Goal: Task Accomplishment & Management: Use online tool/utility

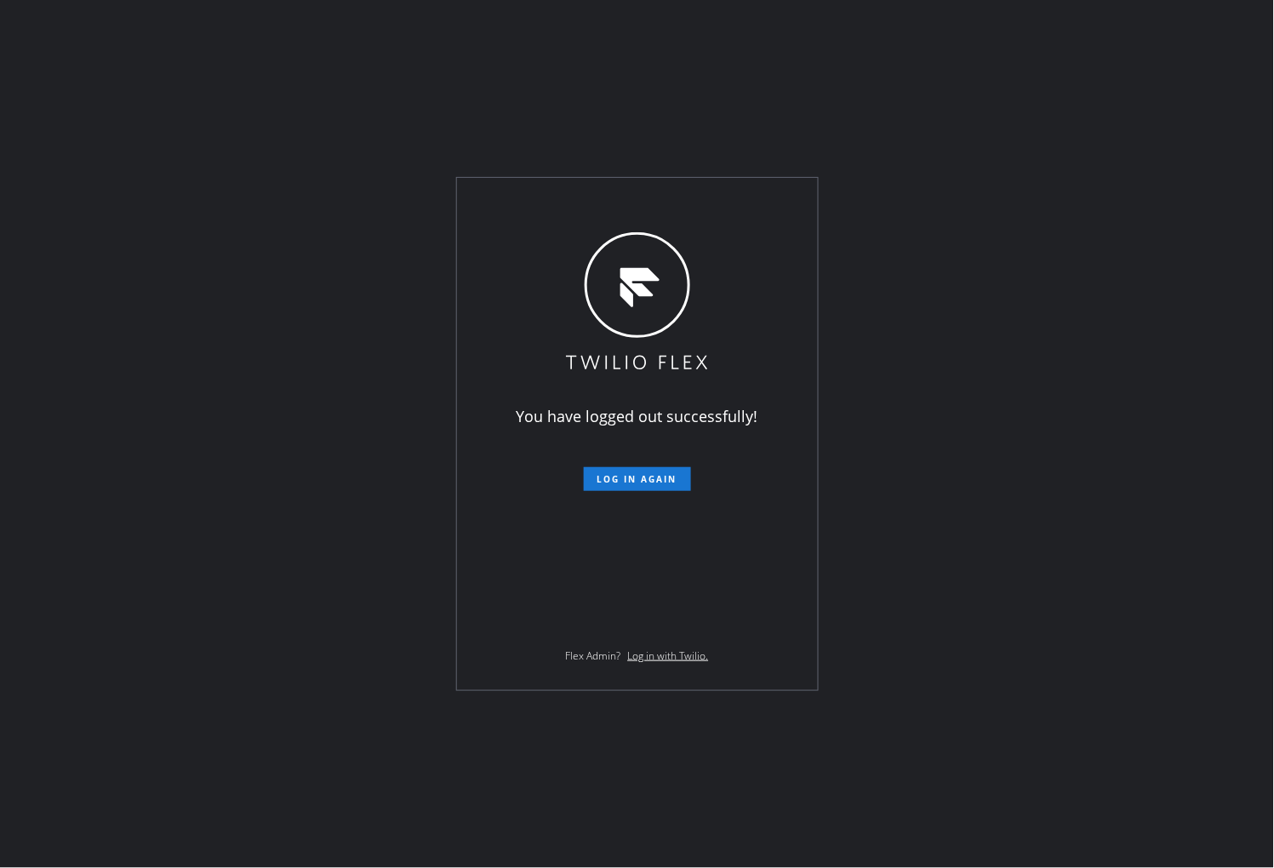
click at [3, 539] on div "You have logged out successfully! Log in again Flex Admin? Log in with Twilio." at bounding box center [637, 434] width 1274 height 868
click at [651, 478] on span "Log in again" at bounding box center [638, 479] width 80 height 12
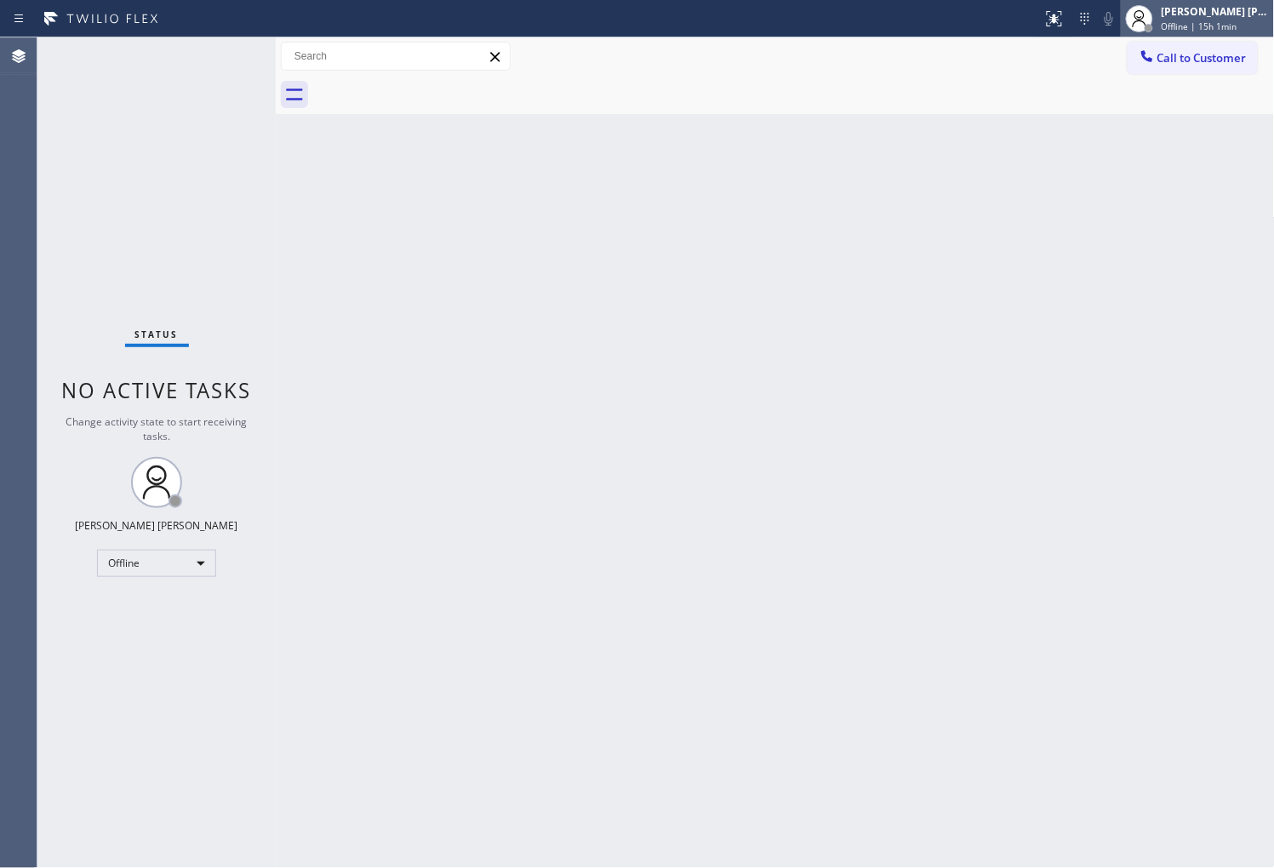
click at [1220, 14] on div "[PERSON_NAME] [PERSON_NAME]" at bounding box center [1215, 11] width 107 height 14
click at [1220, 14] on div "Shiena Mae Palao" at bounding box center [1215, 11] width 107 height 14
click at [1228, 4] on div "Shiena Mae Palao" at bounding box center [1215, 11] width 107 height 14
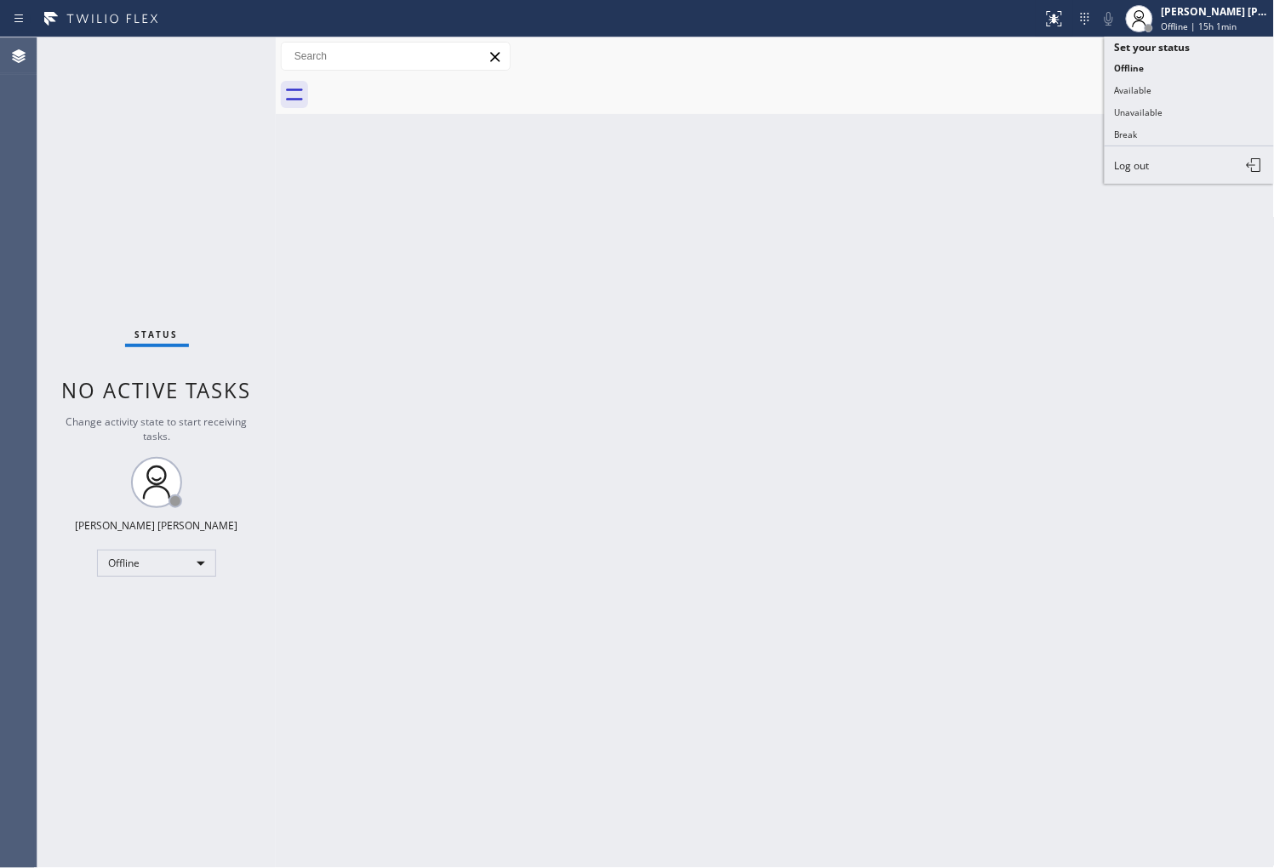
click at [1148, 122] on button "Unavailable" at bounding box center [1190, 112] width 170 height 22
click at [3, 613] on div "Agent Desktop" at bounding box center [18, 452] width 37 height 831
drag, startPoint x: 3, startPoint y: 148, endPoint x: 35, endPoint y: 166, distance: 37.0
click at [3, 150] on div "Agent Desktop" at bounding box center [18, 452] width 37 height 831
click at [3, 351] on div "Agent Desktop" at bounding box center [18, 452] width 37 height 831
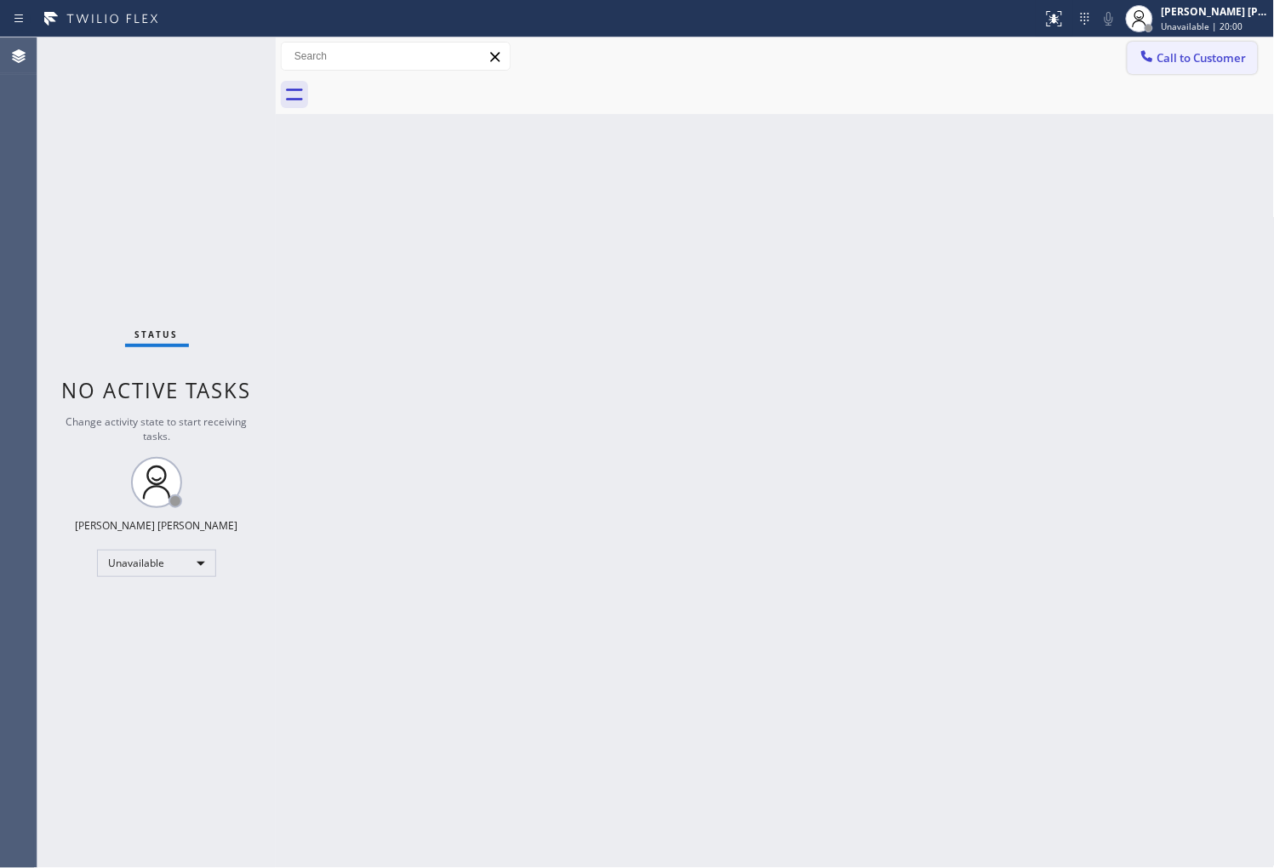
click at [1215, 66] on button "Call to Customer" at bounding box center [1193, 58] width 130 height 32
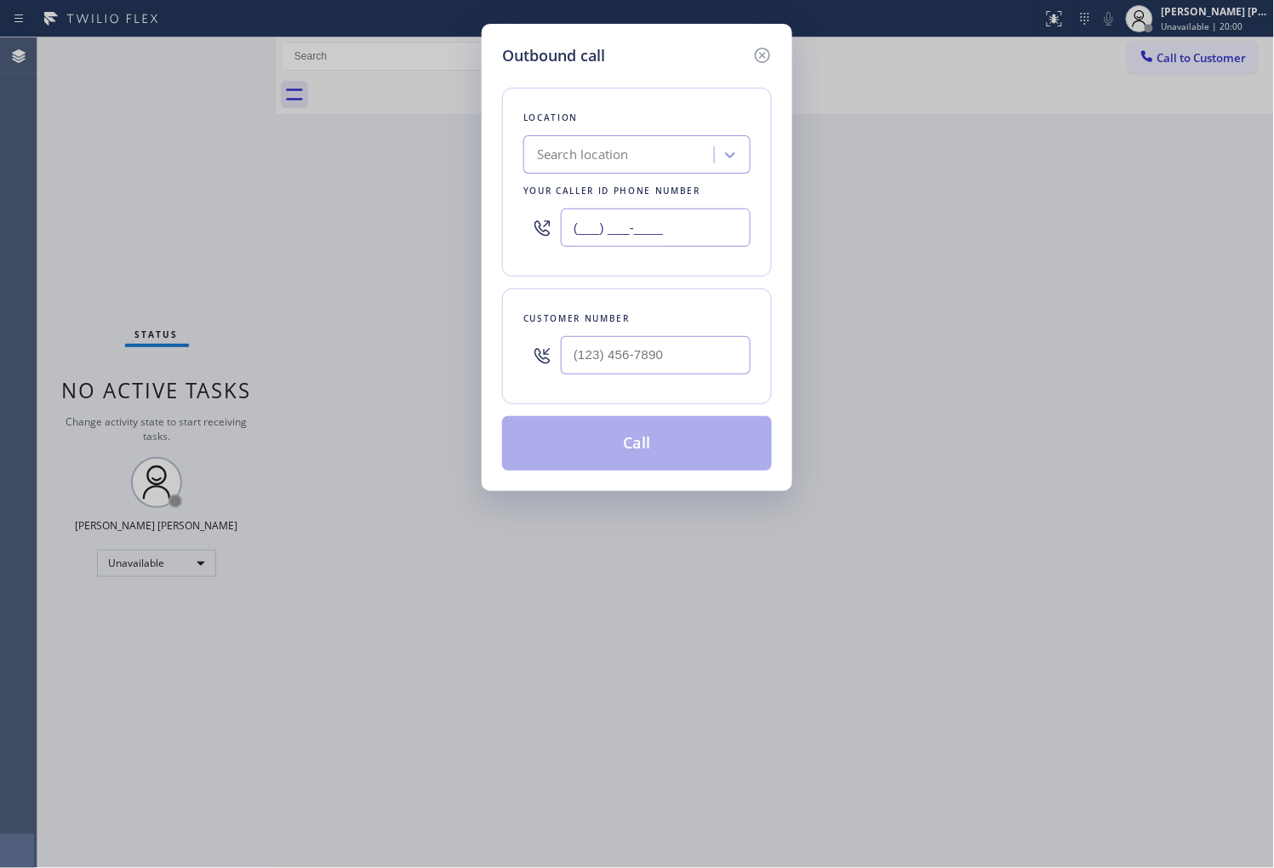
click at [588, 226] on input "(___) ___-____" at bounding box center [656, 228] width 190 height 38
paste input "786) 628-9356"
type input "(786) 628-9356"
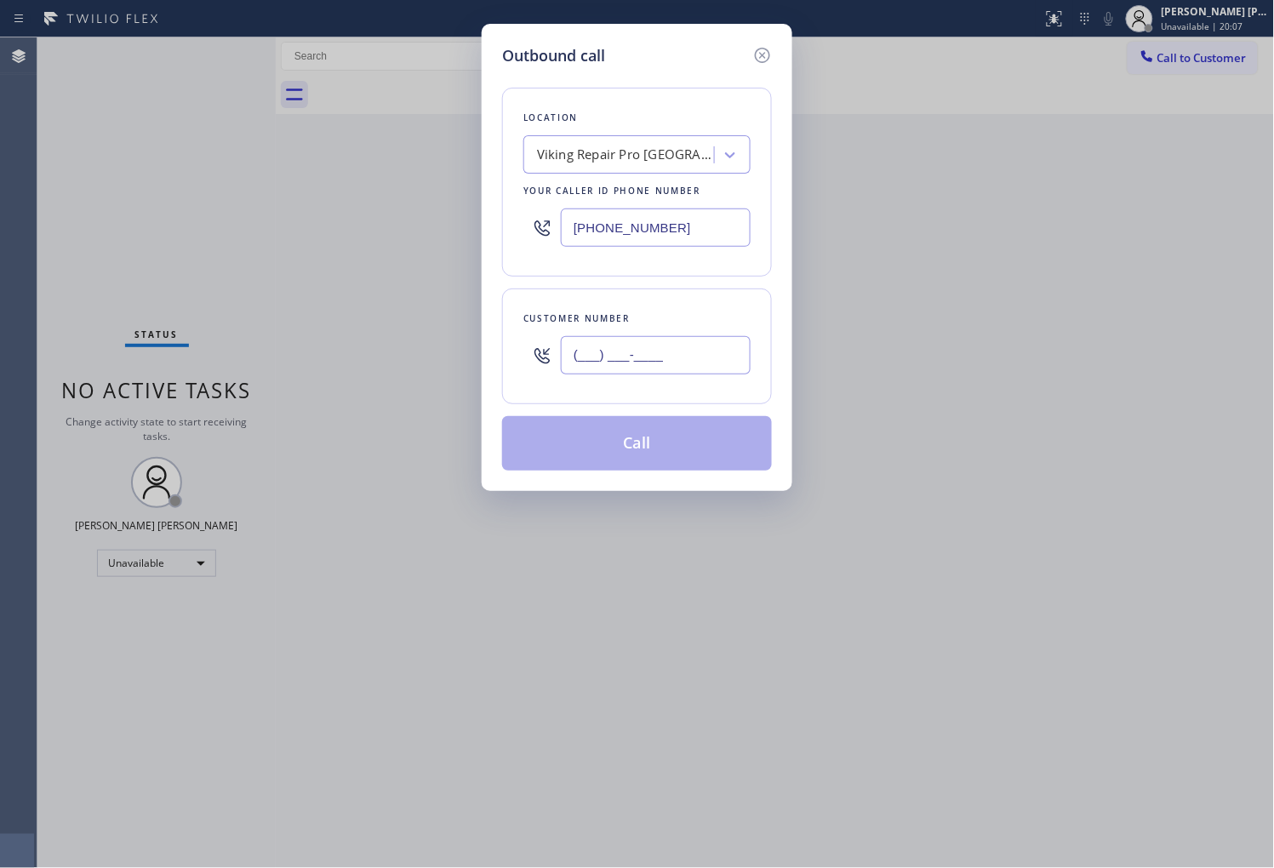
click at [650, 336] on input "(___) ___-____" at bounding box center [656, 355] width 190 height 38
paste input "305) 987-1013"
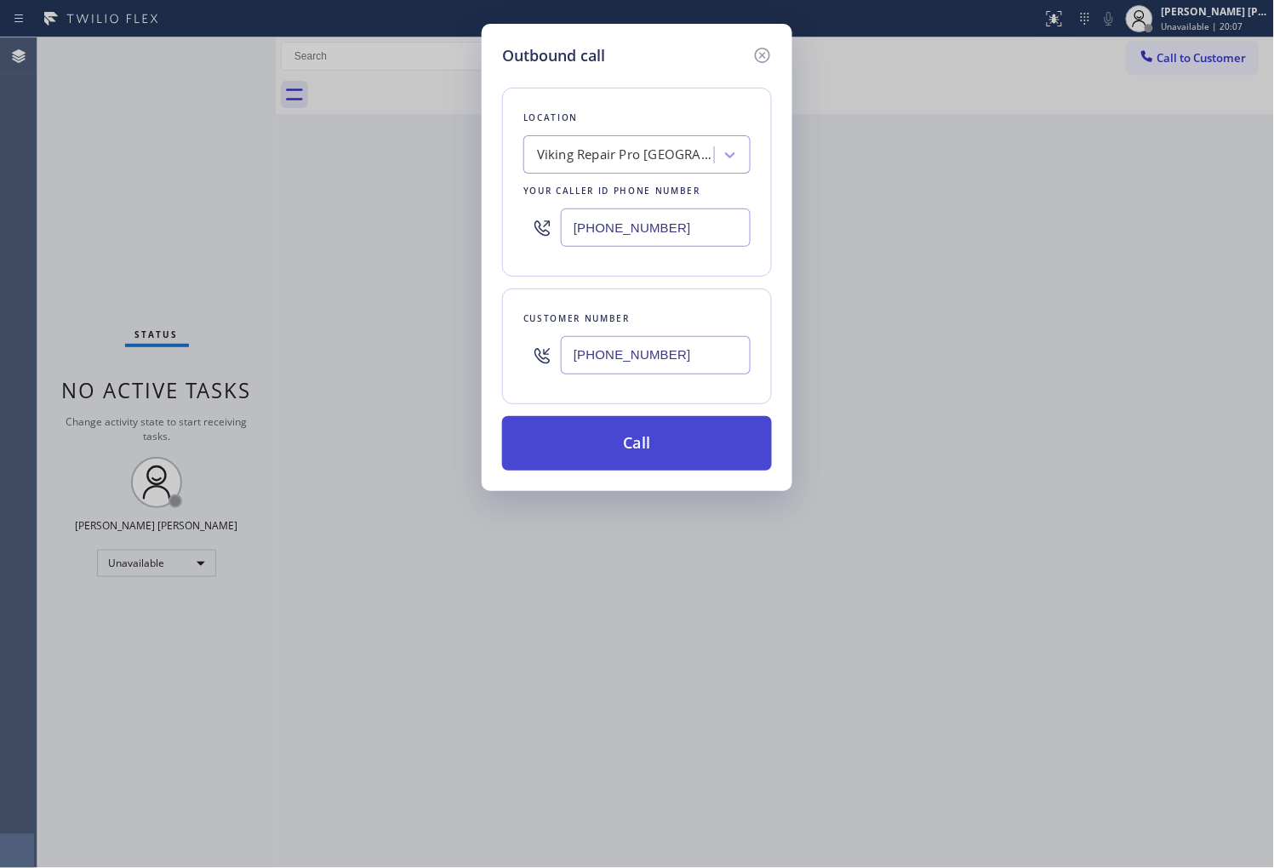
type input "(305) 987-1013"
click at [654, 455] on button "Call" at bounding box center [637, 443] width 270 height 54
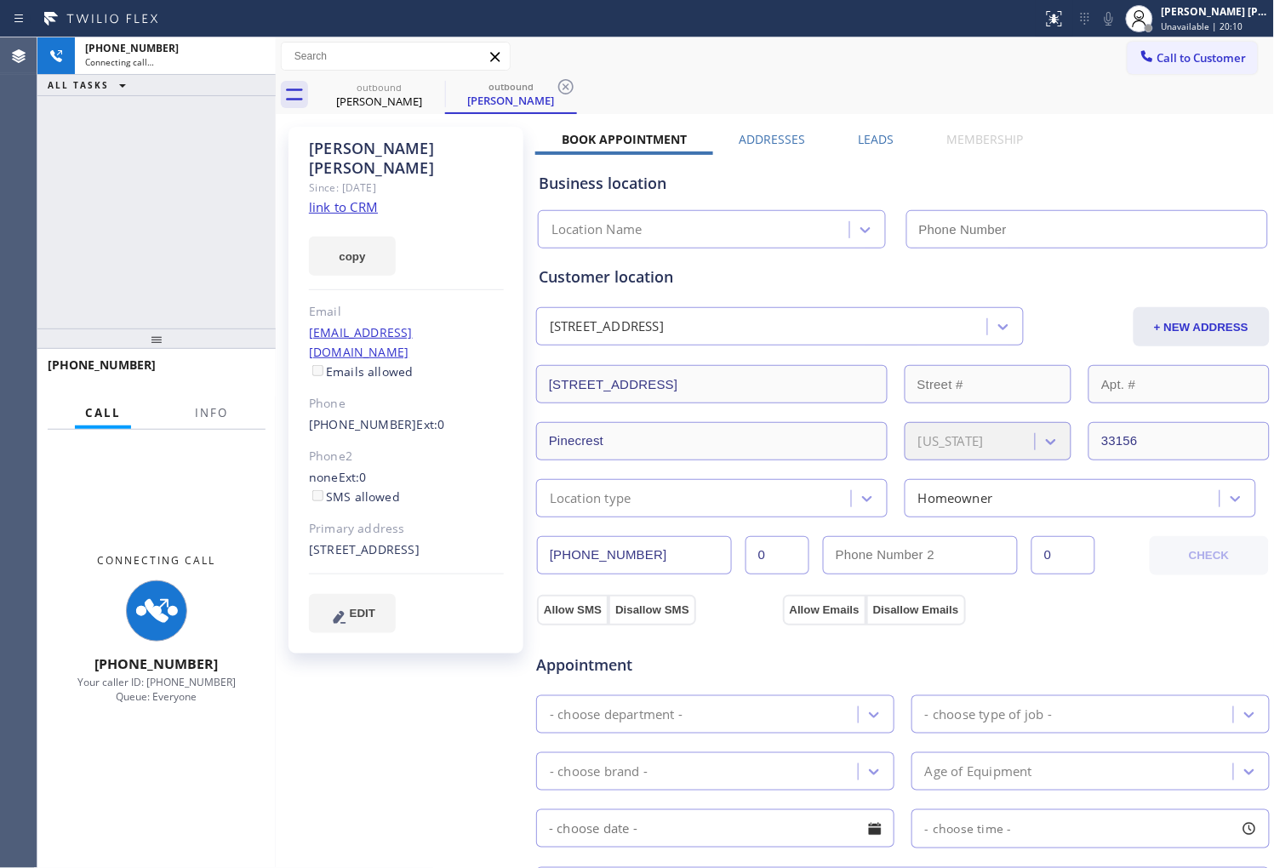
click at [243, 403] on div "Call Info" at bounding box center [157, 414] width 218 height 34
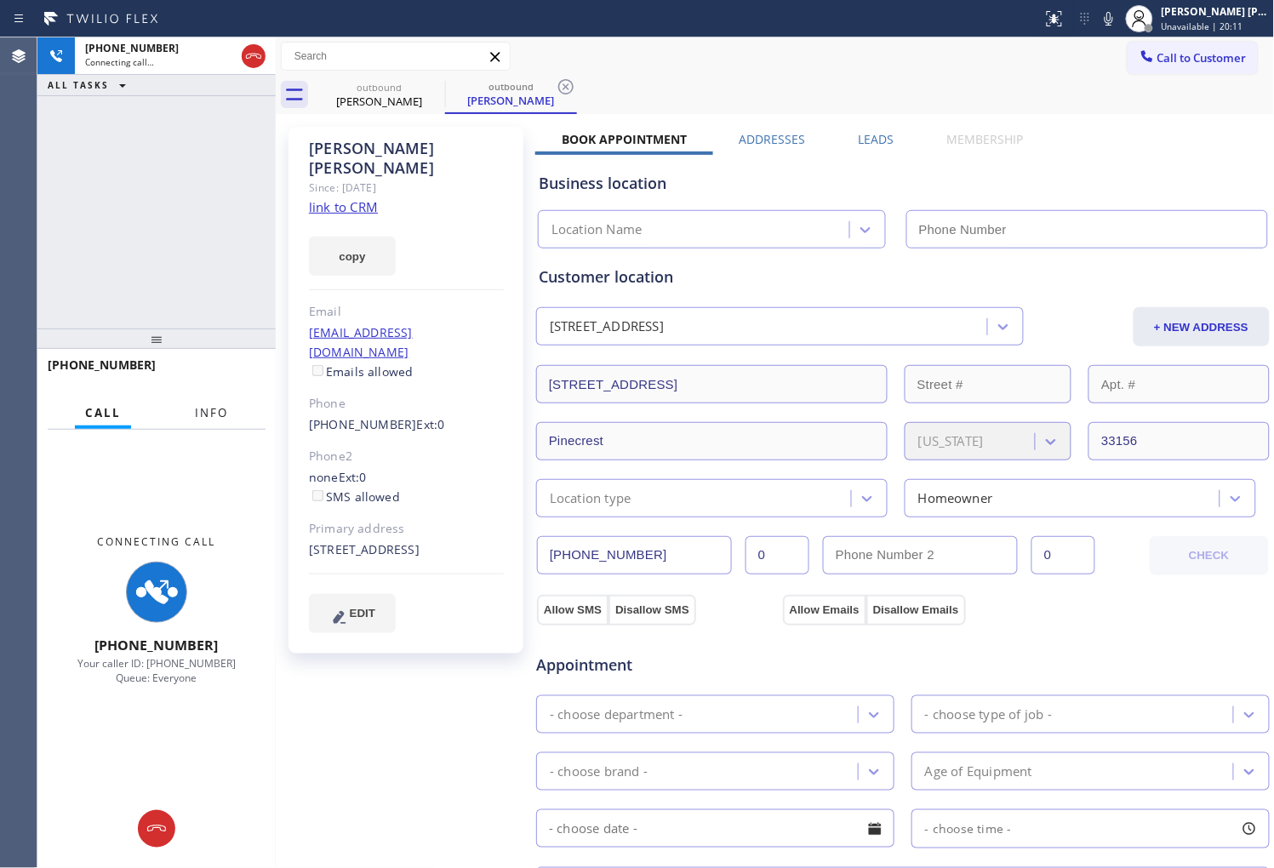
click at [215, 409] on span "Info" at bounding box center [211, 412] width 33 height 15
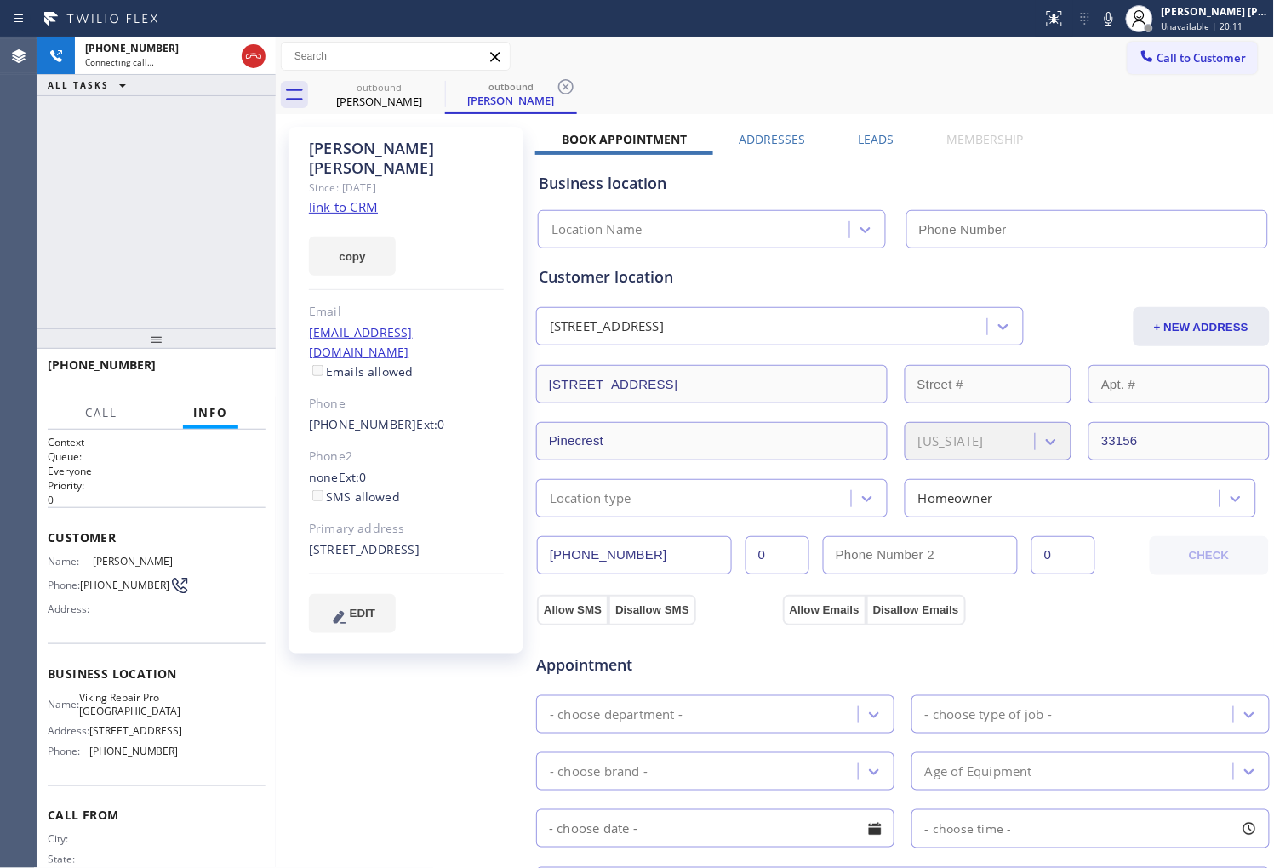
click at [358, 153] on div "Jenny Crittenden" at bounding box center [406, 158] width 195 height 39
copy div "Jenny Crittenden"
type input "(786) 628-9356"
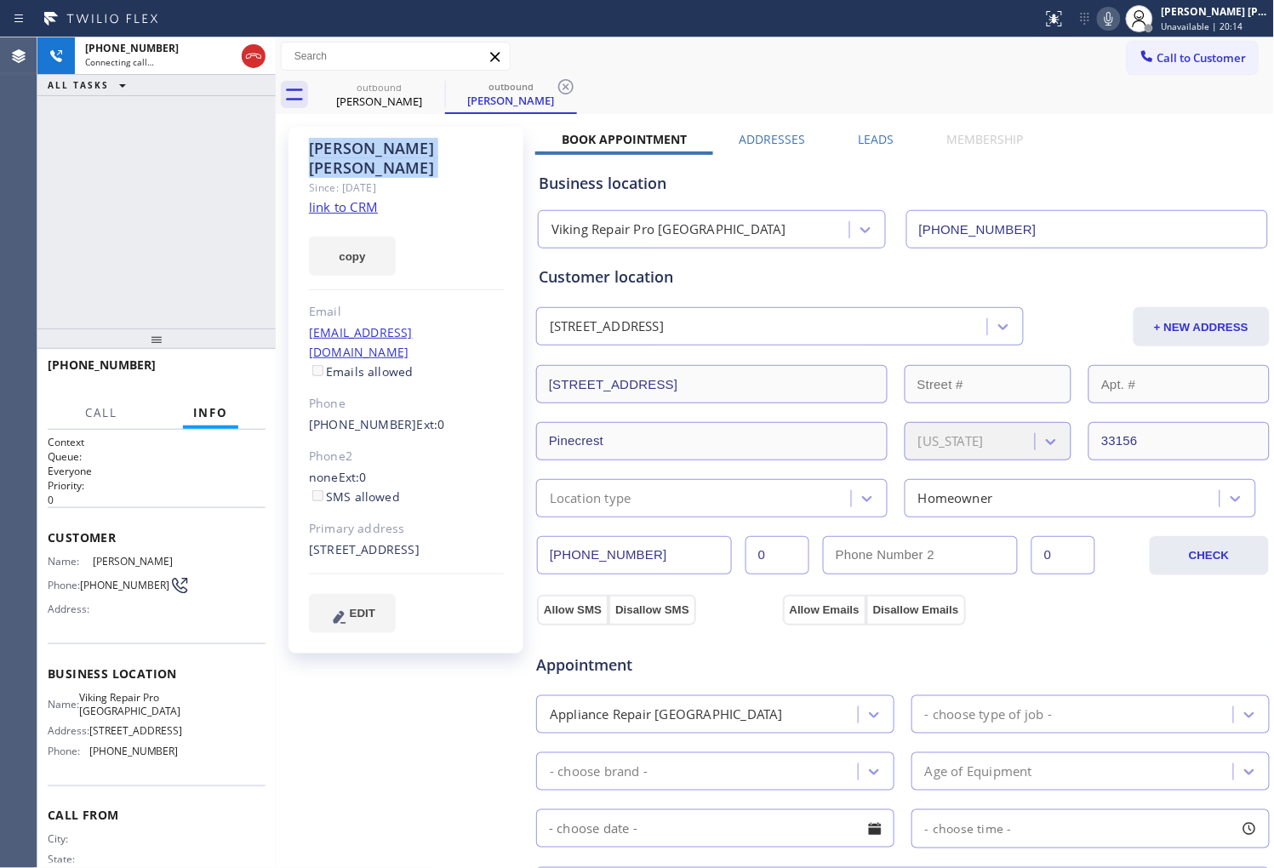
click at [1119, 23] on icon at bounding box center [1109, 19] width 20 height 20
click at [255, 58] on icon at bounding box center [253, 56] width 20 height 20
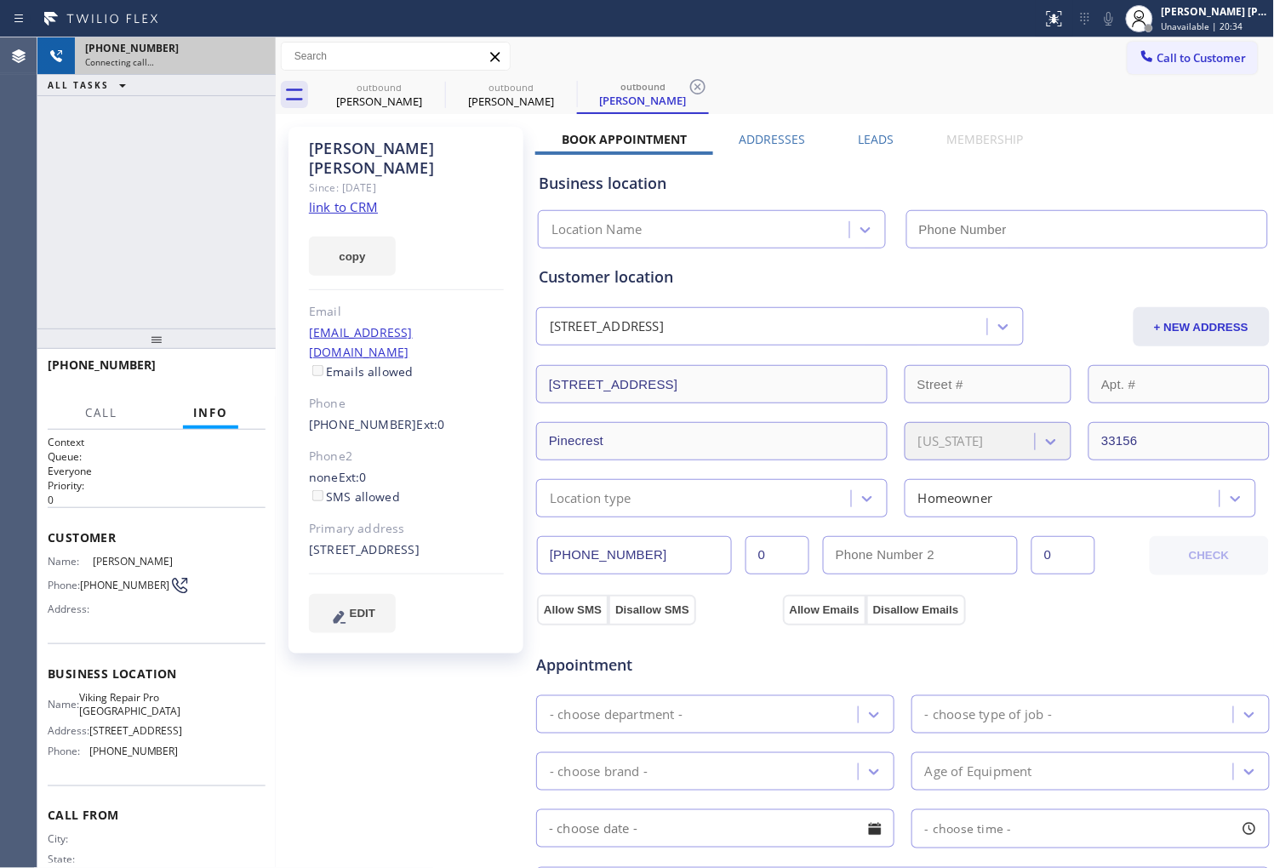
click at [866, 131] on label "Leads" at bounding box center [877, 139] width 36 height 16
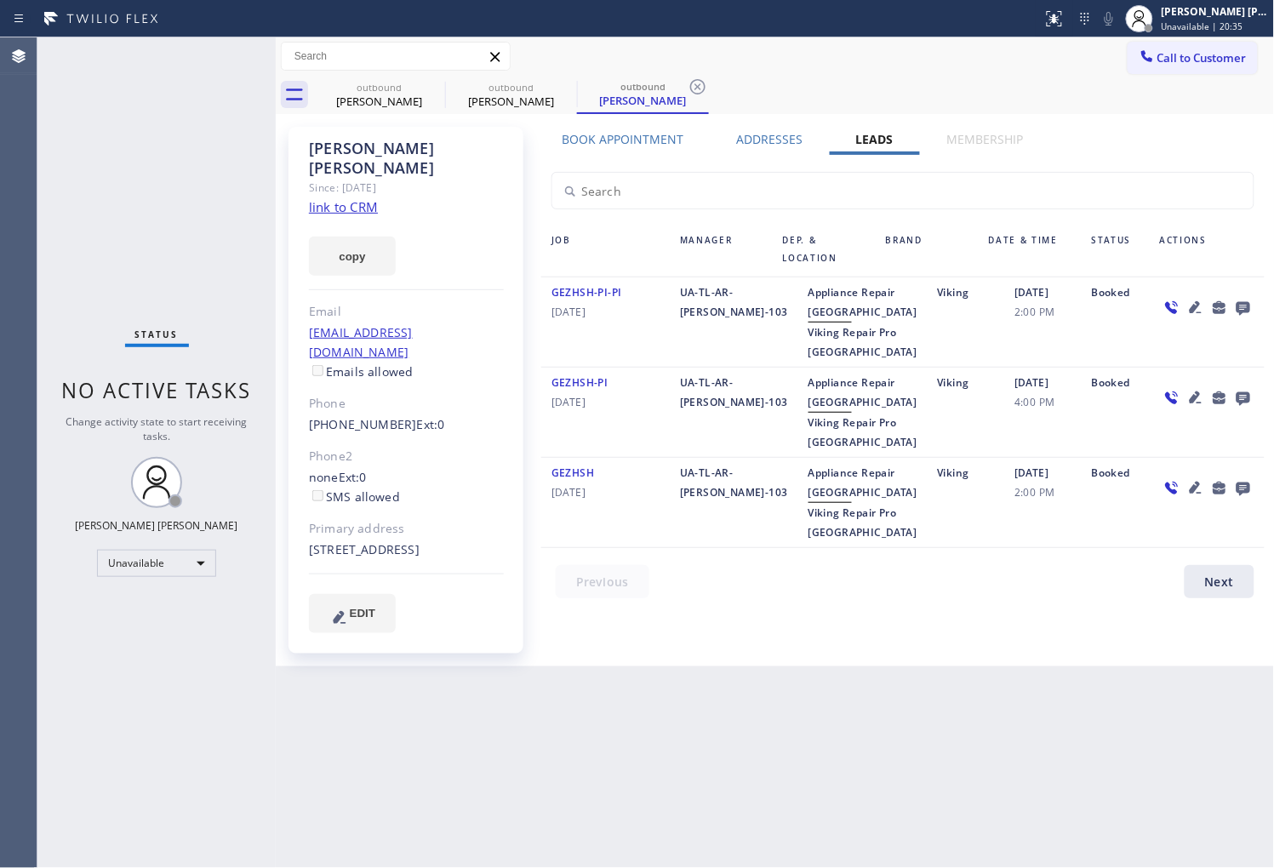
click at [1241, 309] on icon at bounding box center [1243, 307] width 20 height 21
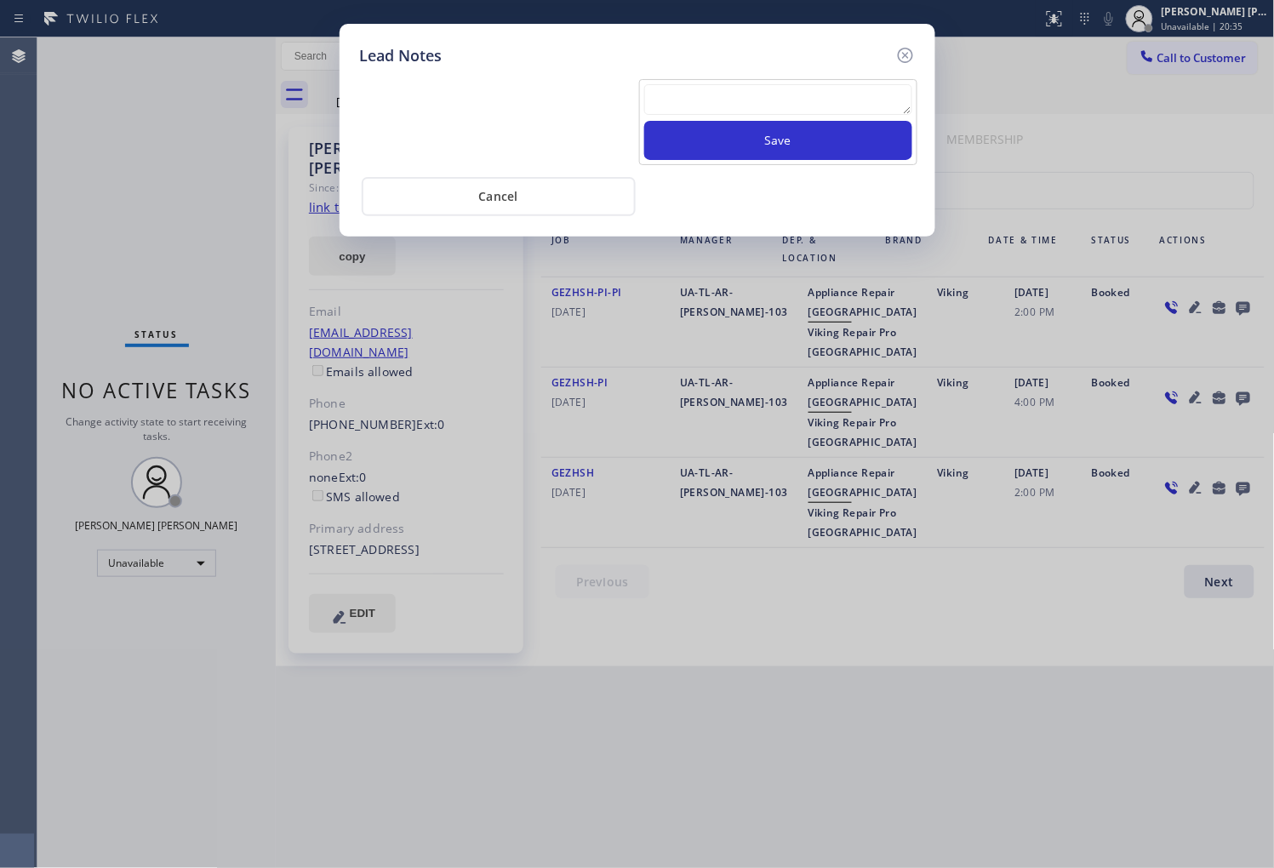
click at [773, 79] on div "Save" at bounding box center [778, 122] width 278 height 86
click at [767, 88] on textarea at bounding box center [778, 99] width 268 height 31
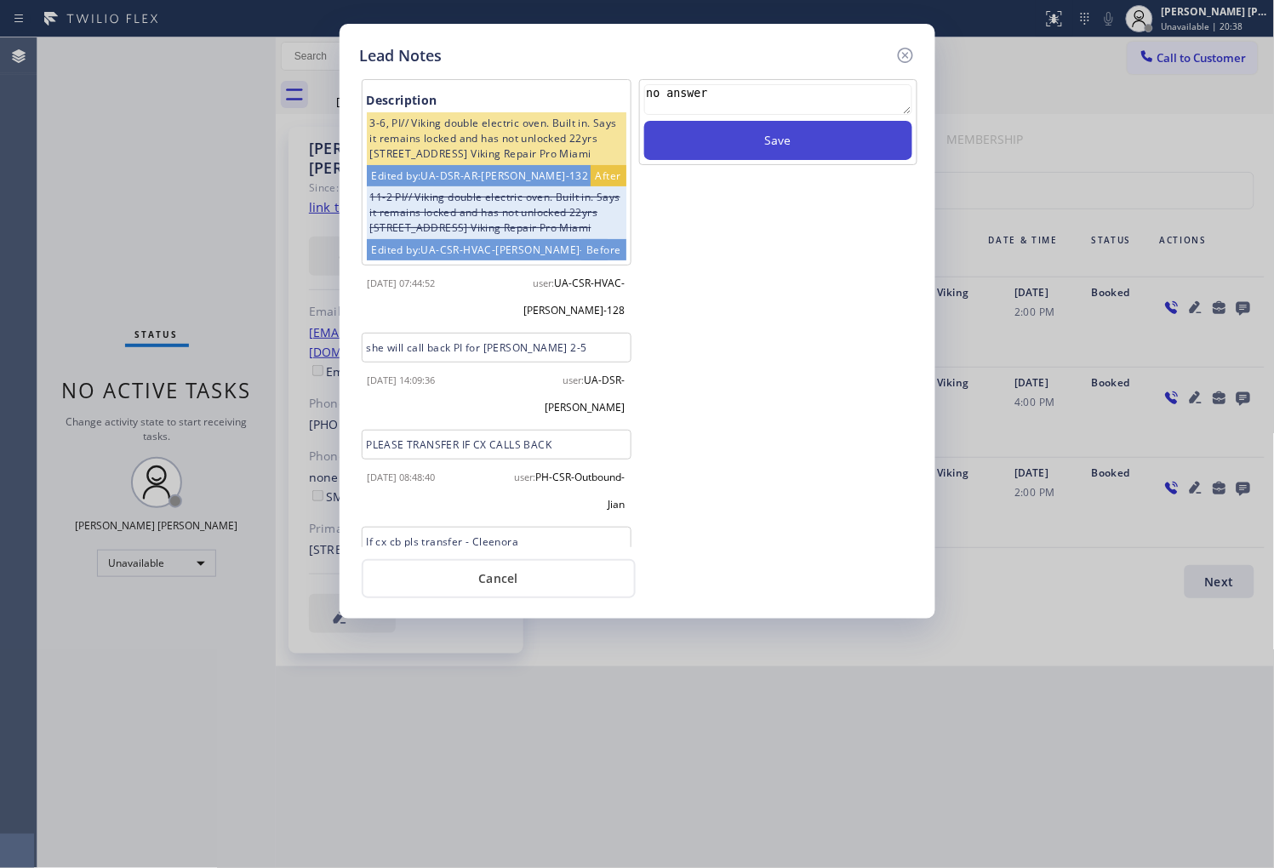
type textarea "no answer"
click at [764, 136] on button "Save" at bounding box center [778, 140] width 268 height 39
click at [908, 54] on icon at bounding box center [906, 55] width 20 height 20
click at [908, 54] on div "Call to Customer Outbound call Location Viking Repair Pro Miami Your caller id …" at bounding box center [775, 57] width 999 height 30
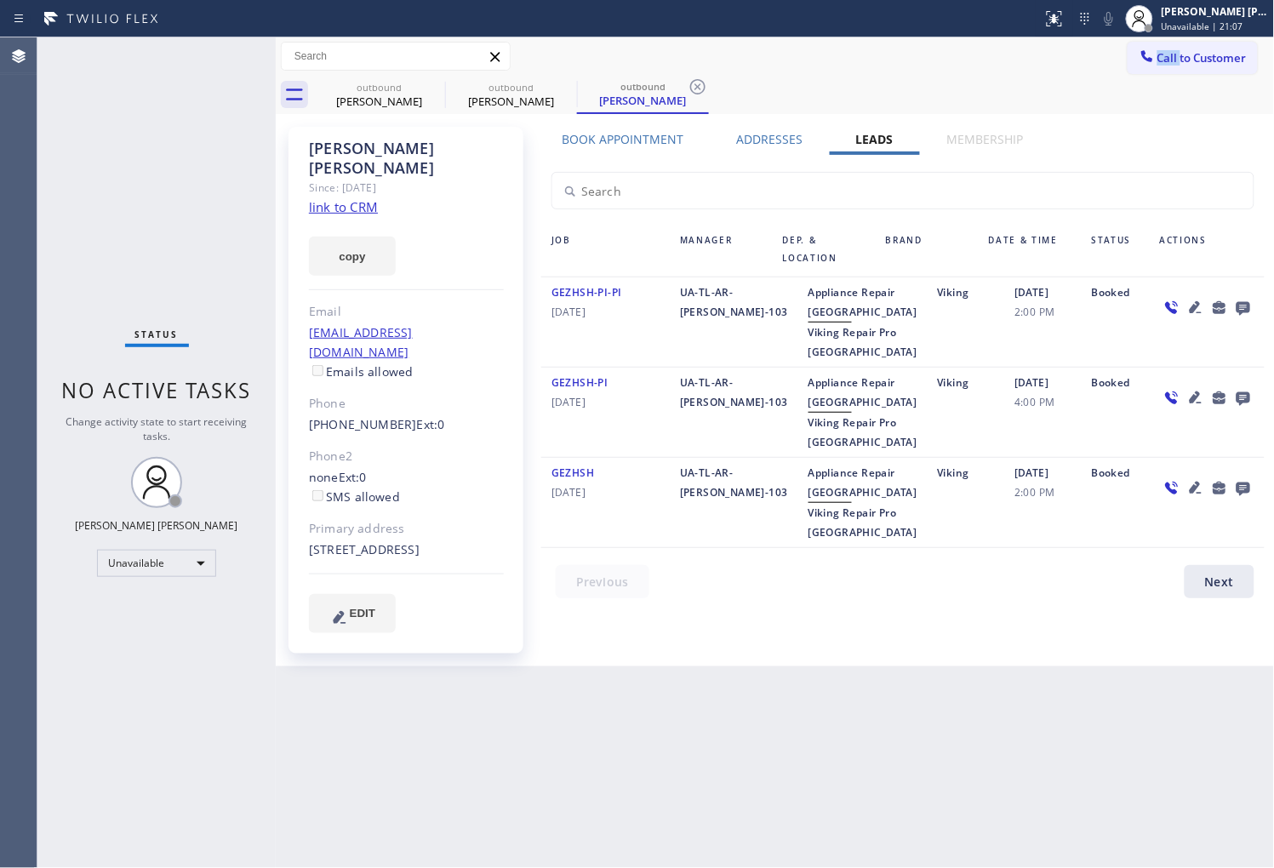
drag, startPoint x: 3, startPoint y: 405, endPoint x: 17, endPoint y: 398, distance: 16.0
click at [3, 404] on div "Agent Desktop" at bounding box center [18, 452] width 37 height 831
click at [441, 87] on icon at bounding box center [433, 86] width 15 height 15
click at [0, 0] on icon at bounding box center [0, 0] width 0 height 0
click at [688, 83] on icon at bounding box center [698, 87] width 20 height 20
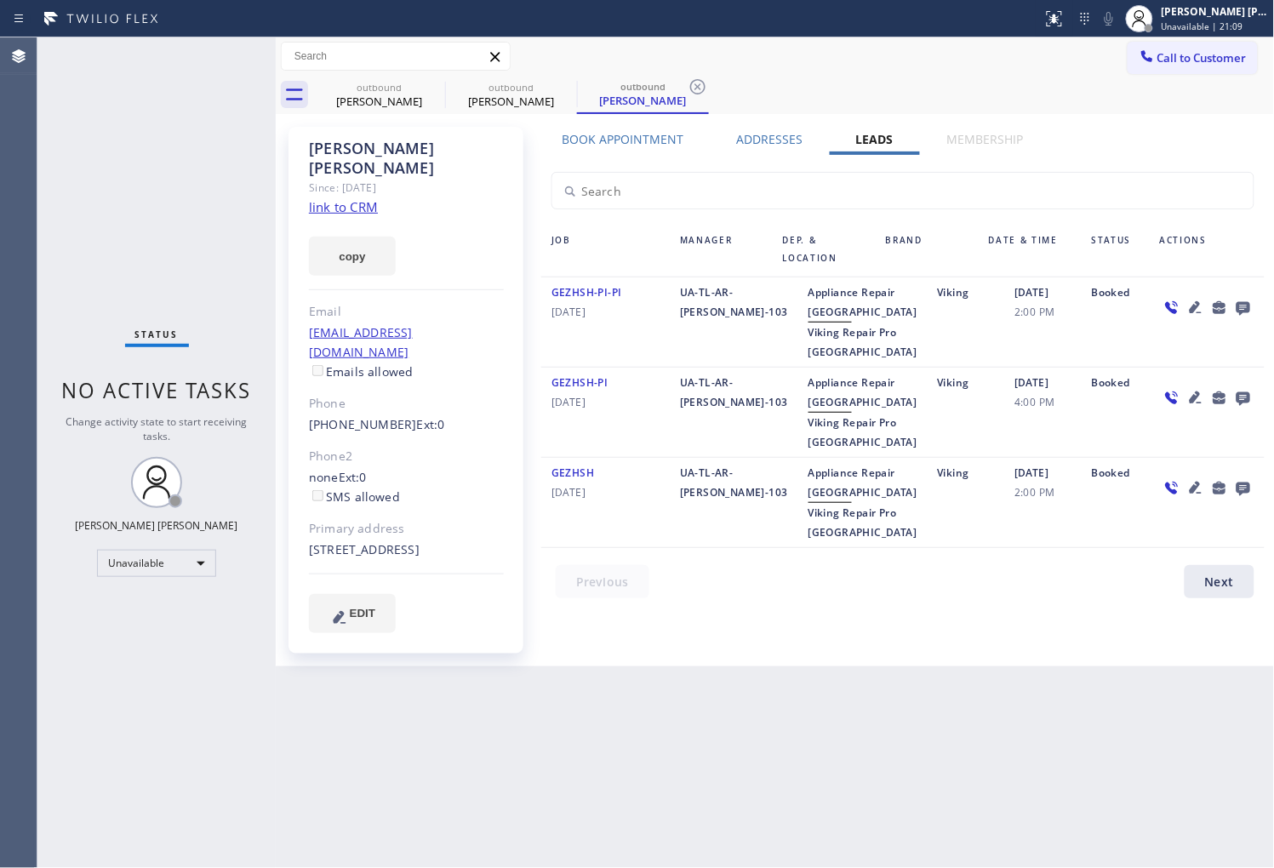
click at [424, 83] on div "outbound Jenny Crittenden outbound Jenny Crittenden outbound Jenny Crittenden" at bounding box center [794, 95] width 962 height 38
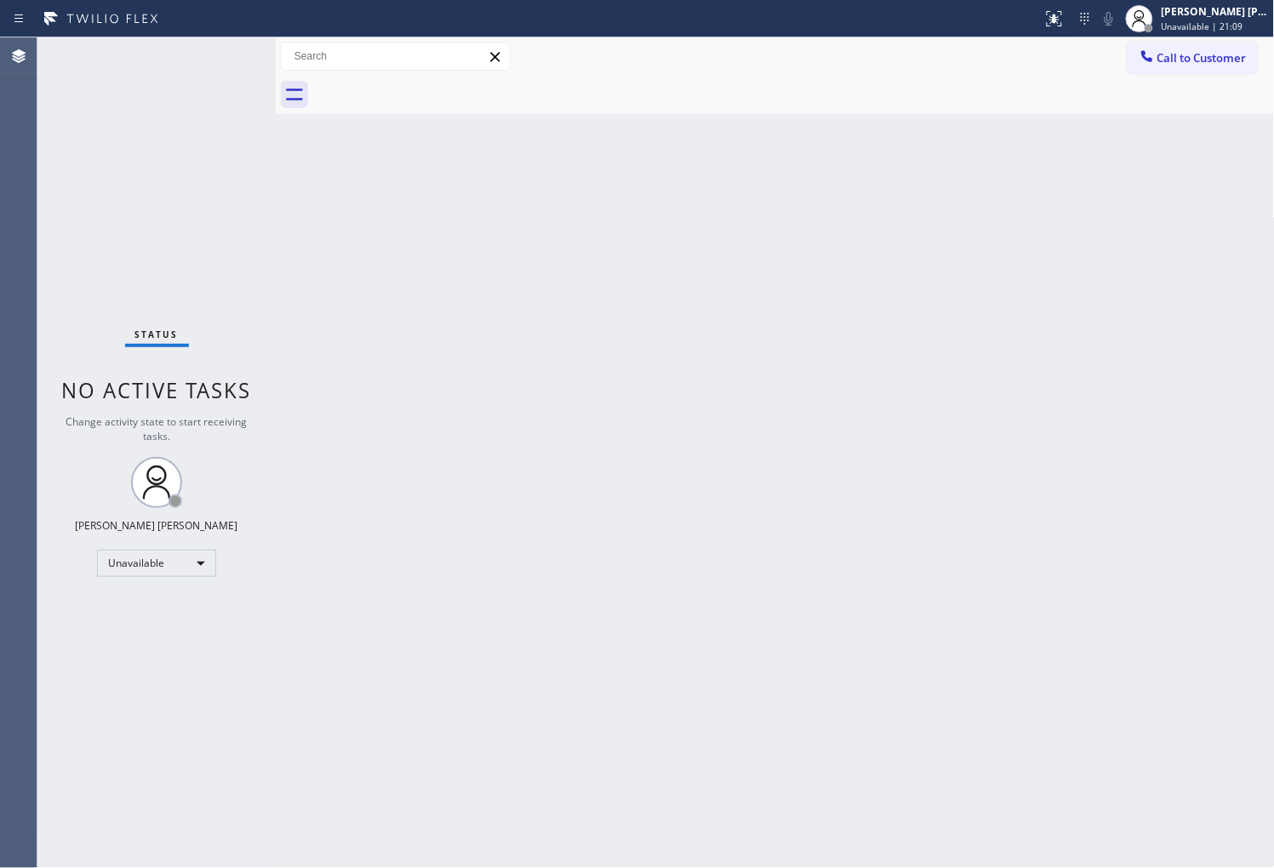
click at [424, 83] on div at bounding box center [794, 95] width 962 height 38
click at [1173, 57] on span "Call to Customer" at bounding box center [1202, 57] width 89 height 15
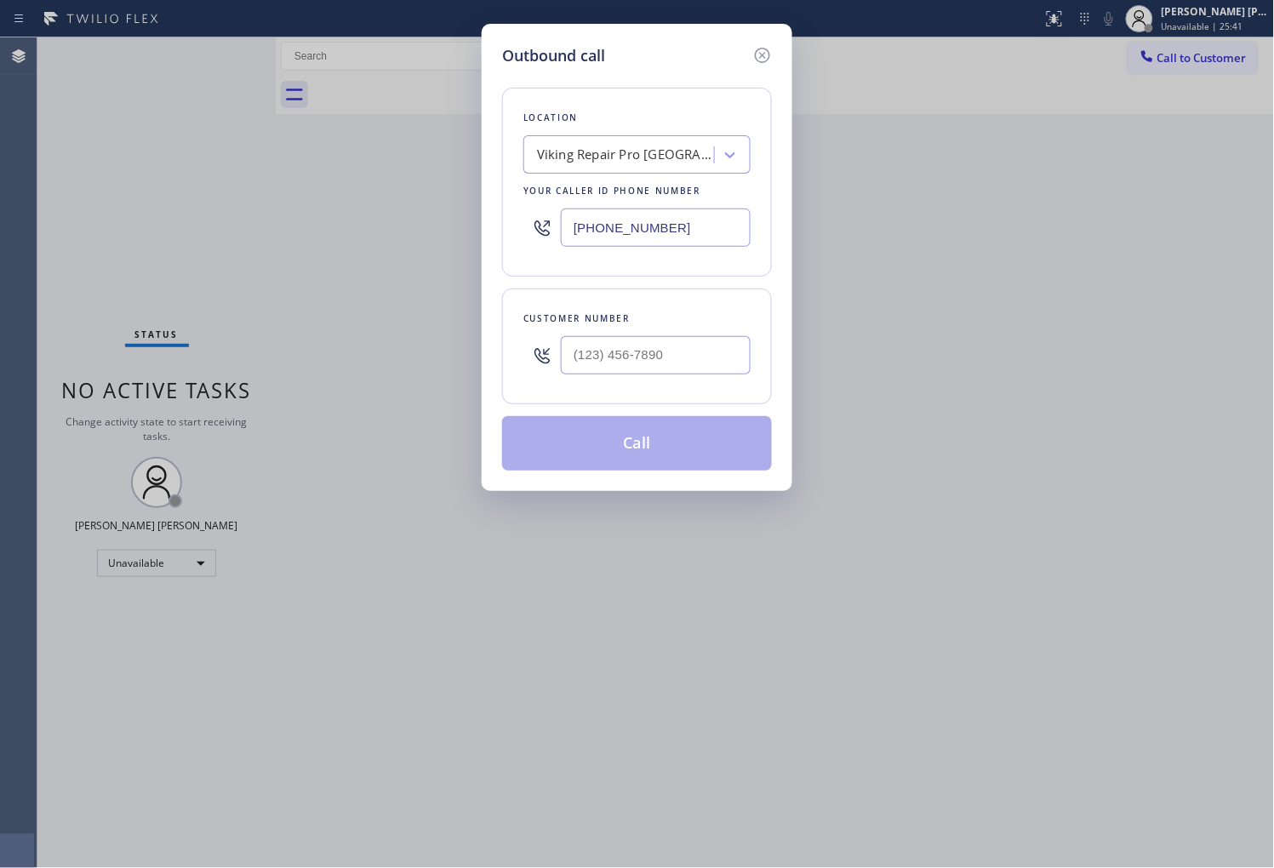
click at [676, 232] on input "(786) 628-9356" at bounding box center [656, 228] width 190 height 38
paste input "323) 997-4398"
type input "(323) 997-4398"
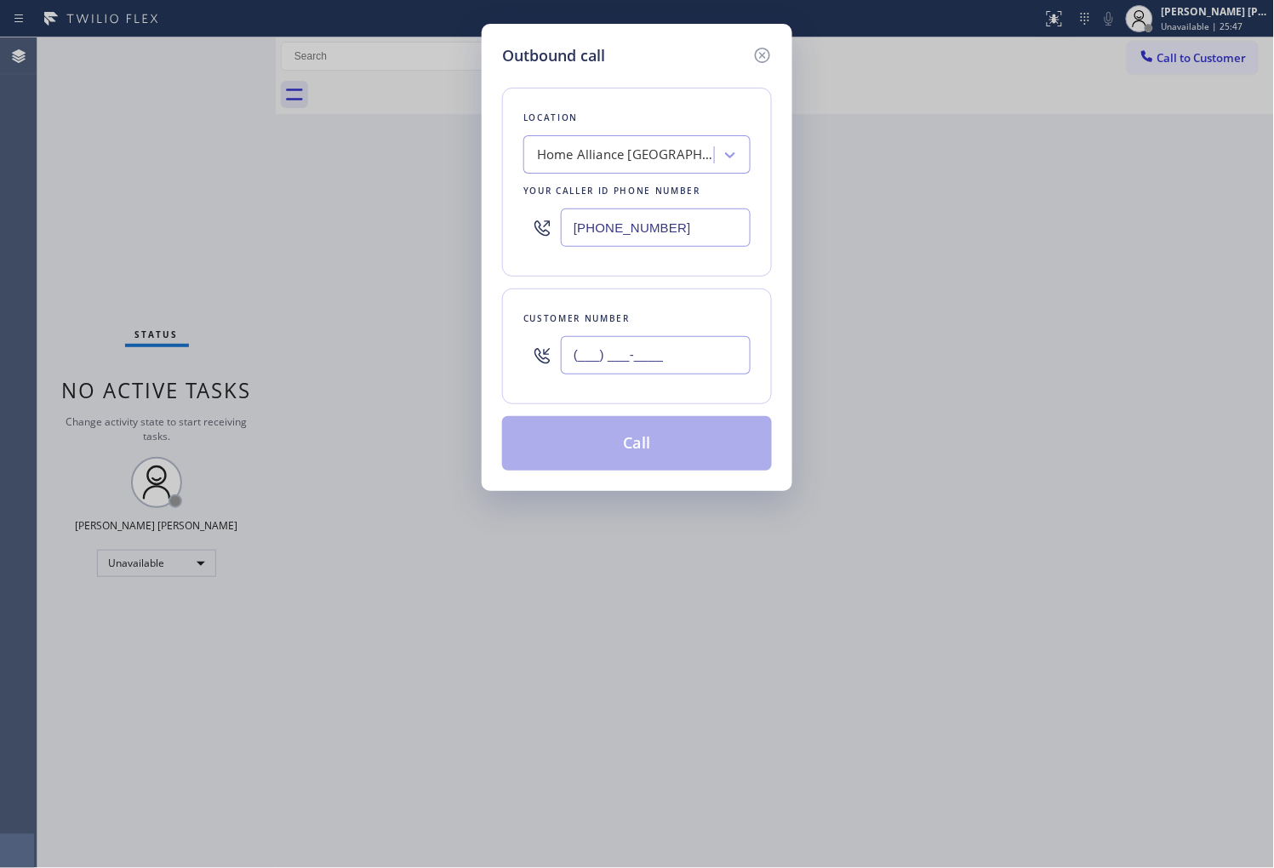
click at [618, 347] on input "(___) ___-____" at bounding box center [656, 355] width 190 height 38
paste input "626) 460-9382"
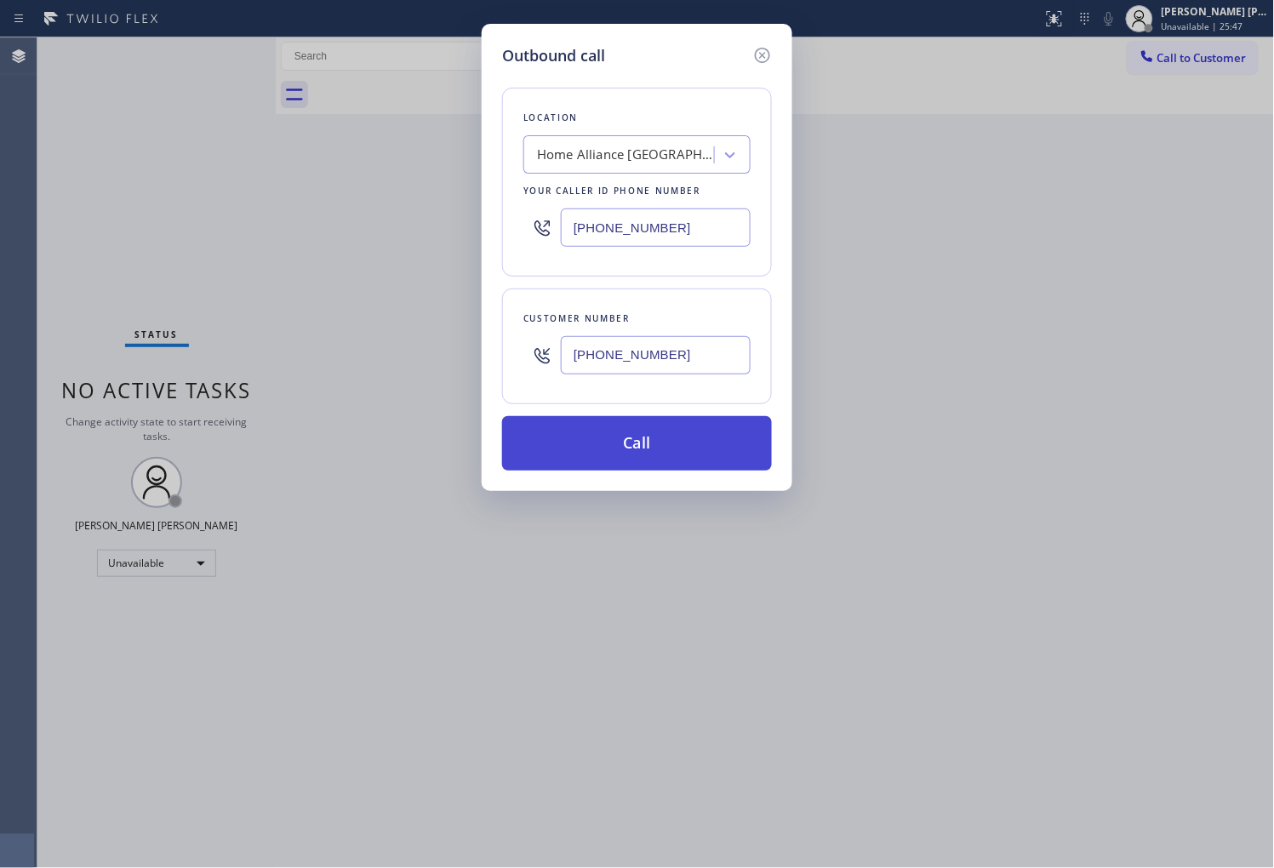
type input "(626) 460-9382"
click at [667, 438] on button "Call" at bounding box center [637, 443] width 270 height 54
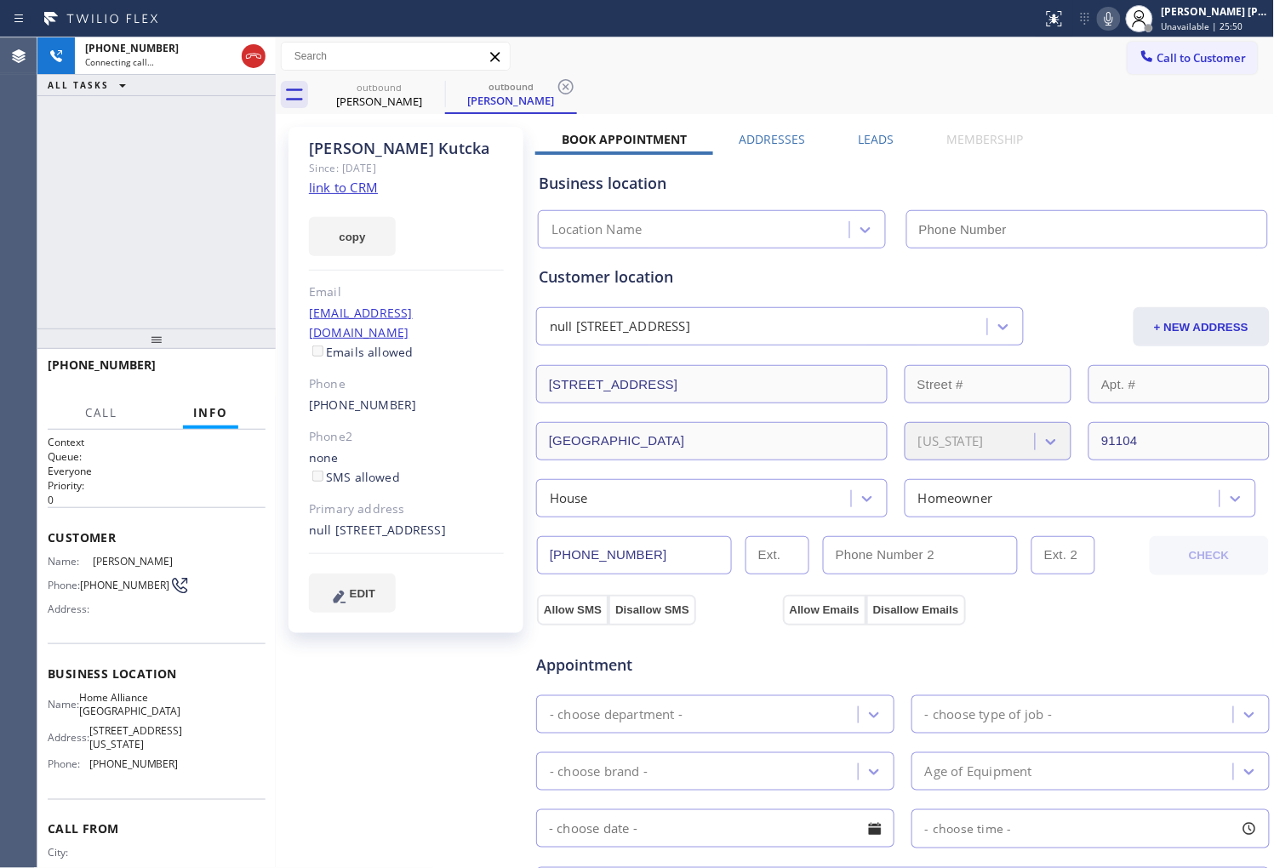
drag, startPoint x: 601, startPoint y: 176, endPoint x: 344, endPoint y: 142, distance: 259.3
click at [344, 142] on div "Chris Kutcka" at bounding box center [406, 149] width 195 height 20
type input "(323) 997-4398"
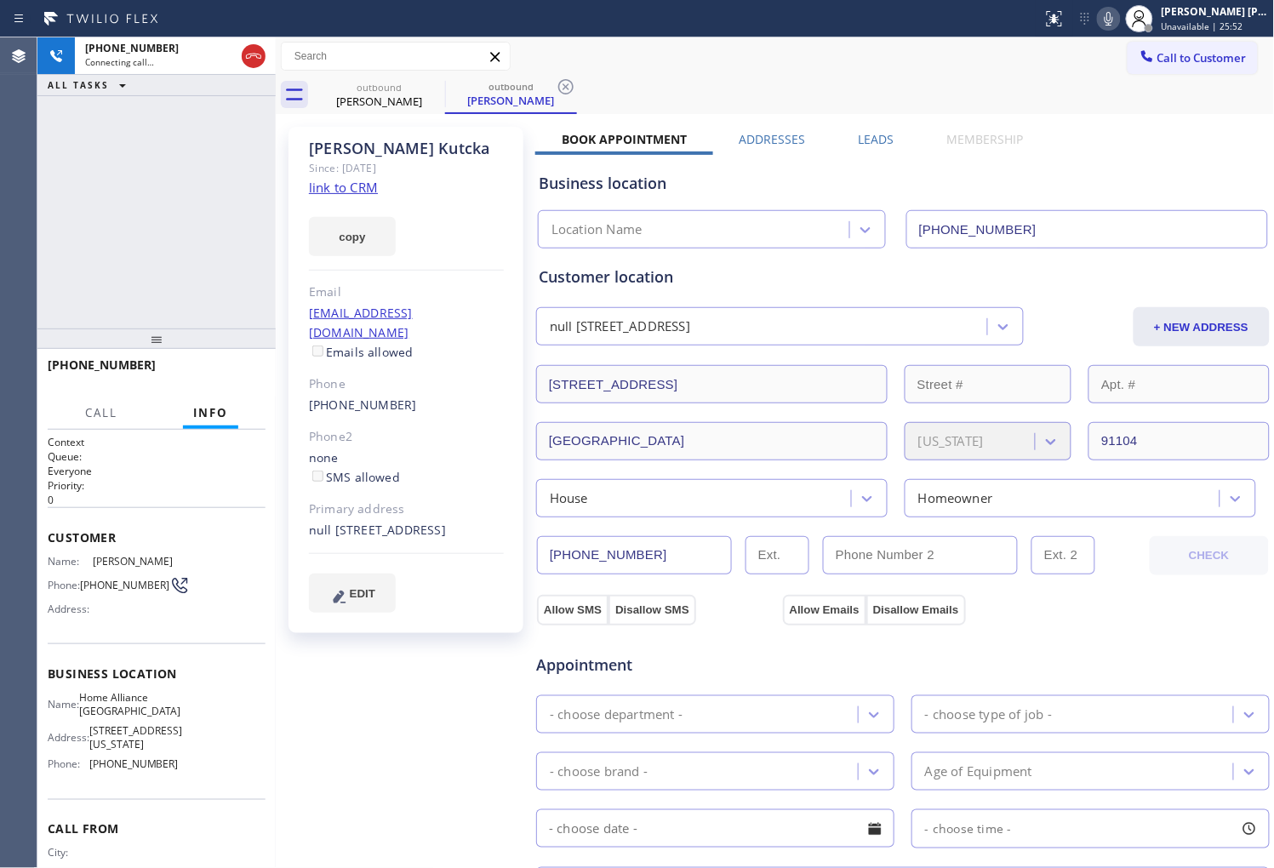
click at [61, 185] on div "+16264609382 Connecting call… ALL TASKS ALL TASKS ACTIVE TASKS TASKS IN WRAP UP" at bounding box center [156, 182] width 238 height 291
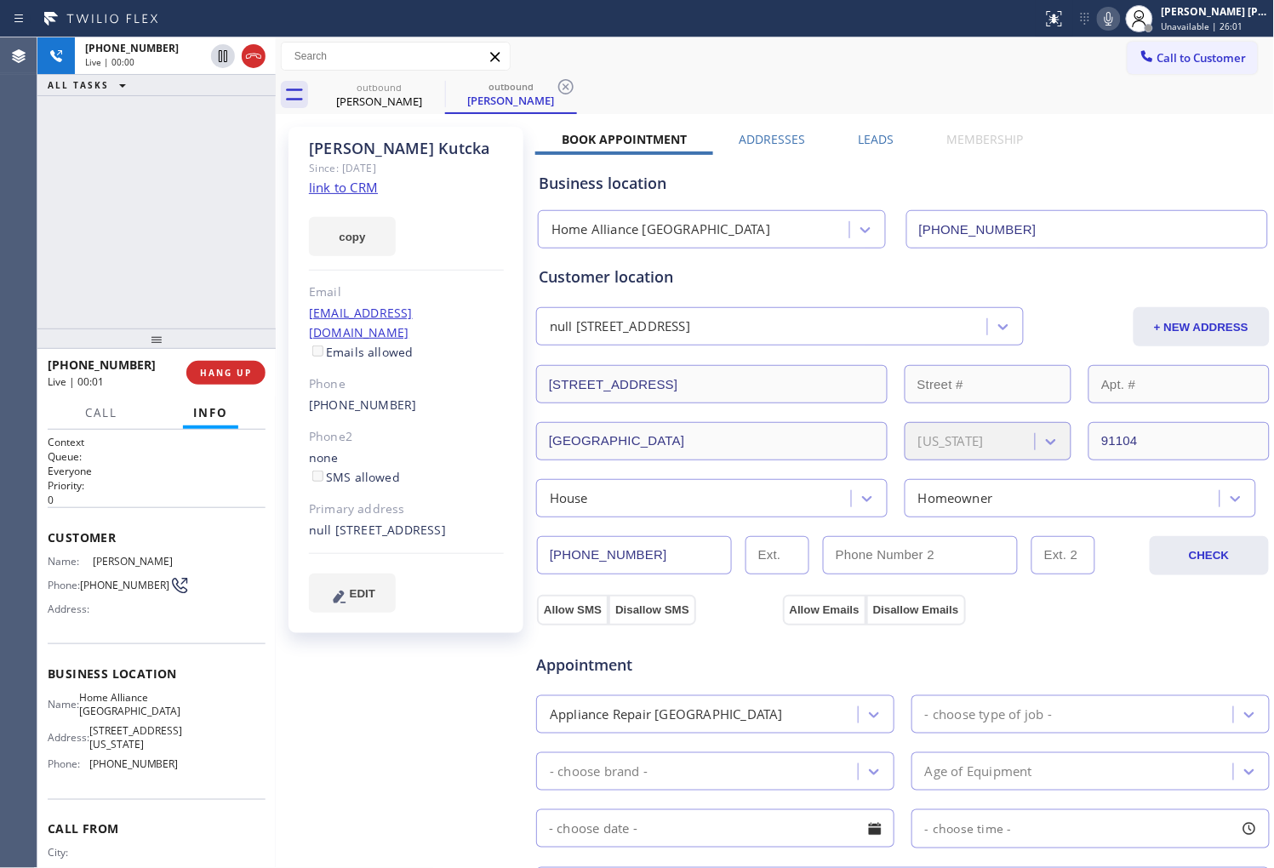
drag, startPoint x: 249, startPoint y: 52, endPoint x: 295, endPoint y: 163, distance: 120.6
click at [249, 52] on icon at bounding box center [253, 56] width 20 height 20
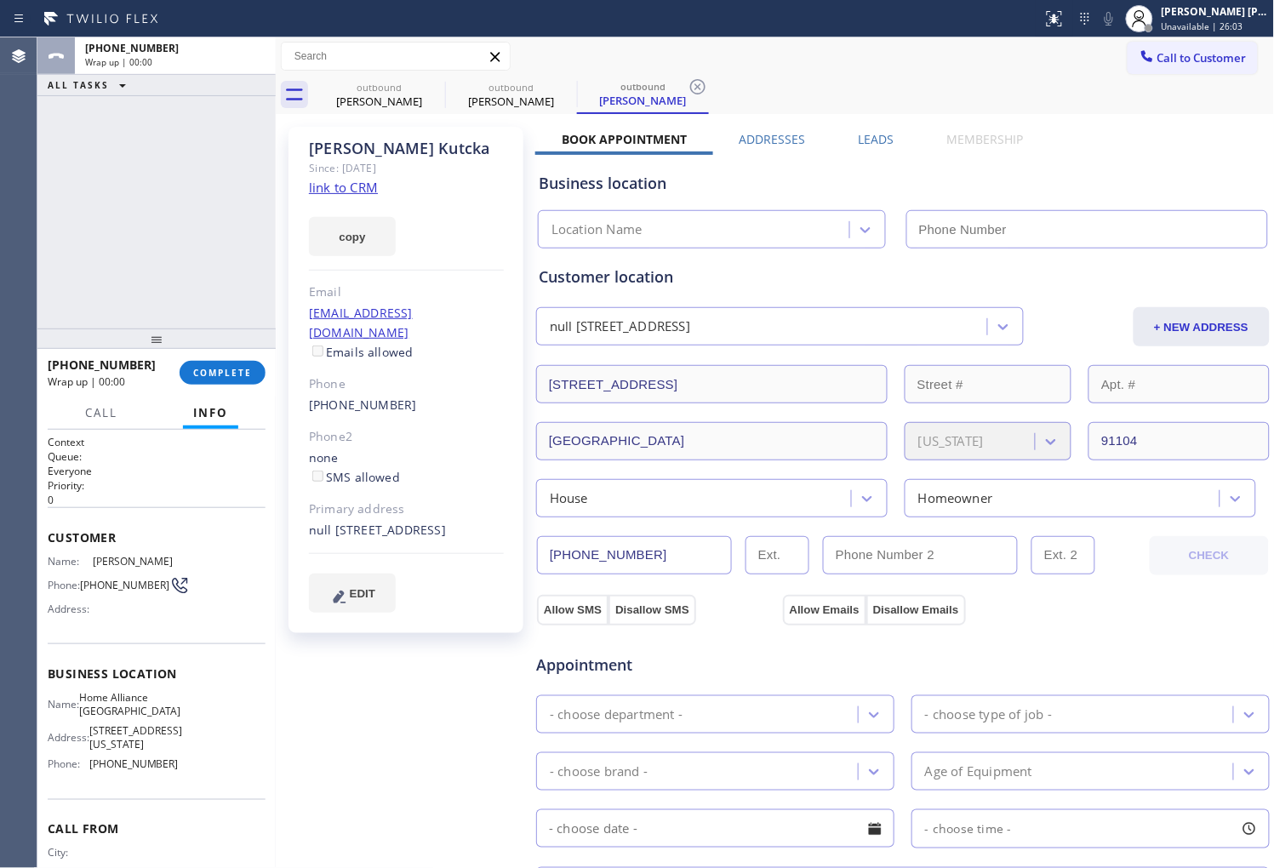
click at [364, 381] on div "outbound Chris Kutcka outbound Chris Kutcka outbound Chris Kutcka Call to Custo…" at bounding box center [775, 648] width 999 height 1222
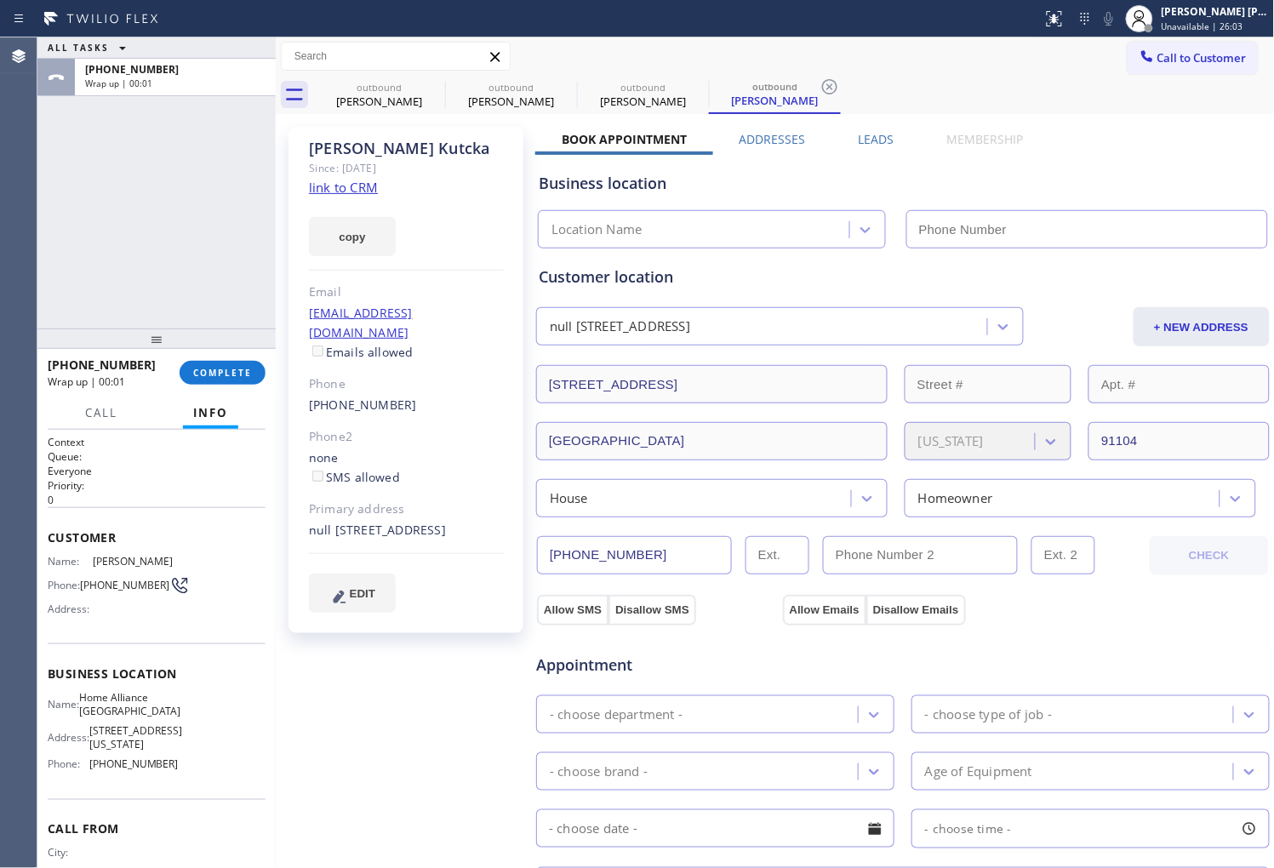
type input "(323) 997-4398"
click at [243, 375] on span "COMPLETE" at bounding box center [222, 373] width 59 height 12
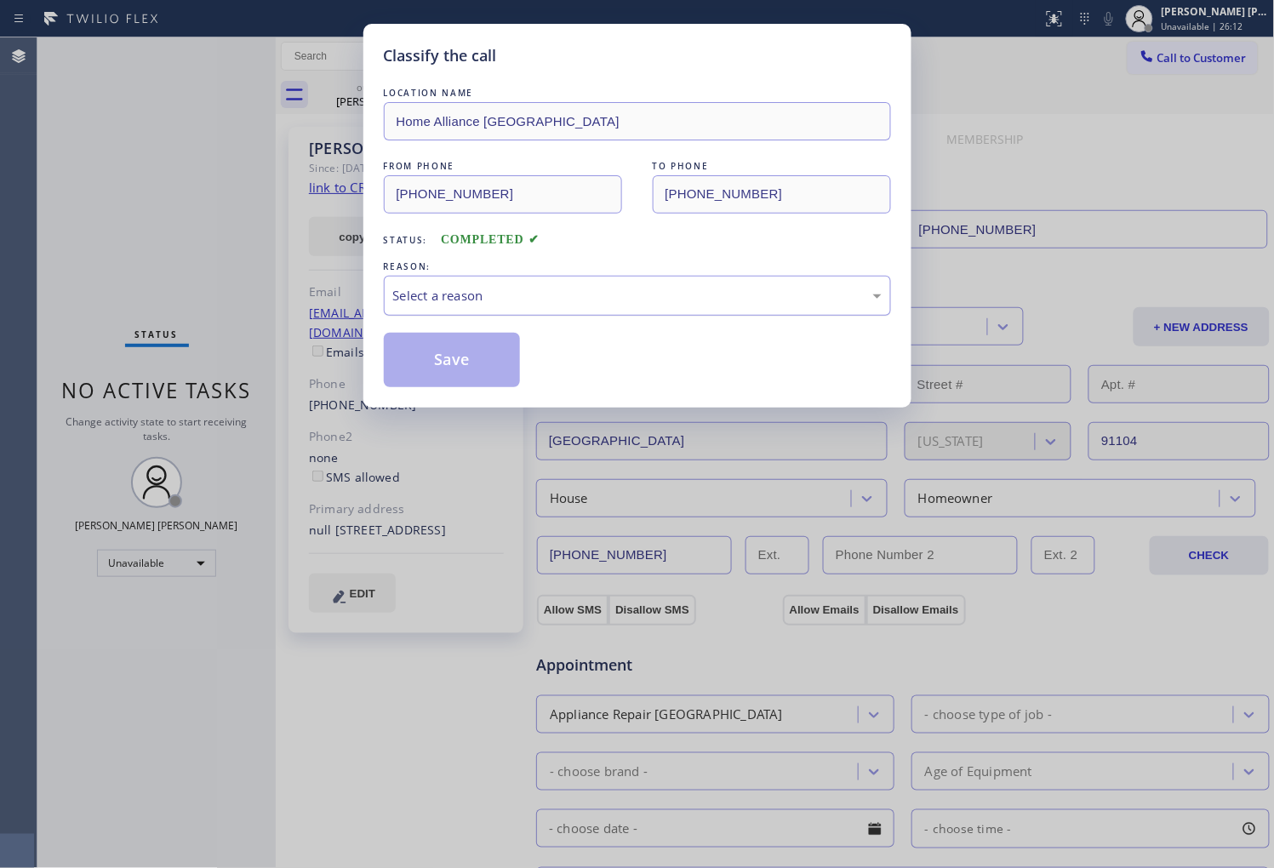
click at [588, 286] on div "Select a reason" at bounding box center [637, 296] width 489 height 20
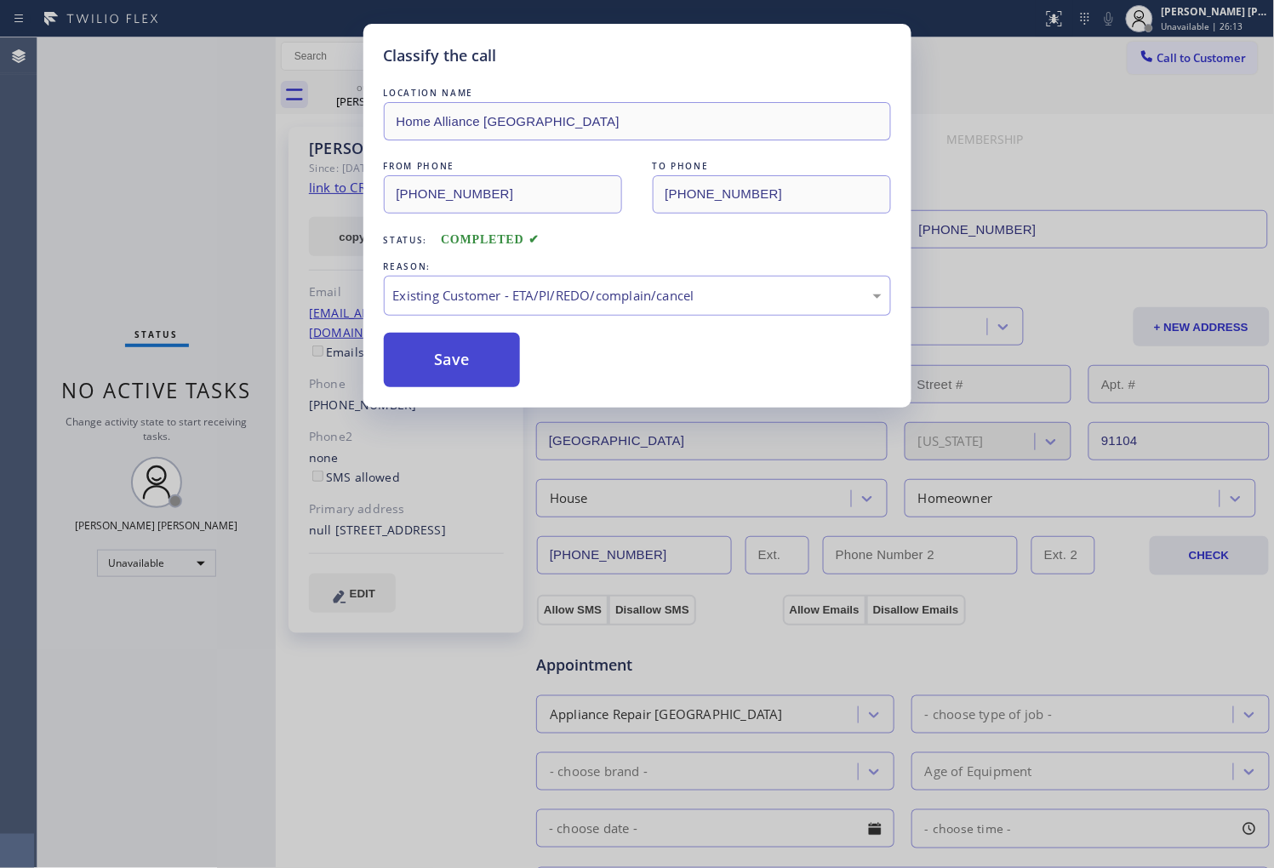
click at [432, 355] on button "Save" at bounding box center [452, 360] width 137 height 54
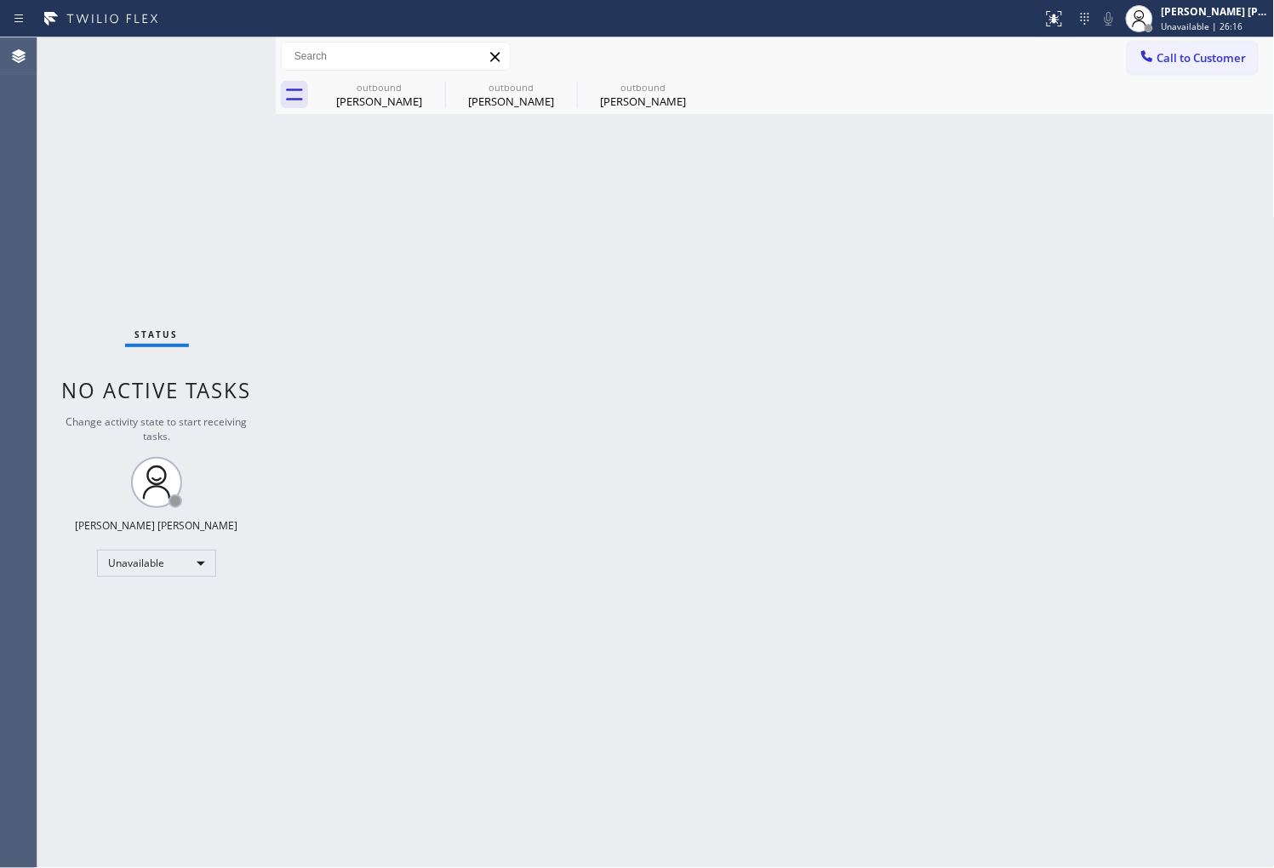
click at [387, 114] on div "Back to Dashboard Change Sender ID Customers Technicians Select a contact Outbo…" at bounding box center [775, 452] width 999 height 831
click at [390, 103] on div "Chris Kutcka" at bounding box center [379, 101] width 129 height 15
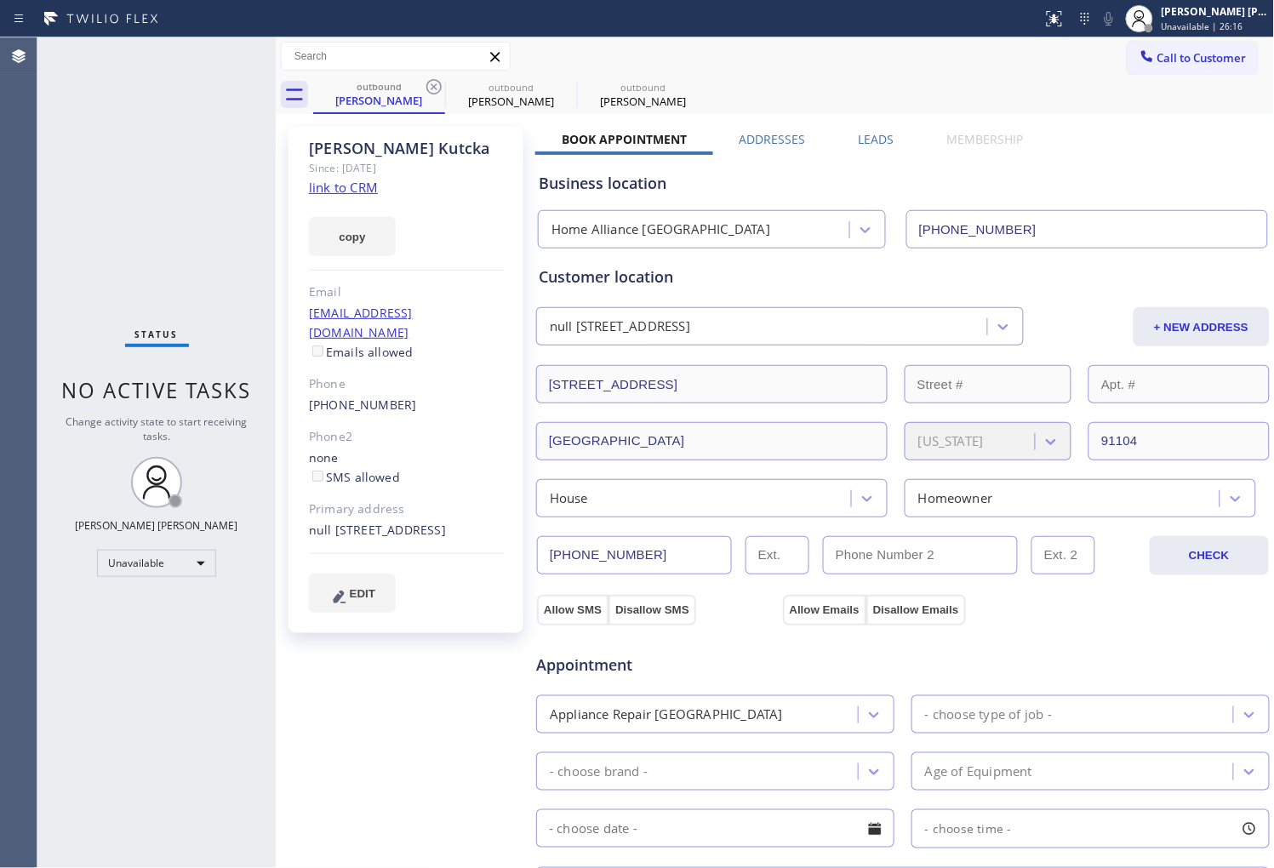
click at [369, 397] on link "(626) 460-9382" at bounding box center [363, 405] width 108 height 16
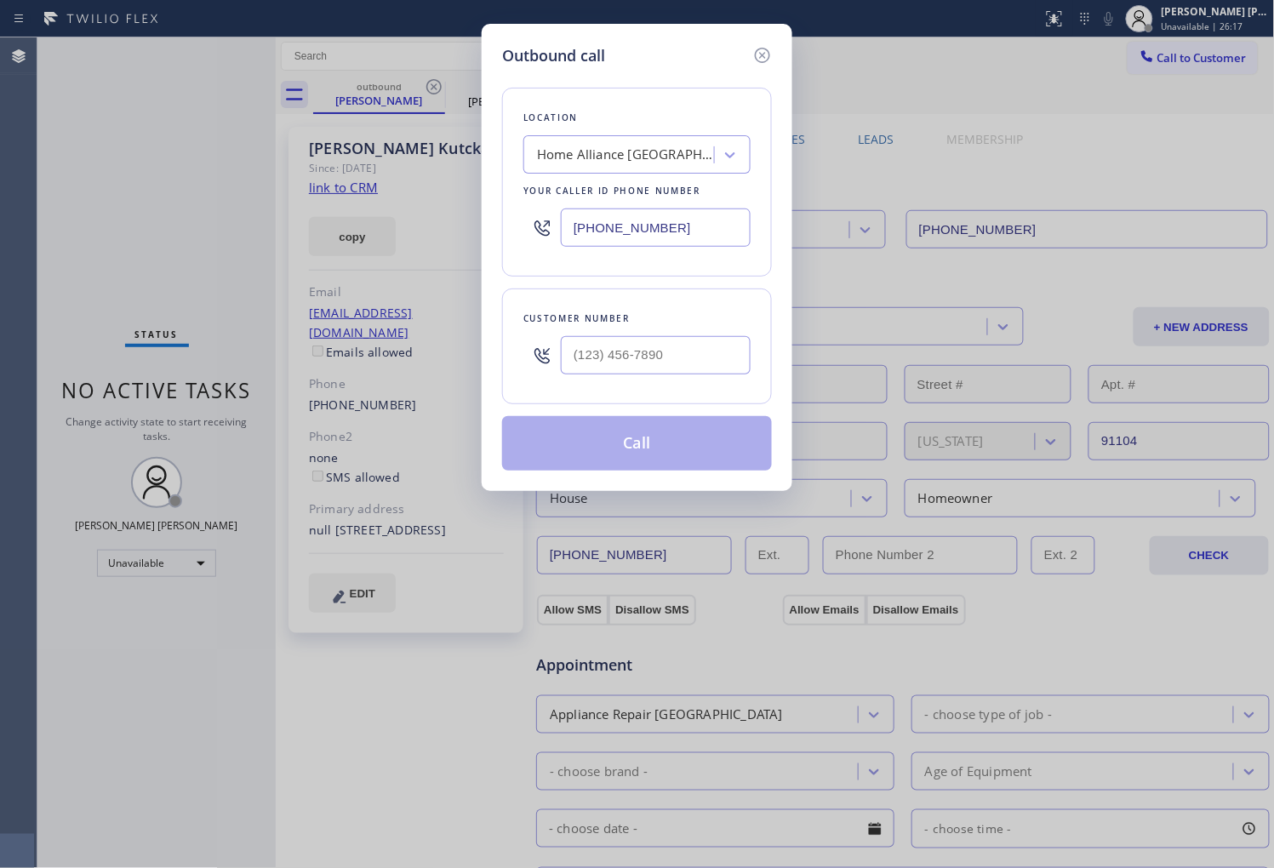
type input "(626) 460-9382"
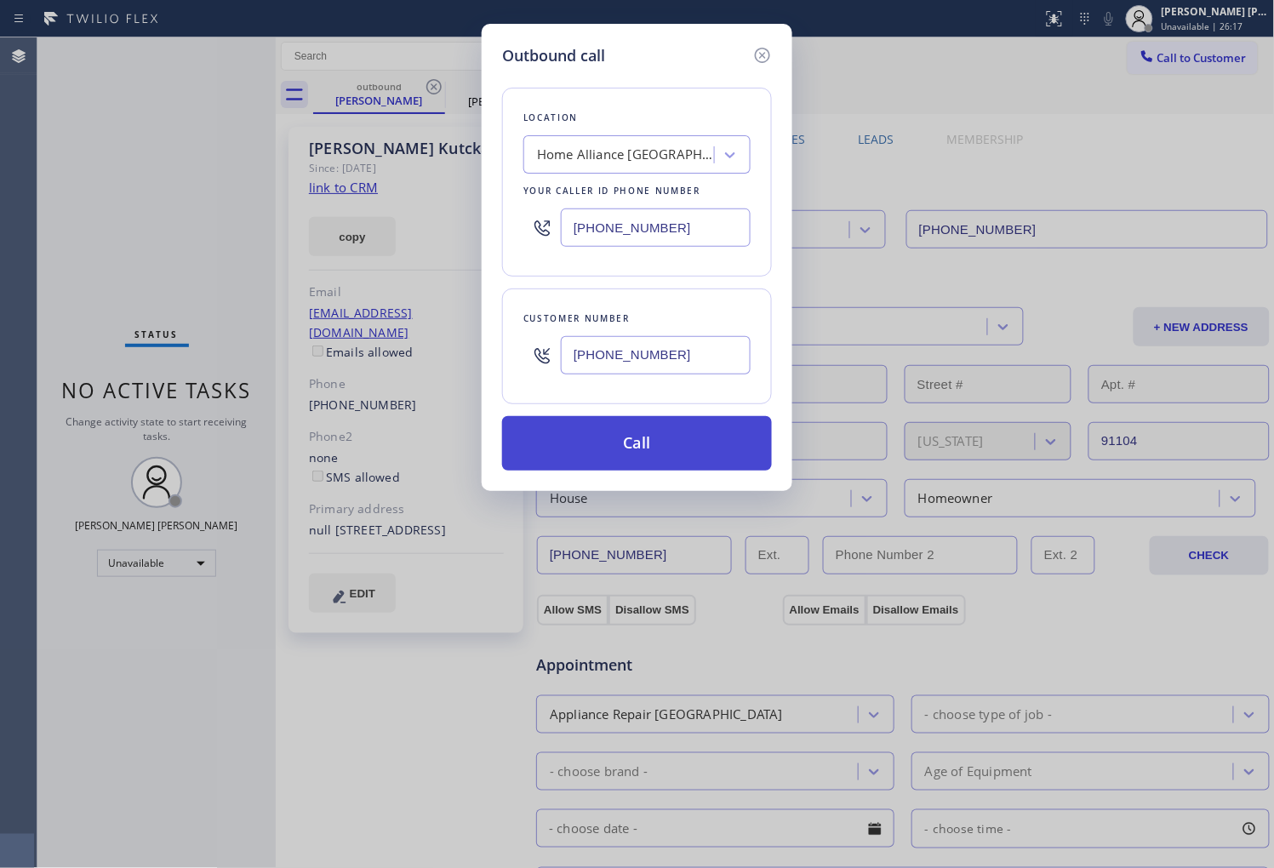
click at [614, 429] on button "Call" at bounding box center [637, 443] width 270 height 54
drag, startPoint x: 614, startPoint y: 429, endPoint x: 797, endPoint y: 72, distance: 400.9
click at [614, 429] on button "Call" at bounding box center [637, 443] width 270 height 54
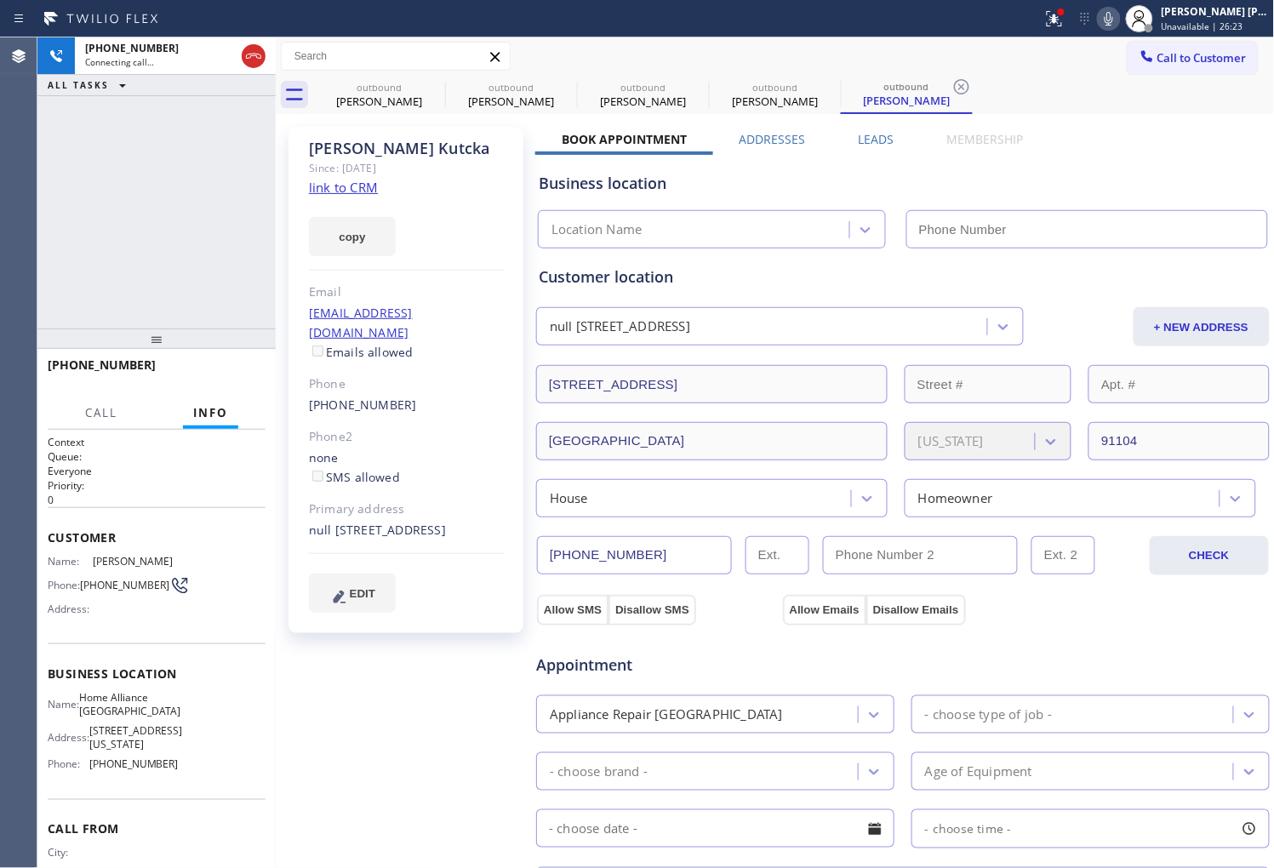
type input "(323) 997-4398"
click at [1061, 30] on button at bounding box center [1054, 18] width 37 height 37
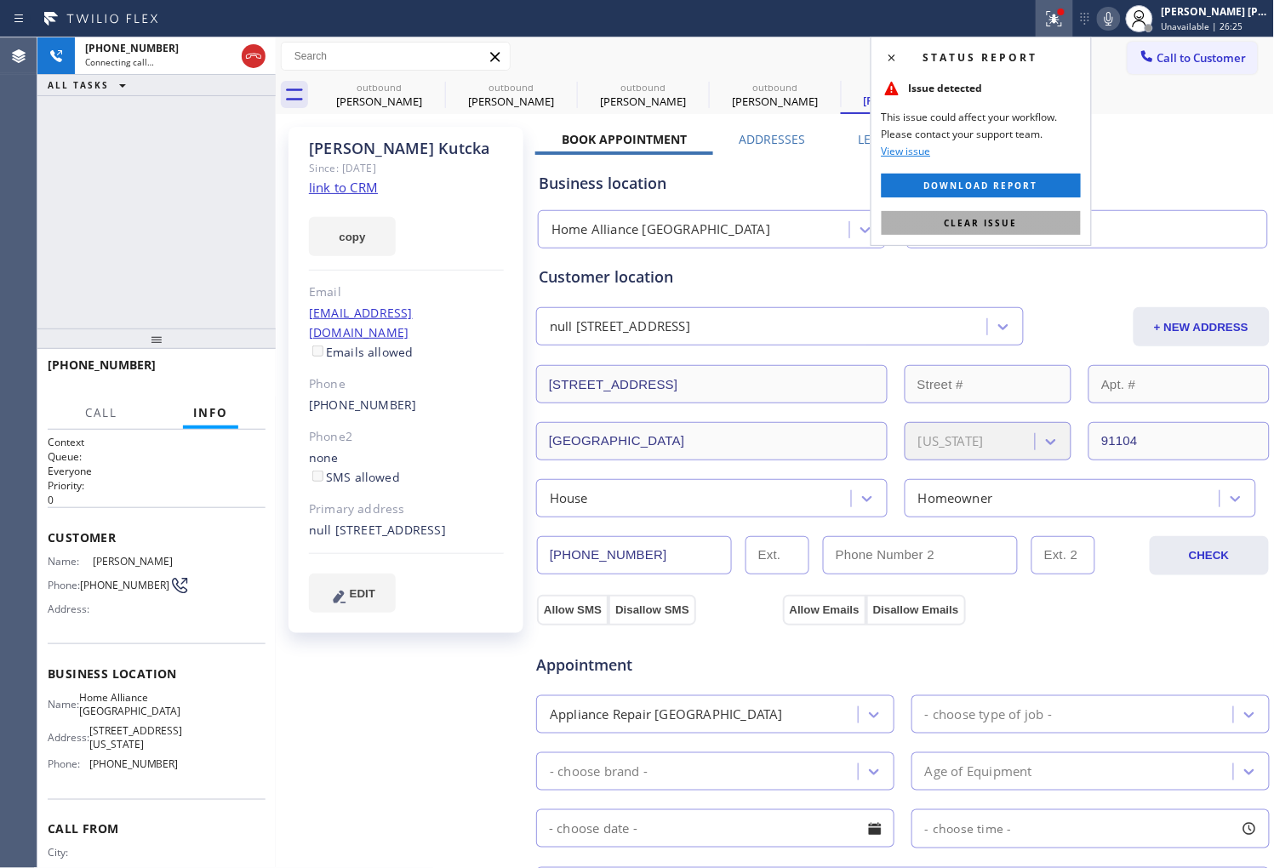
click at [960, 217] on span "Clear issue" at bounding box center [981, 223] width 73 height 12
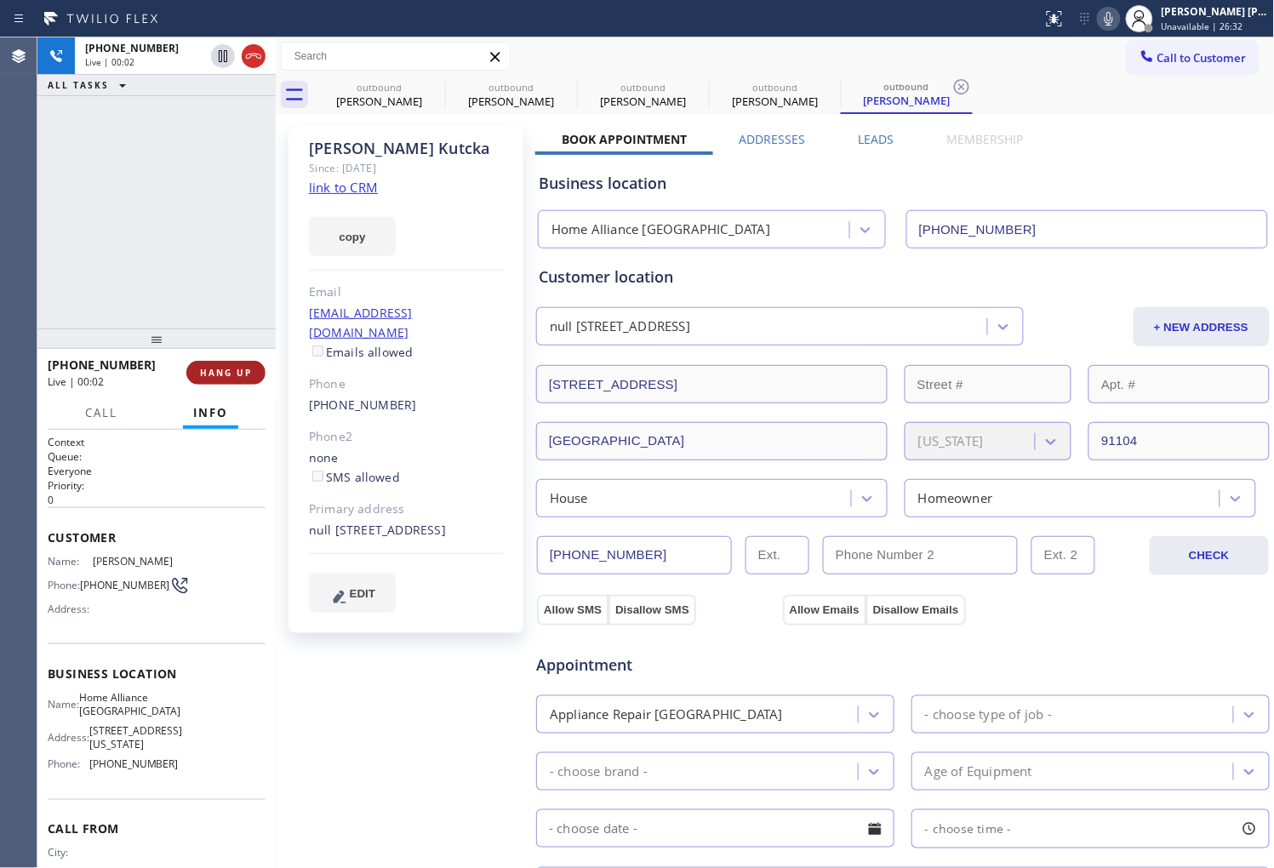
click at [200, 384] on div "+16264609382 Live | 00:02 HANG UP" at bounding box center [157, 373] width 218 height 44
click at [209, 376] on span "HANG UP" at bounding box center [226, 373] width 52 height 12
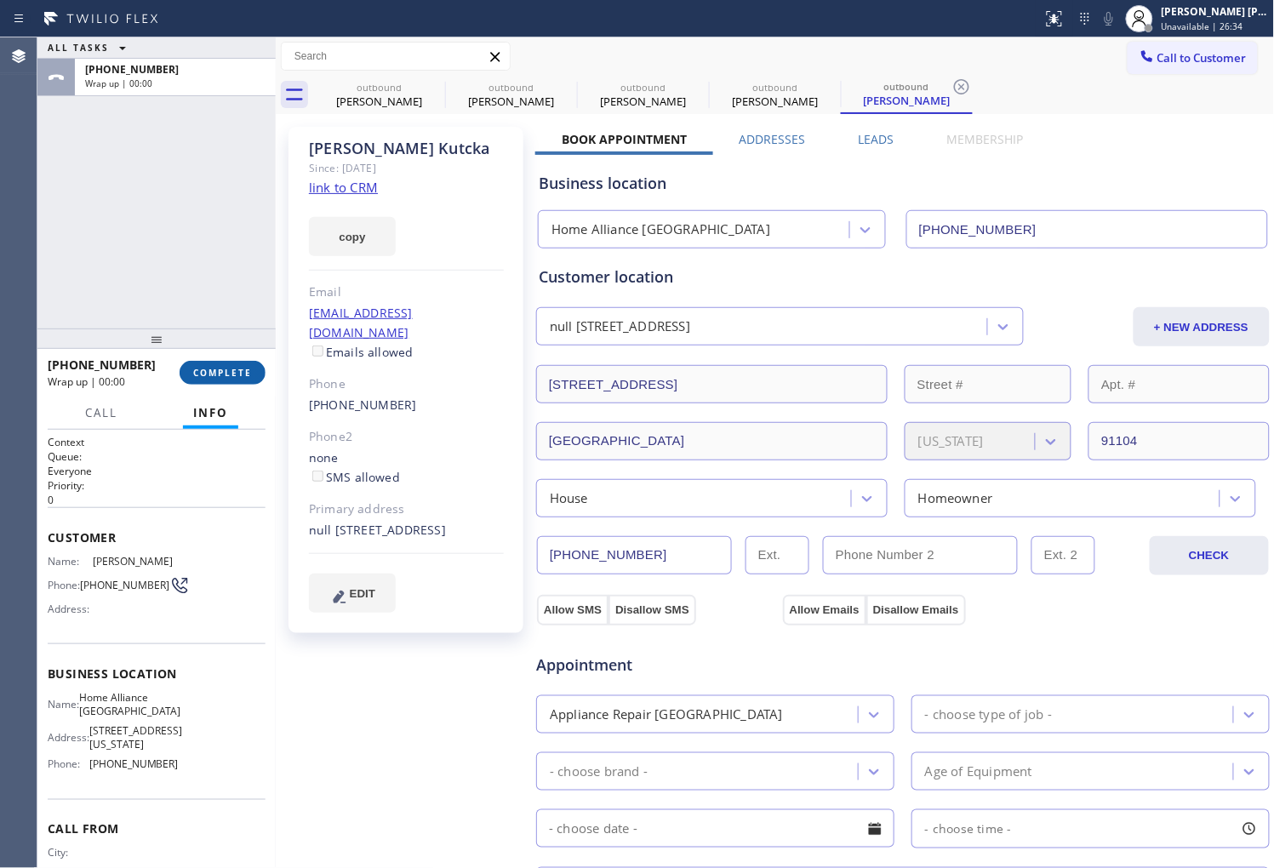
click at [227, 373] on span "COMPLETE" at bounding box center [222, 373] width 59 height 12
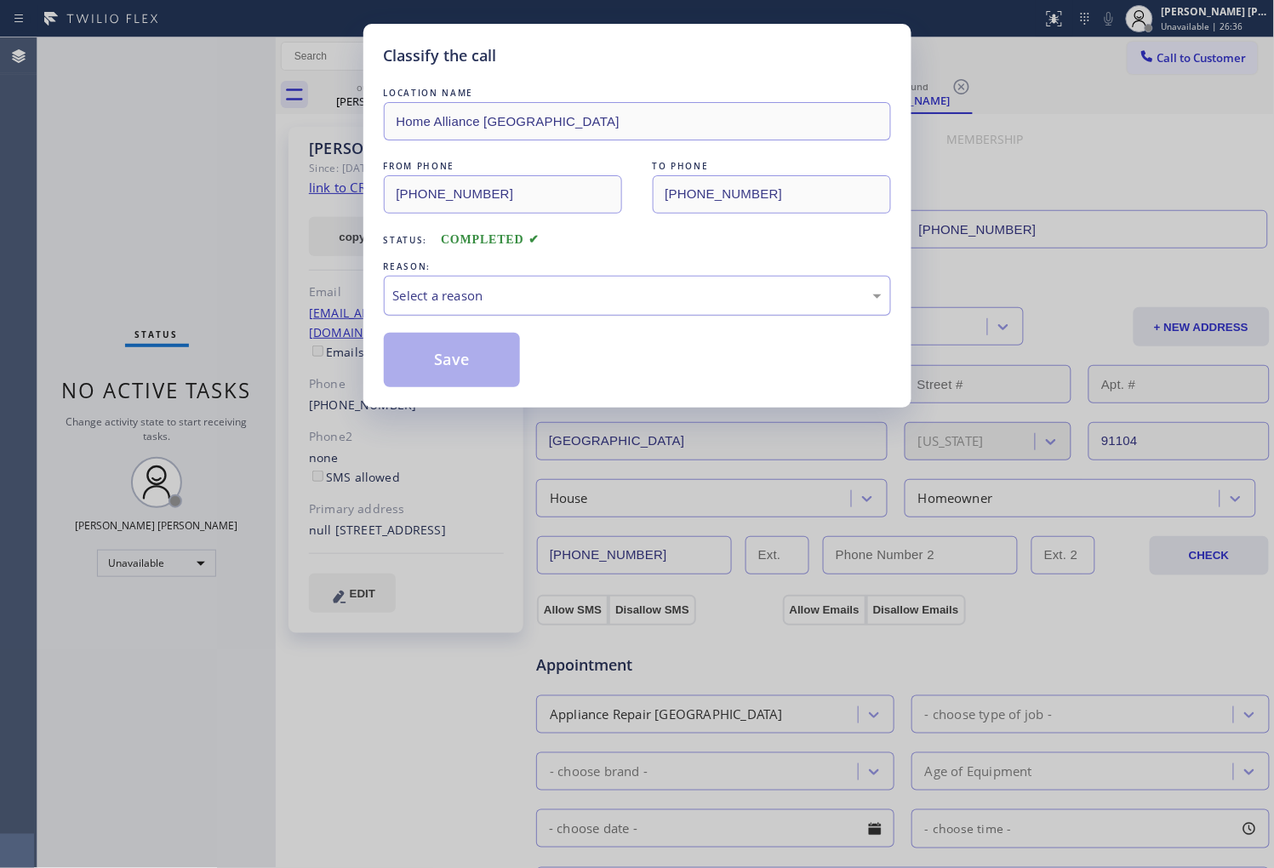
click at [671, 300] on div "Select a reason" at bounding box center [637, 296] width 489 height 20
click at [671, 299] on div "Select a reason" at bounding box center [637, 296] width 489 height 20
click at [512, 315] on div "Select a reason" at bounding box center [637, 296] width 507 height 40
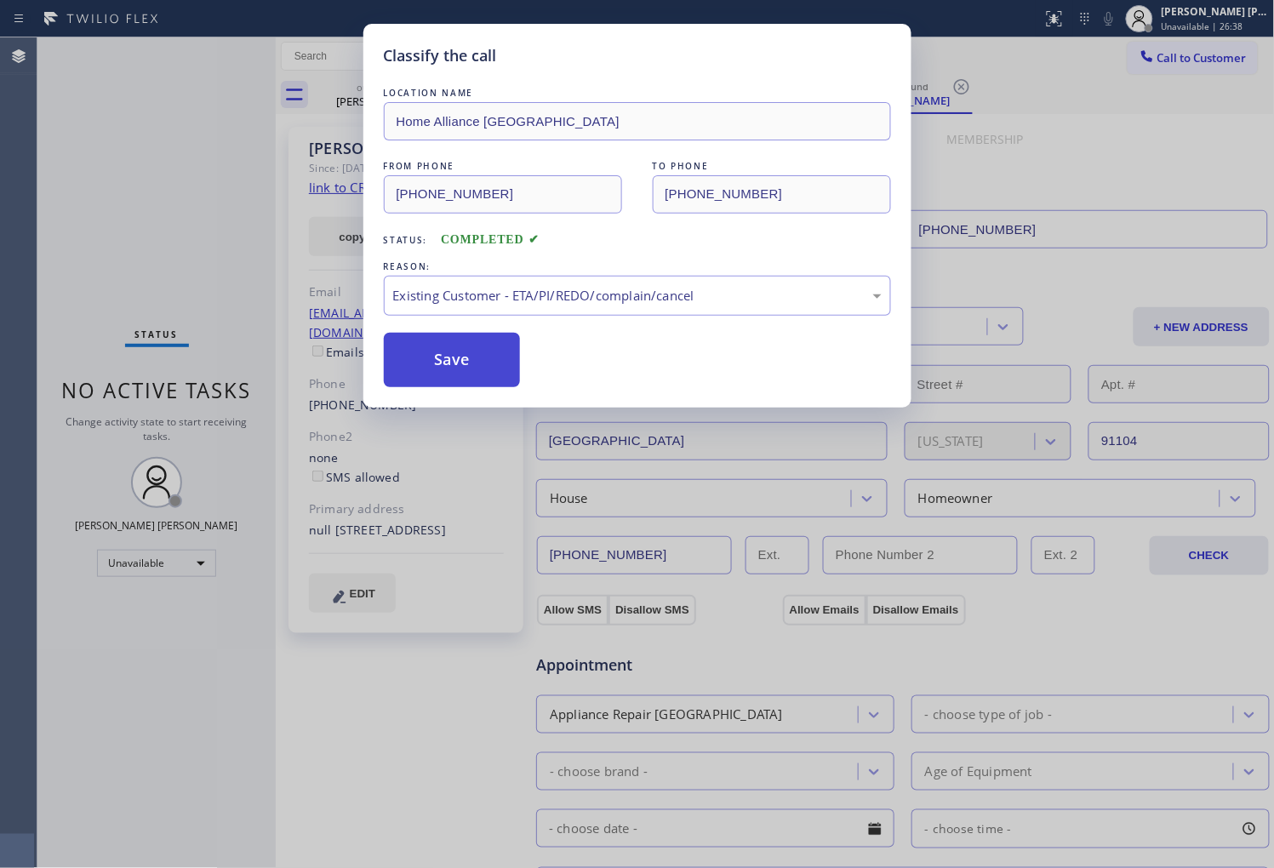
click at [439, 358] on button "Save" at bounding box center [452, 360] width 137 height 54
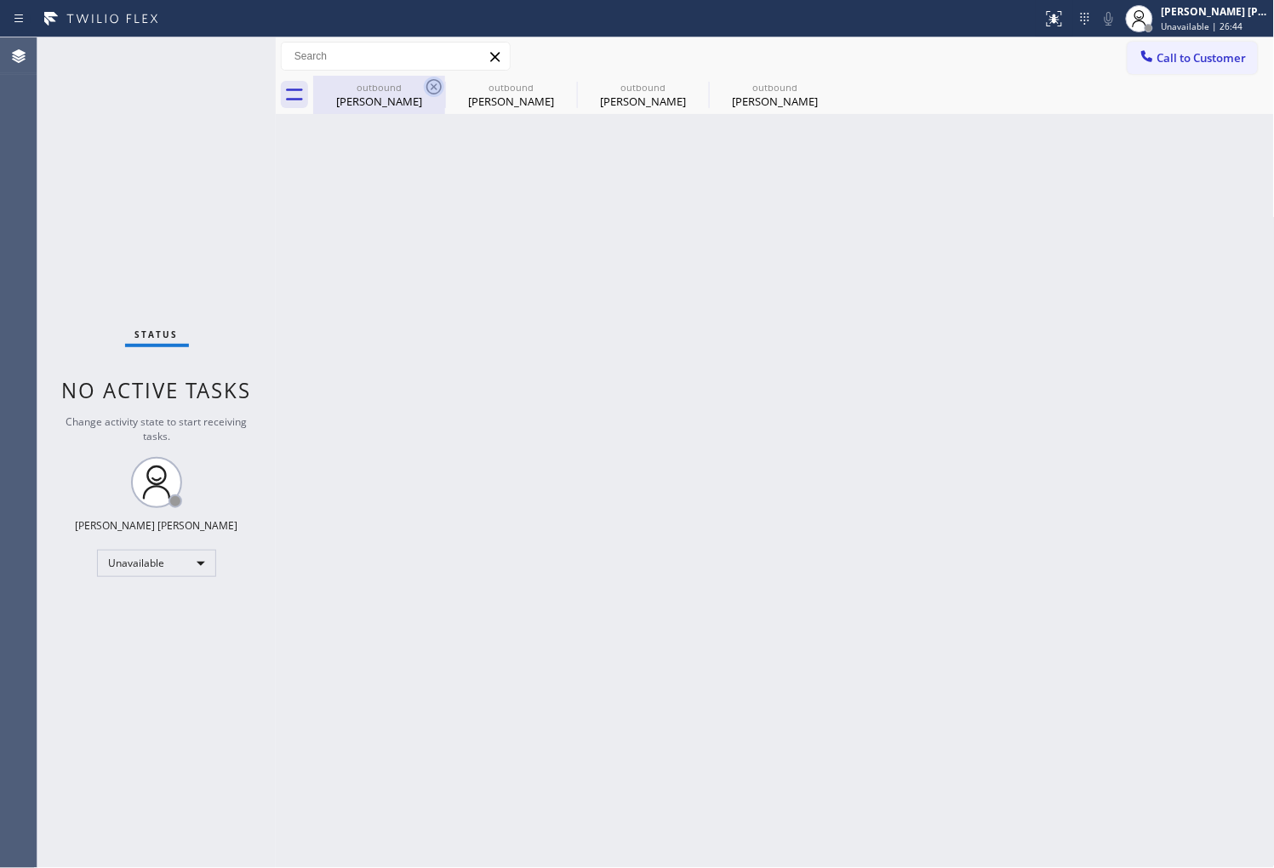
click at [432, 89] on icon at bounding box center [434, 87] width 20 height 20
click at [0, 0] on icon at bounding box center [0, 0] width 0 height 0
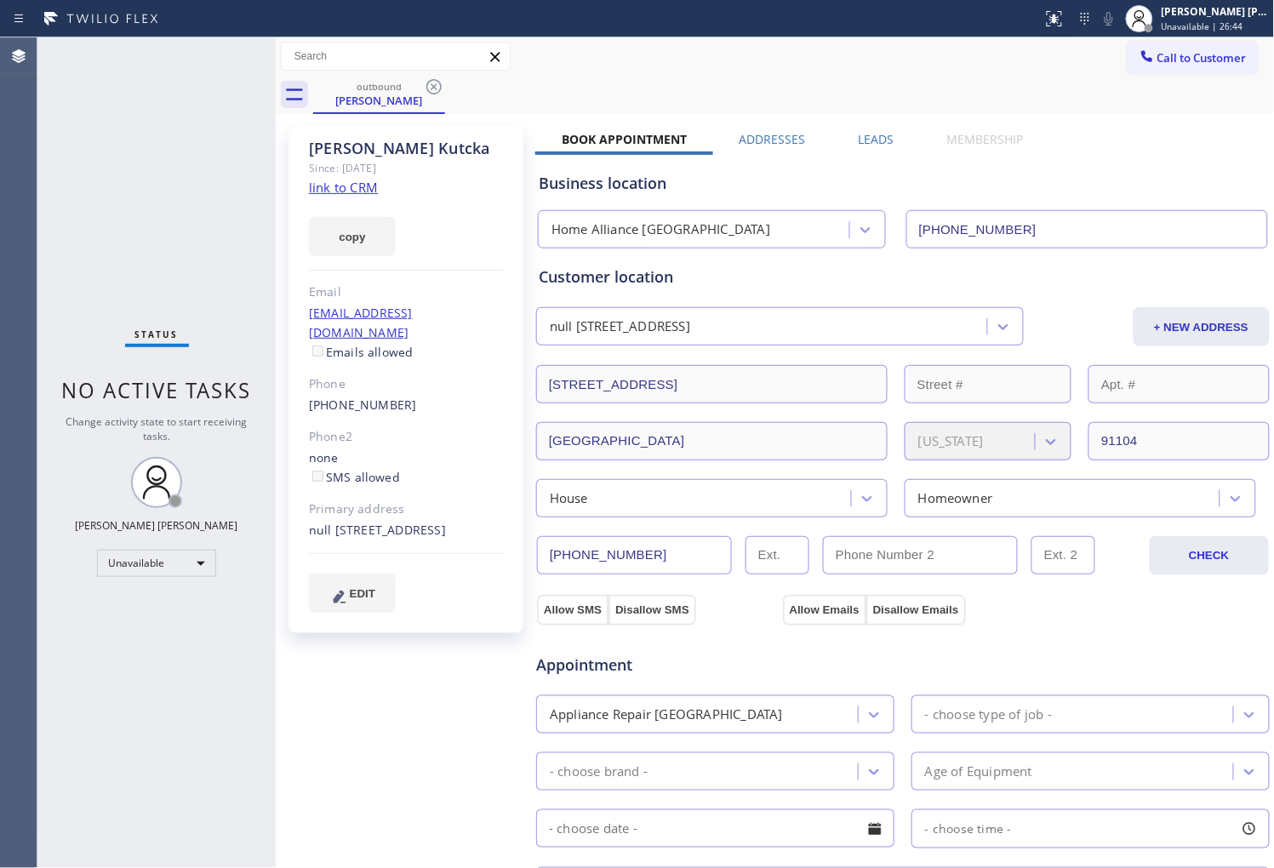
click at [432, 89] on icon at bounding box center [434, 87] width 20 height 20
click at [432, 89] on div "outbound Chris Kutcka" at bounding box center [794, 95] width 962 height 38
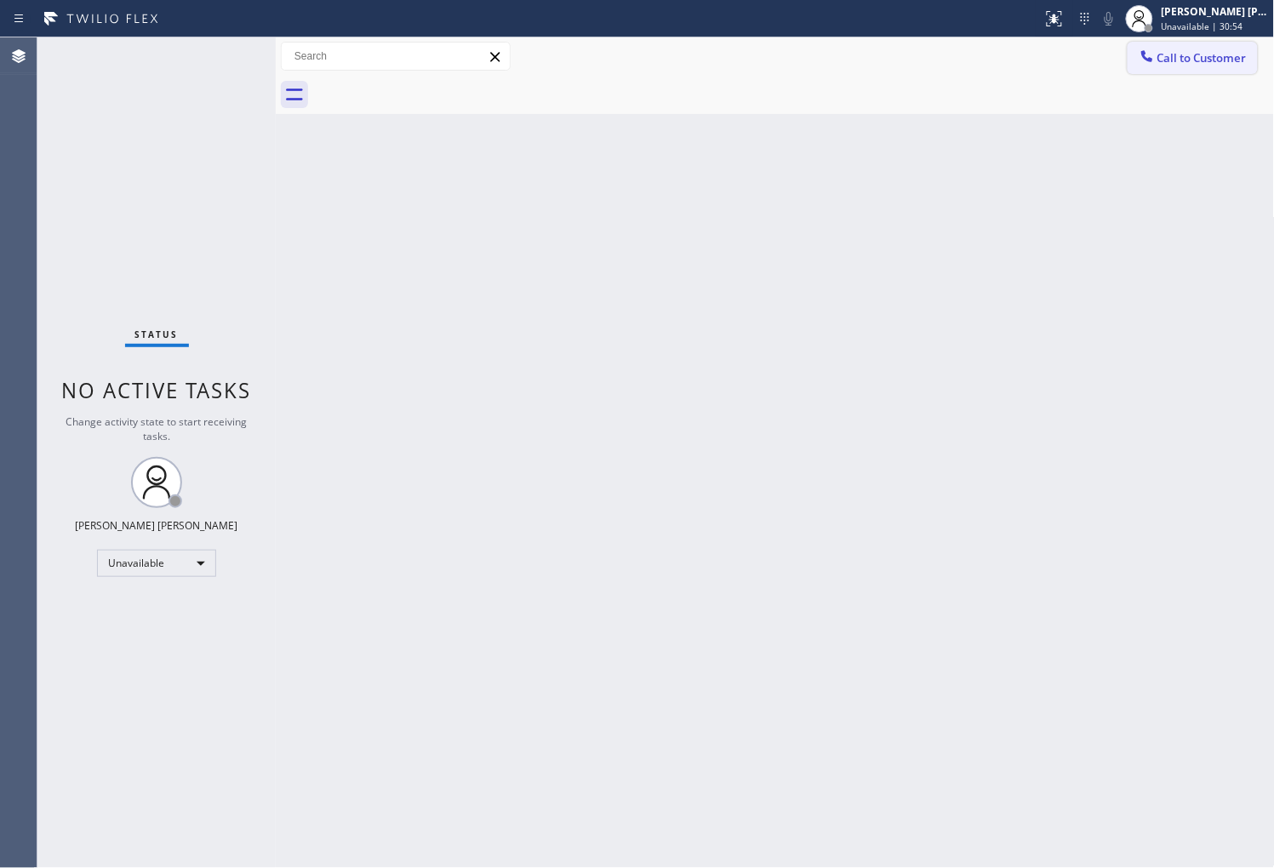
click at [1159, 62] on span "Call to Customer" at bounding box center [1202, 57] width 89 height 15
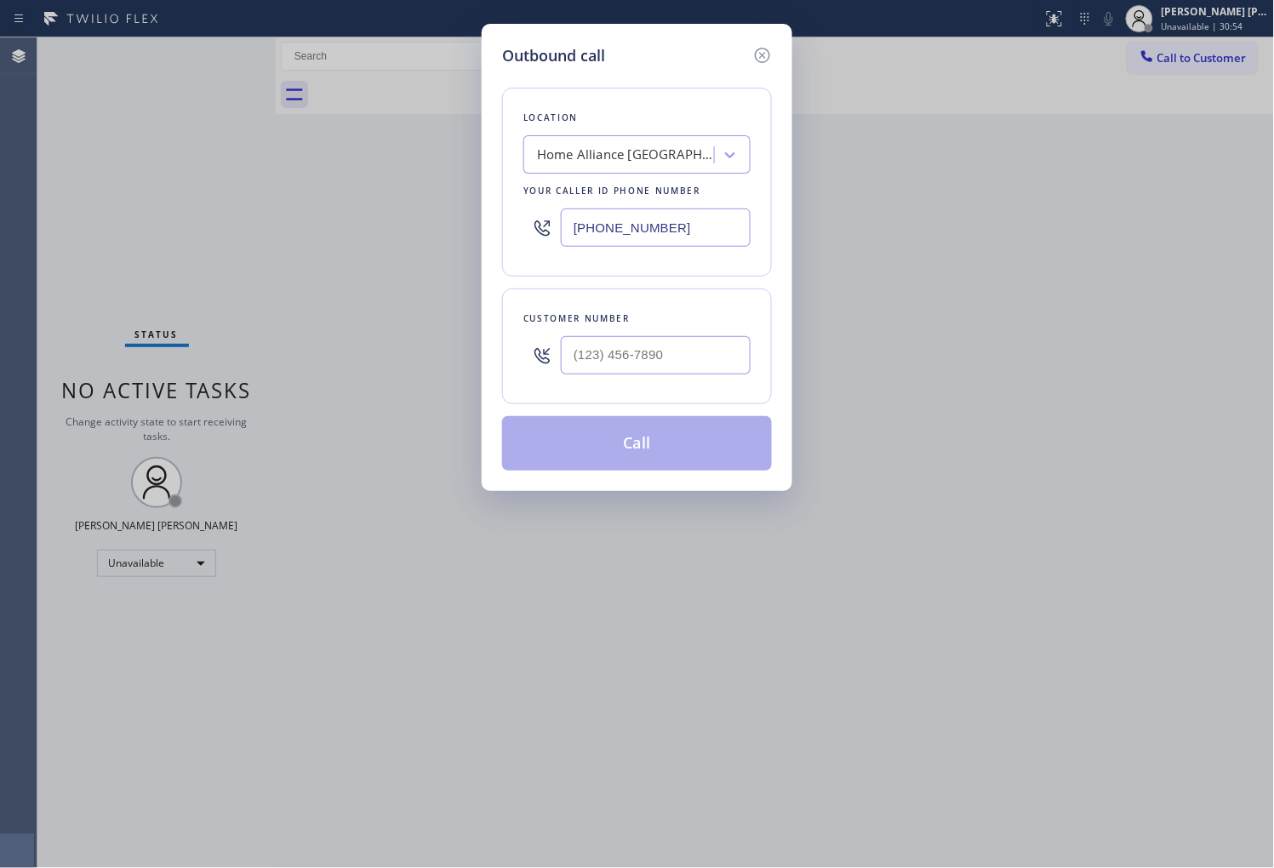
click at [634, 215] on input "(323) 997-4398" at bounding box center [656, 228] width 190 height 38
paste input "855) 340-1313"
type input "(855) 340-1313"
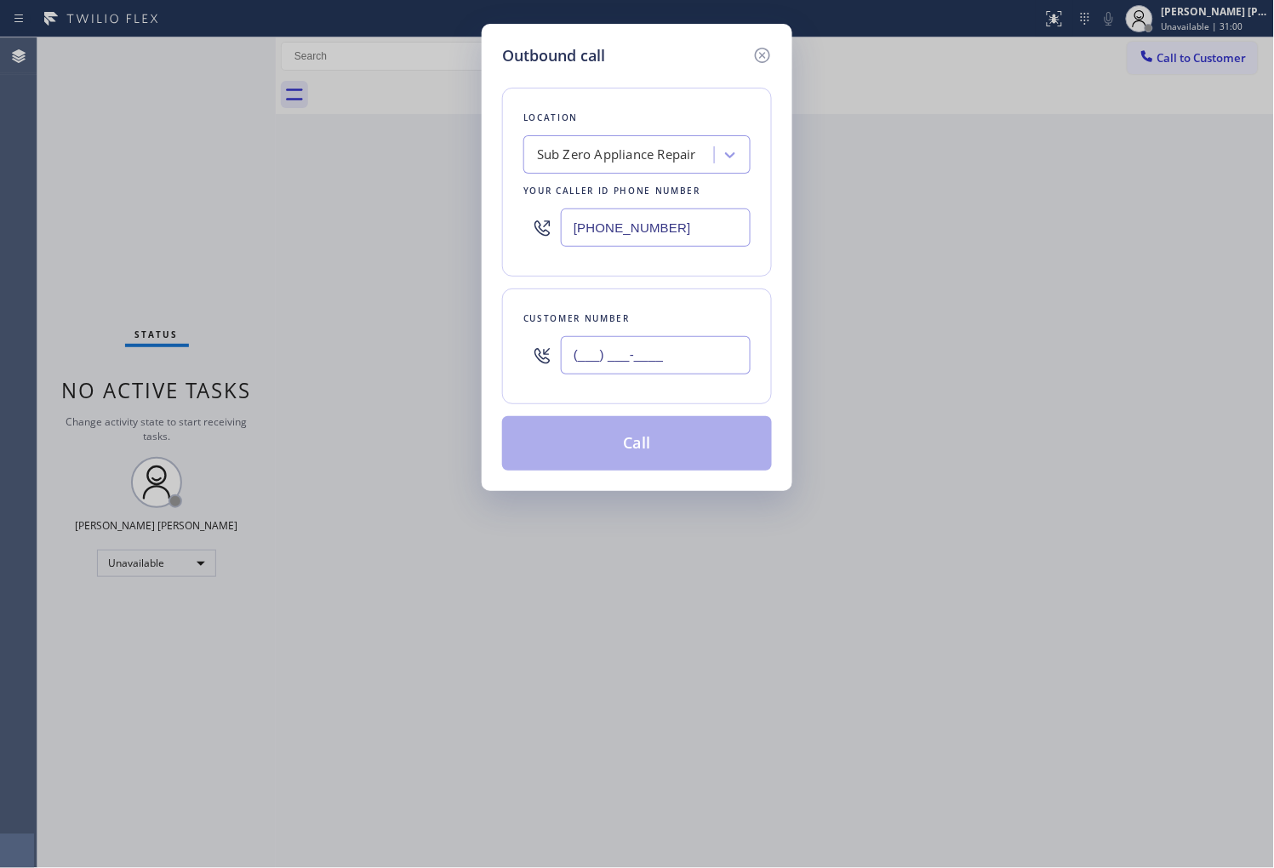
click at [610, 352] on input "(___) ___-____" at bounding box center [656, 355] width 190 height 38
paste input "360) 866-7060"
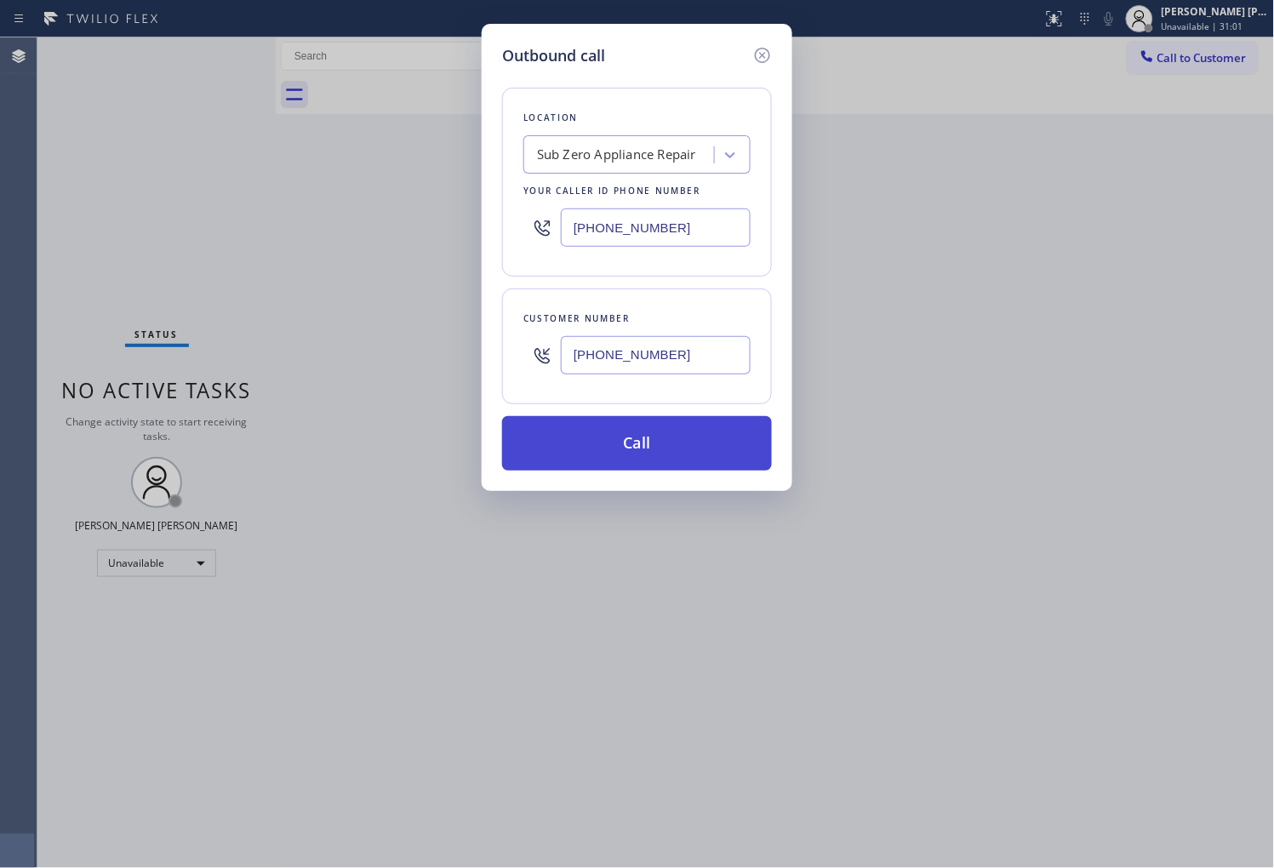
type input "(360) 866-7060"
click at [673, 429] on button "Call" at bounding box center [637, 443] width 270 height 54
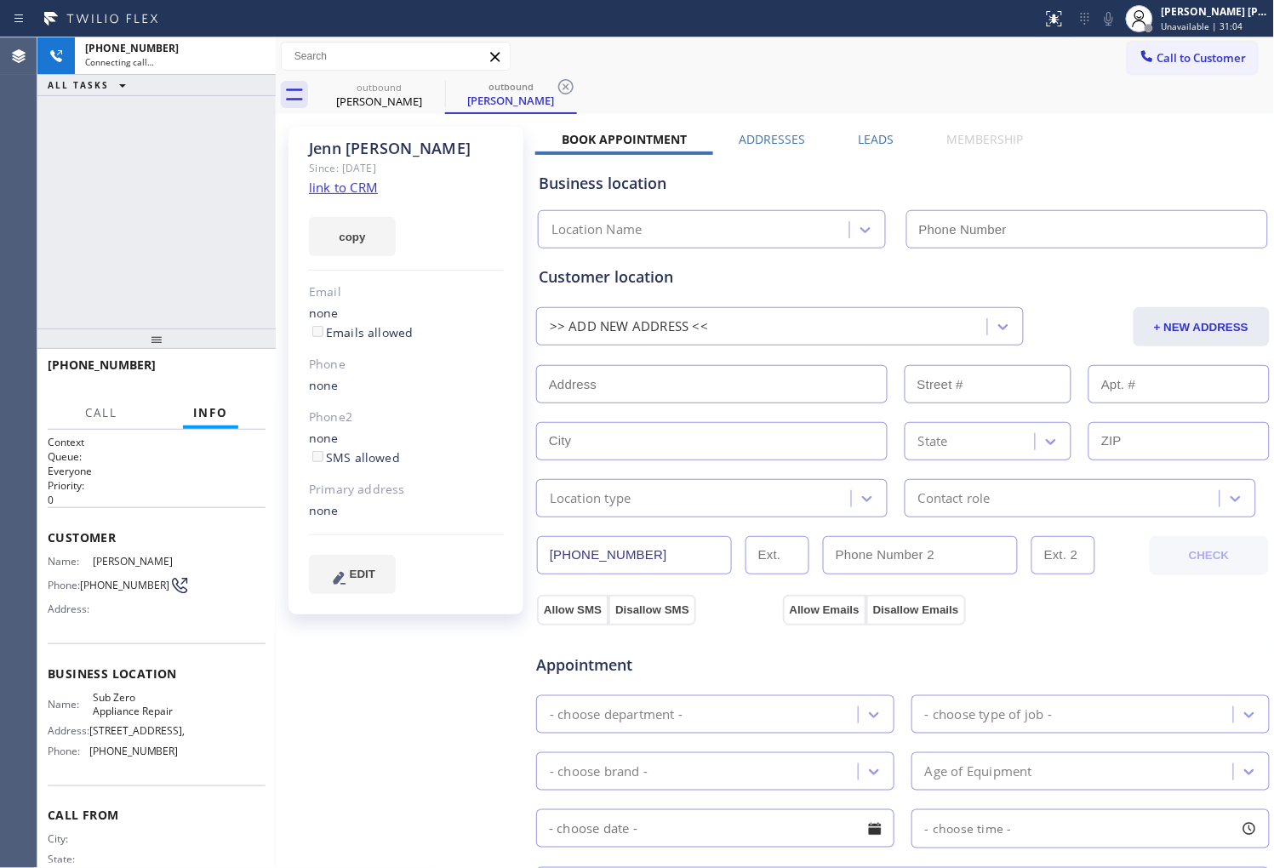
click at [386, 147] on div "Jenn Keifer" at bounding box center [406, 149] width 195 height 20
type input "(855) 340-1313"
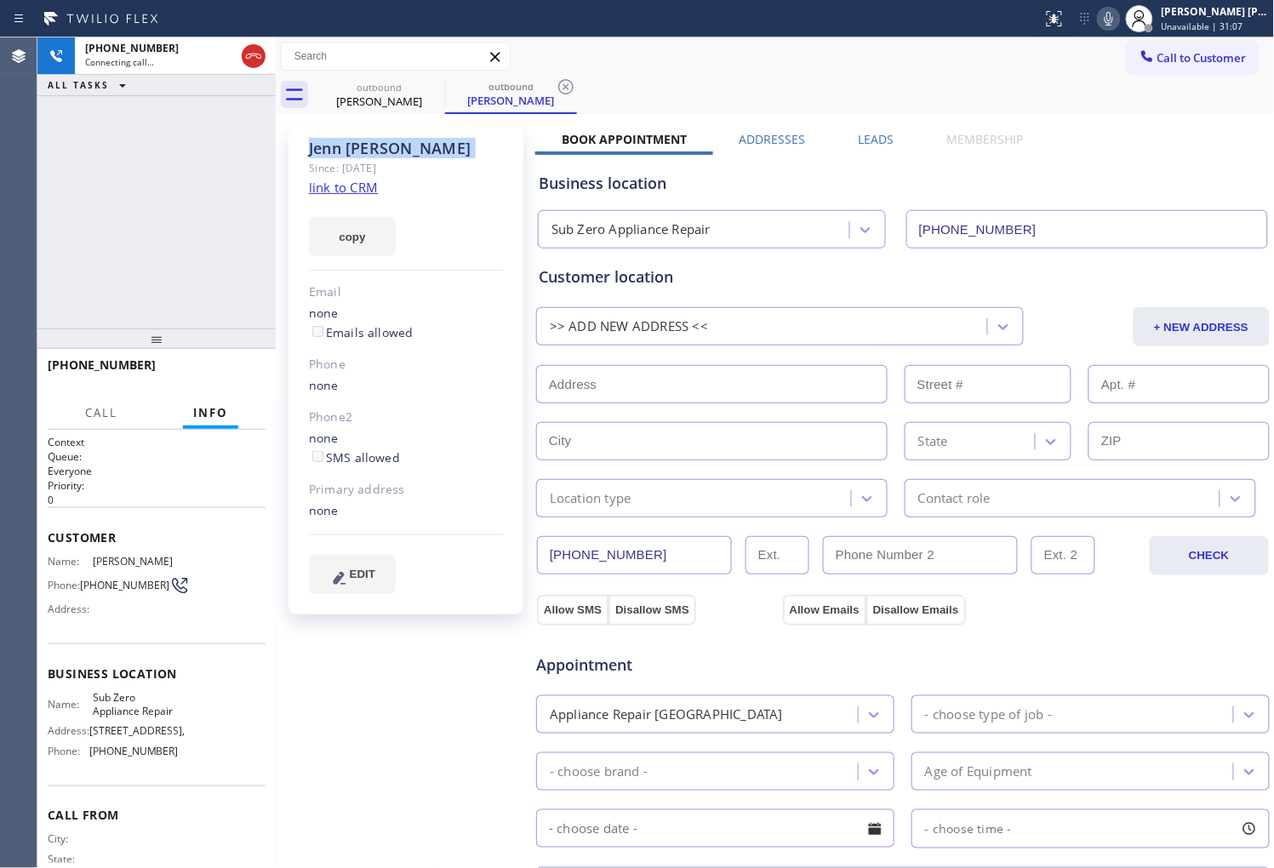
click at [364, 146] on div "Jenn Keifer" at bounding box center [406, 149] width 195 height 20
click at [268, 142] on div "+13608667060 Connecting call… ALL TASKS ALL TASKS ACTIVE TASKS TASKS IN WRAP UP" at bounding box center [156, 182] width 238 height 291
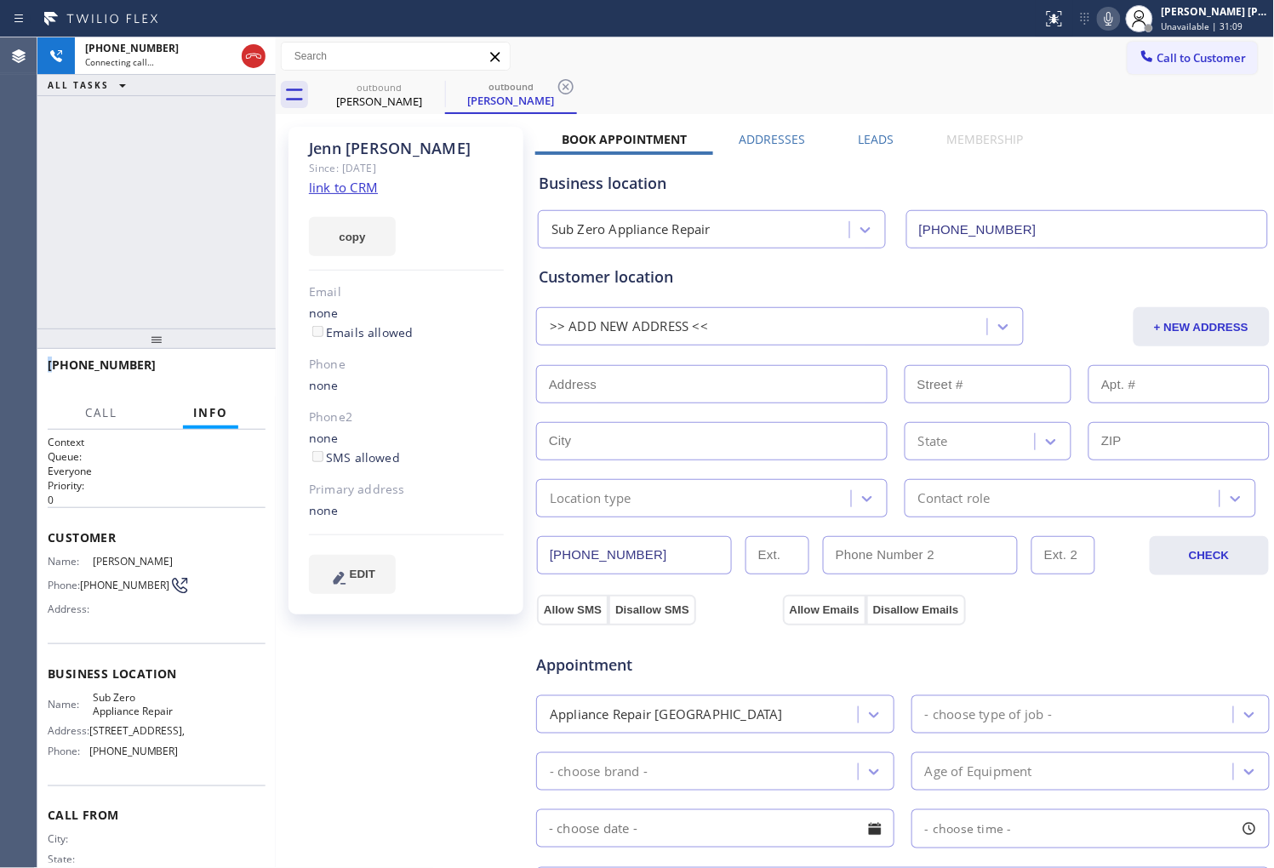
click at [268, 142] on div "+13608667060 Connecting call… ALL TASKS ALL TASKS ACTIVE TASKS TASKS IN WRAP UP" at bounding box center [156, 182] width 238 height 291
click at [181, 177] on div "+13608667060 Connecting call… ALL TASKS ALL TASKS ACTIVE TASKS TASKS IN WRAP UP" at bounding box center [156, 182] width 238 height 291
click at [180, 183] on div "+13608667060 Connecting call… ALL TASKS ALL TASKS ACTIVE TASKS TASKS IN WRAP UP" at bounding box center [156, 182] width 238 height 291
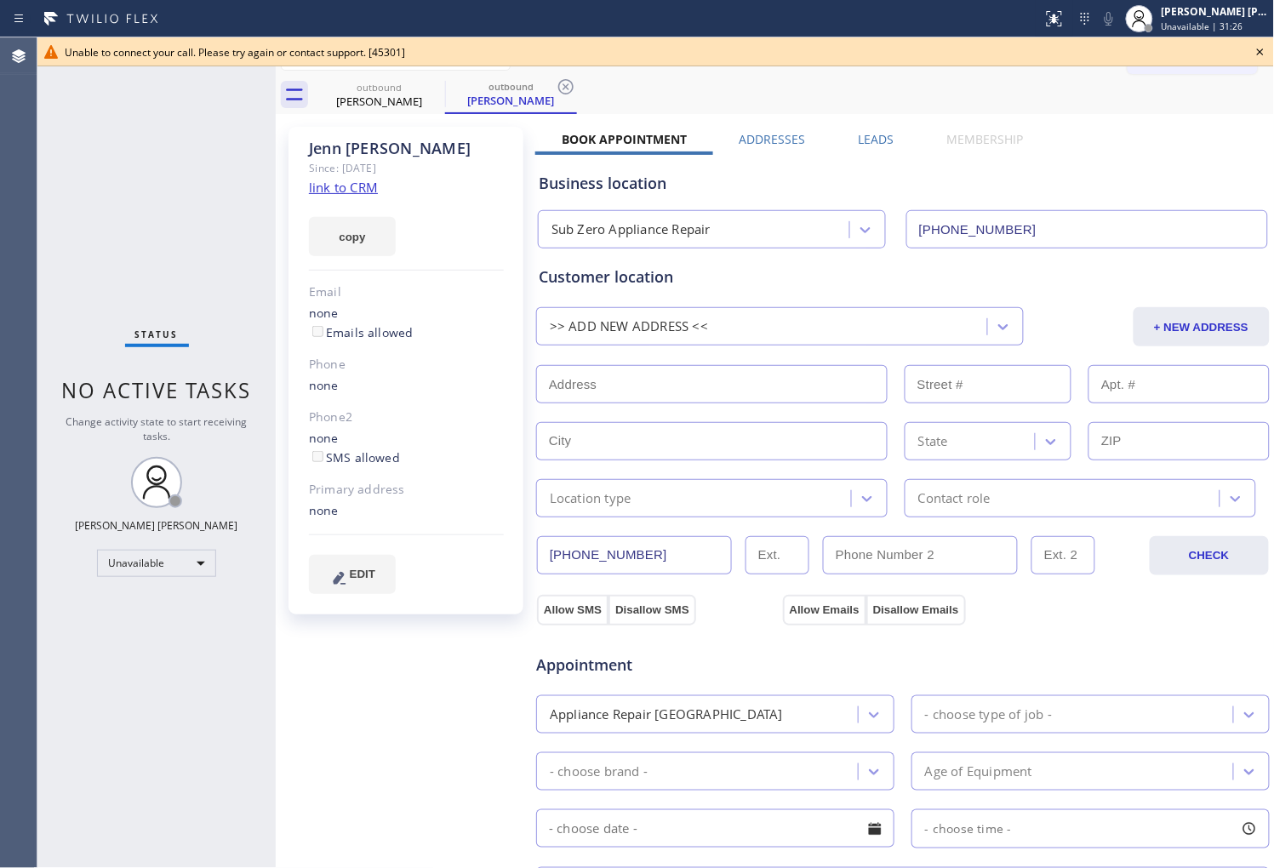
click at [1266, 54] on icon at bounding box center [1261, 52] width 20 height 20
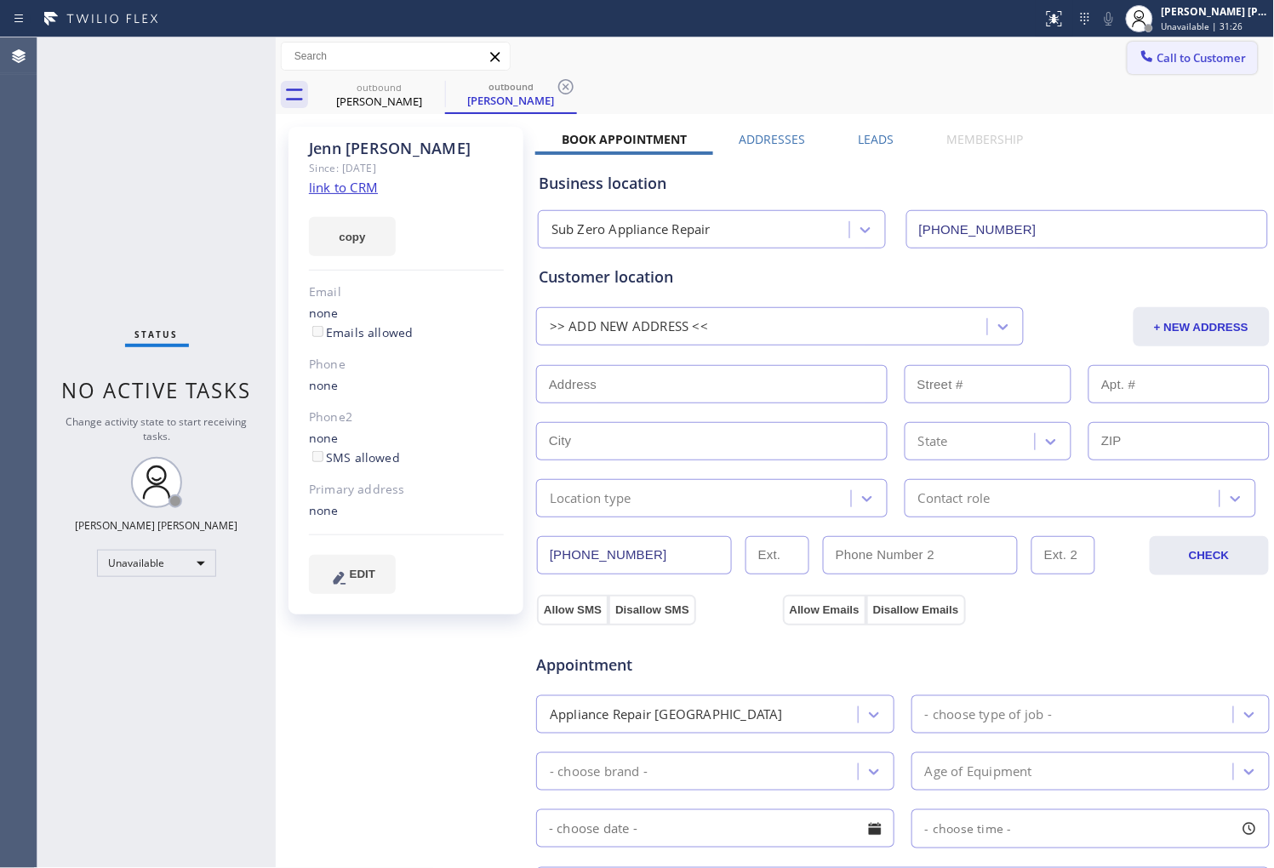
click at [1239, 47] on button "Call to Customer" at bounding box center [1193, 58] width 130 height 32
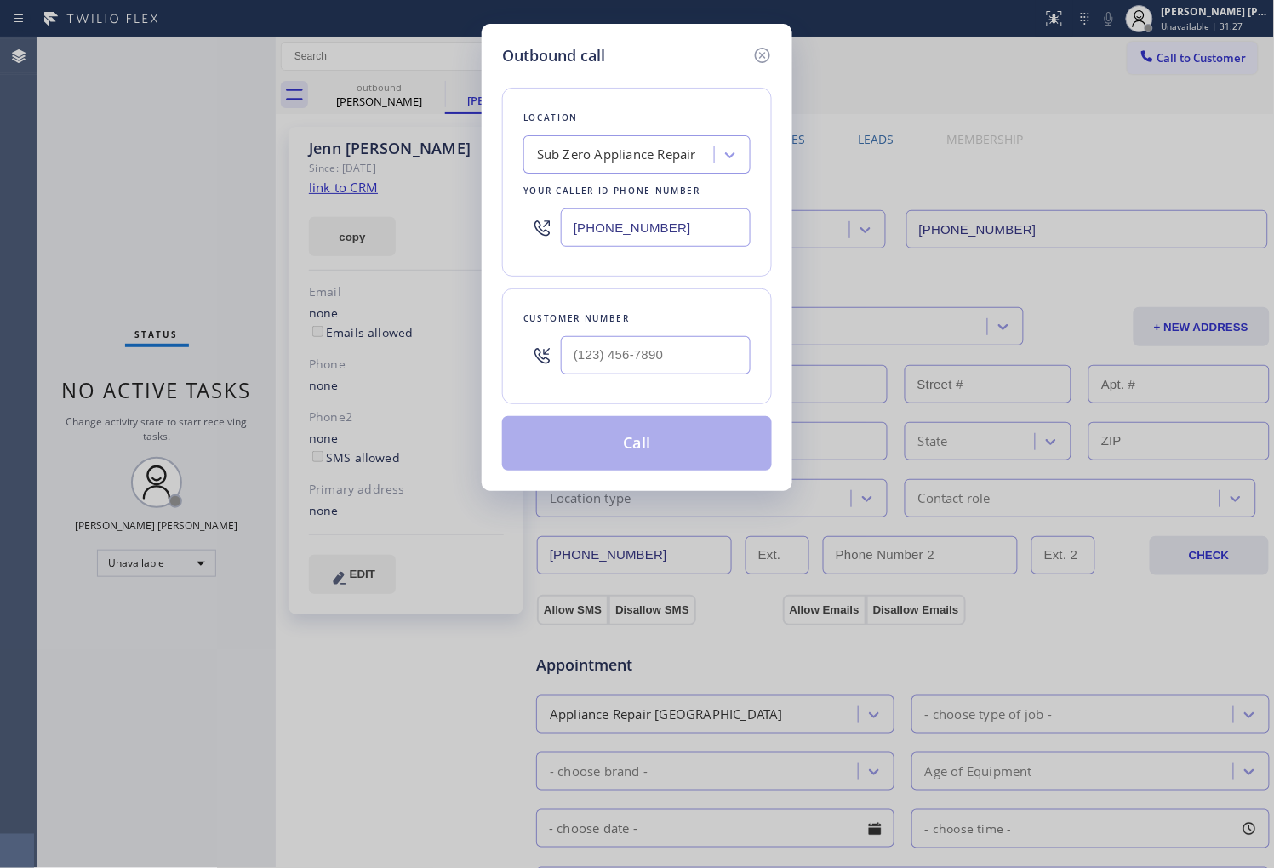
click at [1193, 57] on div "Outbound call Location Sub Zero Appliance Repair Your caller id phone number (8…" at bounding box center [637, 434] width 1274 height 868
click at [610, 352] on input "(___) ___-____" at bounding box center [656, 355] width 190 height 38
paste input "360) 866-7060"
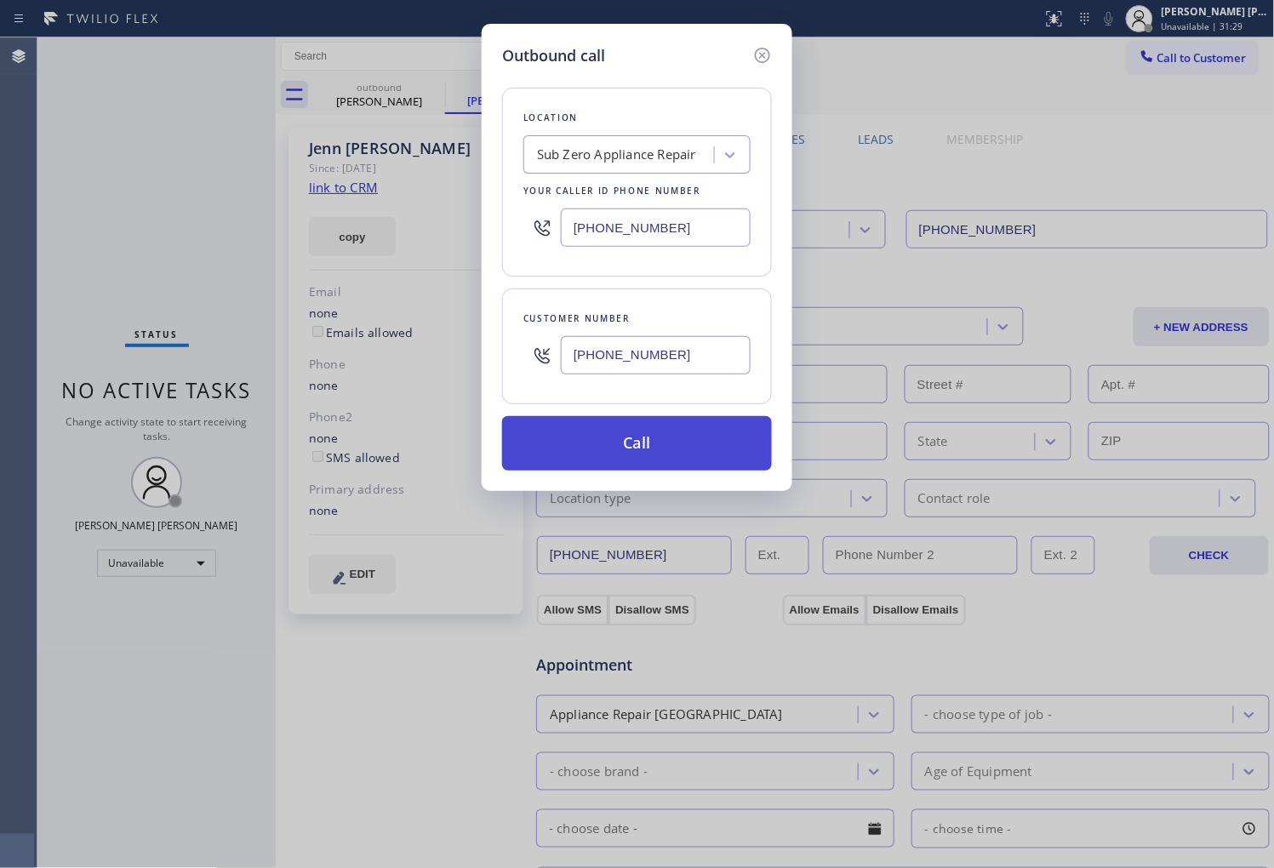
type input "(360) 866-7060"
click at [590, 431] on button "Call" at bounding box center [637, 443] width 270 height 54
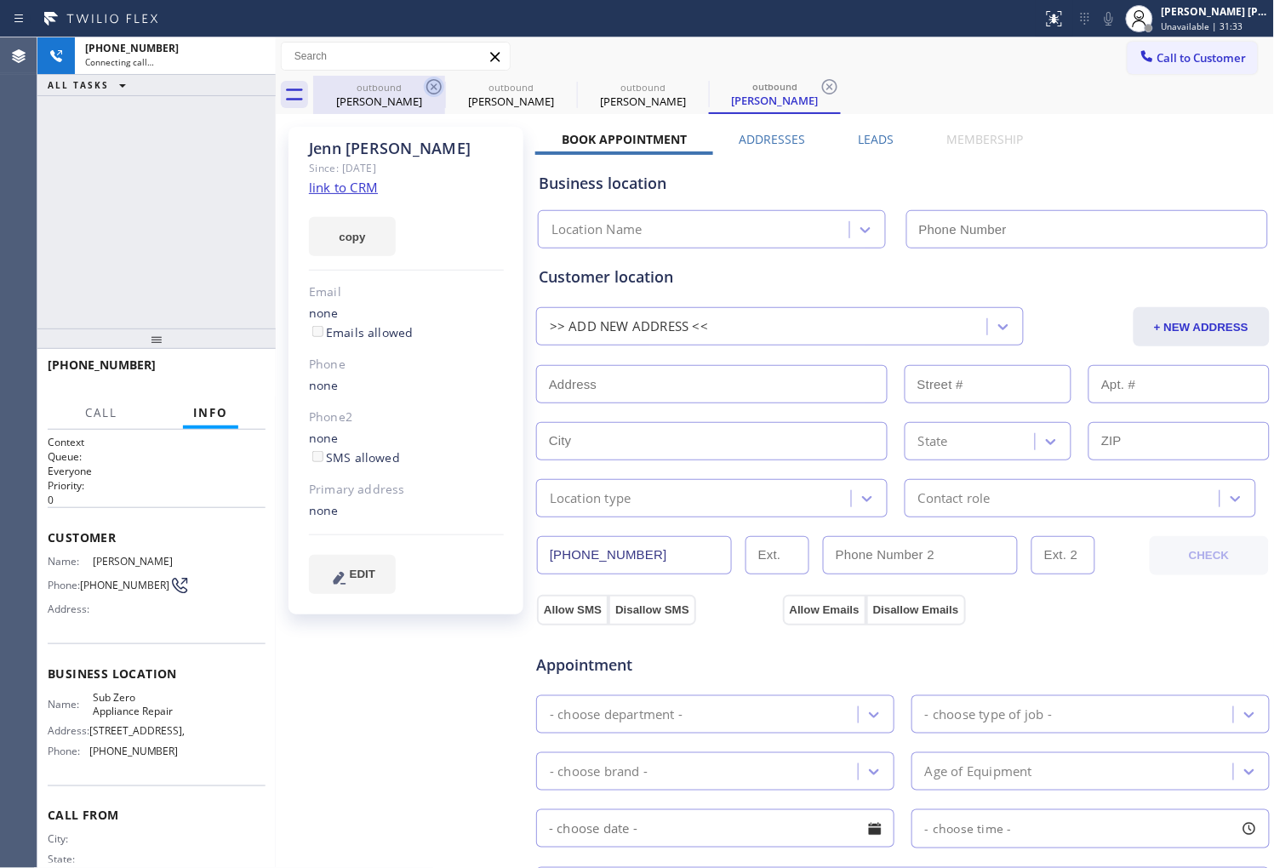
type input "(855) 340-1313"
click at [426, 89] on icon at bounding box center [434, 87] width 20 height 20
click at [556, 86] on icon at bounding box center [566, 87] width 20 height 20
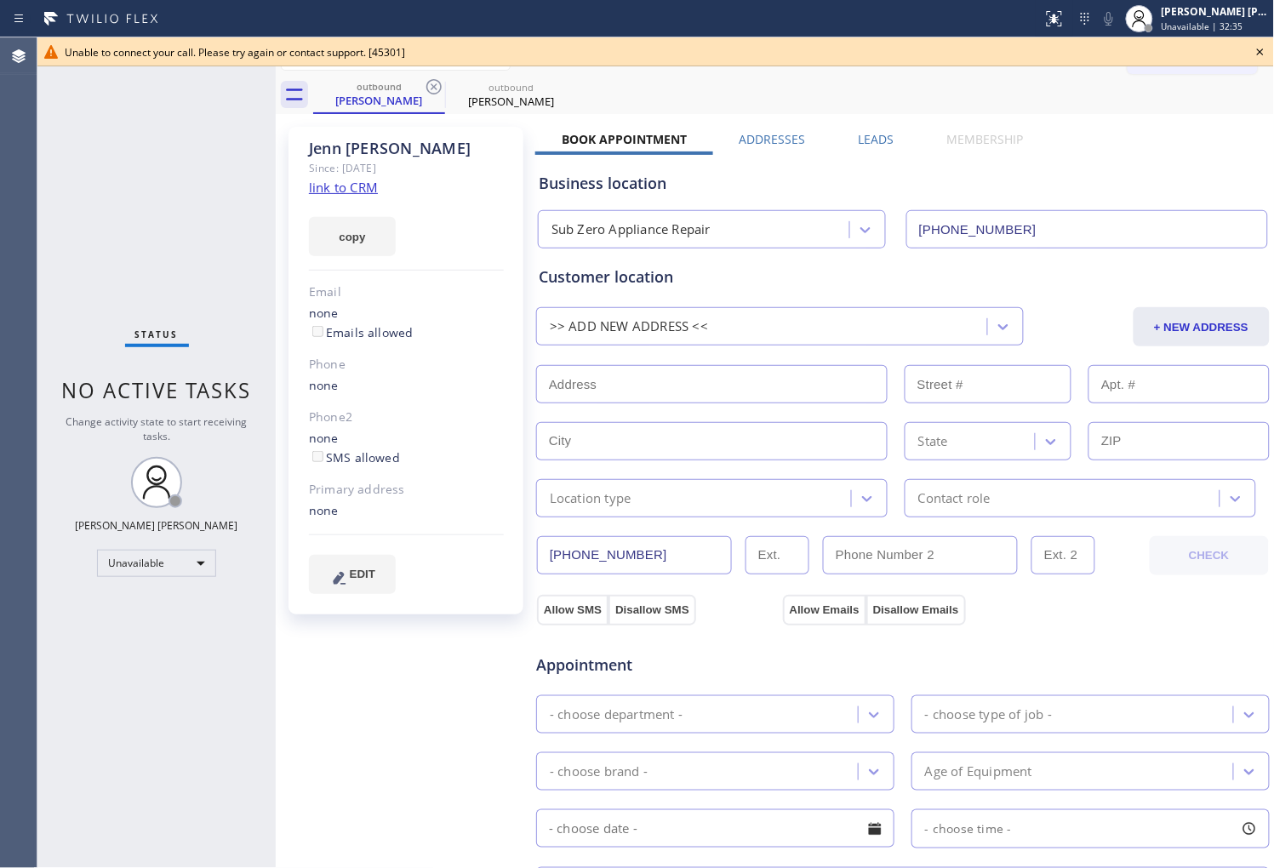
click at [1257, 54] on icon at bounding box center [1261, 52] width 20 height 20
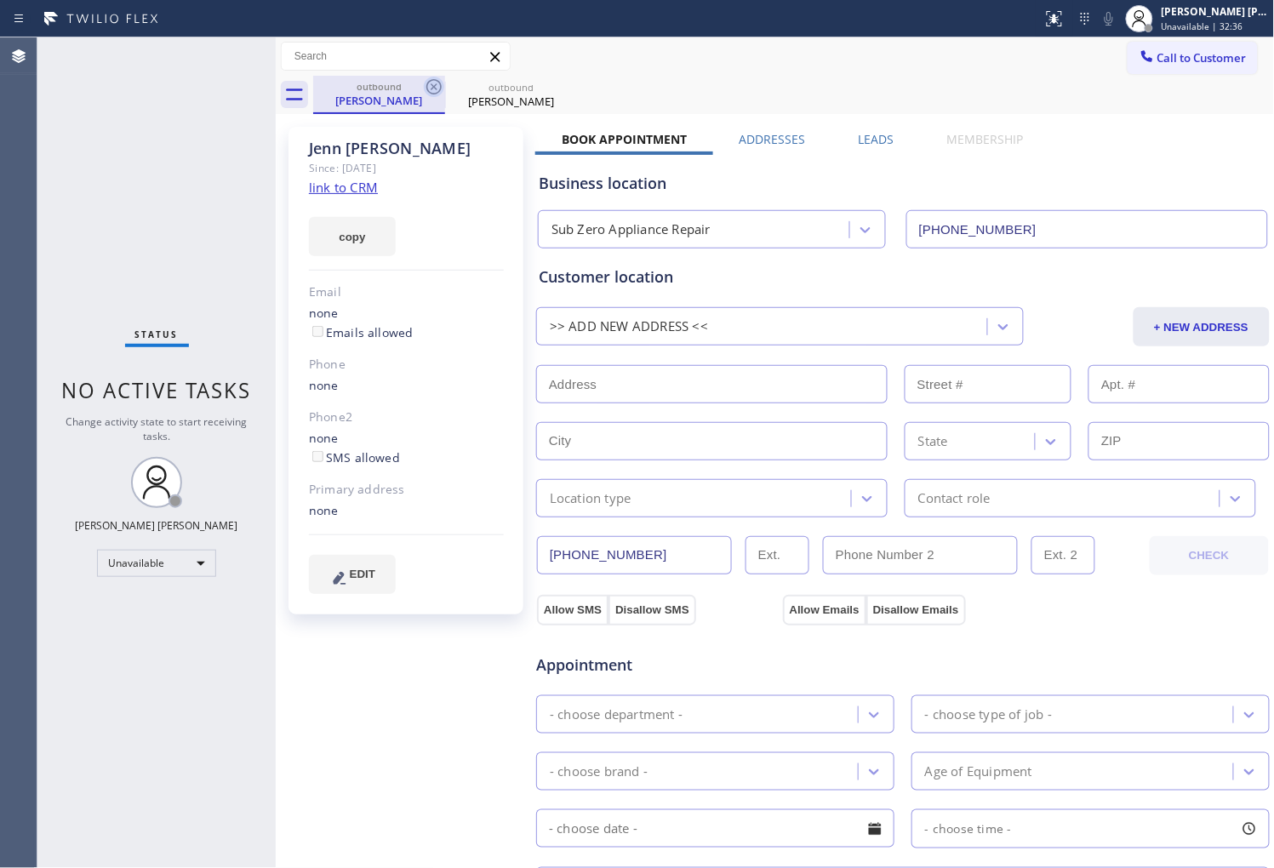
click at [430, 90] on icon at bounding box center [434, 87] width 20 height 20
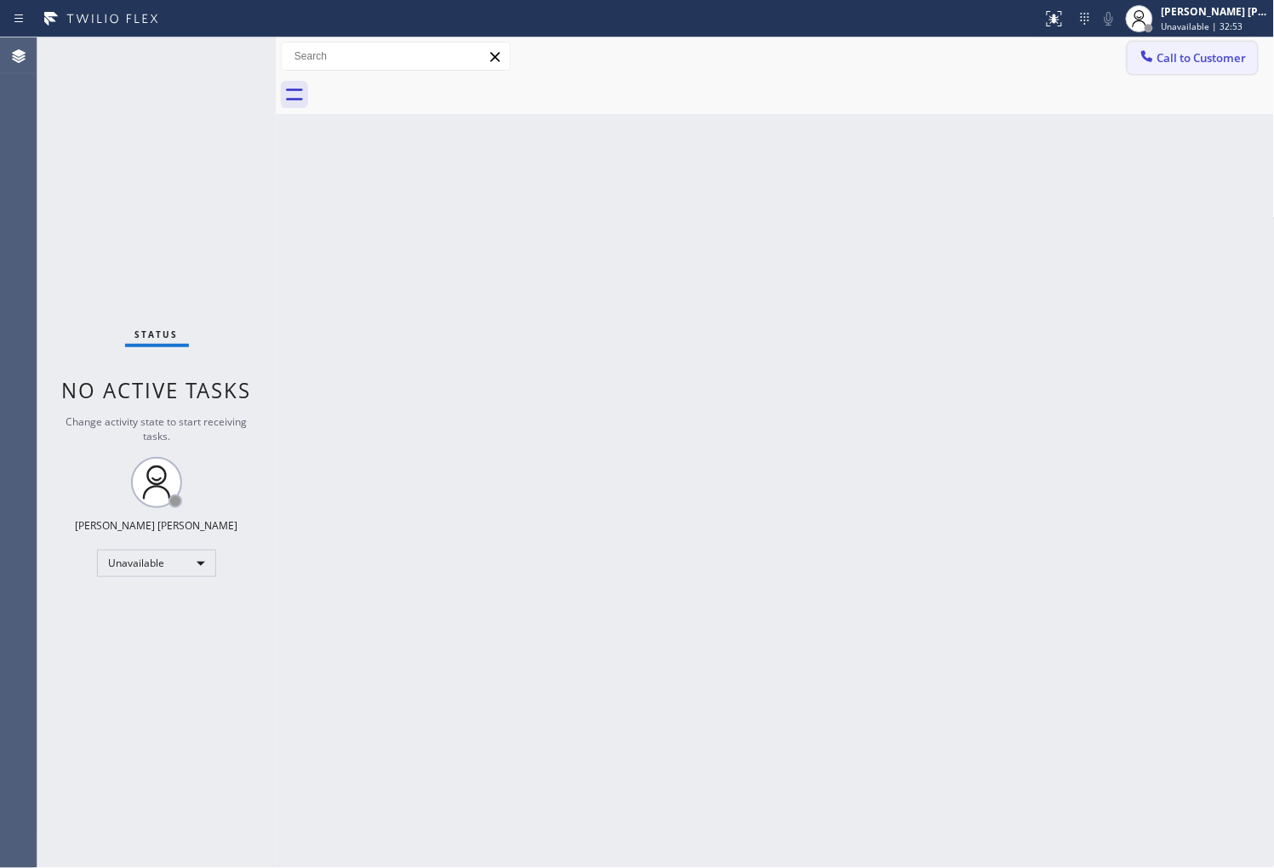
click at [1213, 60] on span "Call to Customer" at bounding box center [1202, 57] width 89 height 15
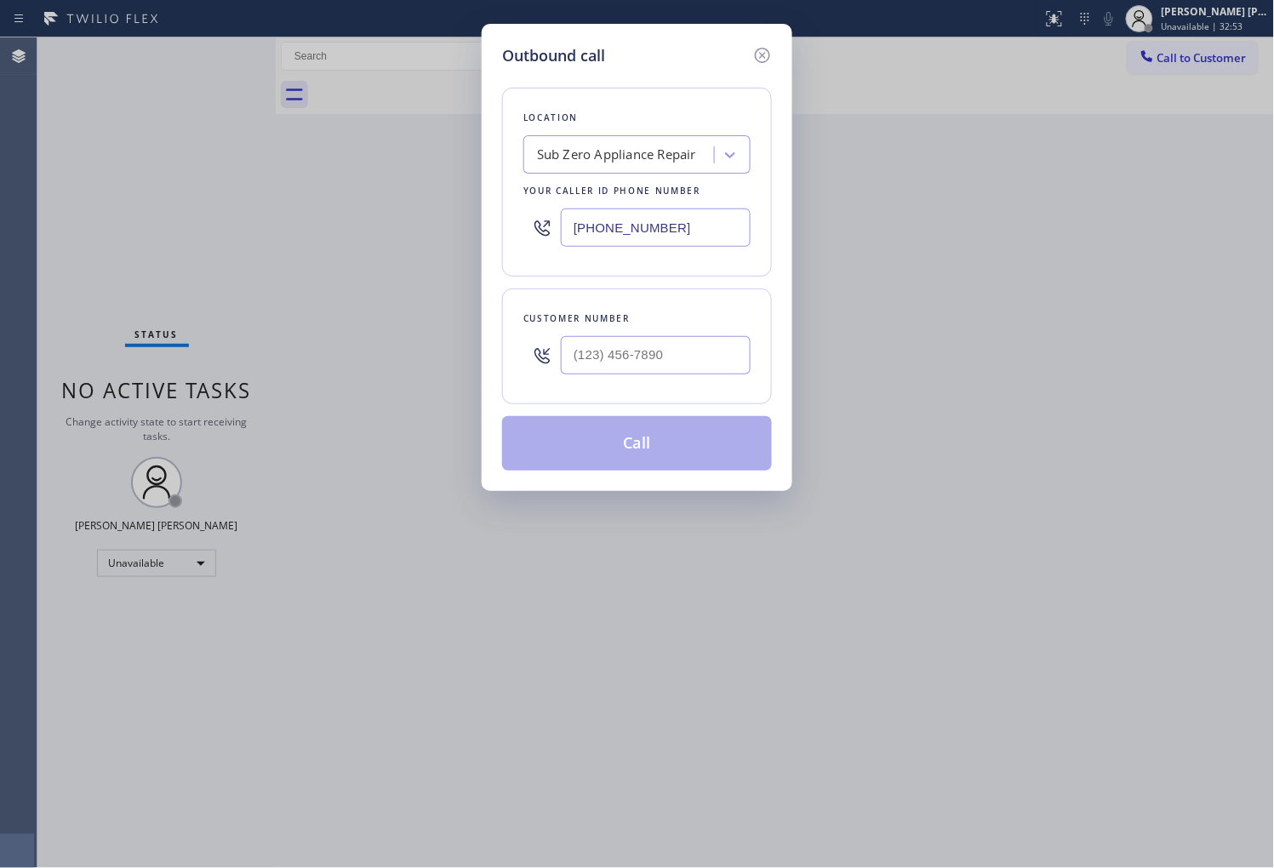
click at [651, 232] on input "(855) 340-1313" at bounding box center [656, 228] width 190 height 38
paste input "347) 905-4904"
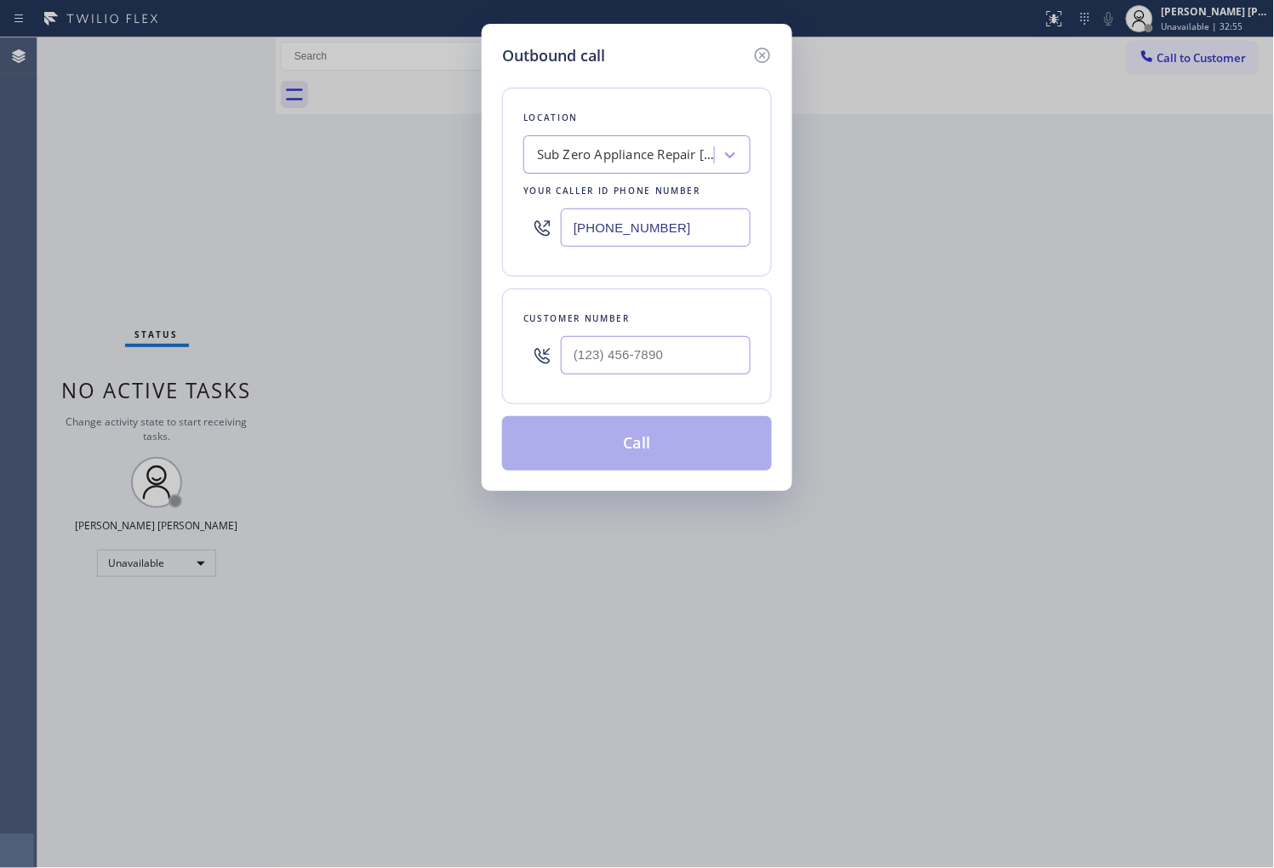
type input "(347) 905-4904"
click at [719, 356] on input "(___) ___-____" at bounding box center [656, 355] width 190 height 38
paste input "347) 703-2984"
type input "(347) 703-2984"
click at [650, 452] on button "Call" at bounding box center [637, 443] width 270 height 54
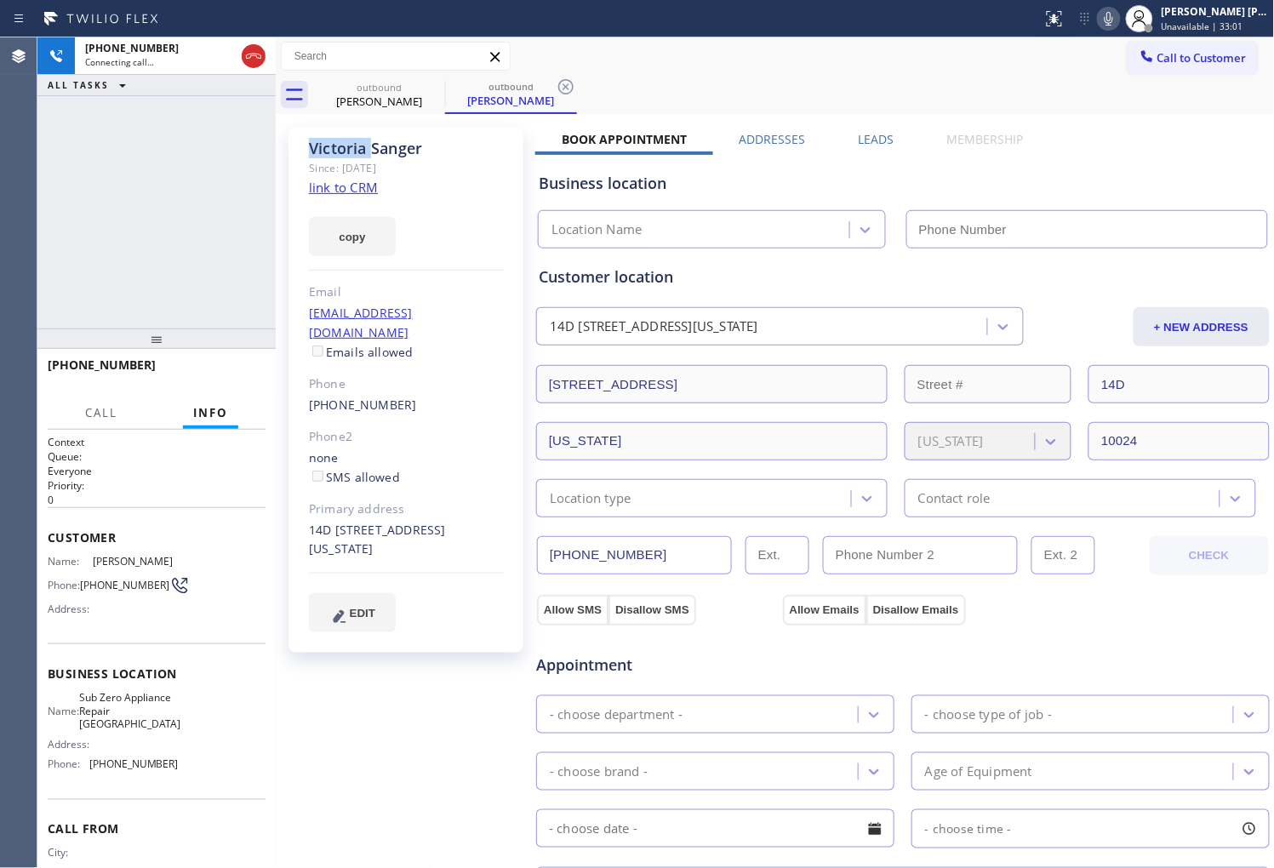
click at [341, 148] on div "Victoria Sanger" at bounding box center [406, 149] width 195 height 20
click at [358, 193] on link "link to CRM" at bounding box center [343, 187] width 69 height 17
type input "(347) 905-4904"
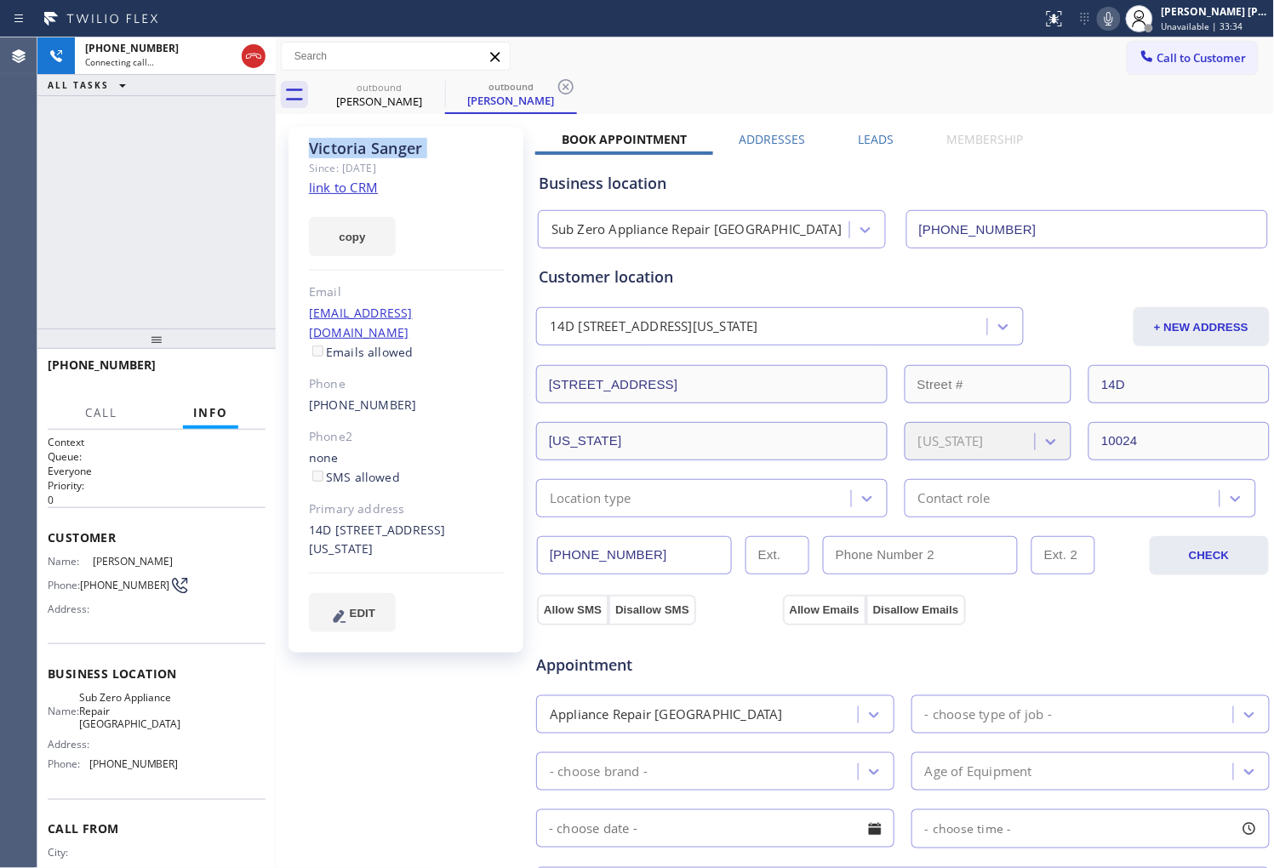
click at [1119, 23] on icon at bounding box center [1109, 19] width 20 height 20
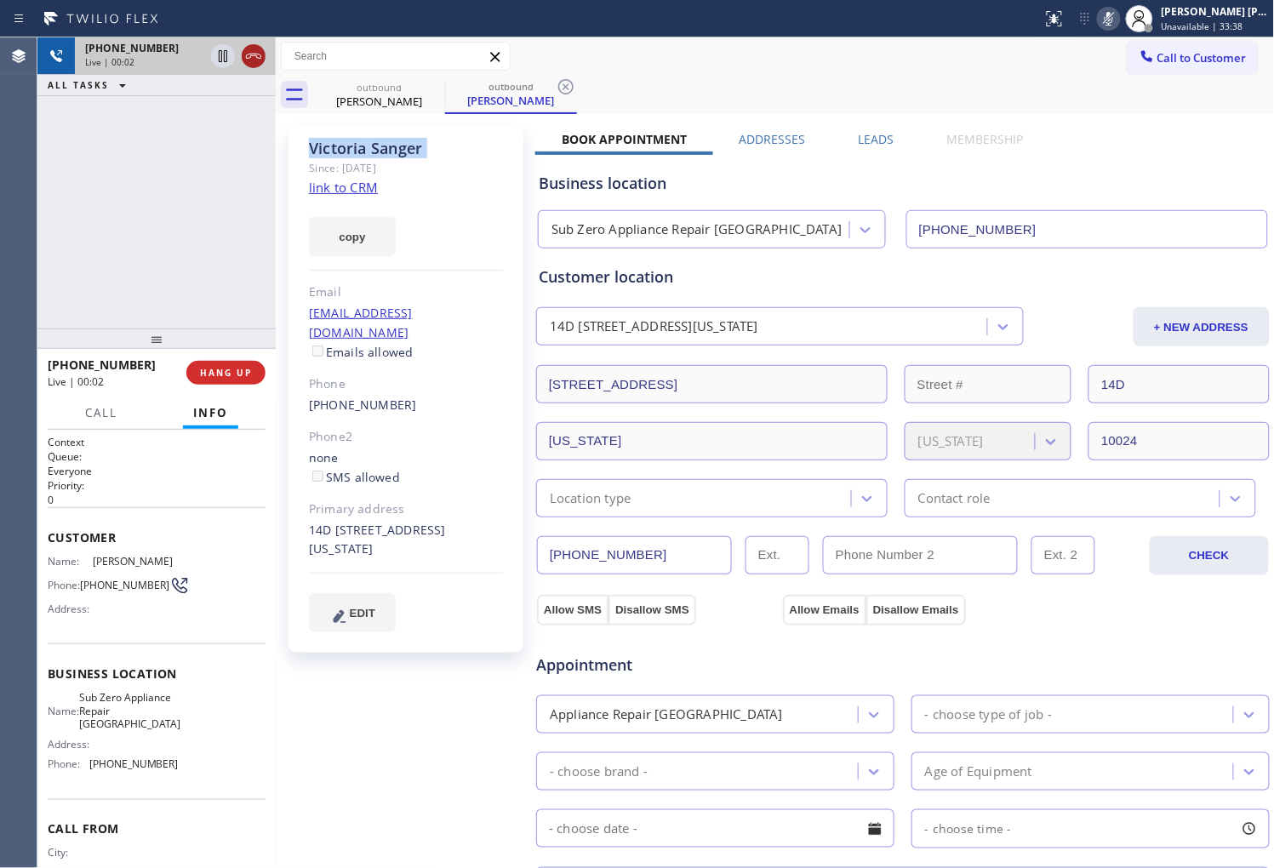
click at [243, 58] on icon at bounding box center [253, 56] width 20 height 20
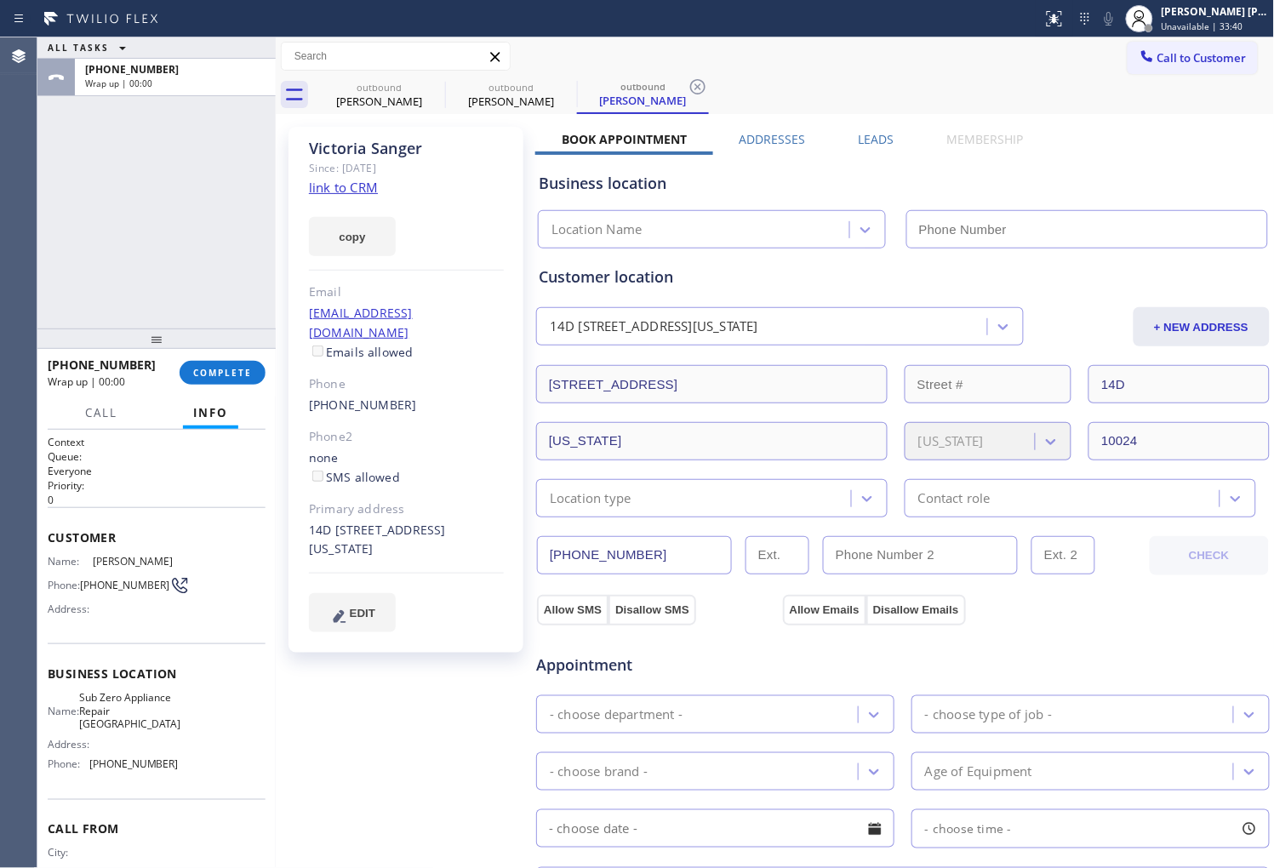
type input "(347) 905-4904"
click at [886, 146] on label "Leads" at bounding box center [877, 139] width 36 height 16
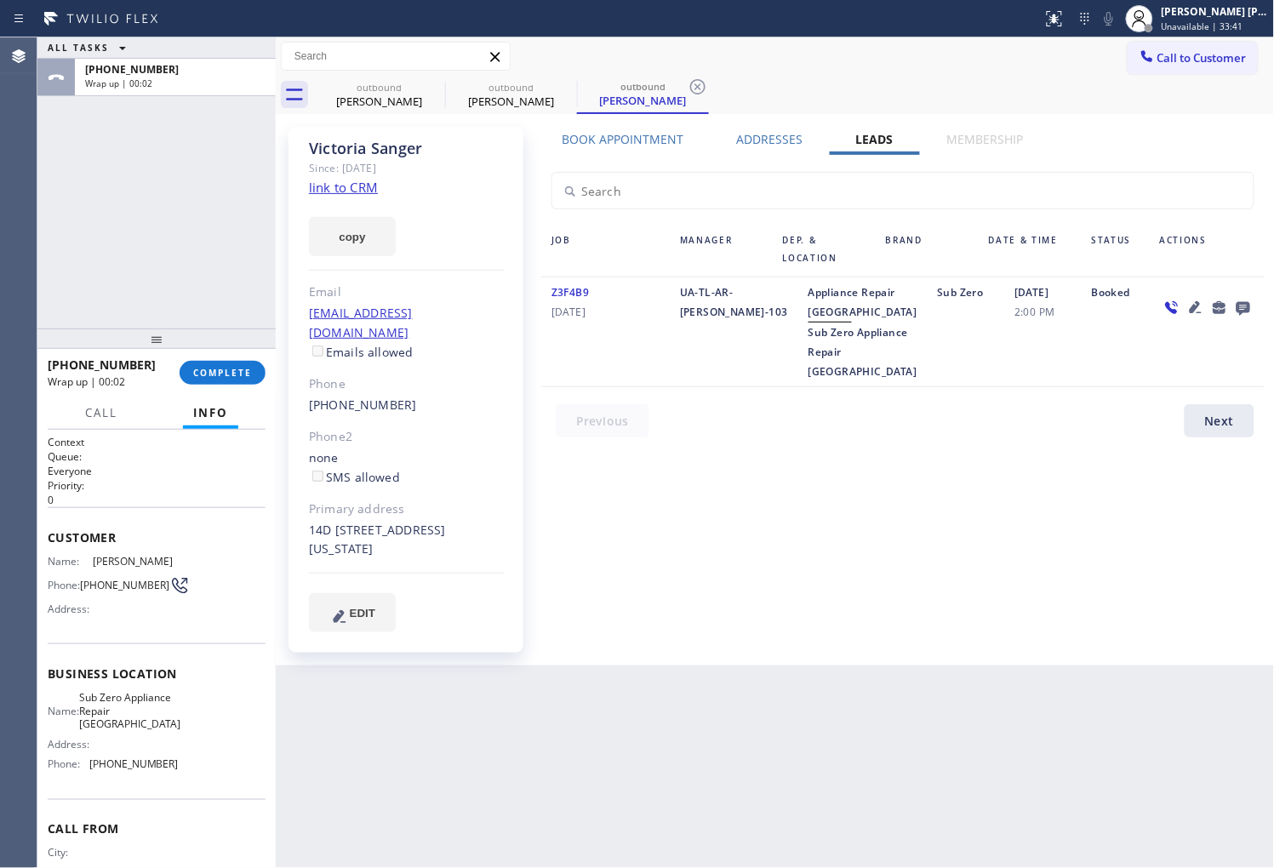
click at [1248, 305] on icon at bounding box center [1244, 309] width 14 height 14
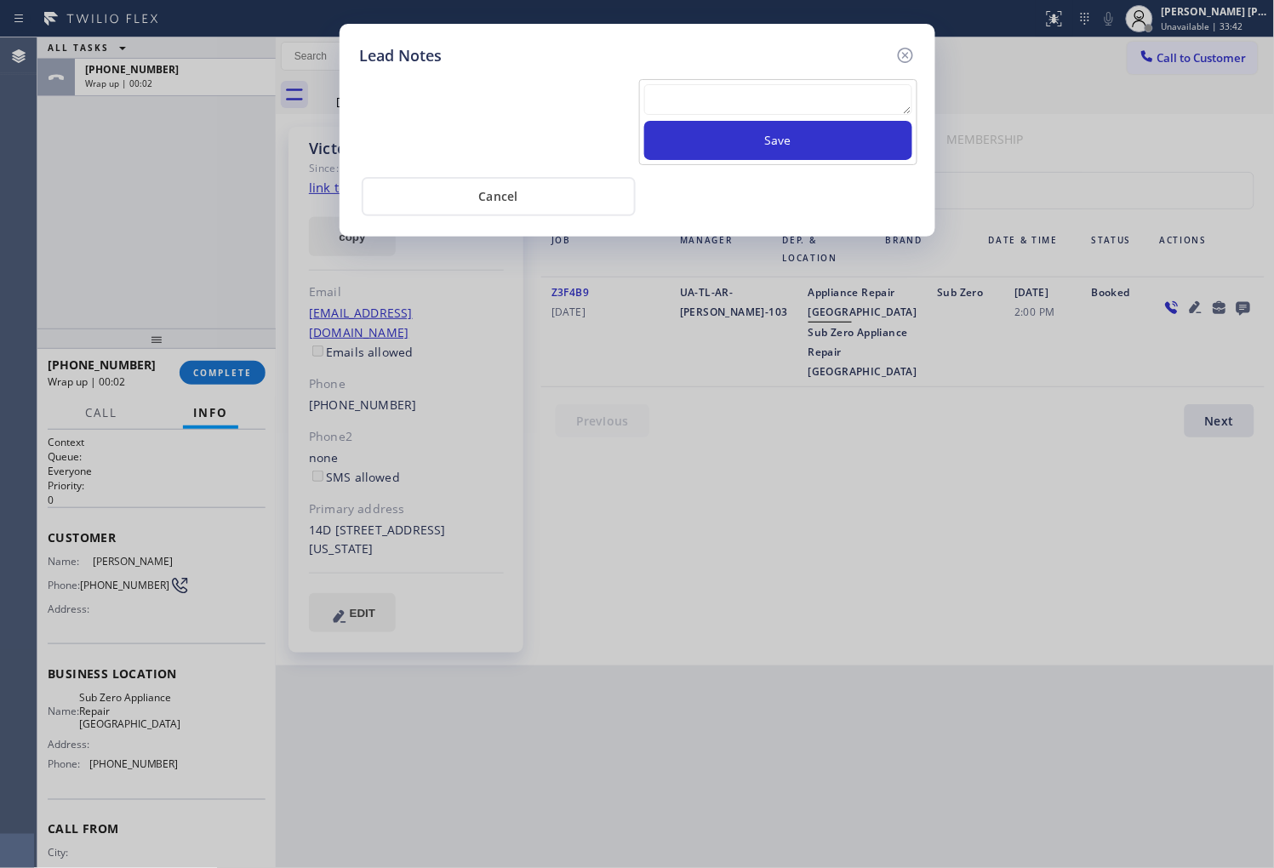
click at [858, 92] on textarea at bounding box center [778, 99] width 268 height 31
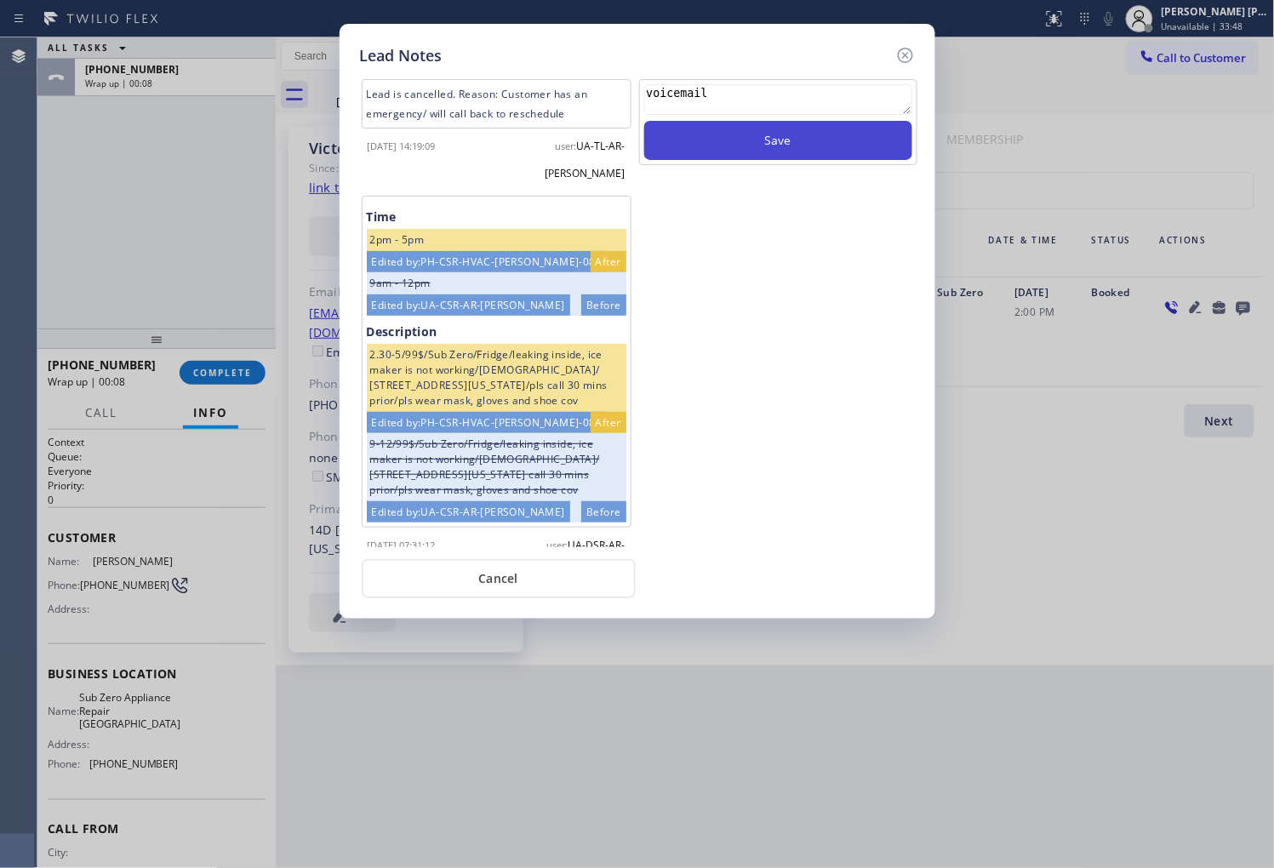
type textarea "voicemail"
click at [818, 132] on button "Save" at bounding box center [778, 140] width 268 height 39
click at [902, 49] on icon at bounding box center [906, 55] width 20 height 20
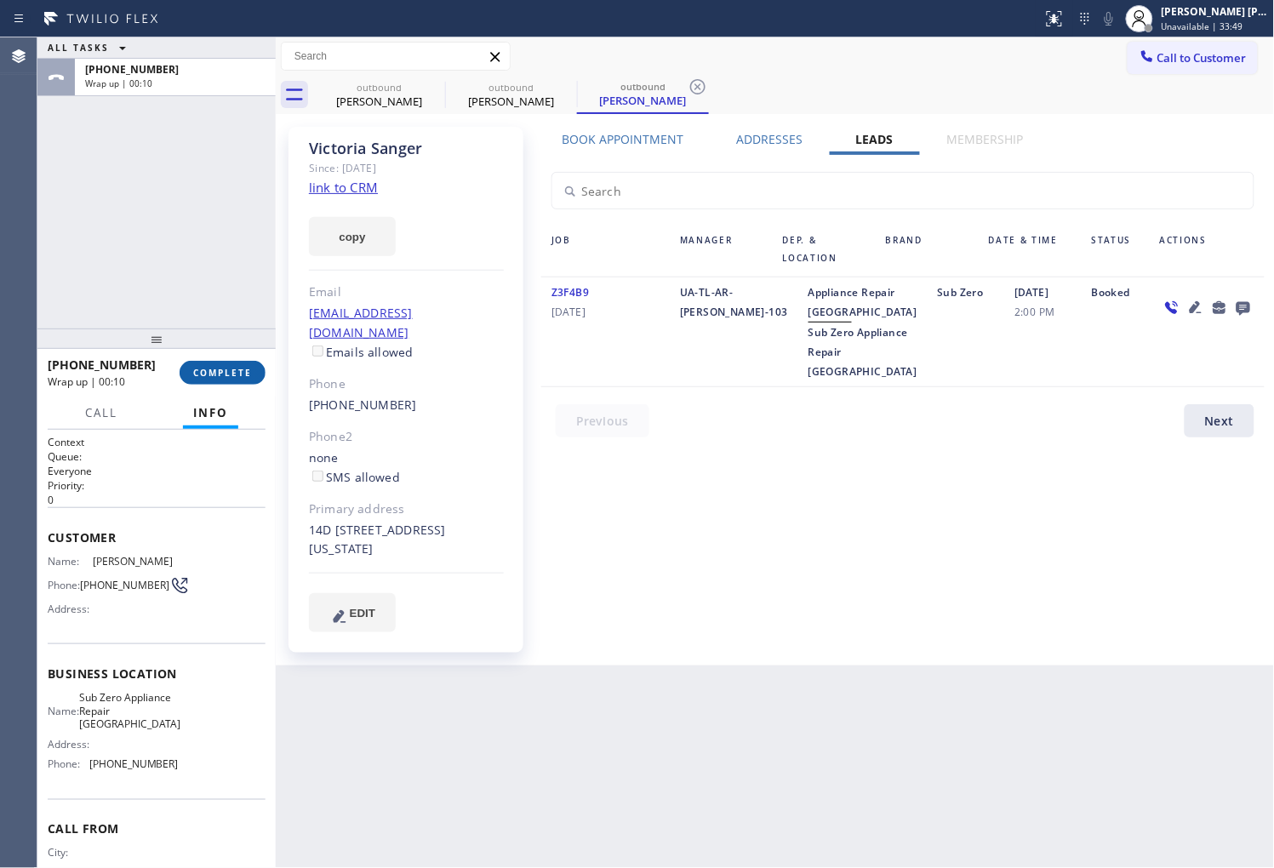
drag, startPoint x: 215, startPoint y: 385, endPoint x: 210, endPoint y: 377, distance: 9.2
click at [215, 384] on div "+13477032984 Wrap up | 00:10 COMPLETE" at bounding box center [157, 373] width 218 height 44
click at [203, 375] on span "COMPLETE" at bounding box center [222, 373] width 59 height 12
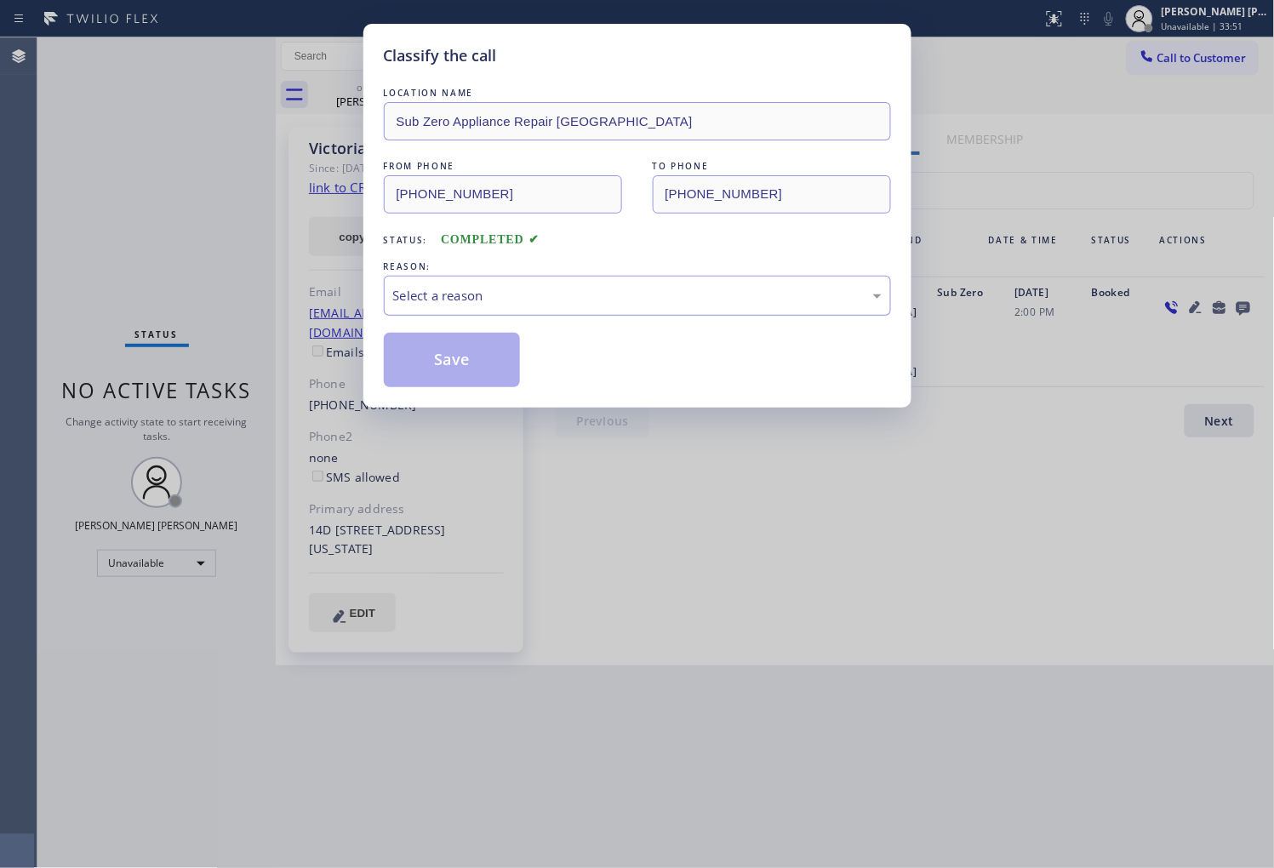
click at [472, 293] on div "Select a reason" at bounding box center [637, 296] width 489 height 20
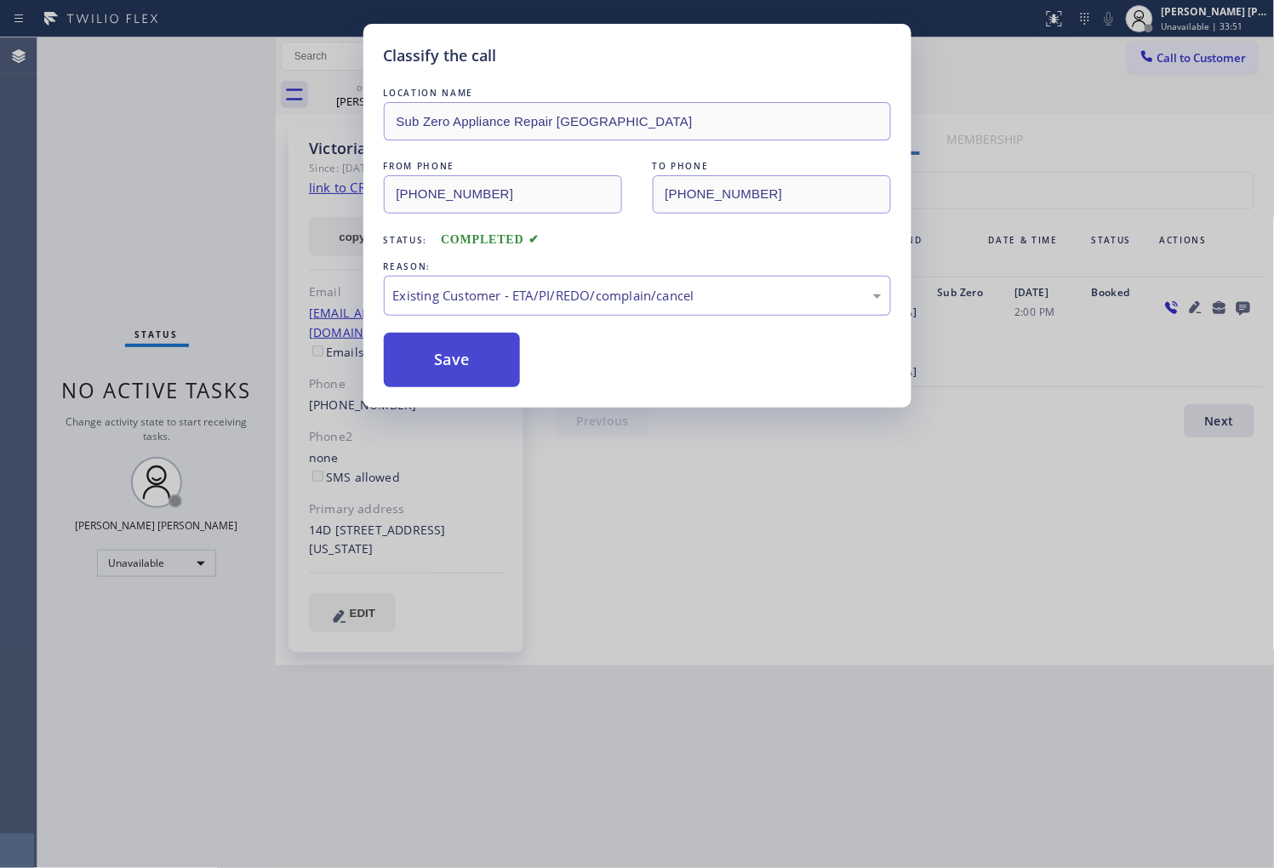
click at [422, 379] on button "Save" at bounding box center [452, 360] width 137 height 54
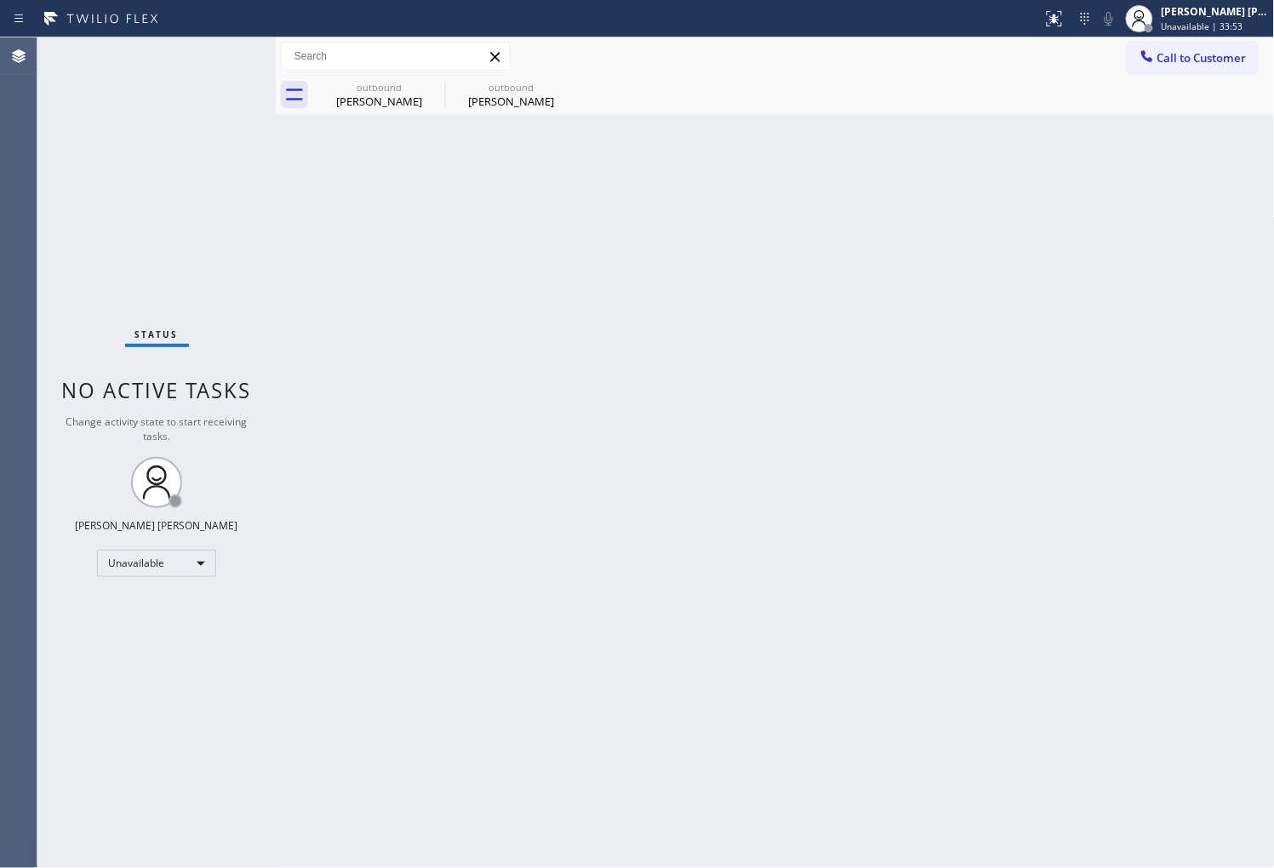
click at [0, 0] on icon at bounding box center [0, 0] width 0 height 0
click at [436, 83] on div "outbound Victoria Sanger outbound Victoria Sanger" at bounding box center [794, 95] width 962 height 38
click at [1147, 61] on icon at bounding box center [1147, 56] width 17 height 17
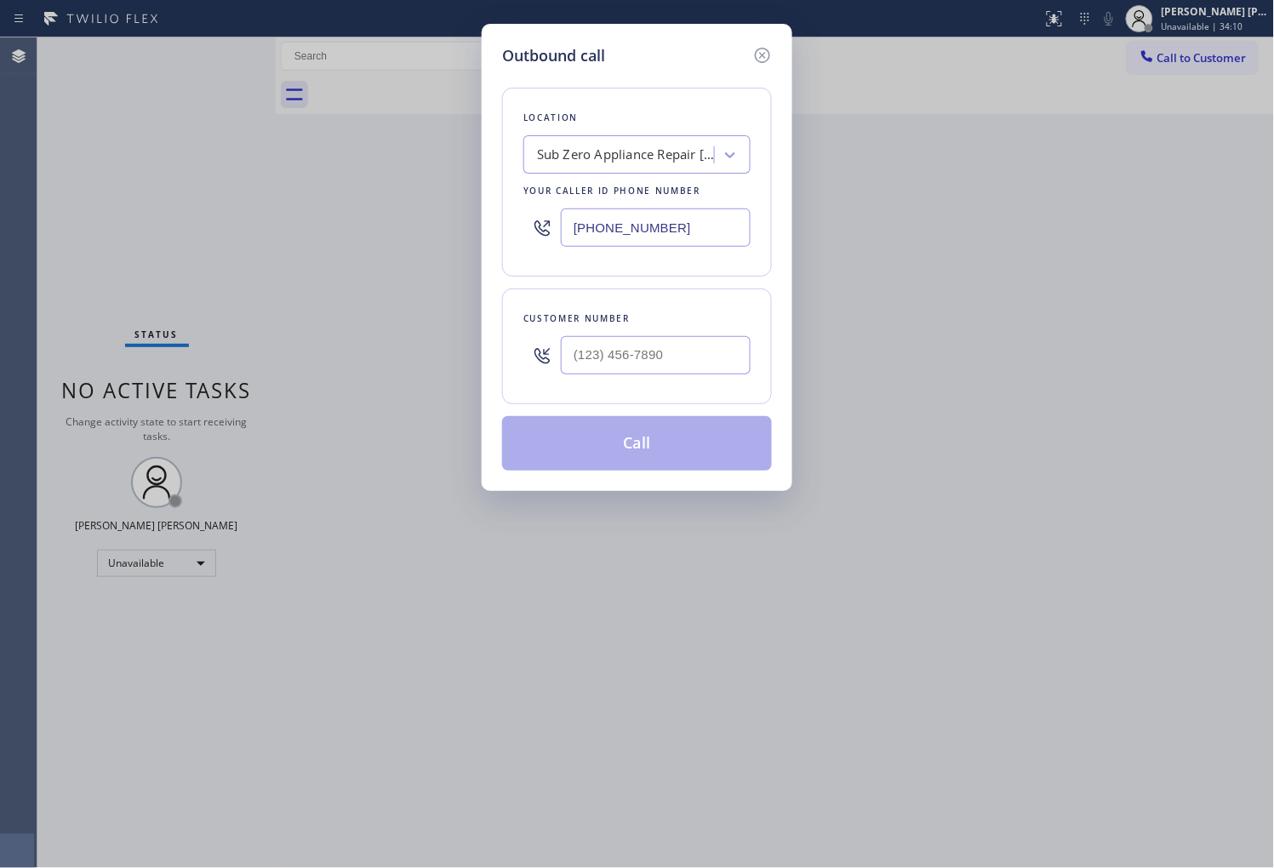
click at [606, 207] on div "(347) 905-4904" at bounding box center [637, 227] width 227 height 55
click at [593, 217] on input "(347) 905-4904" at bounding box center [656, 228] width 190 height 38
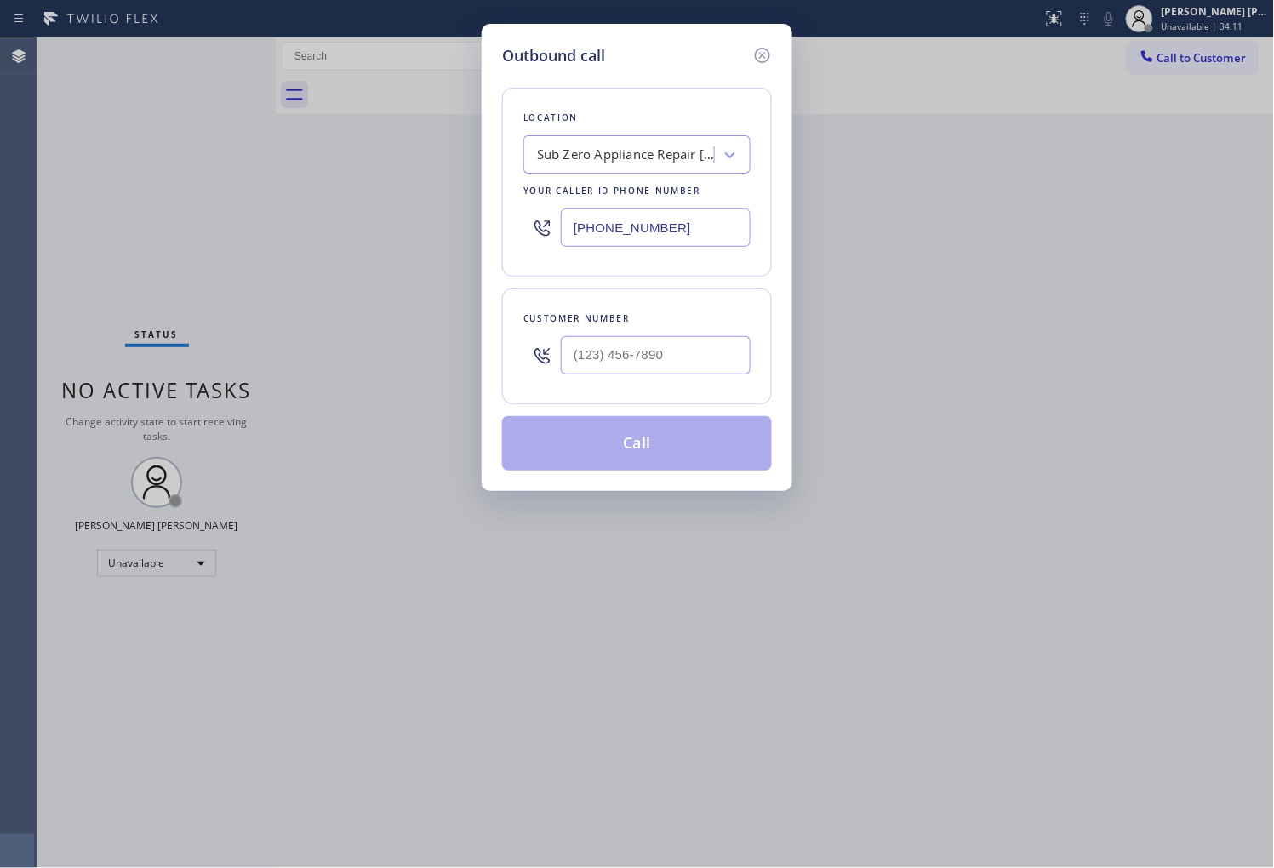
paste input "786) 661-1350"
type input "(786) 661-1350"
click at [688, 362] on input "(___) ___-____" at bounding box center [656, 355] width 190 height 38
paste input "917) 549-7757"
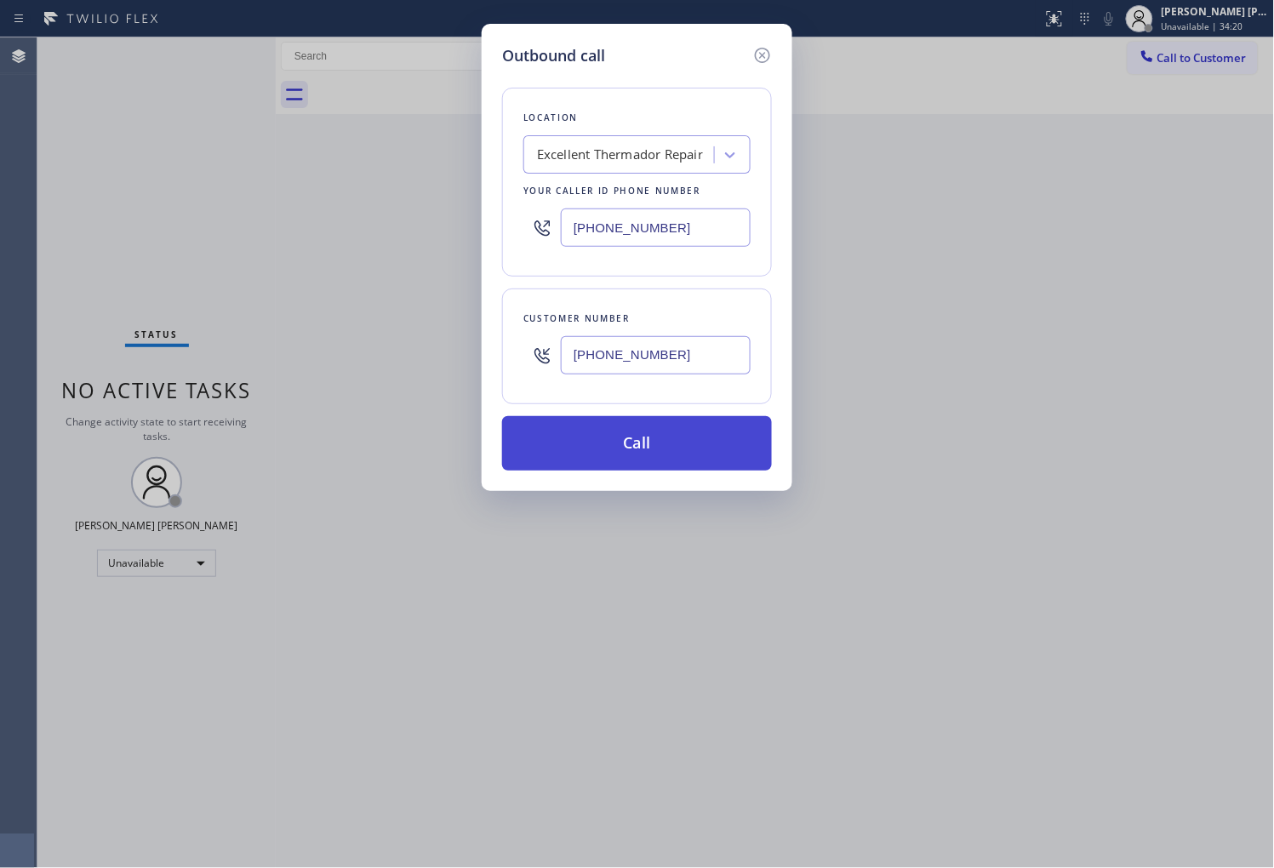
type input "(917) 549-7757"
click at [679, 455] on button "Call" at bounding box center [637, 443] width 270 height 54
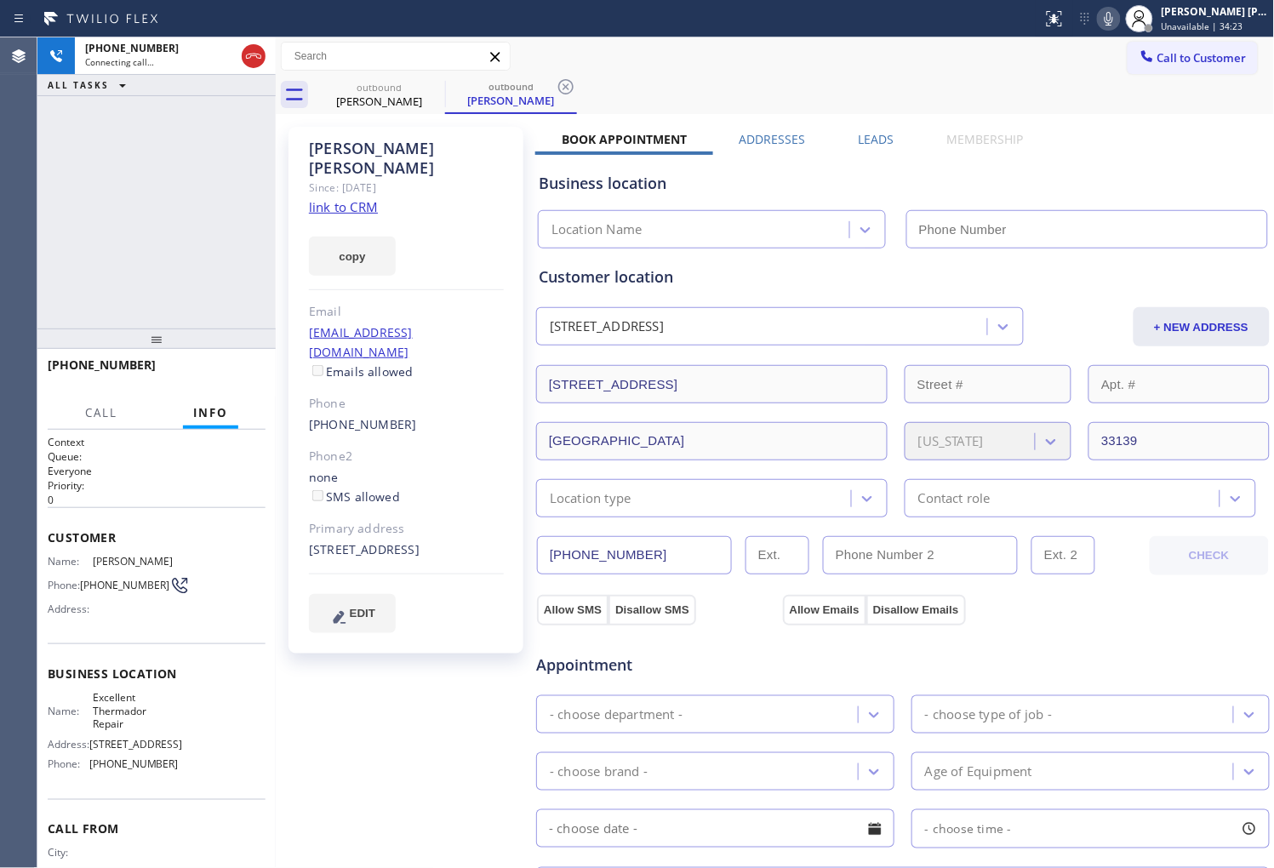
click at [375, 156] on div "Joel Russo" at bounding box center [406, 158] width 195 height 39
copy div "Joel Russo"
click at [157, 204] on div "+19175497757 Connecting call… ALL TASKS ALL TASKS ACTIVE TASKS TASKS IN WRAP UP" at bounding box center [156, 182] width 238 height 291
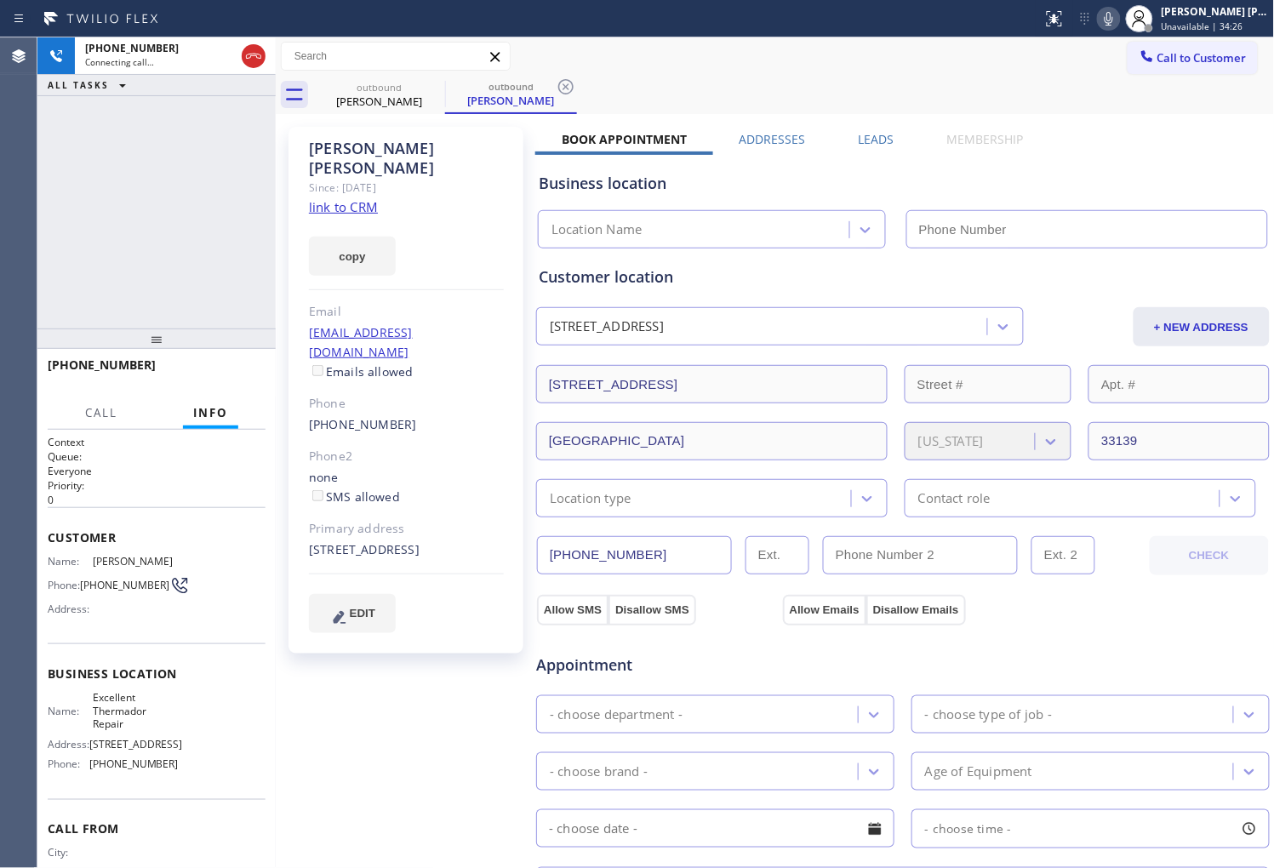
type input "(786) 661-1350"
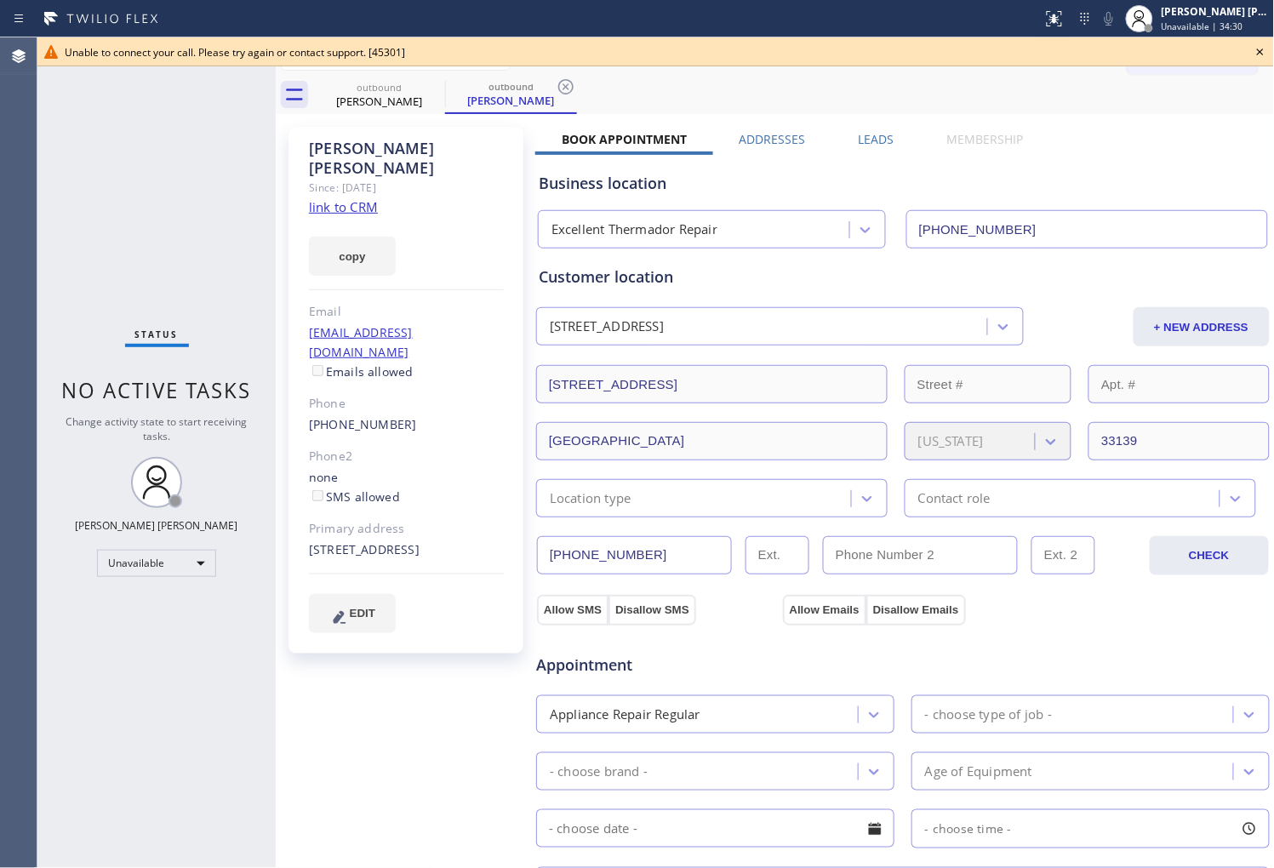
drag, startPoint x: 7, startPoint y: 593, endPoint x: 179, endPoint y: 426, distance: 239.6
click at [9, 592] on div "Agent Desktop" at bounding box center [18, 452] width 37 height 831
click at [1264, 51] on icon at bounding box center [1261, 52] width 20 height 20
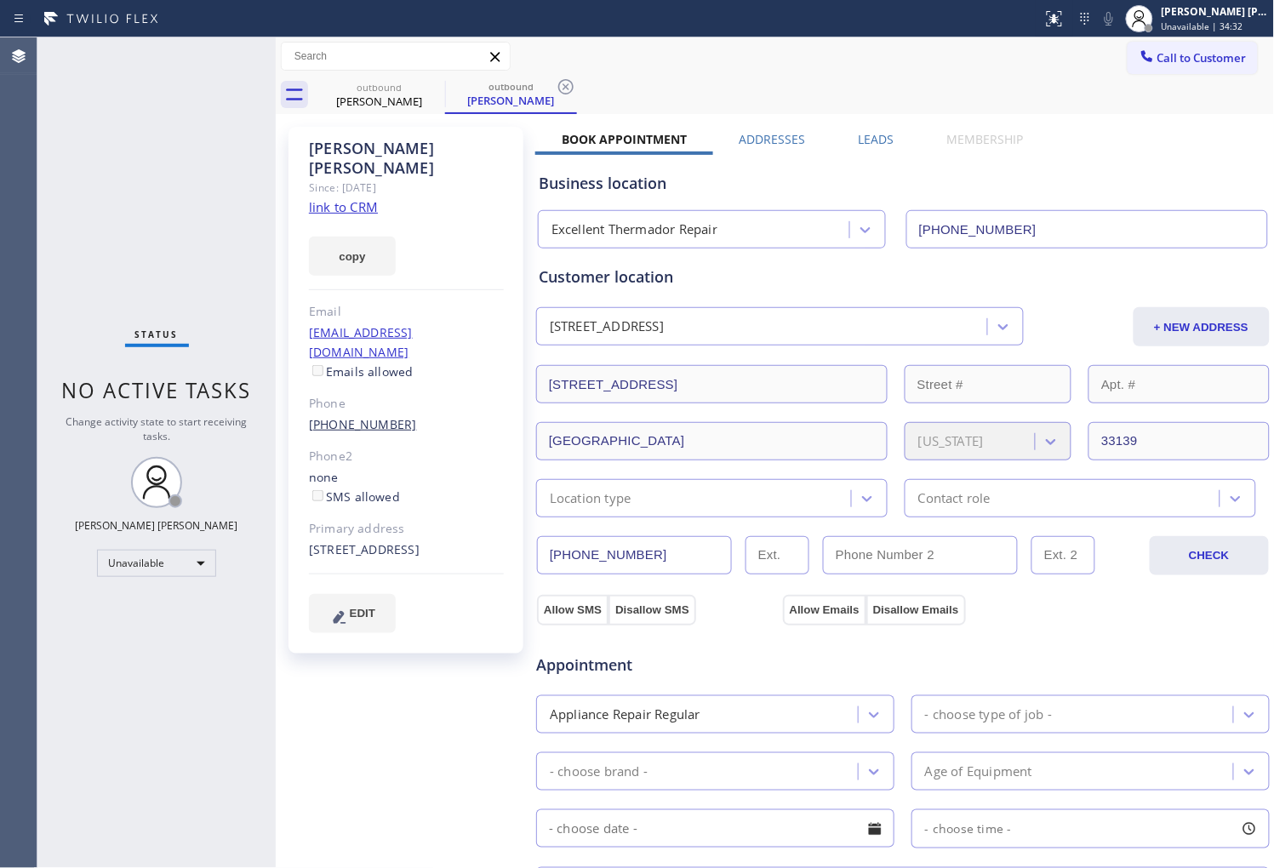
click at [360, 416] on link "(917) 549-7757" at bounding box center [363, 424] width 108 height 16
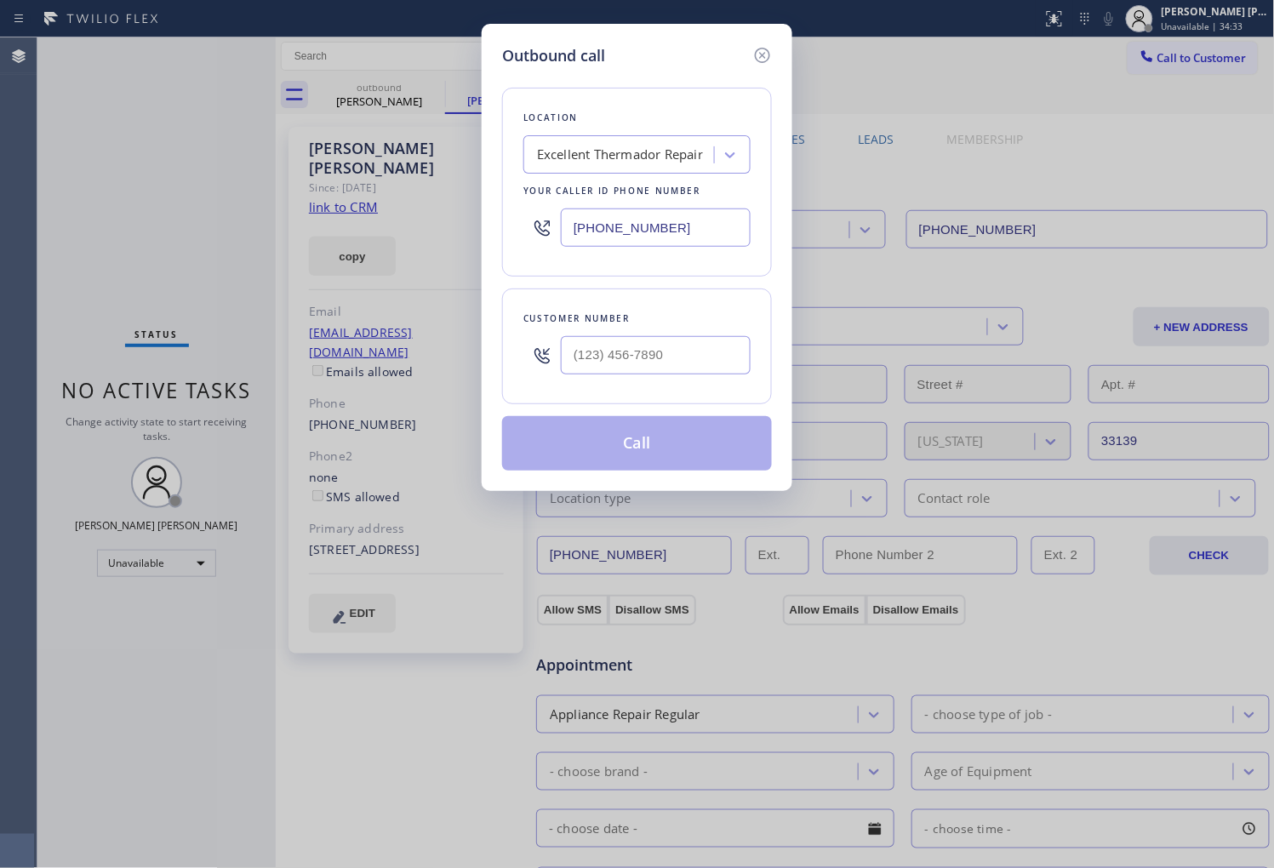
type input "(917) 549-7757"
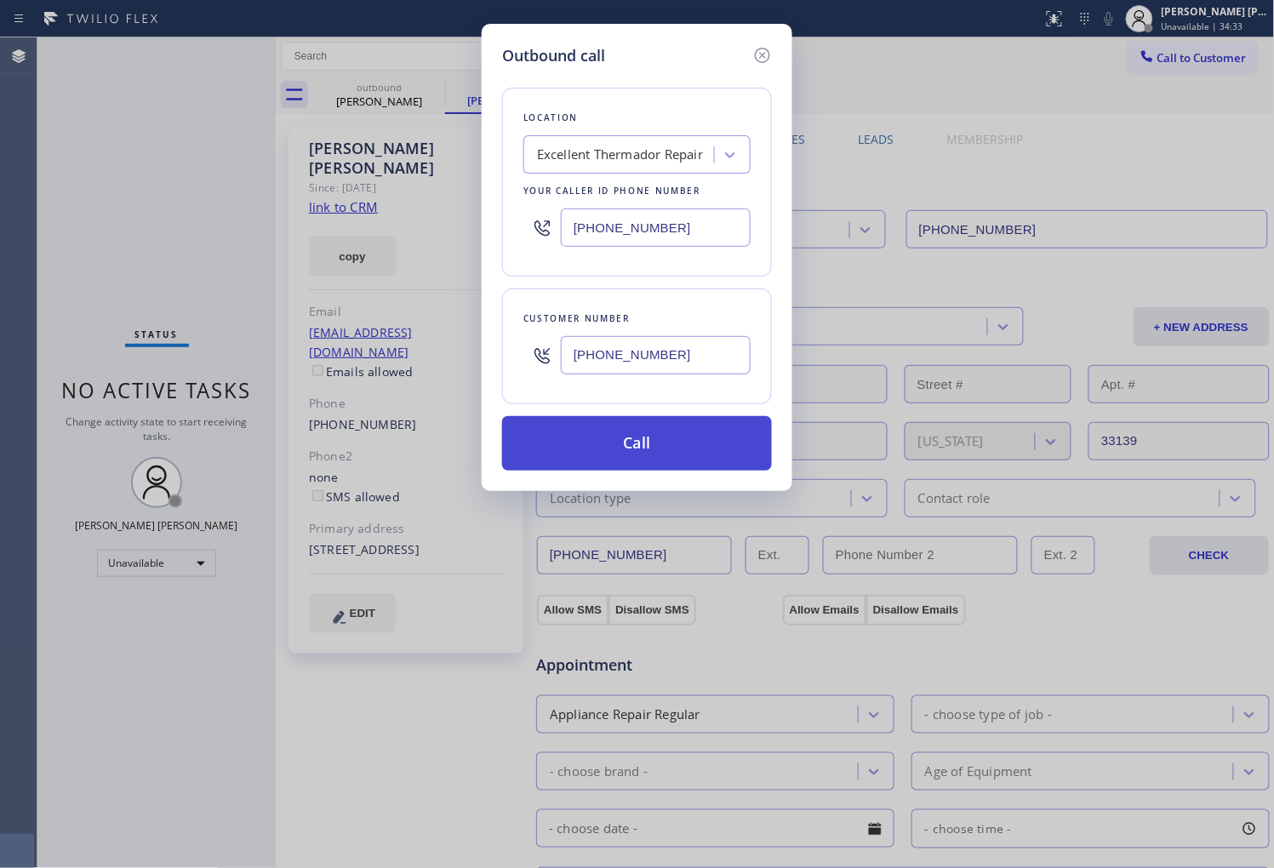
click at [640, 444] on button "Call" at bounding box center [637, 443] width 270 height 54
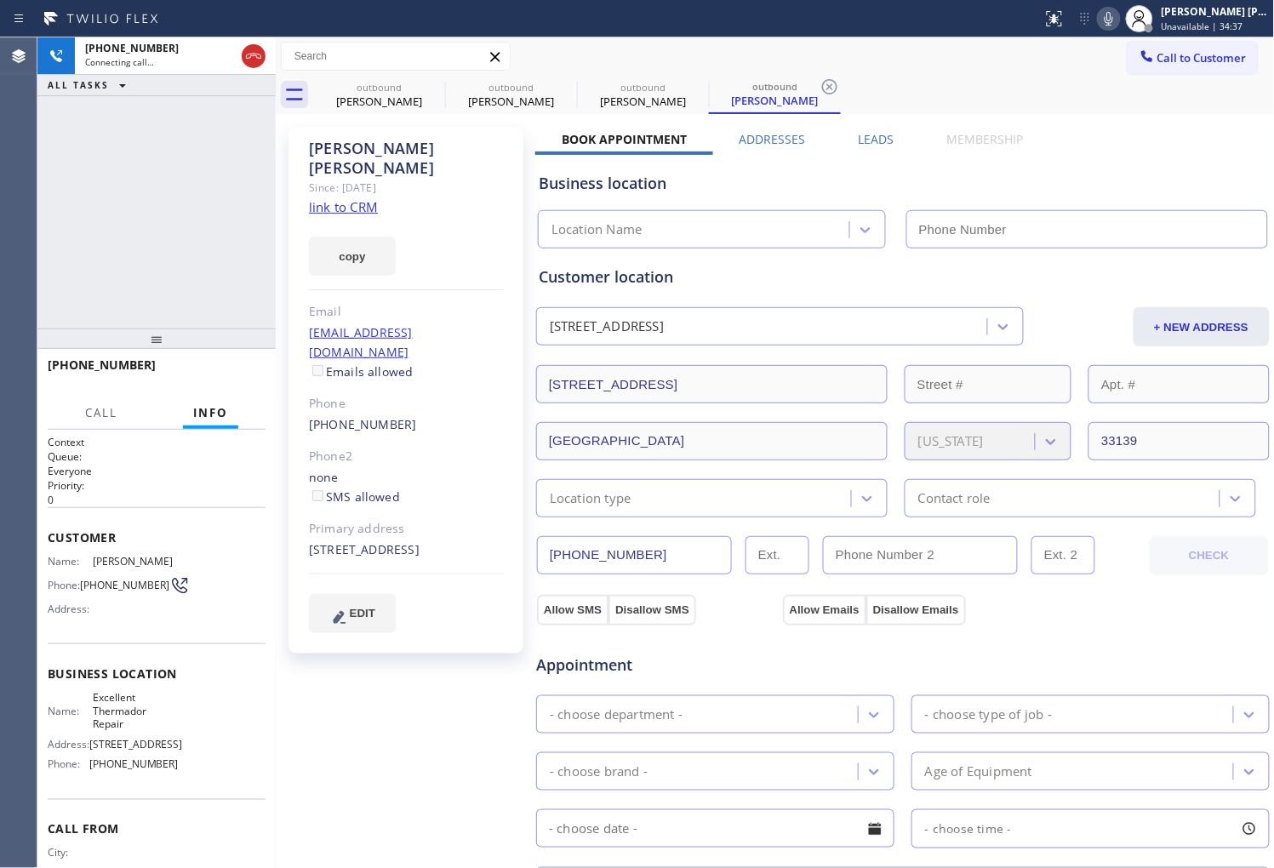
click at [3, 239] on div "Agent Desktop" at bounding box center [18, 452] width 37 height 831
type input "(786) 661-1350"
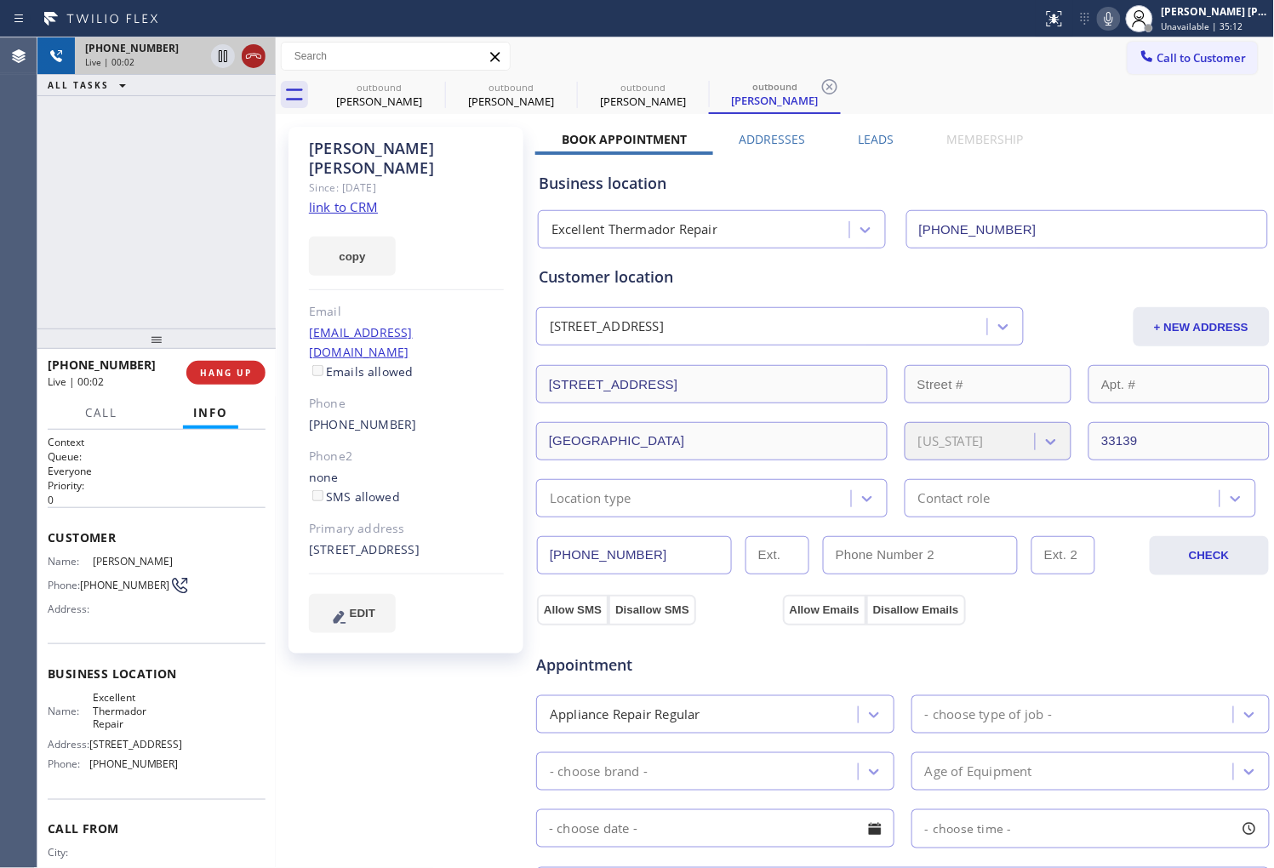
click at [249, 64] on icon at bounding box center [253, 56] width 20 height 20
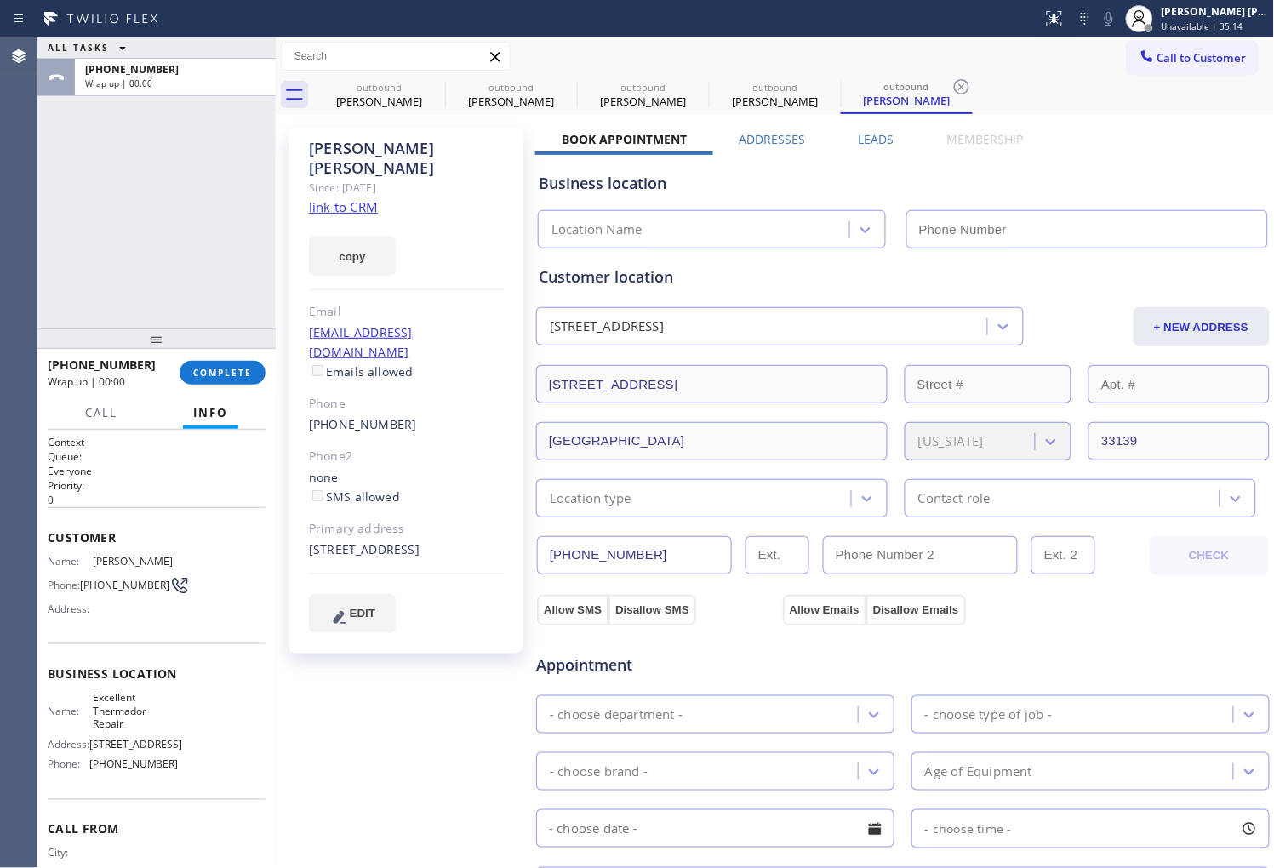
click at [896, 139] on div "Leads" at bounding box center [877, 143] width 89 height 24
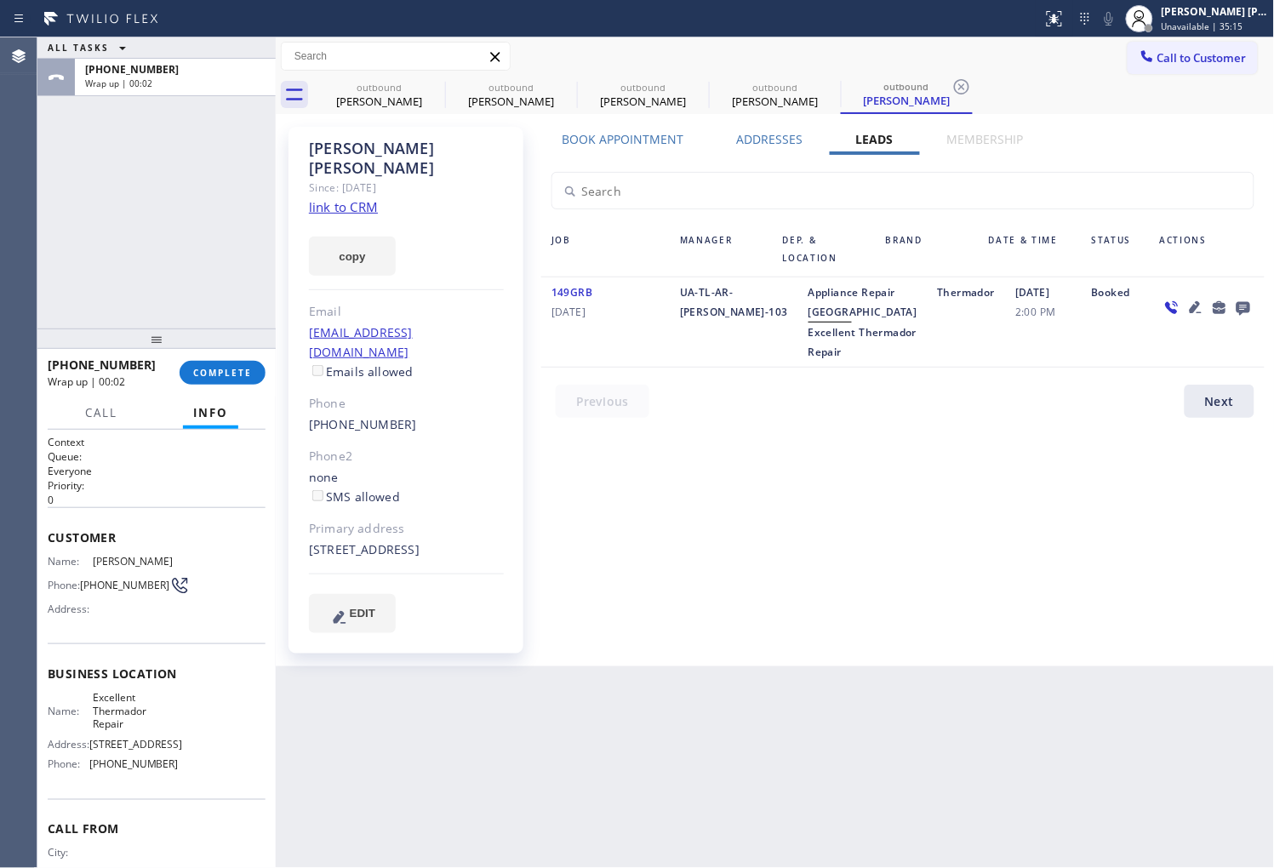
click at [1246, 309] on icon at bounding box center [1244, 309] width 14 height 14
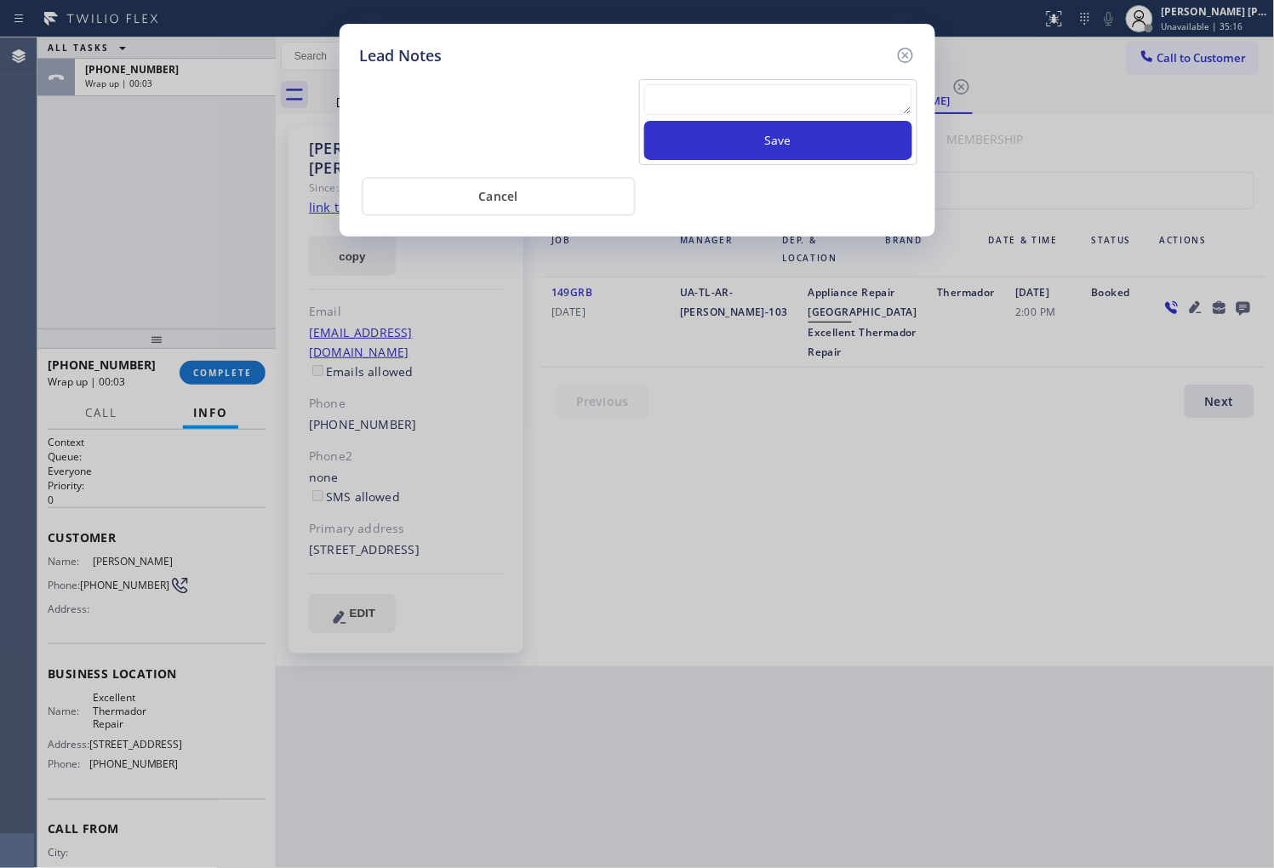
click at [832, 106] on textarea at bounding box center [778, 99] width 268 height 31
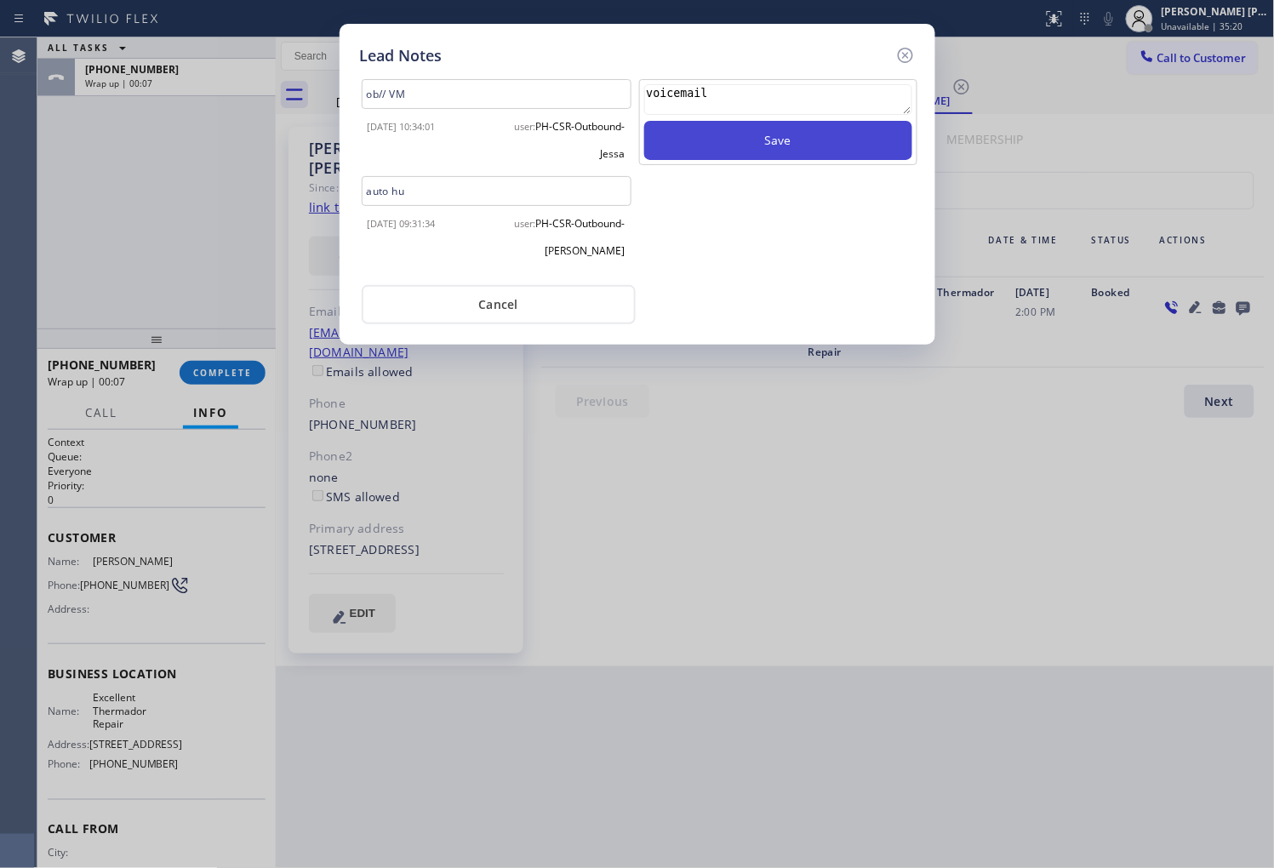
type textarea "voicemail"
click at [895, 151] on button "Save" at bounding box center [778, 140] width 268 height 39
click at [895, 150] on button "Save" at bounding box center [778, 140] width 268 height 39
click at [907, 45] on icon at bounding box center [906, 55] width 20 height 20
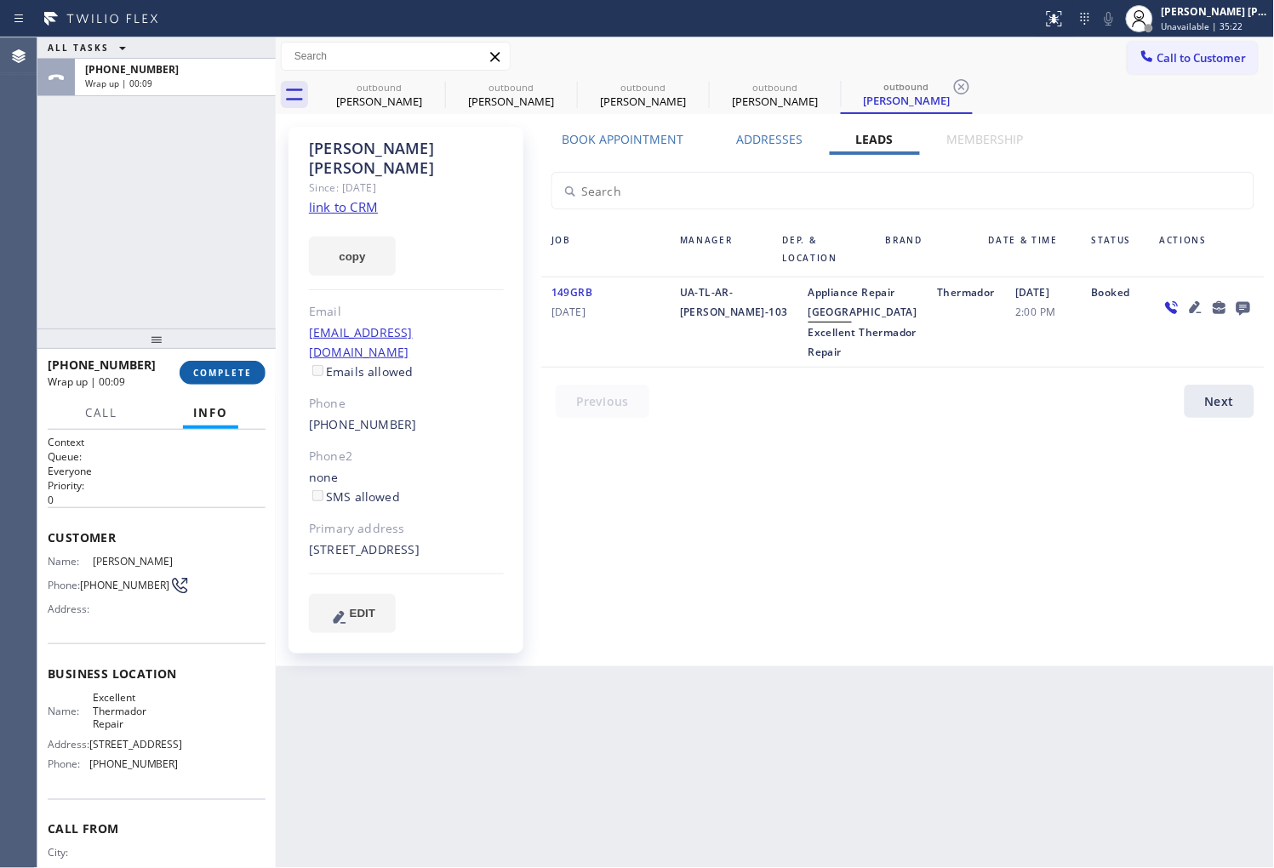
click at [218, 369] on span "COMPLETE" at bounding box center [222, 373] width 59 height 12
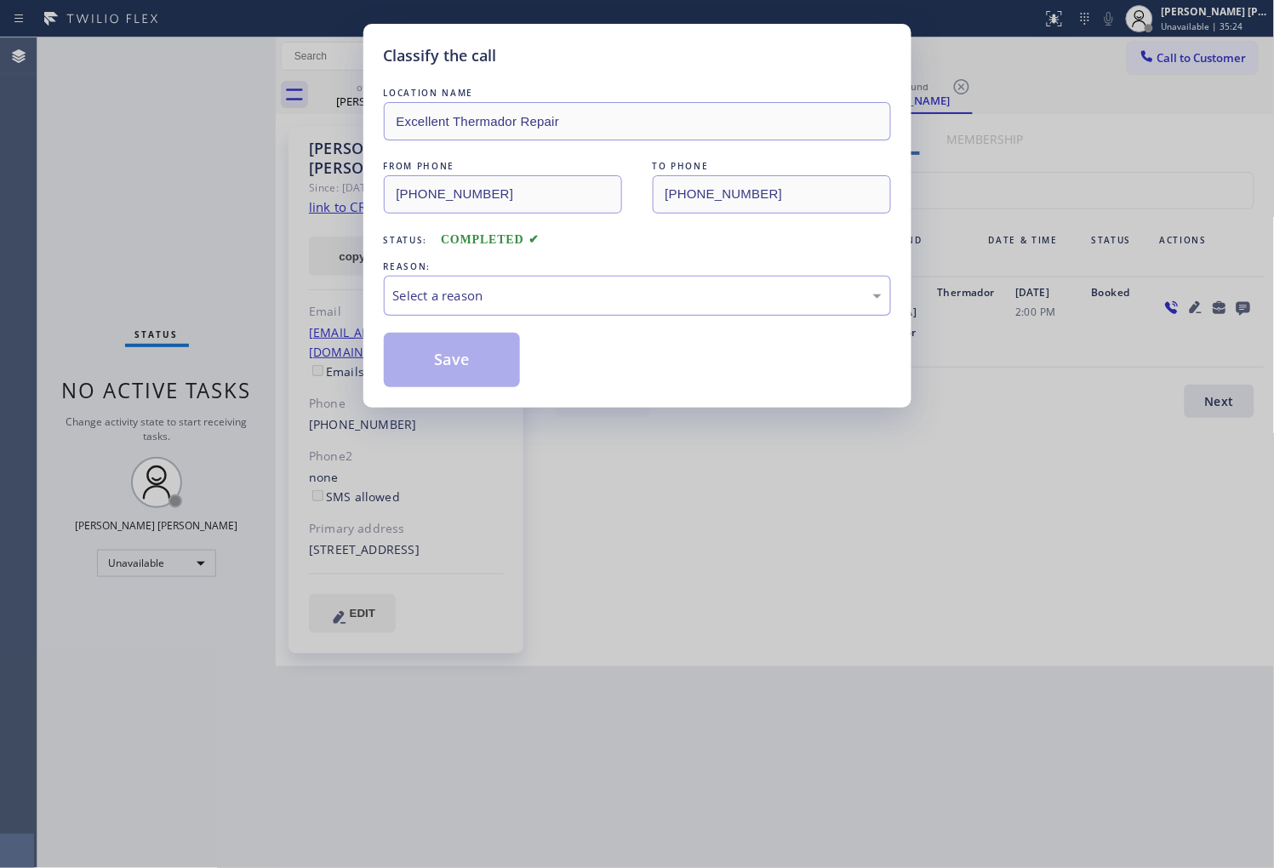
click at [439, 312] on div "Select a reason" at bounding box center [637, 296] width 507 height 40
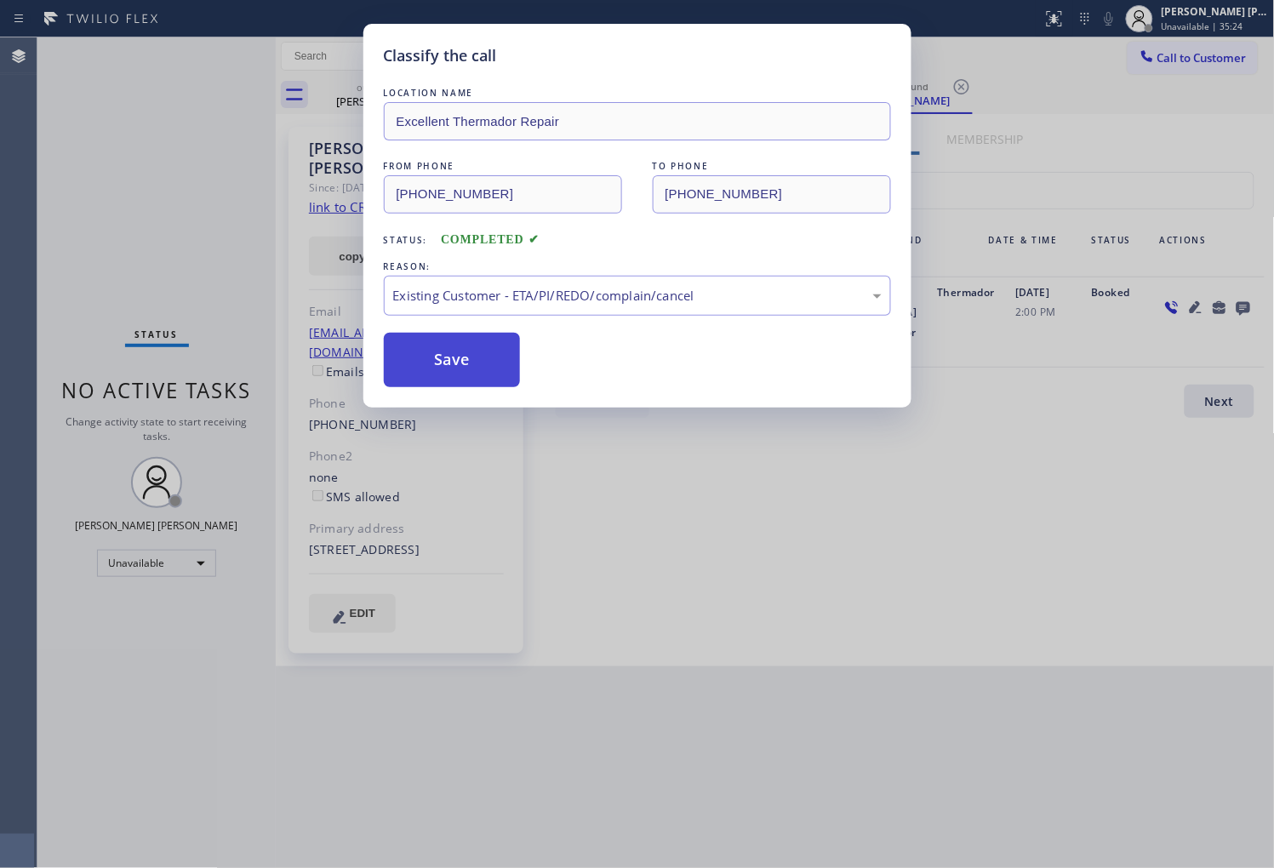
click at [438, 383] on button "Save" at bounding box center [452, 360] width 137 height 54
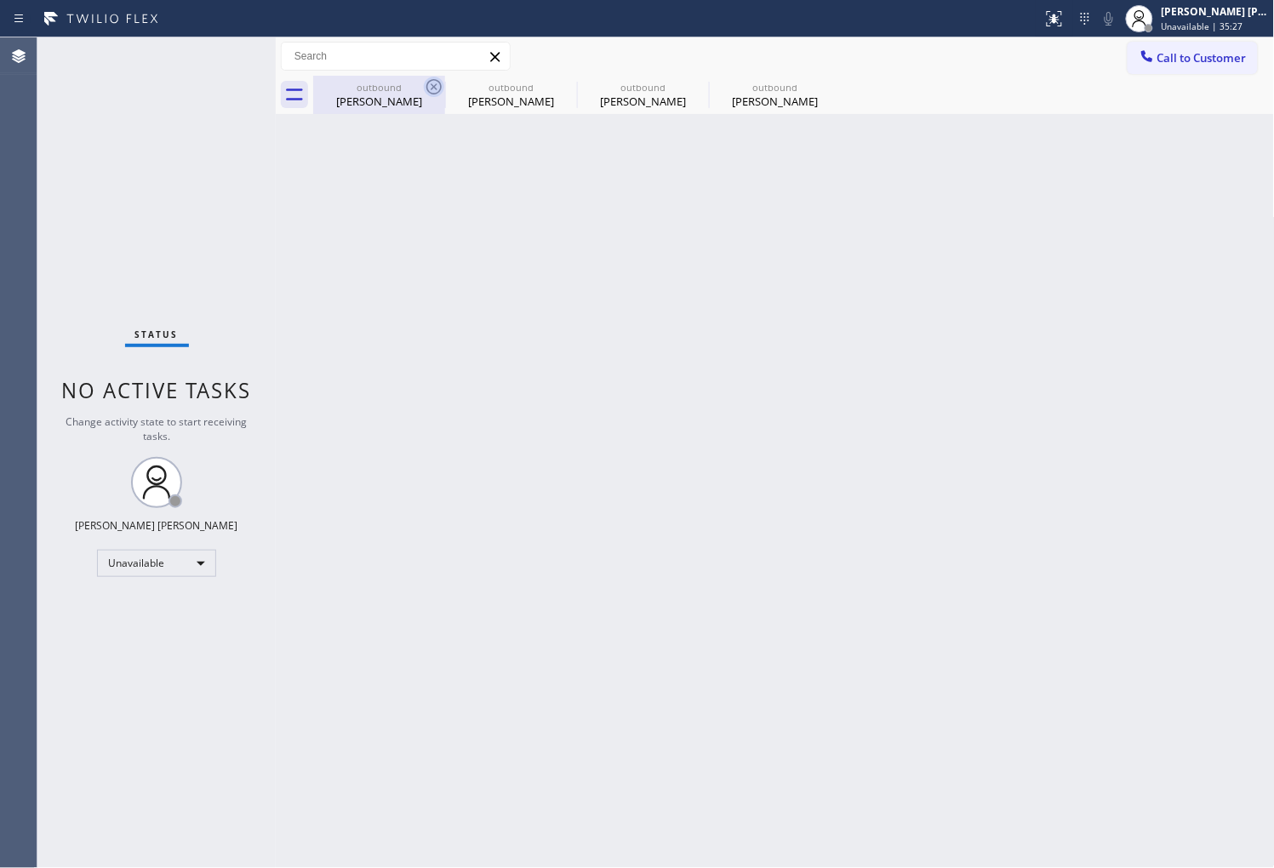
click at [429, 92] on icon at bounding box center [433, 86] width 15 height 15
click at [0, 0] on icon at bounding box center [0, 0] width 0 height 0
click at [1204, 53] on span "Call to Customer" at bounding box center [1202, 57] width 89 height 15
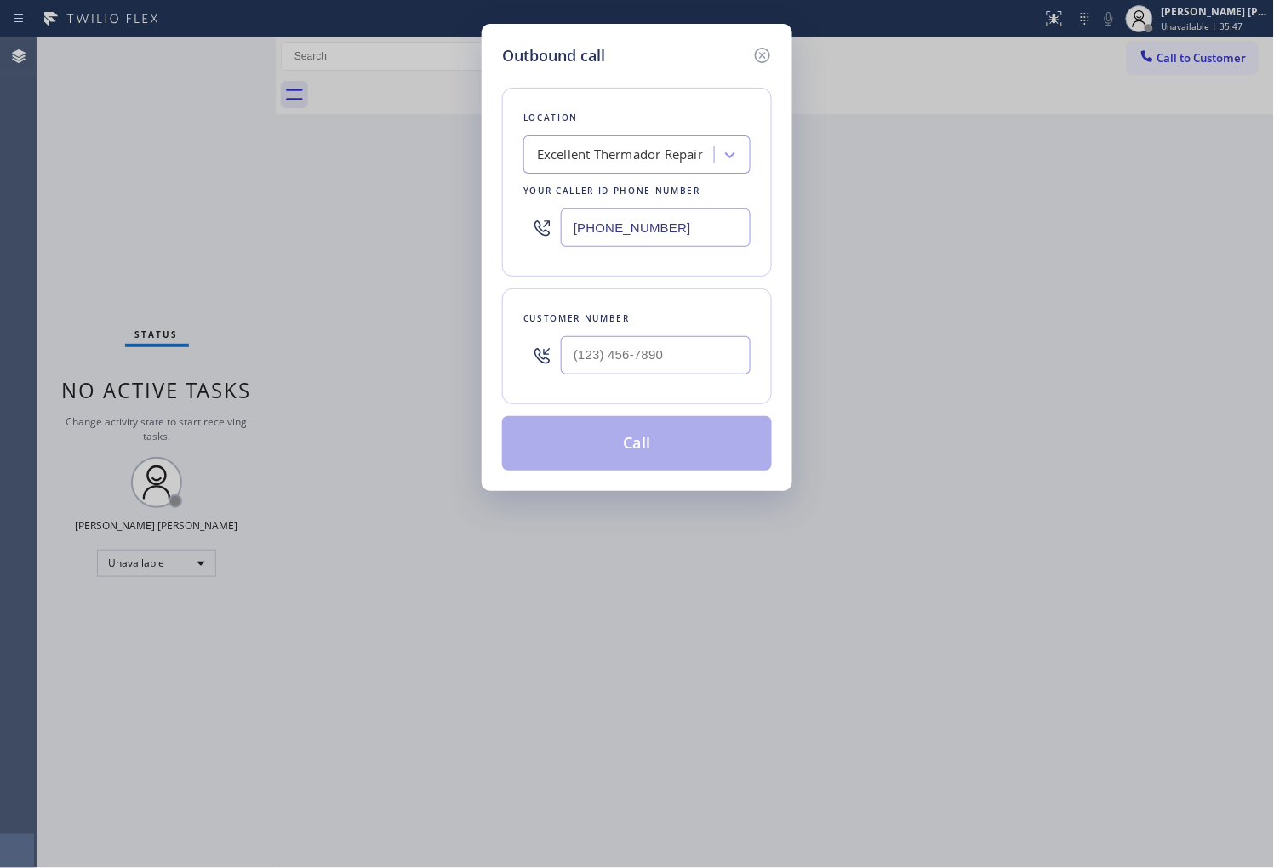
click at [587, 292] on div "Customer number" at bounding box center [637, 347] width 270 height 116
click at [581, 282] on div "Location Excellent Thermador Repair Your caller id phone number (786) 661-1350 …" at bounding box center [637, 269] width 270 height 404
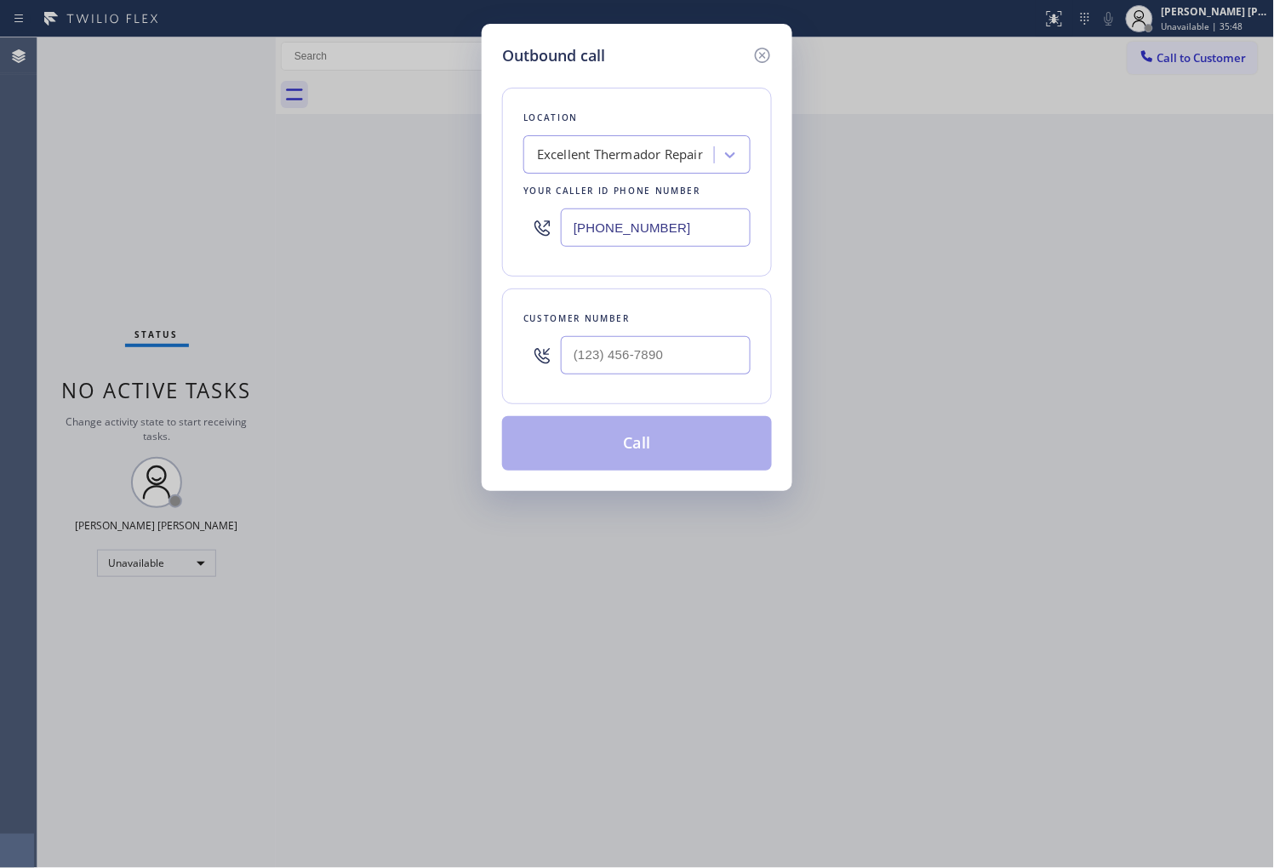
click at [592, 250] on div "(786) 661-1350" at bounding box center [637, 227] width 227 height 55
click at [594, 244] on input "(786) 661-1350" at bounding box center [656, 228] width 190 height 38
click at [597, 242] on input "(786) 661-1350" at bounding box center [656, 228] width 190 height 38
paste input "833) 330-0126"
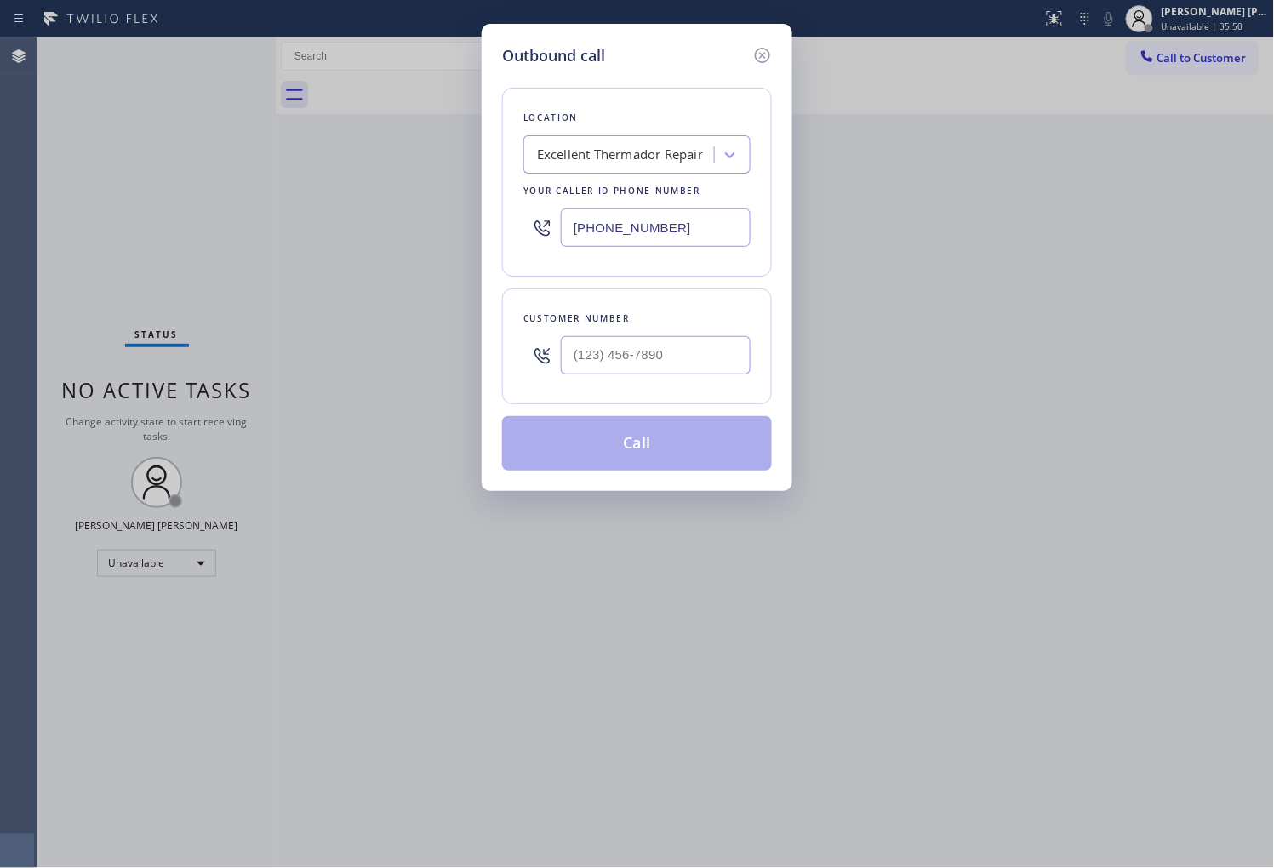
click at [606, 238] on input "(833) 330-0126" at bounding box center [656, 228] width 190 height 38
type input "(833) 330-0126"
click at [679, 375] on div at bounding box center [656, 355] width 190 height 55
click at [632, 360] on input "(___) ___-____" at bounding box center [656, 355] width 190 height 38
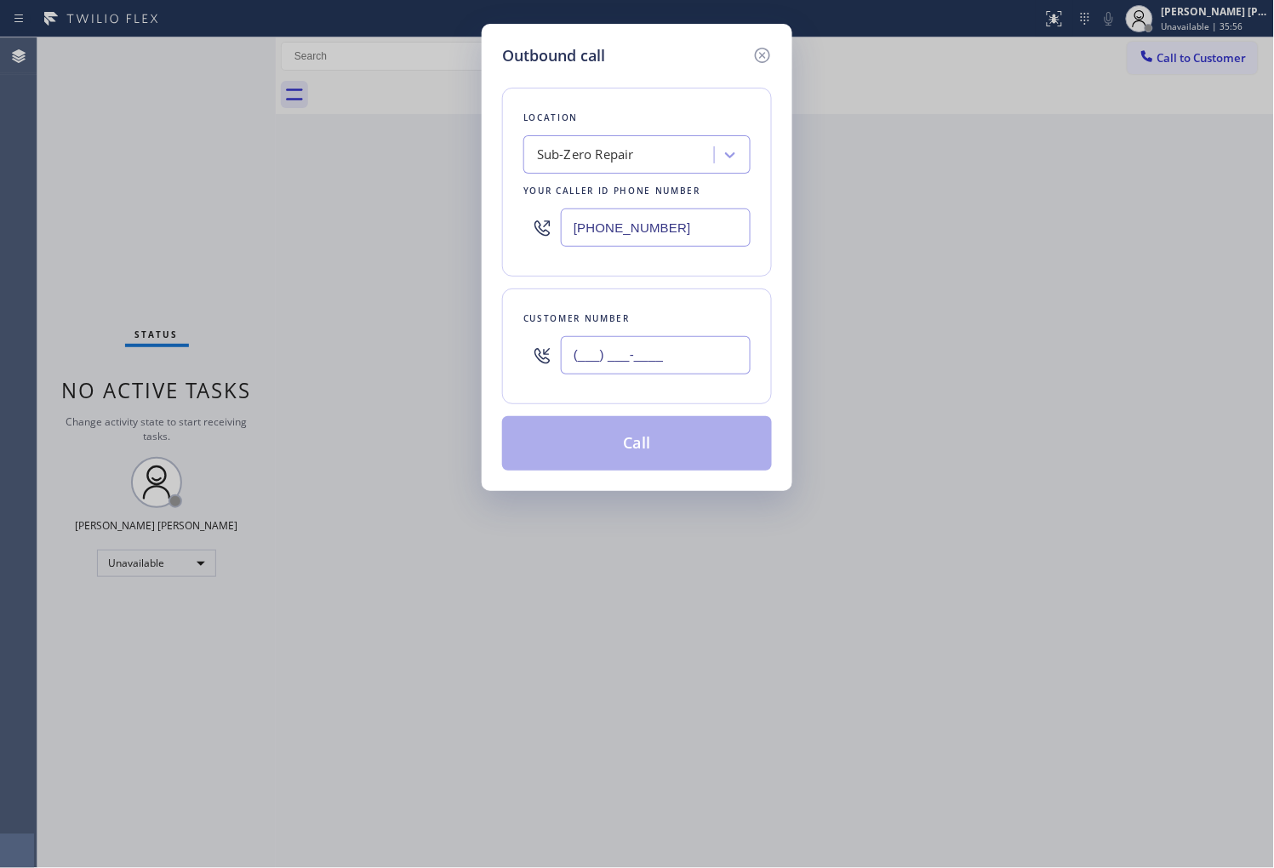
paste input "760) 774-0318"
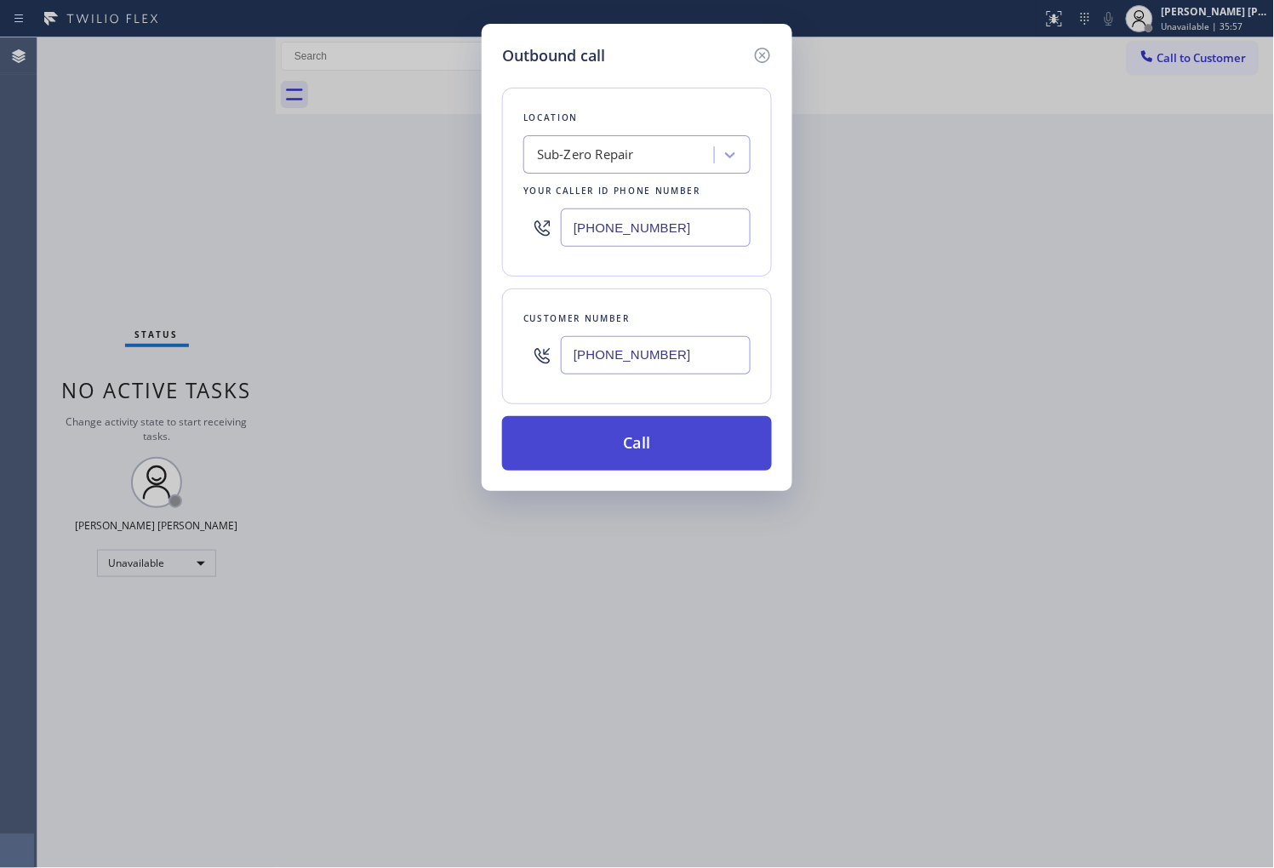
type input "(760) 774-0318"
click at [659, 435] on button "Call" at bounding box center [637, 443] width 270 height 54
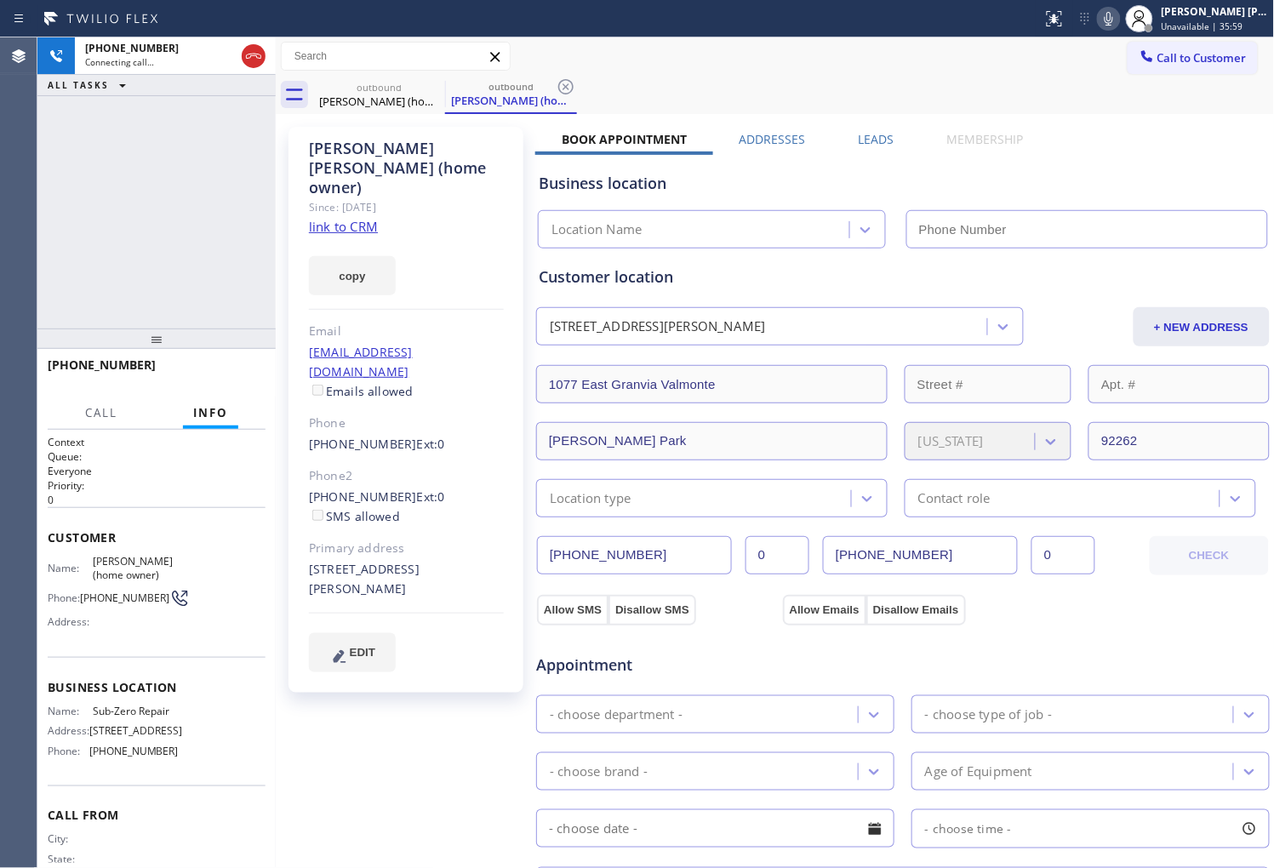
click at [411, 136] on div "KENNY IRWIN (home owner) Since: 20 may 2020 link to CRM copy Email msjoanne84@g…" at bounding box center [406, 410] width 235 height 566
copy div "KENNY IRWIN (home owner)"
click at [345, 157] on div "KENNY IRWIN (home owner)" at bounding box center [406, 168] width 195 height 59
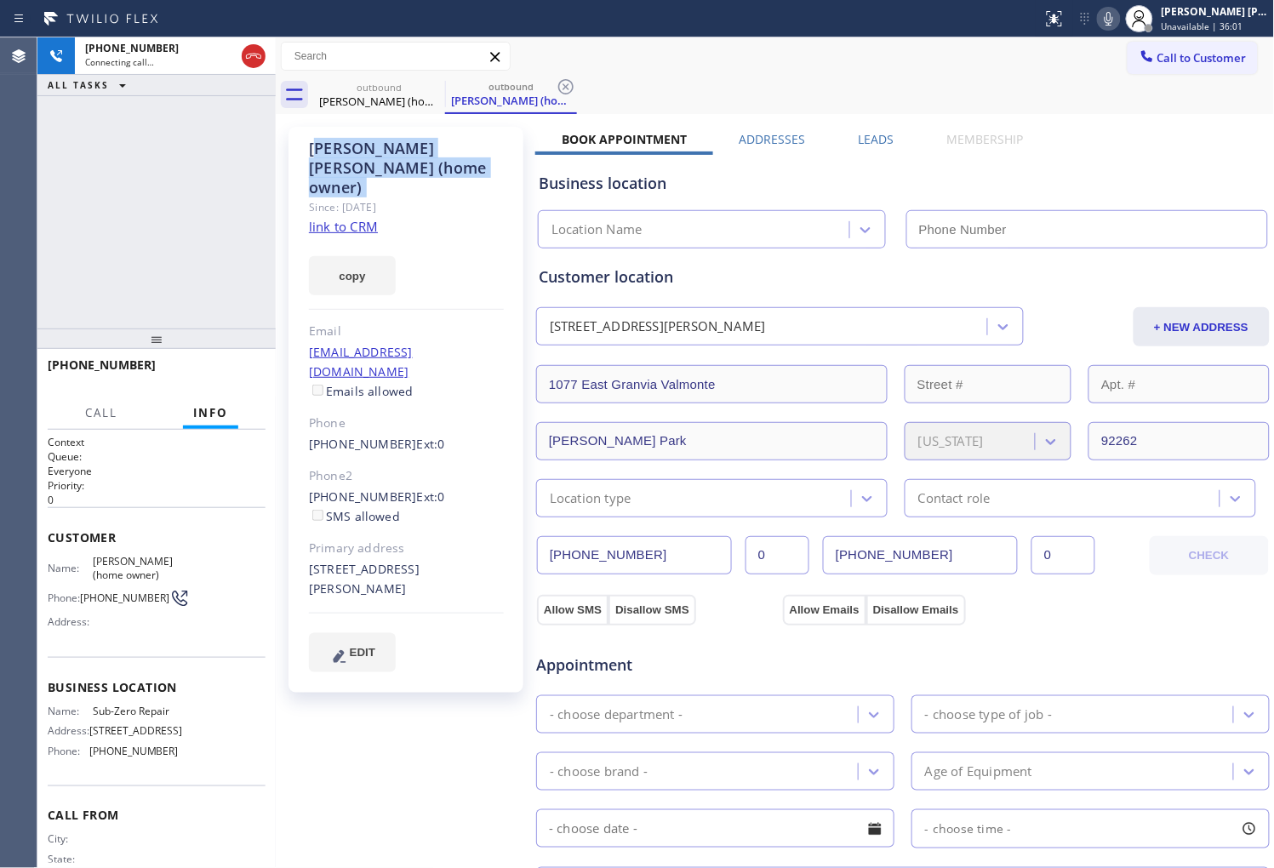
type input "(833) 330-0126"
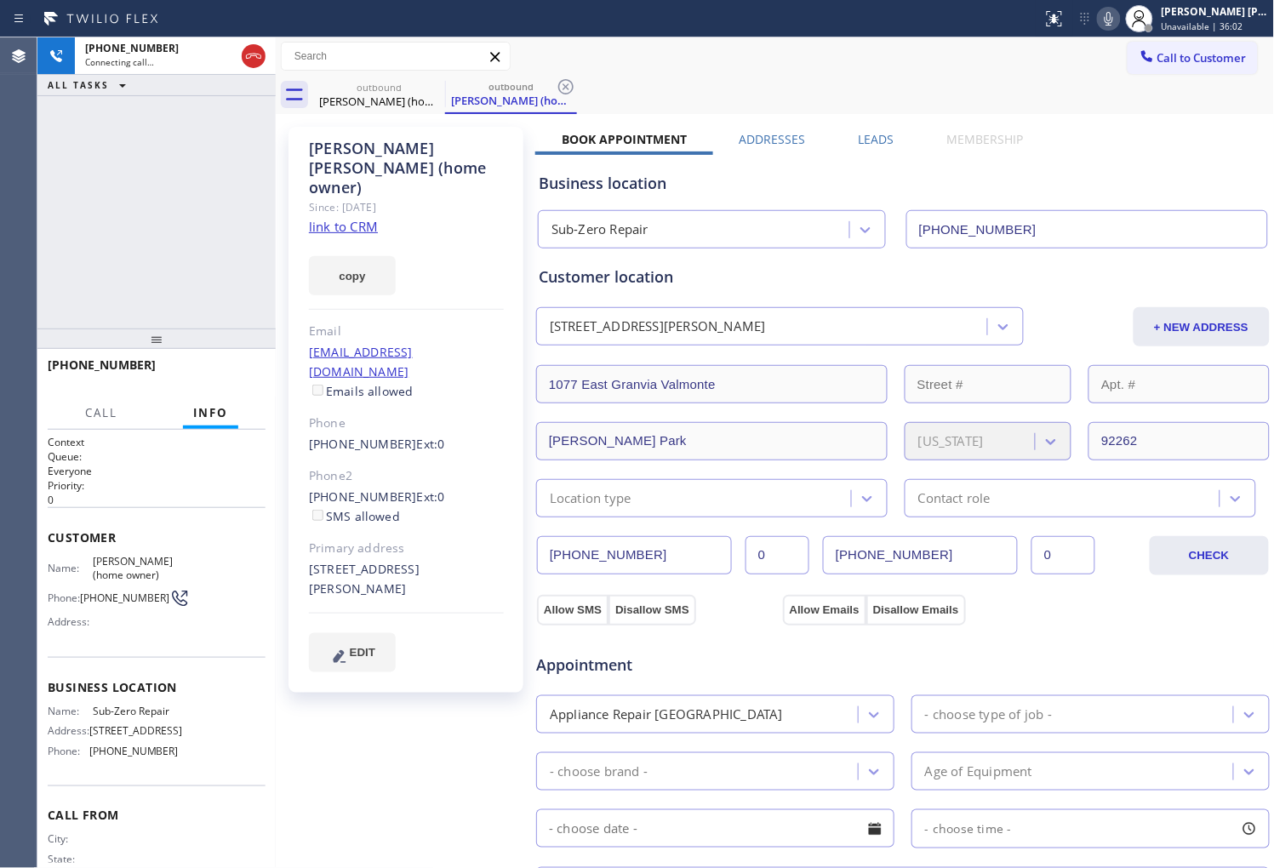
click at [147, 170] on div "+17607740318 Connecting call… ALL TASKS ALL TASKS ACTIVE TASKS TASKS IN WRAP UP" at bounding box center [156, 182] width 238 height 291
click at [276, 56] on div at bounding box center [276, 452] width 0 height 831
click at [253, 61] on icon at bounding box center [253, 56] width 20 height 20
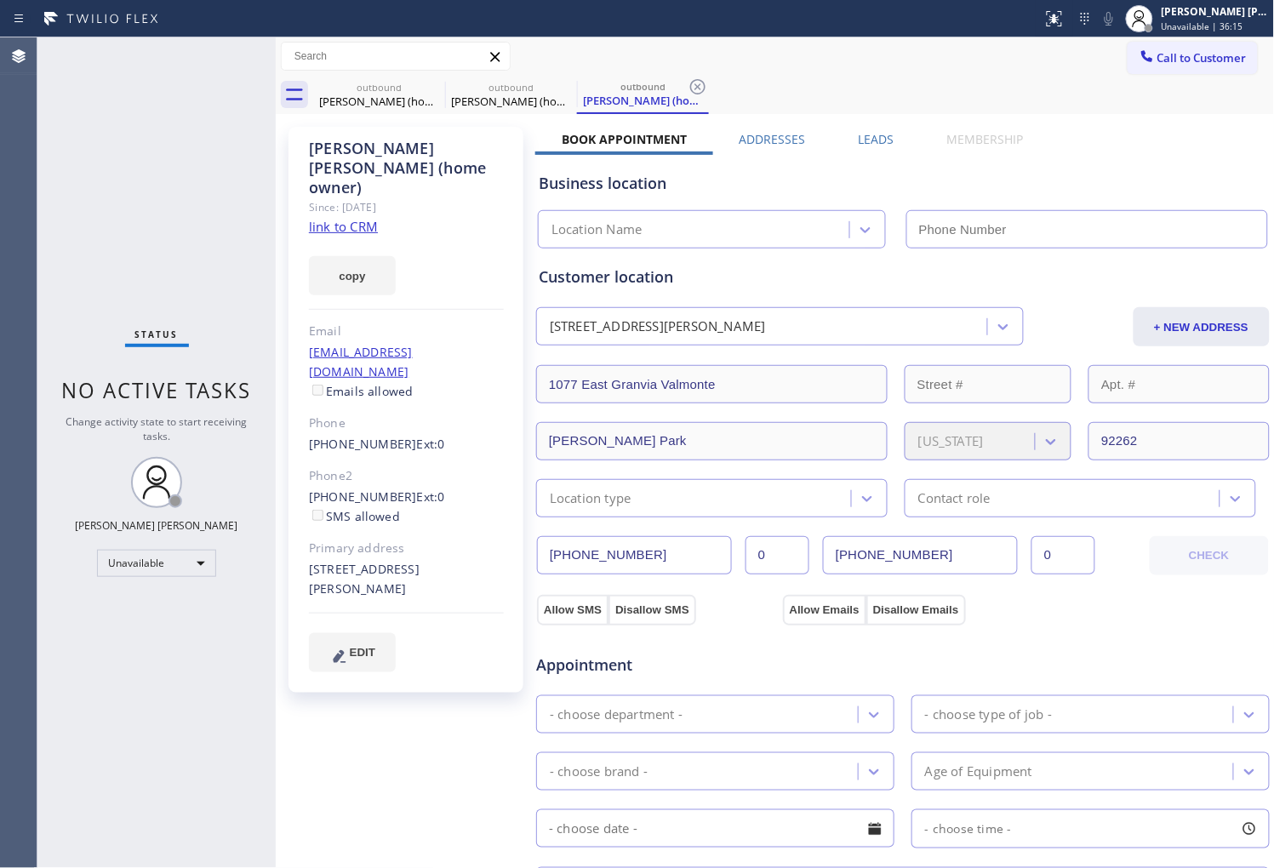
click at [349, 436] on link "(760) 774-0318" at bounding box center [363, 444] width 108 height 16
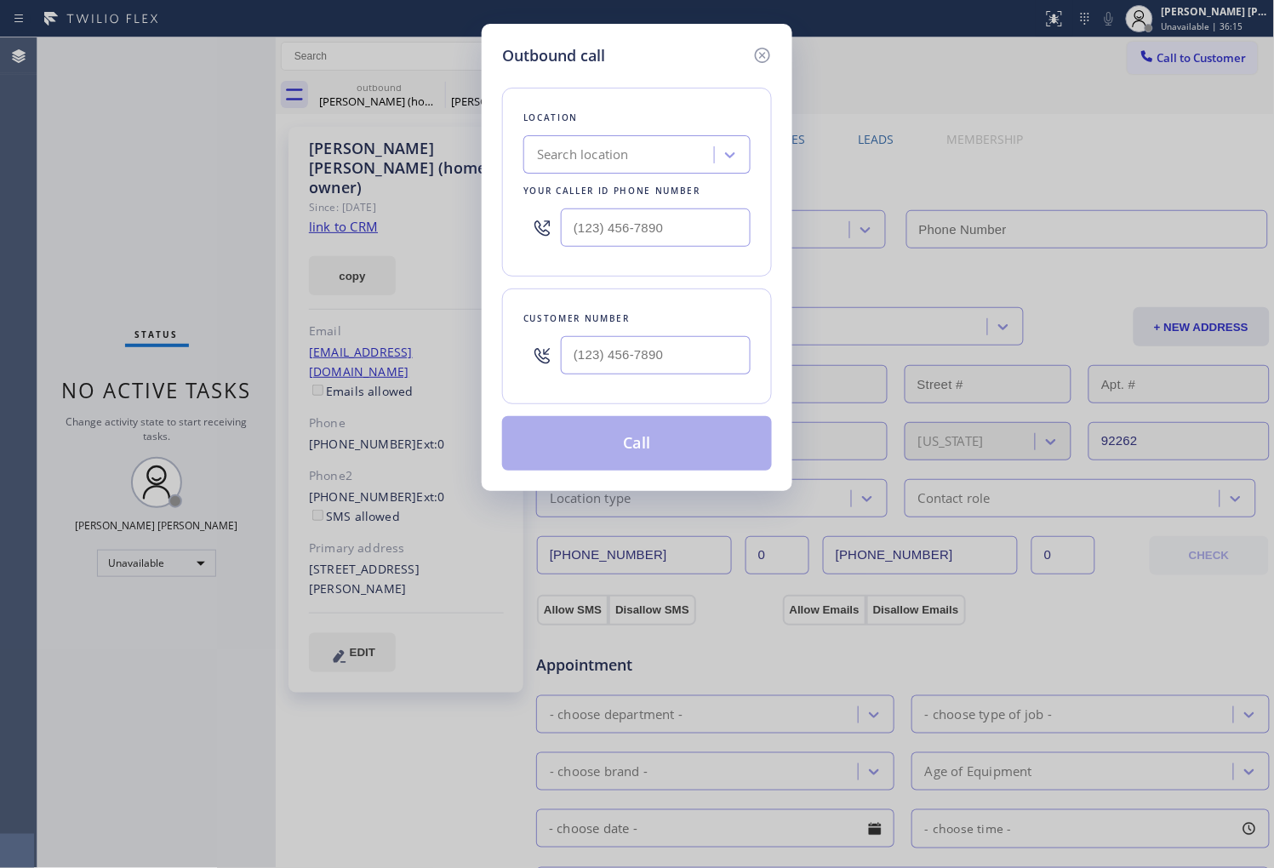
type input "(833) 330-0126"
type input "(760) 774-0318"
type input "(833) 330-0126"
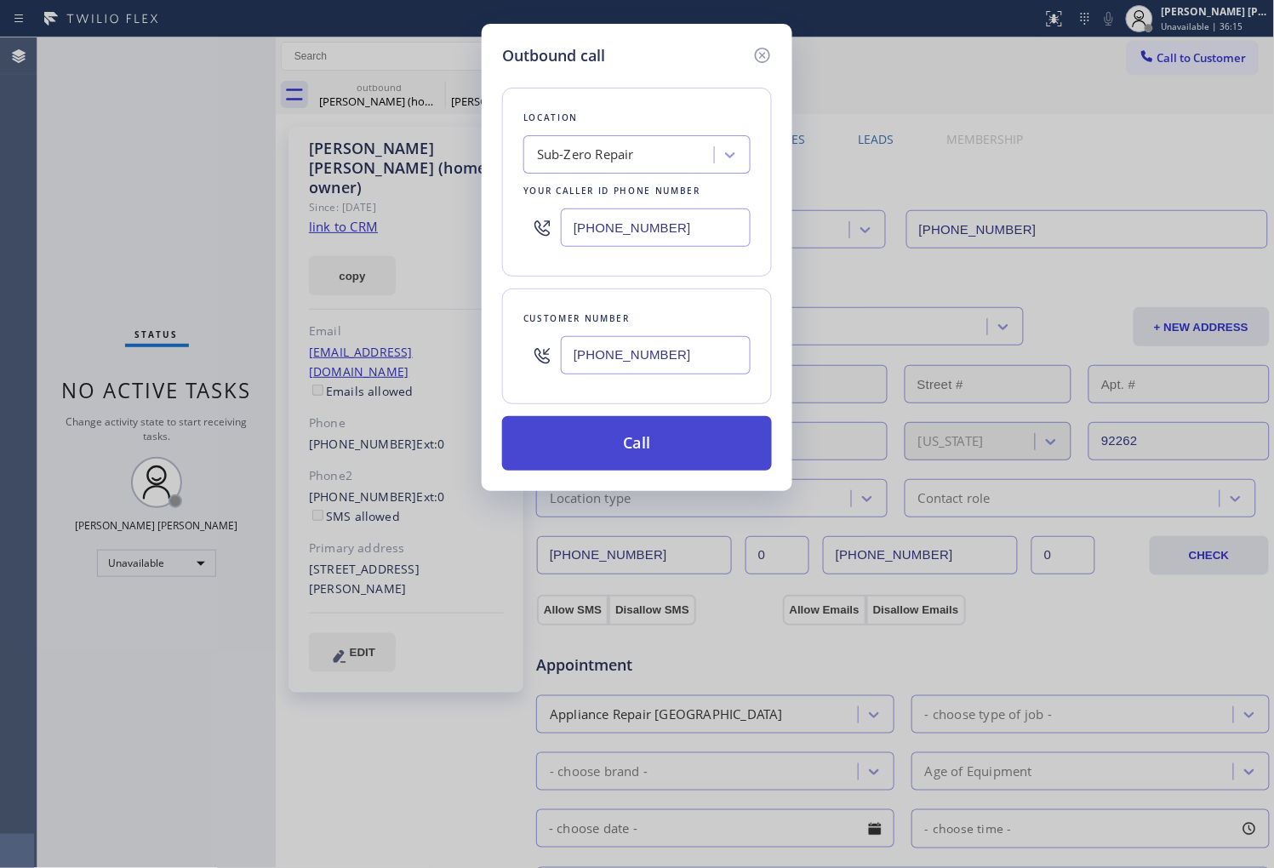
click at [713, 461] on button "Call" at bounding box center [637, 443] width 270 height 54
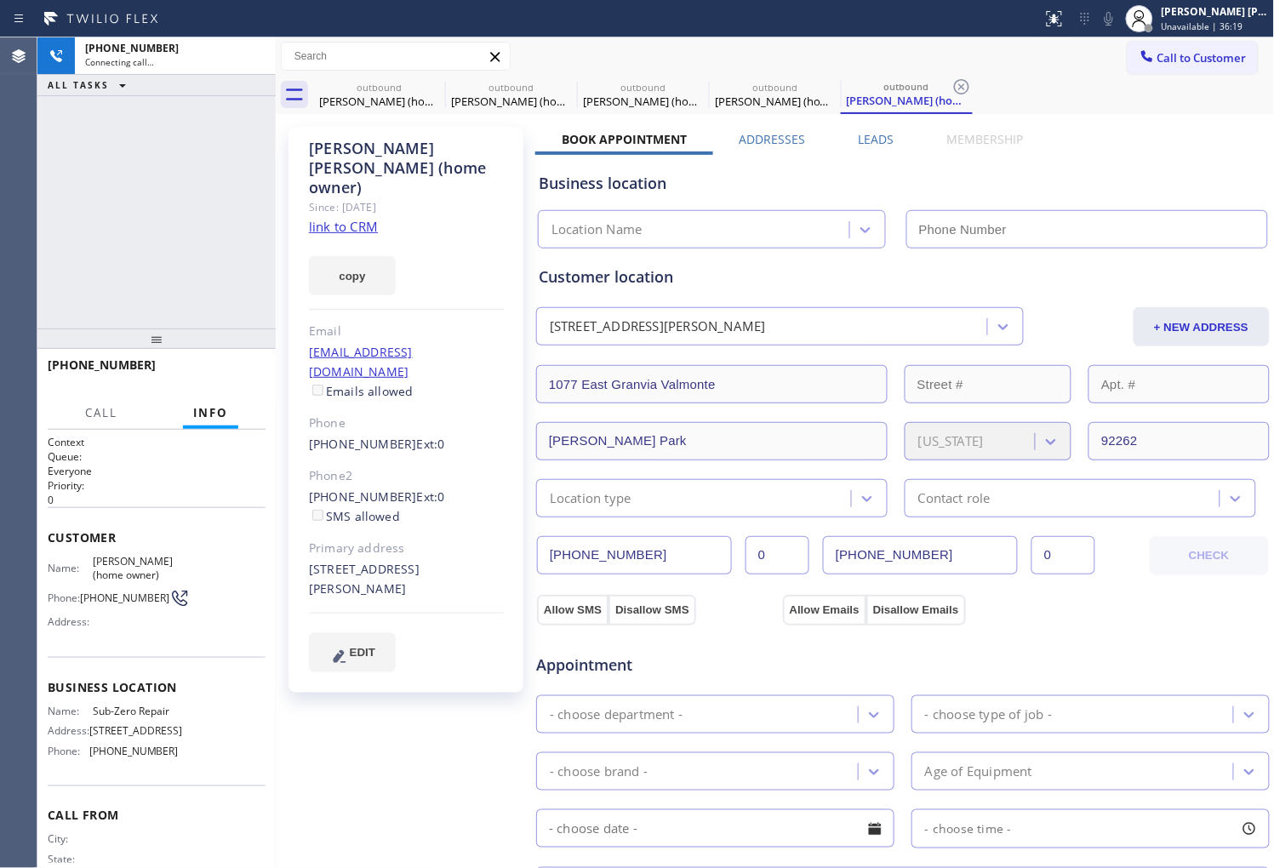
type input "(833) 330-0126"
click at [0, 0] on icon at bounding box center [0, 0] width 0 height 0
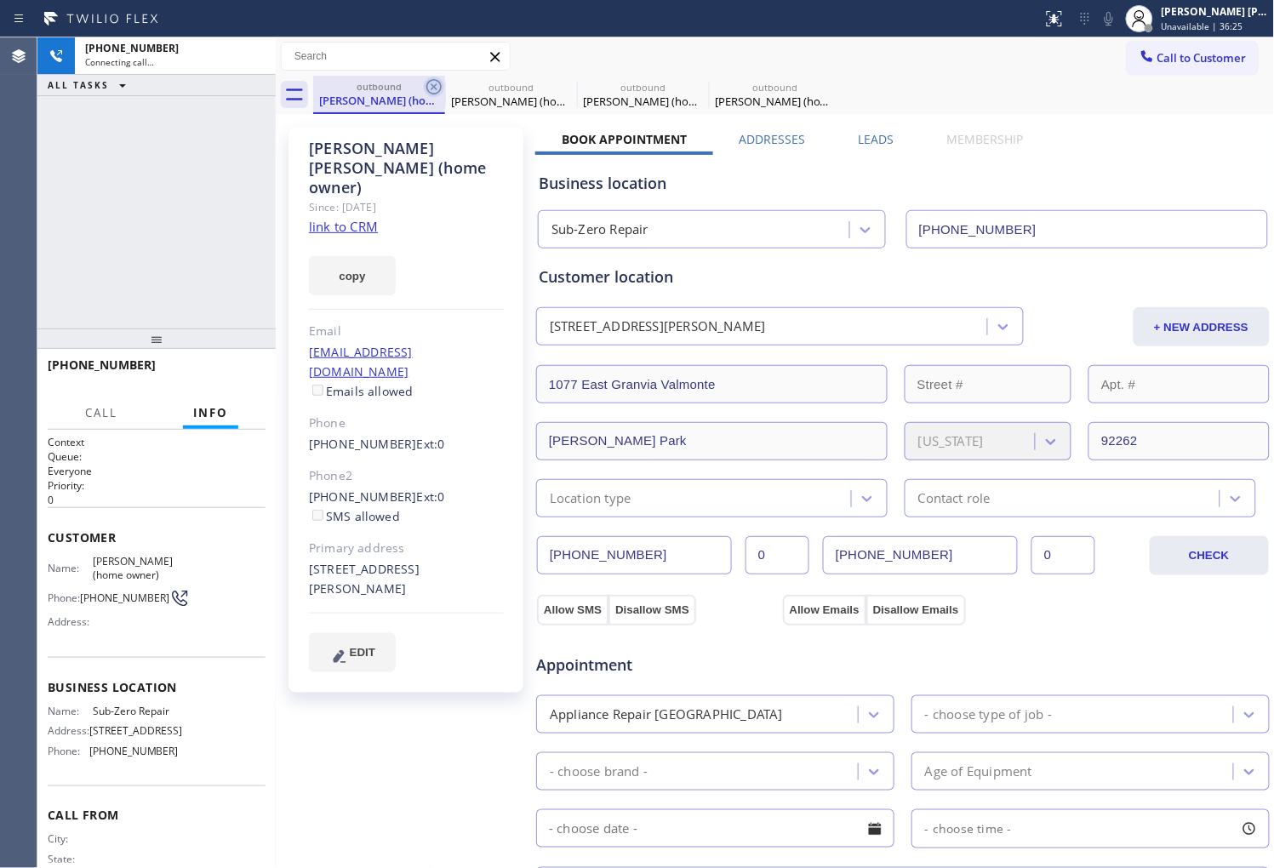
click at [430, 81] on icon at bounding box center [433, 86] width 15 height 15
click at [134, 337] on div at bounding box center [156, 339] width 238 height 20
click at [386, 163] on div "KENNY IRWIN (home owner)" at bounding box center [406, 168] width 195 height 59
click at [386, 154] on div "KENNY IRWIN (home owner)" at bounding box center [406, 168] width 195 height 59
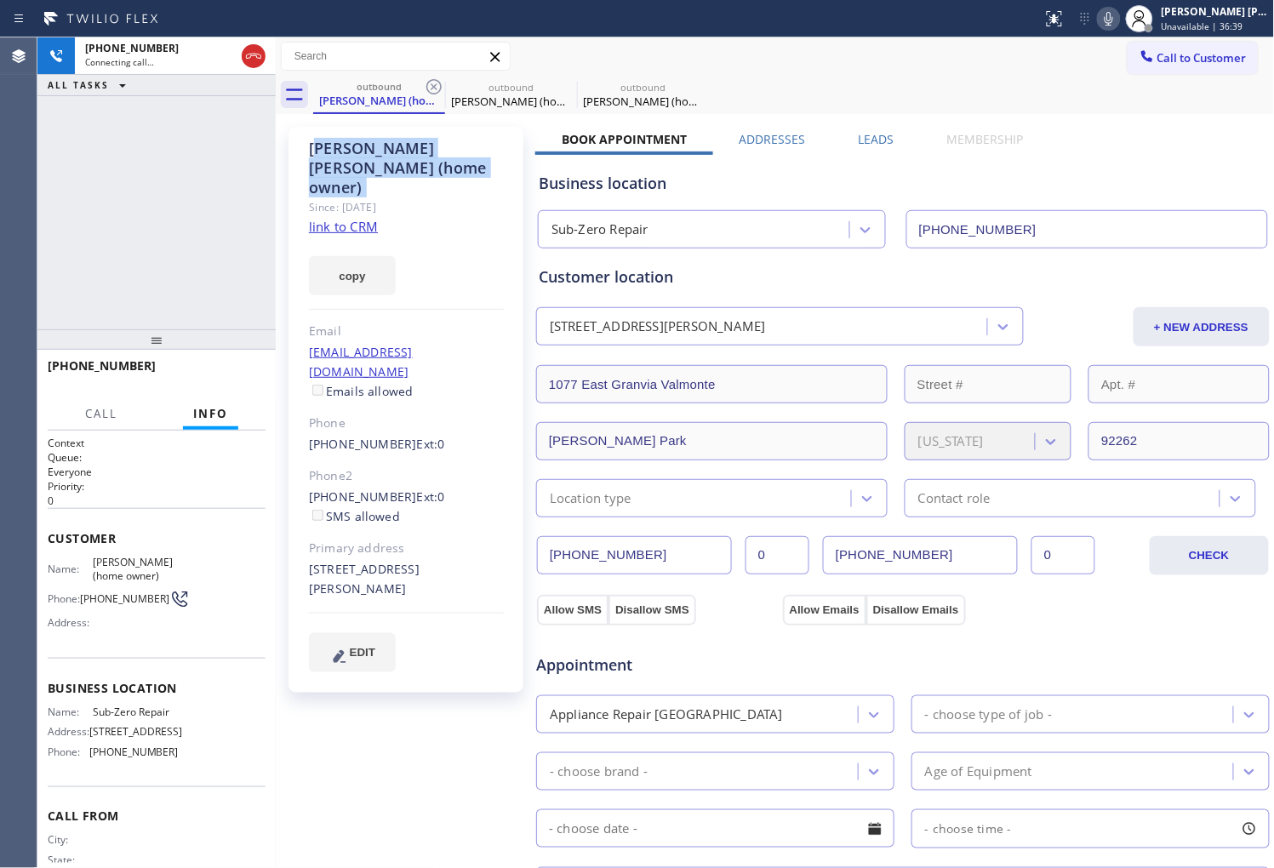
click at [386, 154] on div "KENNY IRWIN (home owner)" at bounding box center [406, 168] width 195 height 59
click at [129, 183] on div "+17607740318 Connecting call… ALL TASKS ALL TASKS ACTIVE TASKS TASKS IN WRAP UP" at bounding box center [156, 183] width 238 height 292
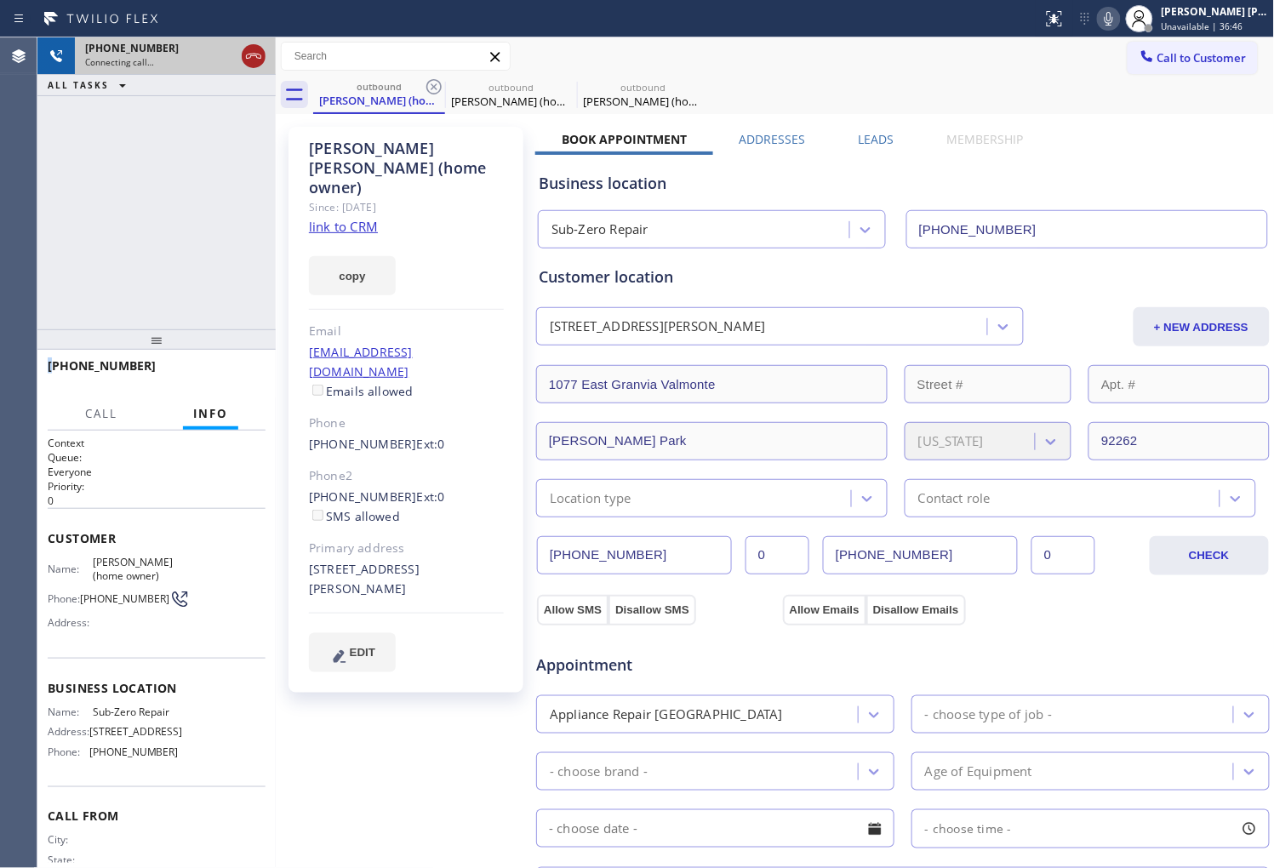
click at [255, 61] on icon at bounding box center [253, 56] width 20 height 20
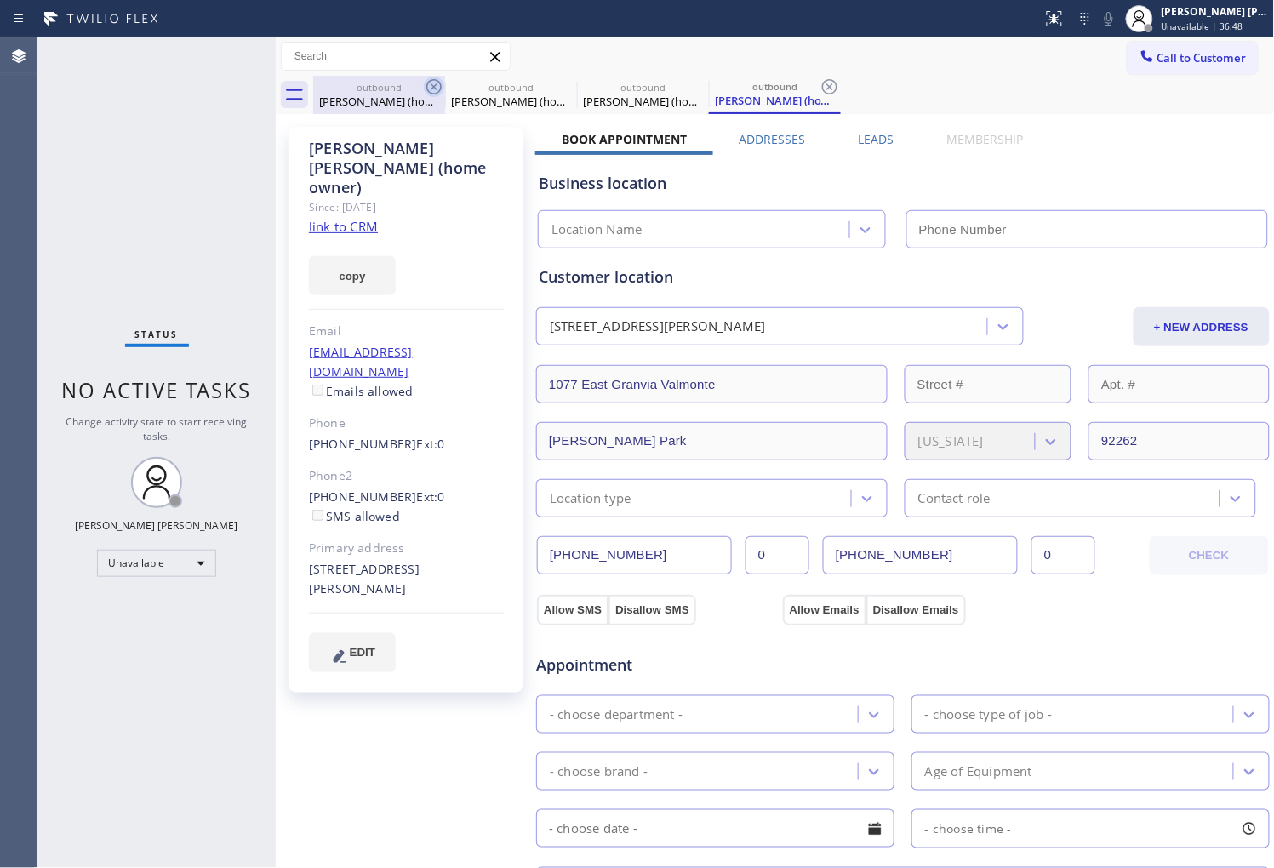
click at [426, 92] on icon at bounding box center [434, 87] width 20 height 20
click at [0, 0] on icon at bounding box center [0, 0] width 0 height 0
type input "(833) 330-0126"
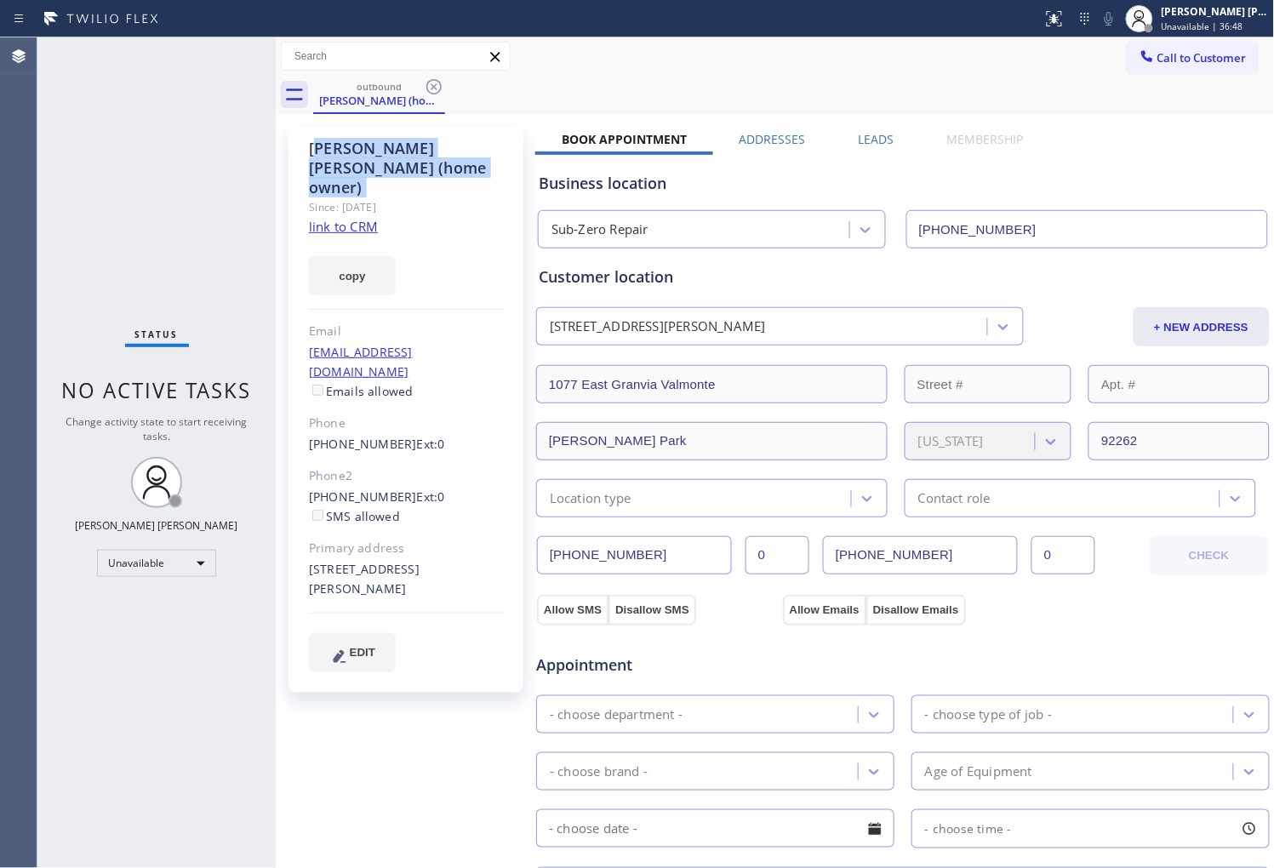
click at [426, 92] on icon at bounding box center [434, 87] width 20 height 20
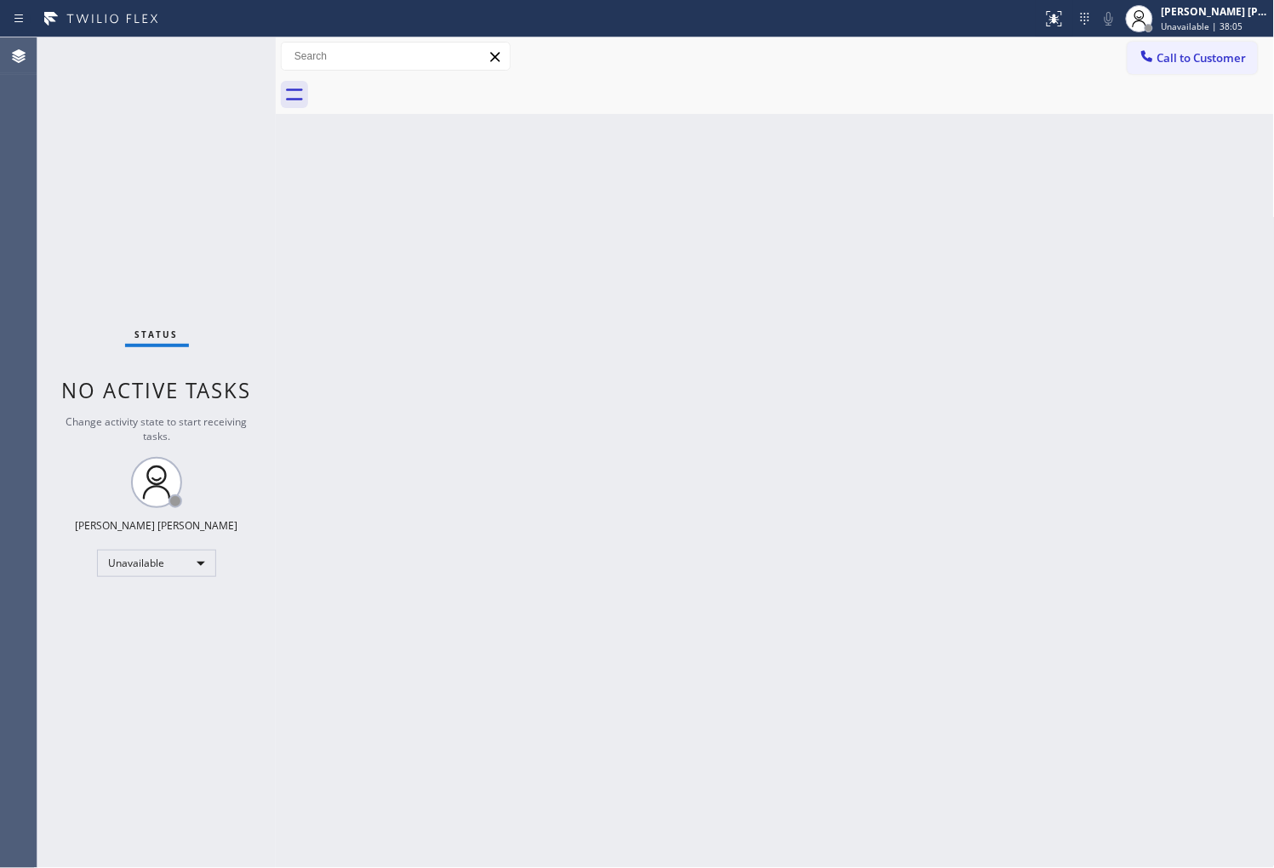
click at [1202, 46] on button "Call to Customer" at bounding box center [1193, 58] width 130 height 32
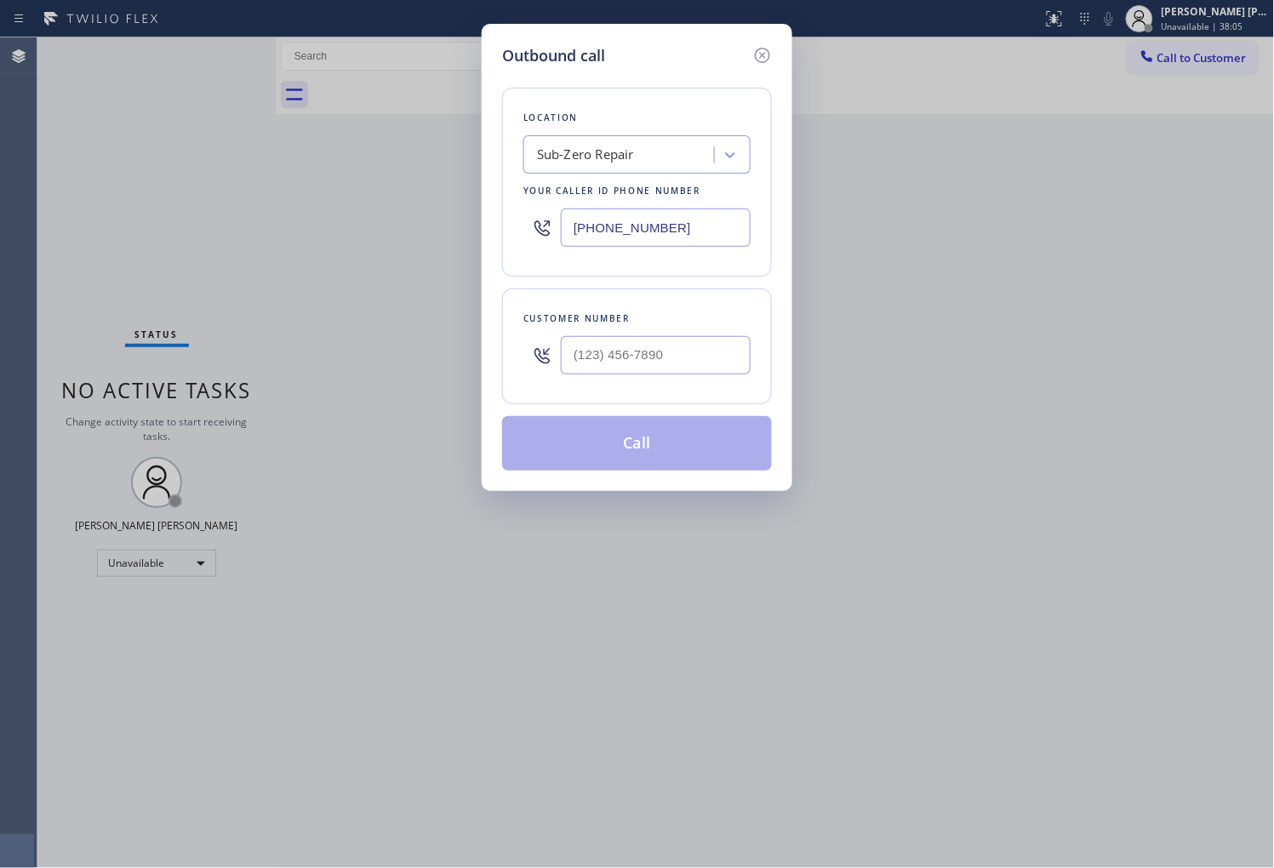
click at [633, 200] on div "(833) 330-0126" at bounding box center [637, 227] width 227 height 55
click at [613, 219] on input "(833) 330-0126" at bounding box center [656, 228] width 190 height 38
paste input "323) 416-2342"
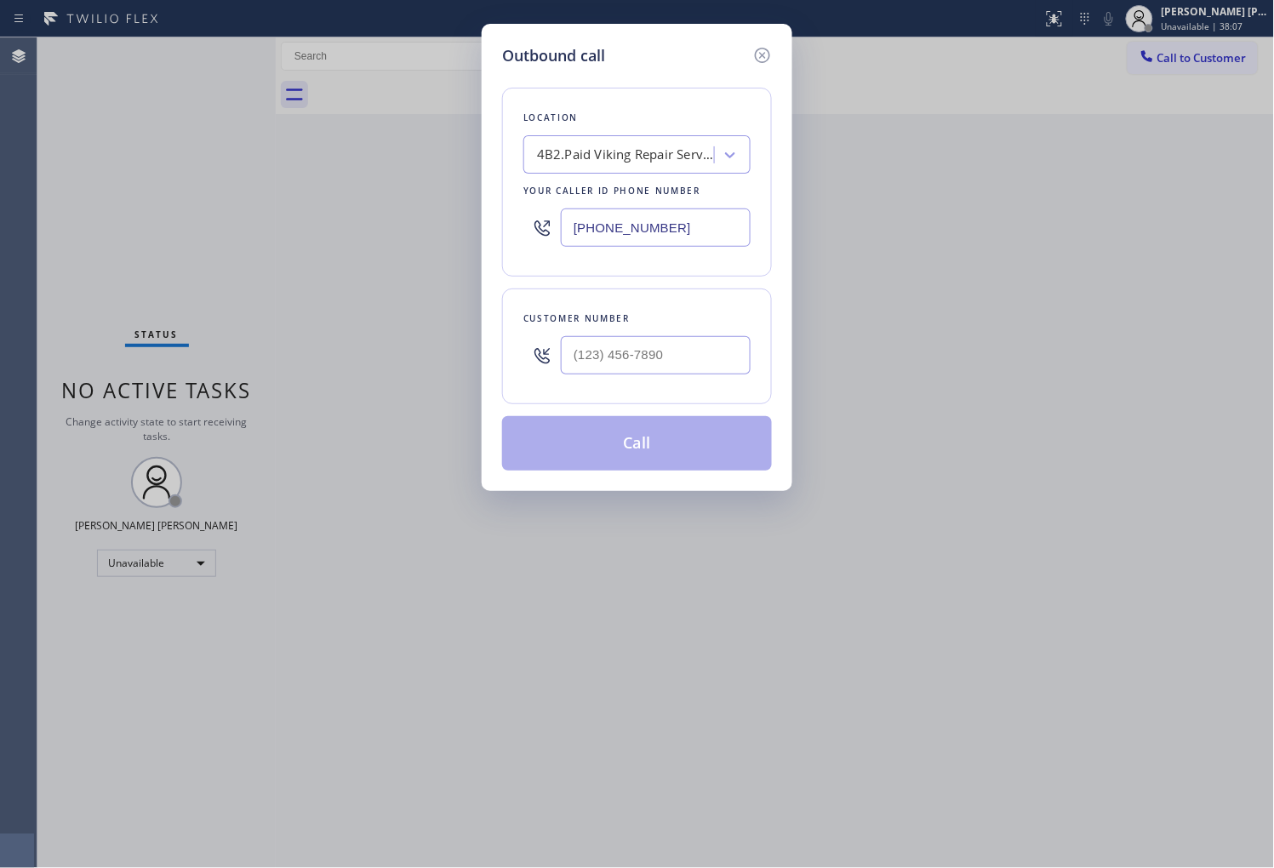
type input "(323) 416-2342"
click at [661, 350] on input "(___) ___-____" at bounding box center [656, 355] width 190 height 38
paste input "213) 265-1118"
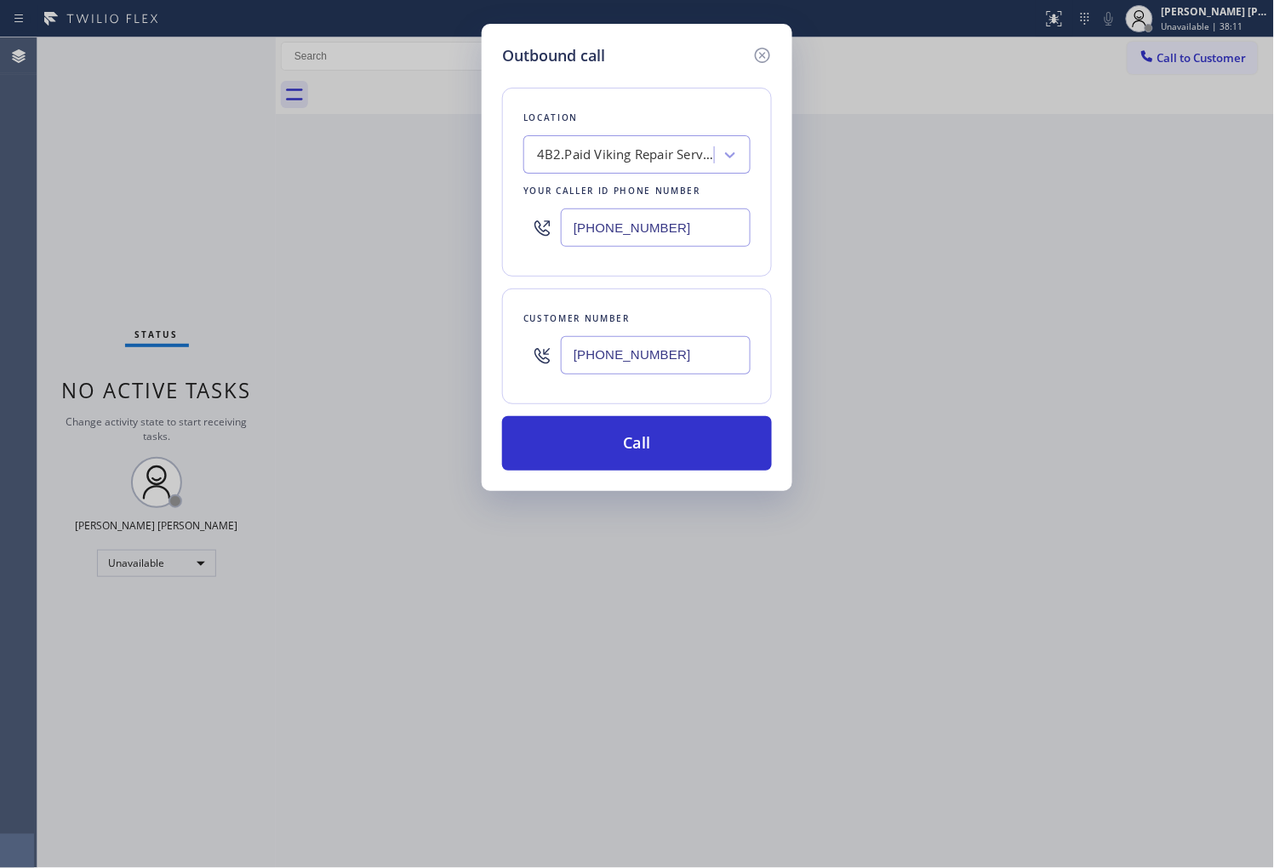
type input "(213) 265-1118"
click at [607, 238] on input "(323) 416-2342" at bounding box center [656, 228] width 190 height 38
paste input "855) 731-495"
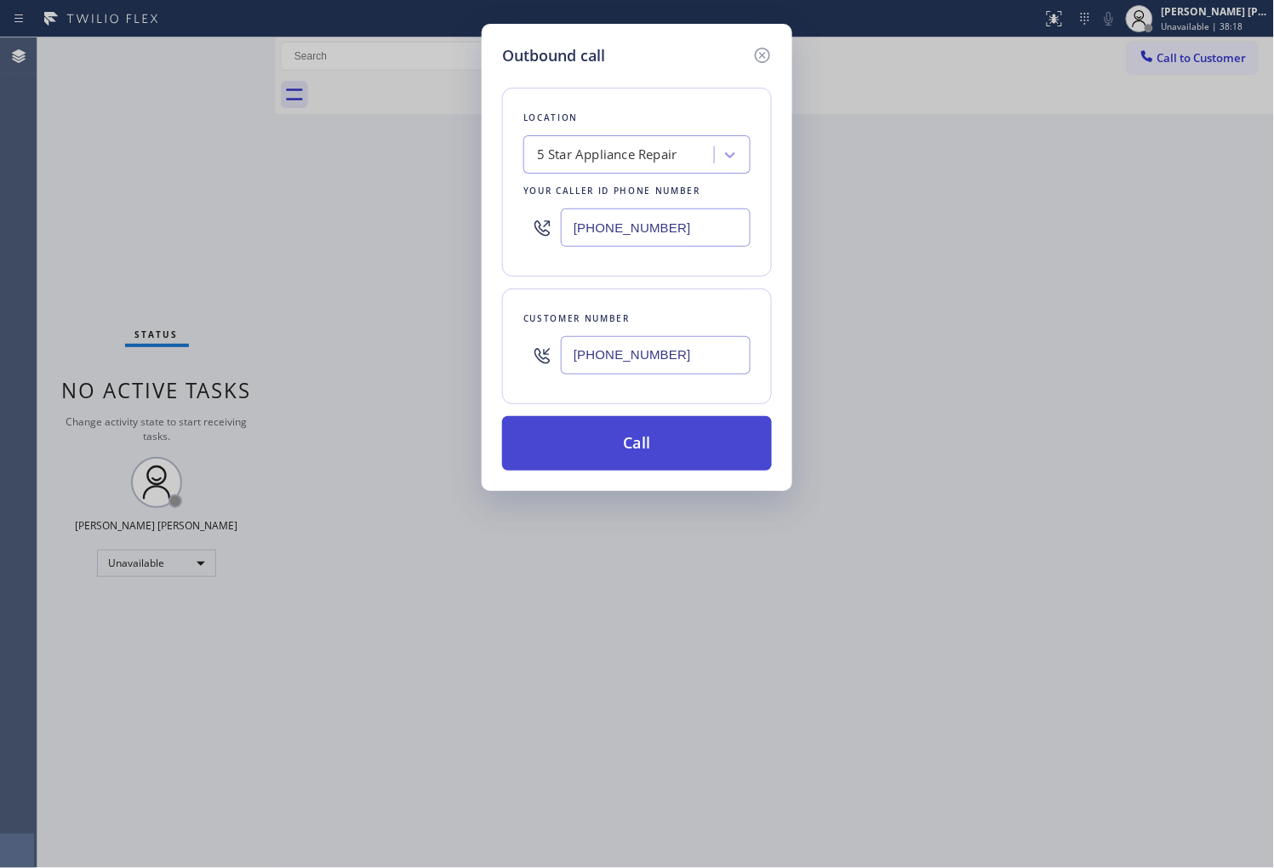
type input "(855) 731-4952"
click at [601, 451] on button "Call" at bounding box center [637, 443] width 270 height 54
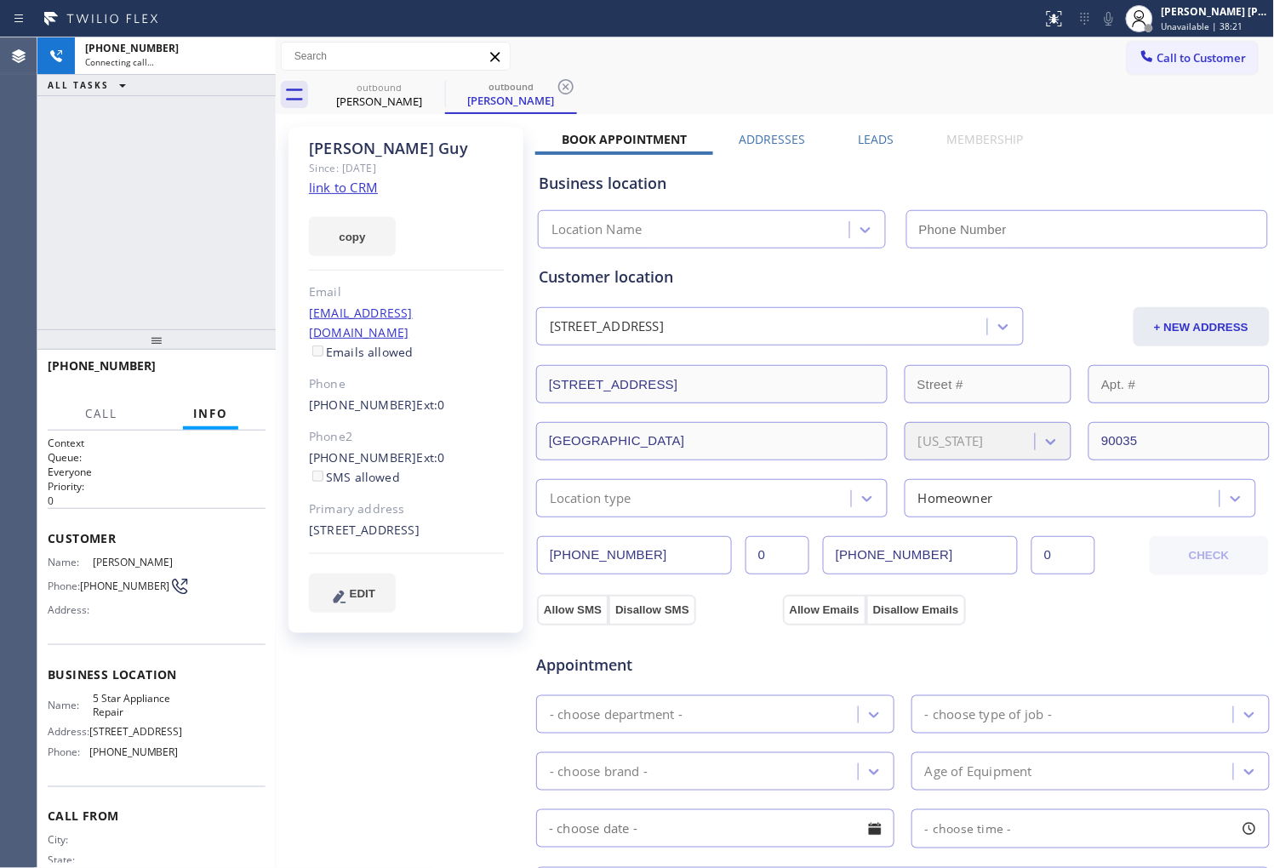
click at [322, 154] on div "Sean Guy" at bounding box center [406, 149] width 195 height 20
copy div "Sean Guy"
type input "(855) 731-4952"
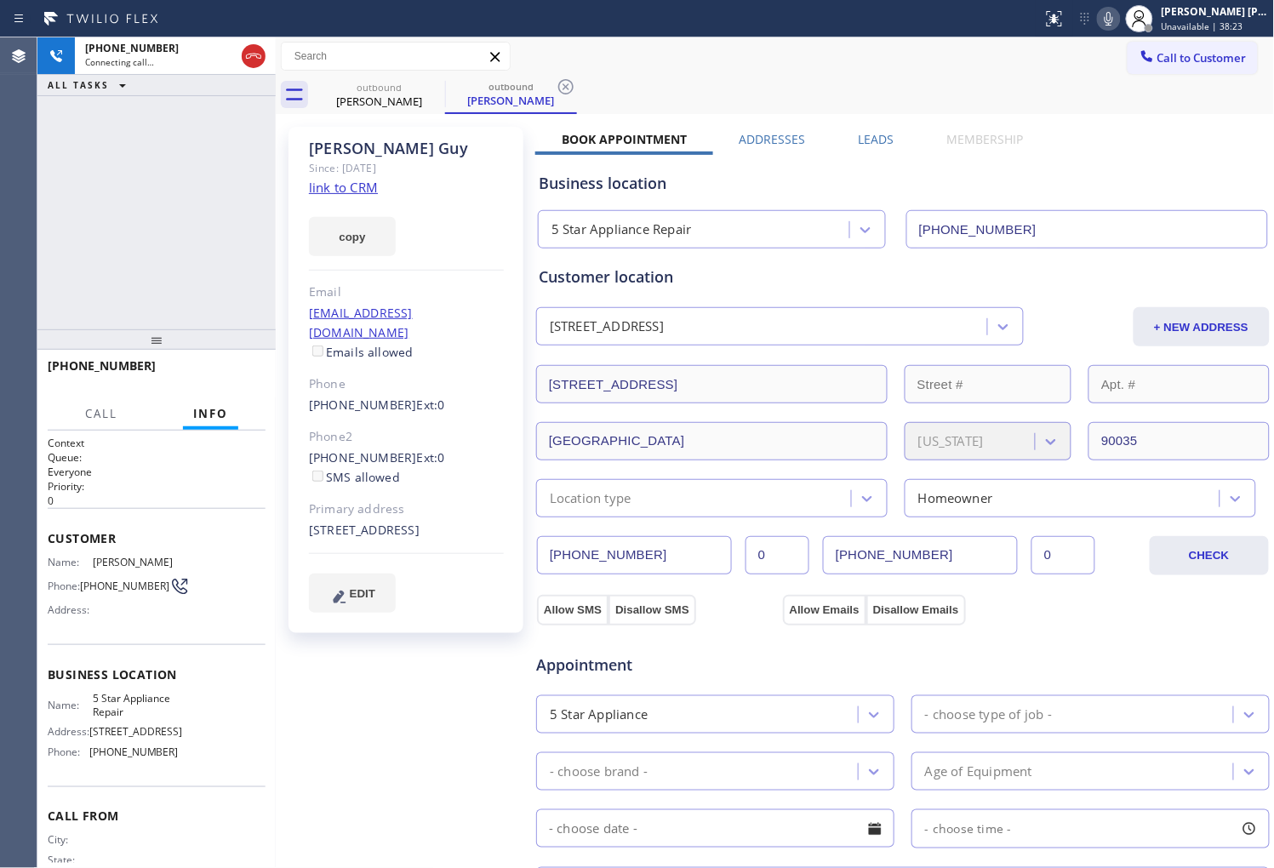
click at [37, 184] on div "+12132651118 Connecting call… ALL TASKS ALL TASKS ACTIVE TASKS TASKS IN WRAP UP" at bounding box center [156, 183] width 238 height 292
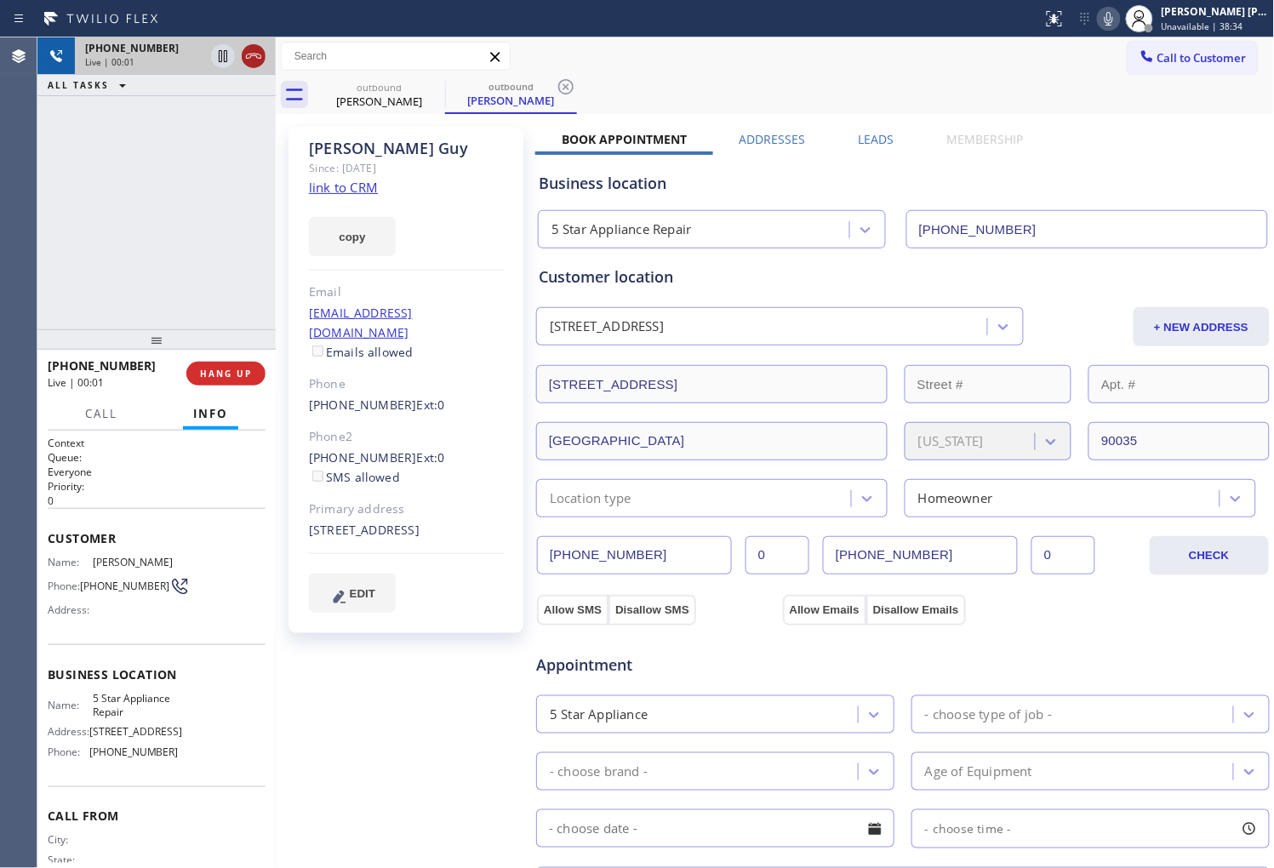
click at [251, 61] on icon at bounding box center [253, 56] width 20 height 20
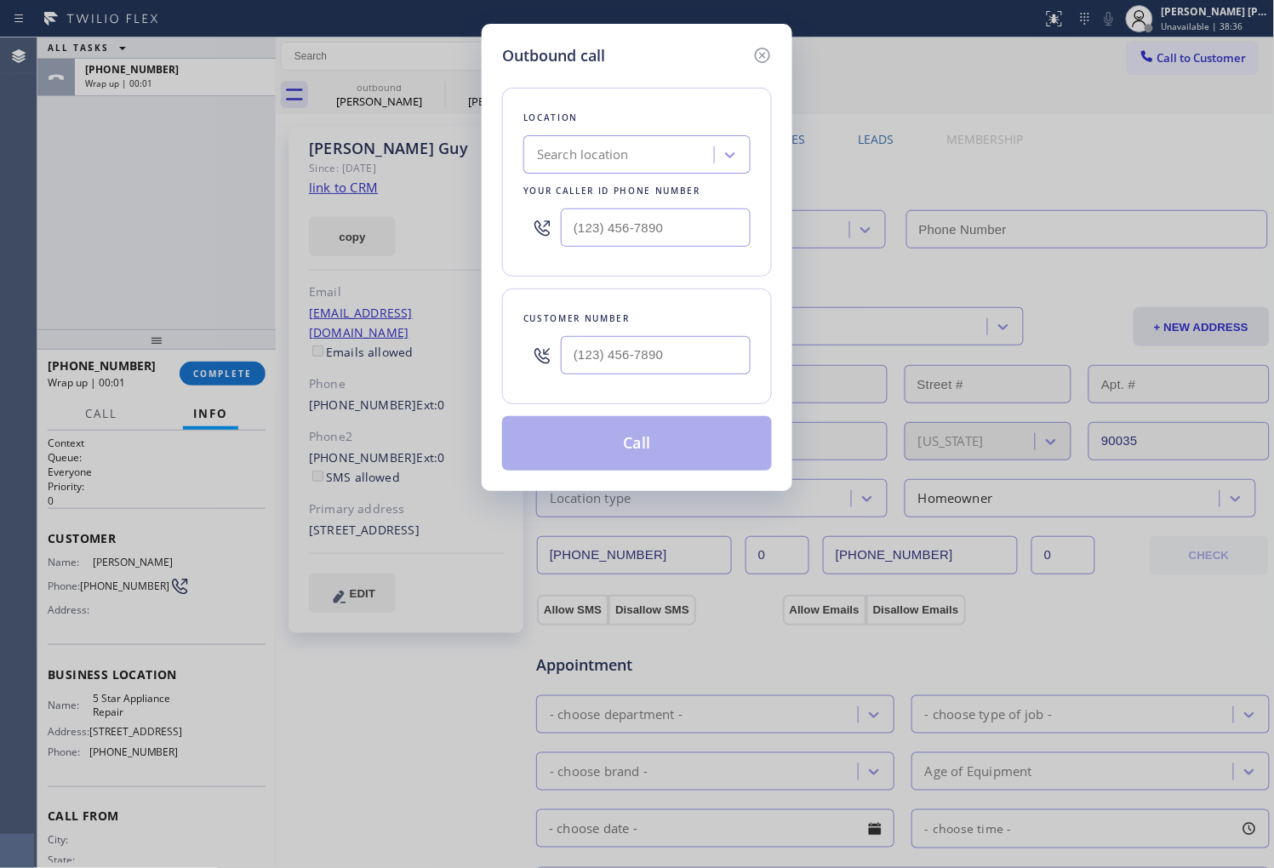
type input "(855) 731-4952"
type input "(213) 265-1118"
type input "(855) 731-4952"
click at [678, 432] on button "Call" at bounding box center [637, 443] width 270 height 54
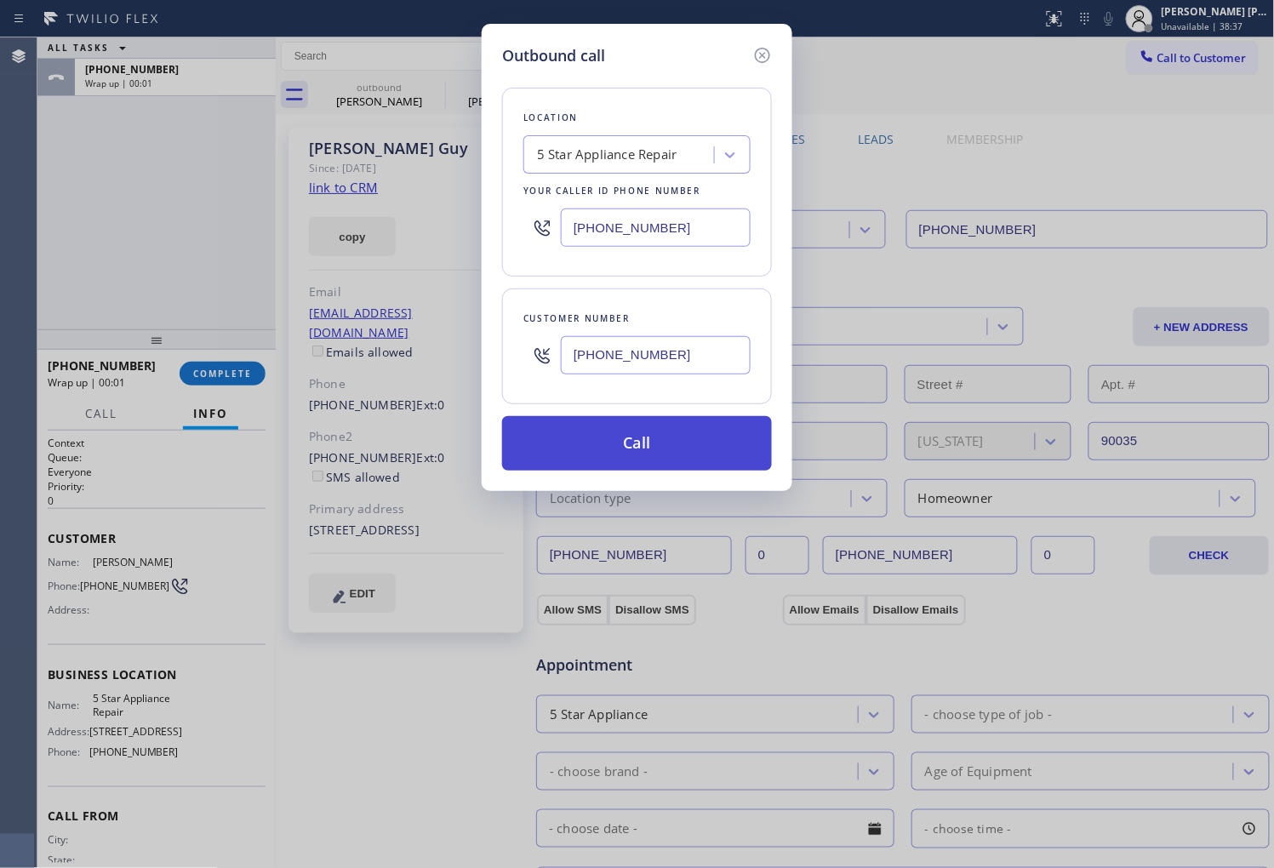
click at [642, 437] on button "Call" at bounding box center [637, 443] width 270 height 54
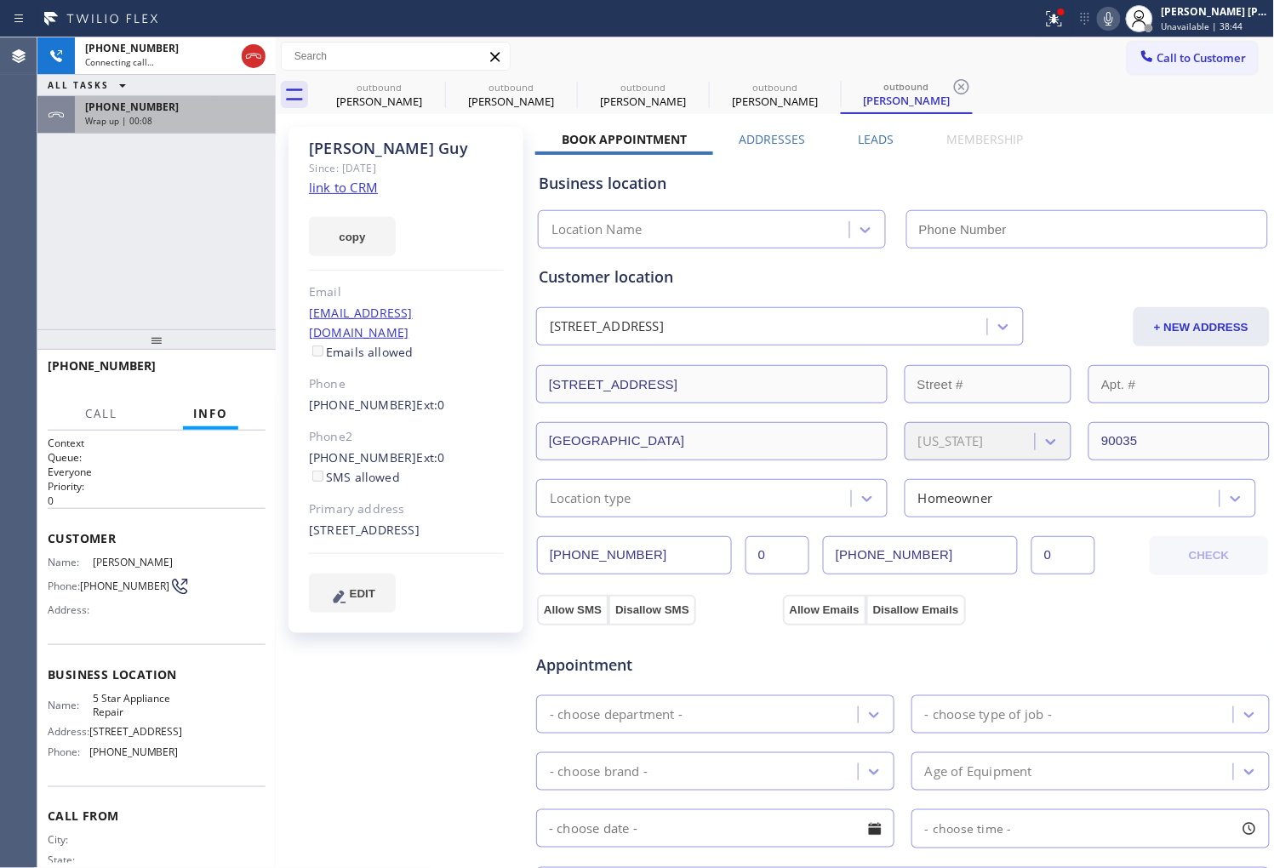
click at [177, 116] on div "Wrap up | 00:08" at bounding box center [175, 121] width 180 height 12
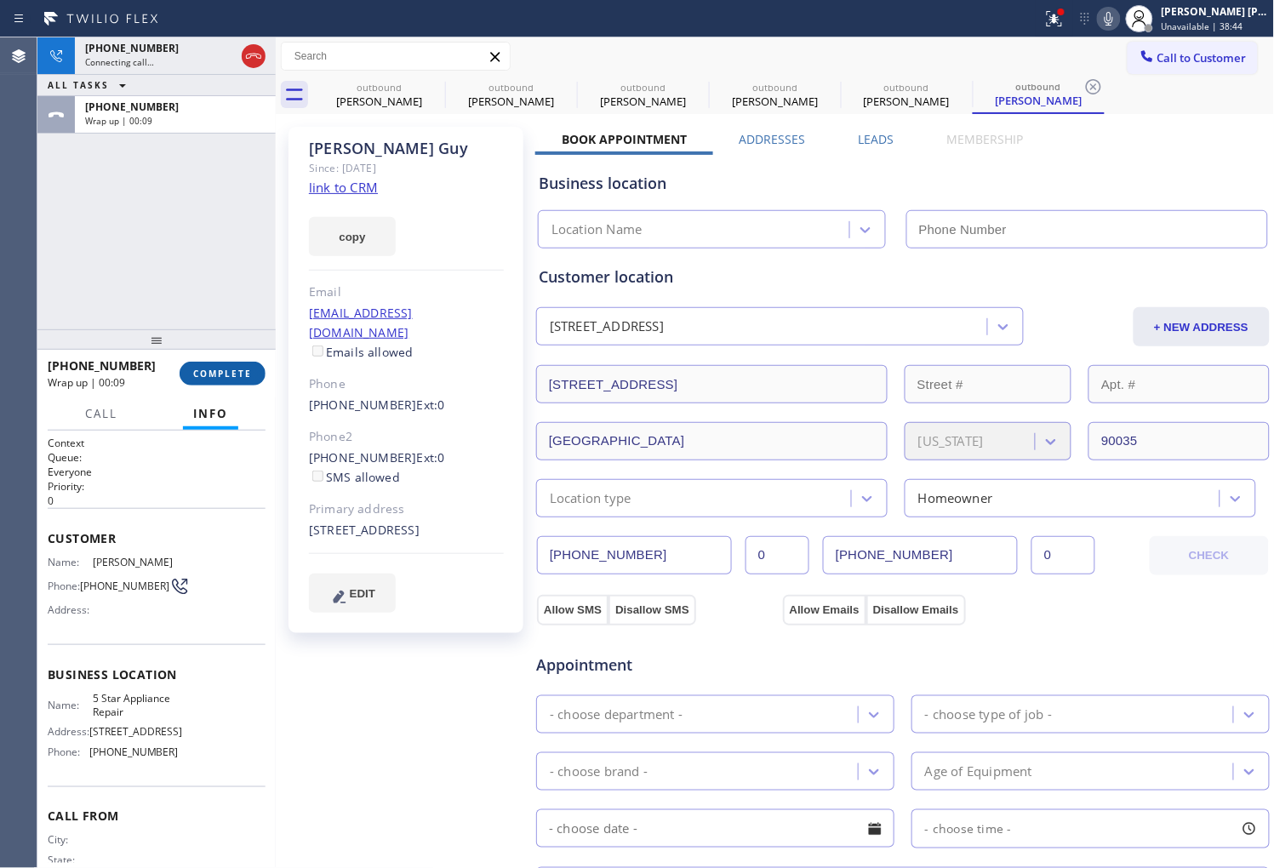
click at [232, 376] on span "COMPLETE" at bounding box center [222, 374] width 59 height 12
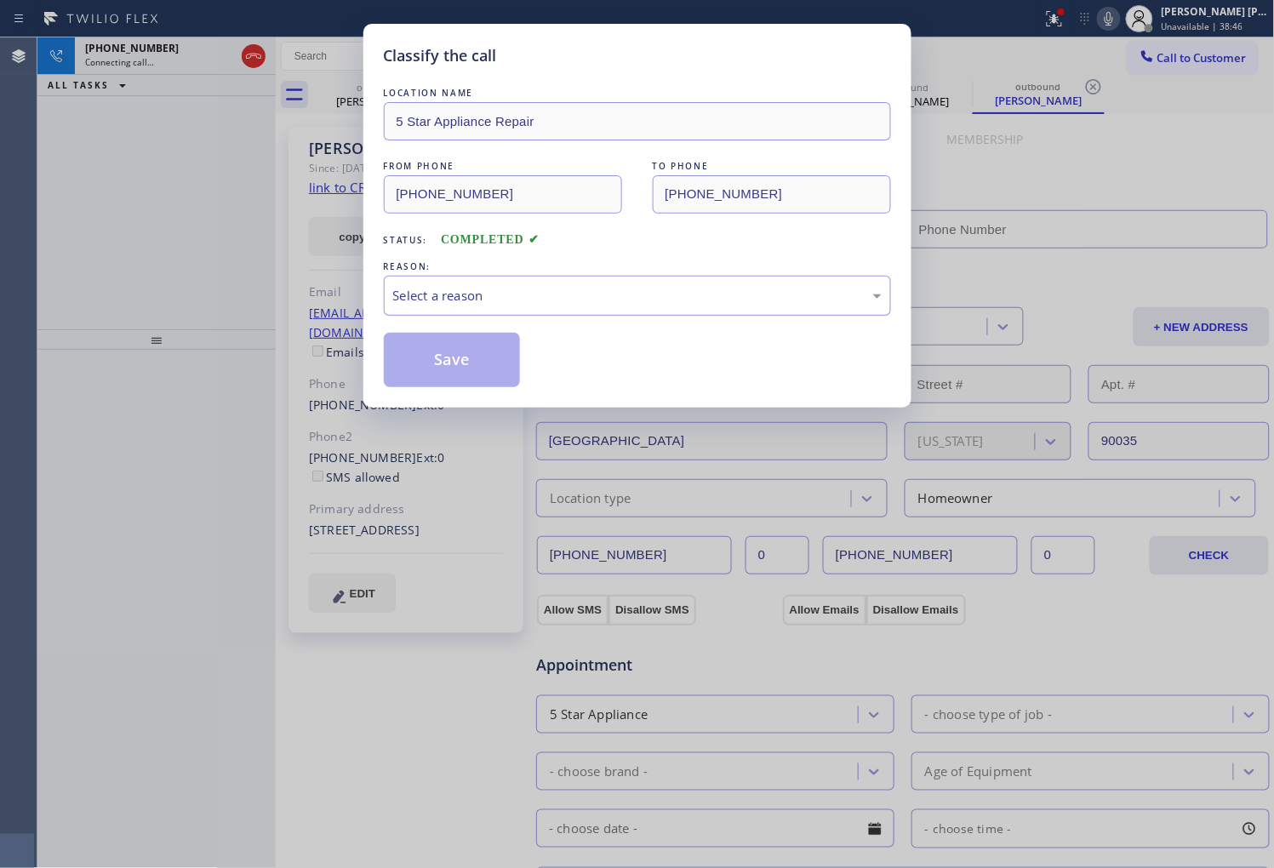
click at [407, 300] on div "Select a reason" at bounding box center [637, 296] width 489 height 20
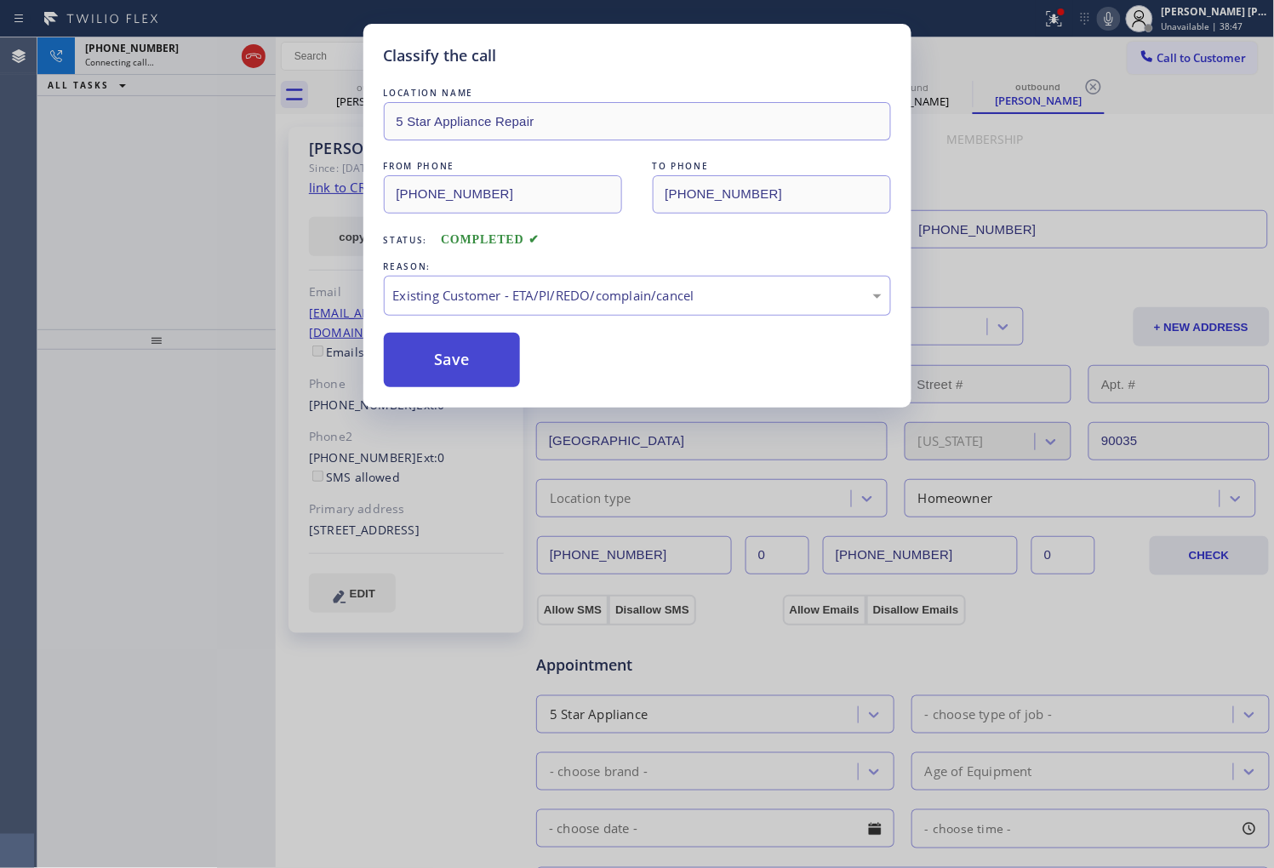
click at [421, 367] on button "Save" at bounding box center [452, 360] width 137 height 54
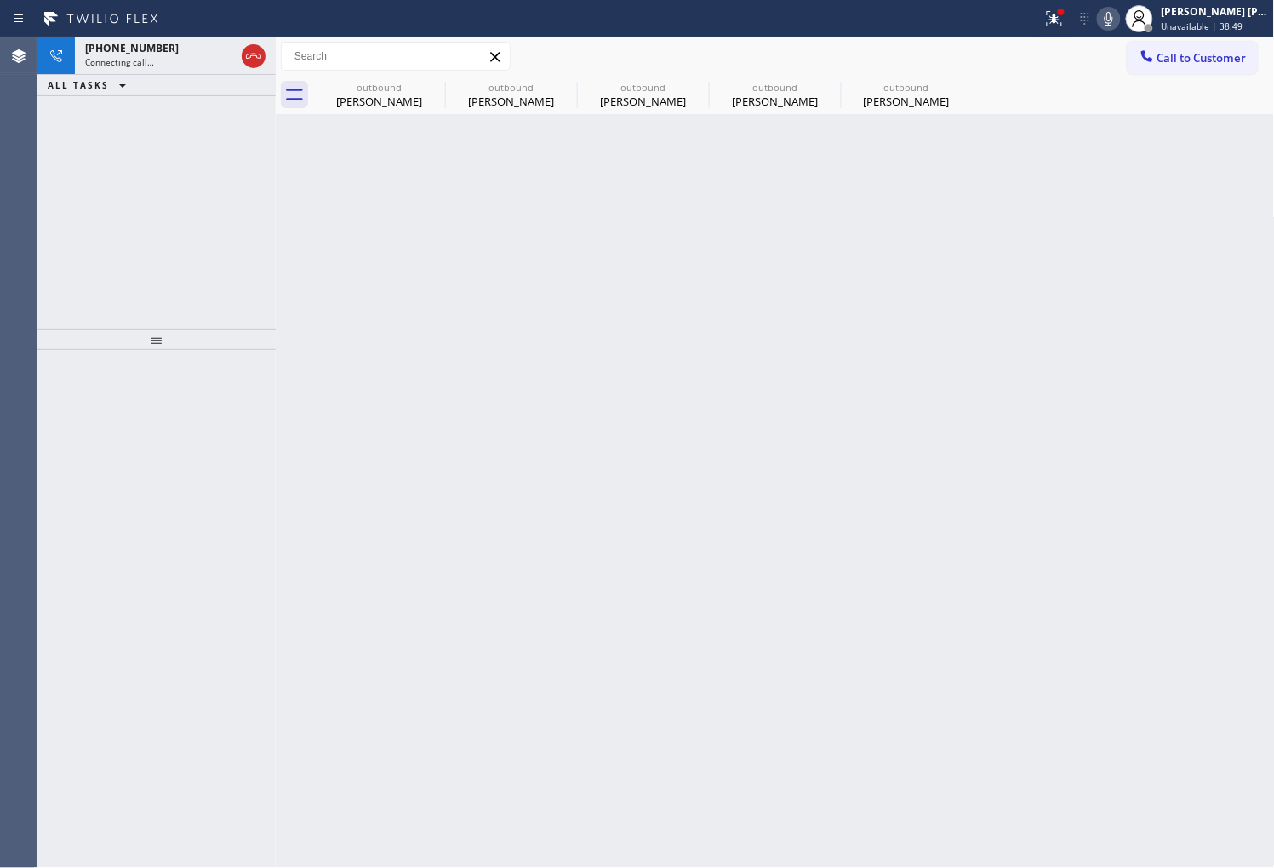
drag, startPoint x: 257, startPoint y: 367, endPoint x: 274, endPoint y: 239, distance: 128.8
click at [257, 363] on div at bounding box center [156, 609] width 238 height 518
click at [351, 95] on div "Sean Guy" at bounding box center [379, 101] width 129 height 15
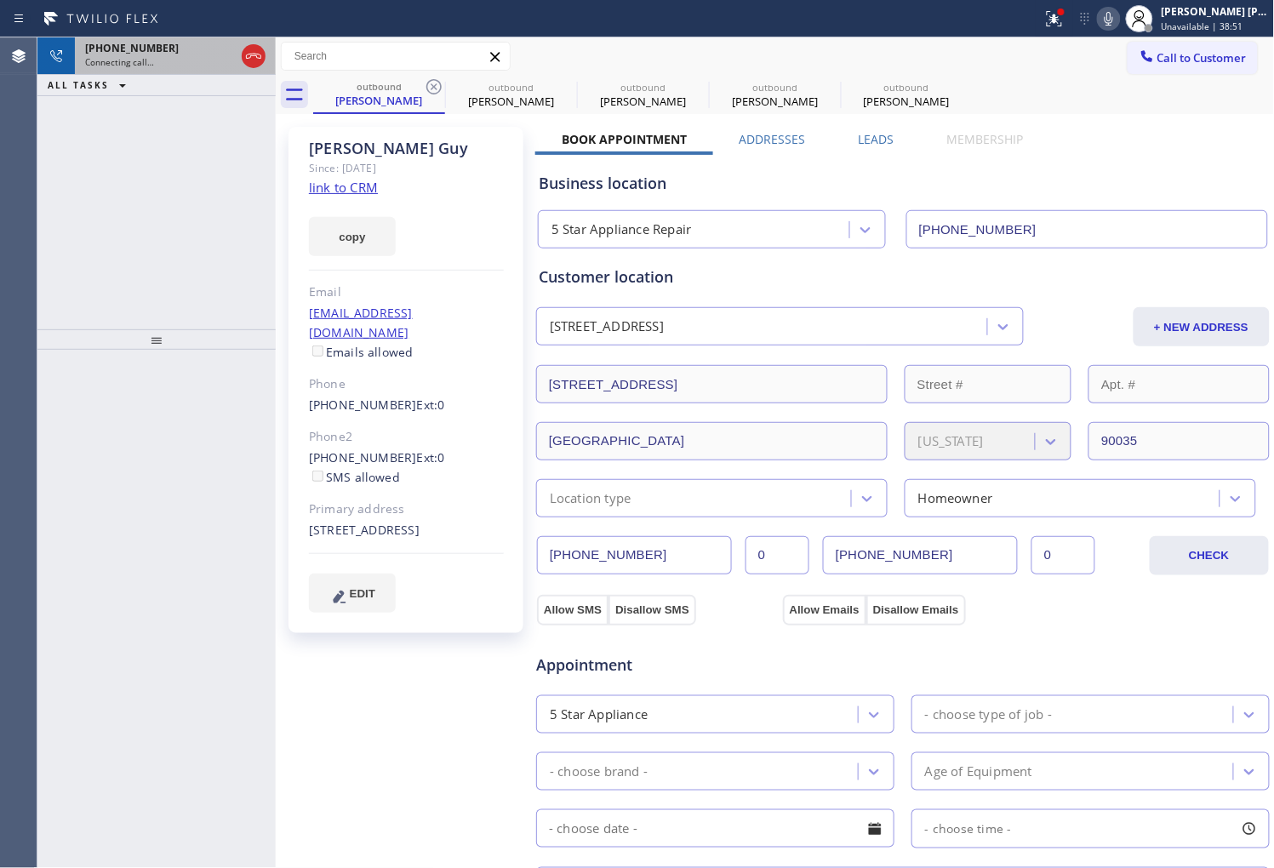
click at [211, 49] on div "+12132651118" at bounding box center [160, 48] width 150 height 14
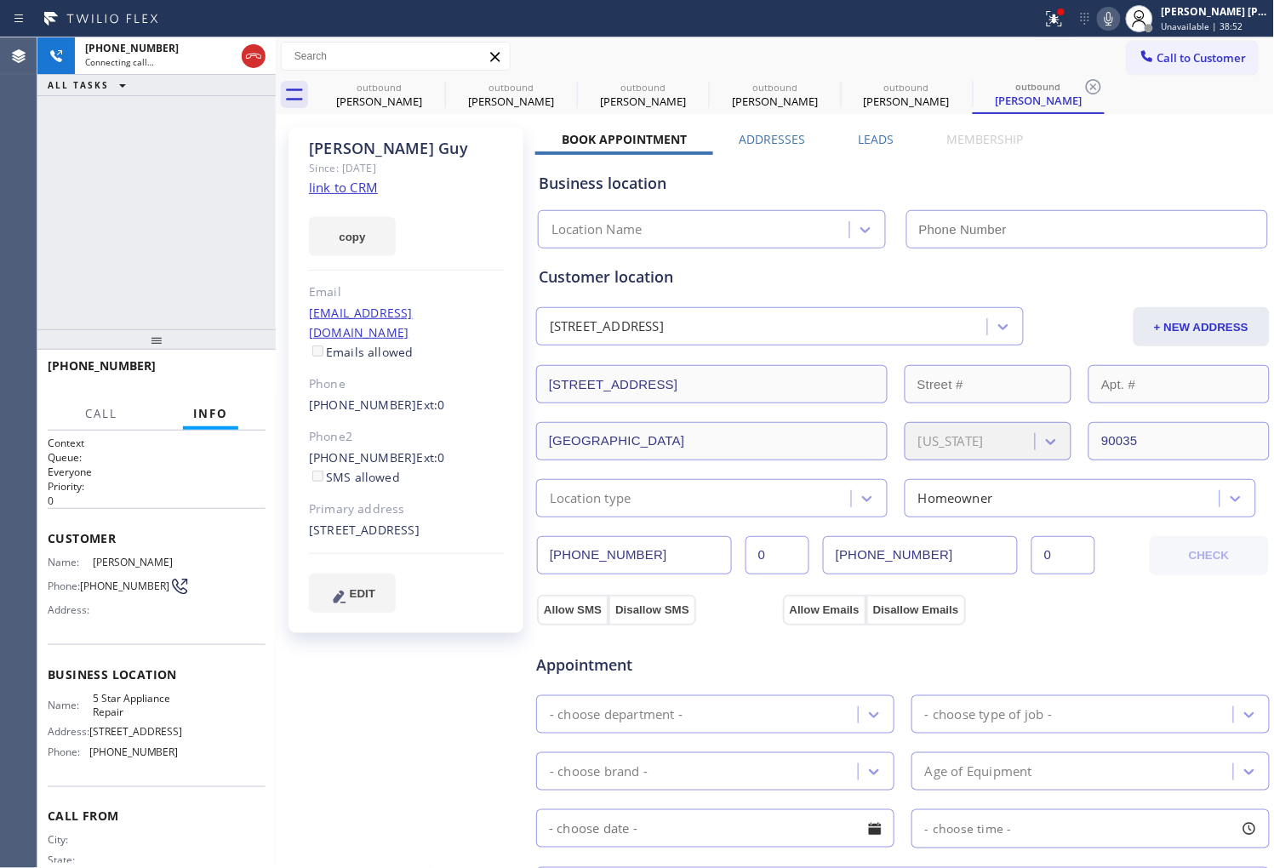
type input "(855) 731-4952"
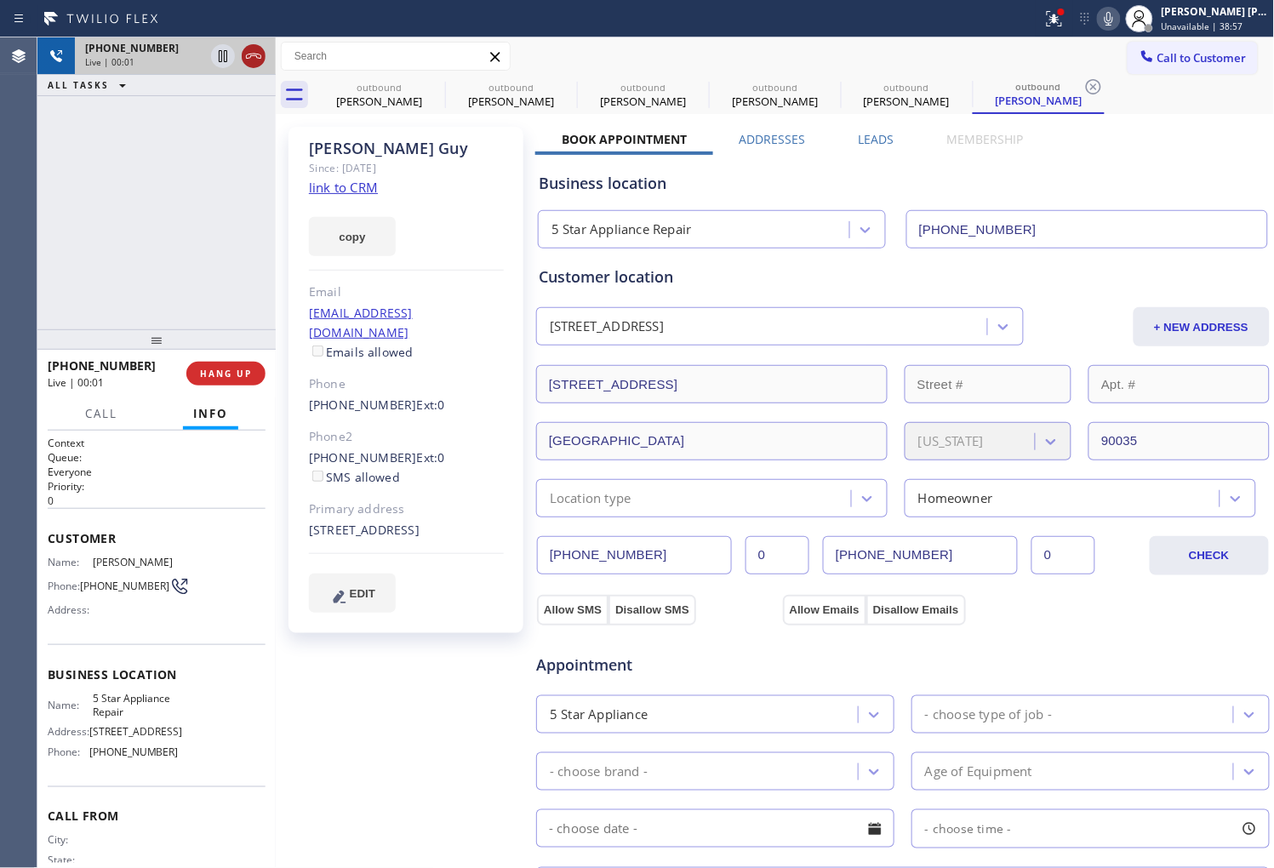
click at [248, 55] on icon at bounding box center [253, 56] width 20 height 20
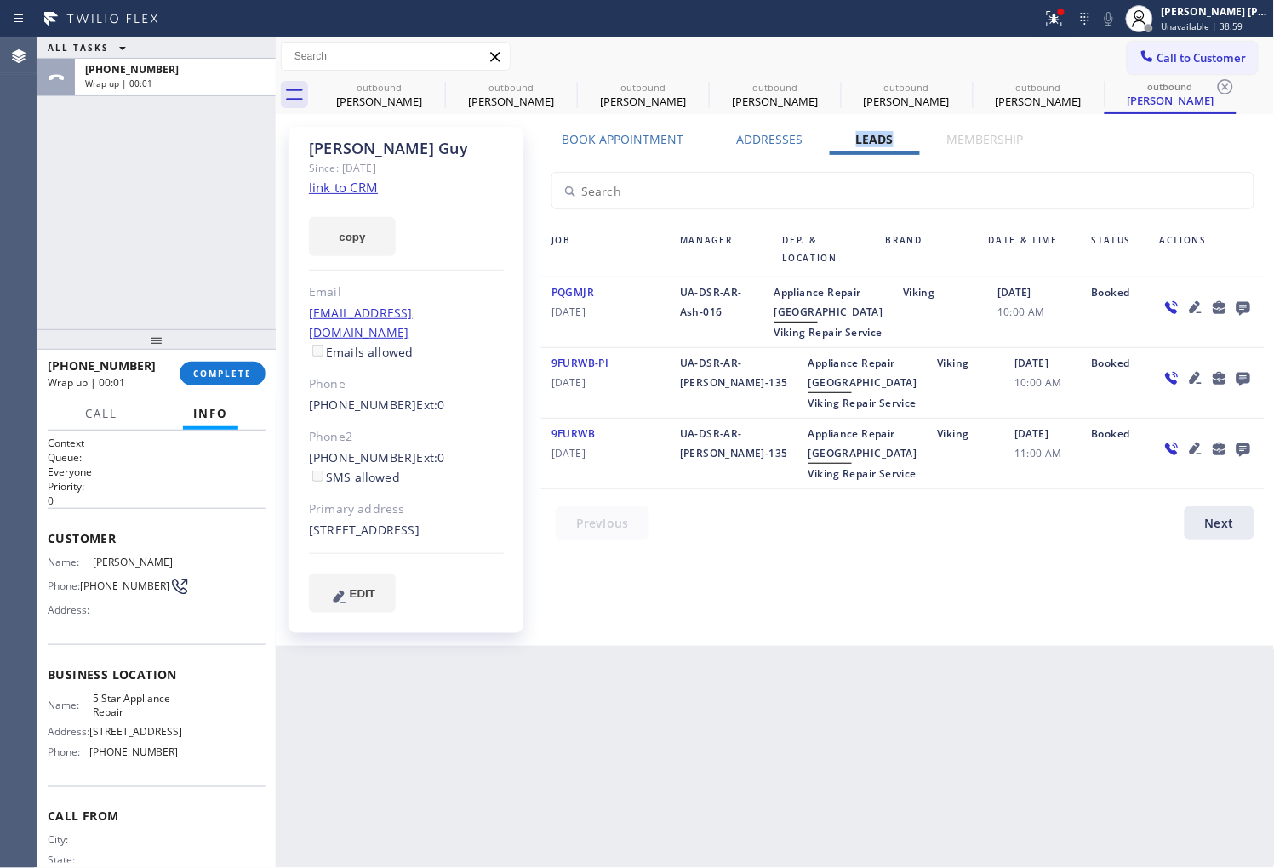
click at [1247, 310] on icon at bounding box center [1244, 309] width 14 height 14
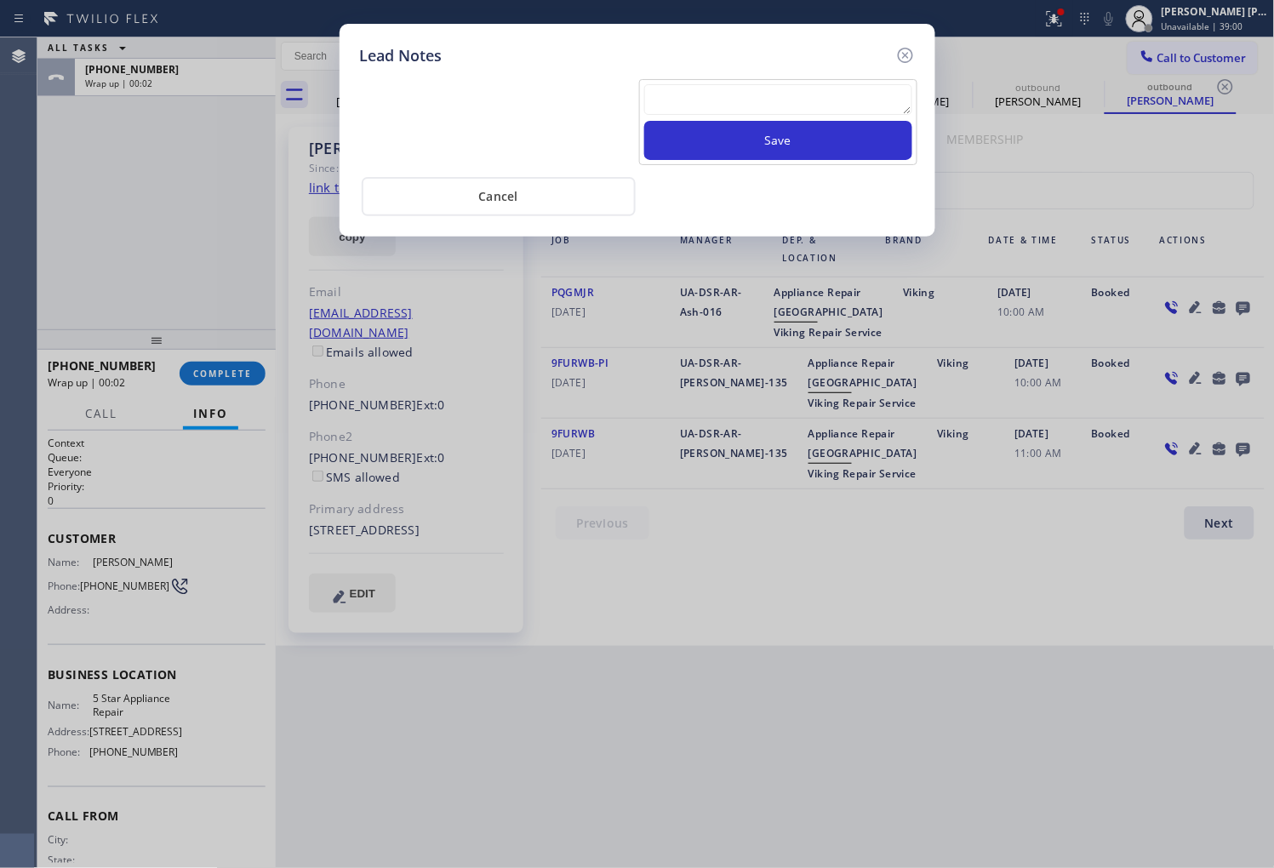
click at [840, 99] on textarea at bounding box center [778, 99] width 268 height 31
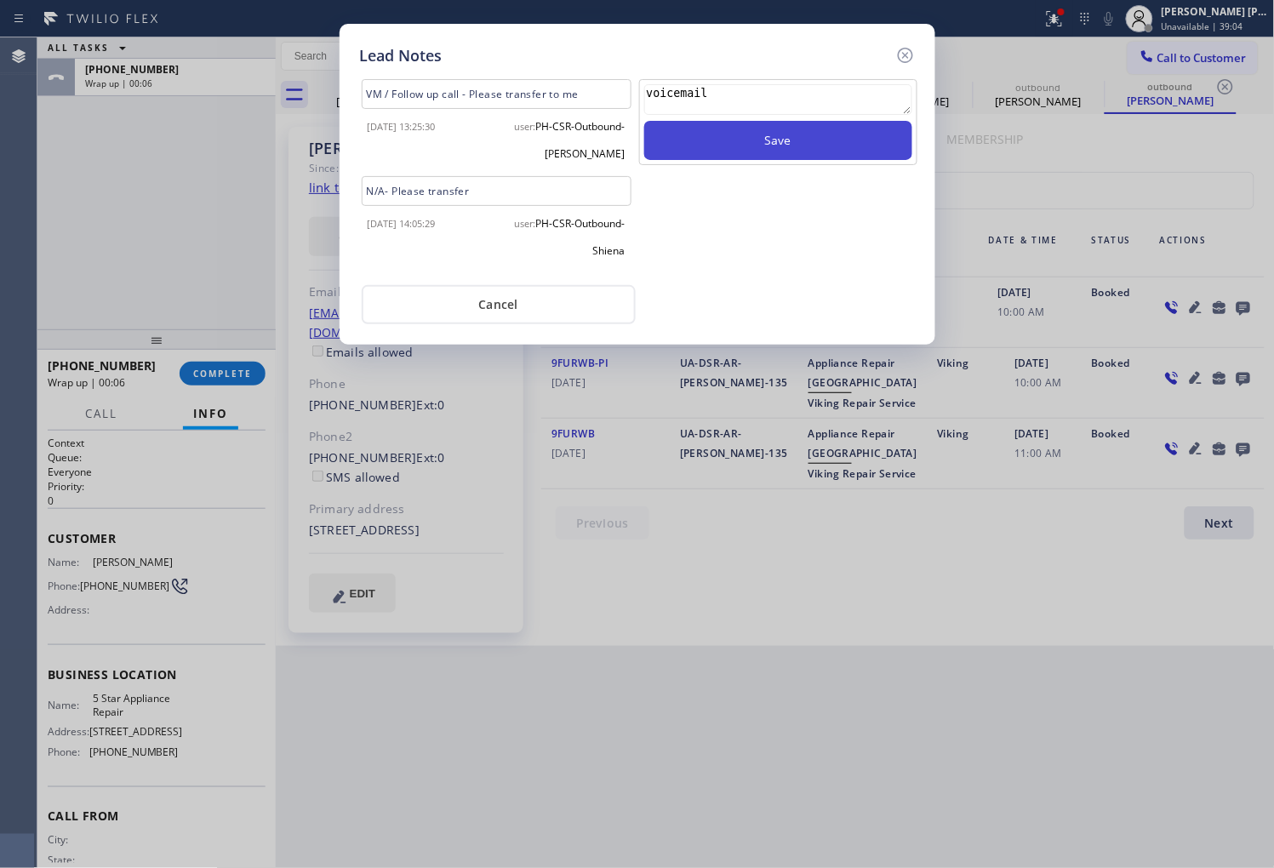
type textarea "voicemail"
click at [897, 146] on button "Save" at bounding box center [778, 140] width 268 height 39
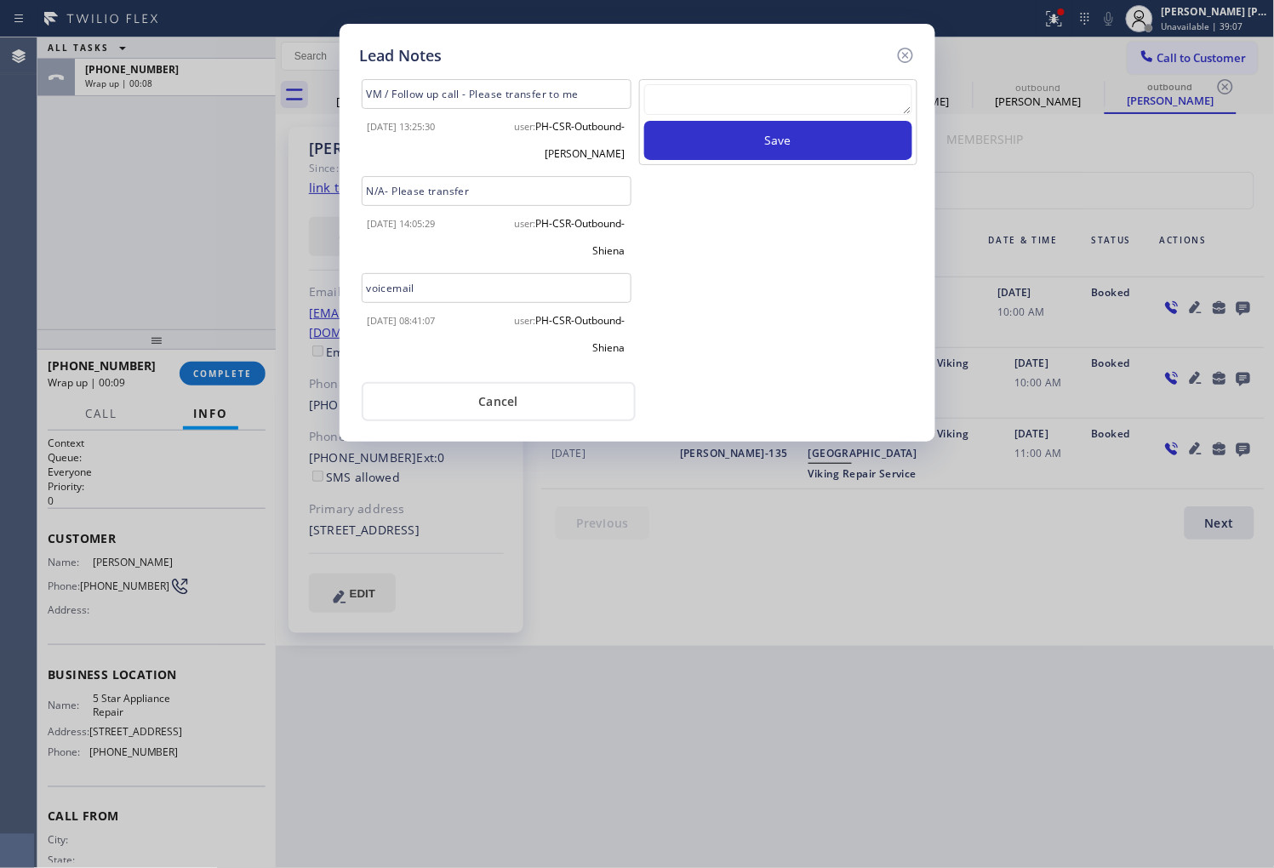
drag, startPoint x: 896, startPoint y: 58, endPoint x: 908, endPoint y: 56, distance: 12.9
click at [896, 58] on icon at bounding box center [906, 55] width 20 height 20
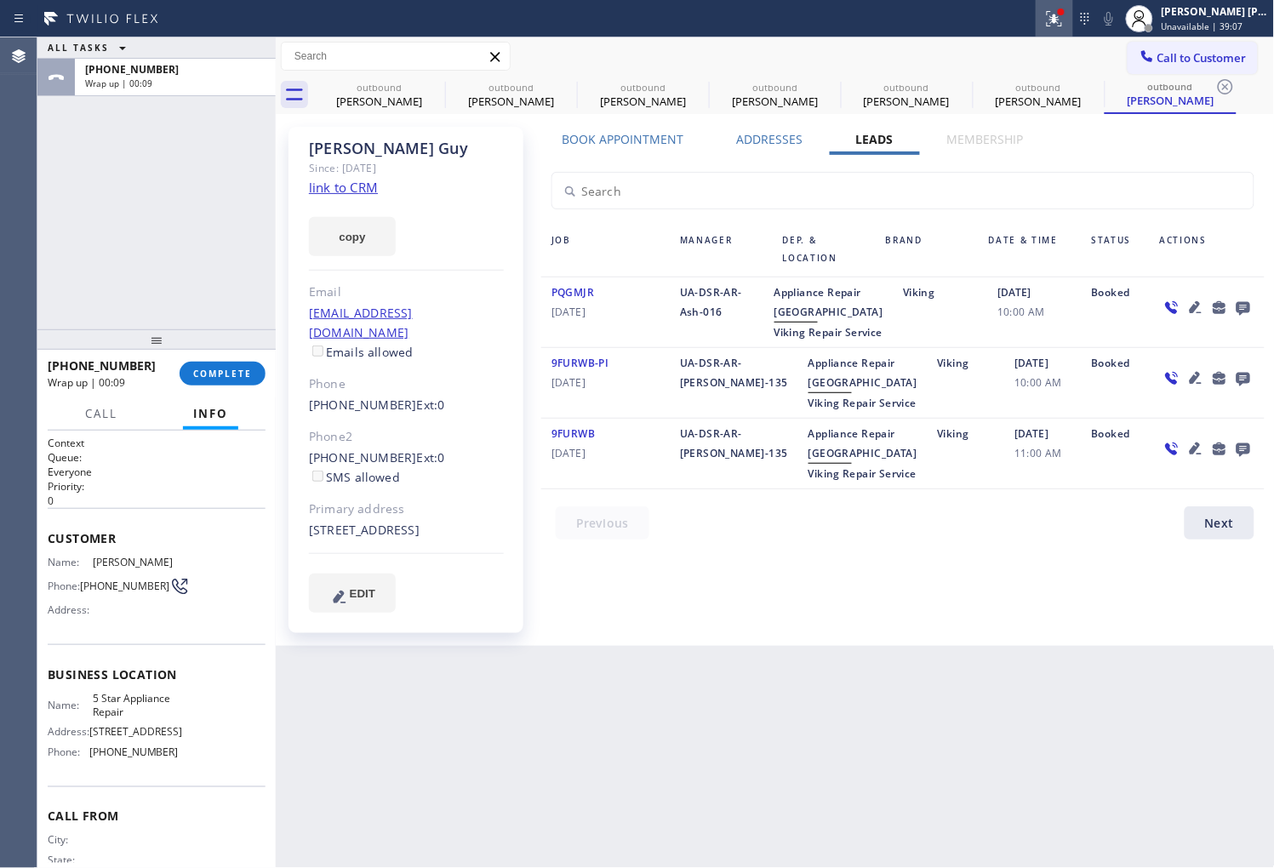
click at [1057, 19] on icon at bounding box center [1052, 17] width 10 height 12
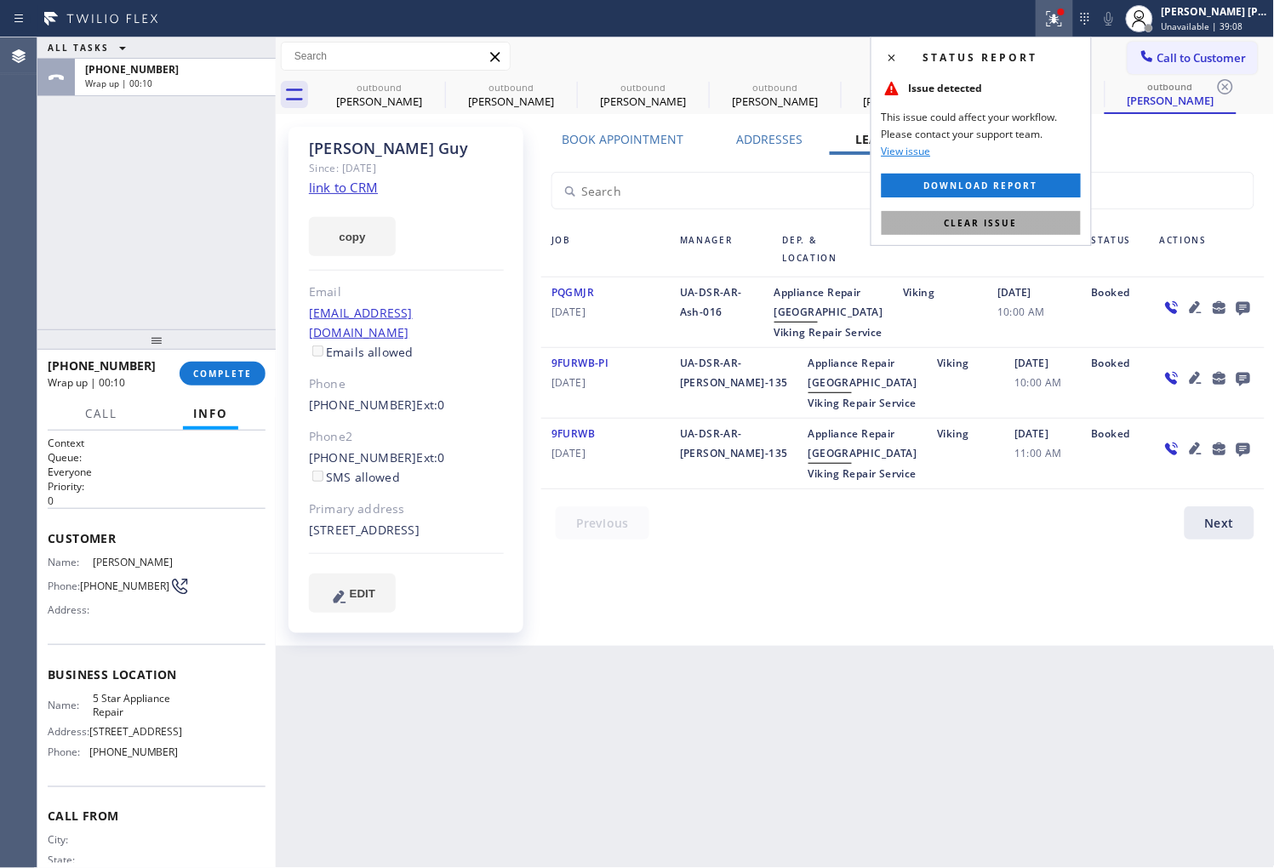
click at [1030, 226] on button "Clear issue" at bounding box center [981, 223] width 199 height 24
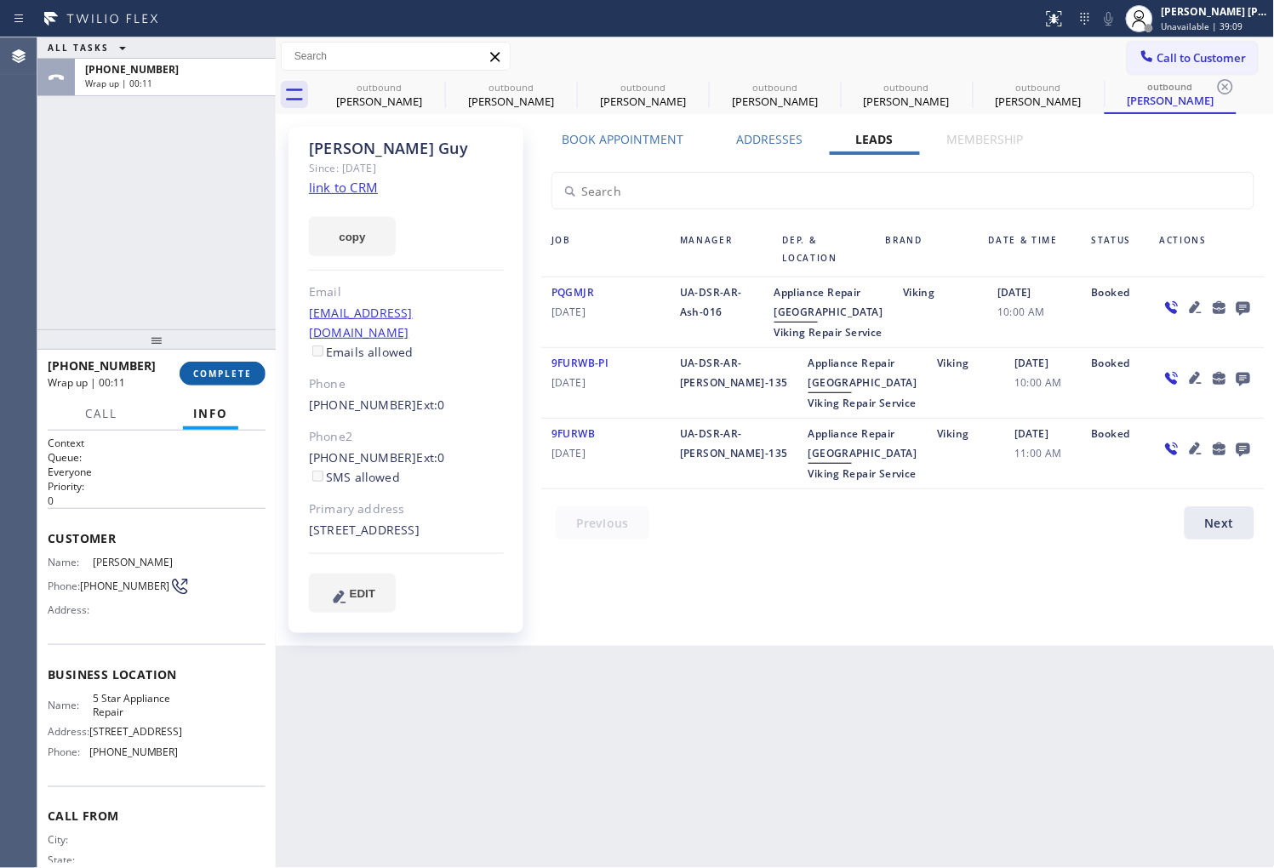
click at [249, 372] on span "COMPLETE" at bounding box center [222, 374] width 59 height 12
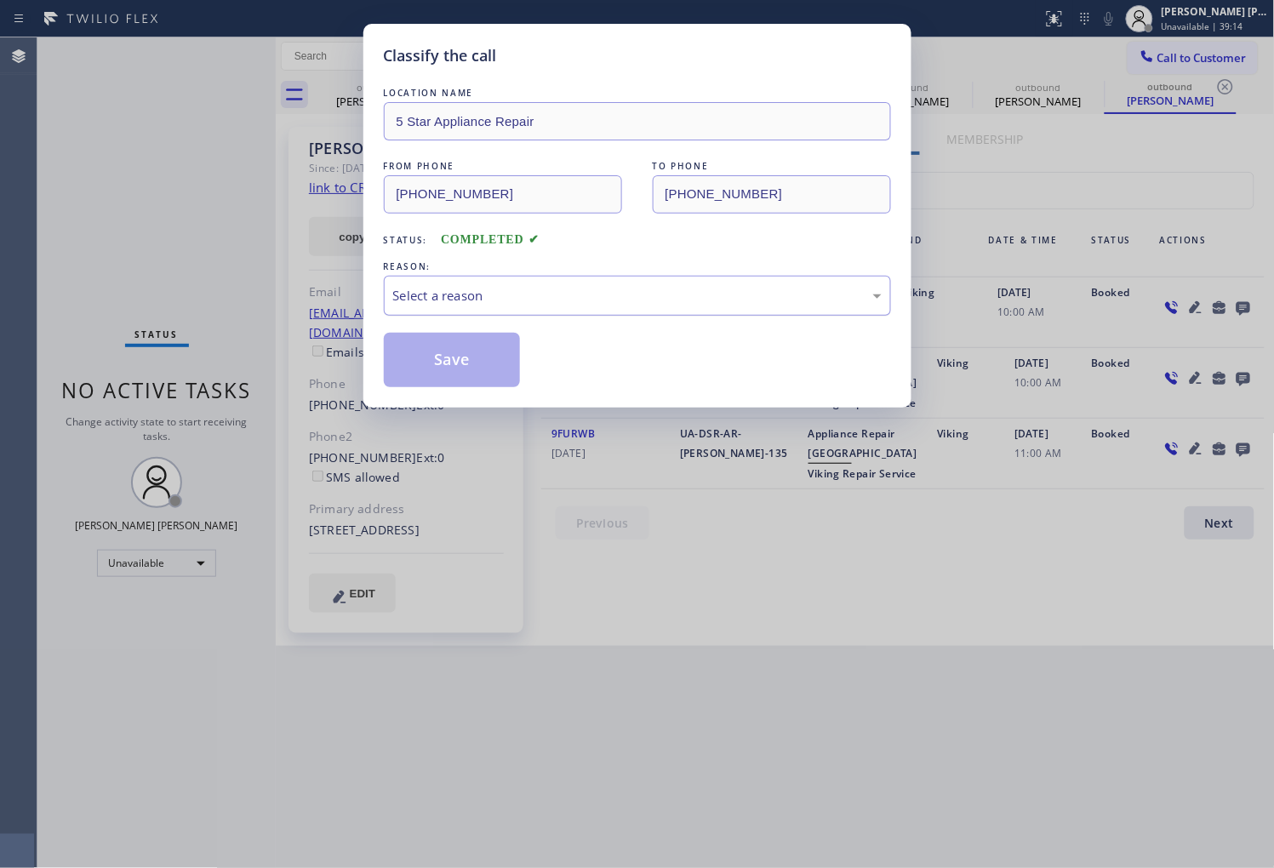
click at [462, 307] on div "Select a reason" at bounding box center [637, 296] width 507 height 40
click at [512, 295] on div "Select a reason" at bounding box center [637, 296] width 489 height 20
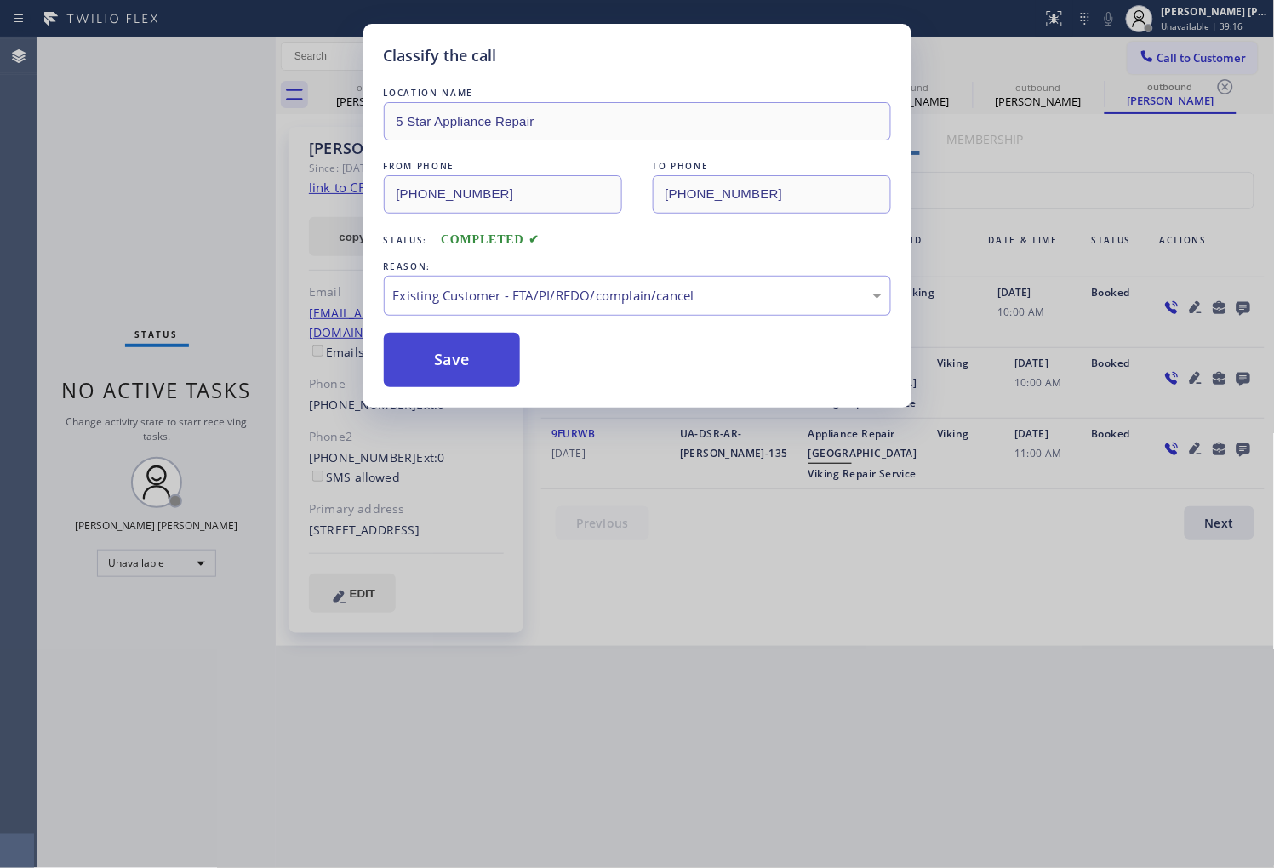
click at [448, 362] on button "Save" at bounding box center [452, 360] width 137 height 54
click at [46, 304] on div "Classify the call LOCATION NAME 5 Star Appliance Repair FROM PHONE (855) 731-49…" at bounding box center [637, 434] width 1274 height 868
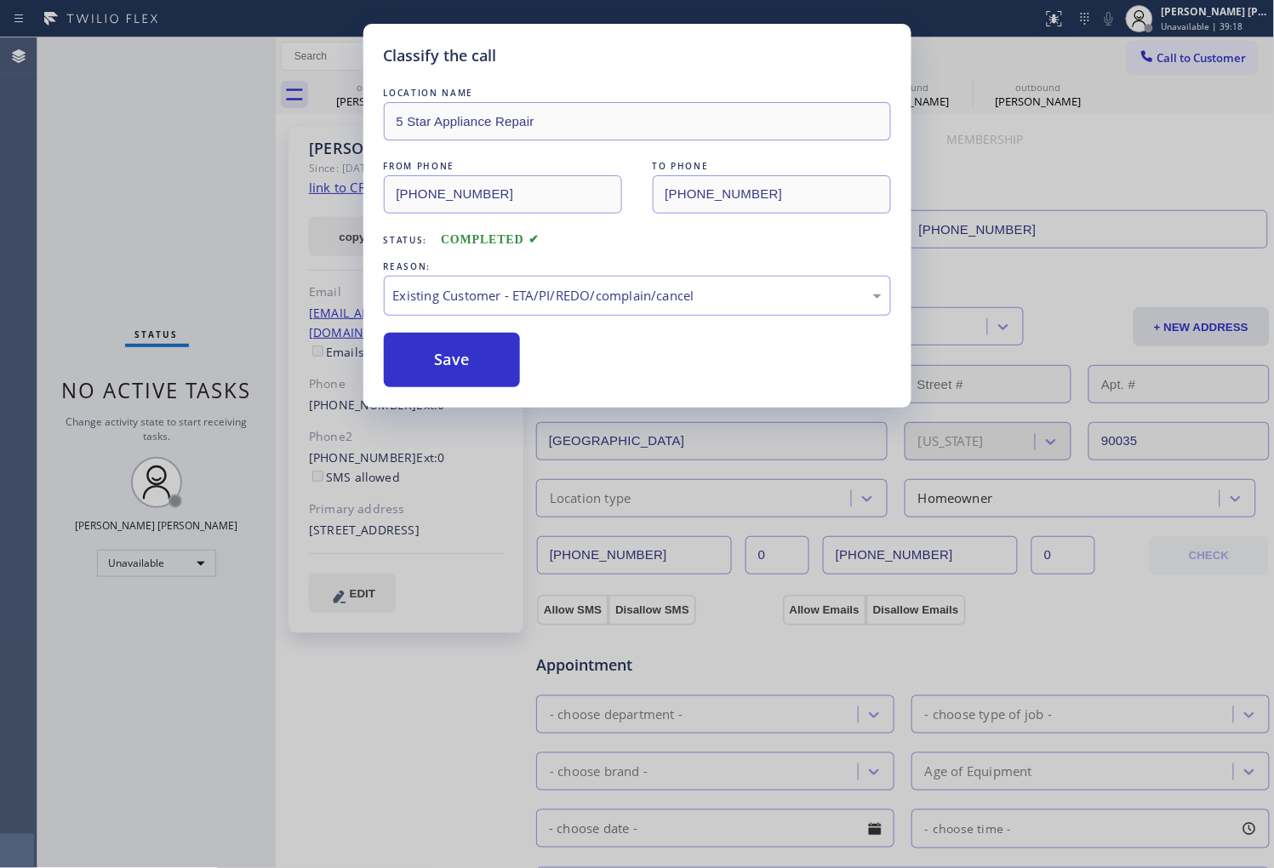
click at [445, 380] on div "Back to Dashboard Change Sender ID Customers Technicians Select a contact Outbo…" at bounding box center [775, 452] width 999 height 831
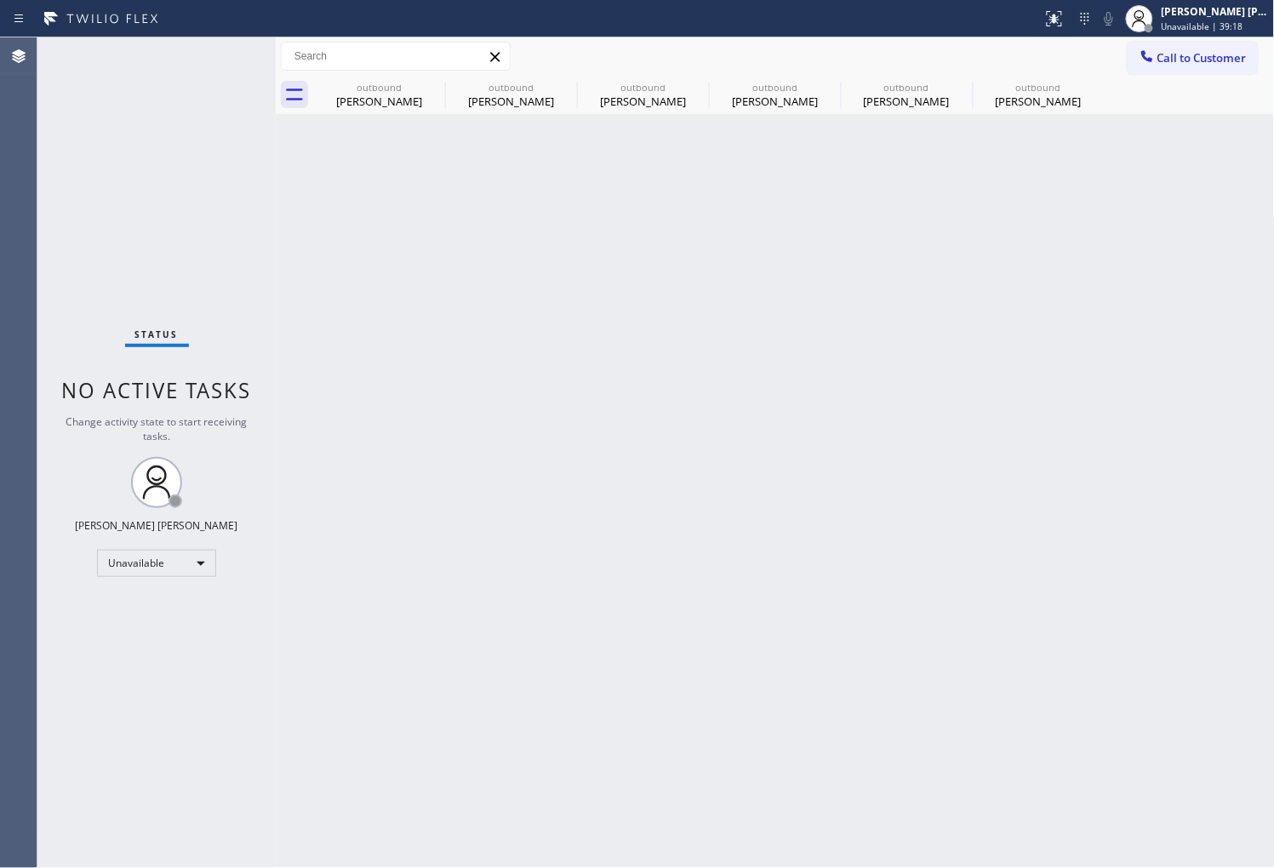
click at [483, 350] on div "Back to Dashboard Change Sender ID Customers Technicians Select a contact Outbo…" at bounding box center [775, 452] width 999 height 831
click at [432, 97] on div at bounding box center [434, 87] width 20 height 20
click at [0, 0] on div at bounding box center [0, 0] width 0 height 0
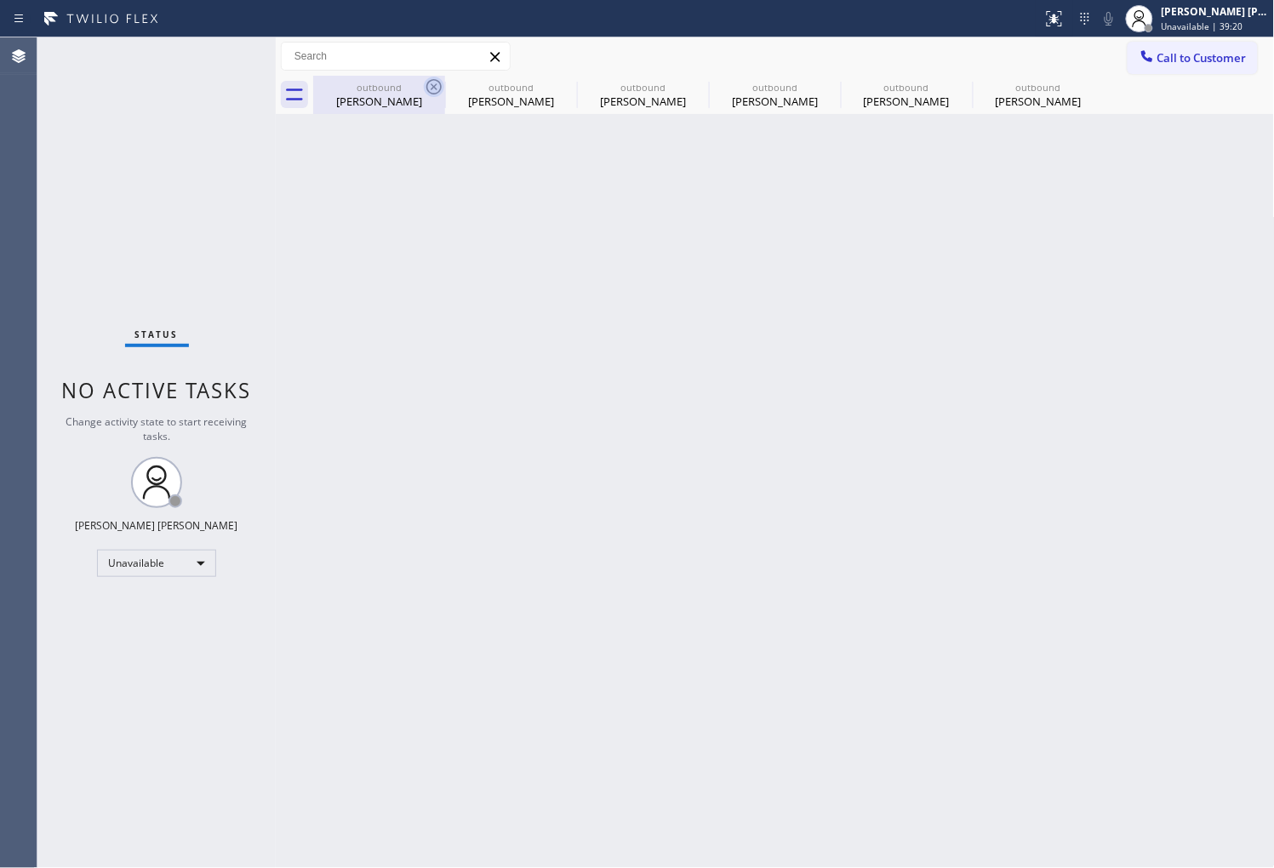
click at [0, 0] on div at bounding box center [0, 0] width 0 height 0
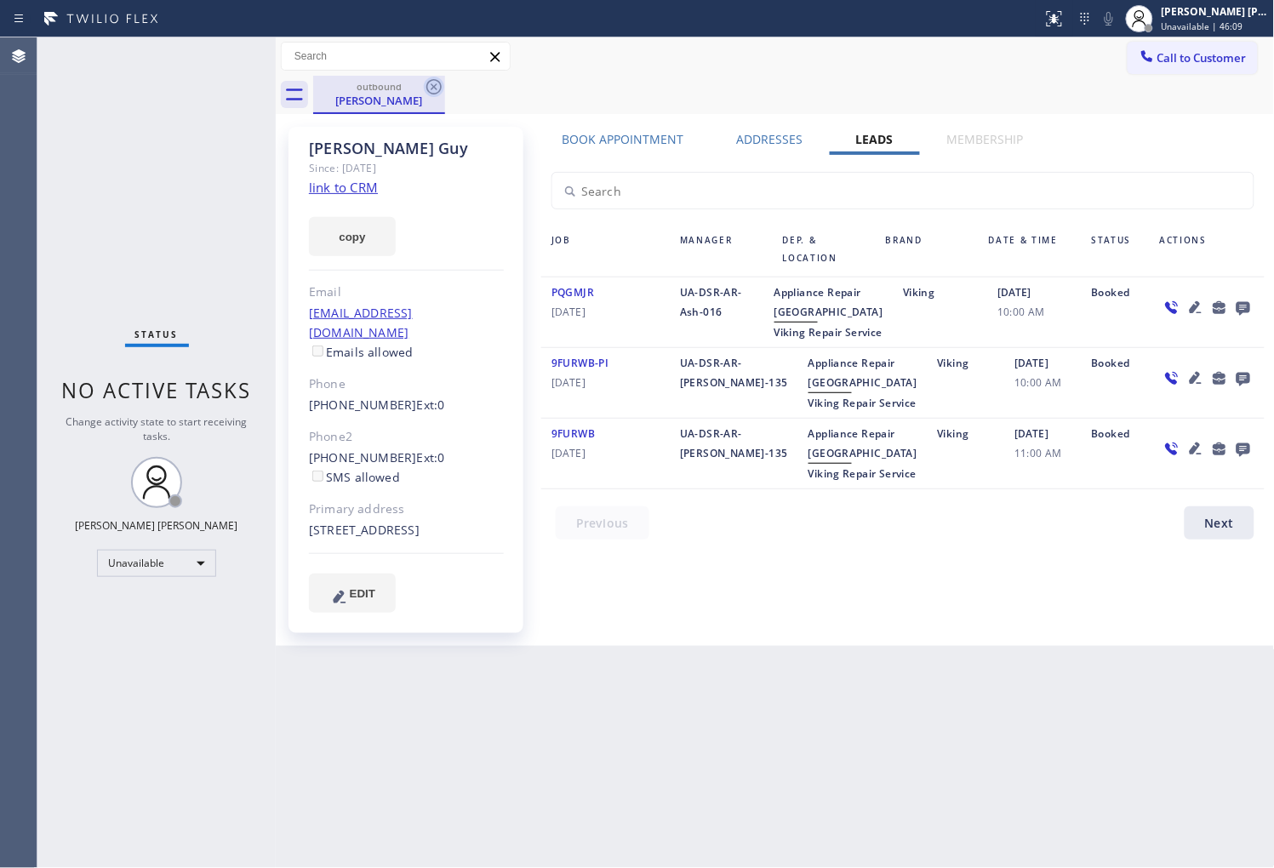
click at [437, 83] on icon at bounding box center [434, 87] width 20 height 20
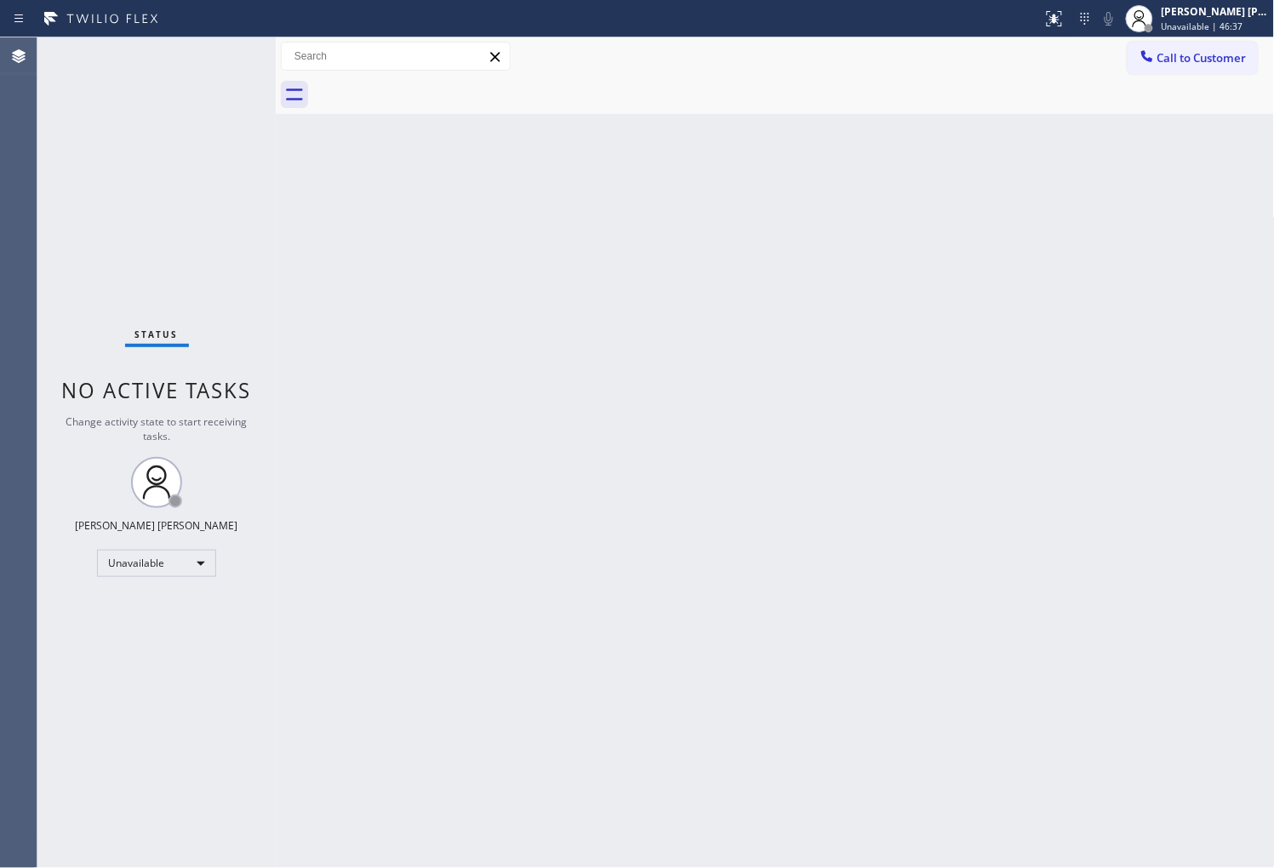
click at [1177, 55] on span "Call to Customer" at bounding box center [1202, 57] width 89 height 15
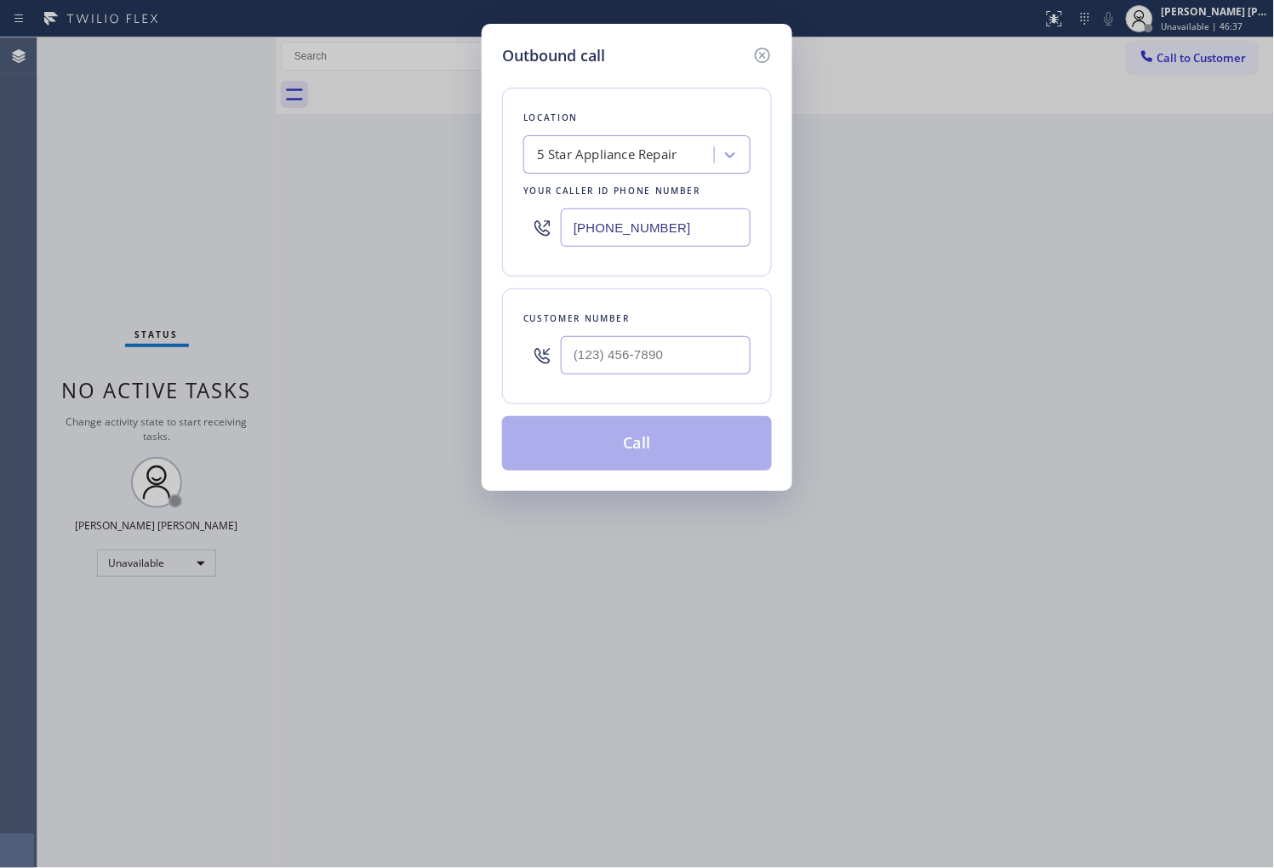
click at [681, 199] on div "Your caller id phone number" at bounding box center [637, 191] width 227 height 18
click at [642, 226] on input "(855) 731-4952" at bounding box center [656, 228] width 190 height 38
paste input "206) 981-5347"
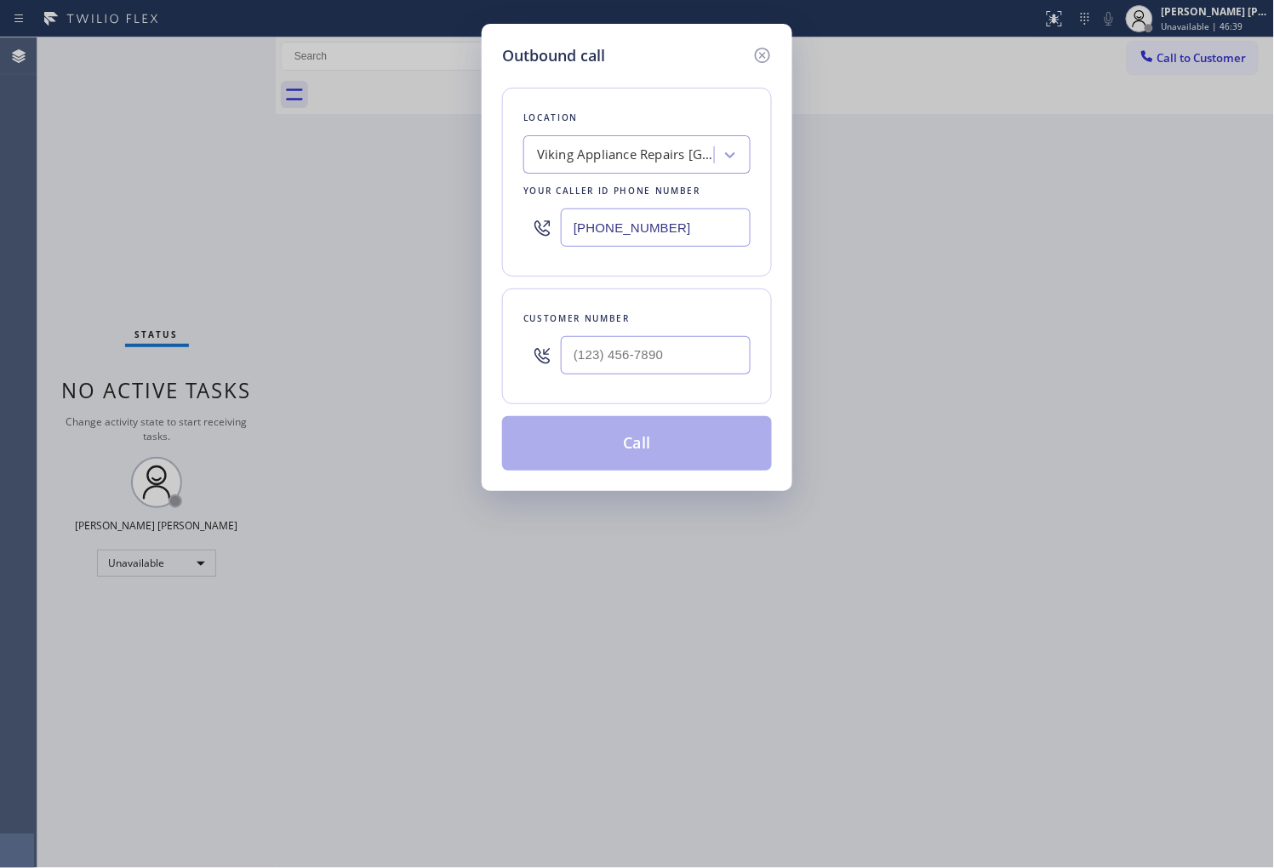
type input "(206) 981-5347"
click at [622, 360] on input "(___) ___-____" at bounding box center [656, 355] width 190 height 38
paste input "206) 919-3824"
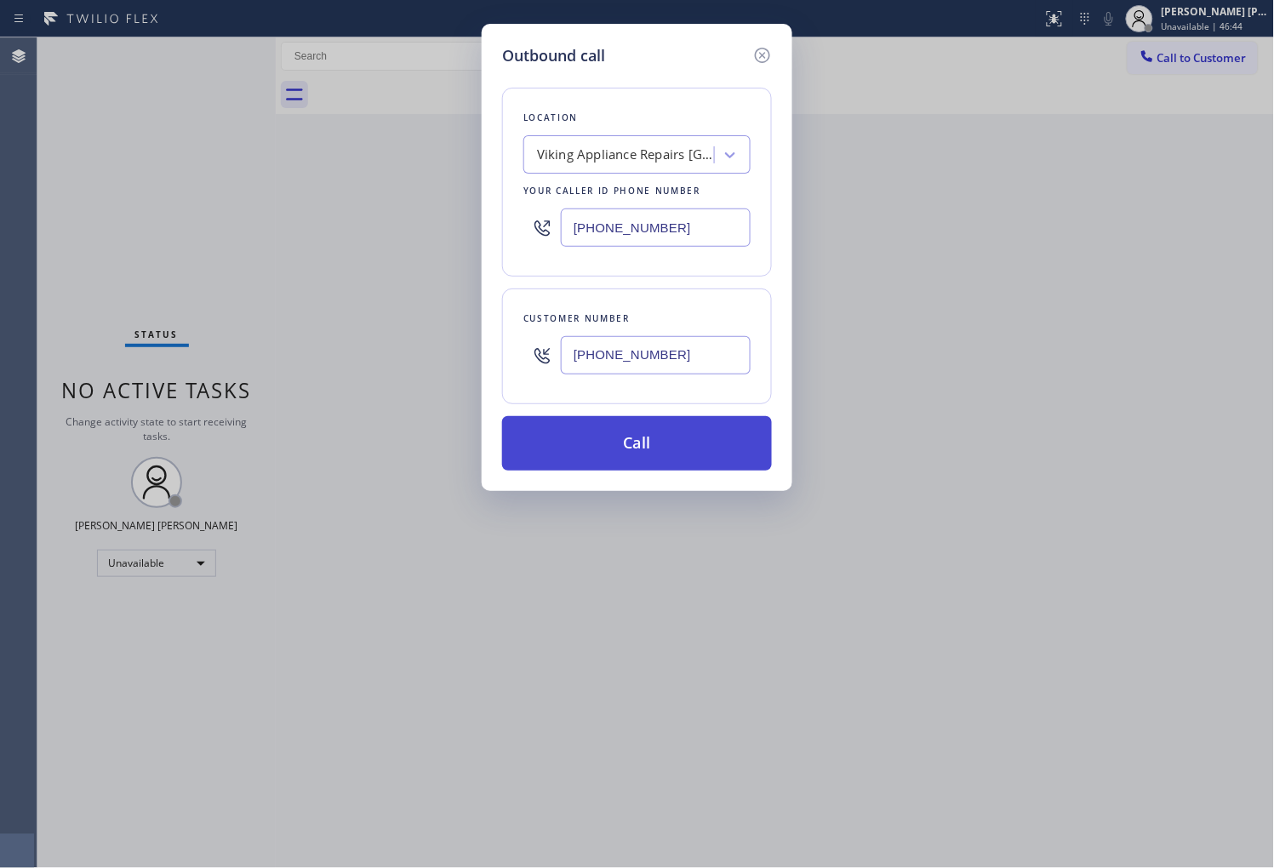
type input "(206) 919-3824"
click at [676, 434] on button "Call" at bounding box center [637, 443] width 270 height 54
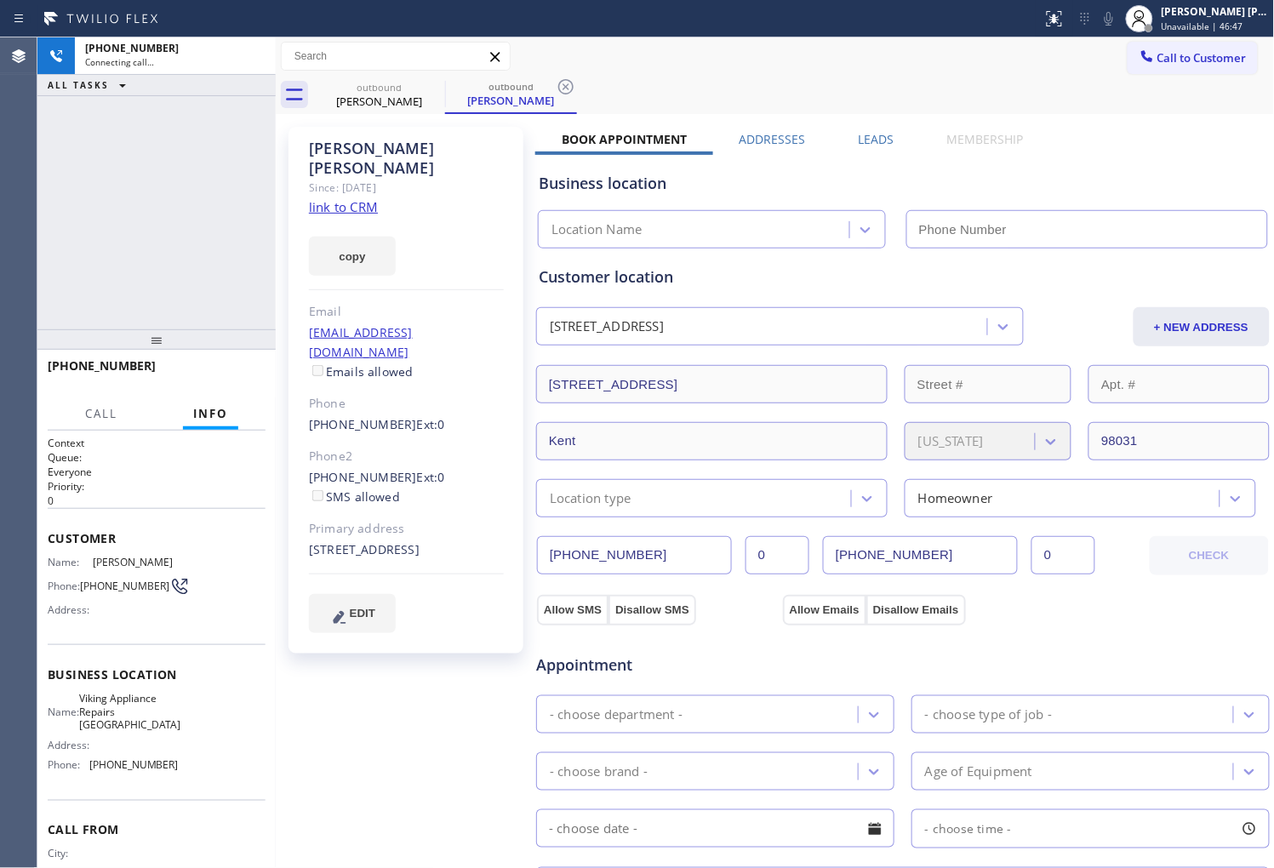
drag, startPoint x: 343, startPoint y: 174, endPoint x: 354, endPoint y: 148, distance: 27.8
click at [354, 148] on div "Gina Rowe" at bounding box center [406, 158] width 195 height 39
drag, startPoint x: 354, startPoint y: 148, endPoint x: 363, endPoint y: 166, distance: 20.2
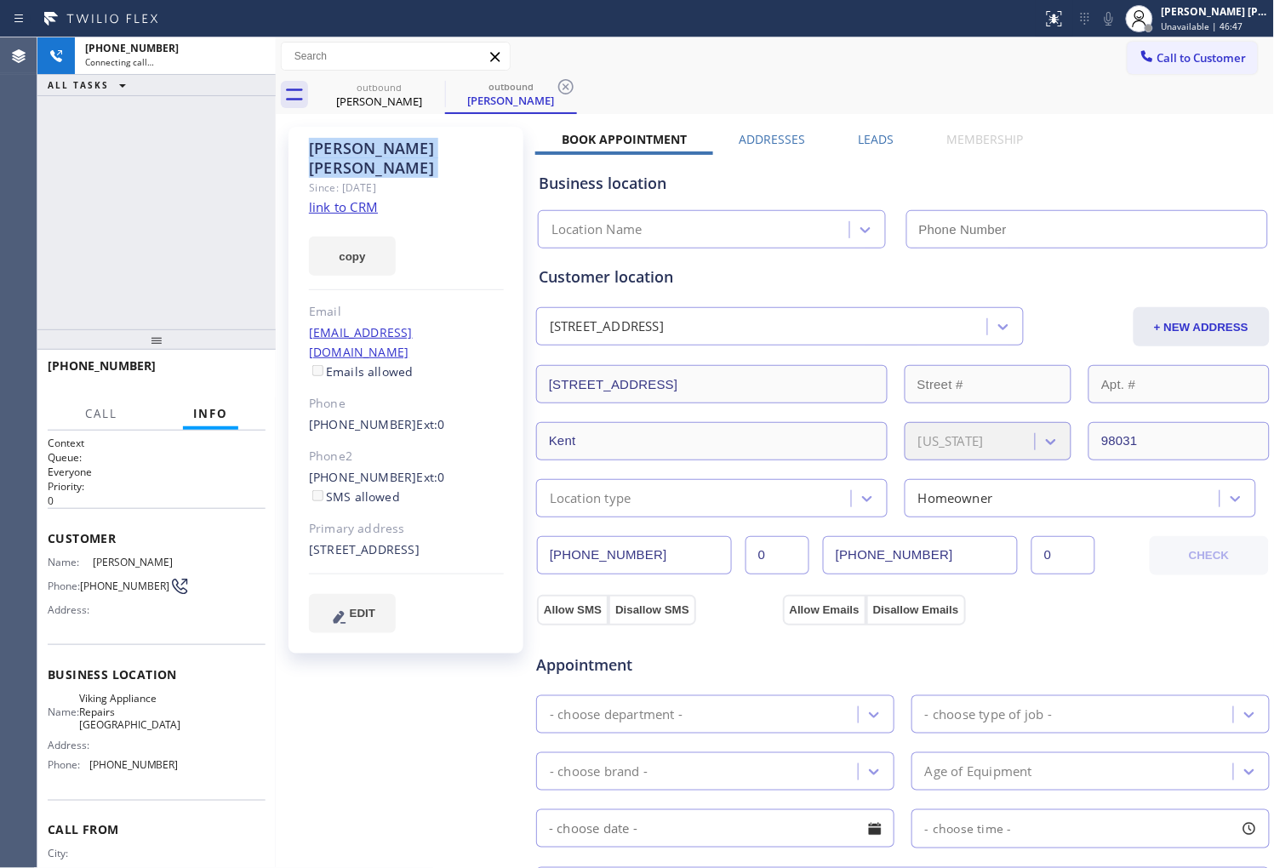
click at [354, 148] on div "Gina Rowe" at bounding box center [406, 158] width 195 height 39
copy div "Gina Rowe"
type input "(206) 981-5347"
click at [3, 287] on div "Agent Desktop" at bounding box center [18, 452] width 37 height 831
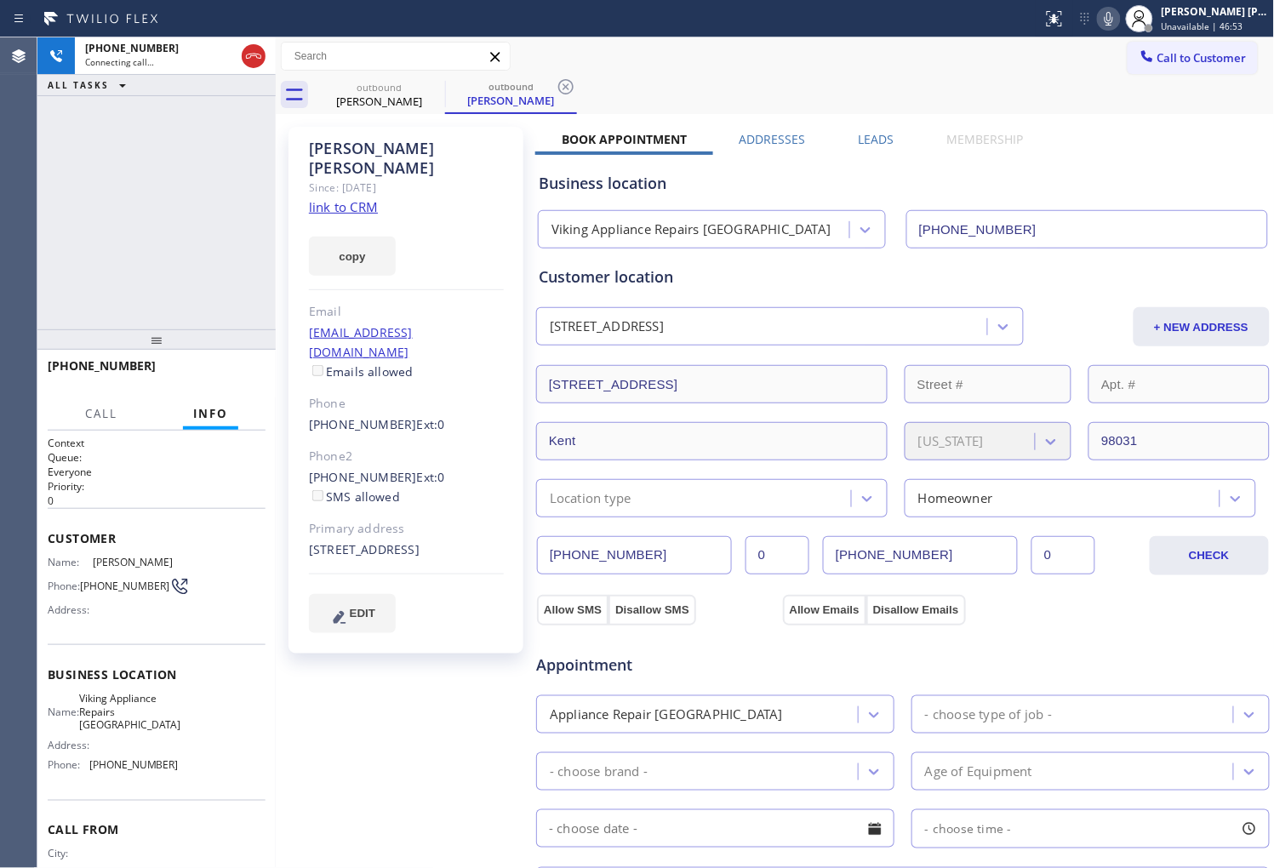
click at [1119, 20] on icon at bounding box center [1109, 19] width 20 height 20
click at [155, 231] on div "+12069193824 Connecting call… ALL TASKS ALL TASKS ACTIVE TASKS TASKS IN WRAP UP" at bounding box center [156, 183] width 238 height 292
click at [3, 296] on div "Agent Desktop" at bounding box center [18, 452] width 37 height 831
click at [256, 61] on icon at bounding box center [253, 56] width 20 height 20
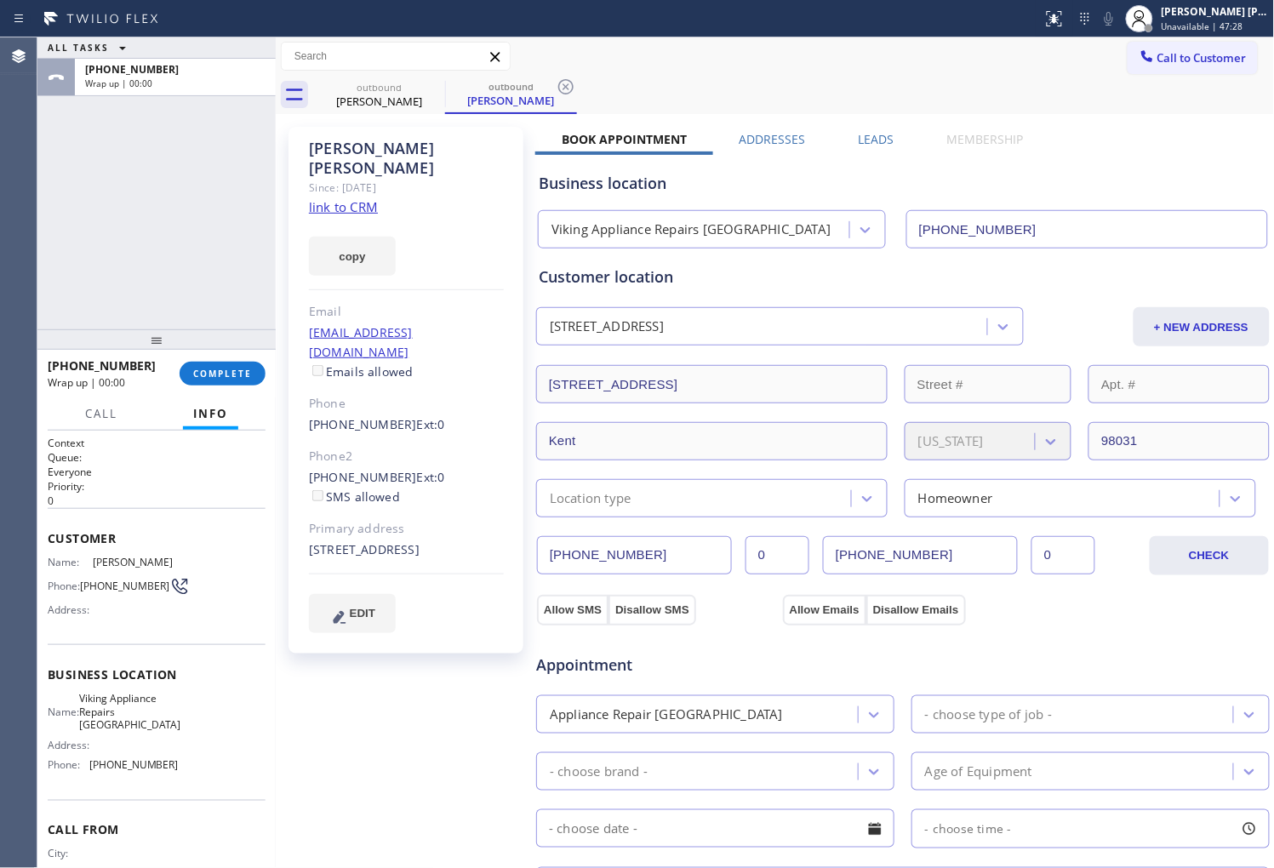
click at [887, 140] on label "Leads" at bounding box center [877, 139] width 36 height 16
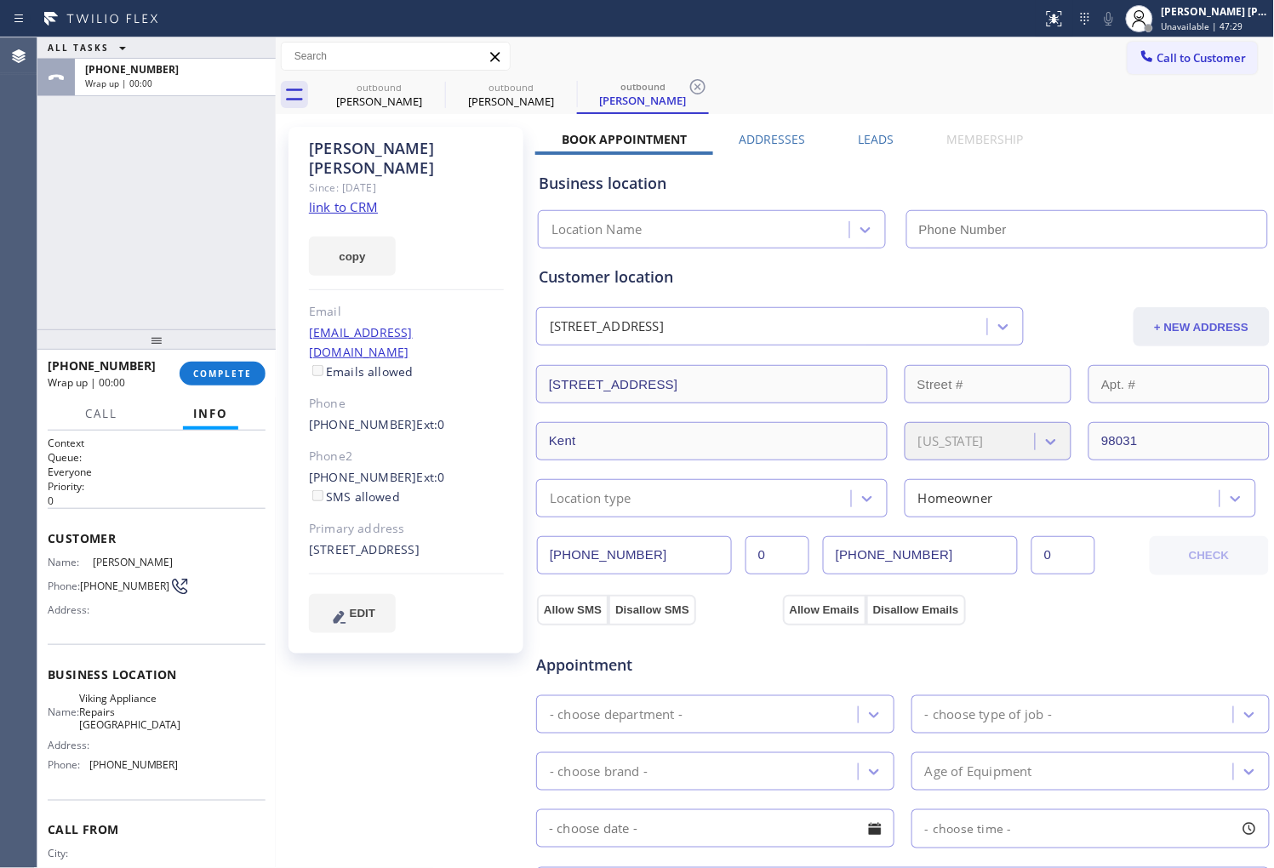
click at [1239, 306] on div "11827 Southeast 227th Place Kent, 98031 WA + NEW ADDRESS" at bounding box center [903, 325] width 737 height 43
click at [863, 137] on label "Leads" at bounding box center [877, 139] width 36 height 16
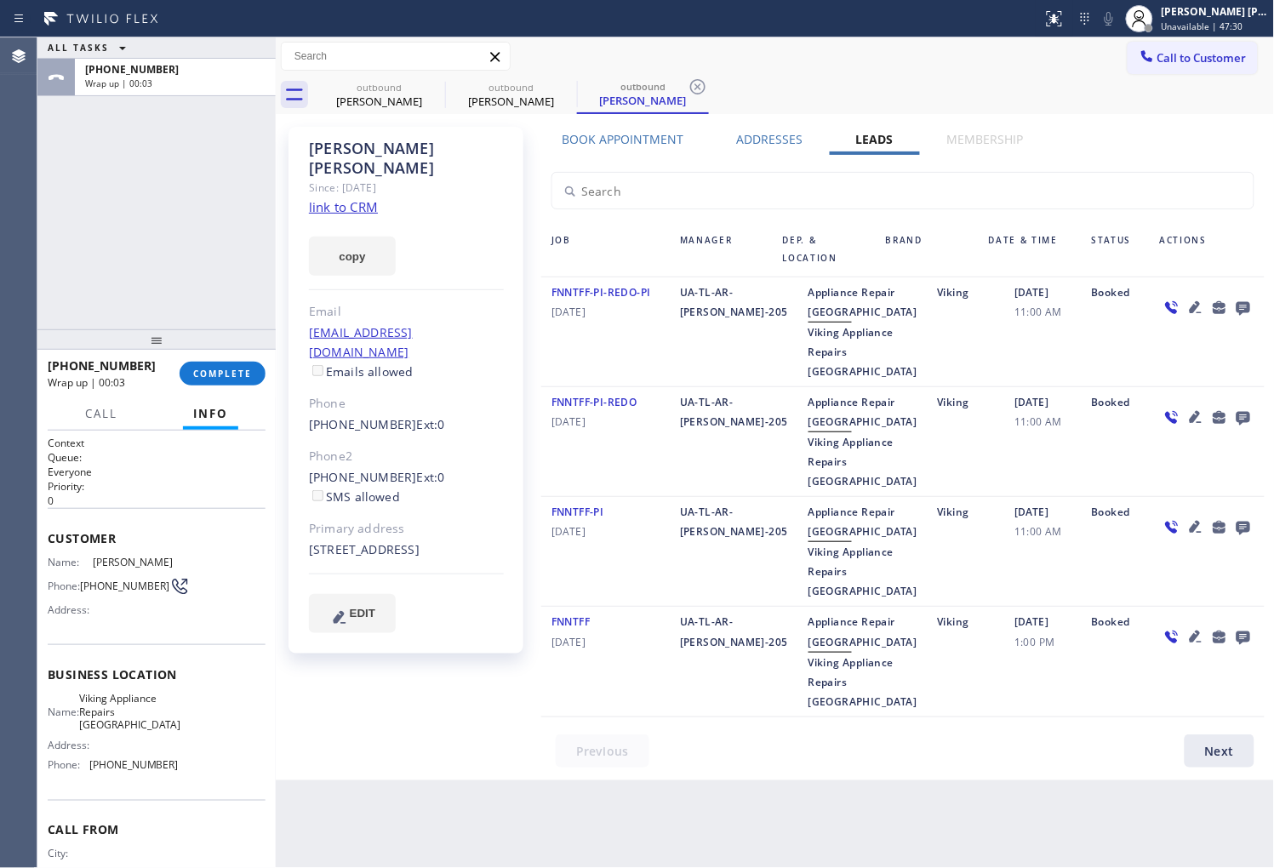
click at [1240, 312] on icon at bounding box center [1244, 309] width 14 height 14
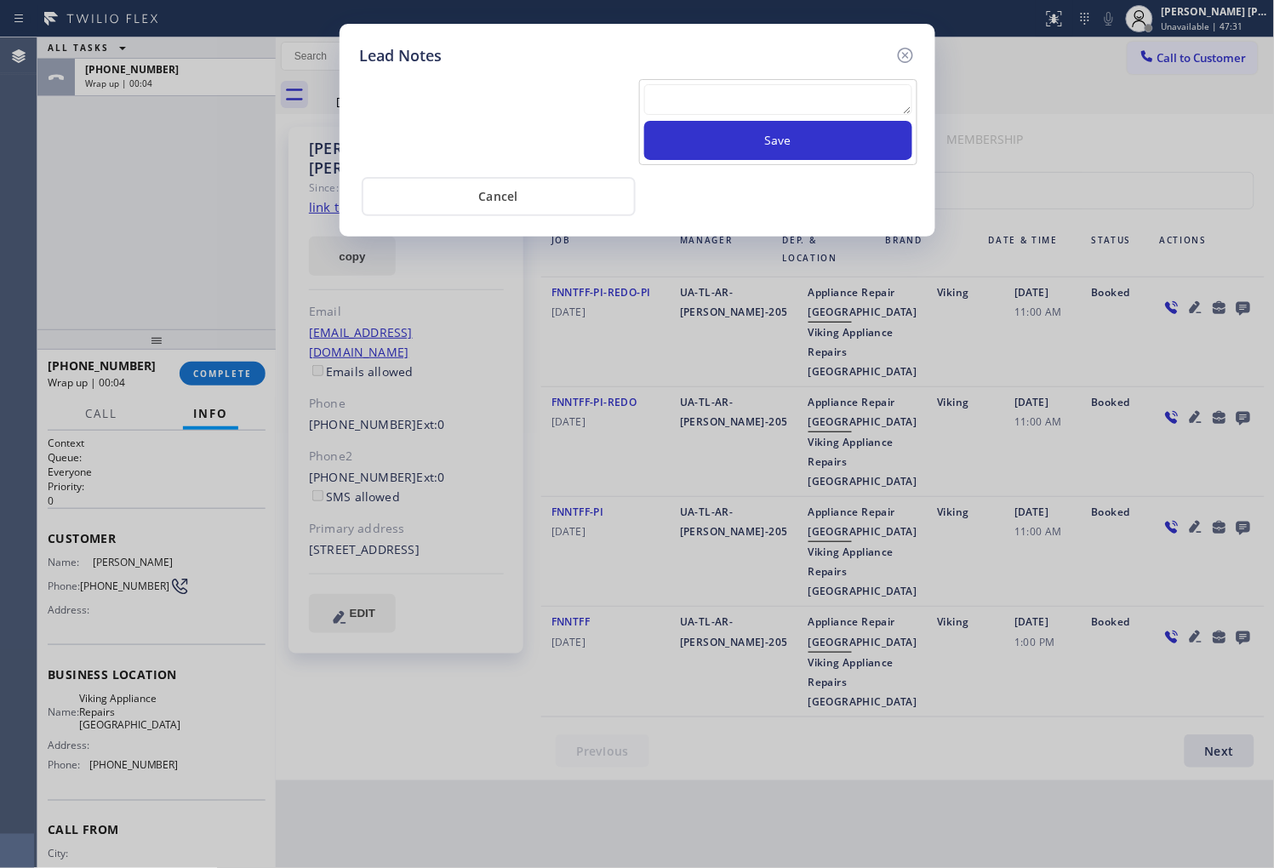
click at [745, 80] on div "Save" at bounding box center [778, 122] width 278 height 86
click at [751, 106] on textarea at bounding box center [778, 99] width 268 height 31
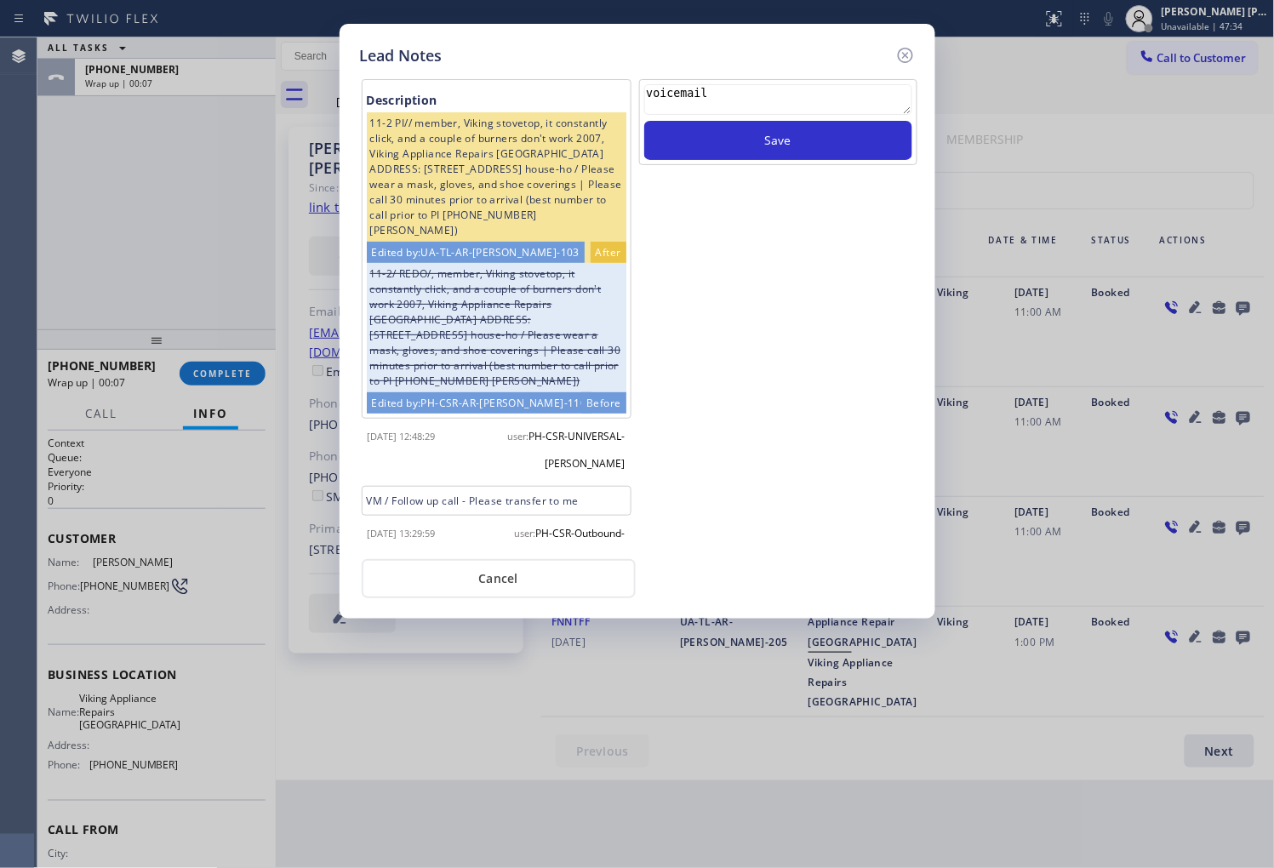
type textarea "voicemail"
click at [822, 170] on div "voicemail Save" at bounding box center [779, 313] width 282 height 468
click at [824, 133] on button "Save" at bounding box center [778, 140] width 268 height 39
click at [898, 58] on icon at bounding box center [906, 55] width 20 height 20
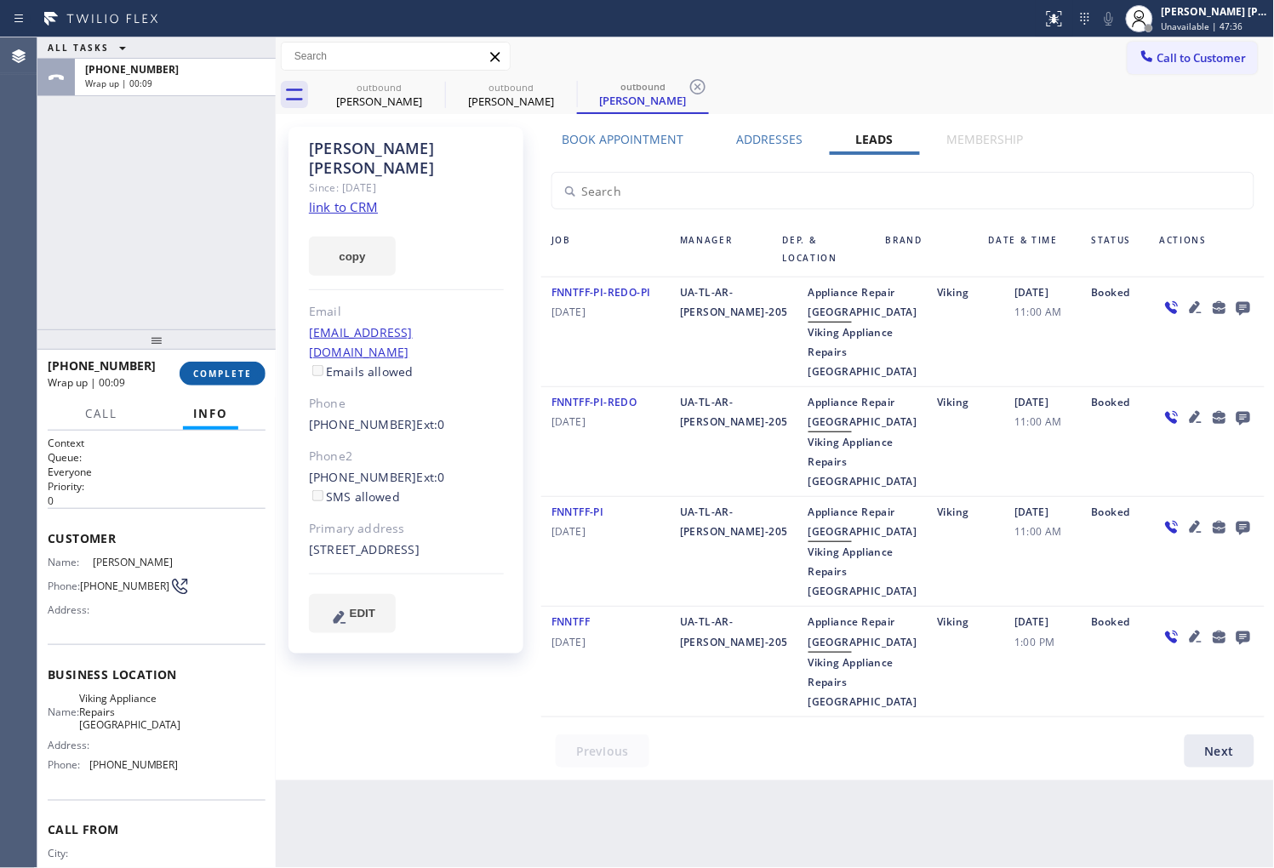
click at [202, 384] on button "COMPLETE" at bounding box center [223, 374] width 86 height 24
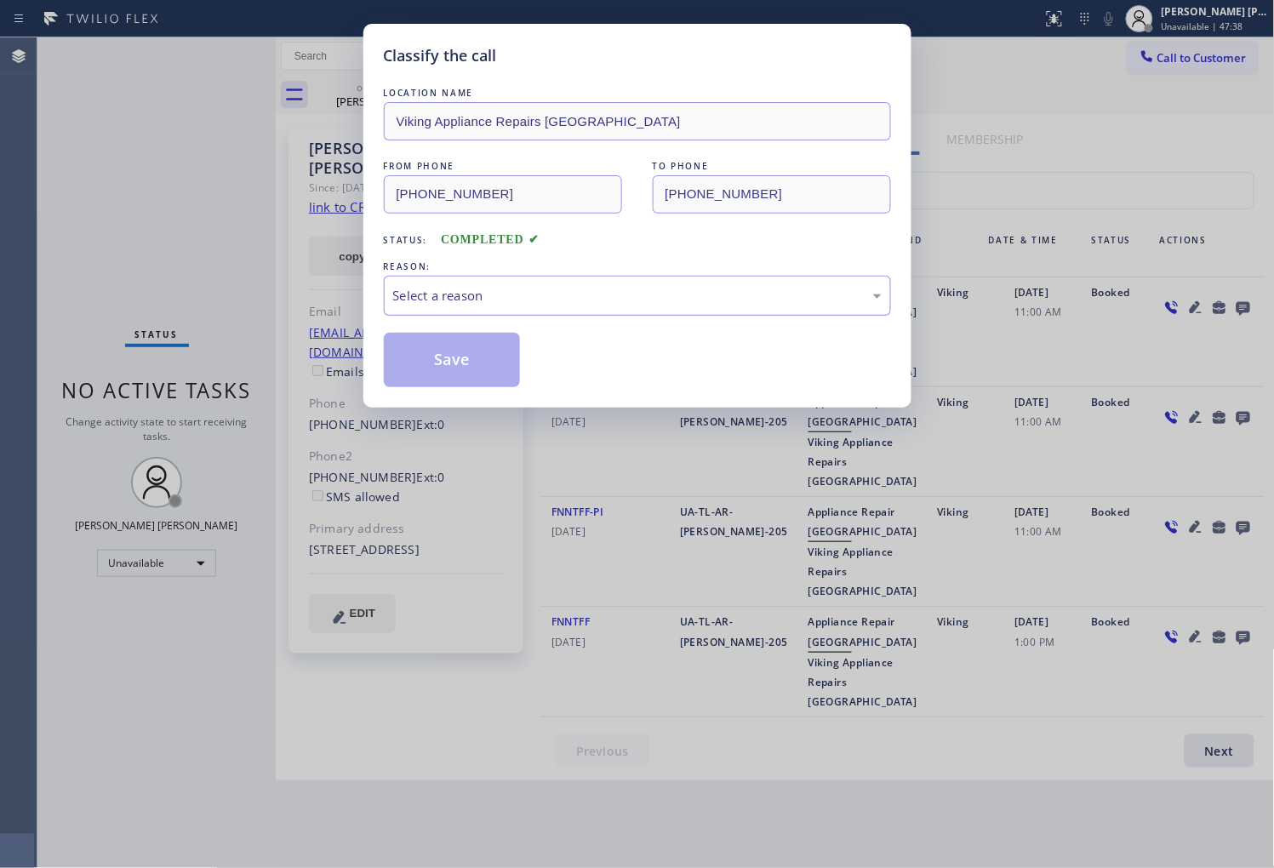
click at [451, 287] on div "Select a reason" at bounding box center [637, 296] width 489 height 20
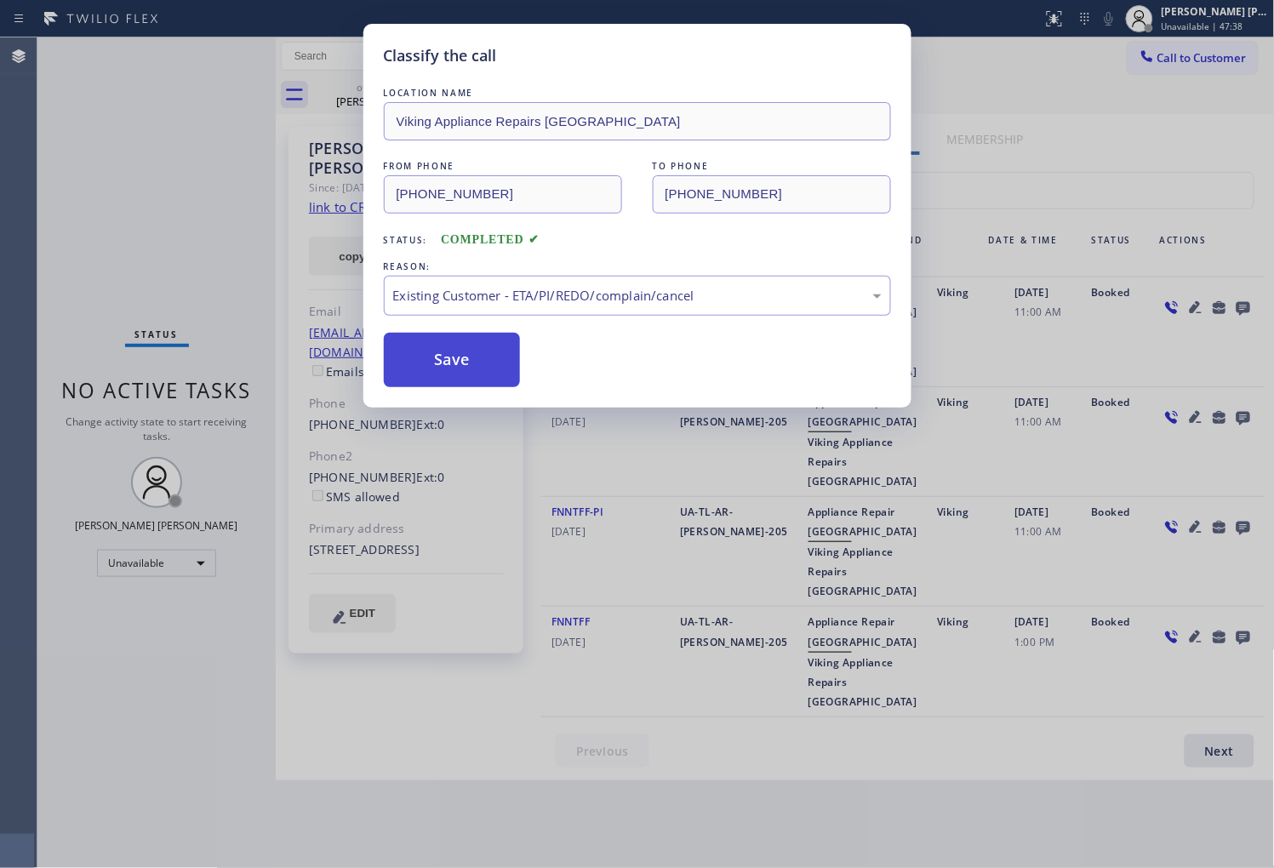
click at [435, 375] on button "Save" at bounding box center [452, 360] width 137 height 54
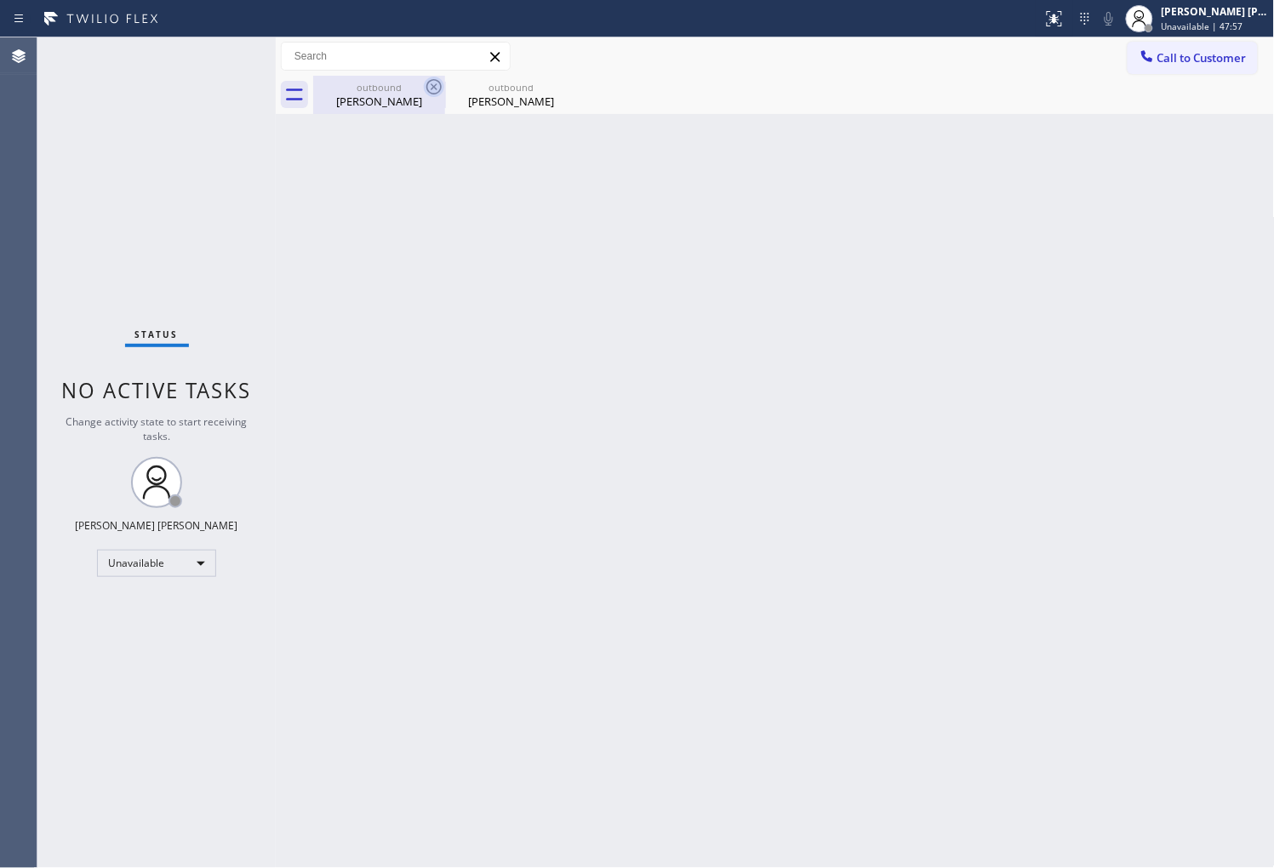
click at [438, 90] on icon at bounding box center [434, 87] width 20 height 20
click at [0, 0] on icon at bounding box center [0, 0] width 0 height 0
click at [1206, 58] on span "Call to Customer" at bounding box center [1202, 57] width 89 height 15
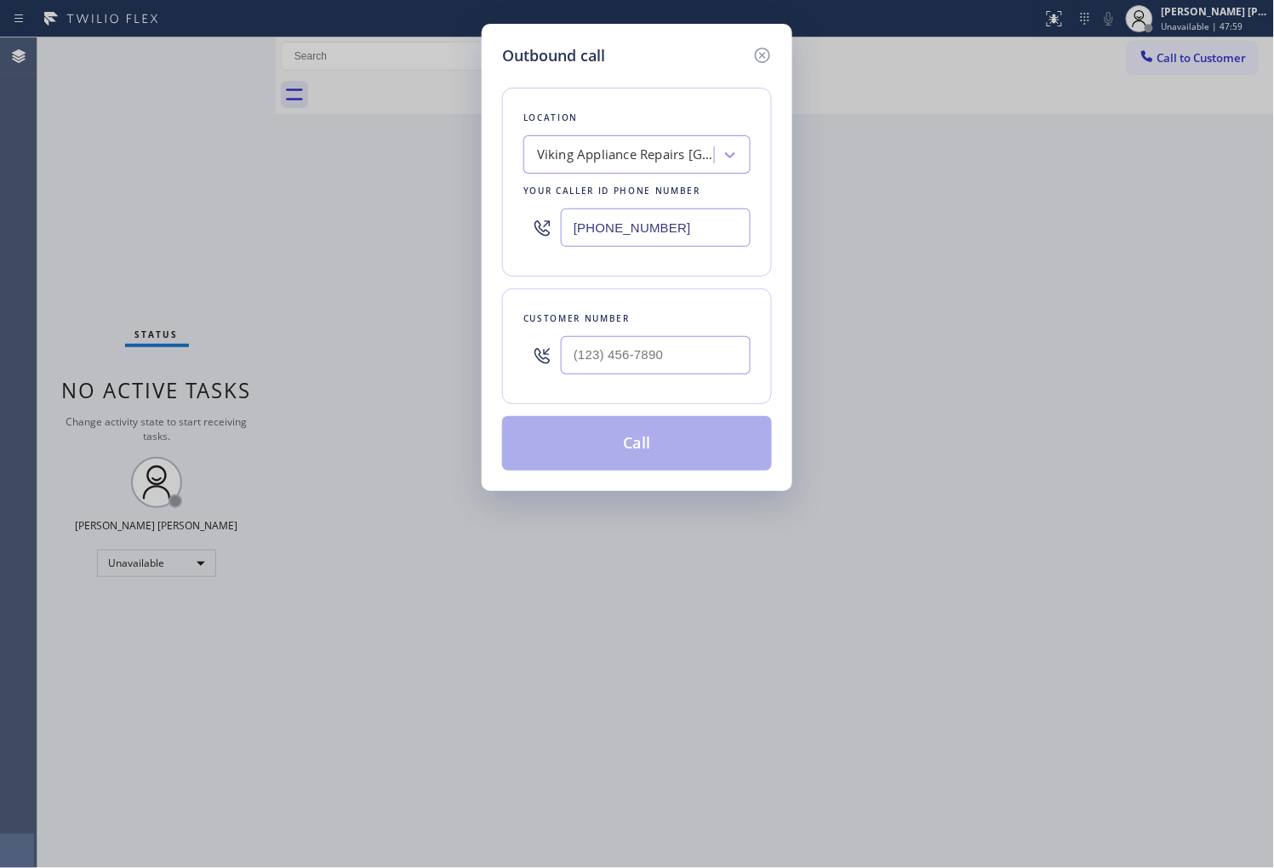
click at [575, 219] on input "(206) 981-5347" at bounding box center [656, 228] width 190 height 38
paste input "786) 565-4151"
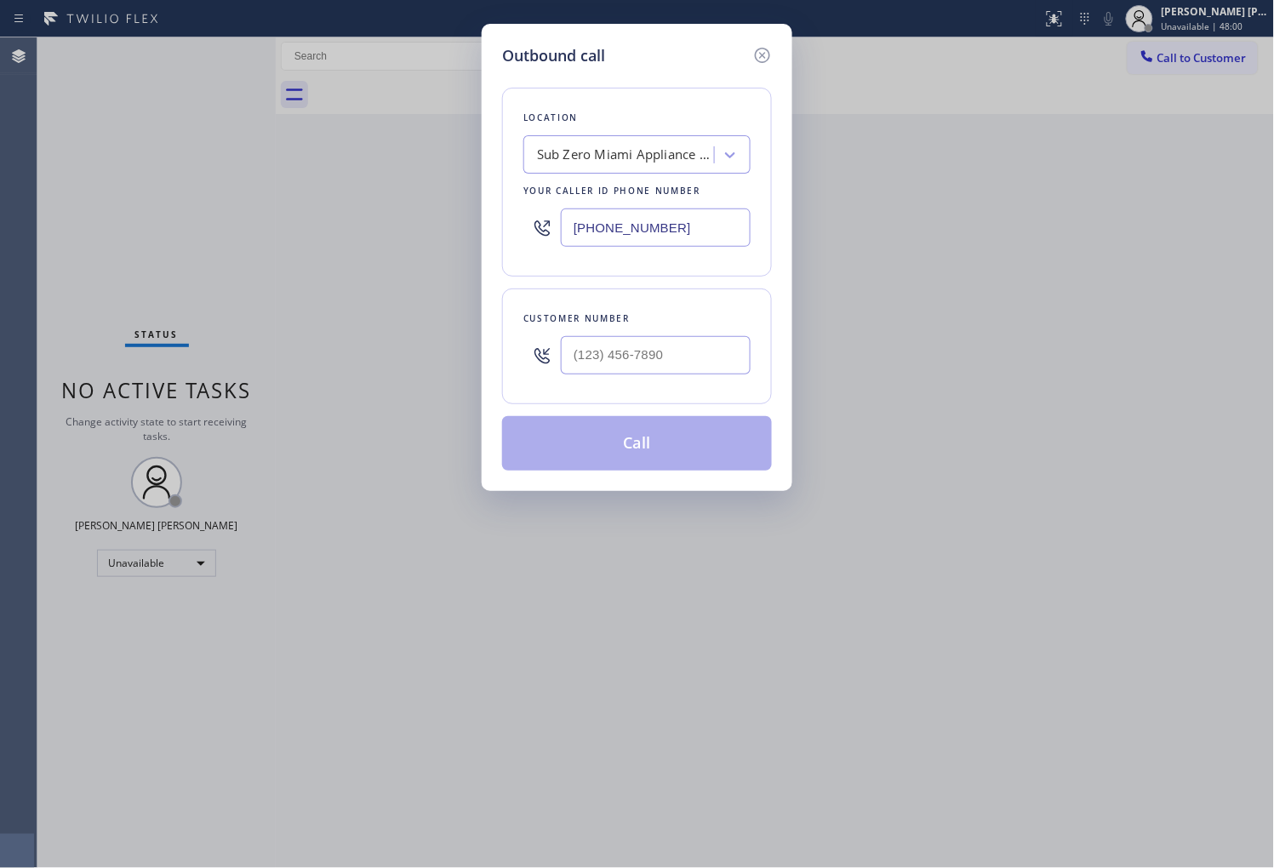
type input "(786) 565-4151"
click at [592, 360] on input "(___) ___-____" at bounding box center [656, 355] width 190 height 38
paste input "267) 252-5175"
type input "(267) 252-5175"
click at [650, 444] on button "Call" at bounding box center [637, 443] width 270 height 54
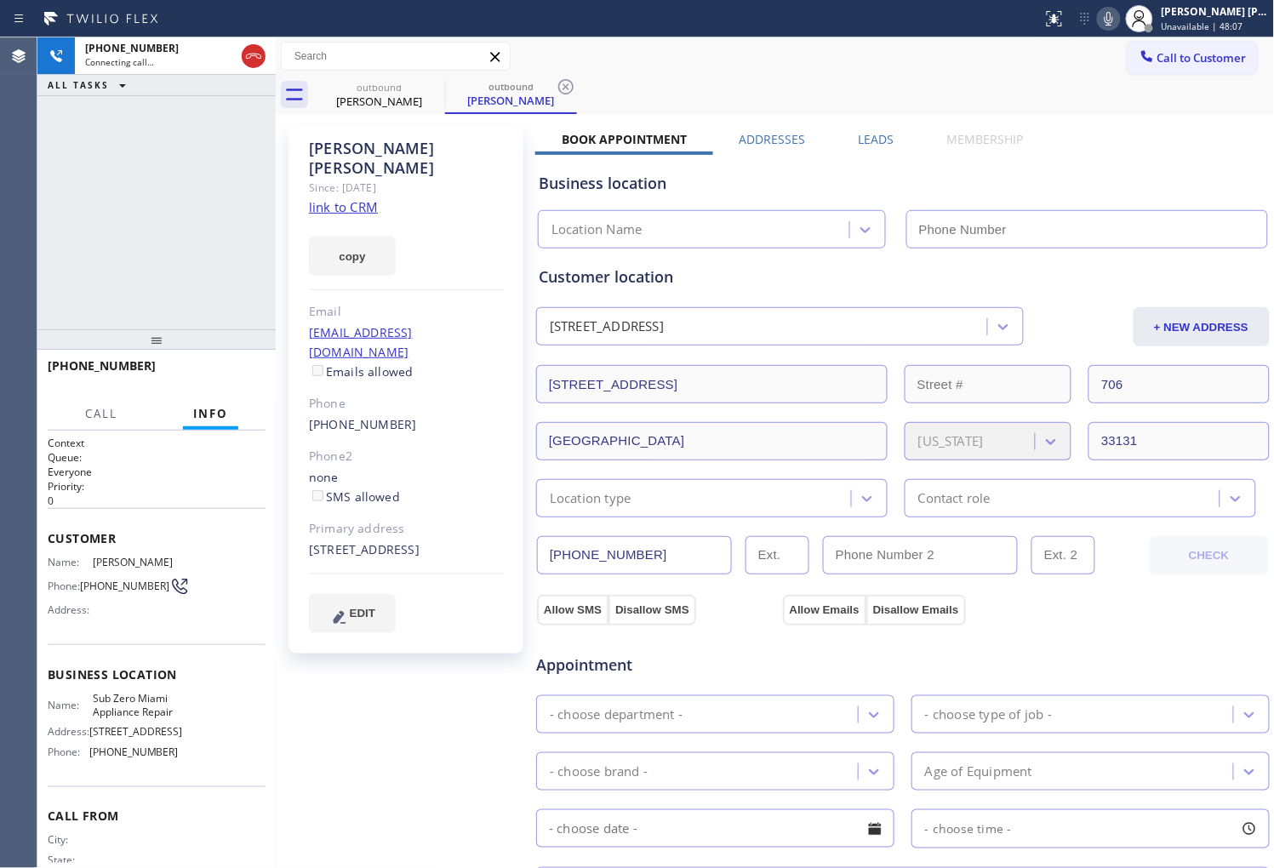
click at [400, 140] on div "Matt Kuritz" at bounding box center [406, 158] width 195 height 39
click at [362, 150] on div "Matt Kuritz" at bounding box center [406, 158] width 195 height 39
copy div "Matt Kuritz"
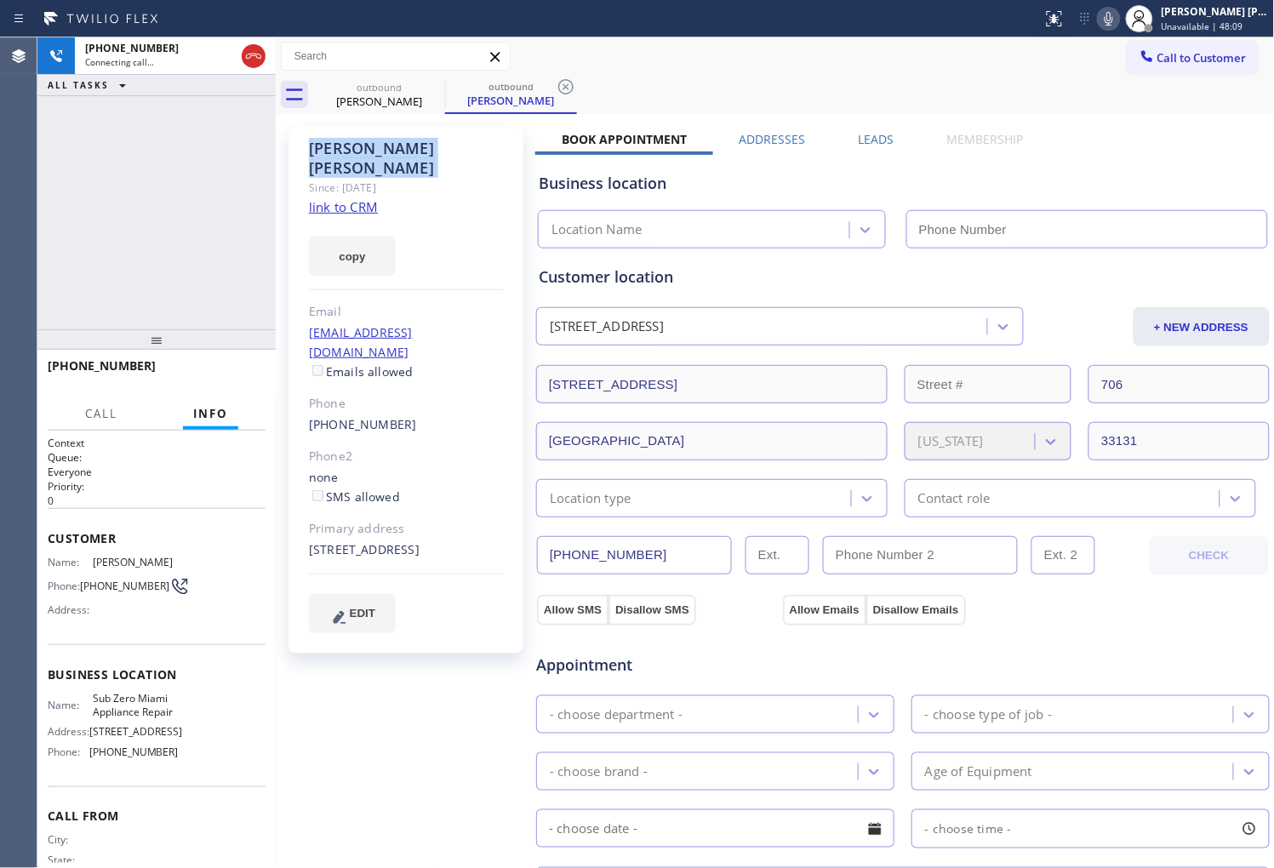
type input "(786) 565-4151"
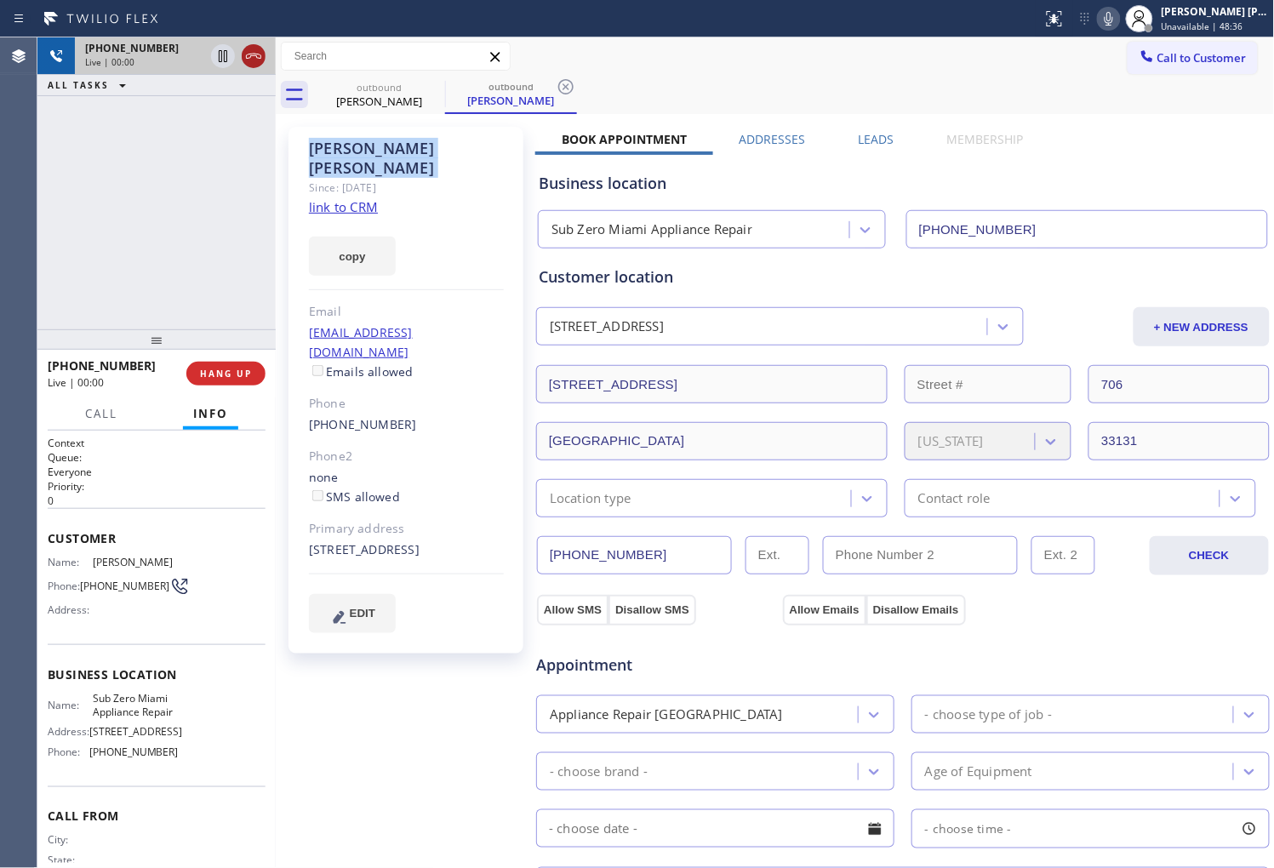
click at [248, 60] on icon at bounding box center [253, 56] width 20 height 20
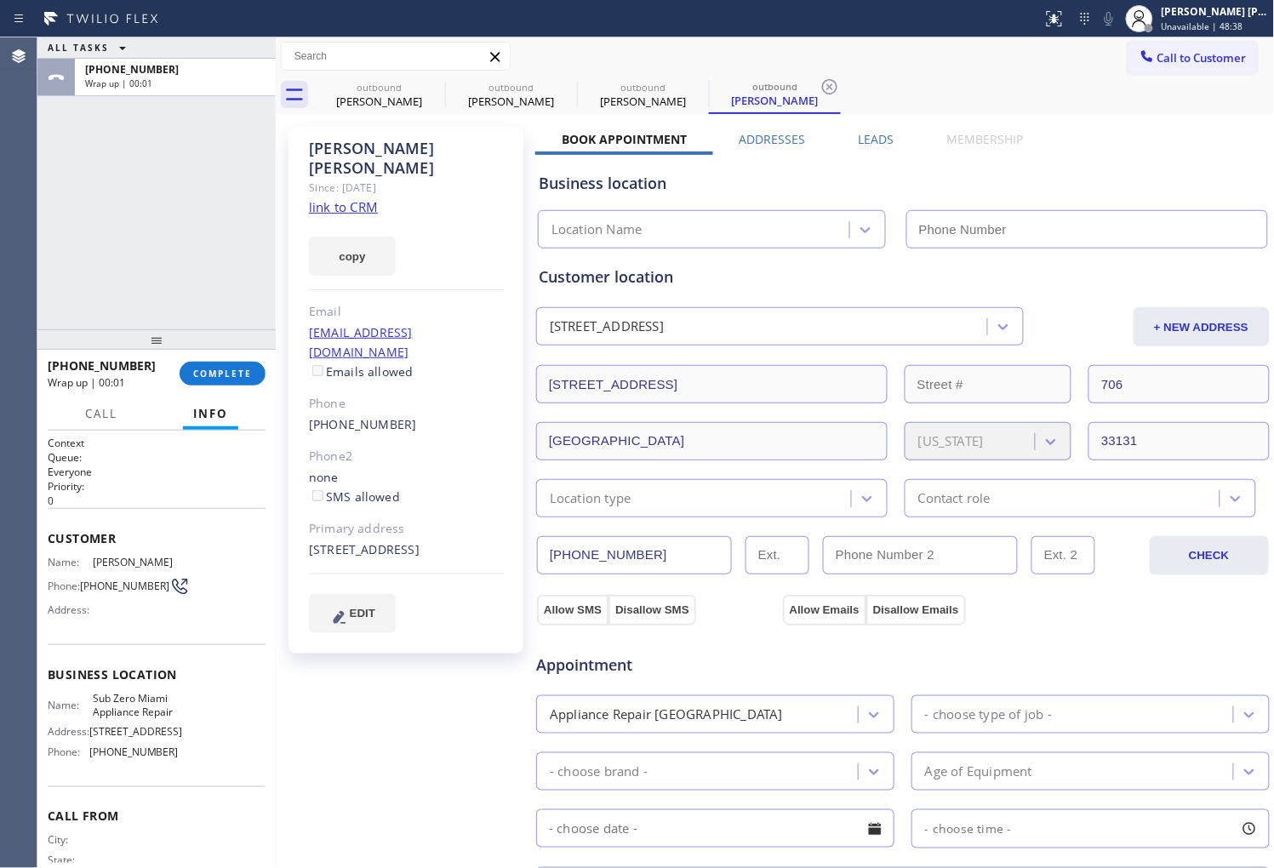
type input "(786) 565-4151"
click at [873, 129] on div "Matt Kuritz Since: 20 may 2020 link to CRM copy Email mkuritz@gmail.com Emails …" at bounding box center [775, 686] width 991 height 1137
click at [873, 141] on label "Leads" at bounding box center [877, 139] width 36 height 16
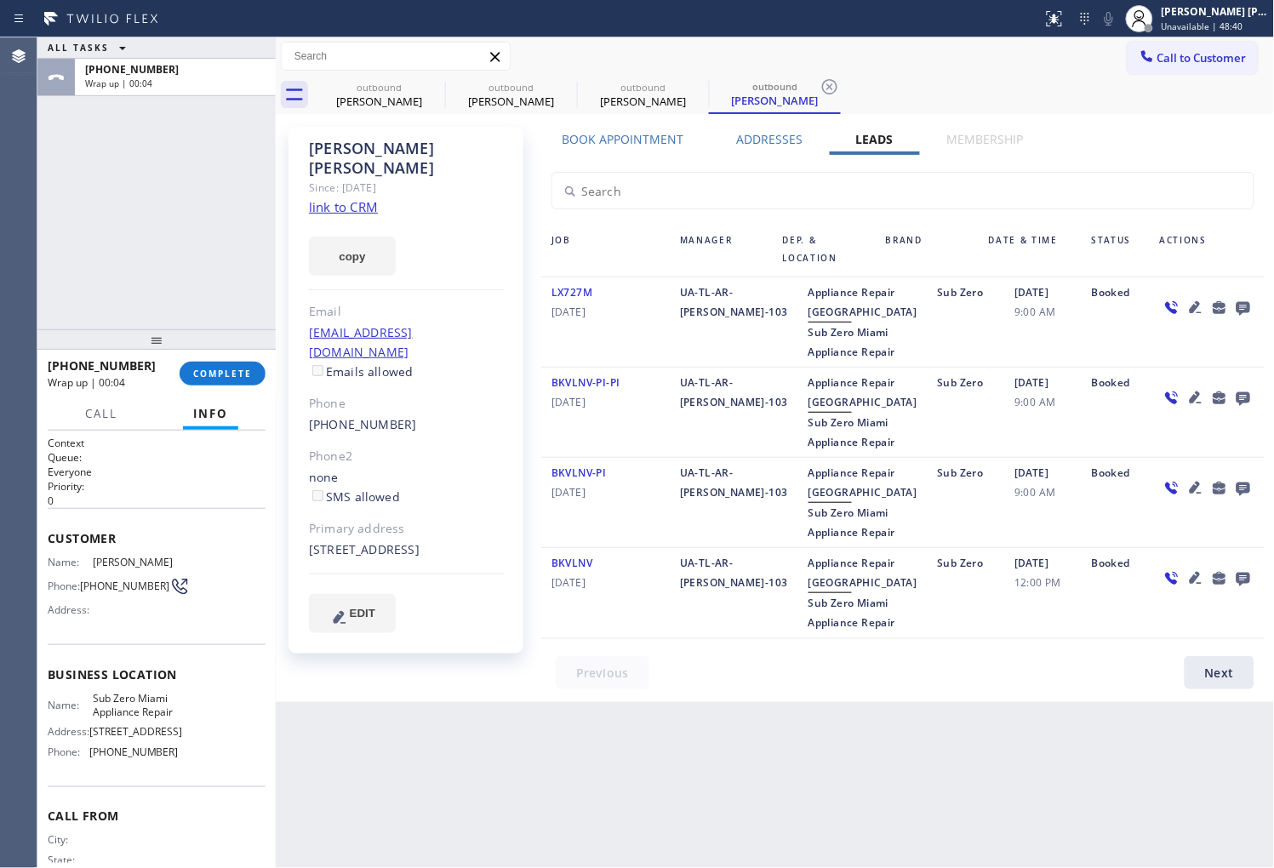
click at [1252, 304] on icon at bounding box center [1243, 307] width 20 height 21
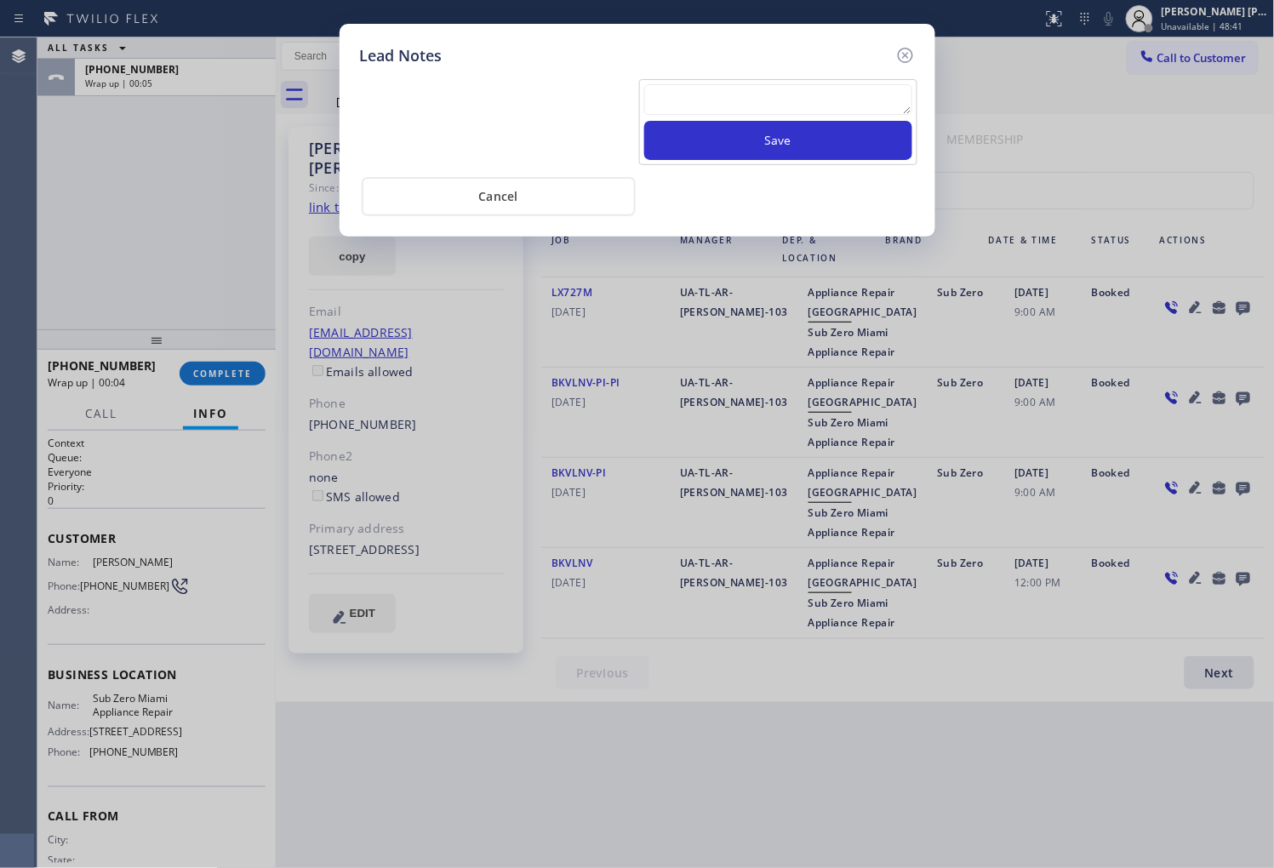
click at [749, 92] on textarea at bounding box center [778, 99] width 268 height 31
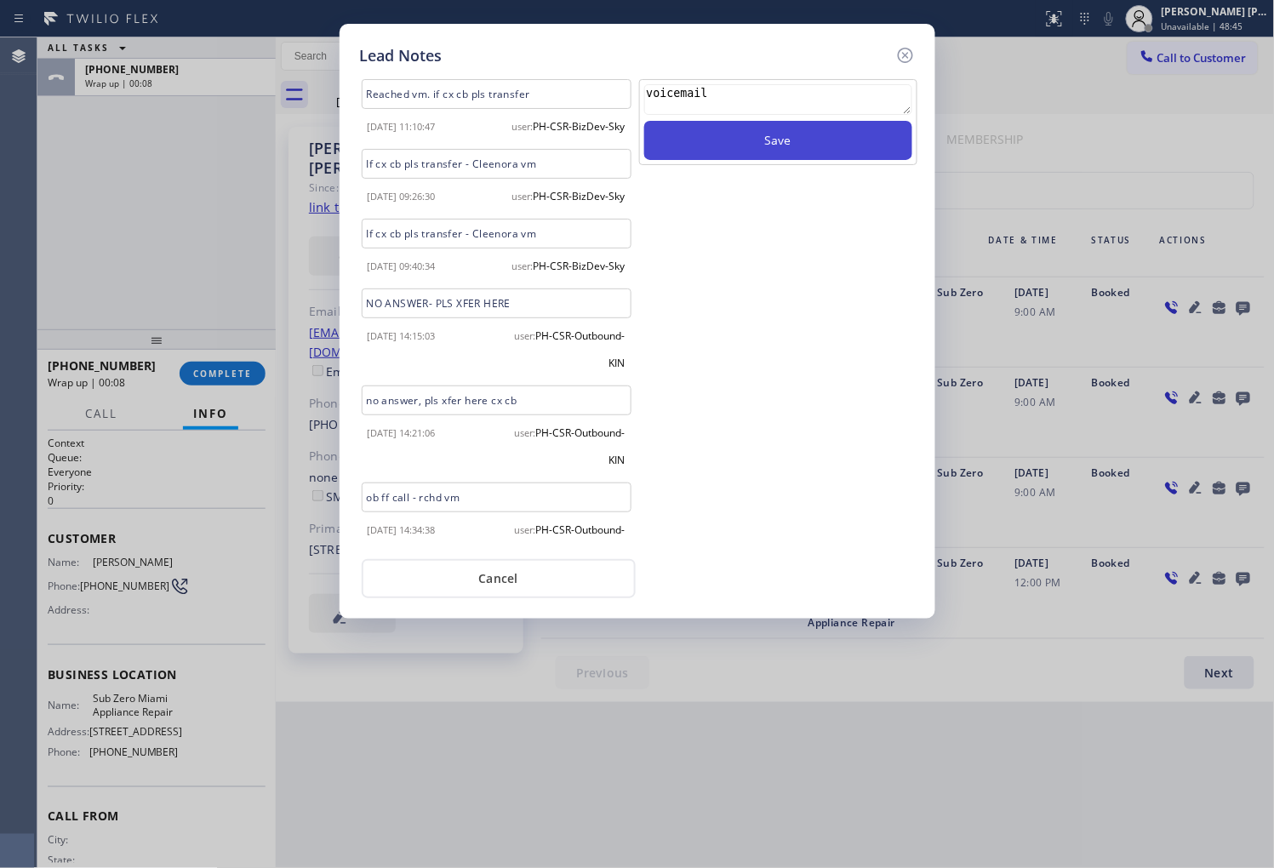
type textarea "voicemail"
click at [753, 121] on button "Save" at bounding box center [778, 140] width 268 height 39
click at [897, 44] on div at bounding box center [905, 55] width 20 height 23
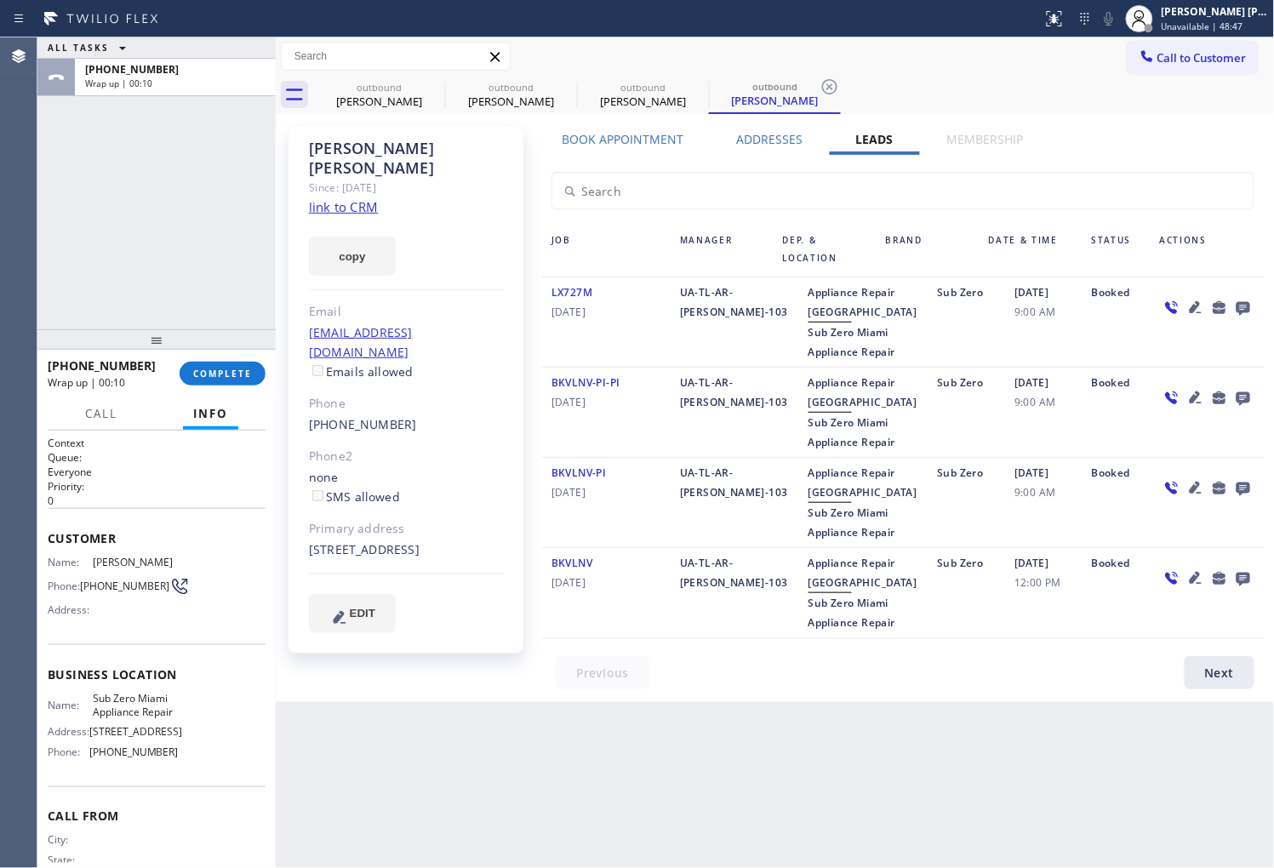
click at [201, 390] on div "+12672525175 Wrap up | 00:10 COMPLETE" at bounding box center [157, 374] width 218 height 44
click at [208, 378] on span "COMPLETE" at bounding box center [222, 374] width 59 height 12
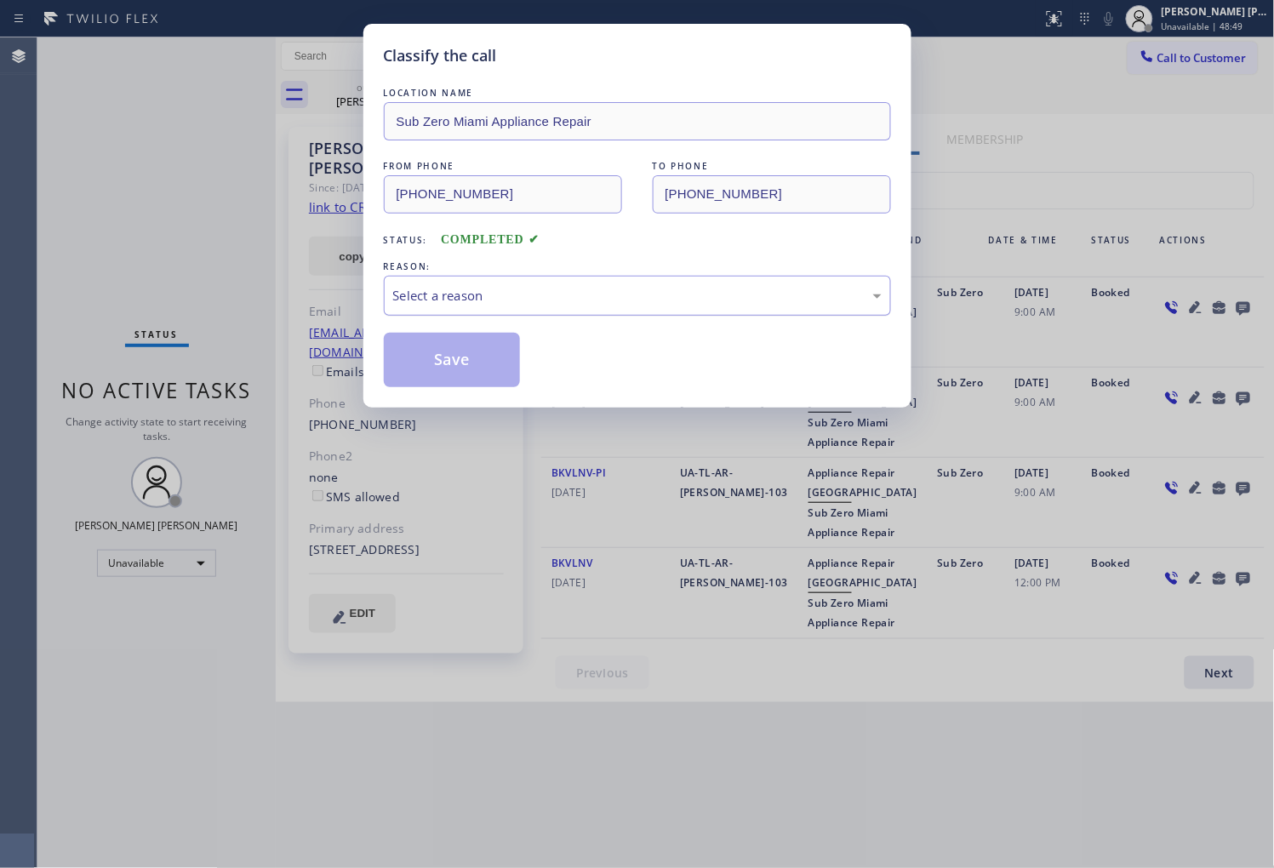
click at [546, 307] on div "Select a reason" at bounding box center [637, 296] width 507 height 40
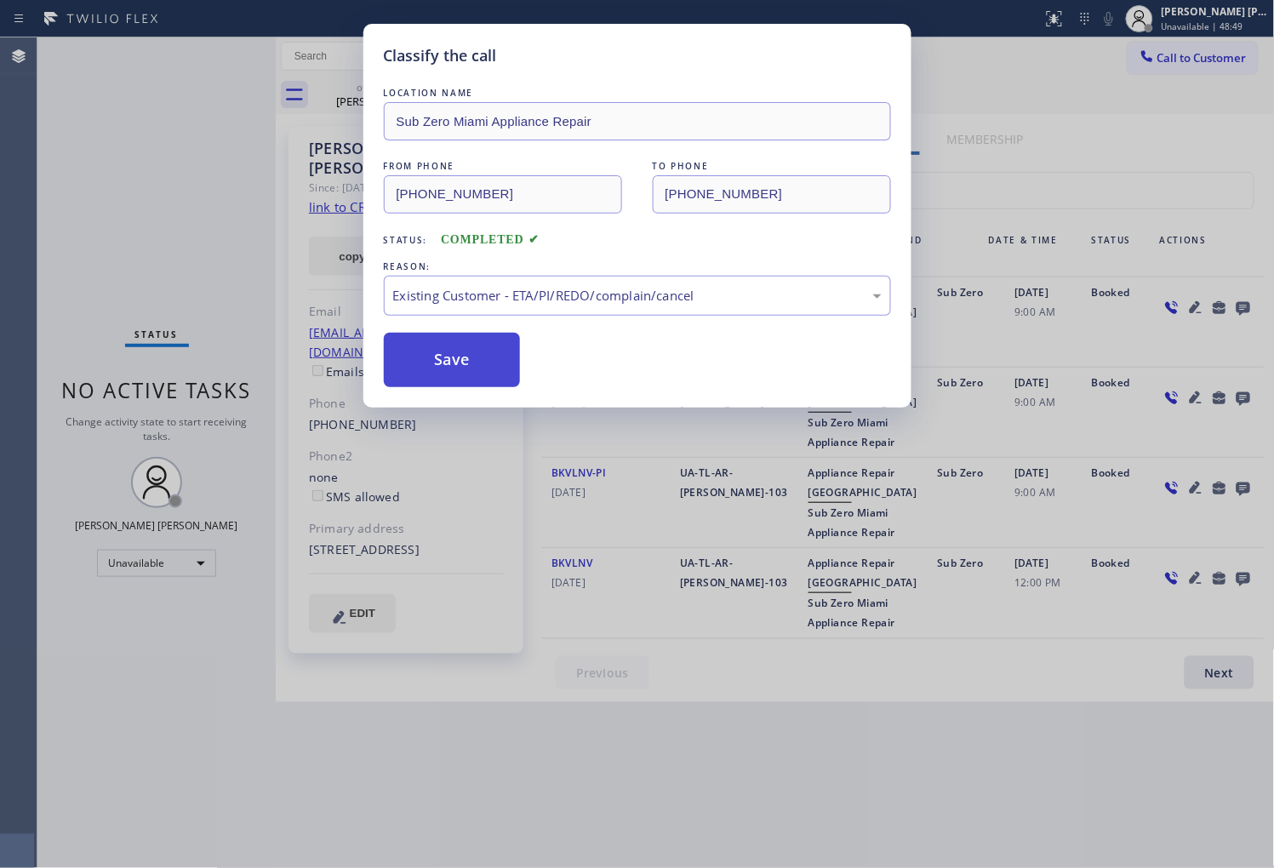
click at [445, 363] on button "Save" at bounding box center [452, 360] width 137 height 54
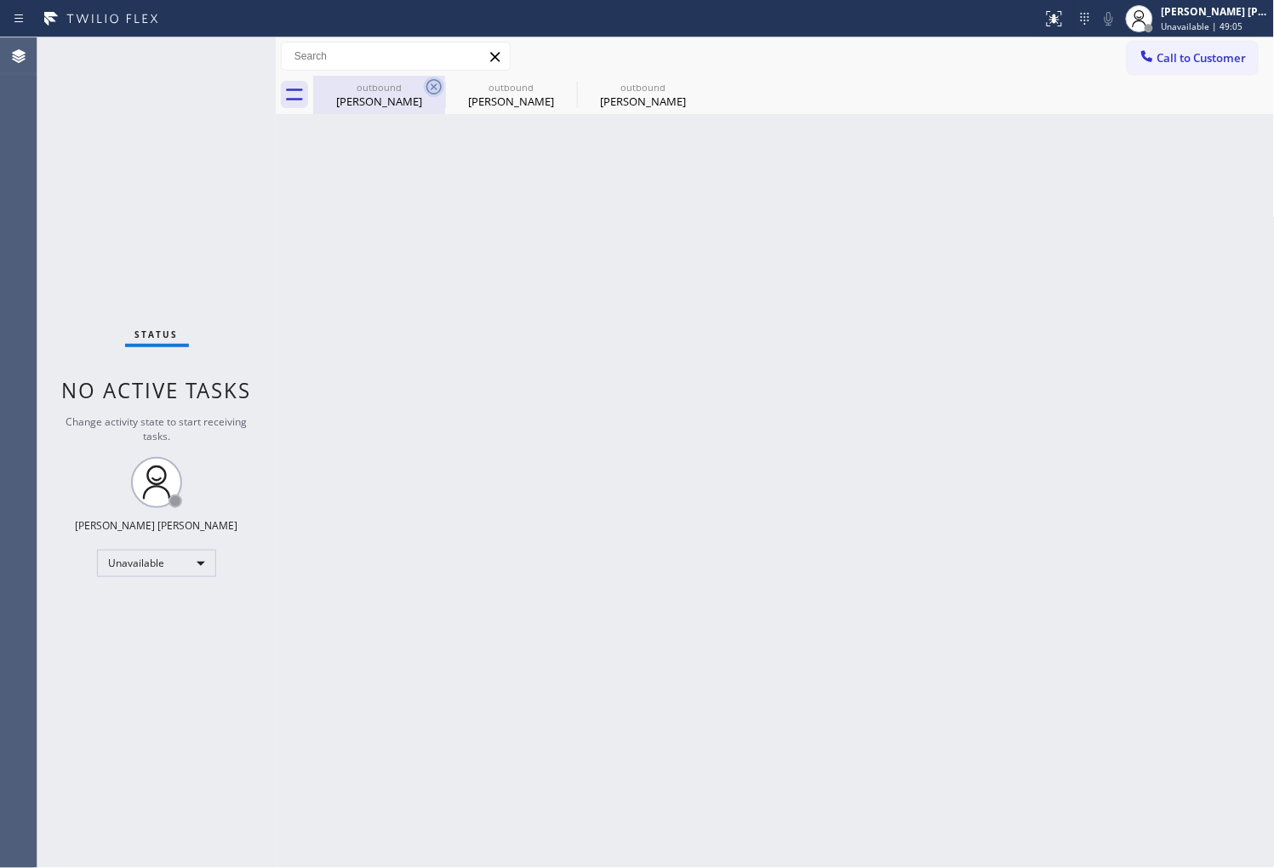
drag, startPoint x: 411, startPoint y: 95, endPoint x: 435, endPoint y: 91, distance: 24.2
click at [413, 95] on div "Matt Kuritz" at bounding box center [379, 101] width 129 height 15
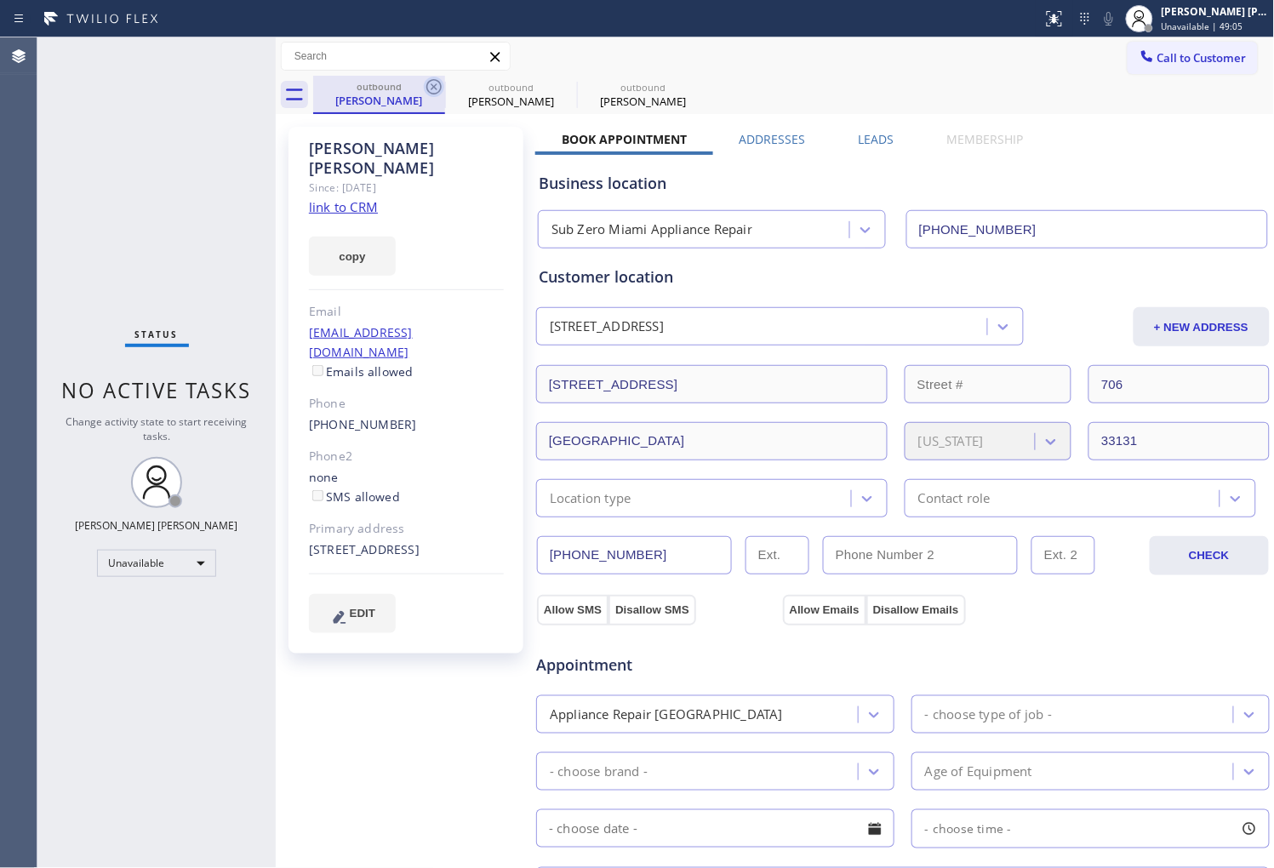
click at [440, 90] on icon at bounding box center [434, 87] width 20 height 20
click at [0, 0] on icon at bounding box center [0, 0] width 0 height 0
click at [688, 90] on icon at bounding box center [698, 87] width 20 height 20
click at [434, 90] on div "outbound Matt Kuritz outbound Matt Kuritz outbound Matt Kuritz" at bounding box center [794, 95] width 962 height 38
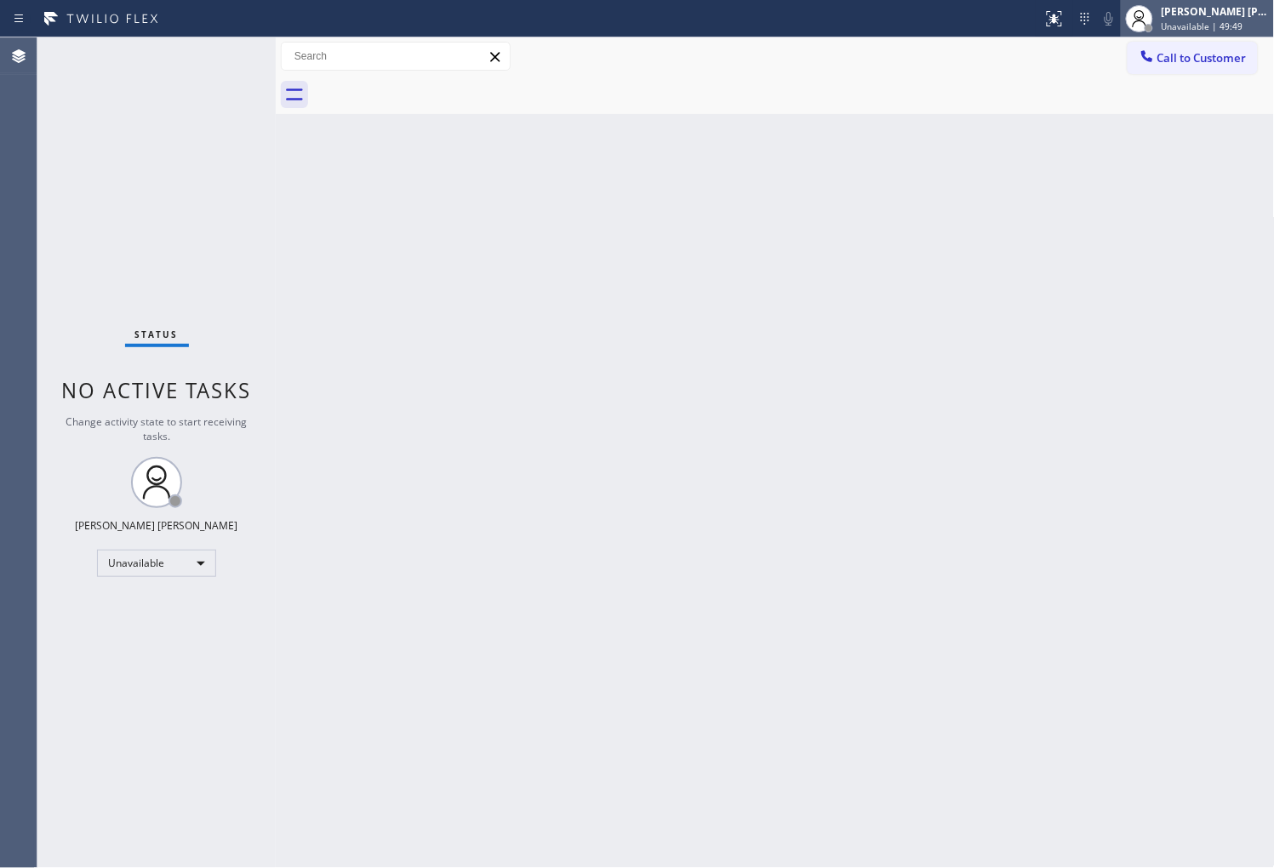
click at [1212, 26] on span "Unavailable | 49:49" at bounding box center [1203, 26] width 82 height 12
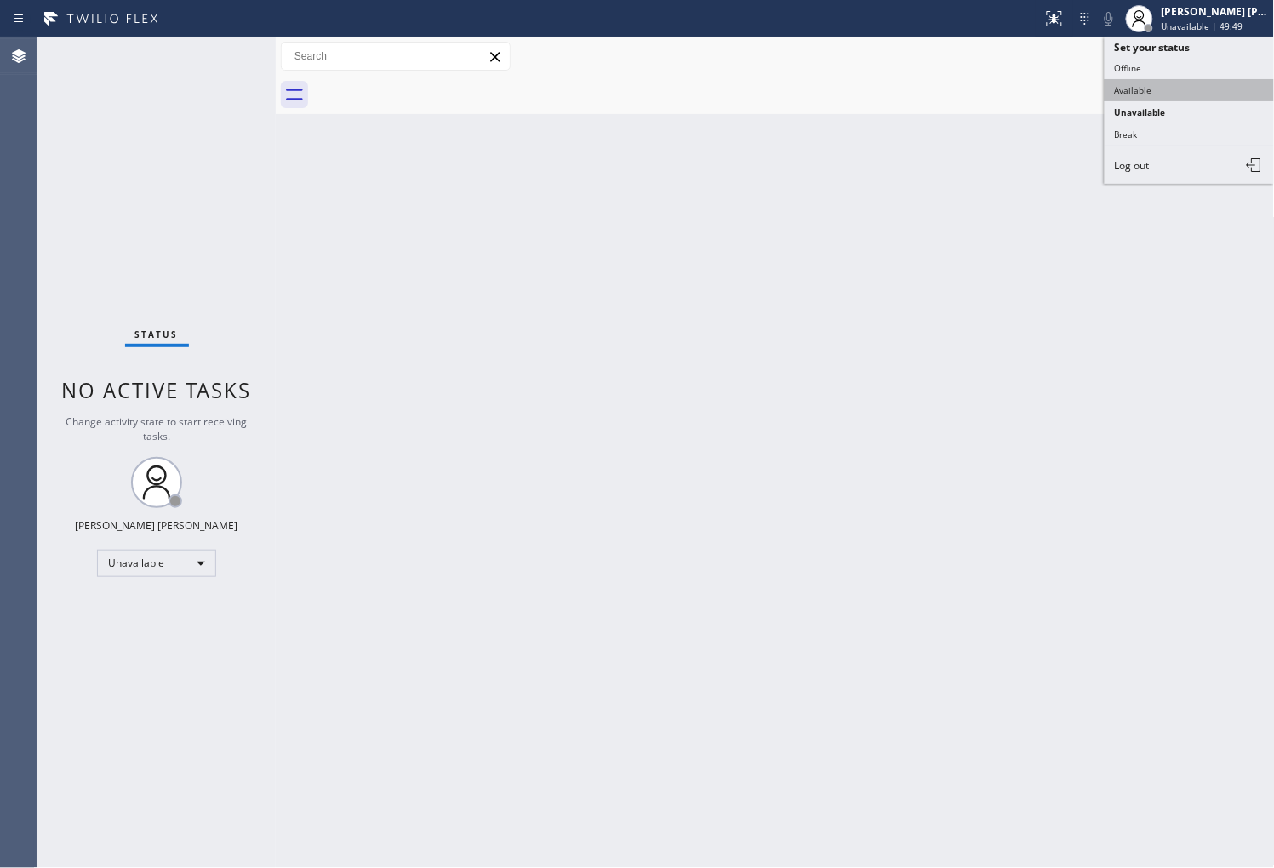
click at [1151, 89] on button "Available" at bounding box center [1190, 90] width 170 height 22
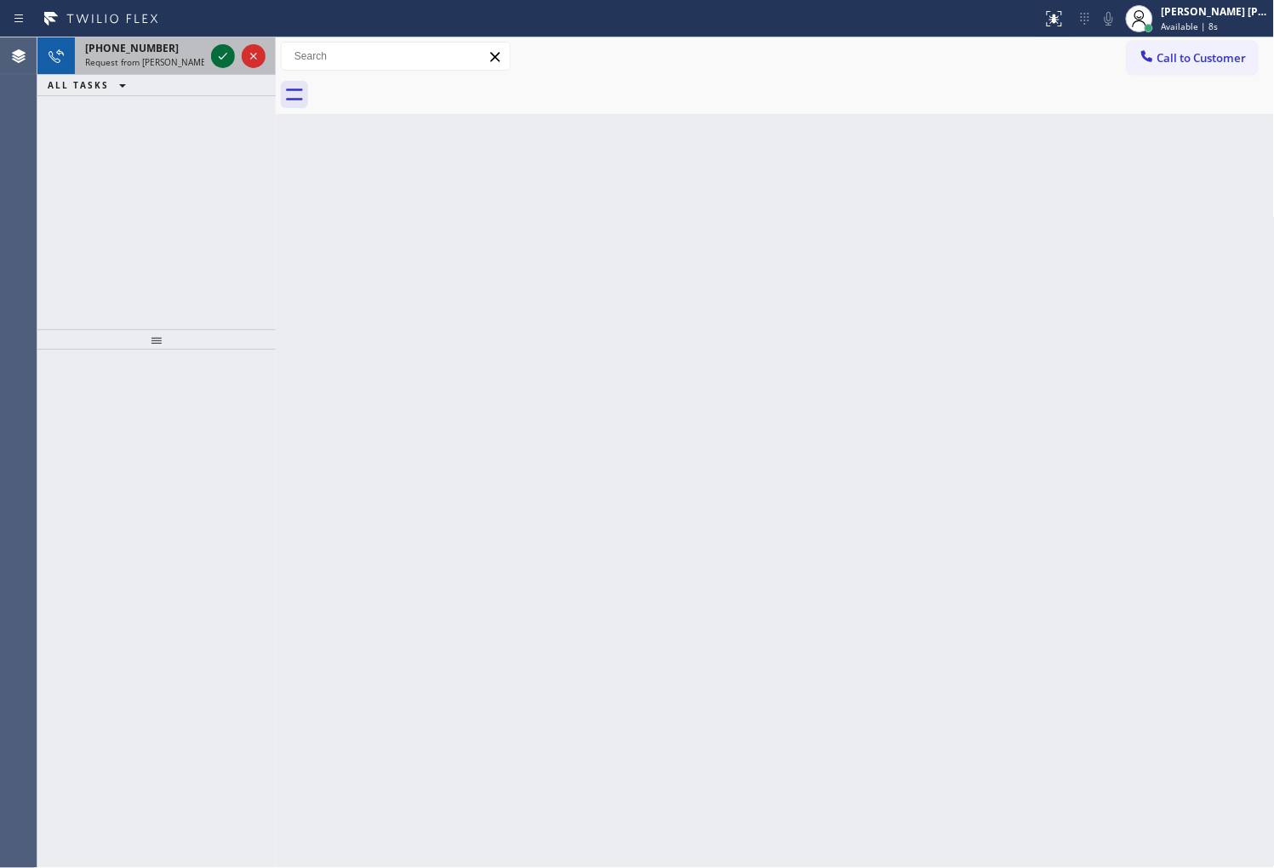
click at [222, 49] on icon at bounding box center [223, 56] width 20 height 20
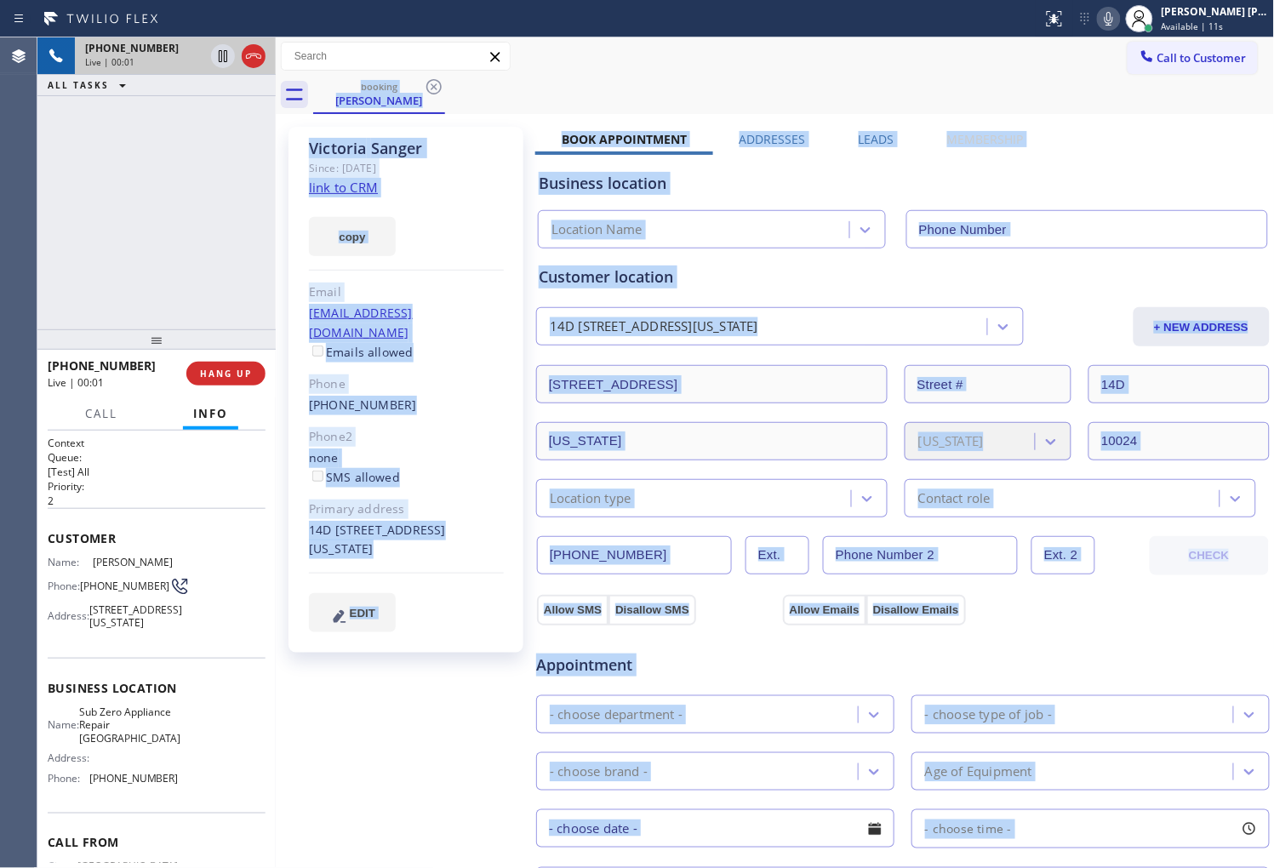
type input "(347) 905-4904"
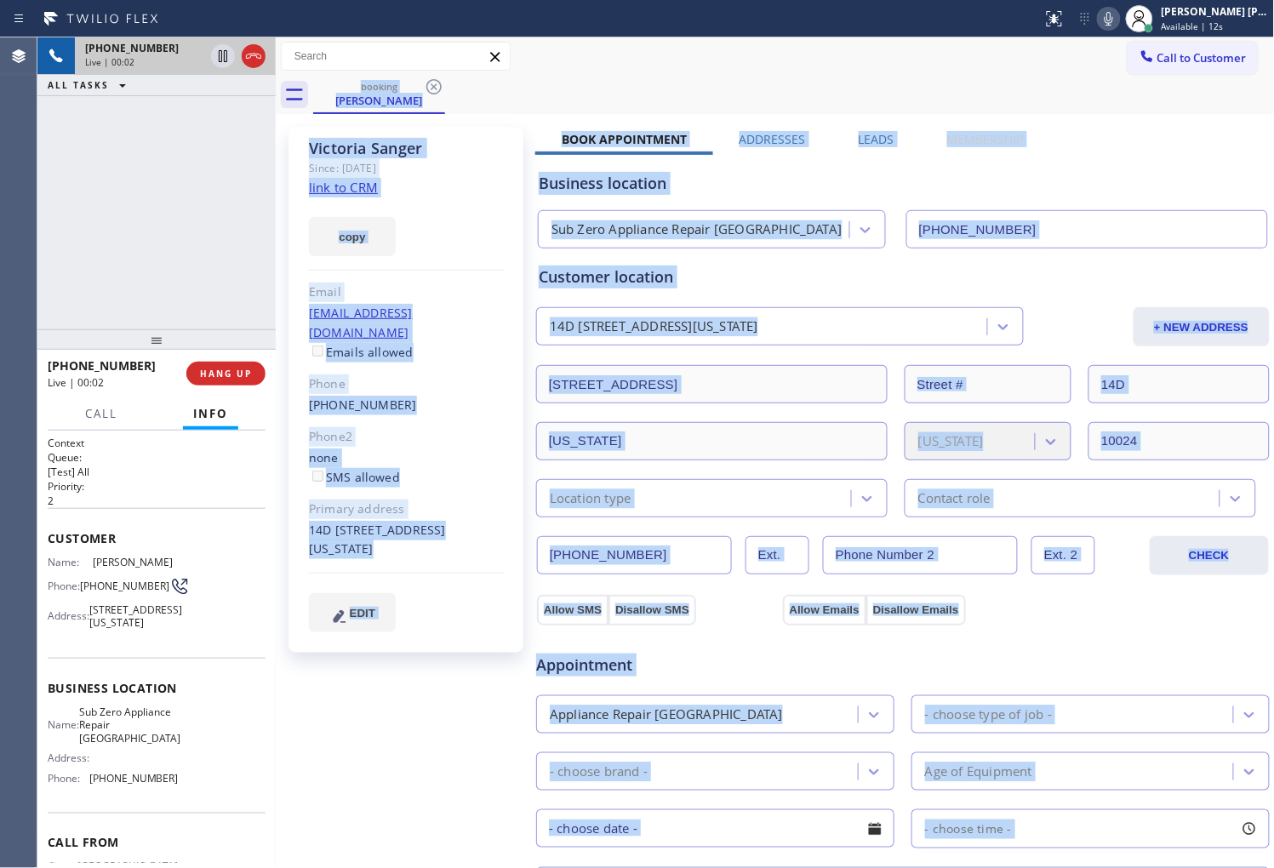
click at [463, 201] on div "copy" at bounding box center [406, 226] width 195 height 59
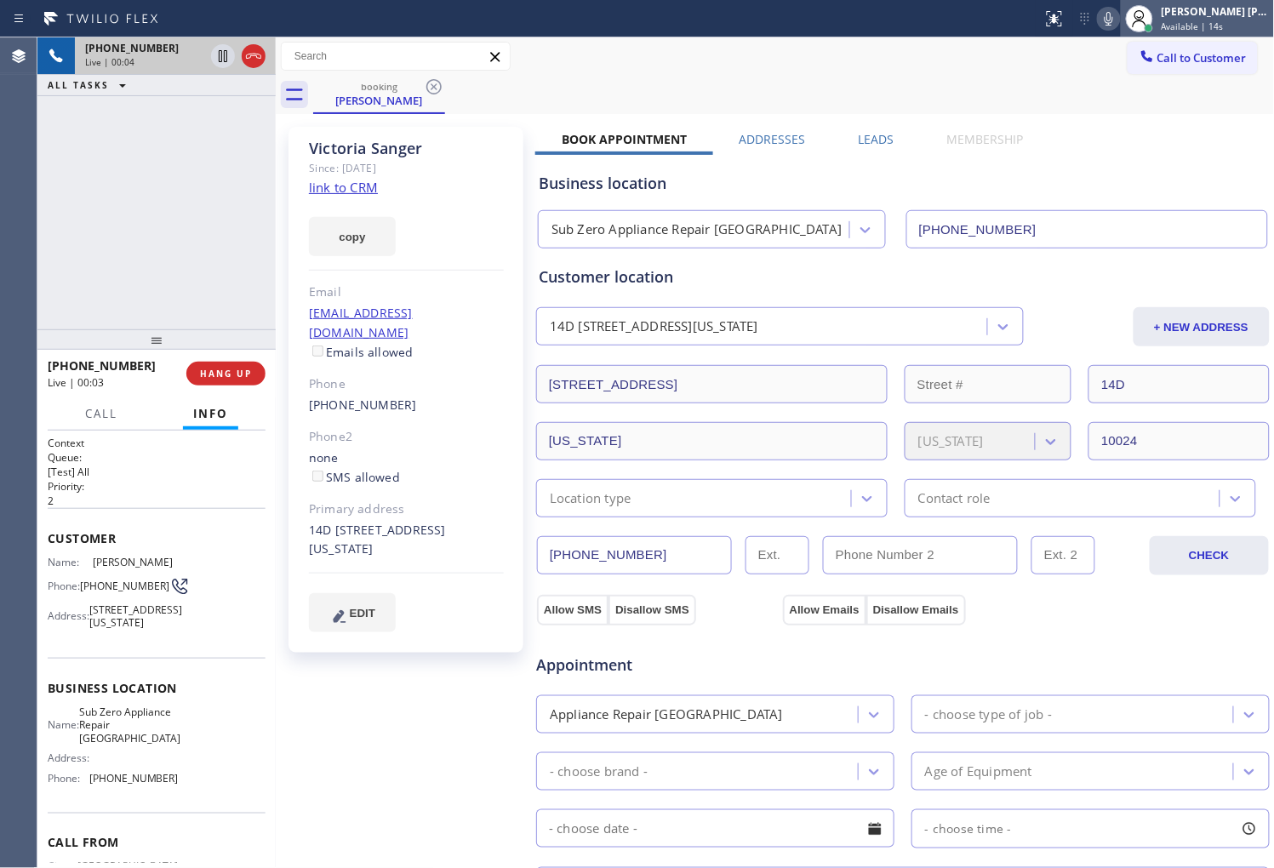
click at [1218, 36] on div "Shiena Mae Palao Available | 14s" at bounding box center [1197, 18] width 153 height 37
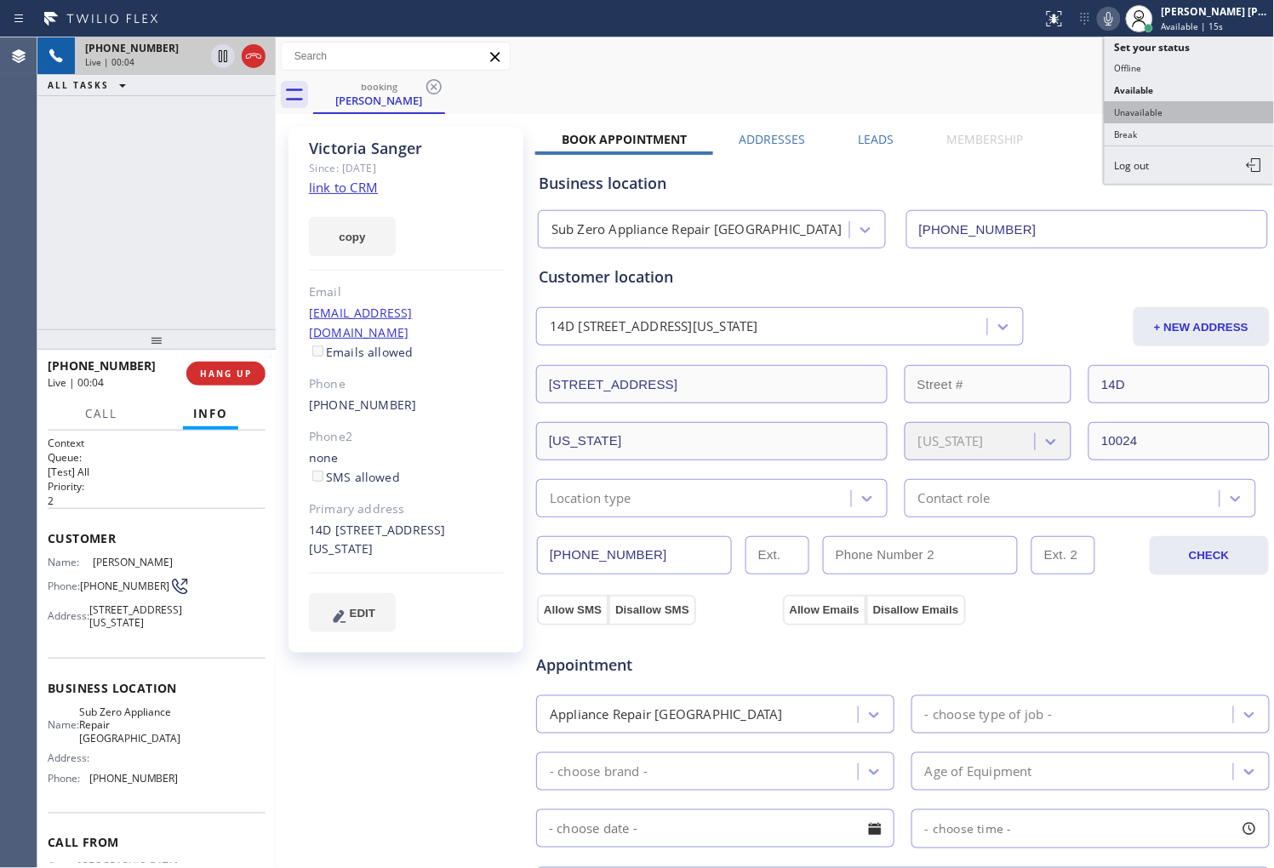
click at [1170, 113] on button "Unavailable" at bounding box center [1190, 112] width 170 height 22
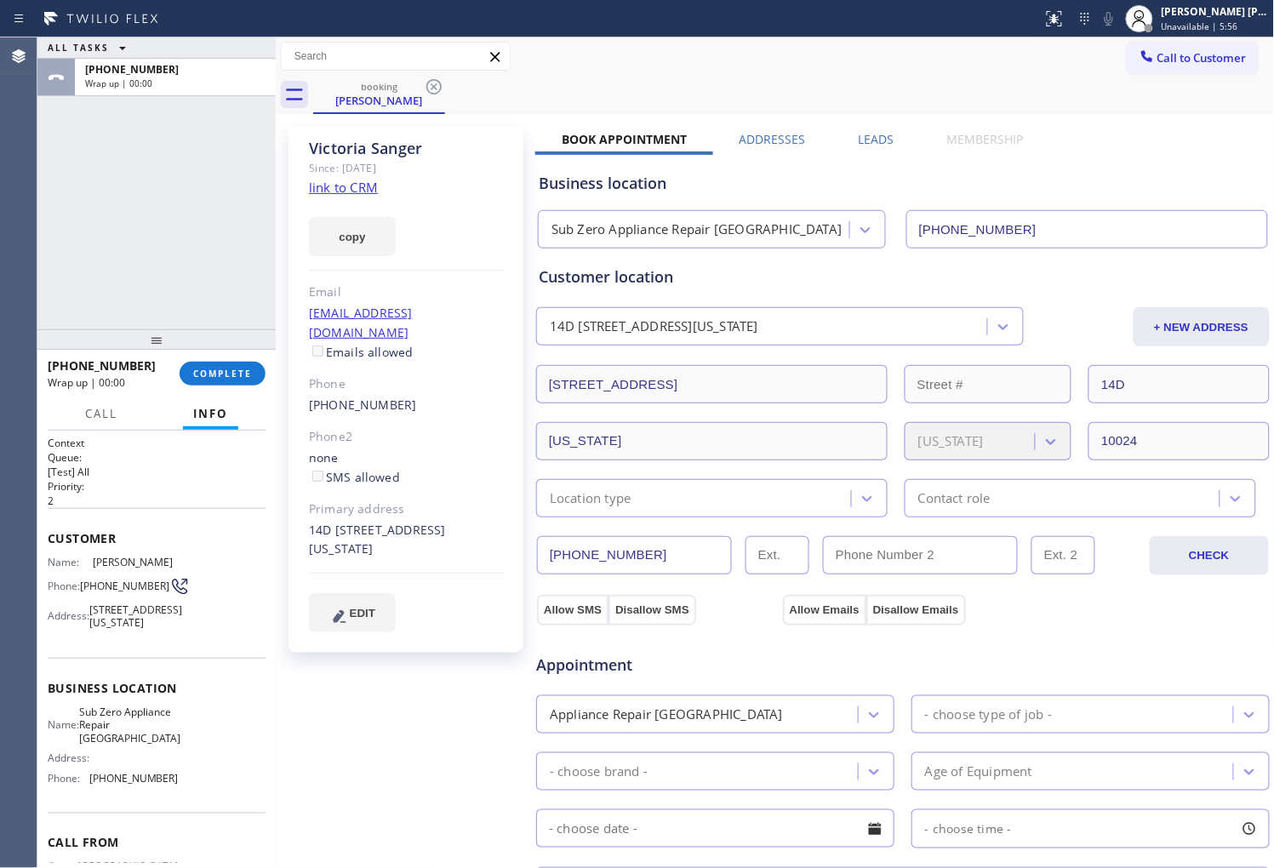
click at [886, 137] on label "Leads" at bounding box center [877, 139] width 36 height 16
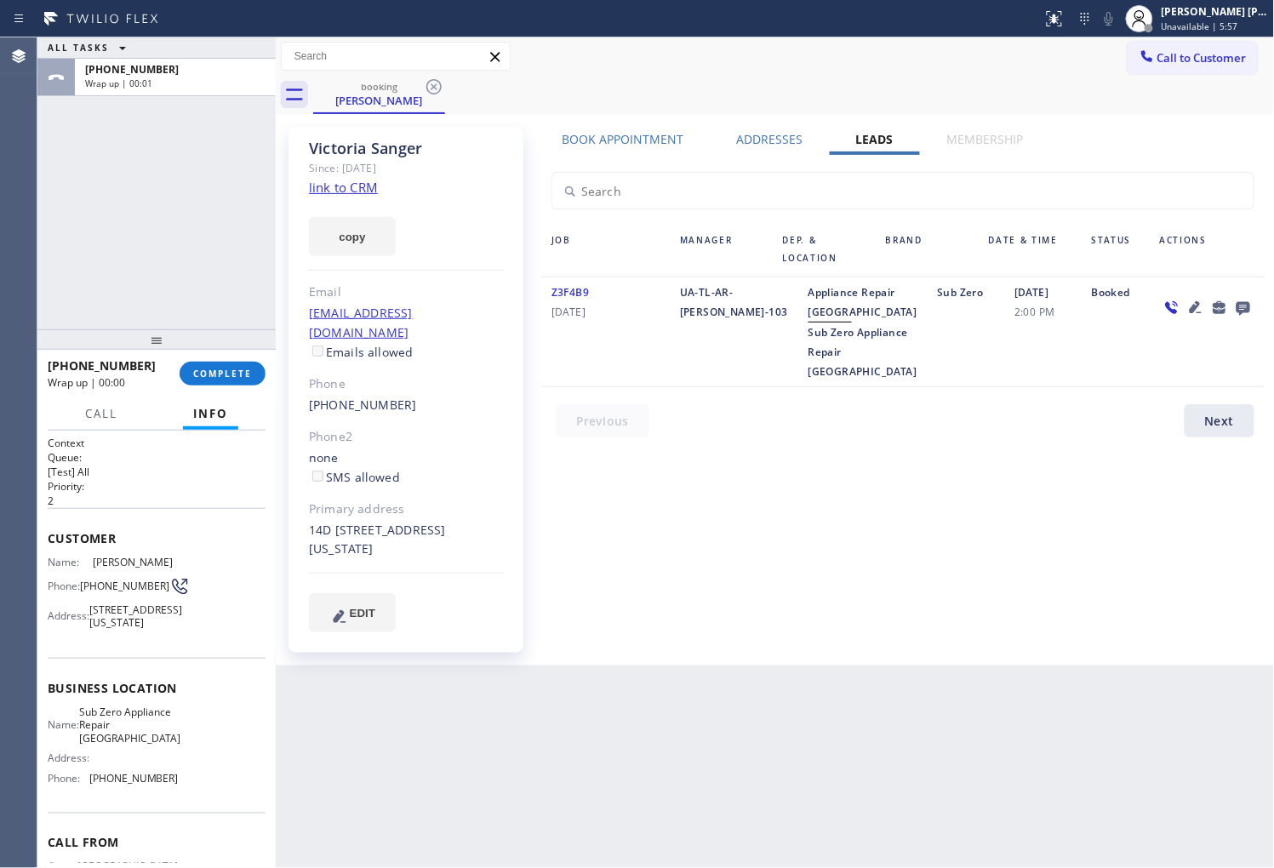
click at [1240, 309] on icon at bounding box center [1243, 307] width 20 height 21
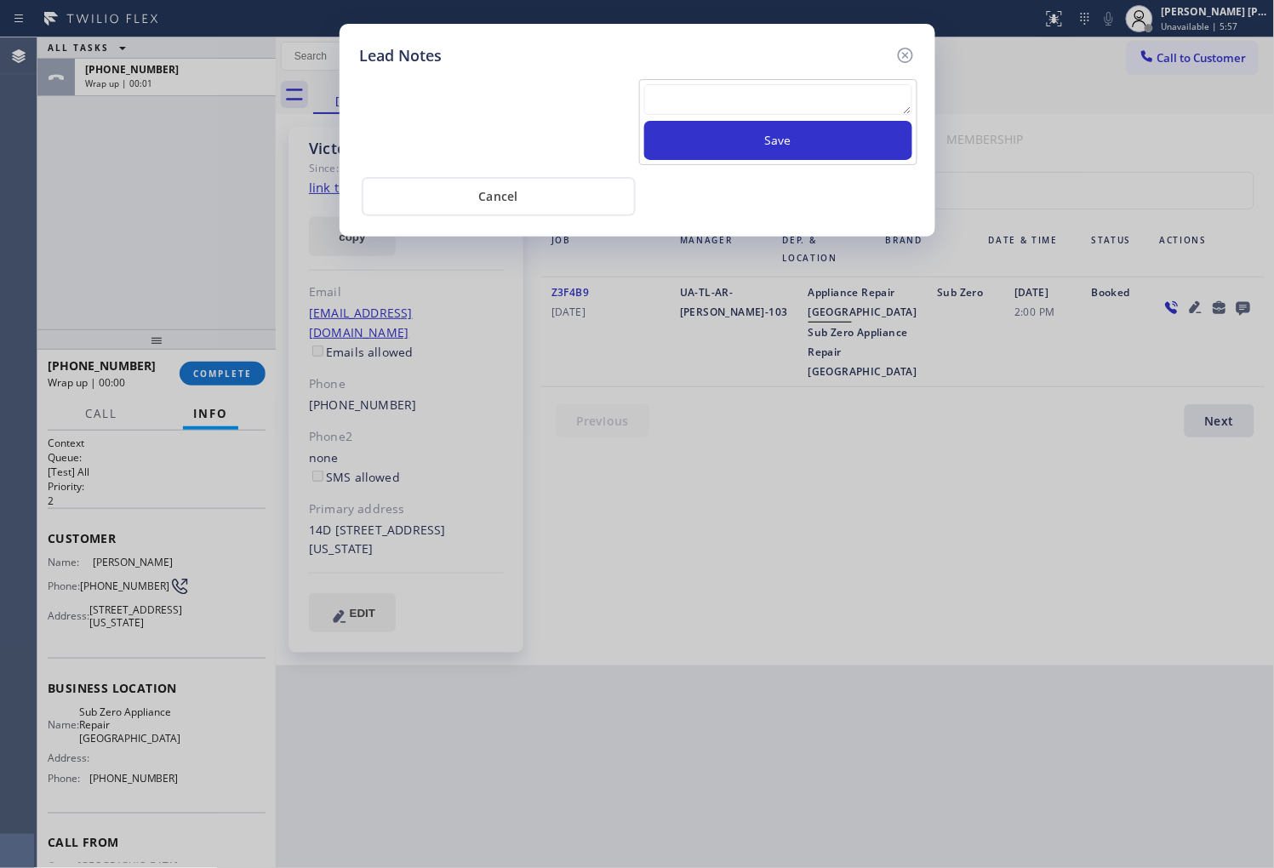
click at [841, 102] on textarea at bounding box center [778, 99] width 268 height 31
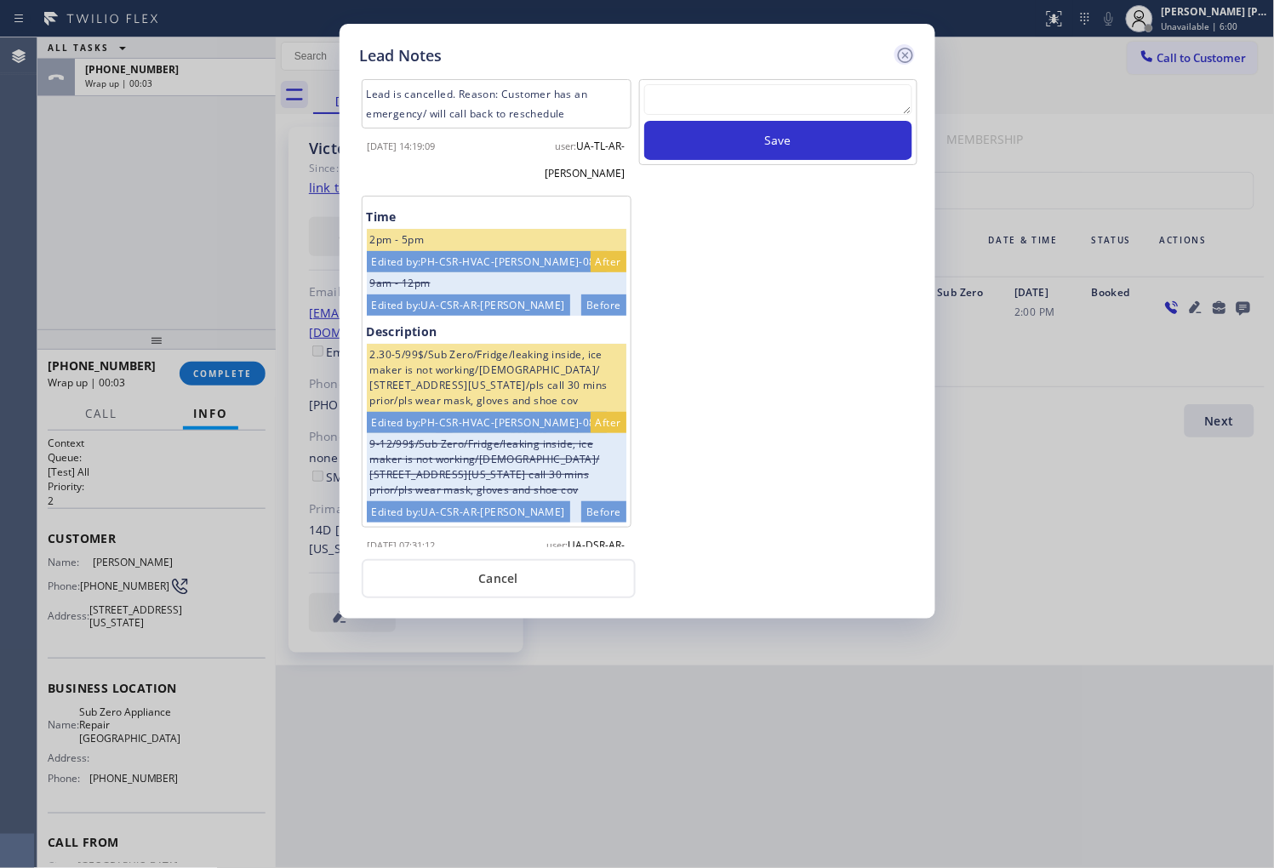
click at [908, 57] on icon at bounding box center [906, 55] width 20 height 20
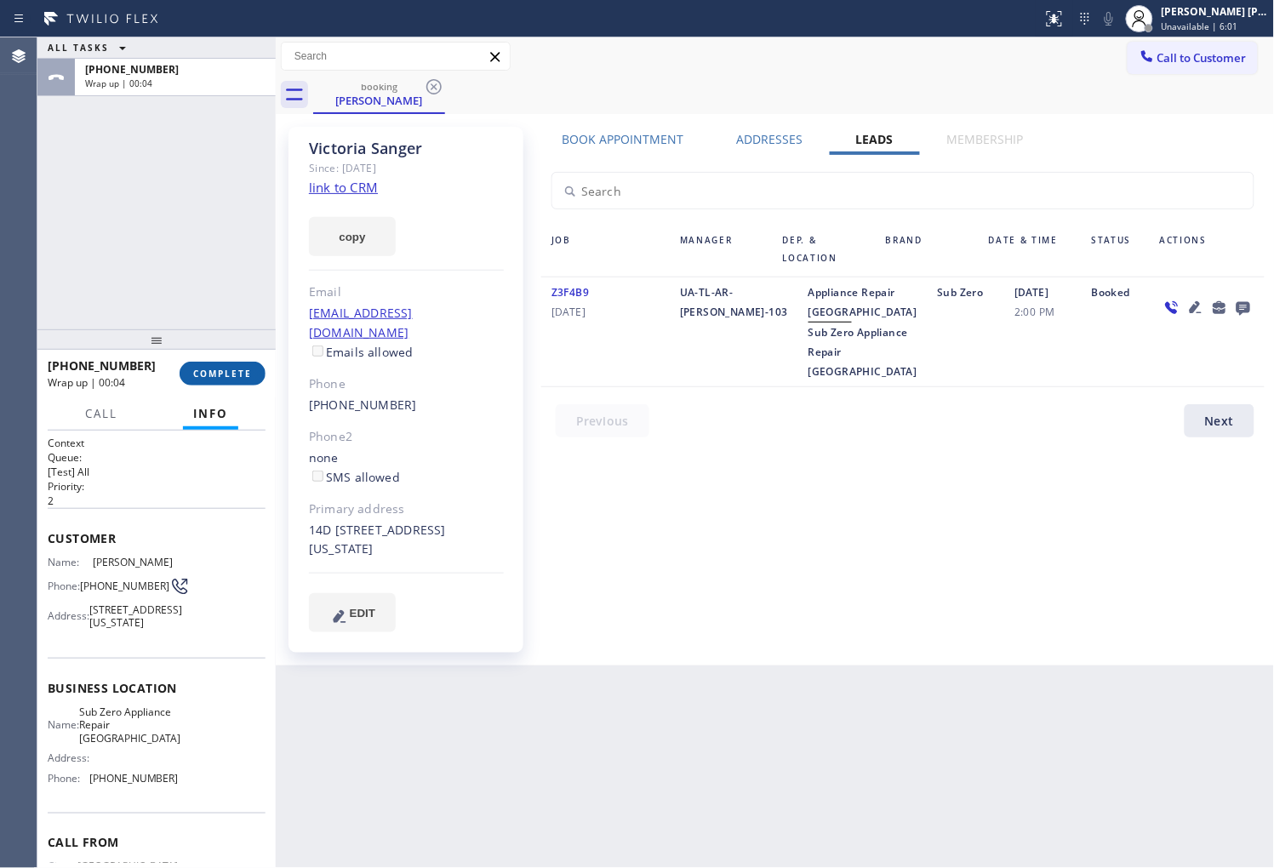
click at [245, 363] on button "COMPLETE" at bounding box center [223, 374] width 86 height 24
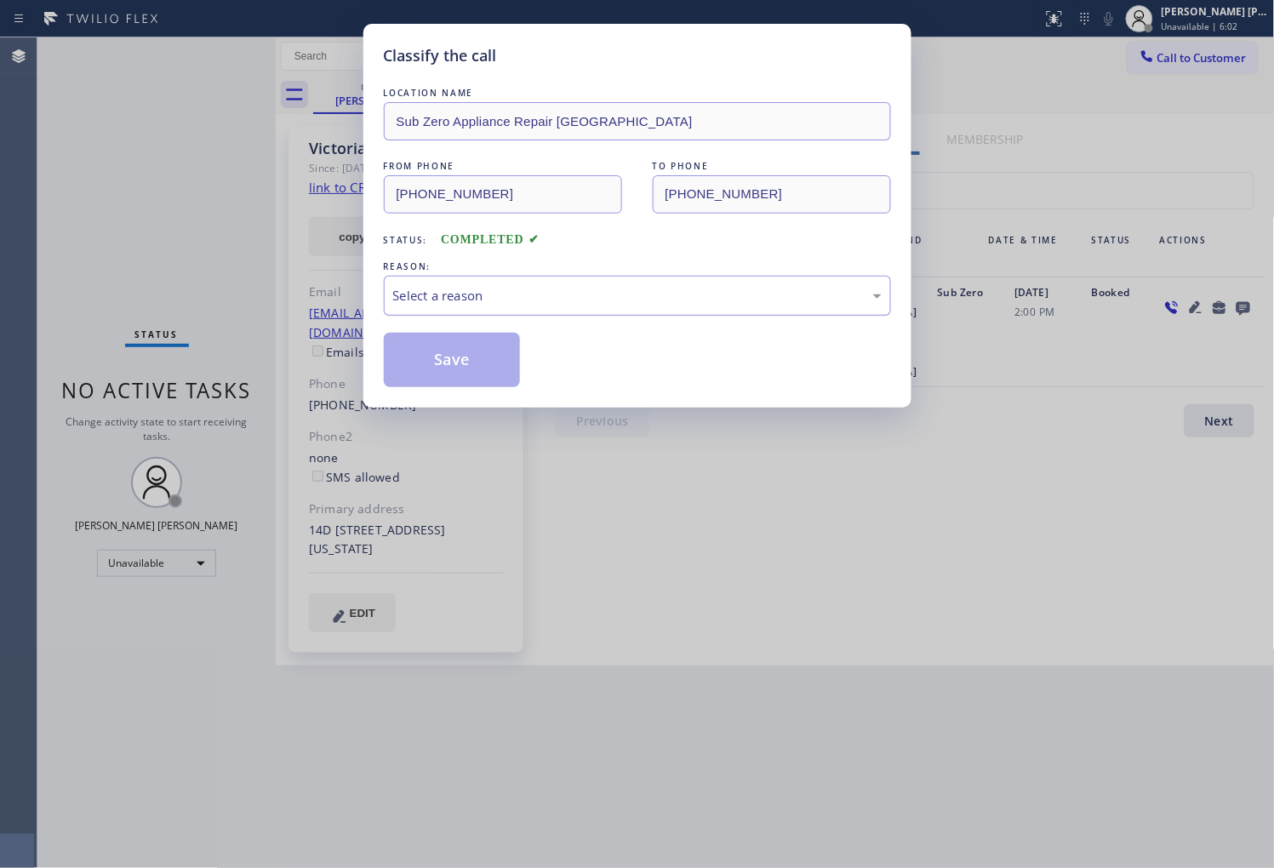
click at [465, 306] on div "Select a reason" at bounding box center [637, 296] width 507 height 40
click at [478, 303] on div "Select a reason" at bounding box center [637, 296] width 489 height 20
click at [455, 352] on button "Save" at bounding box center [452, 360] width 137 height 54
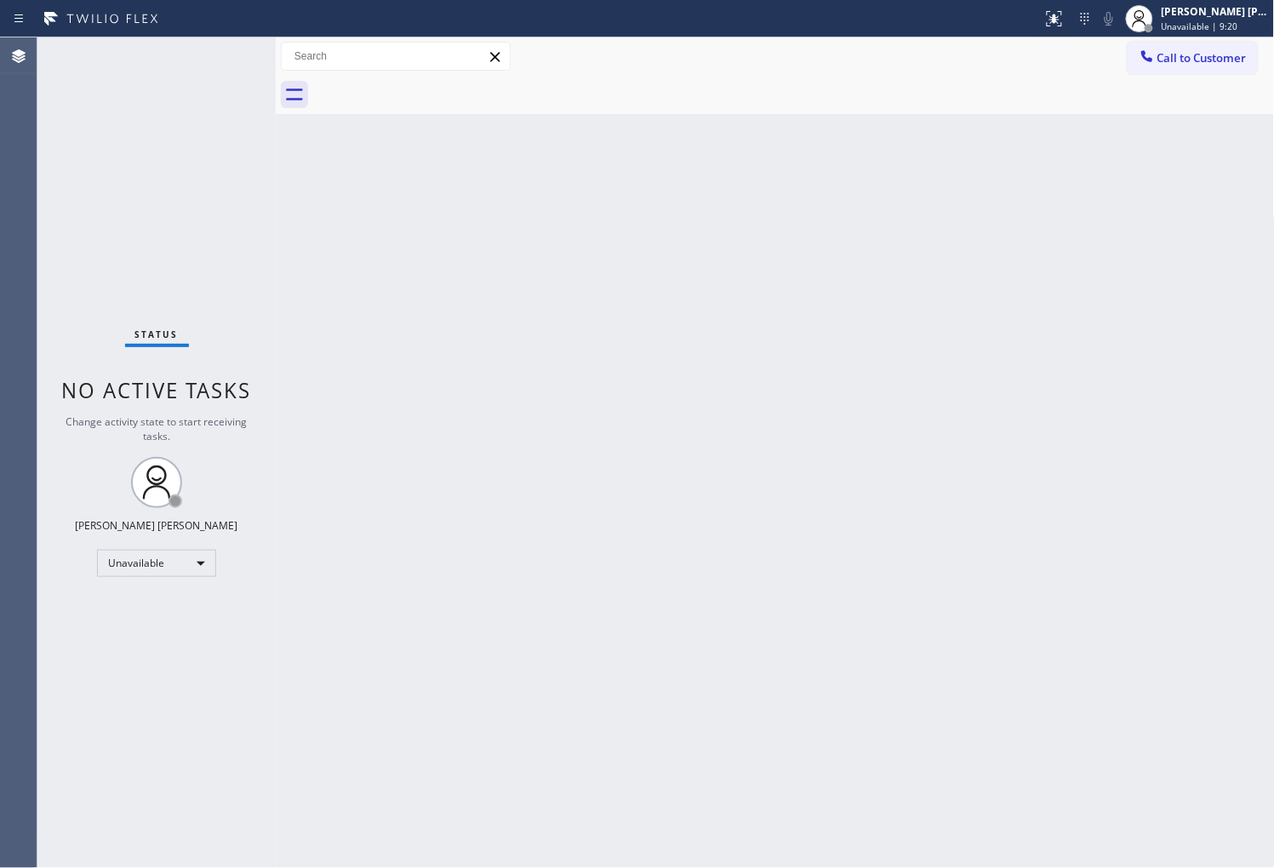
click at [3, 249] on div "Agent Desktop" at bounding box center [18, 452] width 37 height 831
click at [1239, 48] on button "Call to Customer" at bounding box center [1193, 58] width 130 height 32
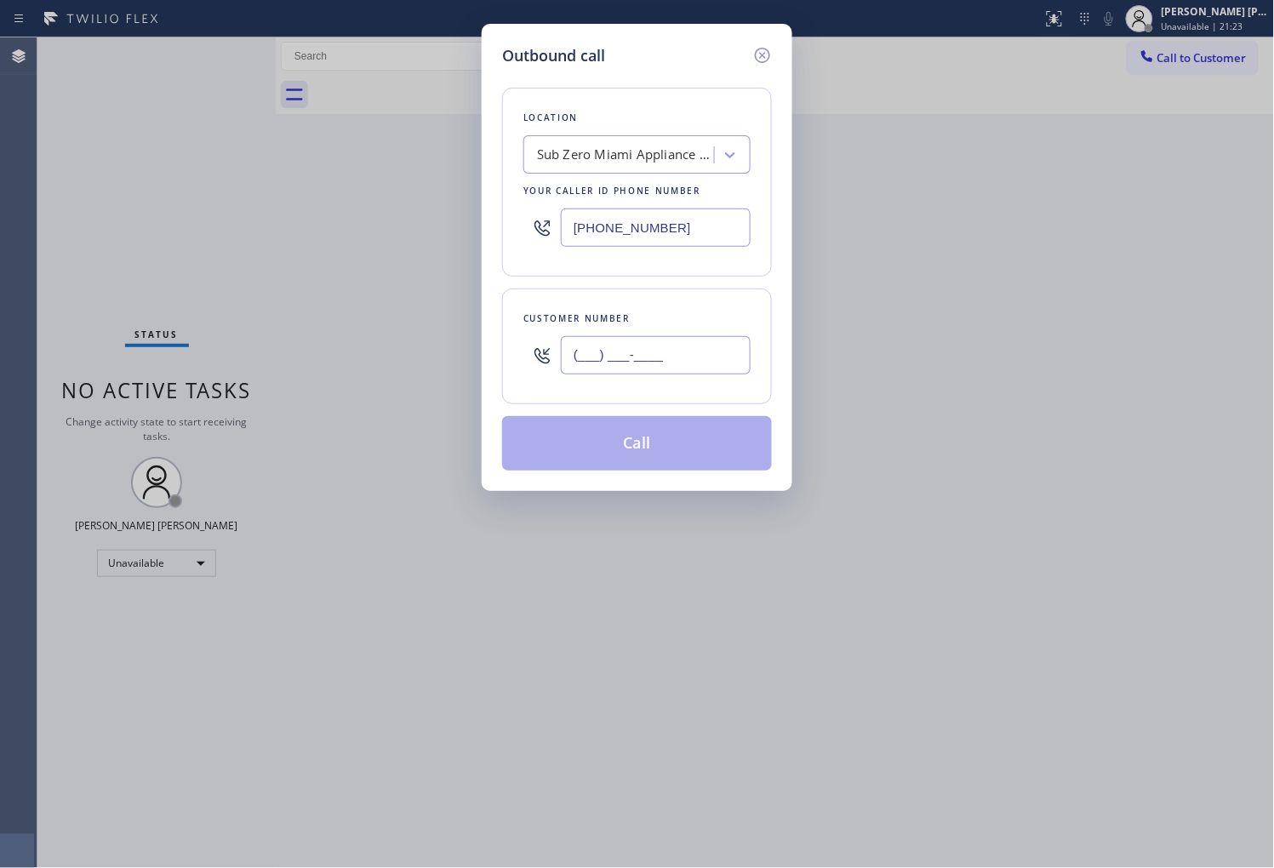
click at [667, 343] on input "(___) ___-____" at bounding box center [656, 355] width 190 height 38
paste input "707) 360-8218"
type input "(707) 360-8218"
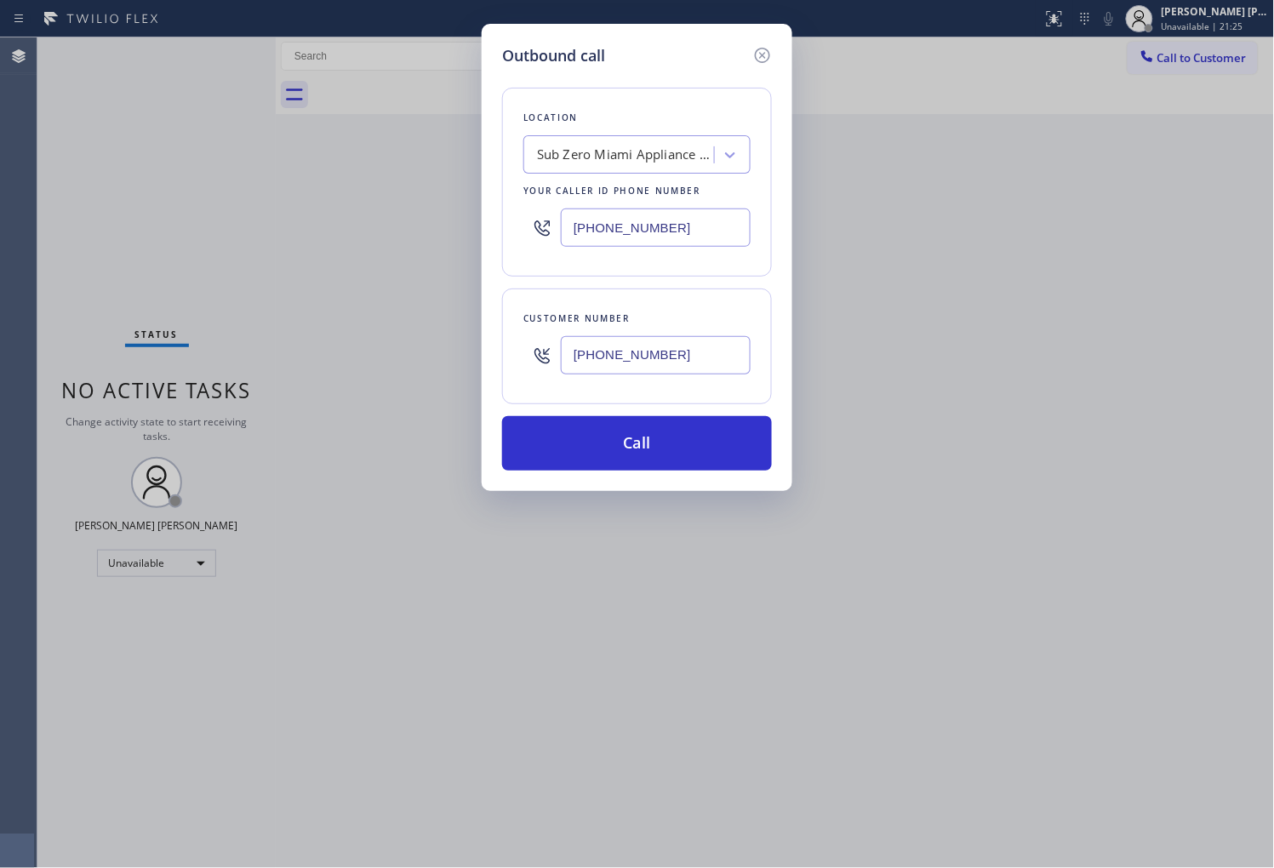
click at [613, 243] on input "(786) 565-4151" at bounding box center [656, 228] width 190 height 38
paste input "877) 748-5179"
type input "(877) 748-5179"
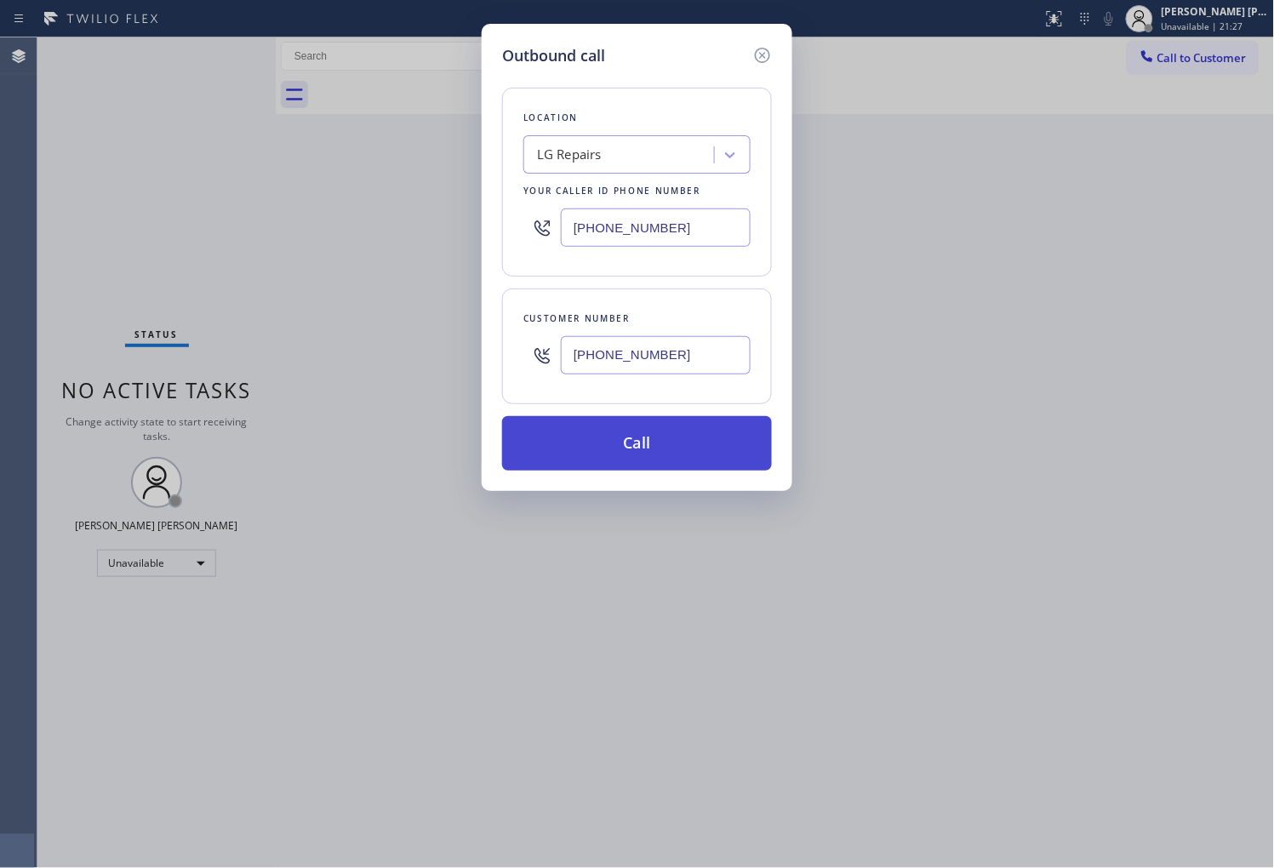
click at [667, 432] on button "Call" at bounding box center [637, 443] width 270 height 54
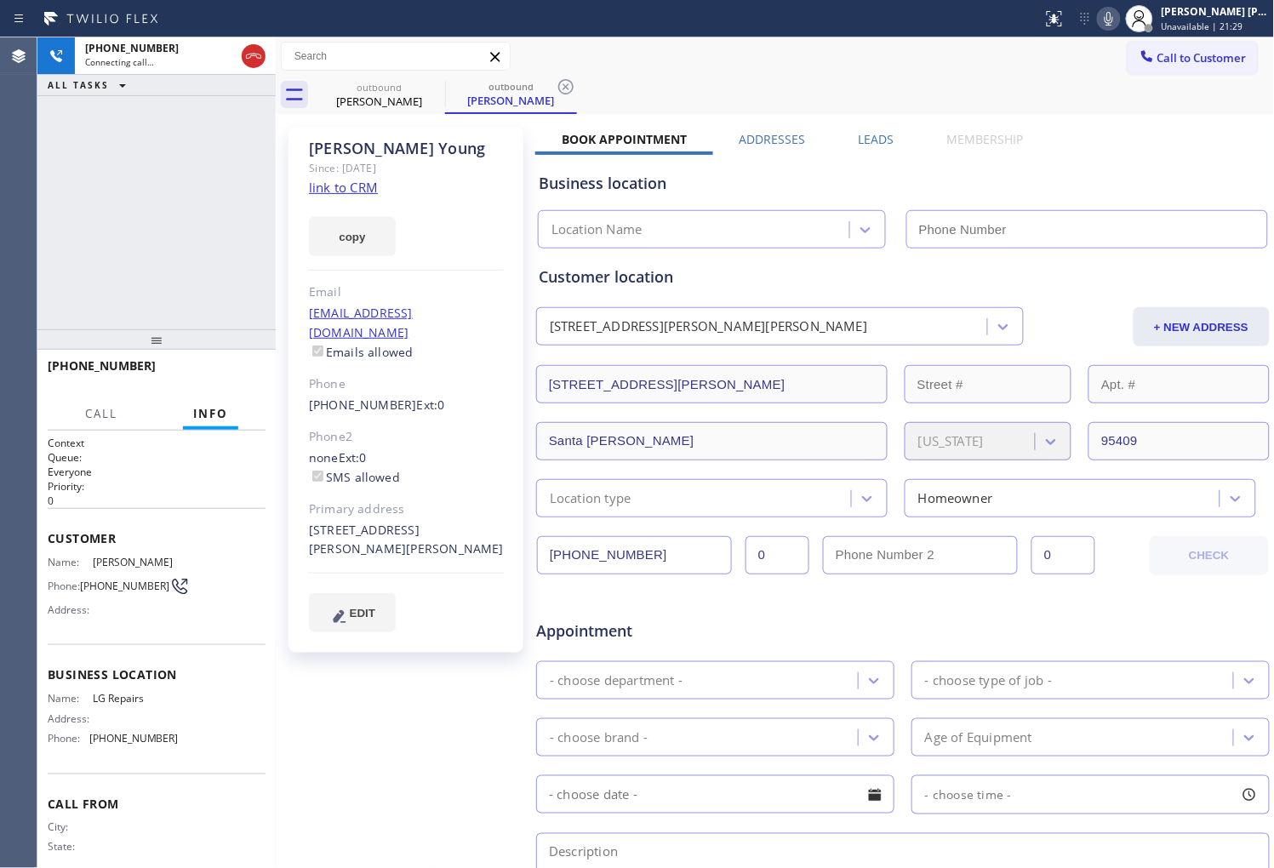
drag, startPoint x: 346, startPoint y: 189, endPoint x: 471, endPoint y: 288, distance: 159.4
click at [346, 189] on link "link to CRM" at bounding box center [343, 187] width 69 height 17
type input "(877) 748-5179"
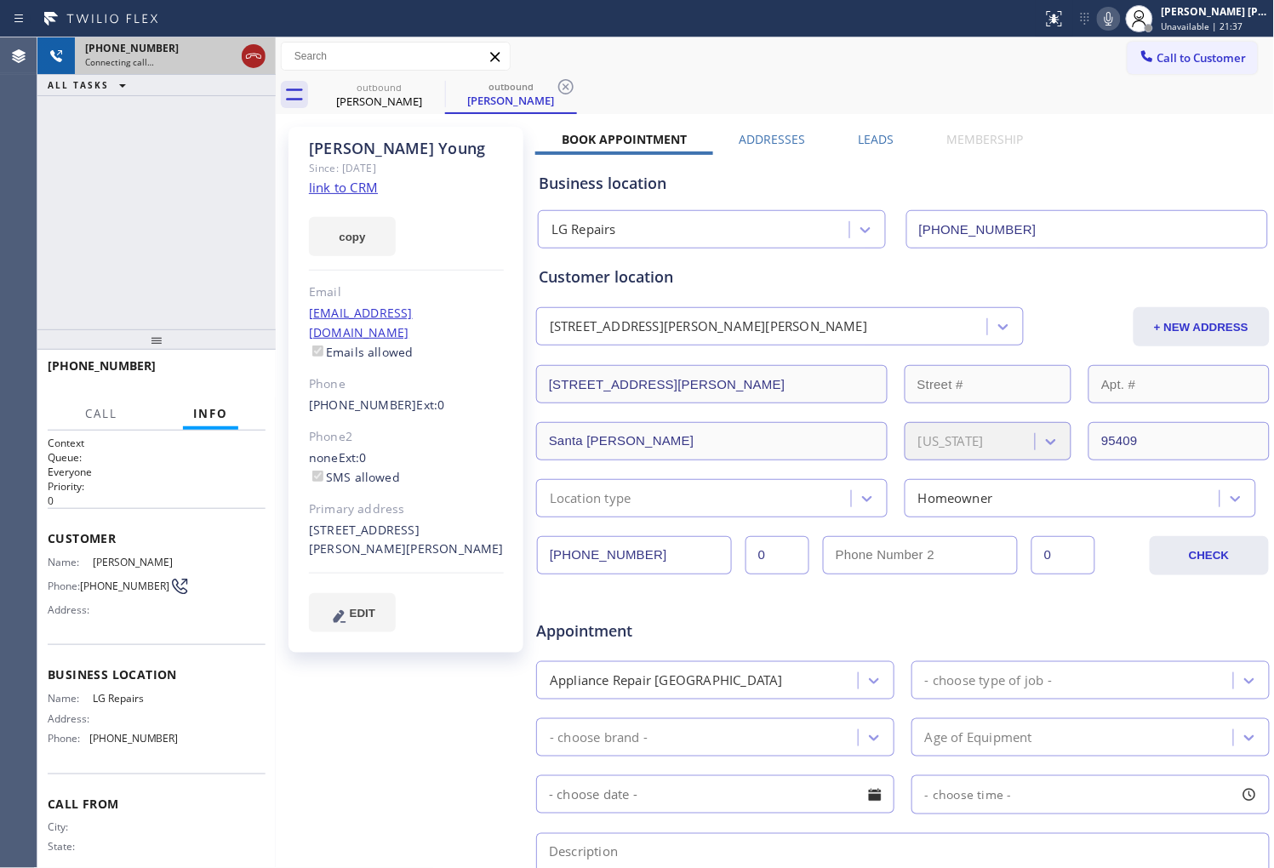
click at [251, 49] on icon at bounding box center [253, 56] width 20 height 20
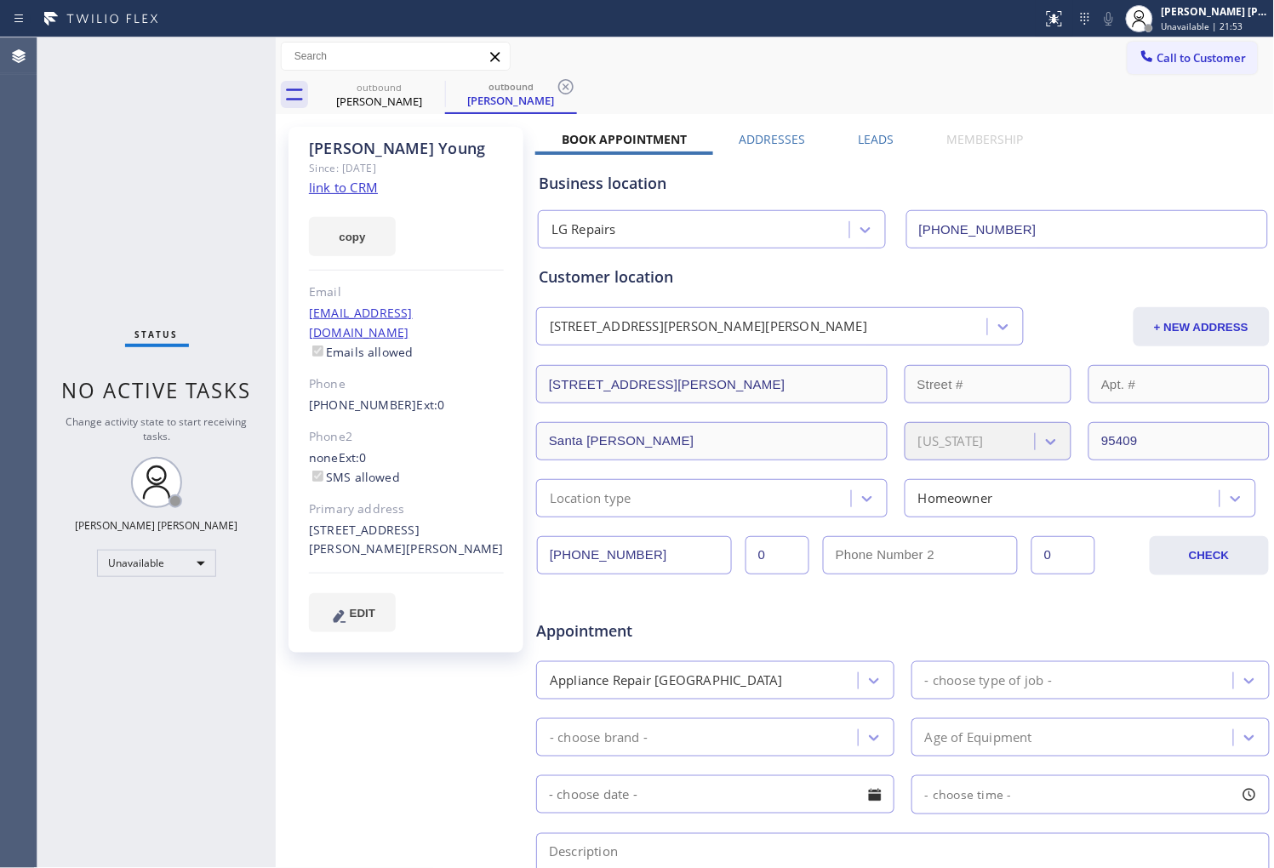
click at [354, 142] on div "Cindy Young" at bounding box center [406, 149] width 195 height 20
copy div "Cindy Young"
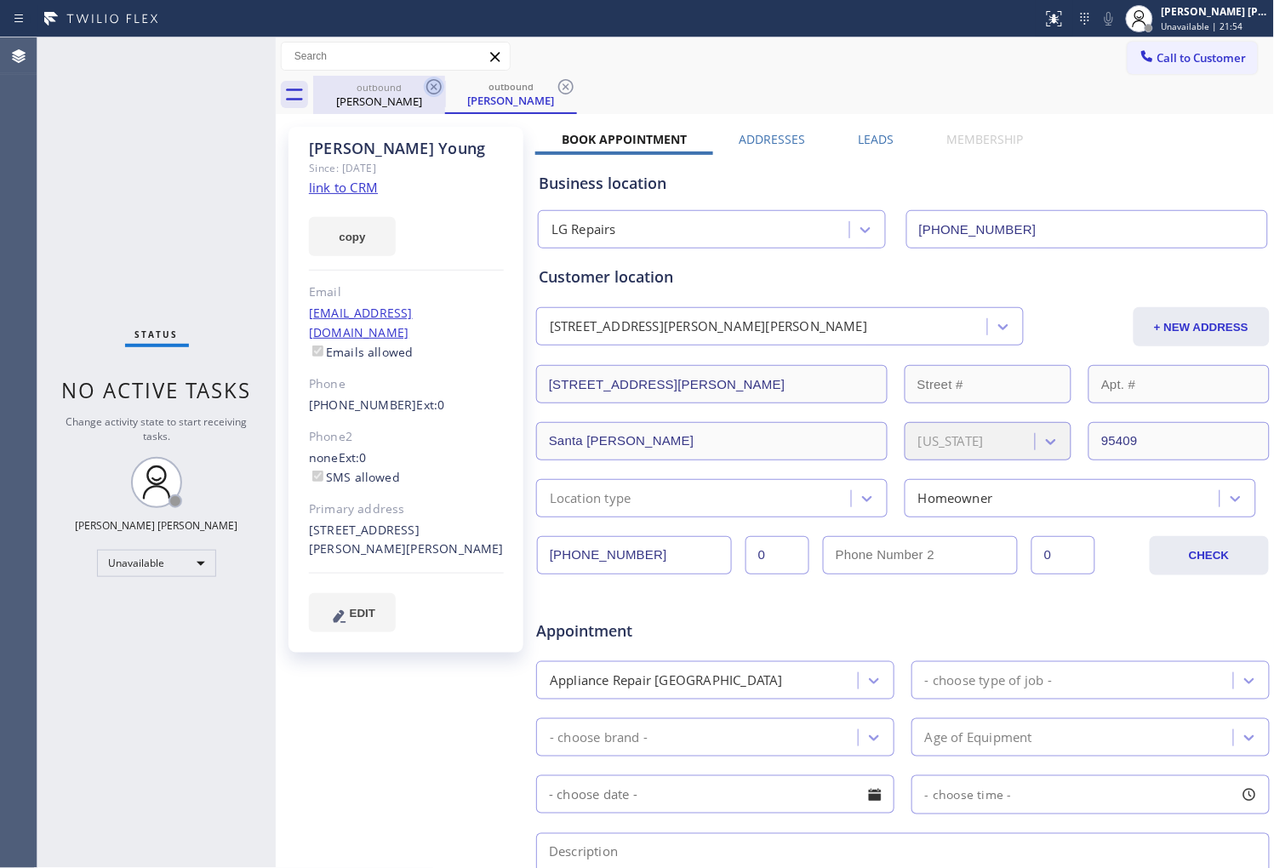
click at [438, 90] on icon at bounding box center [434, 87] width 20 height 20
click at [437, 90] on icon at bounding box center [434, 87] width 20 height 20
click at [445, 90] on div "outbound Cindy Young" at bounding box center [511, 95] width 132 height 38
click at [556, 90] on icon at bounding box center [566, 87] width 20 height 20
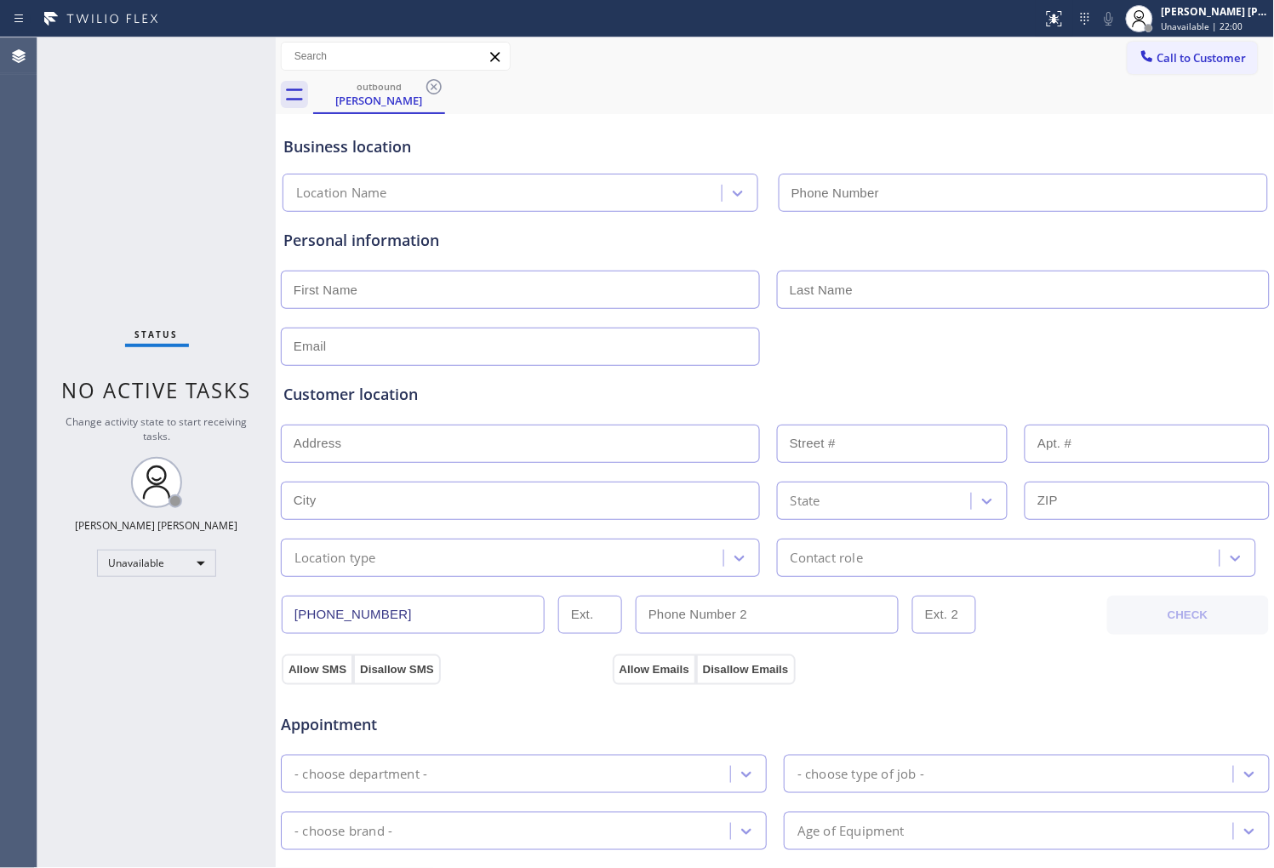
type input "(877) 748-5179"
click at [438, 83] on icon at bounding box center [434, 87] width 20 height 20
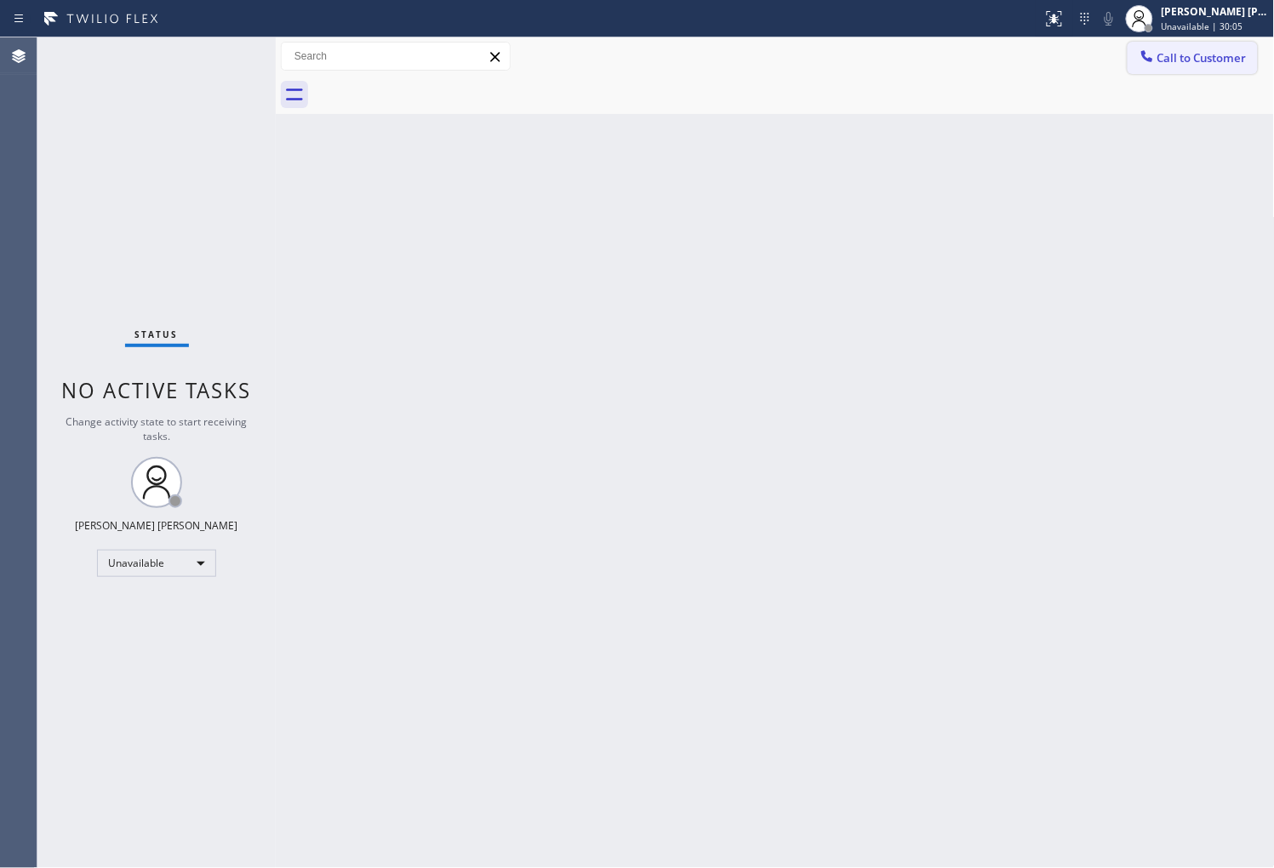
click at [1188, 51] on span "Call to Customer" at bounding box center [1202, 57] width 89 height 15
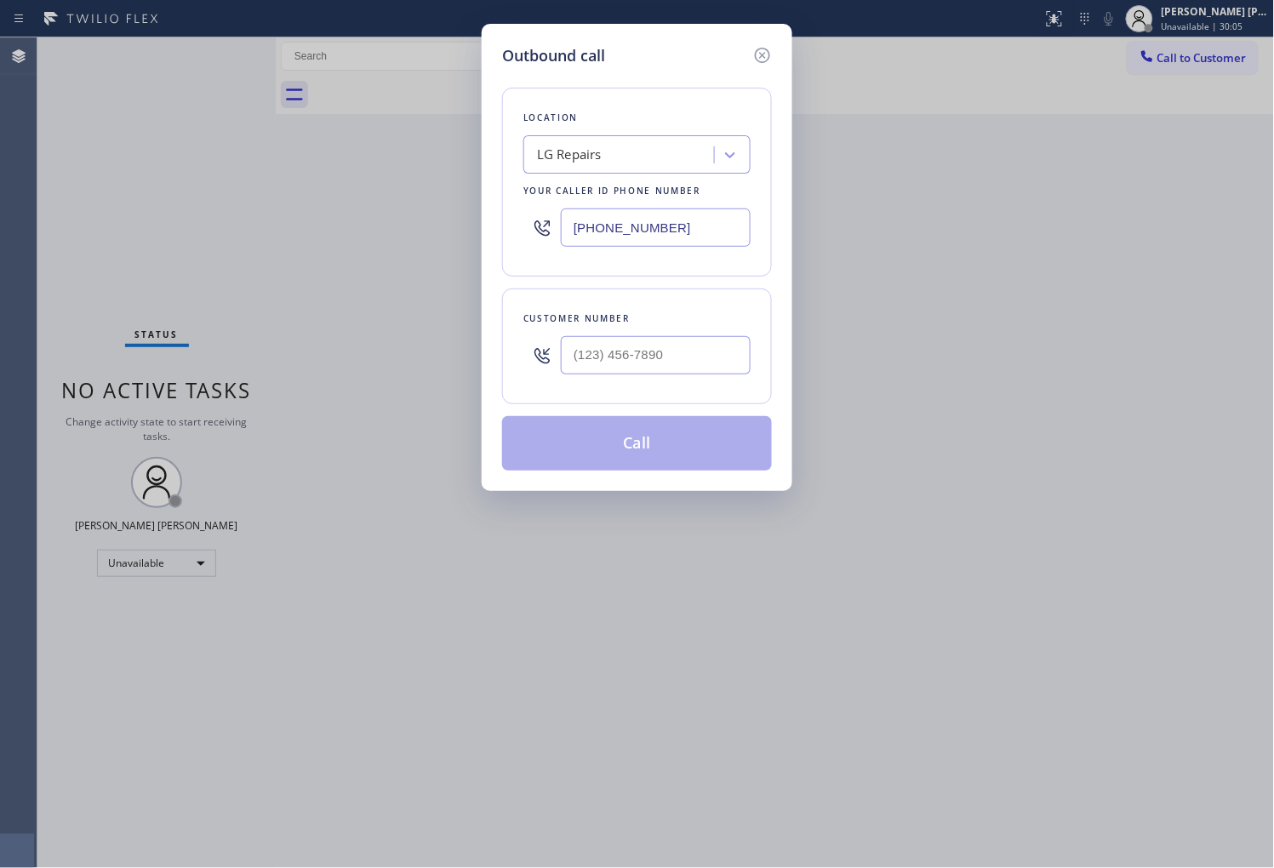
click at [678, 232] on input "(877) 748-5179" at bounding box center [656, 228] width 190 height 38
paste input "310) 340-1706"
type input "(310) 340-1706"
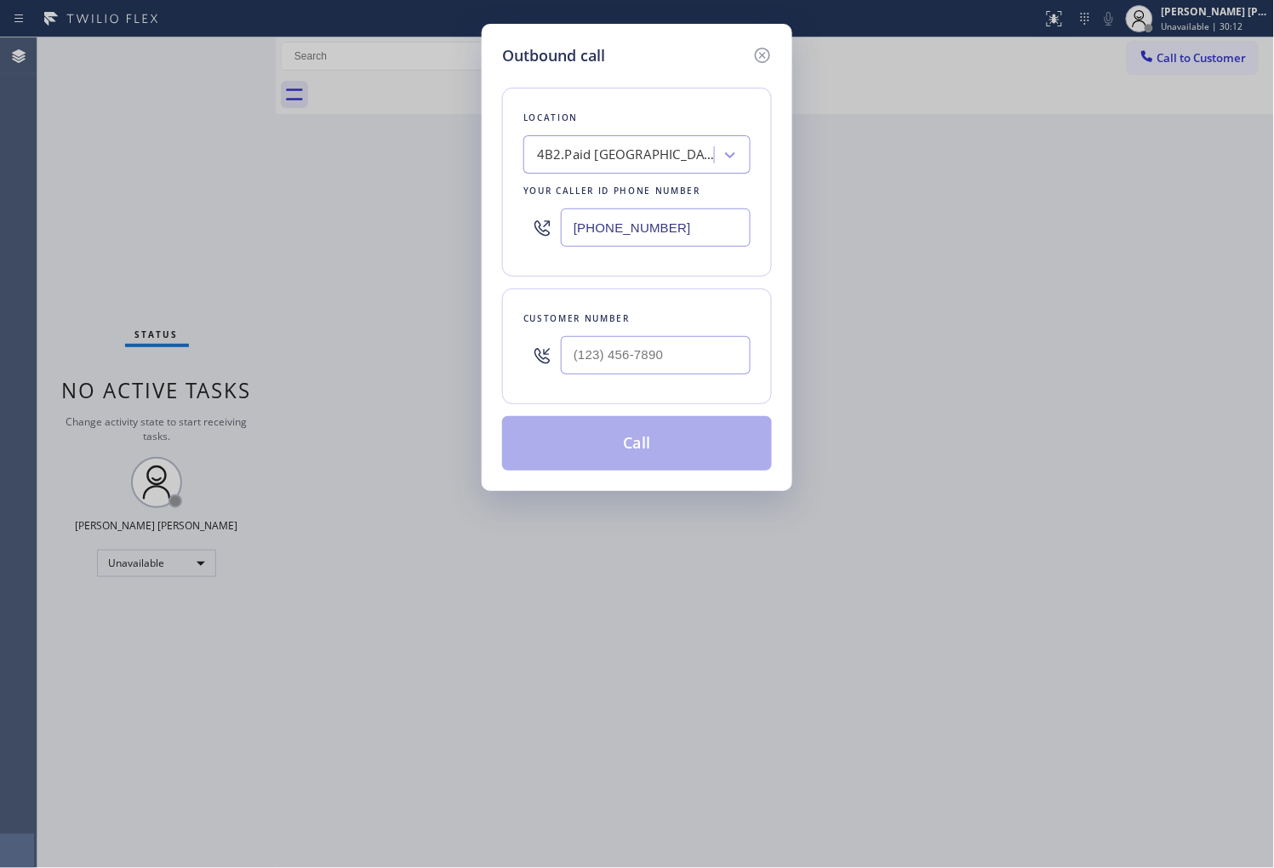
click at [655, 356] on input "text" at bounding box center [656, 355] width 190 height 38
click at [655, 356] on input "(___) ___-____" at bounding box center [656, 355] width 190 height 38
paste input "7472"
click at [638, 337] on input "(___) ___-7472" at bounding box center [656, 355] width 190 height 38
click at [639, 341] on input "(___) ___-7472" at bounding box center [656, 355] width 190 height 38
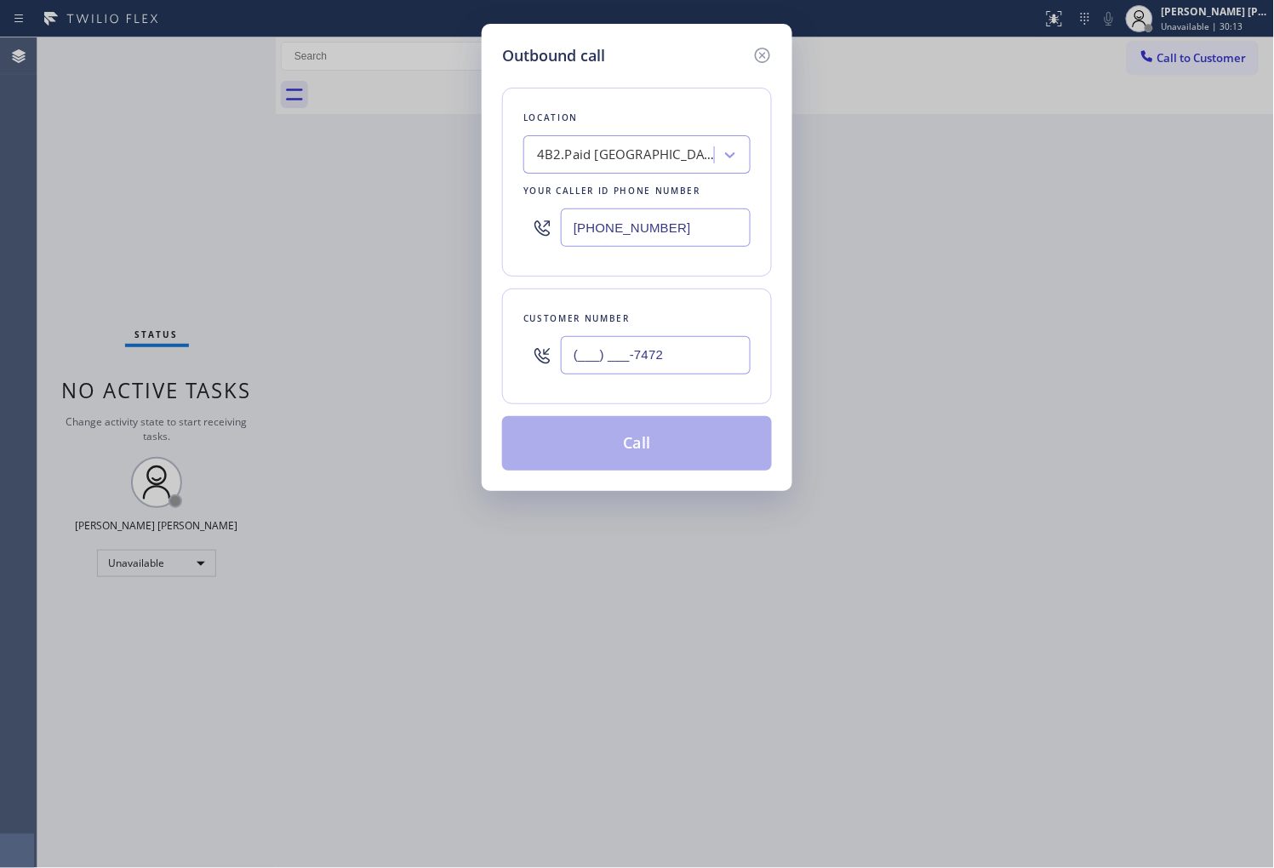
click at [639, 341] on input "(___) ___-7472" at bounding box center [656, 355] width 190 height 38
paste input "747) 219-9861"
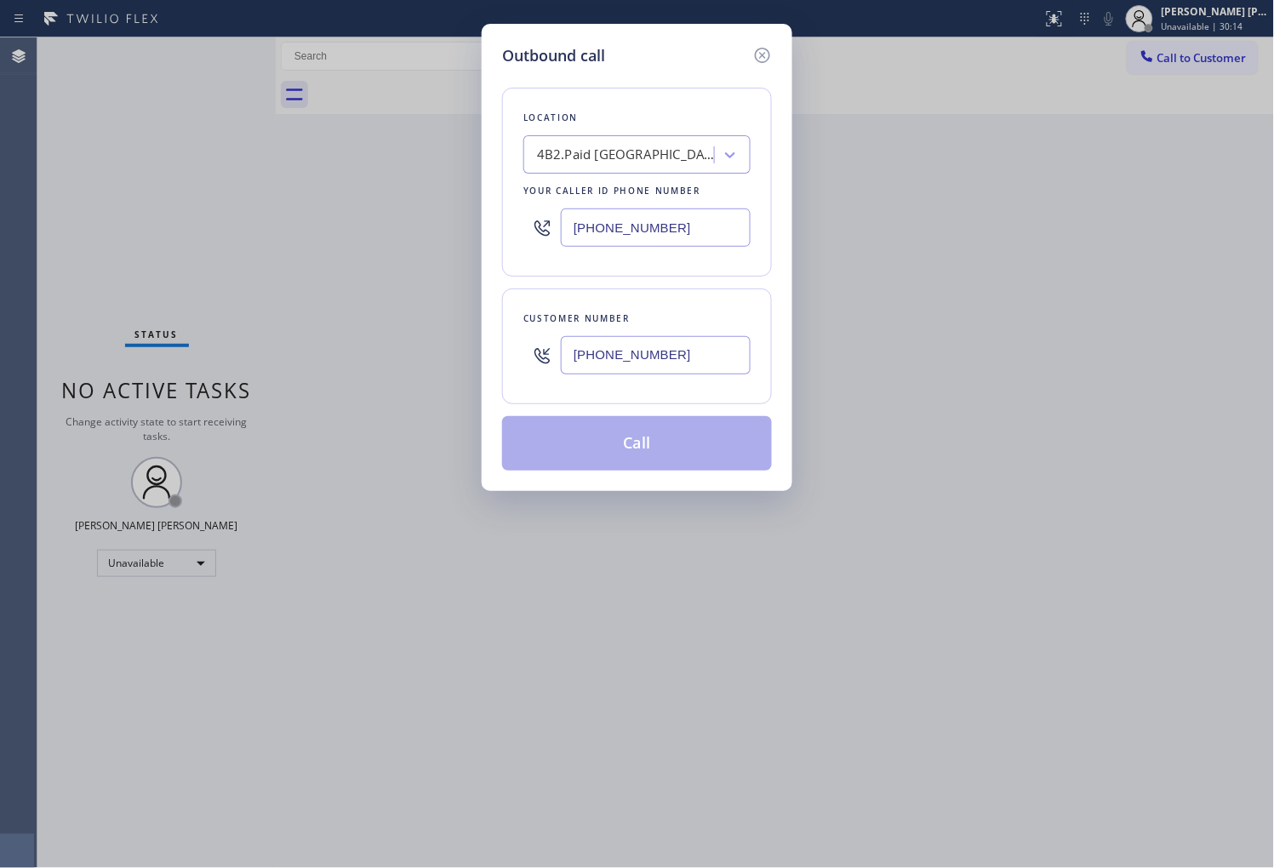
type input "(747) 219-9861"
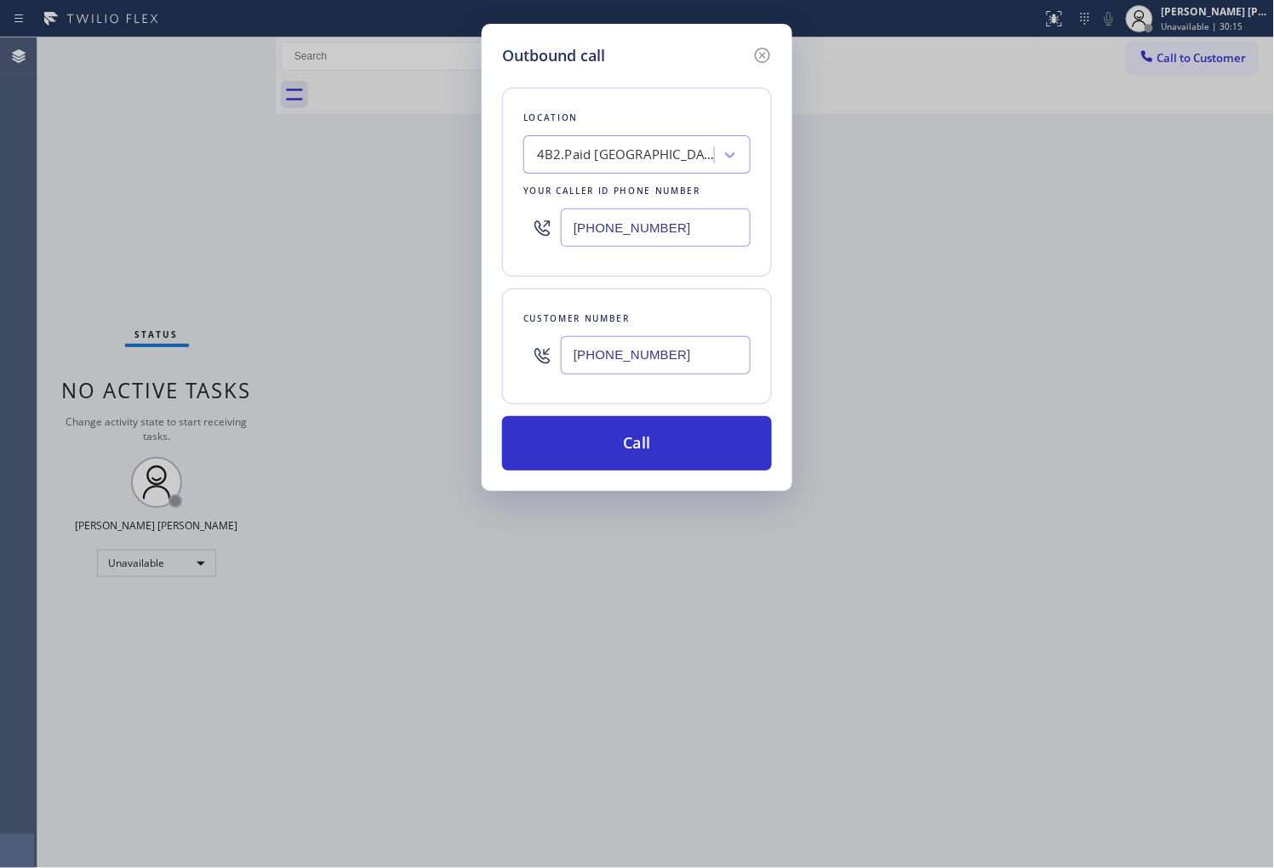
click at [715, 473] on div "Outbound call Location 4B2.Paid Santa Monica Best Appliance Repair Your caller …" at bounding box center [637, 257] width 311 height 467
click at [702, 449] on button "Call" at bounding box center [637, 443] width 270 height 54
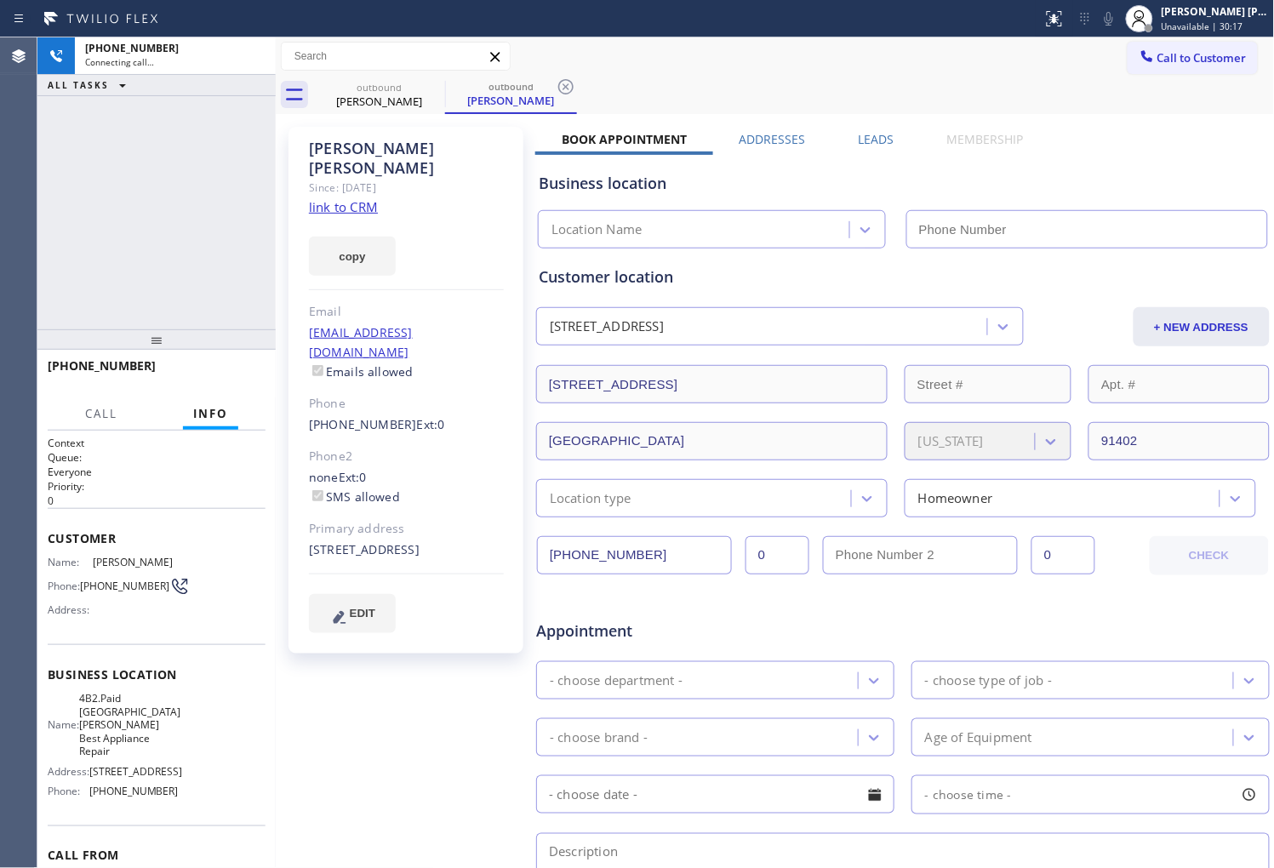
click at [347, 146] on div "Abraham M Medrano" at bounding box center [406, 158] width 195 height 39
drag, startPoint x: 329, startPoint y: 226, endPoint x: 347, endPoint y: 146, distance: 82.2
click at [347, 146] on div "Abraham M Medrano" at bounding box center [406, 158] width 195 height 39
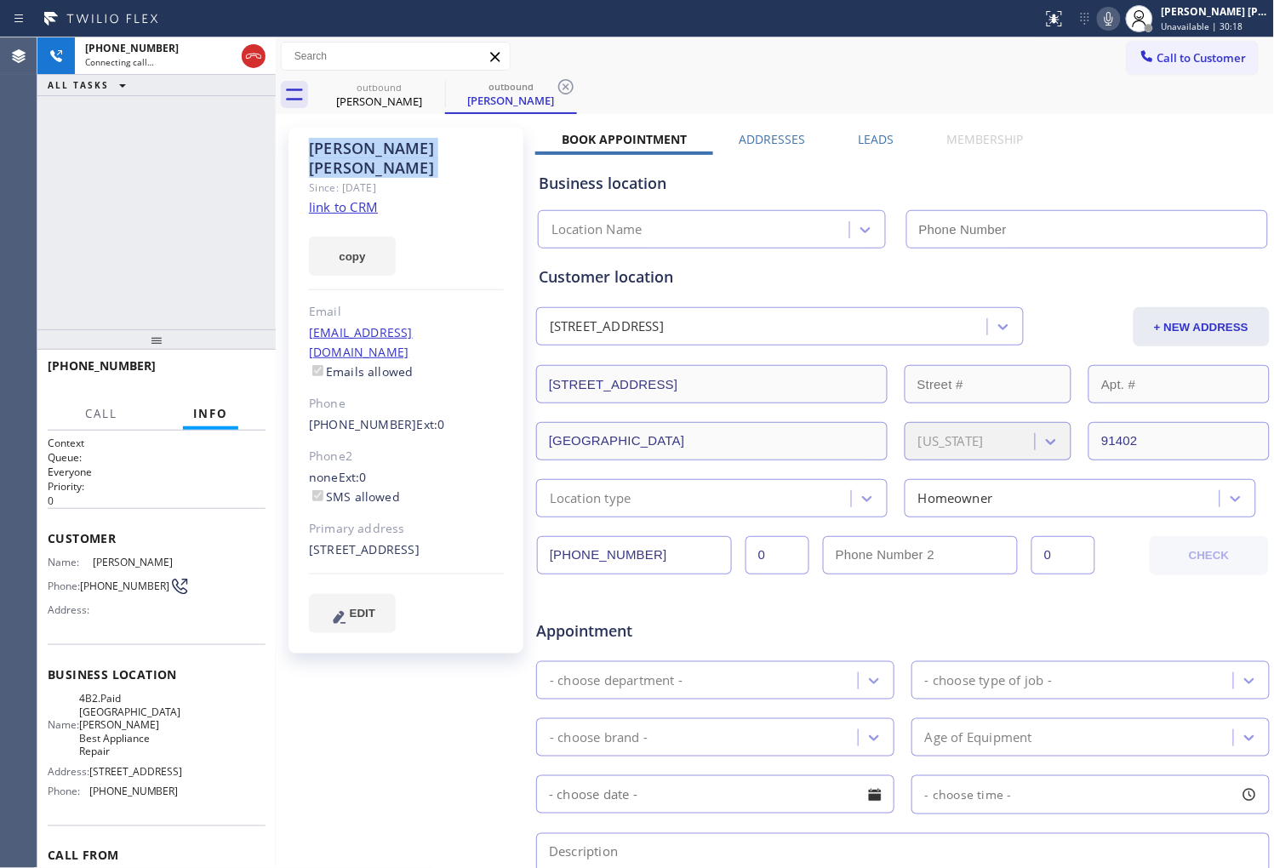
copy div "Abraham M Medrano"
type input "(310) 340-1706"
click at [3, 317] on div "Agent Desktop" at bounding box center [18, 452] width 37 height 831
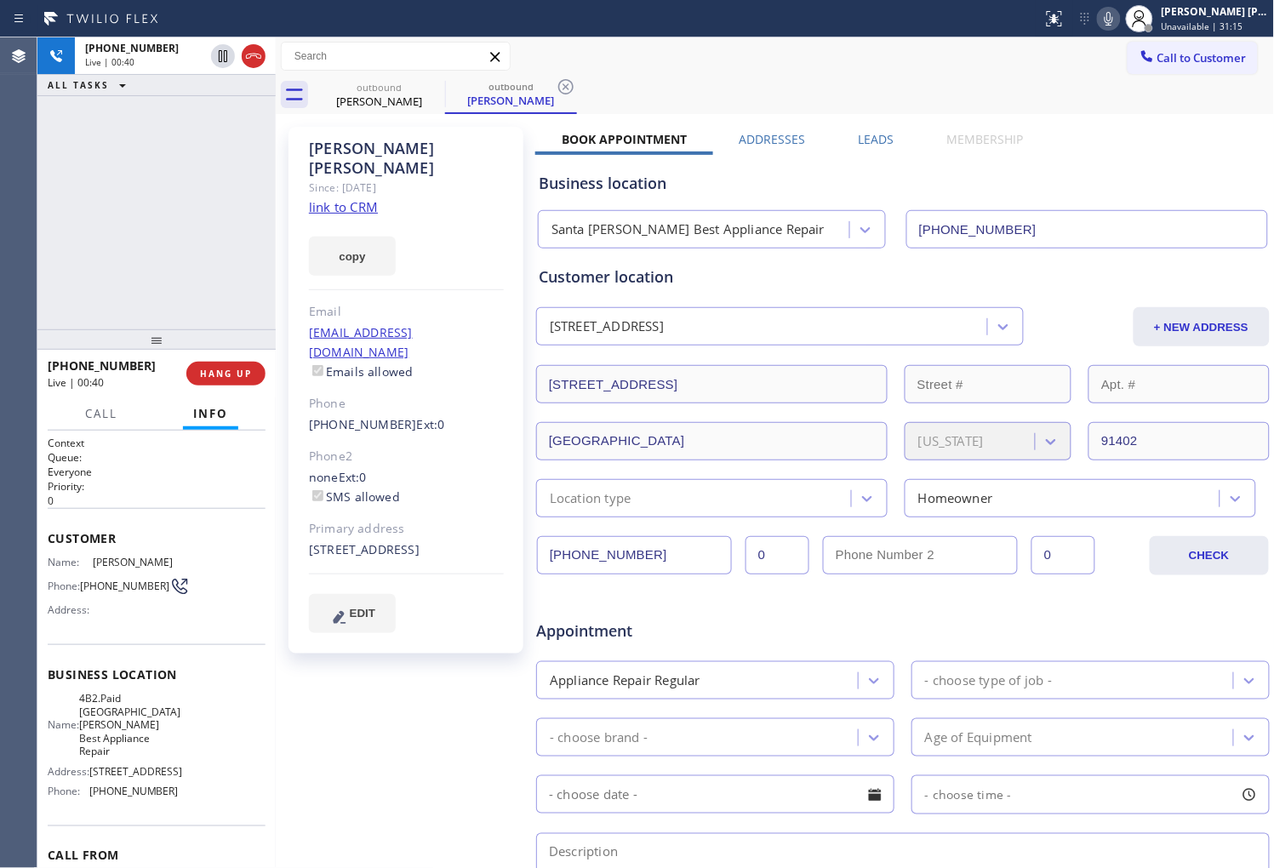
click at [361, 541] on div "8506 Sparton Avenue Los Angeles, 91402 CA" at bounding box center [406, 551] width 195 height 20
drag, startPoint x: 361, startPoint y: 534, endPoint x: 354, endPoint y: 522, distance: 13.7
click at [361, 541] on div "8506 Sparton Avenue Los Angeles, 91402 CA" at bounding box center [406, 551] width 195 height 20
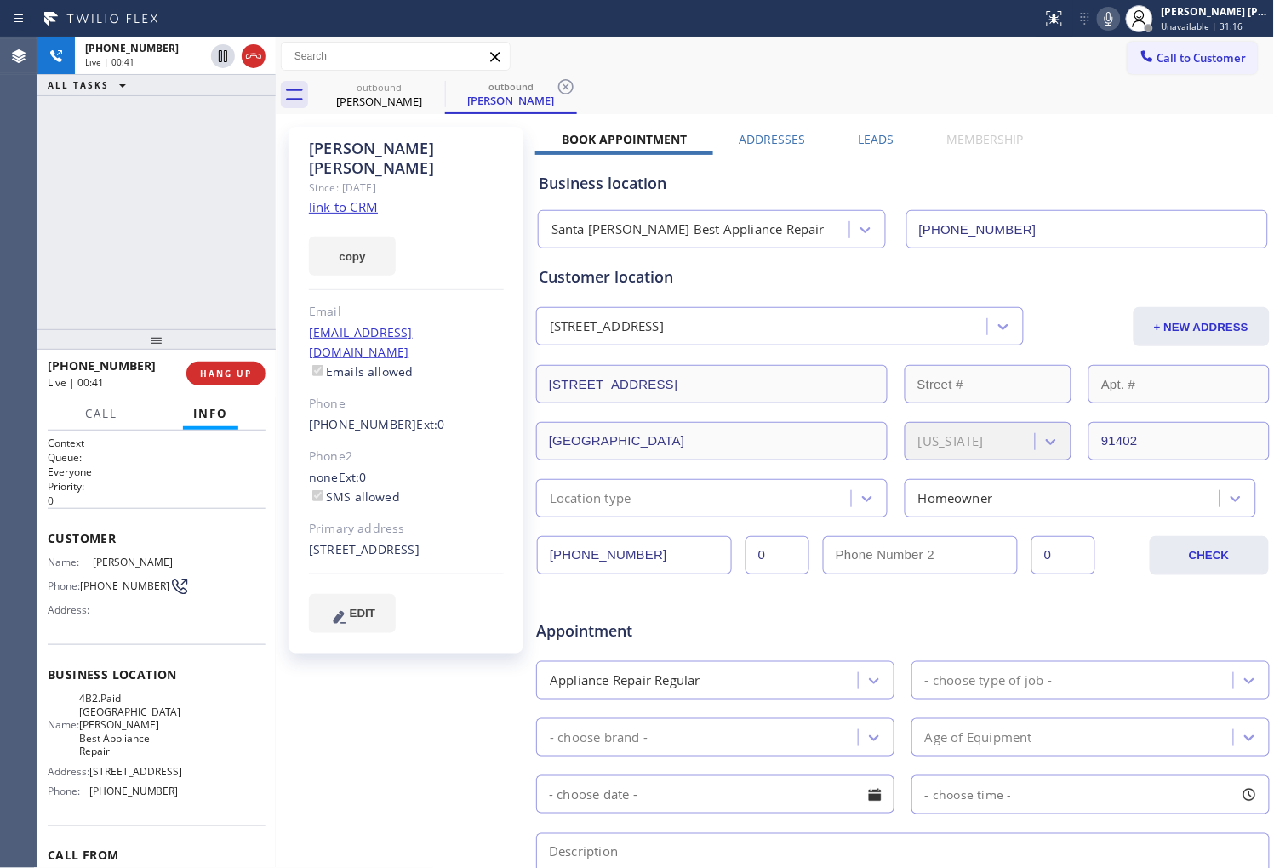
click at [243, 288] on div "+17472199861 Live | 00:41 ALL TASKS ALL TASKS ACTIVE TASKS TASKS IN WRAP UP" at bounding box center [156, 183] width 238 height 292
drag, startPoint x: 424, startPoint y: 532, endPoint x: 288, endPoint y: 514, distance: 137.4
click at [289, 514] on div "Abraham M Medrano Since: 20 may 2020 link to CRM copy Email medranoabraham57@ya…" at bounding box center [406, 390] width 235 height 527
click at [379, 541] on div "8506 Sparton Avenue Los Angeles, 91402 CA" at bounding box center [406, 551] width 195 height 20
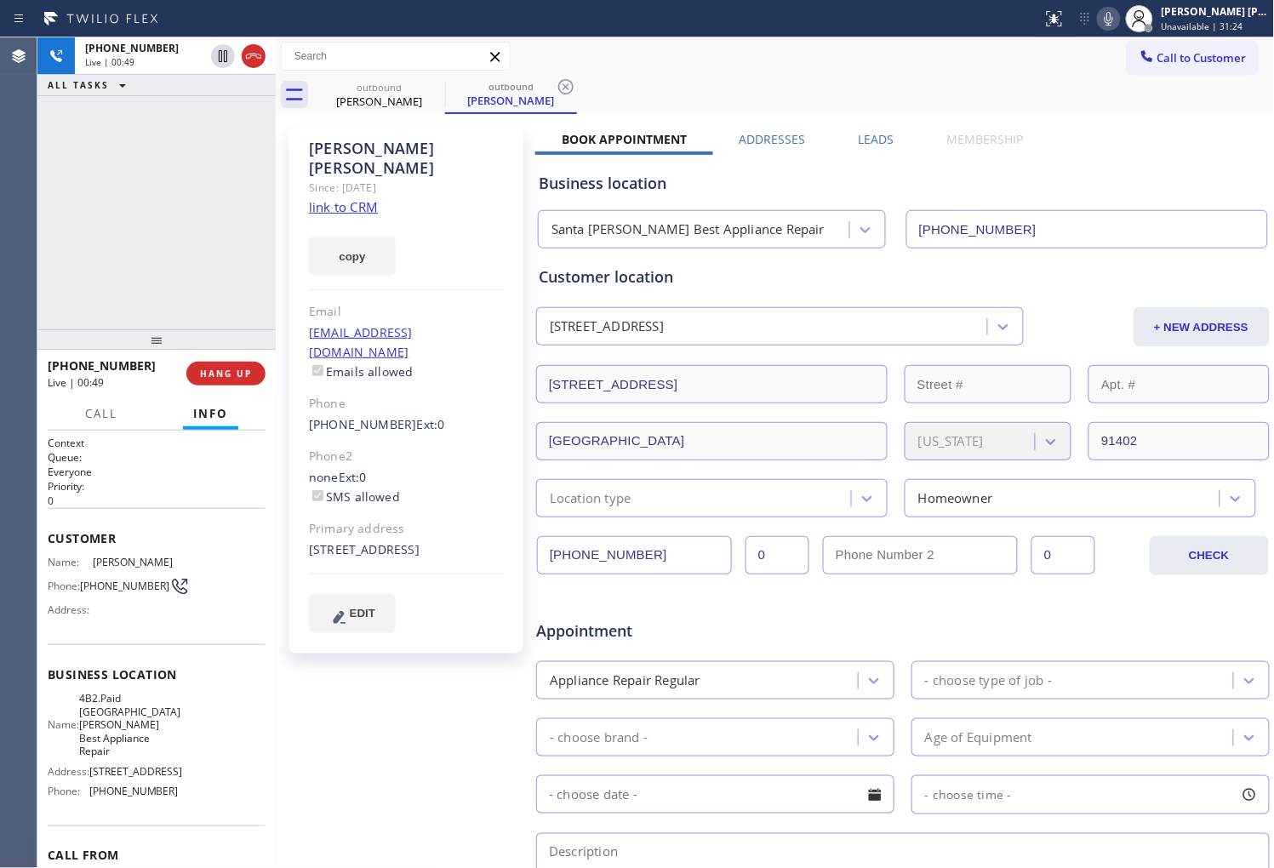
click at [417, 541] on div "8506 Sparton Avenue Los Angeles, 91402 CA" at bounding box center [406, 551] width 195 height 20
click at [404, 148] on div "Abraham M Medrano" at bounding box center [406, 158] width 195 height 39
click at [437, 221] on div "copy" at bounding box center [406, 246] width 195 height 59
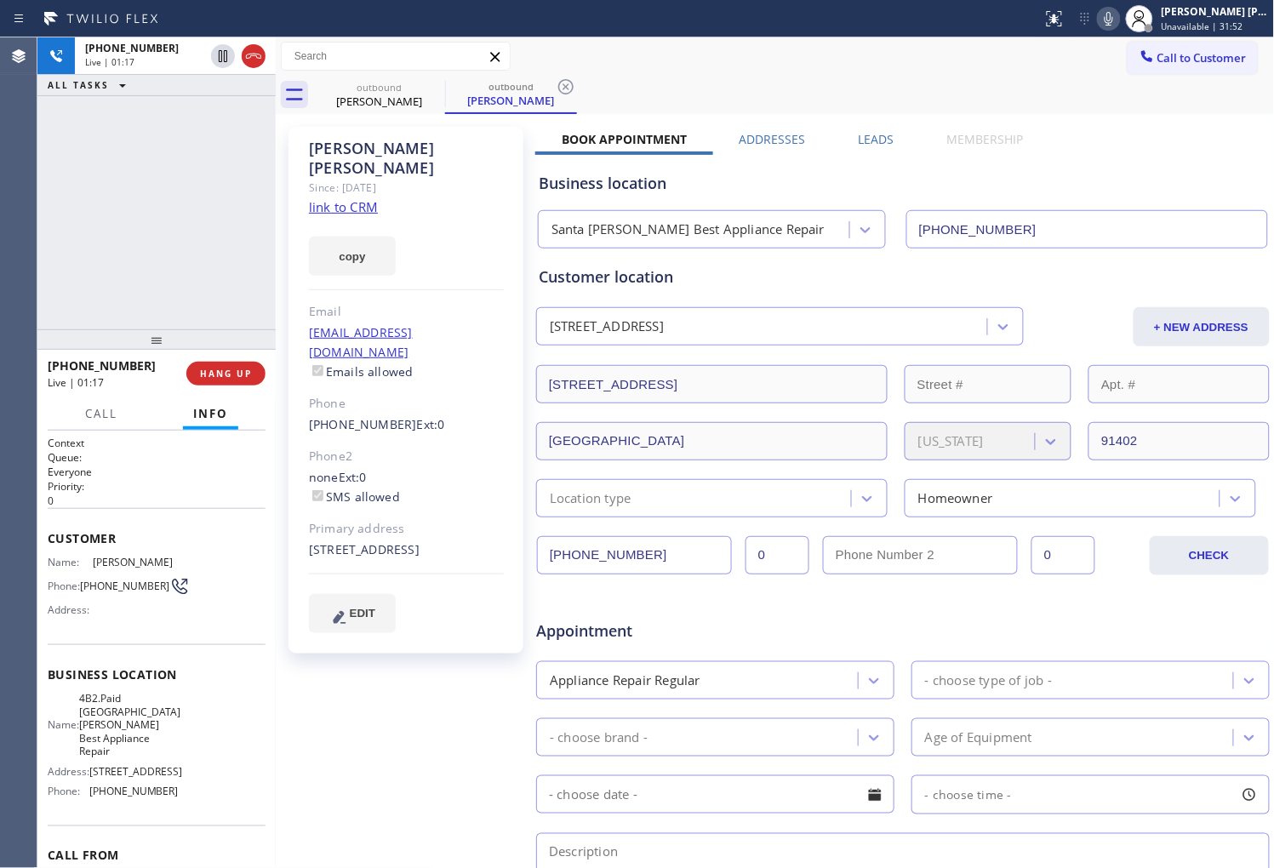
click at [1119, 20] on icon at bounding box center [1109, 19] width 20 height 20
click at [214, 60] on icon at bounding box center [223, 56] width 20 height 20
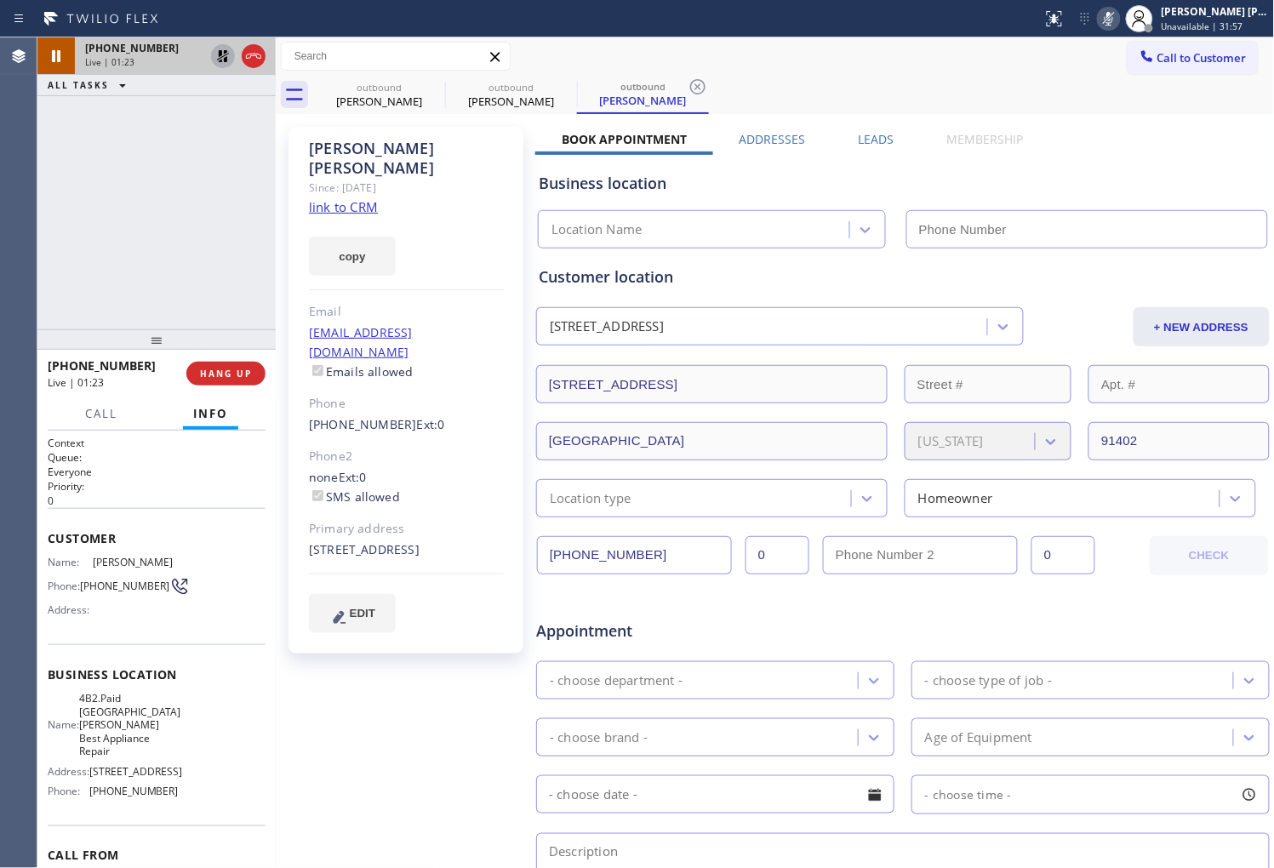
type input "(310) 340-1706"
click at [1119, 22] on icon at bounding box center [1109, 19] width 20 height 20
click at [221, 61] on icon at bounding box center [223, 56] width 12 height 12
type input "(310) 340-1706"
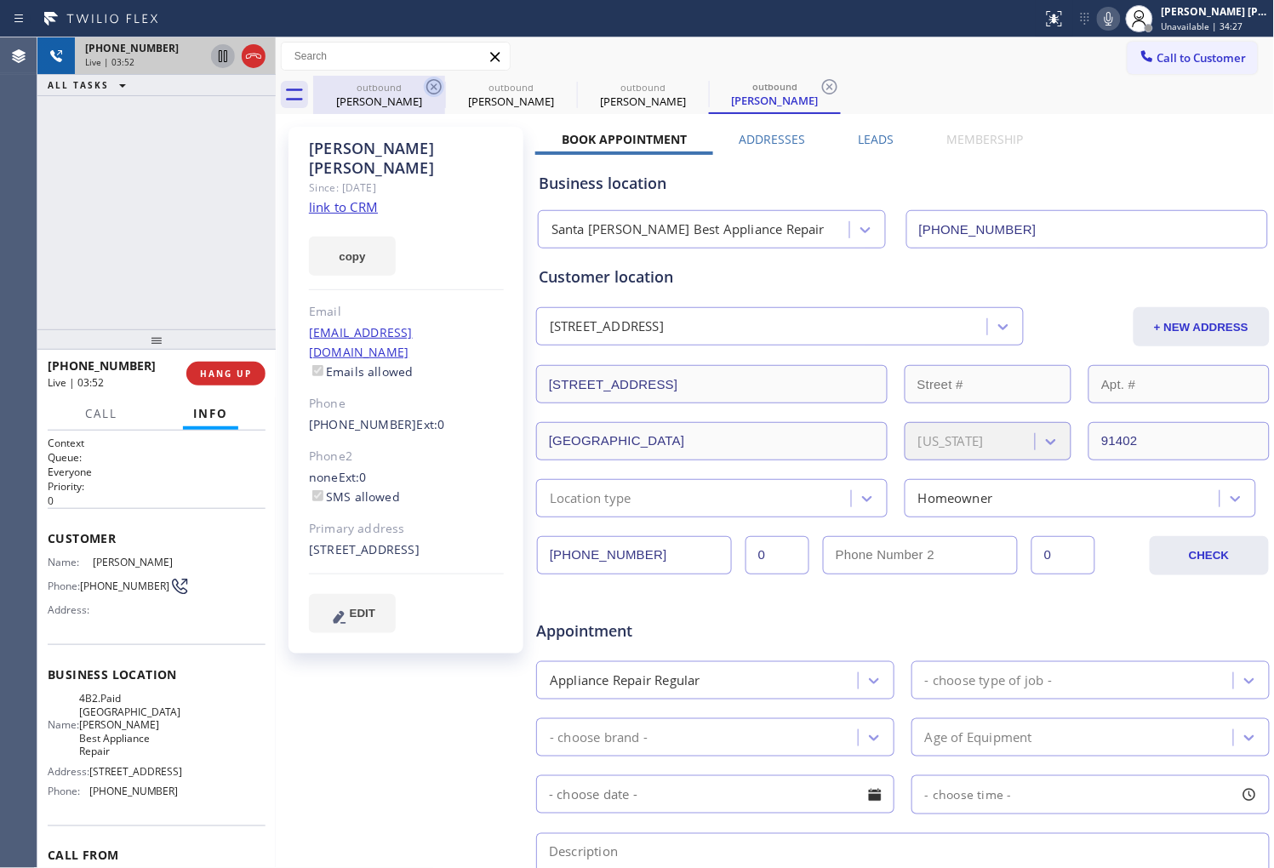
click at [436, 88] on icon at bounding box center [433, 86] width 15 height 15
click at [435, 88] on icon at bounding box center [433, 86] width 15 height 15
click at [446, 142] on div "Abraham M Medrano" at bounding box center [406, 158] width 195 height 39
click at [444, 142] on div "Abraham M Medrano" at bounding box center [406, 158] width 195 height 39
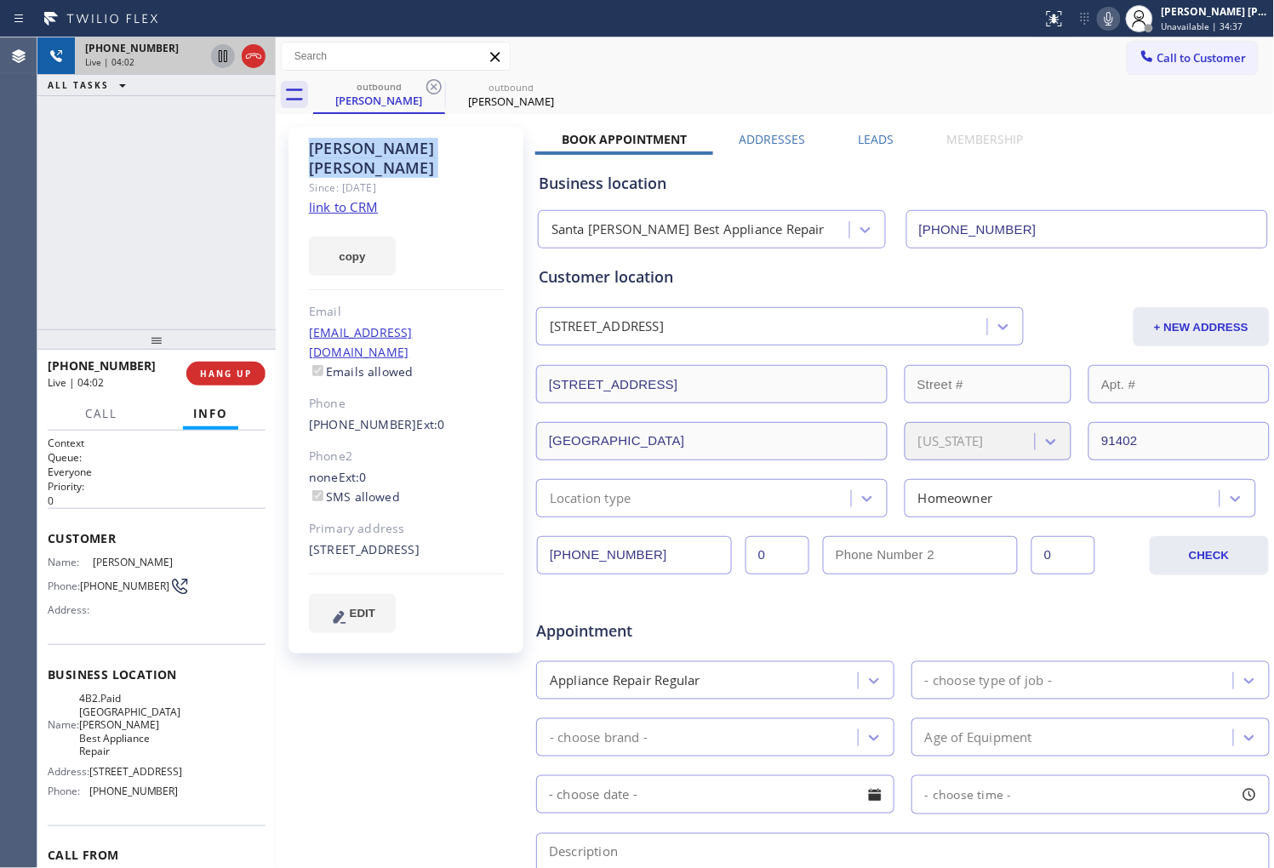
click at [444, 142] on div "Abraham M Medrano" at bounding box center [406, 158] width 195 height 39
click at [491, 143] on div "Abraham M Medrano" at bounding box center [406, 158] width 195 height 39
click at [426, 149] on div "Abraham M Medrano" at bounding box center [406, 158] width 195 height 39
click at [404, 150] on div "Abraham M Medrano" at bounding box center [406, 158] width 195 height 39
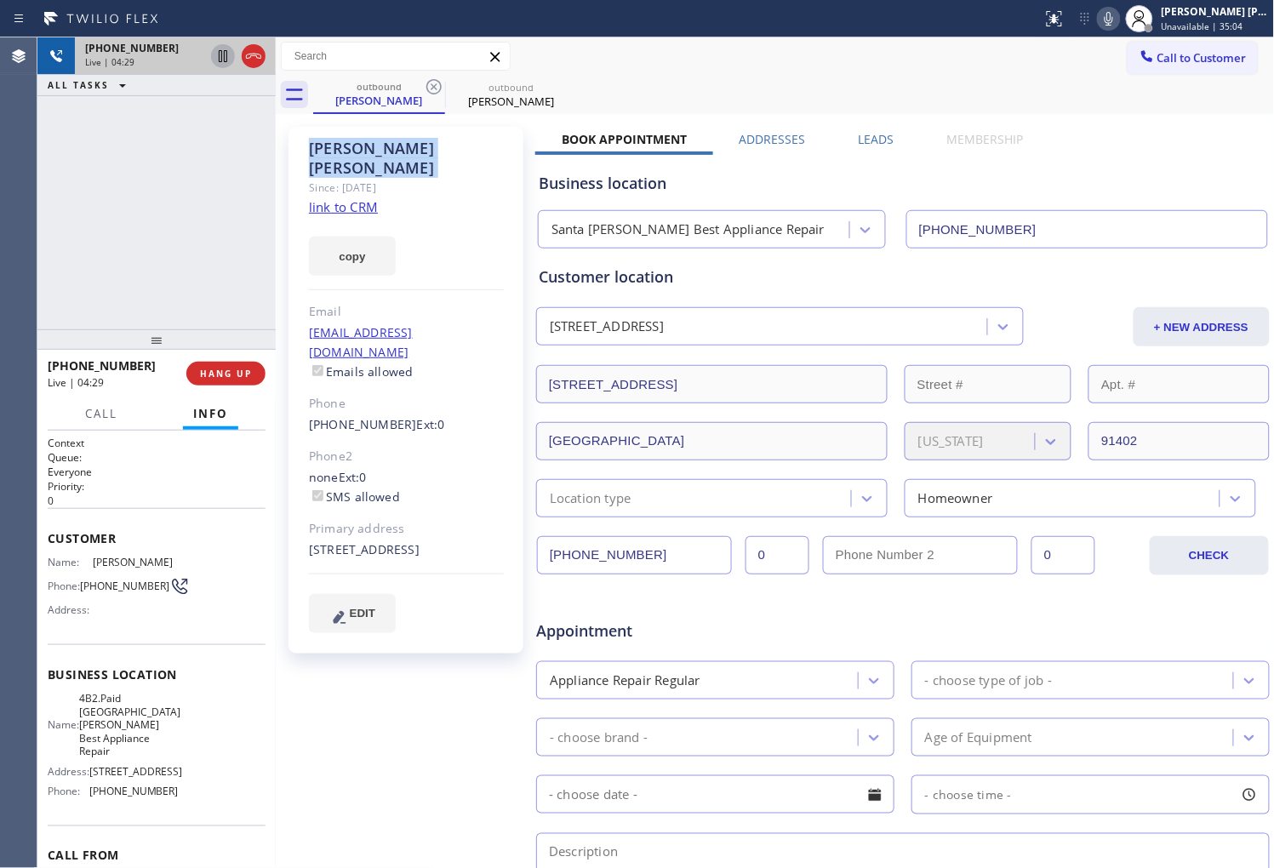
click at [404, 150] on div "Abraham M Medrano" at bounding box center [406, 158] width 195 height 39
click at [449, 217] on div "copy" at bounding box center [406, 246] width 195 height 59
drag, startPoint x: 478, startPoint y: 145, endPoint x: 308, endPoint y: 146, distance: 169.4
click at [309, 146] on div "Abraham M Medrano" at bounding box center [406, 158] width 195 height 39
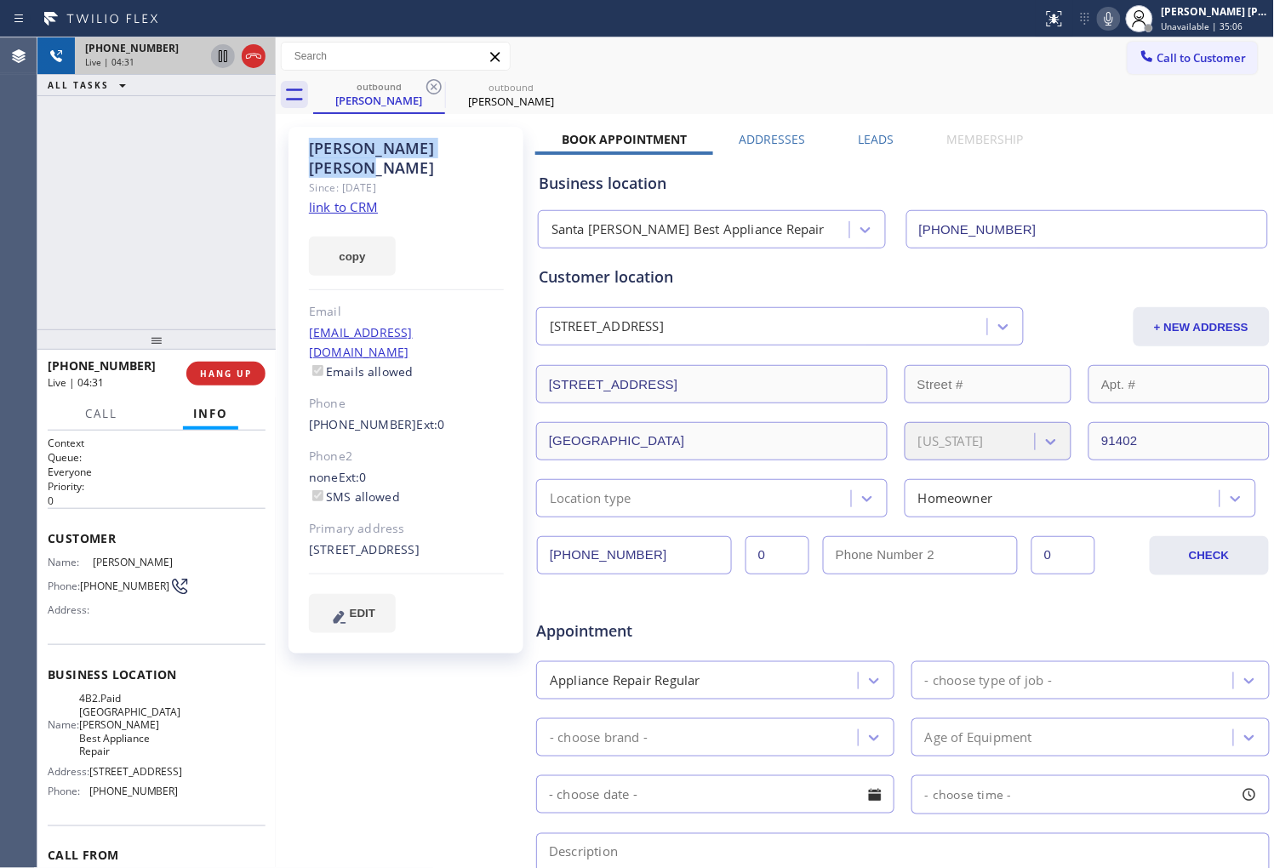
click at [398, 139] on div "Abraham M Medrano" at bounding box center [406, 158] width 195 height 39
click at [438, 217] on div "copy" at bounding box center [406, 246] width 195 height 59
drag, startPoint x: 445, startPoint y: 149, endPoint x: 395, endPoint y: 152, distance: 50.3
click at [395, 152] on div "Abraham M Medrano" at bounding box center [406, 158] width 195 height 39
click at [411, 153] on div "Abraham M Medrano" at bounding box center [406, 158] width 195 height 39
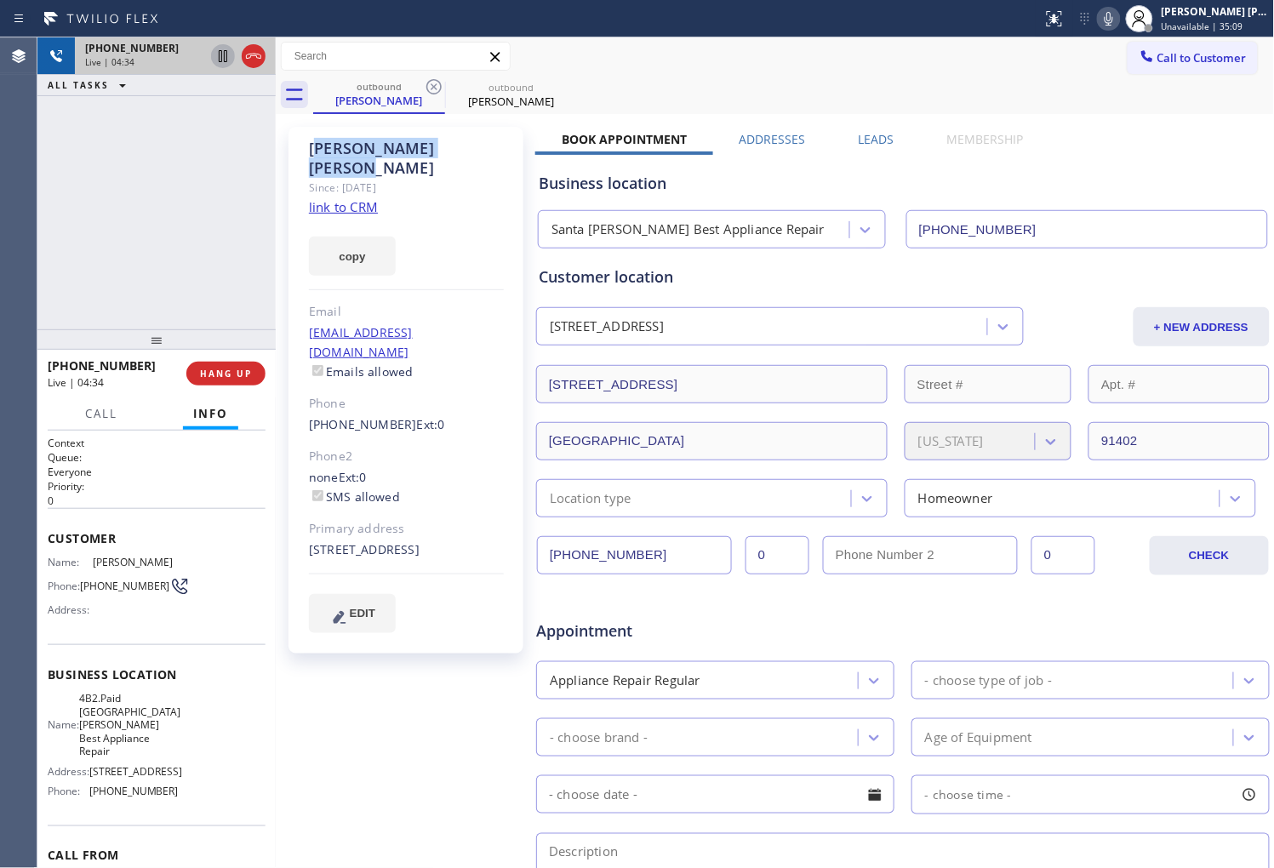
drag, startPoint x: 472, startPoint y: 150, endPoint x: 321, endPoint y: 150, distance: 151.5
click at [321, 150] on div "Abraham M Medrano" at bounding box center [406, 158] width 195 height 39
click at [443, 190] on div "Abraham M Medrano Since: 20 may 2020 link to CRM copy Email medranoabraham57@ya…" at bounding box center [406, 390] width 235 height 527
click at [443, 150] on div "Abraham M Medrano" at bounding box center [406, 158] width 195 height 39
click at [454, 217] on div "copy" at bounding box center [406, 246] width 195 height 59
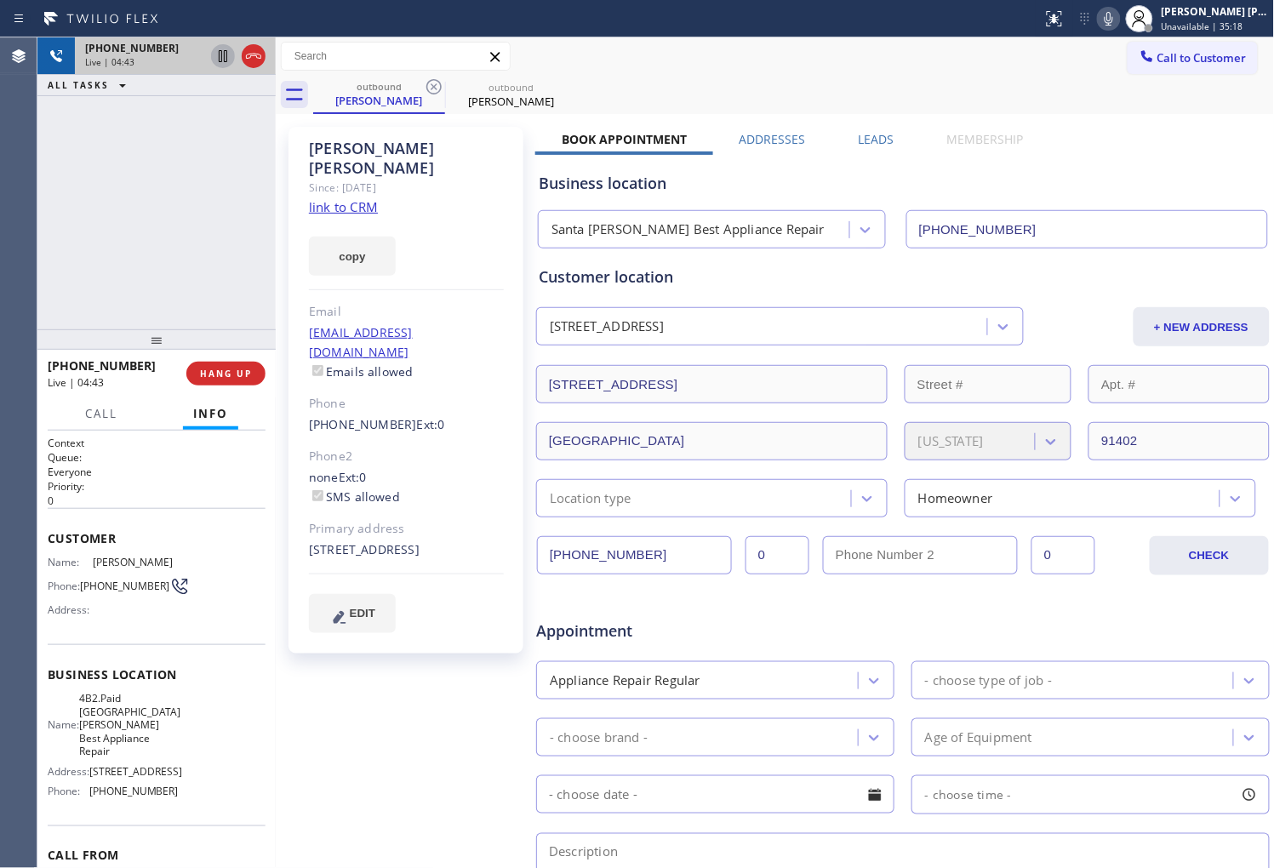
click at [436, 153] on div "Abraham M Medrano" at bounding box center [406, 158] width 195 height 39
click at [438, 217] on div "copy" at bounding box center [406, 246] width 195 height 59
click at [381, 154] on div "Abraham M Medrano" at bounding box center [406, 158] width 195 height 39
click at [393, 149] on div "Abraham M Medrano" at bounding box center [406, 158] width 195 height 39
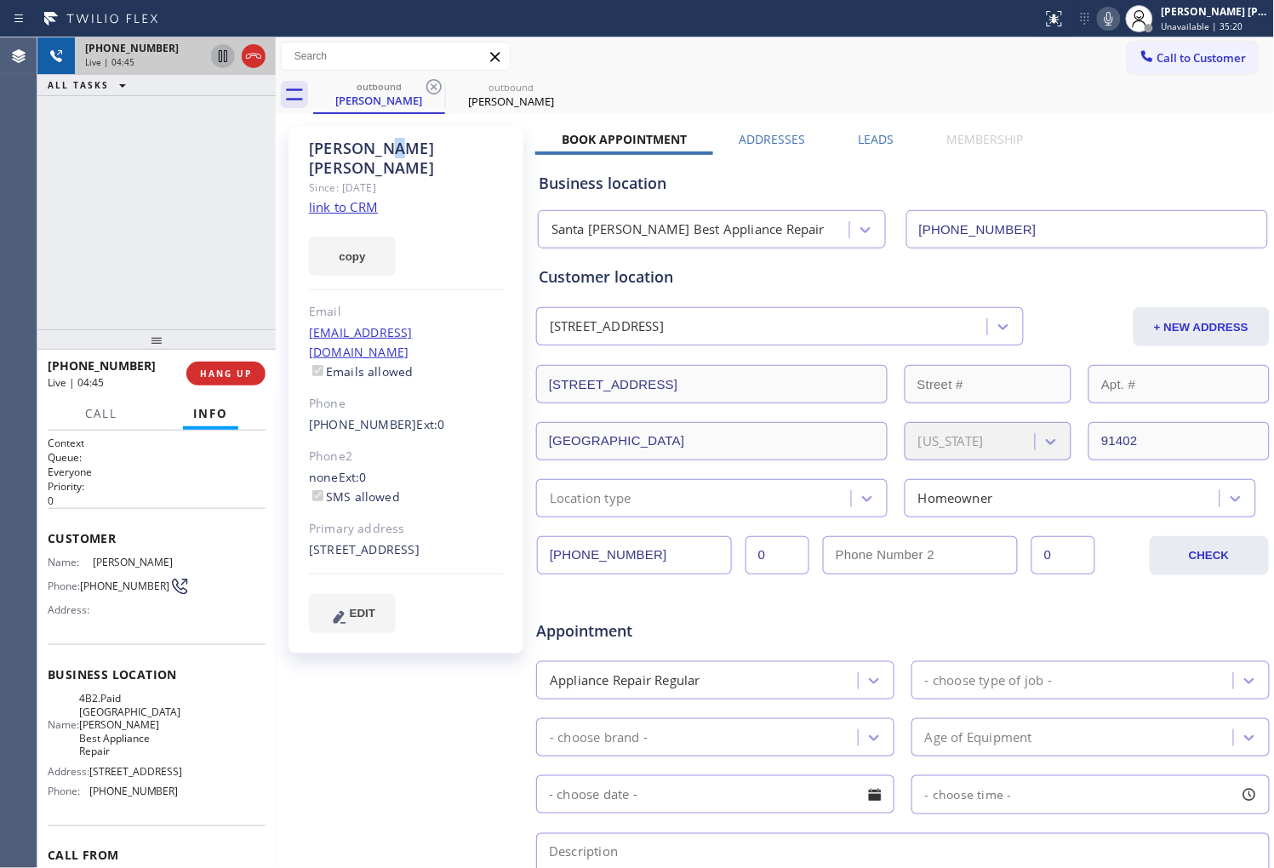
click at [393, 149] on div "Abraham M Medrano" at bounding box center [406, 158] width 195 height 39
click at [335, 146] on div "Abraham M Medrano" at bounding box center [406, 158] width 195 height 39
click at [411, 178] on div "Since: 20 may 2020" at bounding box center [406, 188] width 195 height 20
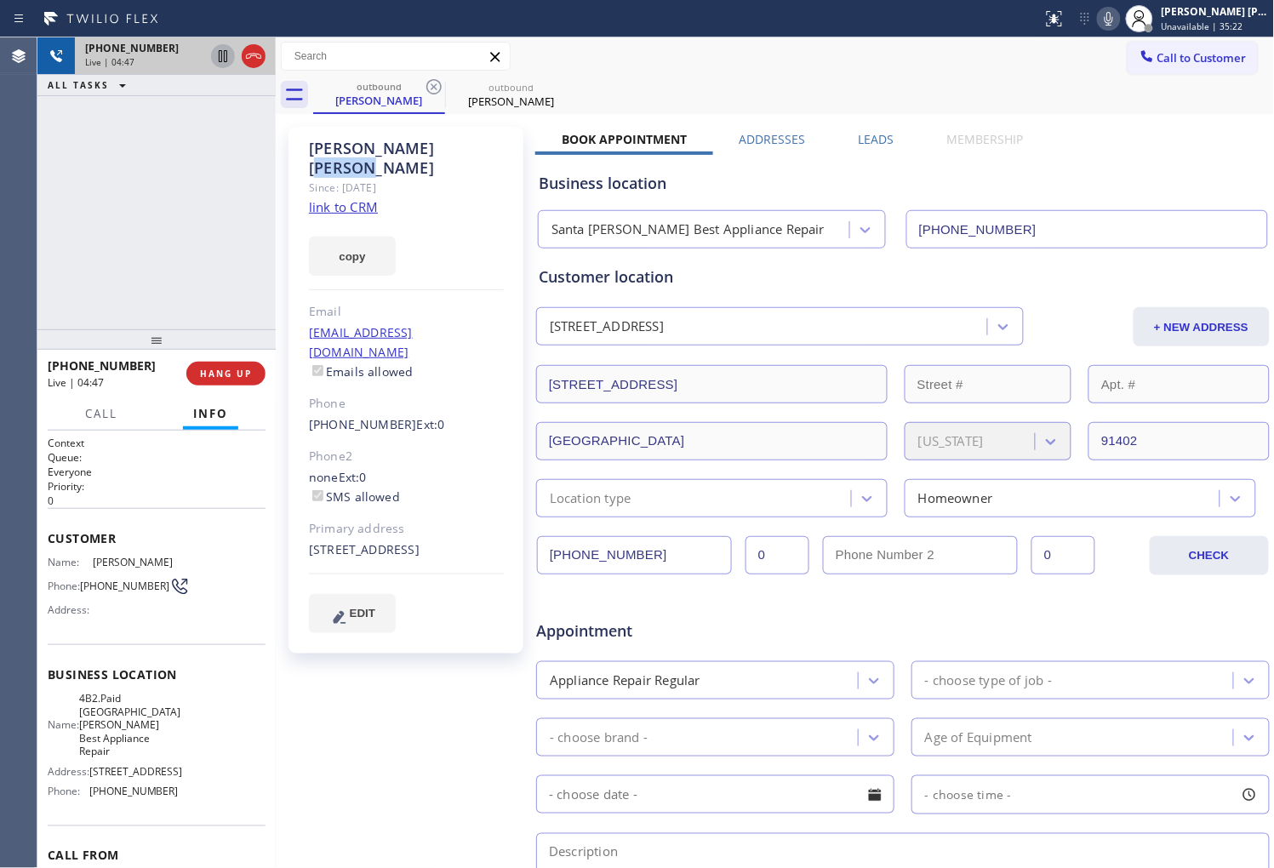
drag, startPoint x: 461, startPoint y: 147, endPoint x: 387, endPoint y: 147, distance: 73.2
click at [387, 147] on div "Abraham M Medrano" at bounding box center [406, 158] width 195 height 39
click at [413, 155] on div "Abraham M Medrano" at bounding box center [406, 158] width 195 height 39
click at [452, 145] on div "Abraham M Medrano" at bounding box center [406, 158] width 195 height 39
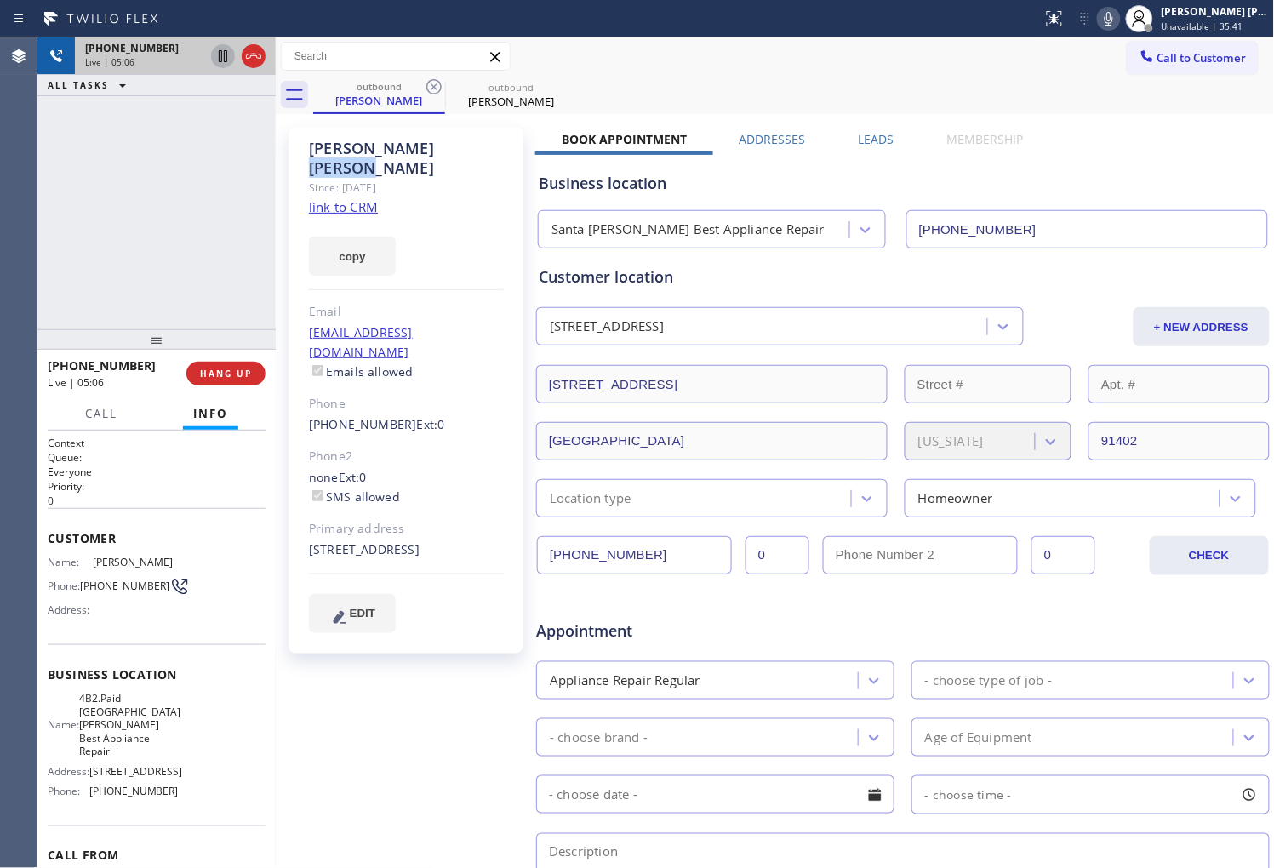
click at [305, 140] on div "Abraham M Medrano Since: 20 may 2020 link to CRM copy Email medranoabraham57@ya…" at bounding box center [406, 390] width 235 height 527
click at [318, 143] on div "Abraham M Medrano" at bounding box center [406, 158] width 195 height 39
click at [410, 145] on div "Abraham M Medrano" at bounding box center [406, 158] width 195 height 39
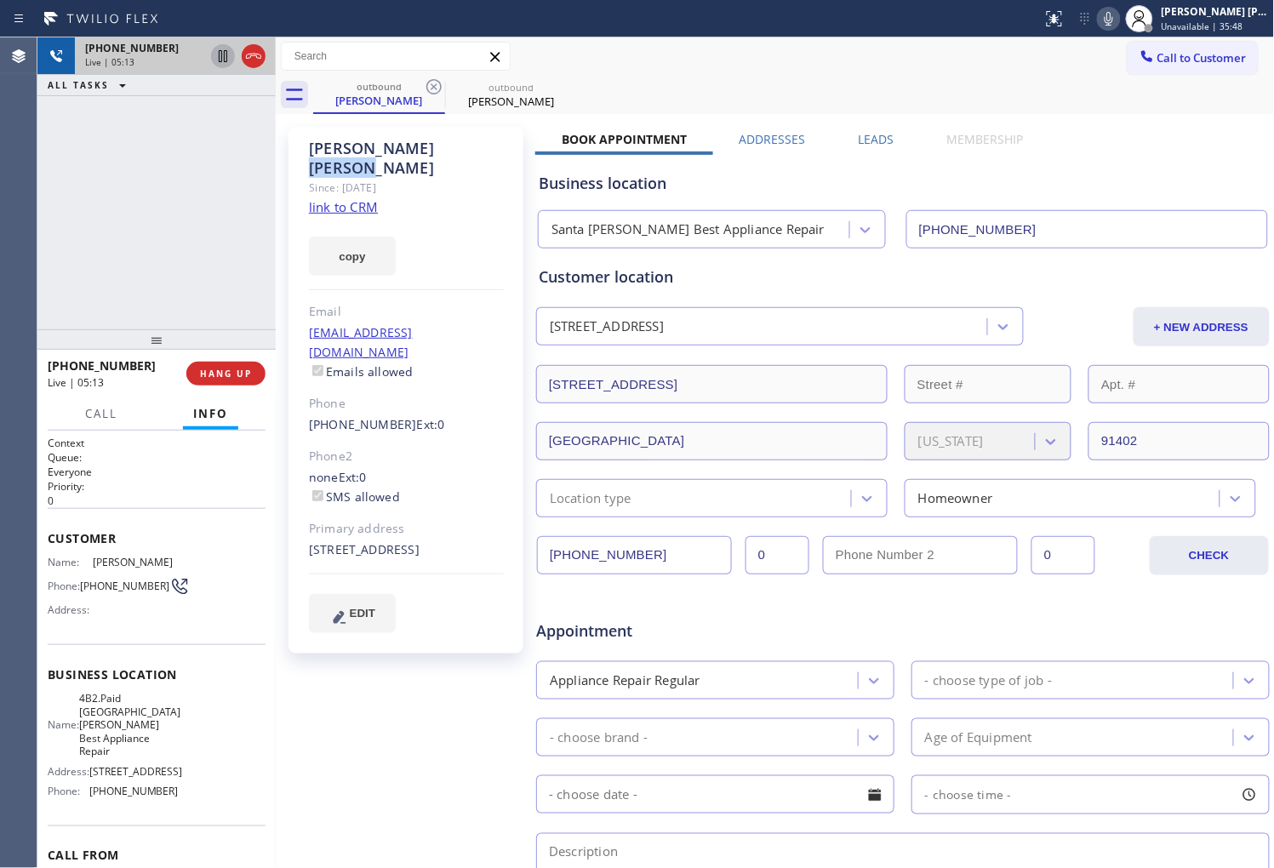
click at [444, 178] on div "Since: 20 may 2020" at bounding box center [406, 188] width 195 height 20
click at [1113, 24] on icon at bounding box center [1109, 19] width 9 height 14
click at [1119, 23] on icon at bounding box center [1109, 19] width 20 height 20
click at [409, 155] on div "Abraham M Medrano" at bounding box center [406, 158] width 195 height 39
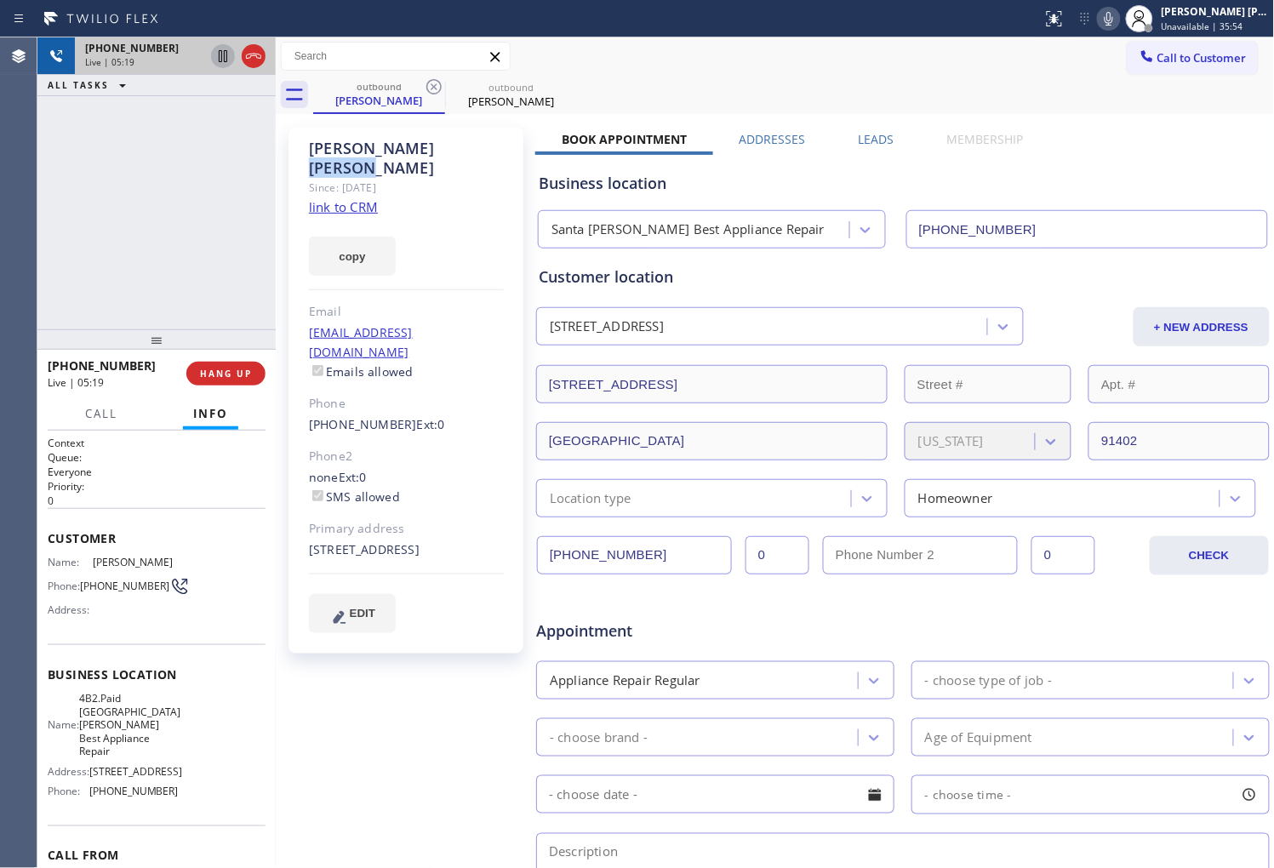
click at [409, 155] on div "Abraham M Medrano" at bounding box center [406, 158] width 195 height 39
click at [477, 186] on div "Abraham M Medrano Since: 20 may 2020 link to CRM copy Email medranoabraham57@ya…" at bounding box center [406, 390] width 235 height 527
click at [432, 153] on div "Abraham M Medrano" at bounding box center [406, 158] width 195 height 39
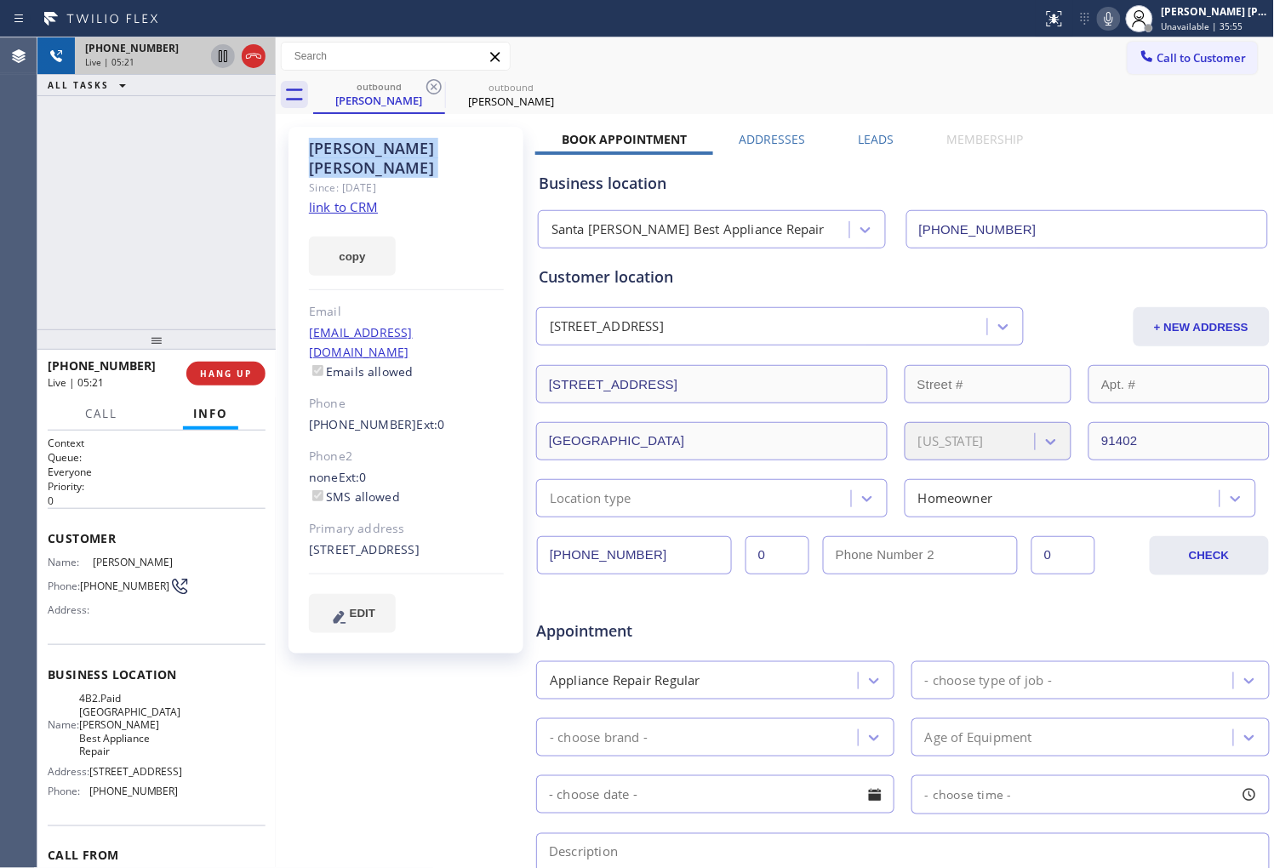
click at [407, 217] on div "copy" at bounding box center [406, 246] width 195 height 59
click at [444, 152] on div "Abraham M Medrano" at bounding box center [406, 158] width 195 height 39
click at [327, 152] on div "Abraham M Medrano" at bounding box center [406, 158] width 195 height 39
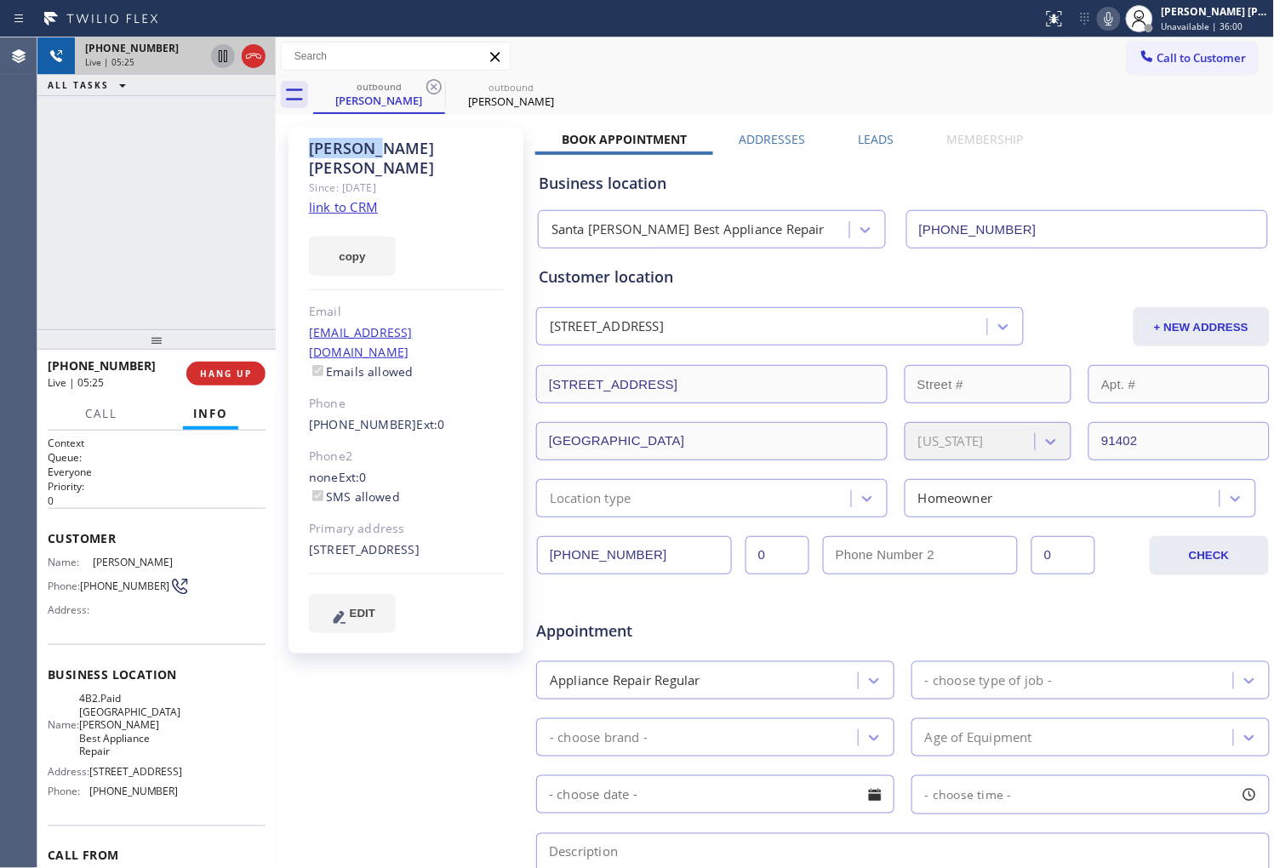
click at [327, 152] on div "Abraham M Medrano" at bounding box center [406, 158] width 195 height 39
click at [415, 178] on div "Since: 20 may 2020" at bounding box center [406, 188] width 195 height 20
click at [15, 270] on div "Agent Desktop" at bounding box center [18, 452] width 37 height 831
click at [1119, 20] on icon at bounding box center [1109, 19] width 20 height 20
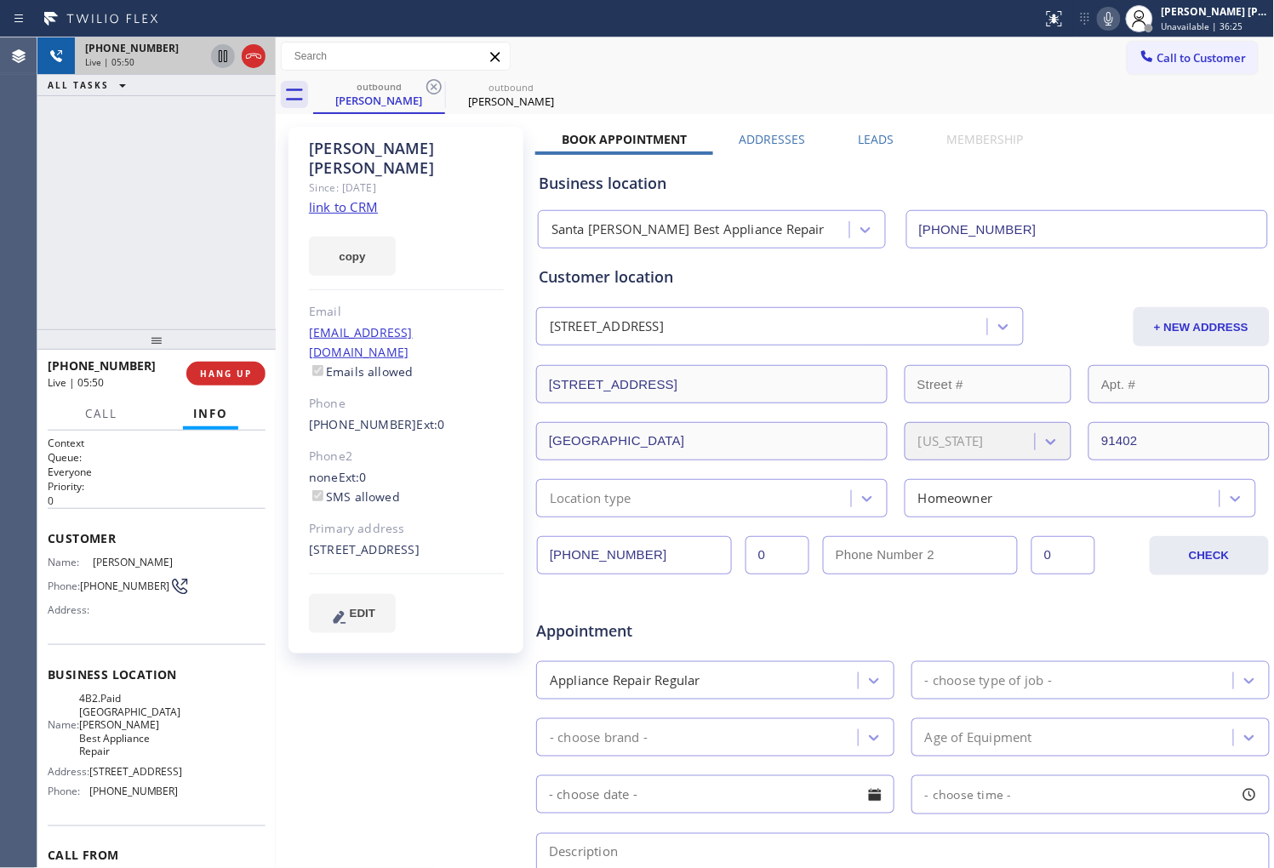
click at [14, 234] on div "Agent Desktop" at bounding box center [18, 452] width 37 height 831
drag, startPoint x: 471, startPoint y: 153, endPoint x: 315, endPoint y: 147, distance: 155.9
click at [315, 147] on div "Abraham M Medrano" at bounding box center [406, 158] width 195 height 39
click at [427, 150] on div "Abraham M Medrano" at bounding box center [406, 158] width 195 height 39
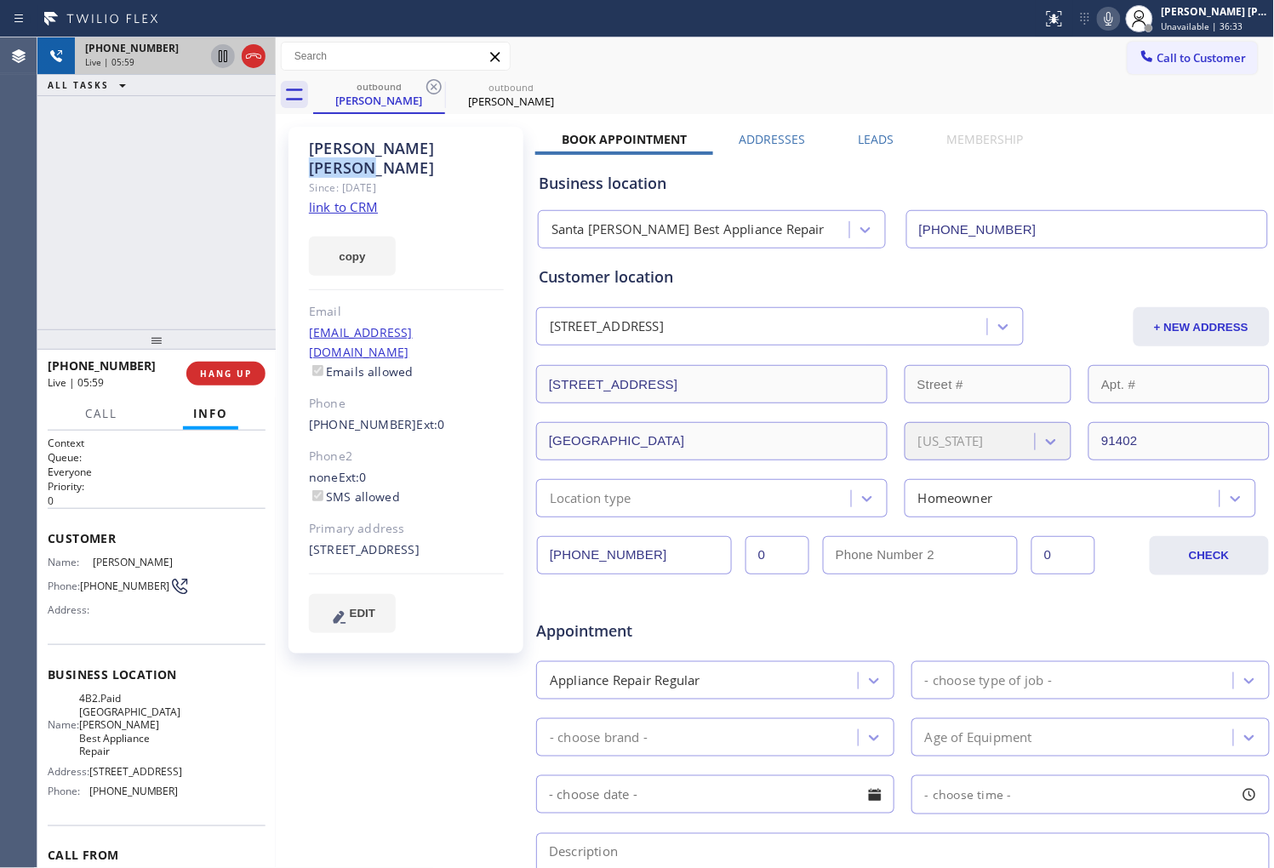
click at [419, 153] on div "Abraham M Medrano" at bounding box center [406, 158] width 195 height 39
click at [424, 178] on div "Since: 20 may 2020" at bounding box center [406, 188] width 195 height 20
click at [196, 216] on div "+17472199861 Live | 06:15 ALL TASKS ALL TASKS ACTIVE TASKS TASKS IN WRAP UP" at bounding box center [156, 183] width 238 height 292
click at [1119, 20] on icon at bounding box center [1109, 19] width 20 height 20
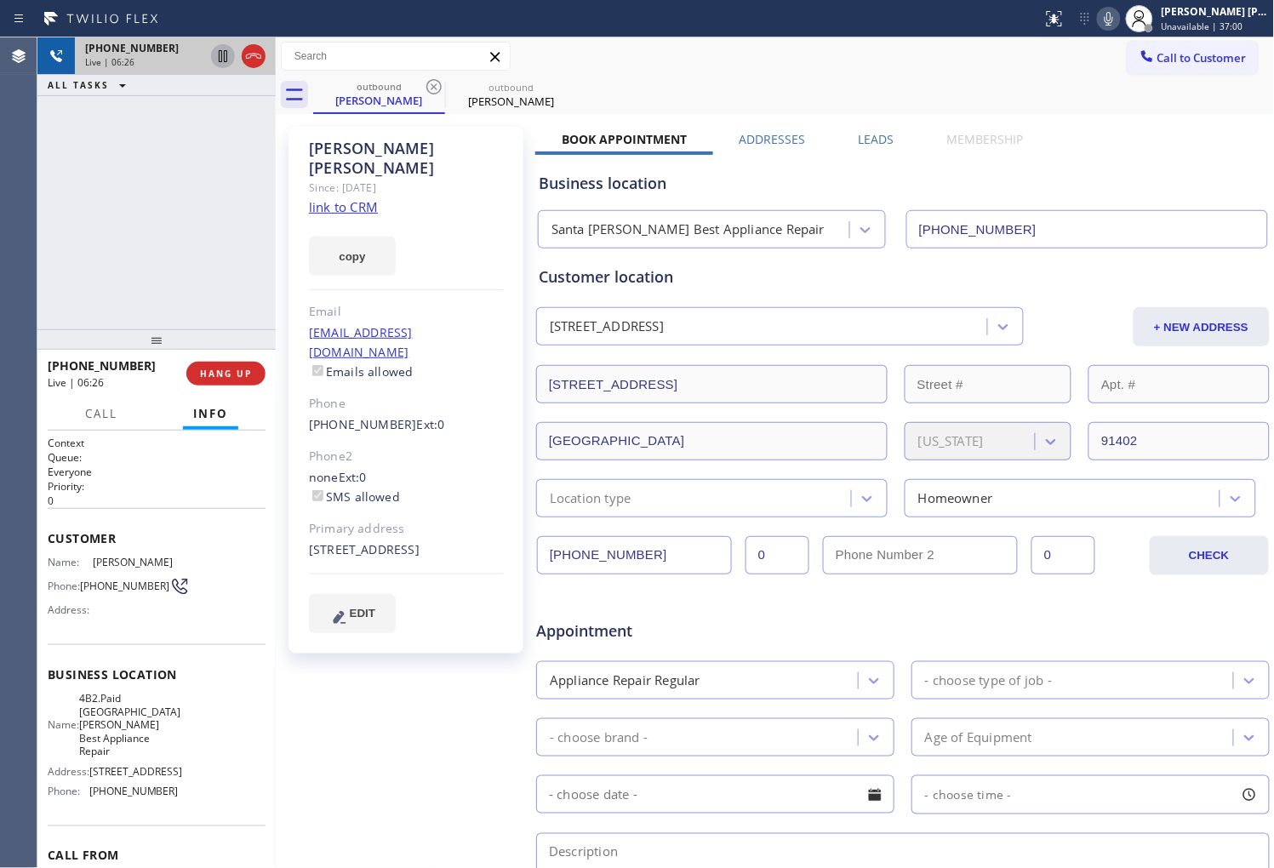
click at [434, 152] on div "Abraham M Medrano" at bounding box center [406, 158] width 195 height 39
drag, startPoint x: 3, startPoint y: 253, endPoint x: 13, endPoint y: 254, distance: 10.3
click at [3, 253] on div "Agent Desktop" at bounding box center [18, 452] width 37 height 831
click at [5, 255] on div "Agent Desktop" at bounding box center [18, 452] width 37 height 831
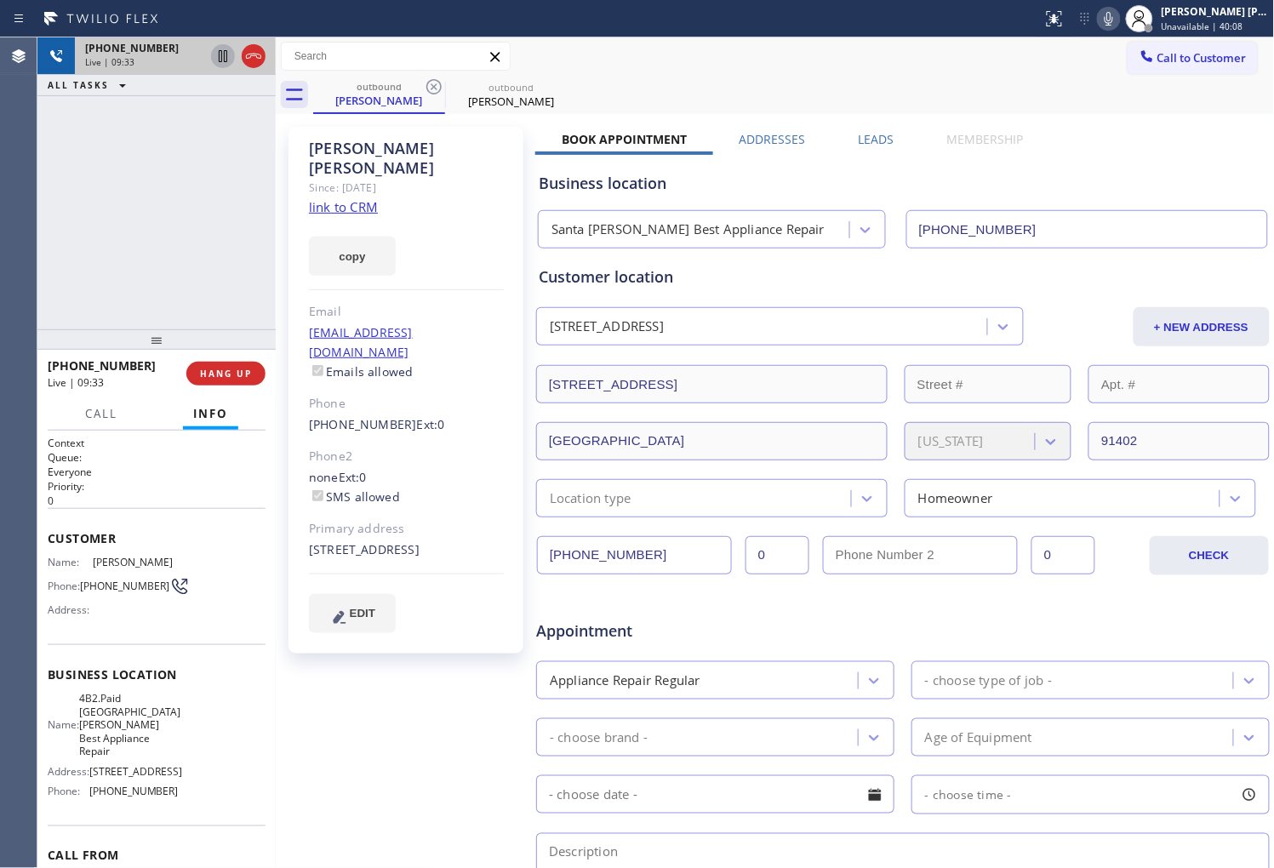
click at [1138, 24] on div at bounding box center [1139, 18] width 37 height 37
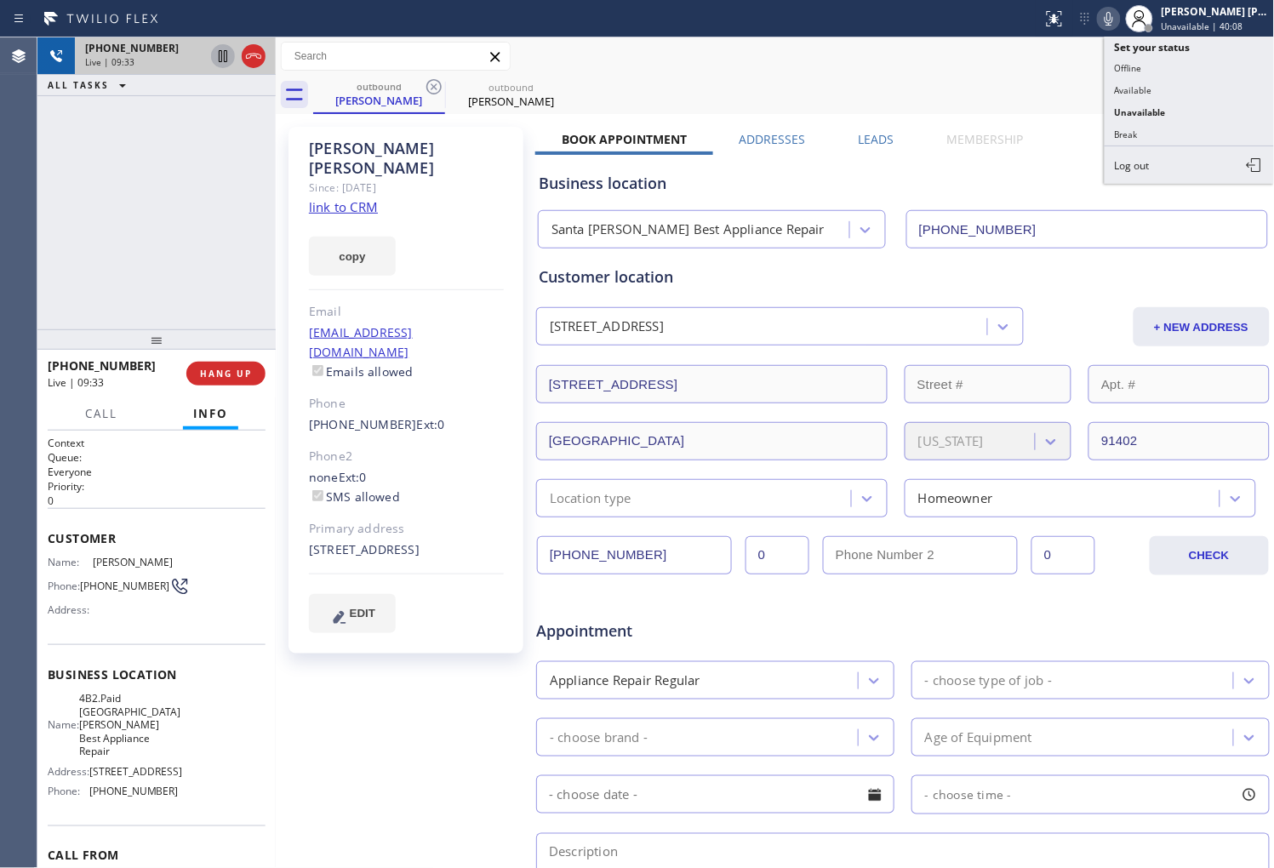
click at [1113, 24] on icon at bounding box center [1109, 19] width 9 height 14
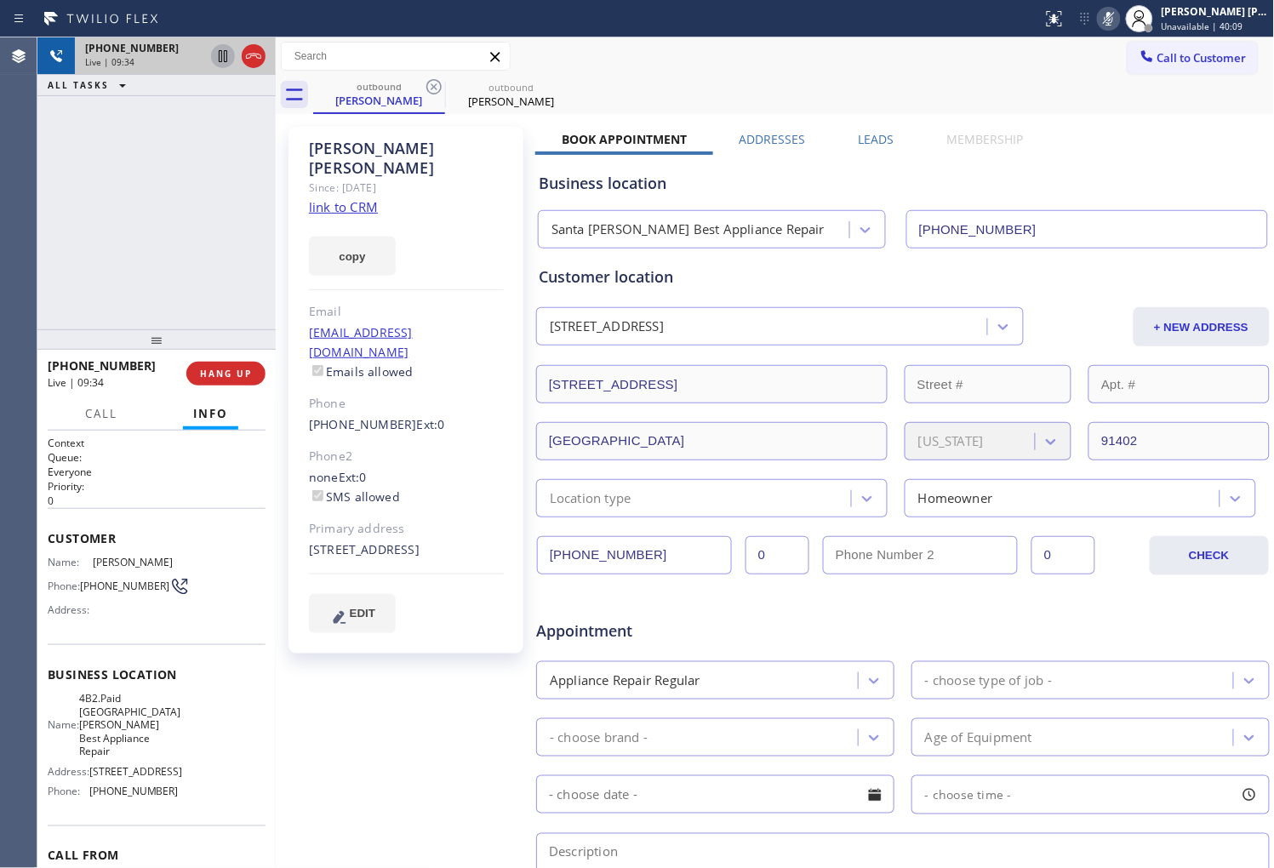
click at [1113, 24] on icon at bounding box center [1109, 19] width 9 height 14
click at [1113, 18] on icon at bounding box center [1109, 19] width 9 height 14
click at [1119, 23] on icon at bounding box center [1109, 19] width 20 height 20
click at [448, 154] on div "Abraham M Medrano" at bounding box center [406, 158] width 195 height 39
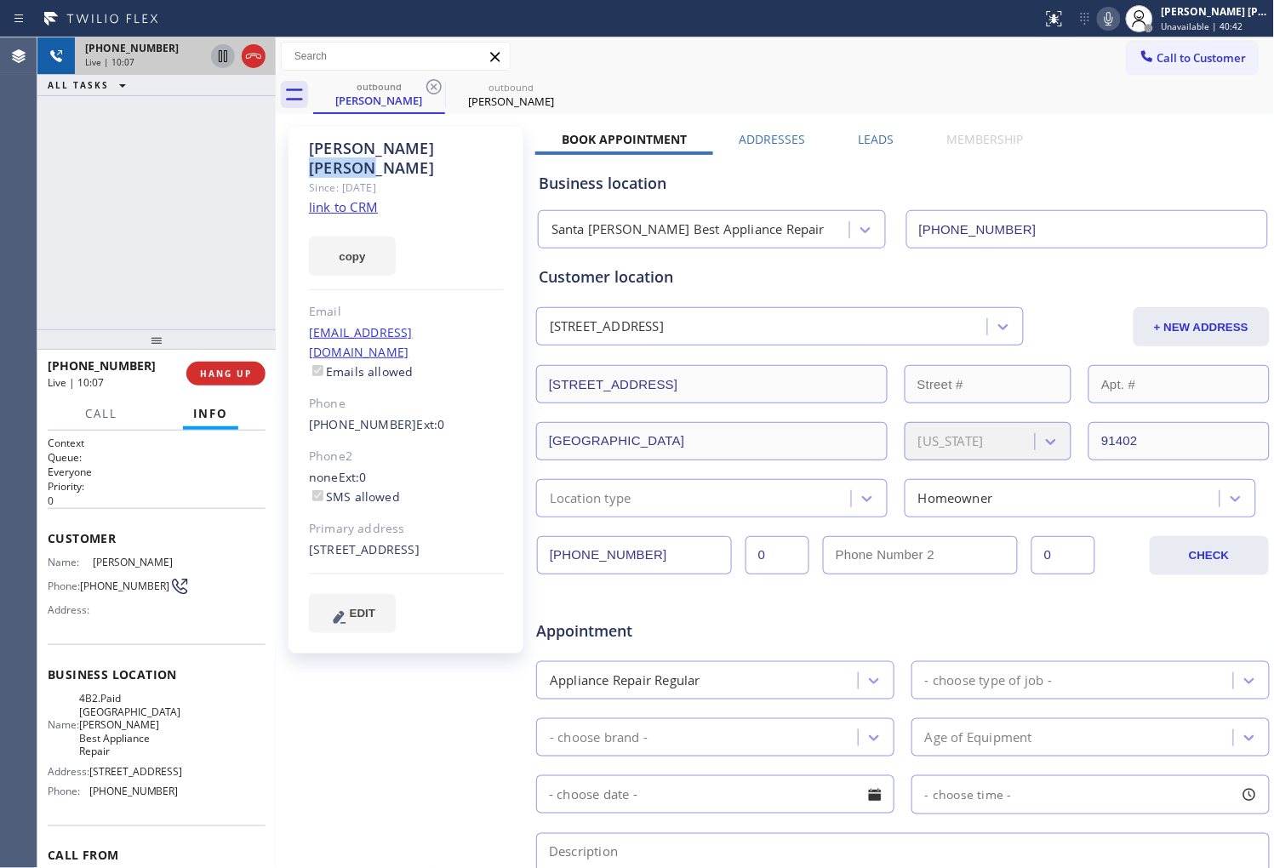
click at [448, 154] on div "Abraham M Medrano" at bounding box center [406, 158] width 195 height 39
click at [455, 141] on div "Abraham M Medrano" at bounding box center [406, 158] width 195 height 39
drag, startPoint x: 472, startPoint y: 147, endPoint x: 313, endPoint y: 143, distance: 158.4
click at [313, 143] on div "Abraham M Medrano" at bounding box center [406, 158] width 195 height 39
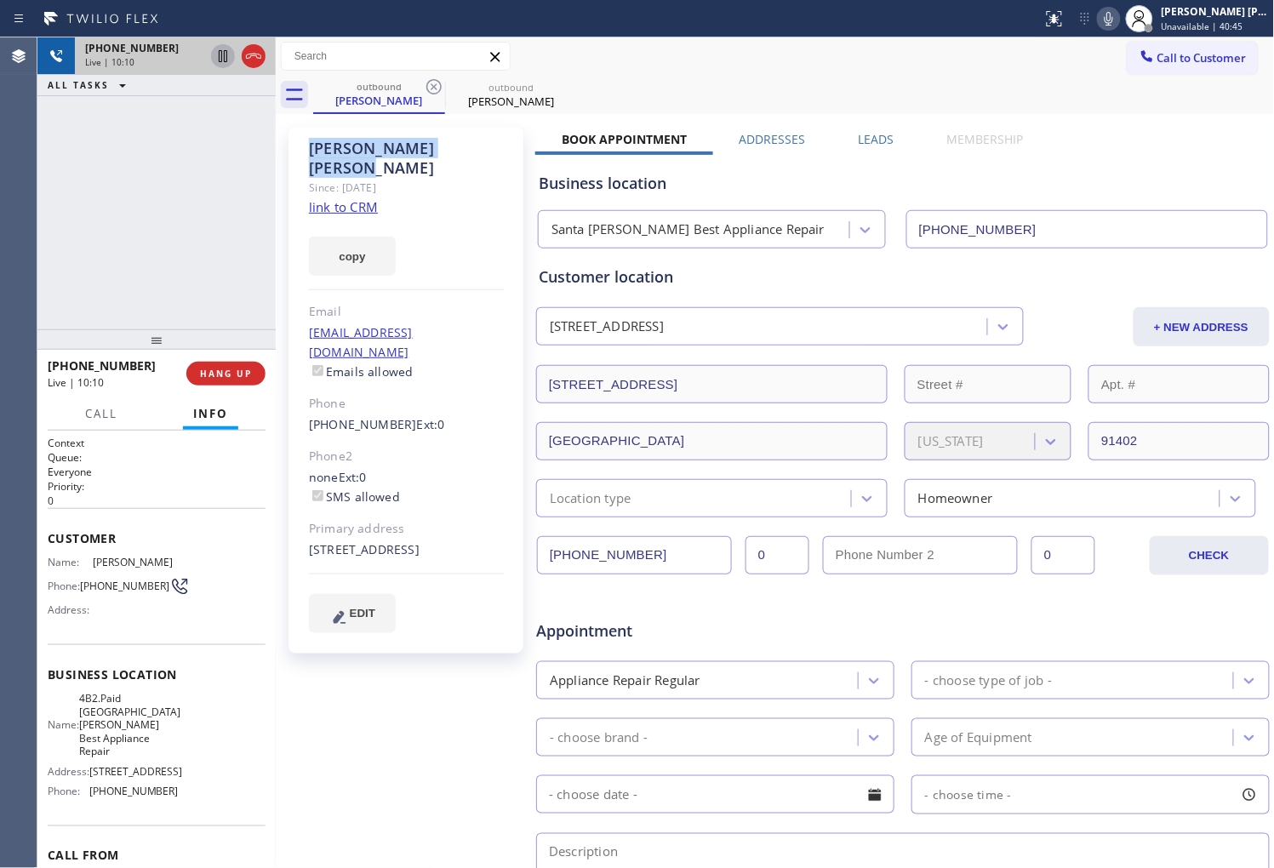
click at [443, 151] on div "Abraham M Medrano" at bounding box center [406, 158] width 195 height 39
click at [334, 151] on div "Abraham M Medrano" at bounding box center [406, 158] width 195 height 39
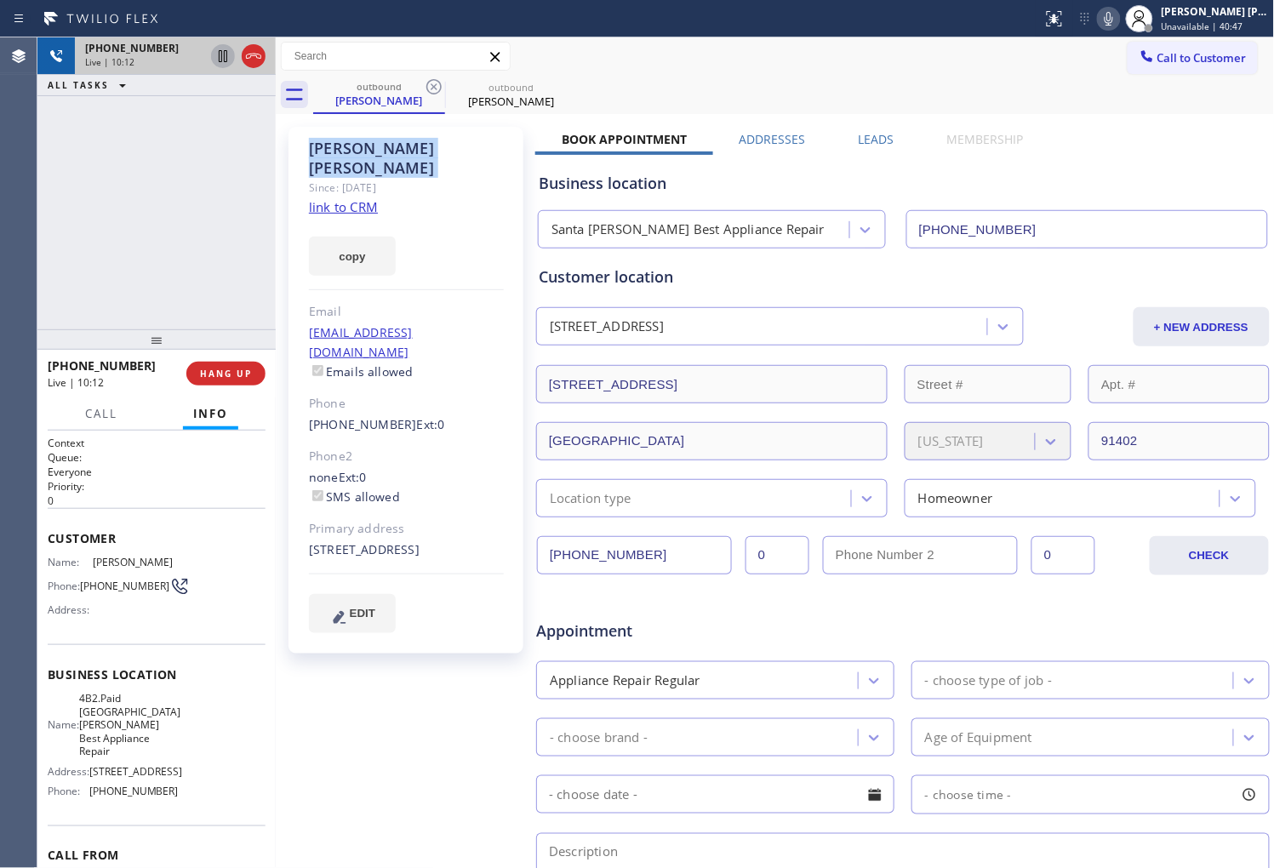
click at [453, 147] on div "Abraham M Medrano" at bounding box center [406, 158] width 195 height 39
click at [453, 146] on div "Abraham M Medrano" at bounding box center [406, 158] width 195 height 39
click at [375, 142] on div "Abraham M Medrano" at bounding box center [406, 158] width 195 height 39
click at [430, 149] on div "Abraham M Medrano" at bounding box center [406, 158] width 195 height 39
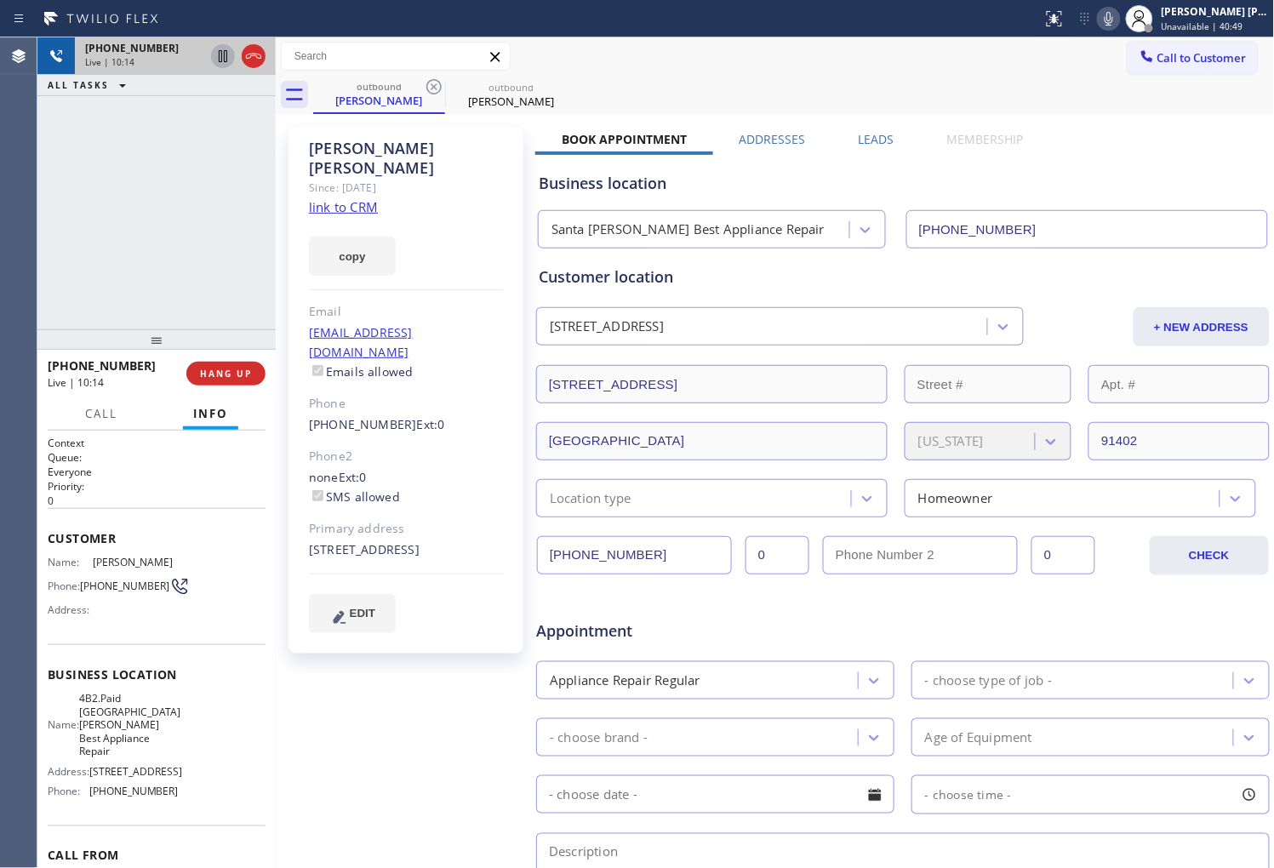
click at [329, 146] on div "Abraham M Medrano" at bounding box center [406, 158] width 195 height 39
click at [447, 146] on div "Abraham M Medrano" at bounding box center [406, 158] width 195 height 39
click at [332, 147] on div "Abraham M Medrano" at bounding box center [406, 158] width 195 height 39
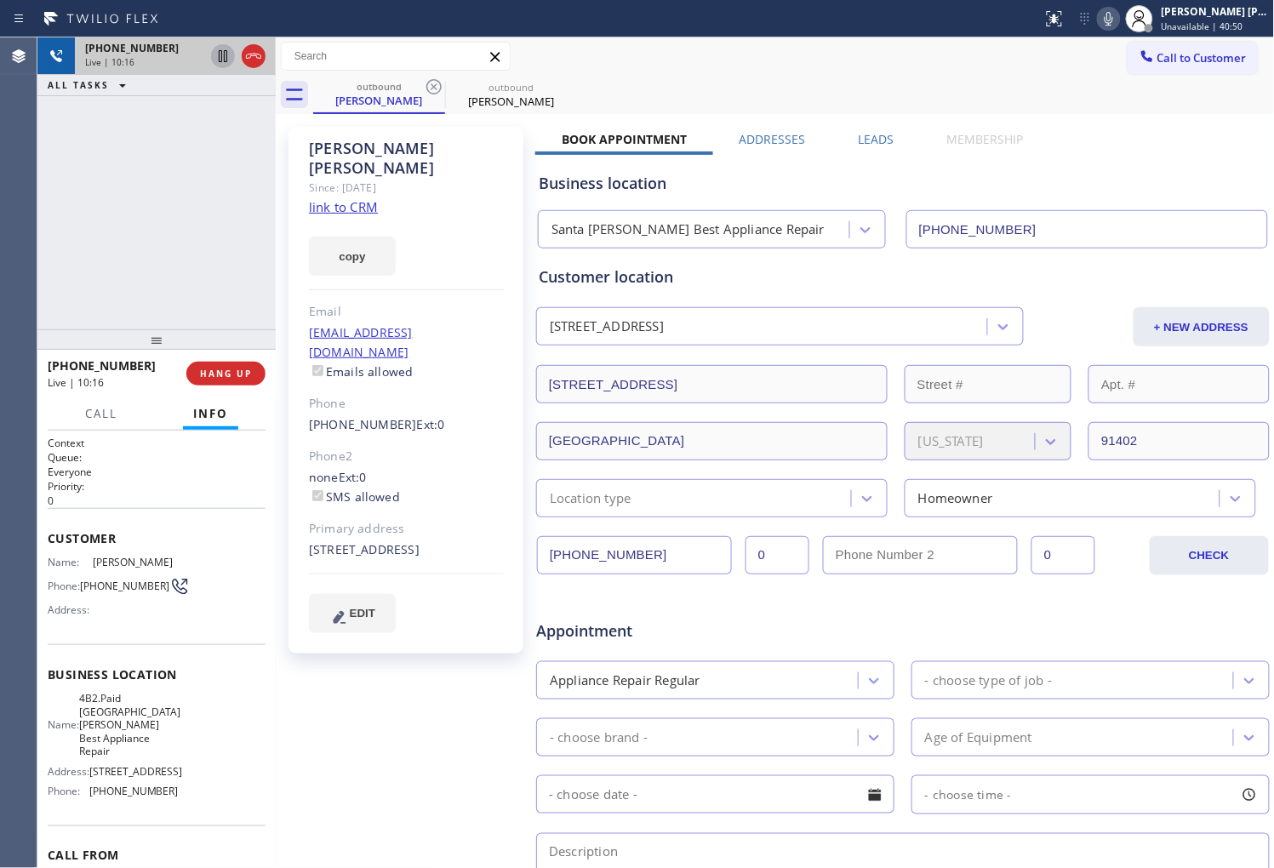
click at [332, 147] on div "Abraham M Medrano" at bounding box center [406, 158] width 195 height 39
click at [388, 148] on div "Abraham M Medrano" at bounding box center [406, 158] width 195 height 39
click at [435, 147] on div "Abraham M Medrano" at bounding box center [406, 158] width 195 height 39
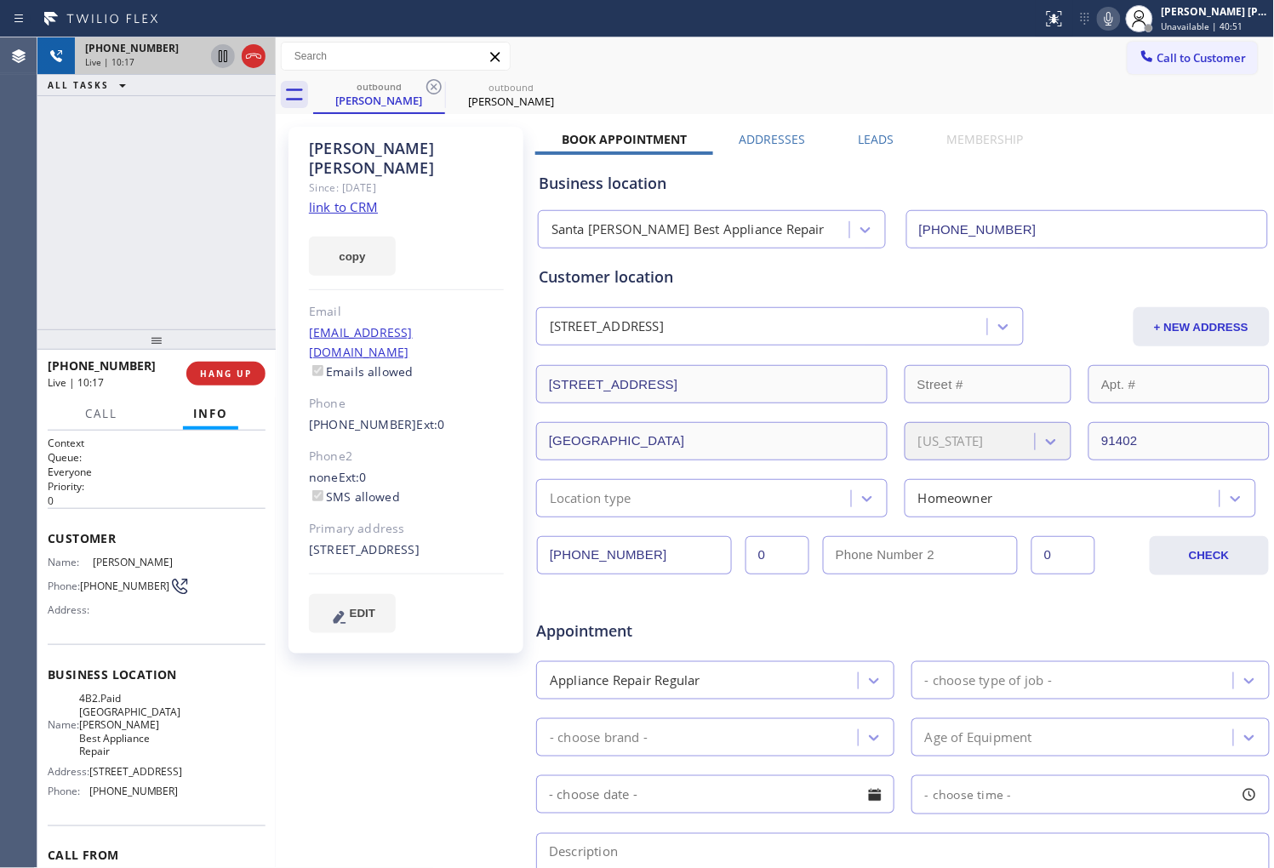
click at [435, 147] on div "Abraham M Medrano" at bounding box center [406, 158] width 195 height 39
click at [319, 143] on div "Abraham M Medrano" at bounding box center [406, 158] width 195 height 39
click at [392, 147] on div "Abraham M Medrano" at bounding box center [406, 158] width 195 height 39
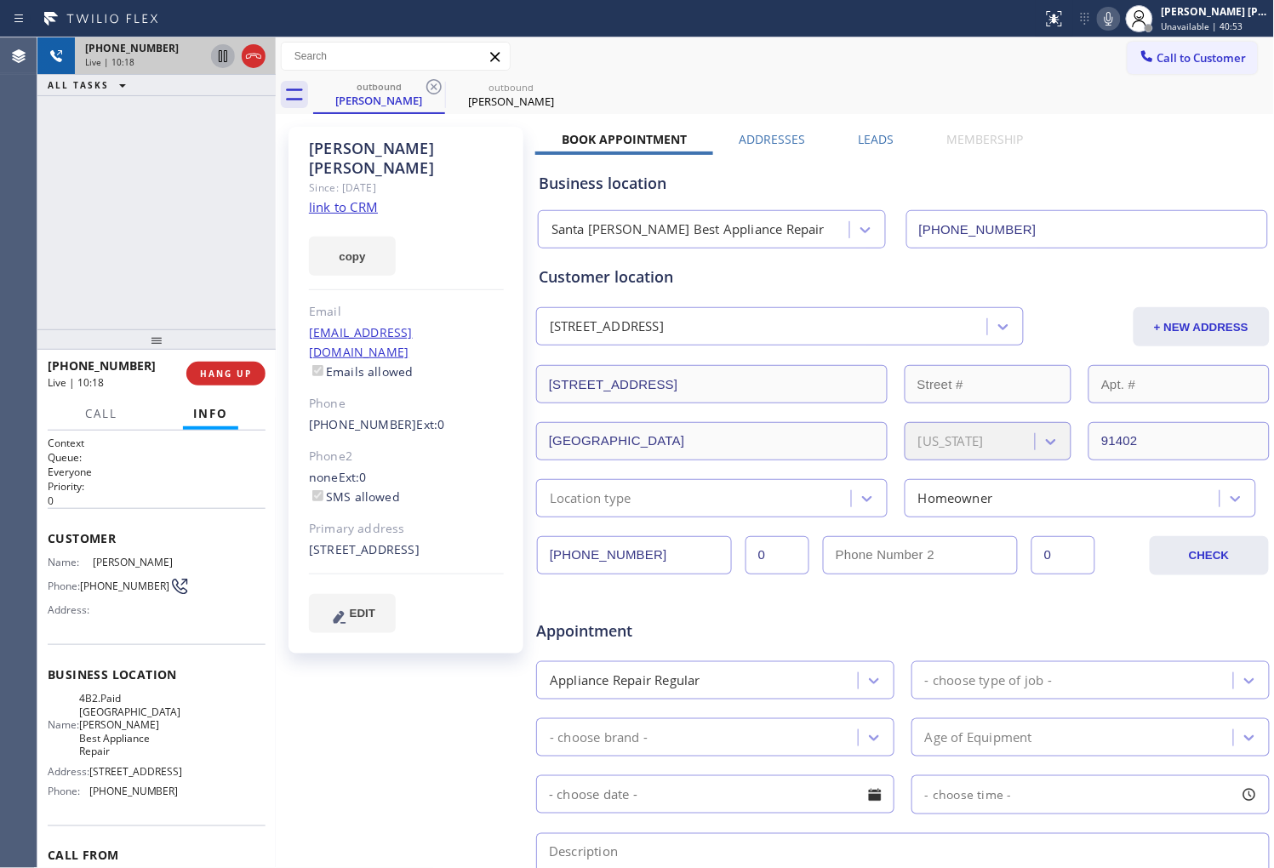
click at [452, 149] on div "Abraham M Medrano" at bounding box center [406, 158] width 195 height 39
click at [372, 149] on div "Abraham M Medrano" at bounding box center [406, 158] width 195 height 39
click at [338, 147] on div "Abraham M Medrano" at bounding box center [406, 158] width 195 height 39
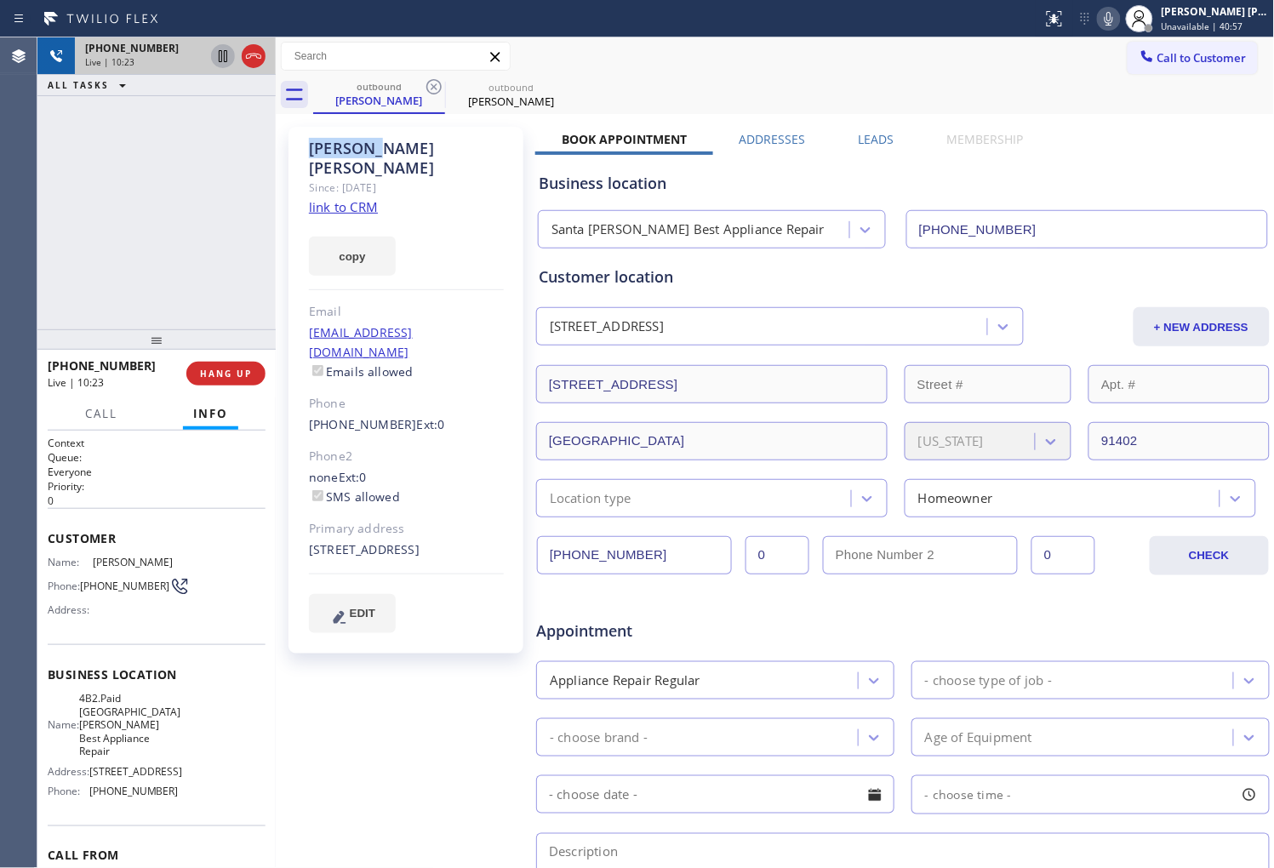
drag, startPoint x: 726, startPoint y: 866, endPoint x: 682, endPoint y: 833, distance: 55.3
click at [683, 833] on textarea at bounding box center [903, 873] width 734 height 81
click at [22, 312] on div "Agent Desktop" at bounding box center [18, 452] width 37 height 831
click at [251, 54] on icon at bounding box center [253, 56] width 15 height 5
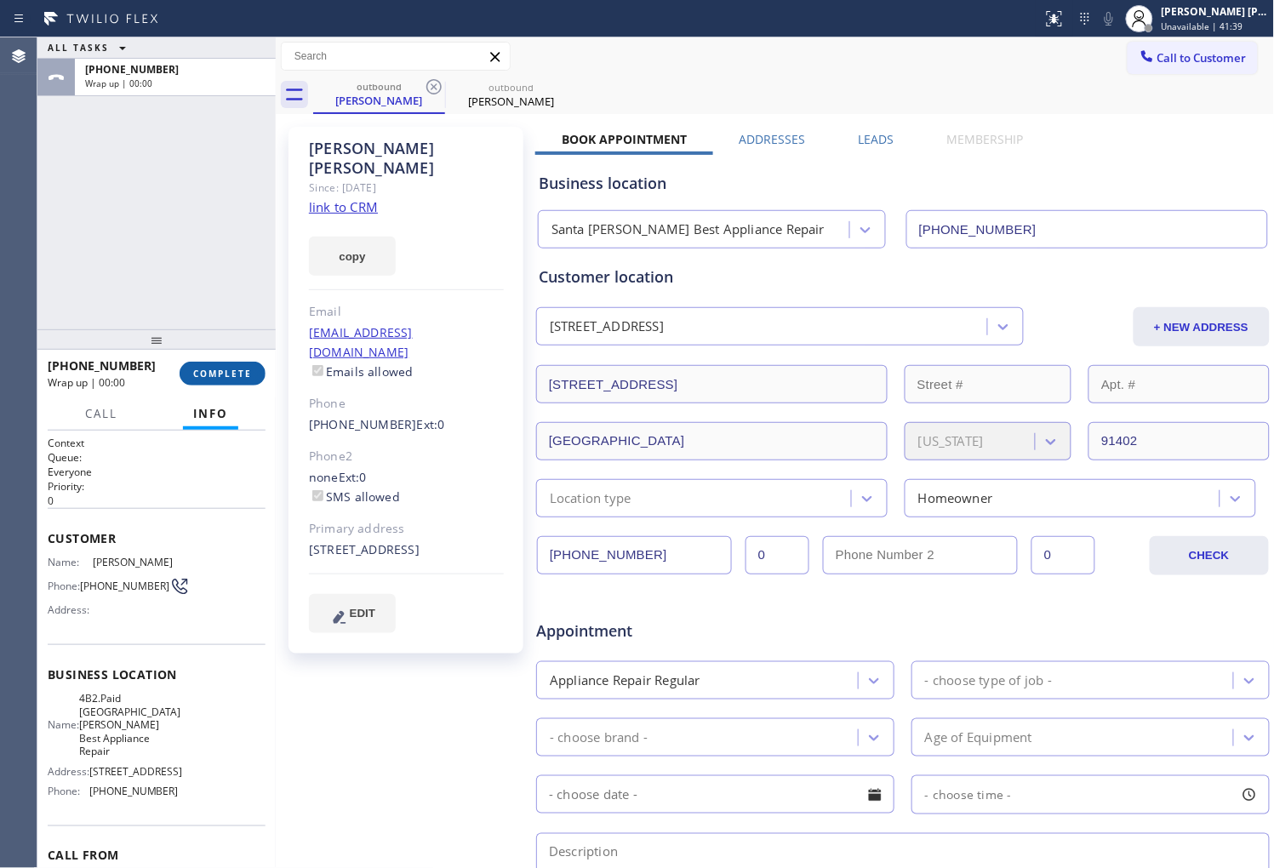
click at [234, 363] on button "COMPLETE" at bounding box center [223, 374] width 86 height 24
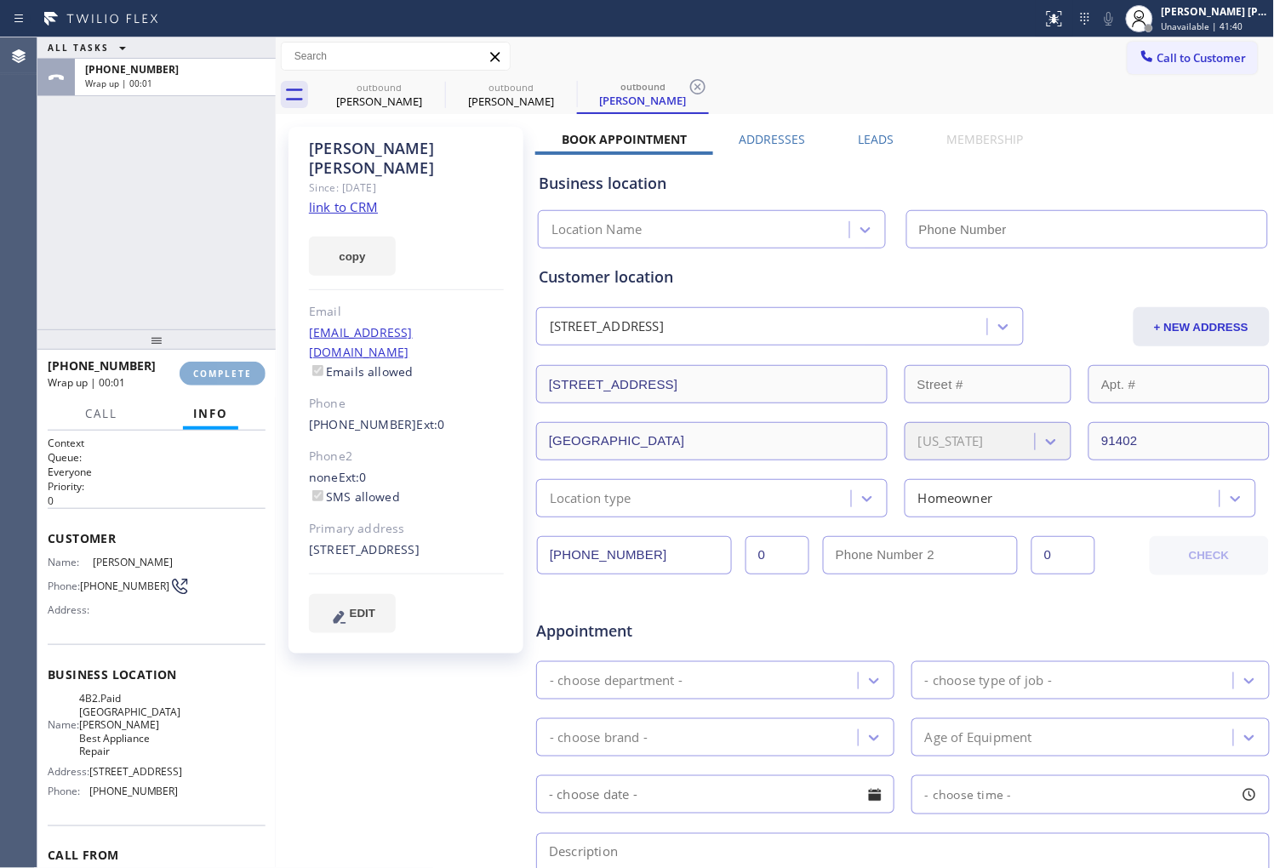
type input "(310) 340-1706"
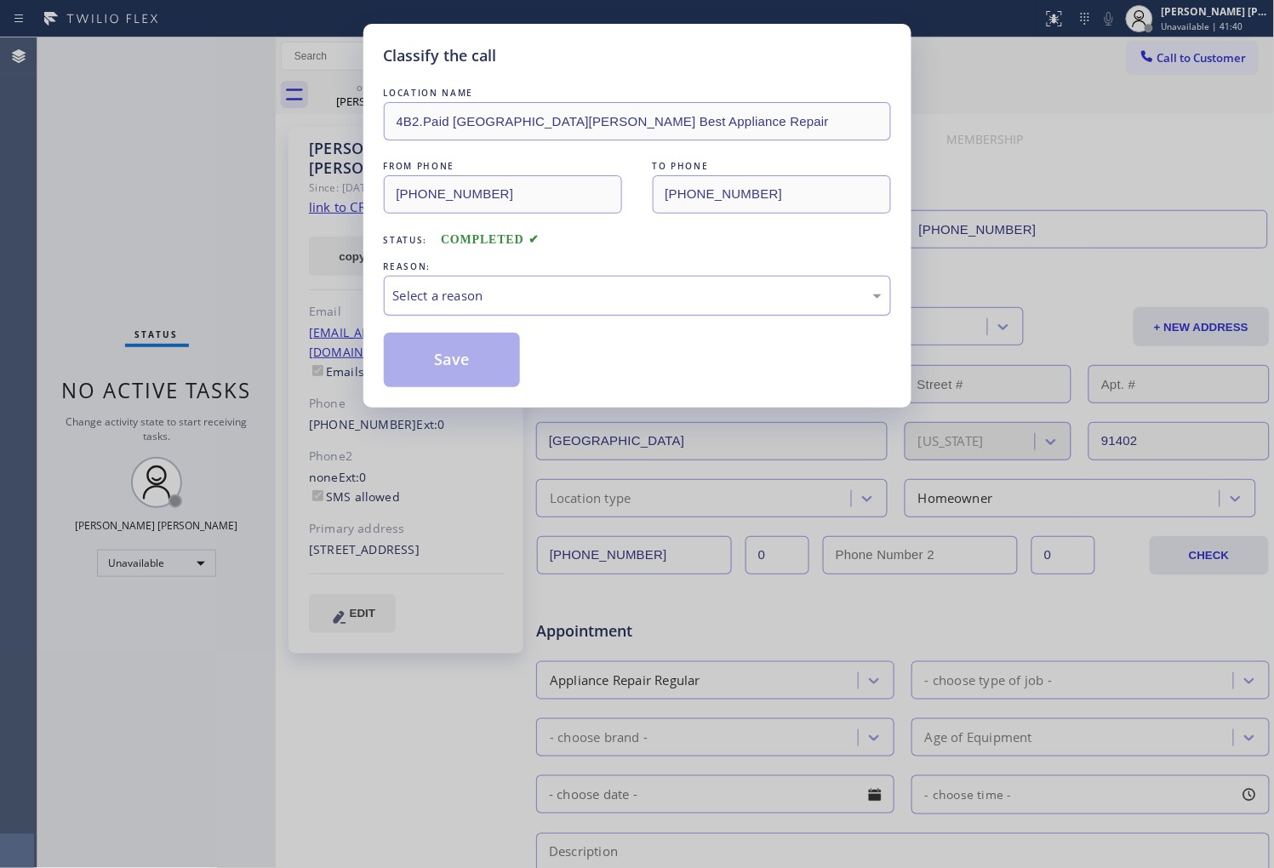
click at [496, 295] on div "Select a reason" at bounding box center [637, 296] width 489 height 20
click at [498, 317] on div "LOCATION NAME 4B2.Paid Santa Monica Best Appliance Repair FROM PHONE (310) 340-…" at bounding box center [637, 235] width 507 height 303
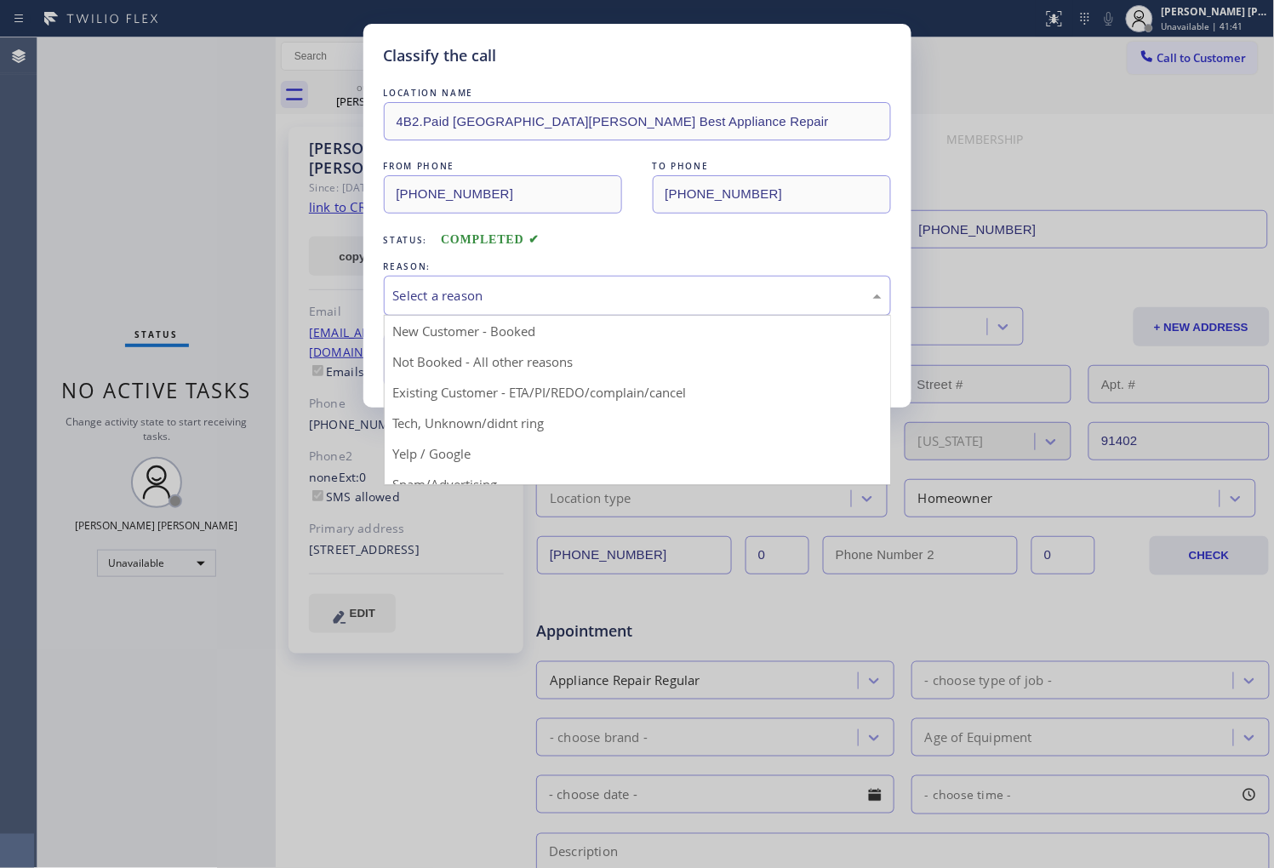
click at [497, 302] on div "Select a reason" at bounding box center [637, 296] width 489 height 20
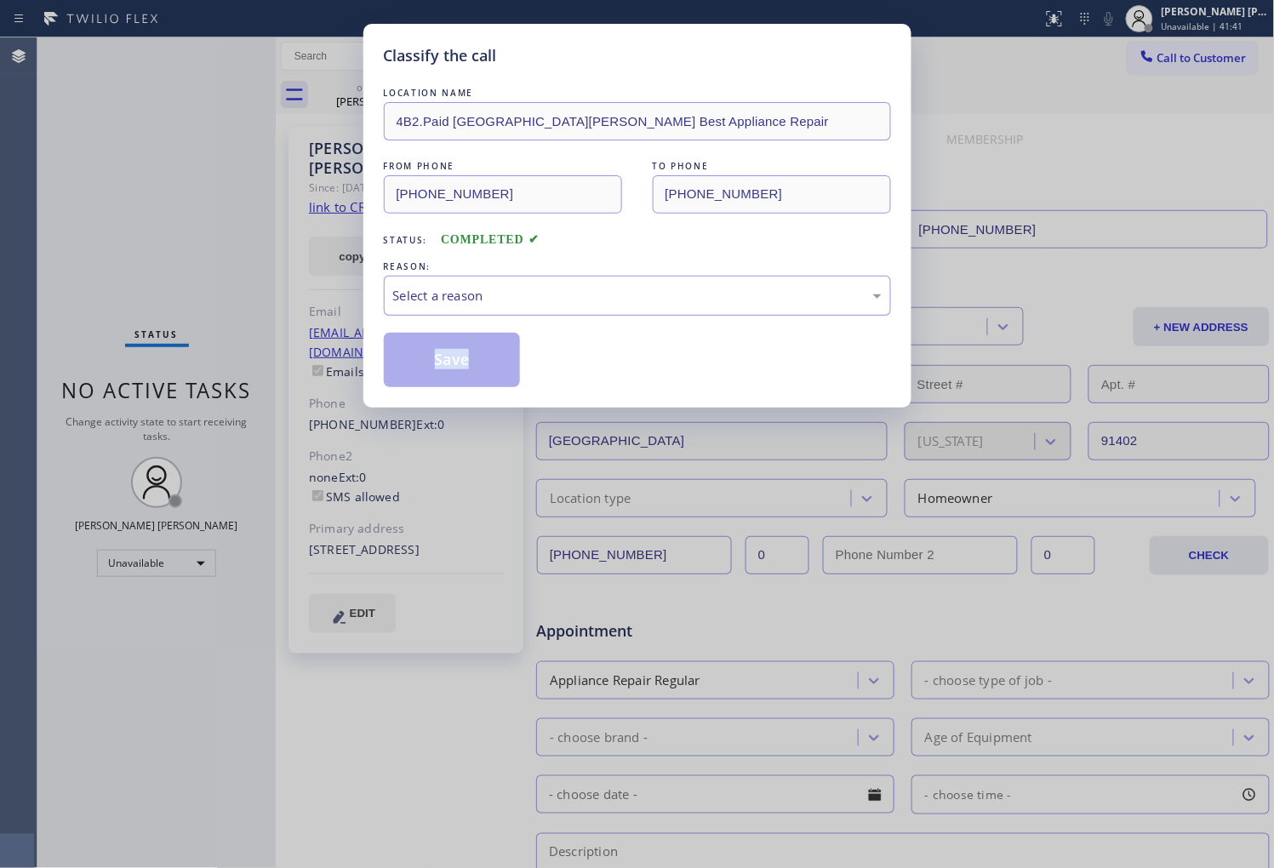
click at [489, 302] on div "Select a reason" at bounding box center [637, 296] width 489 height 20
click at [457, 333] on button "Save" at bounding box center [452, 360] width 137 height 54
click at [444, 355] on button "Save" at bounding box center [452, 360] width 137 height 54
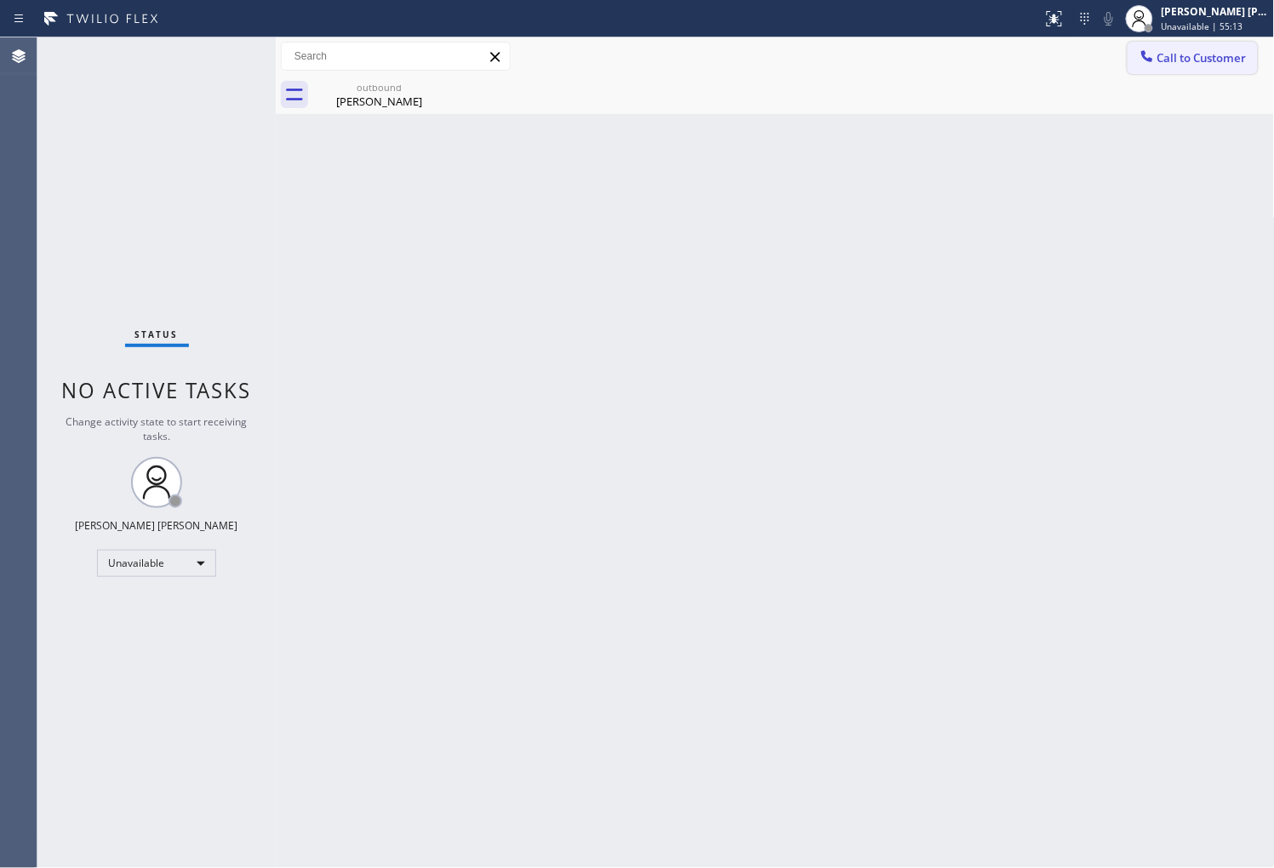
click at [1199, 72] on button "Call to Customer" at bounding box center [1193, 58] width 130 height 32
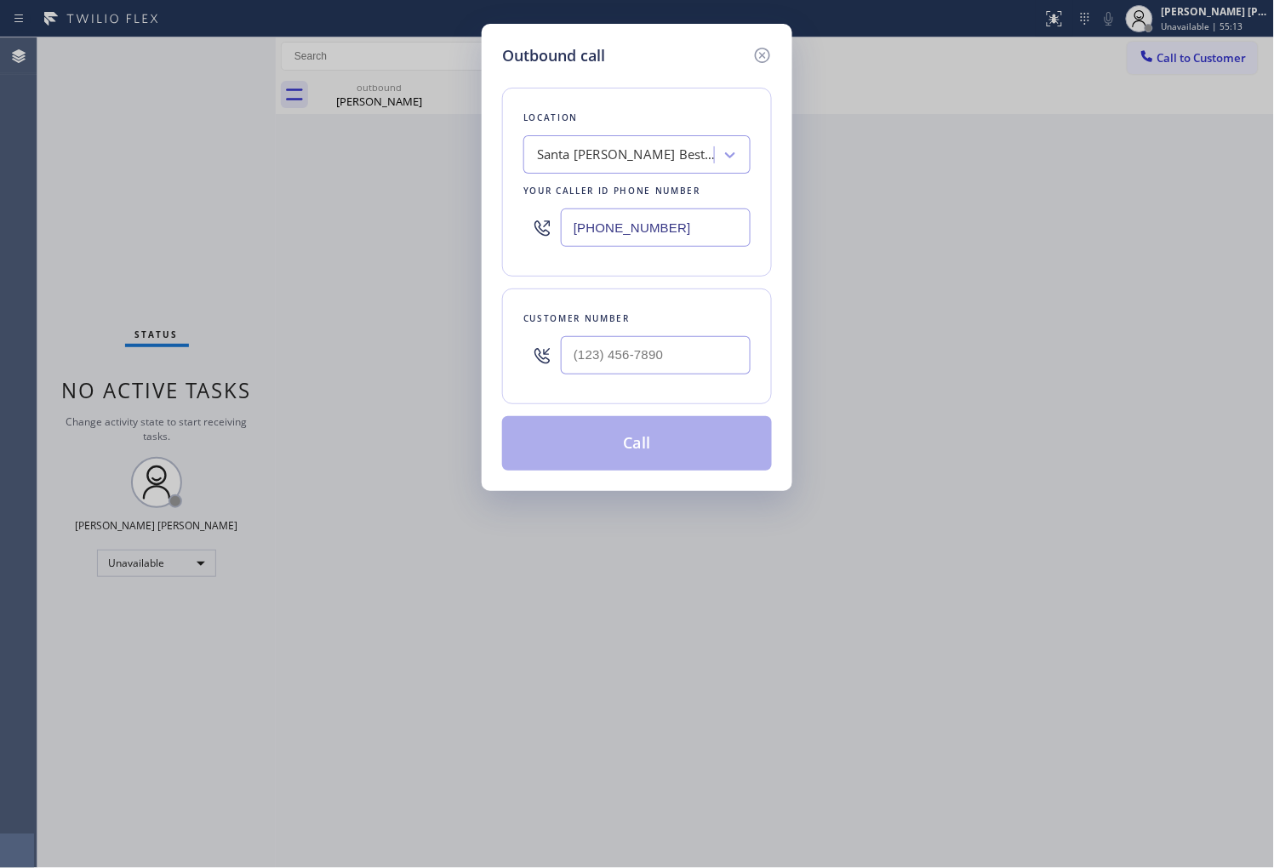
click at [677, 227] on input "(310) 340-1706" at bounding box center [656, 228] width 190 height 38
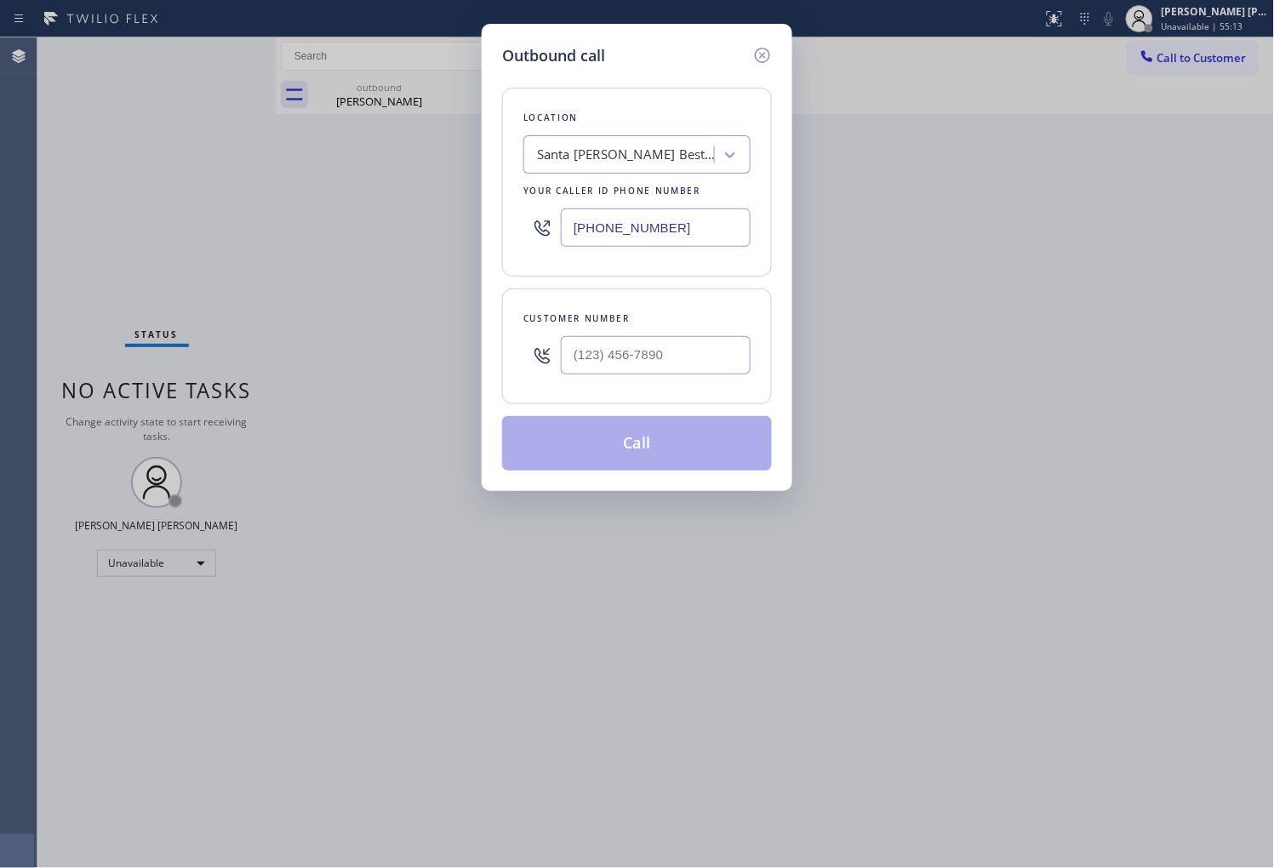
click at [677, 227] on input "(310) 340-1706" at bounding box center [656, 228] width 190 height 38
paste input "714) 463-1717"
type input "(714) 463-1717"
click at [658, 359] on input "(___) ___-____" at bounding box center [656, 355] width 190 height 38
paste input "714) 657-8122"
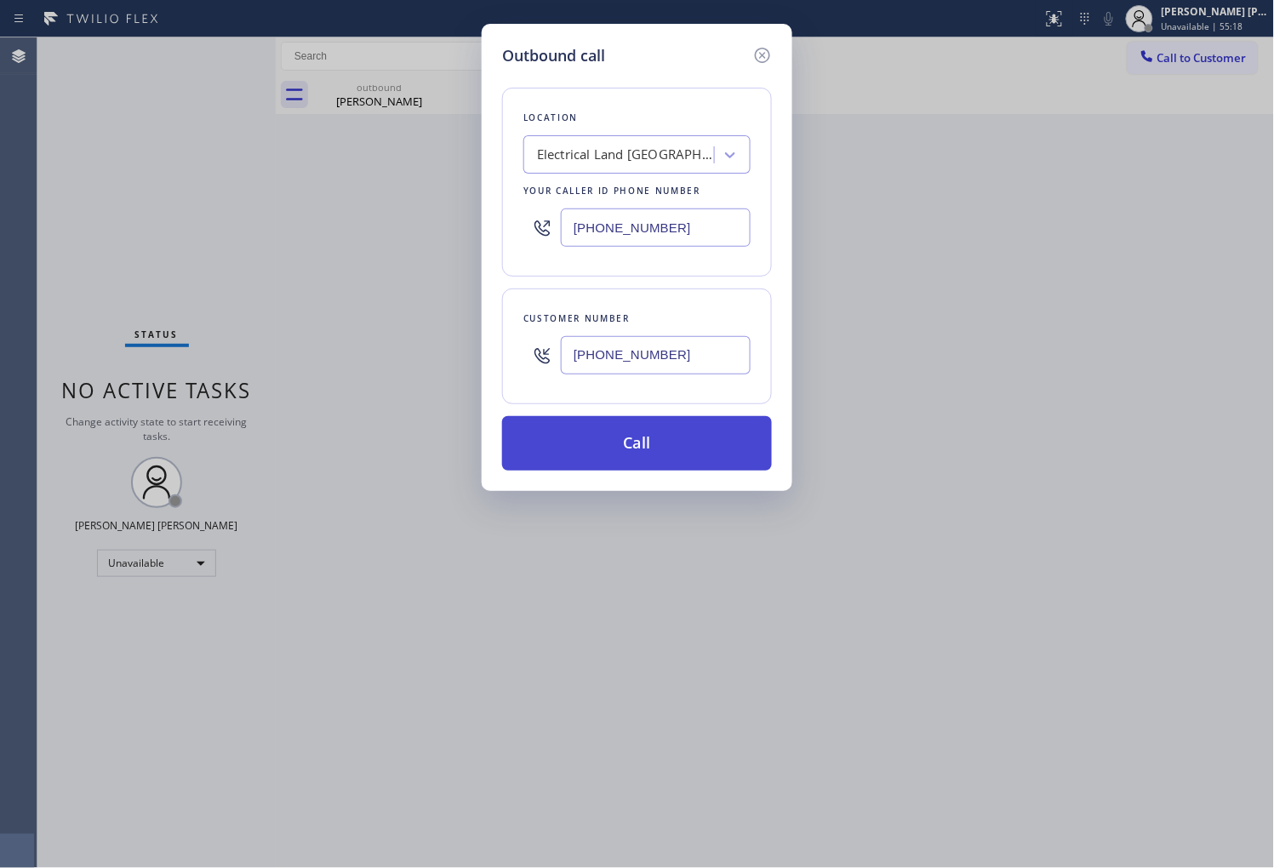
type input "(714) 657-8122"
click at [669, 444] on button "Call" at bounding box center [637, 443] width 270 height 54
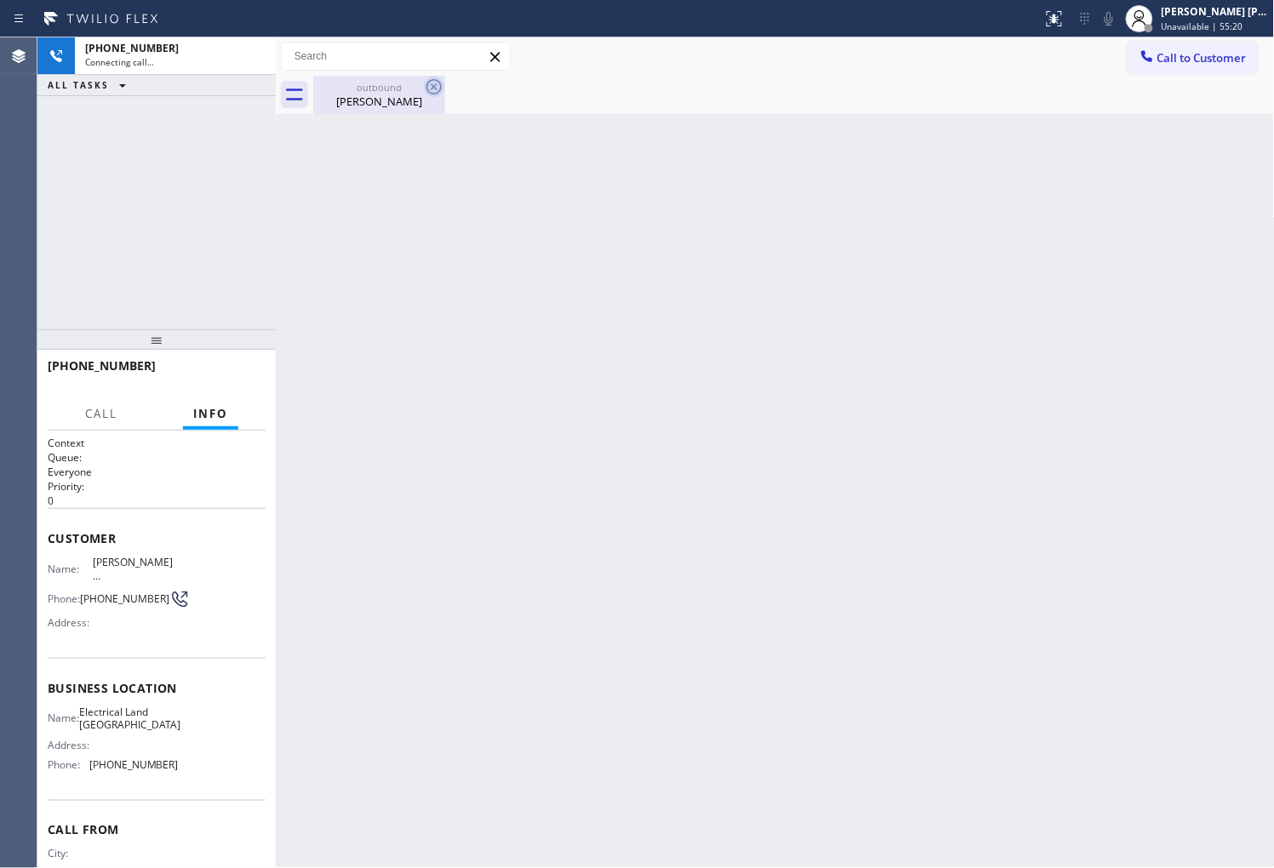
click at [441, 89] on icon at bounding box center [434, 87] width 20 height 20
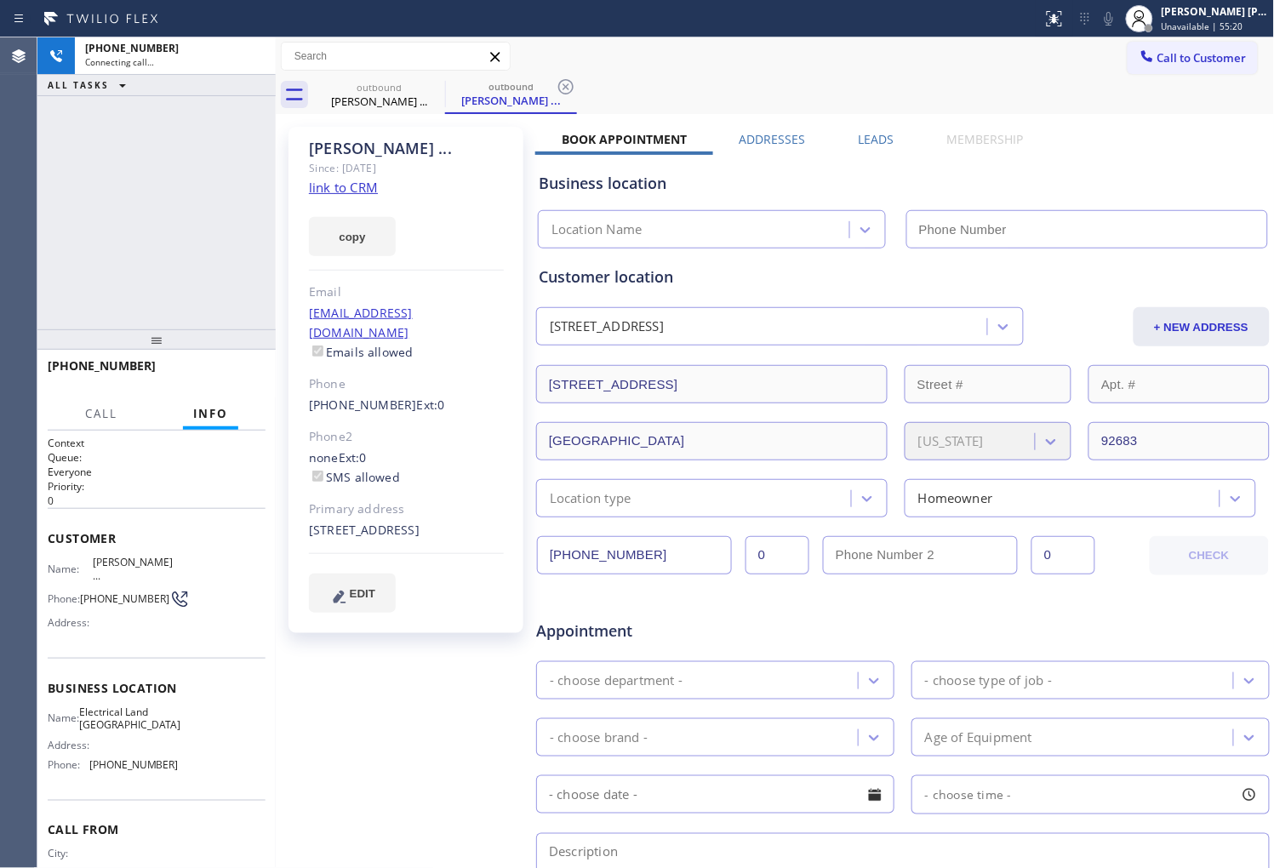
click at [354, 146] on div "Norman ..." at bounding box center [406, 149] width 195 height 20
drag, startPoint x: 354, startPoint y: 146, endPoint x: 541, endPoint y: 176, distance: 189.6
click at [354, 146] on div "Norman ..." at bounding box center [406, 149] width 195 height 20
copy div "Norman ..."
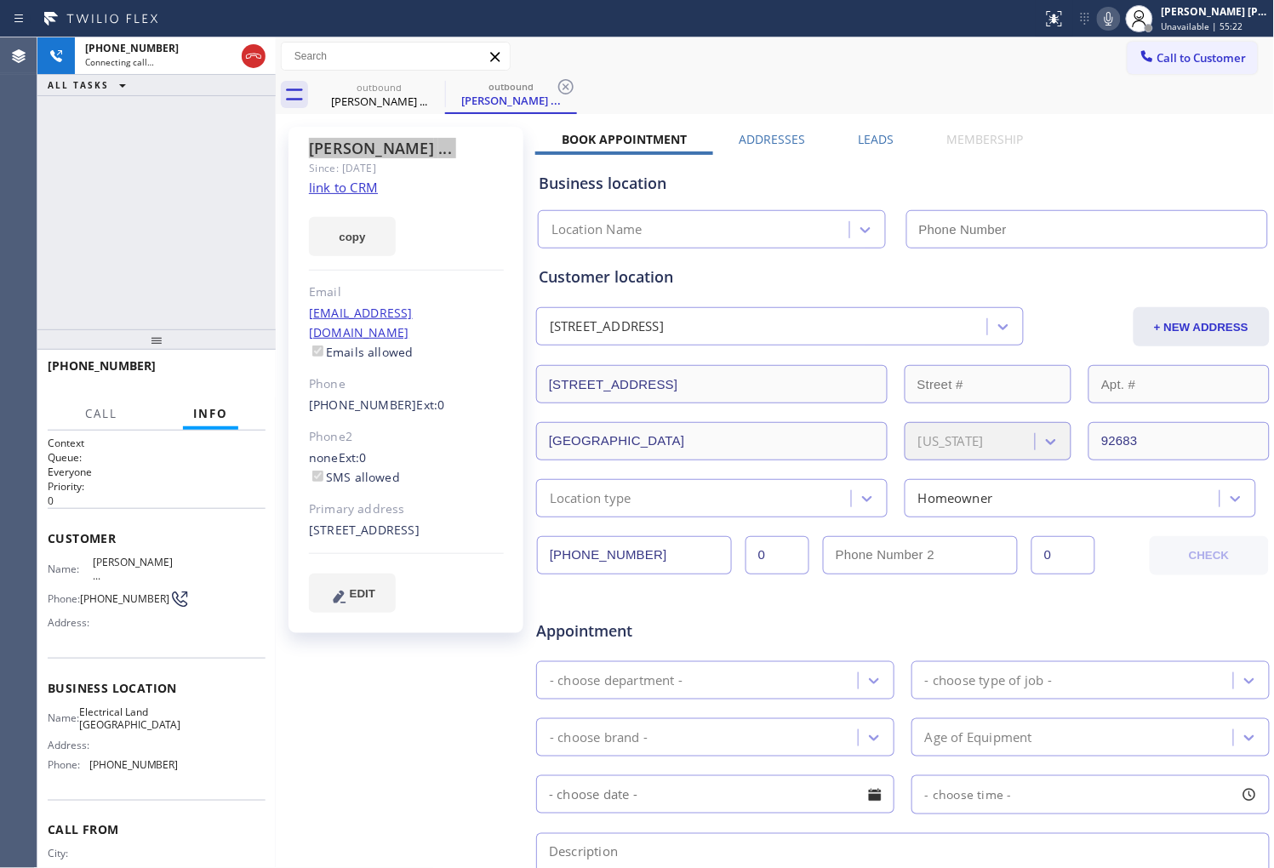
type input "(714) 463-1717"
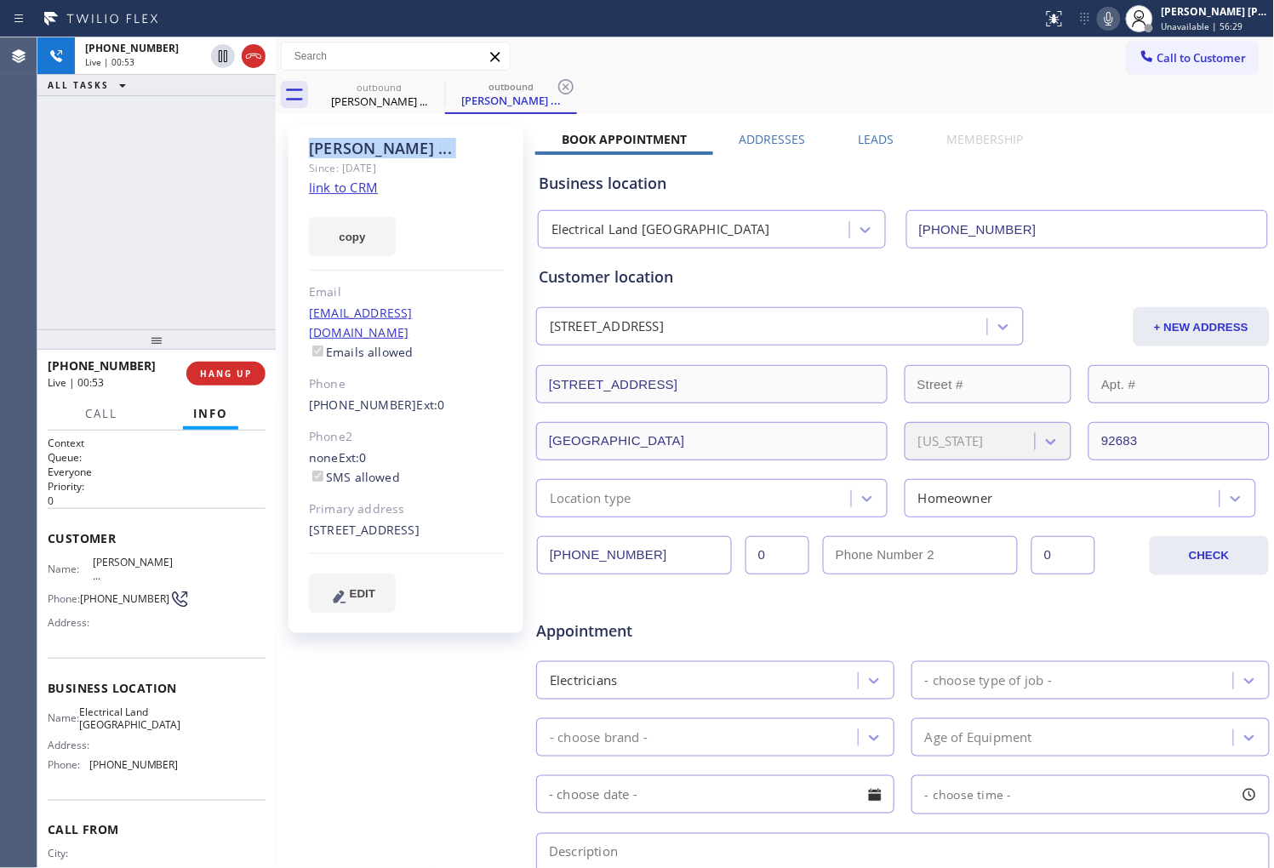
click at [1113, 14] on icon at bounding box center [1109, 19] width 9 height 14
click at [1113, 20] on icon at bounding box center [1109, 19] width 9 height 14
click at [1113, 17] on icon at bounding box center [1109, 19] width 9 height 14
click at [220, 57] on icon at bounding box center [223, 56] width 20 height 20
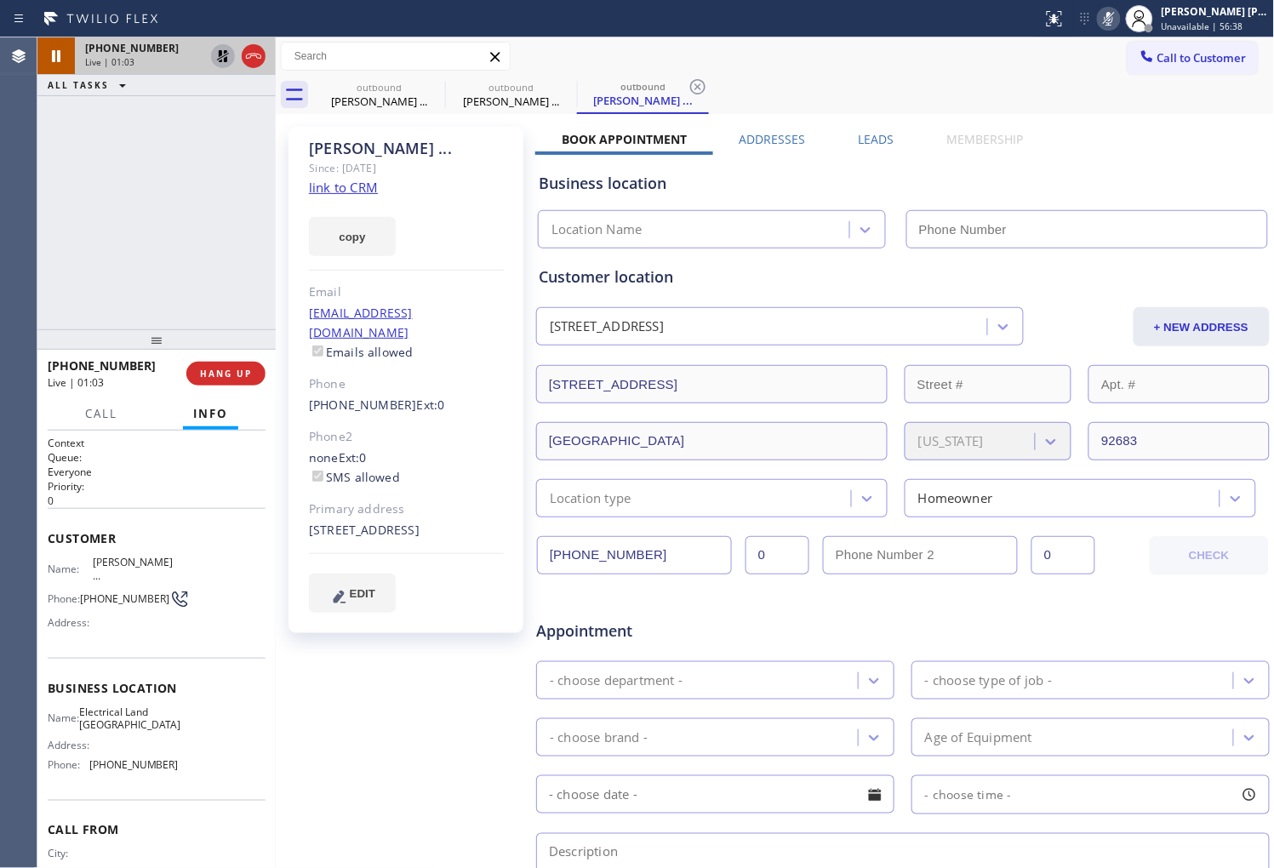
type input "(714) 463-1717"
click at [4, 260] on div "Agent Desktop" at bounding box center [18, 452] width 37 height 831
click at [1119, 14] on icon at bounding box center [1109, 19] width 20 height 20
click at [224, 54] on icon at bounding box center [223, 56] width 12 height 12
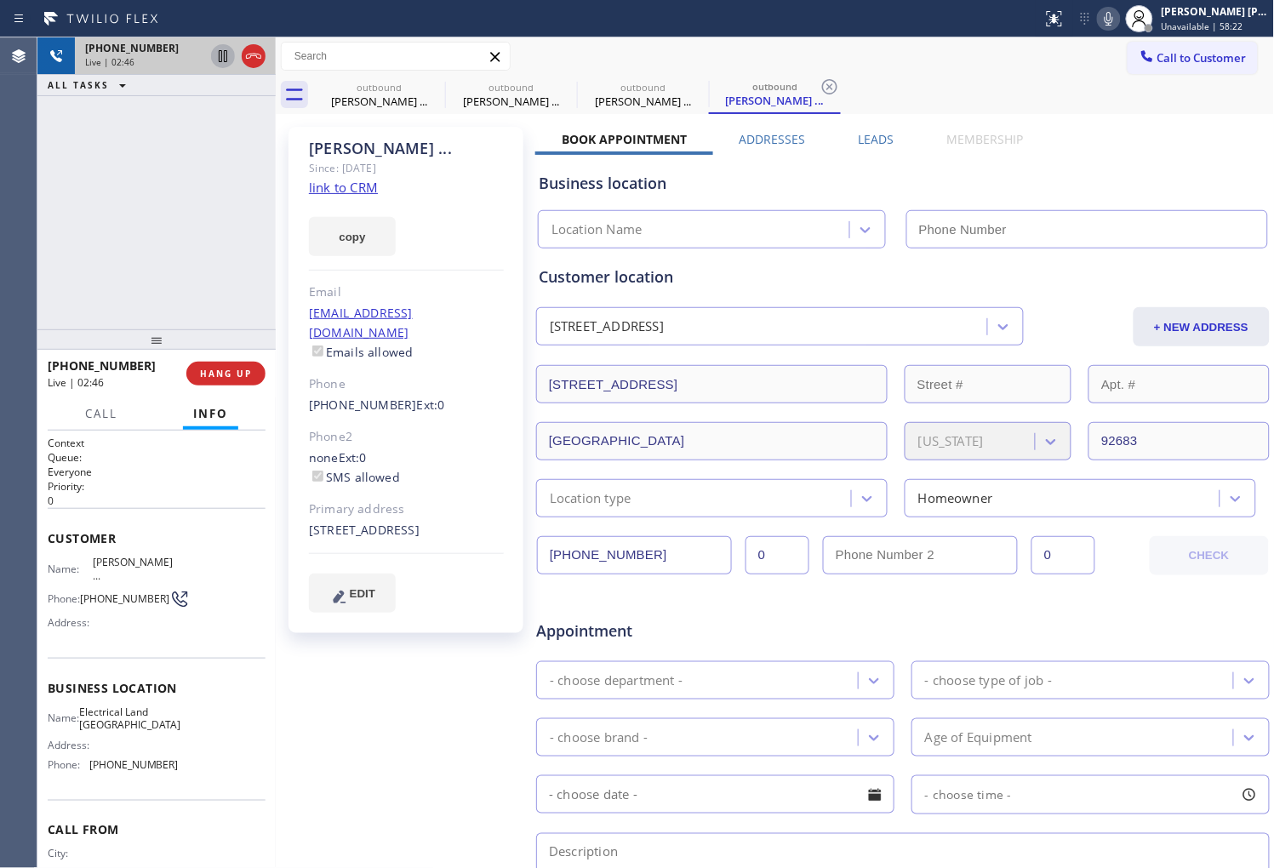
type input "(714) 463-1717"
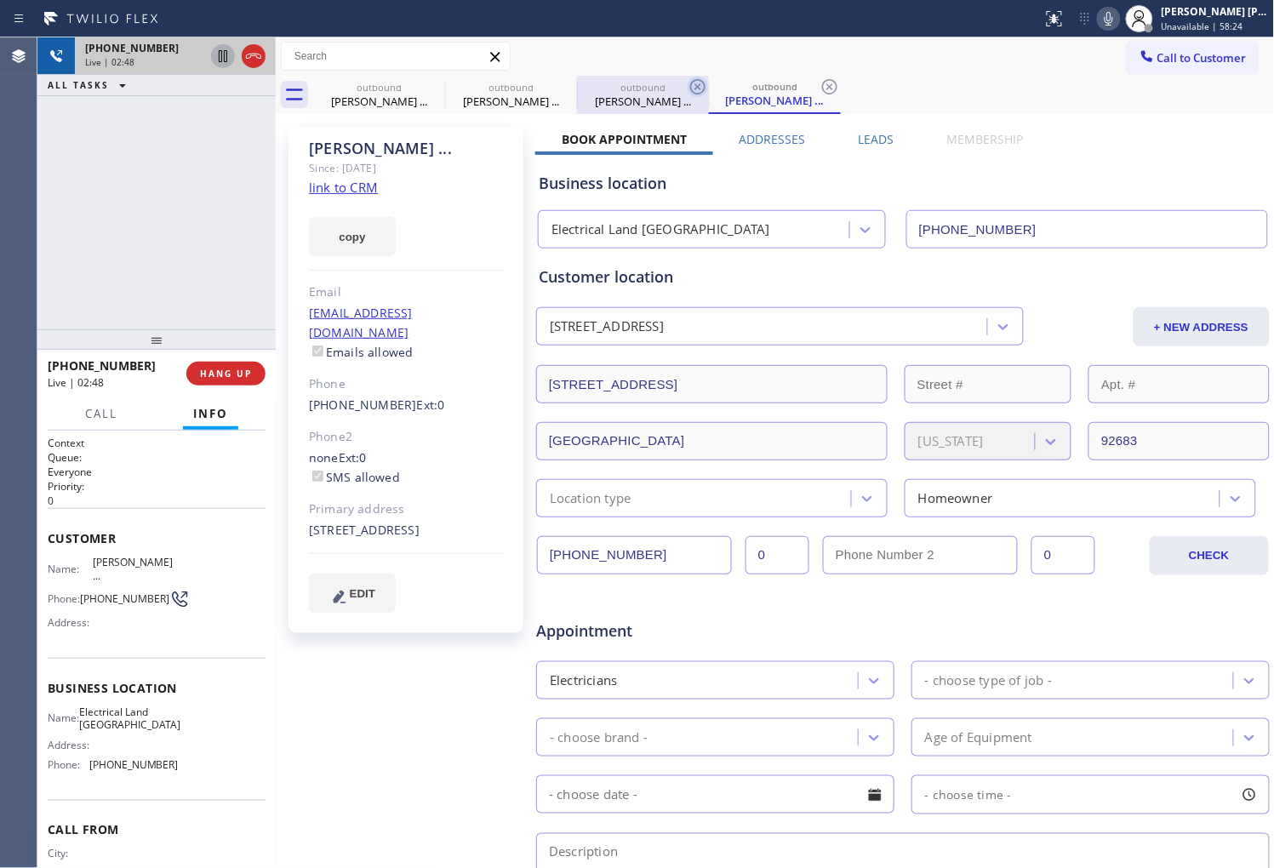
click at [691, 88] on icon at bounding box center [697, 86] width 15 height 15
drag, startPoint x: 564, startPoint y: 82, endPoint x: 448, endPoint y: 180, distance: 152.2
click at [0, 0] on icon at bounding box center [0, 0] width 0 height 0
click at [560, 88] on icon at bounding box center [566, 87] width 20 height 20
click at [709, 88] on div "outbound Norman ..." at bounding box center [775, 95] width 132 height 38
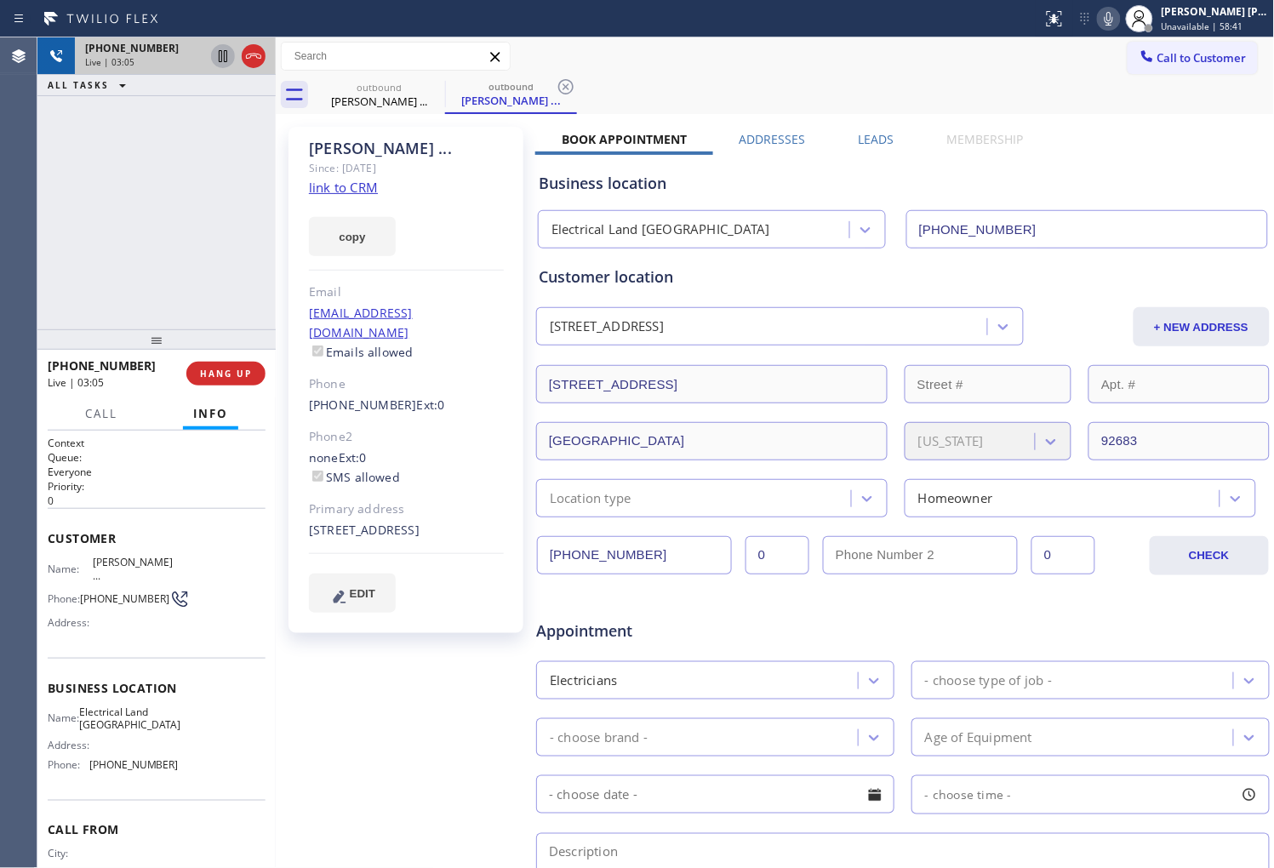
click at [37, 243] on div "Agent Desktop" at bounding box center [18, 452] width 37 height 831
click at [1113, 20] on icon at bounding box center [1109, 19] width 9 height 14
click at [1119, 19] on icon at bounding box center [1109, 19] width 20 height 20
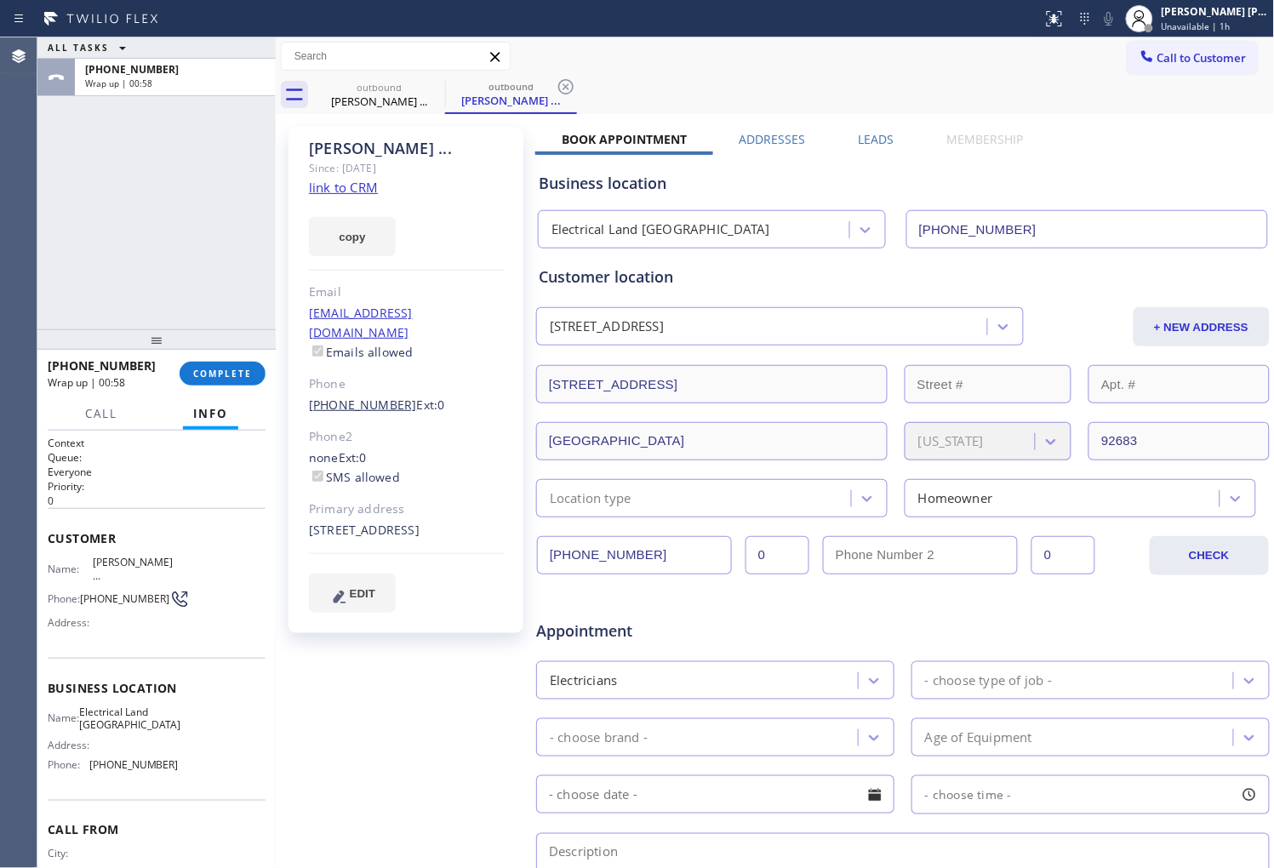
click at [352, 397] on link "(714) 657-8122" at bounding box center [363, 405] width 108 height 16
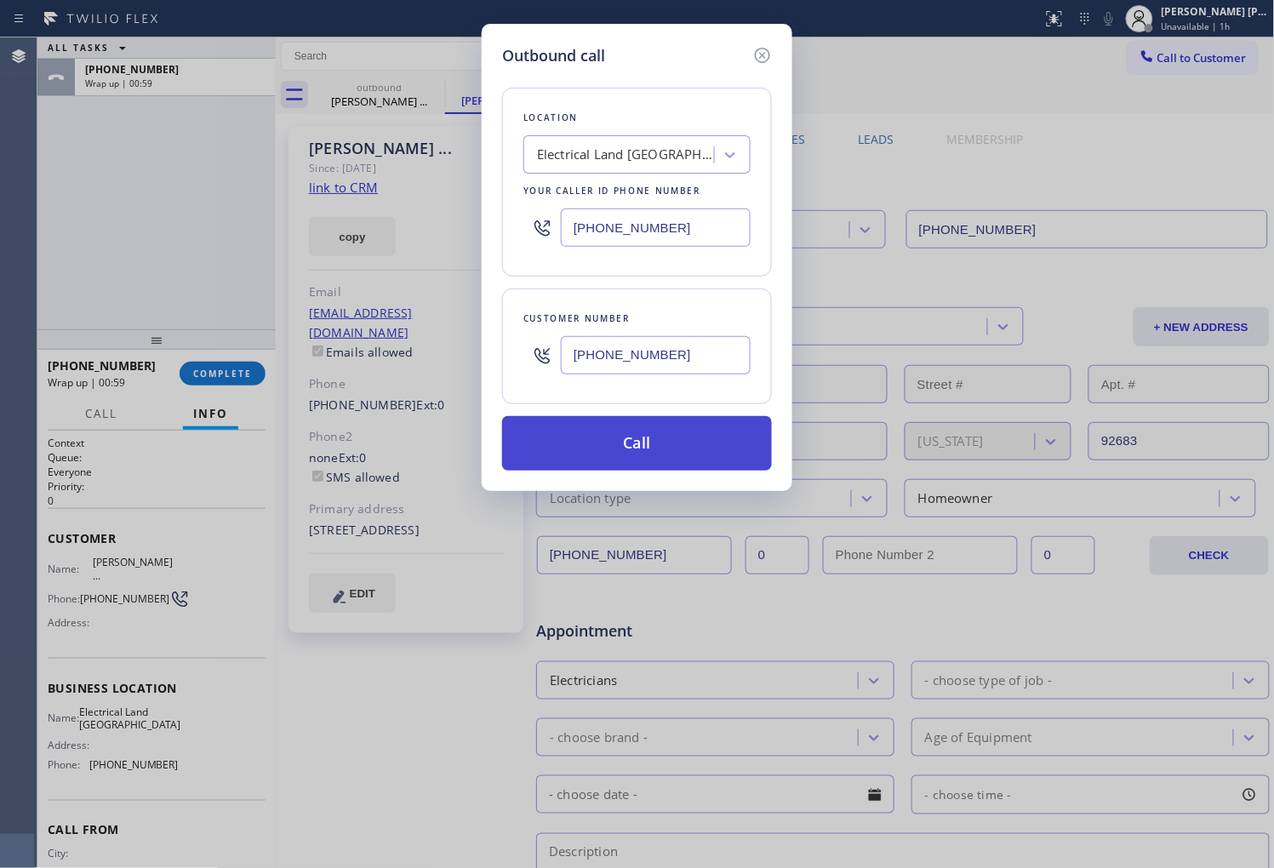
type input "(714) 657-8122"
click at [627, 438] on button "Call" at bounding box center [637, 443] width 270 height 54
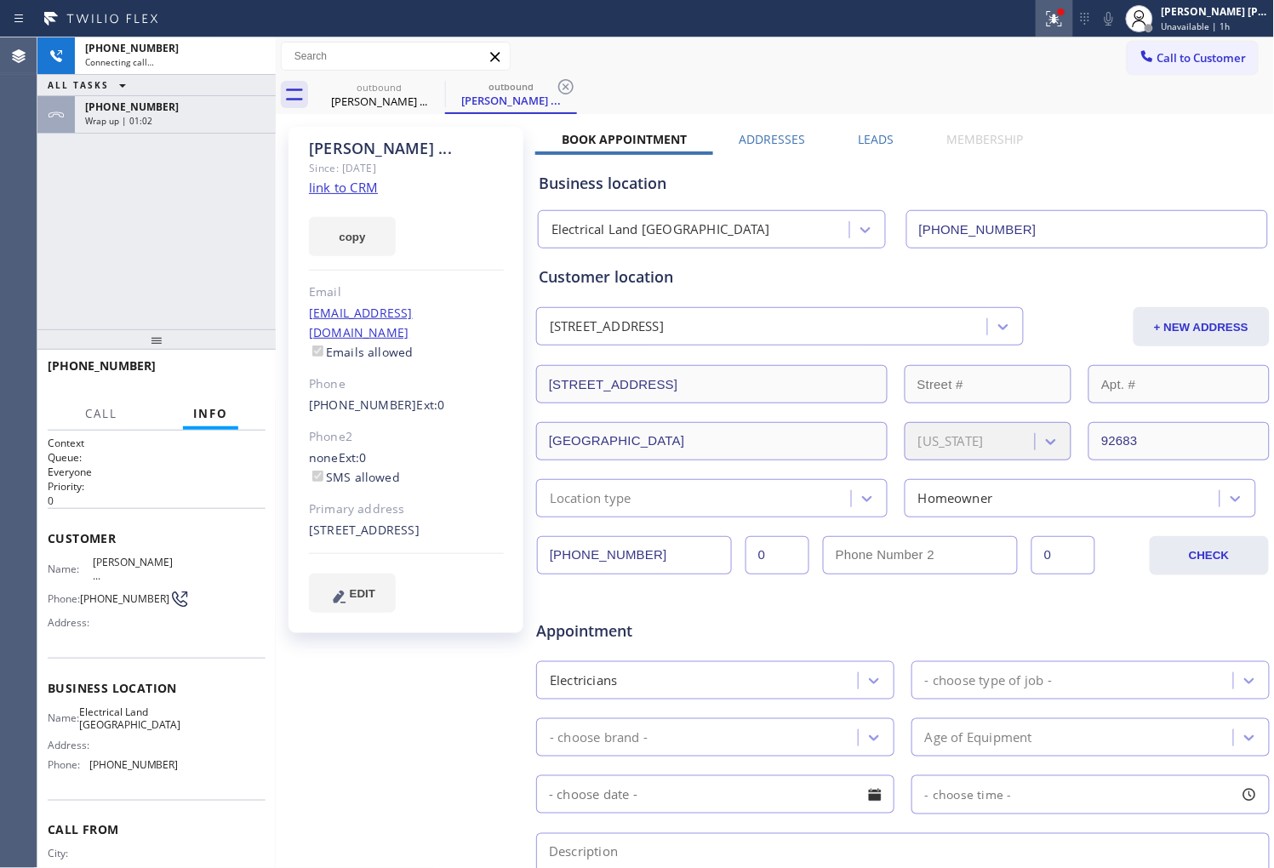
click at [1058, 20] on div at bounding box center [1054, 19] width 37 height 20
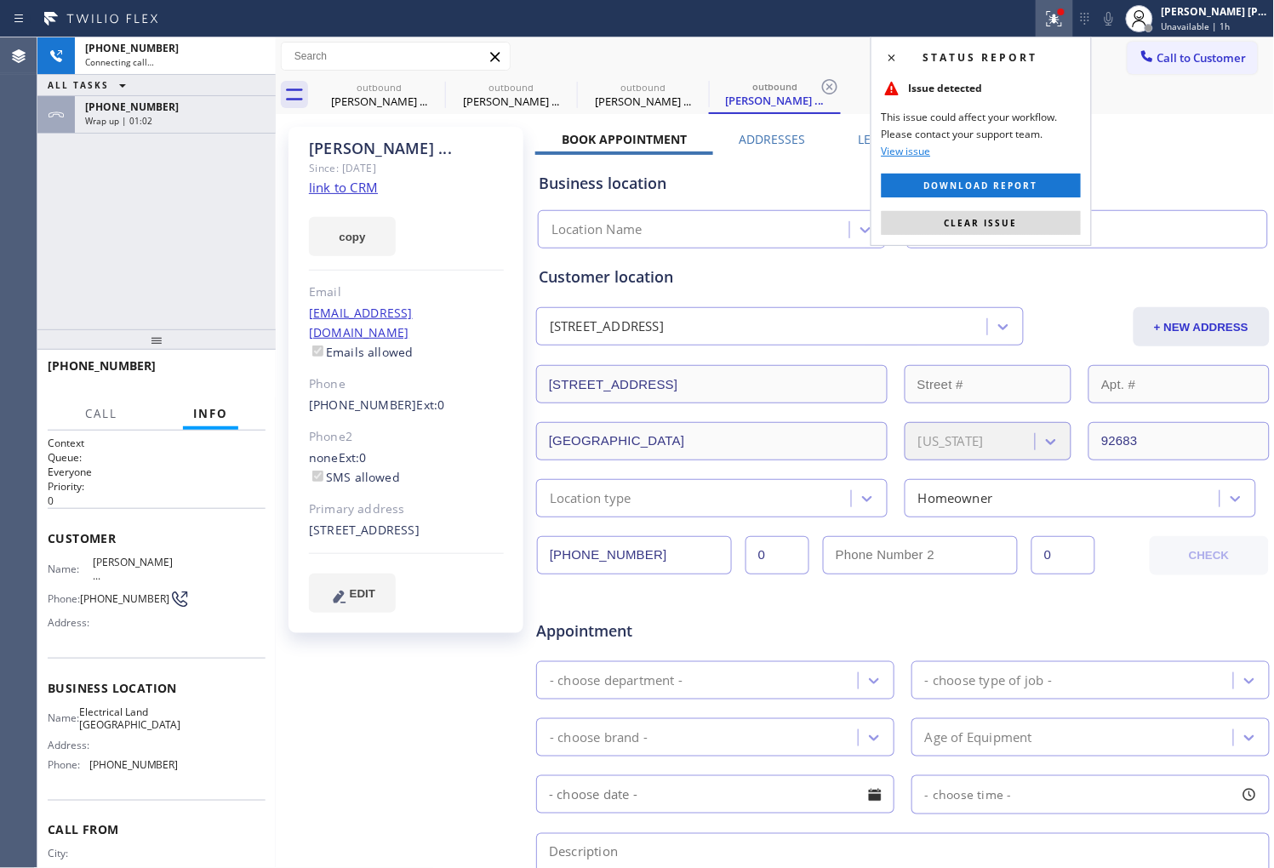
click at [968, 227] on span "Clear issue" at bounding box center [981, 223] width 73 height 12
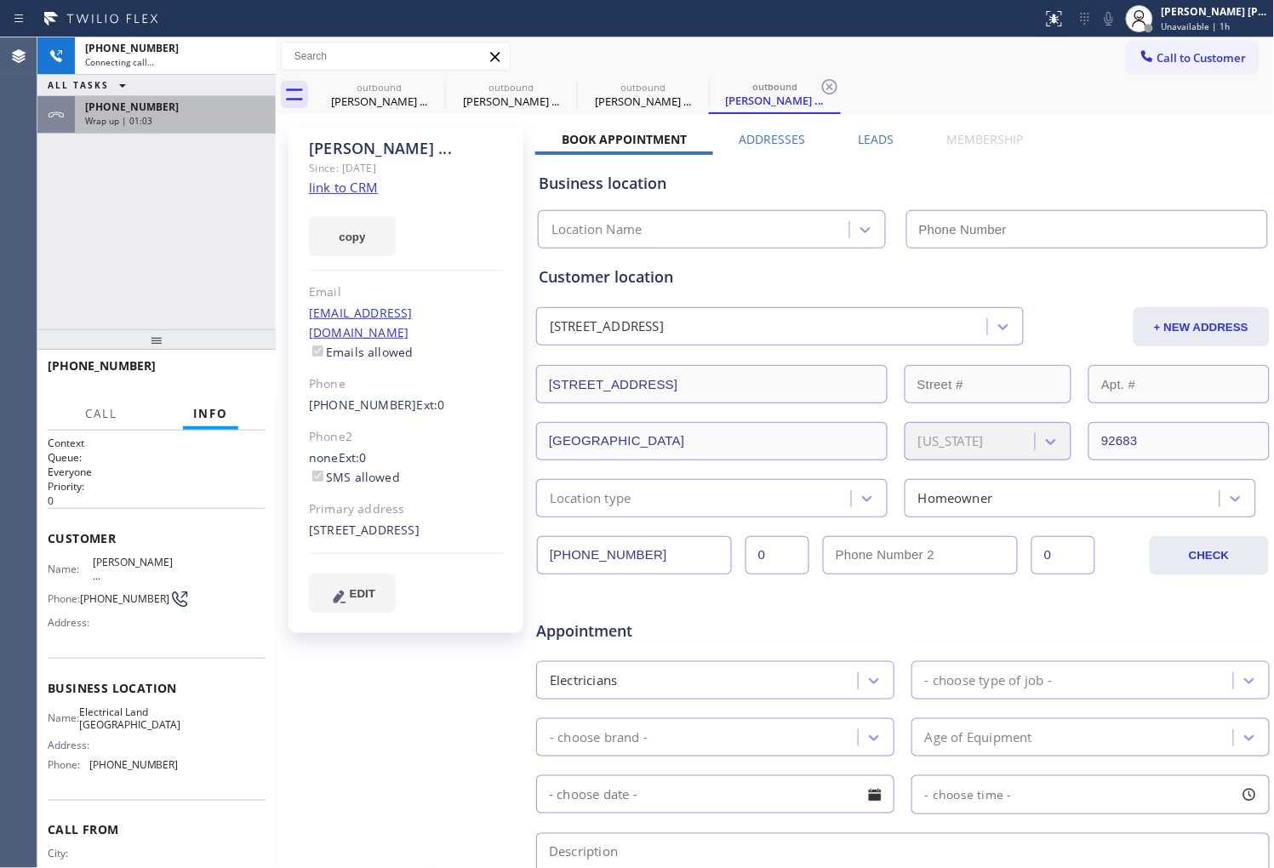
click at [146, 128] on div "+17146578122 Wrap up | 01:03" at bounding box center [172, 114] width 194 height 37
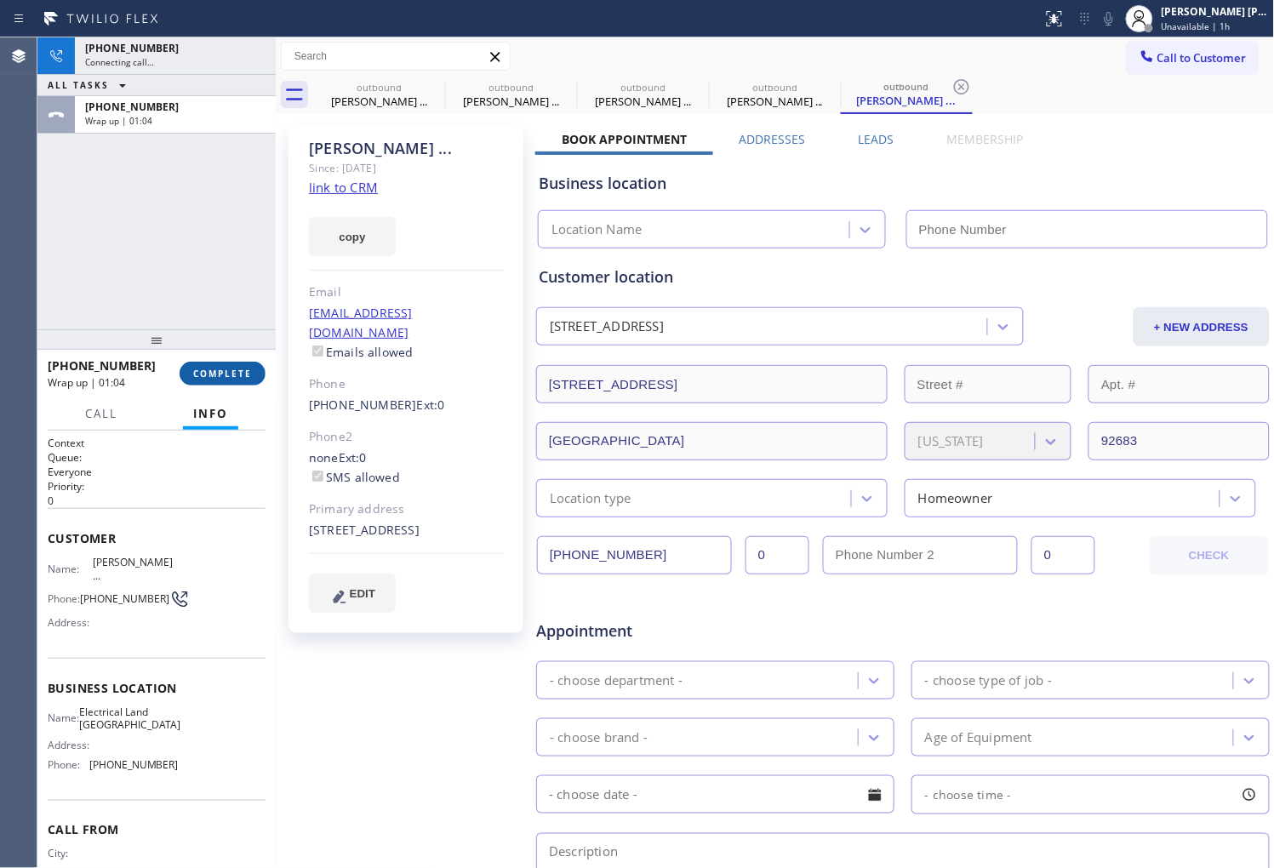
click at [232, 369] on span "COMPLETE" at bounding box center [222, 374] width 59 height 12
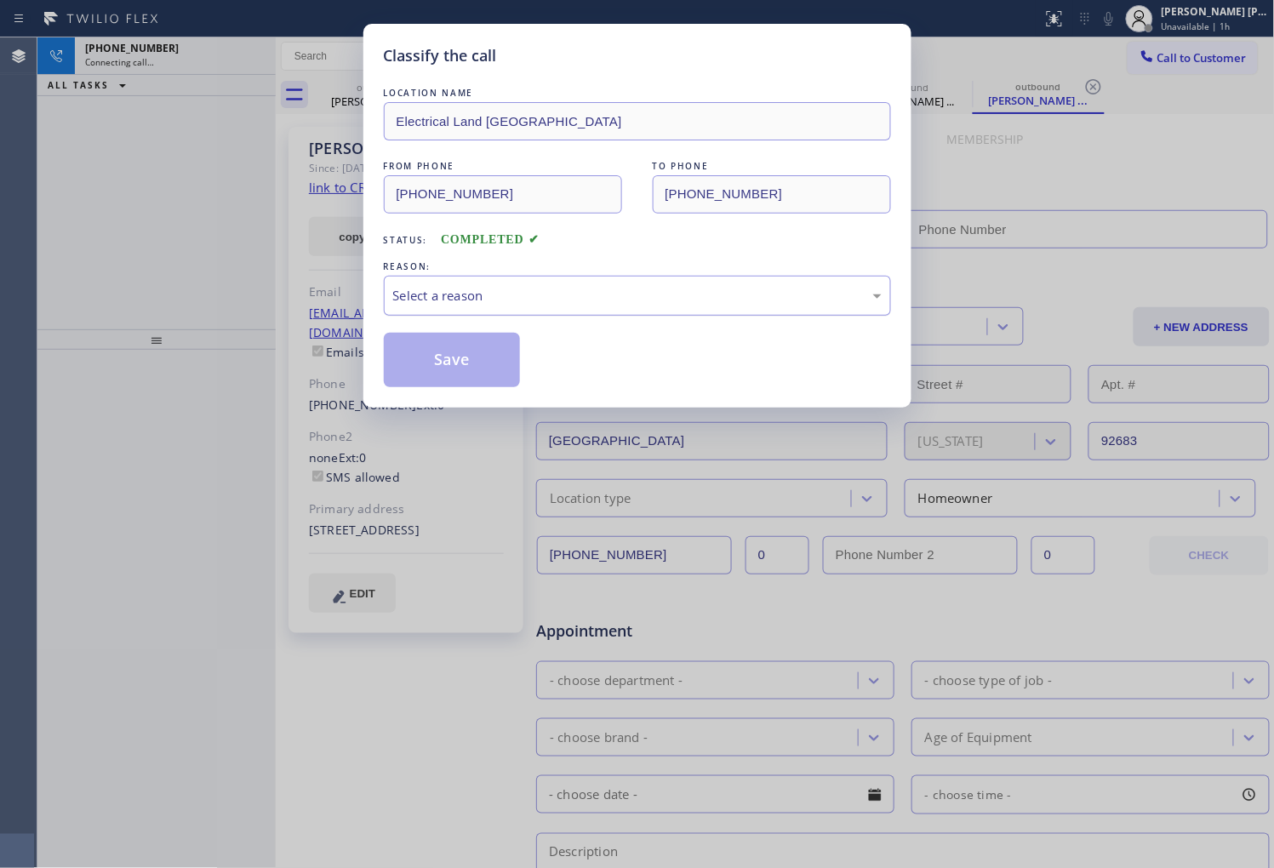
click at [518, 312] on div "Select a reason" at bounding box center [637, 296] width 507 height 40
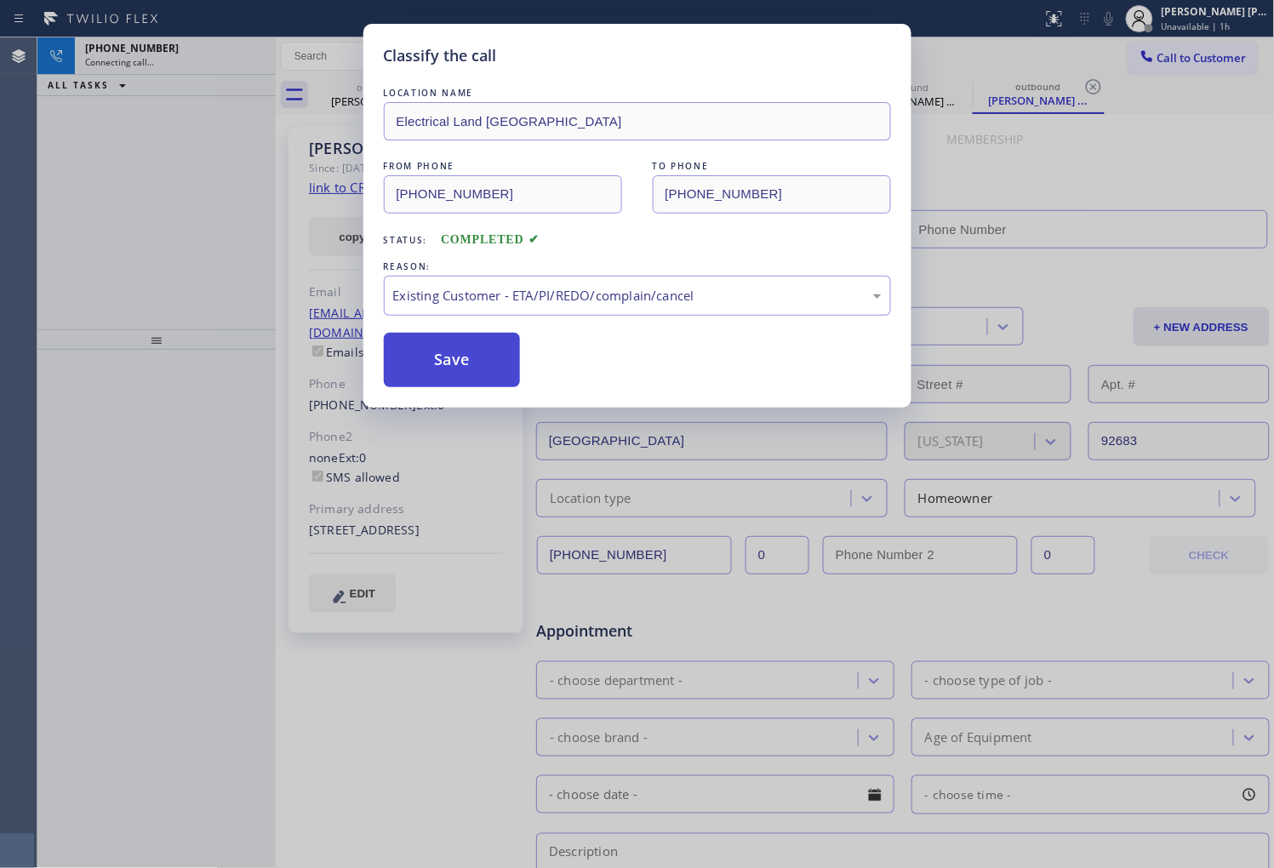
click at [426, 362] on button "Save" at bounding box center [452, 360] width 137 height 54
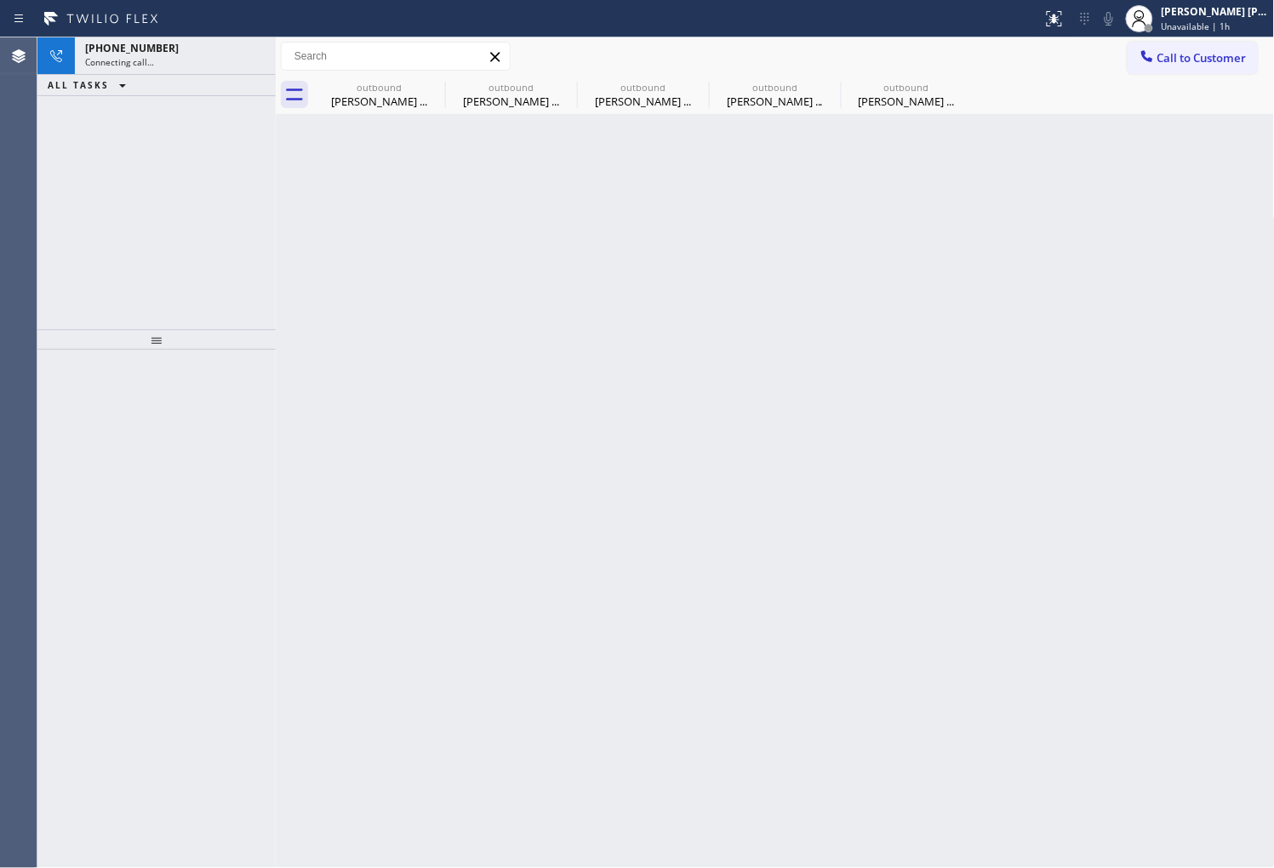
click at [3, 217] on div "Agent Desktop" at bounding box center [18, 452] width 37 height 831
click at [129, 61] on span "Connecting call…" at bounding box center [119, 62] width 69 height 12
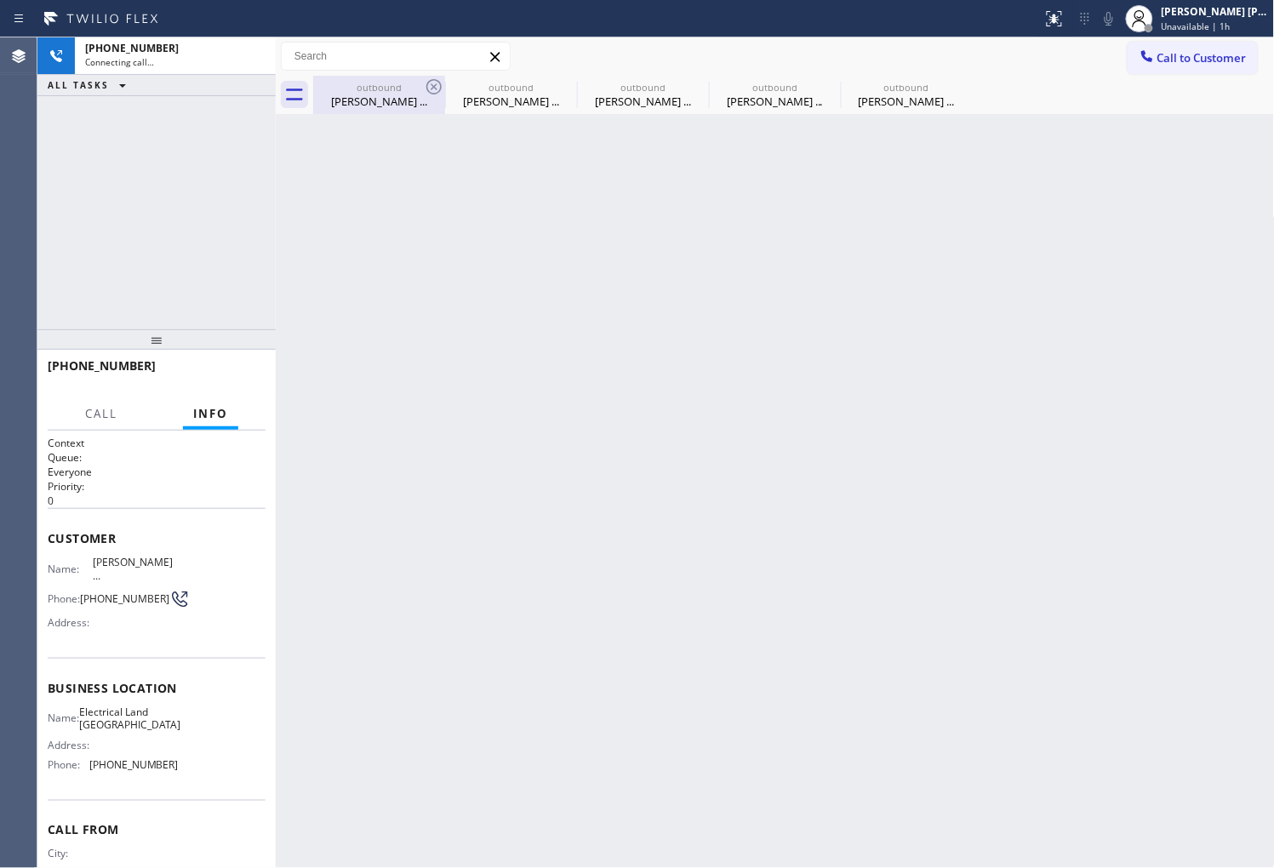
click at [363, 103] on div "Norman ..." at bounding box center [379, 101] width 129 height 15
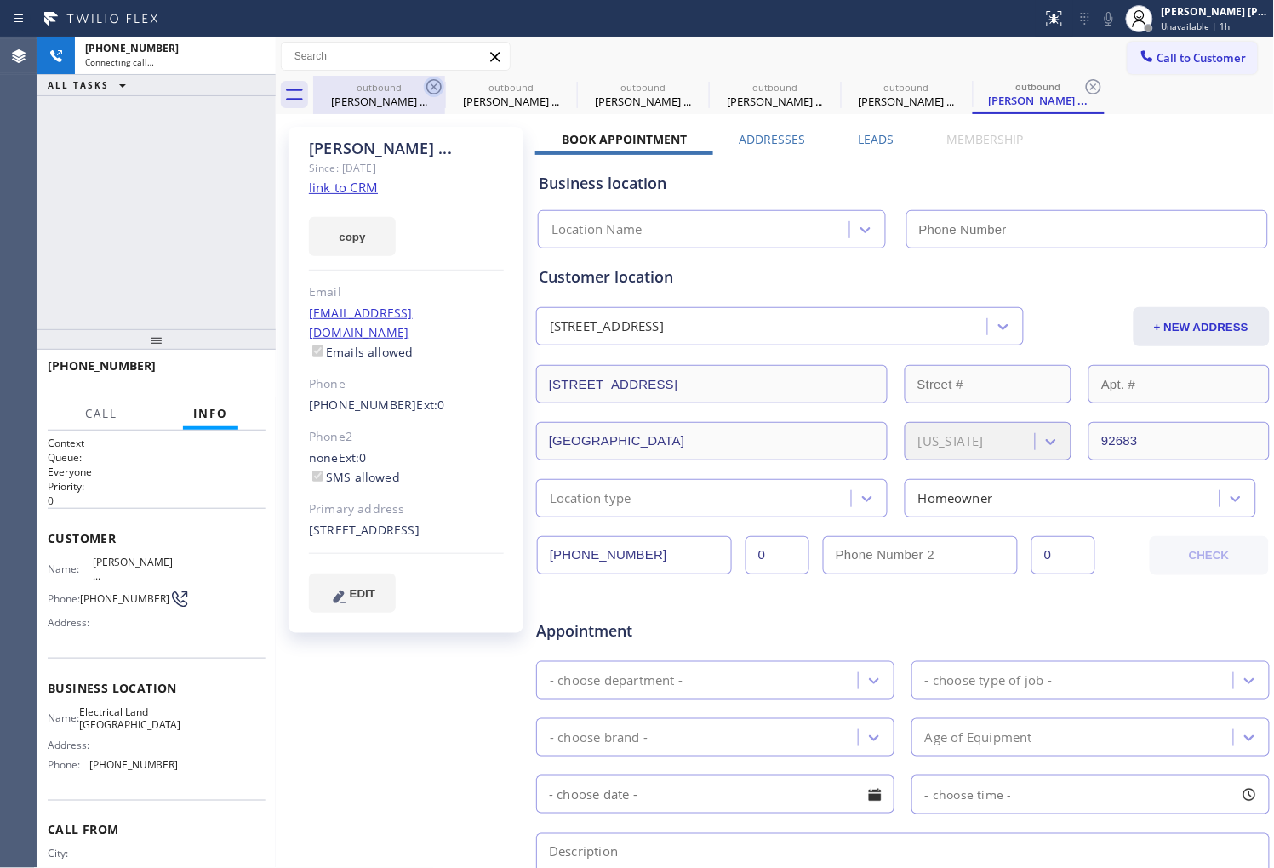
click at [432, 87] on icon at bounding box center [433, 86] width 15 height 15
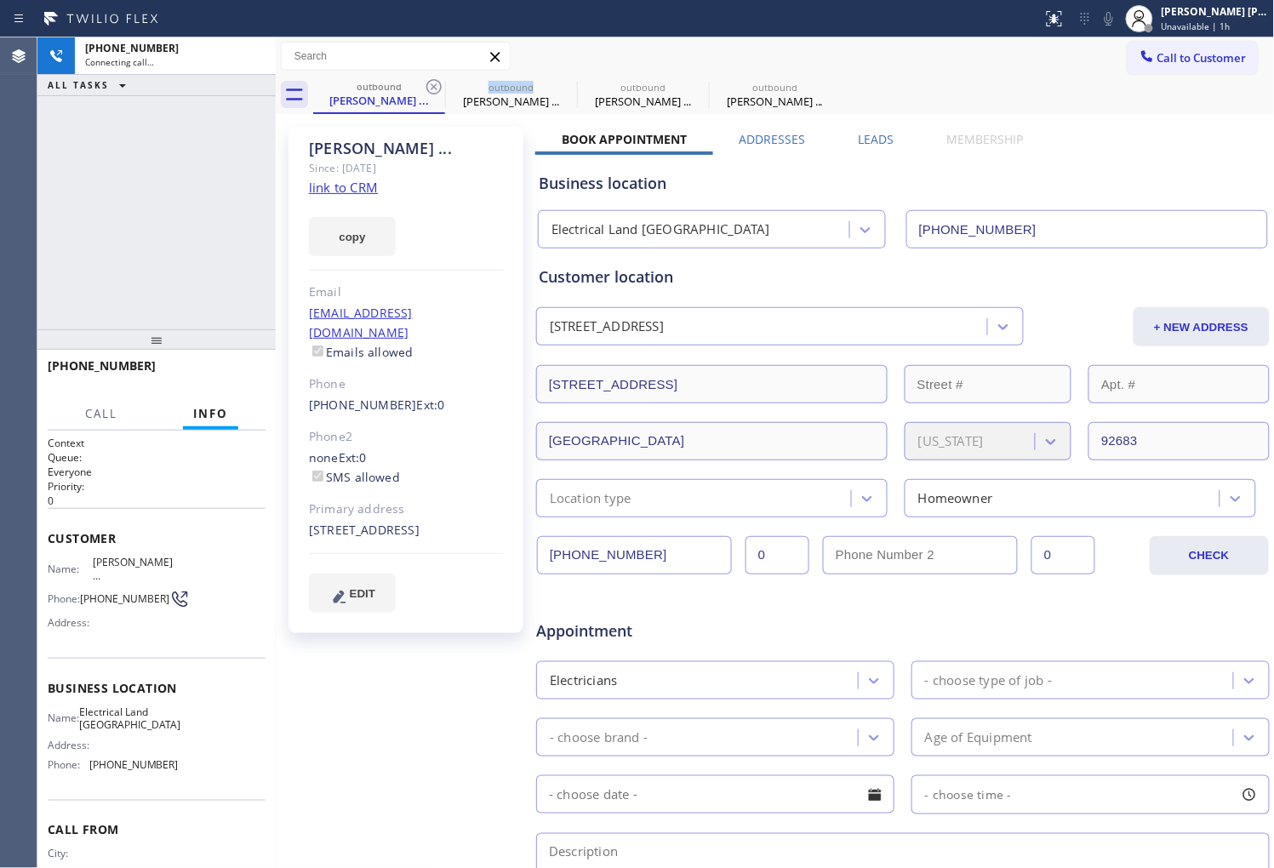
click at [432, 87] on icon at bounding box center [433, 86] width 15 height 15
click at [100, 371] on span "+17146578122" at bounding box center [102, 366] width 108 height 16
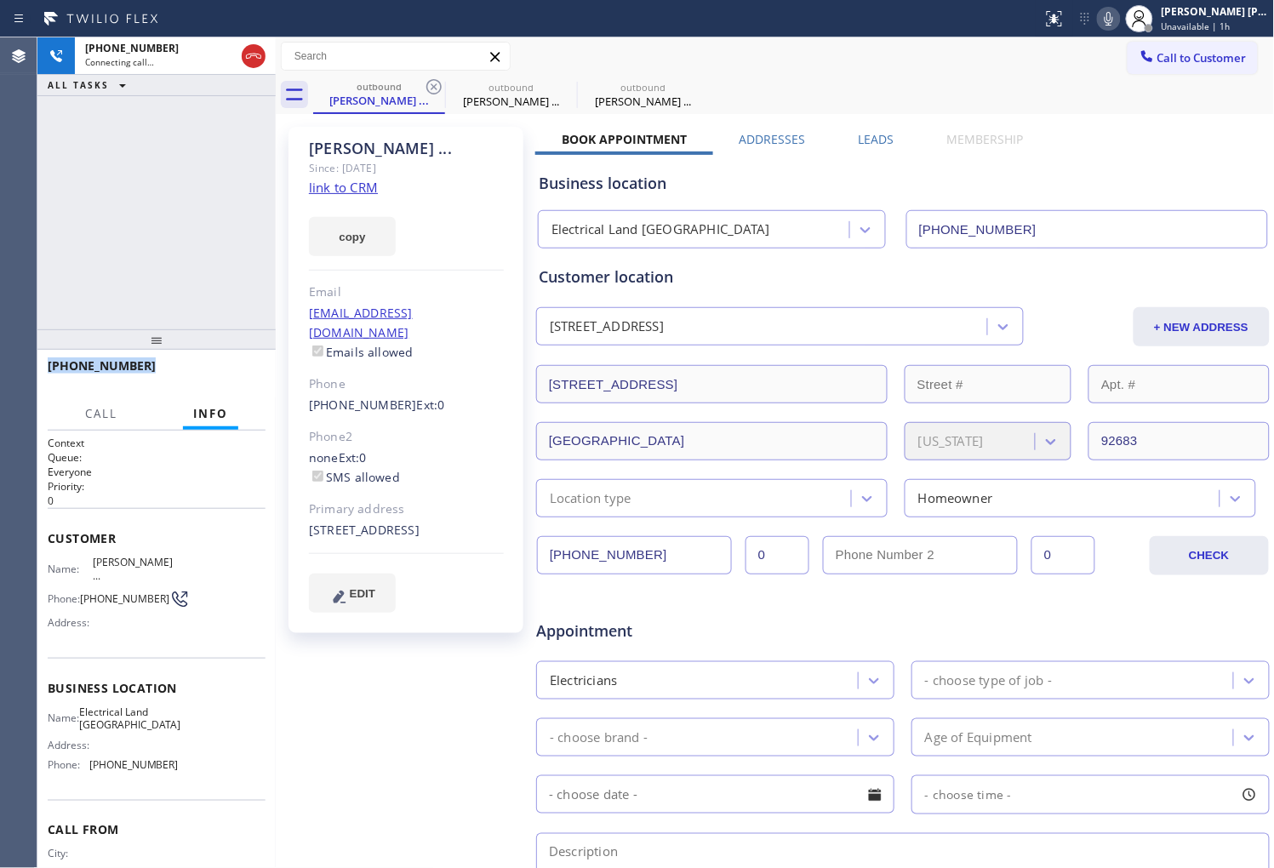
copy span "+17146578122"
click at [1121, 29] on button at bounding box center [1109, 19] width 24 height 24
click at [1119, 17] on icon at bounding box center [1109, 19] width 20 height 20
click at [3, 213] on div "Agent Desktop" at bounding box center [18, 452] width 37 height 831
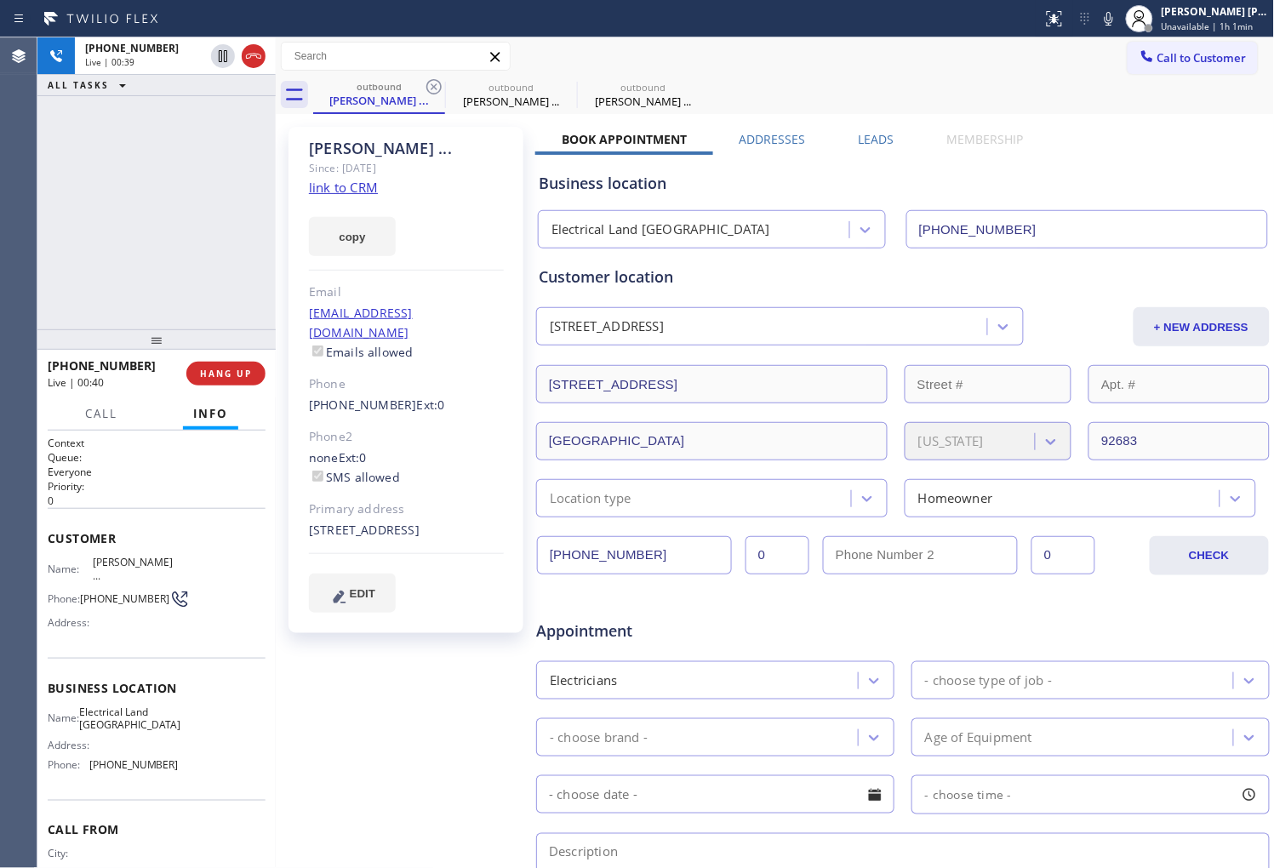
click at [86, 366] on span "+17146578122" at bounding box center [102, 366] width 108 height 16
click at [86, 364] on span "+17146578122" at bounding box center [102, 366] width 108 height 16
click at [86, 363] on span "+17146578122" at bounding box center [102, 366] width 108 height 16
click at [250, 356] on div "+17146578122 Live | 00:41 HANG UP" at bounding box center [157, 374] width 218 height 44
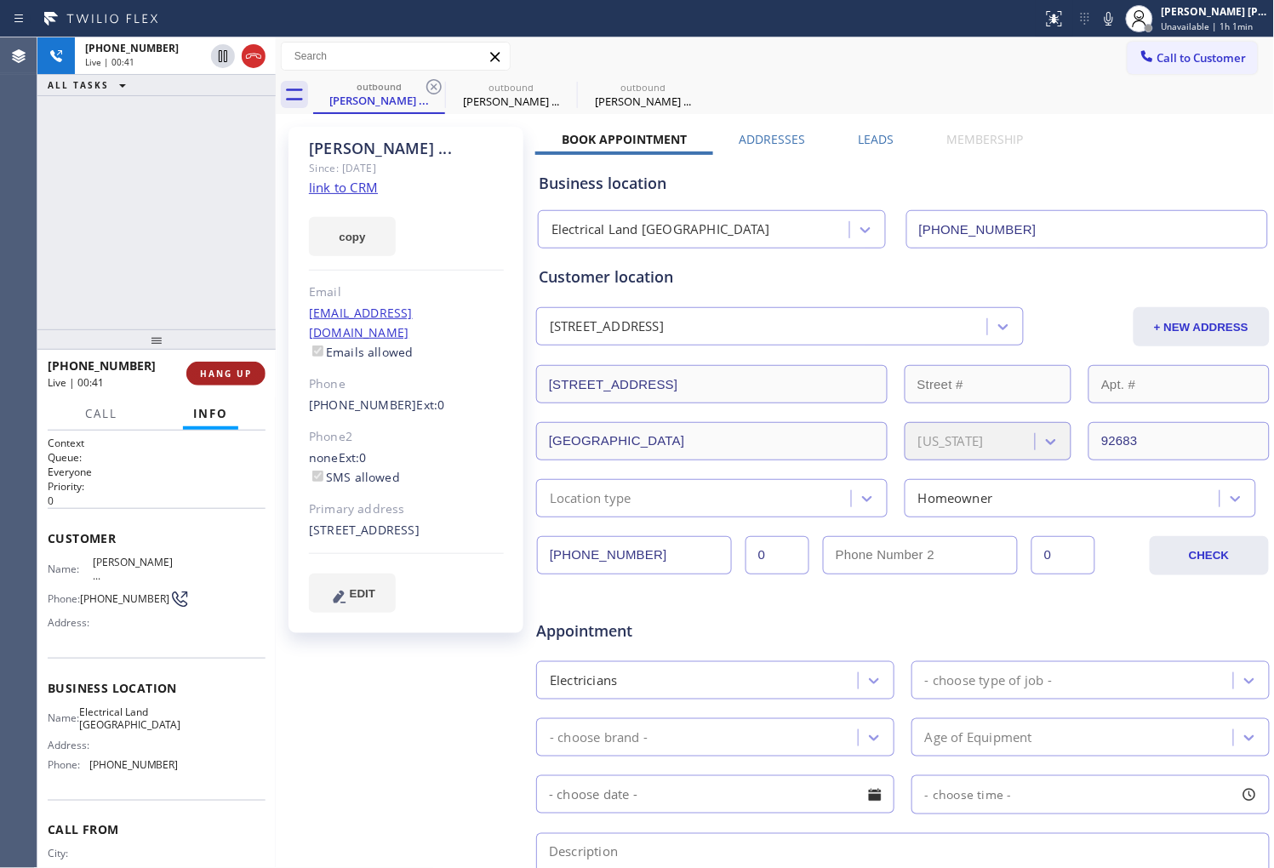
click at [243, 366] on button "HANG UP" at bounding box center [225, 374] width 79 height 24
click at [239, 366] on button "HANG UP" at bounding box center [225, 374] width 79 height 24
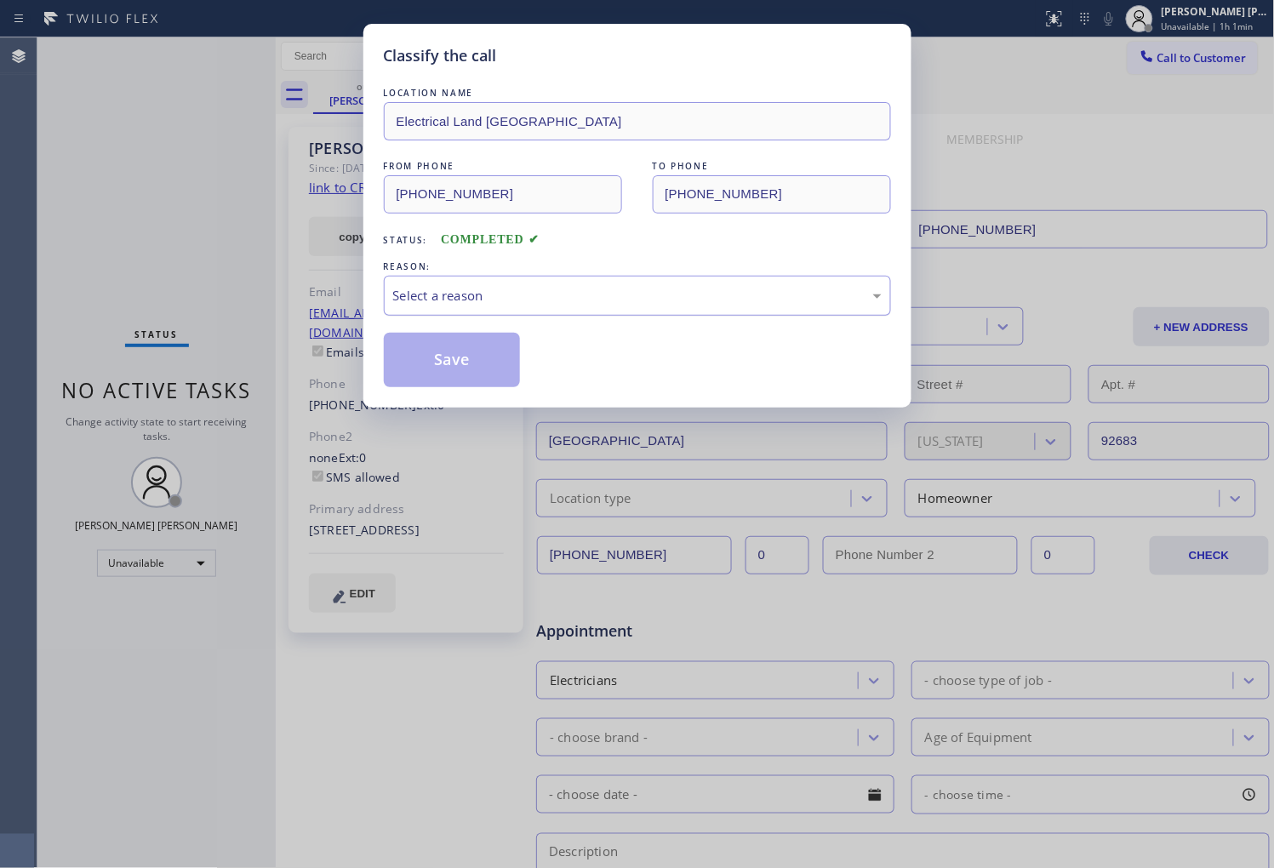
click at [480, 303] on div "Select a reason" at bounding box center [637, 296] width 489 height 20
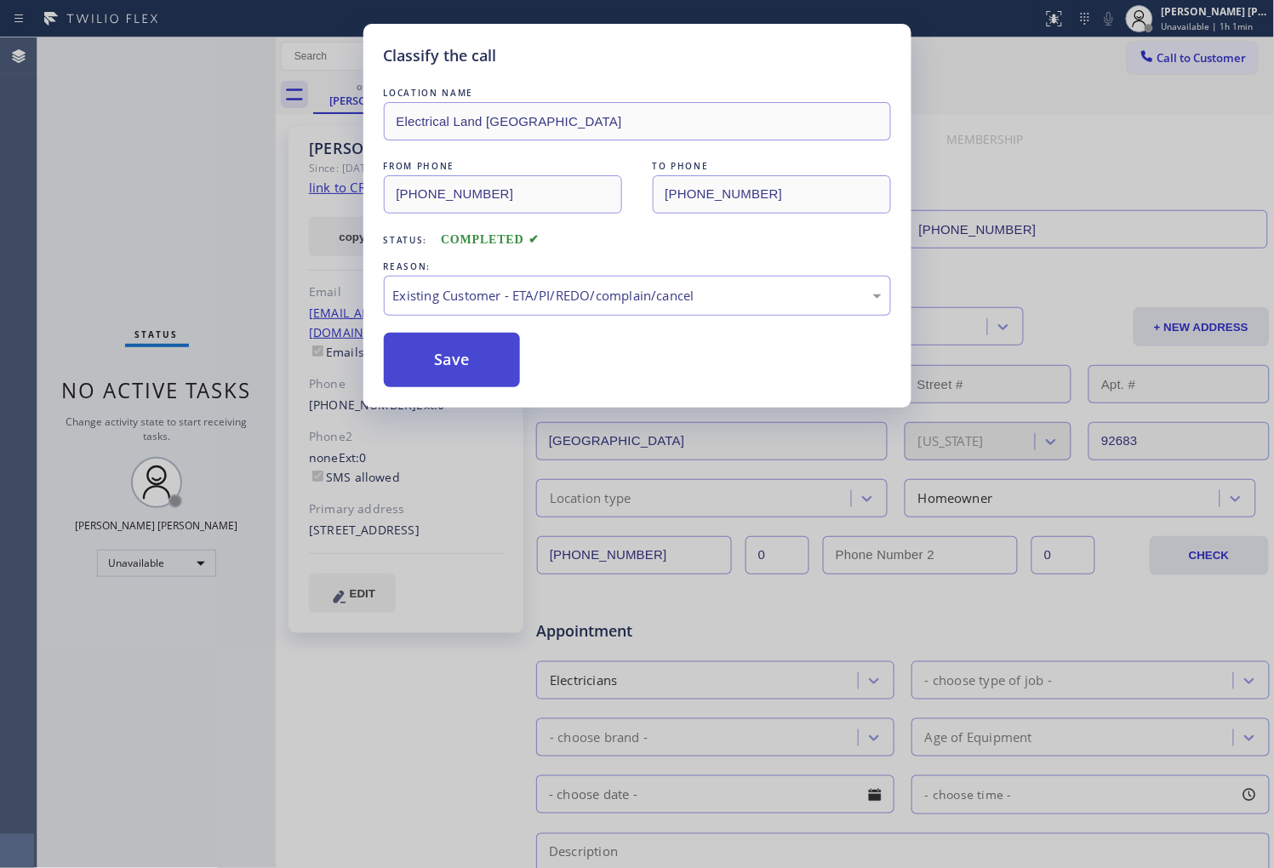
click at [444, 368] on button "Save" at bounding box center [452, 360] width 137 height 54
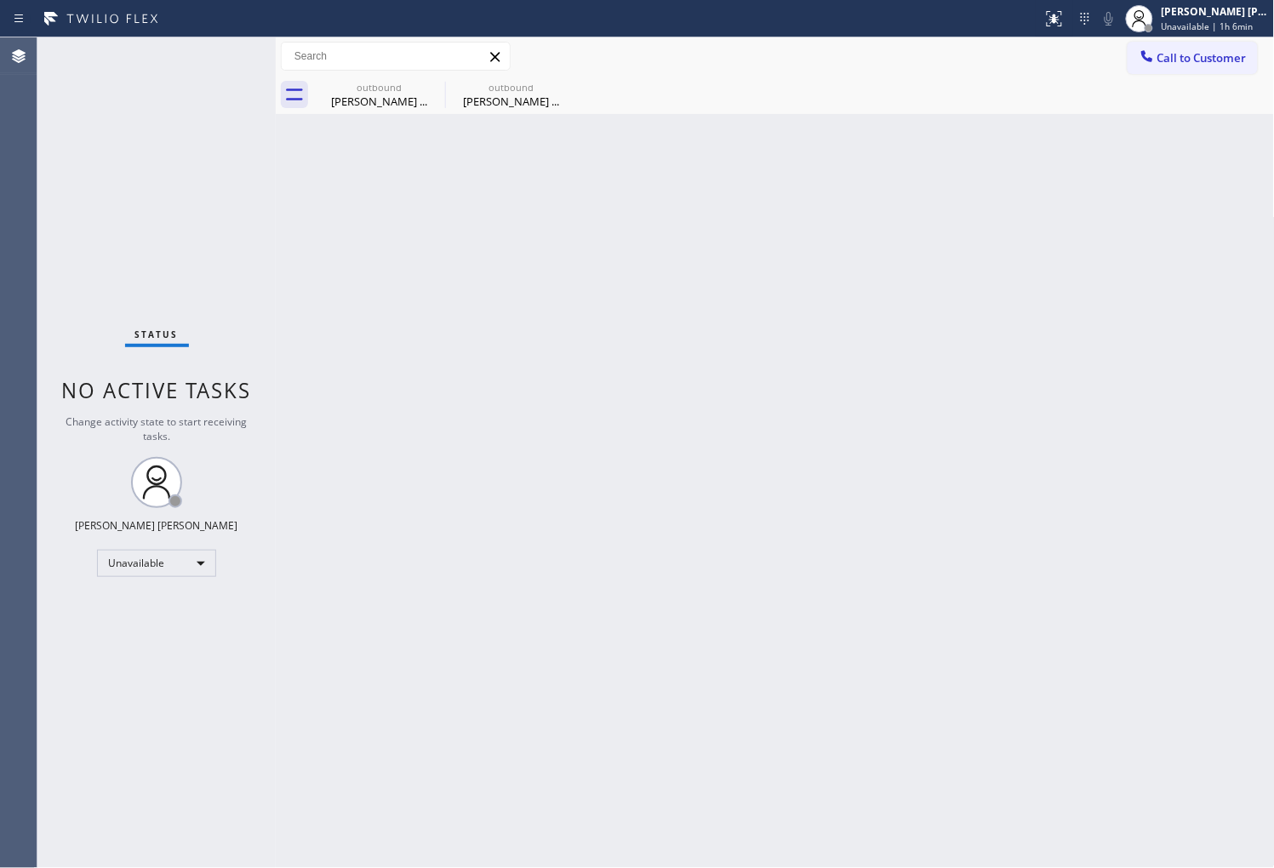
click at [1193, 56] on span "Call to Customer" at bounding box center [1202, 57] width 89 height 15
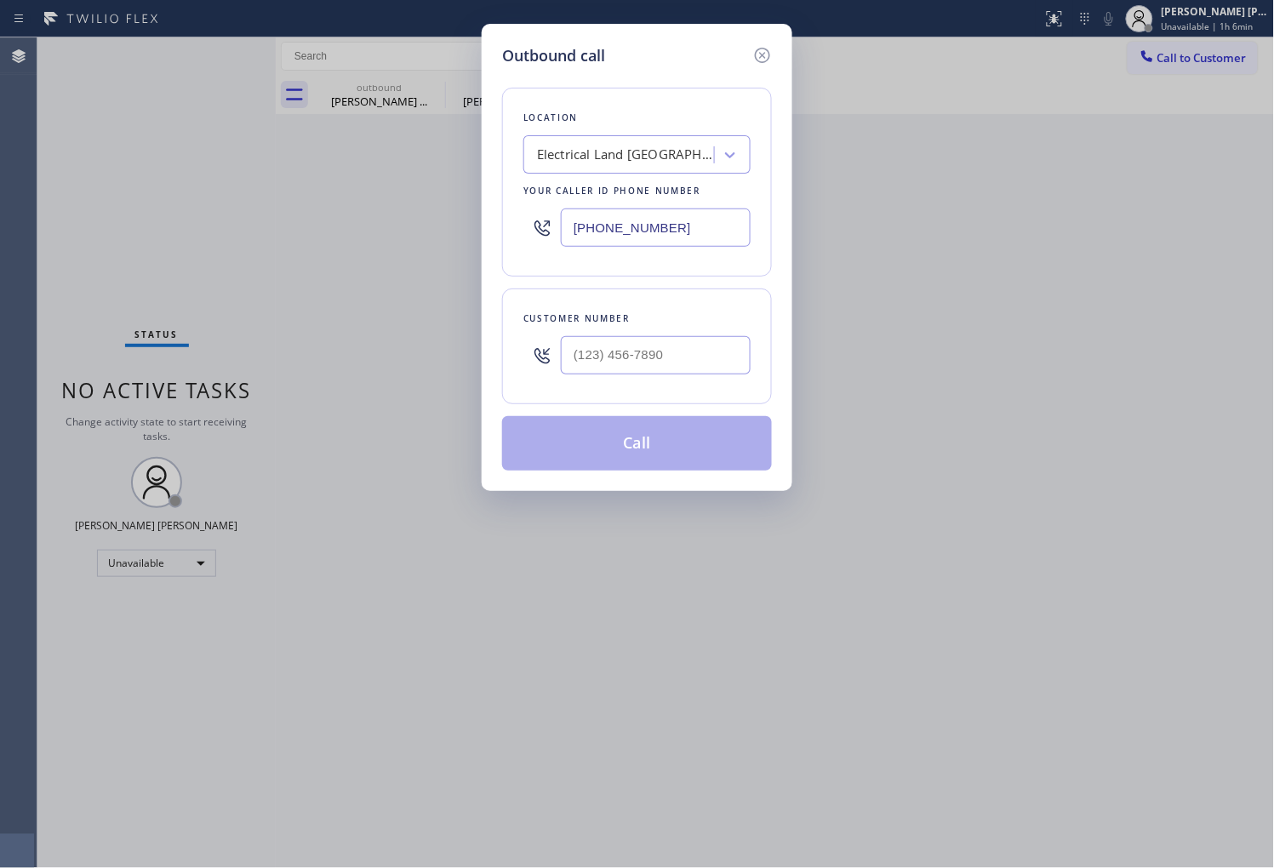
click at [624, 236] on input "(714) 463-1717" at bounding box center [656, 228] width 190 height 38
paste input "813) 547-614"
type input "(813) 547-6147"
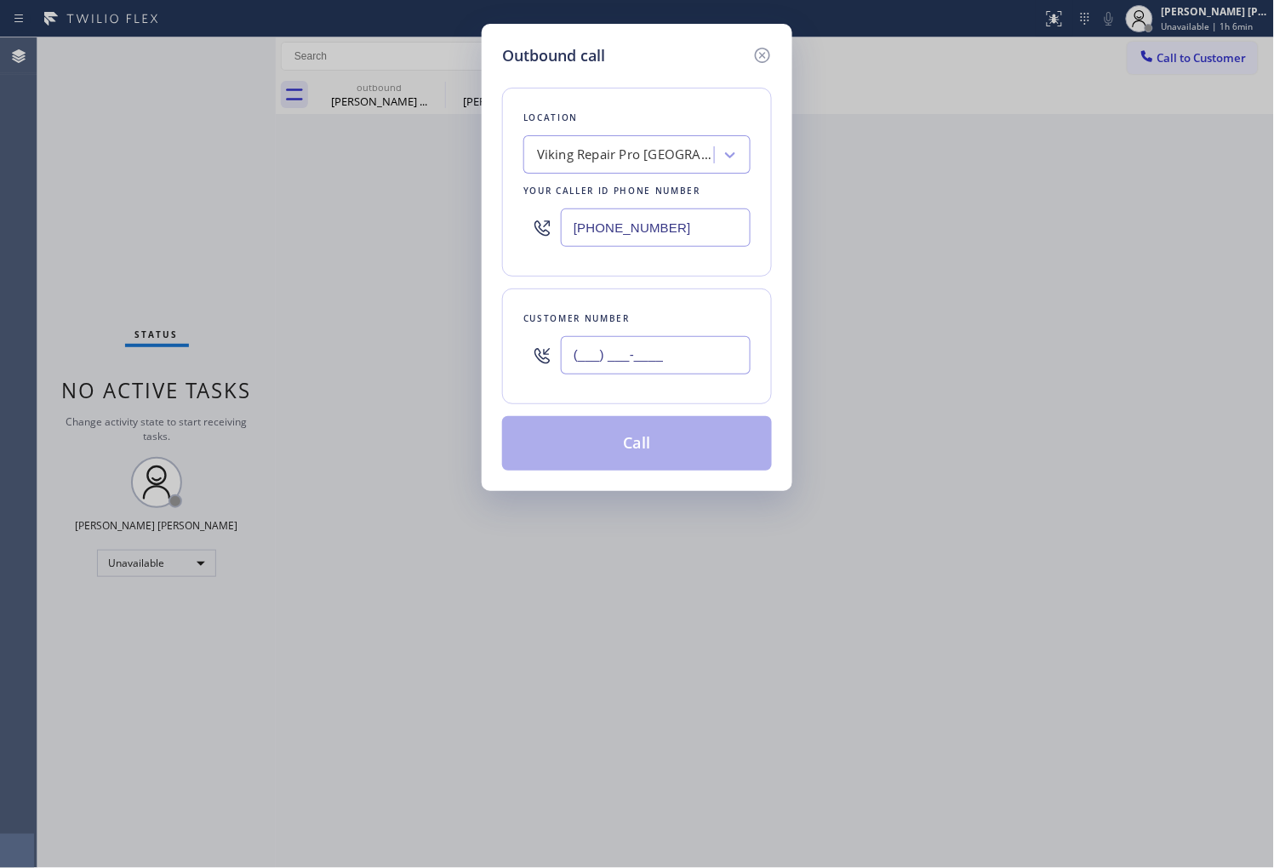
click at [653, 373] on input "(___) ___-____" at bounding box center [656, 355] width 190 height 38
paste input "917) 656-4121"
type input "(917) 656-4121"
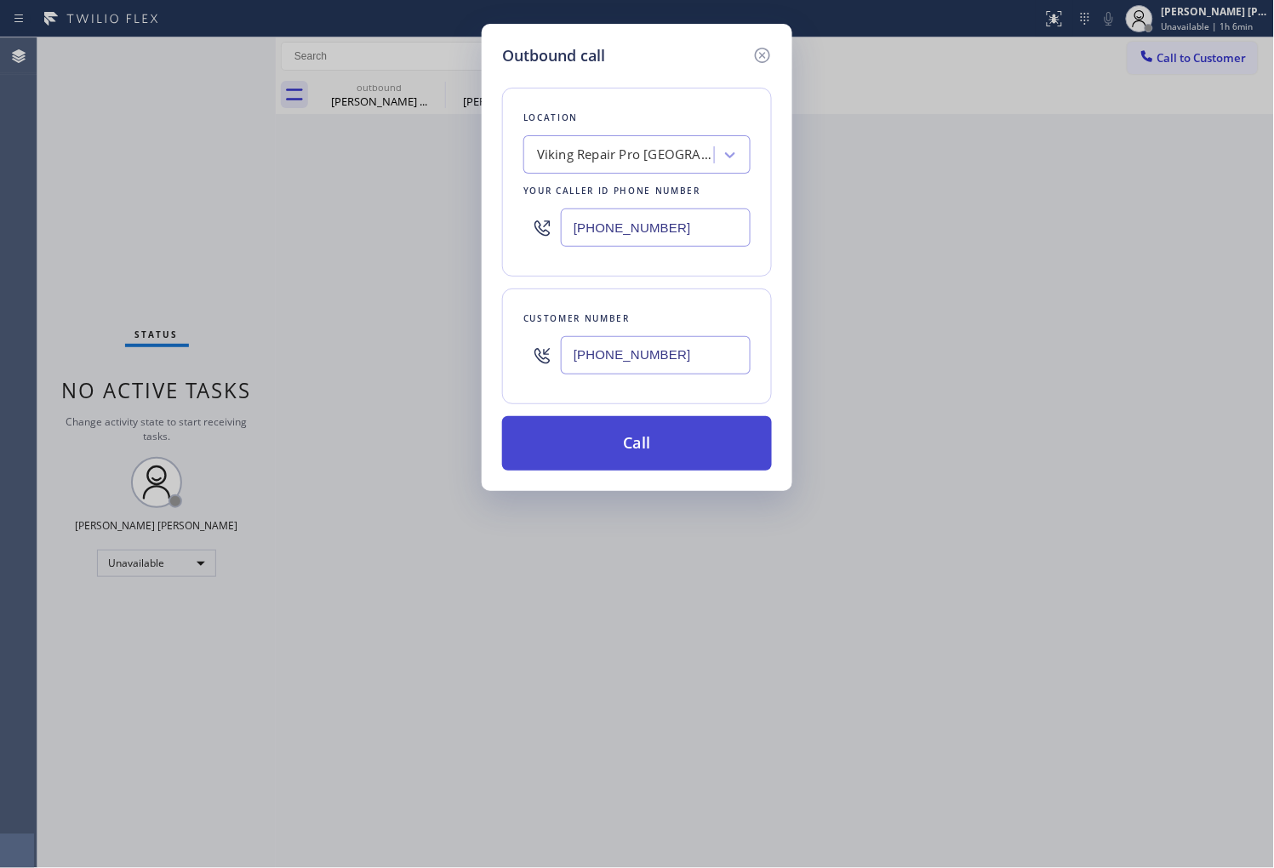
click at [644, 437] on button "Call" at bounding box center [637, 443] width 270 height 54
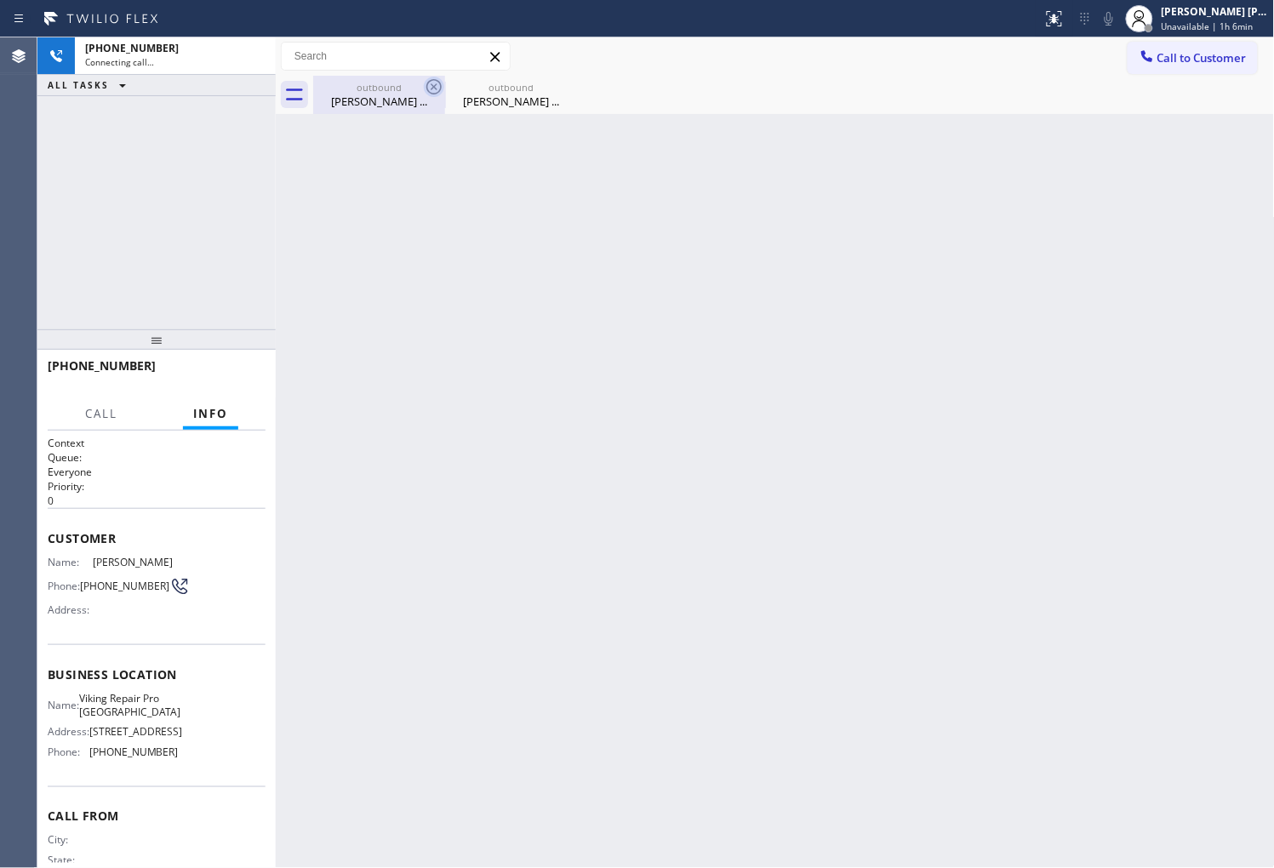
click at [432, 89] on icon at bounding box center [434, 87] width 20 height 20
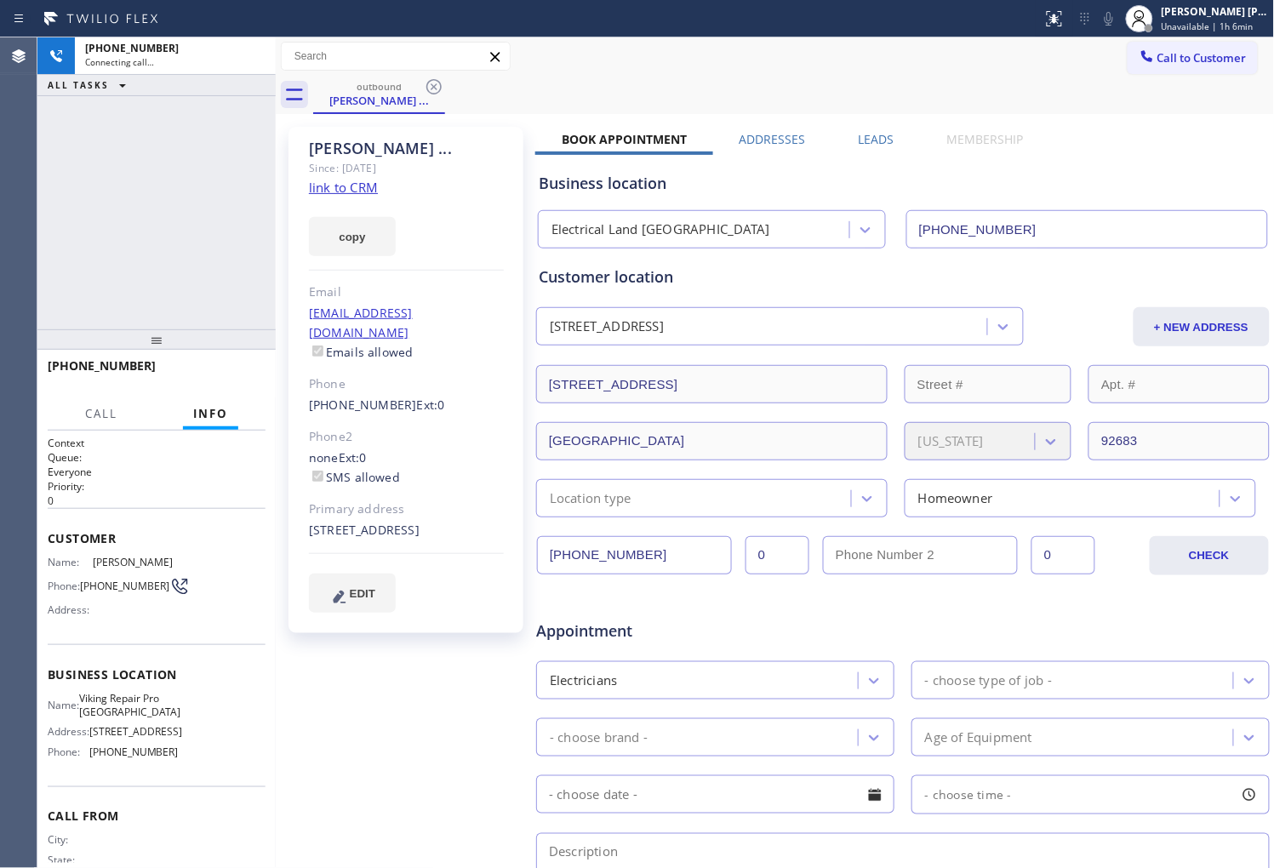
click at [328, 140] on div "Norman ..." at bounding box center [406, 149] width 195 height 20
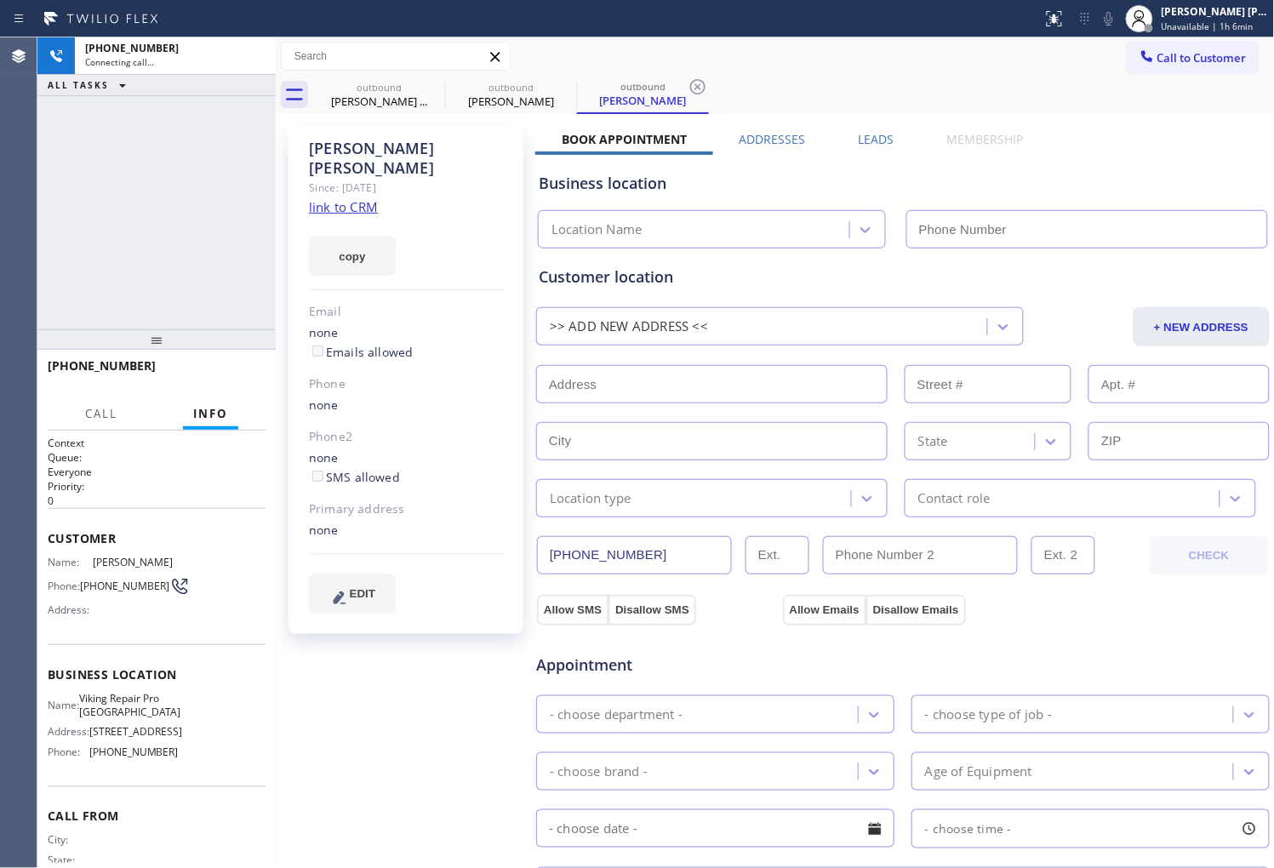
click at [0, 0] on icon at bounding box center [0, 0] width 0 height 0
click at [344, 141] on div "Gary Trimarchi" at bounding box center [406, 158] width 195 height 39
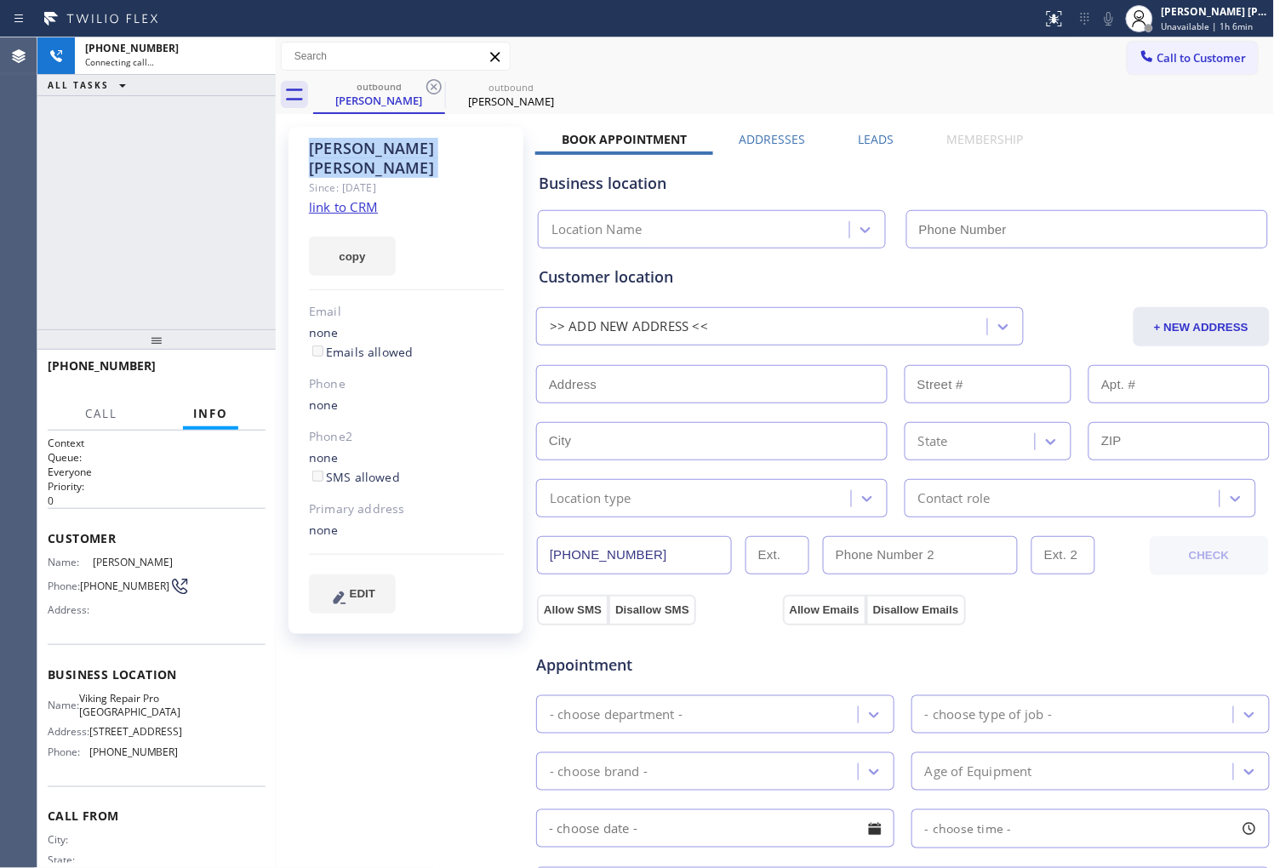
click at [344, 141] on div "Gary Trimarchi" at bounding box center [406, 158] width 195 height 39
type input "(813) 547-6147"
click at [117, 206] on div "+19176564121 Connecting call… ALL TASKS ALL TASKS ACTIVE TASKS TASKS IN WRAP UP" at bounding box center [156, 183] width 238 height 292
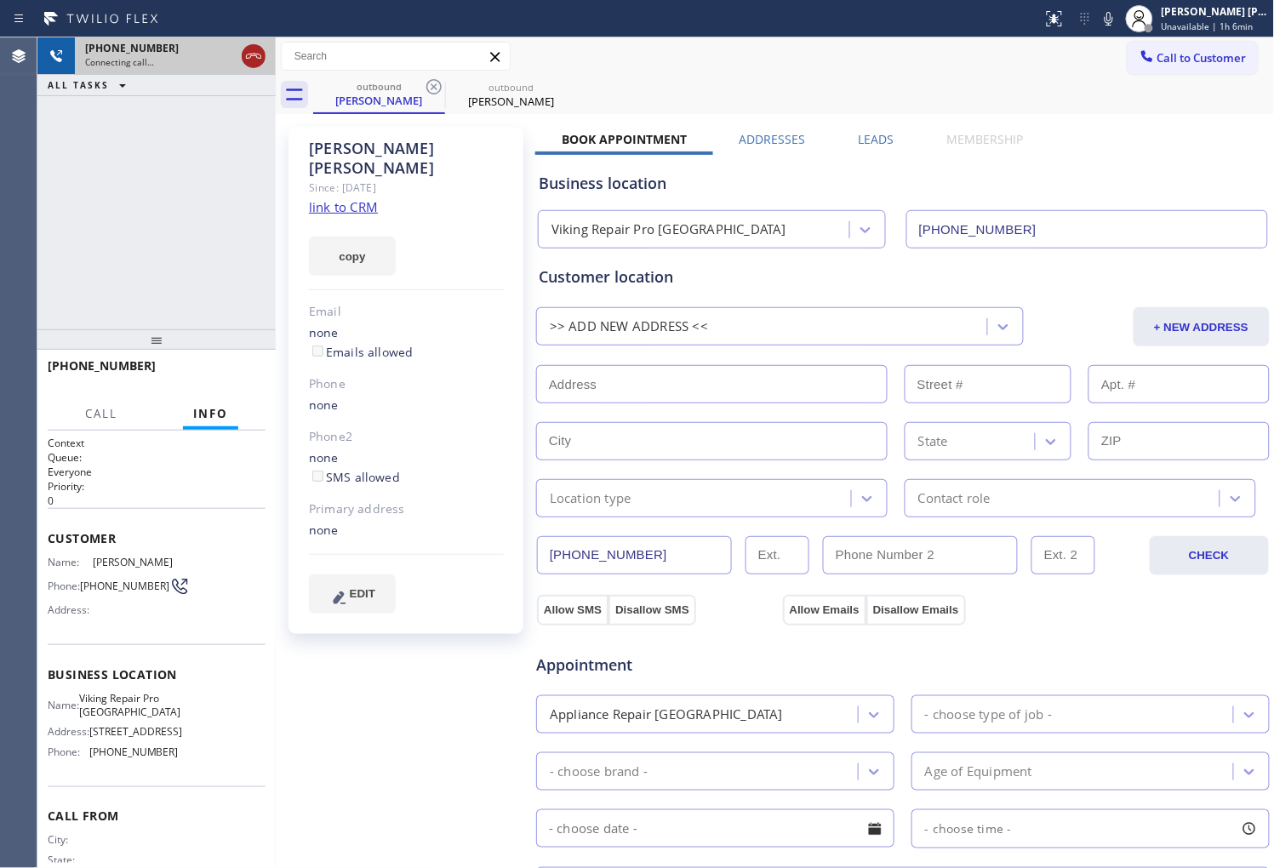
click at [249, 55] on icon at bounding box center [253, 56] width 20 height 20
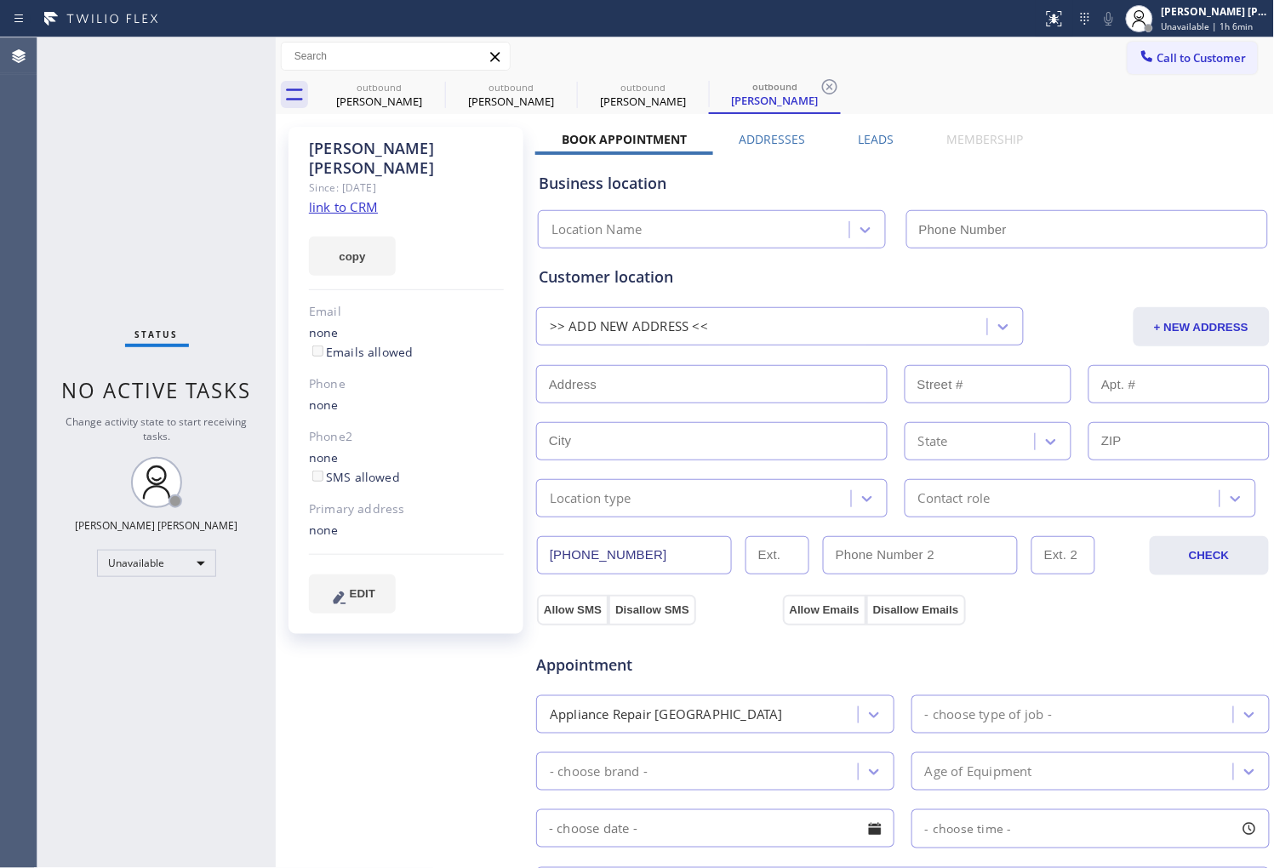
type input "(813) 547-6147"
click at [1217, 14] on div "Shiena Mae Palao" at bounding box center [1215, 11] width 107 height 14
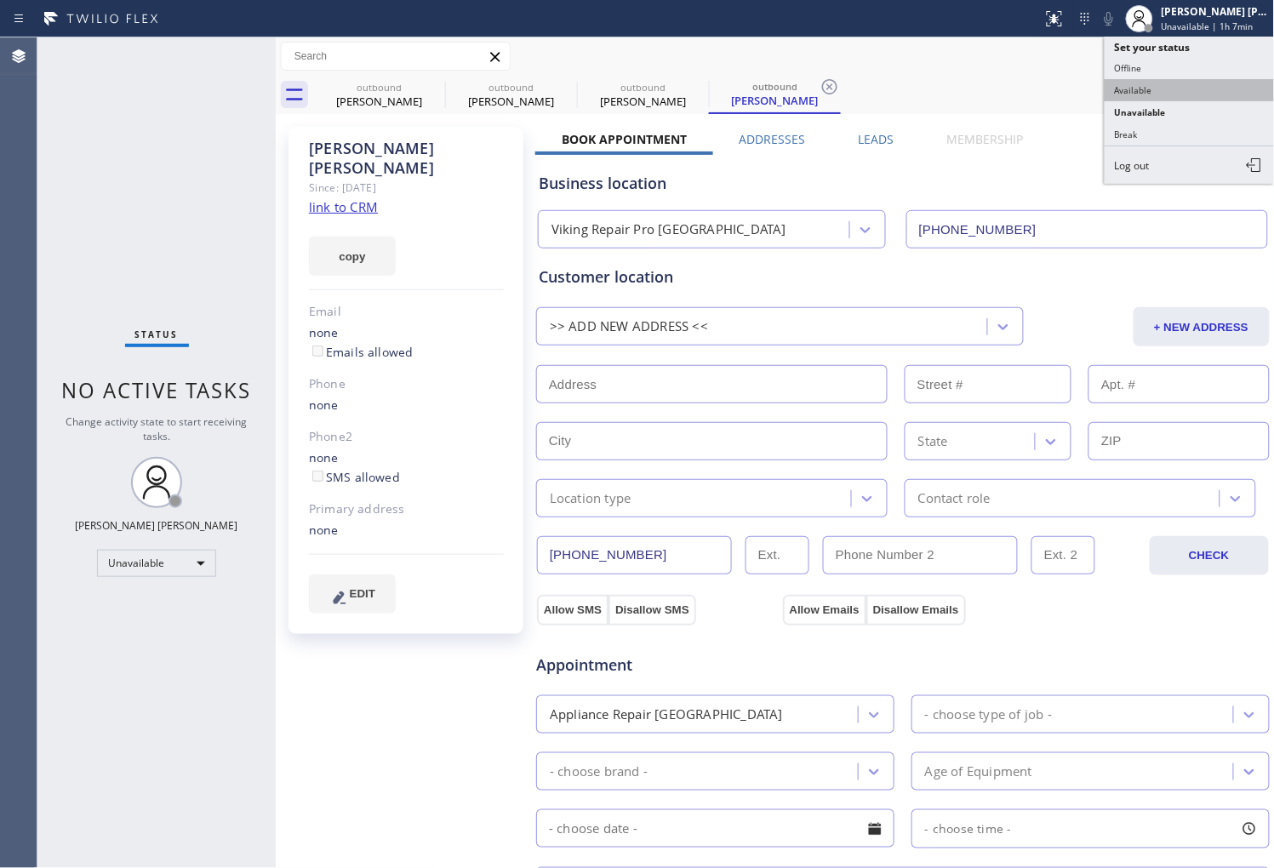
click at [1146, 87] on button "Available" at bounding box center [1190, 90] width 170 height 22
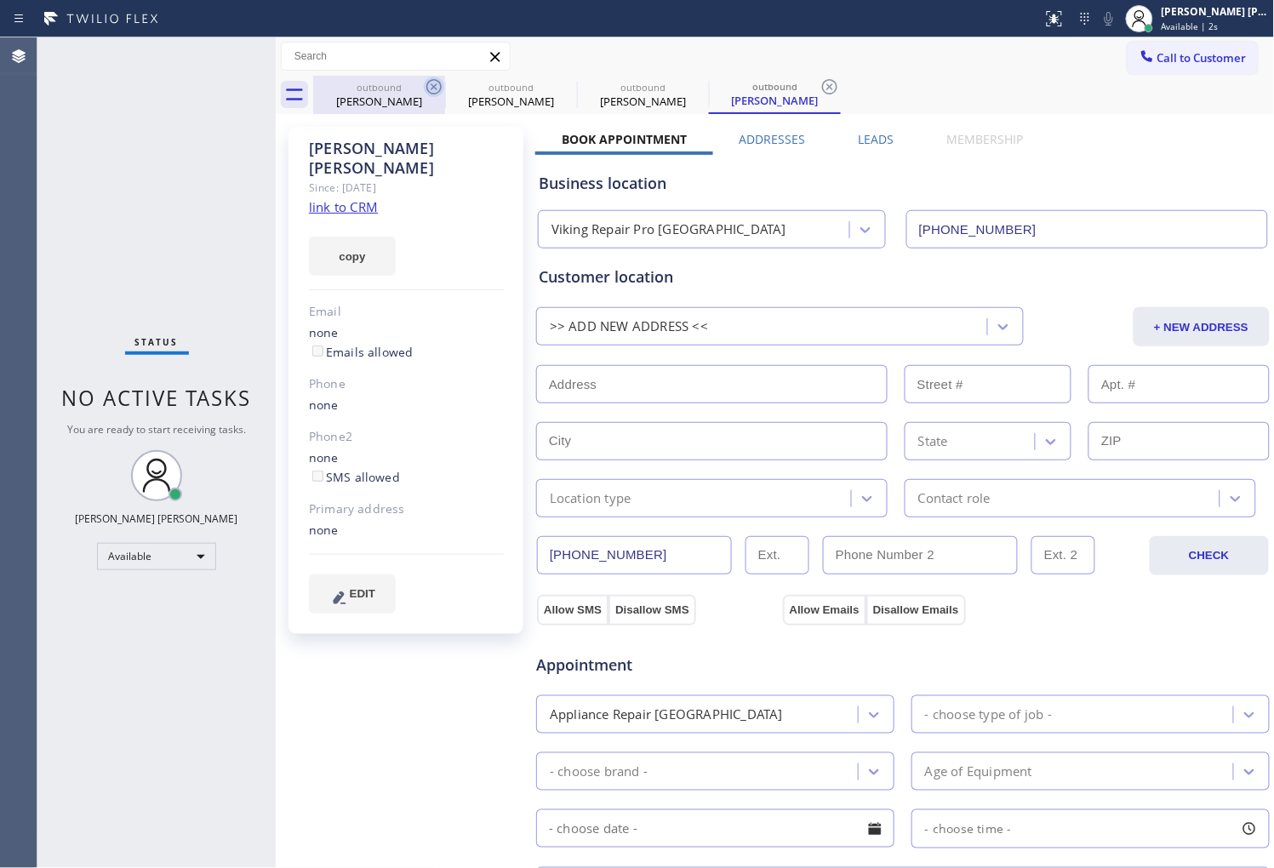
click at [439, 86] on icon at bounding box center [434, 87] width 20 height 20
click at [558, 86] on icon at bounding box center [565, 86] width 15 height 15
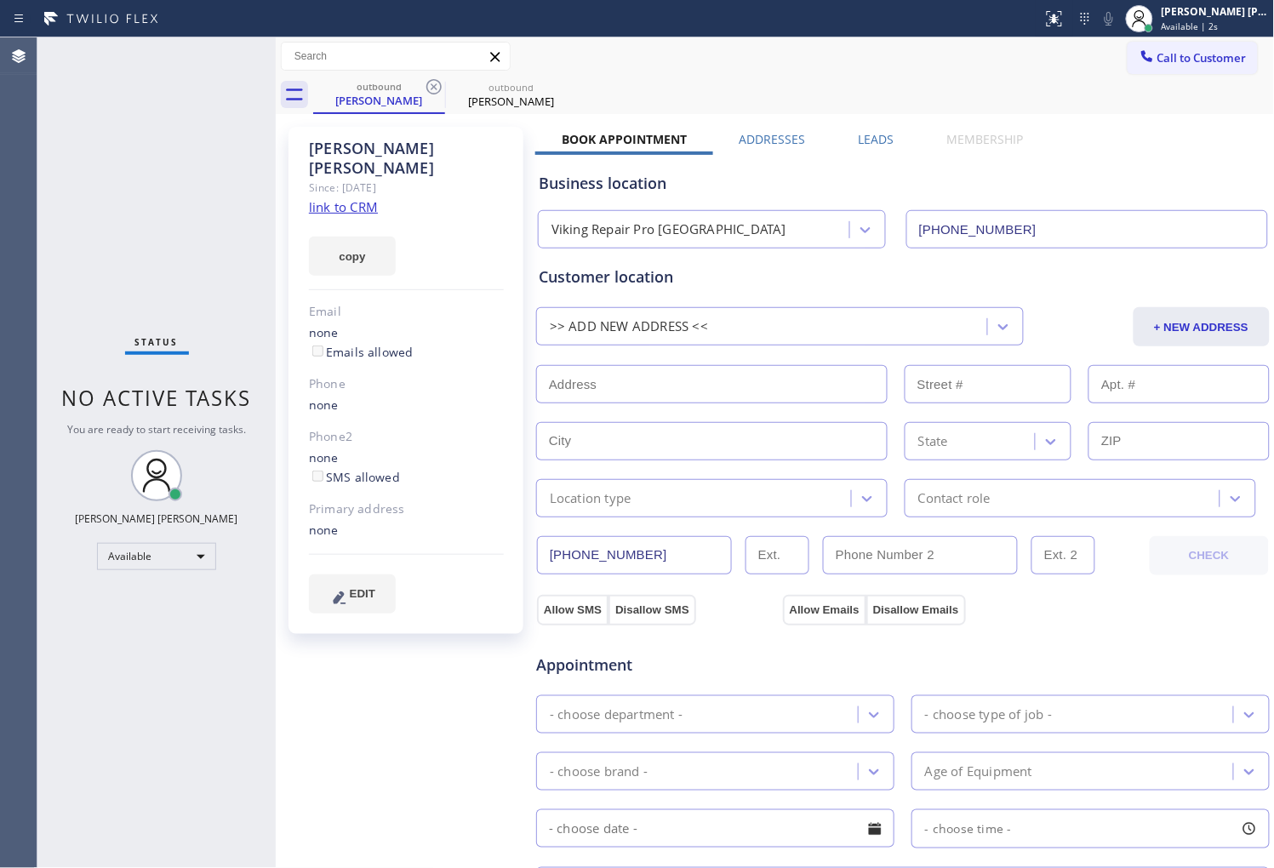
click at [432, 86] on icon at bounding box center [433, 86] width 15 height 15
click at [0, 0] on icon at bounding box center [0, 0] width 0 height 0
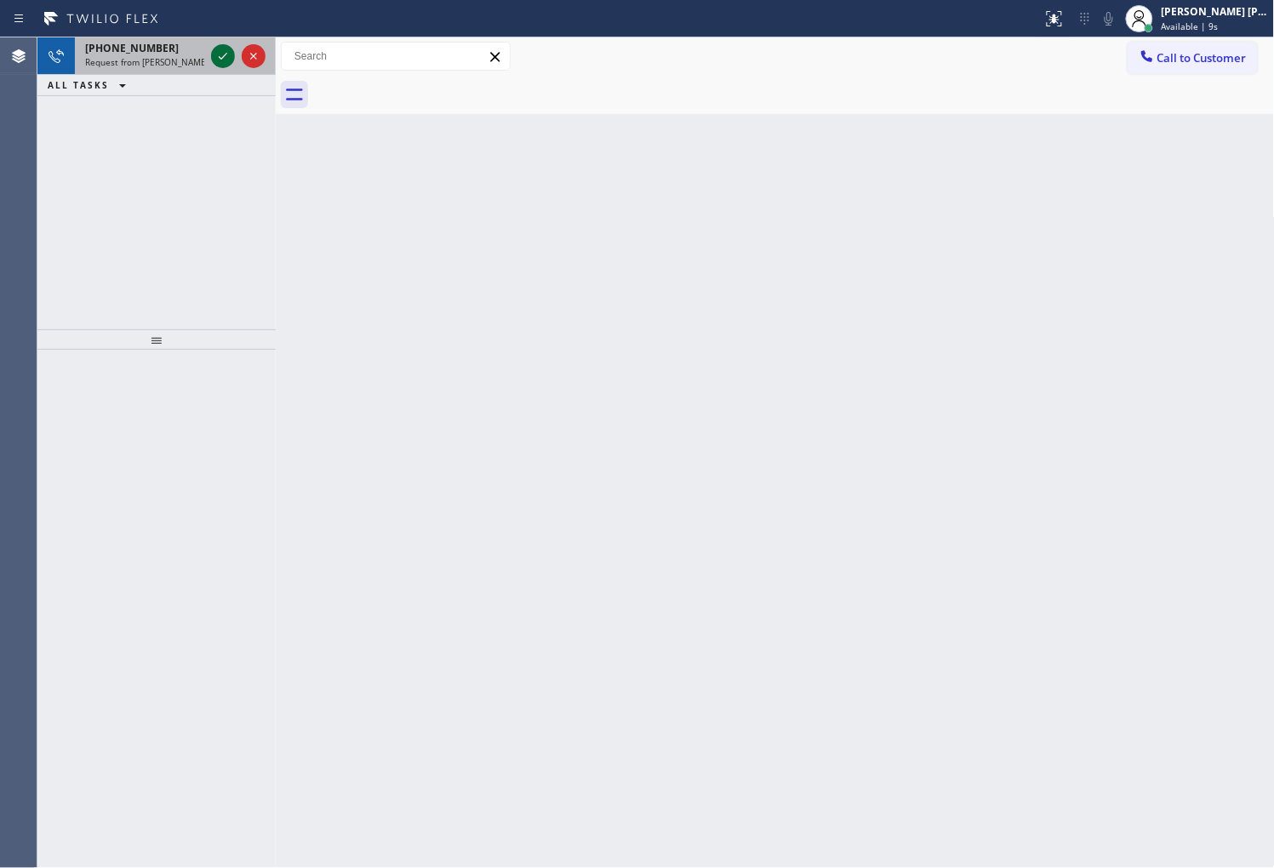
click at [225, 58] on icon at bounding box center [223, 56] width 20 height 20
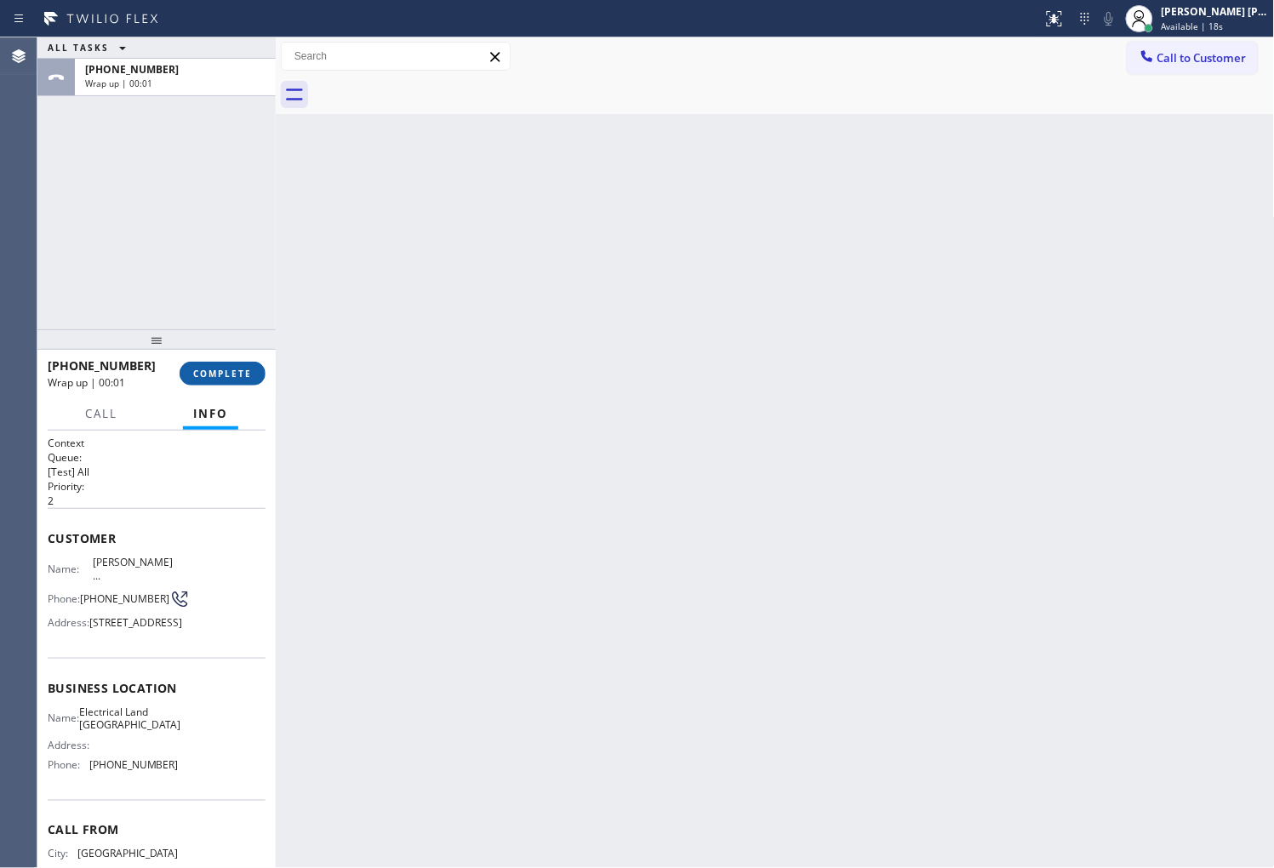
click at [240, 373] on span "COMPLETE" at bounding box center [222, 374] width 59 height 12
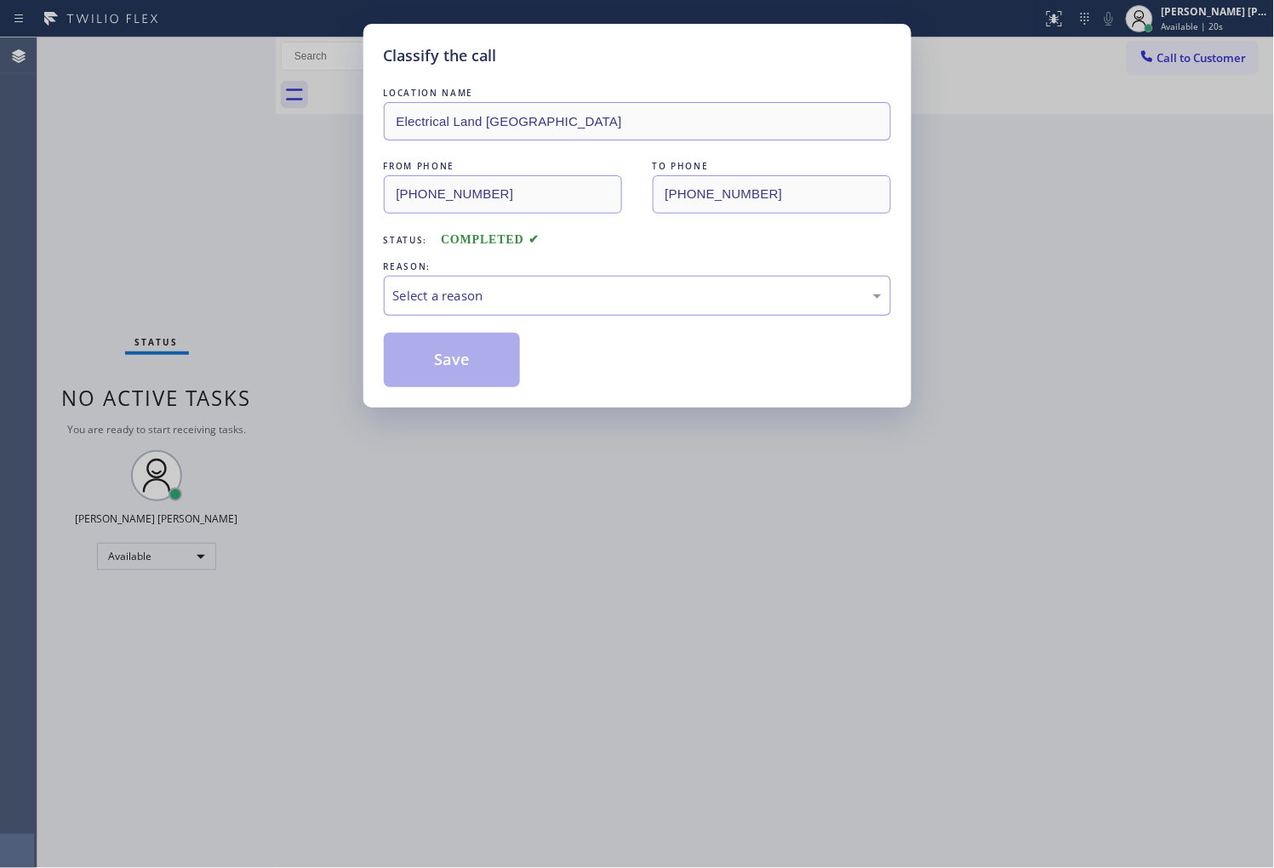
click at [485, 298] on div "Select a reason" at bounding box center [637, 296] width 489 height 20
click at [473, 298] on div "#3 Not Booked - All other reasons" at bounding box center [637, 296] width 489 height 20
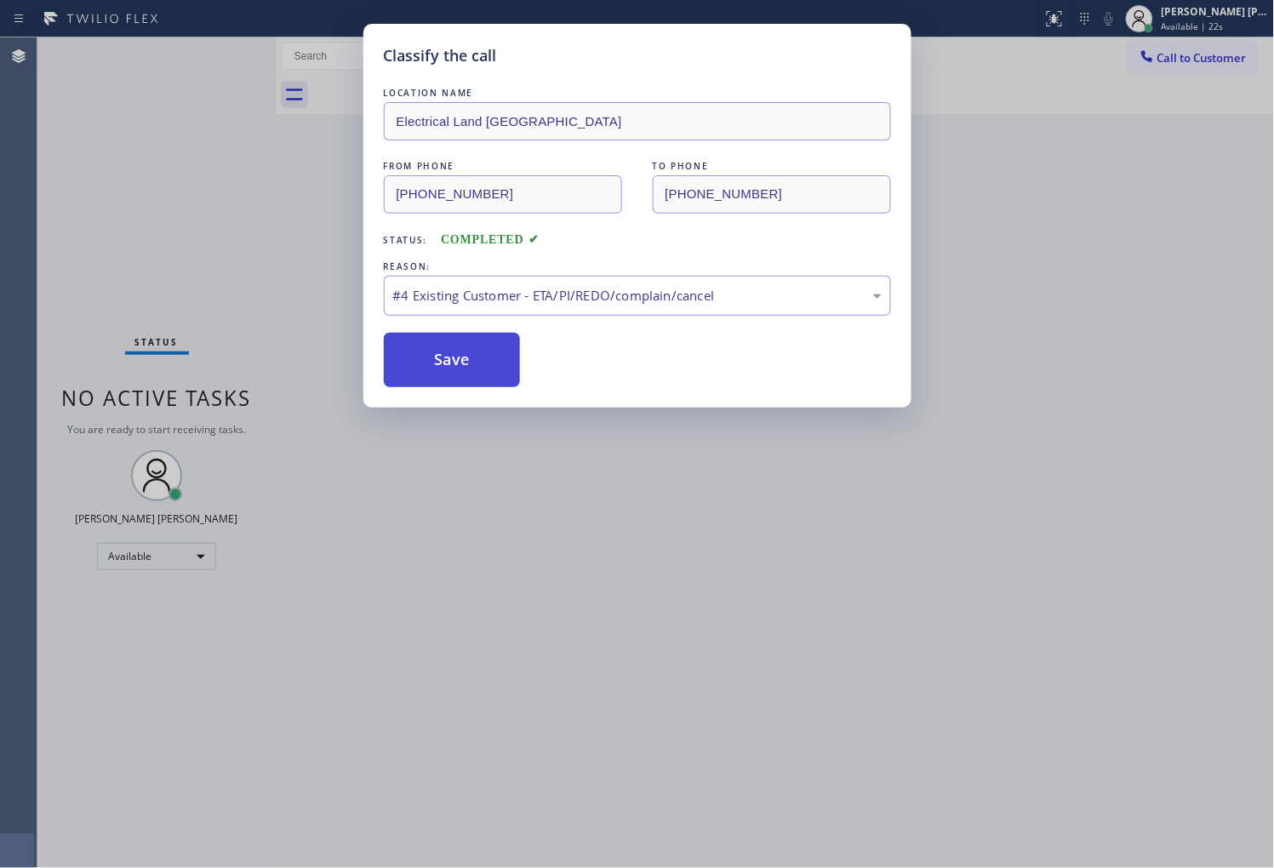
click at [473, 364] on button "Save" at bounding box center [452, 360] width 137 height 54
click at [478, 361] on button "Save" at bounding box center [452, 360] width 137 height 54
click at [495, 355] on button "Save" at bounding box center [452, 360] width 137 height 54
click at [767, 492] on div "Classify the call LOCATION NAME Electrical Land Westminster FROM PHONE (714) 65…" at bounding box center [637, 434] width 1274 height 868
click at [81, 587] on div "Classify the call LOCATION NAME Electrical Land Westminster FROM PHONE (714) 65…" at bounding box center [637, 434] width 1274 height 868
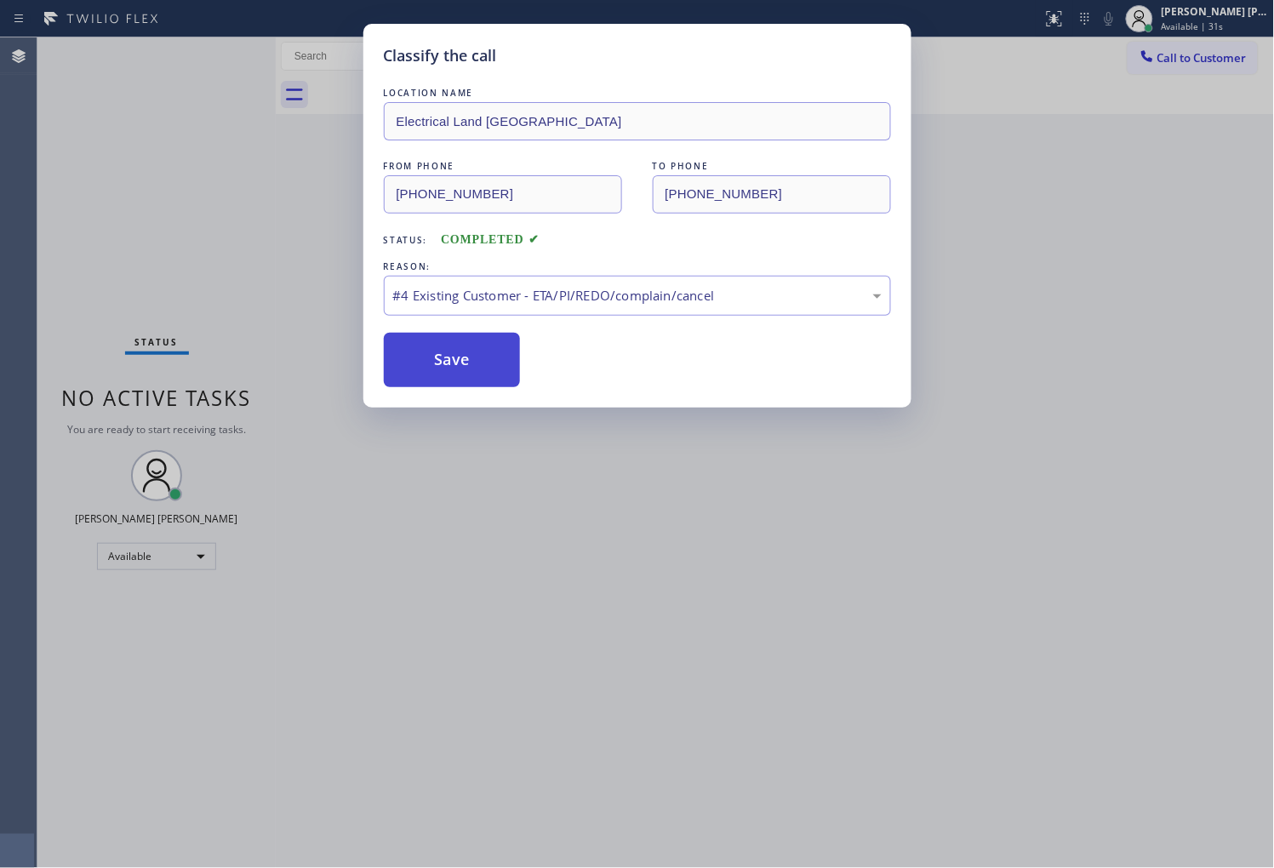
click at [470, 364] on button "Save" at bounding box center [452, 360] width 137 height 54
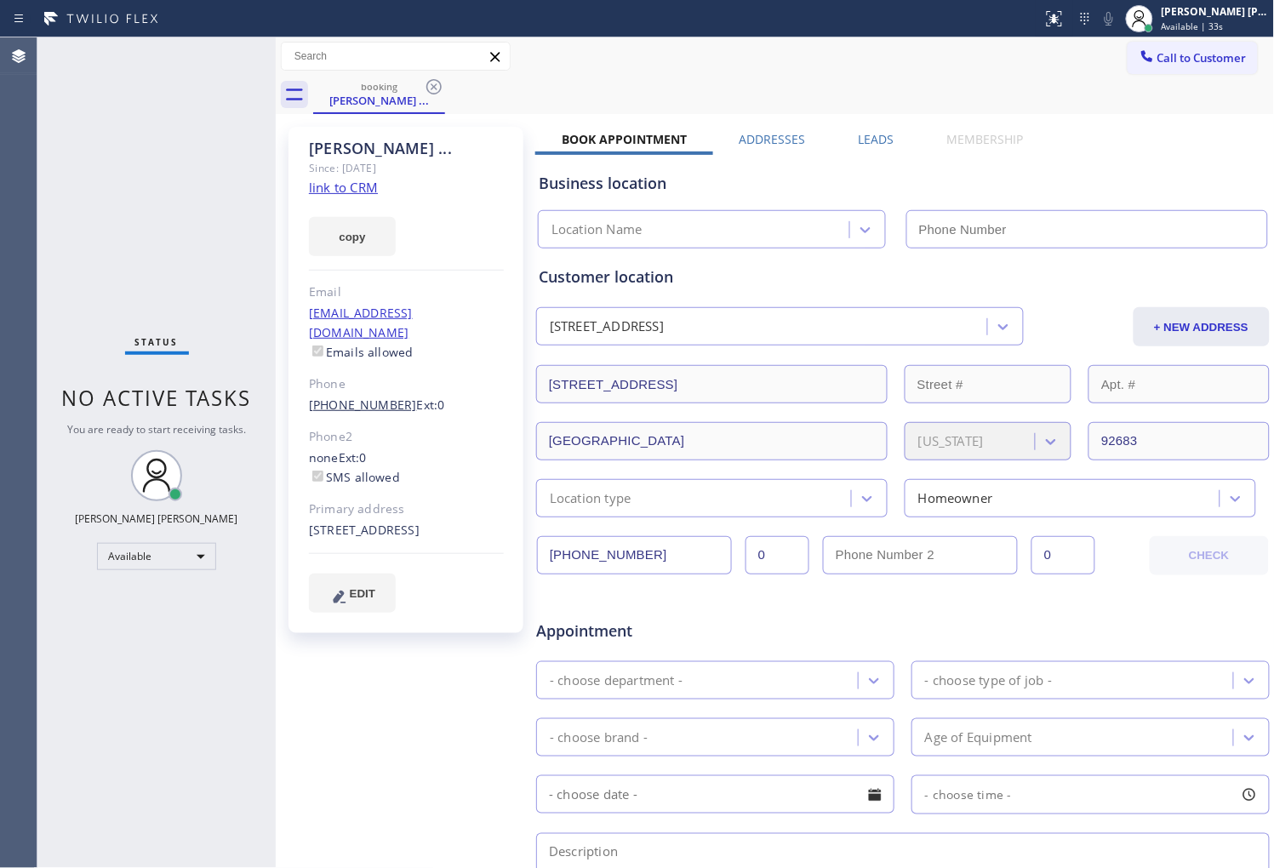
click at [352, 397] on link "(714) 657-8122" at bounding box center [363, 405] width 108 height 16
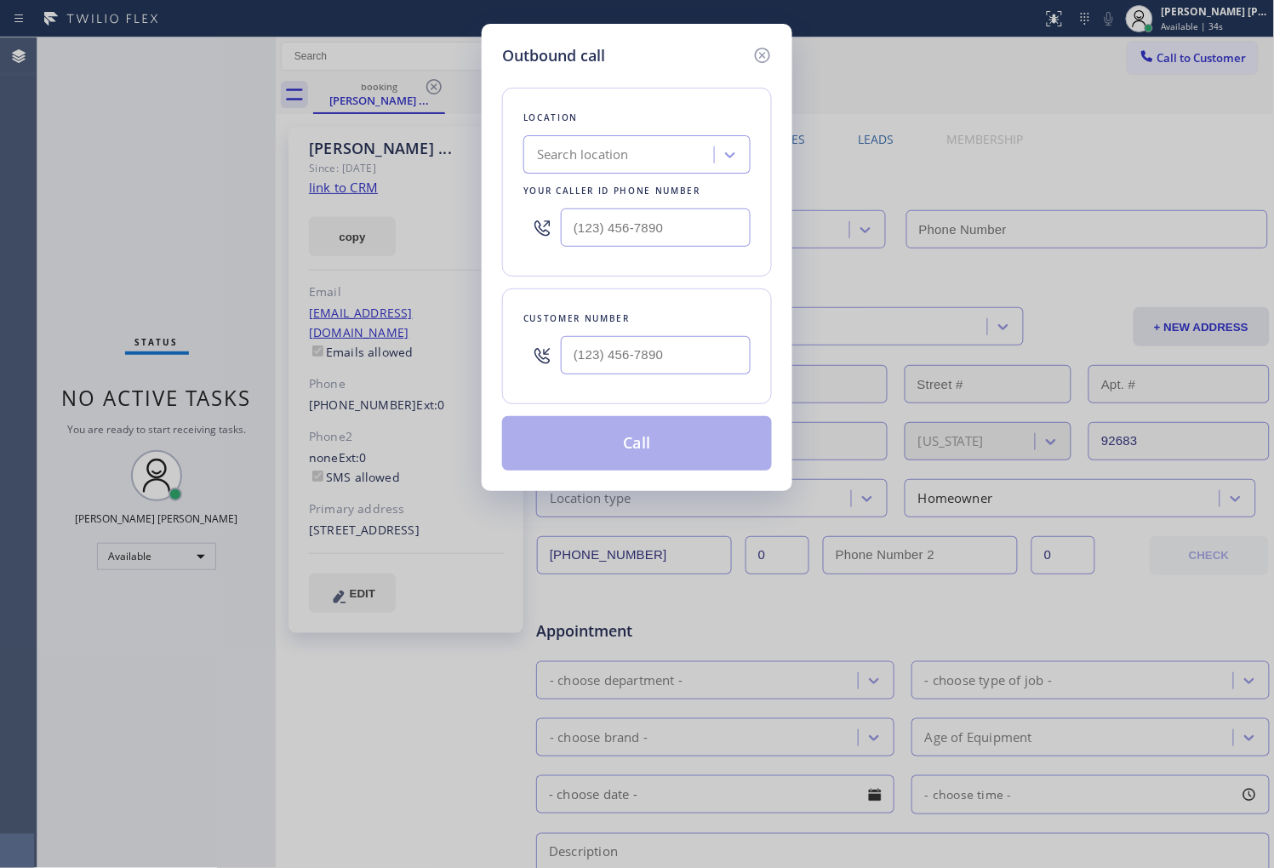
type input "(714) 657-8122"
click at [761, 54] on icon at bounding box center [763, 55] width 20 height 20
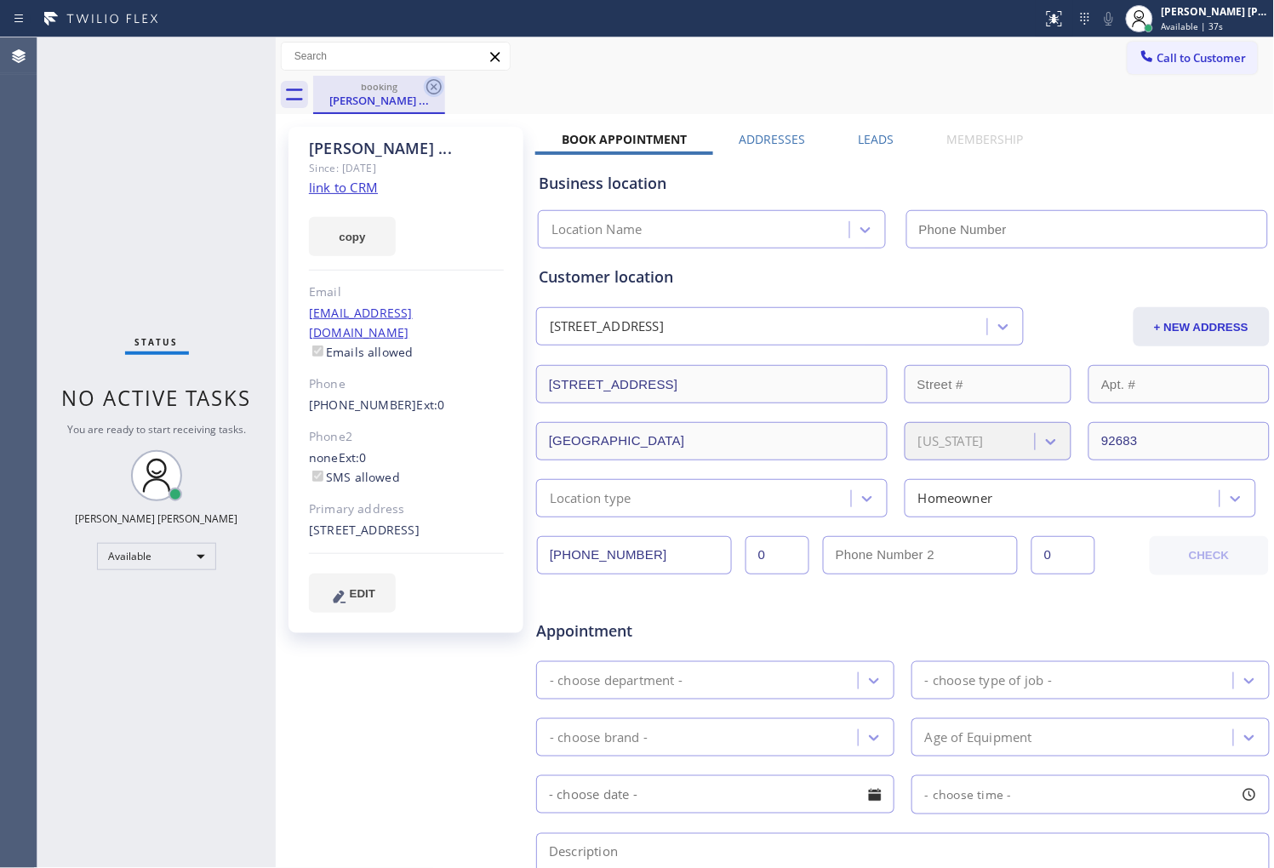
type input "(714) 463-1717"
click at [438, 94] on icon at bounding box center [434, 87] width 20 height 20
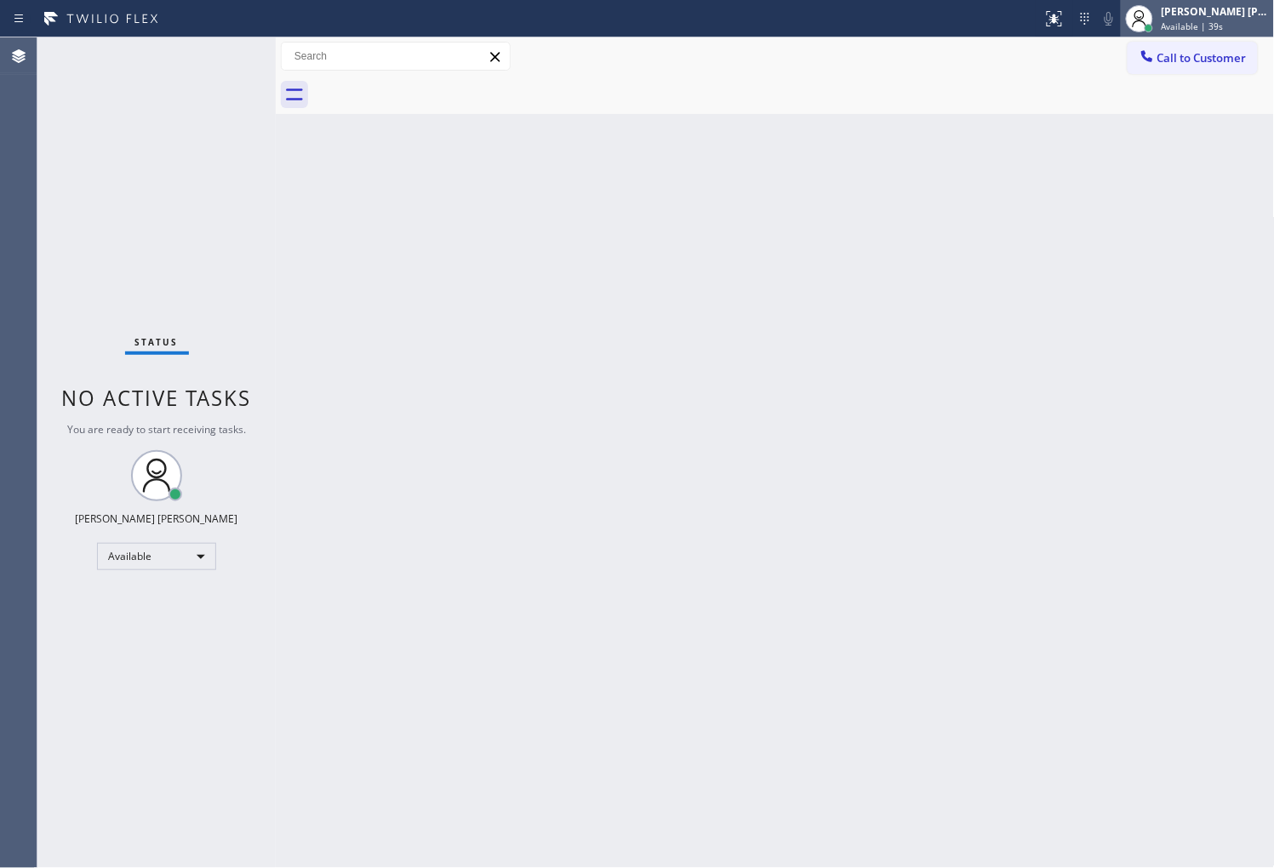
click at [1200, 18] on div "Shiena Mae Palao" at bounding box center [1215, 11] width 107 height 14
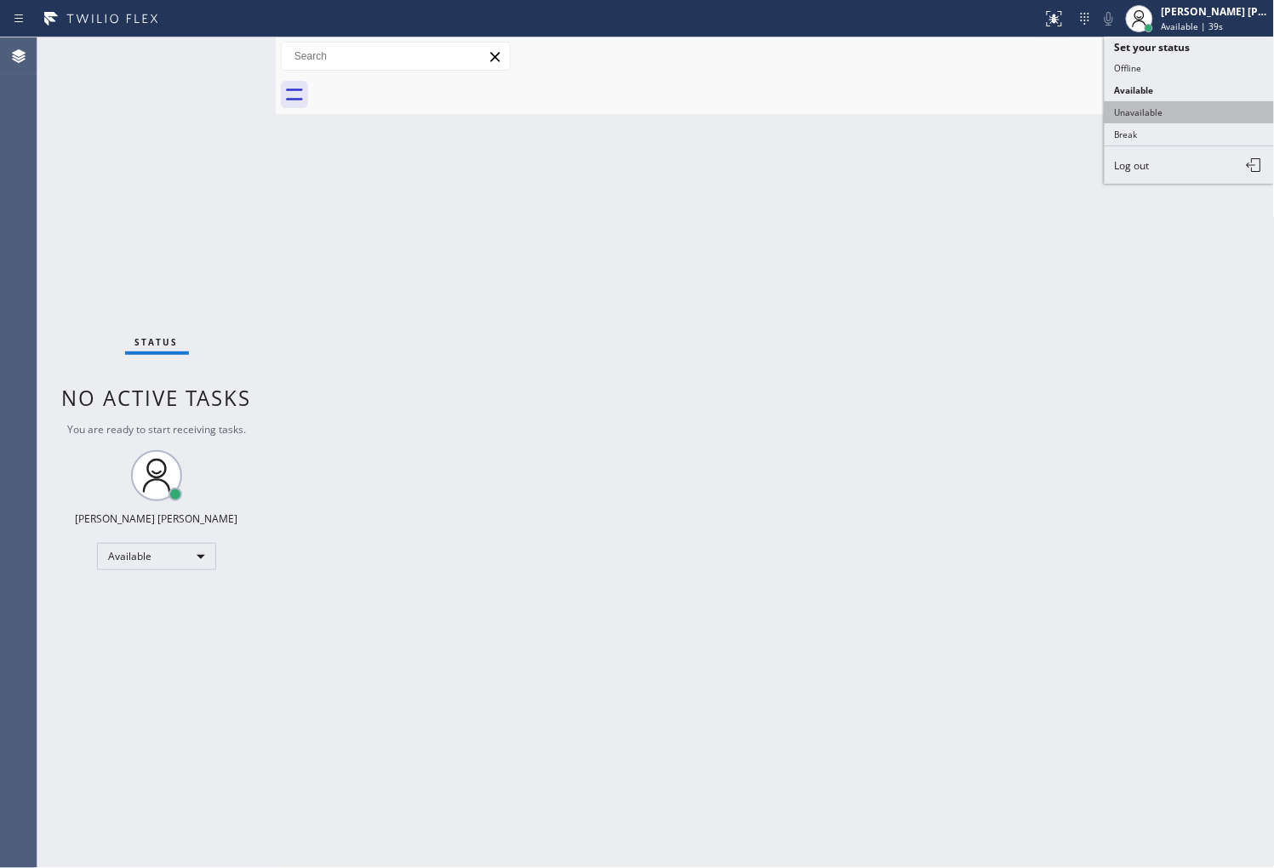
click at [1160, 116] on button "Unavailable" at bounding box center [1190, 112] width 170 height 22
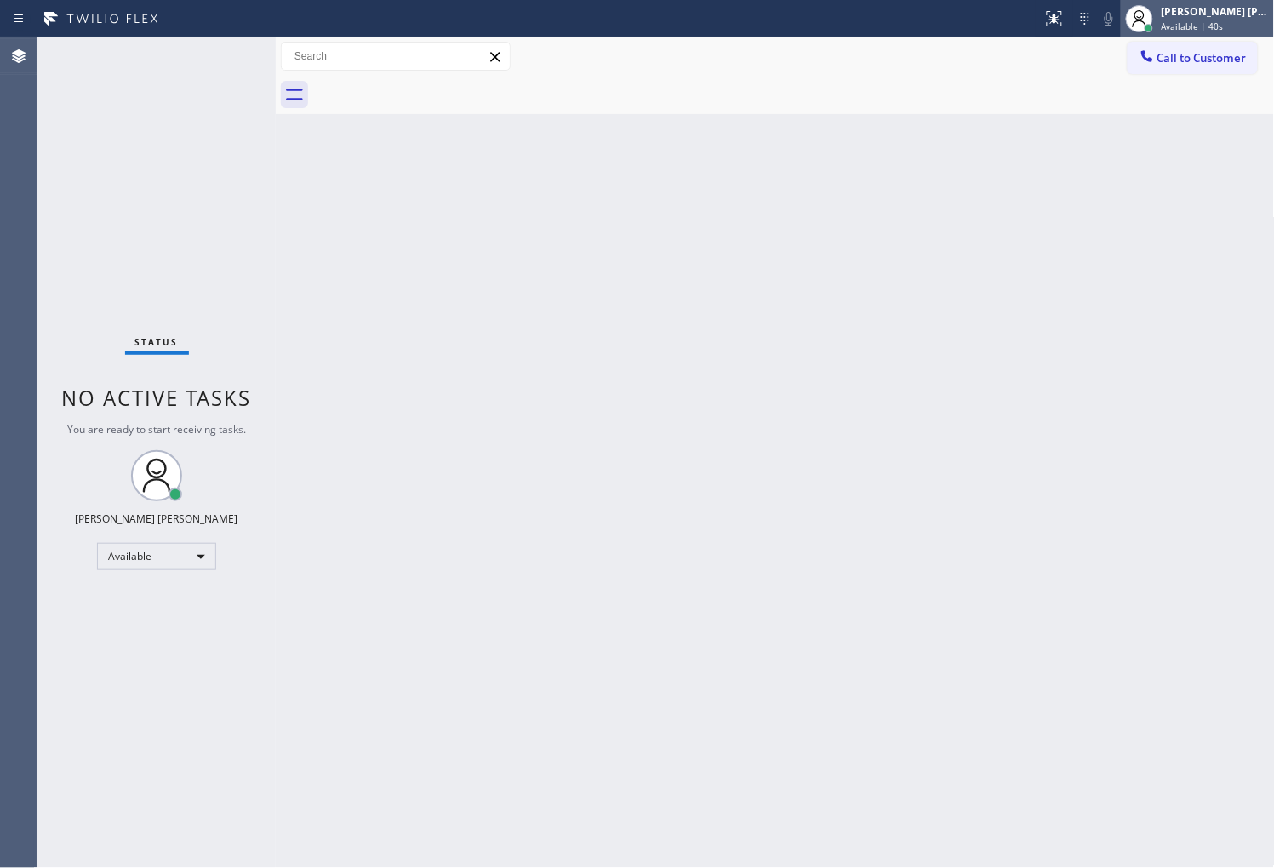
click at [1159, 36] on div at bounding box center [1139, 18] width 37 height 37
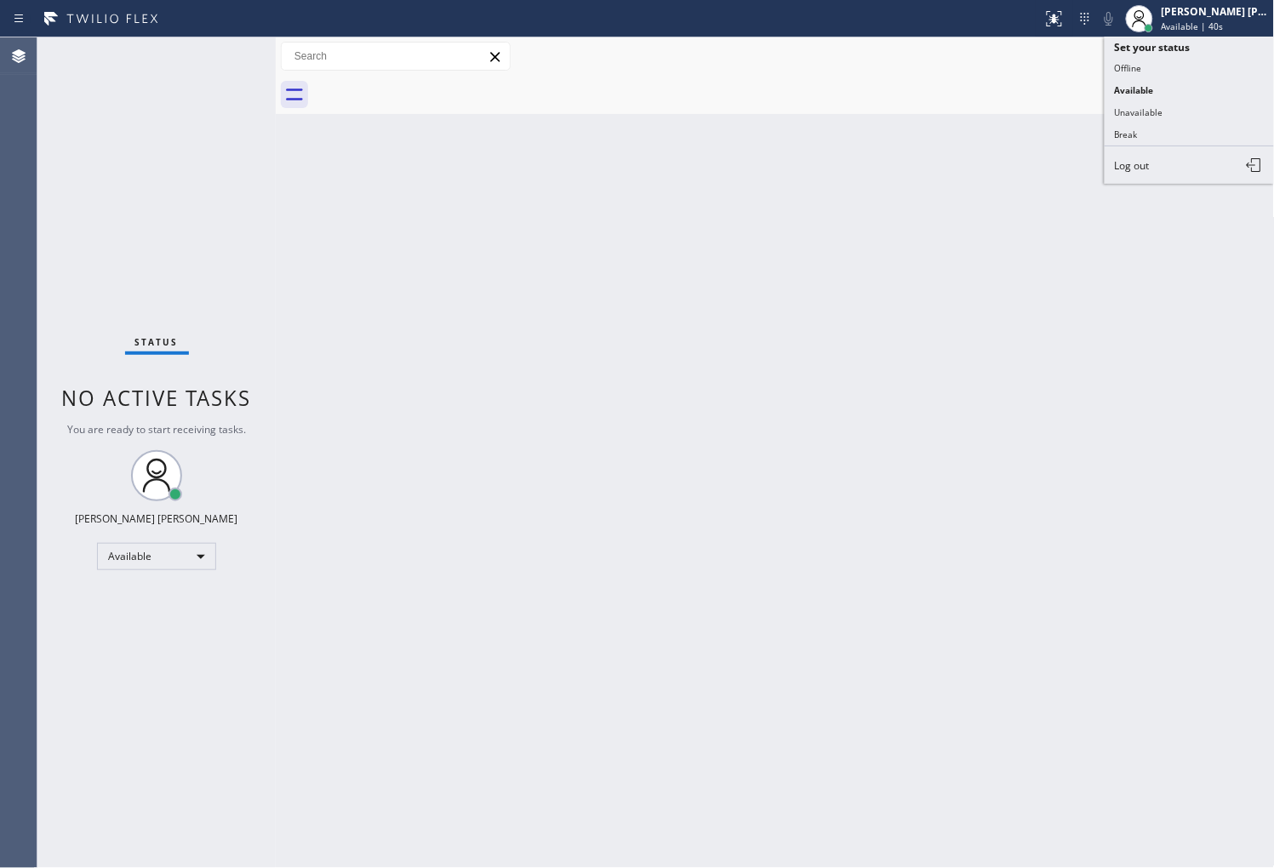
click at [949, 62] on div "Call to Customer Outbound call Location Viking Repair Pro Sarasota Your caller …" at bounding box center [775, 57] width 999 height 30
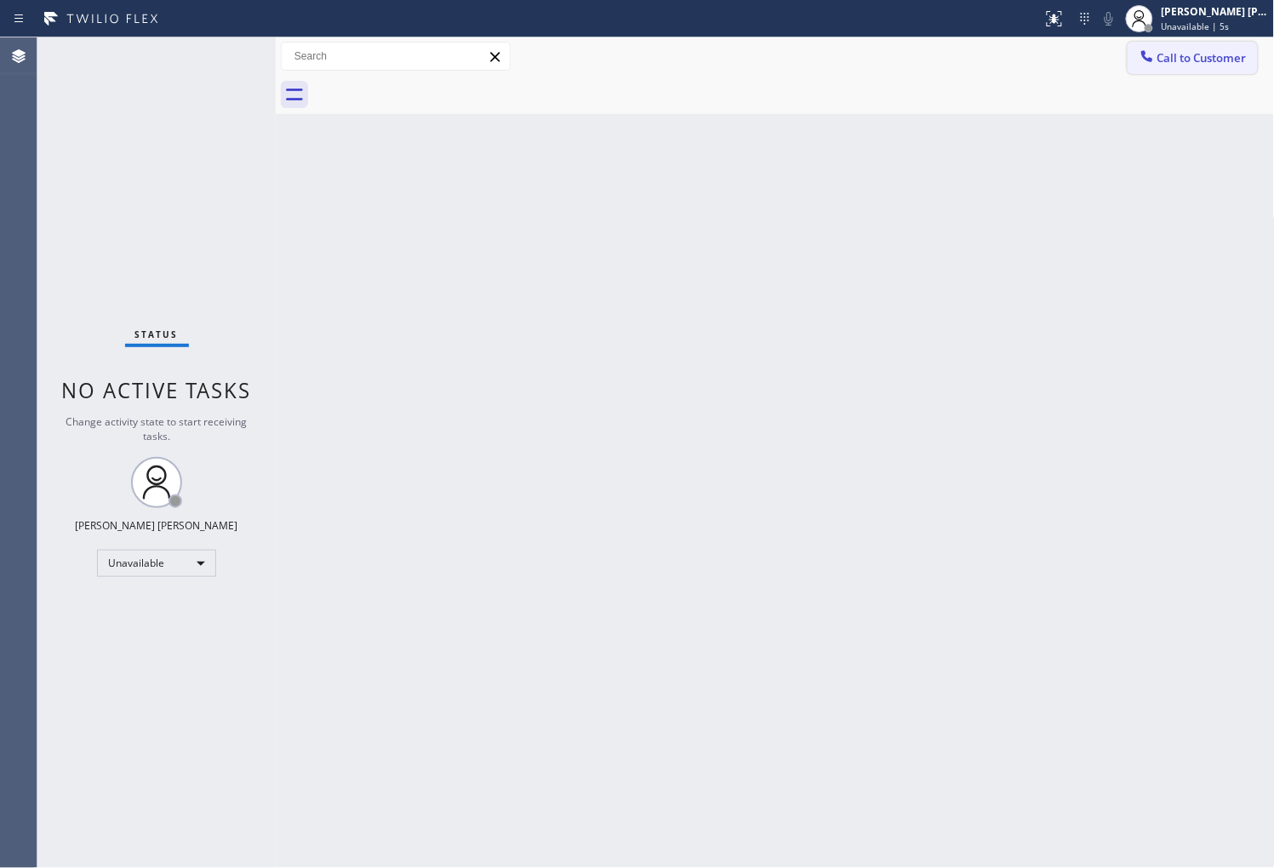
click at [1223, 64] on span "Call to Customer" at bounding box center [1202, 57] width 89 height 15
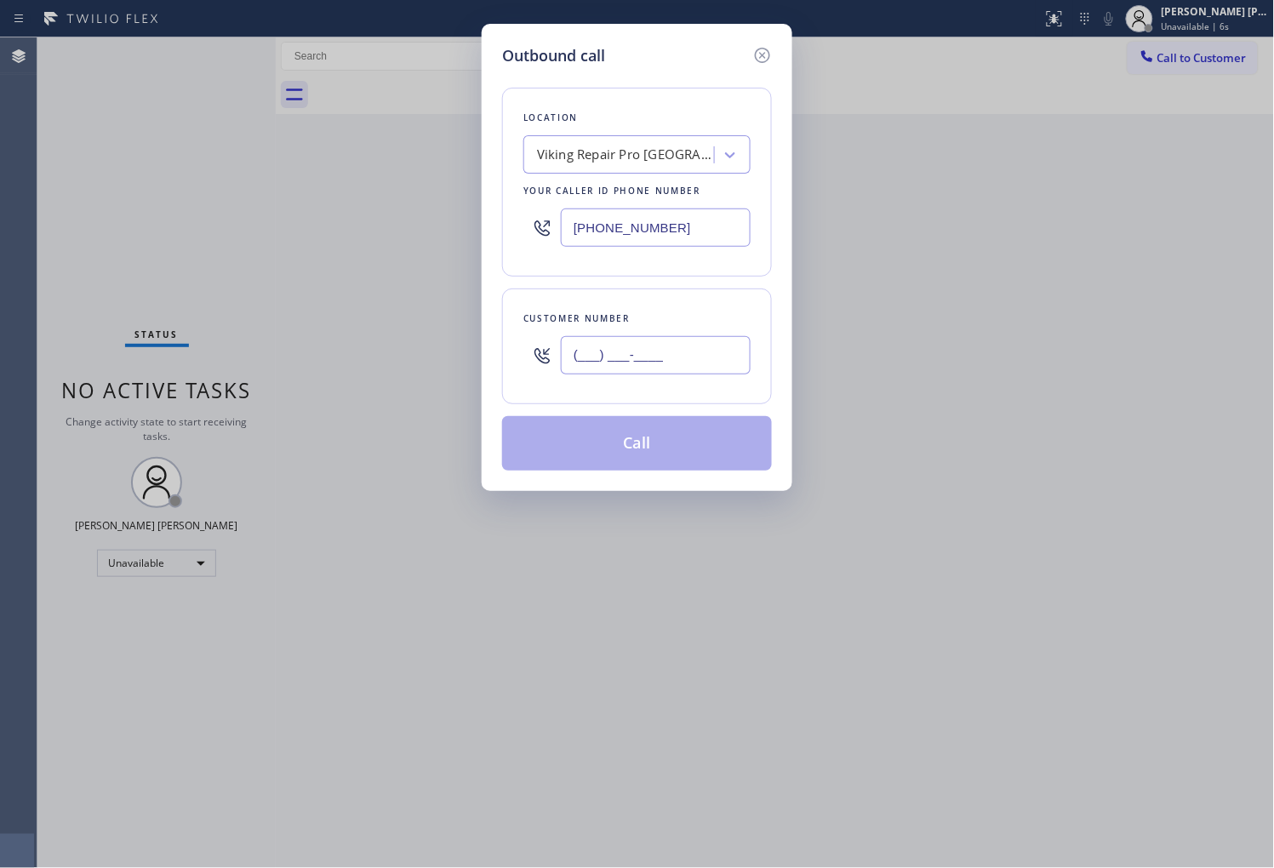
click at [649, 345] on input "(___) ___-____" at bounding box center [656, 355] width 190 height 38
paste input "714) 657-8122"
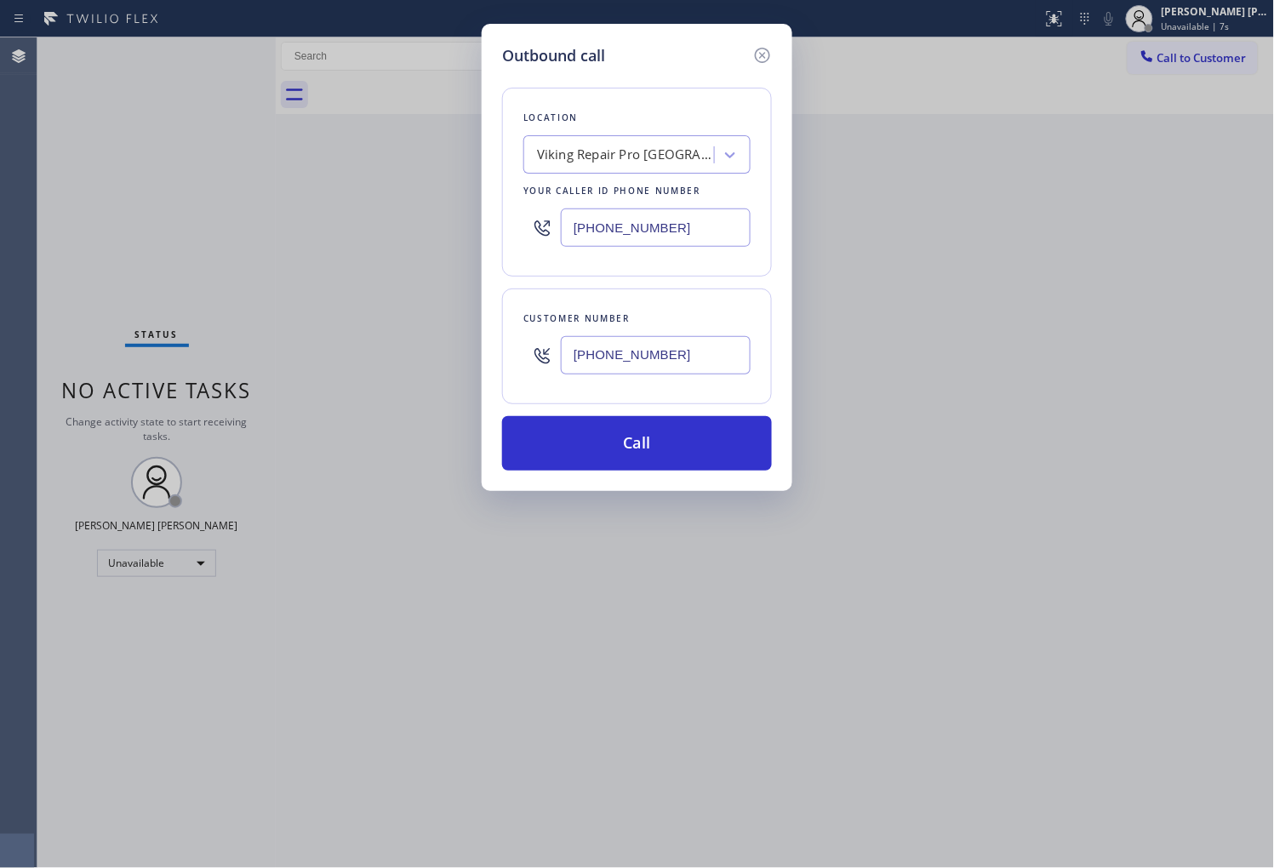
type input "(714) 657-8122"
click at [615, 239] on input "(813) 547-6147" at bounding box center [656, 228] width 190 height 38
paste input "714) 463-171"
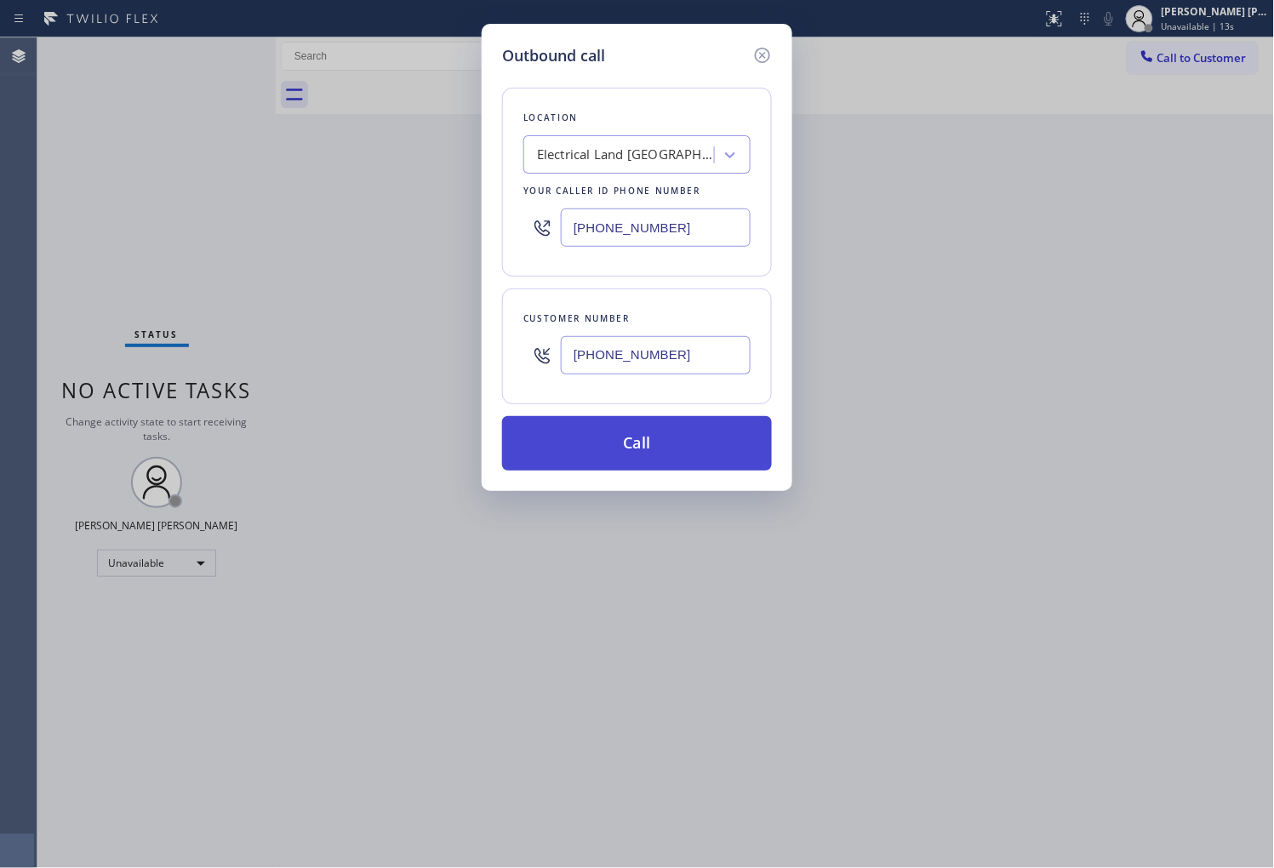
type input "(714) 463-1717"
click at [693, 448] on button "Call" at bounding box center [637, 443] width 270 height 54
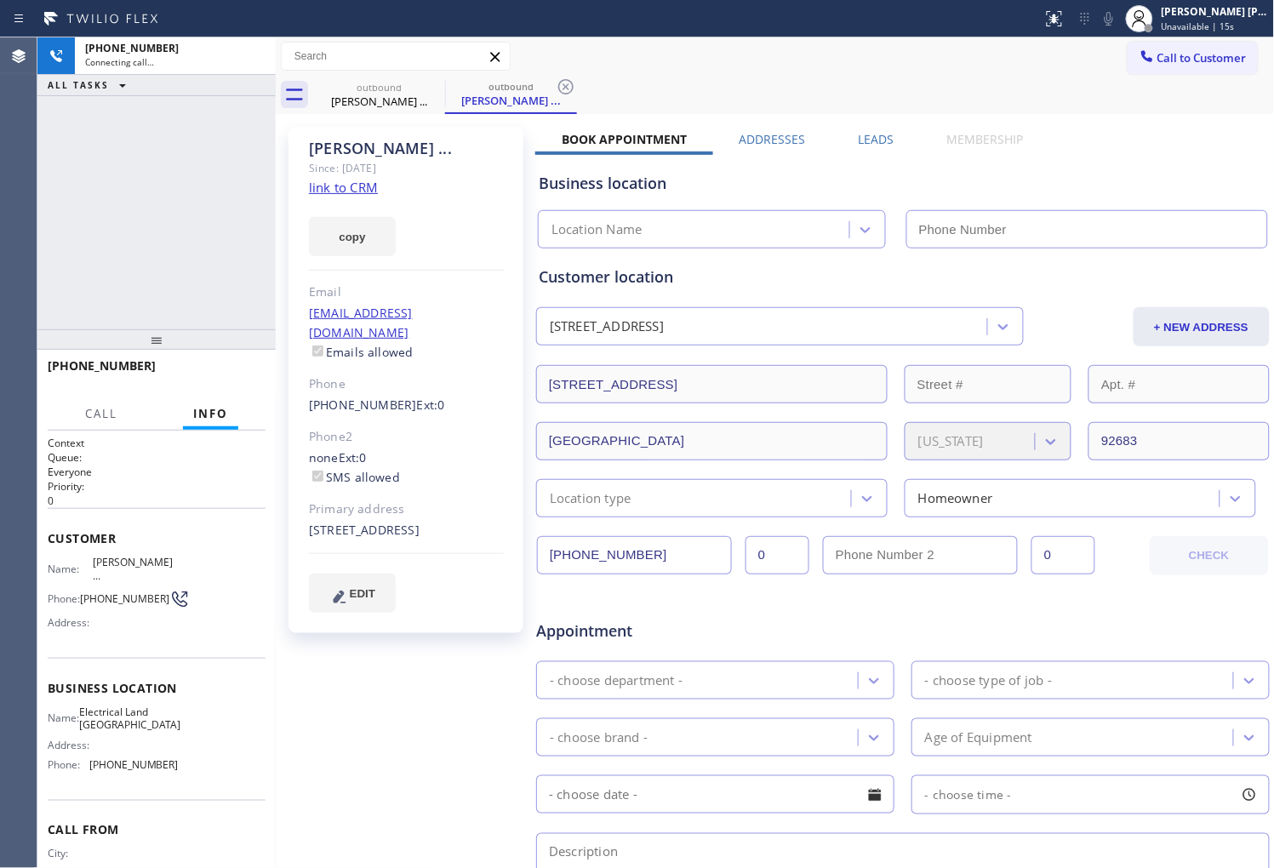
drag, startPoint x: 198, startPoint y: 139, endPoint x: 342, endPoint y: 142, distance: 143.9
click at [342, 142] on div "Norman ..." at bounding box center [406, 149] width 195 height 20
type input "(714) 463-1717"
click at [129, 169] on div "+17146578122 Connecting call… ALL TASKS ALL TASKS ACTIVE TASKS TASKS IN WRAP UP" at bounding box center [156, 183] width 238 height 292
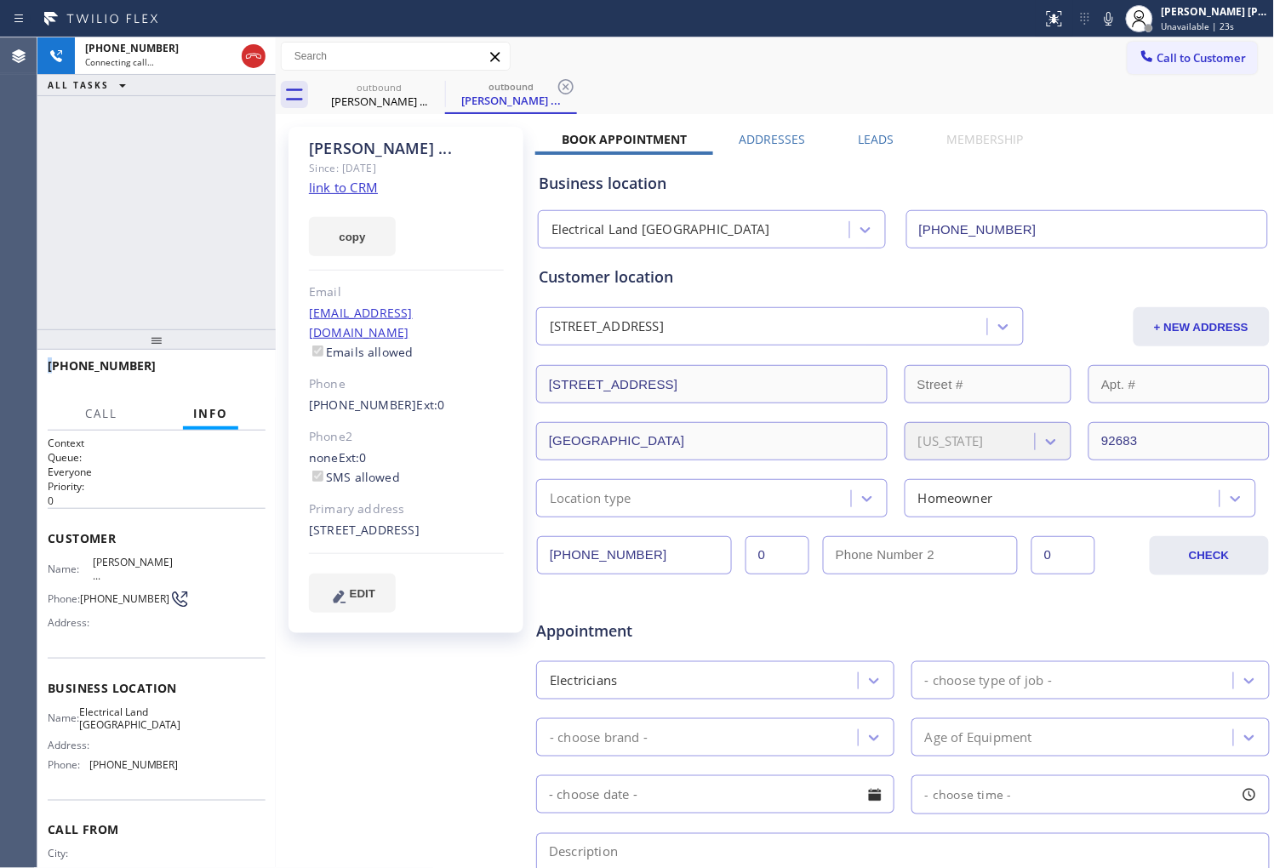
click at [213, 271] on div "+17146578122 Connecting call… ALL TASKS ALL TASKS ACTIVE TASKS TASKS IN WRAP UP" at bounding box center [156, 183] width 238 height 292
click at [119, 257] on div "+17146578122 Connecting call… ALL TASKS ALL TASKS ACTIVE TASKS TASKS IN WRAP UP" at bounding box center [156, 183] width 238 height 292
click at [3, 177] on div "Agent Desktop" at bounding box center [18, 452] width 37 height 831
click at [123, 200] on div "+17146578122 Live | 00:08 ALL TASKS ALL TASKS ACTIVE TASKS TASKS IN WRAP UP" at bounding box center [156, 183] width 238 height 292
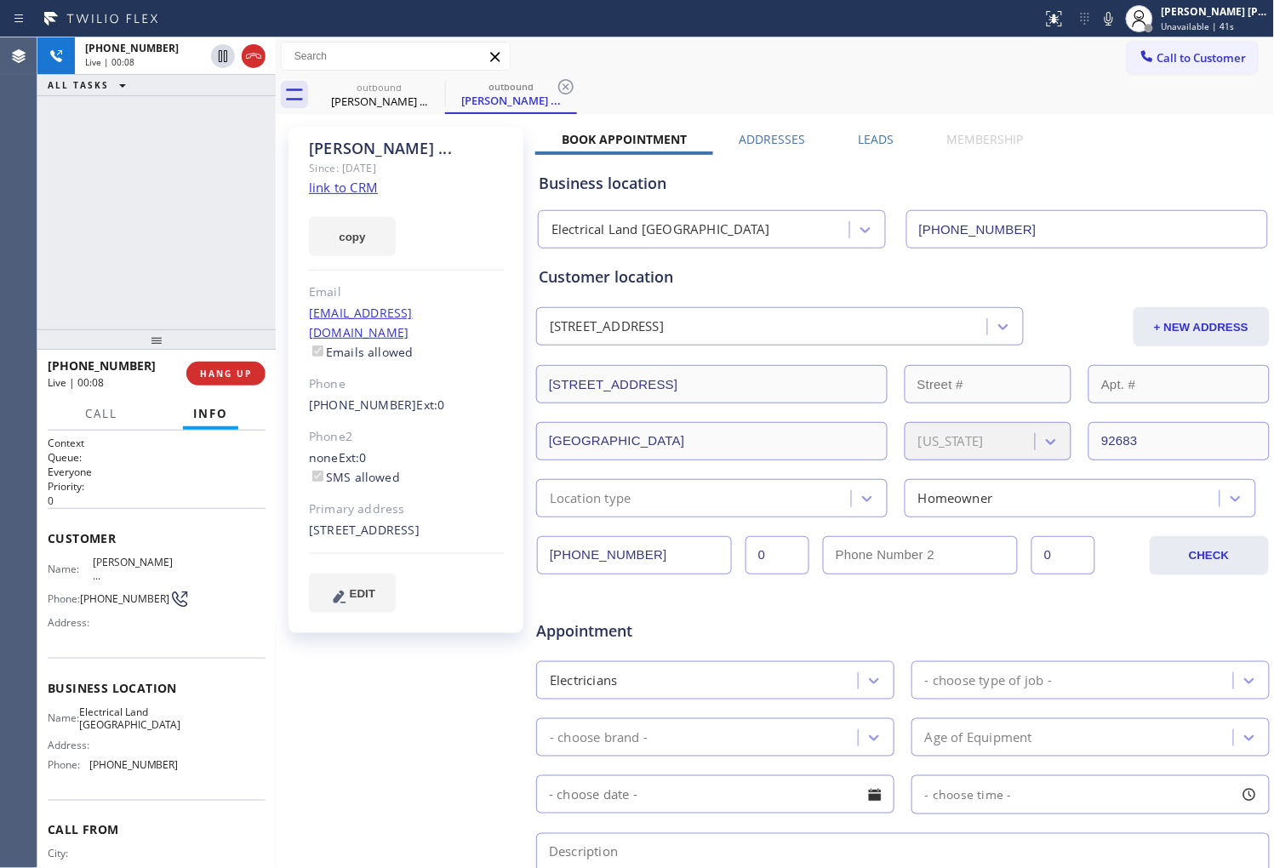
click at [123, 200] on div "+17146578122 Live | 00:08 ALL TASKS ALL TASKS ACTIVE TASKS TASKS IN WRAP UP" at bounding box center [156, 183] width 238 height 292
click at [168, 202] on div "+17146578122 Live | 00:10 ALL TASKS ALL TASKS ACTIVE TASKS TASKS IN WRAP UP" at bounding box center [156, 183] width 238 height 292
click at [243, 163] on div "+17146578122 Live | 00:19 ALL TASKS ALL TASKS ACTIVE TASKS TASKS IN WRAP UP" at bounding box center [156, 183] width 238 height 292
click at [395, 152] on div "Norman ..." at bounding box center [406, 149] width 195 height 20
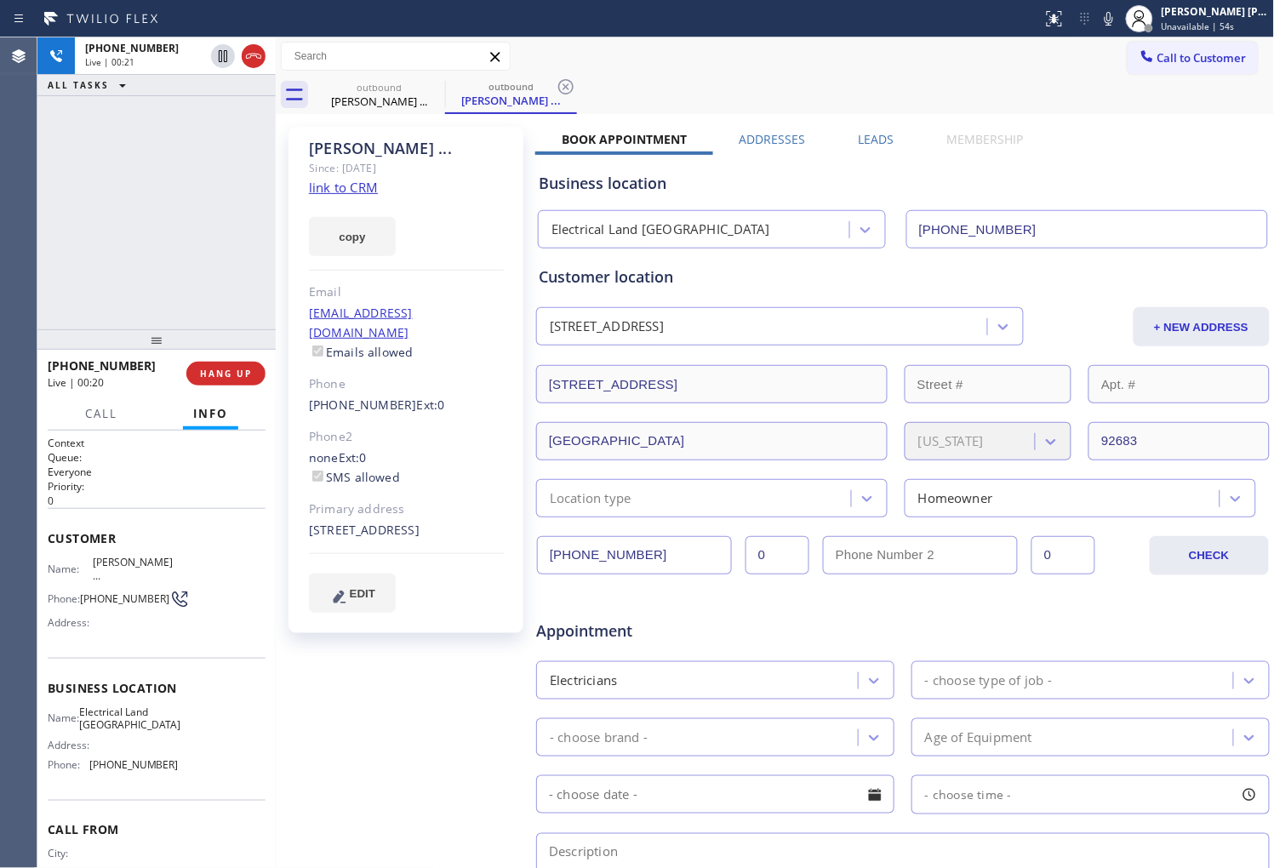
click at [376, 153] on div "Norman ..." at bounding box center [406, 149] width 195 height 20
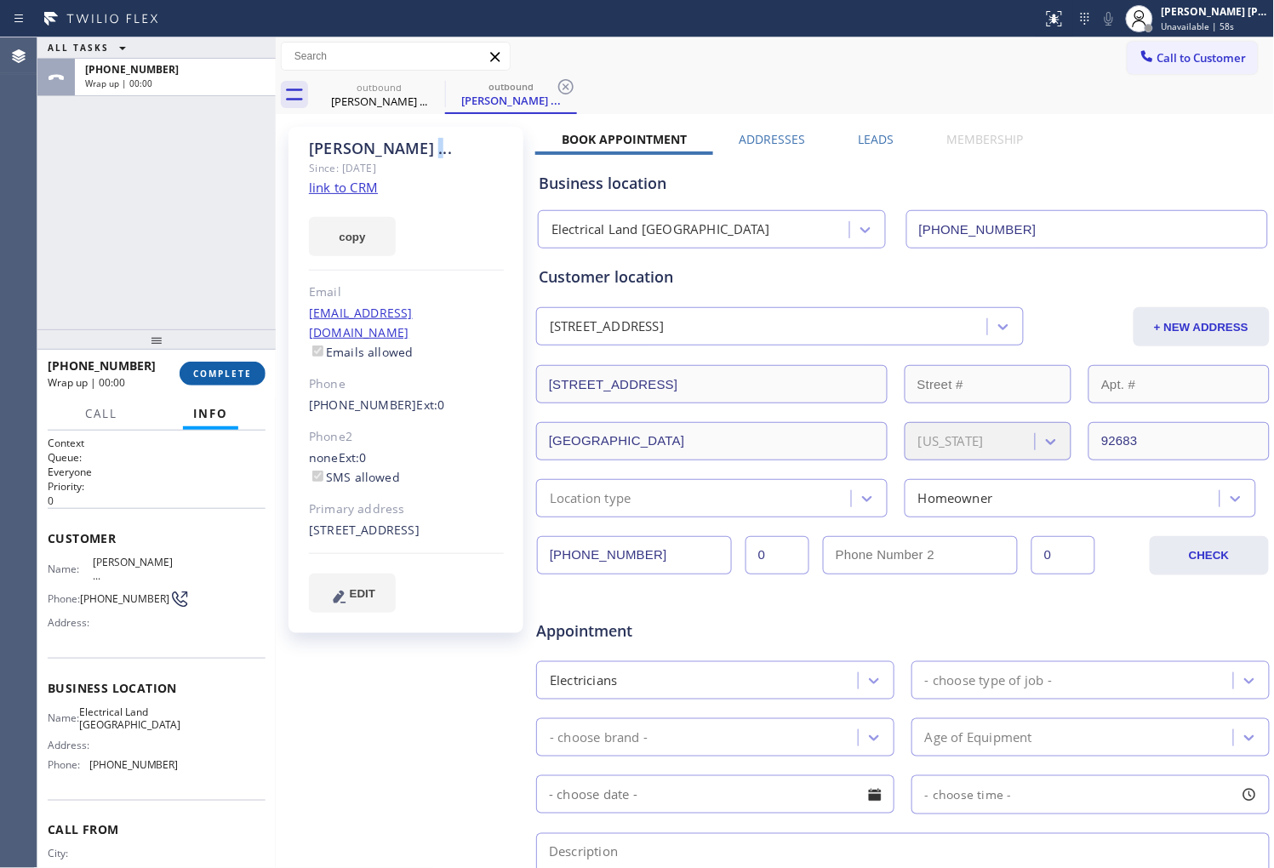
click at [218, 378] on span "COMPLETE" at bounding box center [222, 374] width 59 height 12
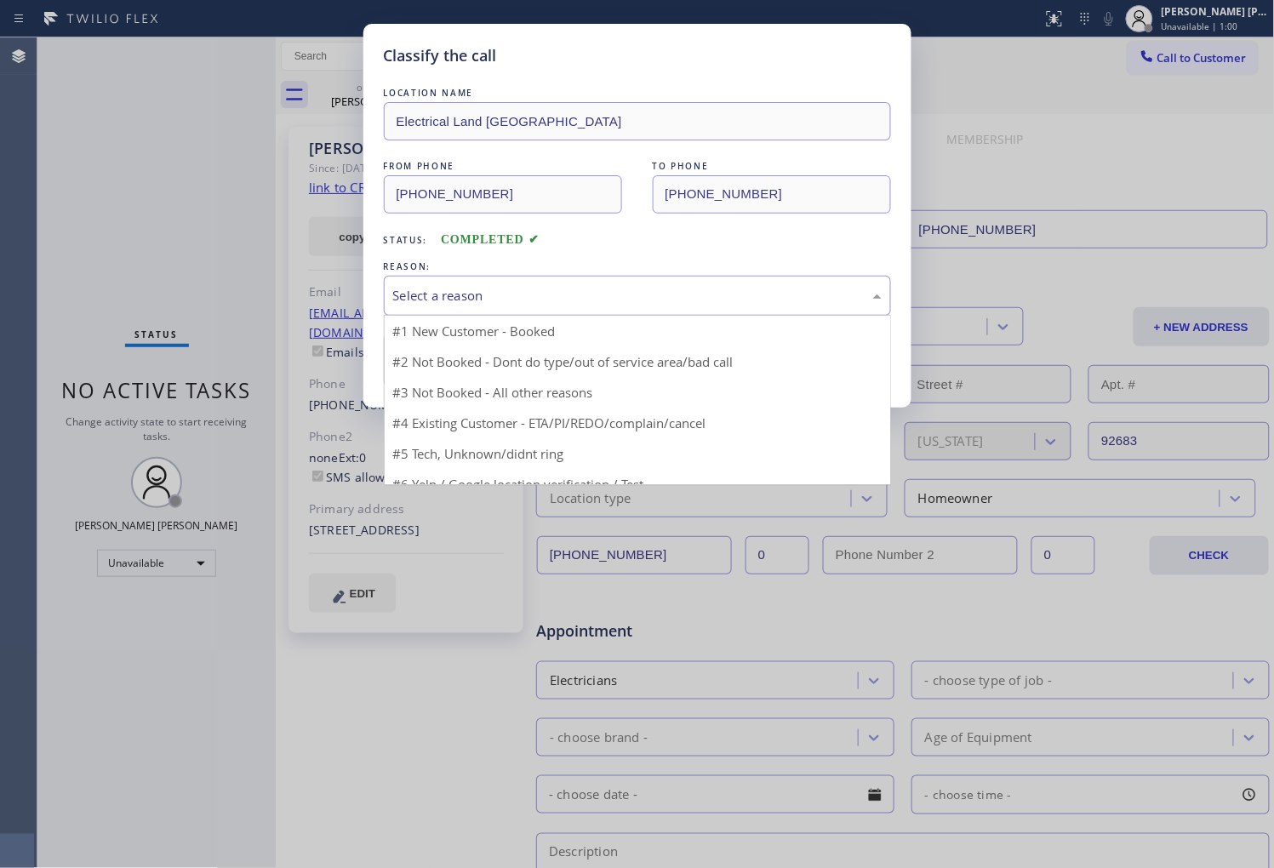
click at [474, 304] on div "Select a reason" at bounding box center [637, 296] width 489 height 20
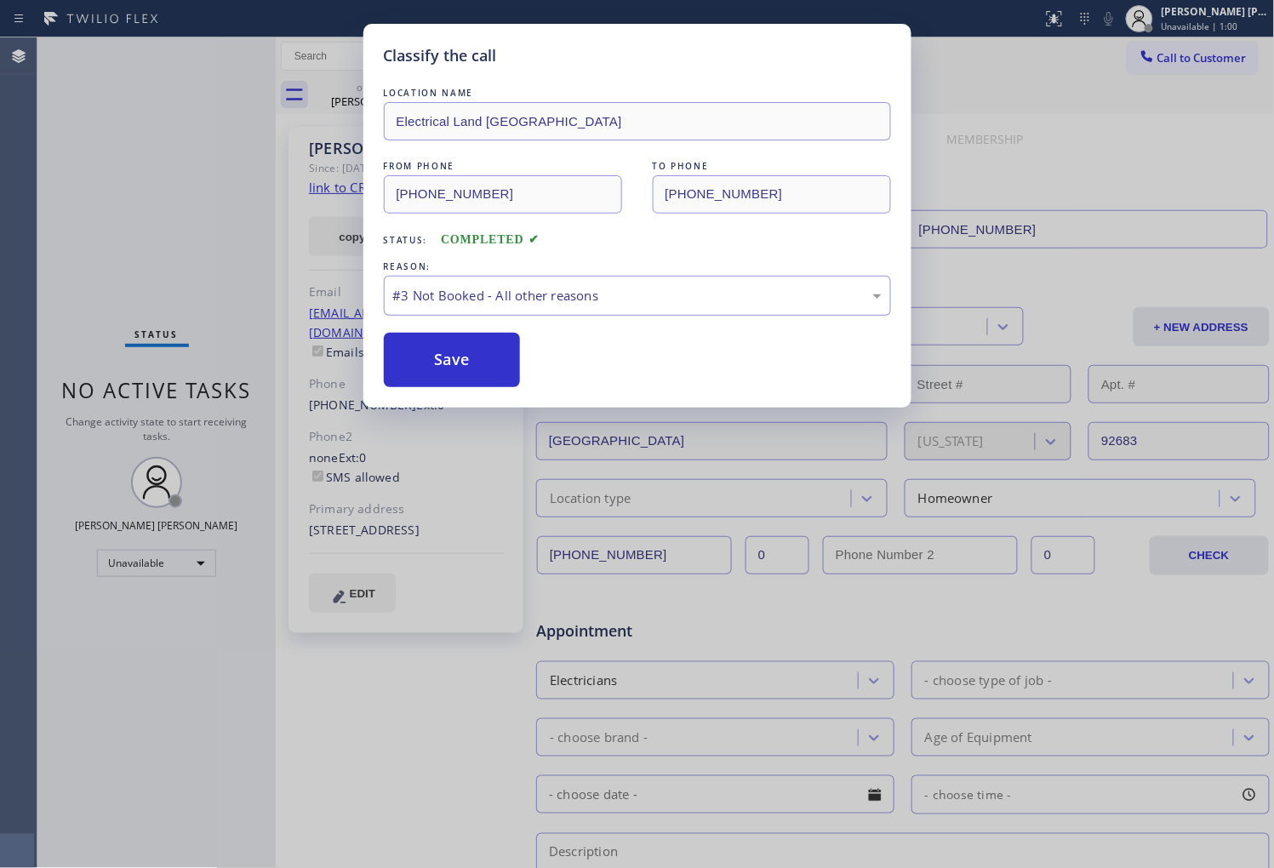
click at [454, 300] on div "#3 Not Booked - All other reasons" at bounding box center [637, 296] width 489 height 20
click at [412, 367] on button "Save" at bounding box center [452, 360] width 137 height 54
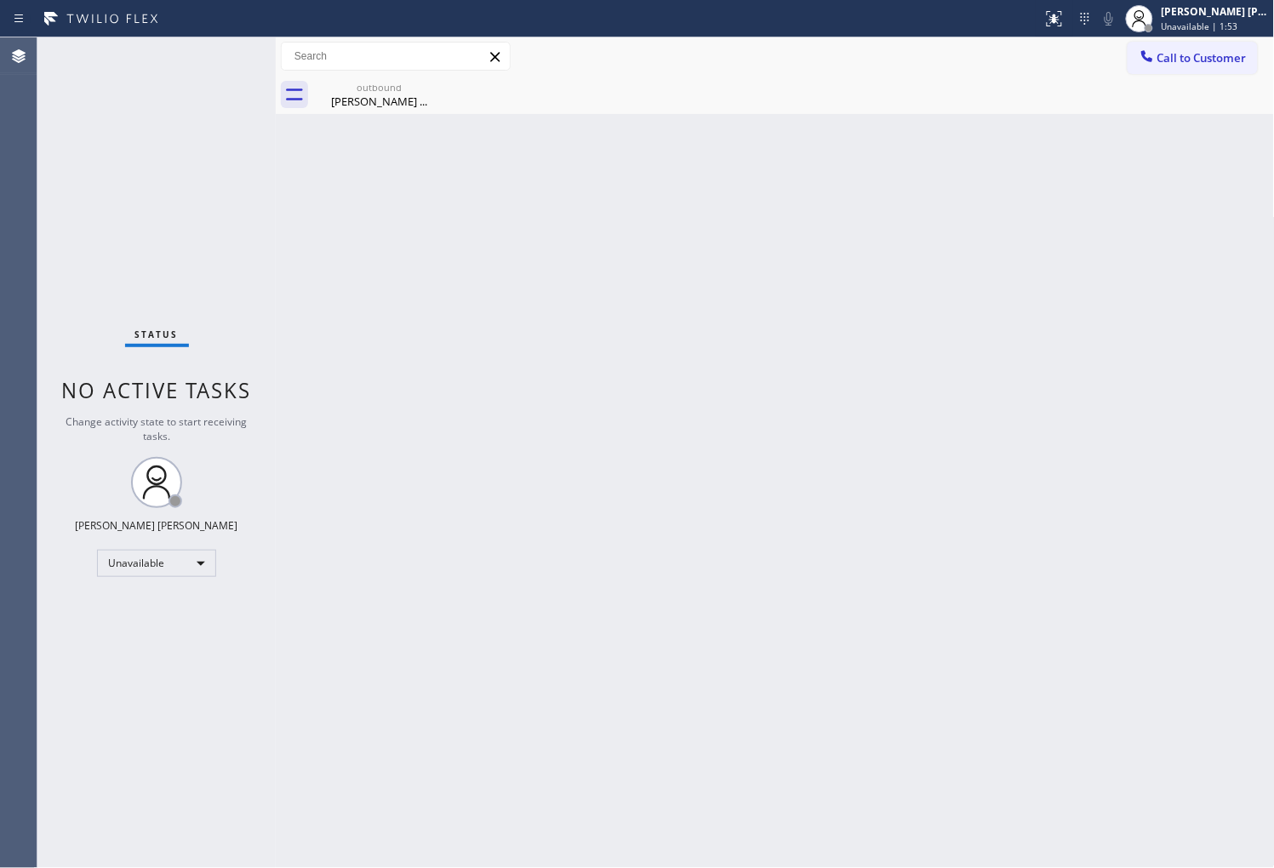
click at [3, 329] on div "Agent Desktop" at bounding box center [18, 452] width 37 height 831
click at [413, 104] on div "Norman ..." at bounding box center [379, 101] width 129 height 15
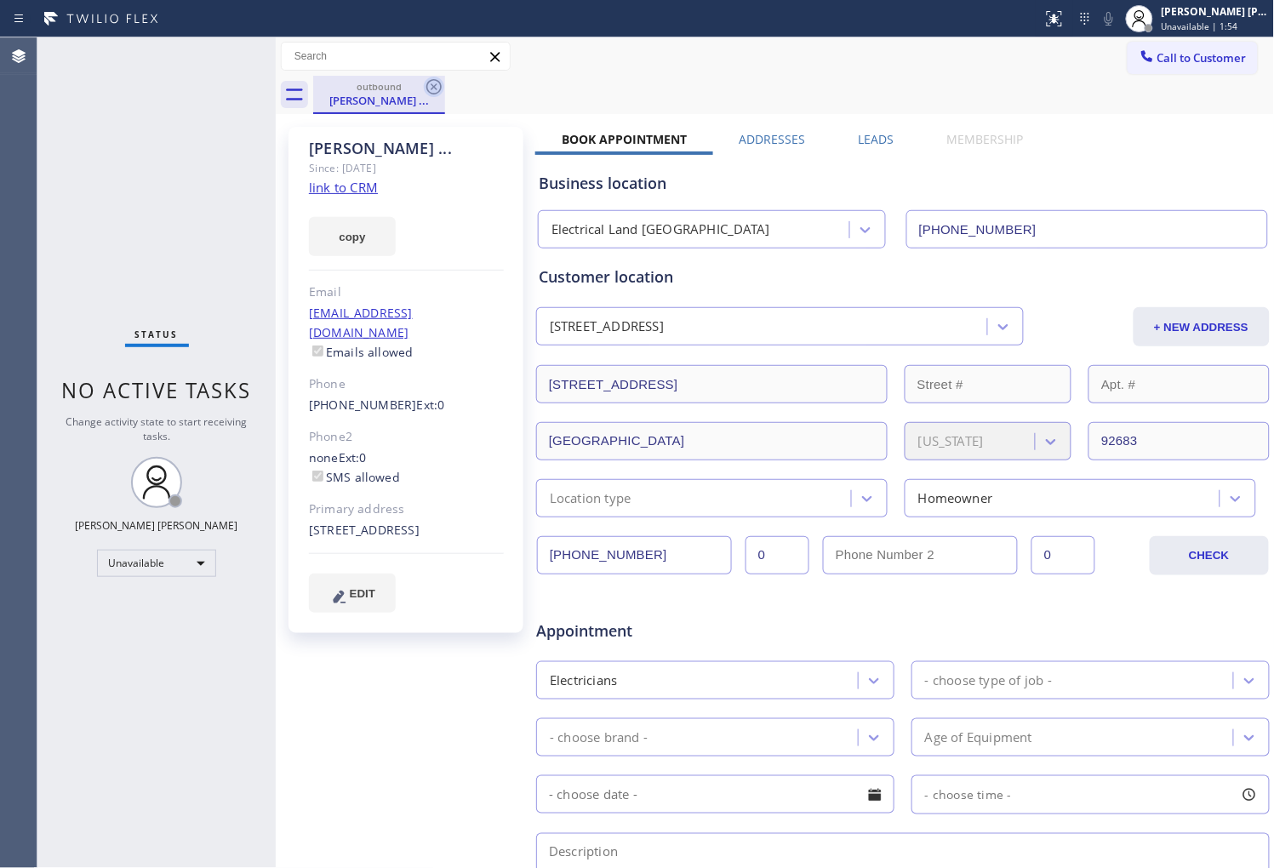
click at [432, 90] on icon at bounding box center [434, 87] width 20 height 20
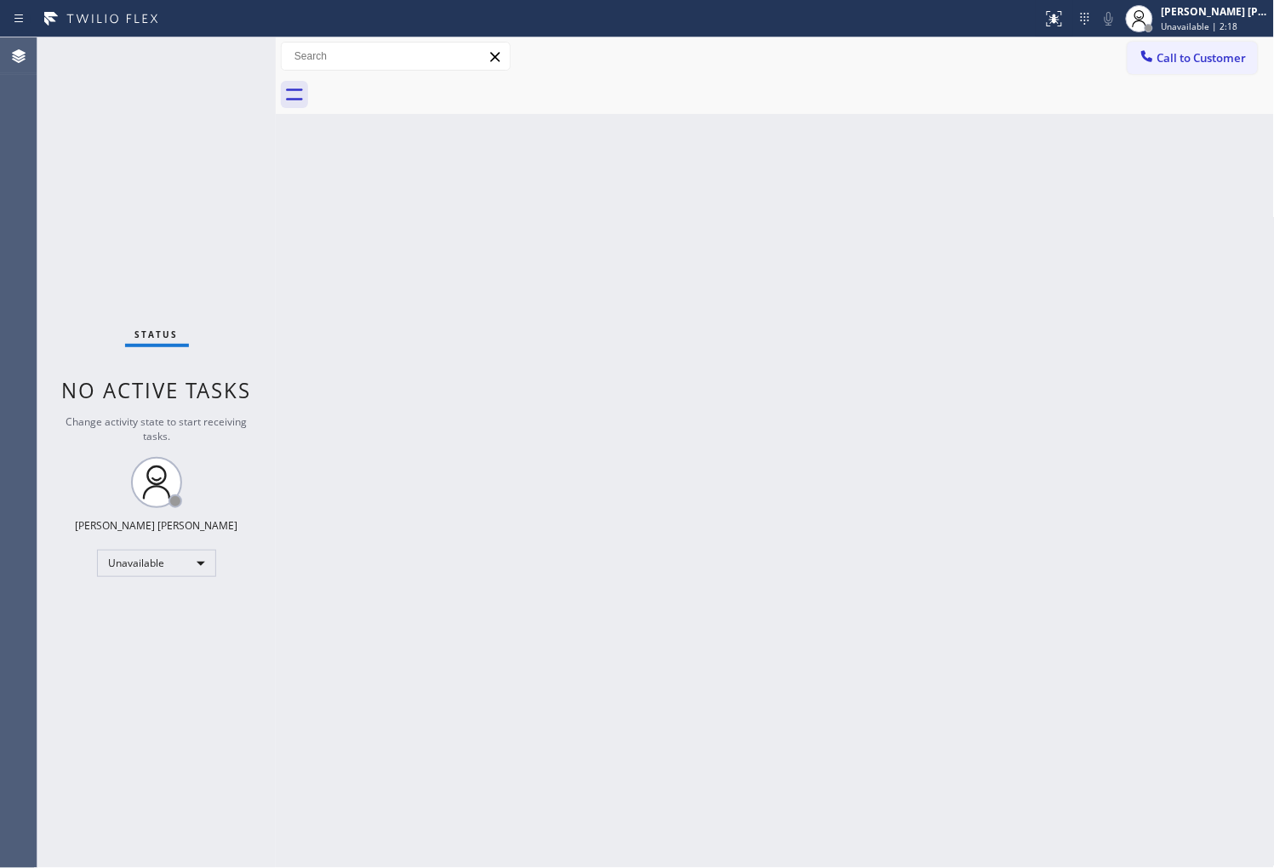
click at [3, 265] on div "Agent Desktop" at bounding box center [18, 452] width 37 height 831
click at [3, 260] on div "Agent Desktop" at bounding box center [18, 452] width 37 height 831
click at [1228, 21] on span "Unavailable | 2:57" at bounding box center [1200, 26] width 77 height 12
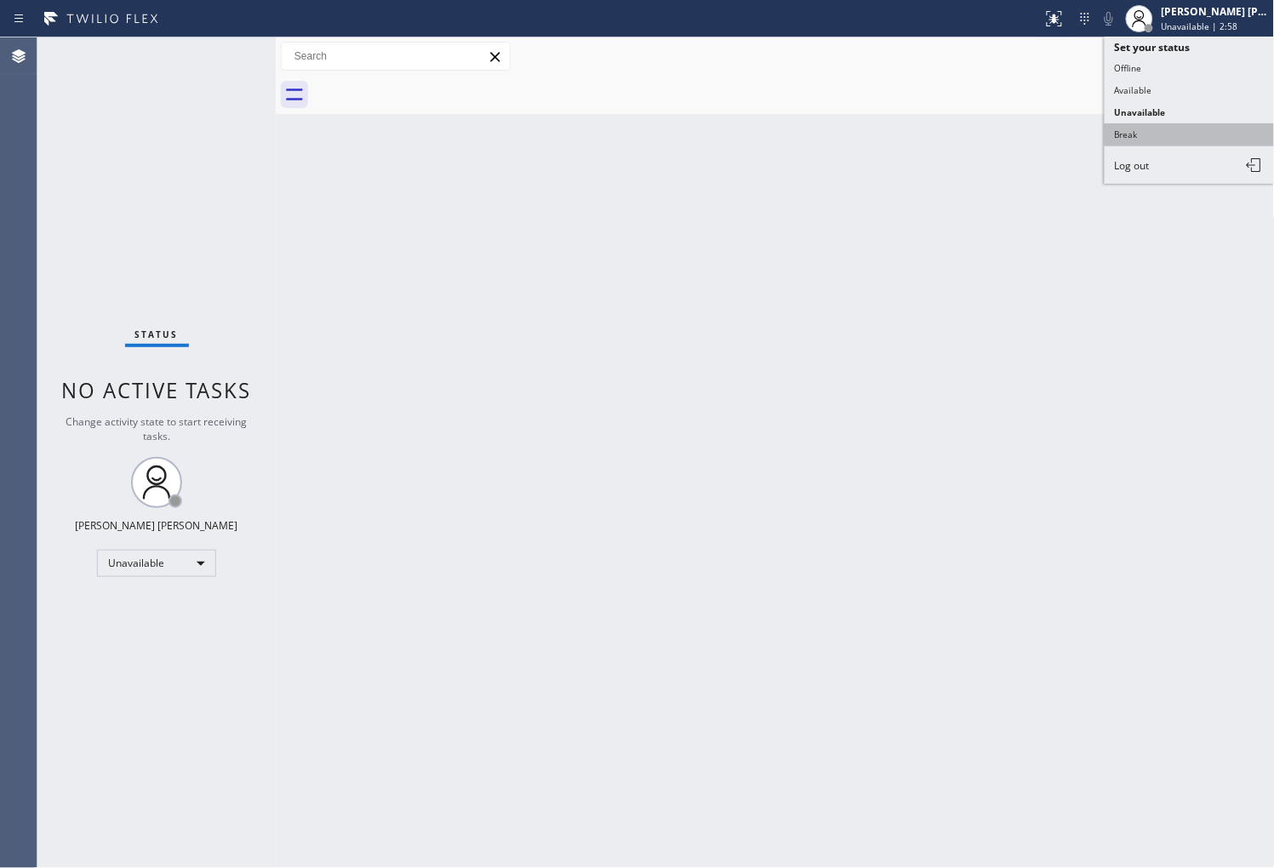
click at [1173, 143] on button "Break" at bounding box center [1190, 134] width 170 height 22
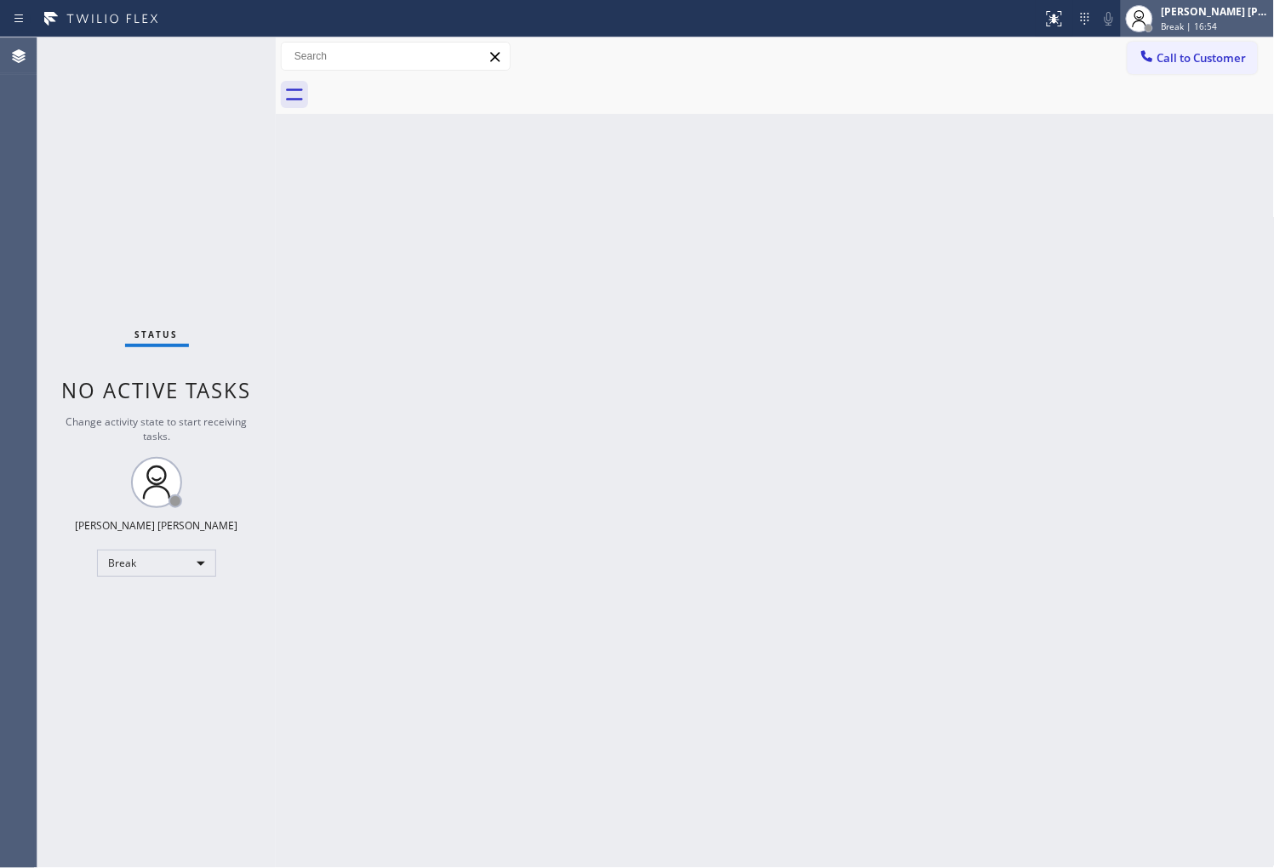
click at [1235, 20] on div "Break | 16:54" at bounding box center [1215, 26] width 107 height 12
click at [1190, 20] on span "Break | 16:55" at bounding box center [1190, 26] width 56 height 12
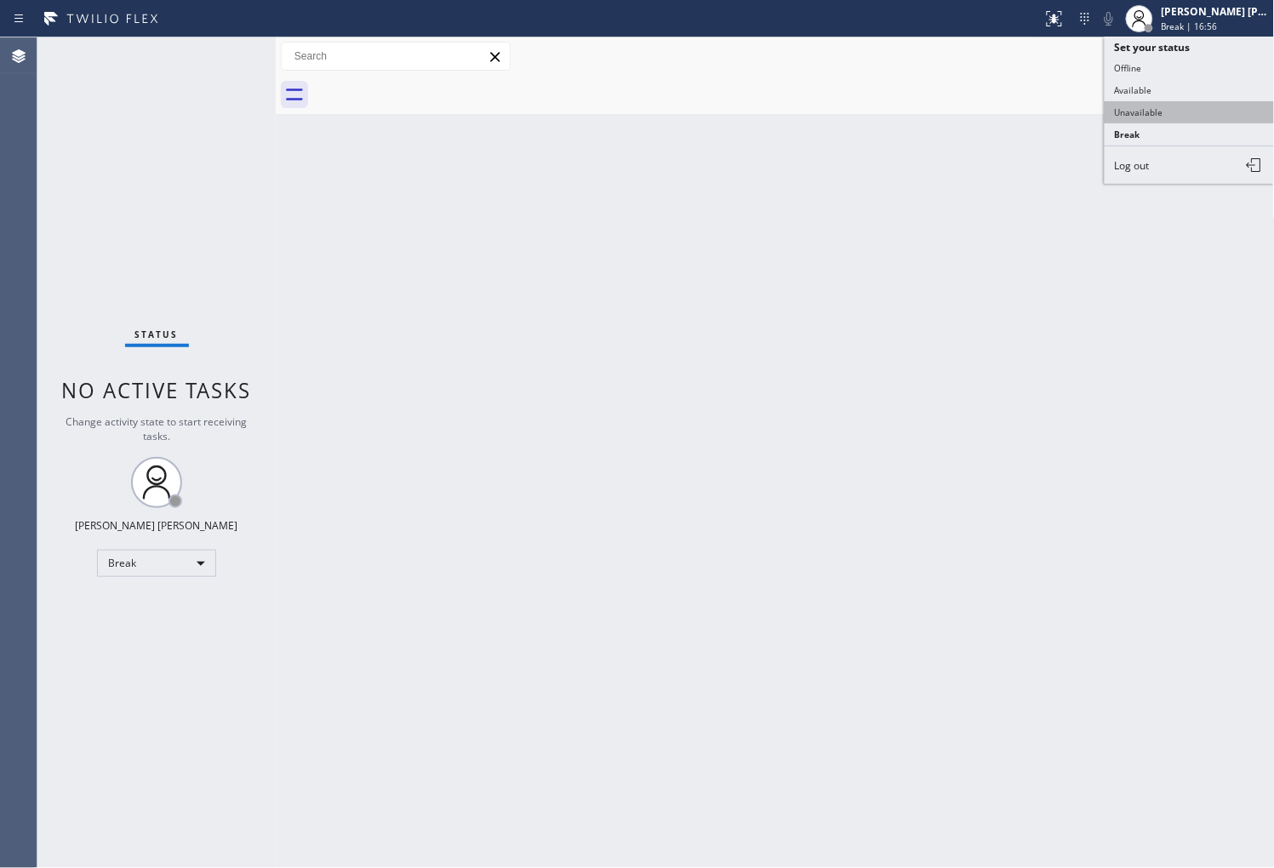
click at [1183, 115] on button "Unavailable" at bounding box center [1190, 112] width 170 height 22
click at [1183, 115] on div "Back to Dashboard Change Sender ID Customers Technicians Select a contact Outbo…" at bounding box center [775, 452] width 999 height 831
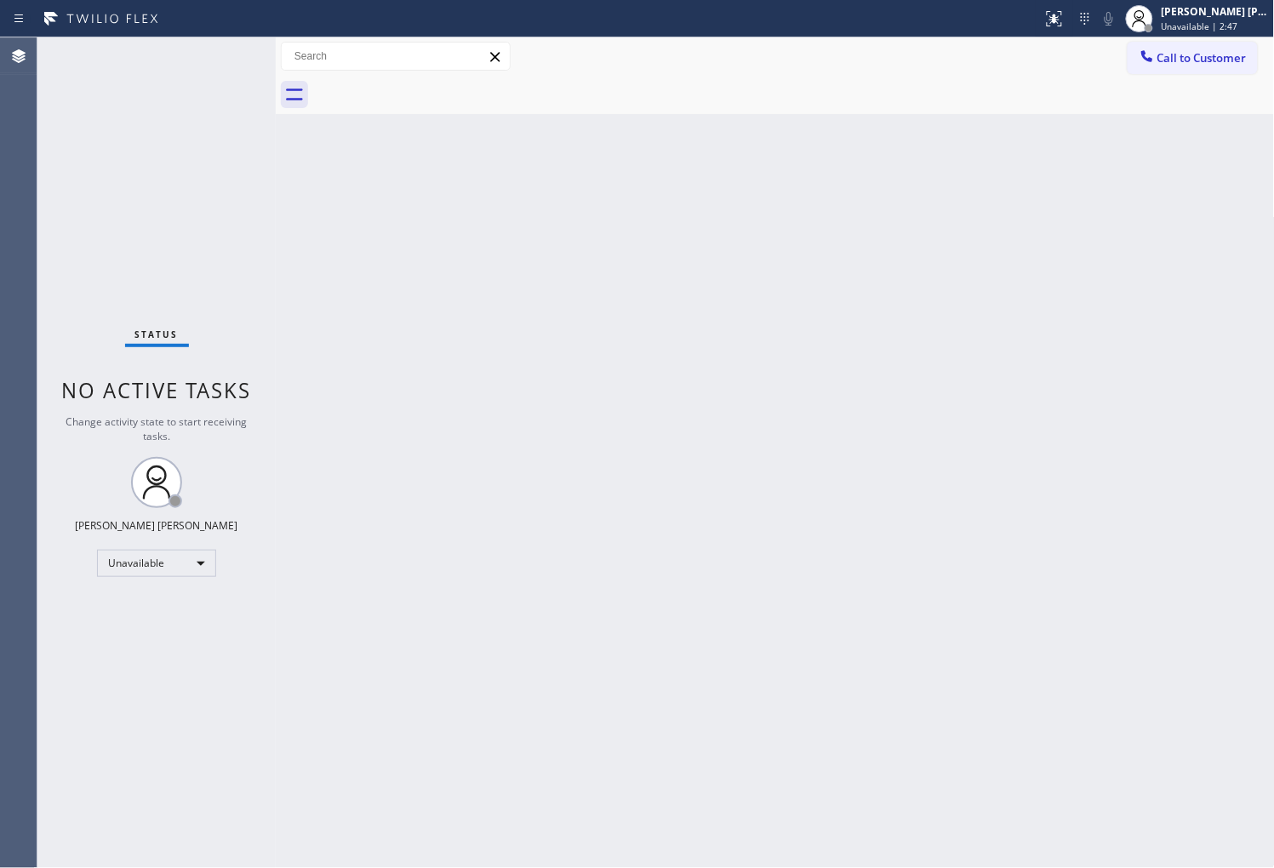
click at [19, 426] on div "Agent Desktop" at bounding box center [18, 452] width 37 height 831
click at [1187, 58] on span "Call to Customer" at bounding box center [1202, 57] width 89 height 15
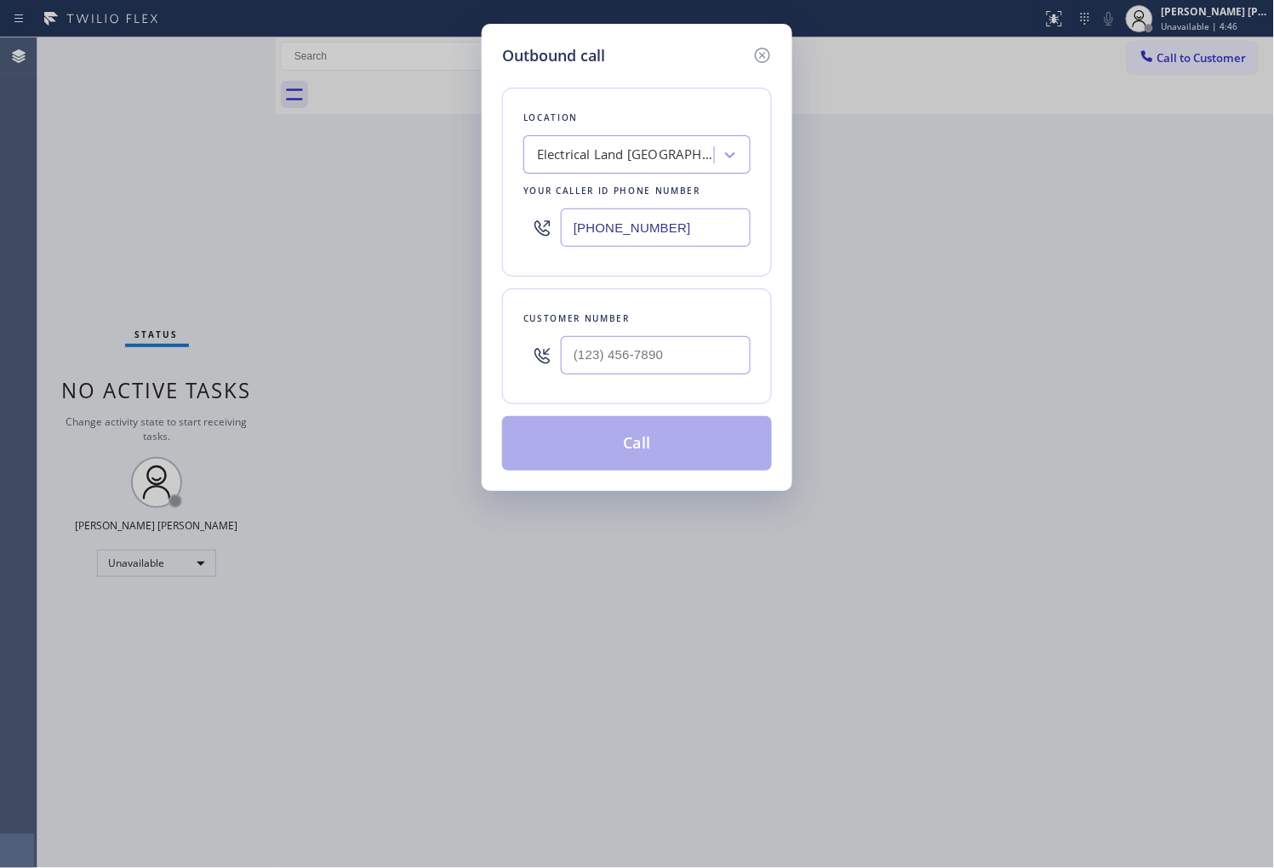
click at [637, 227] on input "(714) 463-1717" at bounding box center [656, 228] width 190 height 38
click at [638, 227] on input "(714) 463-1717" at bounding box center [656, 228] width 190 height 38
click at [639, 227] on input "(714) 463-1717" at bounding box center [656, 228] width 190 height 38
paste input "206) 569-4206"
type input "(206) 569-4206"
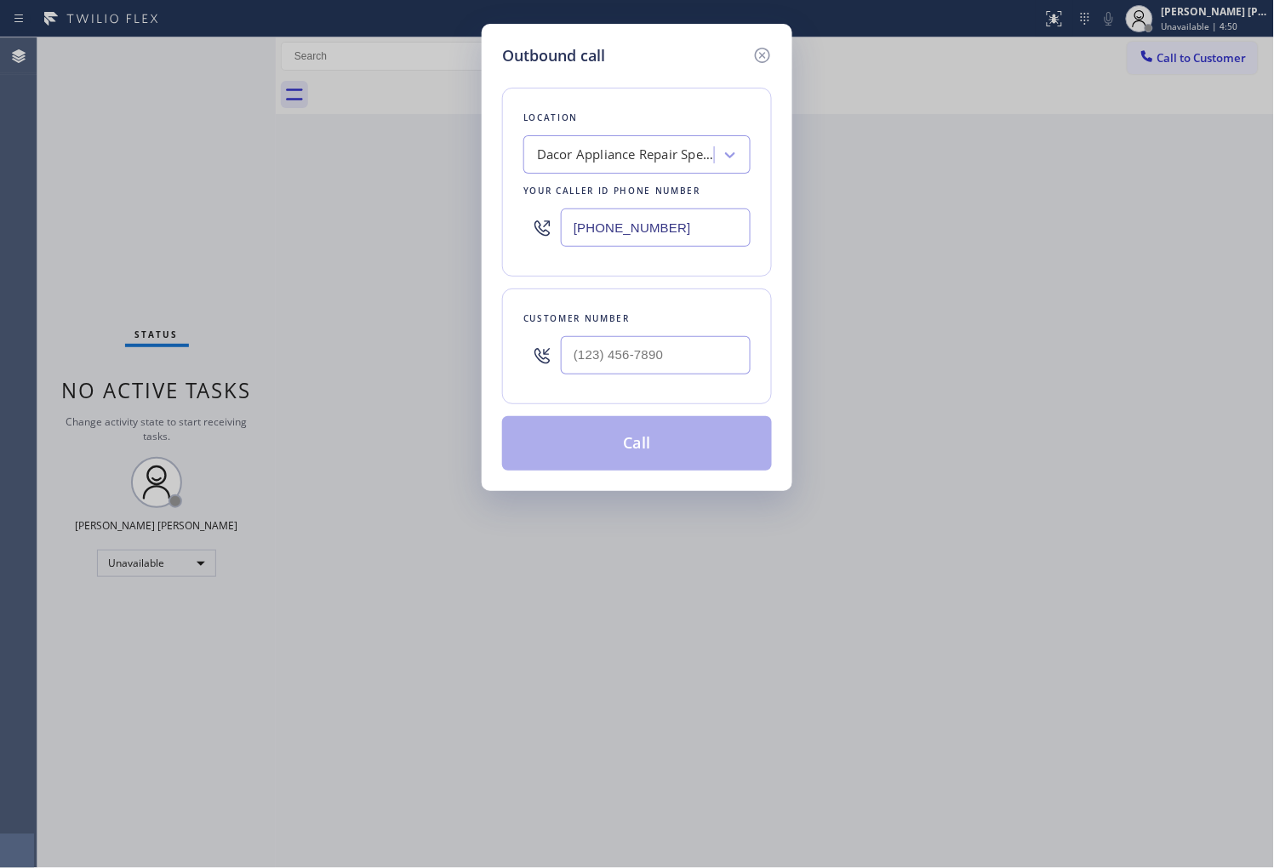
click at [665, 334] on div at bounding box center [656, 355] width 190 height 55
click at [661, 337] on input "(___) ___-____" at bounding box center [656, 355] width 190 height 38
paste input "425) 785-8204"
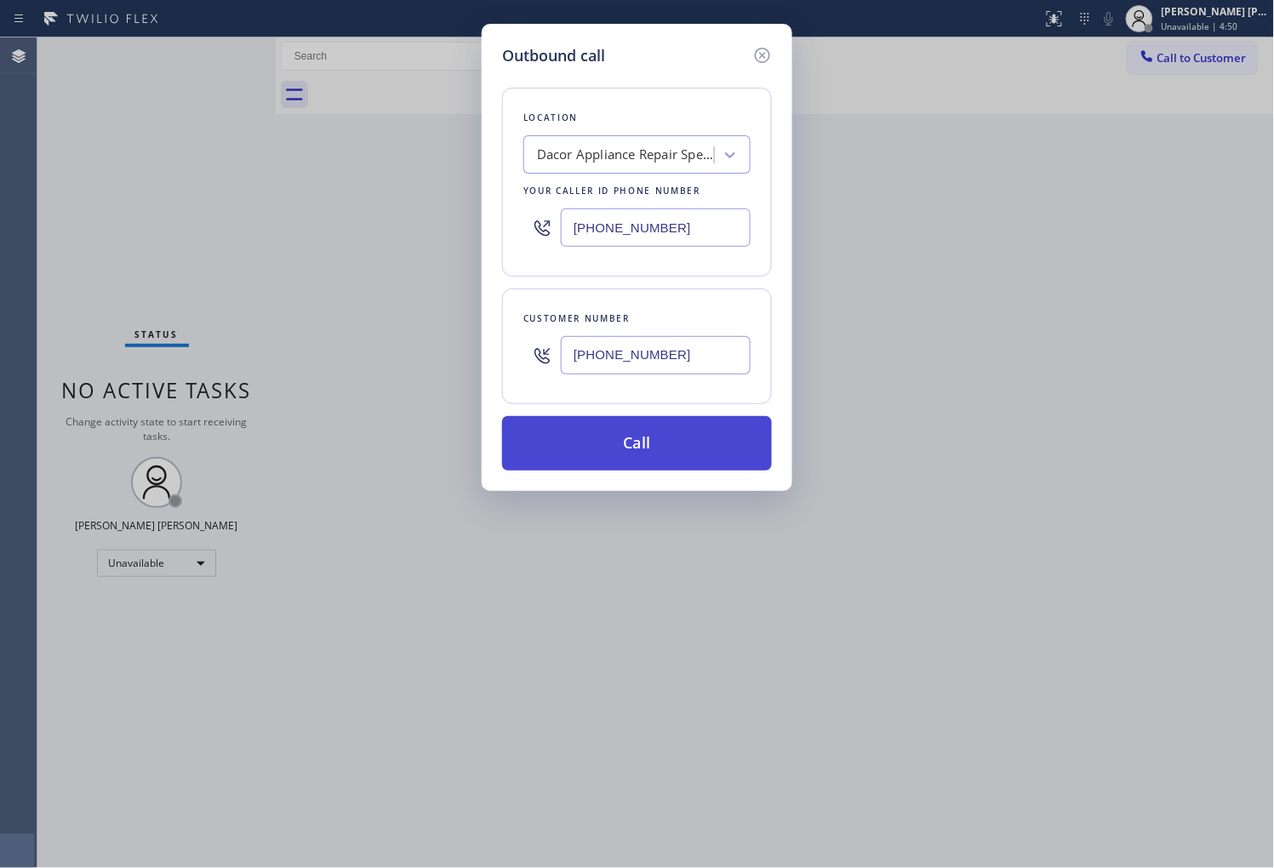
type input "(425) 785-8204"
click at [695, 438] on button "Call" at bounding box center [637, 443] width 270 height 54
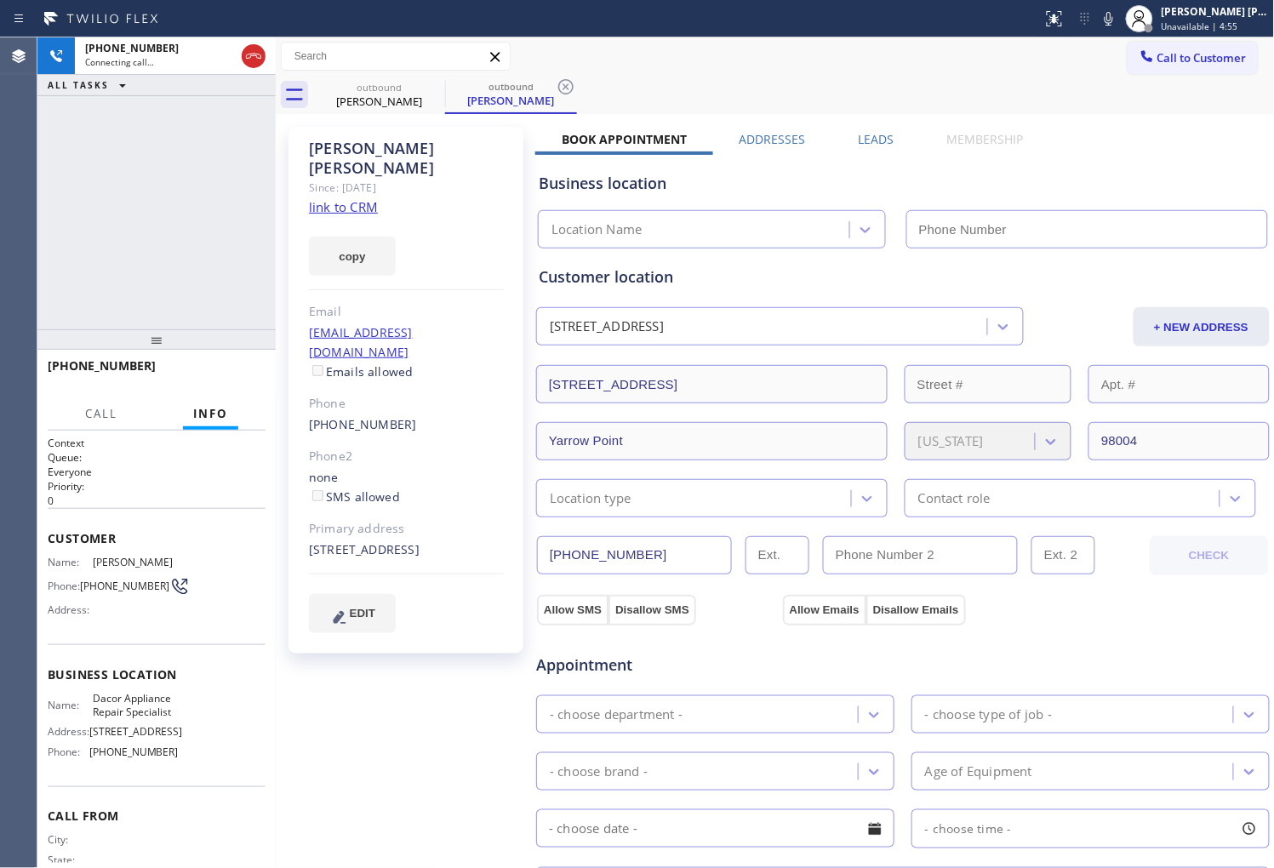
type input "(206) 569-4206"
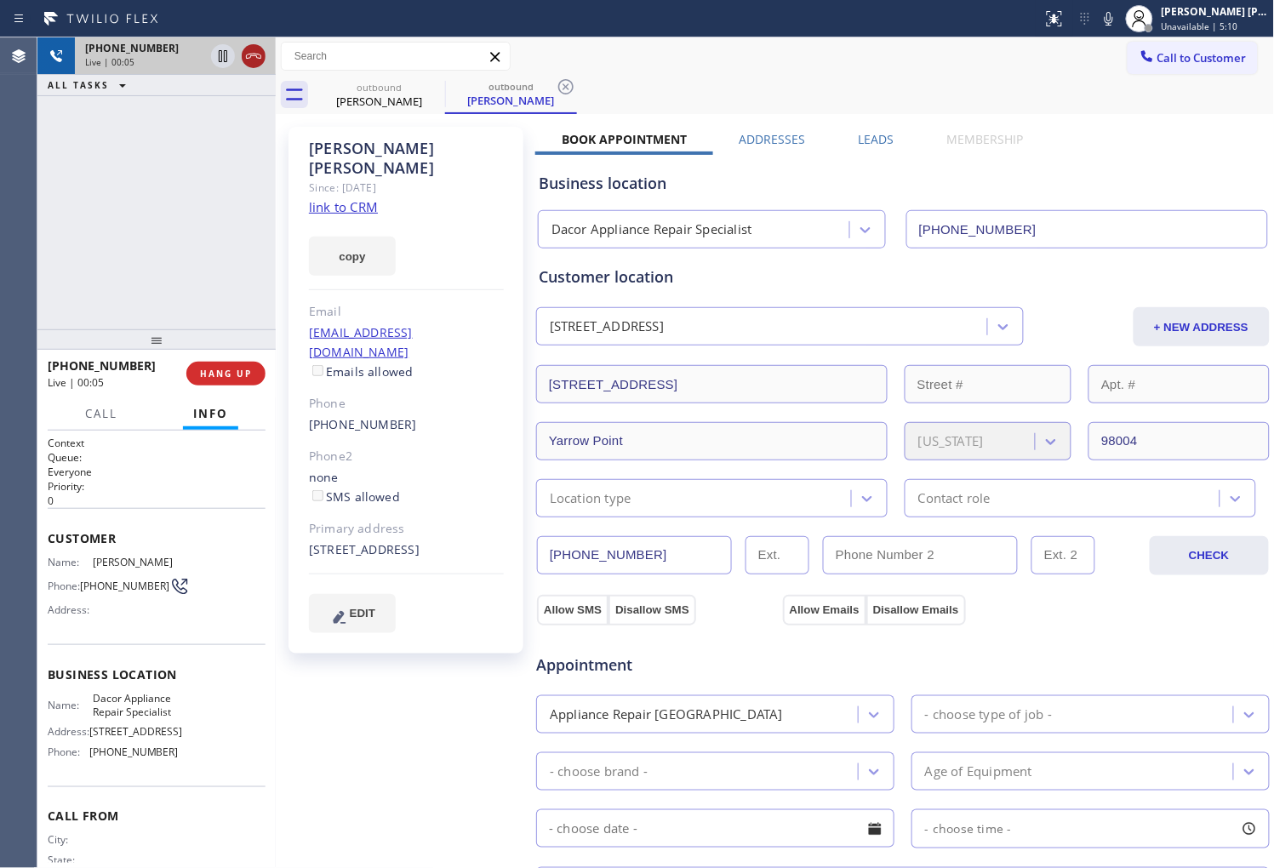
click at [252, 62] on icon at bounding box center [253, 56] width 20 height 20
click at [870, 143] on div "outbound Greg Hoyle outbound Greg Hoyle Call to Customer Outbound call Location…" at bounding box center [775, 648] width 999 height 1222
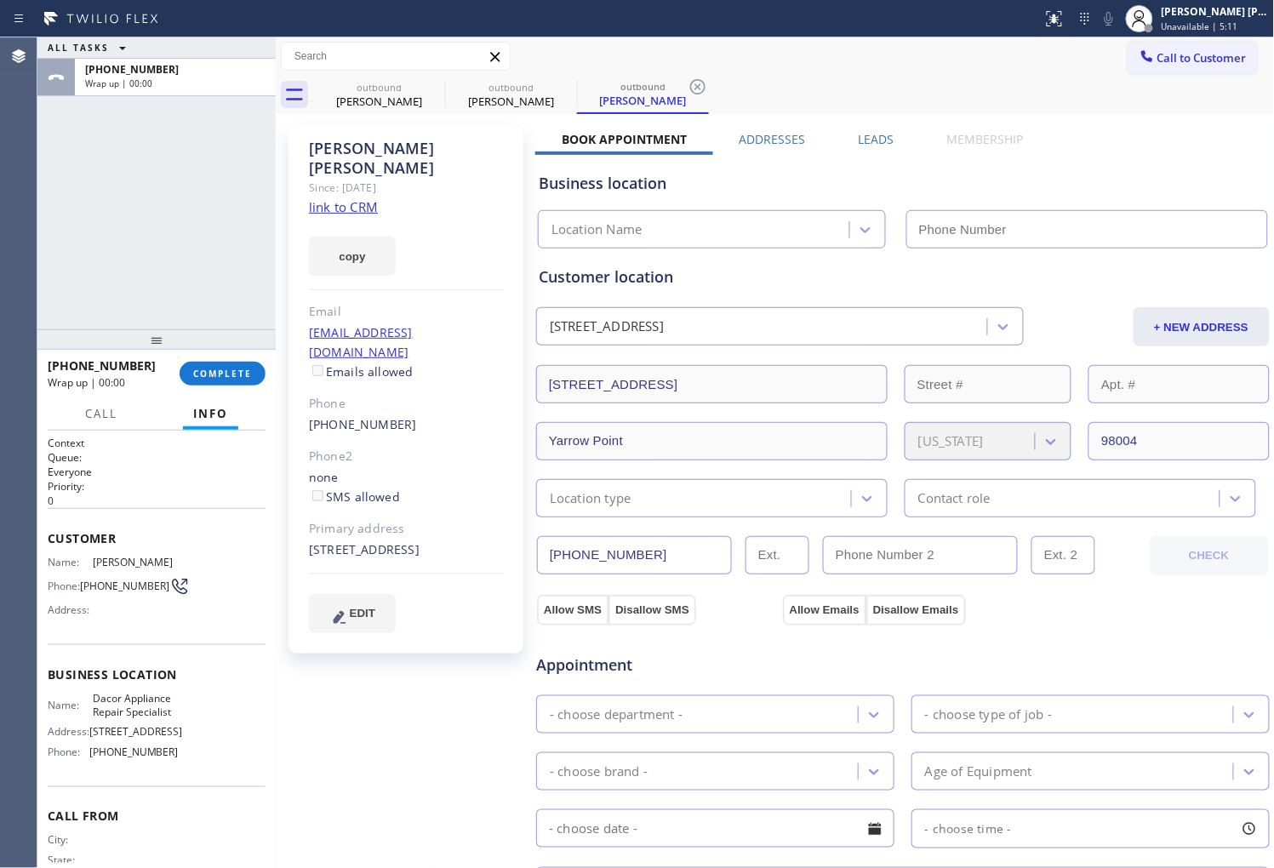
type input "(206) 569-4206"
click at [879, 129] on div "Greg Hoyle Since: 20 may 2020 link to CRM copy Email greghoyle@ebforb.com Email…" at bounding box center [775, 686] width 991 height 1137
click at [866, 132] on label "Leads" at bounding box center [877, 139] width 36 height 16
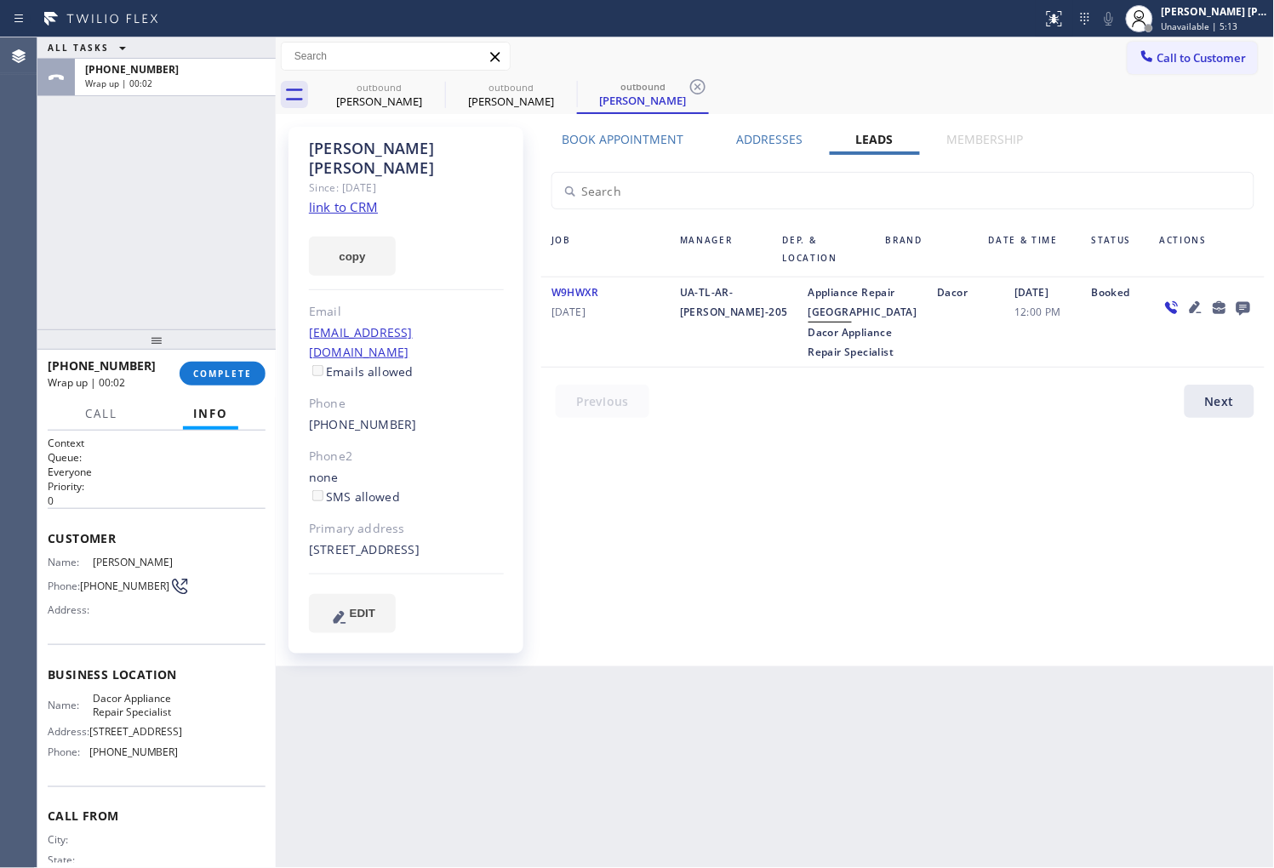
drag, startPoint x: 1201, startPoint y: 284, endPoint x: 1257, endPoint y: 302, distance: 59.0
click at [1201, 285] on div at bounding box center [1207, 322] width 115 height 79
click at [1245, 305] on icon at bounding box center [1244, 309] width 14 height 14
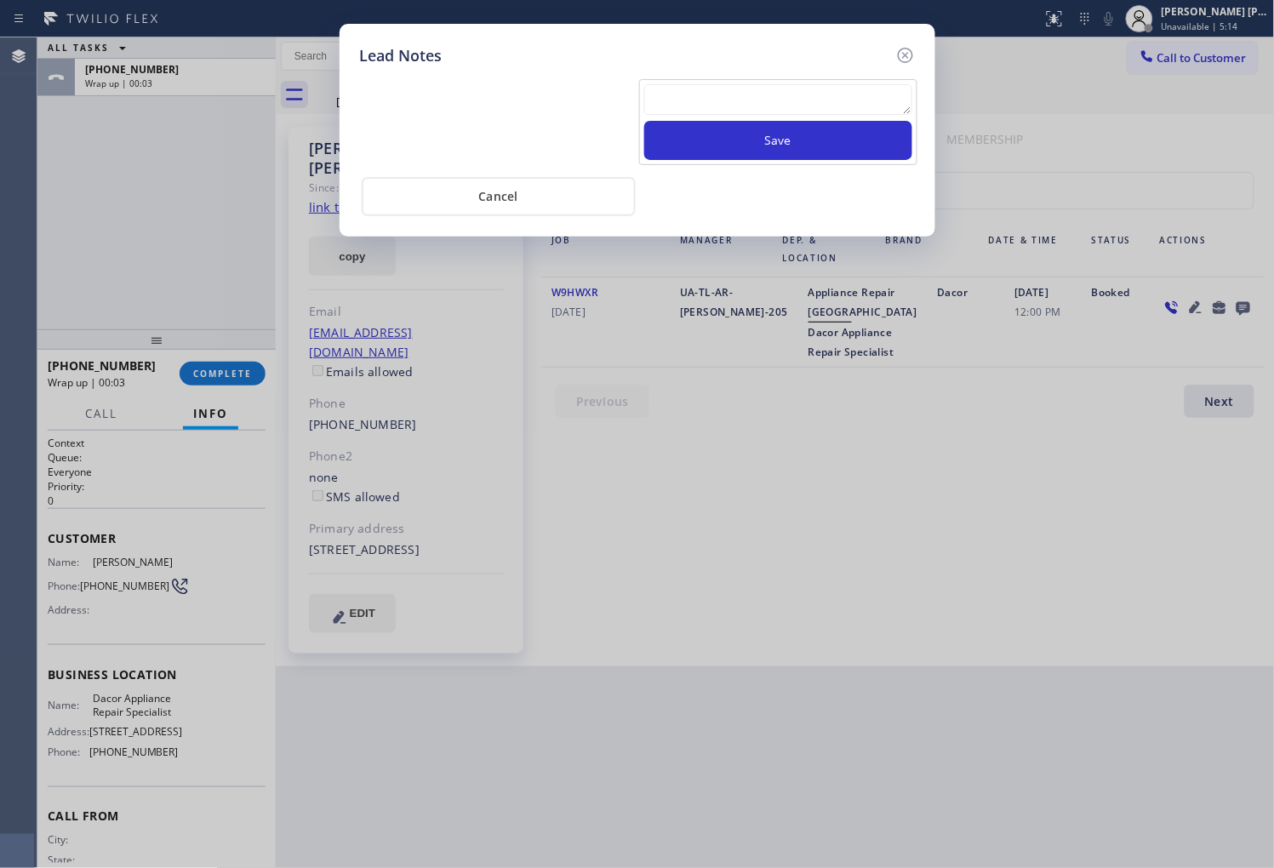
click at [896, 99] on textarea at bounding box center [778, 99] width 268 height 31
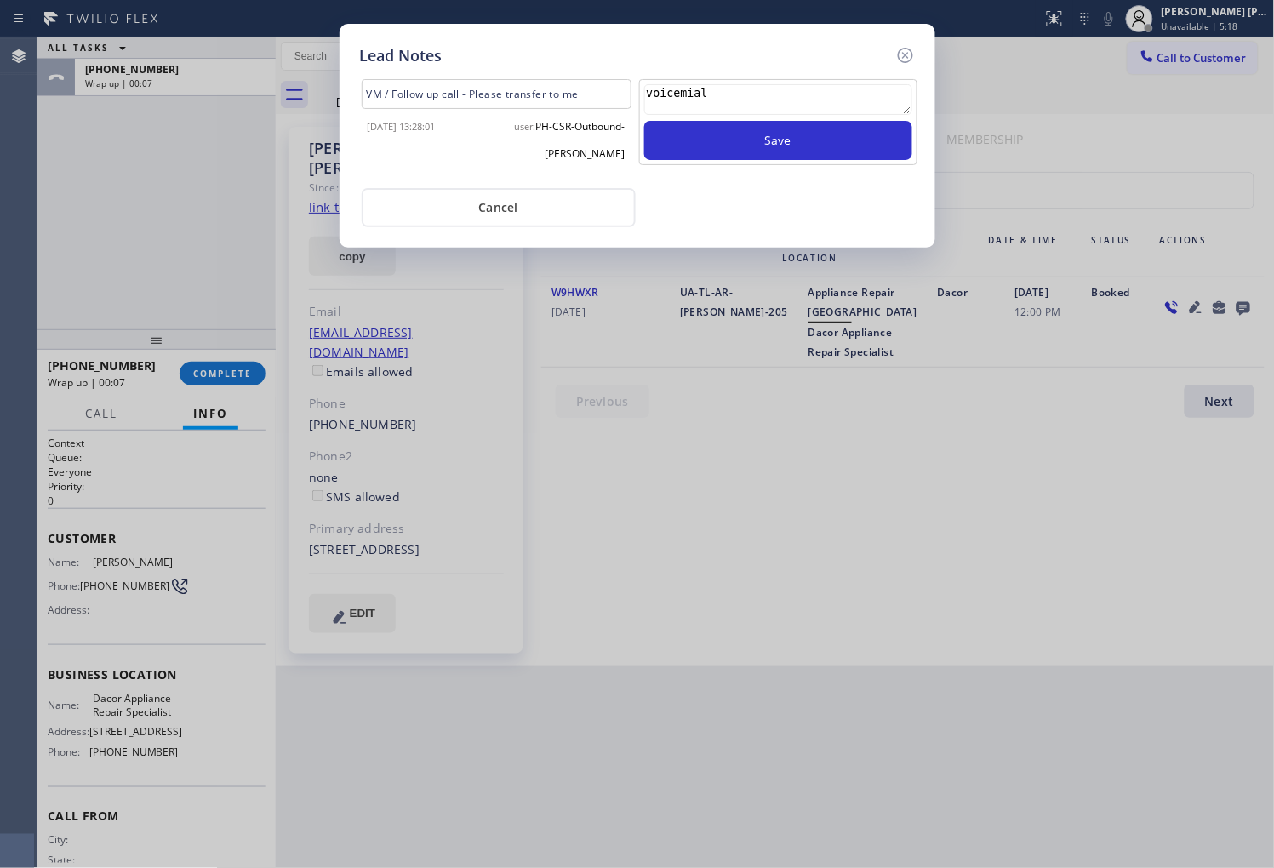
drag, startPoint x: 730, startPoint y: 85, endPoint x: 686, endPoint y: 95, distance: 44.6
click at [686, 95] on textarea "voicemial" at bounding box center [778, 99] width 268 height 31
type textarea "voicemail"
click at [764, 141] on button "Save" at bounding box center [778, 140] width 268 height 39
click at [911, 55] on icon at bounding box center [906, 55] width 20 height 20
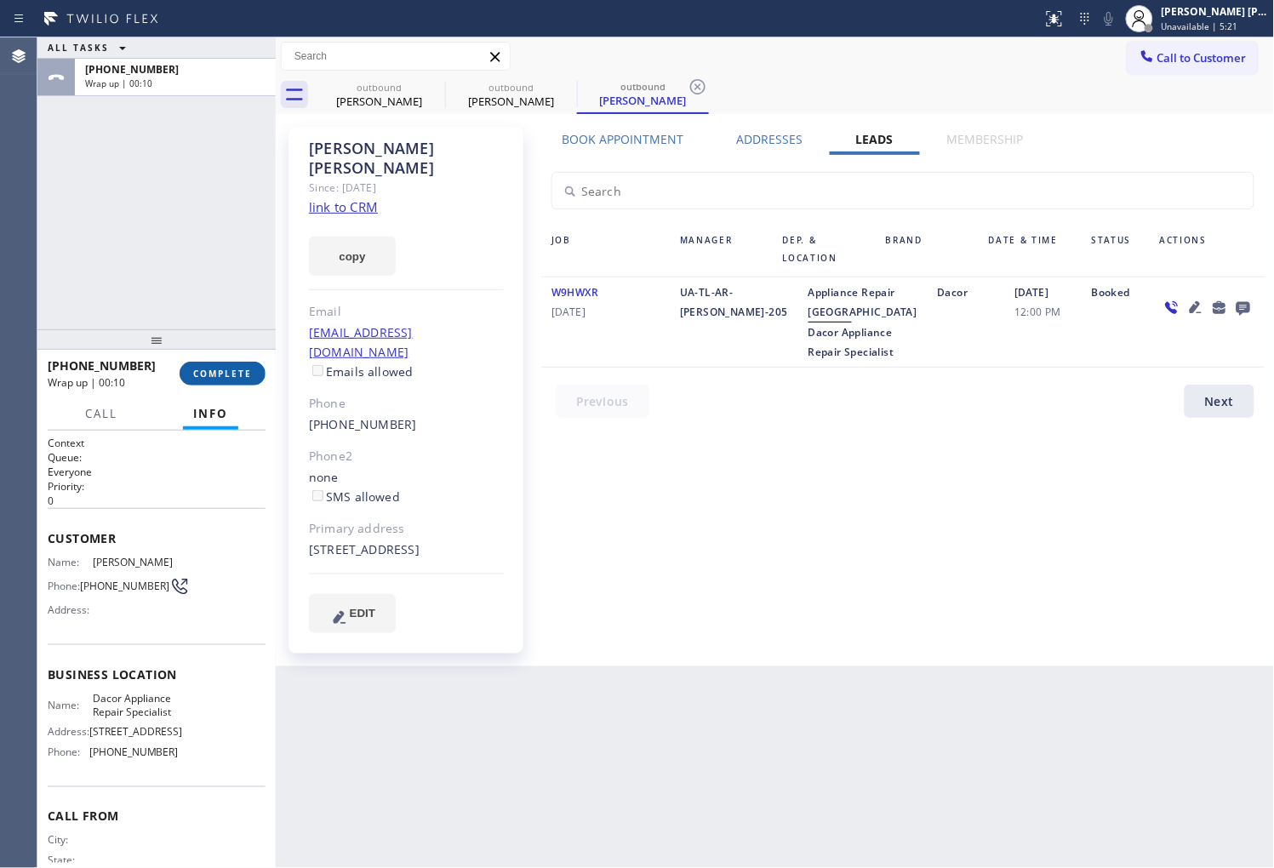
click at [214, 364] on button "COMPLETE" at bounding box center [223, 374] width 86 height 24
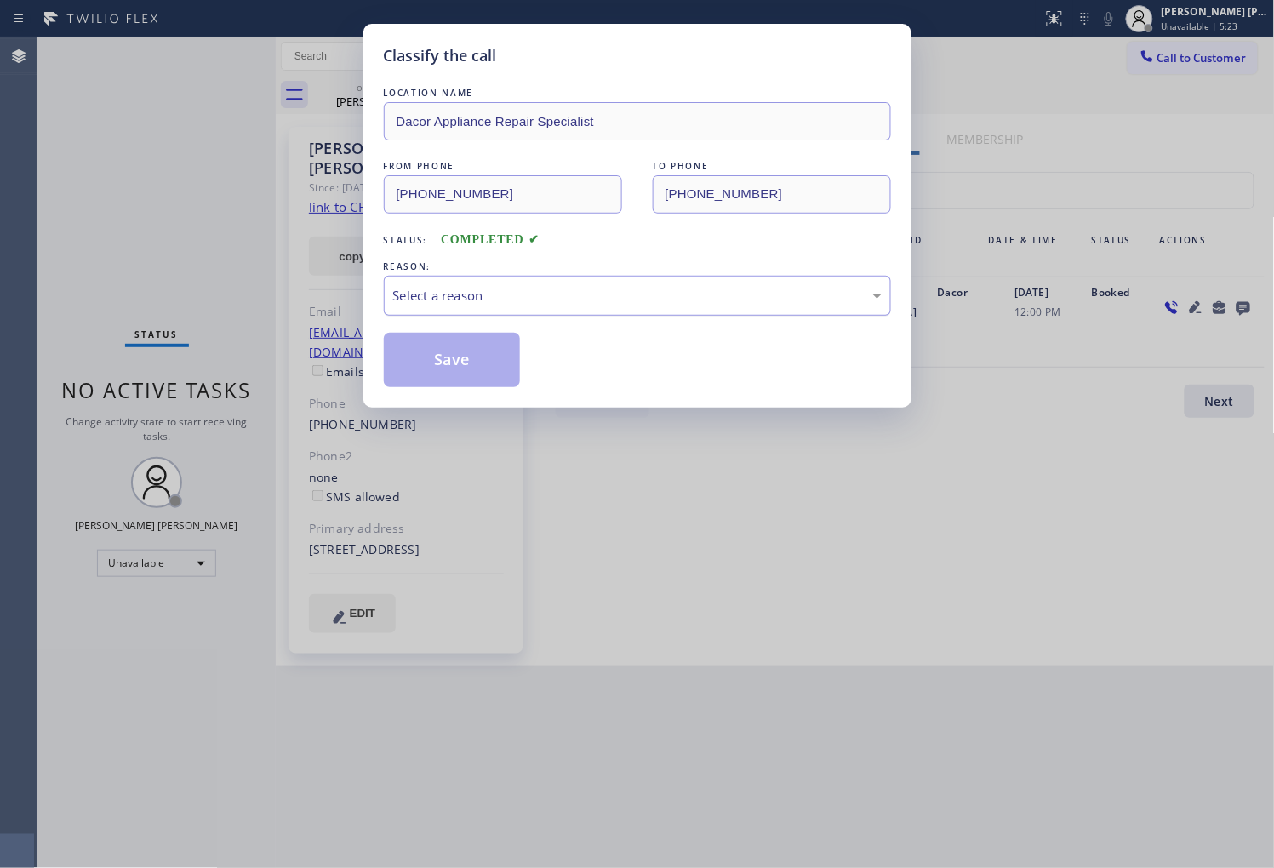
click at [489, 308] on div "Select a reason" at bounding box center [637, 296] width 507 height 40
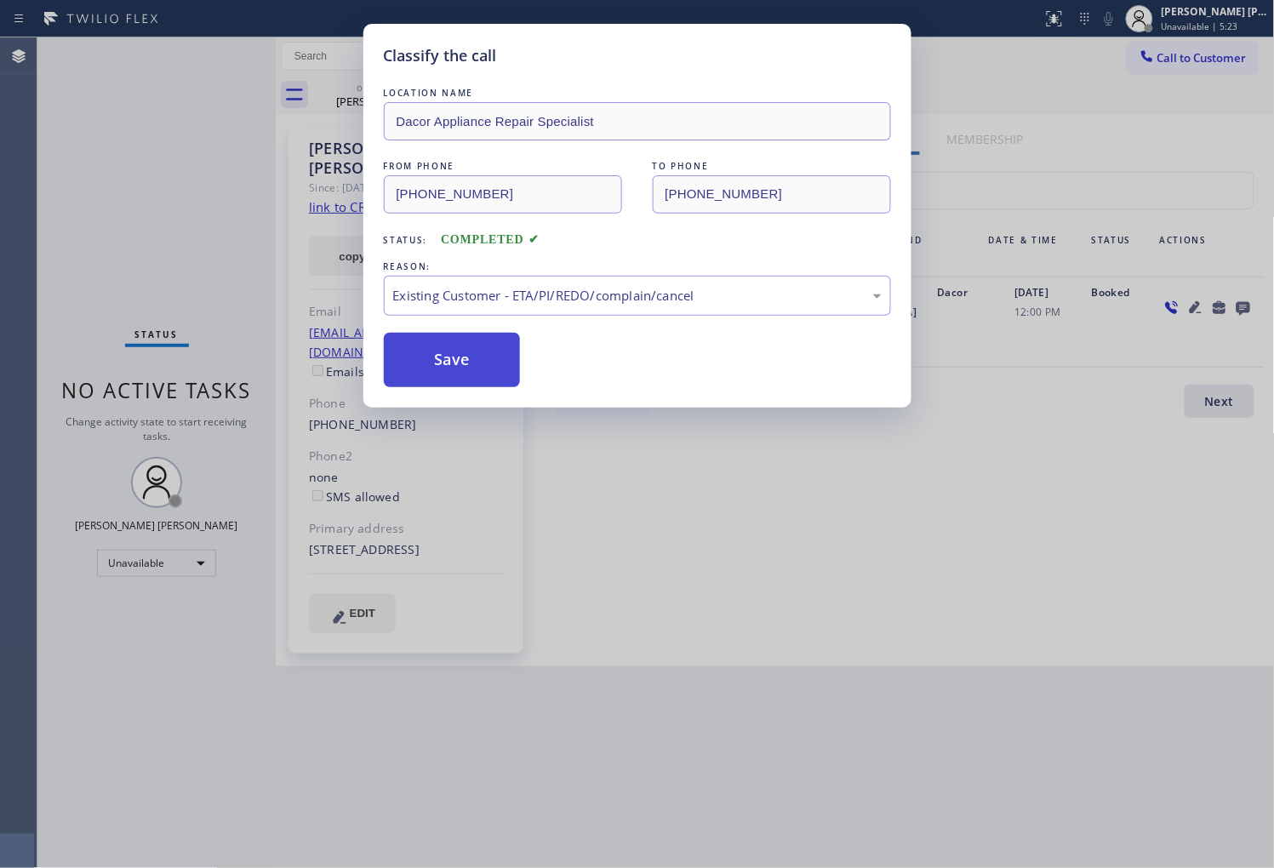
click at [455, 358] on button "Save" at bounding box center [452, 360] width 137 height 54
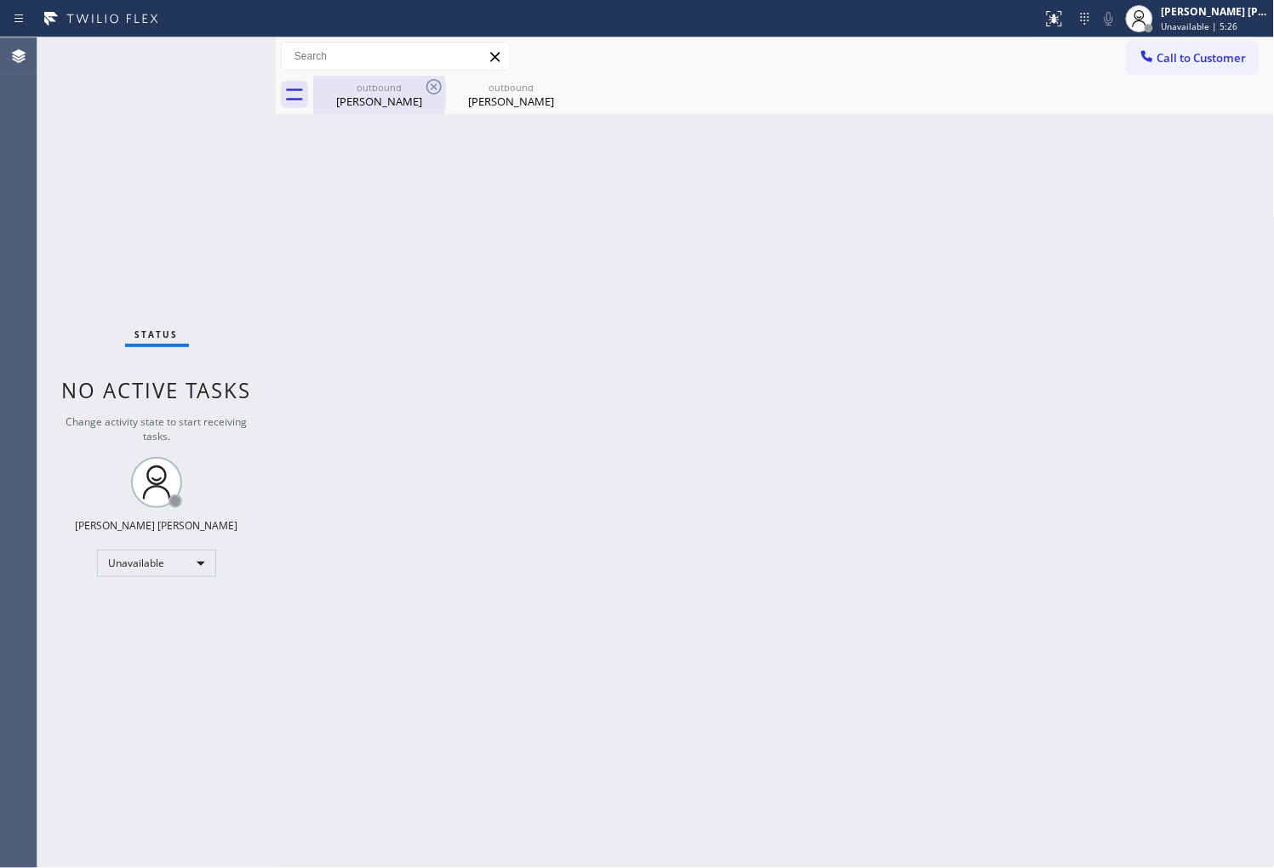
click at [388, 100] on div "Greg Hoyle" at bounding box center [379, 101] width 129 height 15
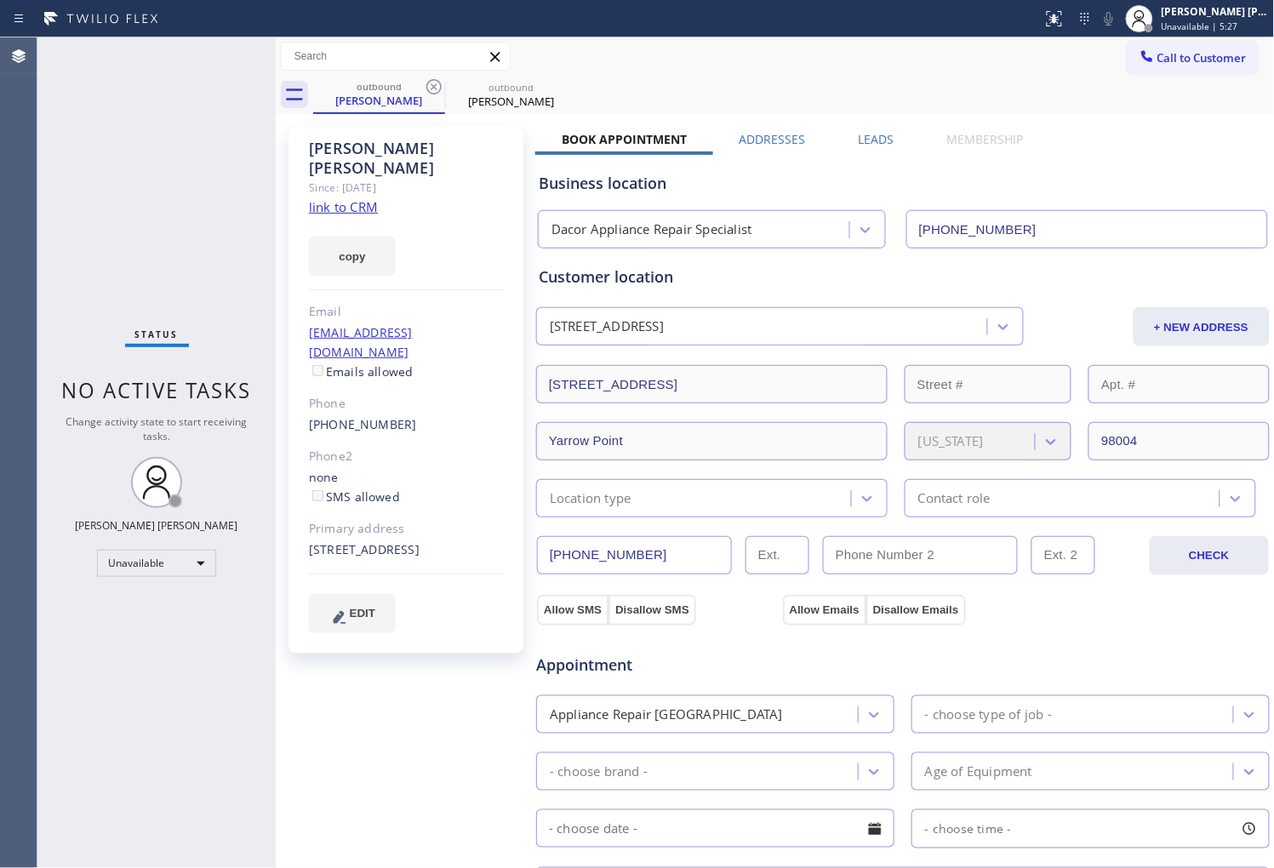
click at [369, 146] on div "Greg Hoyle" at bounding box center [406, 158] width 195 height 39
click at [437, 88] on icon at bounding box center [434, 87] width 20 height 20
click at [0, 0] on icon at bounding box center [0, 0] width 0 height 0
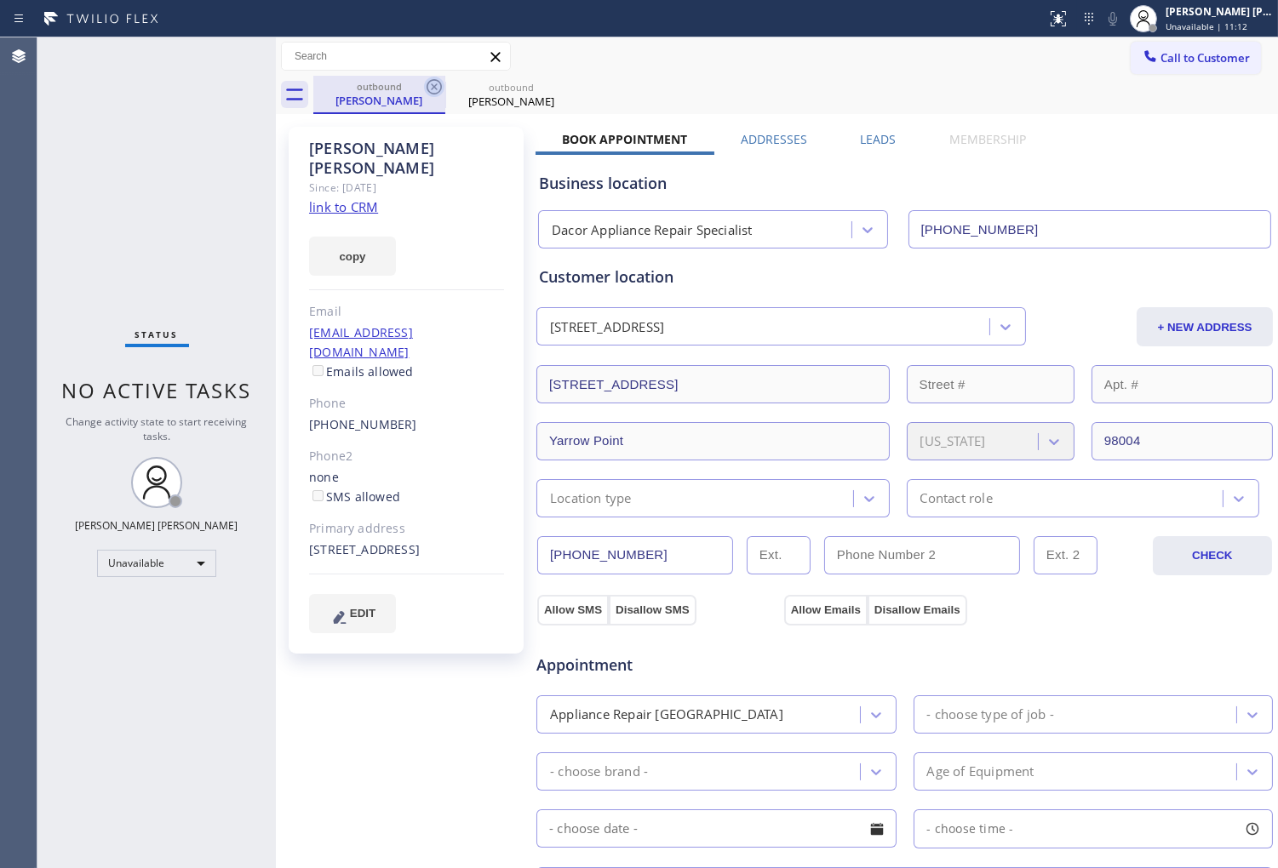
click at [437, 88] on div "outbound Greg Hoyle outbound Greg Hoyle" at bounding box center [795, 95] width 964 height 38
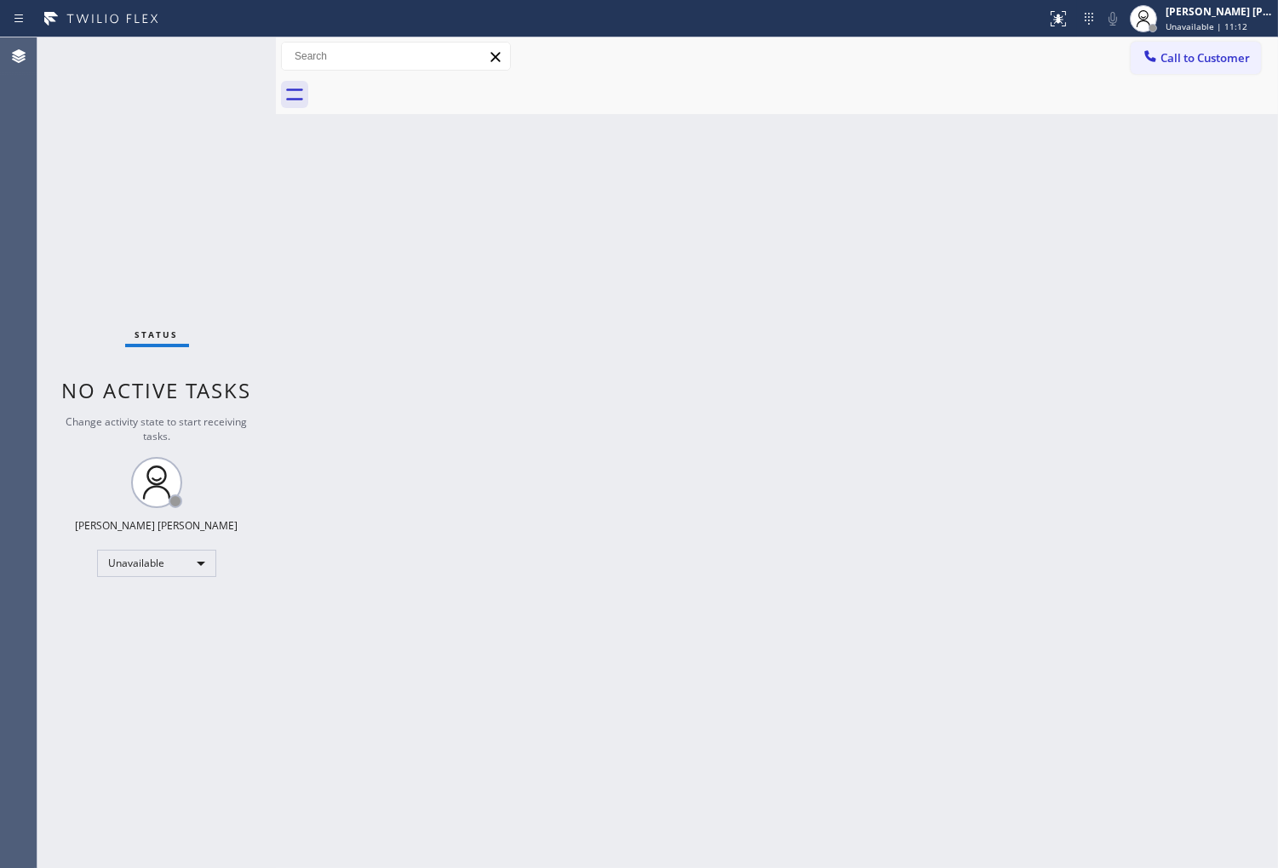
click at [432, 86] on div at bounding box center [795, 95] width 964 height 38
click at [1197, 45] on button "Call to Customer" at bounding box center [1195, 58] width 130 height 32
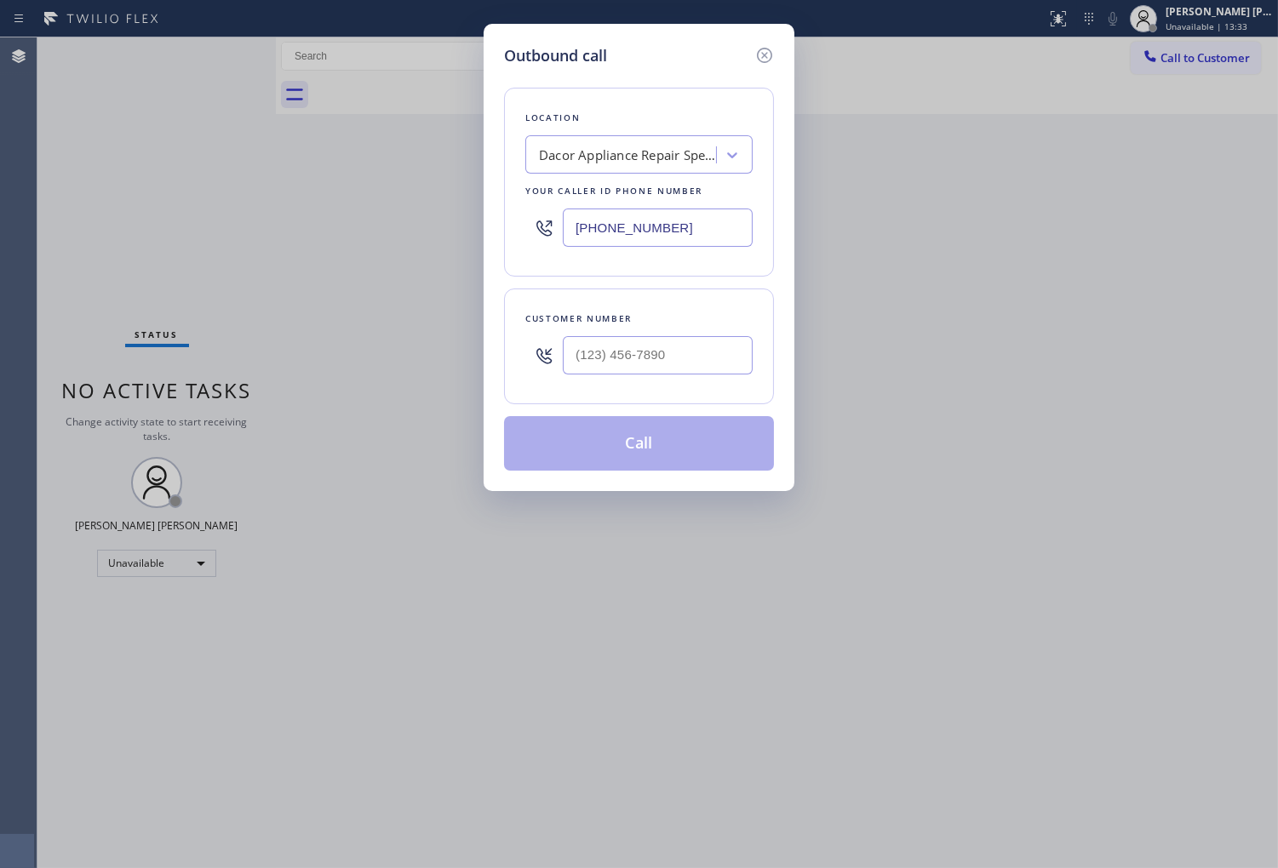
click at [627, 210] on input "(206) 569-4206" at bounding box center [658, 228] width 190 height 38
click at [625, 210] on input "(206) 569-4206" at bounding box center [658, 228] width 190 height 38
paste input "714) 855-4254"
type input "(714) 855-4254"
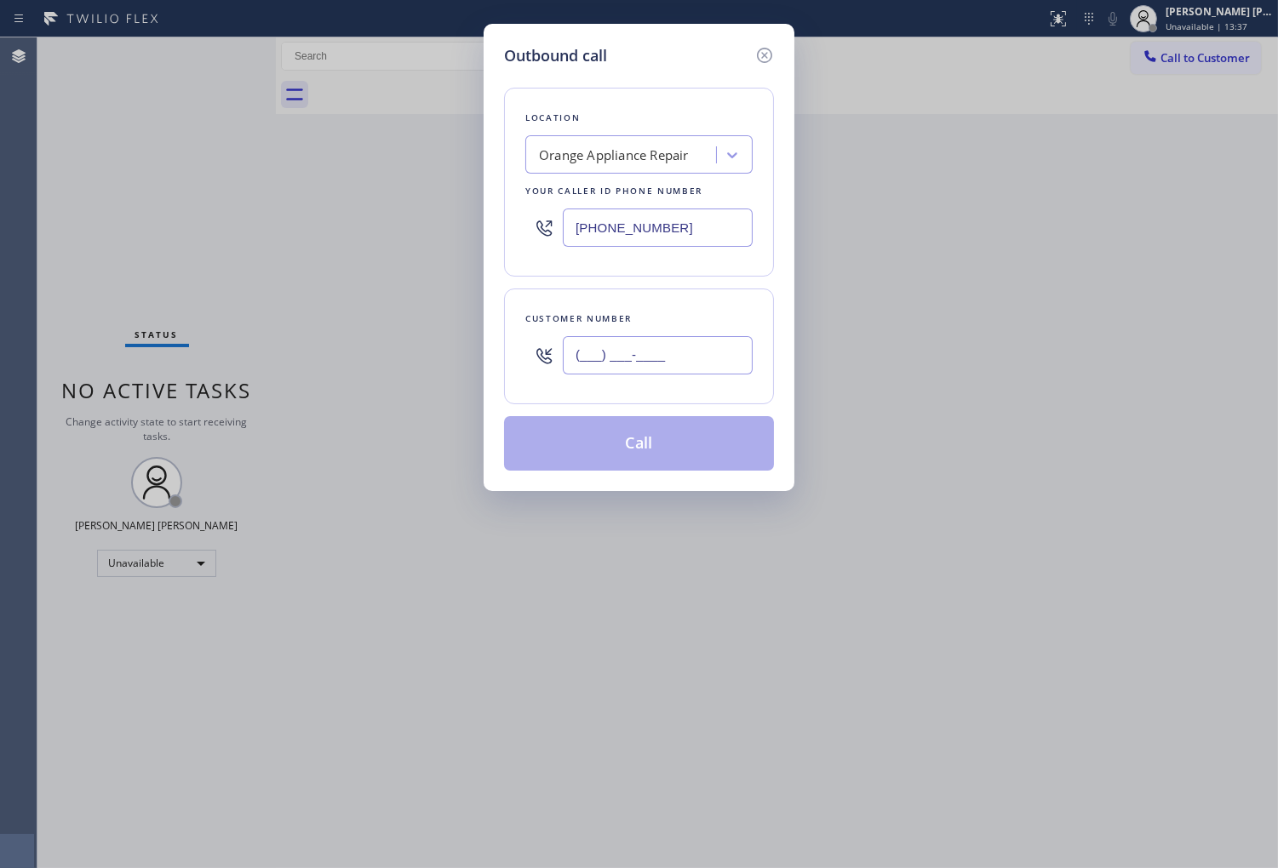
click at [675, 360] on input "(___) ___-____" at bounding box center [658, 355] width 190 height 38
paste input "714) 322-5483"
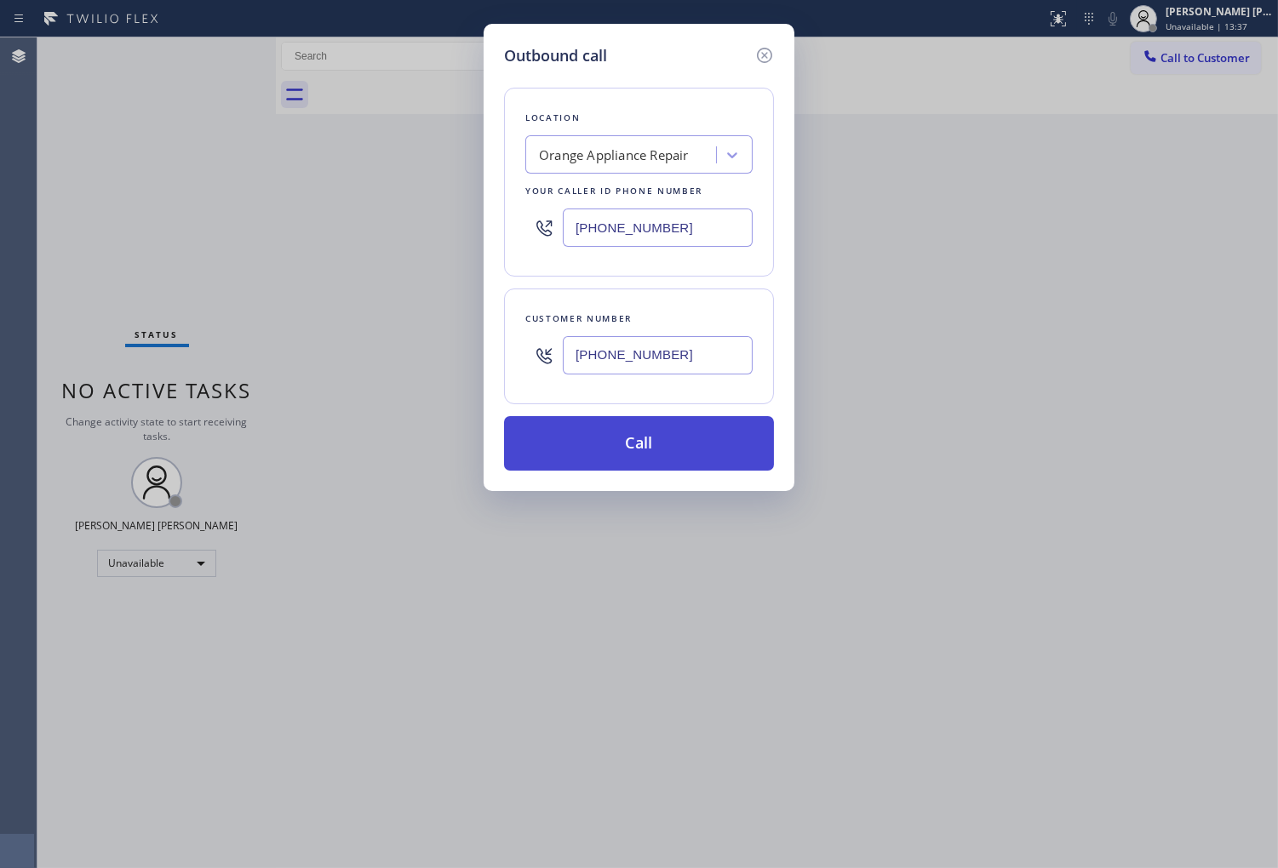
type input "(714) 322-5483"
click at [667, 449] on button "Call" at bounding box center [639, 443] width 270 height 54
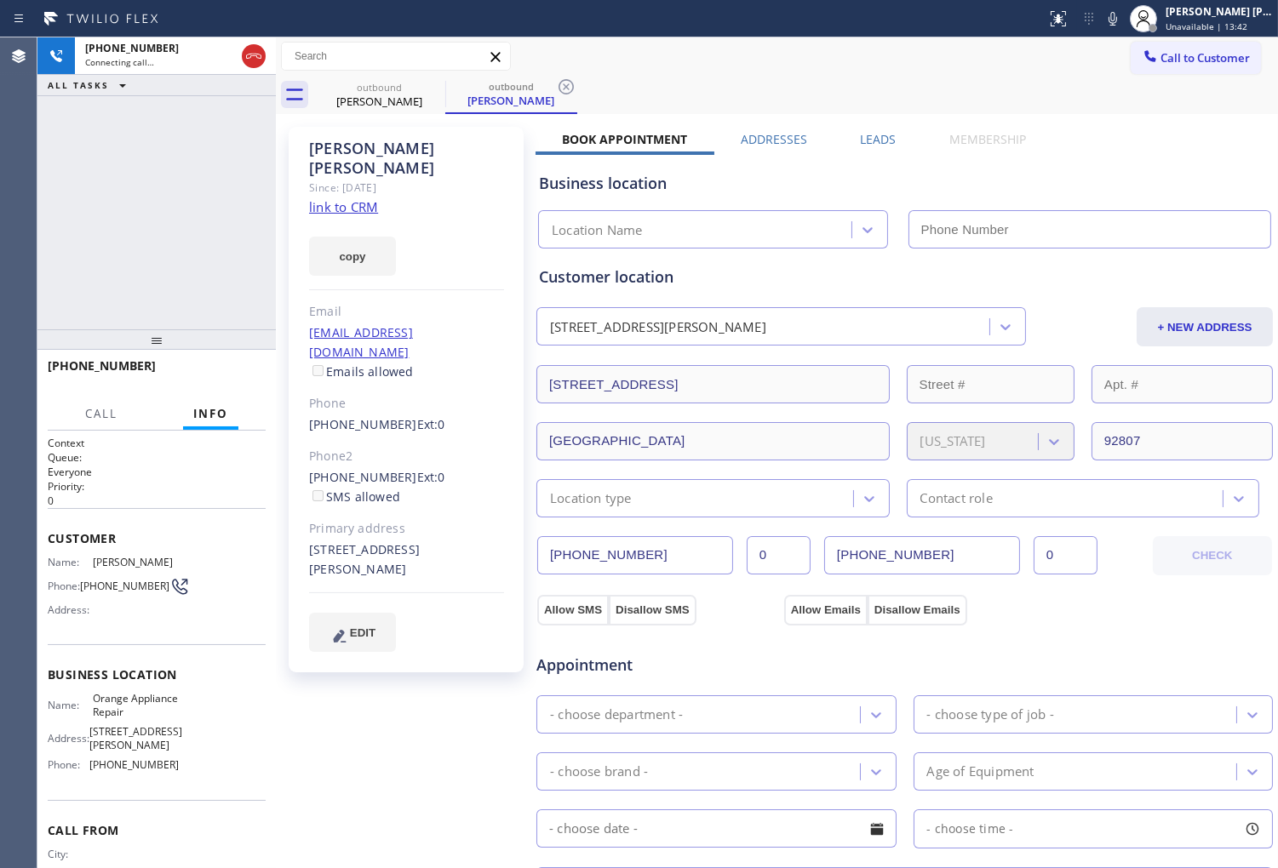
click at [367, 153] on div "Melissa Tait" at bounding box center [406, 158] width 195 height 39
type input "(714) 855-4254"
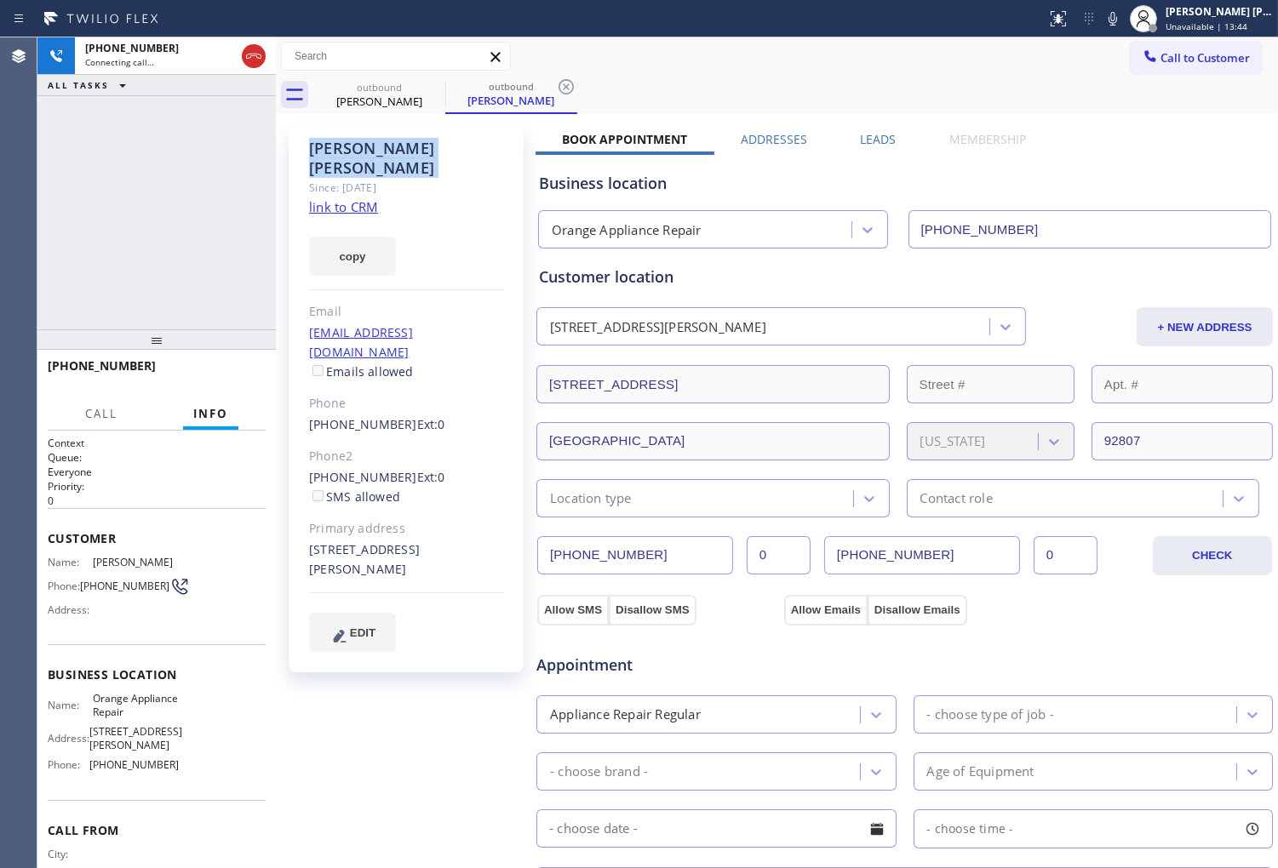
click at [209, 237] on div "+17143225483 Connecting call… ALL TASKS ALL TASKS ACTIVE TASKS TASKS IN WRAP UP" at bounding box center [156, 183] width 238 height 292
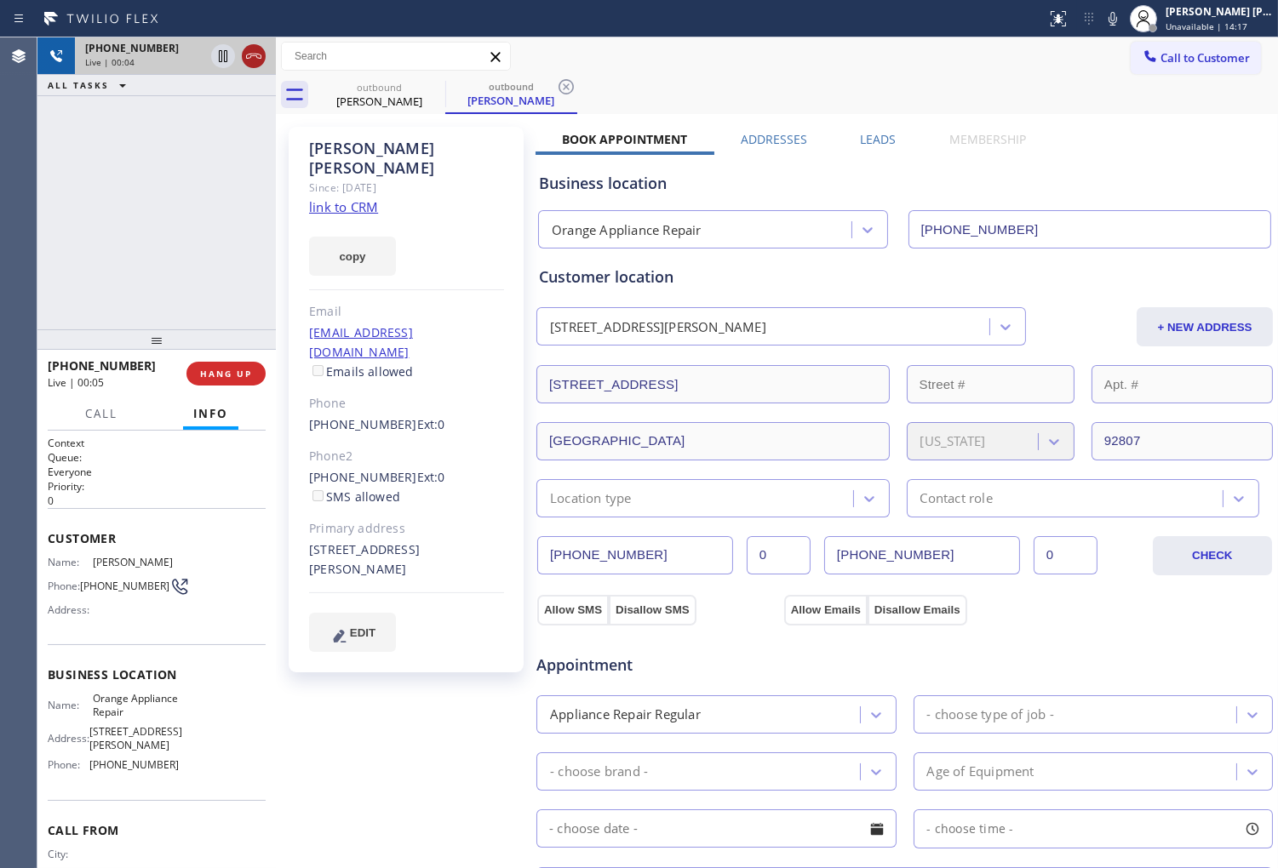
click at [253, 53] on icon at bounding box center [253, 56] width 20 height 20
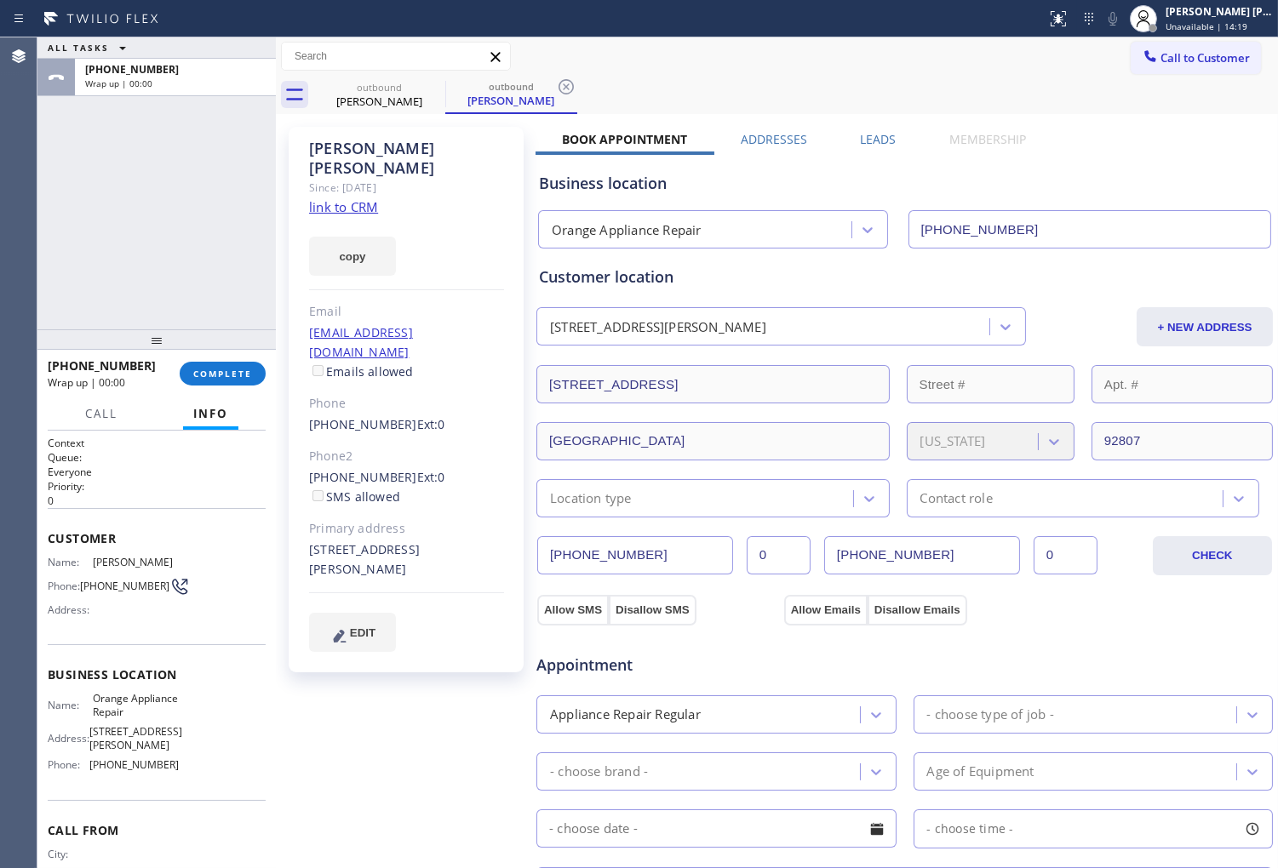
click at [874, 140] on label "Leads" at bounding box center [878, 139] width 36 height 16
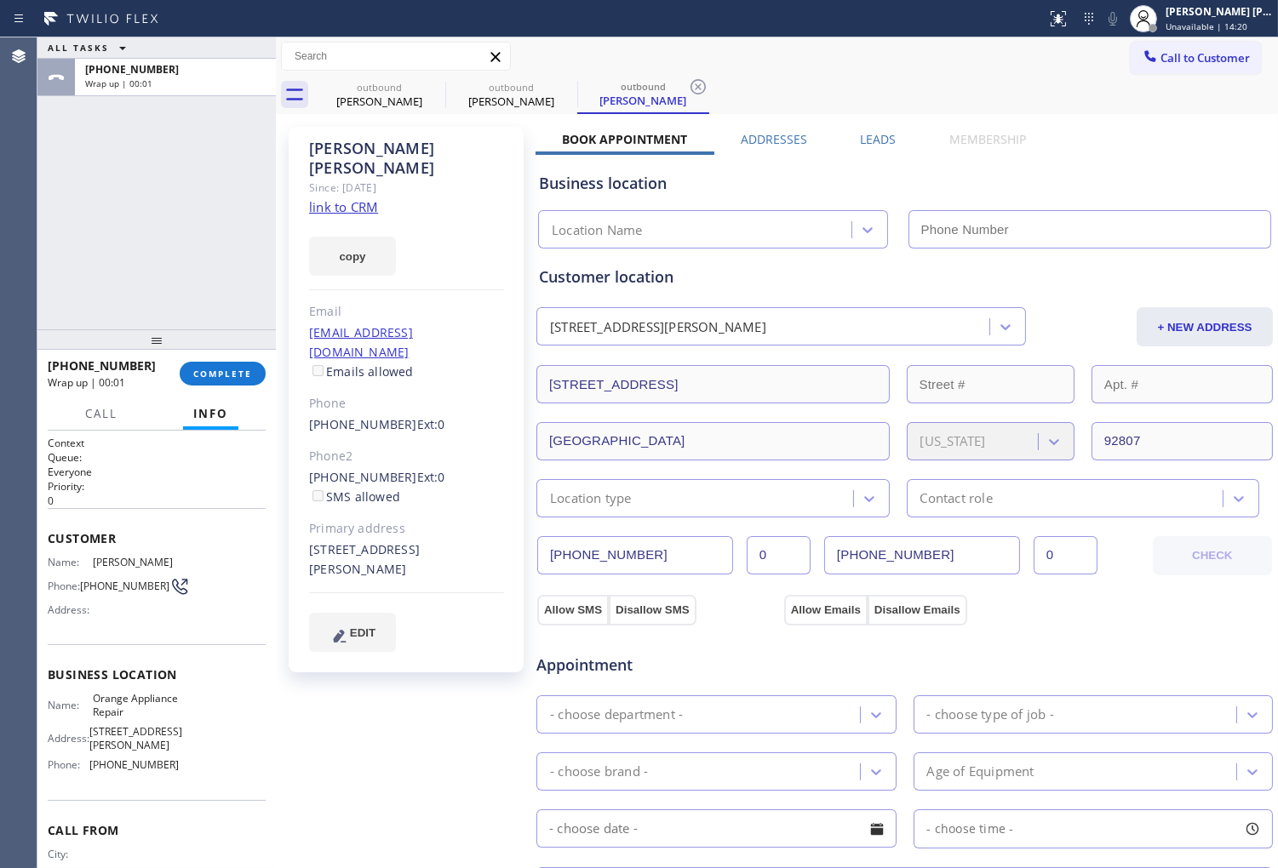
type input "(714) 855-4254"
click at [872, 143] on label "Leads" at bounding box center [878, 139] width 36 height 16
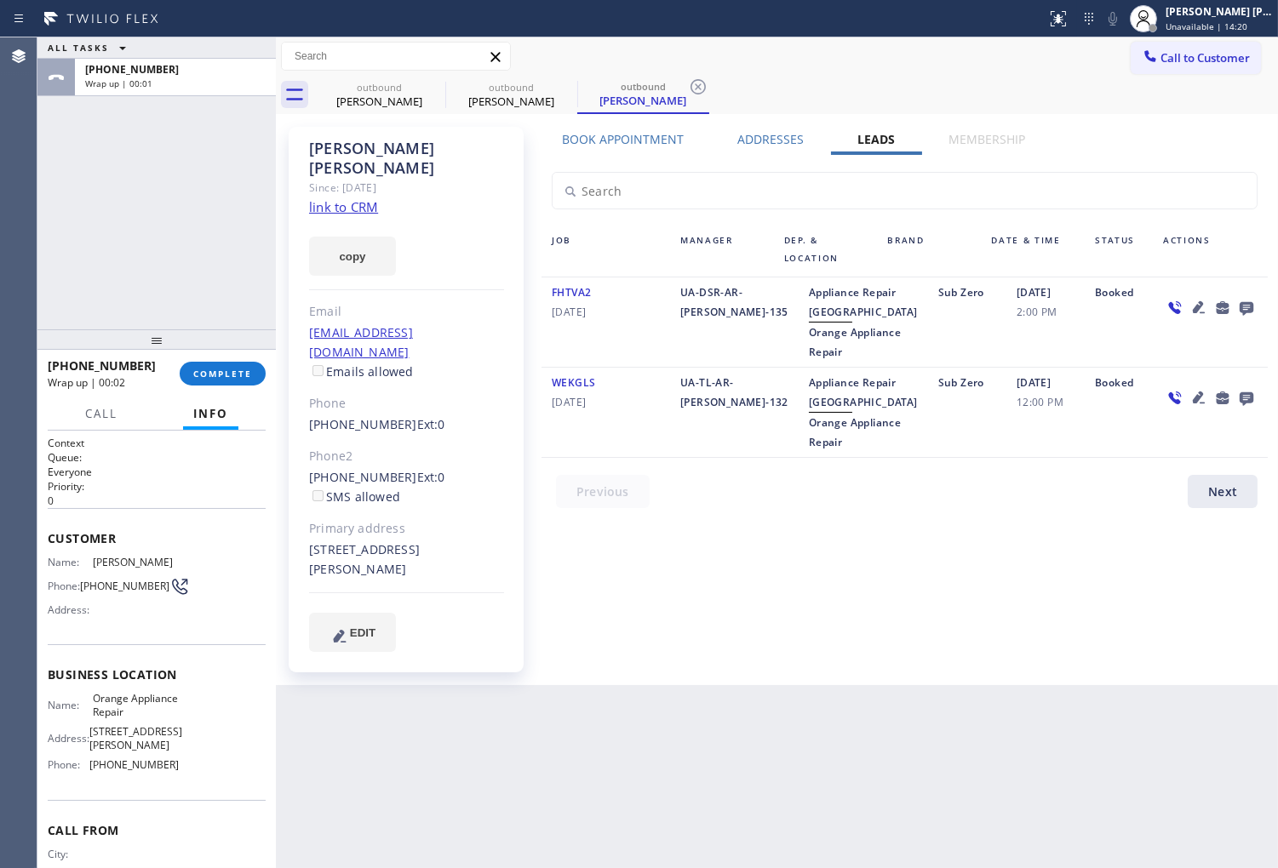
click at [1247, 307] on icon at bounding box center [1246, 309] width 14 height 14
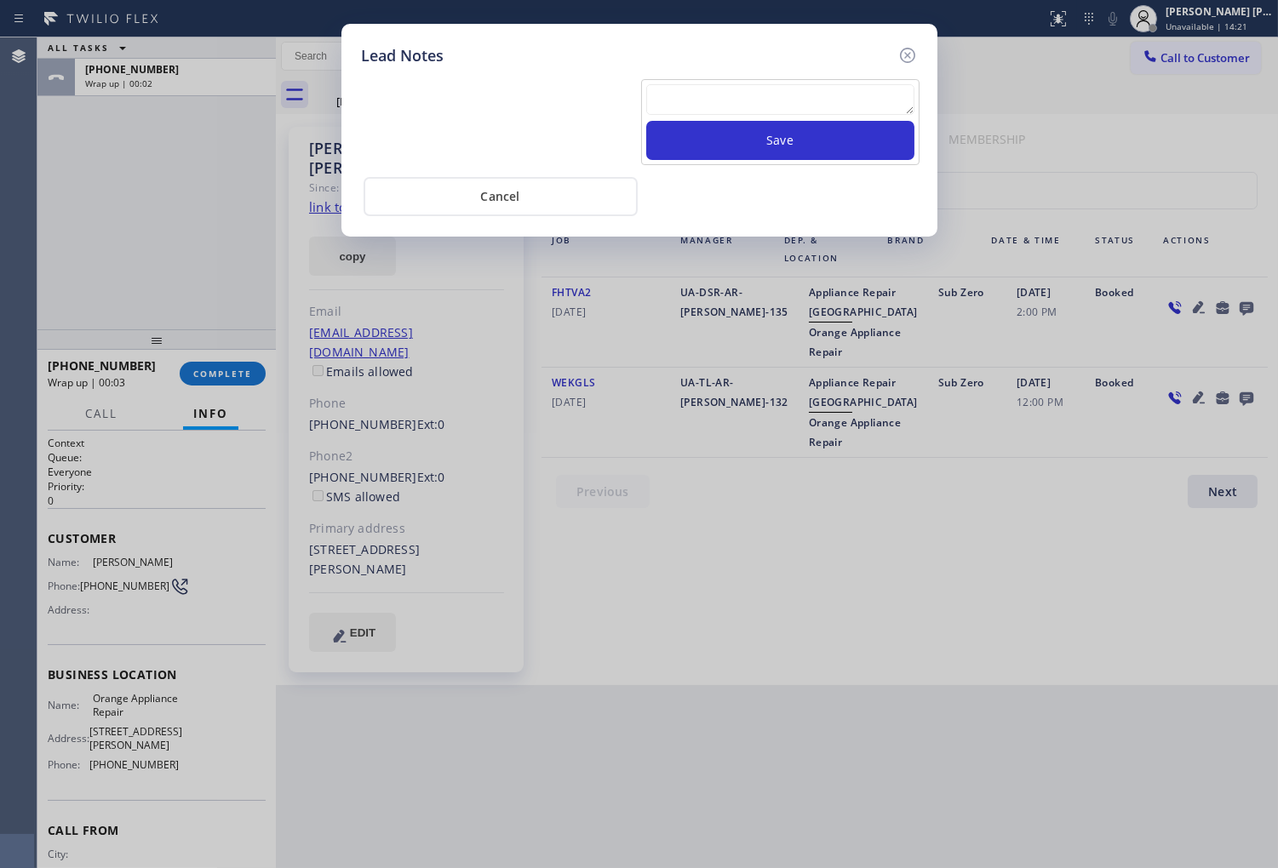
click at [873, 99] on textarea at bounding box center [780, 99] width 268 height 31
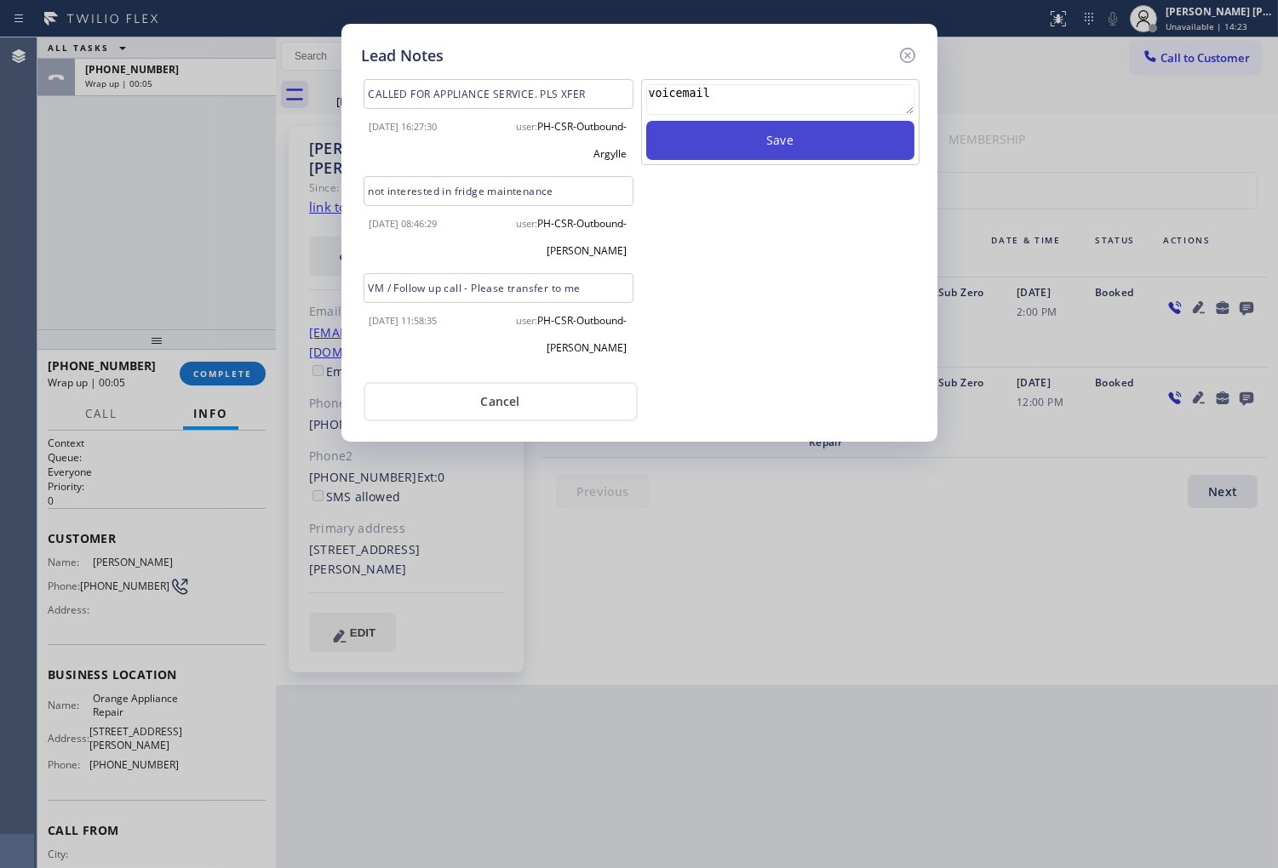
type textarea "voicemail"
click at [839, 134] on button "Save" at bounding box center [780, 140] width 268 height 39
click at [901, 56] on icon at bounding box center [907, 55] width 20 height 20
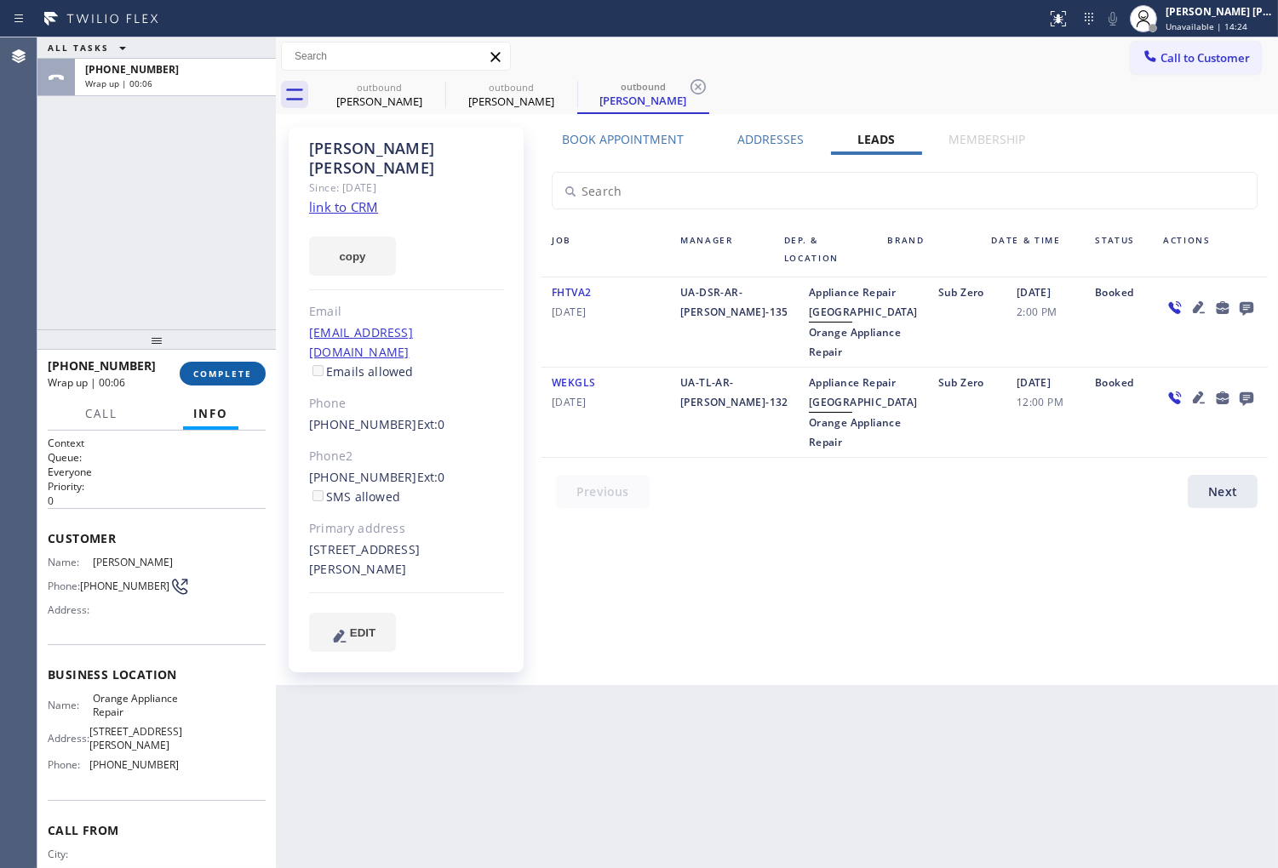
click at [220, 371] on span "COMPLETE" at bounding box center [222, 374] width 59 height 12
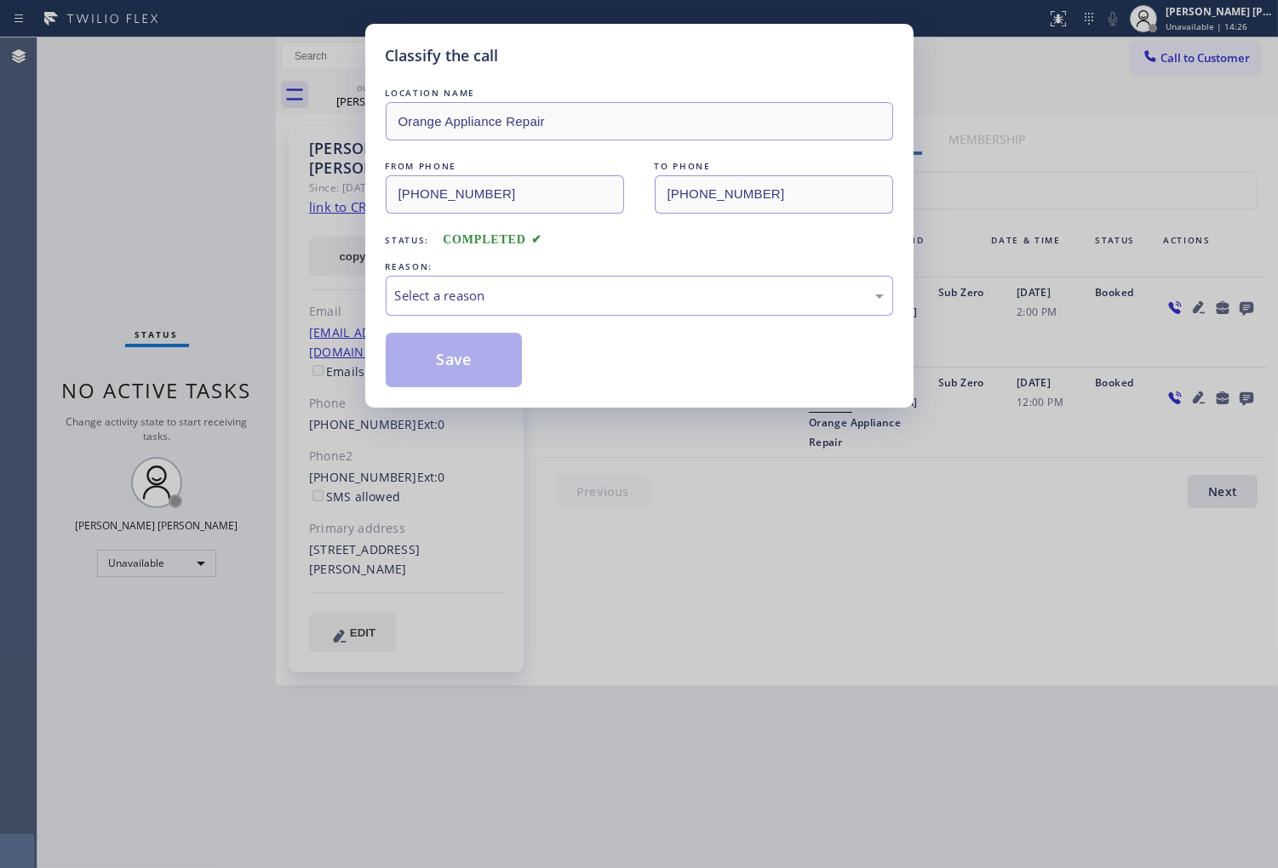
click at [491, 290] on div "Select a reason" at bounding box center [639, 296] width 489 height 20
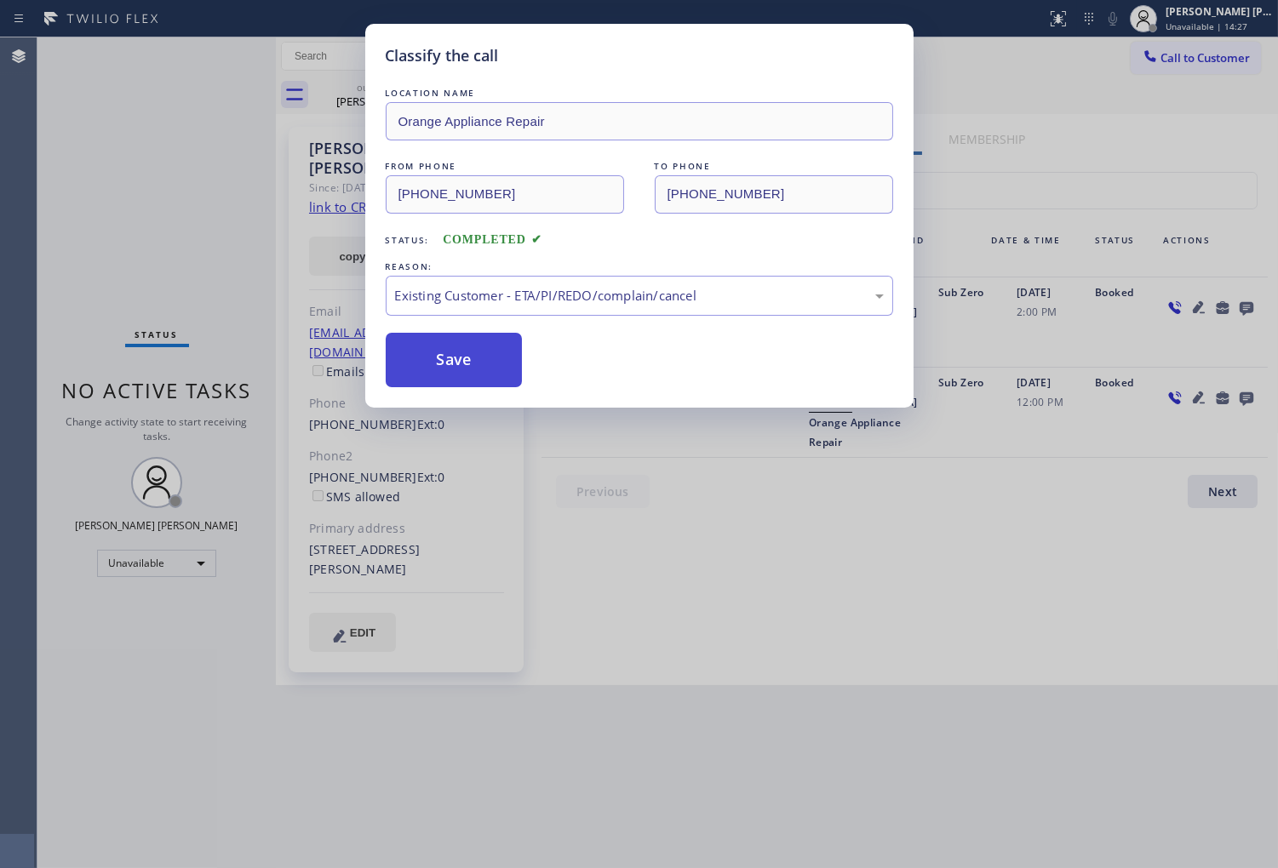
click at [443, 375] on button "Save" at bounding box center [454, 360] width 137 height 54
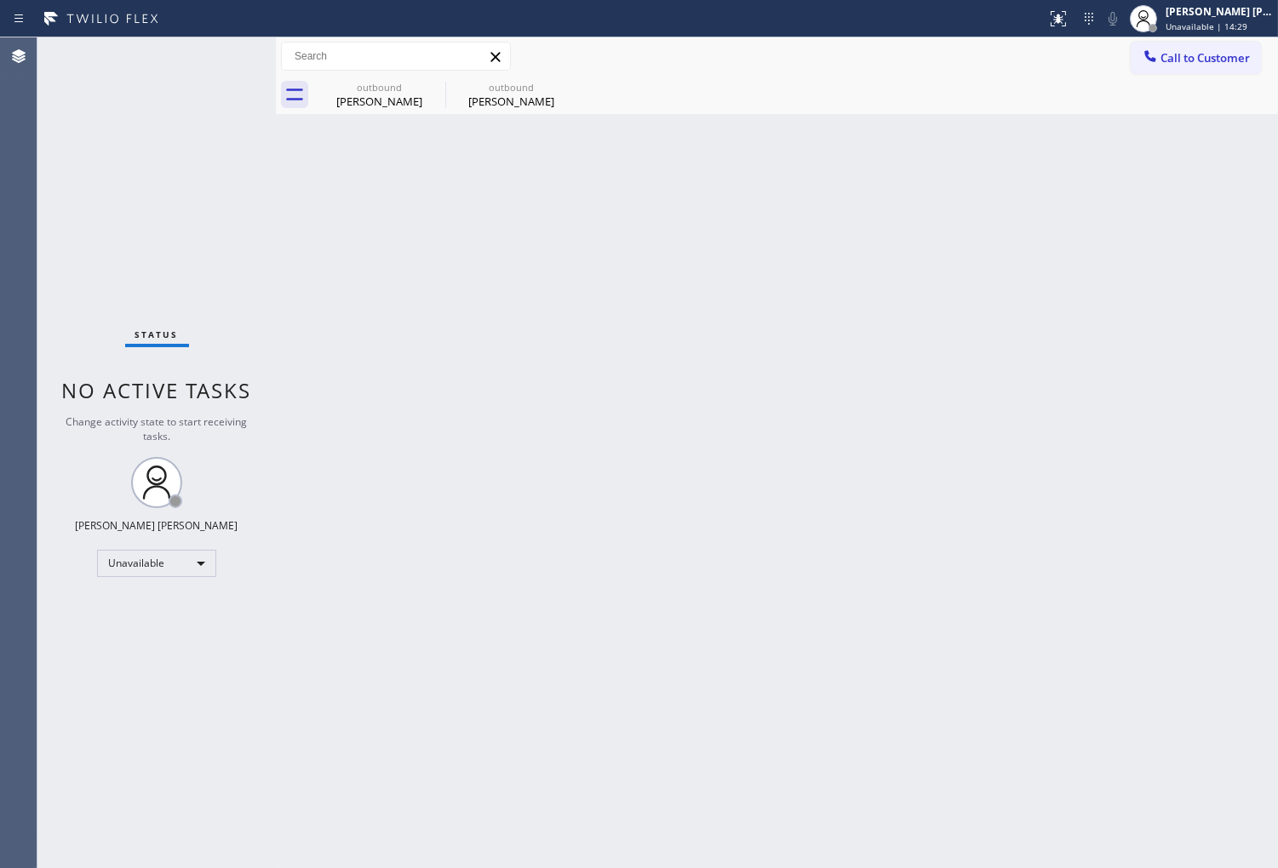
click at [421, 114] on div "Back to Dashboard Change Sender ID Customers Technicians Select a contact Outbo…" at bounding box center [777, 452] width 1002 height 831
click at [431, 90] on icon at bounding box center [434, 87] width 20 height 20
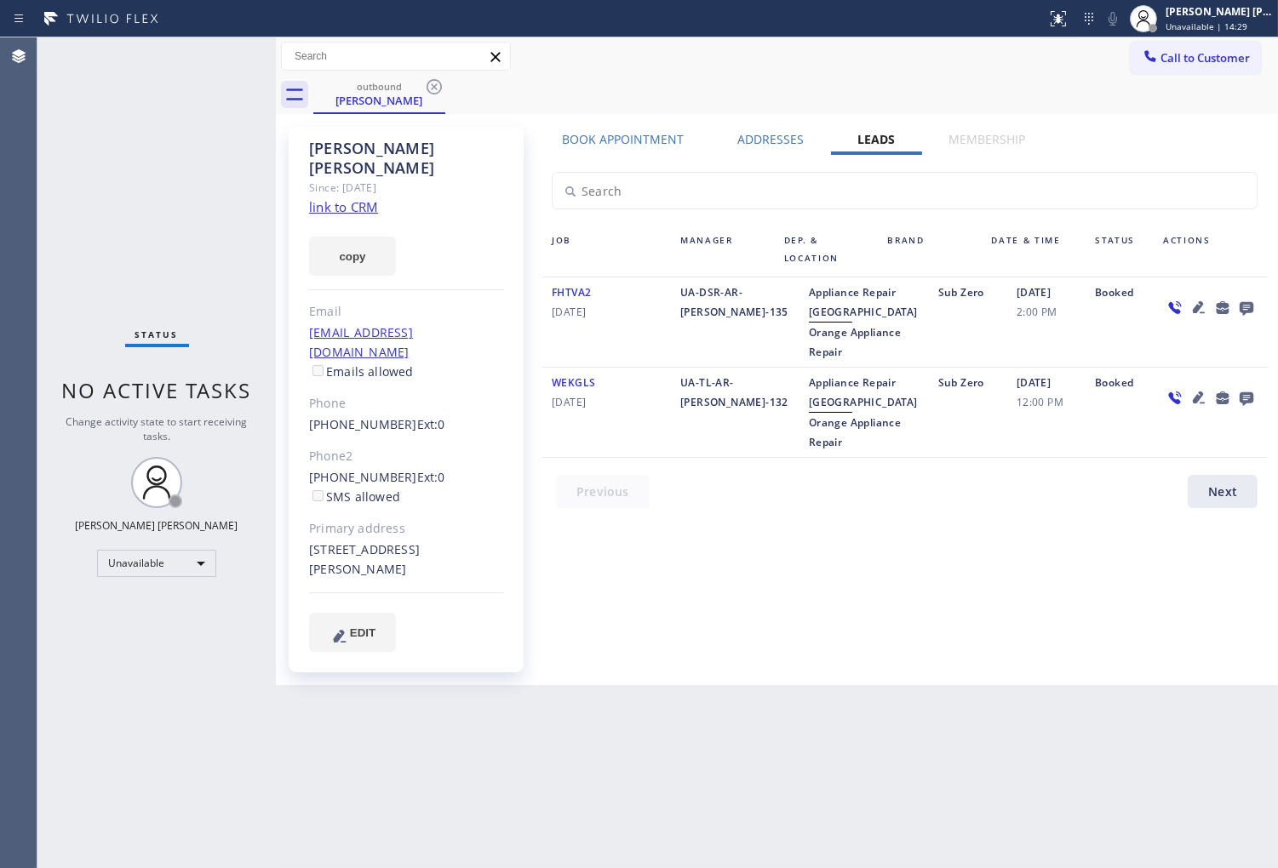
click at [431, 90] on icon at bounding box center [434, 87] width 20 height 20
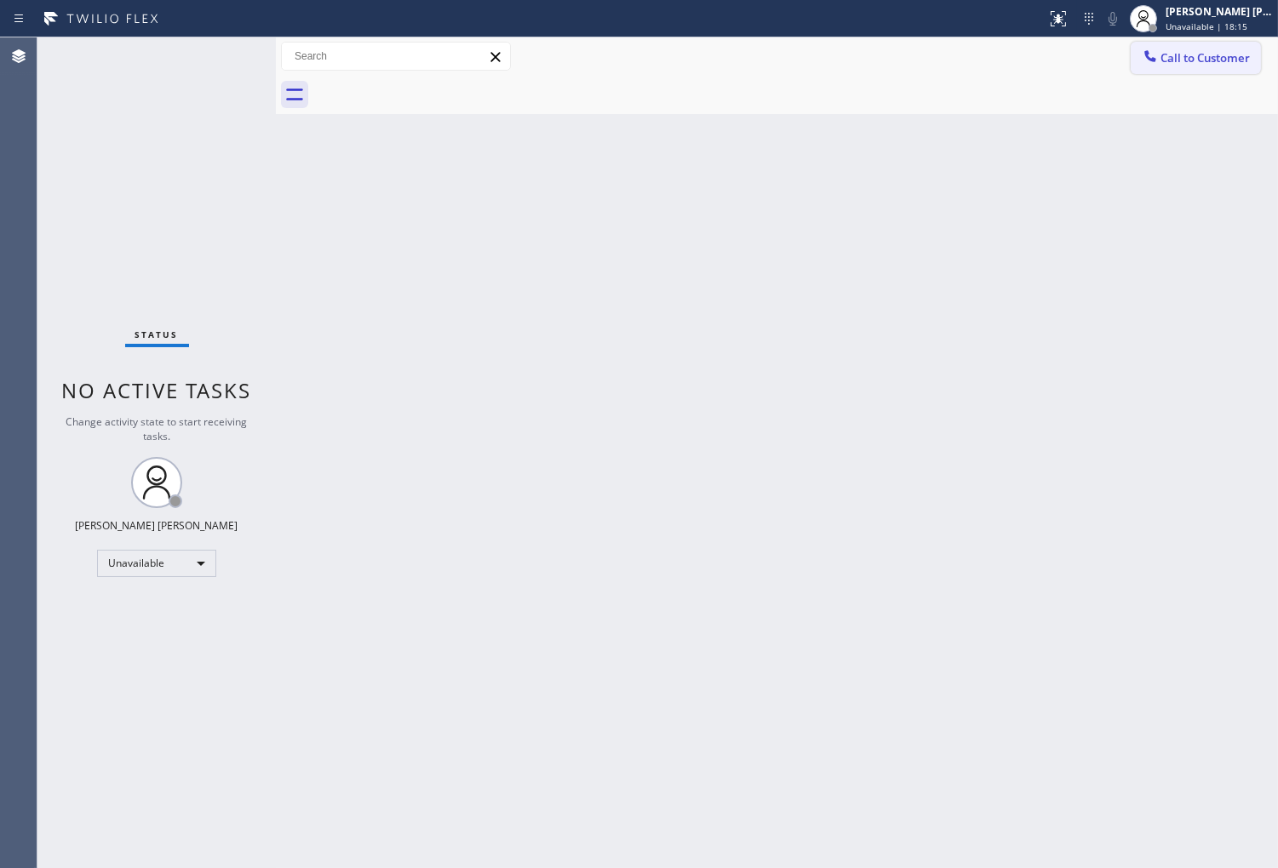
click at [1207, 55] on span "Call to Customer" at bounding box center [1204, 57] width 89 height 15
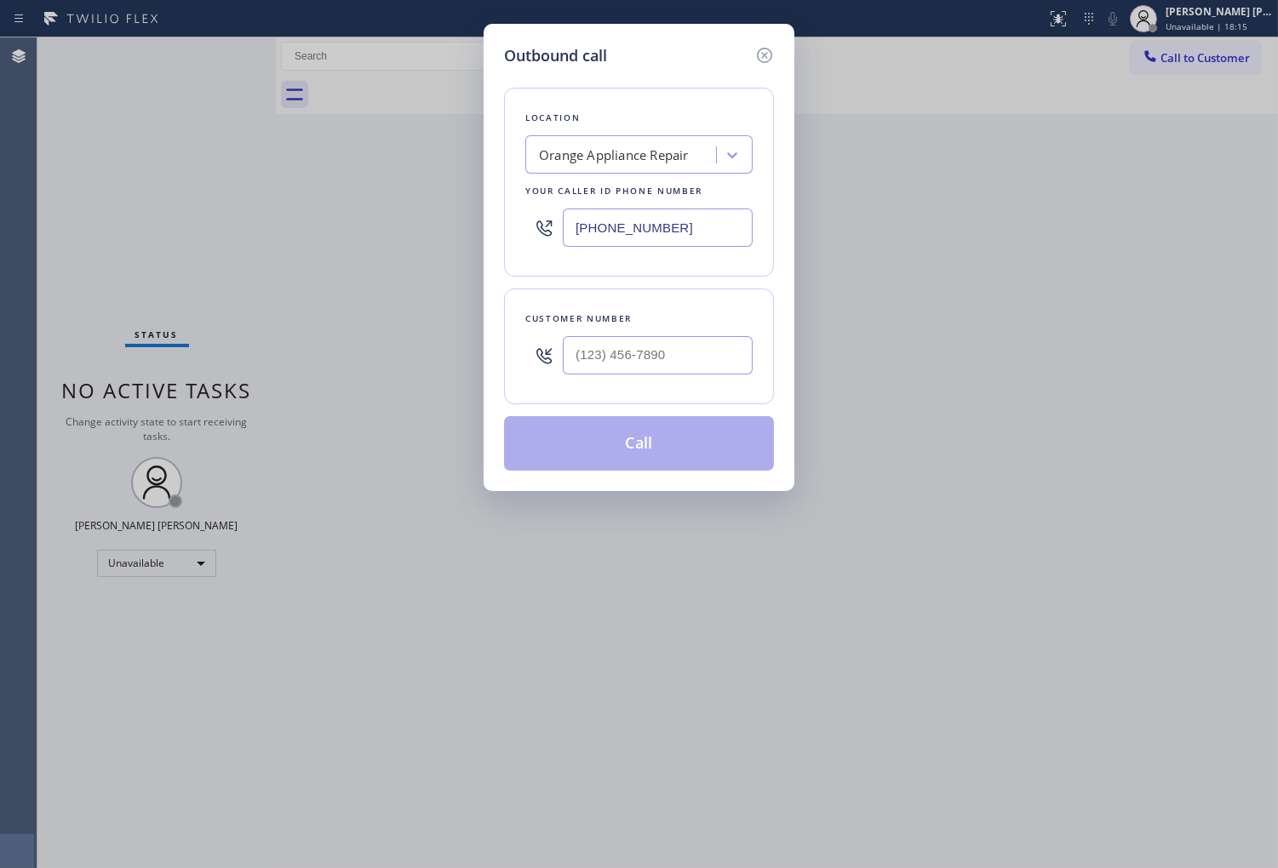
click at [617, 230] on input "(714) 855-4254" at bounding box center [658, 228] width 190 height 38
paste input "855) 731-4952"
type input "(855) 731-4952"
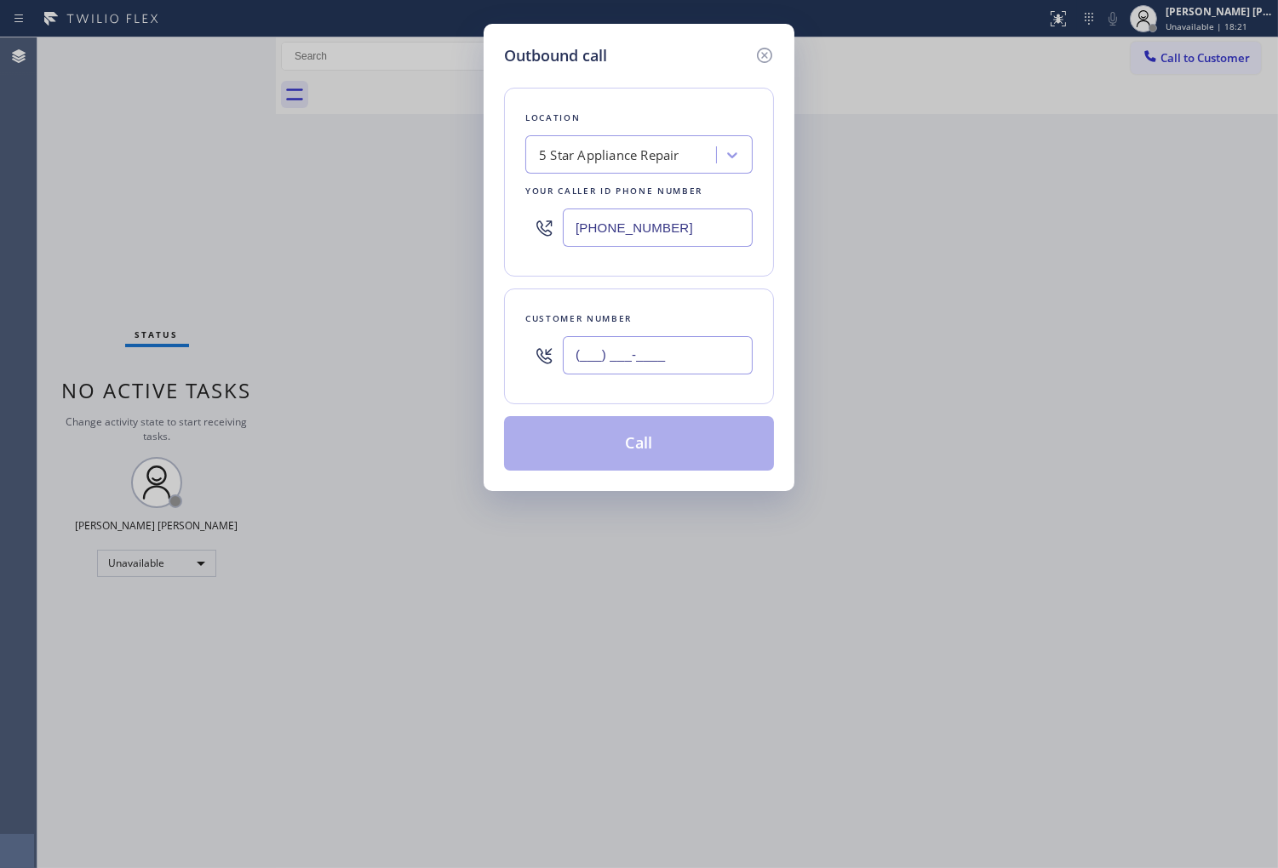
click at [625, 346] on input "(___) ___-____" at bounding box center [658, 355] width 190 height 38
paste input "206) 734-5935"
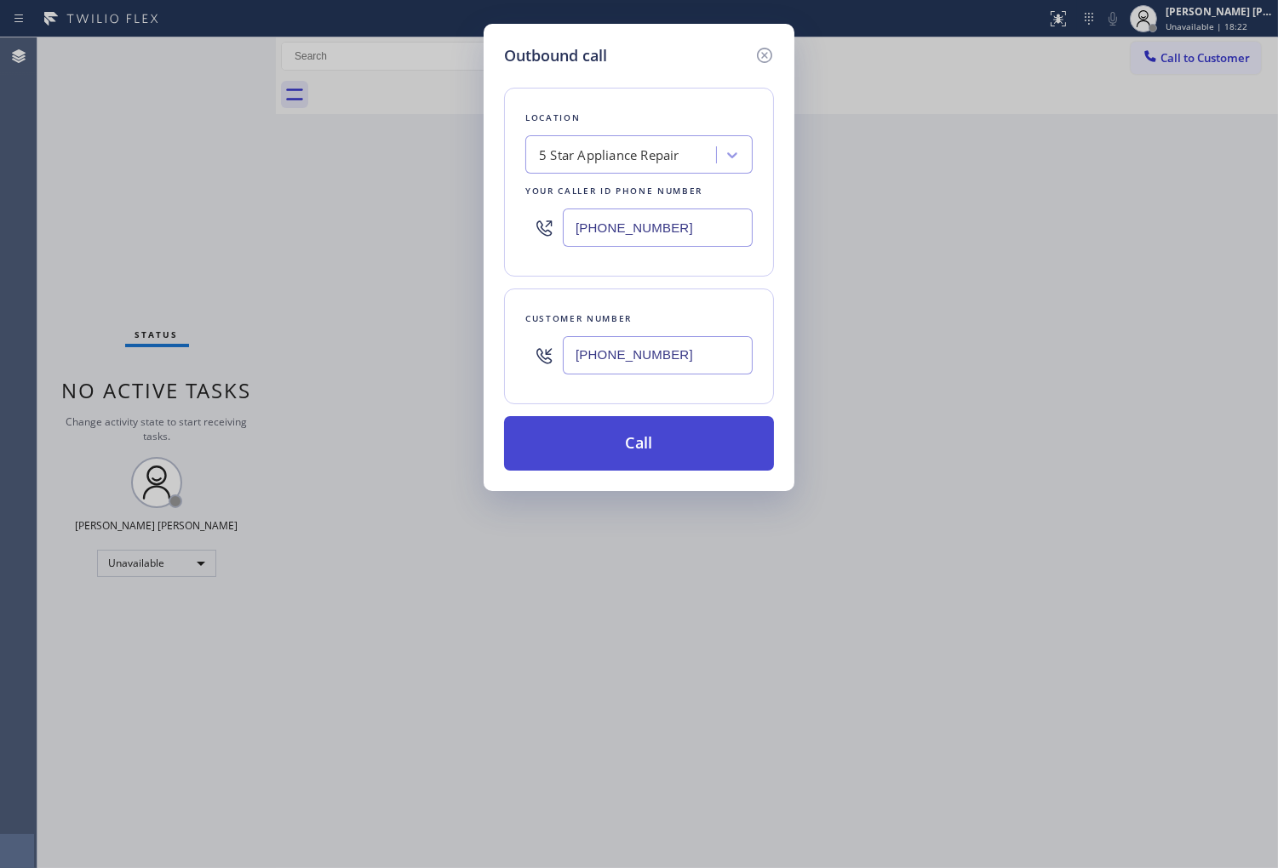
type input "(206) 734-5935"
click at [650, 435] on button "Call" at bounding box center [639, 443] width 270 height 54
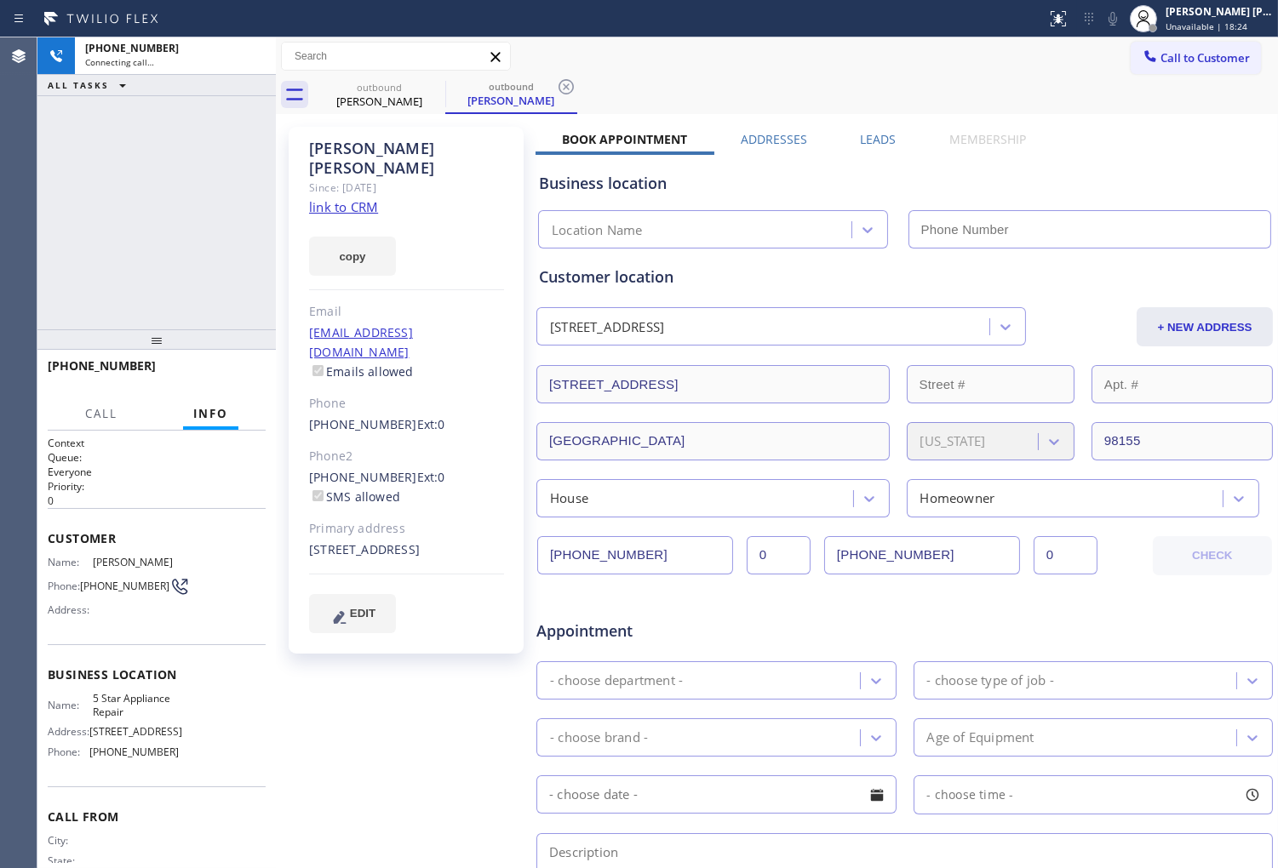
drag, startPoint x: 371, startPoint y: 171, endPoint x: 398, endPoint y: 151, distance: 33.4
click at [398, 151] on div "Matt Buffaloe" at bounding box center [406, 158] width 195 height 39
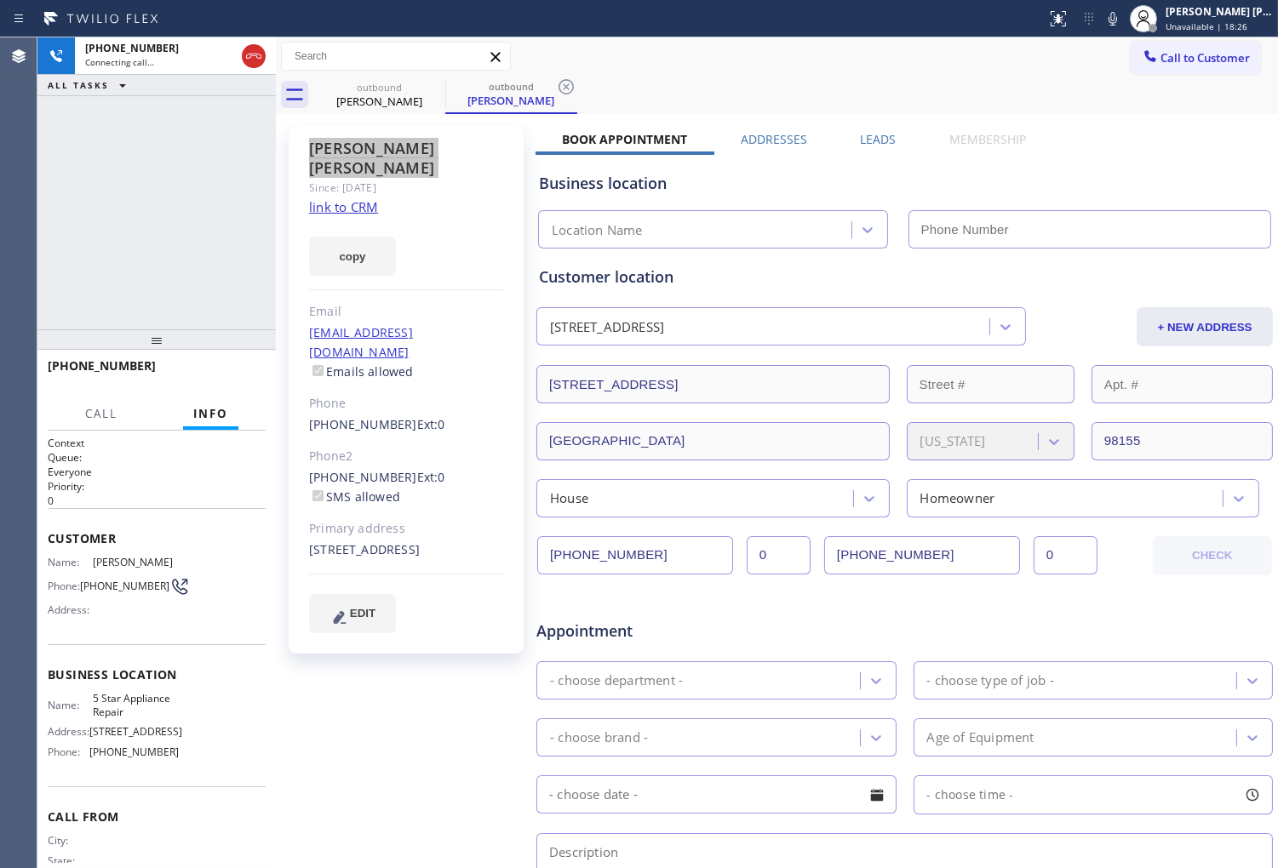
type input "(855) 731-4952"
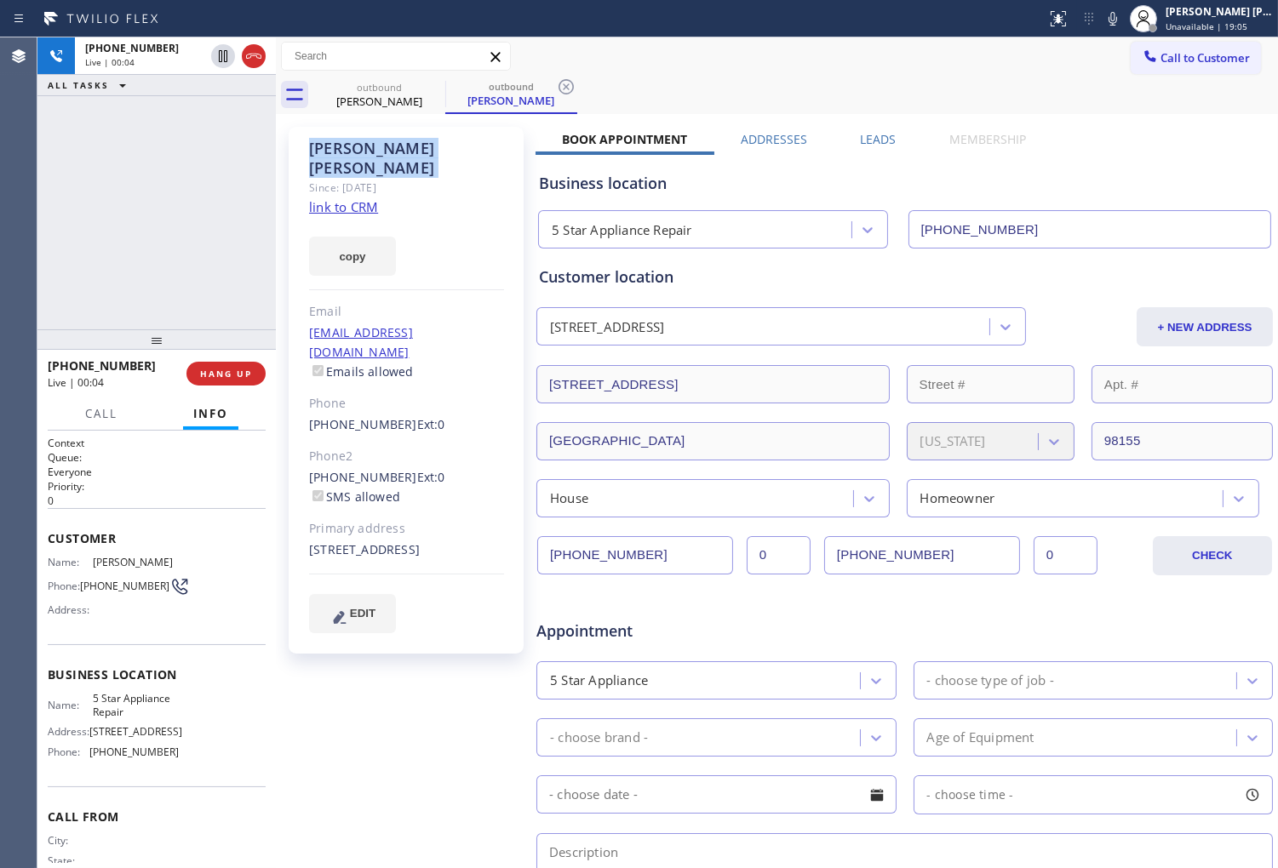
click at [3, 187] on div "Agent Desktop" at bounding box center [18, 452] width 37 height 831
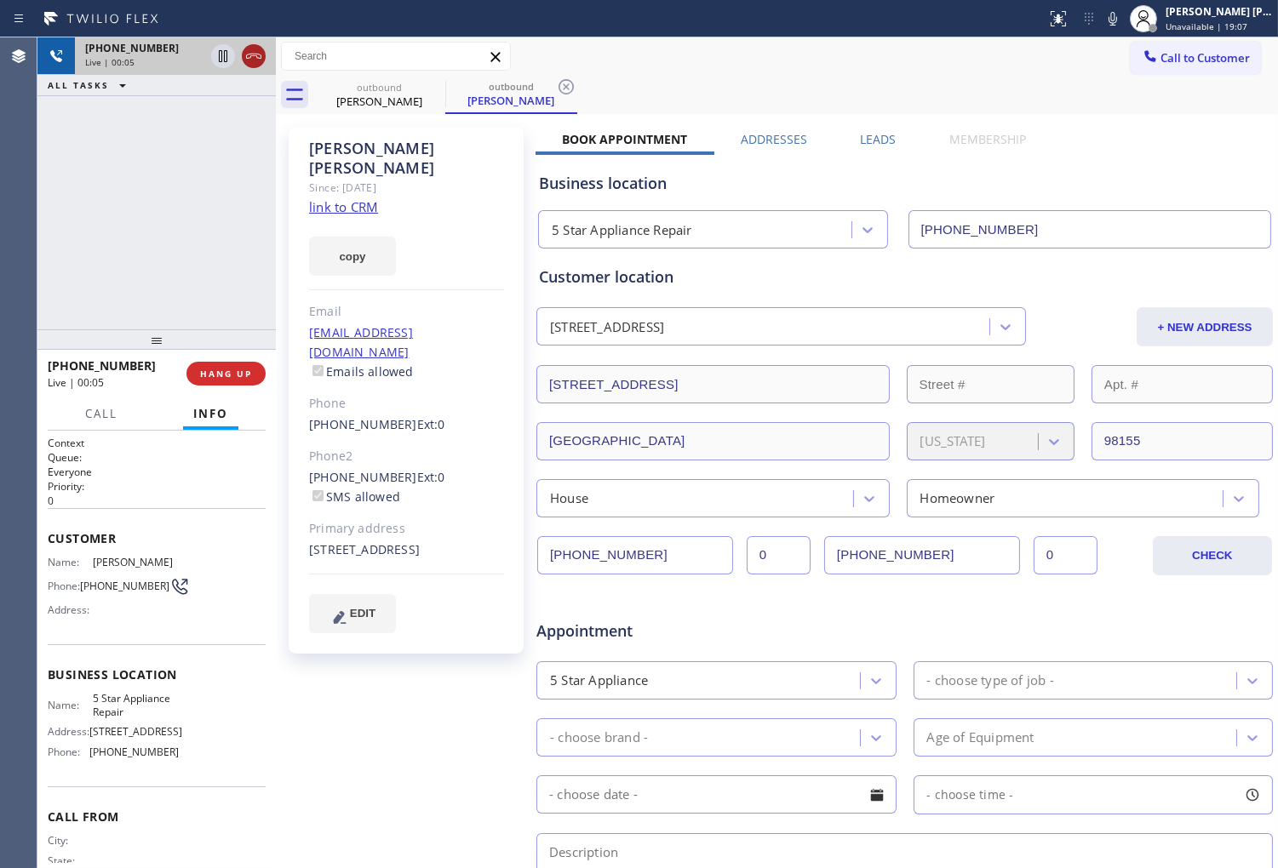
click at [249, 63] on icon at bounding box center [253, 56] width 20 height 20
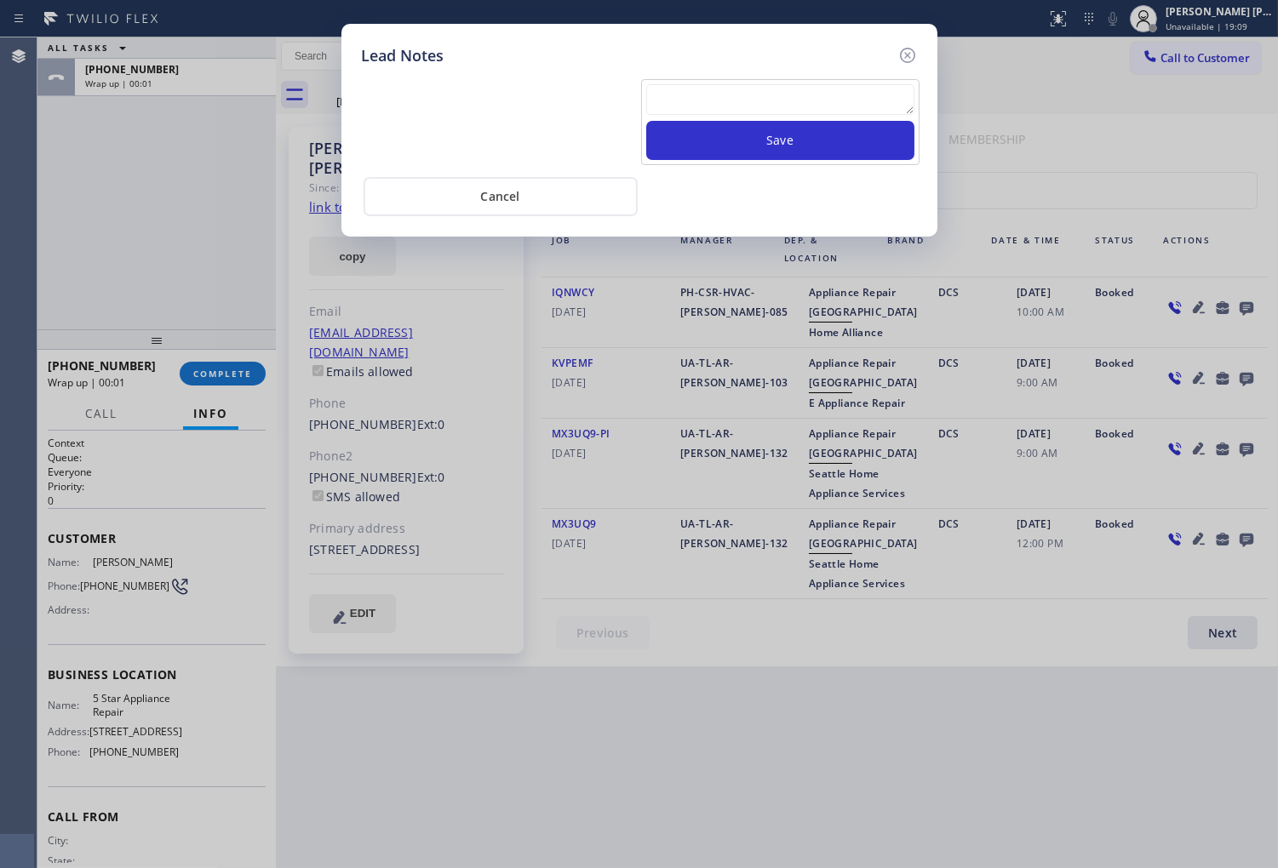
click at [772, 94] on textarea at bounding box center [780, 99] width 268 height 31
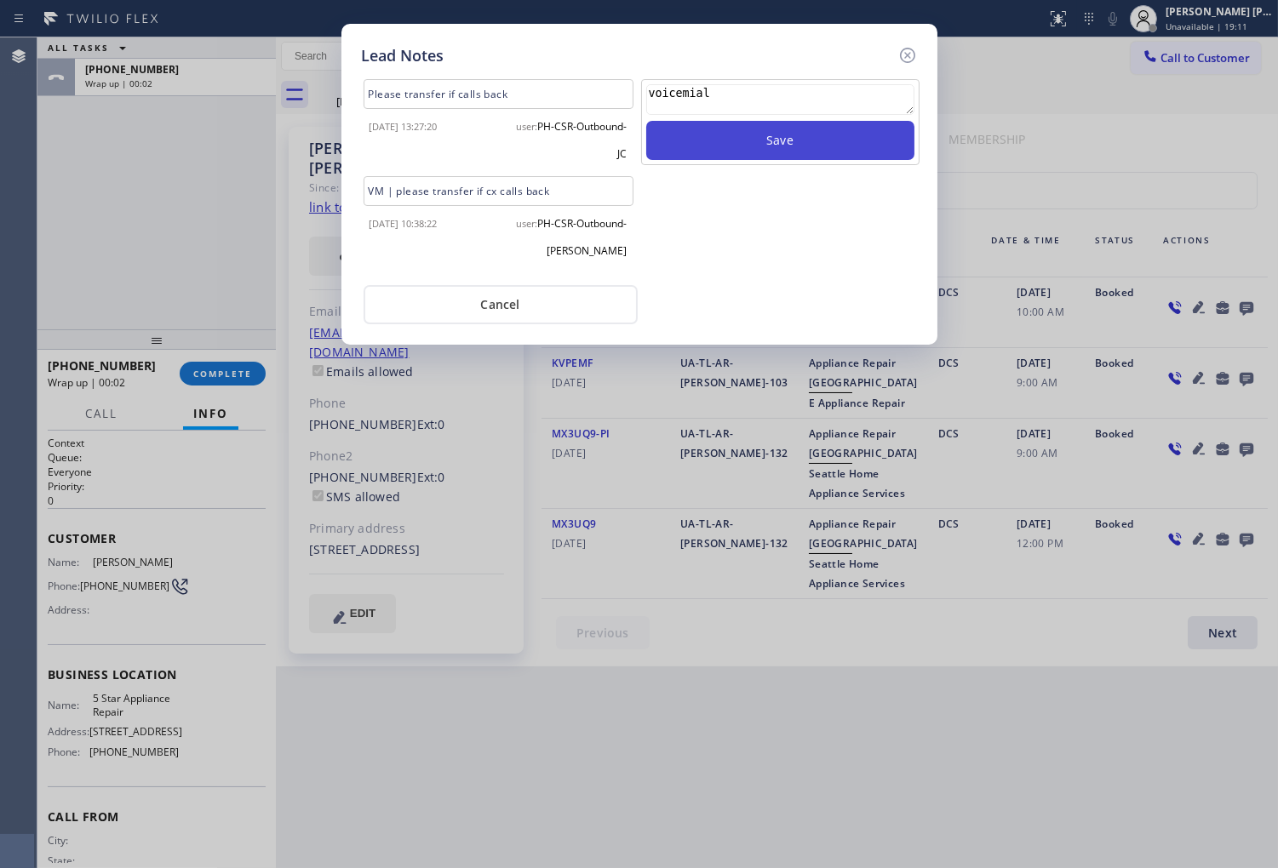
type textarea "voicemial"
click at [722, 166] on div "voicemial Save" at bounding box center [780, 176] width 282 height 194
click at [735, 155] on button "Save" at bounding box center [780, 140] width 268 height 39
click at [908, 53] on icon at bounding box center [906, 55] width 15 height 15
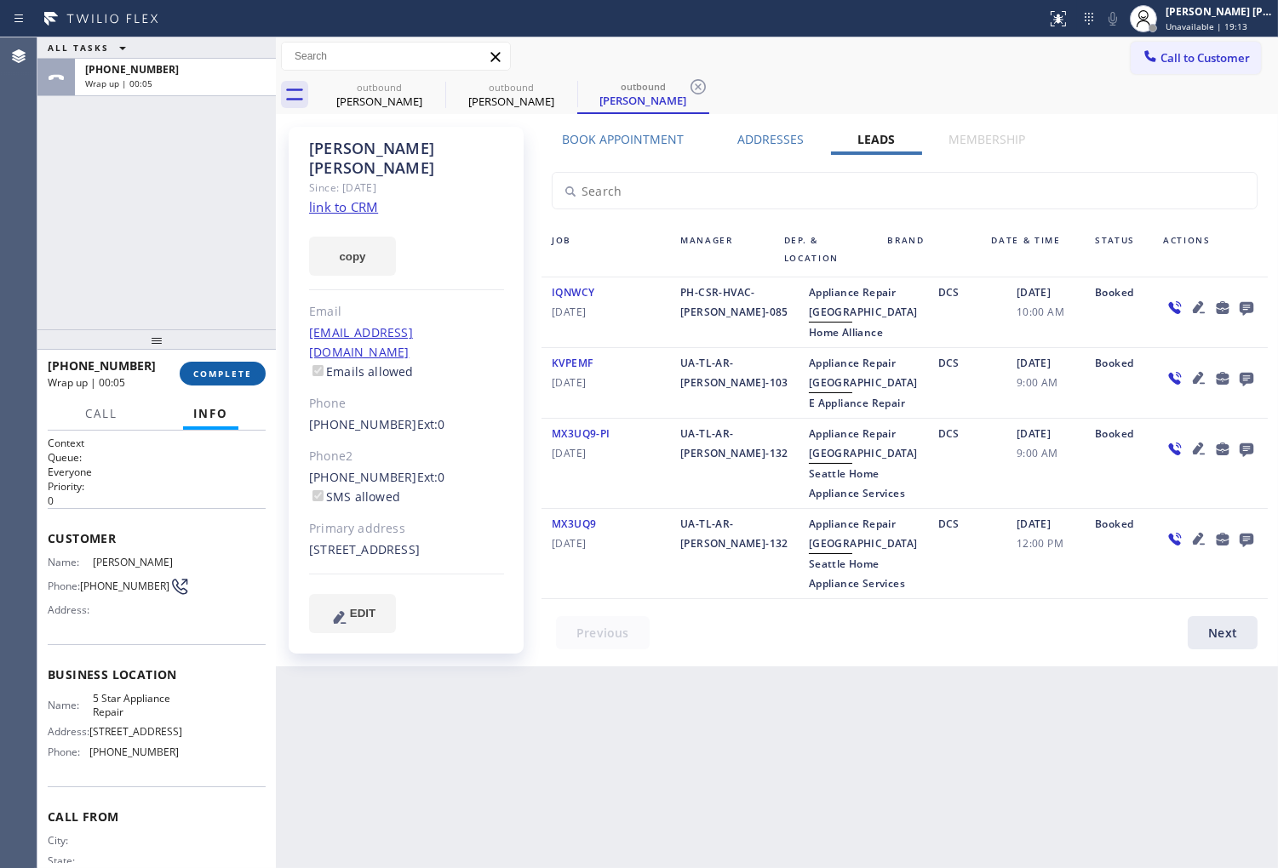
click at [249, 373] on span "COMPLETE" at bounding box center [222, 374] width 59 height 12
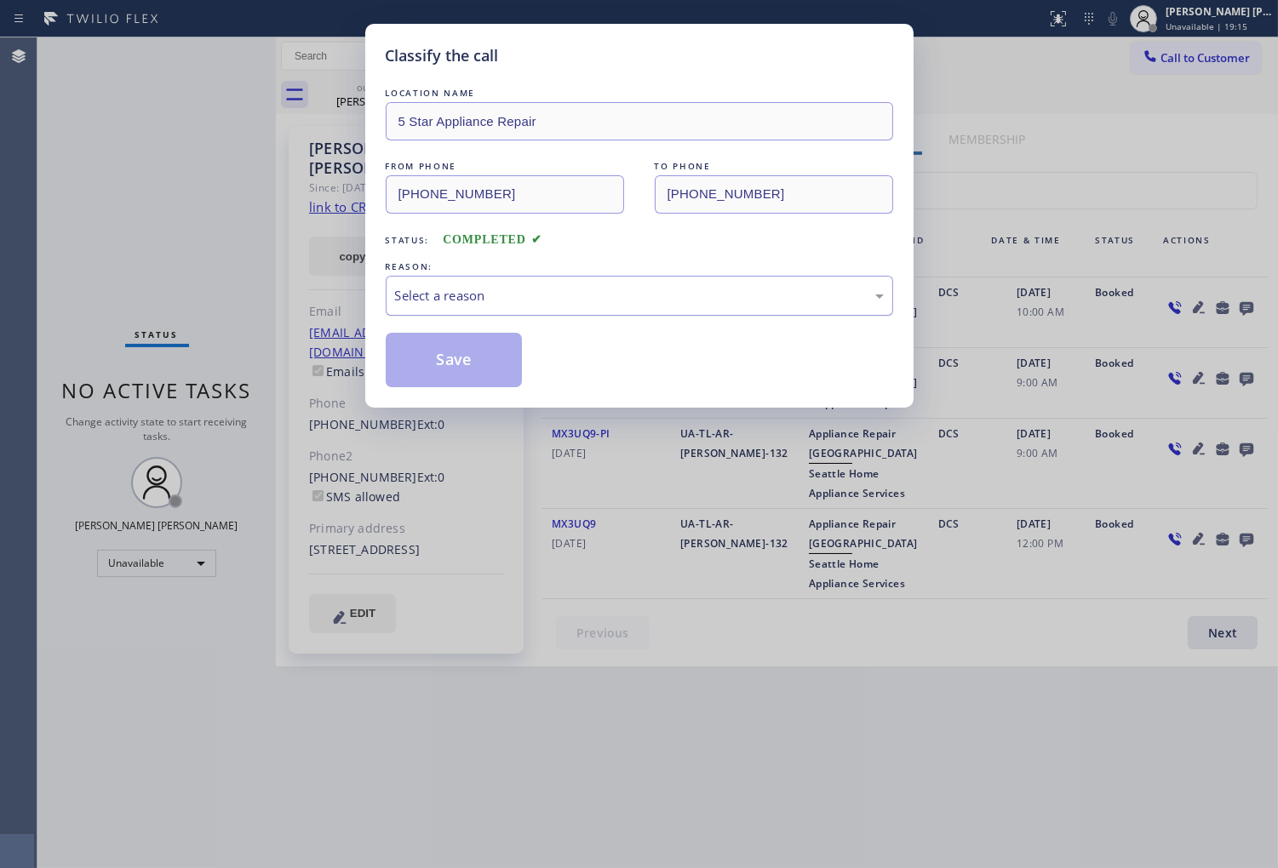
click at [583, 306] on div "Select a reason" at bounding box center [639, 296] width 507 height 40
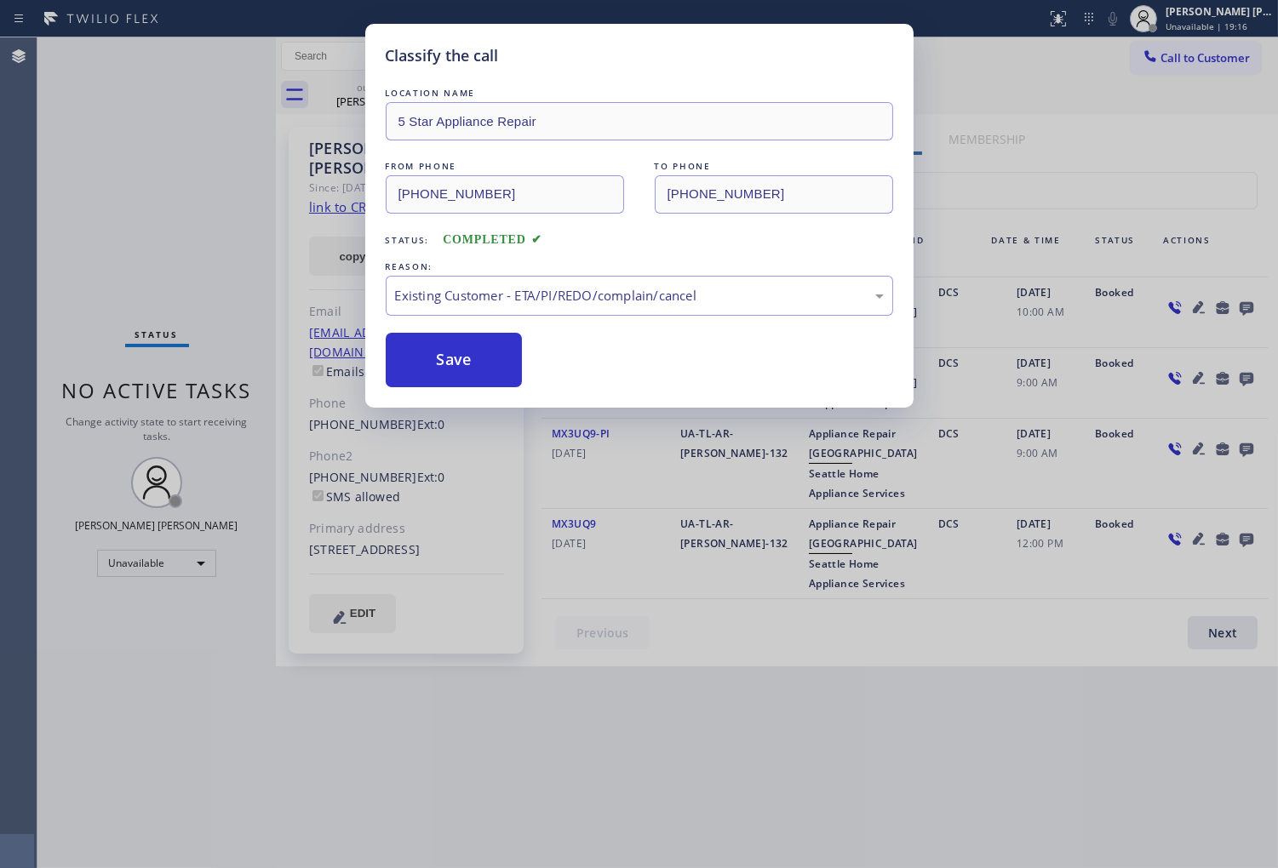
drag, startPoint x: 480, startPoint y: 363, endPoint x: 736, endPoint y: 866, distance: 564.6
click at [480, 363] on button "Save" at bounding box center [454, 360] width 137 height 54
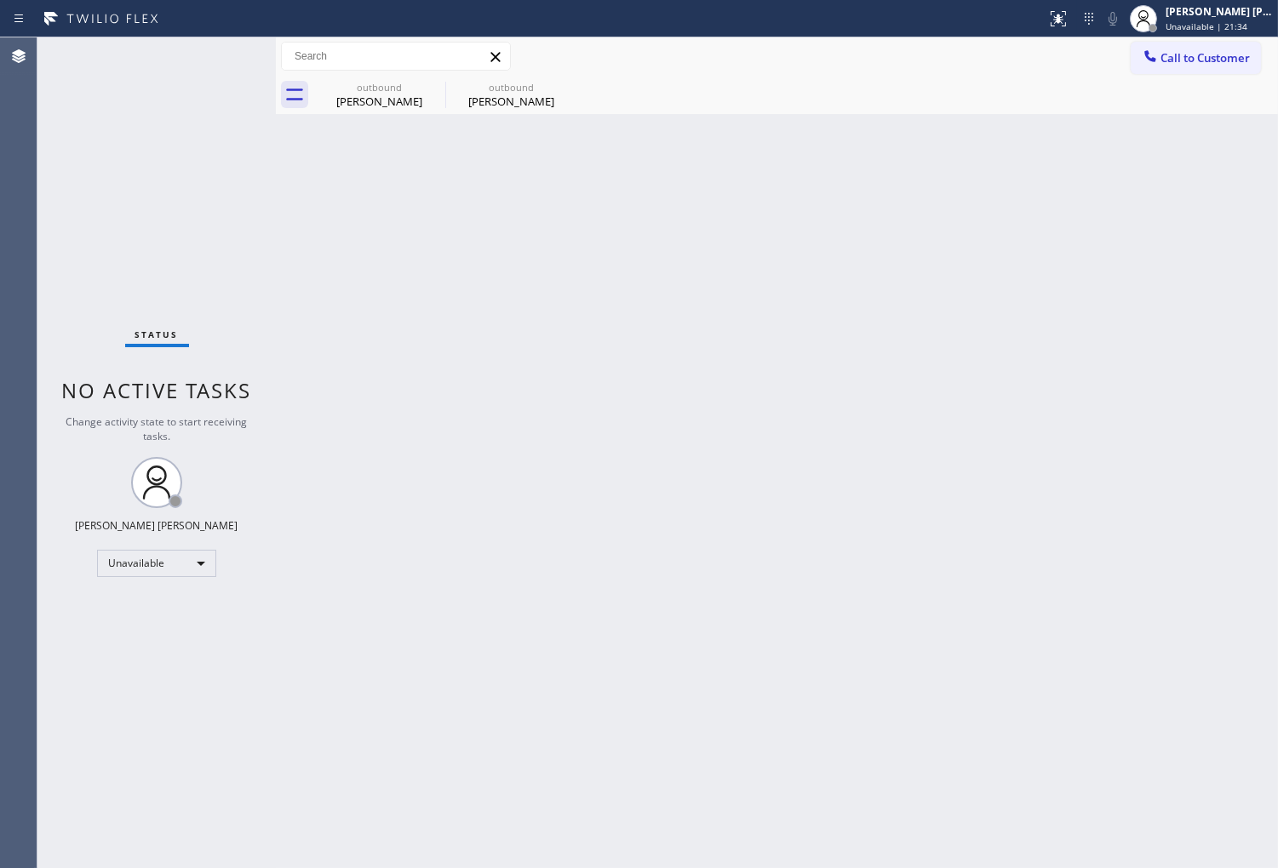
click at [3, 133] on div "Agent Desktop" at bounding box center [18, 452] width 37 height 831
click at [426, 87] on icon at bounding box center [433, 86] width 15 height 15
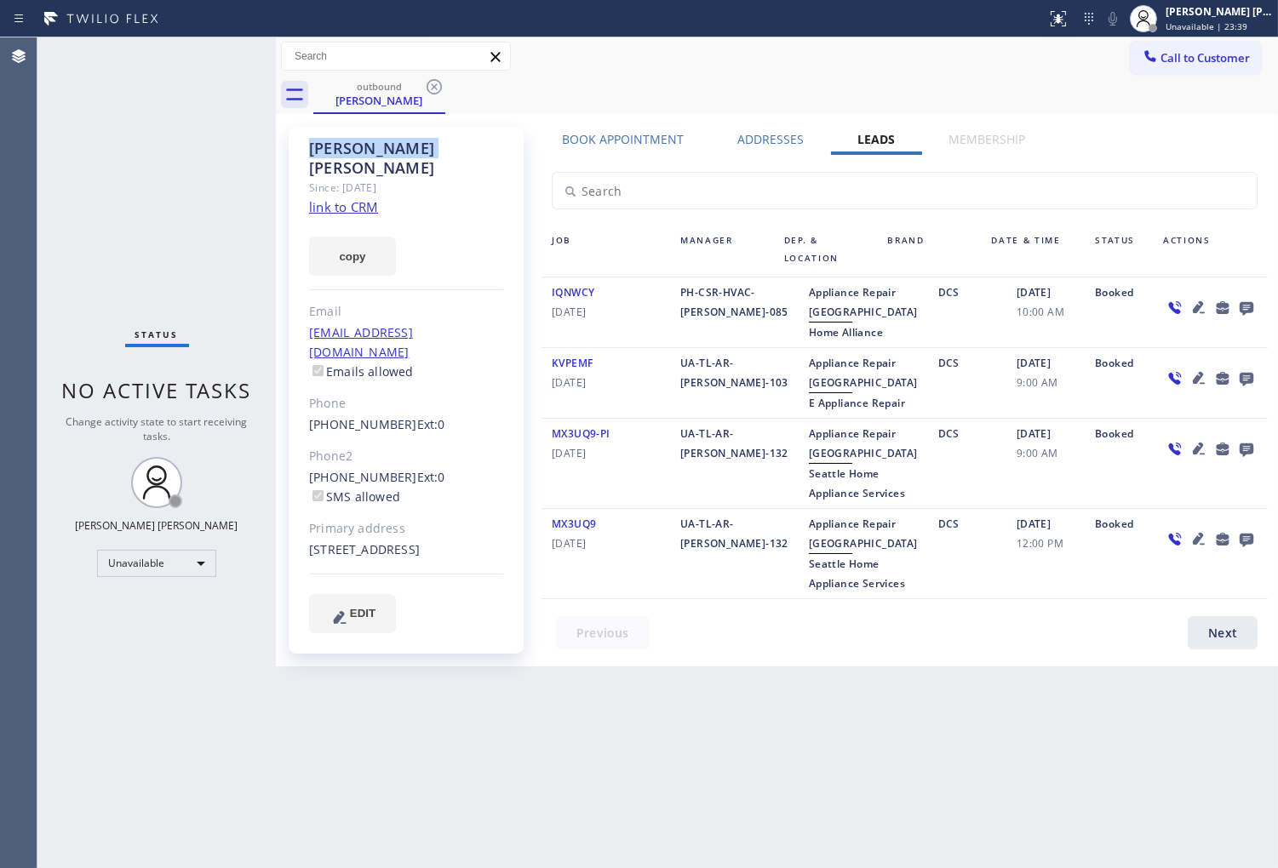
click at [426, 87] on icon at bounding box center [433, 86] width 15 height 15
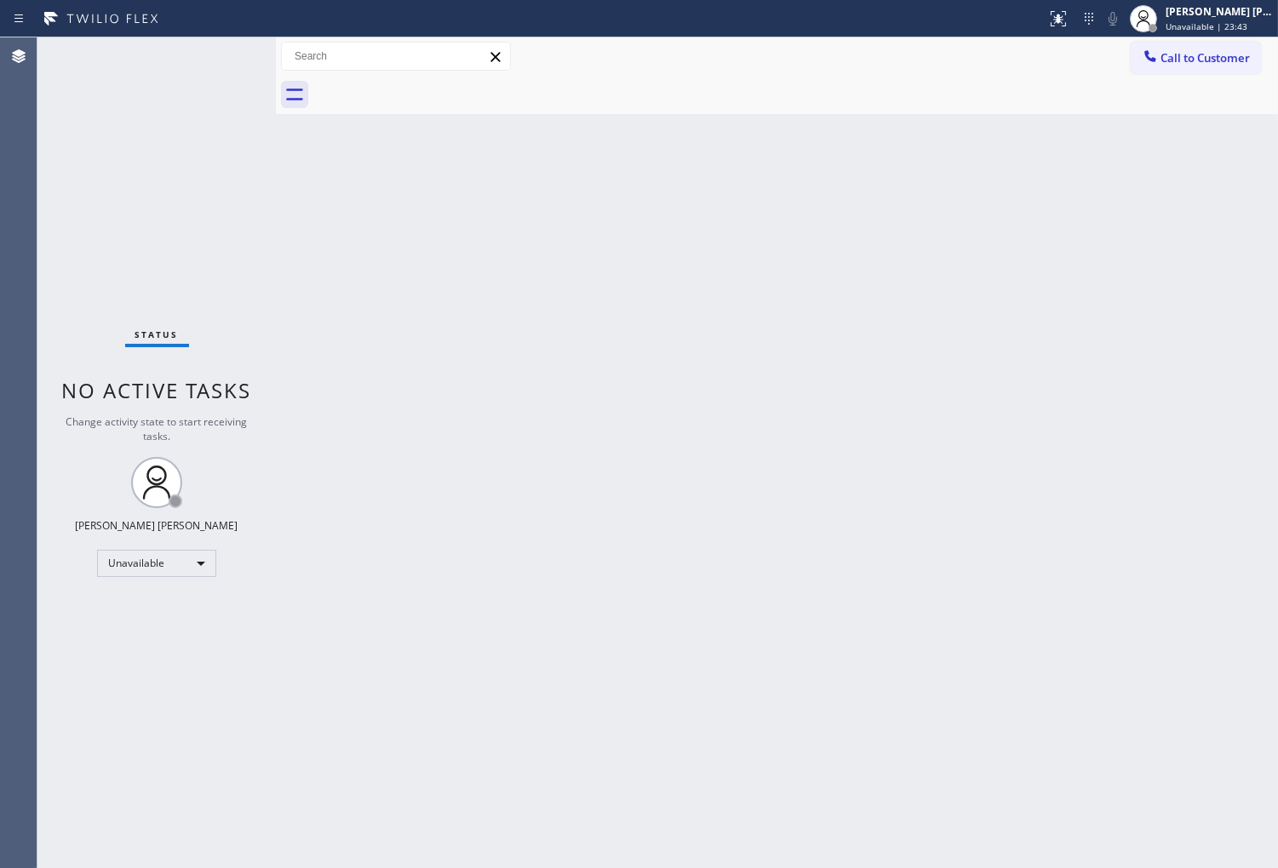
click at [1193, 61] on span "Call to Customer" at bounding box center [1204, 57] width 89 height 15
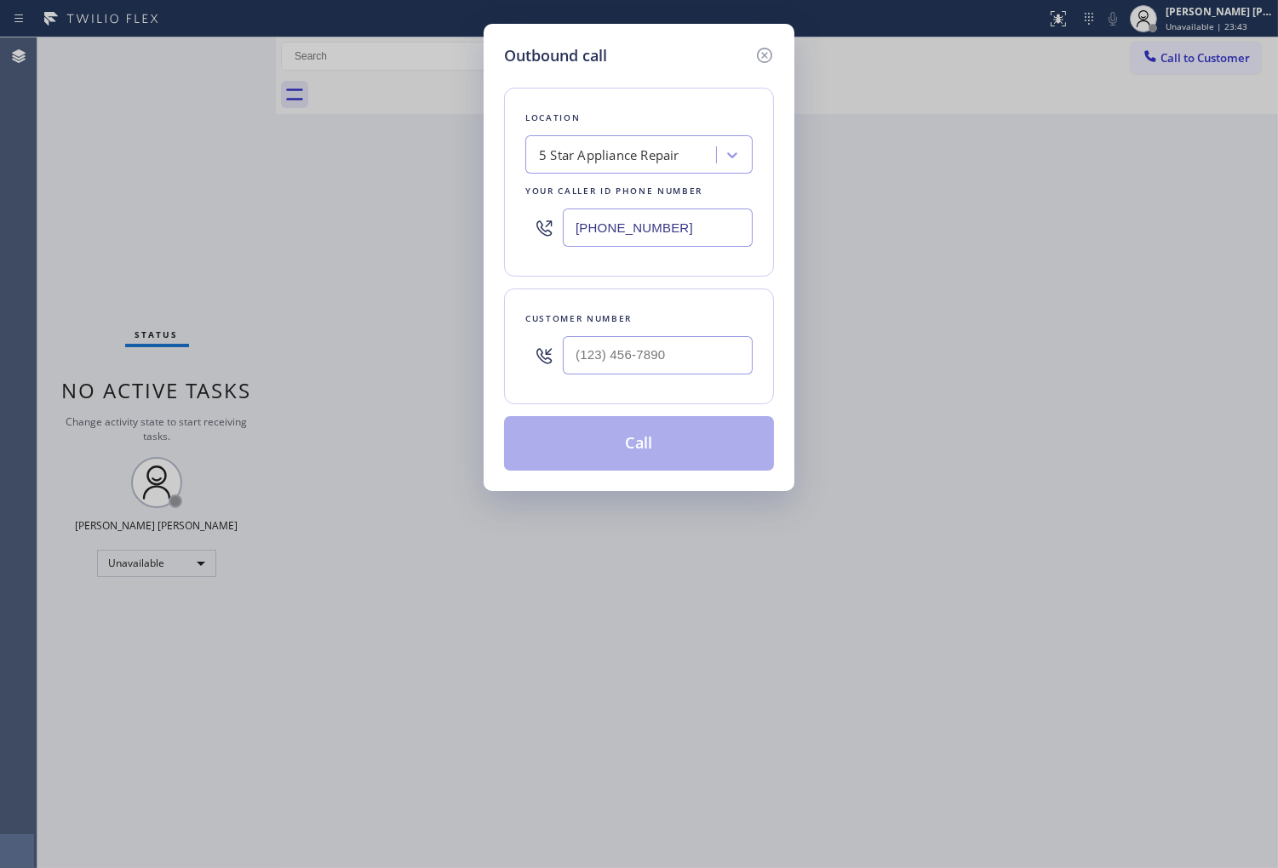
click at [609, 251] on div "(855) 731-4952" at bounding box center [638, 227] width 227 height 55
click at [658, 361] on input "(___) ___-____" at bounding box center [658, 355] width 190 height 38
paste input "206) 734-5935"
type input "(206) 734-5935"
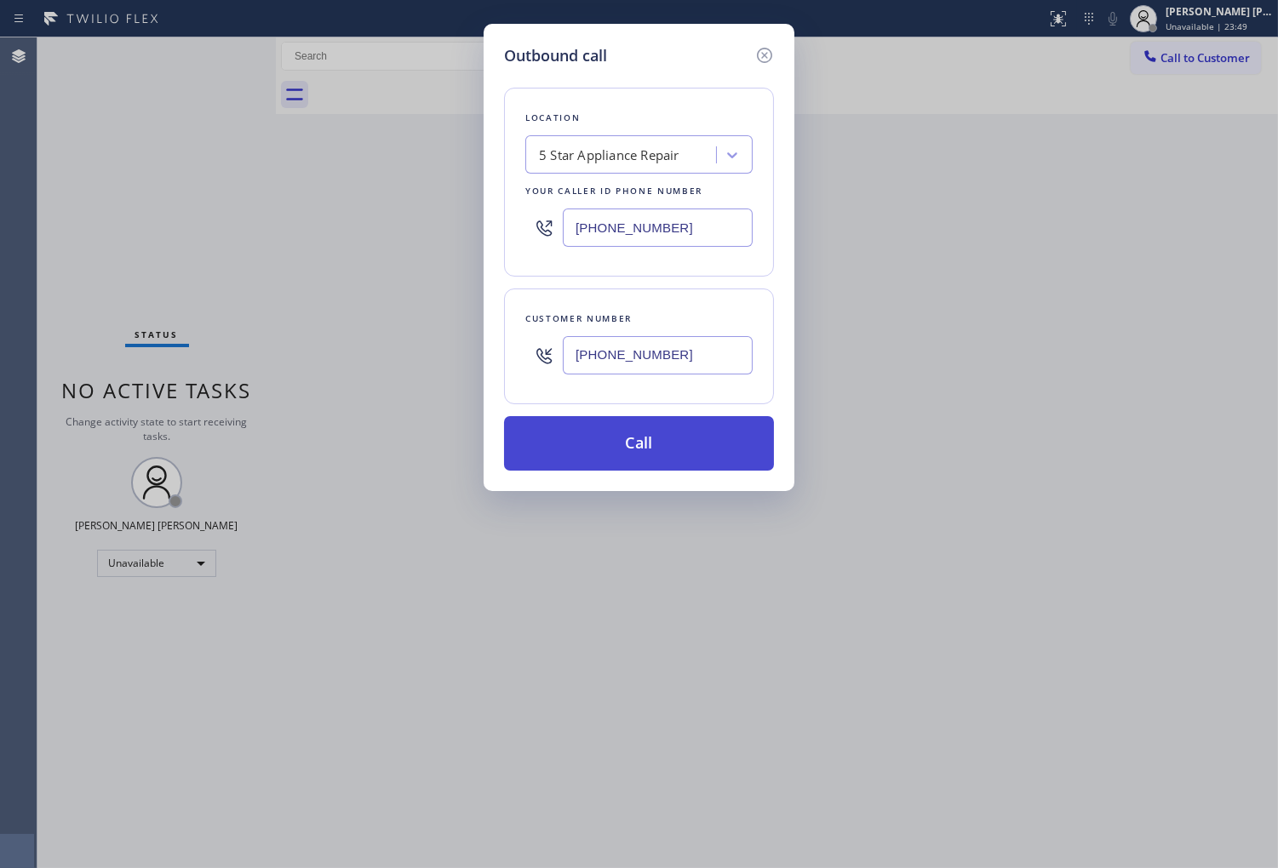
click at [741, 436] on button "Call" at bounding box center [639, 443] width 270 height 54
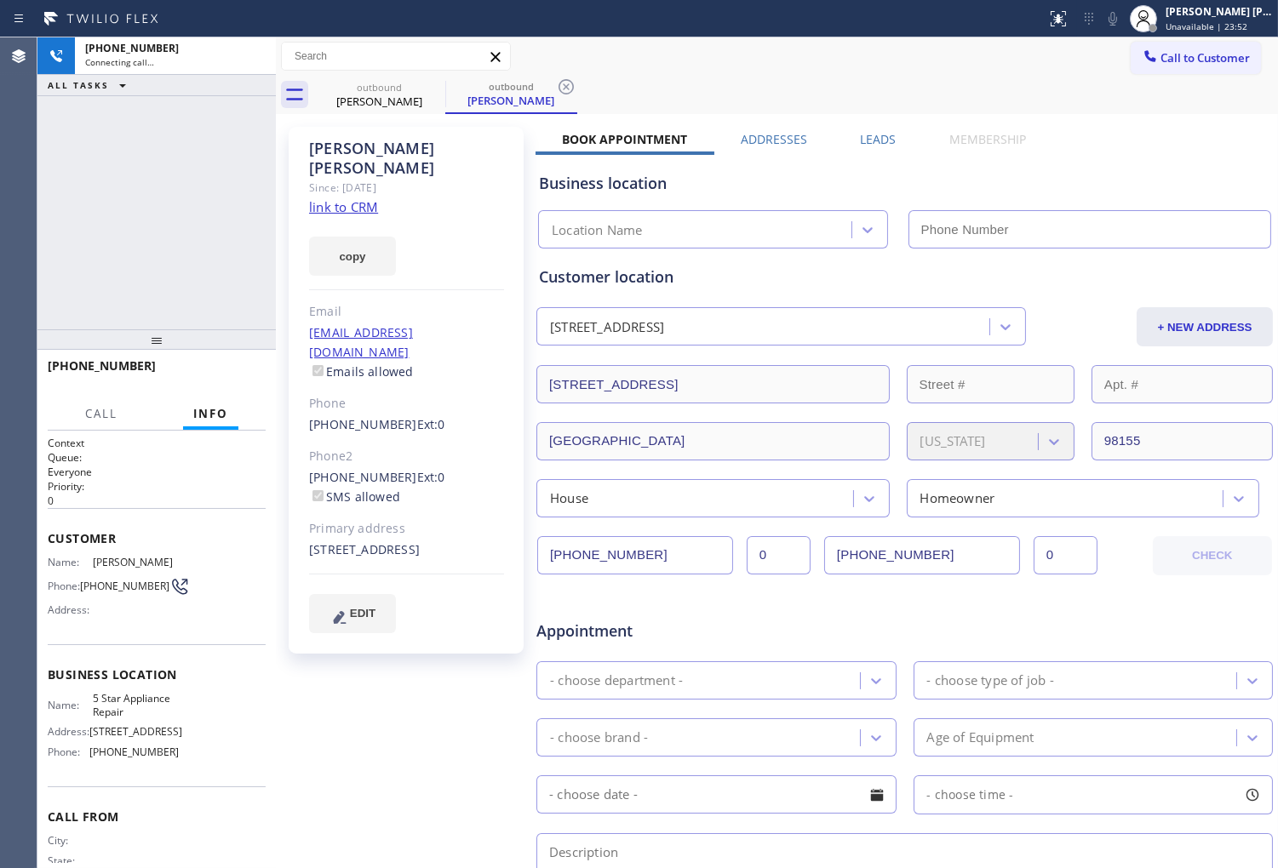
click at [356, 148] on div "Matt Buffaloe" at bounding box center [406, 158] width 195 height 39
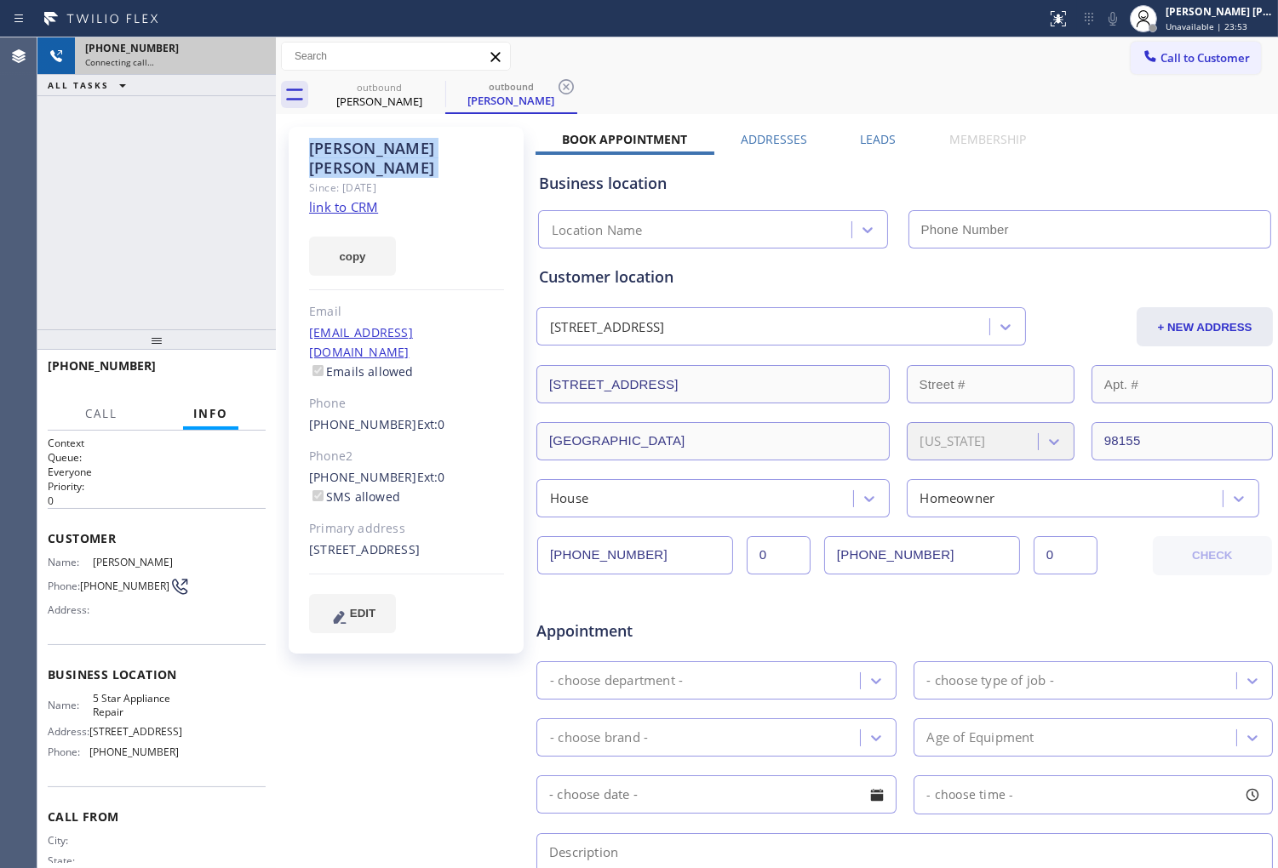
type input "(855) 731-4952"
click at [247, 64] on icon at bounding box center [253, 56] width 20 height 20
drag, startPoint x: 247, startPoint y: 64, endPoint x: 198, endPoint y: 1, distance: 79.5
click at [247, 64] on icon at bounding box center [253, 56] width 20 height 20
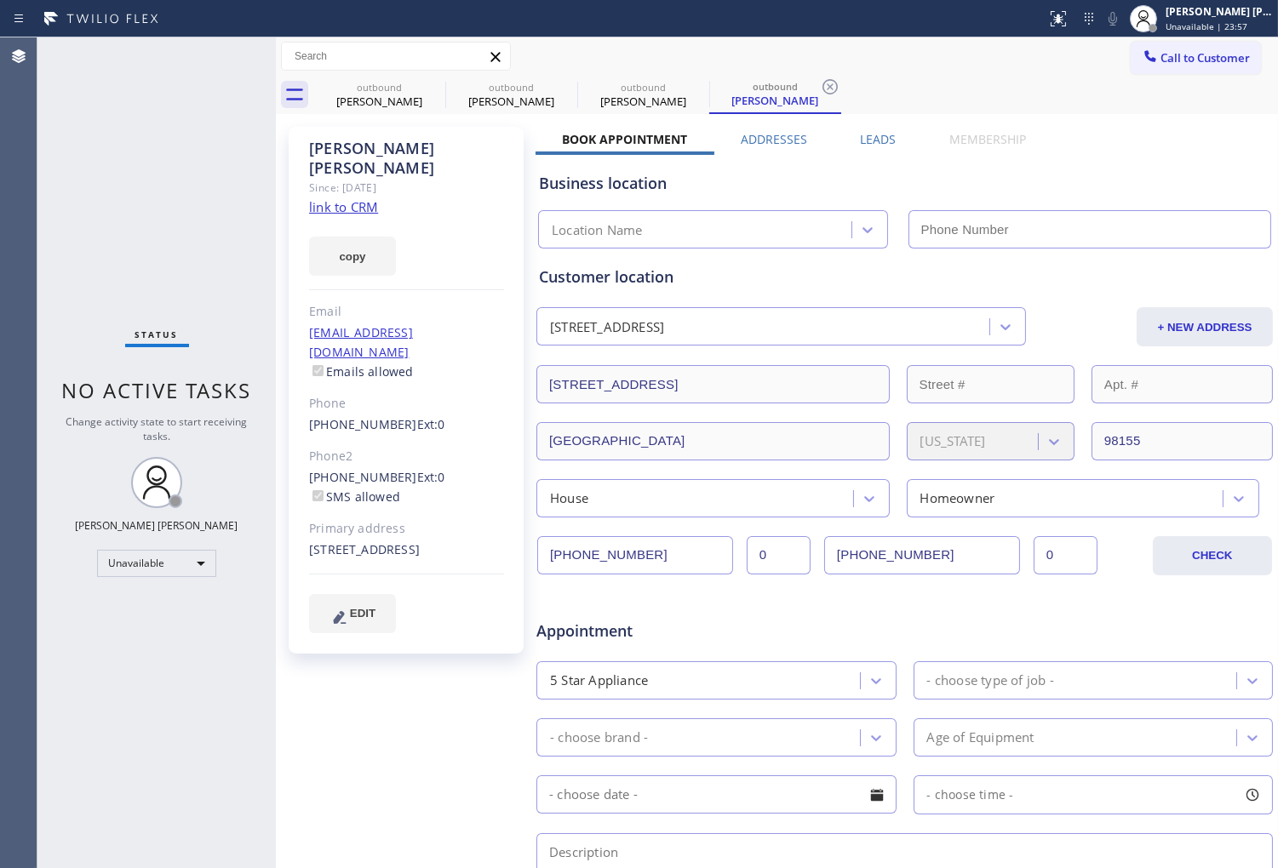
type input "(855) 731-4952"
click at [431, 87] on icon at bounding box center [434, 87] width 20 height 20
click at [0, 0] on icon at bounding box center [0, 0] width 0 height 0
click at [820, 87] on icon at bounding box center [830, 87] width 20 height 20
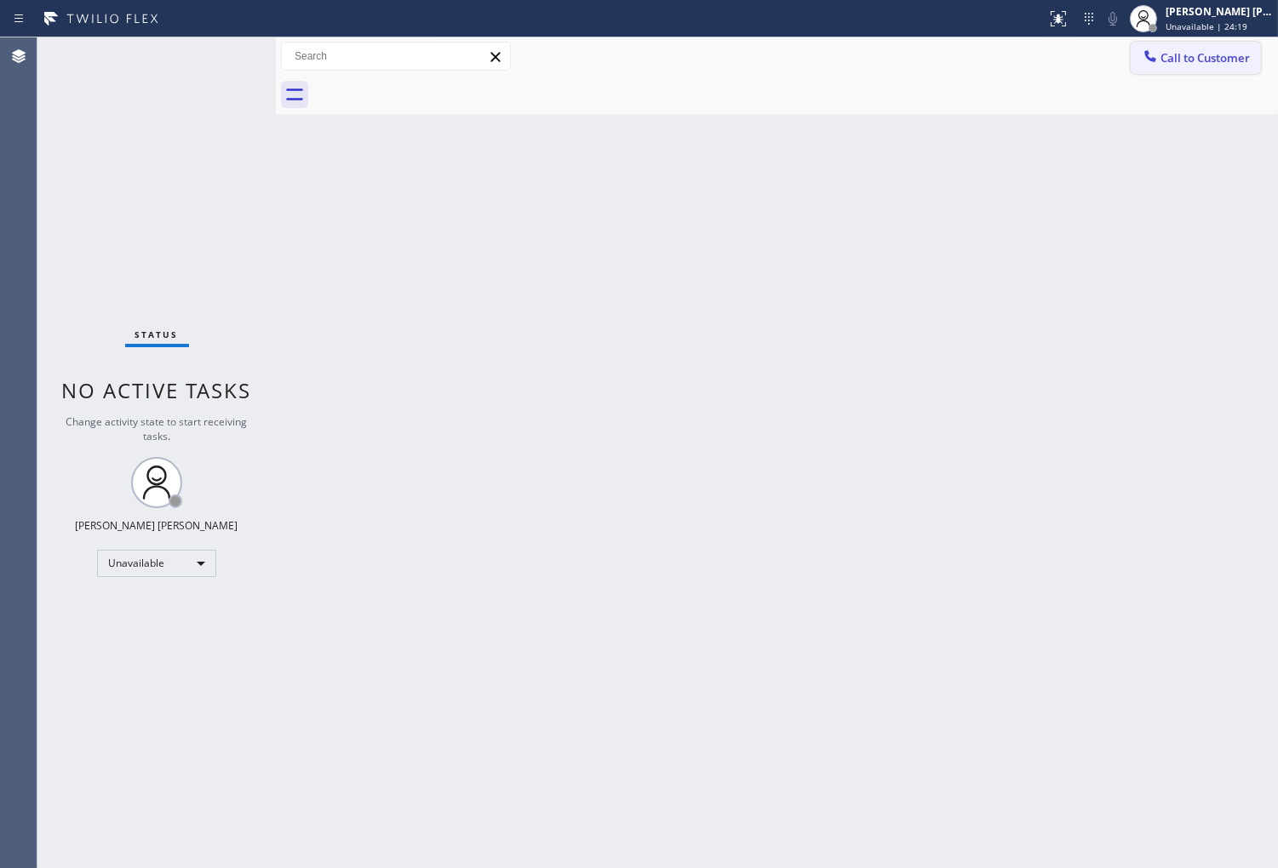
click at [1148, 64] on icon at bounding box center [1150, 56] width 17 height 17
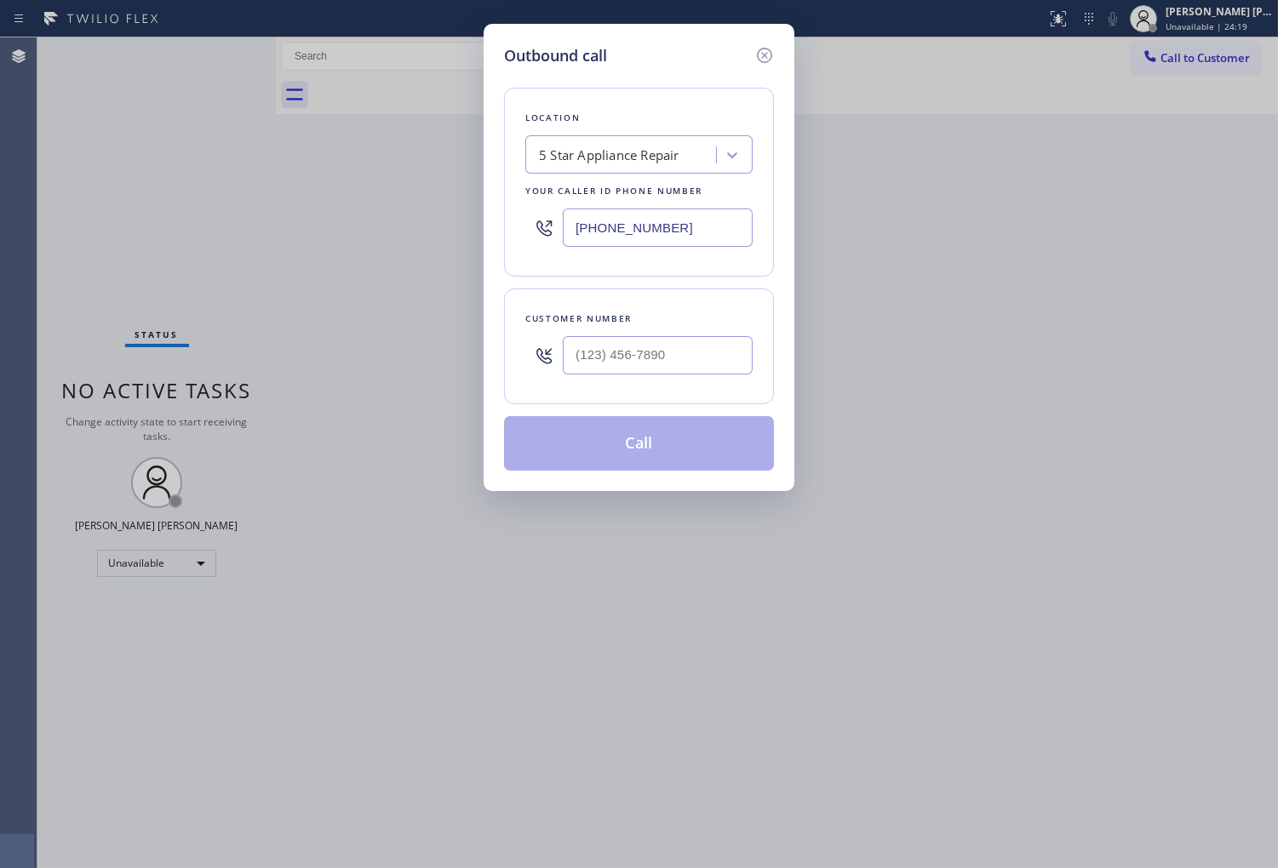
click at [673, 230] on input "(855) 731-4952" at bounding box center [658, 228] width 190 height 38
paste input "425) 310-4877"
type input "(425) 310-4877"
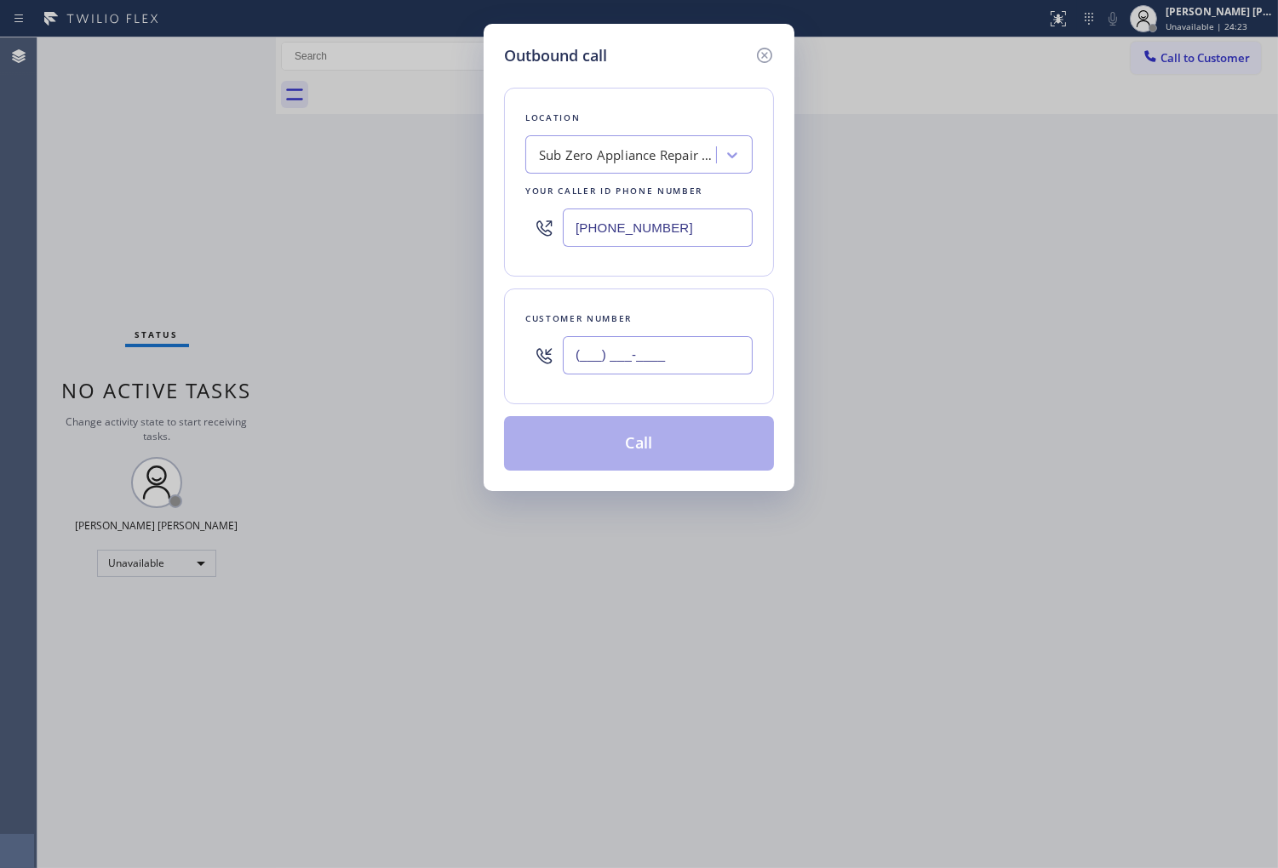
click at [656, 341] on input "(___) ___-____" at bounding box center [658, 355] width 190 height 38
paste input "206) 841-8887"
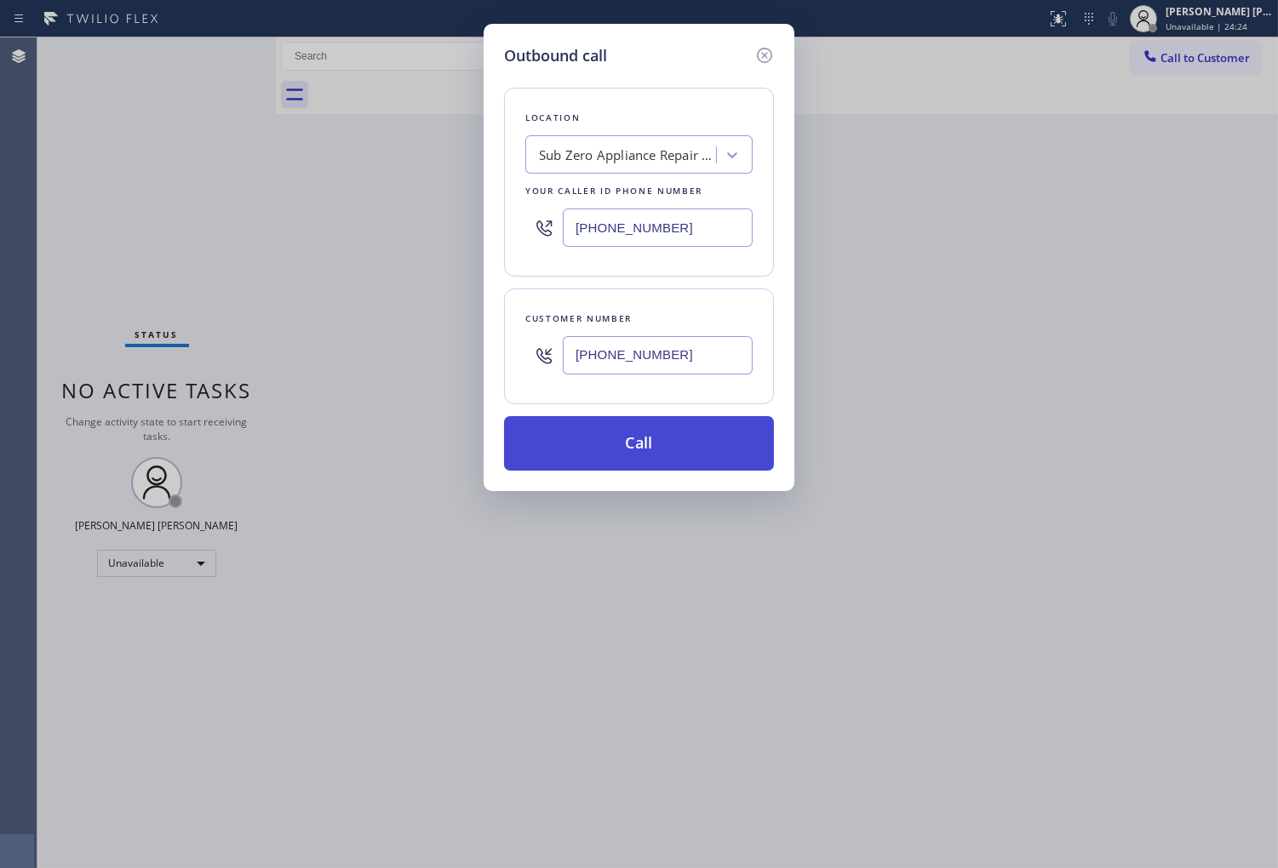
type input "(206) 841-8887"
click at [662, 444] on button "Call" at bounding box center [639, 443] width 270 height 54
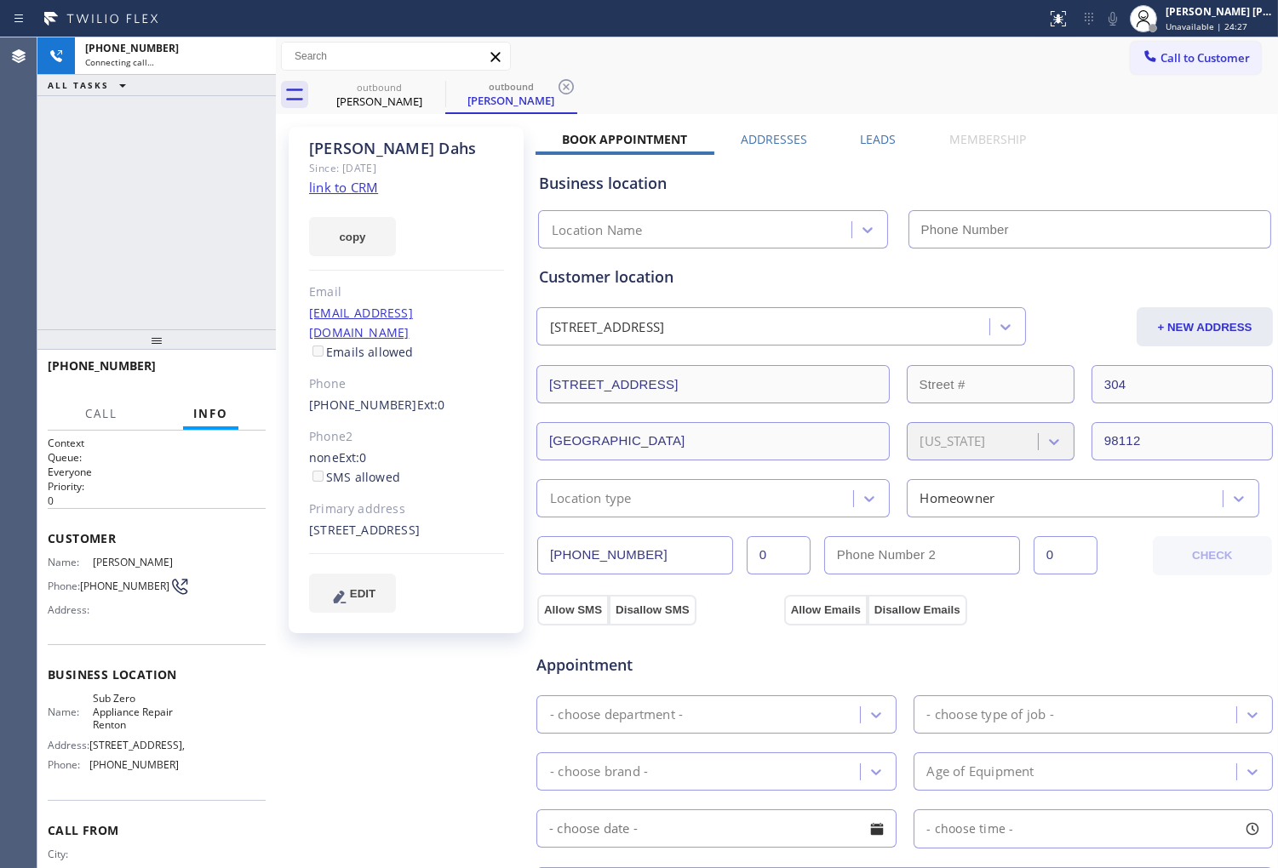
drag, startPoint x: 701, startPoint y: 210, endPoint x: 349, endPoint y: 154, distance: 356.9
click at [349, 154] on div "Ray Dahs" at bounding box center [406, 149] width 195 height 20
type input "(425) 310-4877"
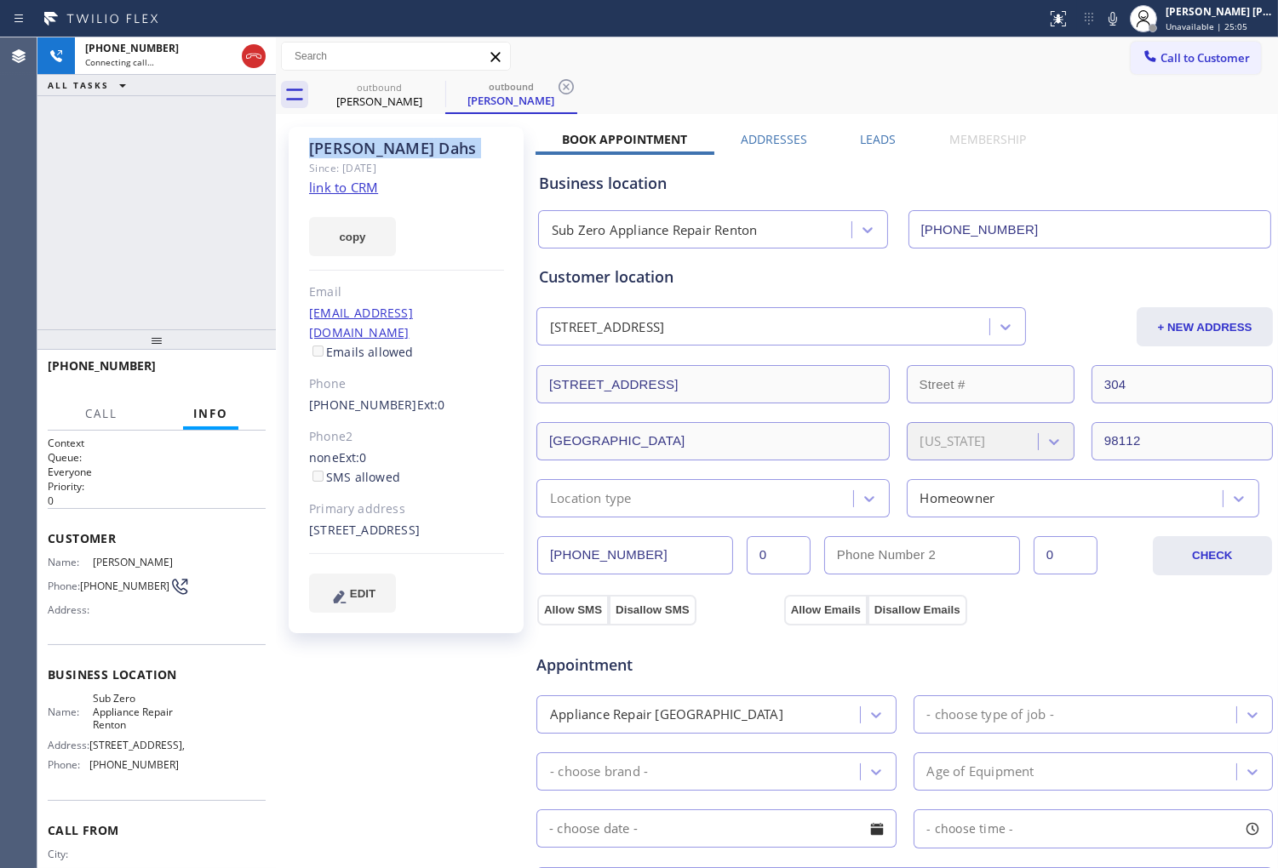
click at [3, 170] on div "Agent Desktop" at bounding box center [18, 452] width 37 height 831
click at [82, 172] on div "+12068418887 Connecting call… ALL TASKS ALL TASKS ACTIVE TASKS TASKS IN WRAP UP" at bounding box center [156, 183] width 238 height 292
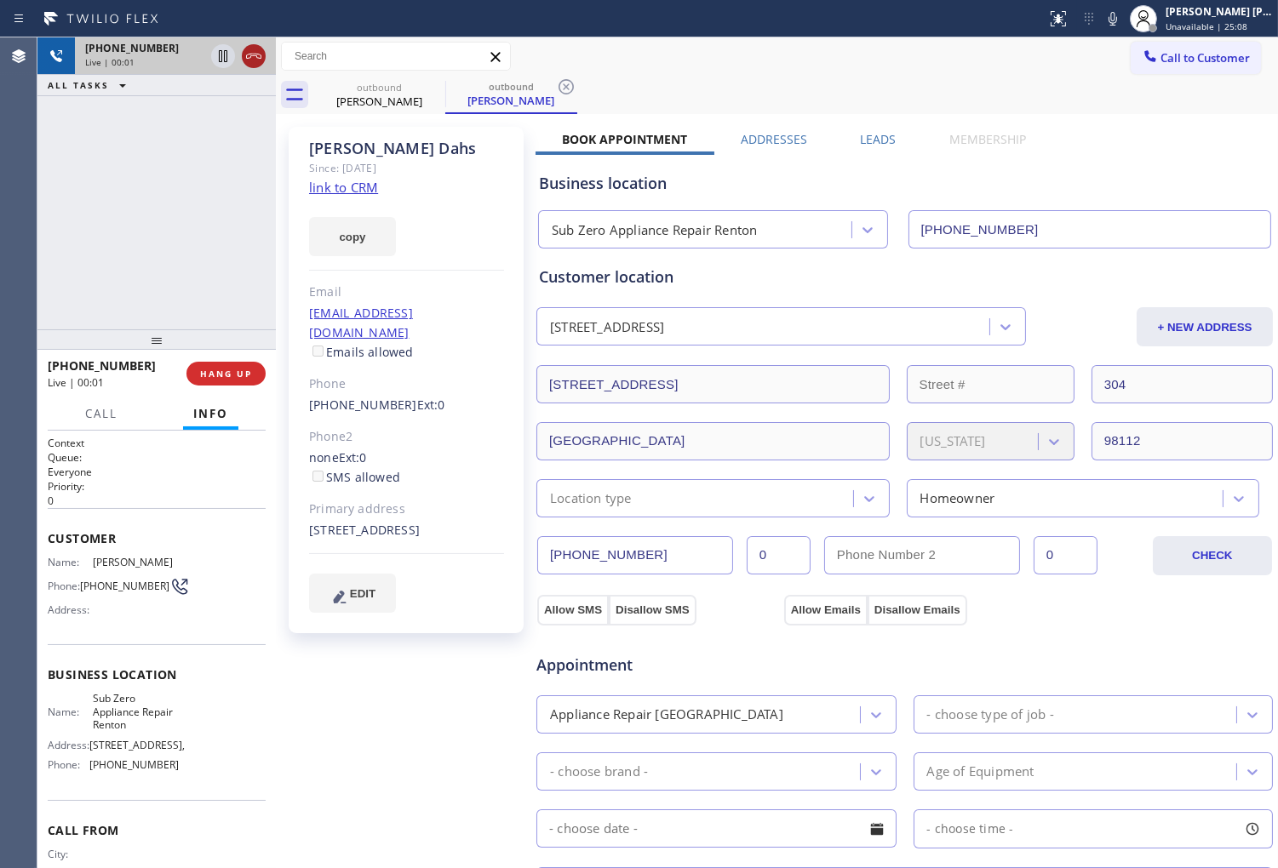
click at [251, 51] on icon at bounding box center [253, 56] width 20 height 20
click at [860, 137] on label "Leads" at bounding box center [878, 139] width 36 height 16
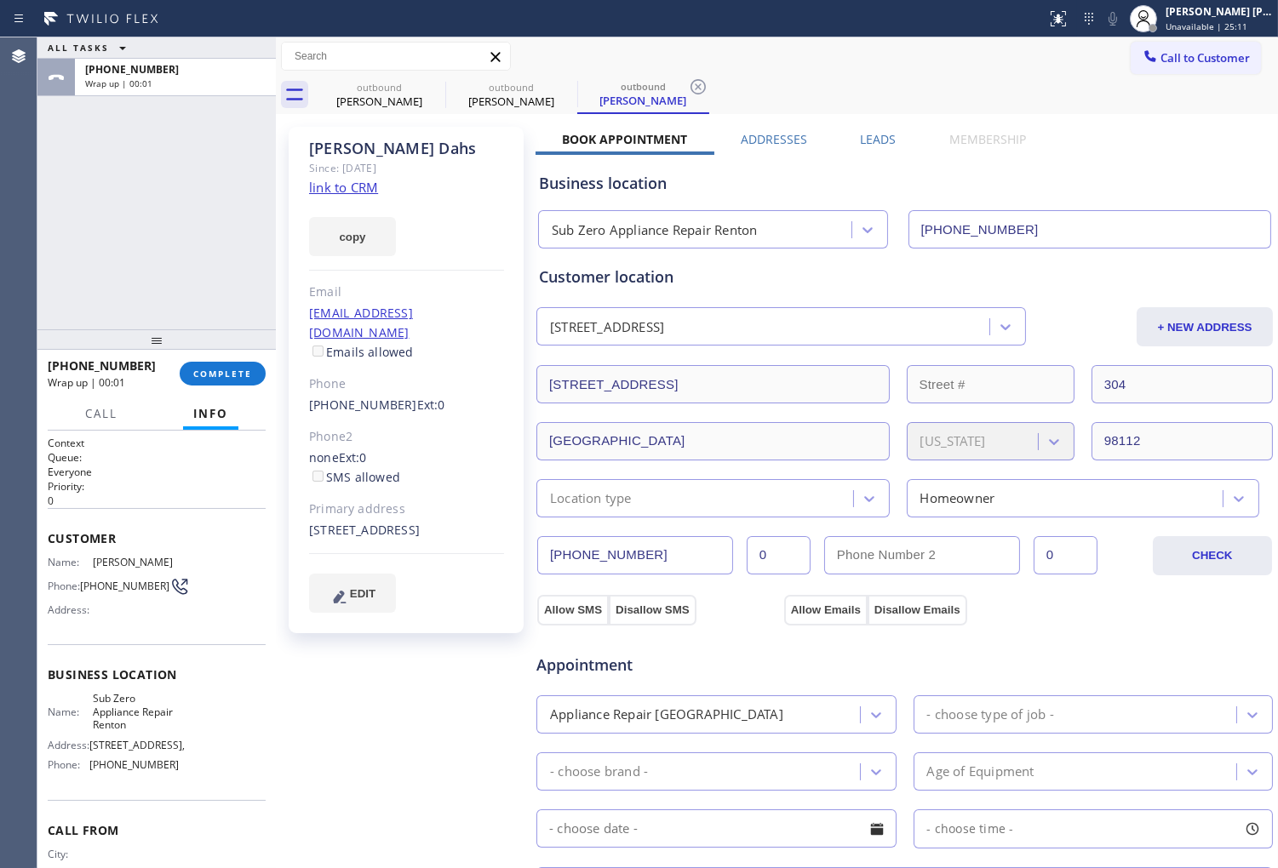
type input "(425) 310-4877"
click at [871, 148] on div "Business location Sub Zero Appliance Repair Renton (425) 310-4877" at bounding box center [904, 198] width 738 height 100
click at [869, 146] on label "Leads" at bounding box center [878, 139] width 36 height 16
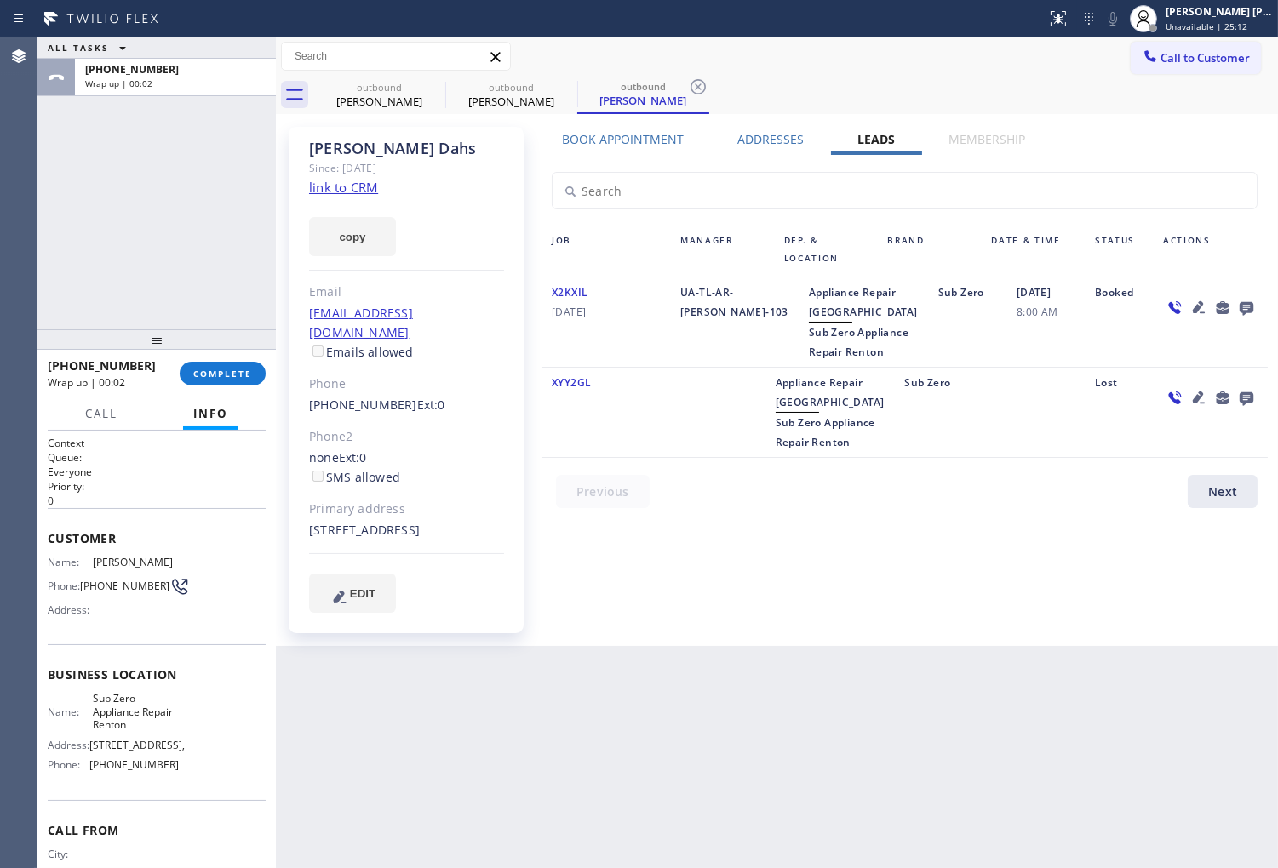
click at [1249, 303] on icon at bounding box center [1246, 309] width 14 height 14
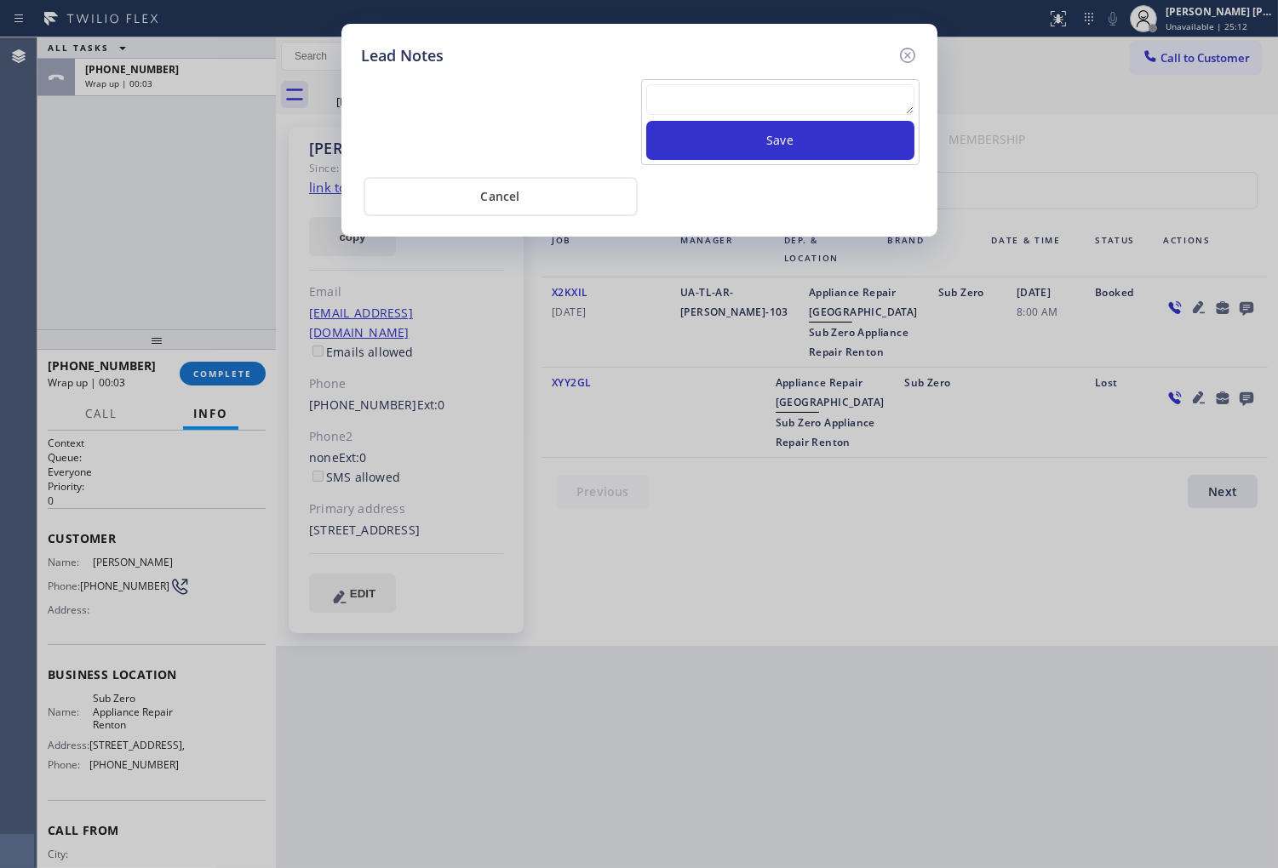
click at [851, 105] on textarea at bounding box center [780, 99] width 268 height 31
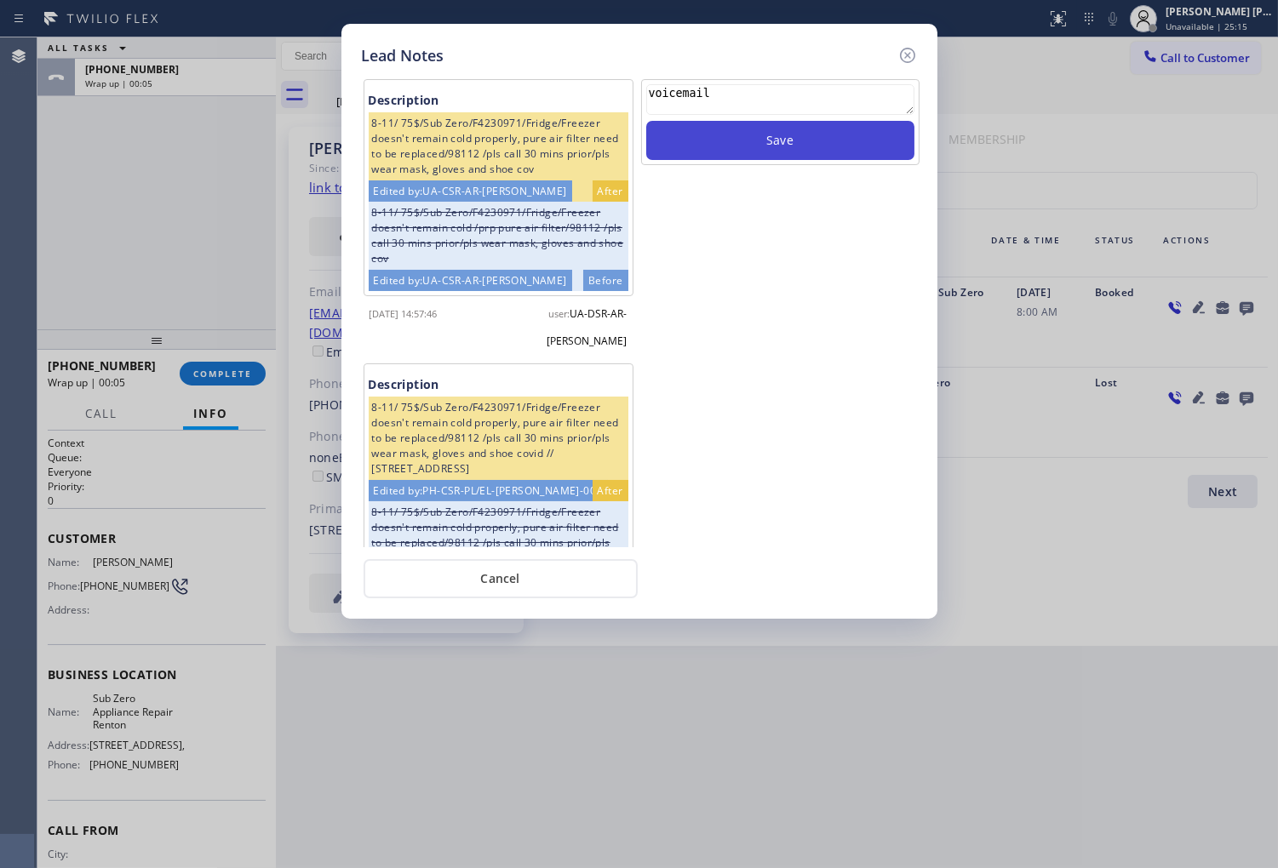
type textarea "voicemail"
click at [895, 130] on button "Save" at bounding box center [780, 140] width 268 height 39
click at [901, 52] on icon at bounding box center [906, 55] width 15 height 15
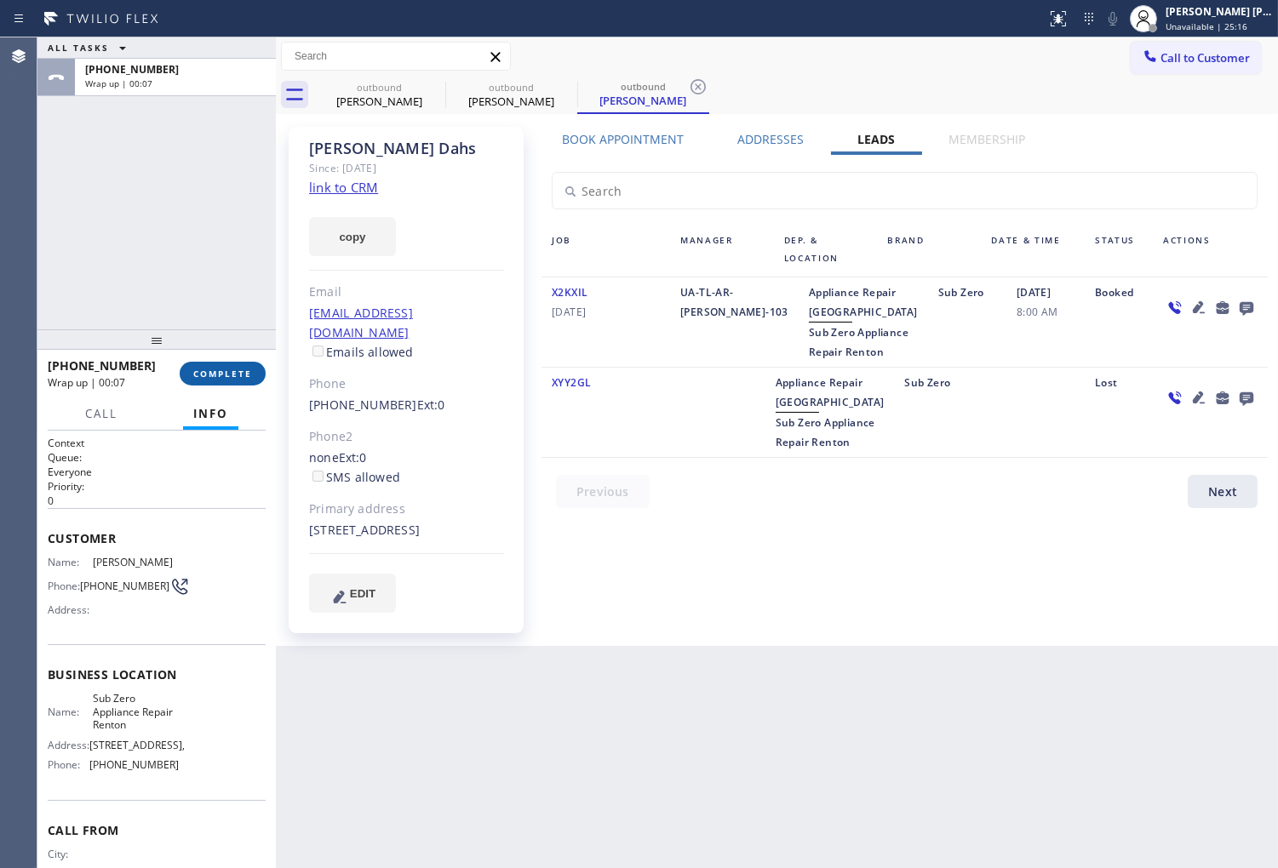
click at [210, 370] on span "COMPLETE" at bounding box center [222, 374] width 59 height 12
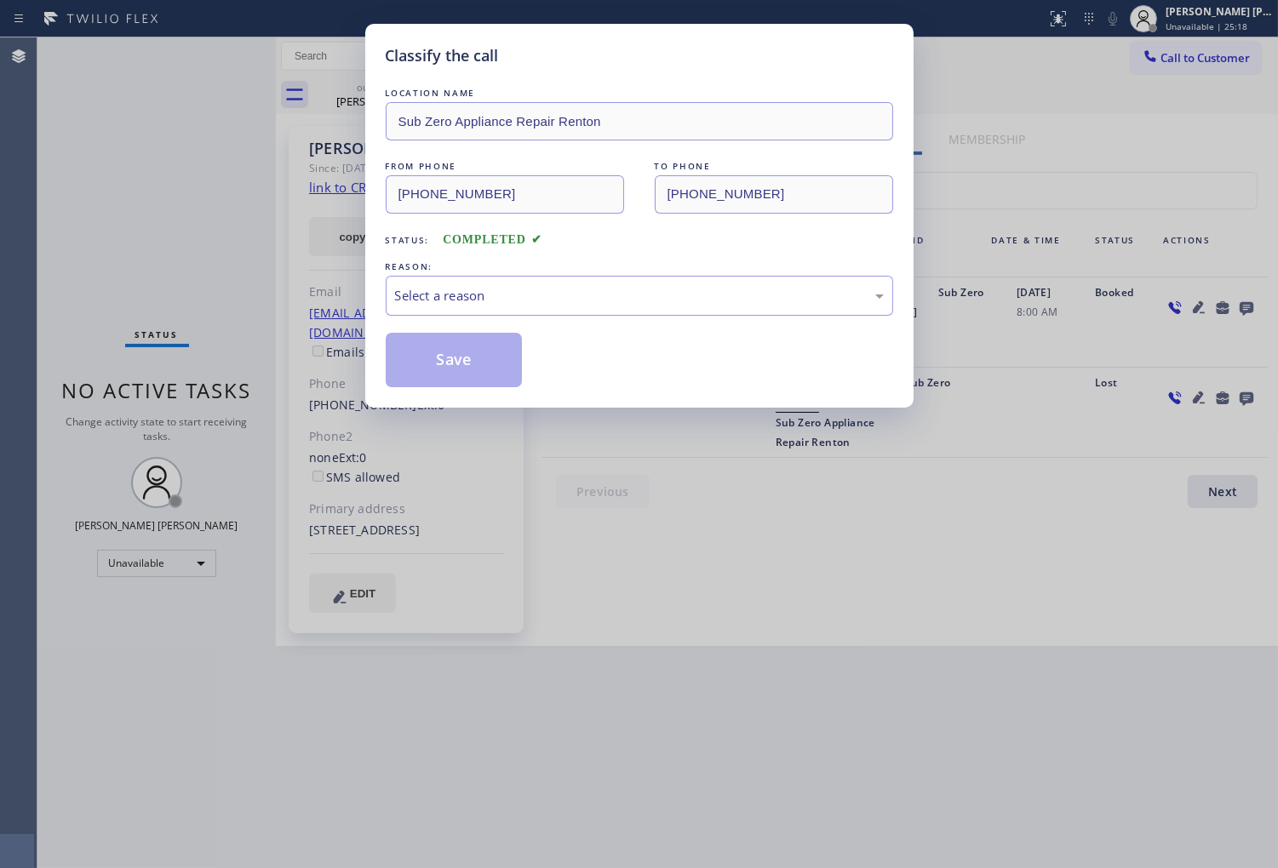
click at [486, 321] on div "LOCATION NAME Sub Zero Appliance Repair Renton FROM PHONE (425) 310-4877 TO PHO…" at bounding box center [639, 235] width 507 height 303
click at [490, 306] on div "Select a reason" at bounding box center [639, 296] width 507 height 40
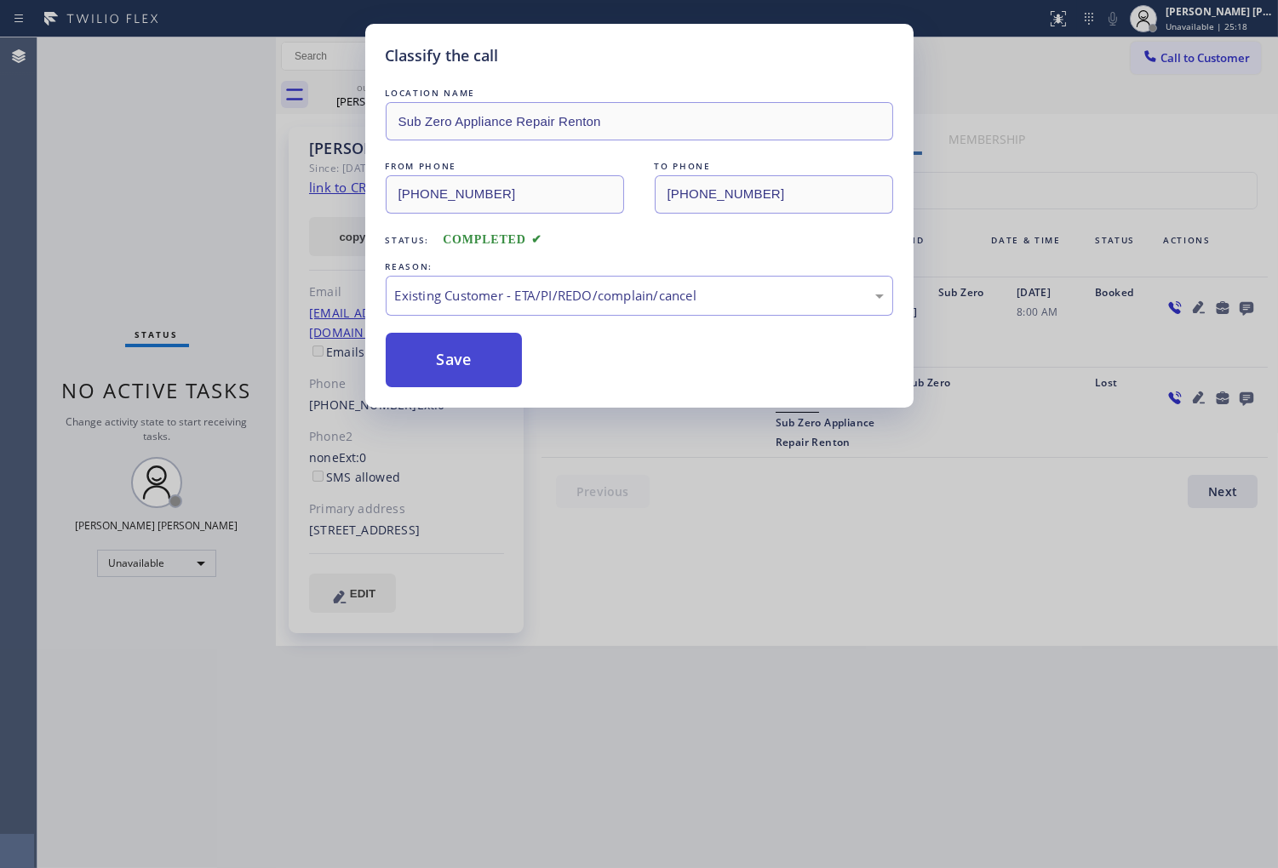
click at [461, 375] on button "Save" at bounding box center [454, 360] width 137 height 54
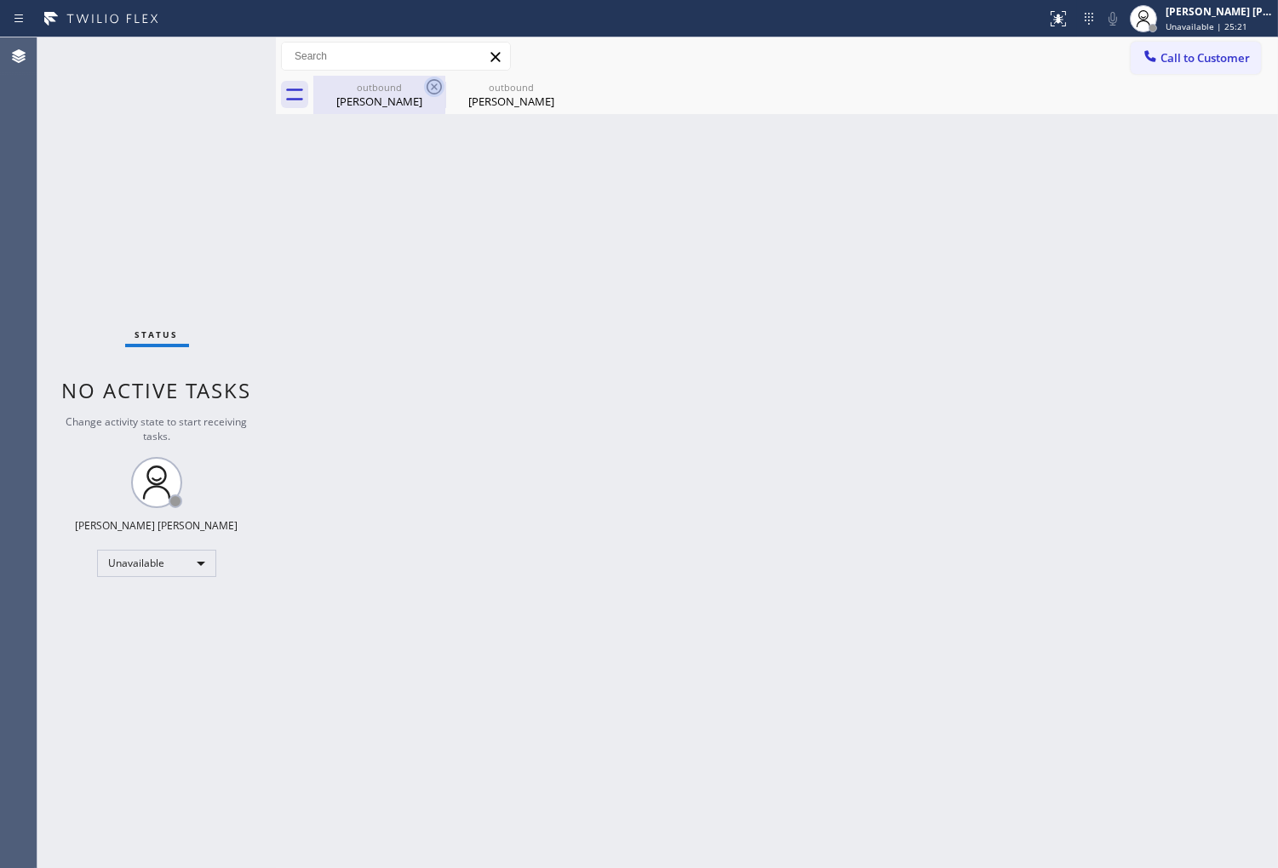
click at [431, 90] on icon at bounding box center [434, 87] width 20 height 20
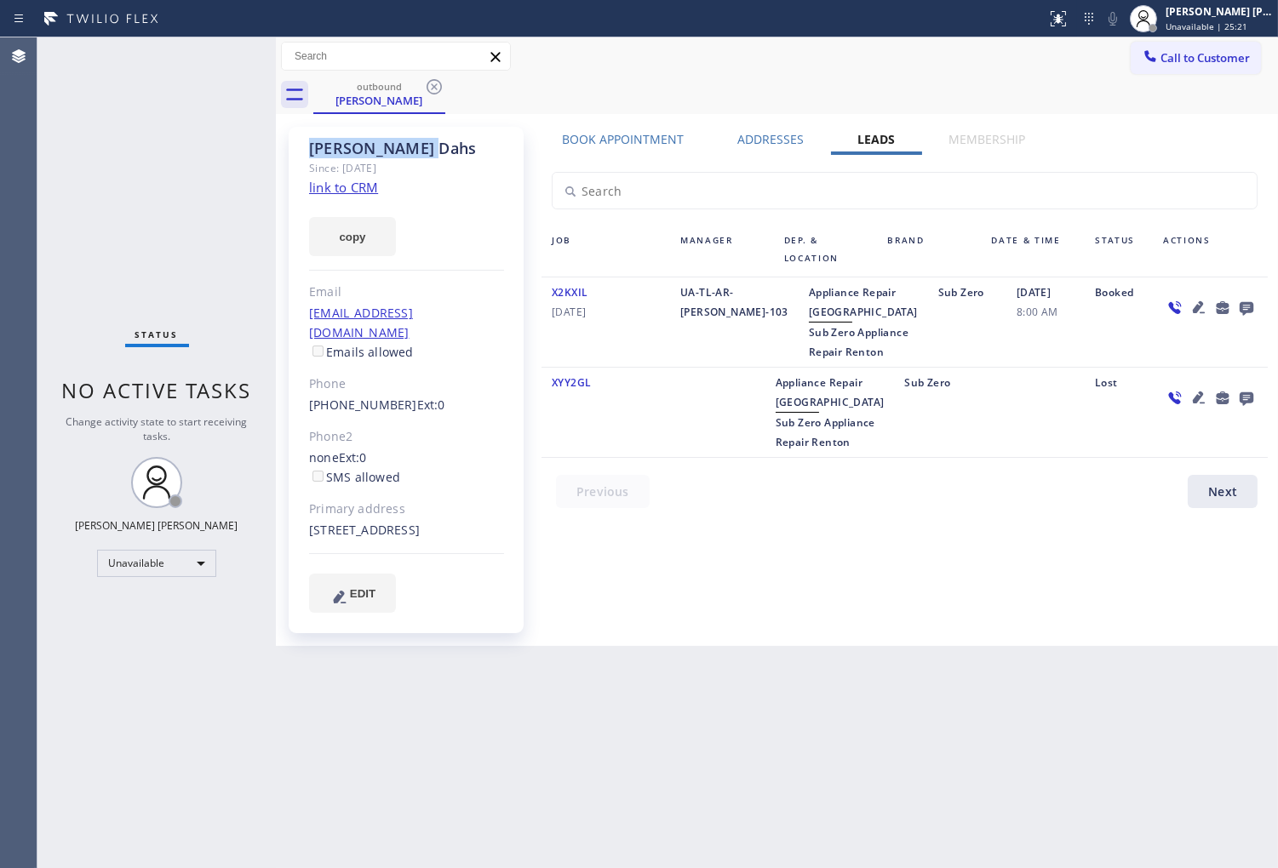
click at [431, 90] on icon at bounding box center [434, 87] width 20 height 20
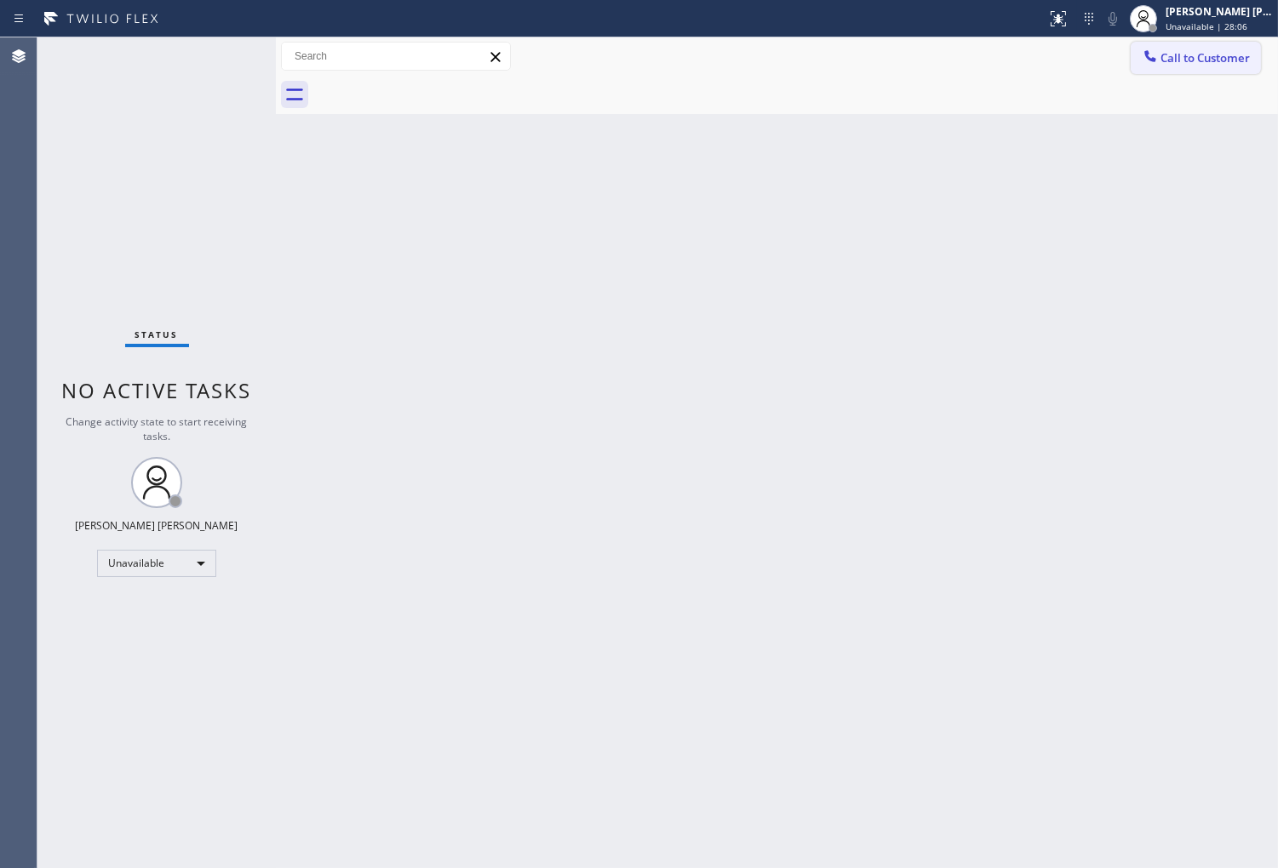
click at [1188, 55] on span "Call to Customer" at bounding box center [1204, 57] width 89 height 15
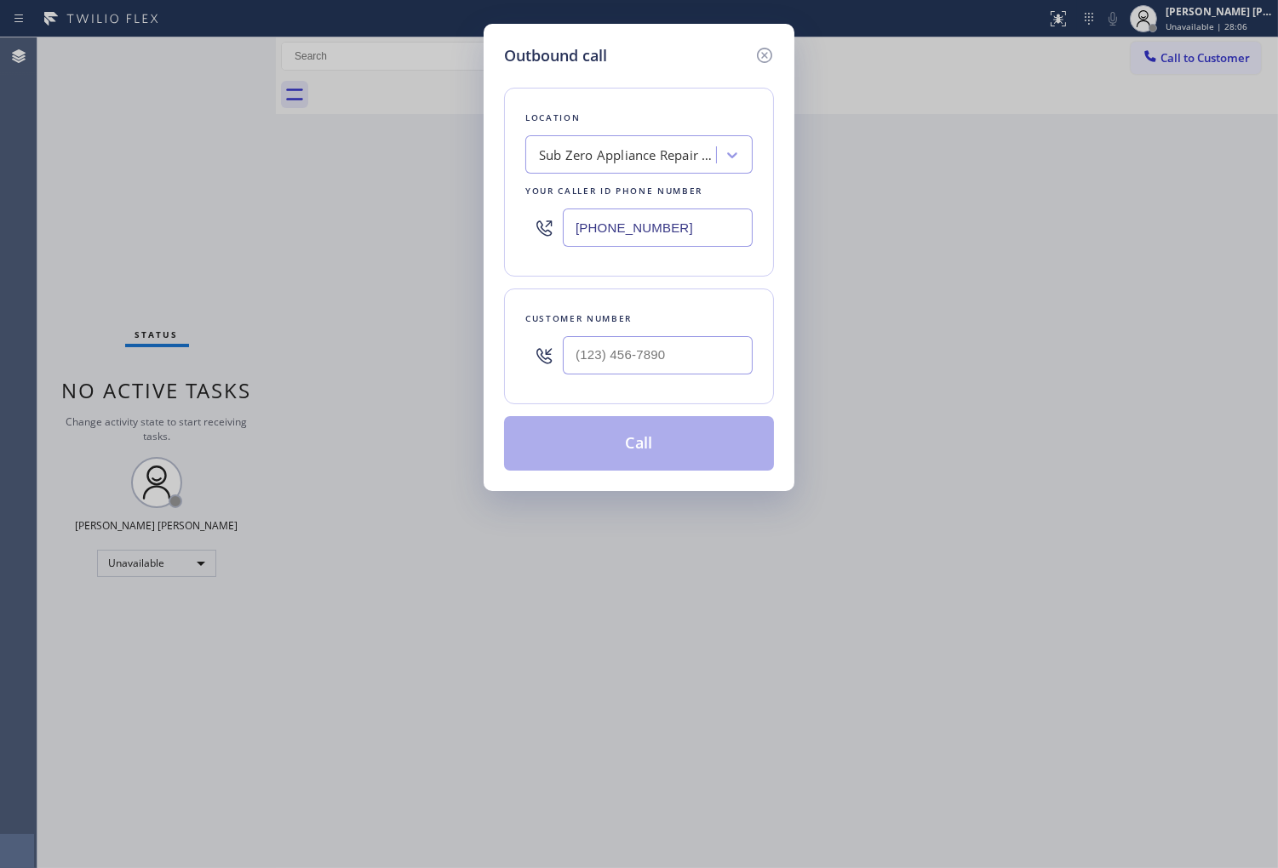
click at [656, 238] on input "(425) 310-4877" at bounding box center [658, 228] width 190 height 38
paste input "305) 306-8406"
type input "(305) 306-8406"
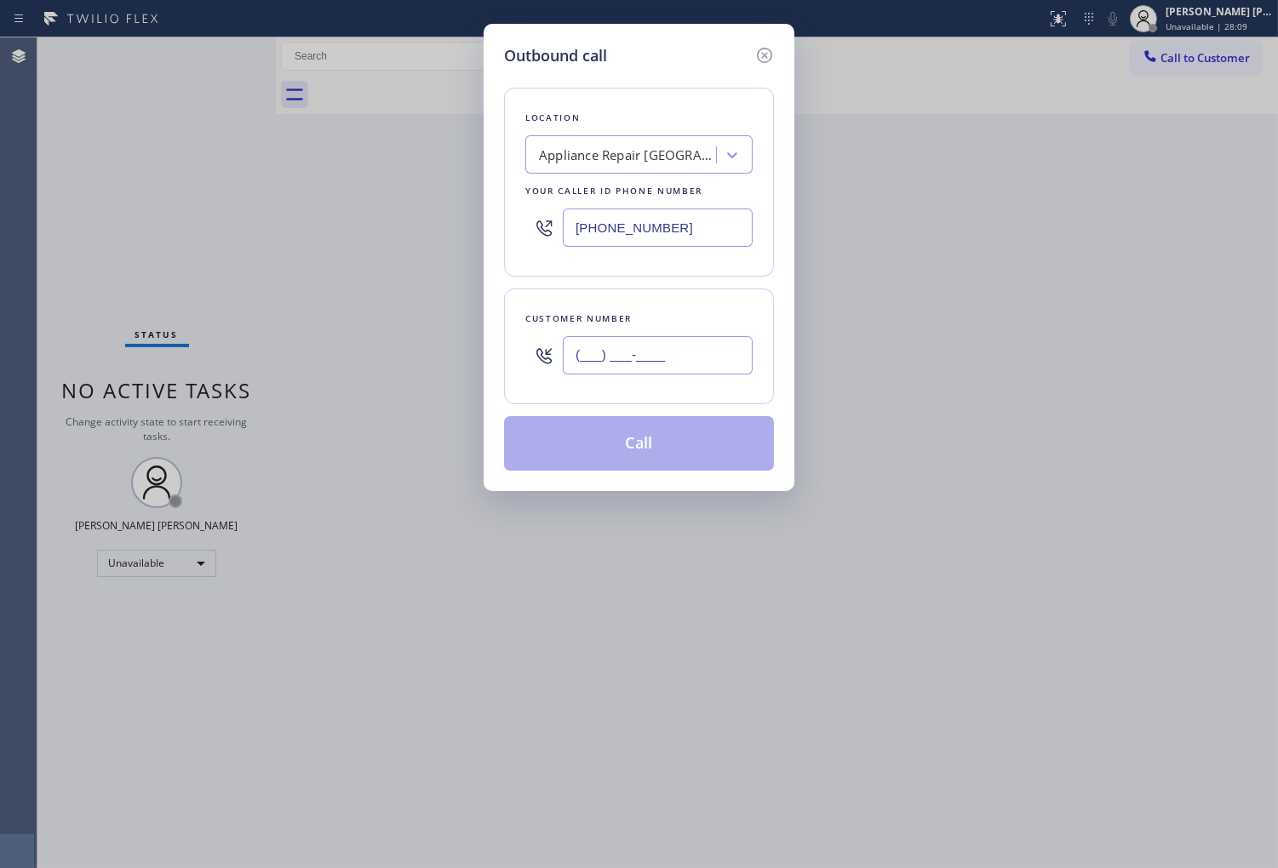
click at [648, 367] on input "(___) ___-____" at bounding box center [658, 355] width 190 height 38
paste input "786) 909-9494"
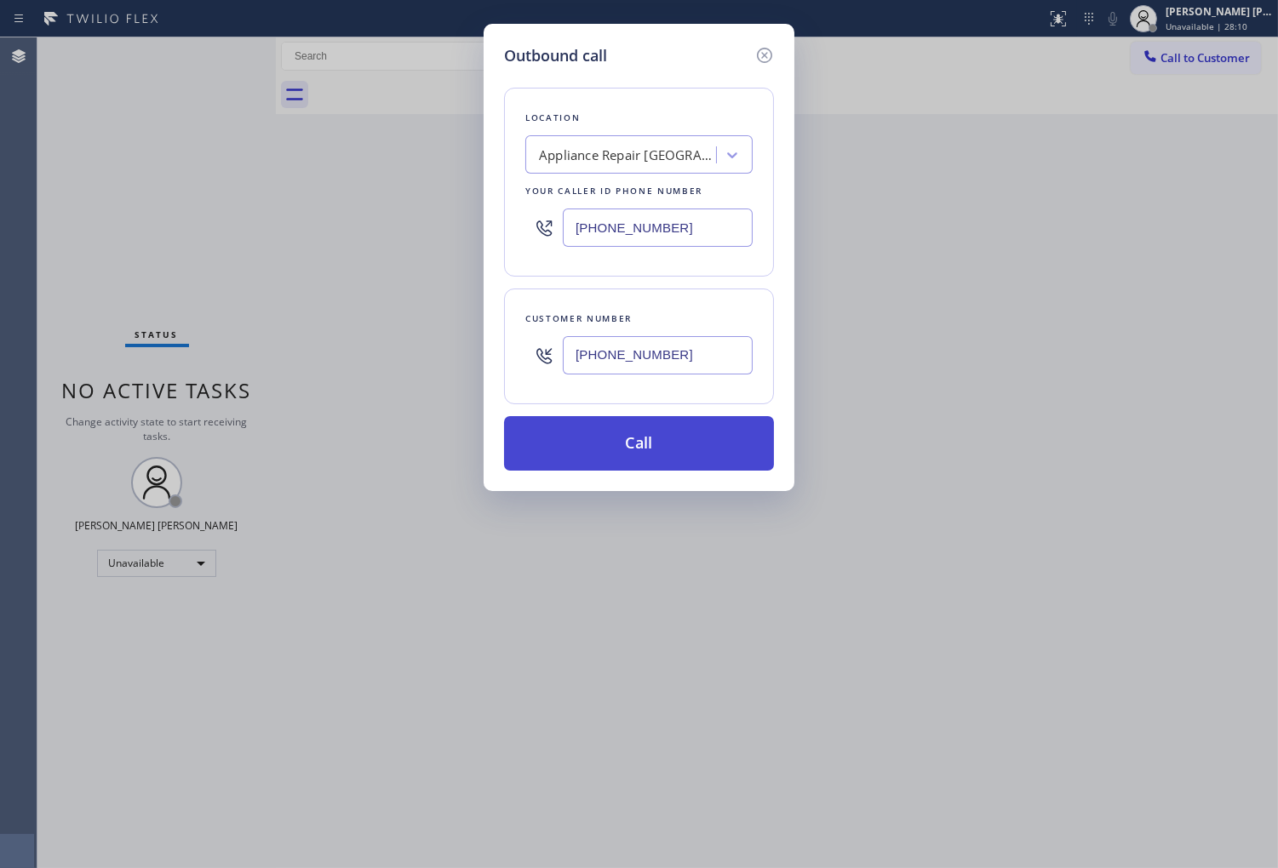
type input "(786) 909-9494"
click at [727, 431] on button "Call" at bounding box center [639, 443] width 270 height 54
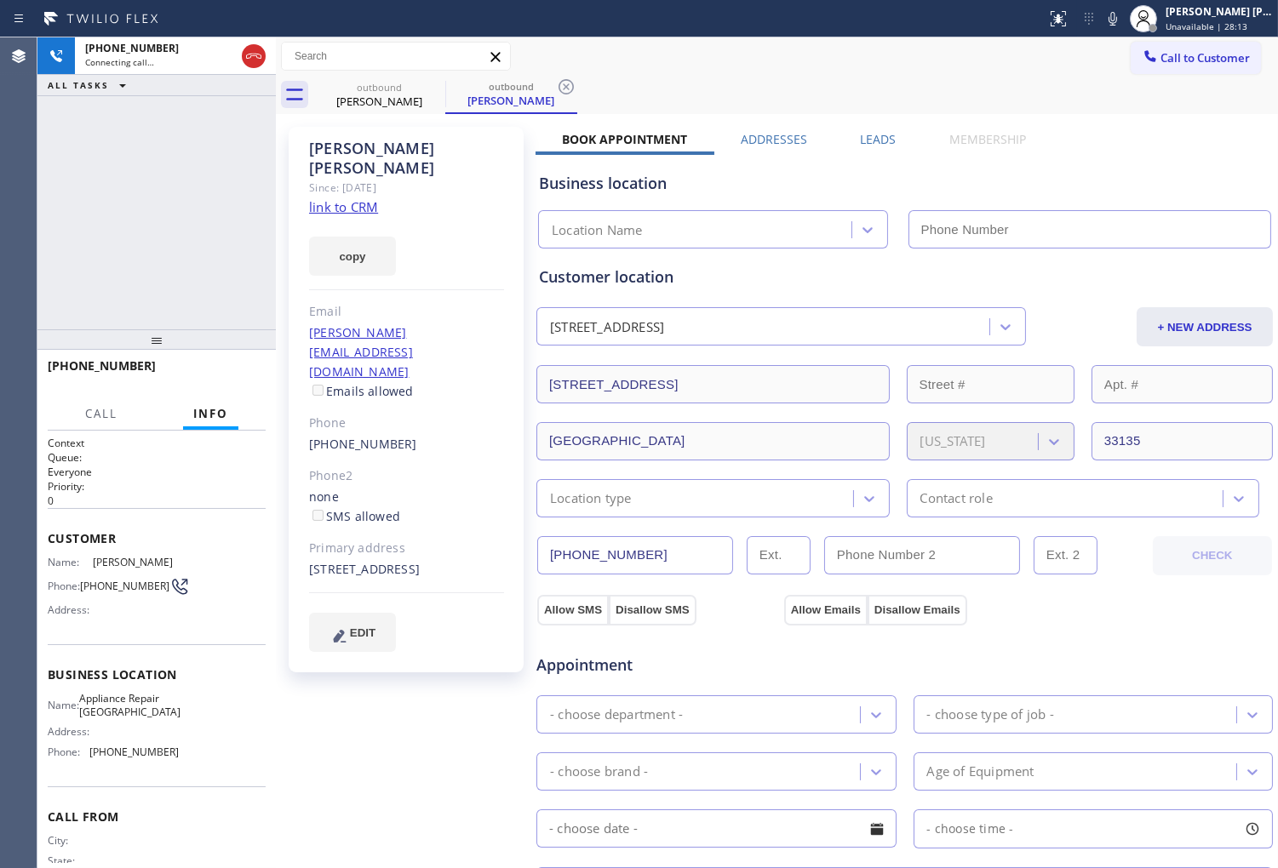
click at [337, 142] on div "Eddie Dominguez" at bounding box center [406, 158] width 195 height 39
type input "(305) 306-8406"
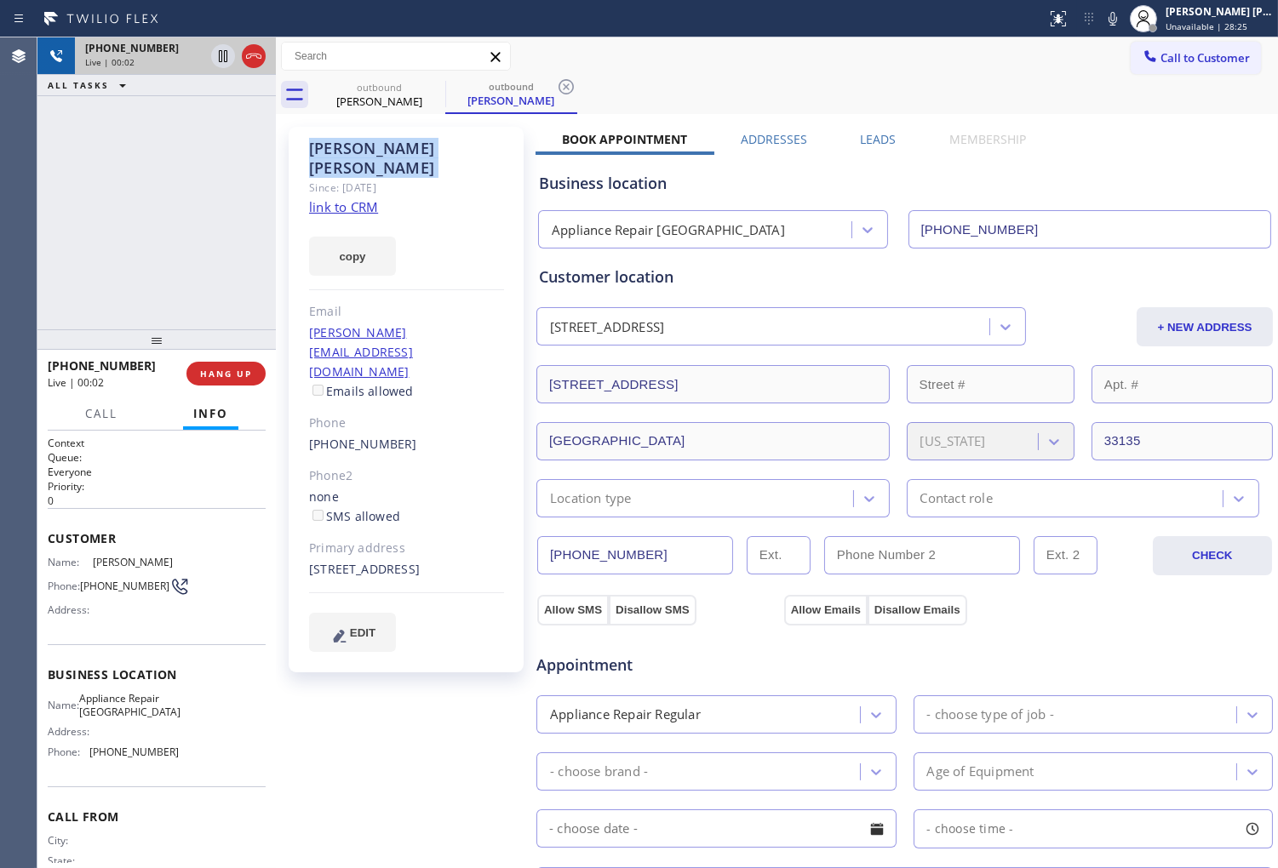
click at [233, 71] on div at bounding box center [238, 55] width 61 height 37
click at [247, 60] on icon at bounding box center [253, 56] width 20 height 20
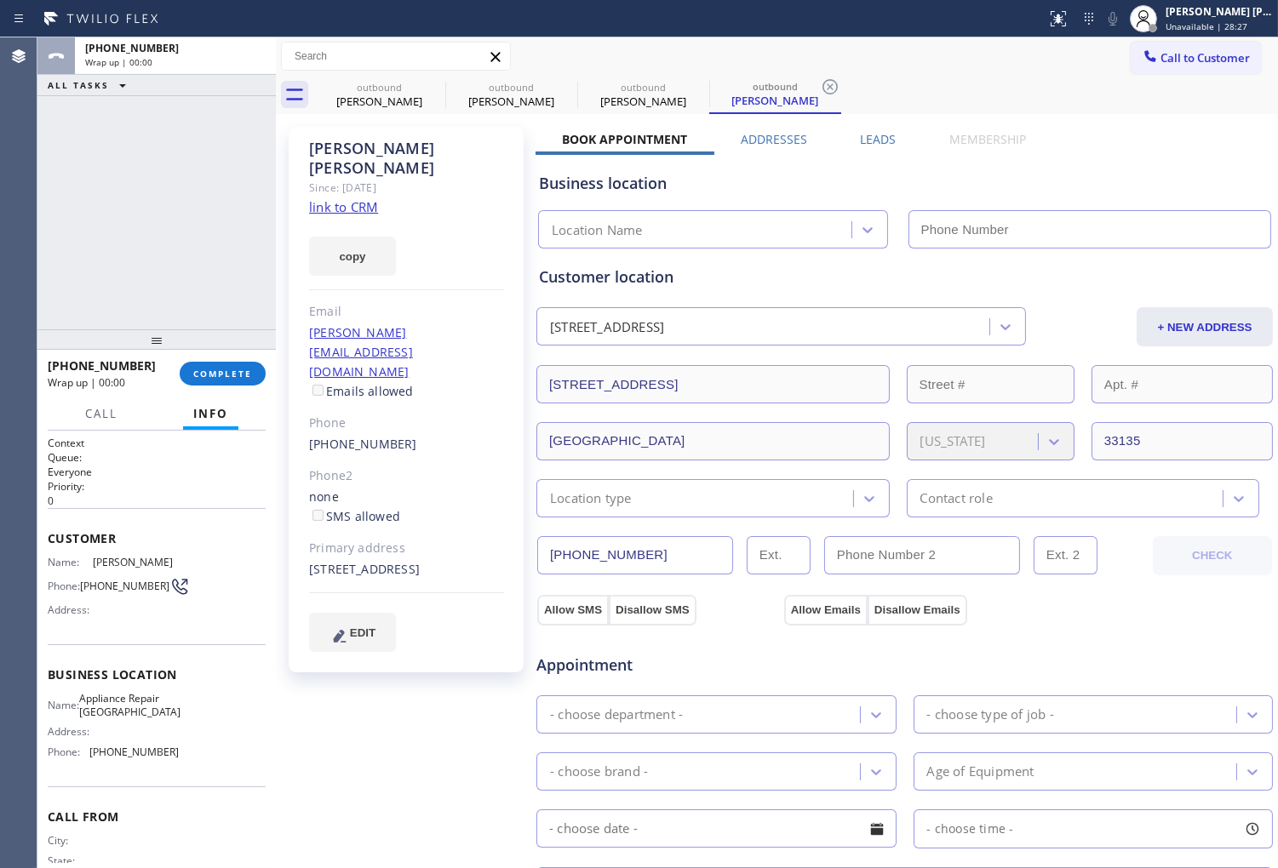
click at [868, 146] on label "Leads" at bounding box center [878, 139] width 36 height 16
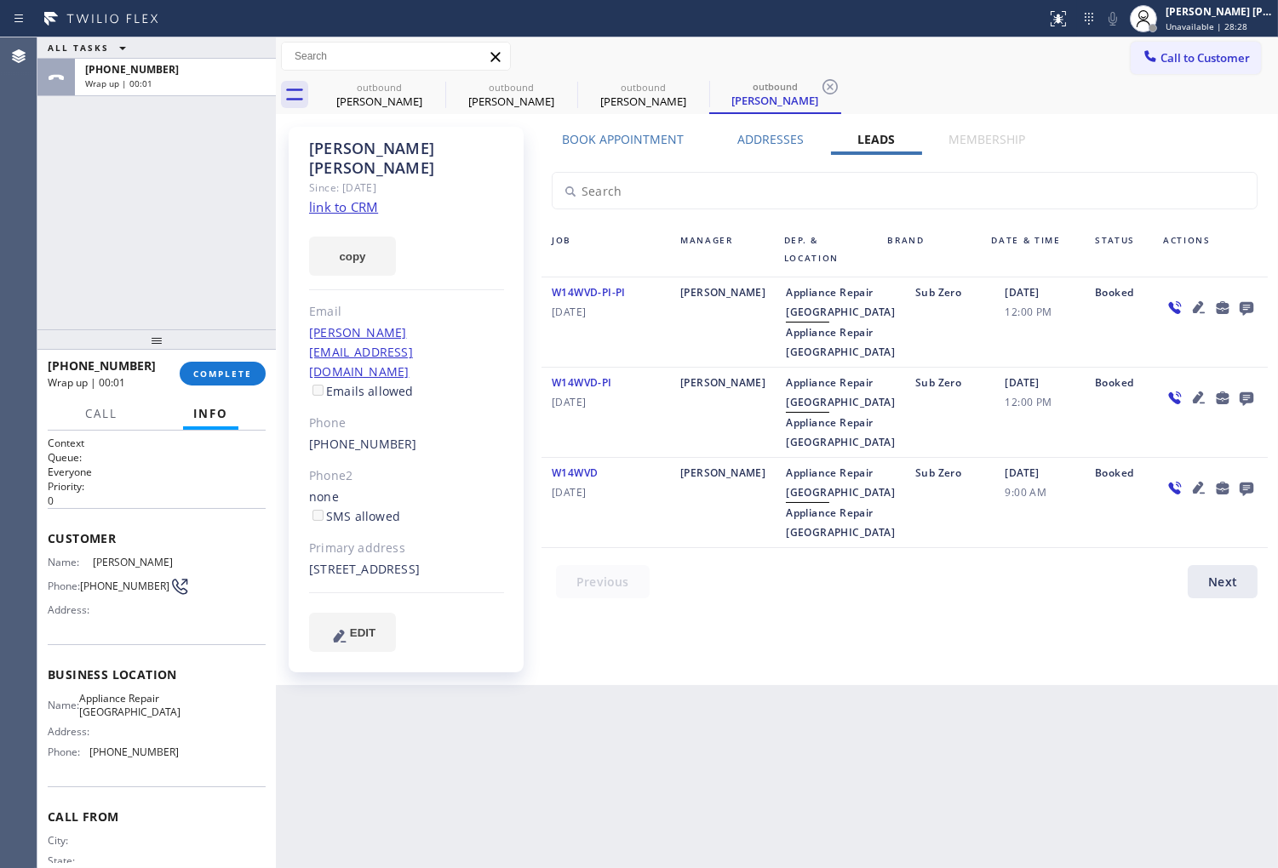
click at [1241, 305] on icon at bounding box center [1246, 309] width 14 height 14
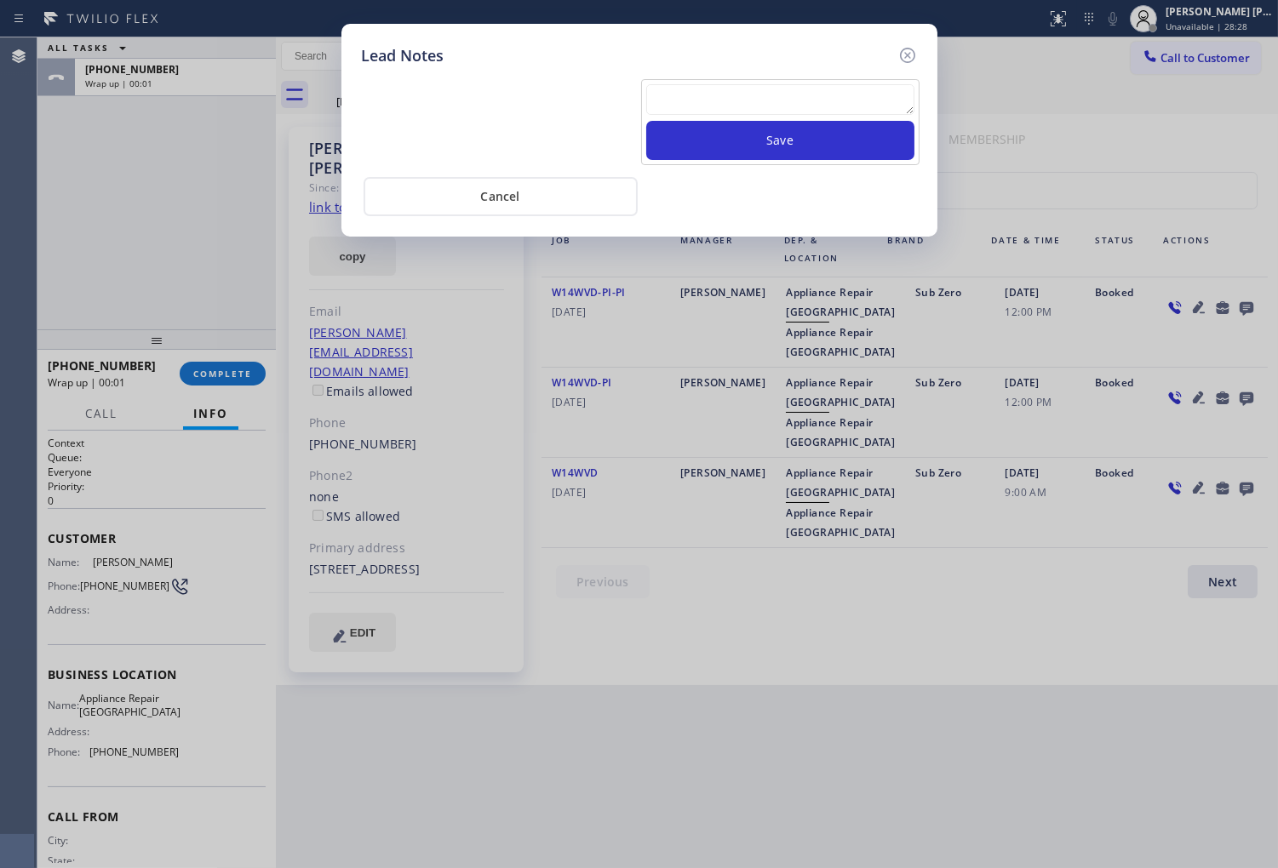
click at [815, 111] on textarea at bounding box center [780, 99] width 268 height 31
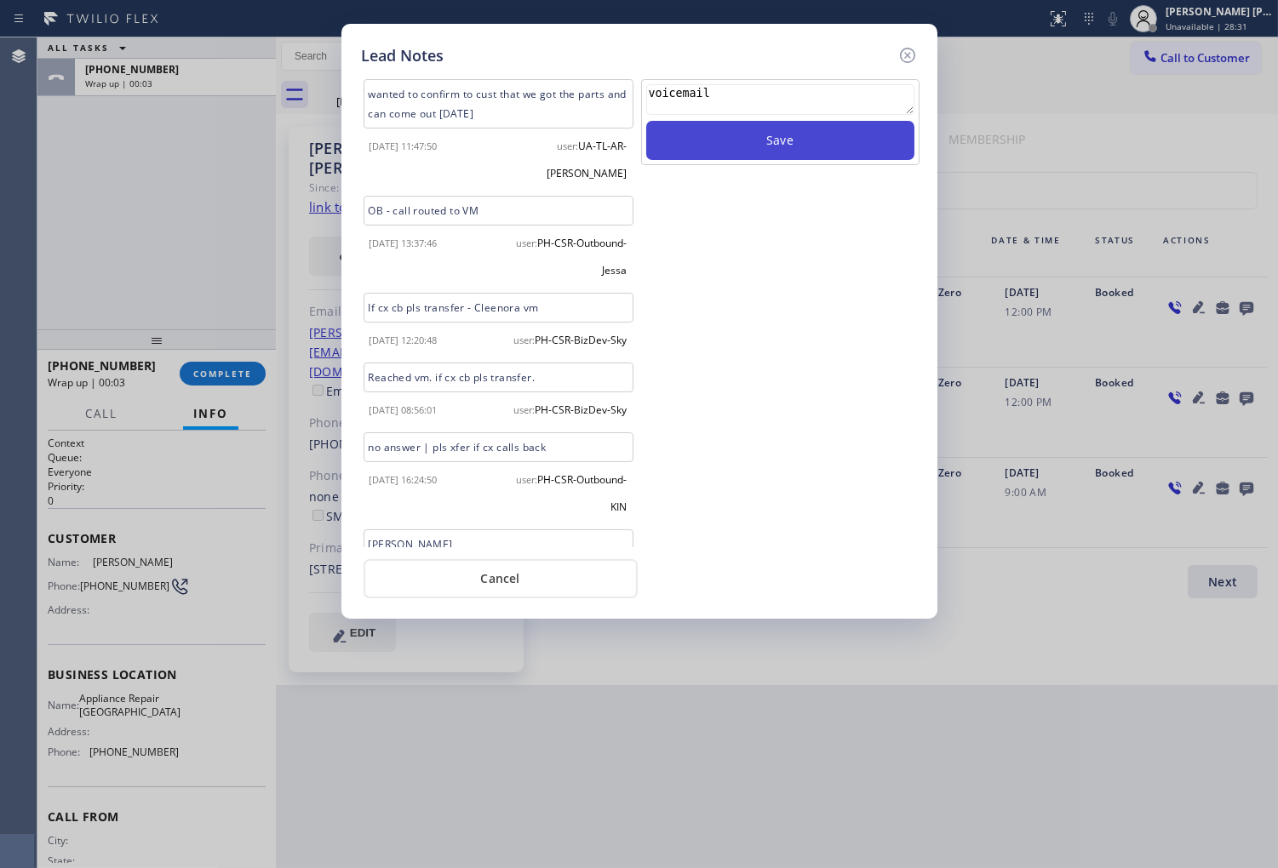
type textarea "voicemail"
click at [817, 148] on button "Save" at bounding box center [780, 140] width 268 height 39
click at [913, 60] on icon at bounding box center [907, 55] width 20 height 20
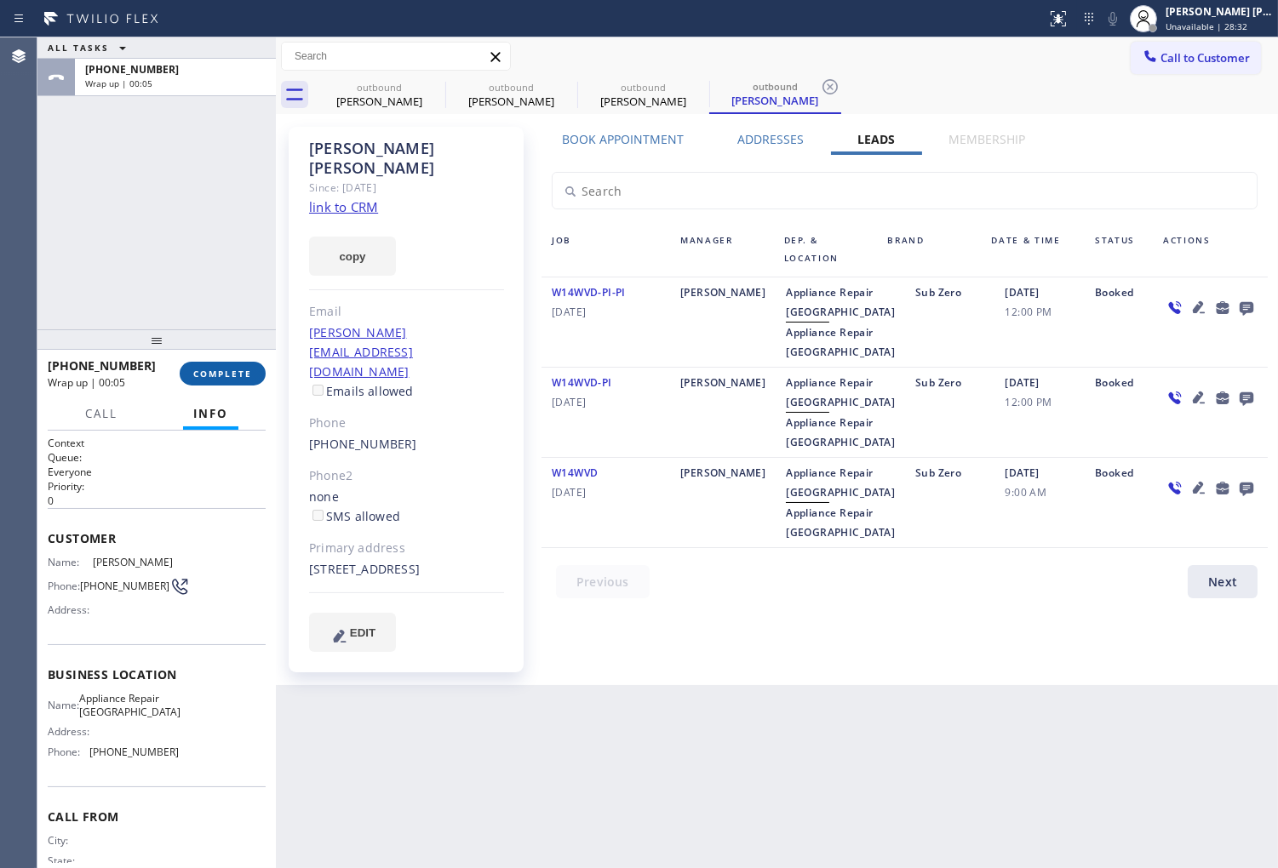
click at [245, 366] on button "COMPLETE" at bounding box center [223, 374] width 86 height 24
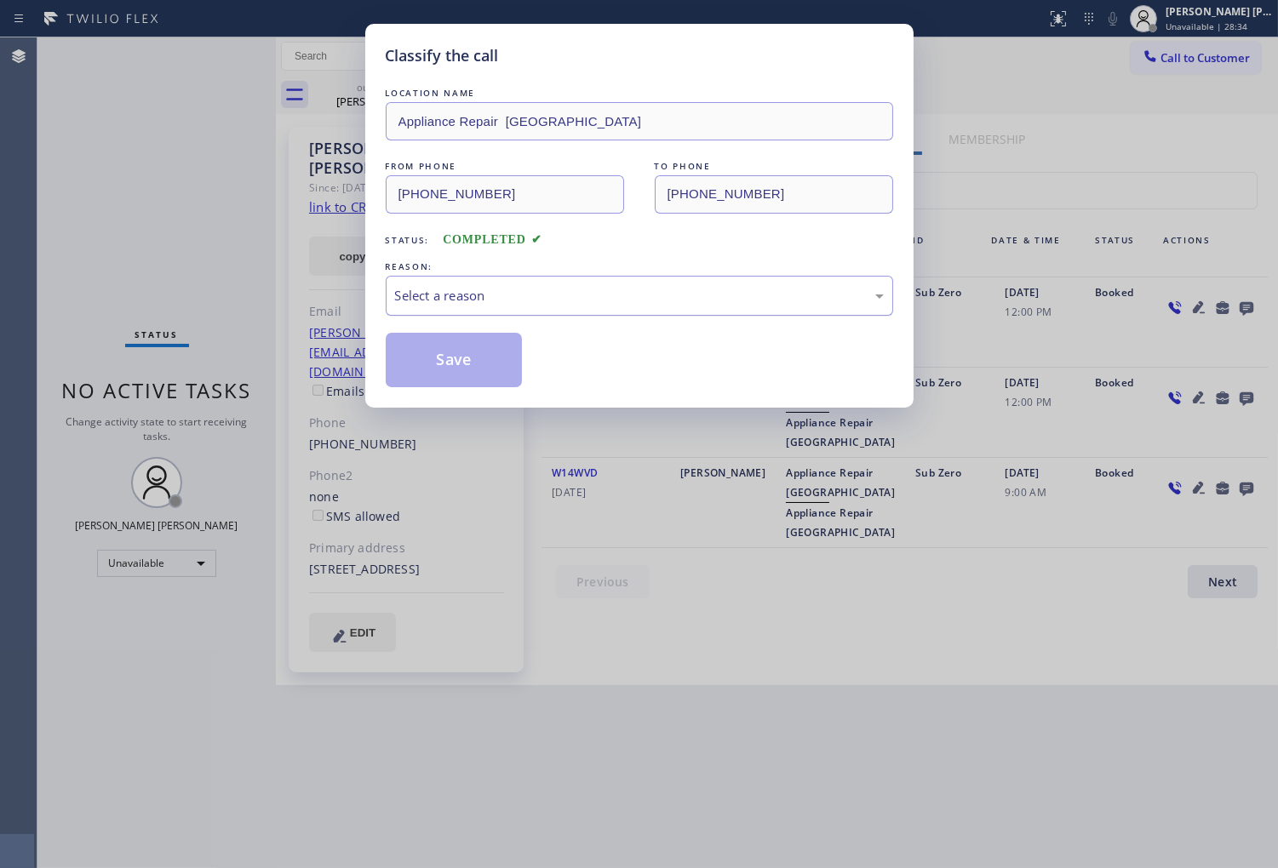
click at [572, 305] on div "Select a reason" at bounding box center [639, 296] width 489 height 20
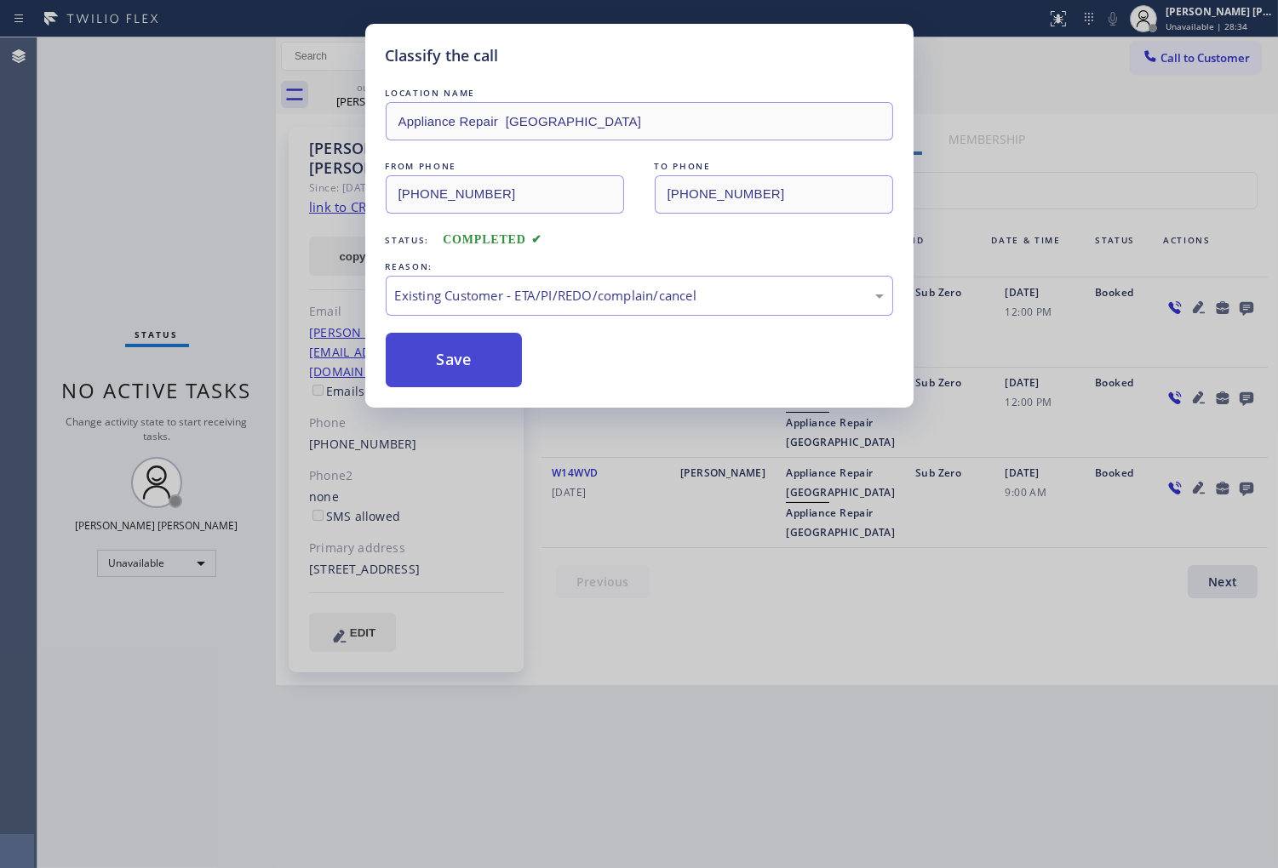
click at [441, 370] on button "Save" at bounding box center [454, 360] width 137 height 54
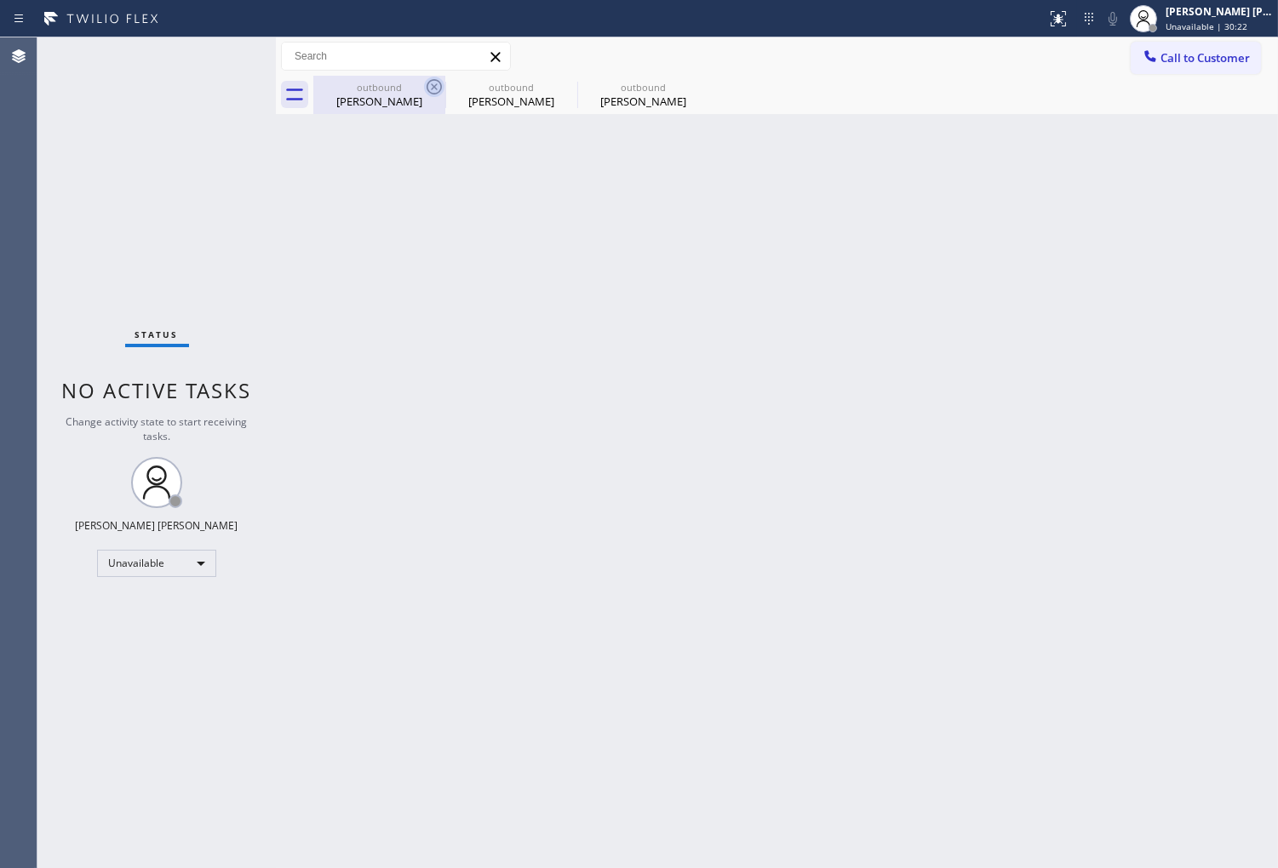
drag, startPoint x: 449, startPoint y: 87, endPoint x: 438, endPoint y: 86, distance: 11.1
click at [448, 87] on div "outbound" at bounding box center [511, 87] width 129 height 13
click at [440, 87] on icon at bounding box center [433, 86] width 15 height 15
click at [438, 86] on icon at bounding box center [434, 87] width 20 height 20
click at [445, 86] on div "outbound Eddie Dominguez" at bounding box center [511, 95] width 132 height 38
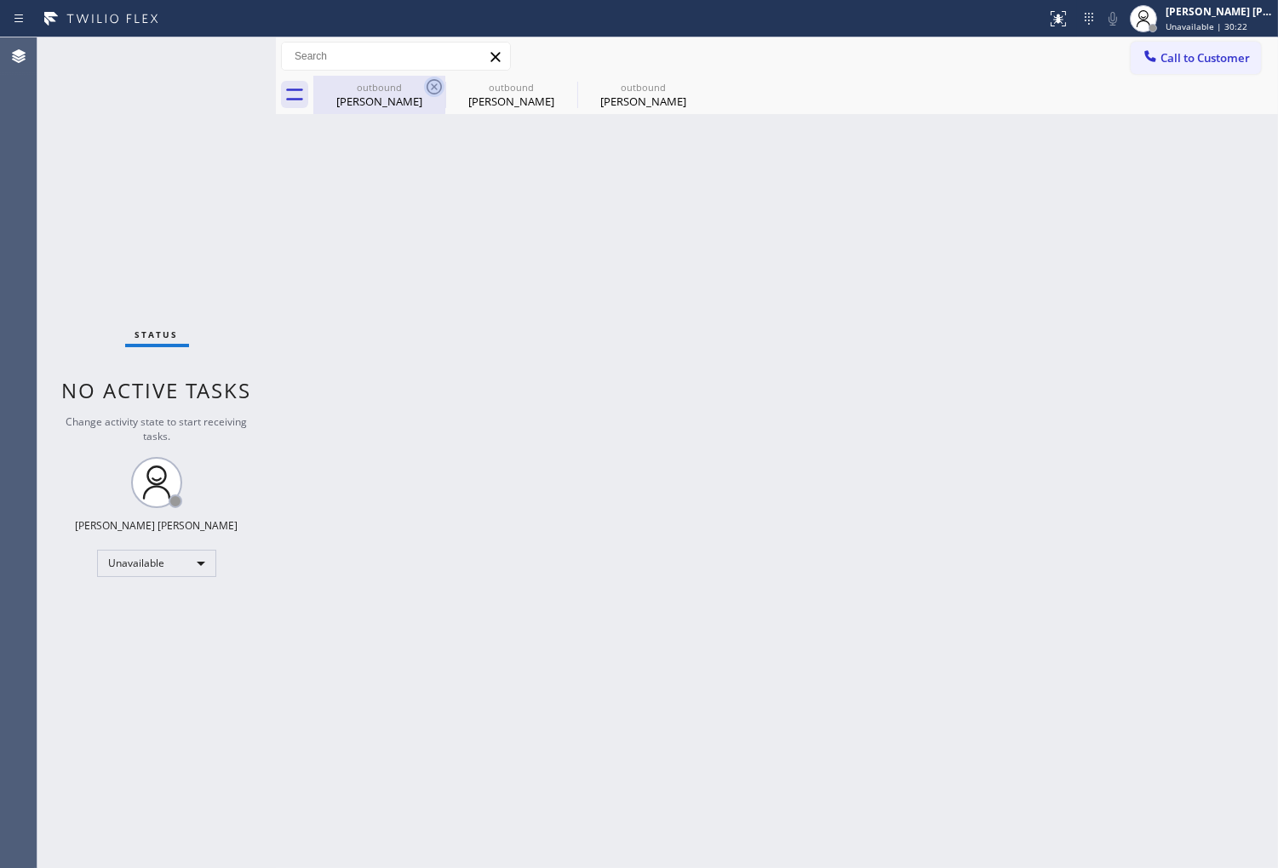
click at [0, 0] on icon at bounding box center [0, 0] width 0 height 0
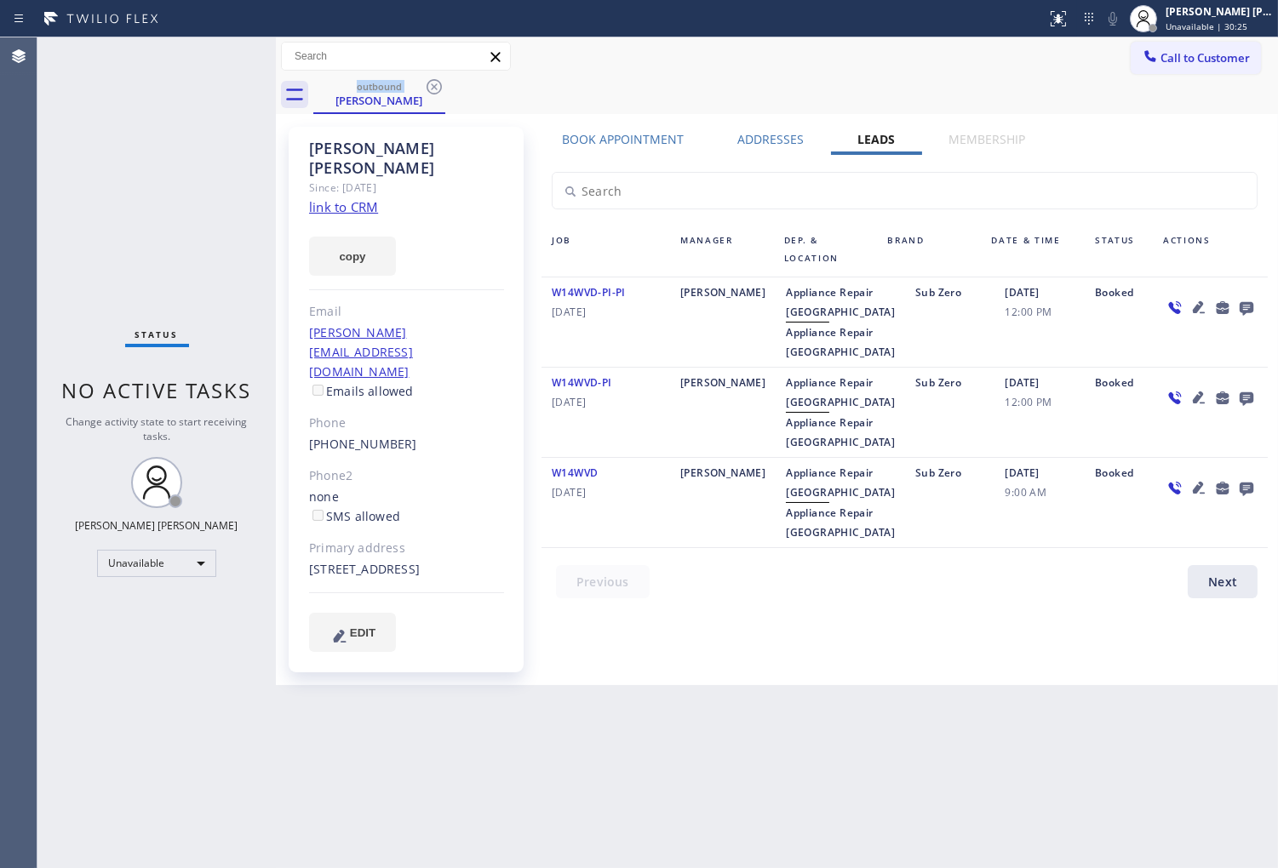
click at [436, 90] on icon at bounding box center [434, 87] width 20 height 20
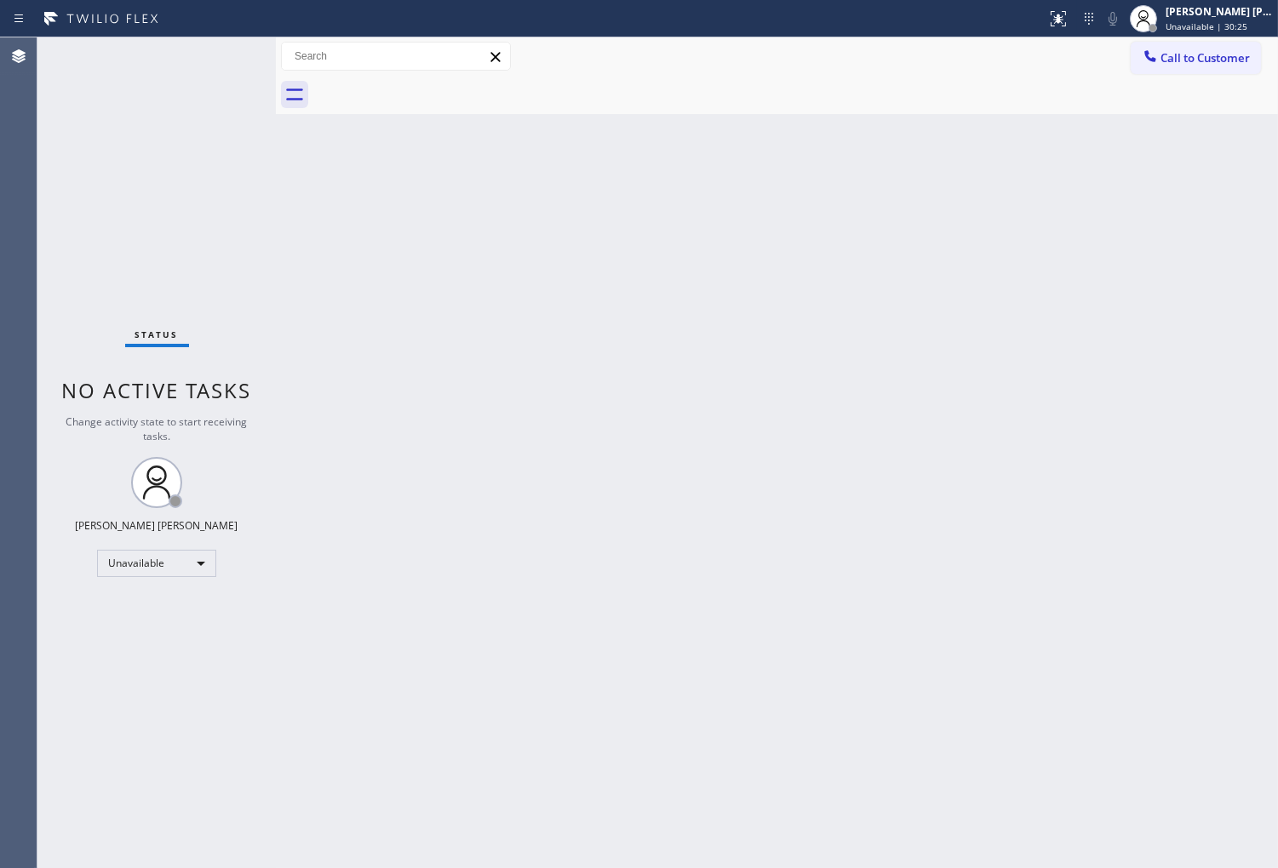
click at [1207, 58] on span "Call to Customer" at bounding box center [1204, 57] width 89 height 15
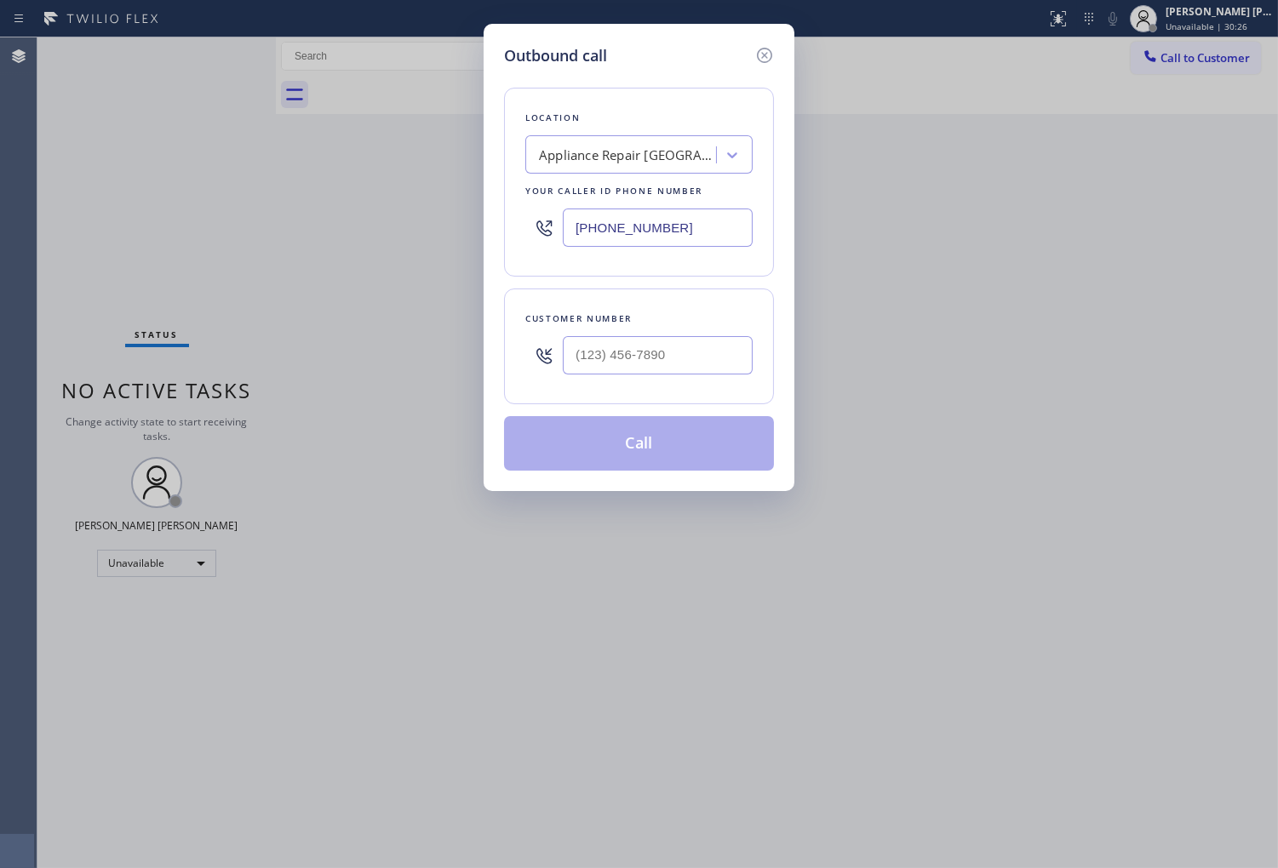
click at [658, 231] on input "(305) 306-8406" at bounding box center [658, 228] width 190 height 38
paste input "415) 366-9025"
type input "(415) 366-9025"
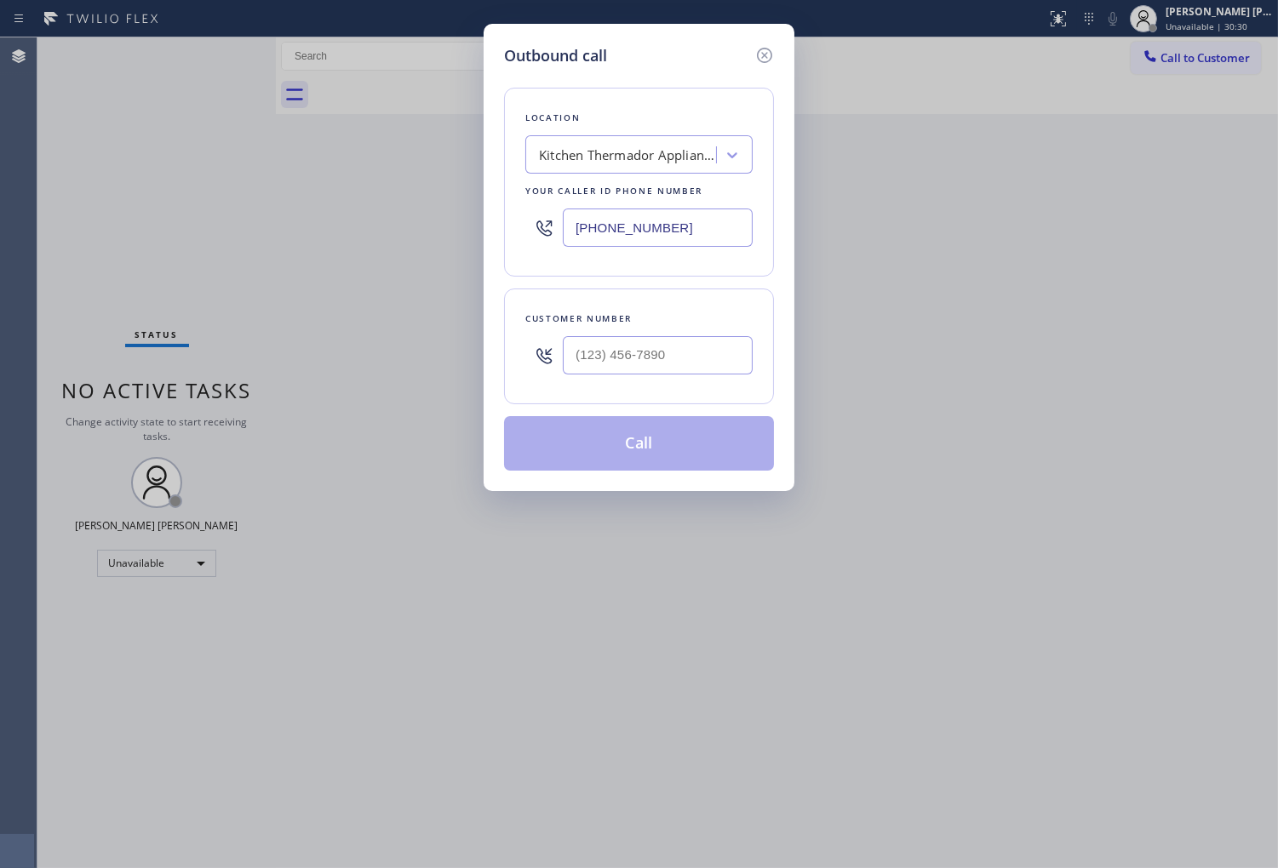
click at [673, 360] on input "text" at bounding box center [658, 355] width 190 height 38
paste input "415) 225-1257"
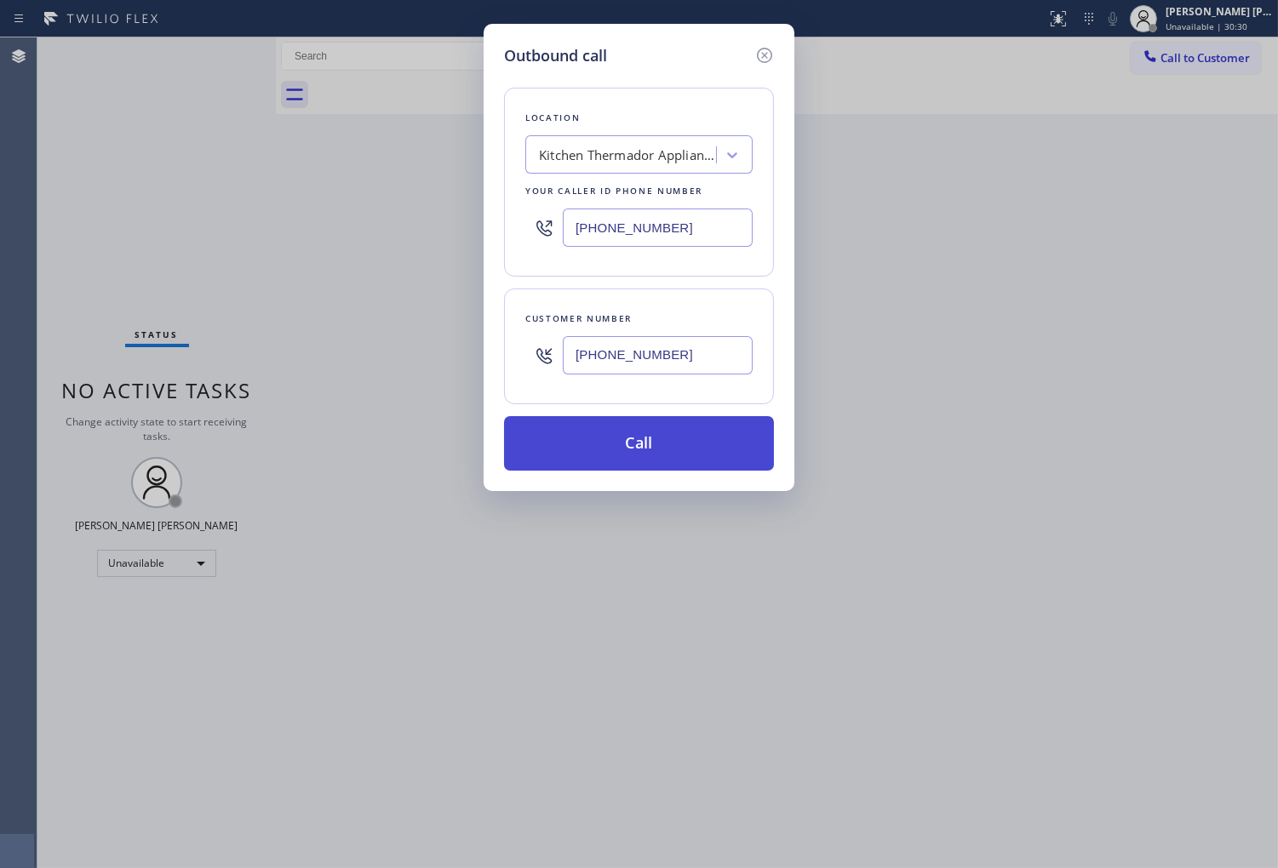
type input "(415) 225-1257"
click at [671, 443] on button "Call" at bounding box center [639, 443] width 270 height 54
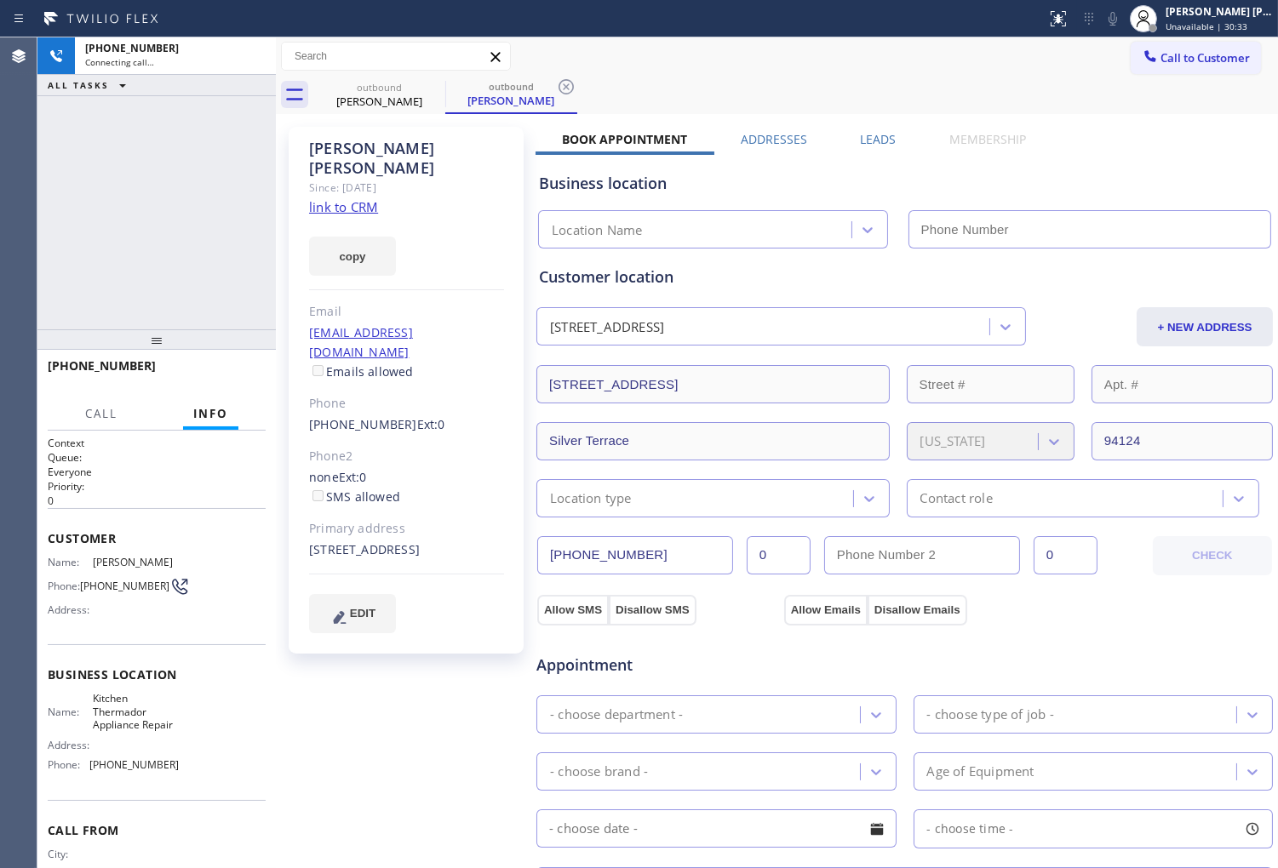
click at [329, 156] on div "Brian Diethorn" at bounding box center [406, 158] width 195 height 39
type input "(415) 366-9025"
click at [60, 249] on div "+14152251257 Connecting call… ALL TASKS ALL TASKS ACTIVE TASKS TASKS IN WRAP UP" at bounding box center [156, 183] width 238 height 292
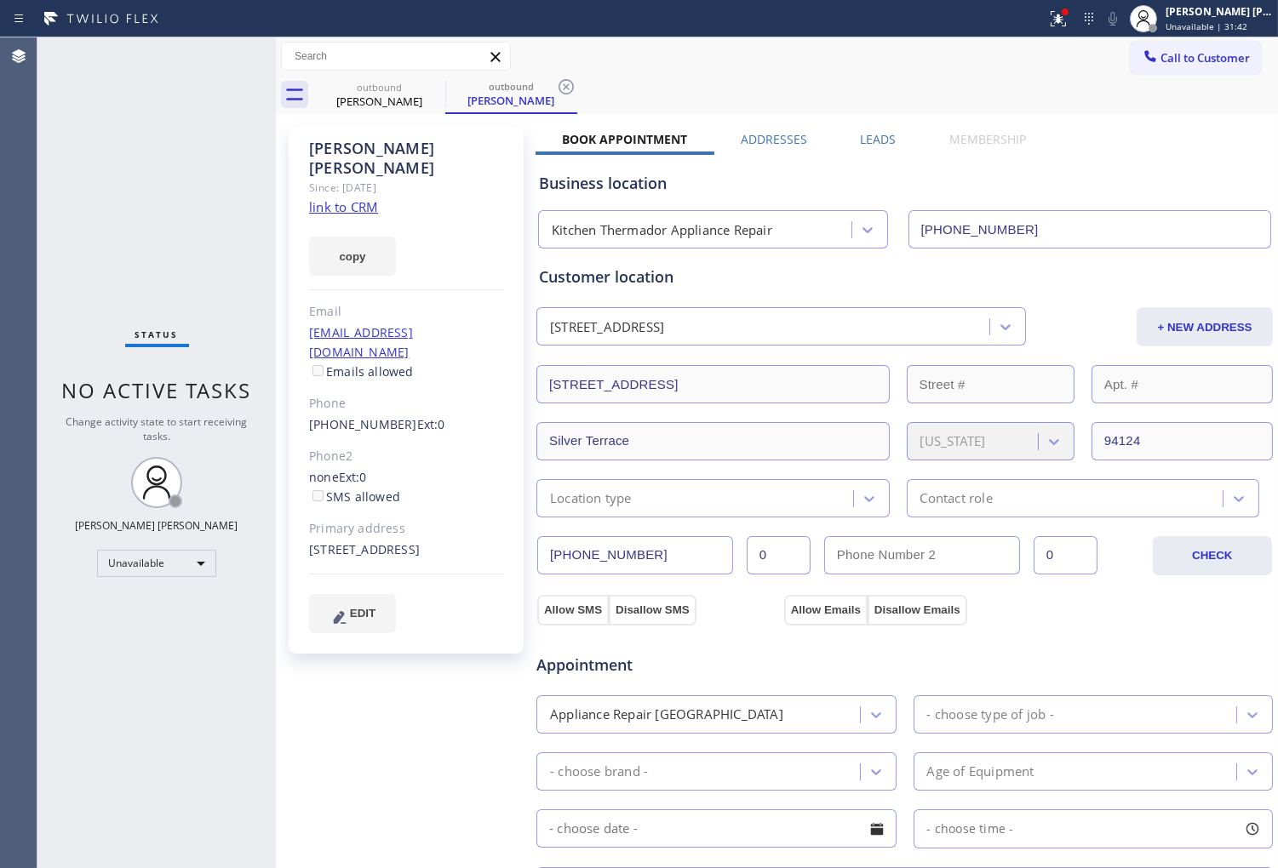
click at [3, 540] on div "Agent Desktop" at bounding box center [18, 452] width 37 height 831
click at [369, 416] on link "(415) 225-1257" at bounding box center [363, 424] width 108 height 16
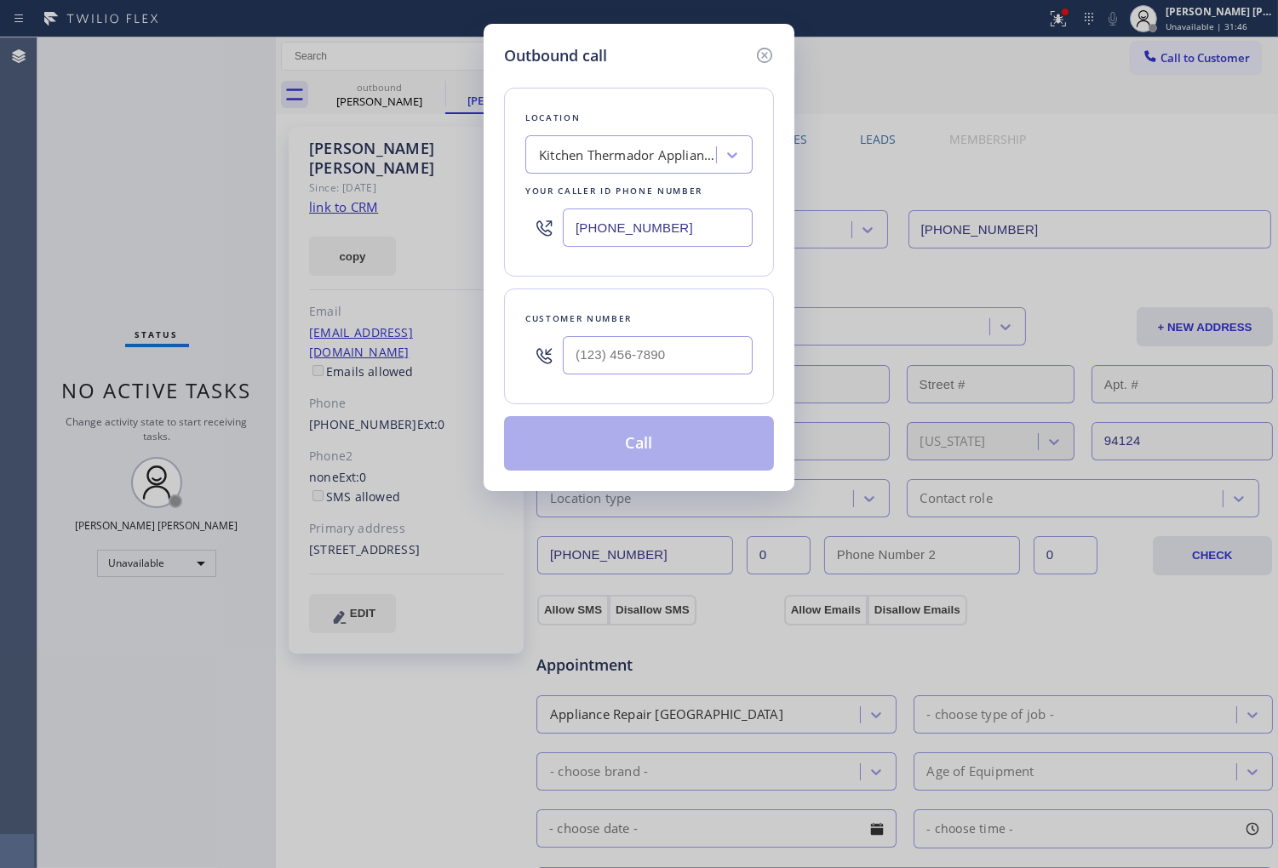
type input "(415) 225-1257"
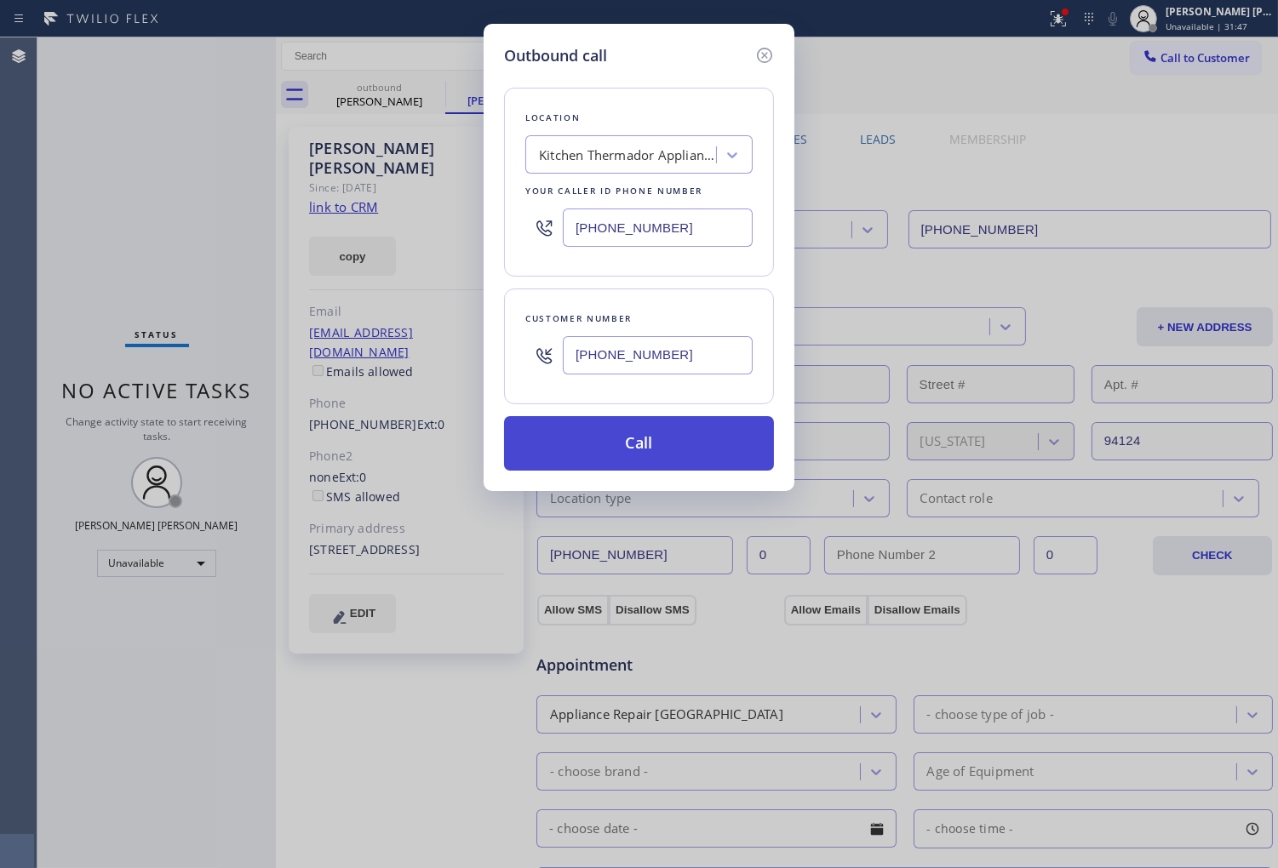
click at [656, 445] on button "Call" at bounding box center [639, 443] width 270 height 54
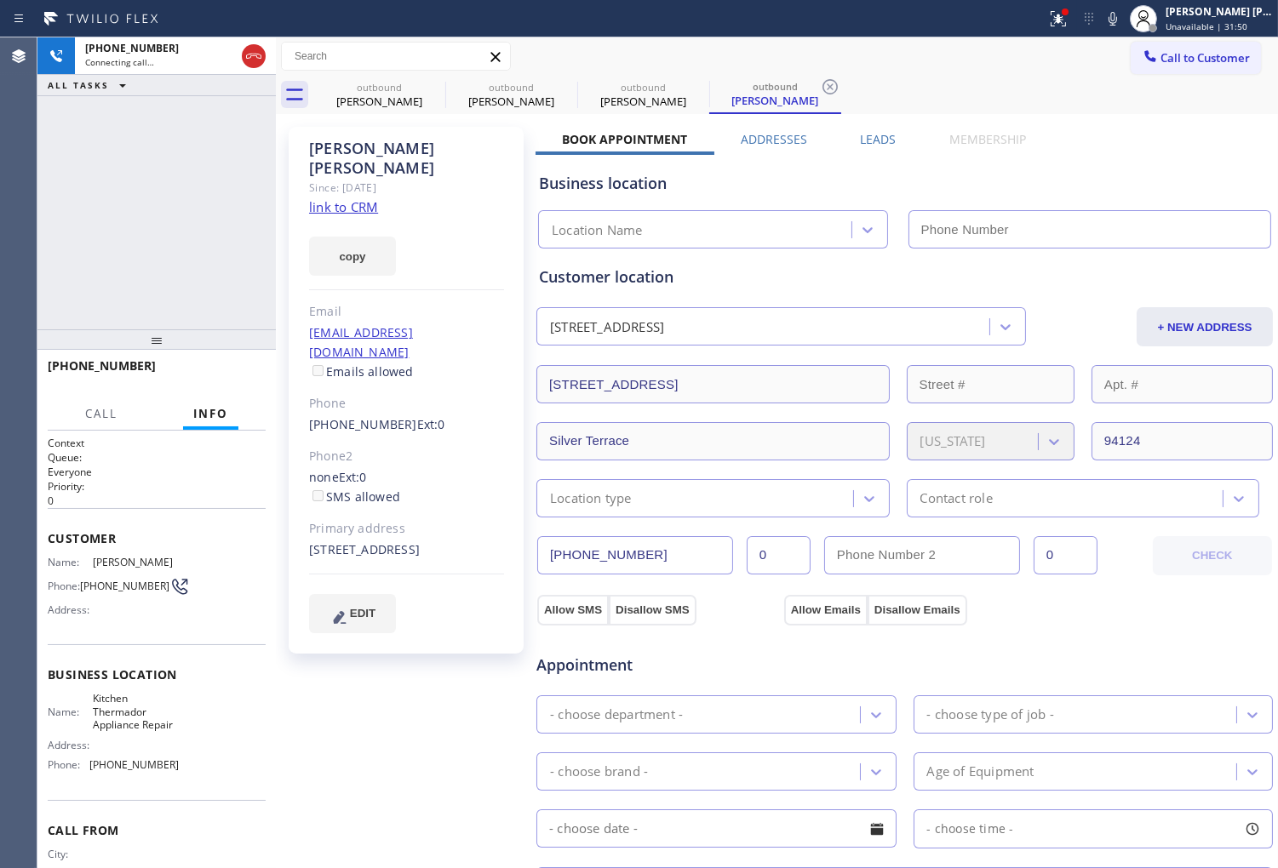
drag, startPoint x: 434, startPoint y: 94, endPoint x: 1247, endPoint y: 215, distance: 821.9
click at [0, 0] on icon at bounding box center [0, 0] width 0 height 0
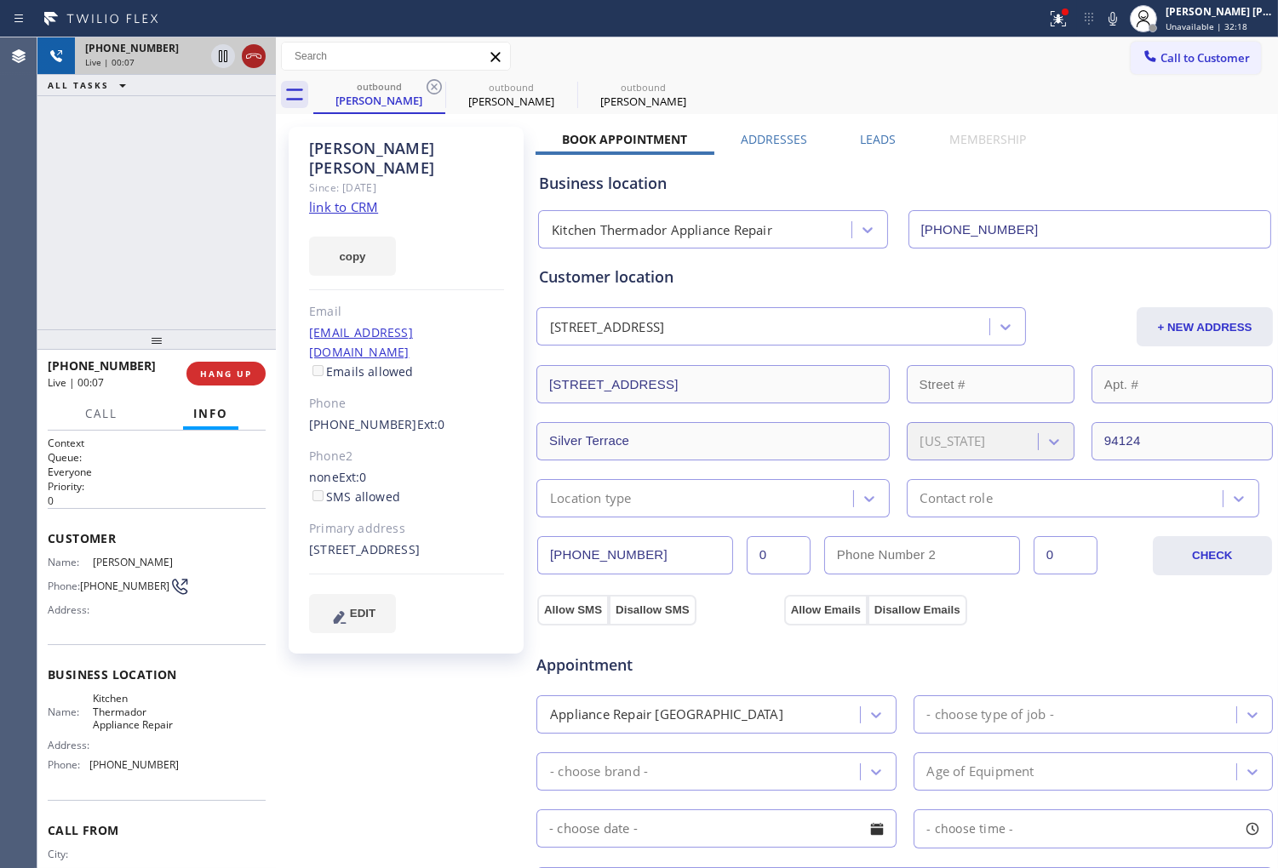
click at [255, 55] on icon at bounding box center [253, 56] width 15 height 5
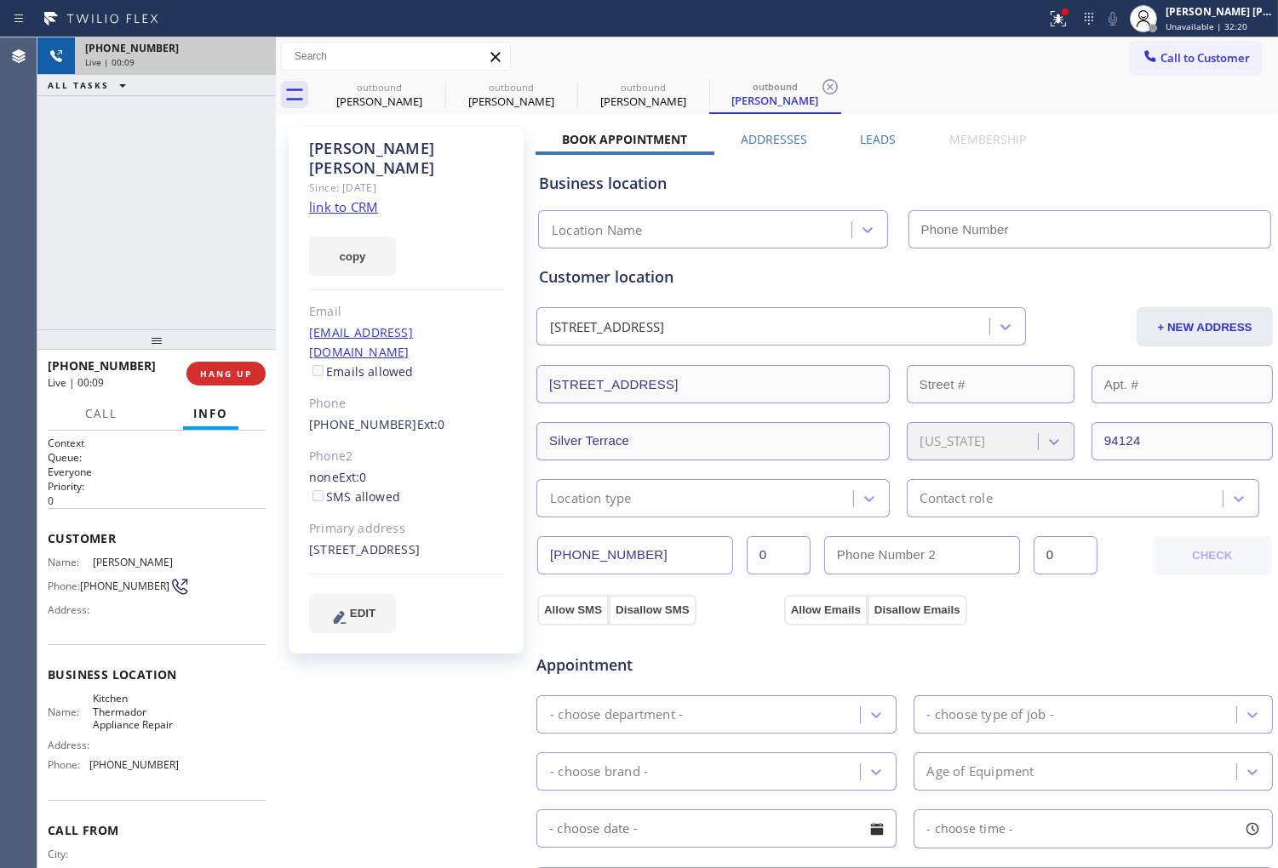
click at [869, 132] on label "Leads" at bounding box center [878, 139] width 36 height 16
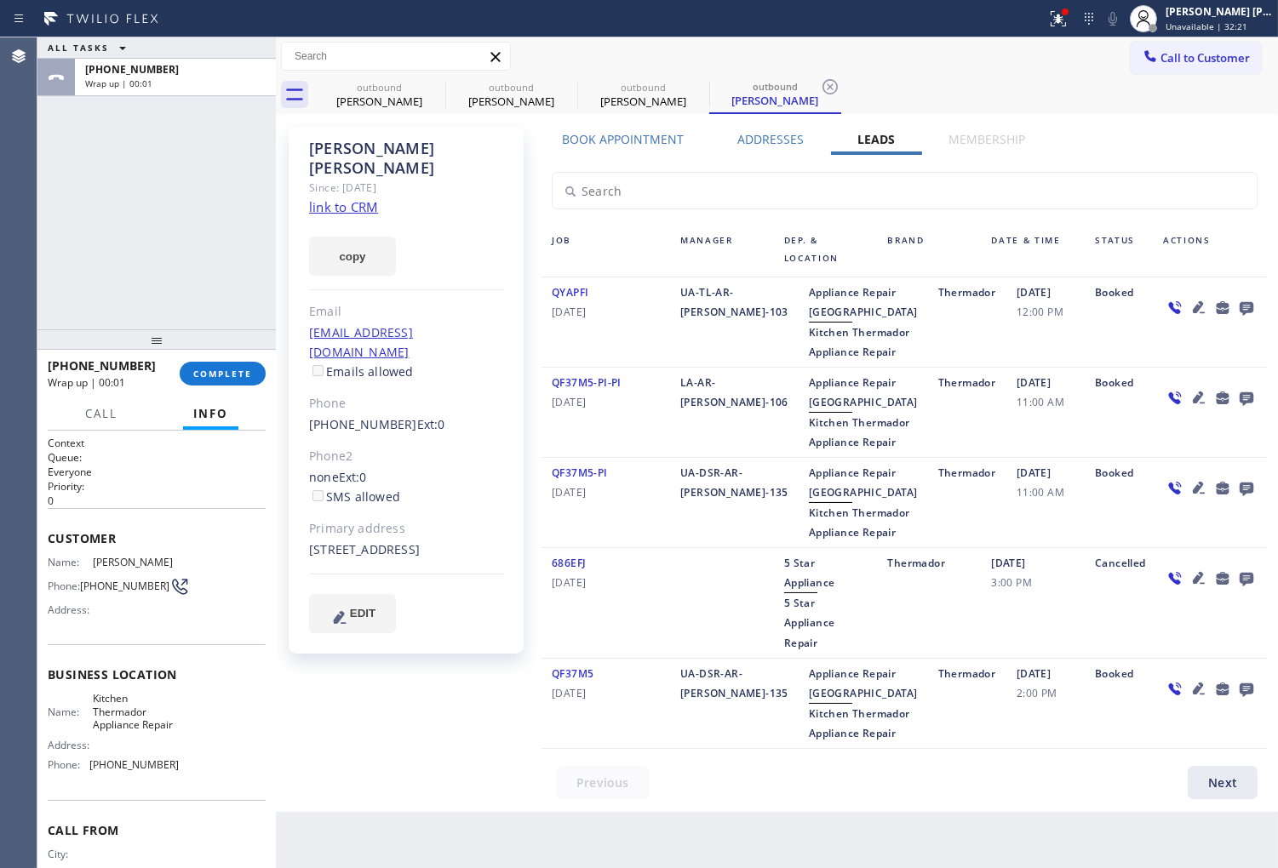
click at [1239, 302] on icon at bounding box center [1246, 309] width 14 height 14
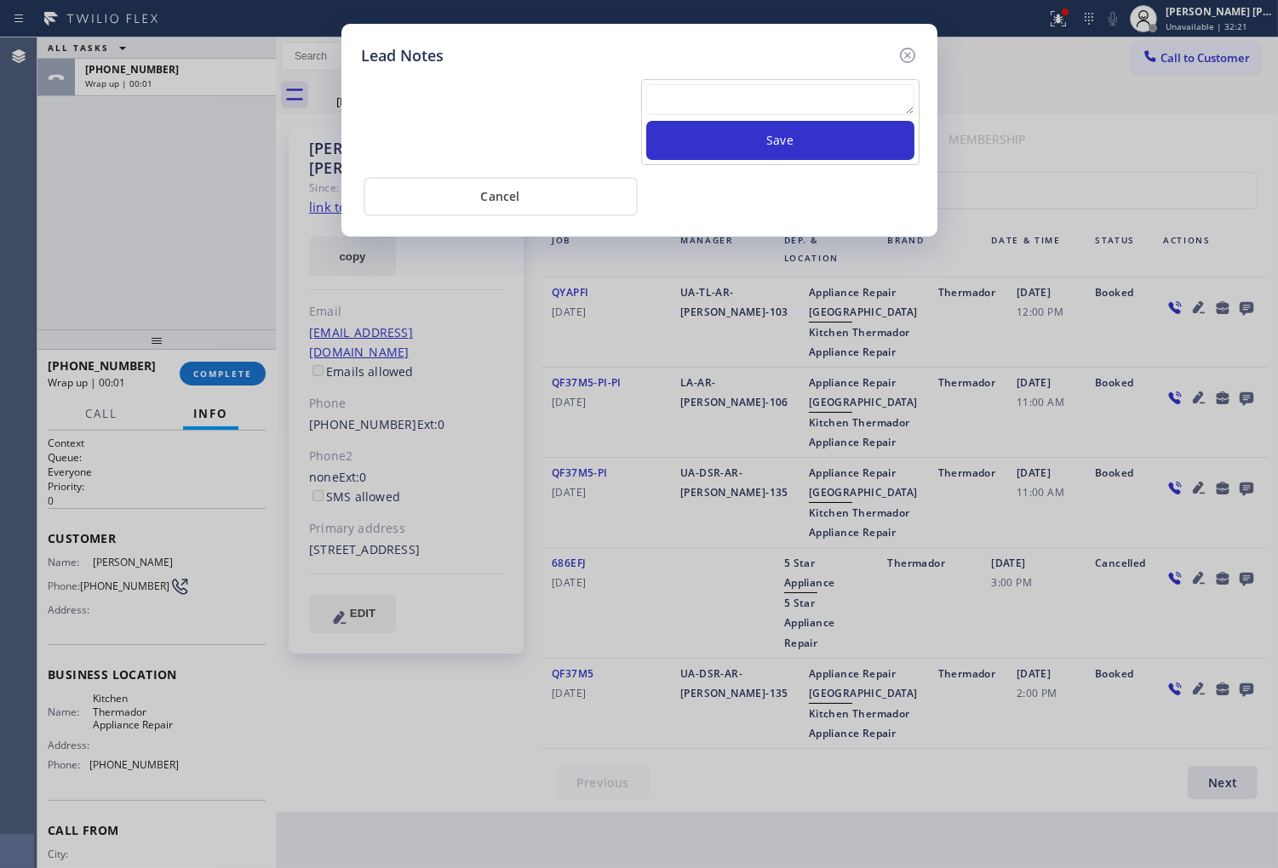
click at [830, 92] on textarea at bounding box center [780, 99] width 268 height 31
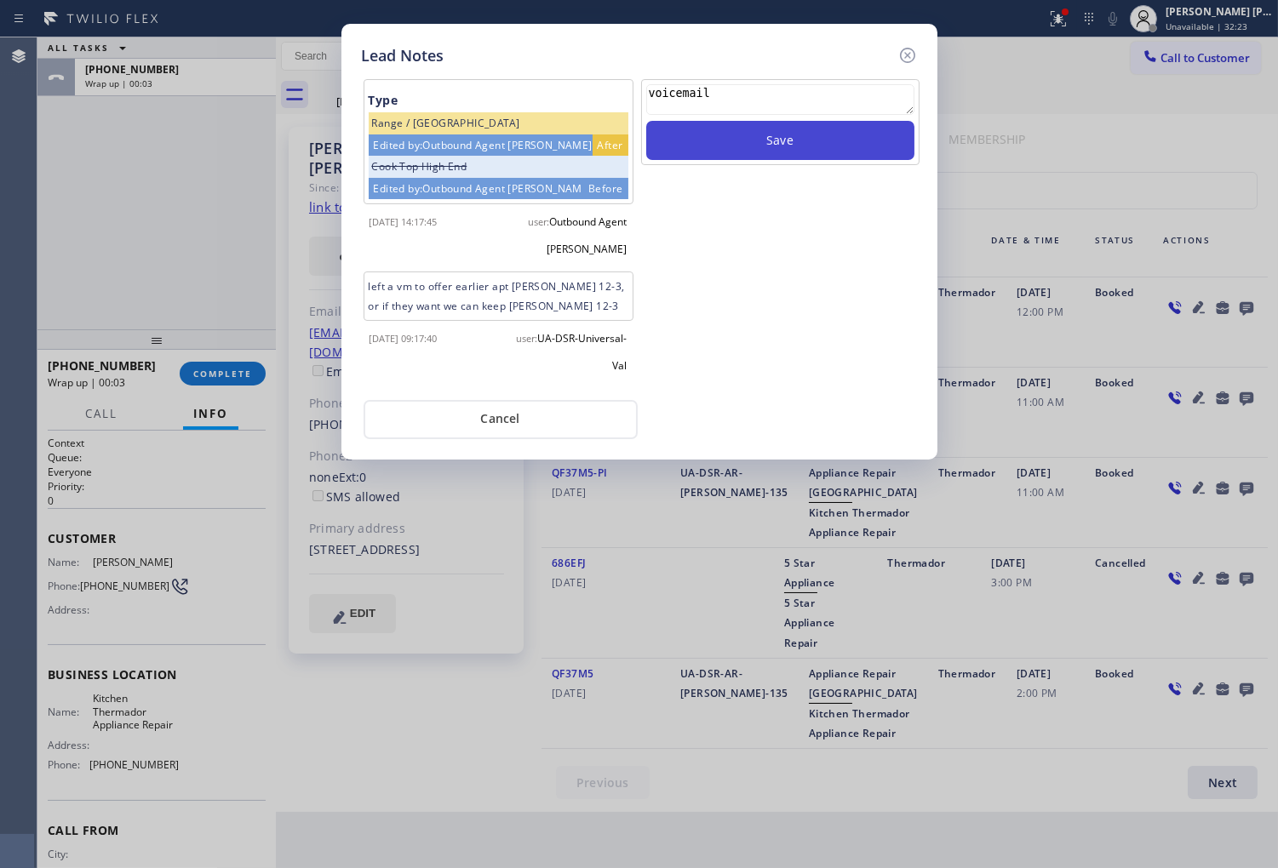
type textarea "voicemail"
click at [816, 137] on button "Save" at bounding box center [780, 140] width 268 height 39
click at [901, 53] on icon at bounding box center [907, 55] width 20 height 20
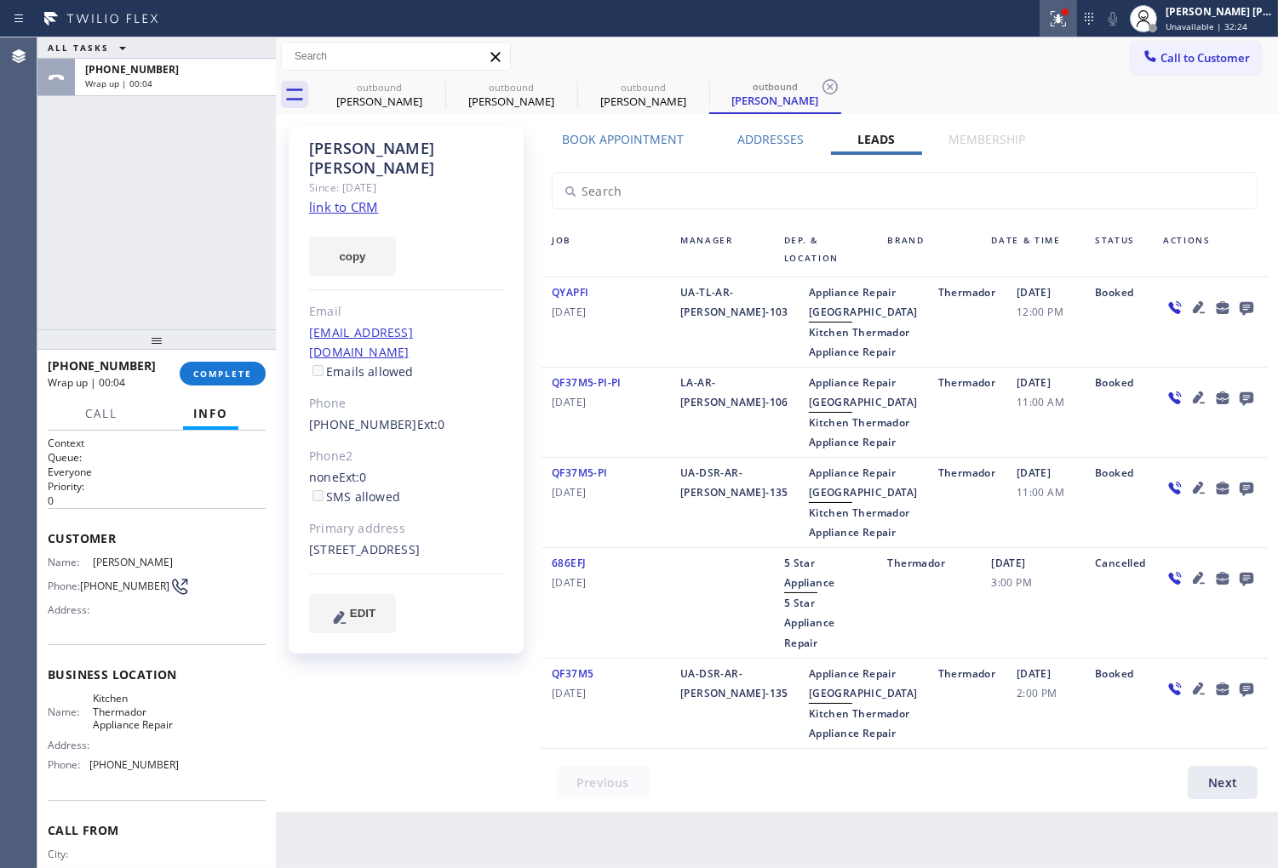
click at [1067, 31] on button at bounding box center [1057, 18] width 37 height 37
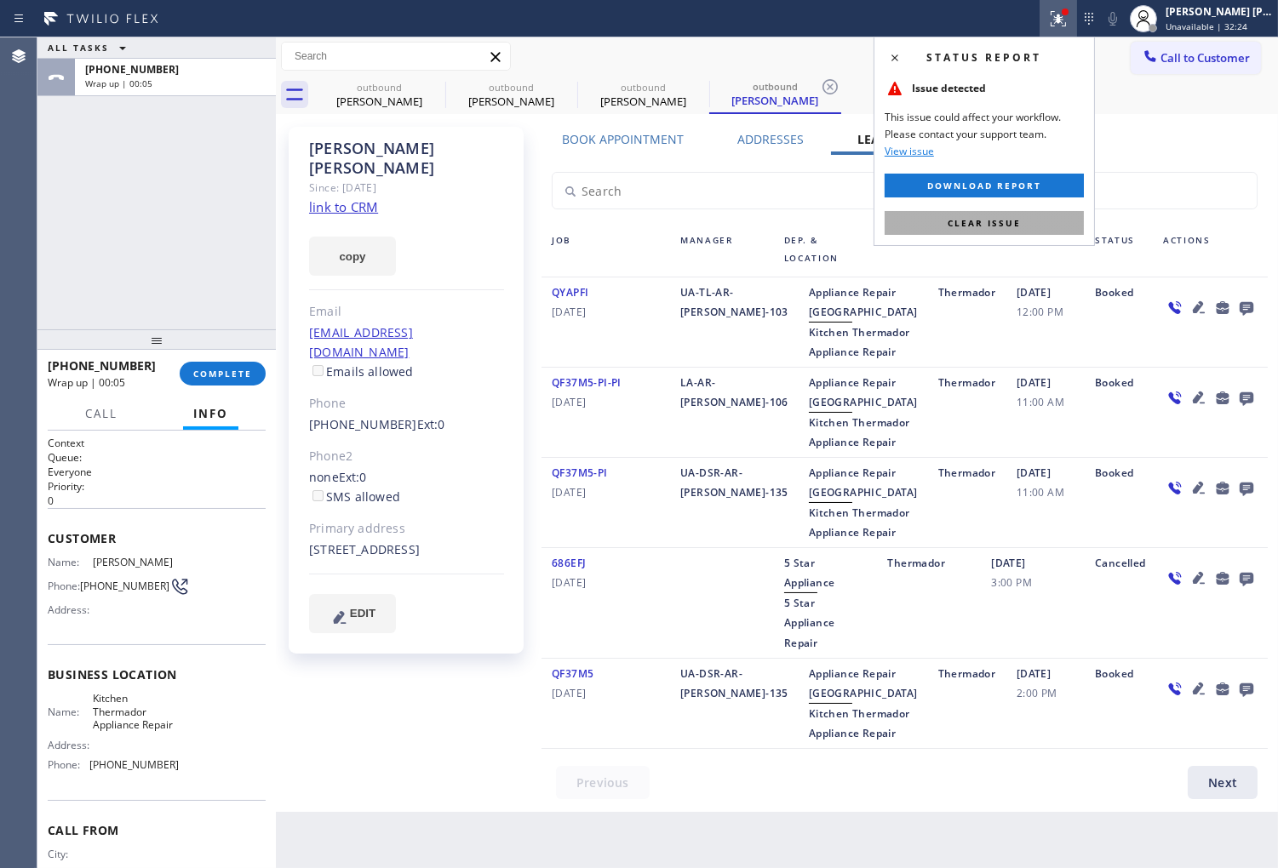
click at [963, 226] on span "Clear issue" at bounding box center [983, 223] width 73 height 12
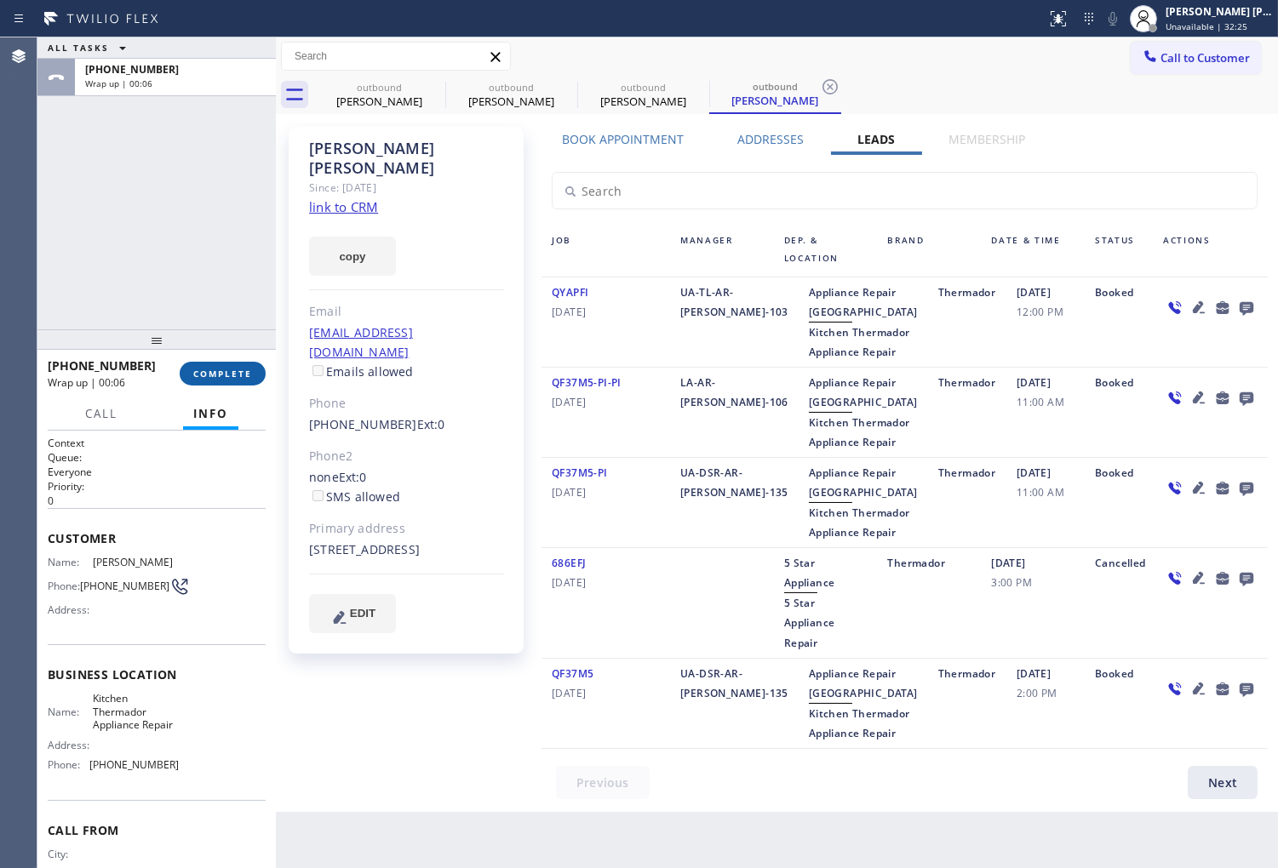
click at [215, 375] on span "COMPLETE" at bounding box center [222, 374] width 59 height 12
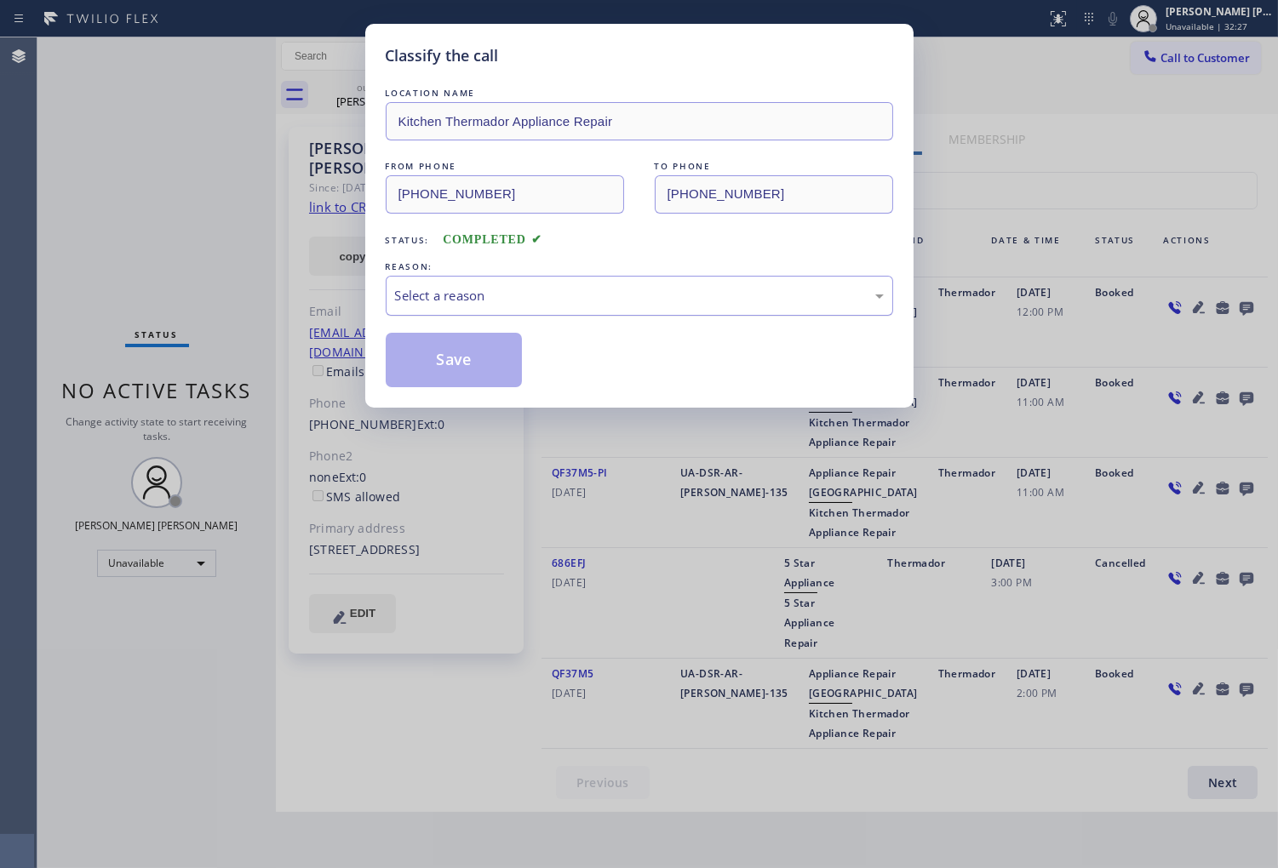
click at [483, 304] on div "Select a reason" at bounding box center [639, 296] width 489 height 20
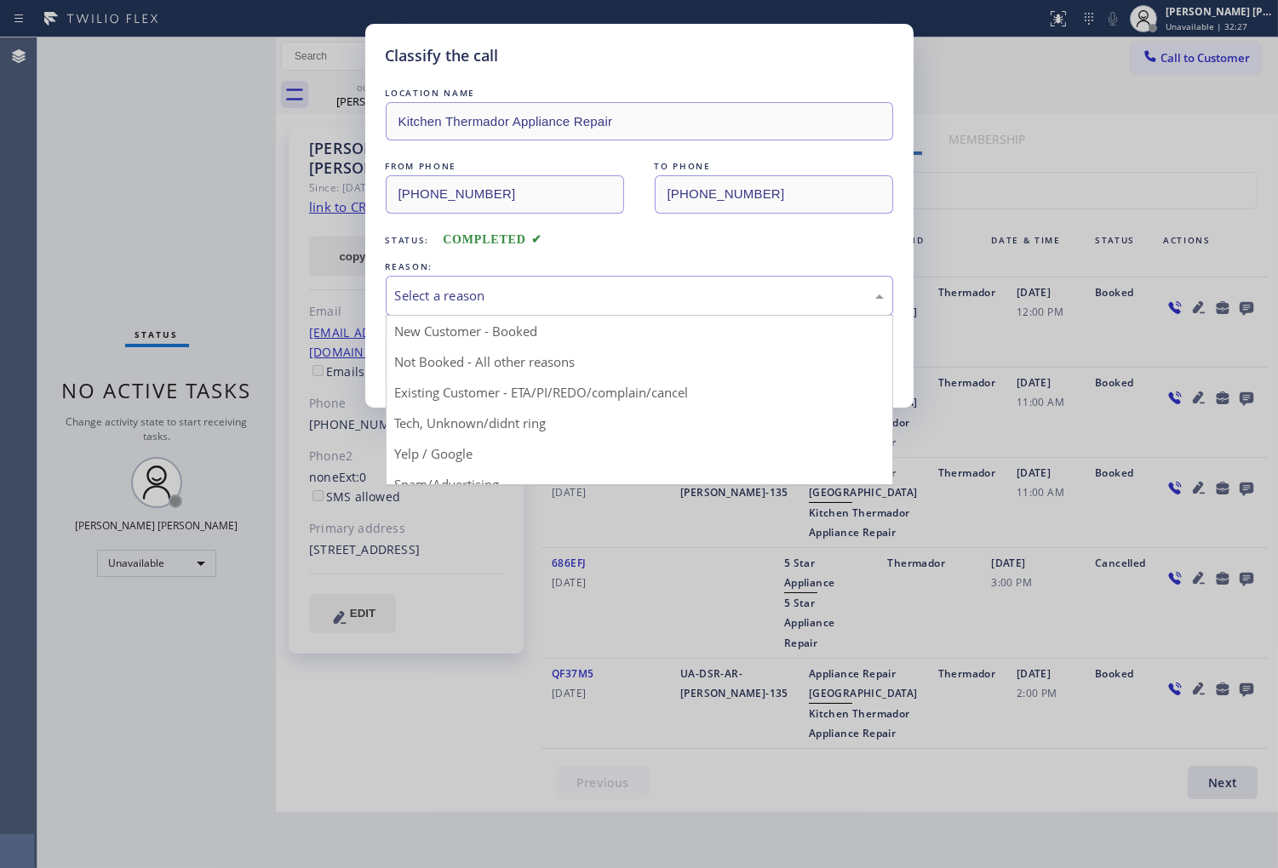
click at [451, 369] on button "Save" at bounding box center [454, 360] width 137 height 54
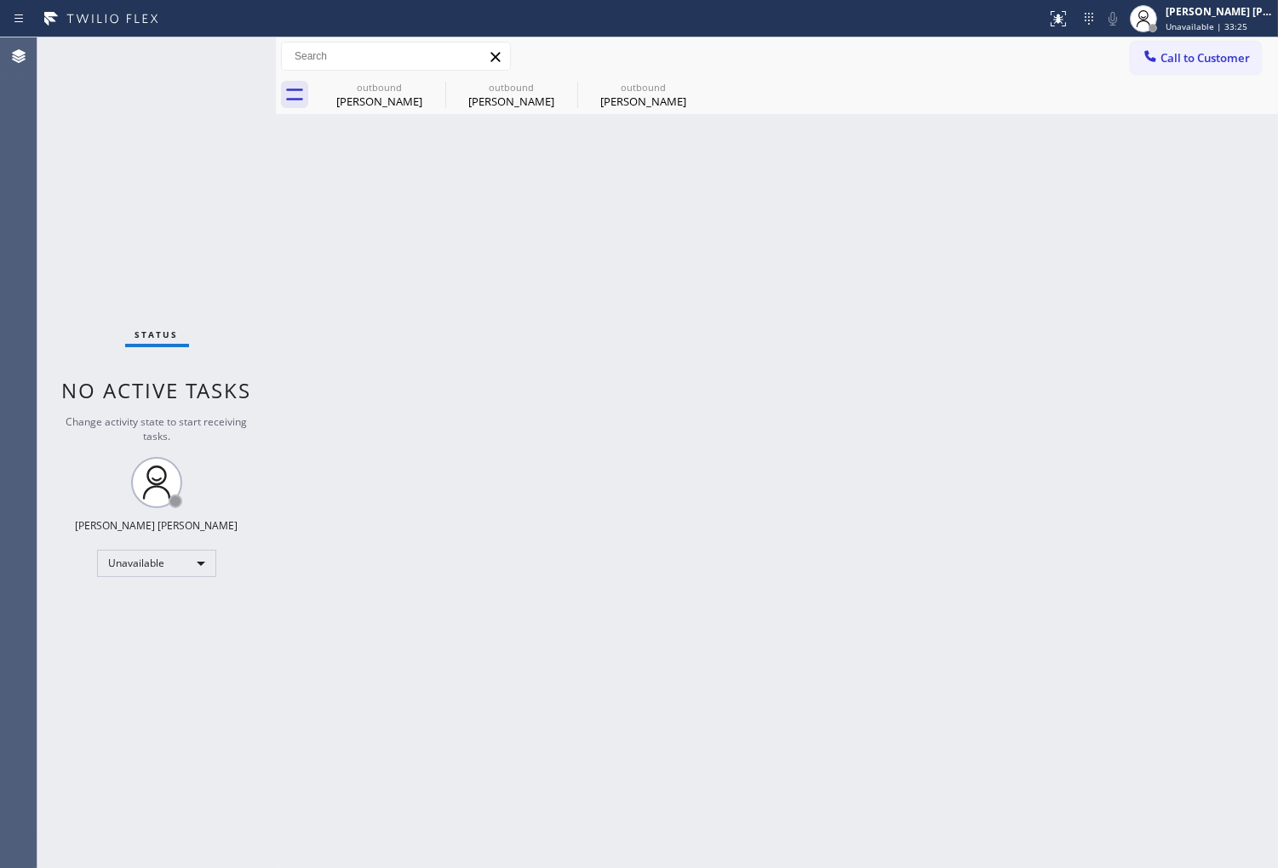
click at [3, 386] on div "Agent Desktop" at bounding box center [18, 452] width 37 height 831
click at [428, 94] on icon at bounding box center [434, 87] width 20 height 20
click at [0, 0] on icon at bounding box center [0, 0] width 0 height 0
click at [1196, 47] on button "Call to Customer" at bounding box center [1195, 58] width 130 height 32
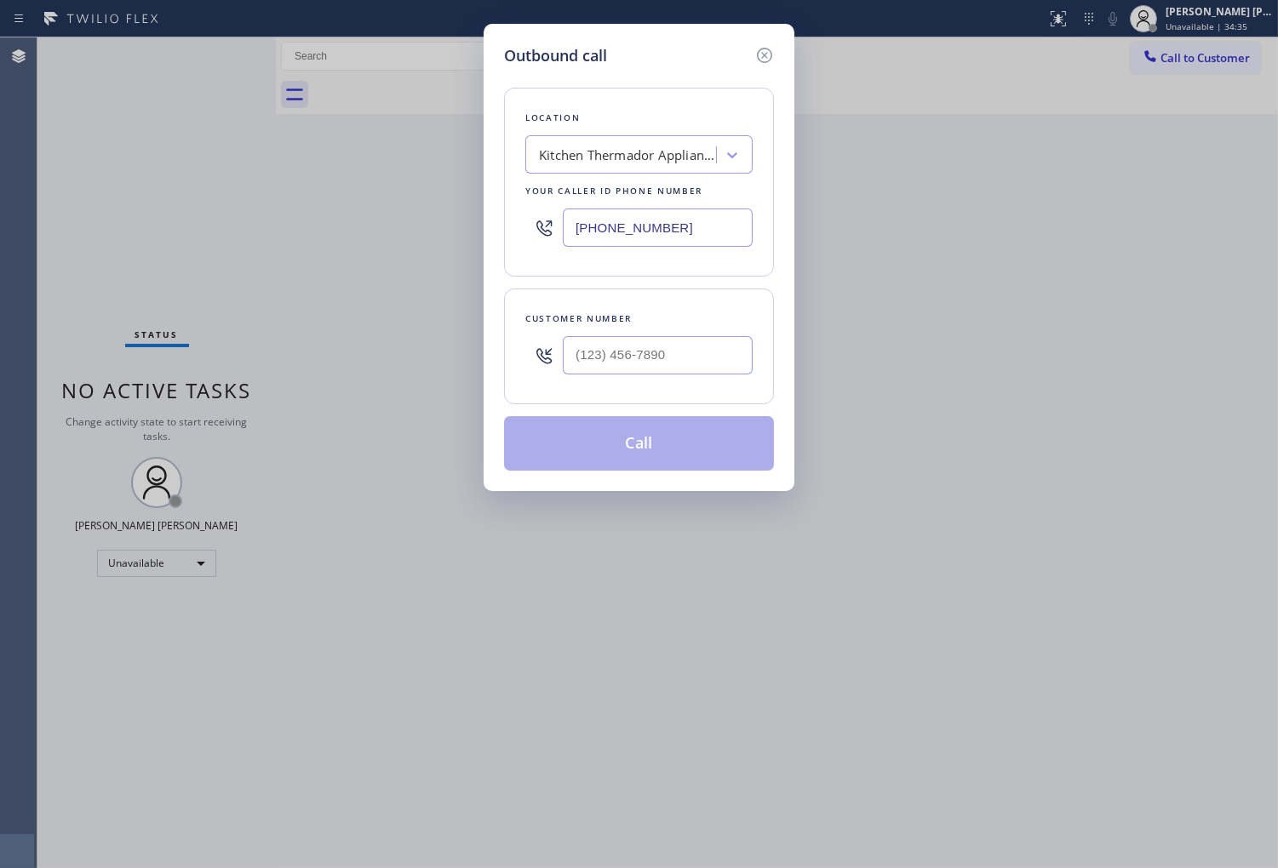
click at [585, 233] on input "(415) 366-9025" at bounding box center [658, 228] width 190 height 38
paste input "657) 220-9810"
type input "(657) 220-9810"
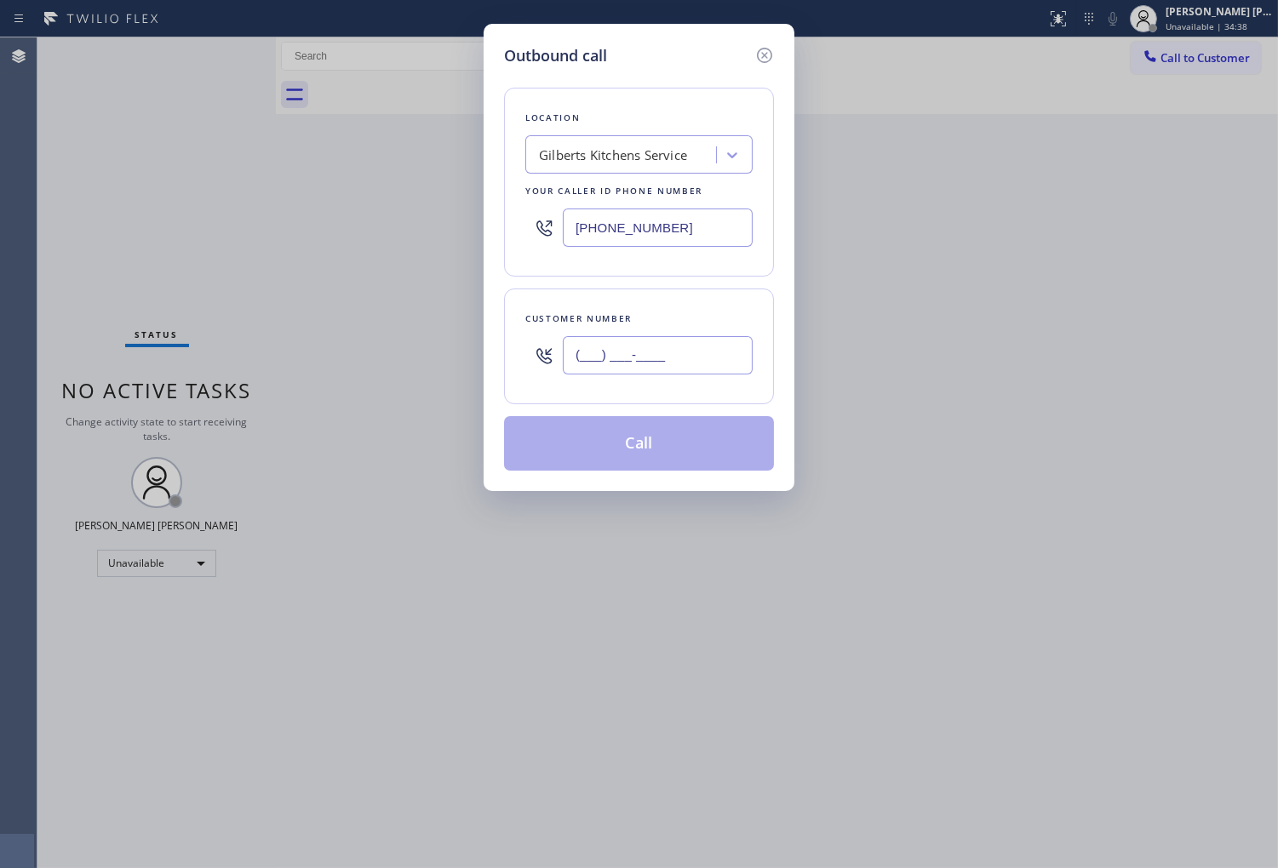
click at [644, 353] on input "(___) ___-____" at bounding box center [658, 355] width 190 height 38
paste input "310) 704-8838"
type input "(310) 704-8838"
click at [661, 436] on button "Call" at bounding box center [639, 443] width 270 height 54
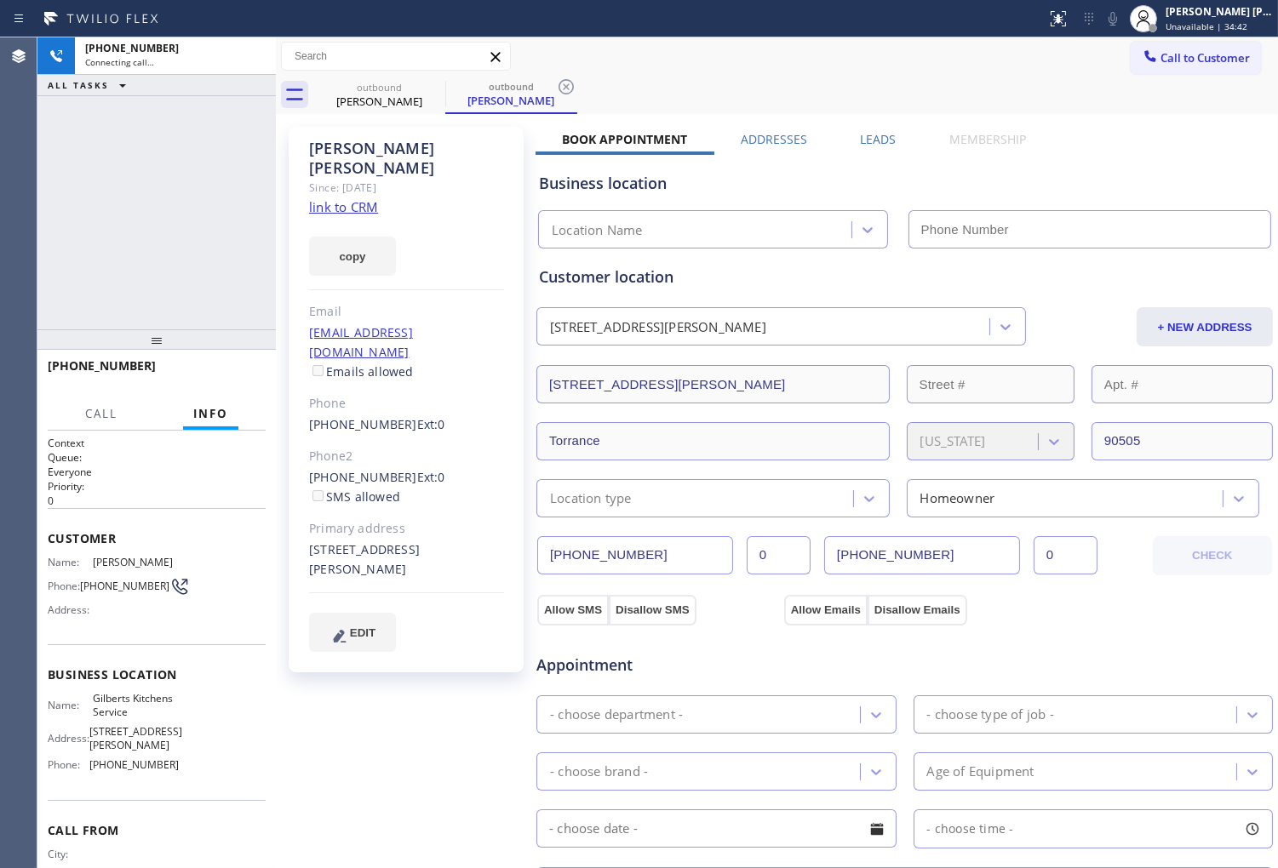
click at [358, 143] on div "Lydia Macias" at bounding box center [406, 158] width 195 height 39
click at [100, 194] on div "+13107048838 Connecting call… ALL TASKS ALL TASKS ACTIVE TASKS TASKS IN WRAP UP" at bounding box center [156, 183] width 238 height 292
type input "(657) 220-9810"
click at [3, 274] on div "Agent Desktop" at bounding box center [18, 452] width 37 height 831
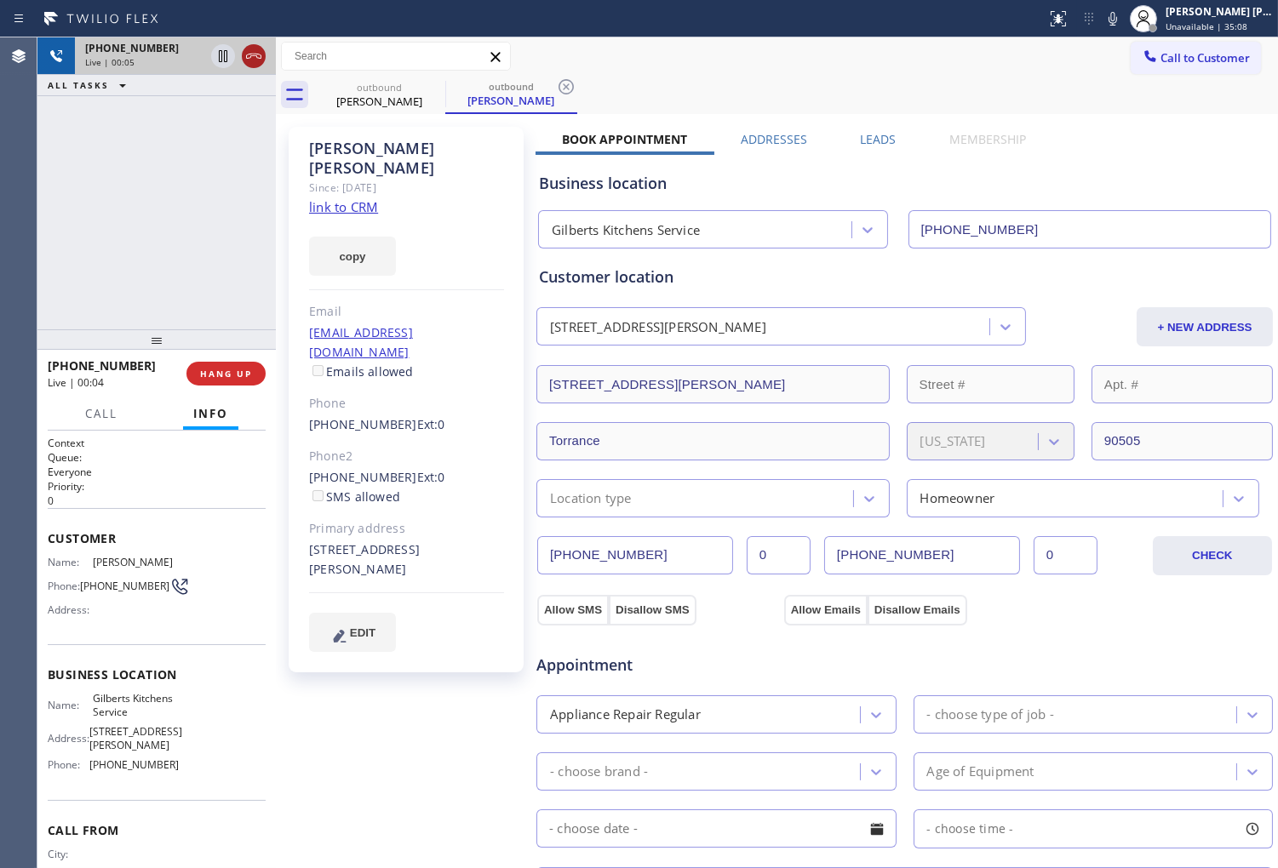
click at [264, 62] on icon at bounding box center [253, 56] width 20 height 20
click at [862, 137] on label "Leads" at bounding box center [878, 139] width 36 height 16
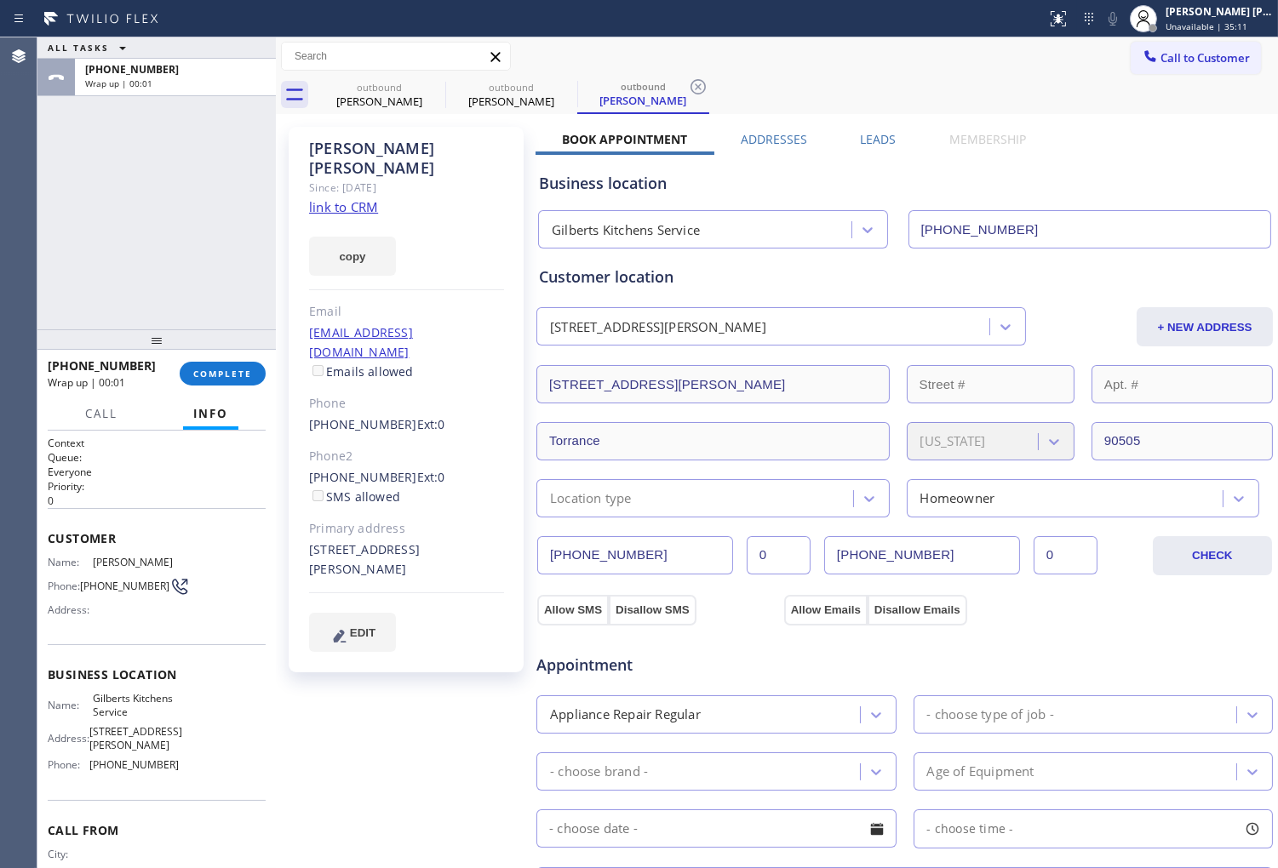
type input "(657) 220-9810"
click at [860, 138] on label "Leads" at bounding box center [878, 139] width 36 height 16
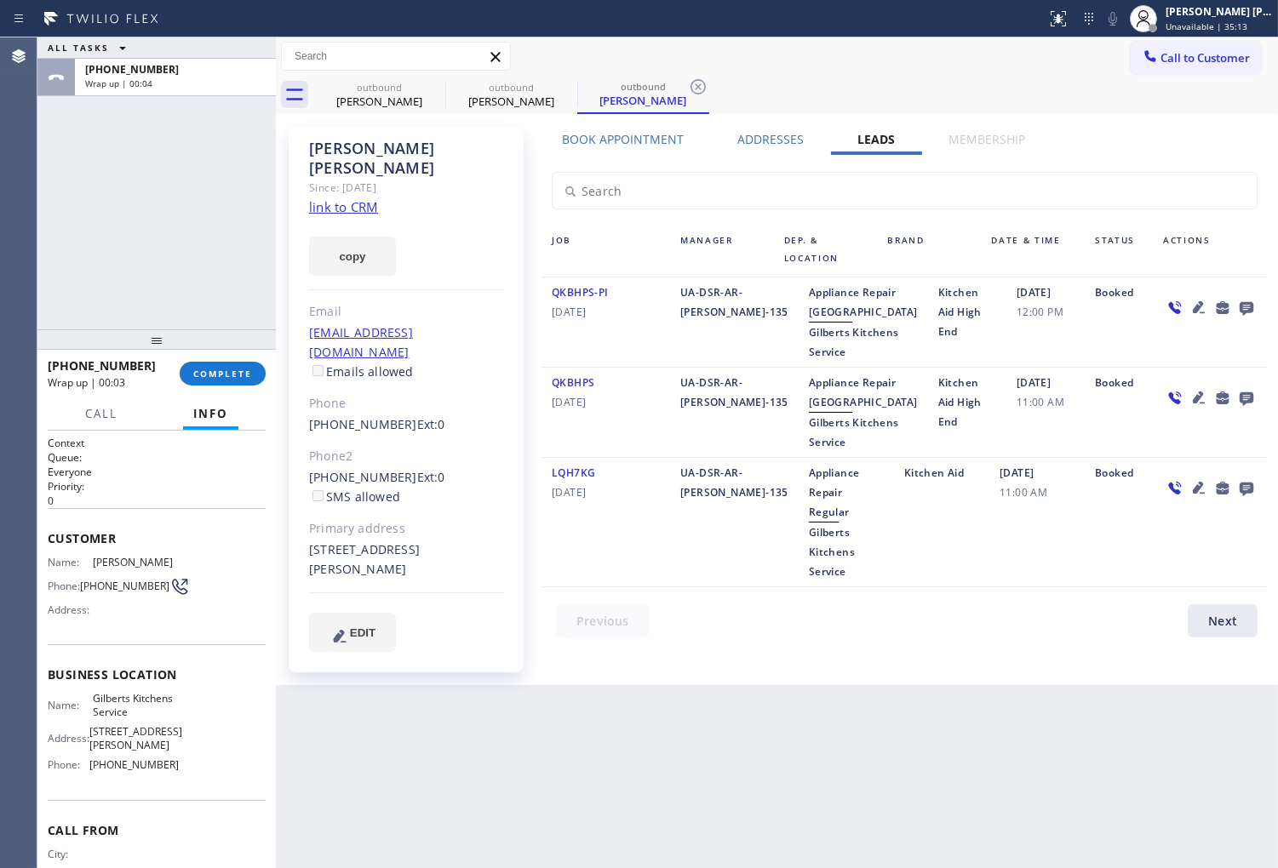
click at [1243, 304] on icon at bounding box center [1246, 307] width 20 height 21
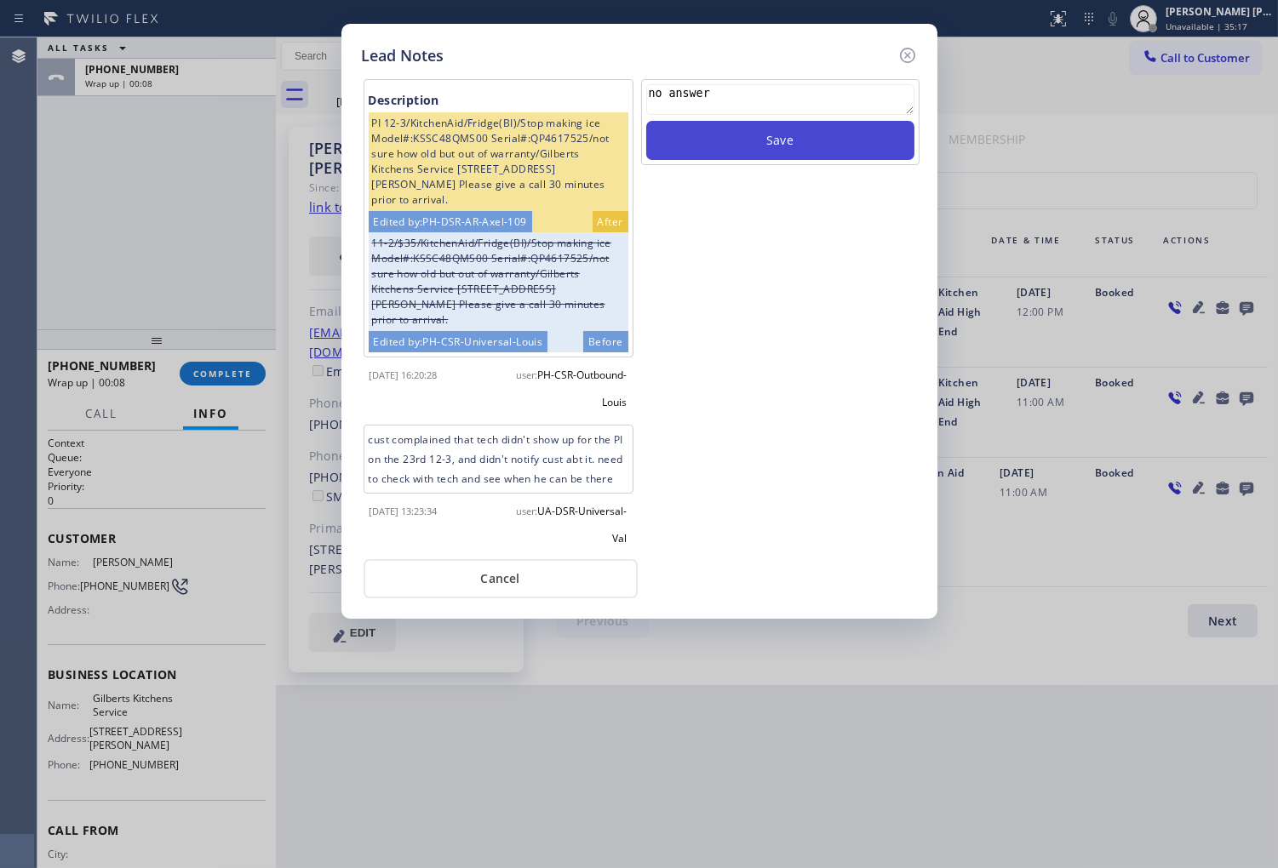
type textarea "no answer"
click at [841, 141] on button "Save" at bounding box center [780, 140] width 268 height 39
click at [912, 58] on icon at bounding box center [907, 55] width 20 height 20
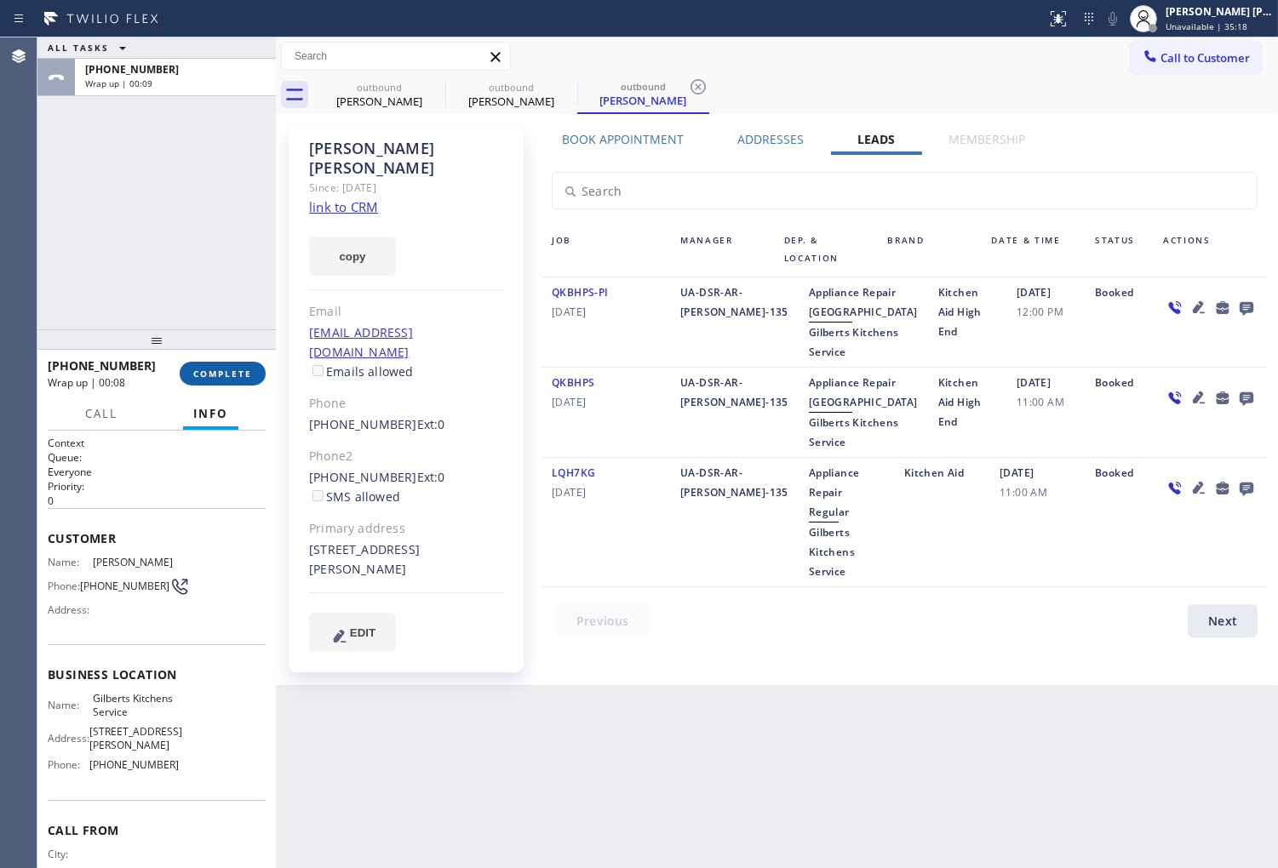
click at [237, 381] on button "COMPLETE" at bounding box center [223, 374] width 86 height 24
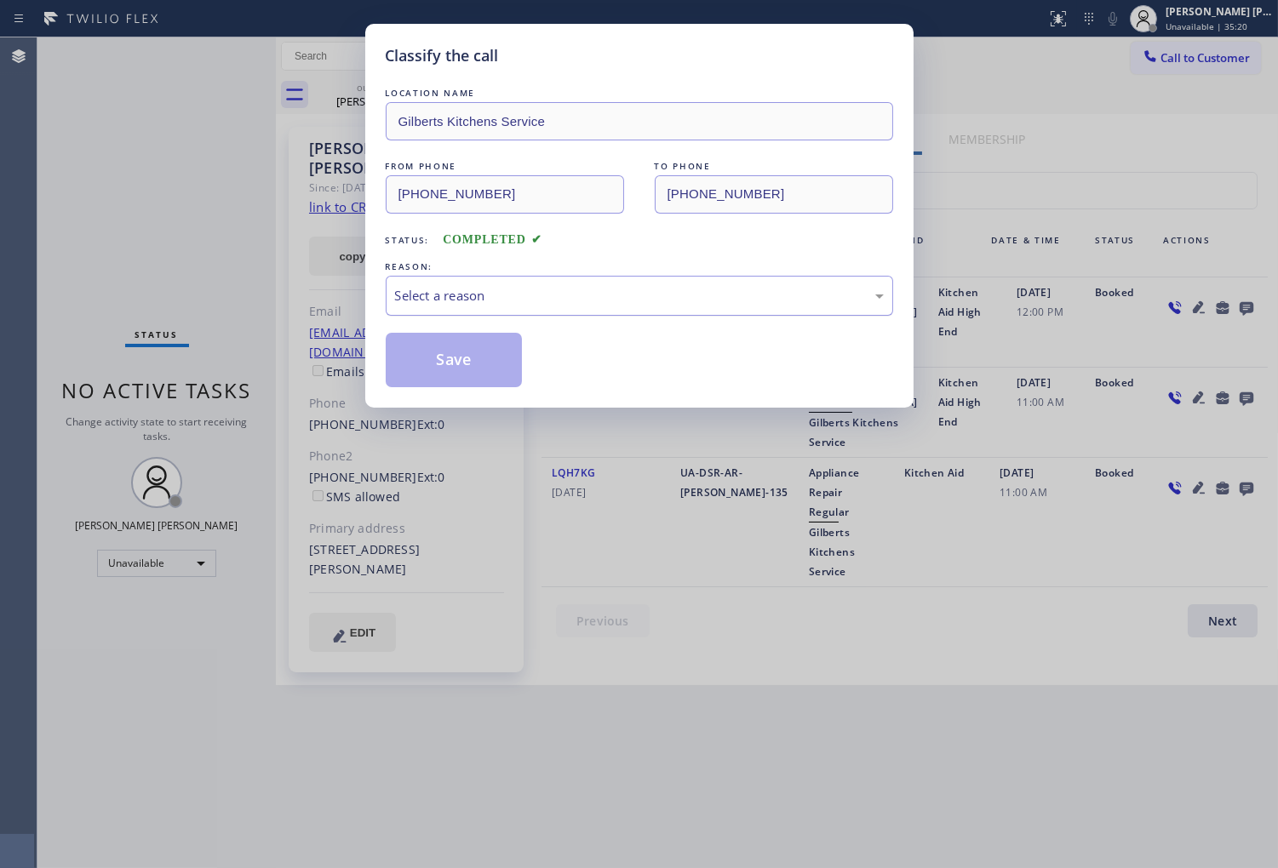
click at [552, 281] on div "Select a reason" at bounding box center [639, 296] width 507 height 40
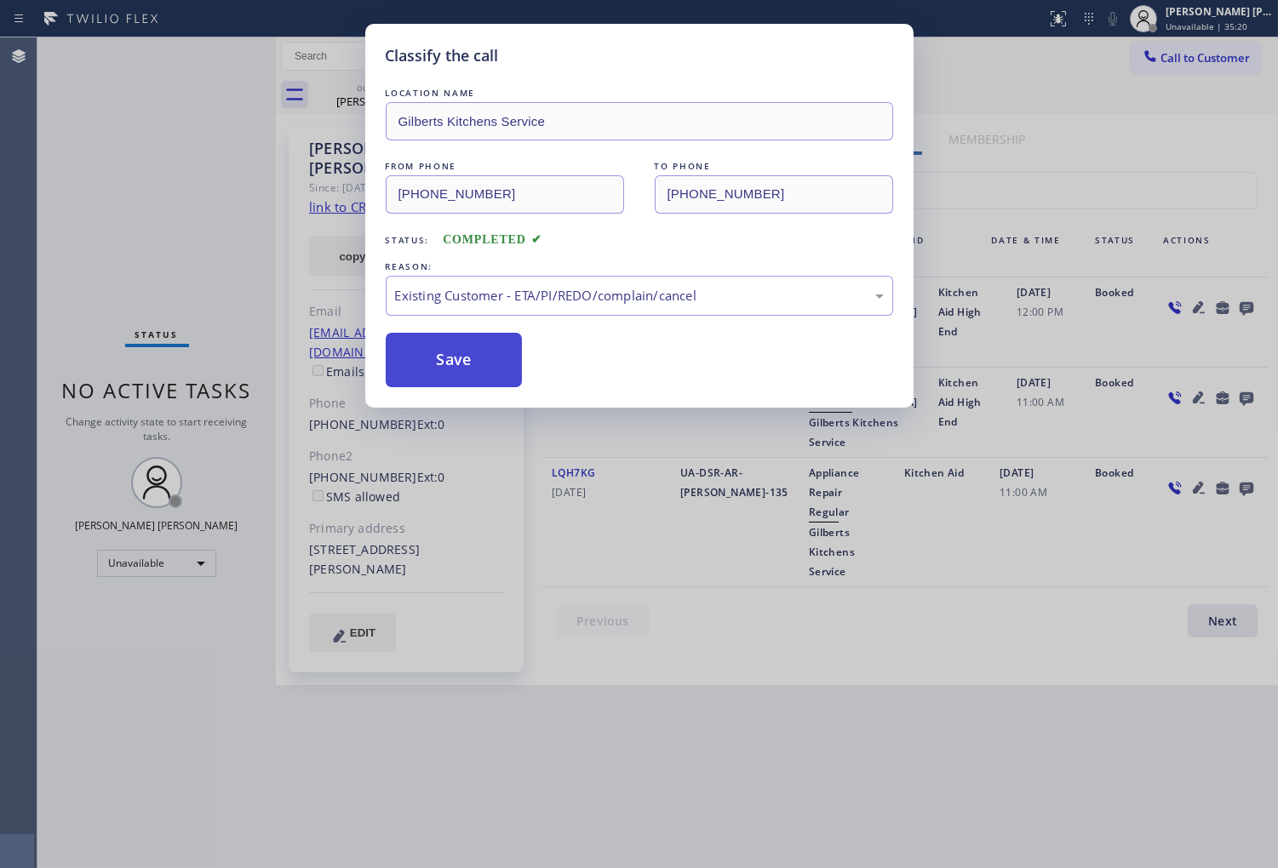
click at [458, 363] on button "Save" at bounding box center [454, 360] width 137 height 54
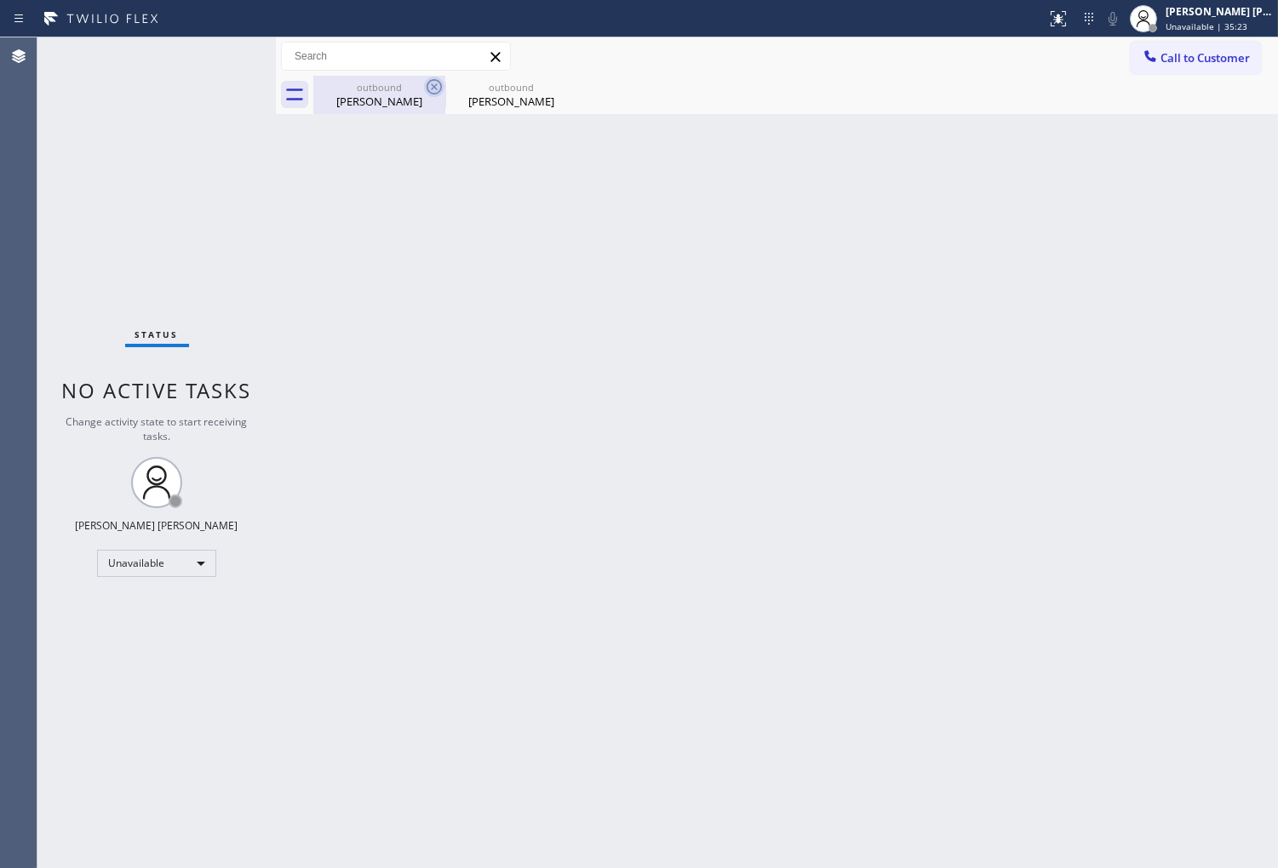
click at [438, 92] on icon at bounding box center [433, 86] width 15 height 15
click at [556, 89] on icon at bounding box center [566, 87] width 20 height 20
click at [1179, 64] on button "Call to Customer" at bounding box center [1195, 58] width 130 height 32
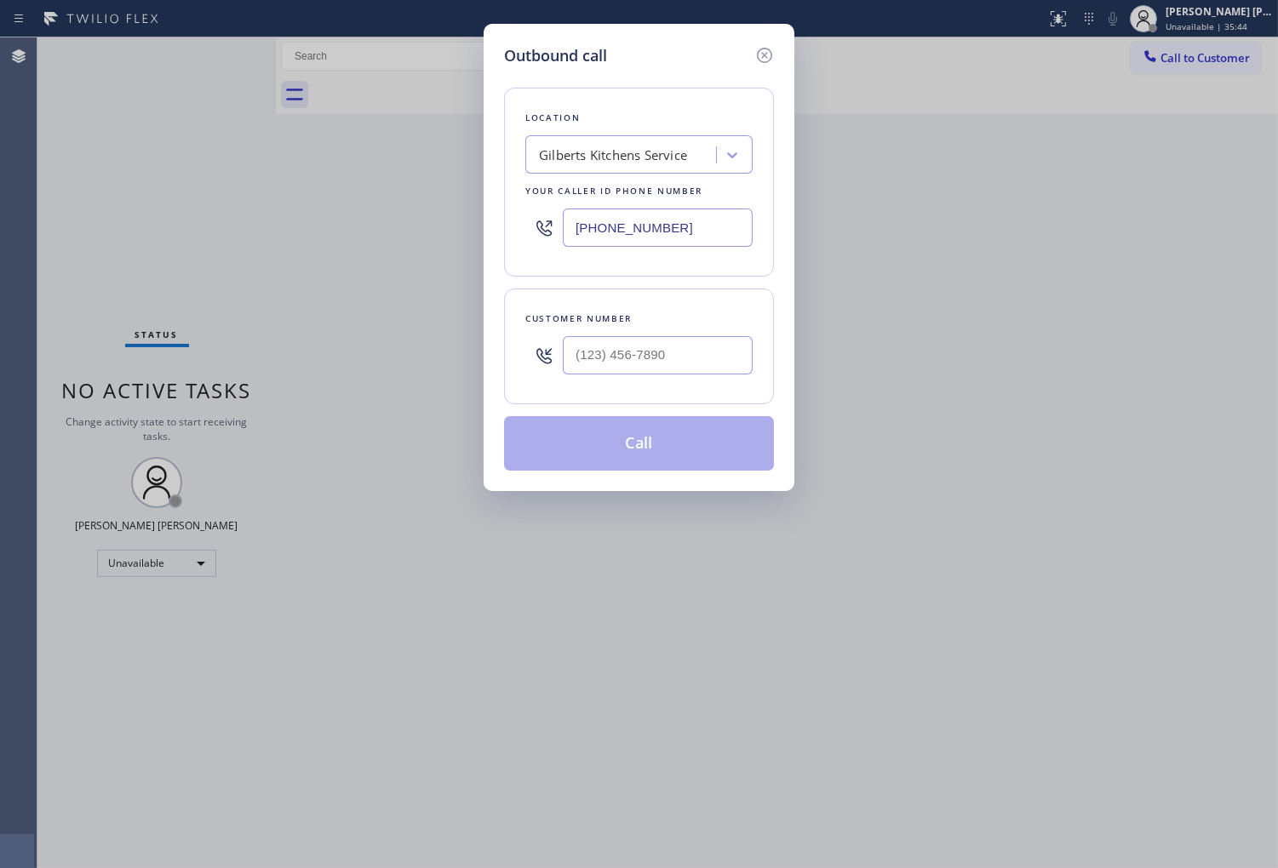
click at [654, 236] on input "(657) 220-9810" at bounding box center [658, 228] width 190 height 38
paste input "855) 662-5332"
type input "(855) 662-5332"
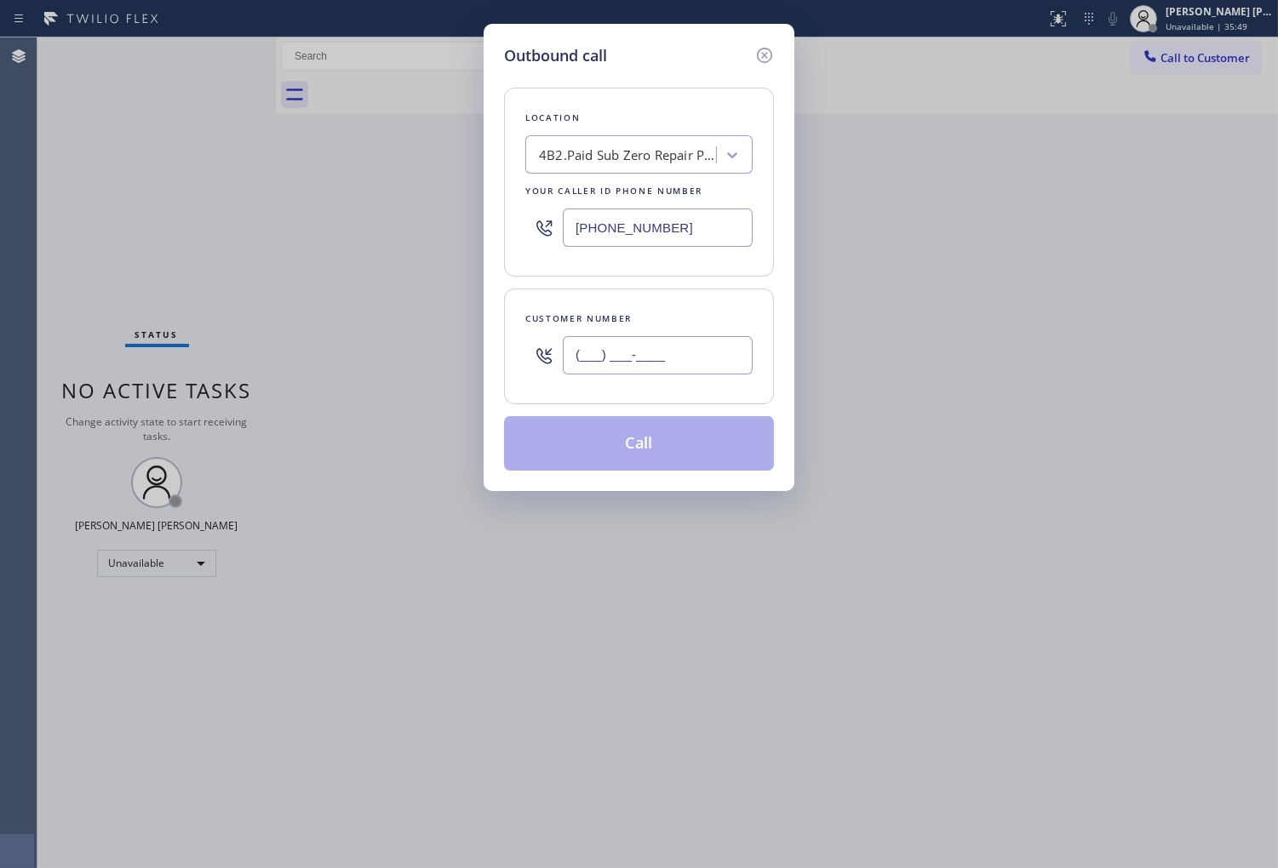
click at [649, 347] on input "(___) ___-____" at bounding box center [658, 355] width 190 height 38
paste input "310) 738-0079"
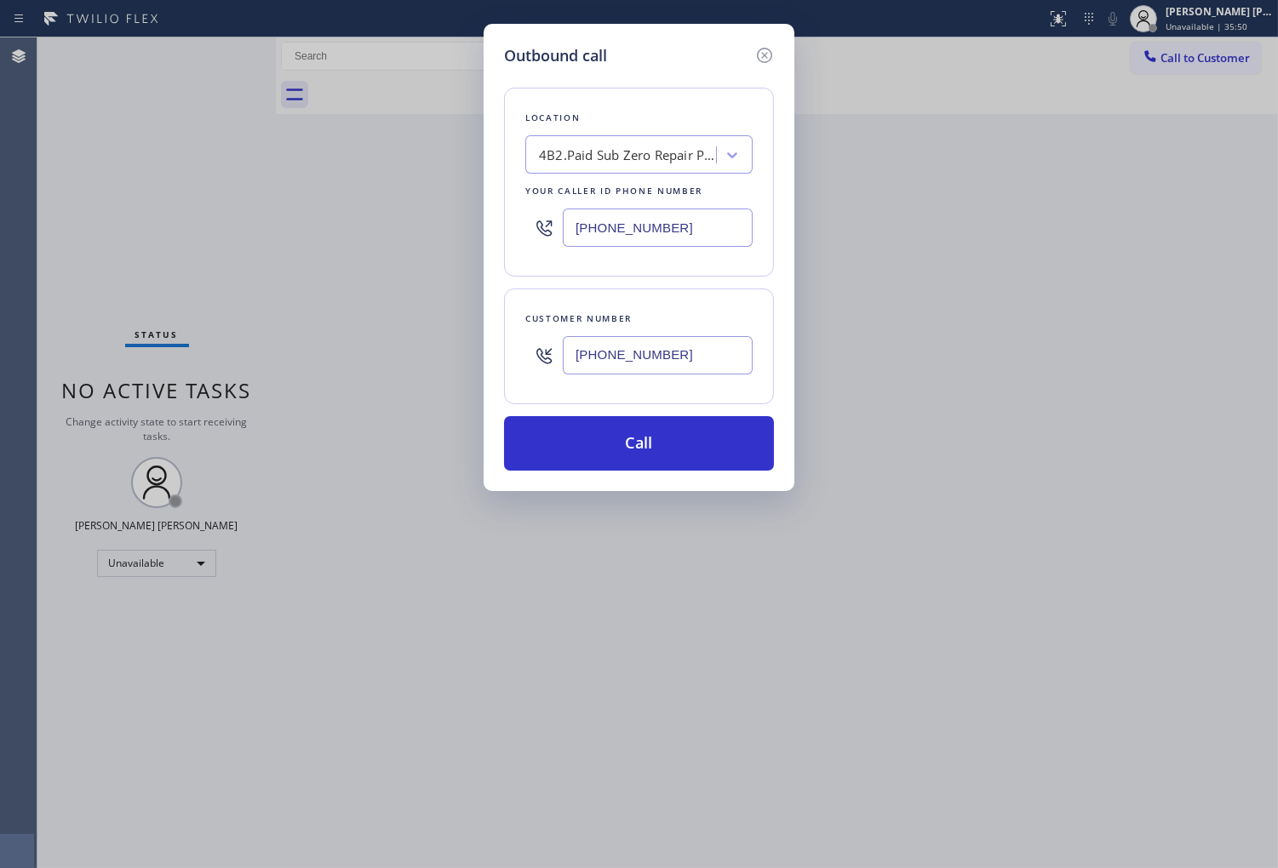
type input "(310) 738-0079"
click at [562, 206] on div at bounding box center [543, 227] width 37 height 55
click at [571, 217] on input "(855) 662-5332" at bounding box center [658, 228] width 190 height 38
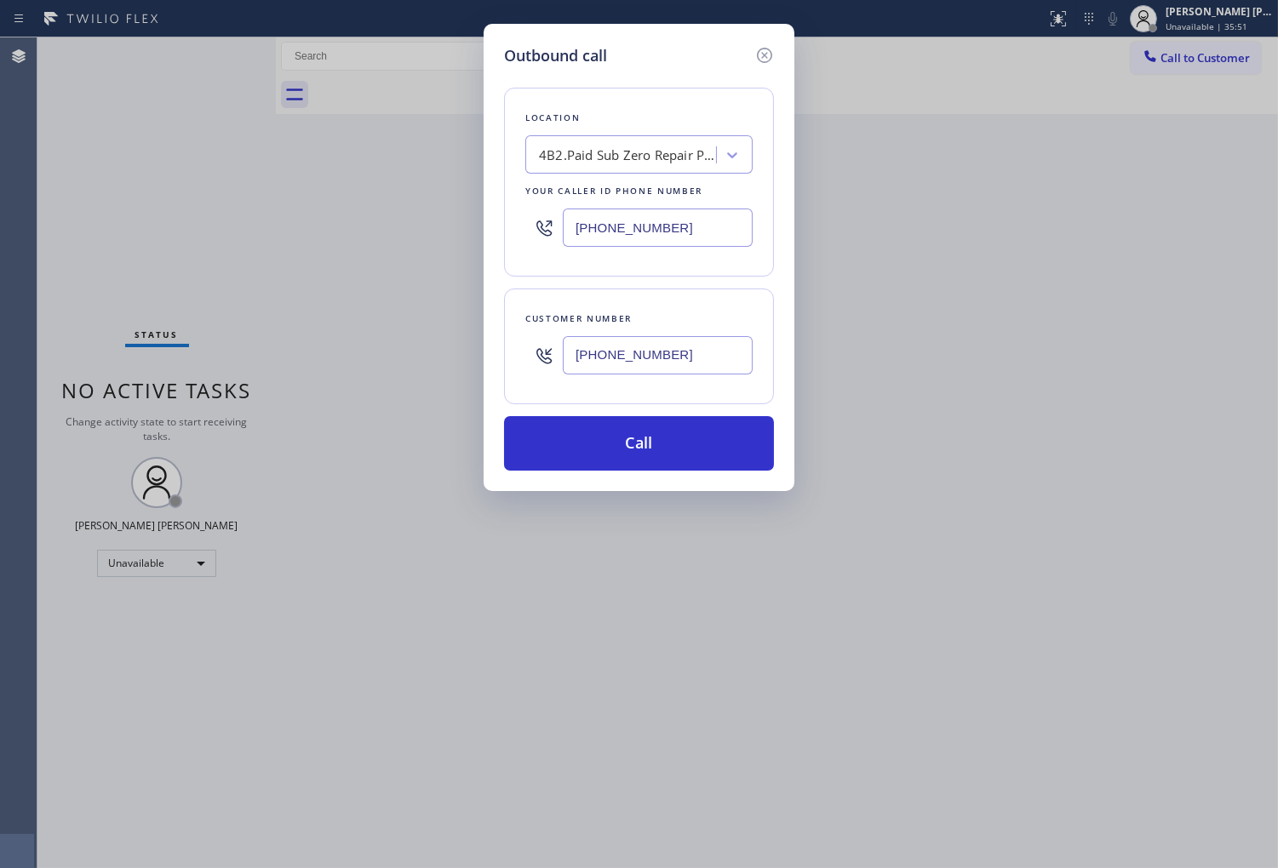
click at [571, 217] on input "(855) 662-5332" at bounding box center [658, 228] width 190 height 38
paste input "731-495"
type input "(855) 731-4952"
click at [676, 458] on button "Call" at bounding box center [639, 443] width 270 height 54
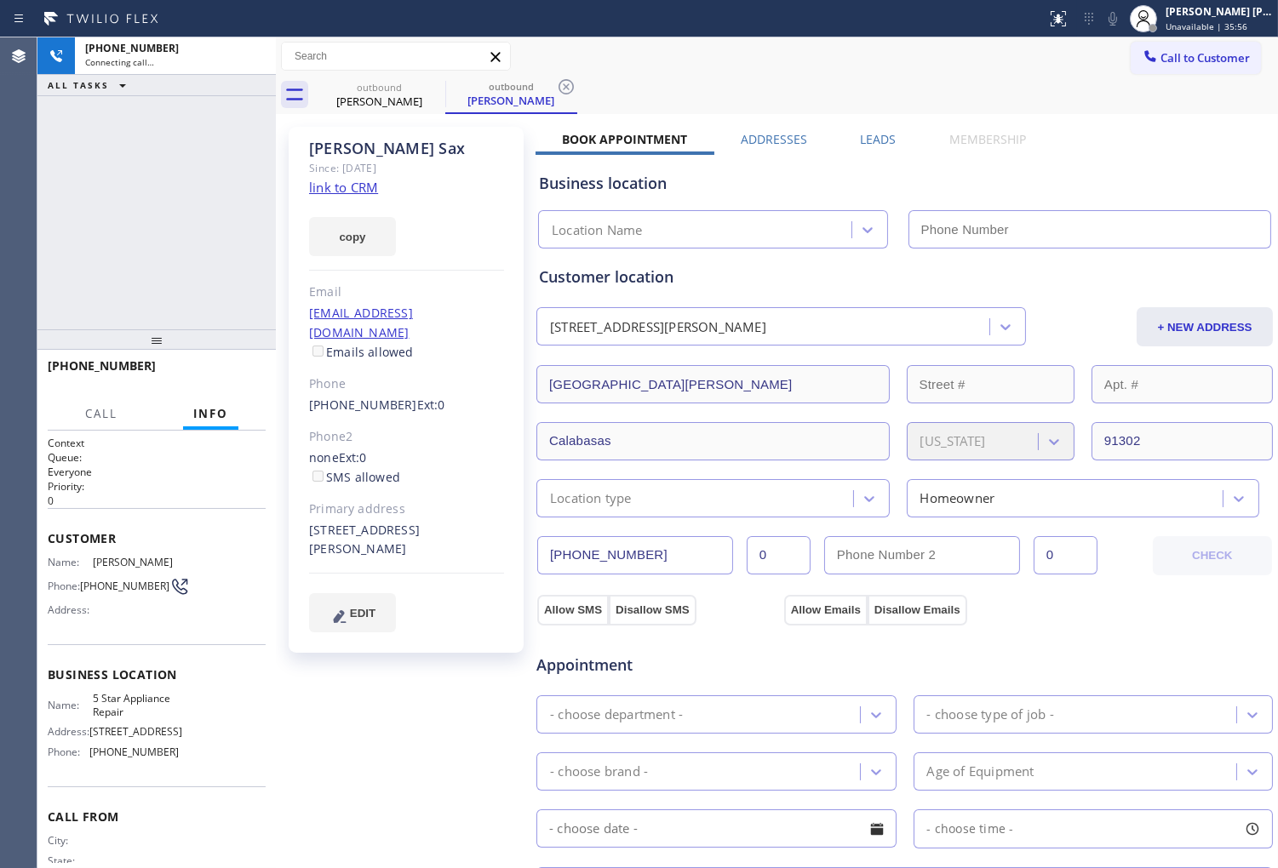
click at [337, 147] on div "Rick Sax" at bounding box center [406, 149] width 195 height 20
type input "(855) 731-4952"
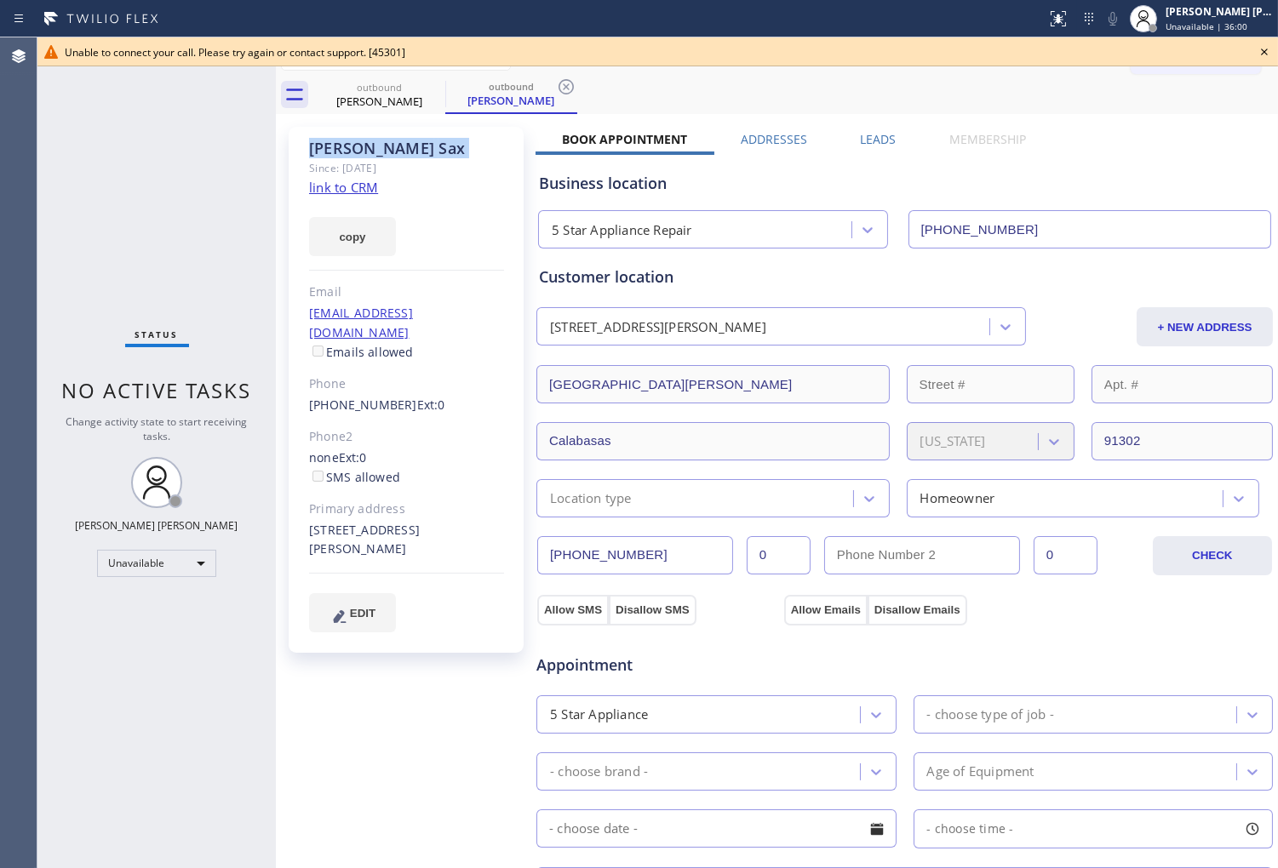
click at [368, 162] on div "Since: 20 may 2020" at bounding box center [406, 168] width 195 height 20
click at [363, 154] on div "Rick Sax" at bounding box center [406, 149] width 195 height 20
click at [372, 397] on link "(310) 738-0079" at bounding box center [363, 405] width 108 height 16
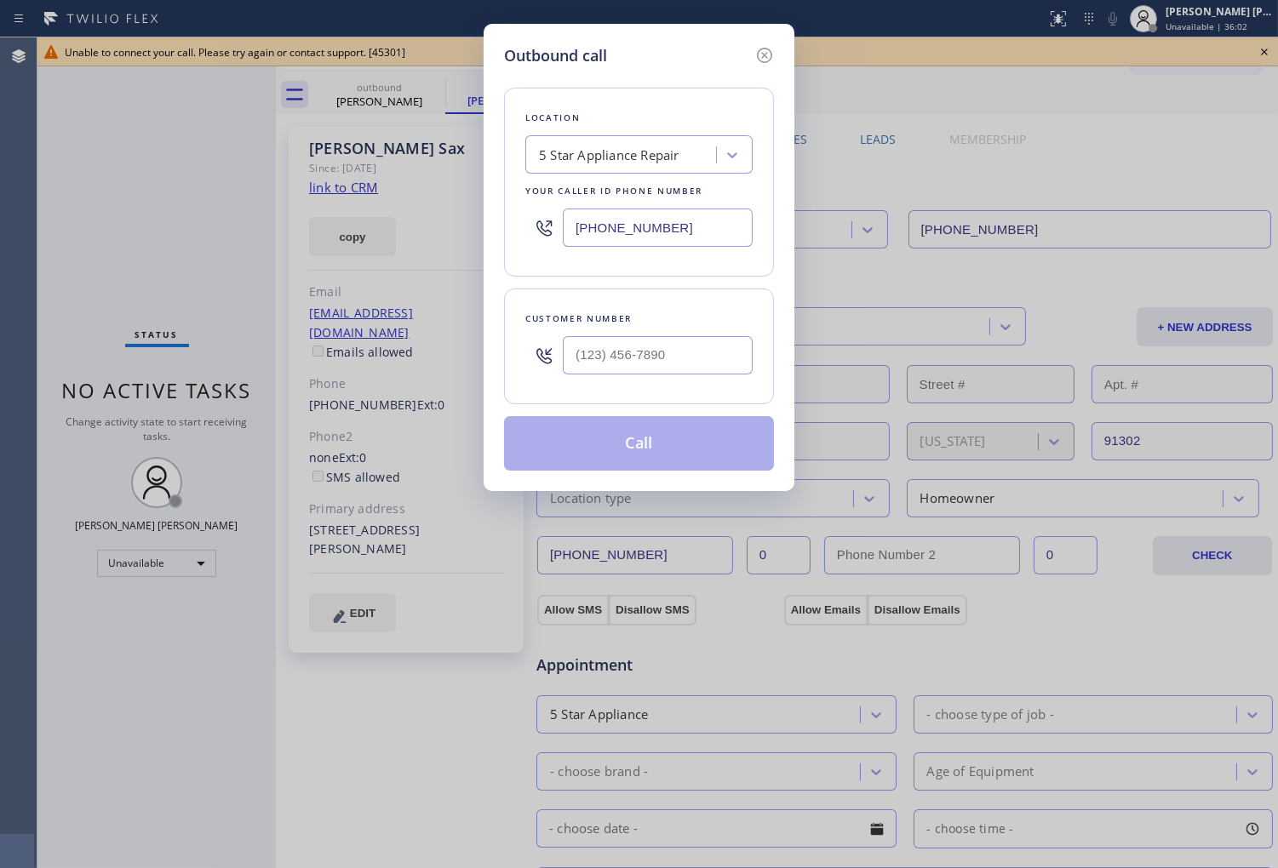
type input "(310) 738-0079"
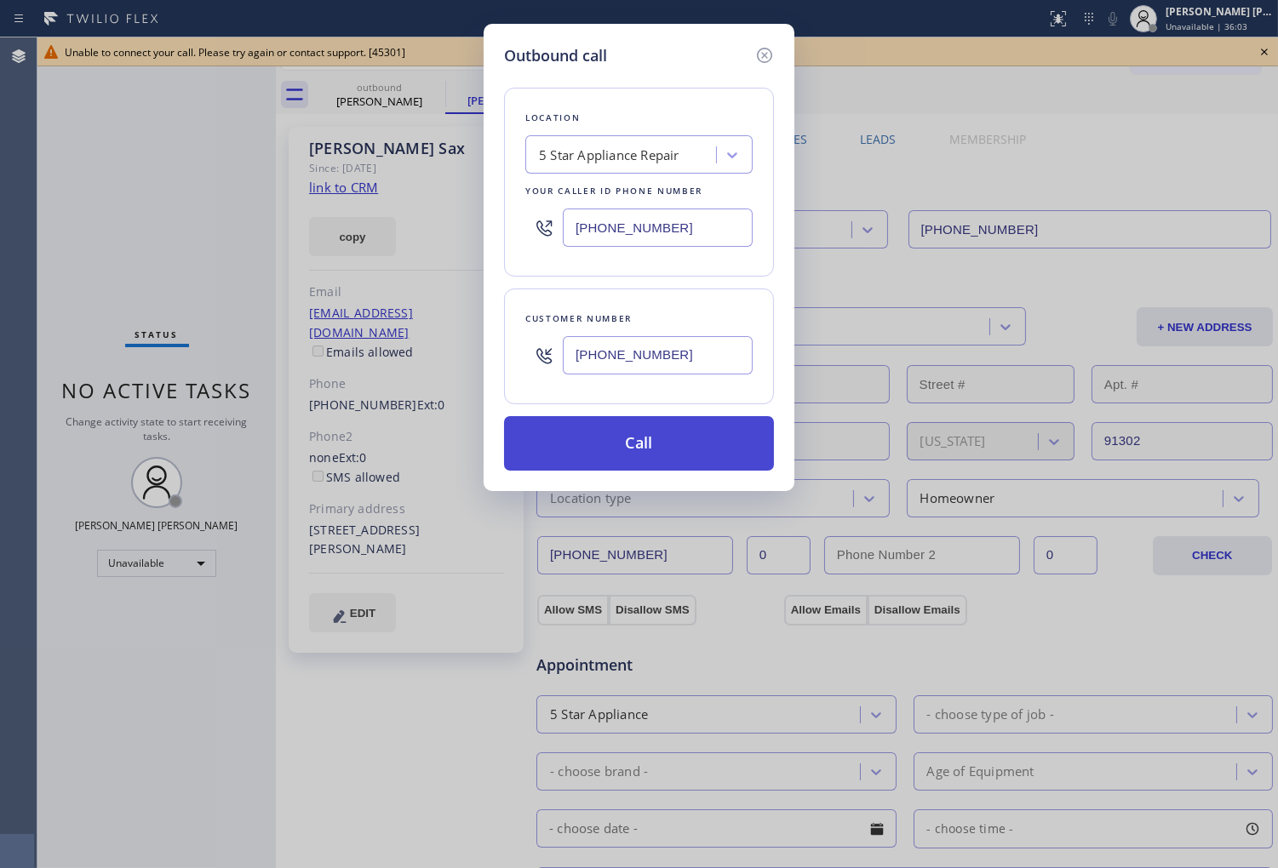
click at [722, 443] on button "Call" at bounding box center [639, 443] width 270 height 54
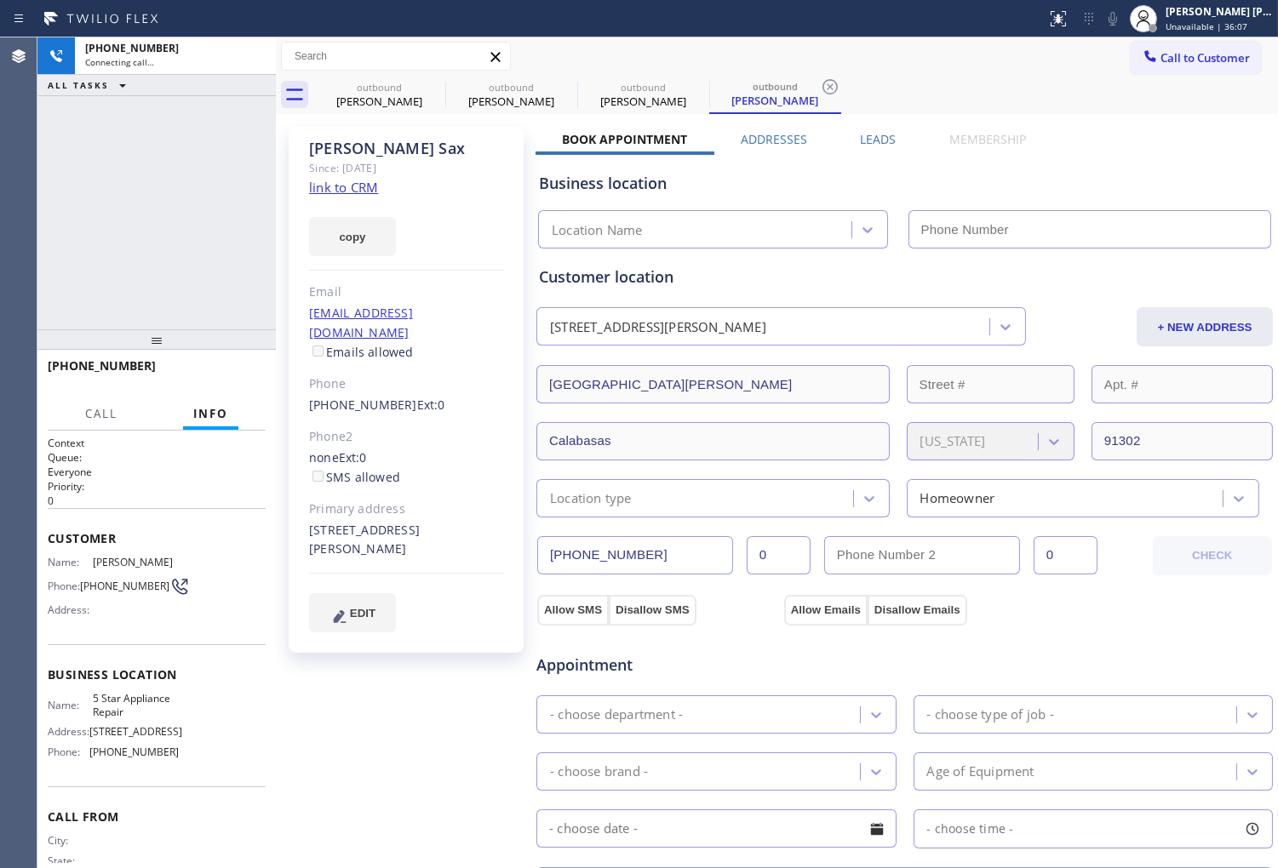
type input "(855) 731-4952"
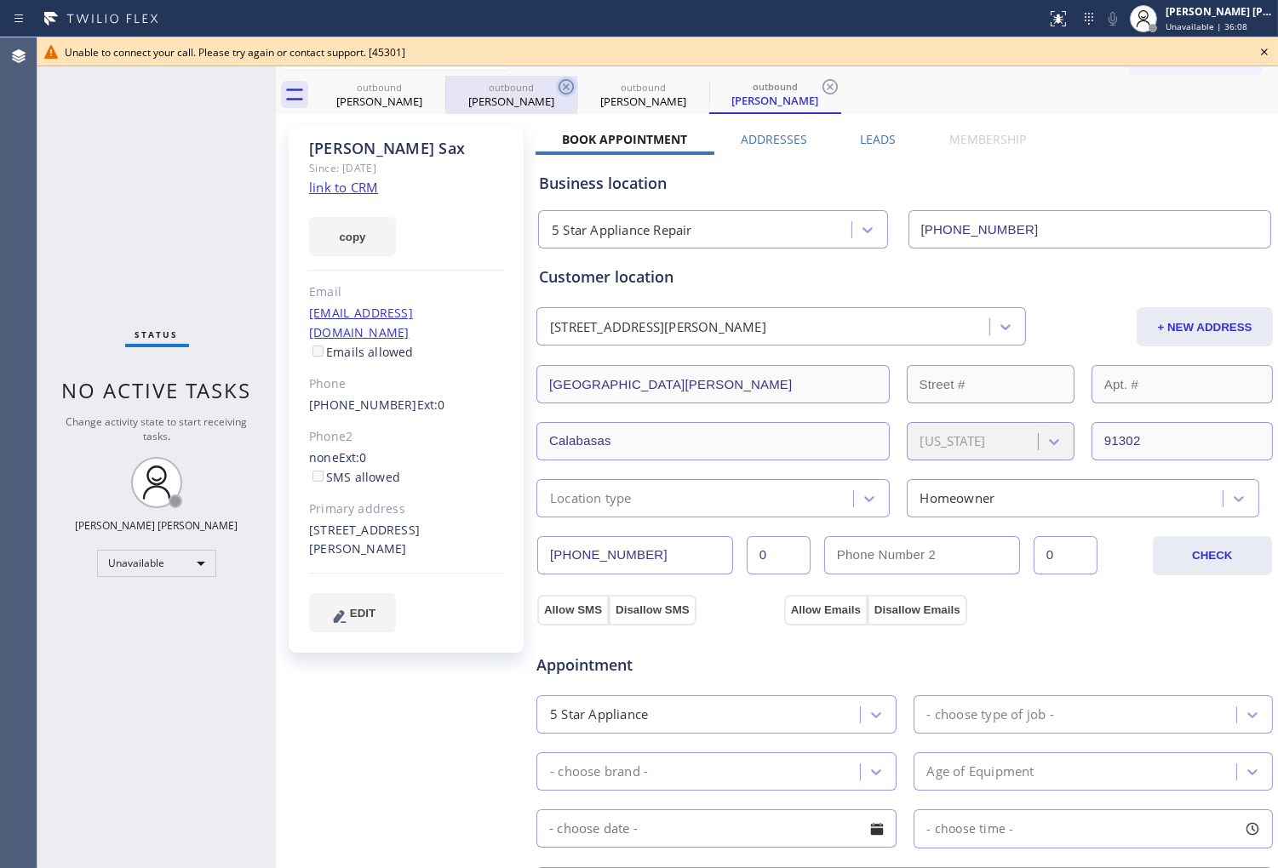
click at [0, 0] on icon at bounding box center [0, 0] width 0 height 0
click at [556, 83] on icon at bounding box center [566, 87] width 20 height 20
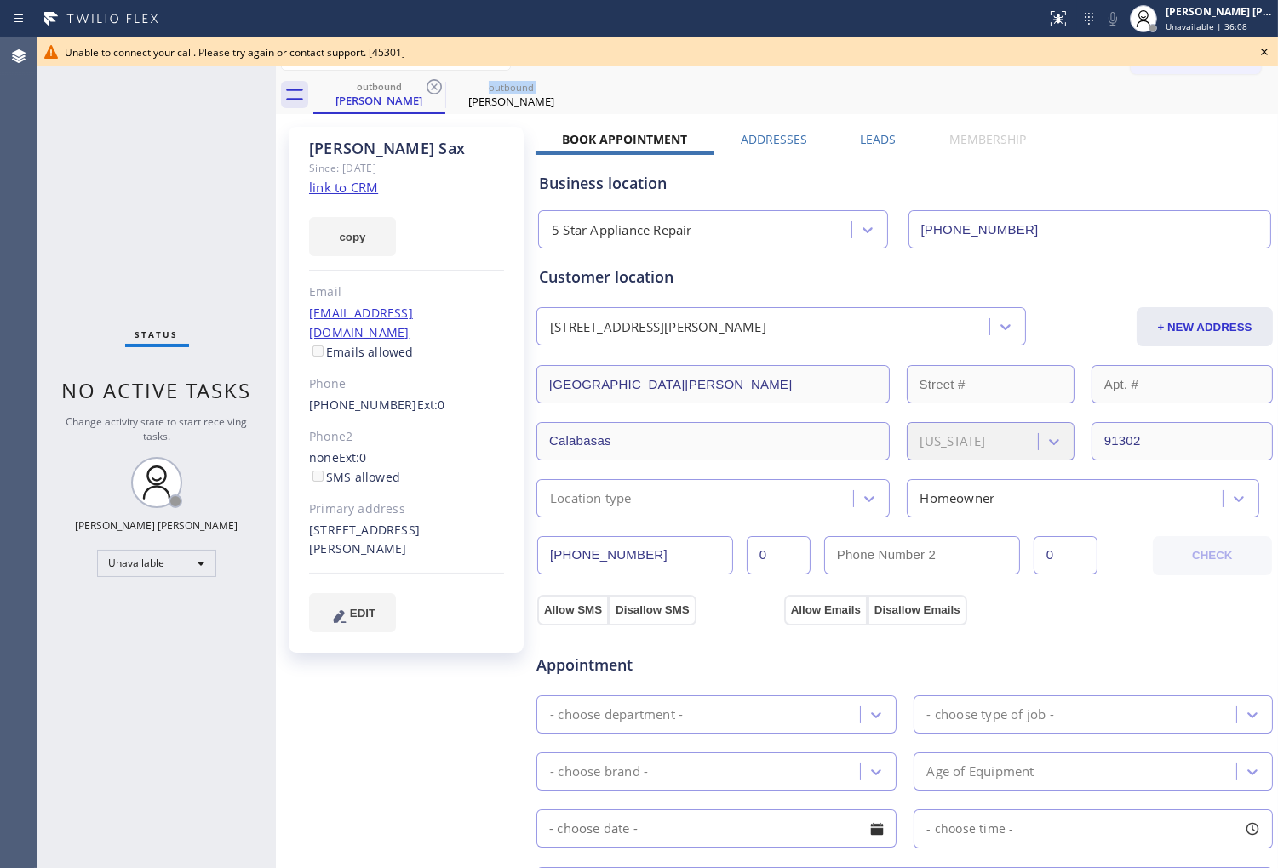
click at [434, 83] on icon at bounding box center [434, 87] width 20 height 20
click at [0, 0] on icon at bounding box center [0, 0] width 0 height 0
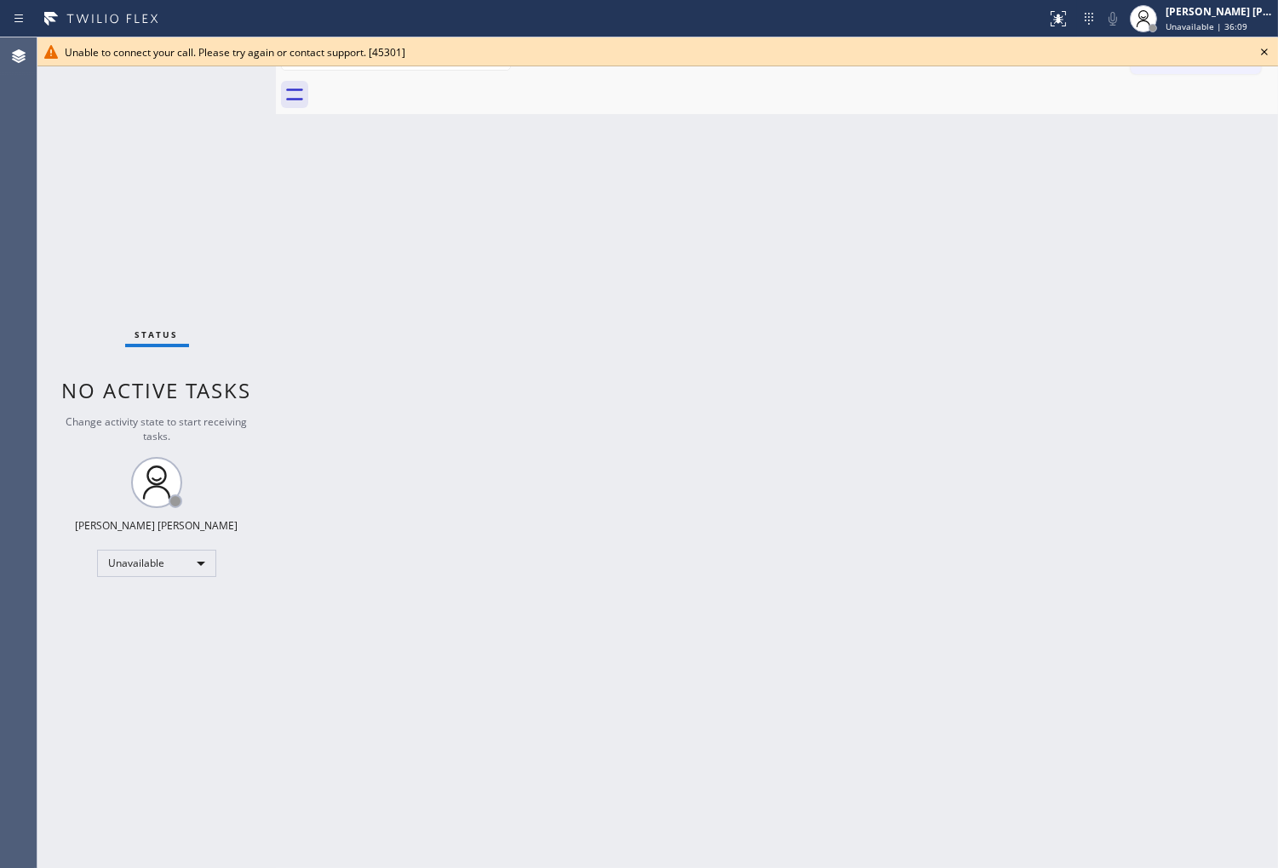
click at [434, 83] on div at bounding box center [795, 95] width 964 height 38
drag, startPoint x: 1272, startPoint y: 51, endPoint x: 1256, endPoint y: 49, distance: 15.5
click at [1270, 49] on icon at bounding box center [1264, 52] width 20 height 20
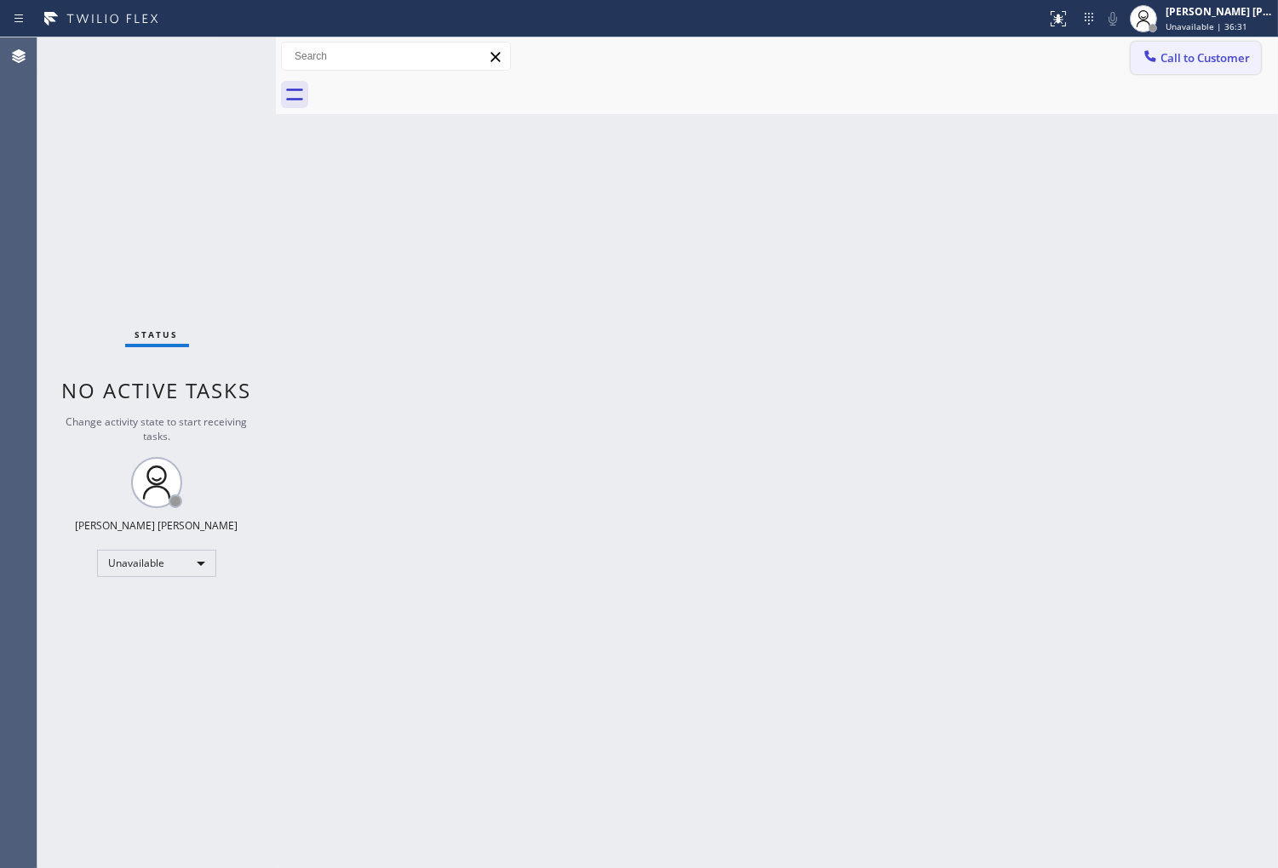
click at [1178, 50] on span "Call to Customer" at bounding box center [1204, 57] width 89 height 15
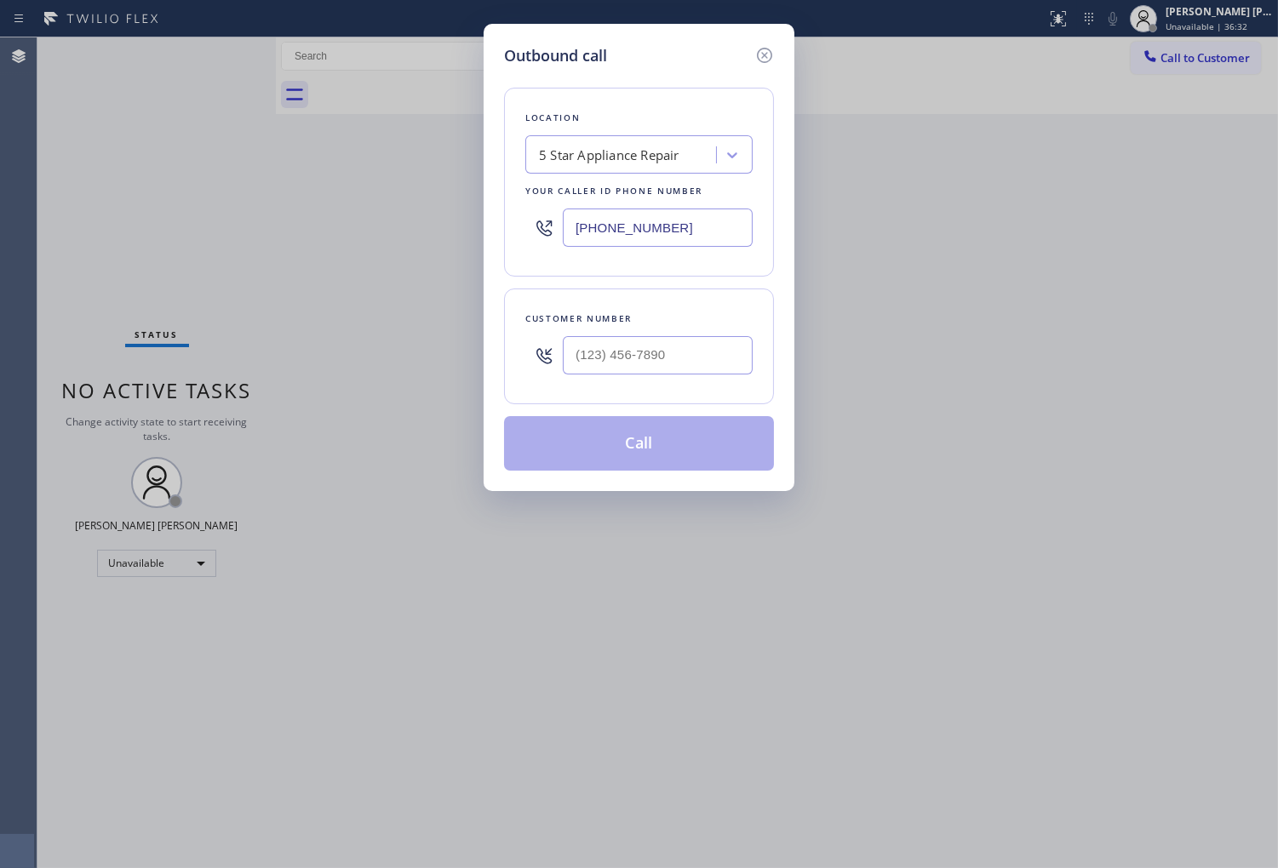
click at [650, 241] on input "(855) 731-4952" at bounding box center [658, 228] width 190 height 38
paste input "619) 825-1286"
click at [650, 241] on input "(619) 825-1286" at bounding box center [658, 228] width 190 height 38
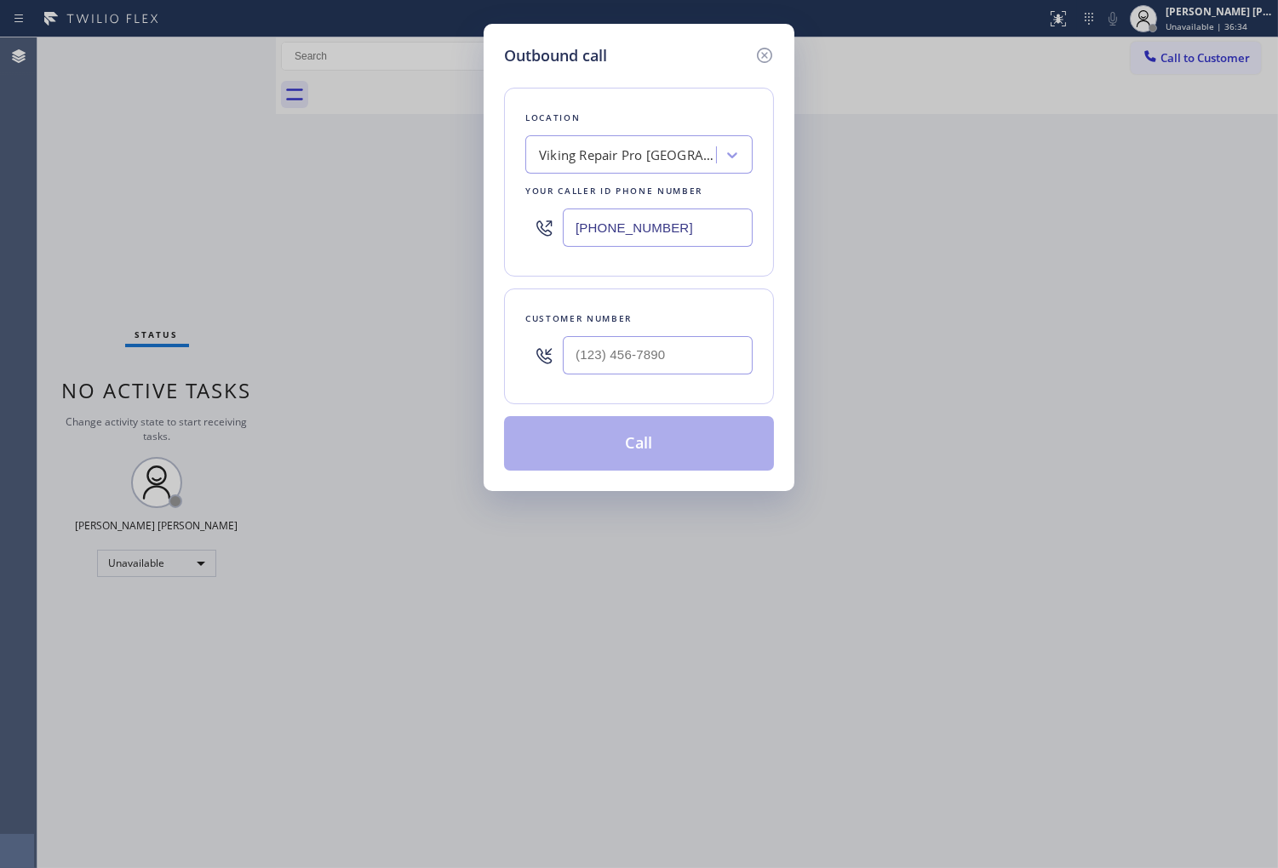
type input "(619) 825-1286"
click at [681, 352] on input "(___) ___-____" at bounding box center [658, 355] width 190 height 38
paste input "619) 767-8400"
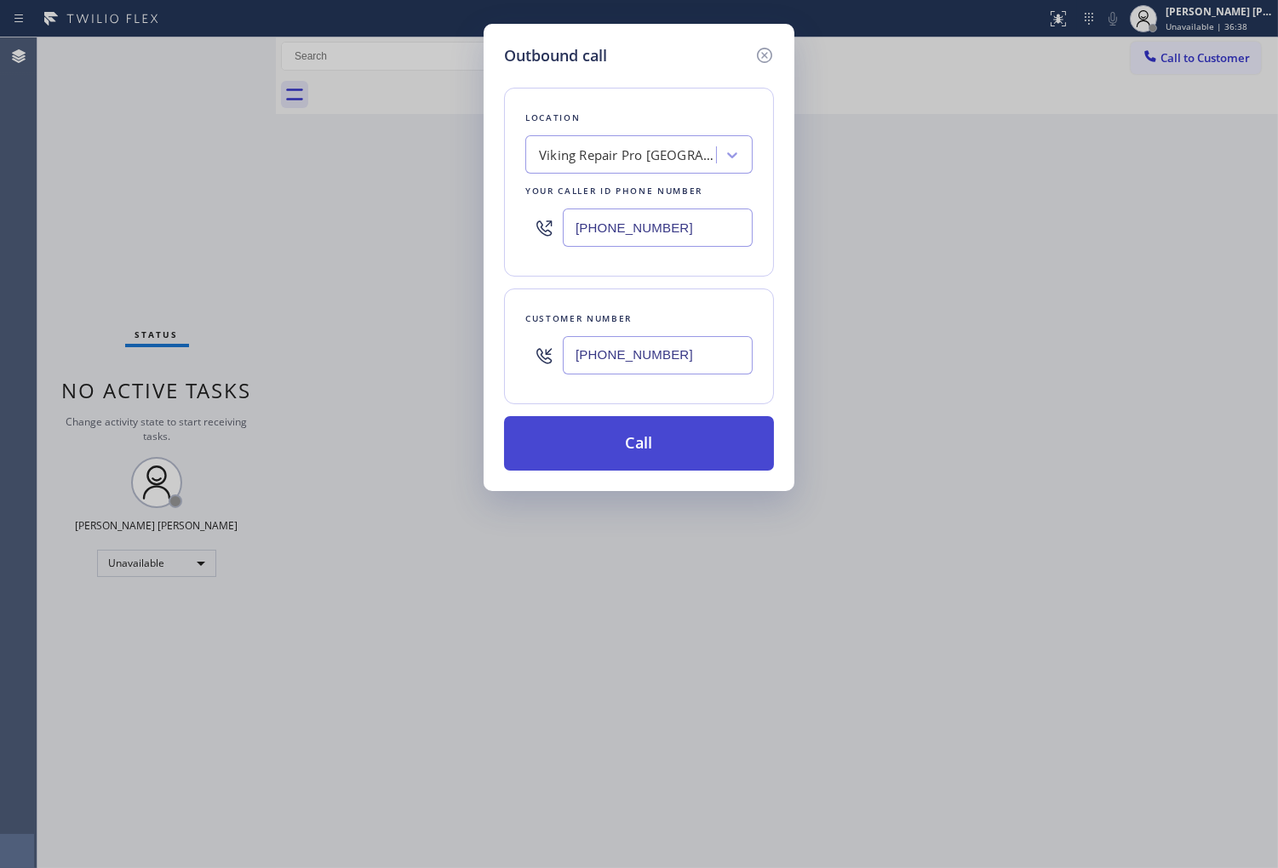
type input "(619) 767-8400"
click at [693, 443] on button "Call" at bounding box center [639, 443] width 270 height 54
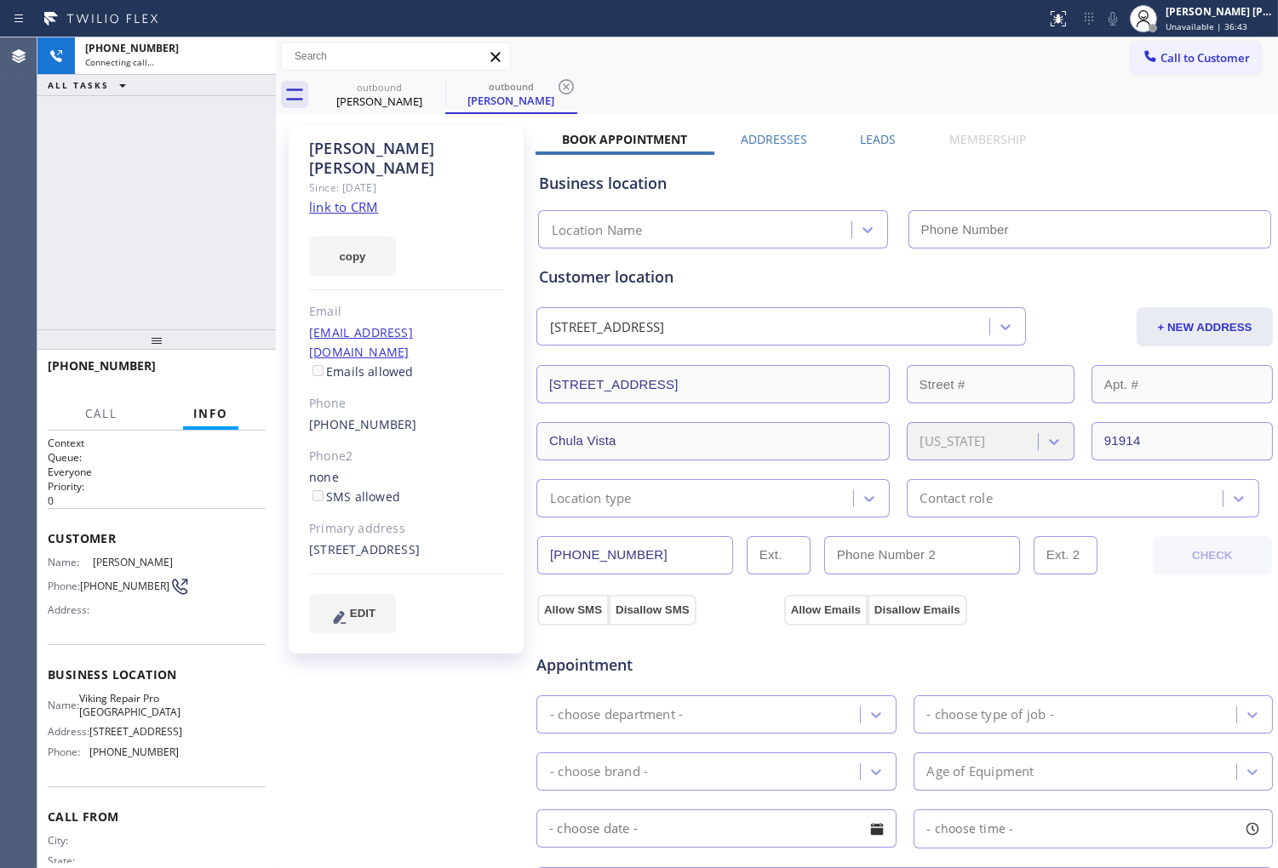
type input "(619) 825-1286"
click at [332, 150] on div "Leo Matthieu" at bounding box center [406, 158] width 195 height 39
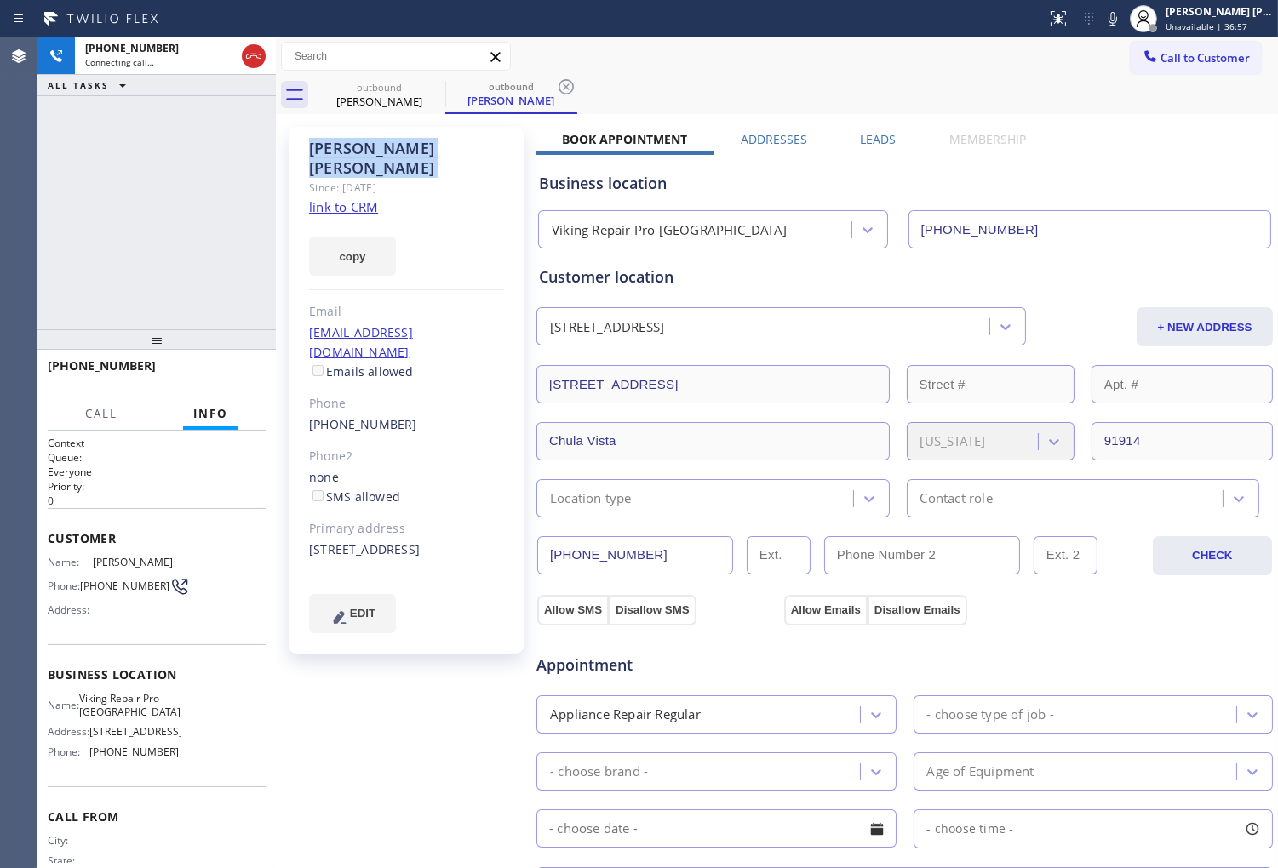
click at [332, 150] on div "Leo Matthieu" at bounding box center [406, 158] width 195 height 39
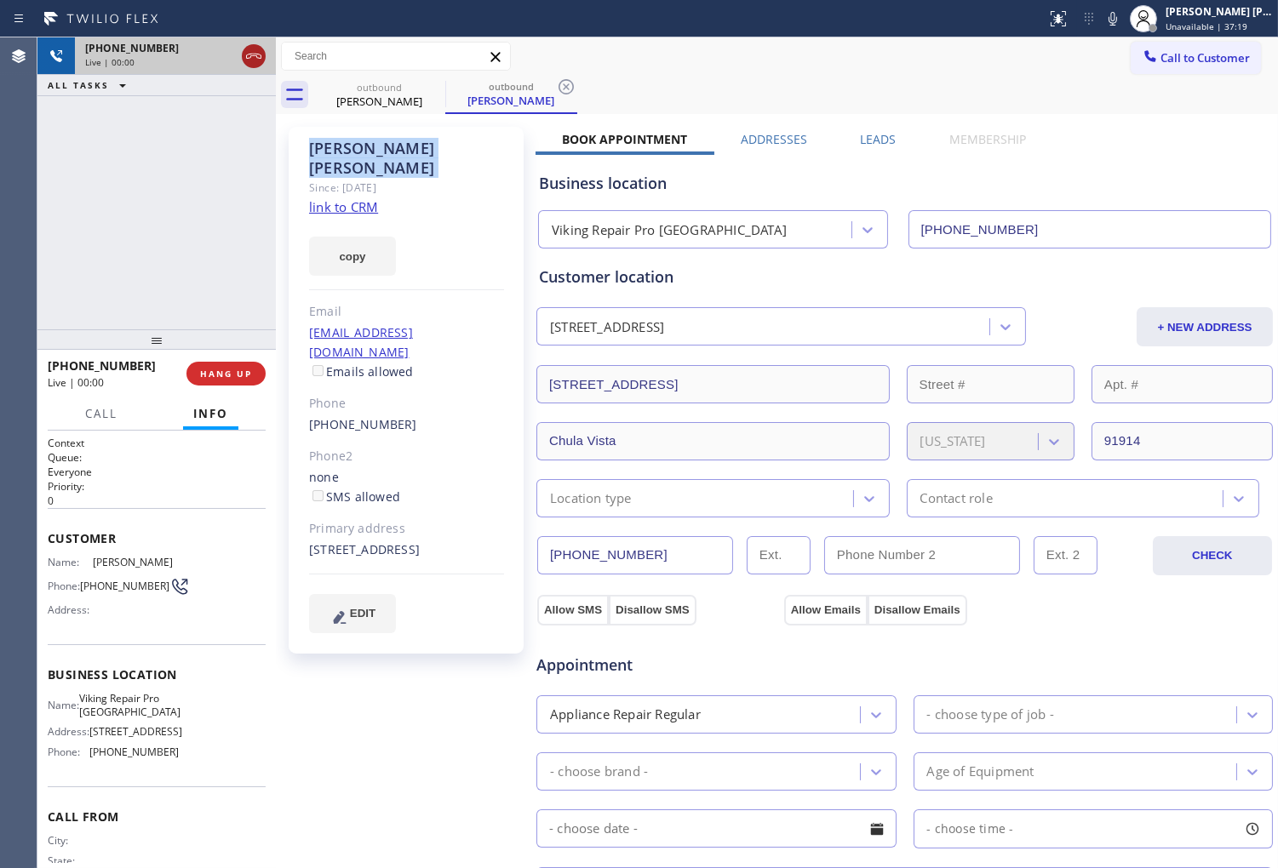
click at [255, 54] on icon at bounding box center [253, 56] width 20 height 20
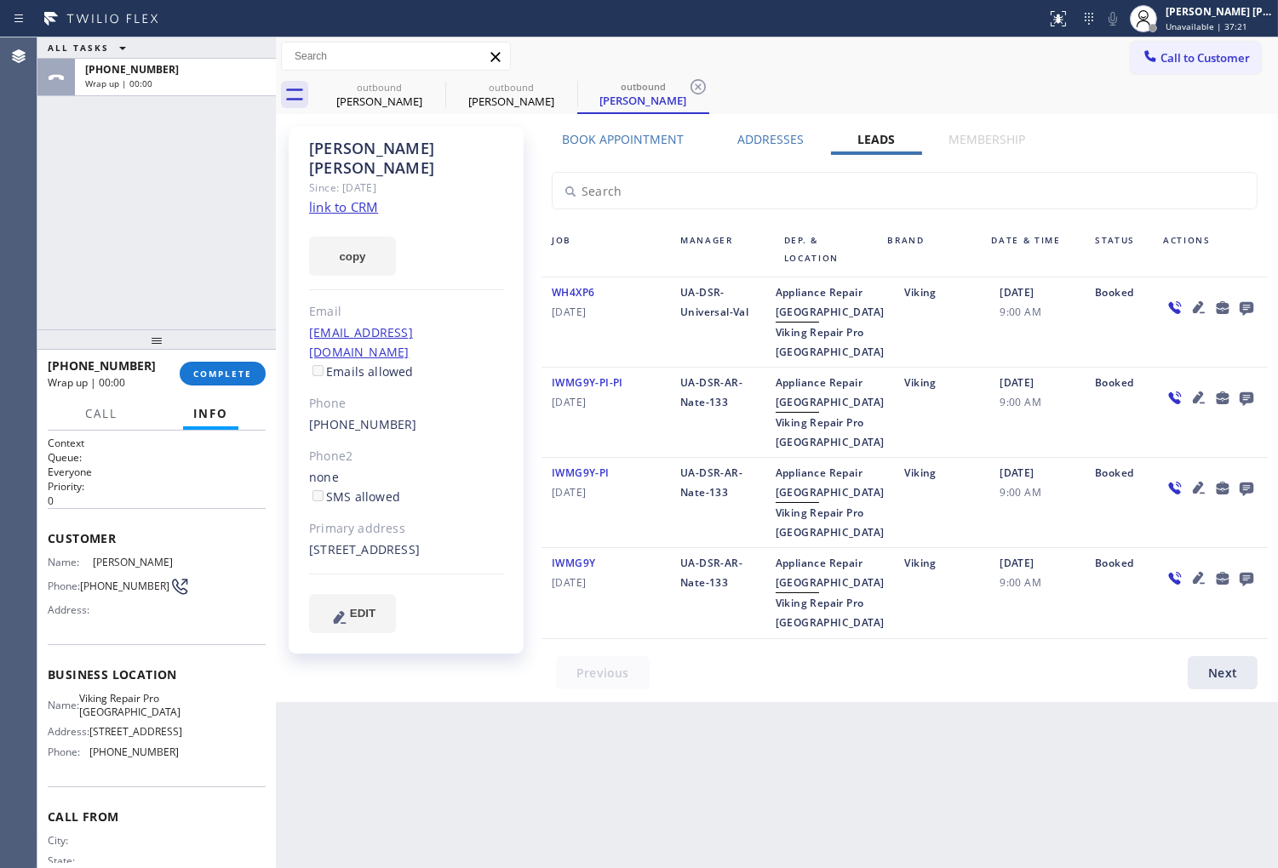
click at [1244, 308] on icon at bounding box center [1246, 309] width 14 height 14
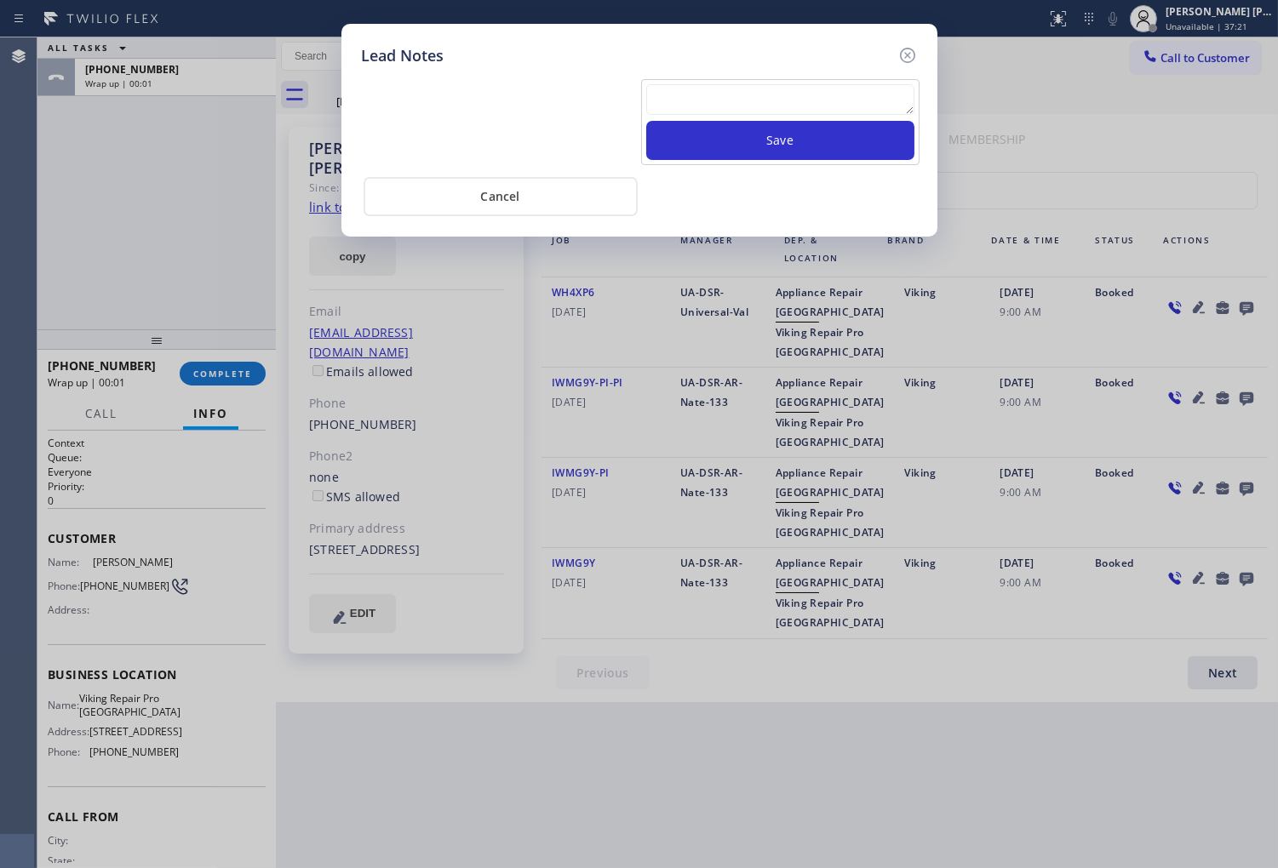
click at [795, 112] on textarea at bounding box center [780, 99] width 268 height 31
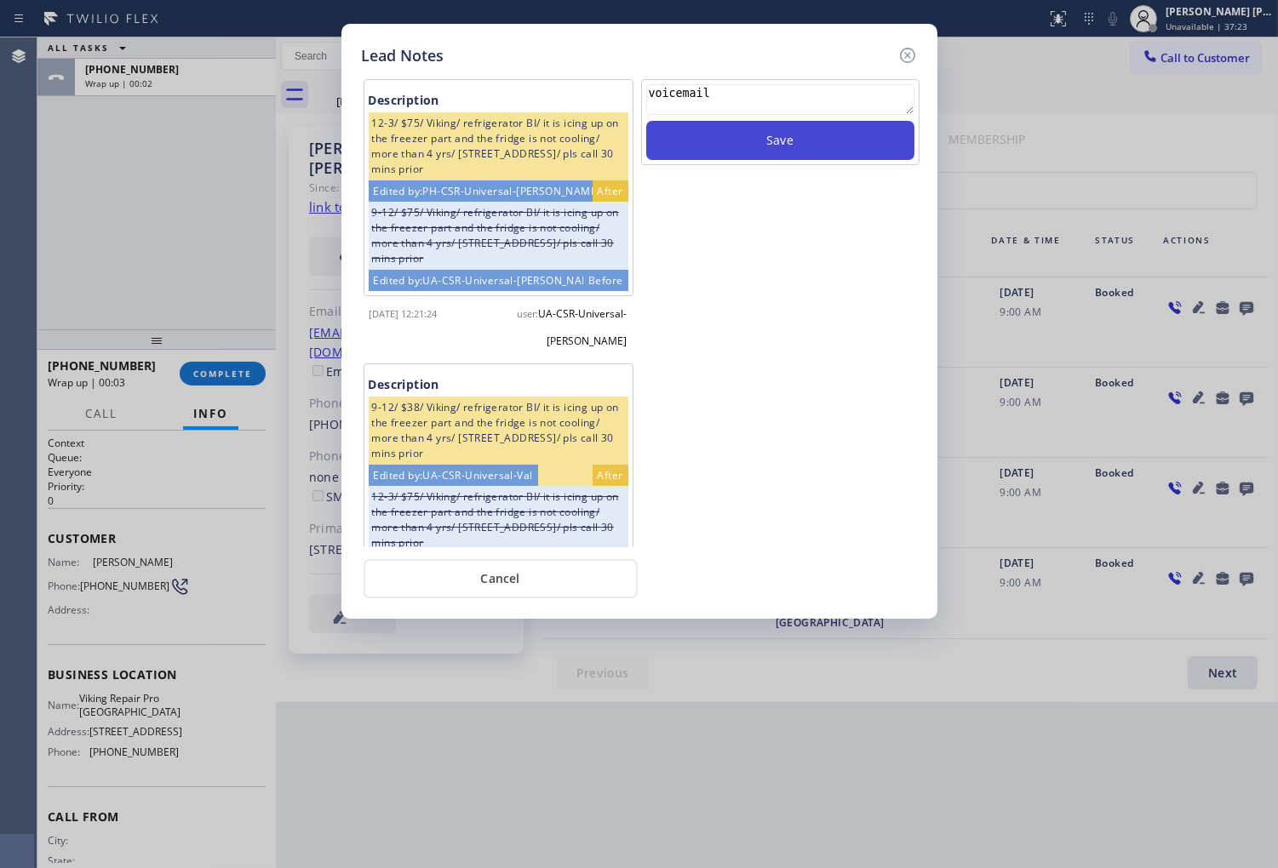
type textarea "voicemail"
click at [822, 149] on button "Save" at bounding box center [780, 140] width 268 height 39
drag, startPoint x: 911, startPoint y: 52, endPoint x: 915, endPoint y: 73, distance: 21.7
click at [913, 66] on div at bounding box center [906, 55] width 20 height 23
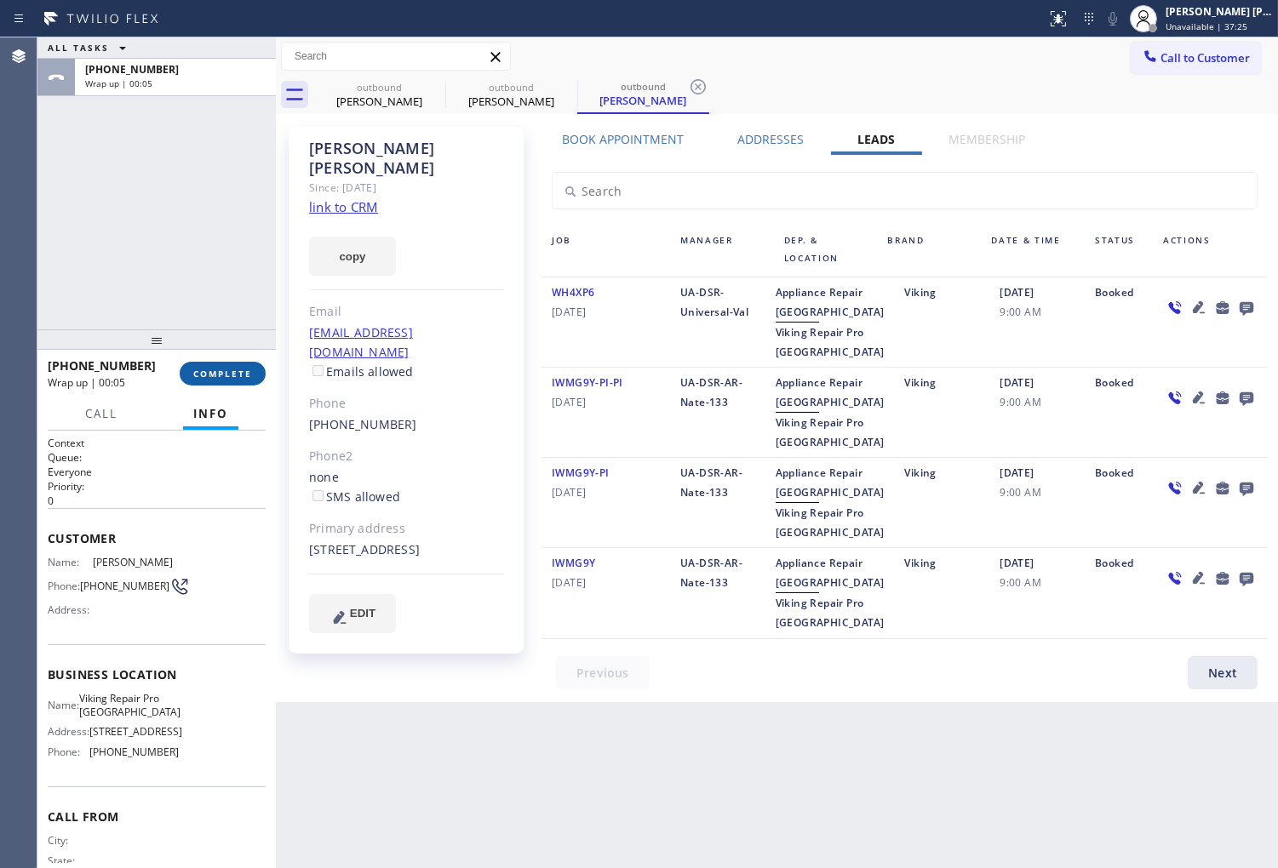
click at [239, 379] on button "COMPLETE" at bounding box center [223, 374] width 86 height 24
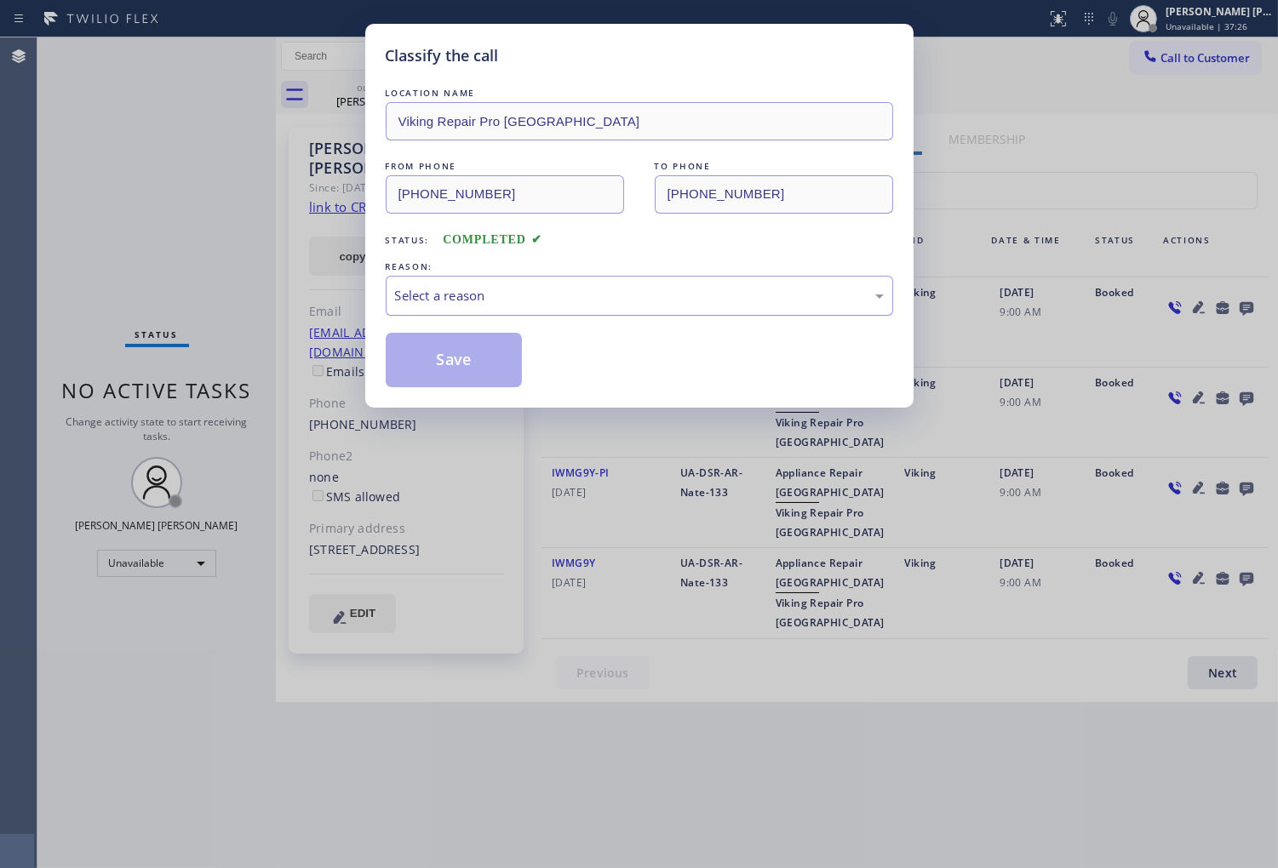
click at [457, 302] on div "Select a reason" at bounding box center [639, 296] width 489 height 20
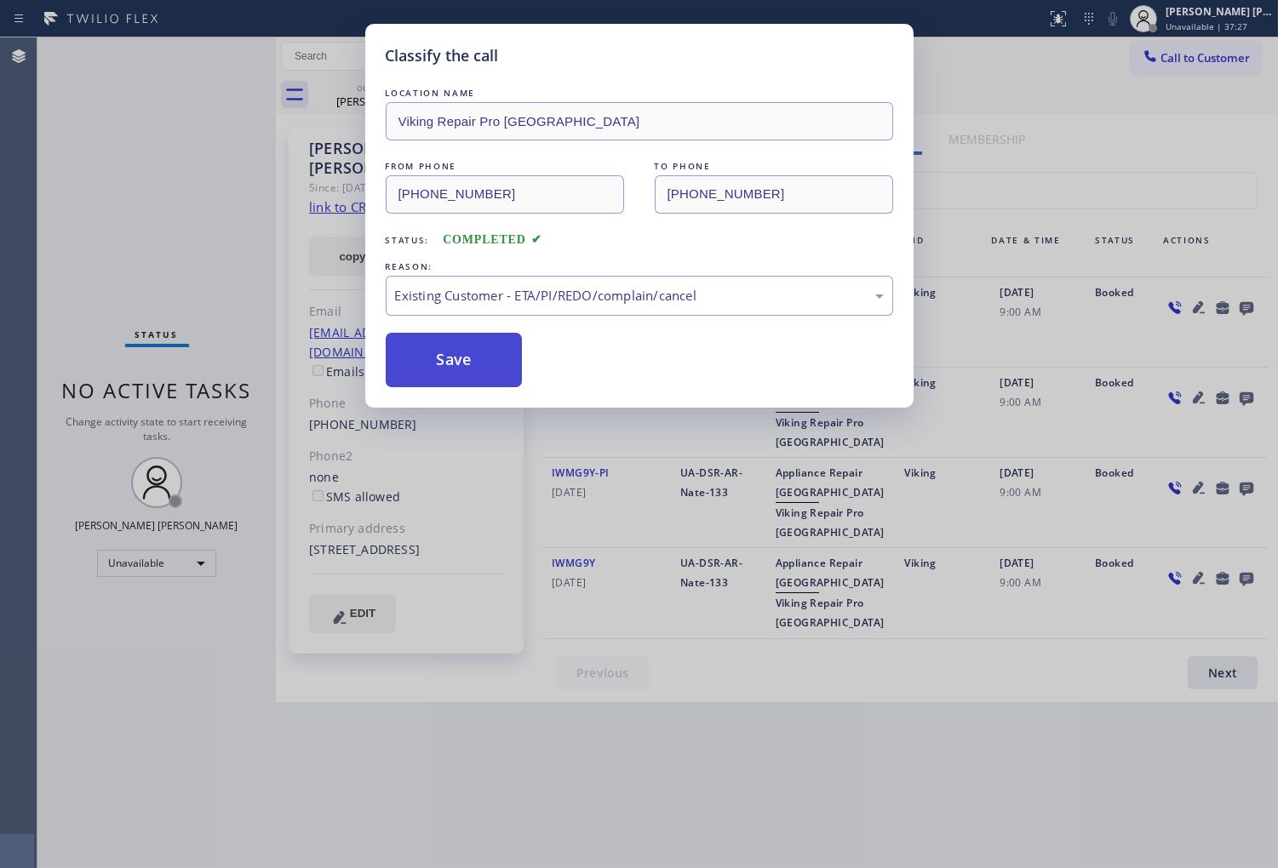
click at [428, 364] on button "Save" at bounding box center [454, 360] width 137 height 54
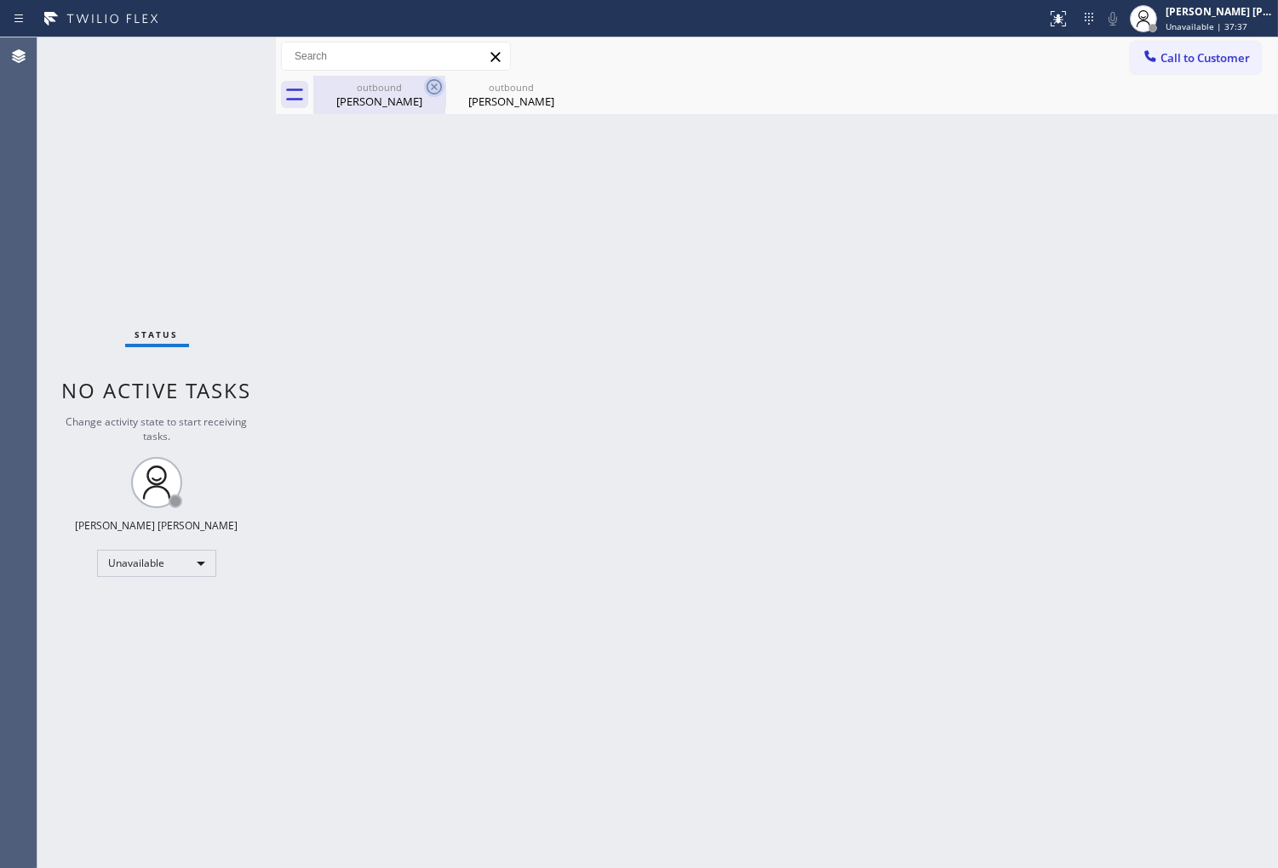
click at [432, 78] on icon at bounding box center [434, 87] width 20 height 20
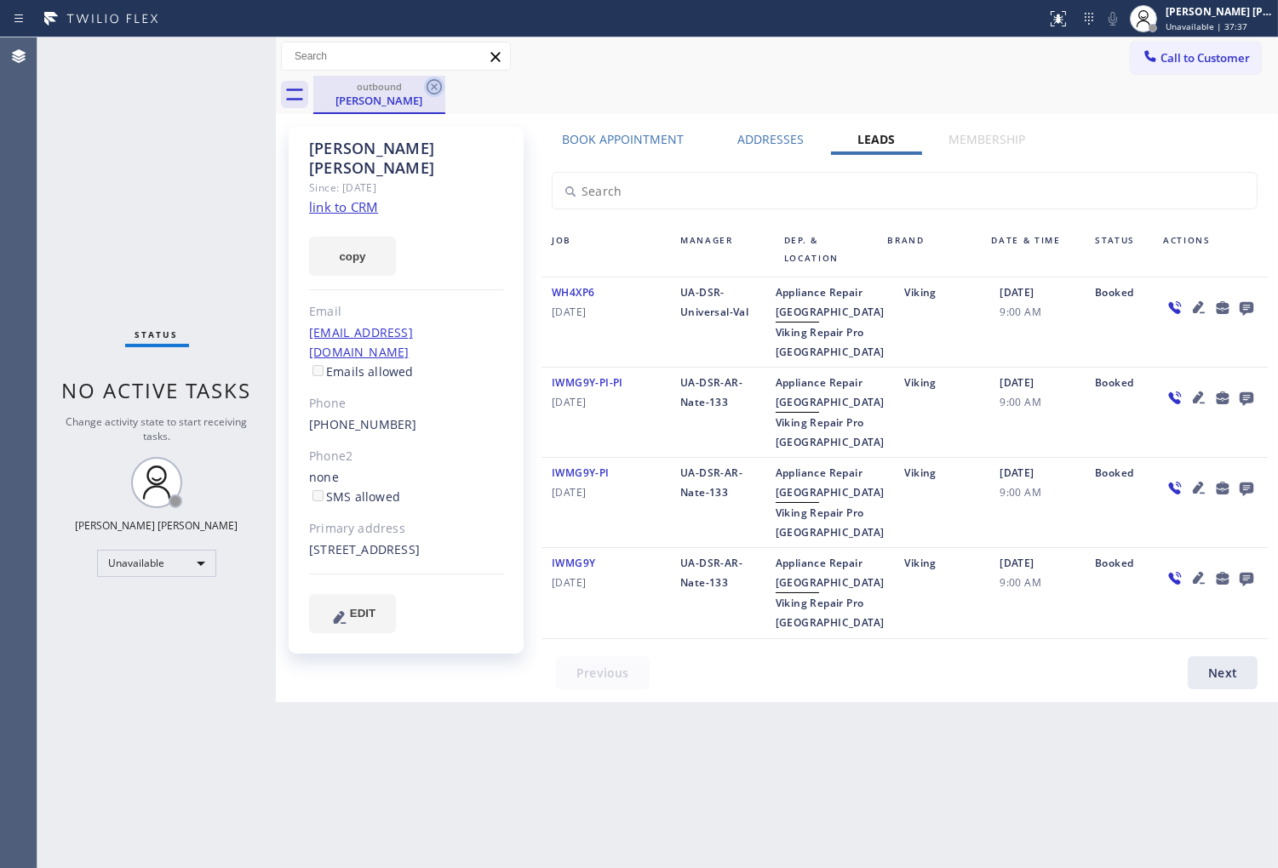
click at [434, 85] on icon at bounding box center [434, 87] width 20 height 20
click at [434, 85] on div "outbound Leo Matthieu" at bounding box center [795, 95] width 964 height 38
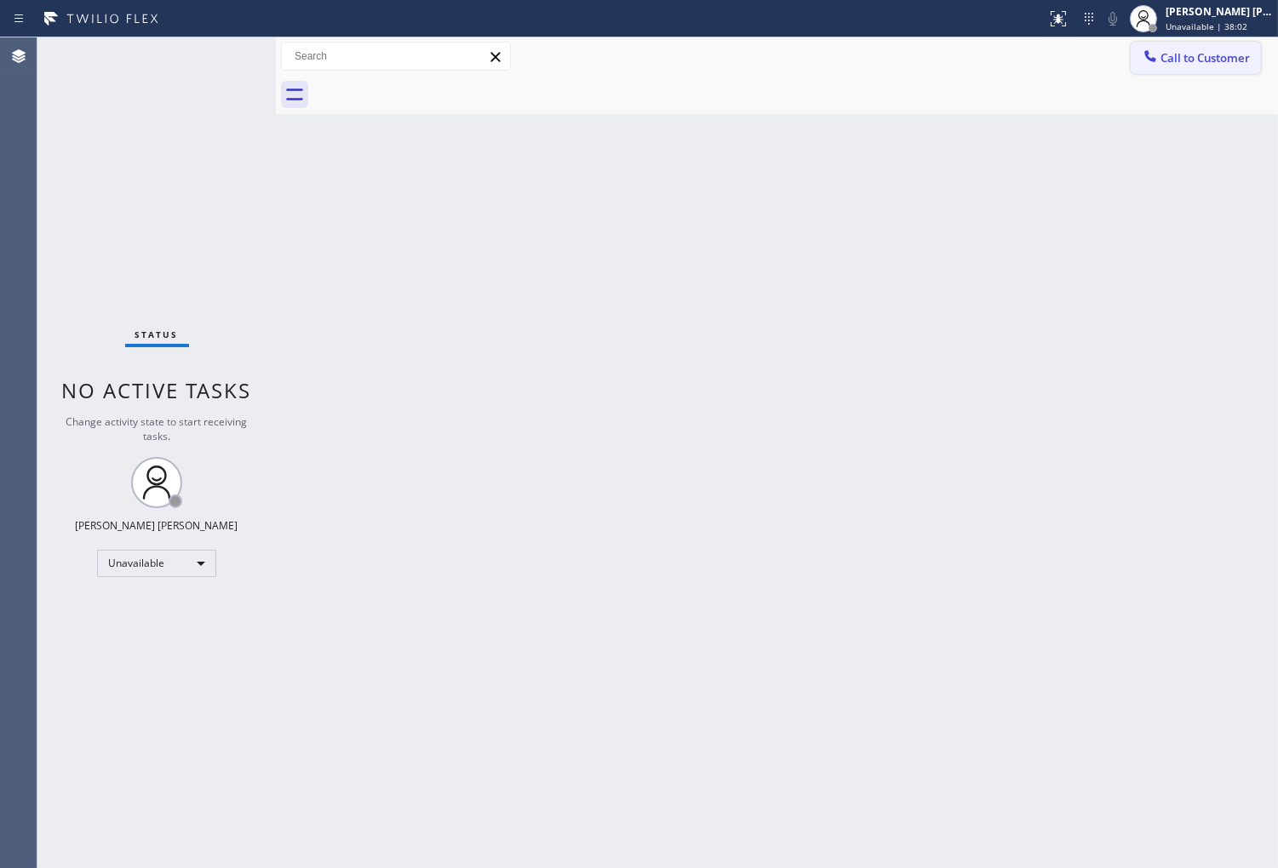
click at [1202, 60] on span "Call to Customer" at bounding box center [1204, 57] width 89 height 15
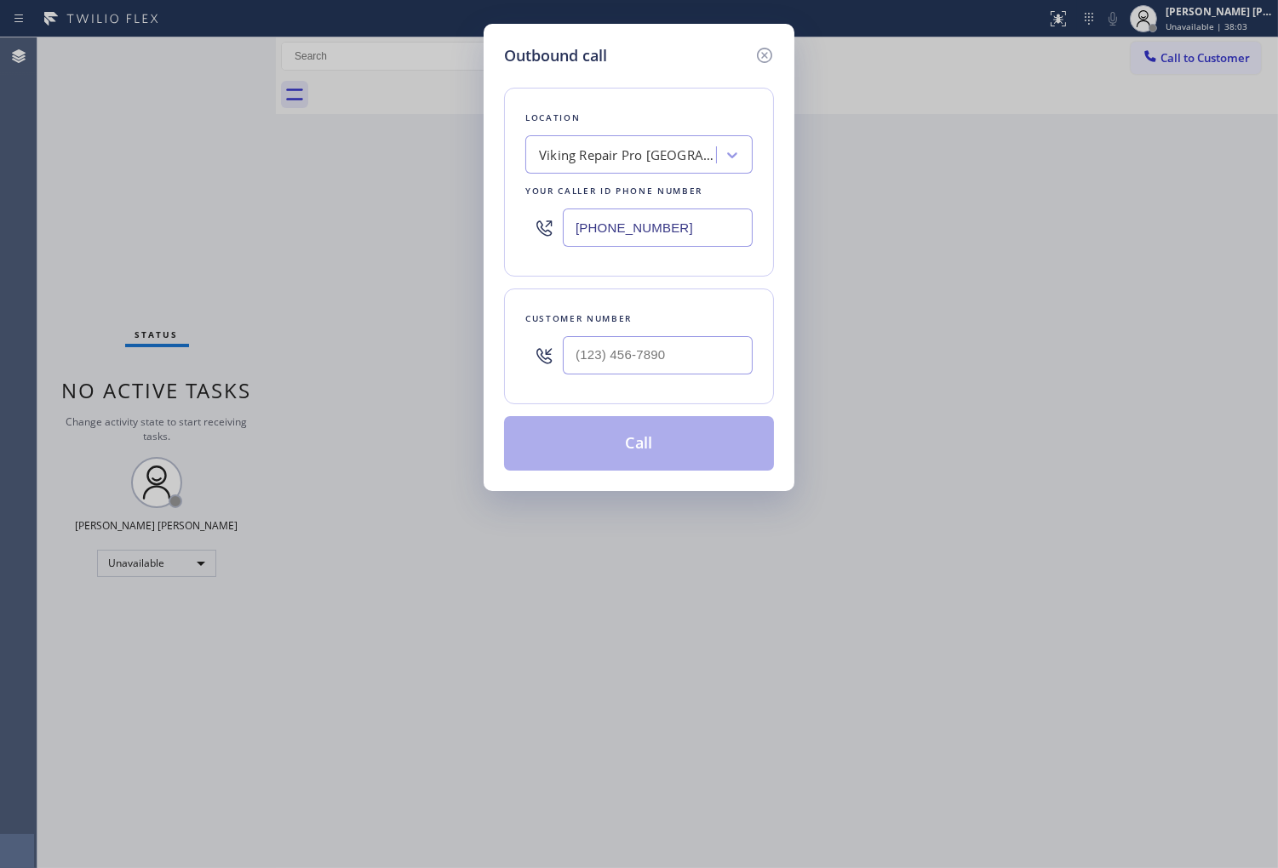
click at [657, 242] on input "(619) 825-1286" at bounding box center [658, 228] width 190 height 38
paste input "855) 731-4952"
type input "(855) 731-4952"
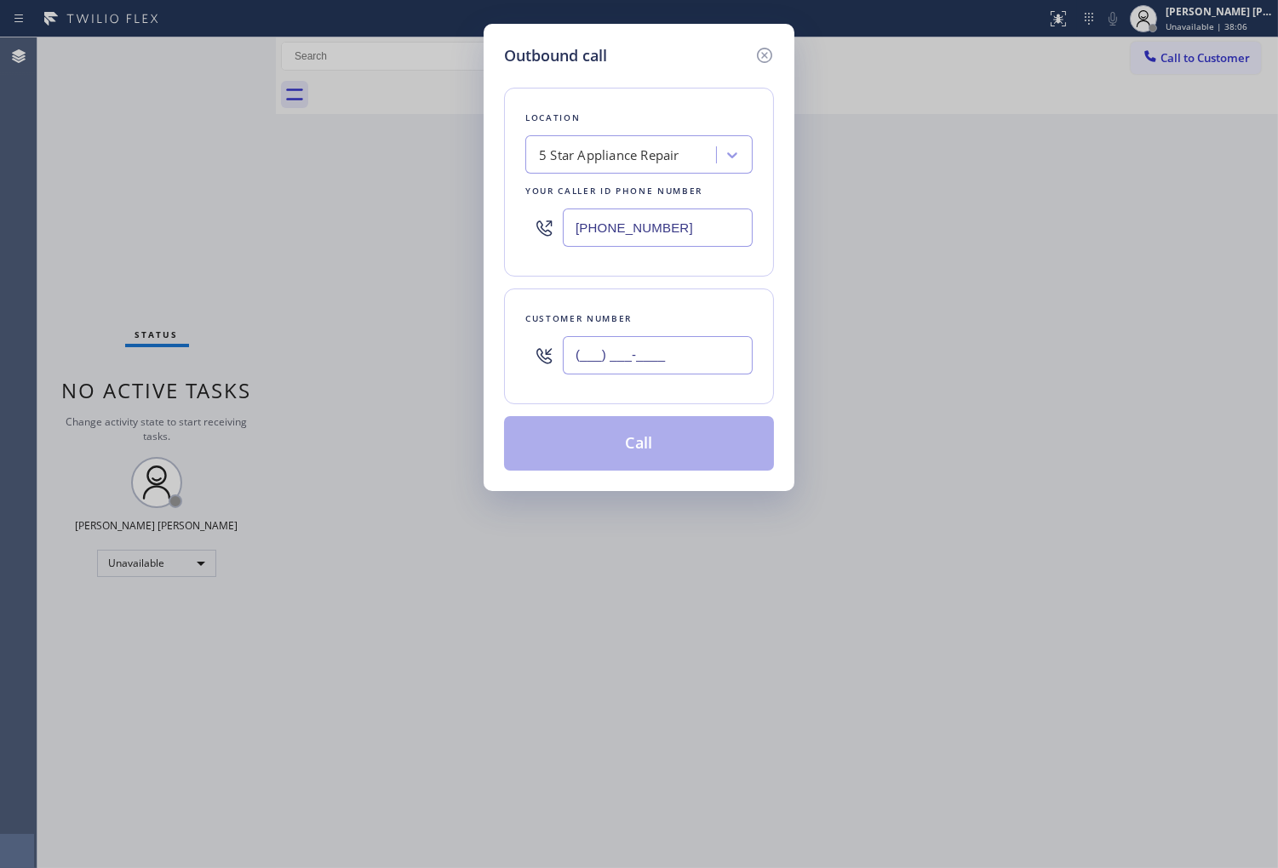
click at [683, 358] on input "(___) ___-____" at bounding box center [658, 355] width 190 height 38
paste input "818) 827-8820"
type input "(818) 827-8820"
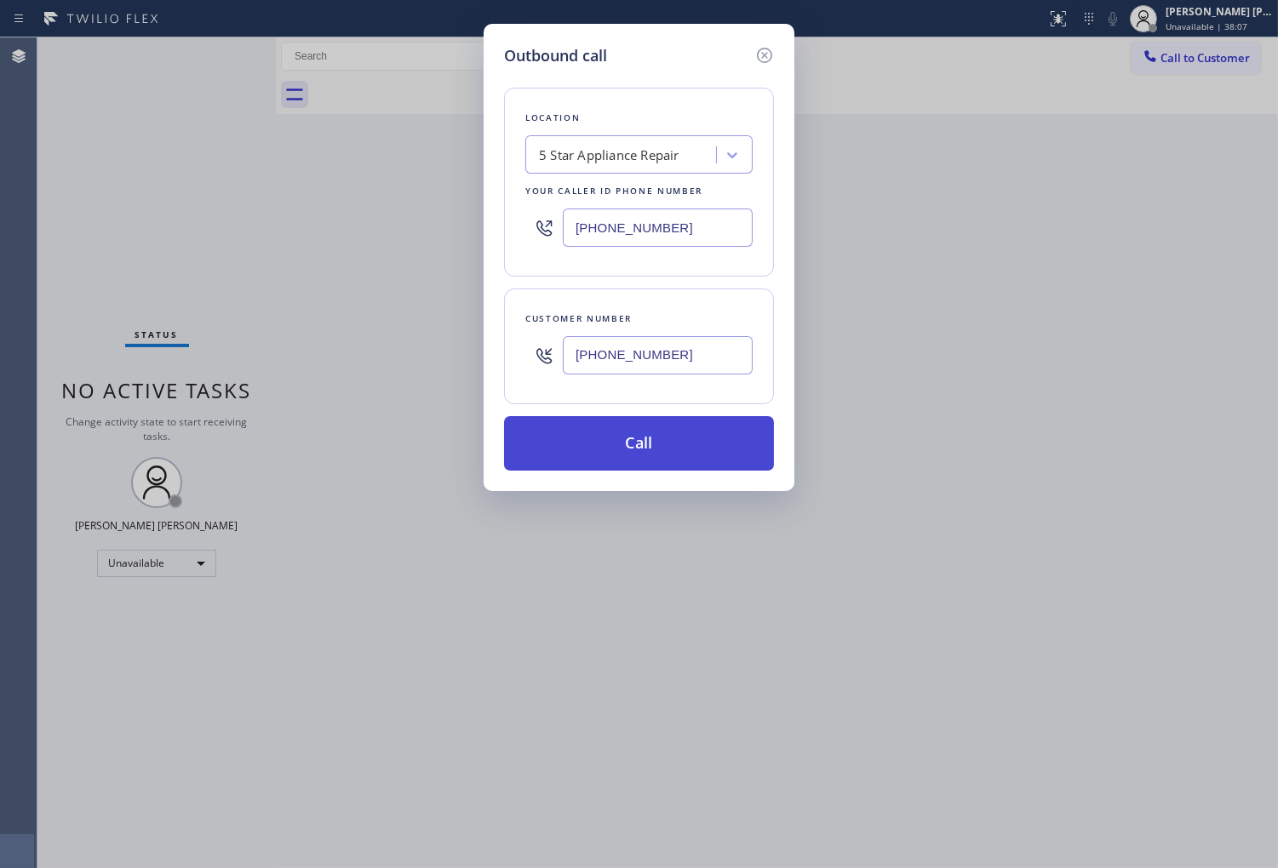
click at [659, 445] on button "Call" at bounding box center [639, 443] width 270 height 54
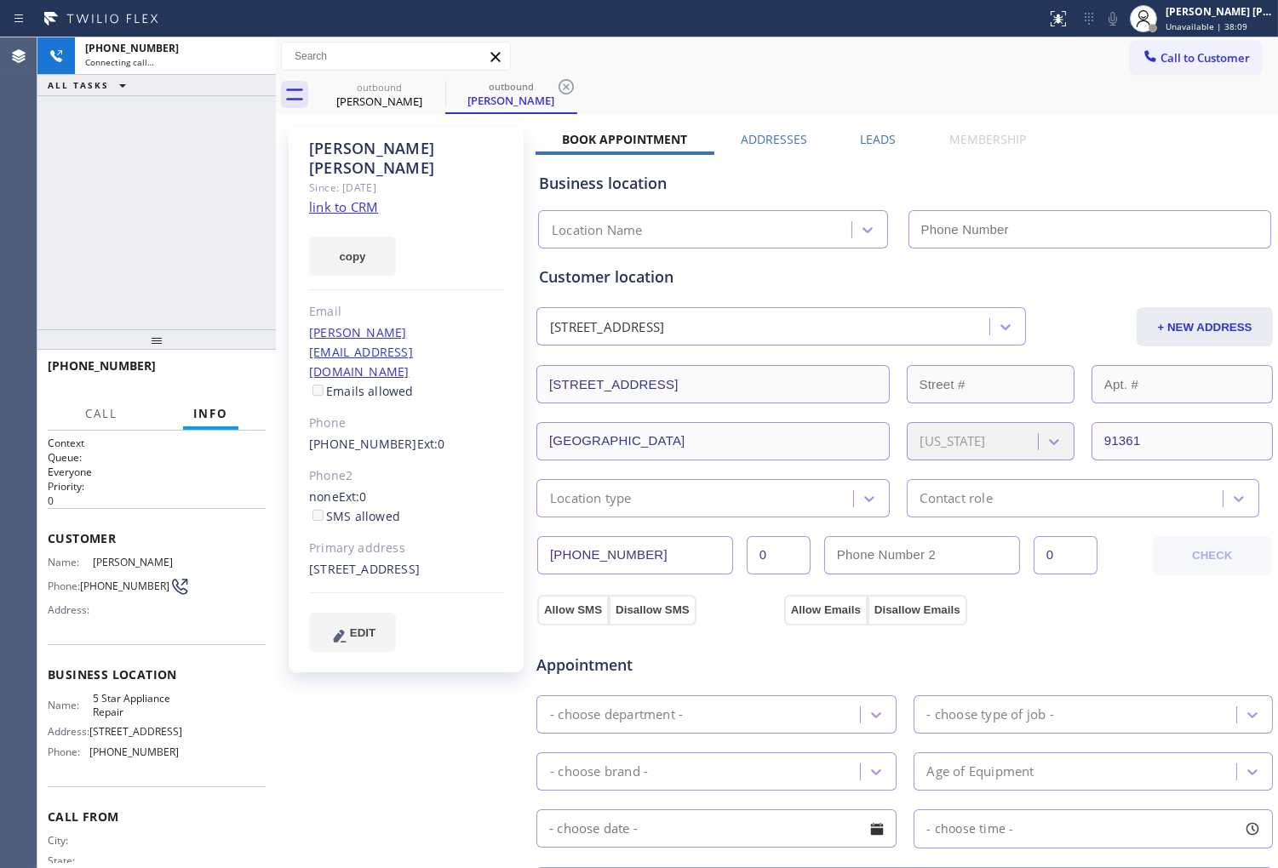
drag, startPoint x: 335, startPoint y: 159, endPoint x: 363, endPoint y: 140, distance: 33.8
click at [363, 140] on div "Maira Valle" at bounding box center [406, 158] width 195 height 39
click at [77, 234] on div "+18188278820 Connecting call… ALL TASKS ALL TASKS ACTIVE TASKS TASKS IN WRAP UP" at bounding box center [156, 183] width 238 height 292
type input "(855) 731-4952"
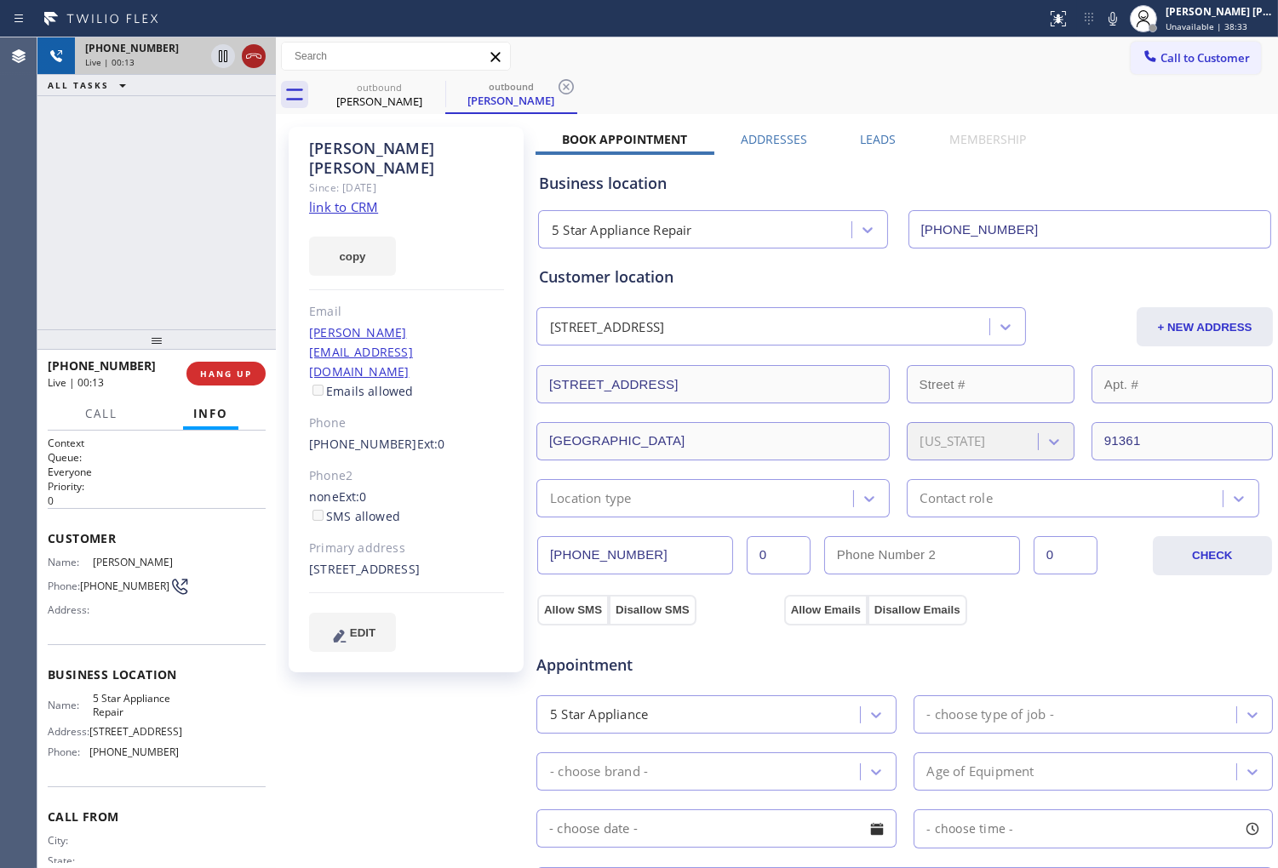
click at [254, 54] on icon at bounding box center [253, 56] width 15 height 5
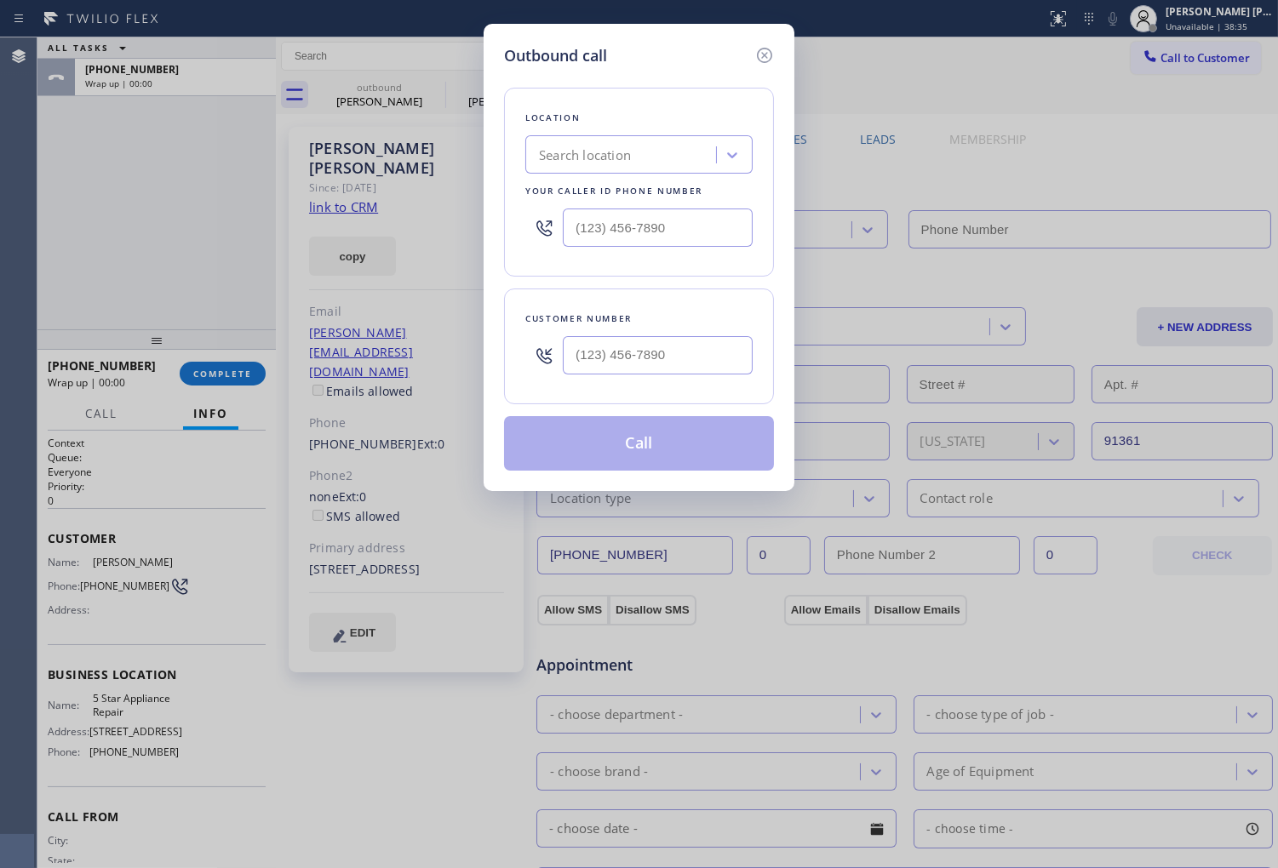
type input "(855) 731-4952"
type input "(818) 827-8820"
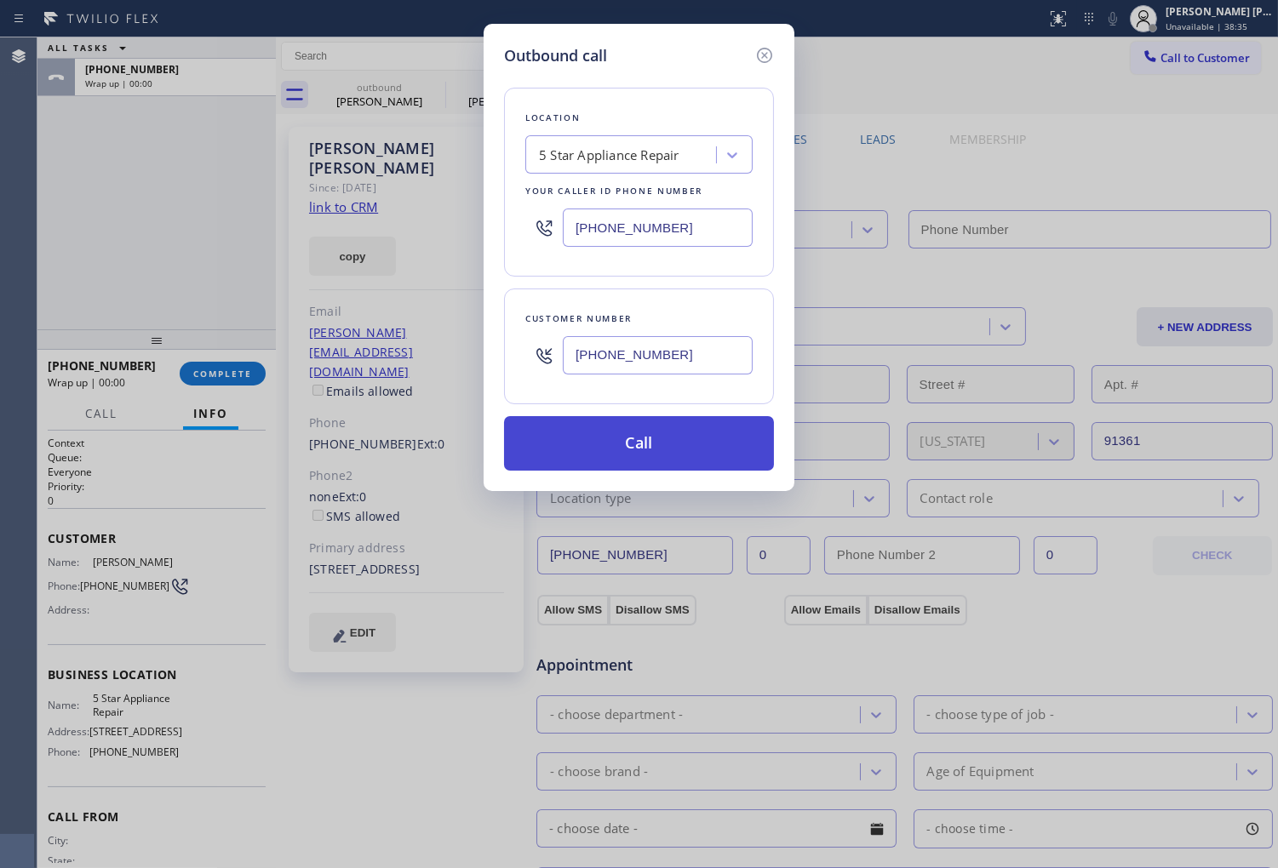
type input "(855) 731-4952"
click at [635, 456] on button "Call" at bounding box center [639, 443] width 270 height 54
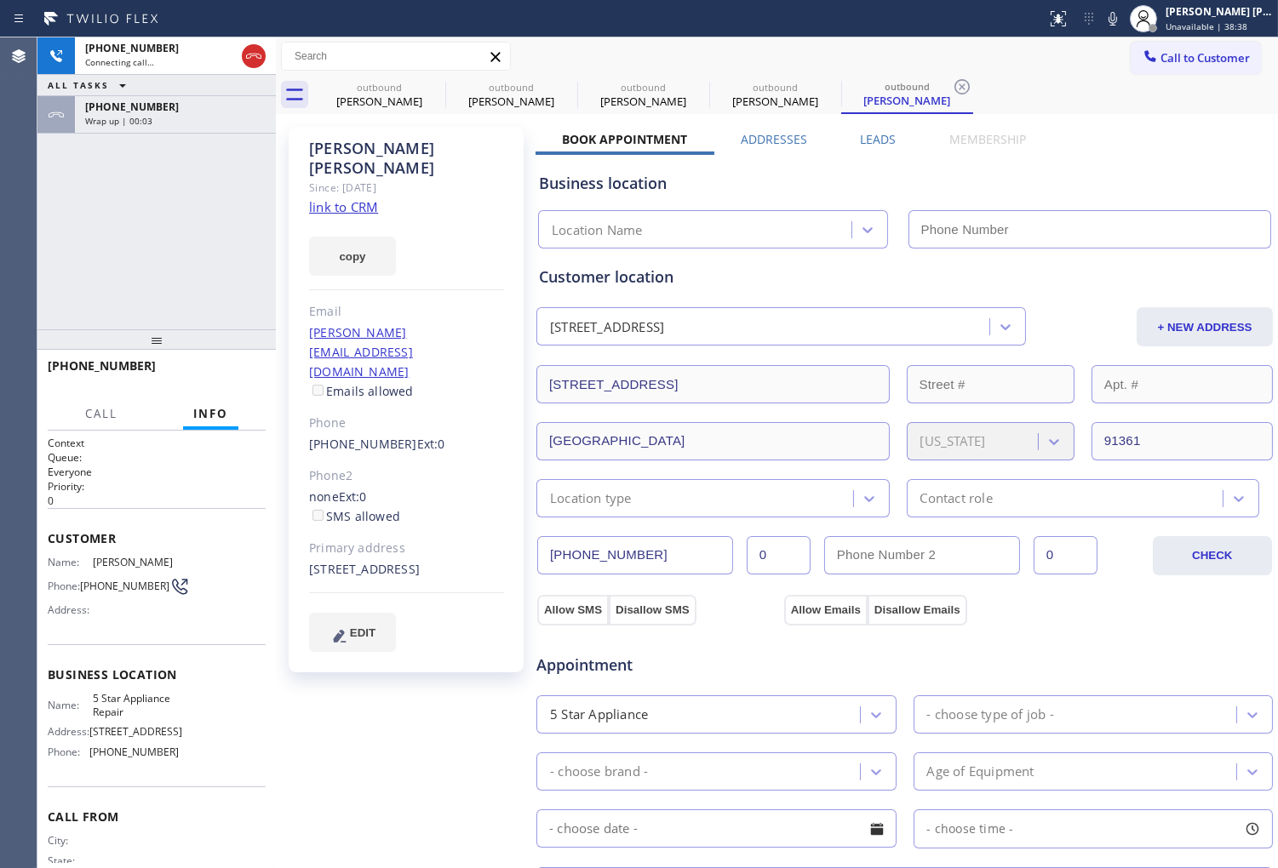
type input "(855) 731-4952"
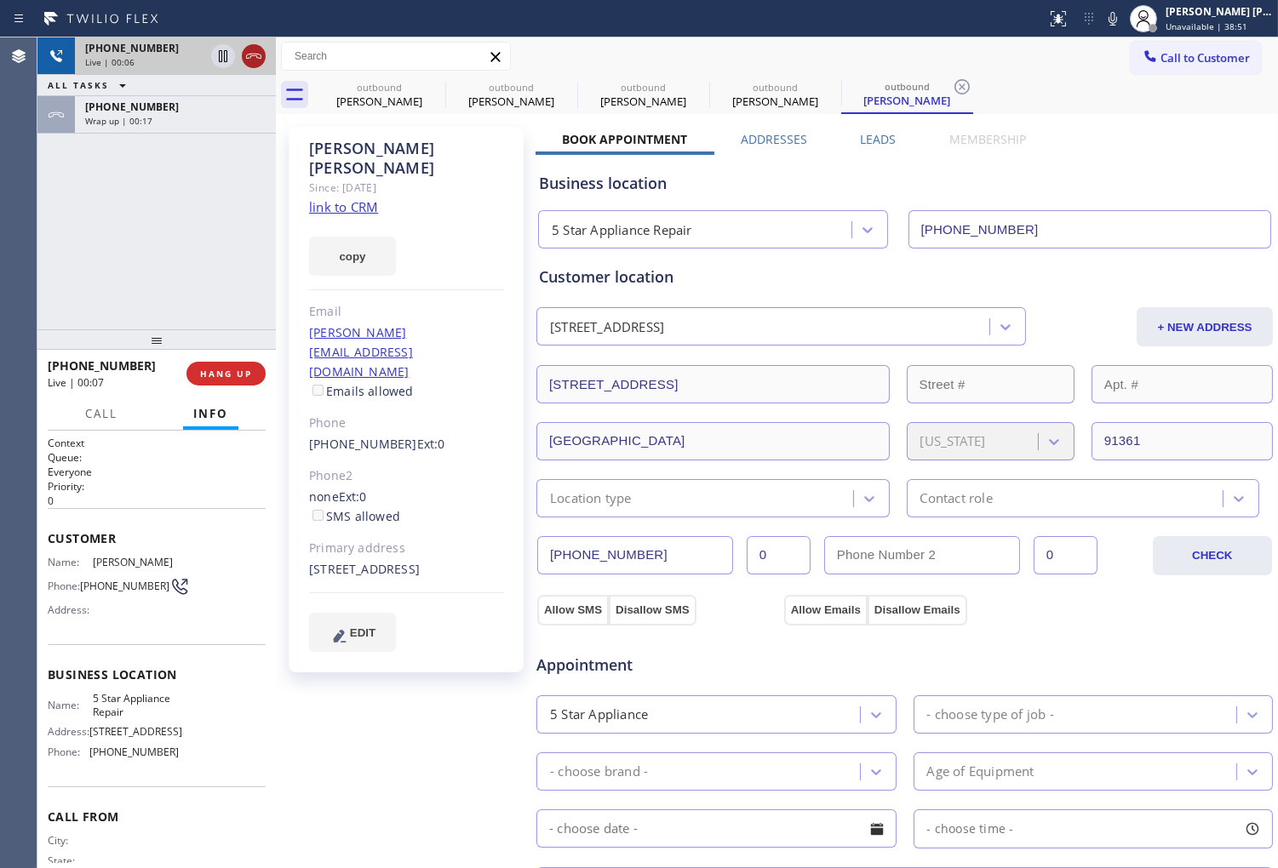
click at [257, 49] on icon at bounding box center [253, 56] width 20 height 20
click at [219, 360] on div "+18188278820 Live | 00:07 HANG UP" at bounding box center [157, 374] width 218 height 44
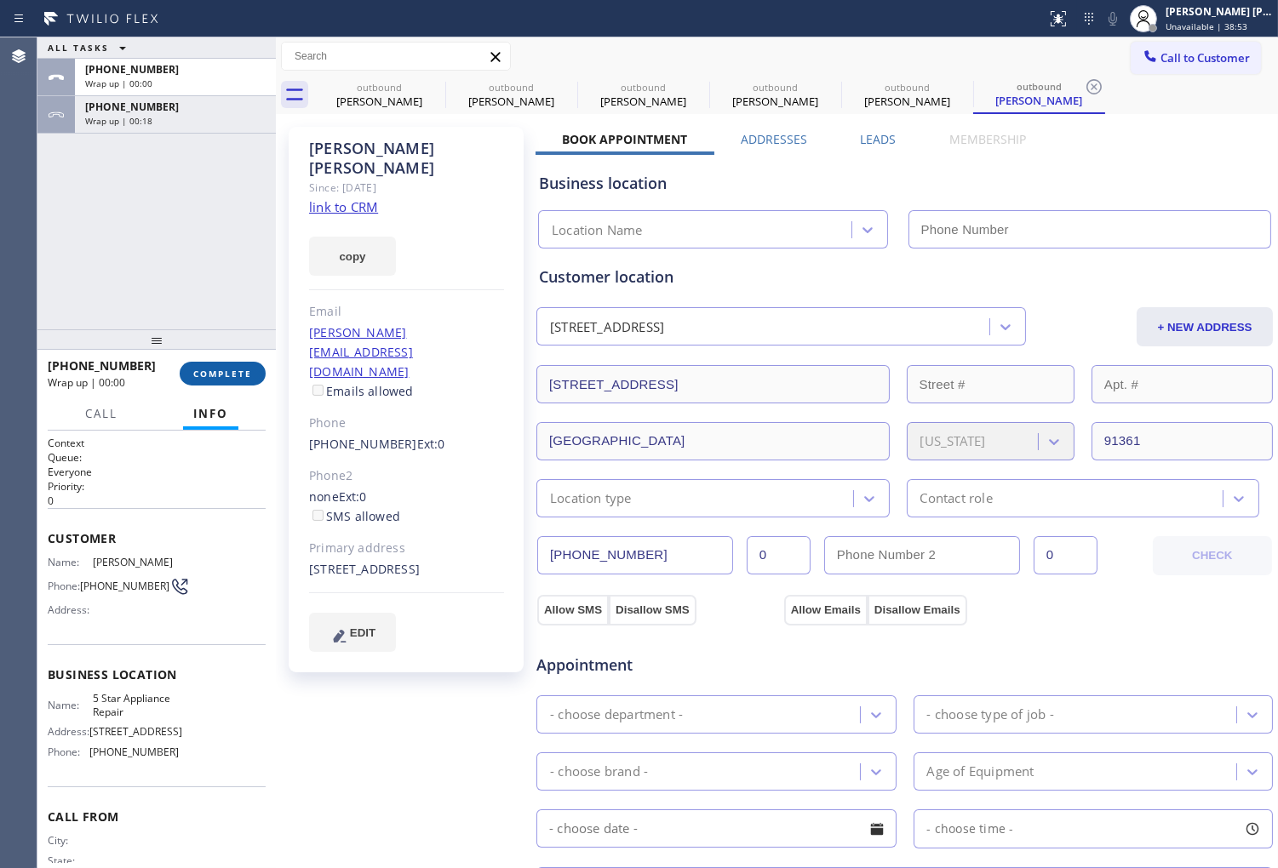
click at [230, 372] on span "COMPLETE" at bounding box center [222, 374] width 59 height 12
type input "(855) 731-4952"
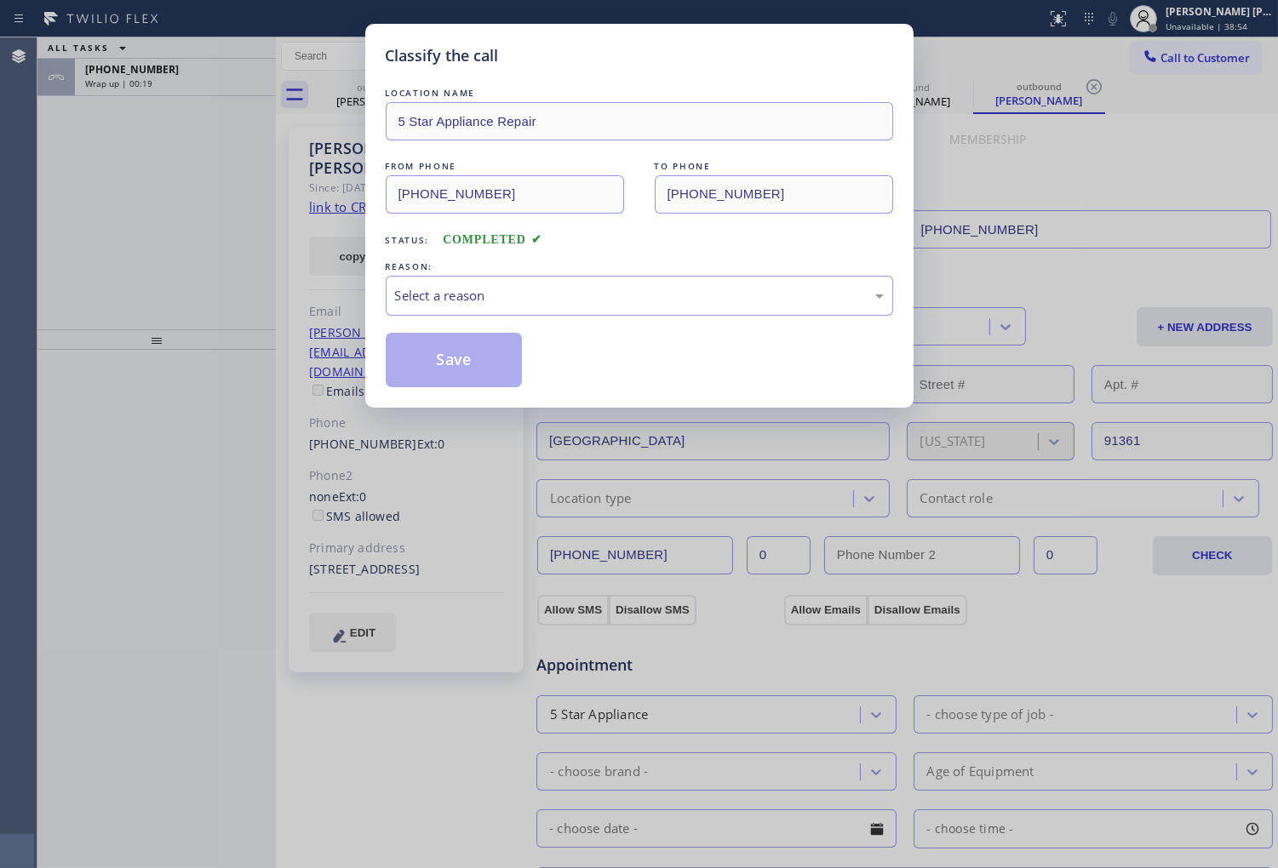
click at [463, 286] on div "Select a reason" at bounding box center [639, 296] width 489 height 20
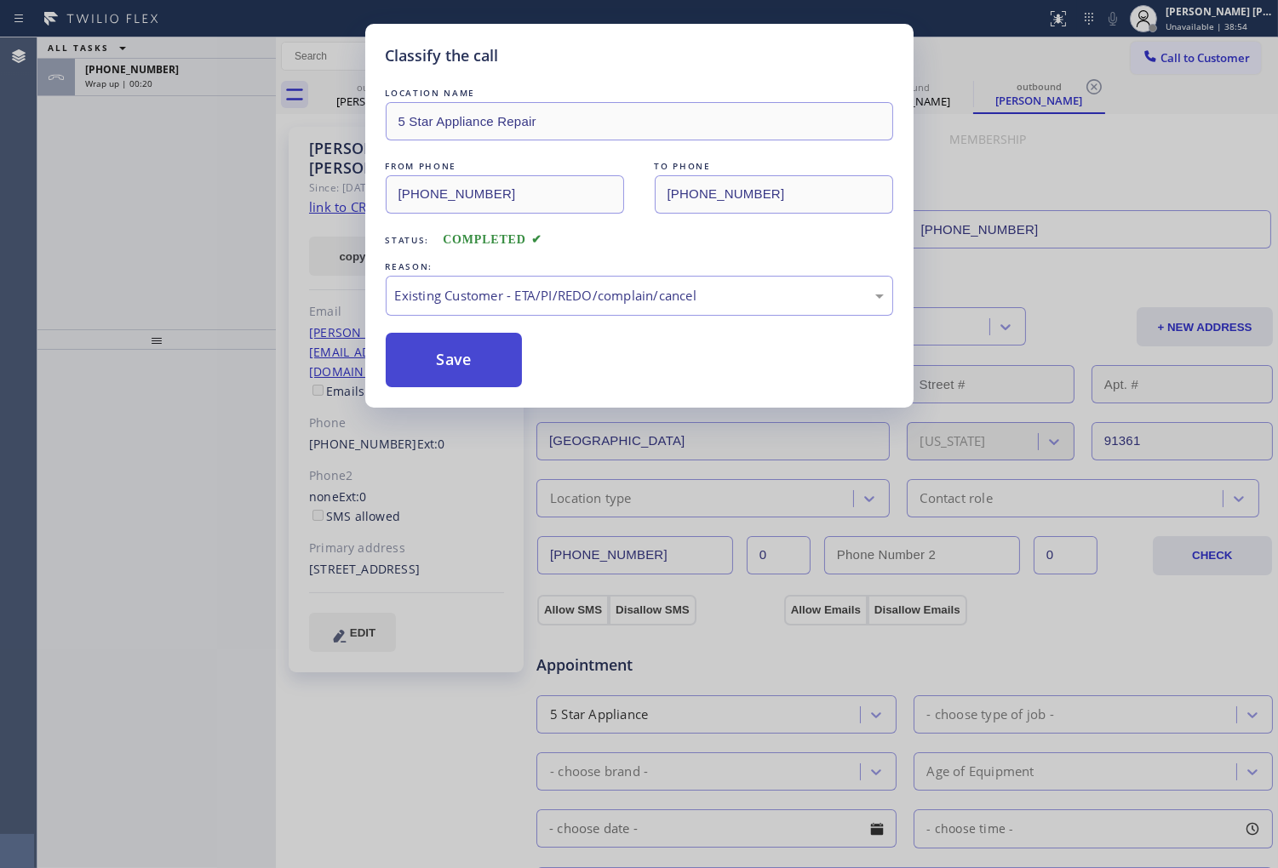
click at [430, 379] on button "Save" at bounding box center [454, 360] width 137 height 54
click at [151, 160] on div "ALL TASKS ALL TASKS ACTIVE TASKS TASKS IN WRAP UP +18188278820 Wrap up | 00:21" at bounding box center [156, 183] width 238 height 292
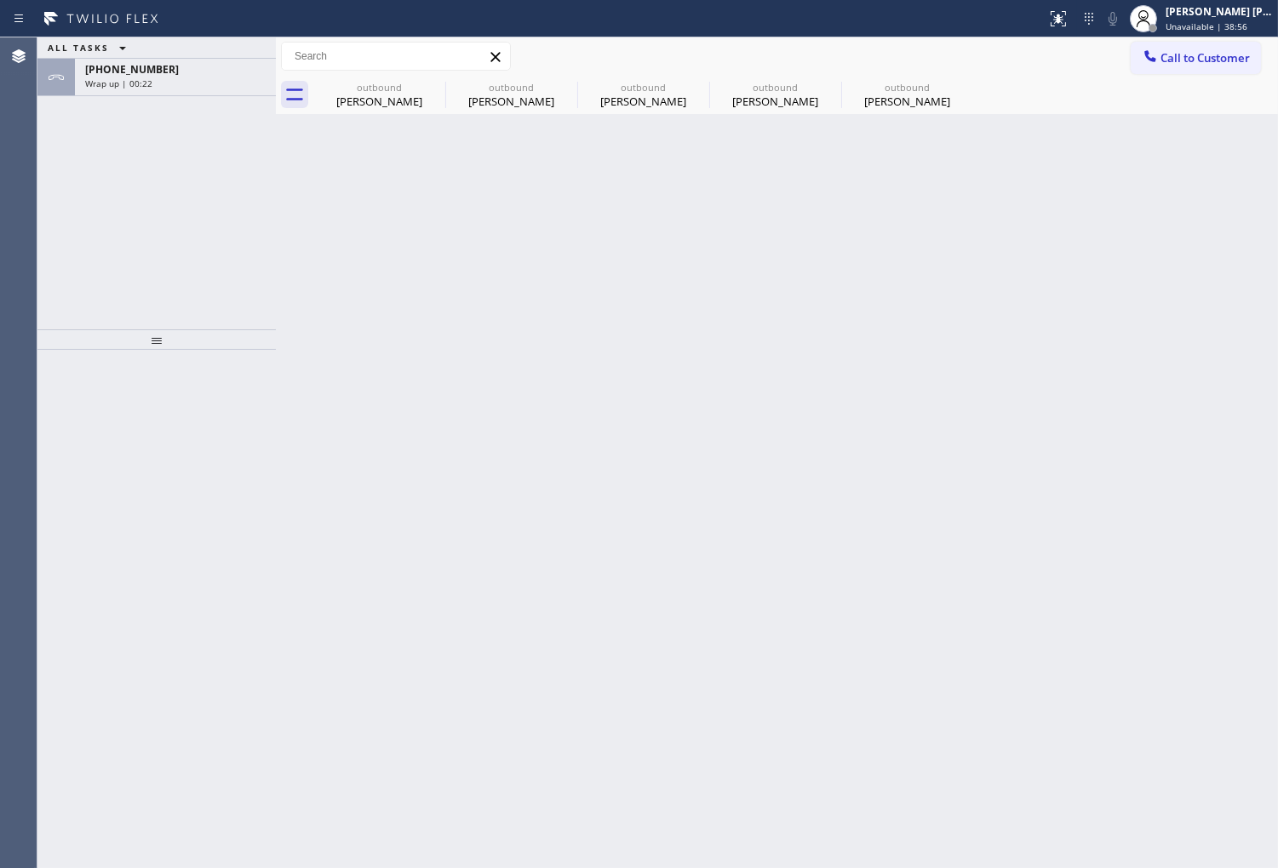
click at [226, 87] on div "Wrap up | 00:22" at bounding box center [175, 83] width 180 height 12
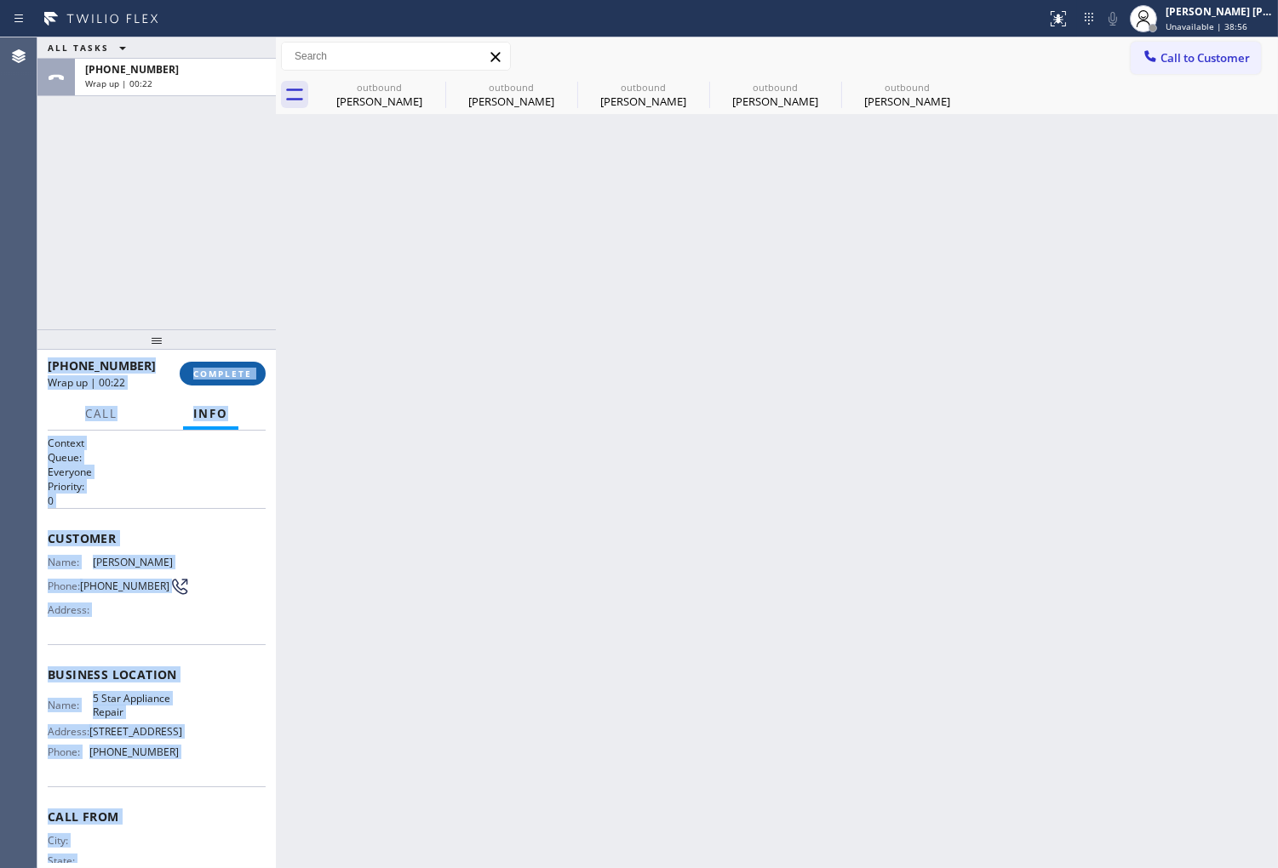
click at [213, 350] on div at bounding box center [156, 339] width 238 height 20
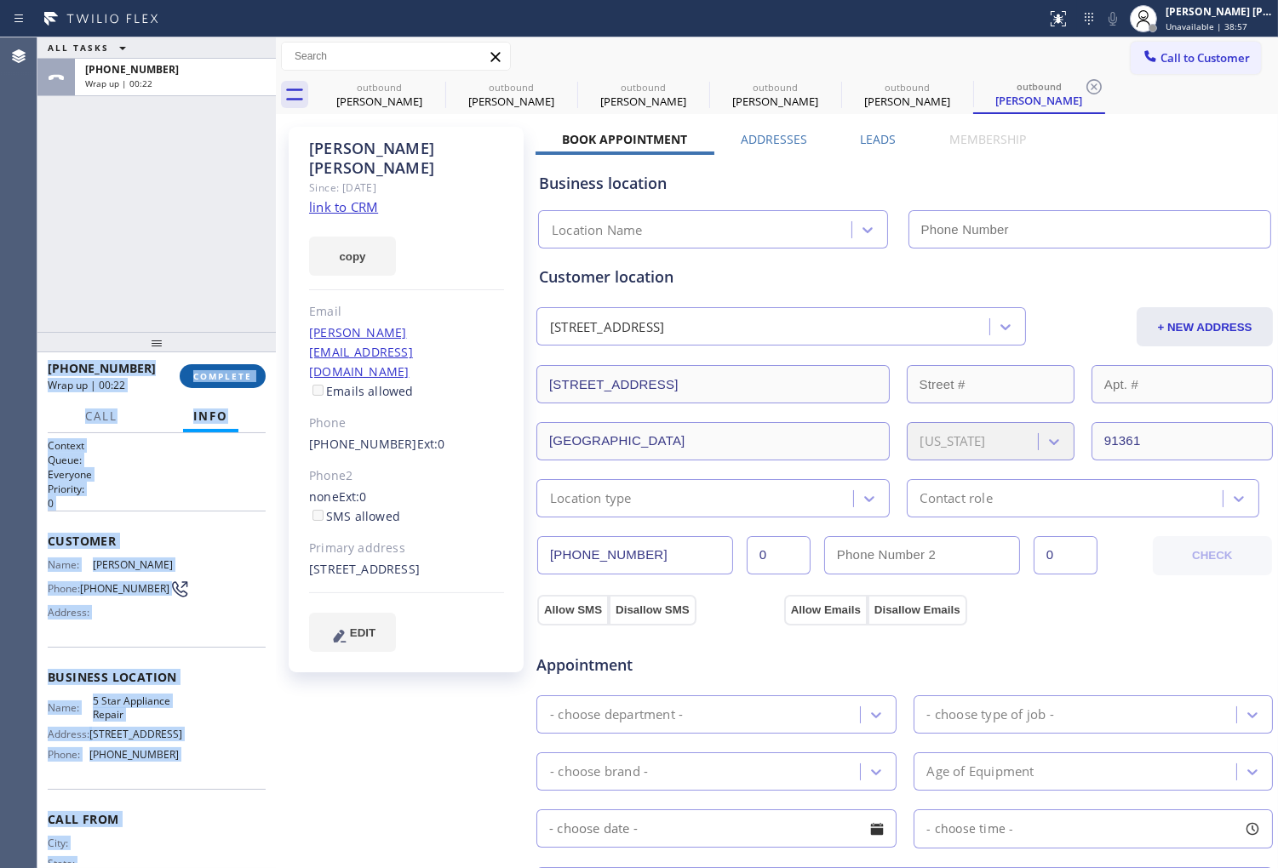
click at [210, 370] on span "COMPLETE" at bounding box center [222, 376] width 59 height 12
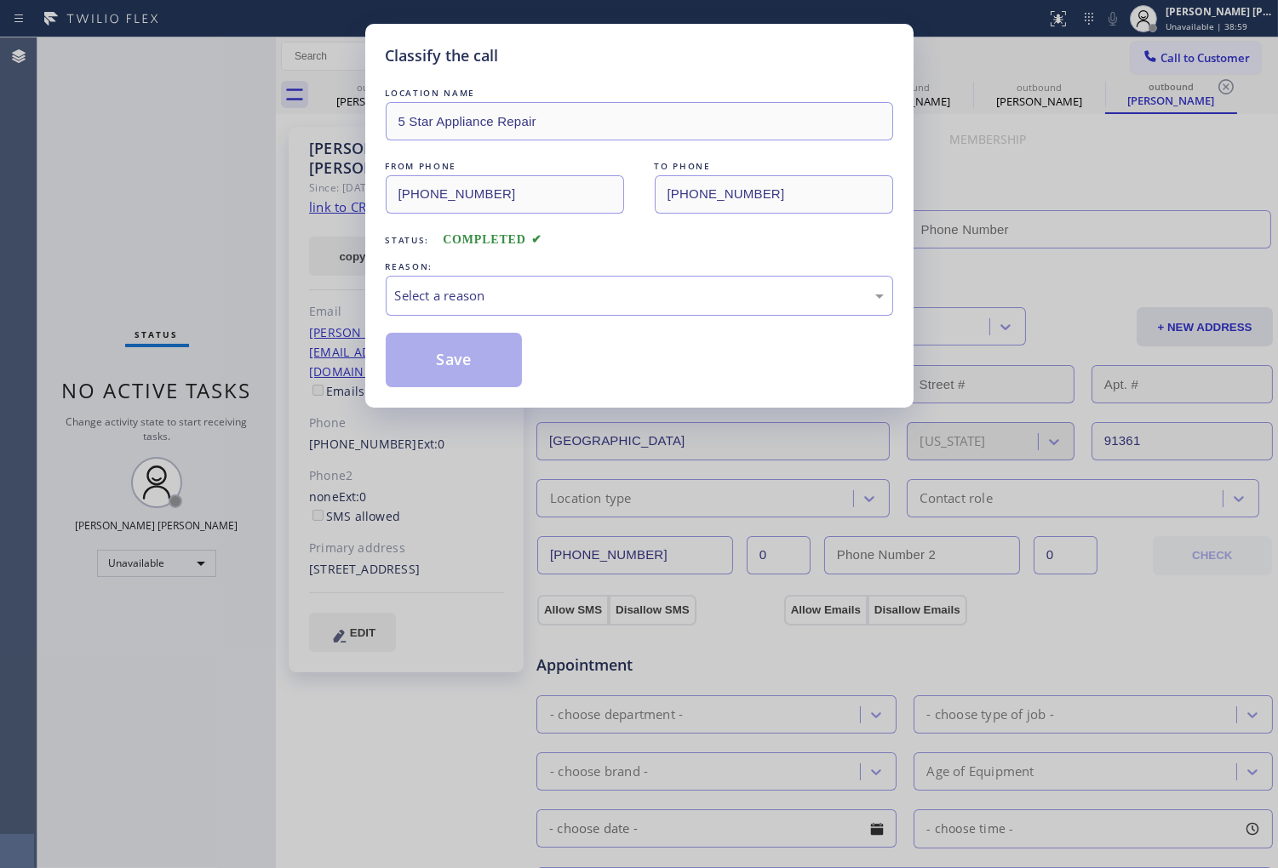
click at [250, 358] on div "Classify the call LOCATION NAME 5 Star Appliance Repair FROM PHONE (855) 731-49…" at bounding box center [639, 434] width 1278 height 868
type input "(855) 731-4952"
click at [520, 295] on div "Select a reason" at bounding box center [639, 296] width 489 height 20
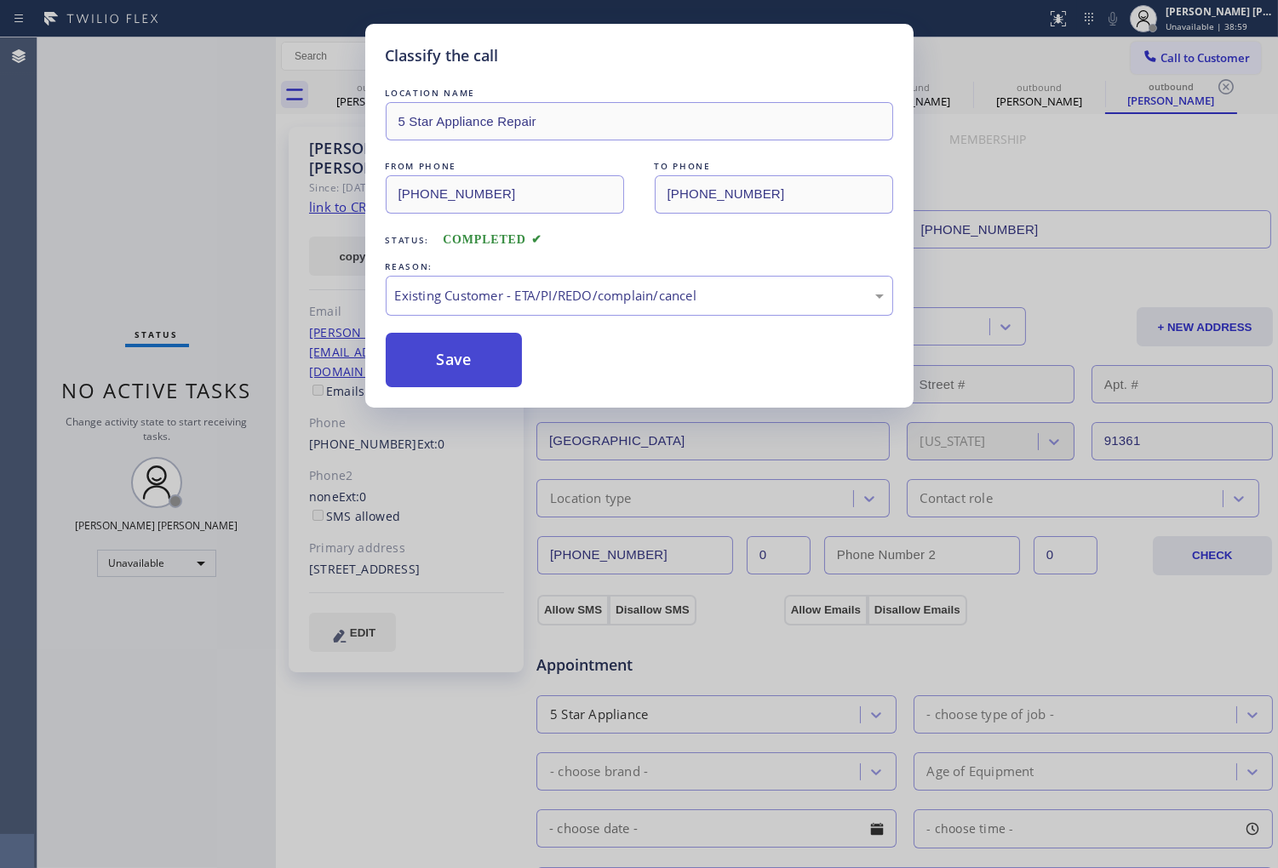
click at [449, 364] on button "Save" at bounding box center [454, 360] width 137 height 54
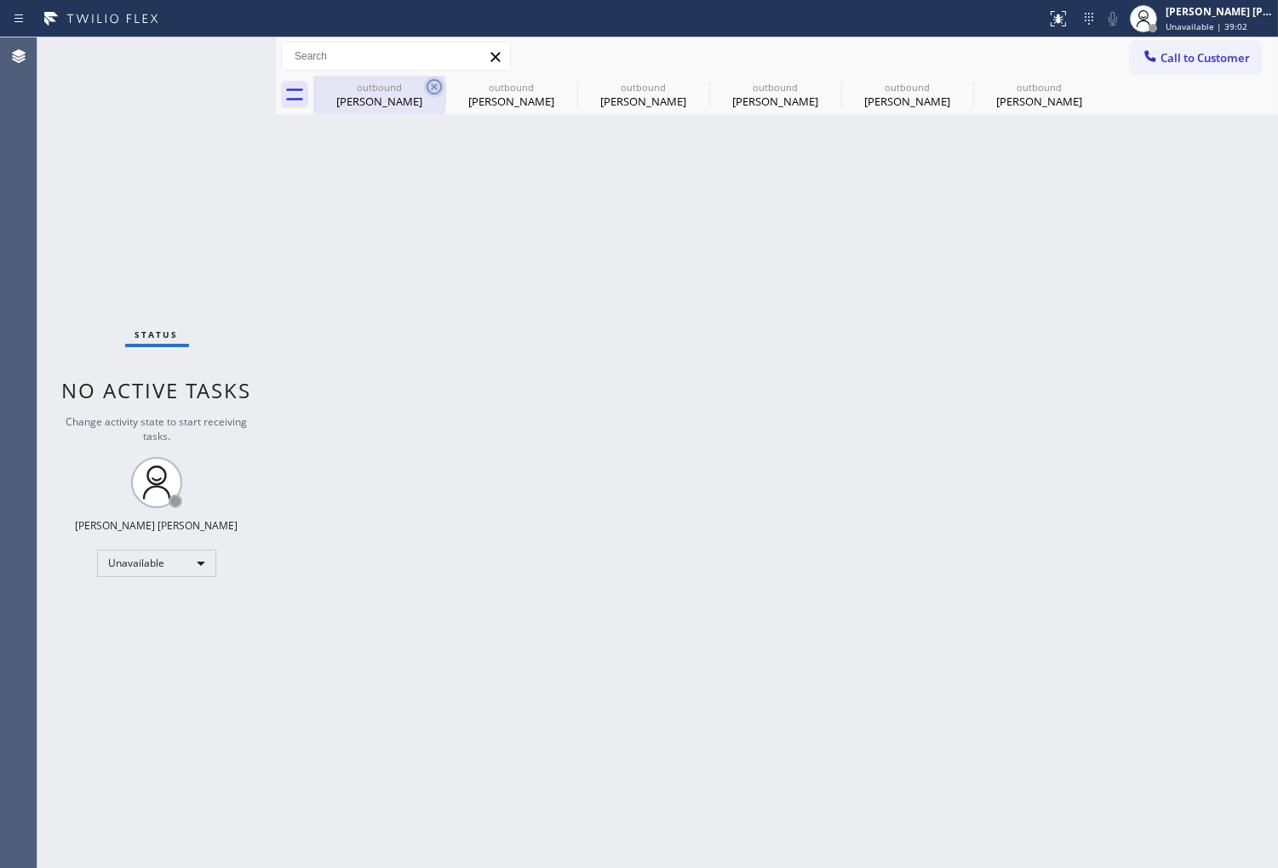
click at [439, 79] on icon at bounding box center [434, 87] width 20 height 20
click at [0, 0] on icon at bounding box center [0, 0] width 0 height 0
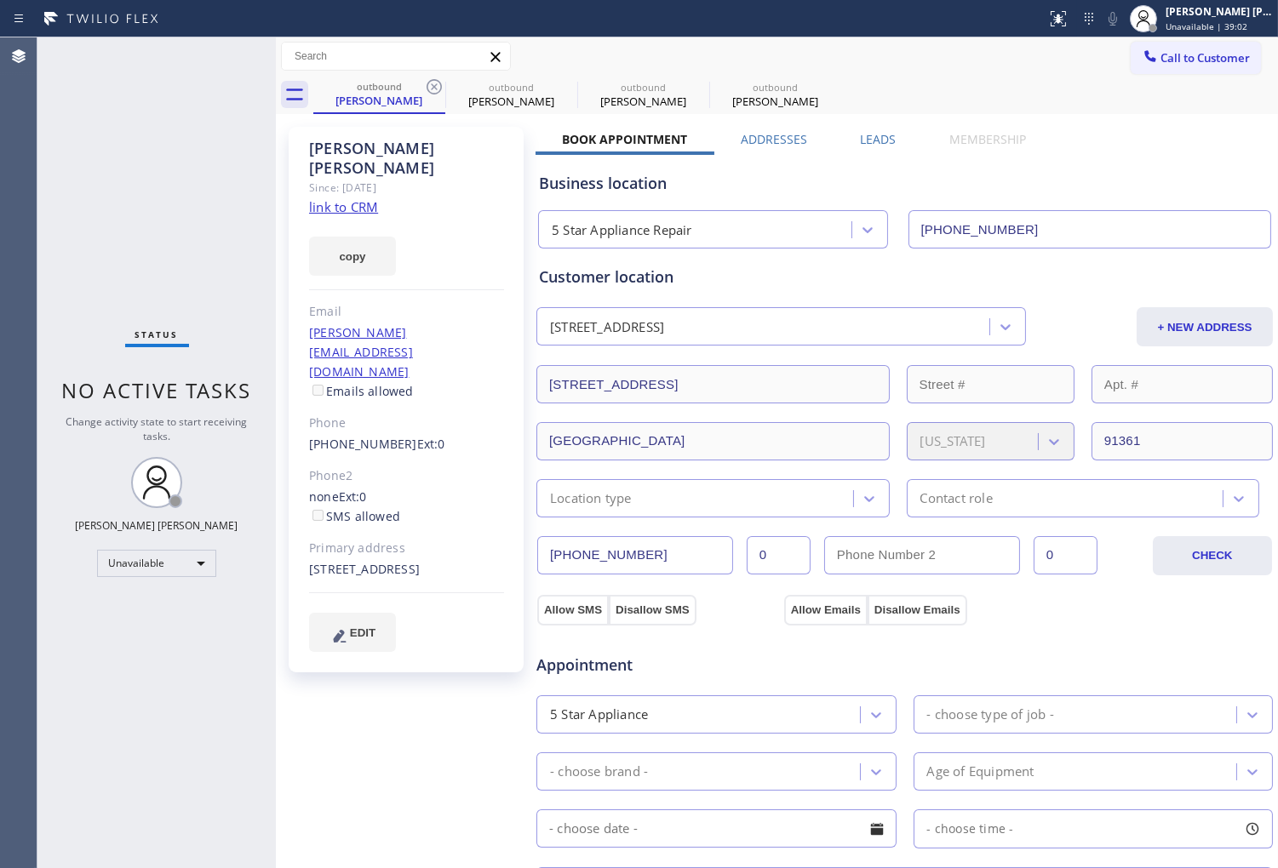
click at [439, 79] on icon at bounding box center [434, 87] width 20 height 20
click at [0, 0] on icon at bounding box center [0, 0] width 0 height 0
click at [438, 83] on icon at bounding box center [434, 87] width 20 height 20
click at [437, 83] on div "outbound Maira Valle" at bounding box center [795, 95] width 964 height 38
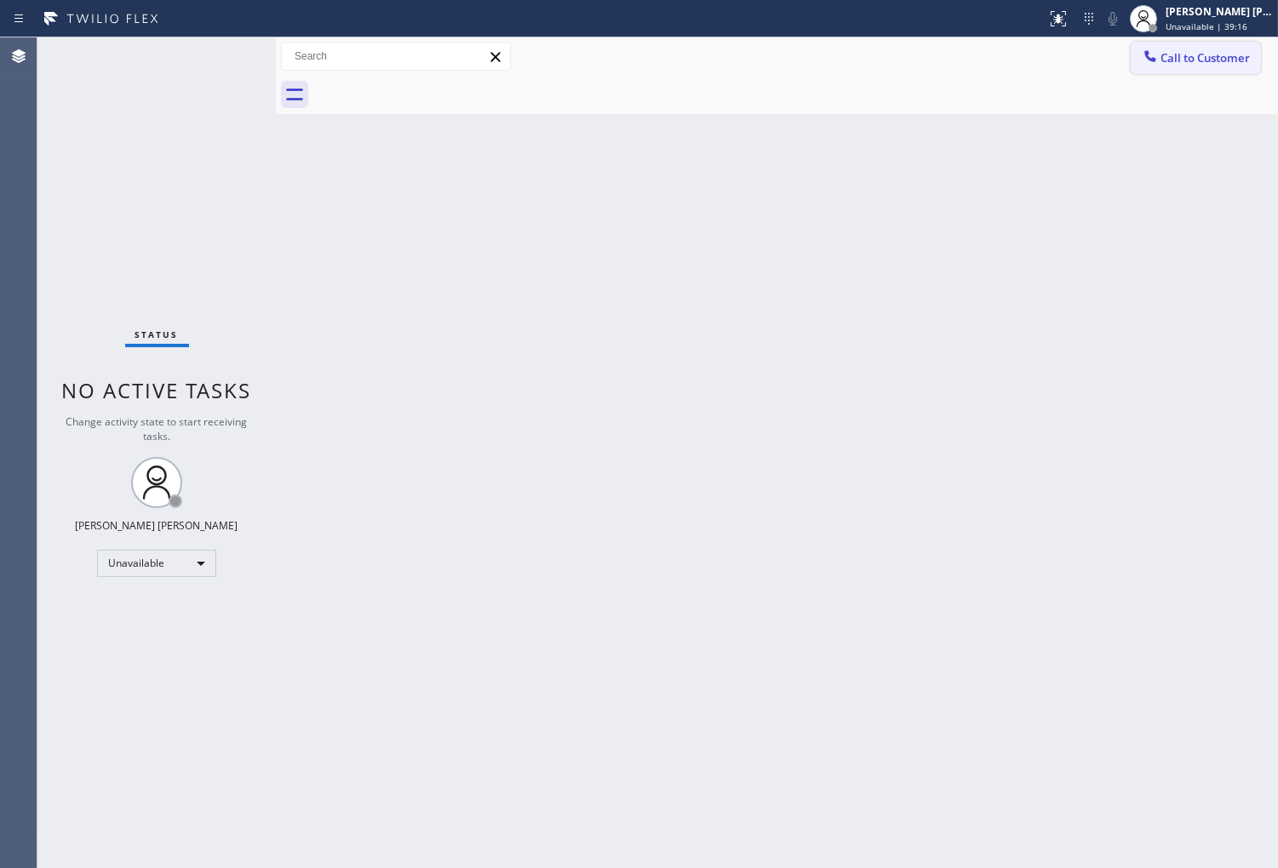
click at [1248, 69] on button "Call to Customer" at bounding box center [1195, 58] width 130 height 32
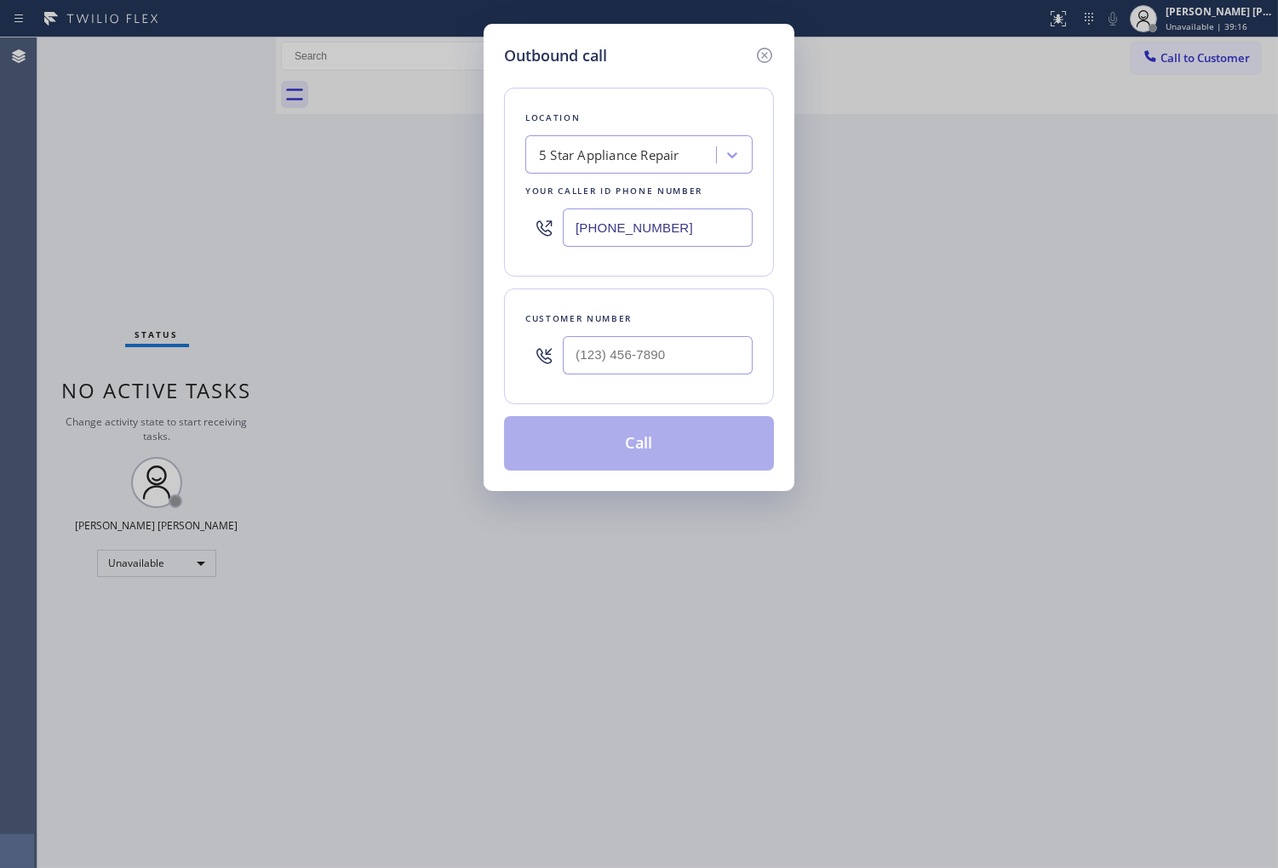
click at [696, 230] on input "(855) 731-4952" at bounding box center [658, 228] width 190 height 38
paste input "086"
drag, startPoint x: 734, startPoint y: 223, endPoint x: 568, endPoint y: 222, distance: 166.0
click at [568, 222] on input "(855) 731-4086" at bounding box center [658, 228] width 190 height 38
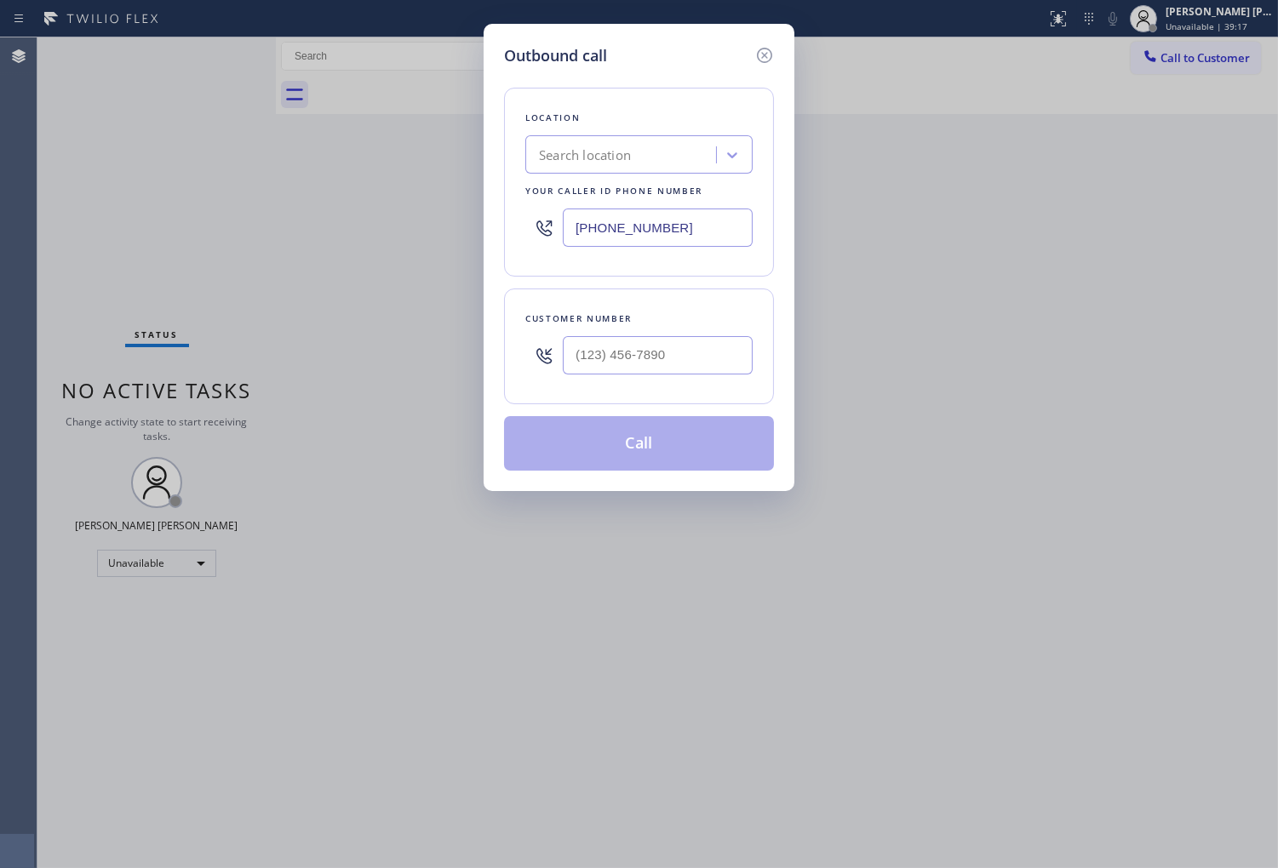
paste input "408) 692-9515"
type input "(408) 692-9515"
click at [685, 388] on div "Customer number" at bounding box center [639, 347] width 270 height 116
click at [687, 369] on input "(___) ___-____" at bounding box center [658, 355] width 190 height 38
paste input "408) 655-5935"
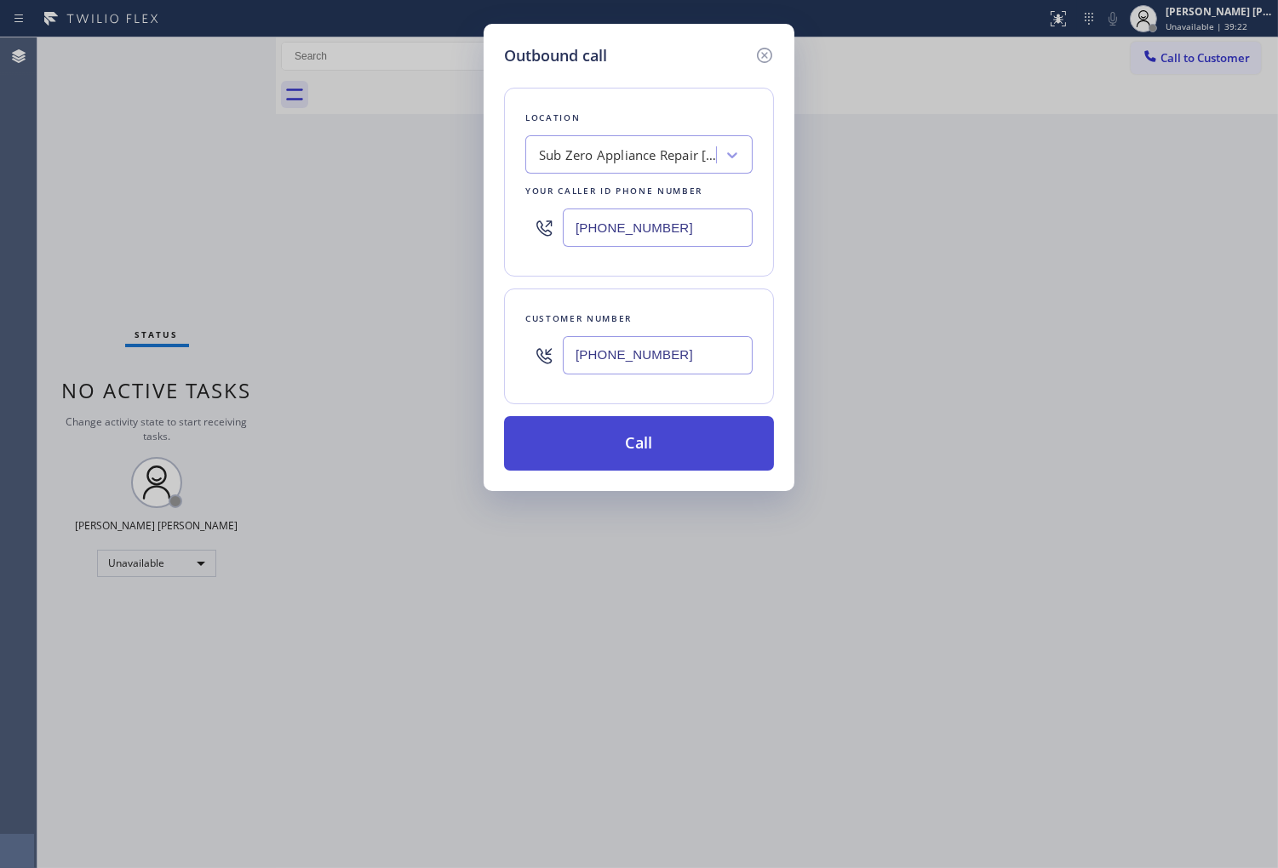
type input "(408) 655-5935"
click at [683, 456] on button "Call" at bounding box center [639, 443] width 270 height 54
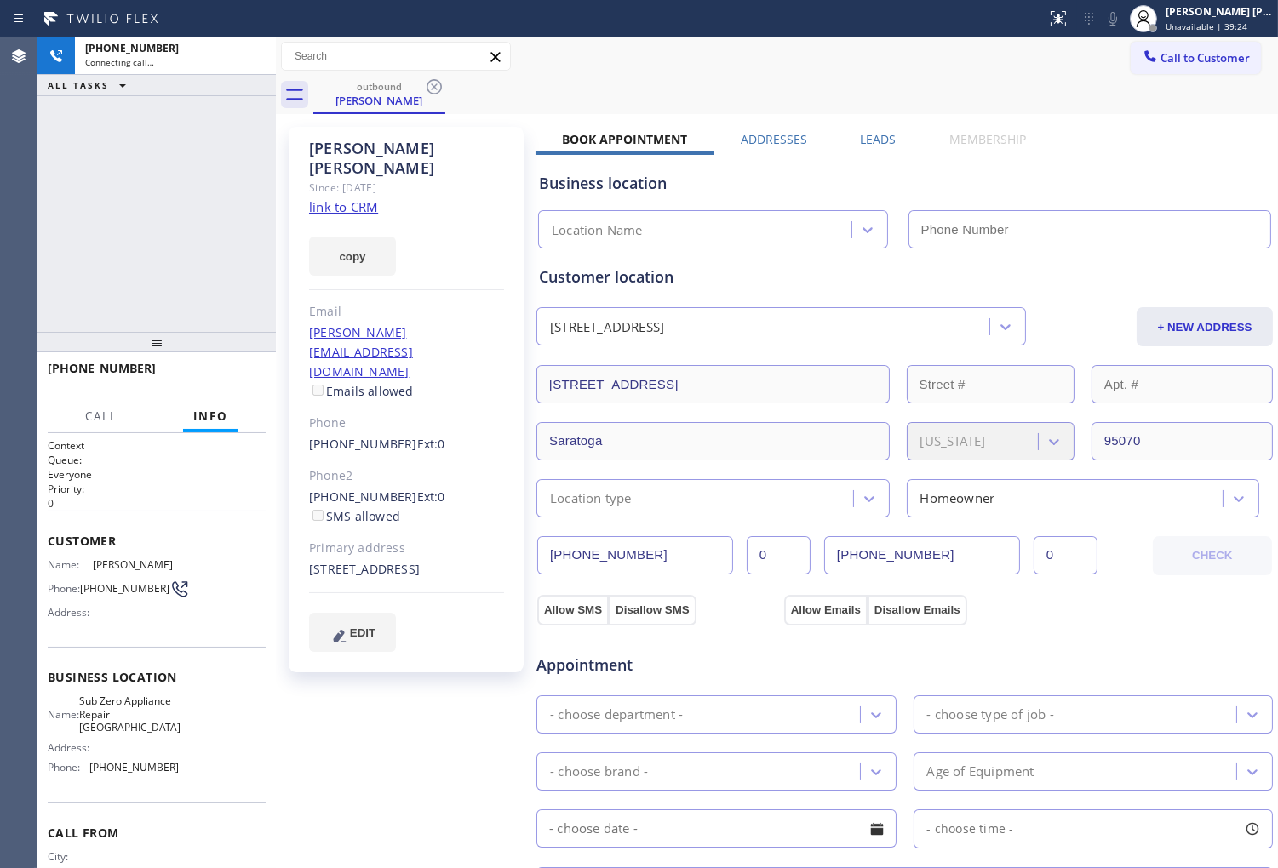
click at [366, 140] on div "Judy Goldman" at bounding box center [406, 158] width 195 height 39
drag, startPoint x: 409, startPoint y: 132, endPoint x: 366, endPoint y: 140, distance: 44.1
click at [366, 140] on div "Judy Goldman" at bounding box center [406, 158] width 195 height 39
click at [366, 140] on div "outbound Judy Goldman Call to Customer Outbound call Location Search location Y…" at bounding box center [777, 648] width 1002 height 1222
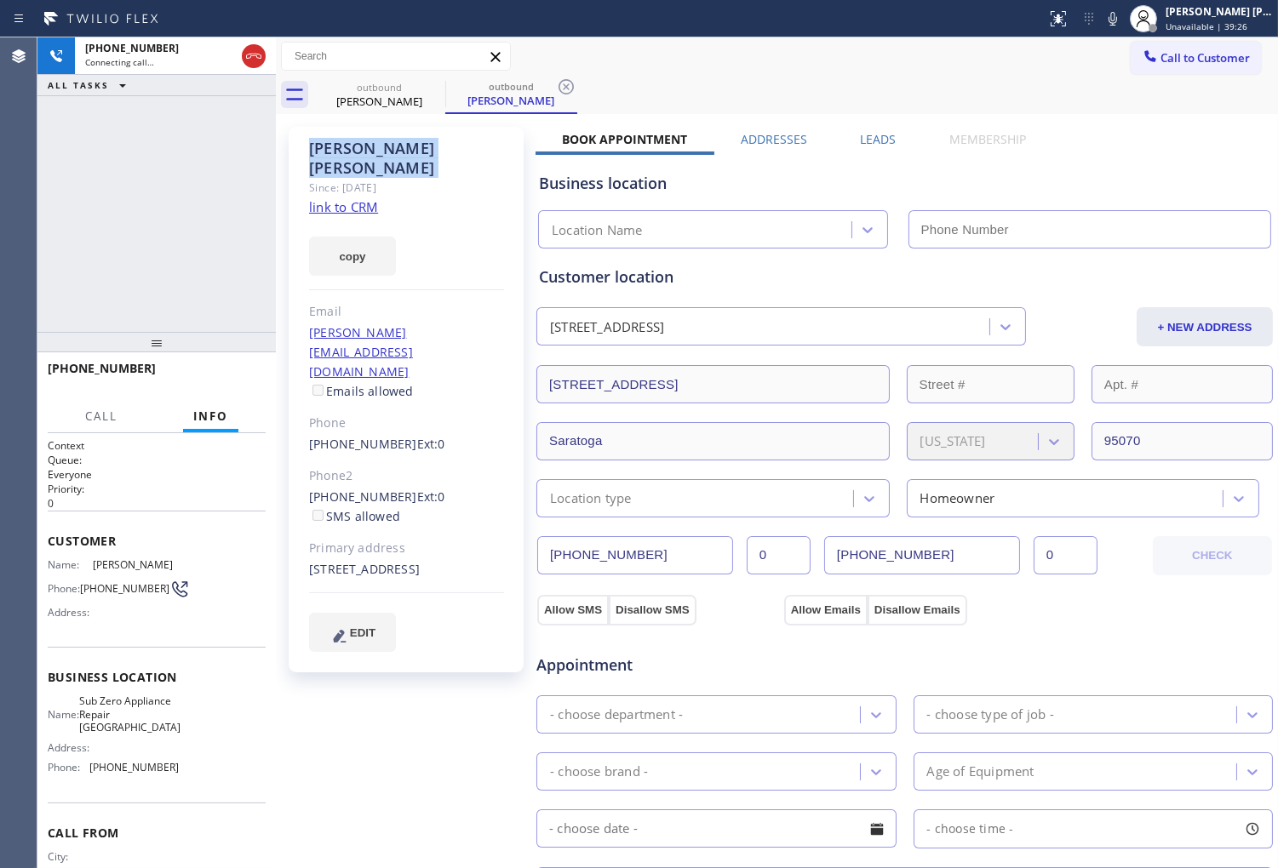
click at [220, 210] on div "+14086555935 Connecting call… ALL TASKS ALL TASKS ACTIVE TASKS TASKS IN WRAP UP" at bounding box center [156, 184] width 238 height 295
type input "(408) 692-9515"
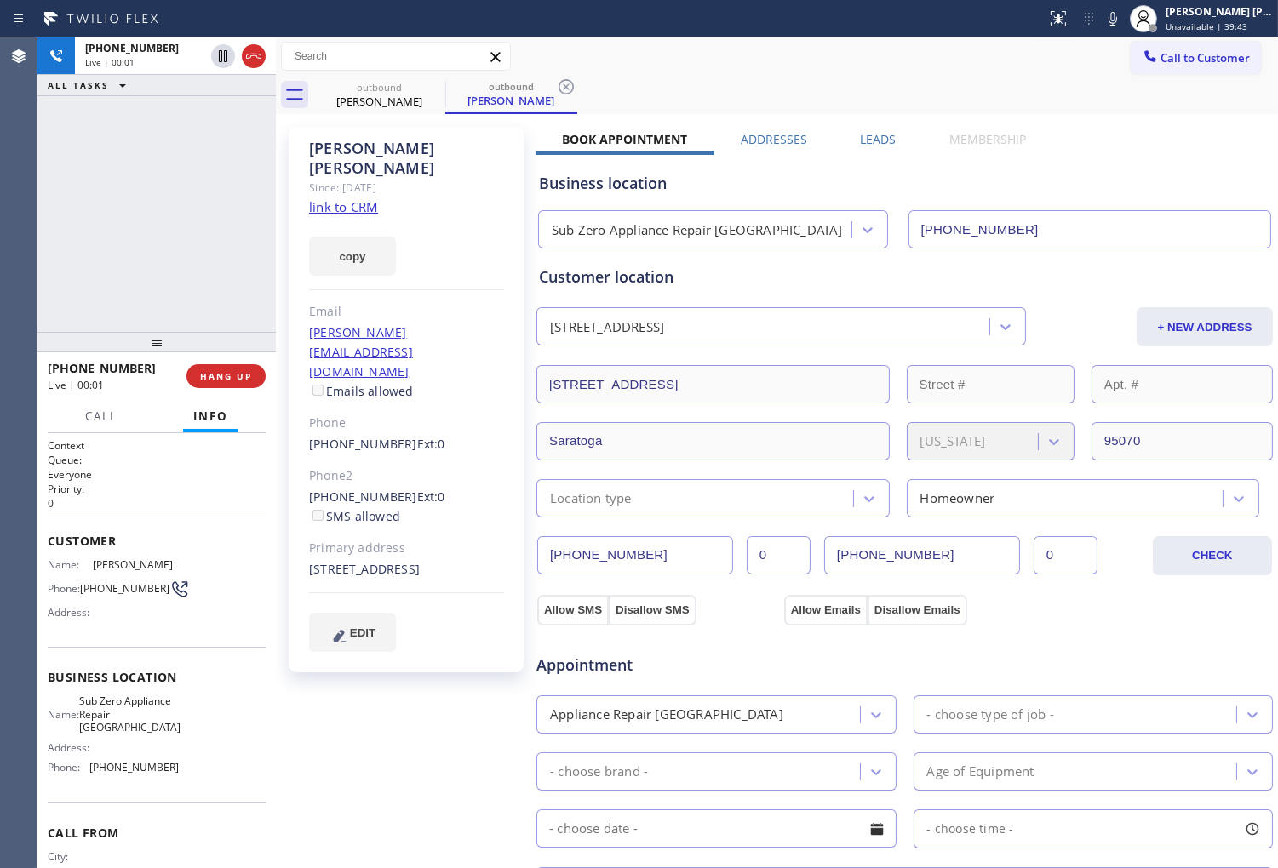
click at [5, 203] on div "Agent Desktop" at bounding box center [18, 452] width 37 height 831
drag, startPoint x: 258, startPoint y: 54, endPoint x: 806, endPoint y: 152, distance: 556.7
click at [258, 54] on icon at bounding box center [253, 56] width 20 height 20
click at [886, 140] on label "Leads" at bounding box center [878, 139] width 36 height 16
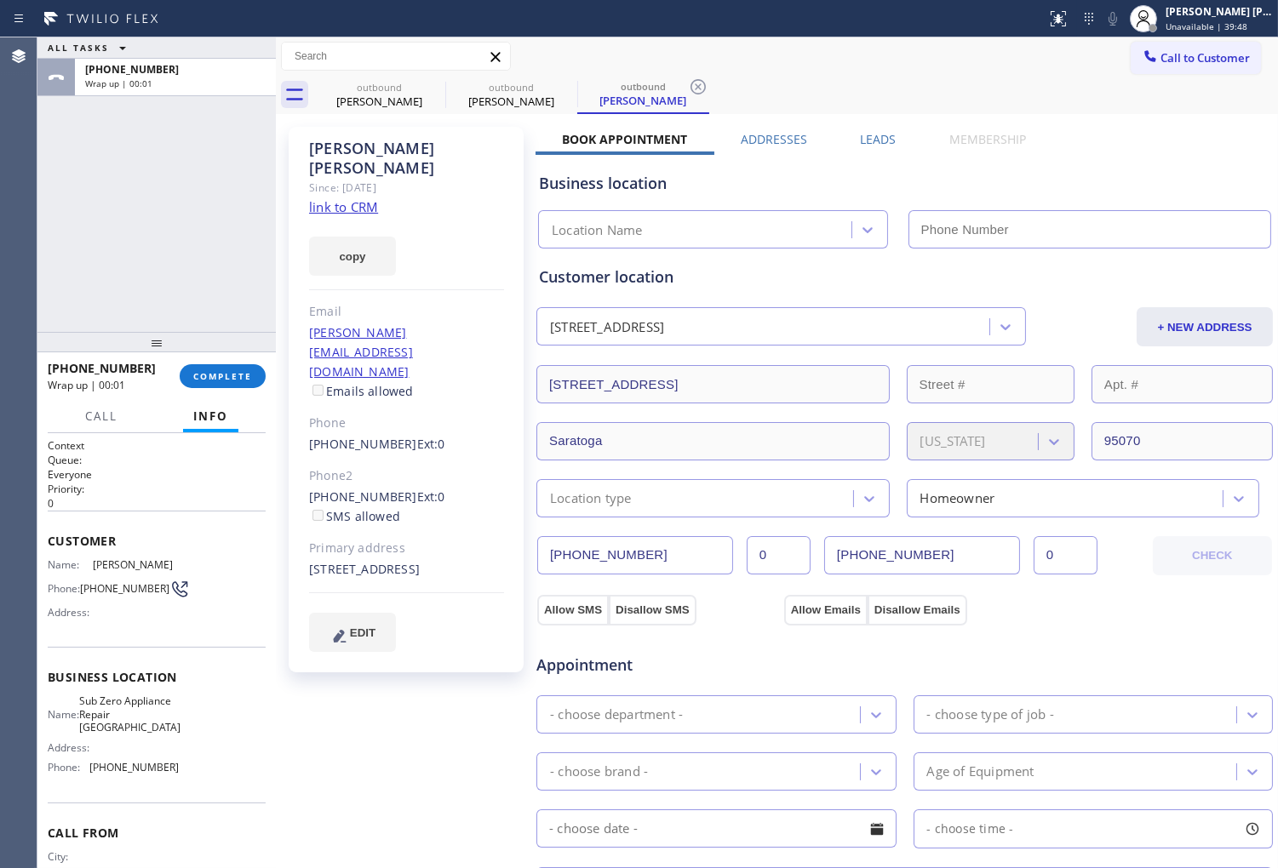
type input "(408) 692-9515"
click at [871, 140] on label "Leads" at bounding box center [878, 139] width 36 height 16
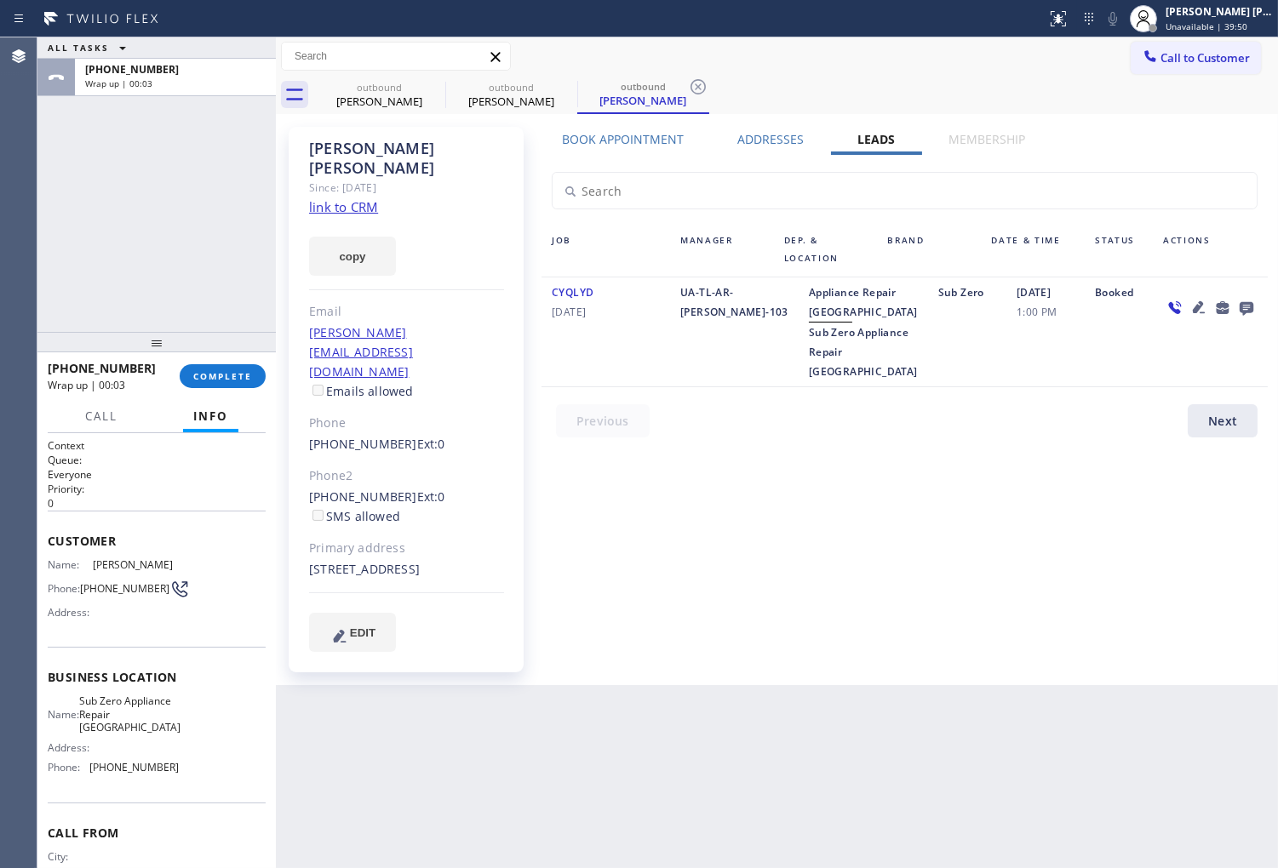
click at [1241, 304] on icon at bounding box center [1246, 309] width 14 height 14
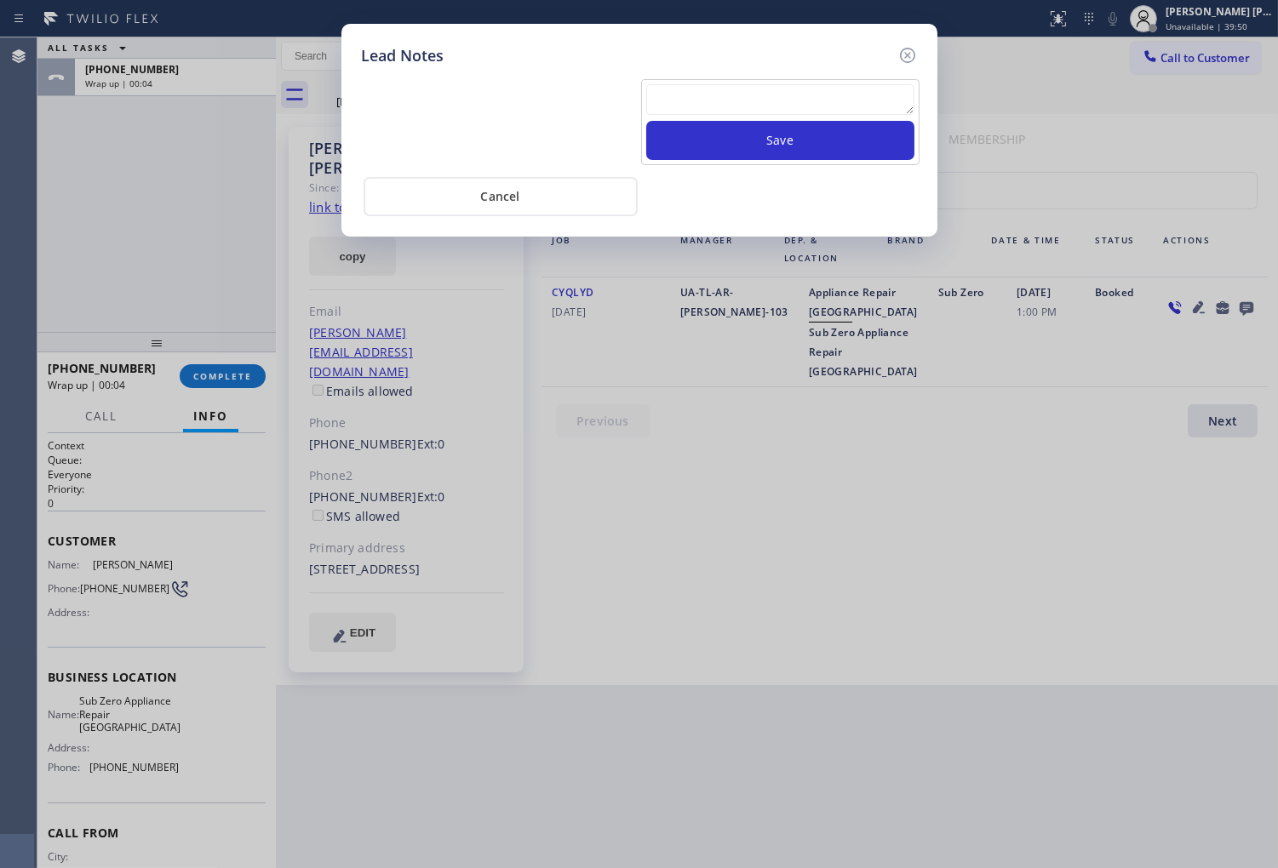
click at [856, 116] on div at bounding box center [780, 102] width 268 height 37
click at [855, 111] on textarea at bounding box center [780, 99] width 268 height 31
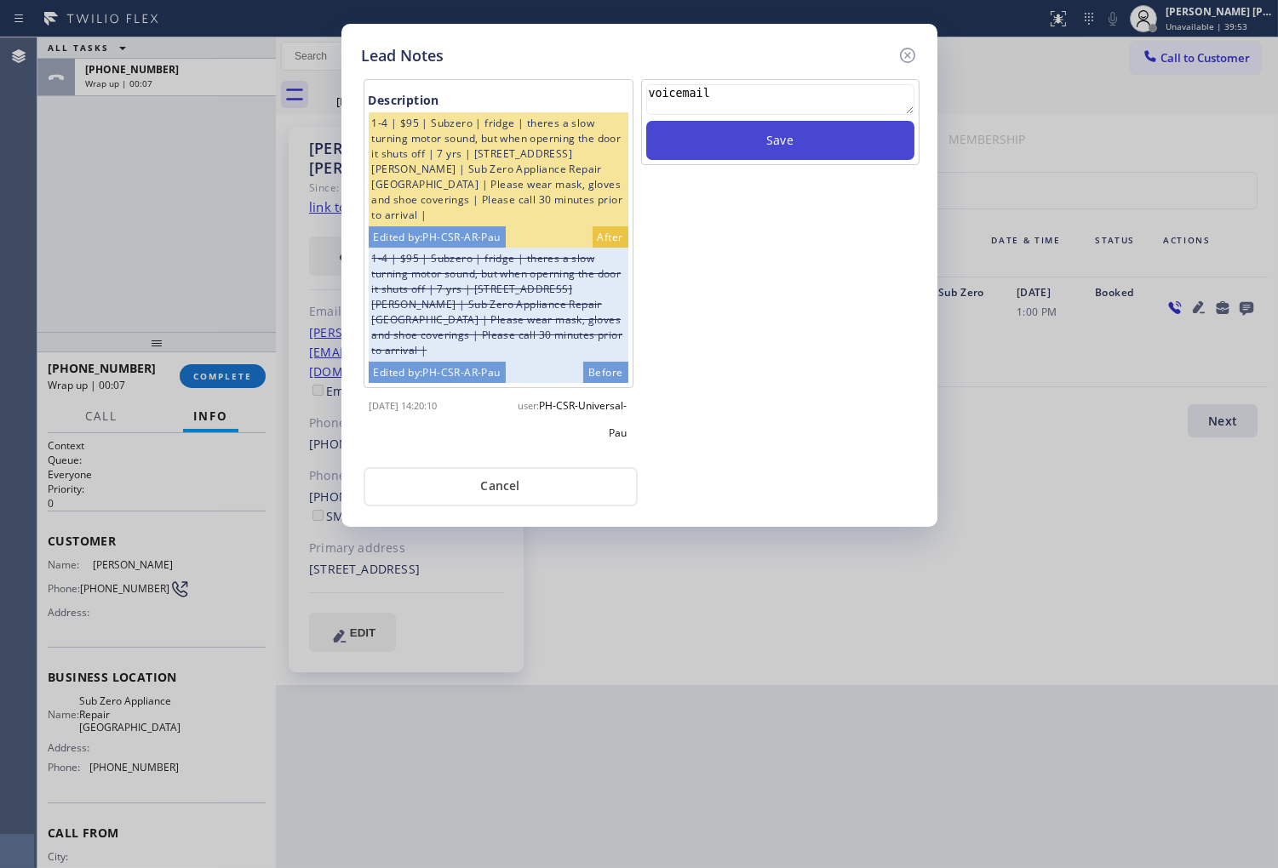
type textarea "voicemail"
click at [857, 137] on button "Save" at bounding box center [780, 140] width 268 height 39
click at [917, 54] on div "Lead Notes Description 1-4 | $95 | Subzero | fridge | theres a slow turning mot…" at bounding box center [639, 275] width 596 height 503
click at [913, 54] on icon at bounding box center [906, 55] width 15 height 15
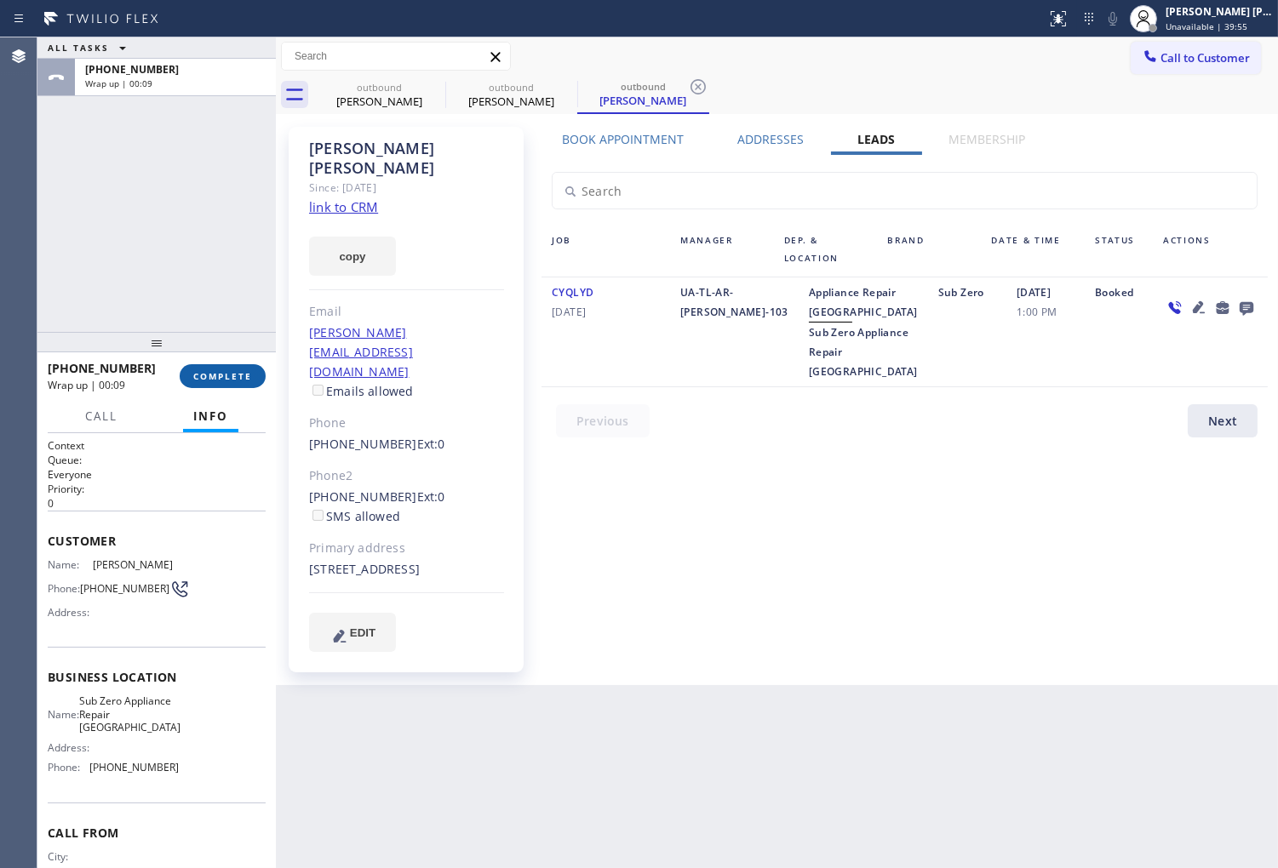
click at [215, 390] on div "+14086555935 Wrap up | 00:09 COMPLETE" at bounding box center [157, 376] width 218 height 44
click at [232, 383] on button "COMPLETE" at bounding box center [223, 376] width 86 height 24
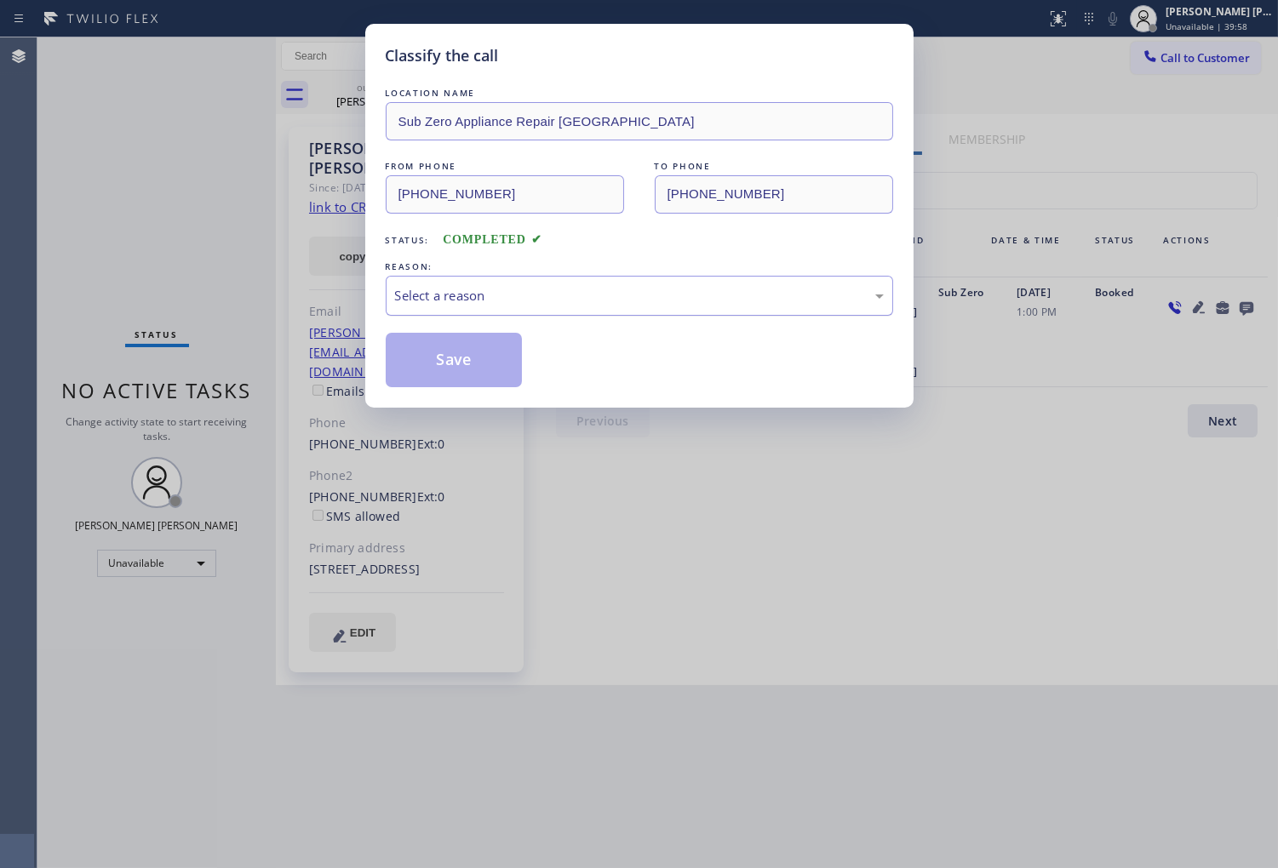
click at [487, 298] on div "Select a reason" at bounding box center [639, 296] width 489 height 20
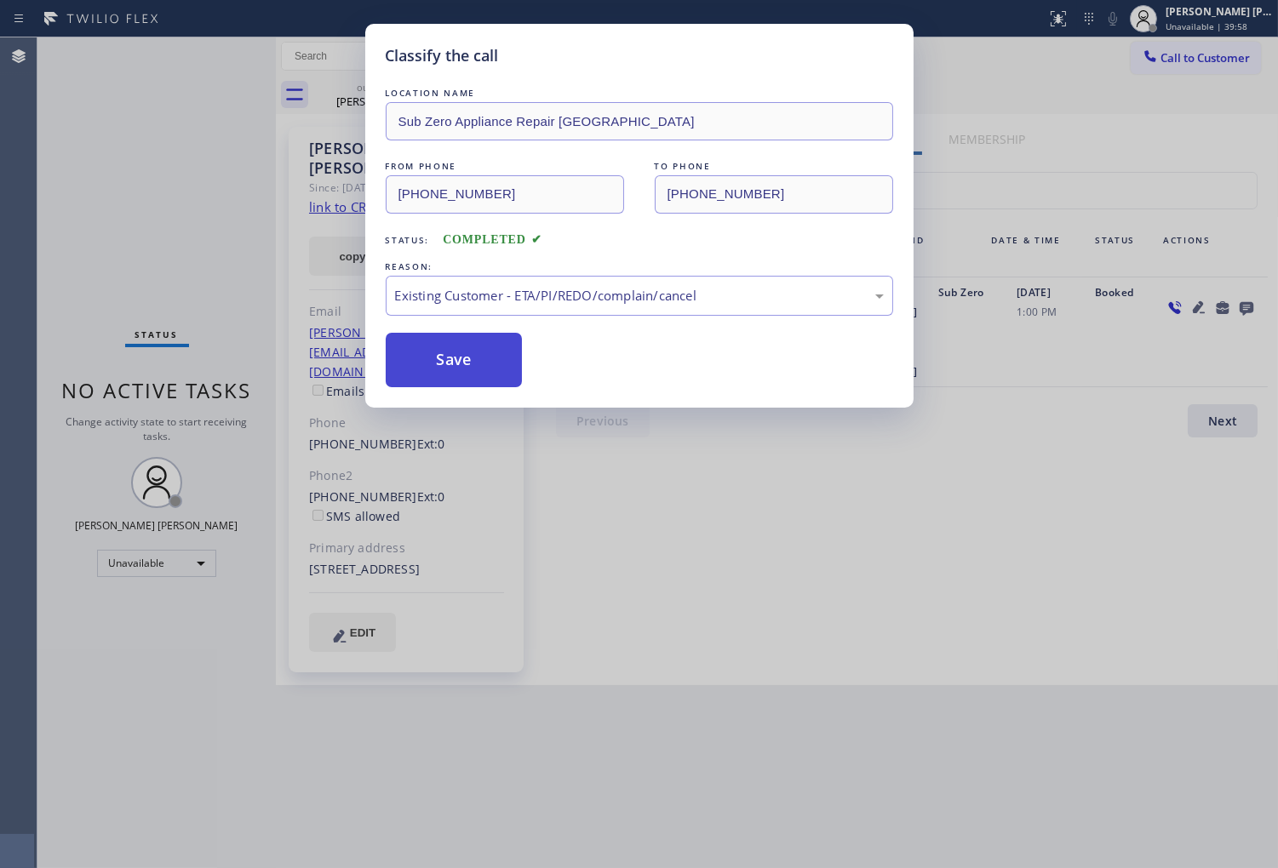
click at [461, 370] on button "Save" at bounding box center [454, 360] width 137 height 54
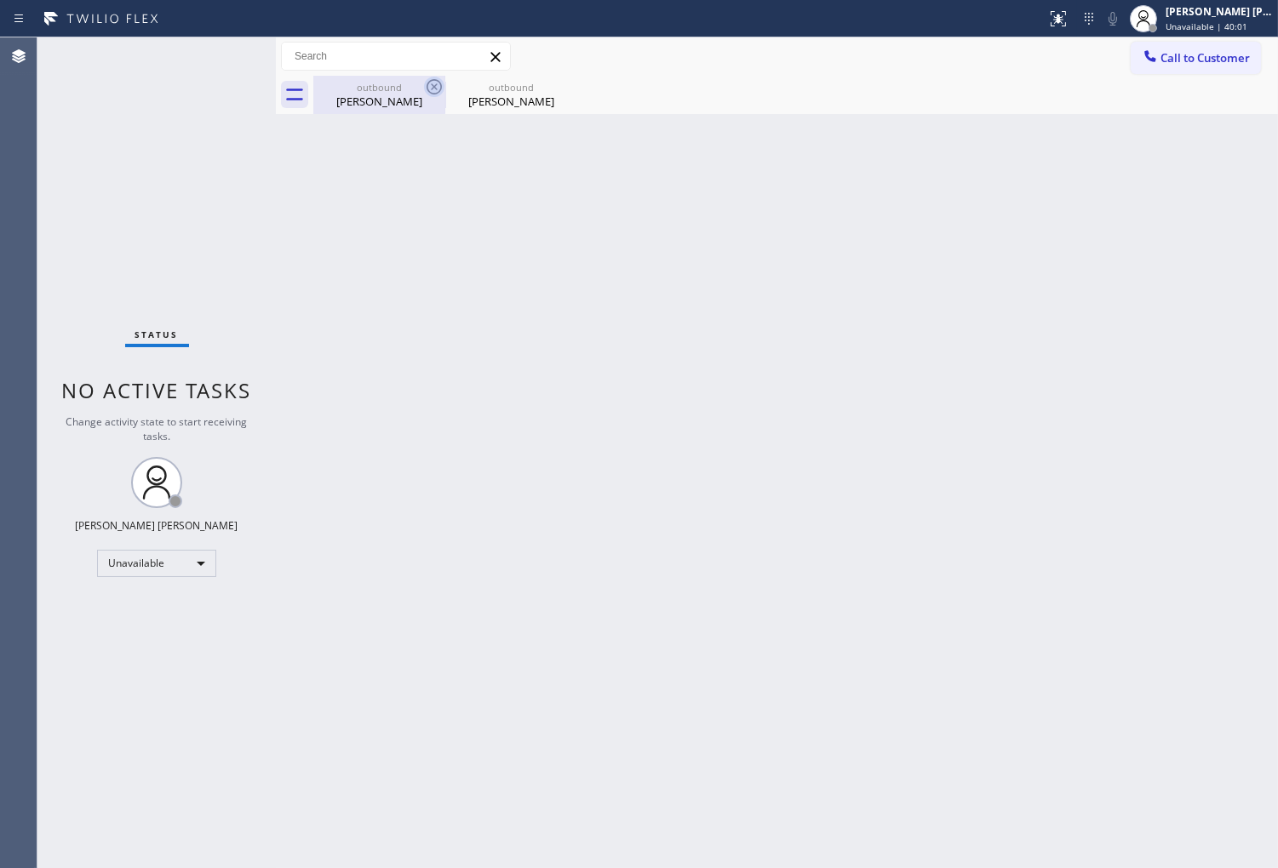
click at [432, 89] on icon at bounding box center [434, 87] width 20 height 20
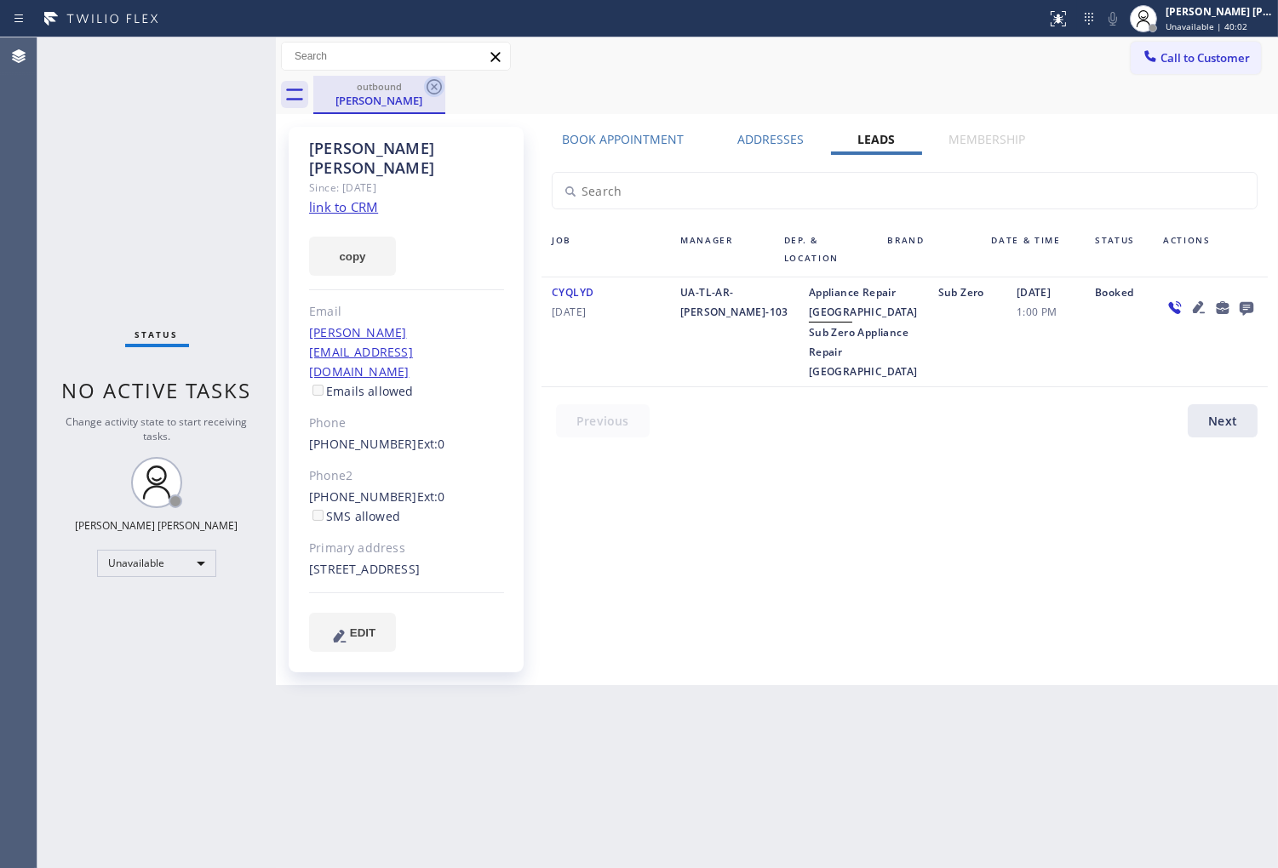
click at [429, 88] on icon at bounding box center [434, 87] width 20 height 20
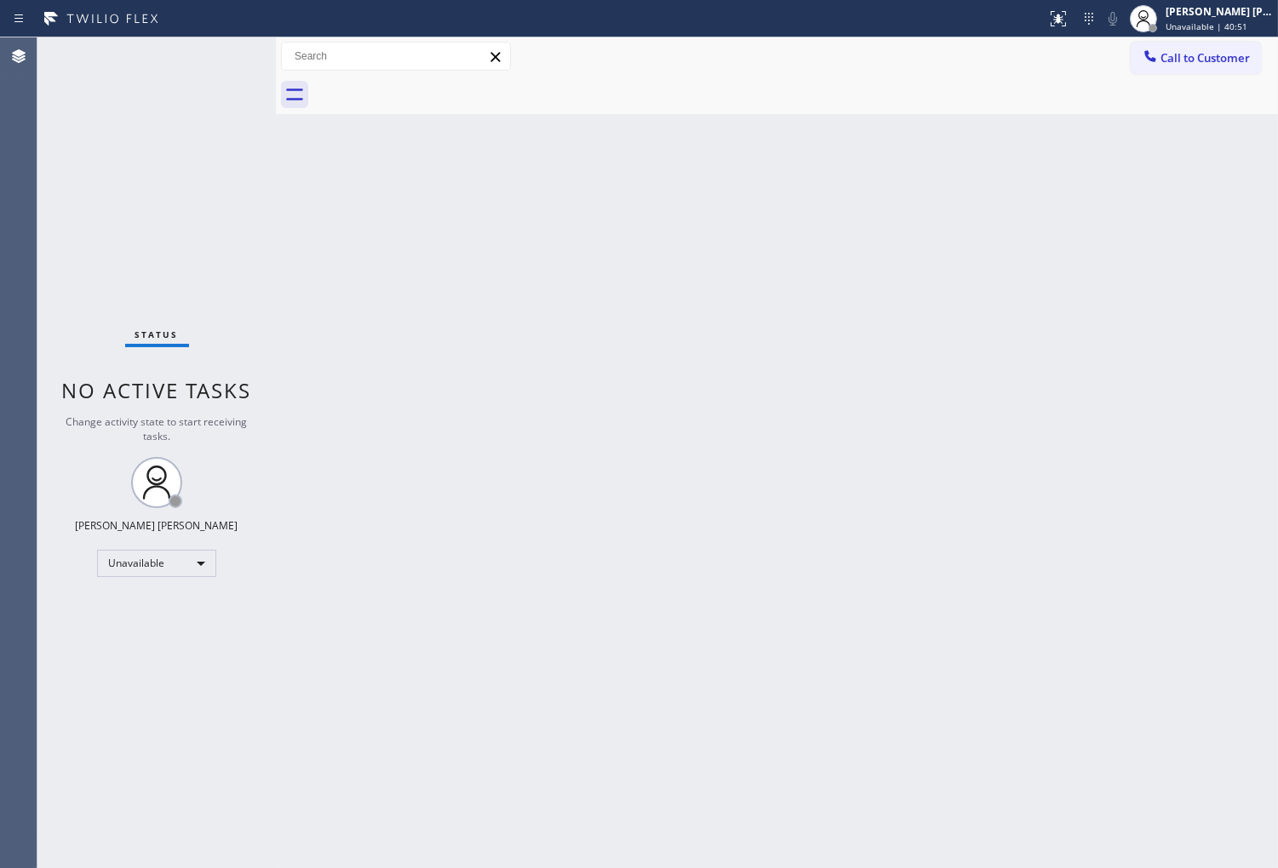
click at [1181, 69] on button "Call to Customer" at bounding box center [1195, 58] width 130 height 32
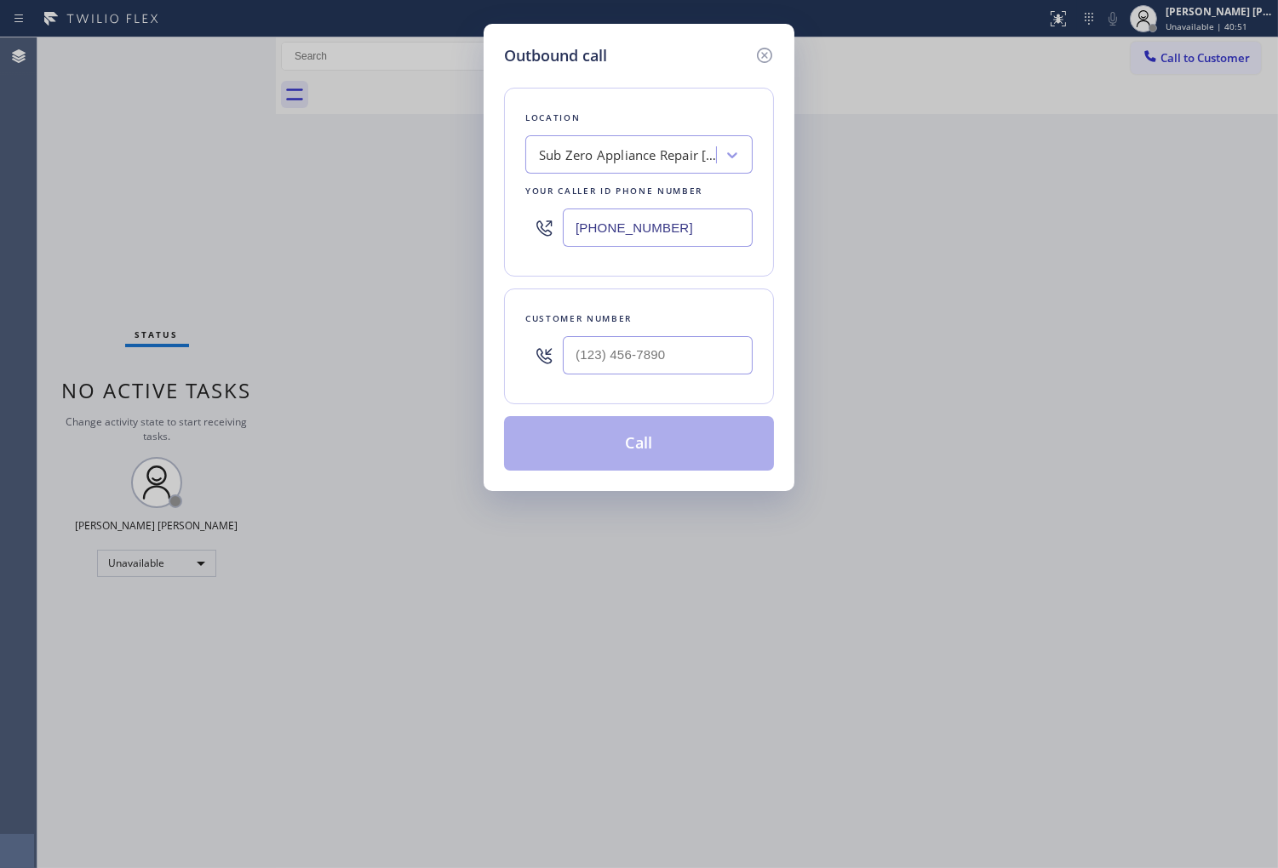
click at [616, 231] on input "(408) 692-9515" at bounding box center [658, 228] width 190 height 38
paste input "206) 981-5347"
type input "(206) 981-5347"
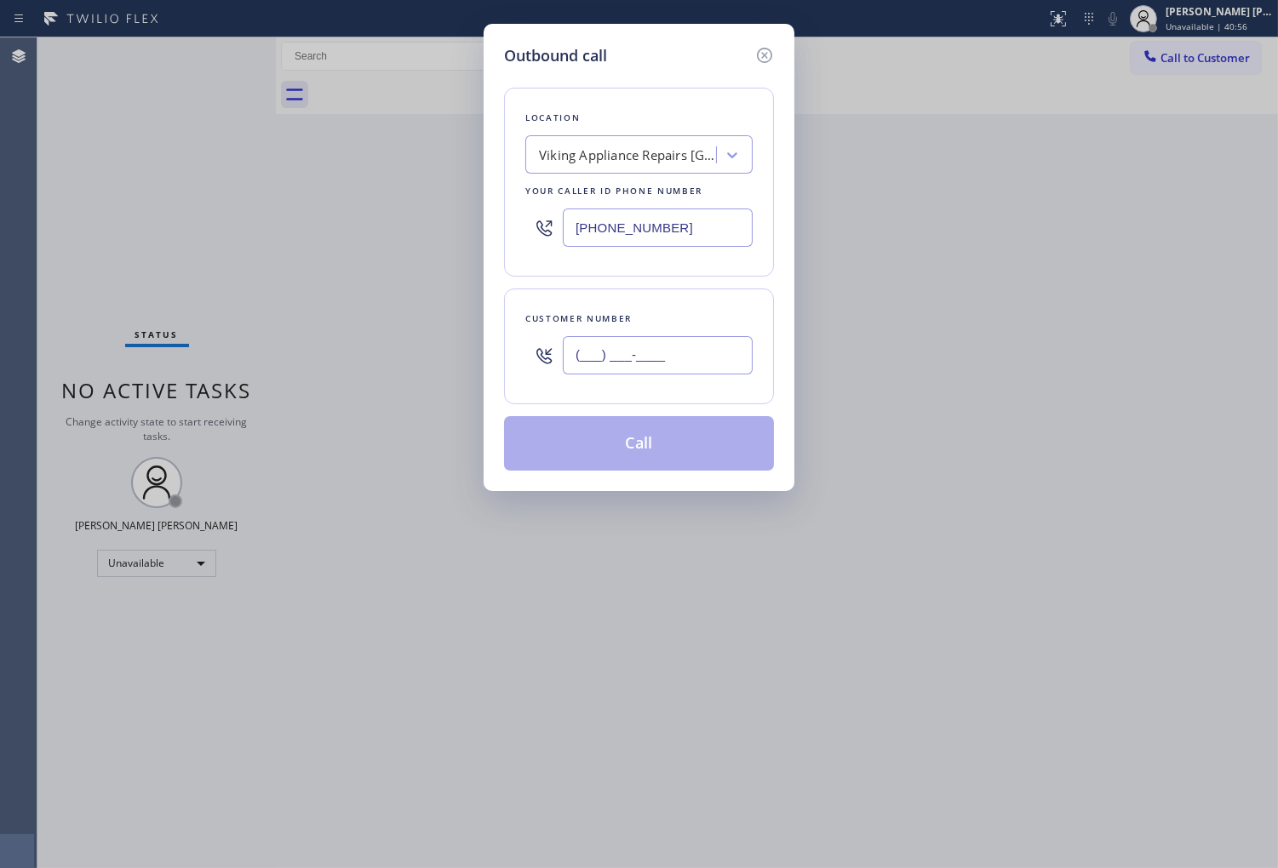
click at [657, 355] on input "(___) ___-____" at bounding box center [658, 355] width 190 height 38
paste input "203) 952-8070"
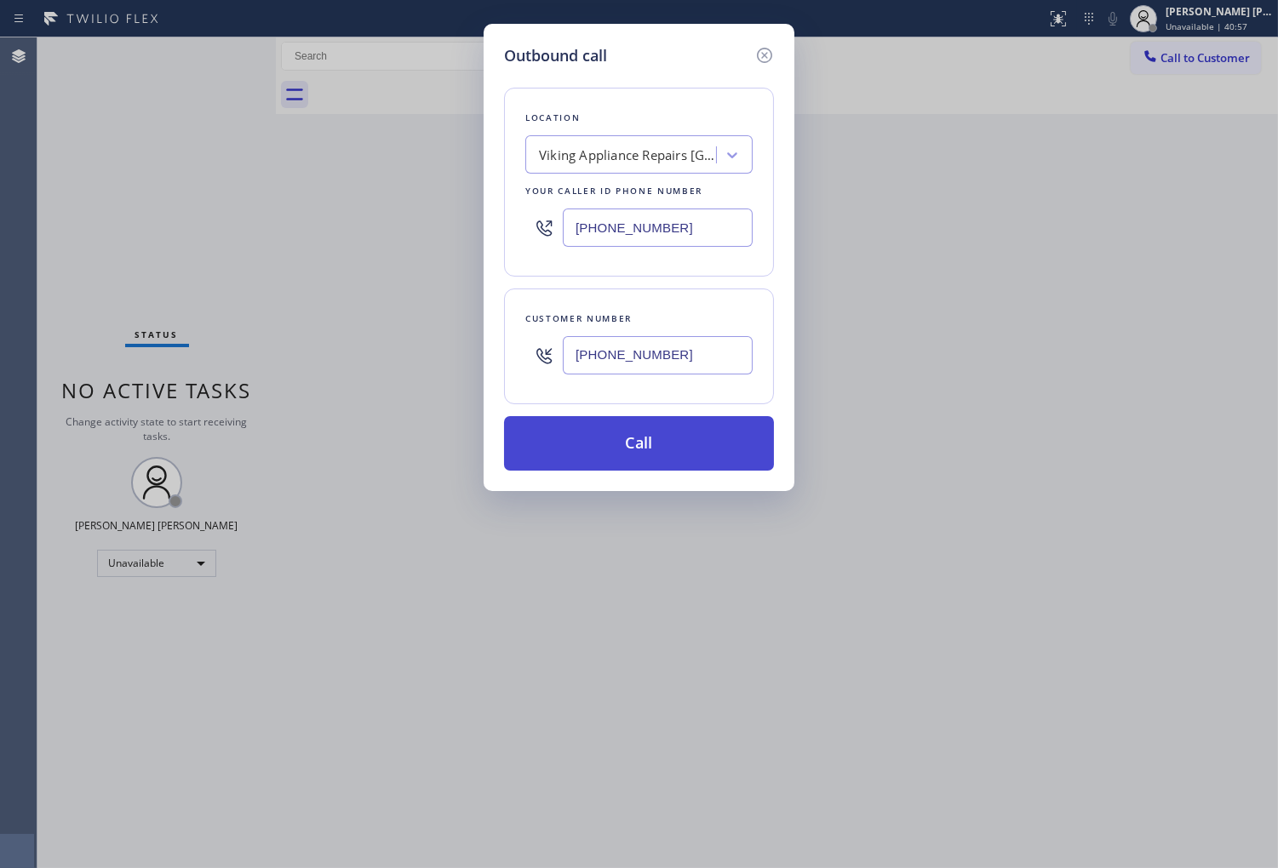
type input "(203) 952-8070"
click at [650, 444] on button "Call" at bounding box center [639, 443] width 270 height 54
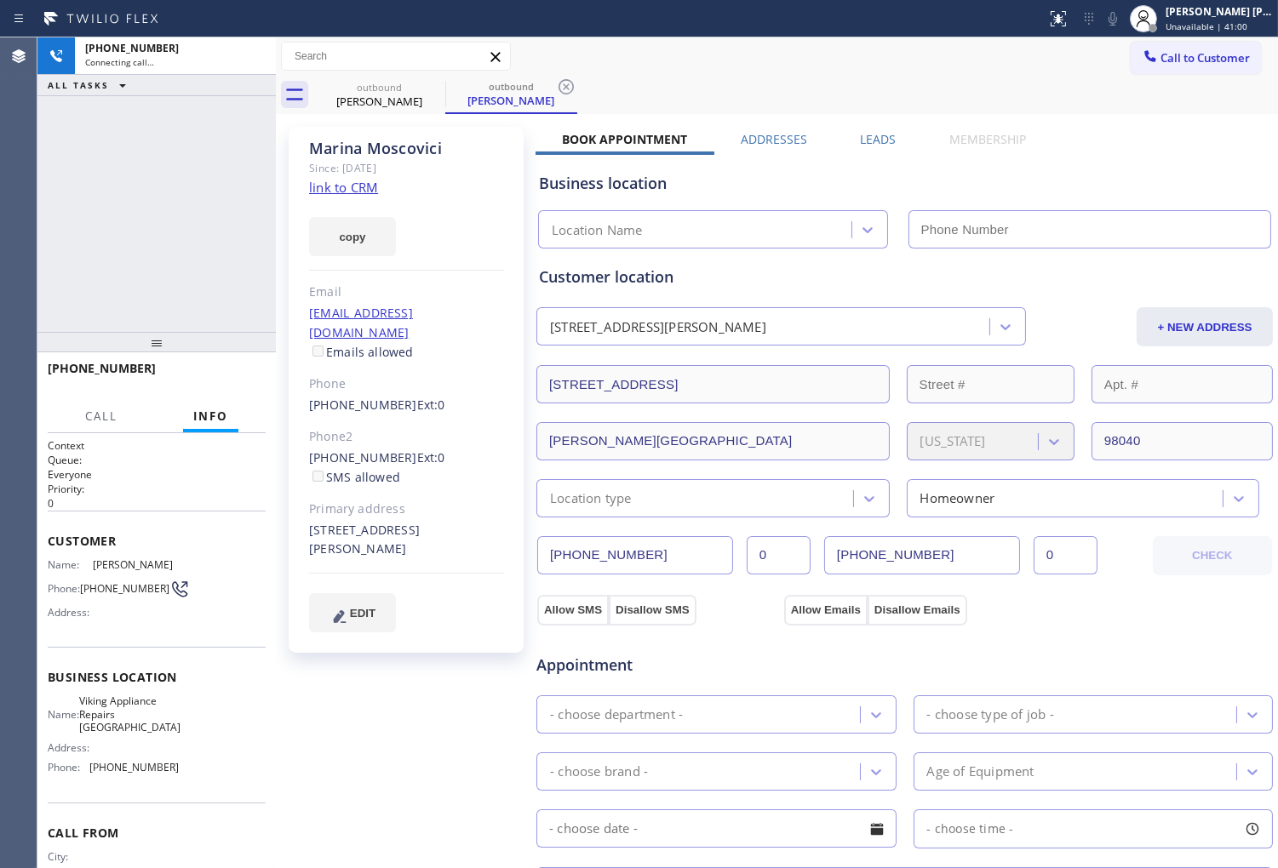
click at [347, 146] on div "Marina Moscovici" at bounding box center [406, 149] width 195 height 20
click at [119, 149] on div "+12039528070 Connecting call… ALL TASKS ALL TASKS ACTIVE TASKS TASKS IN WRAP UP" at bounding box center [156, 184] width 238 height 295
type input "(206) 981-5347"
click at [32, 252] on div "Agent Desktop" at bounding box center [18, 452] width 37 height 831
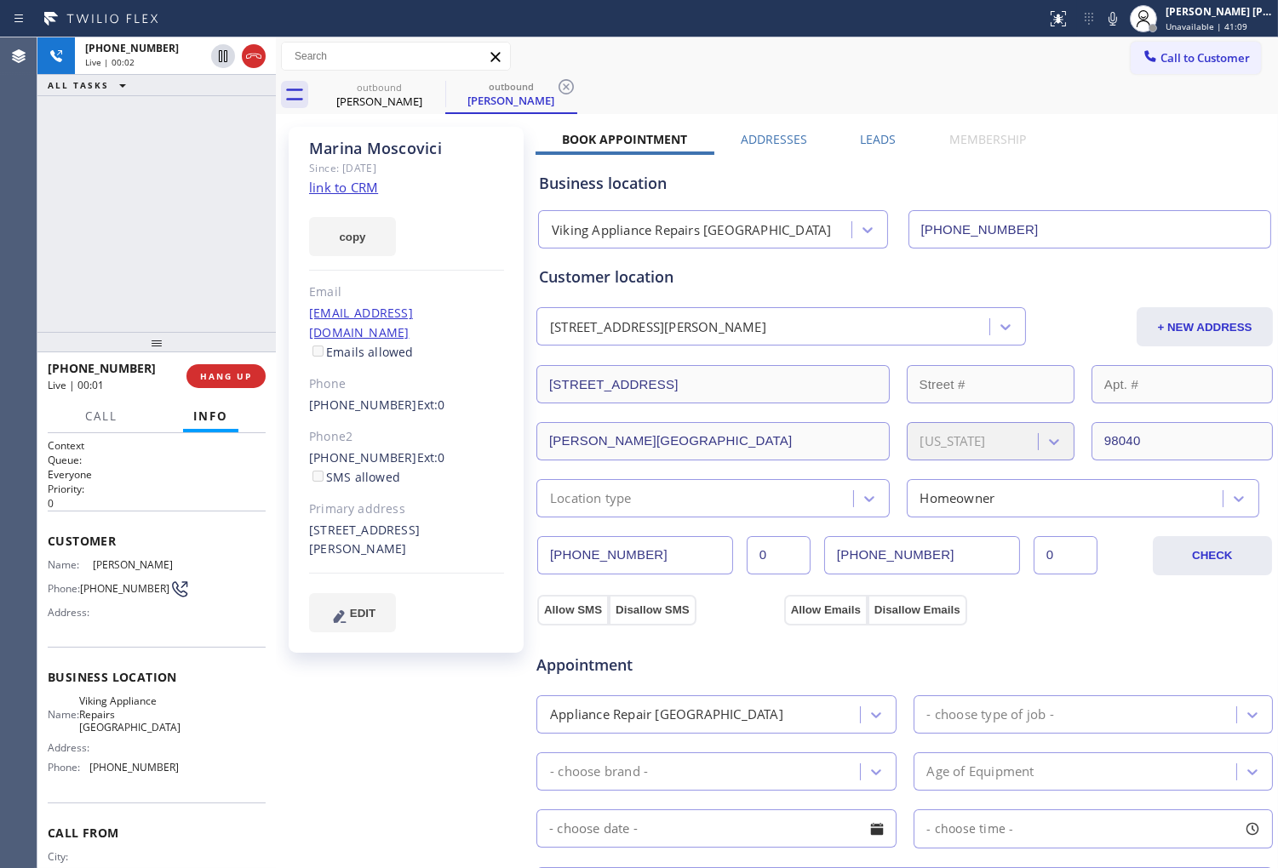
click at [3, 301] on div "Agent Desktop" at bounding box center [18, 452] width 37 height 831
click at [249, 63] on icon at bounding box center [253, 56] width 20 height 20
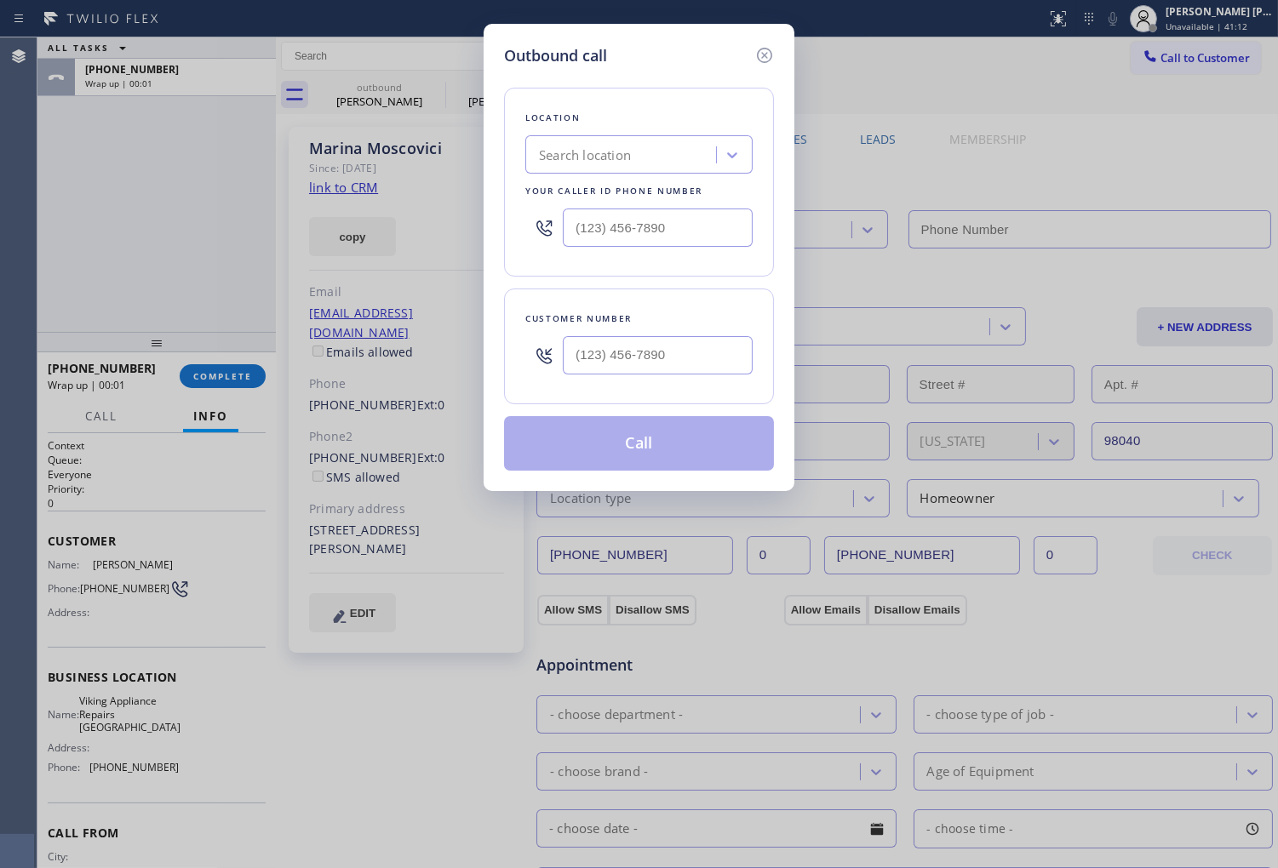
type input "(206) 981-5347"
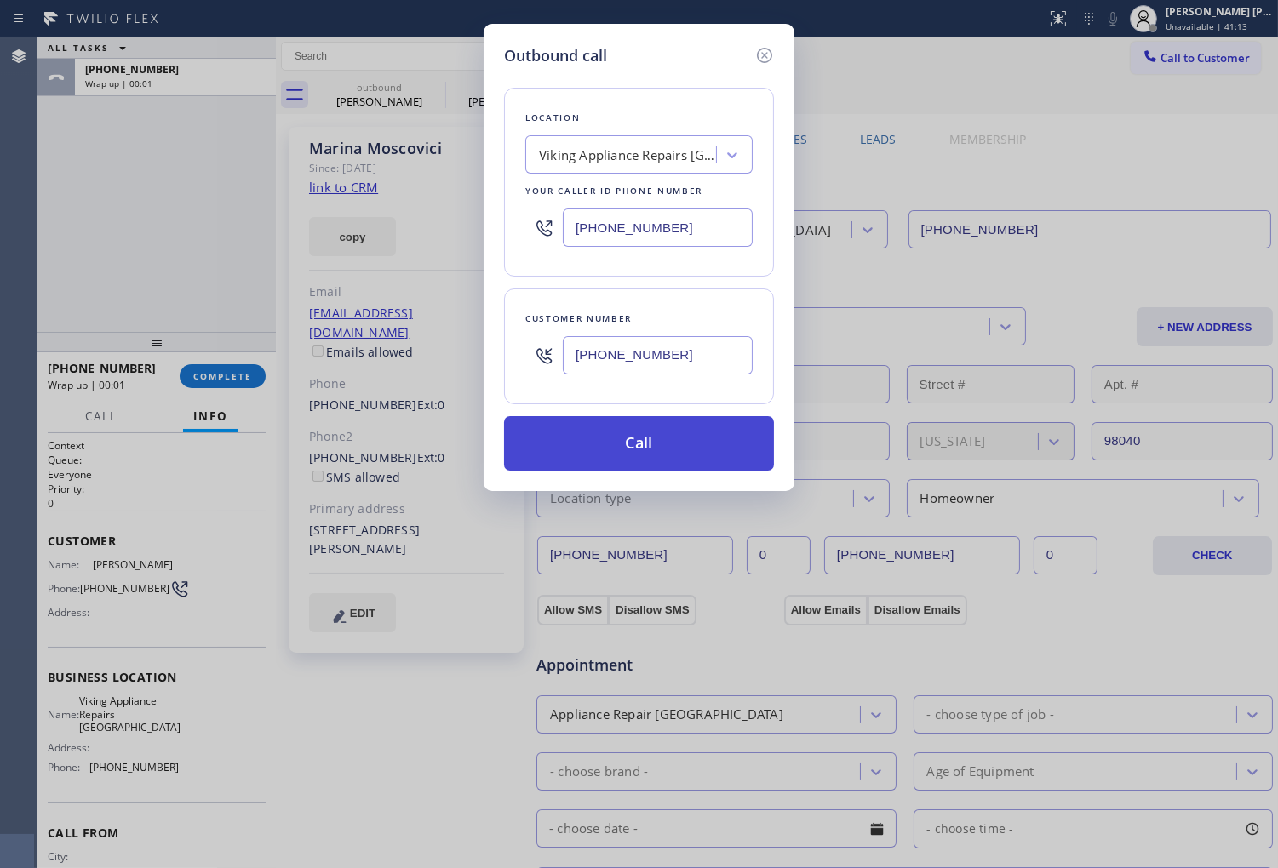
type input "(203) 952-8070"
type input "(206) 981-5347"
click at [625, 447] on button "Call" at bounding box center [639, 443] width 270 height 54
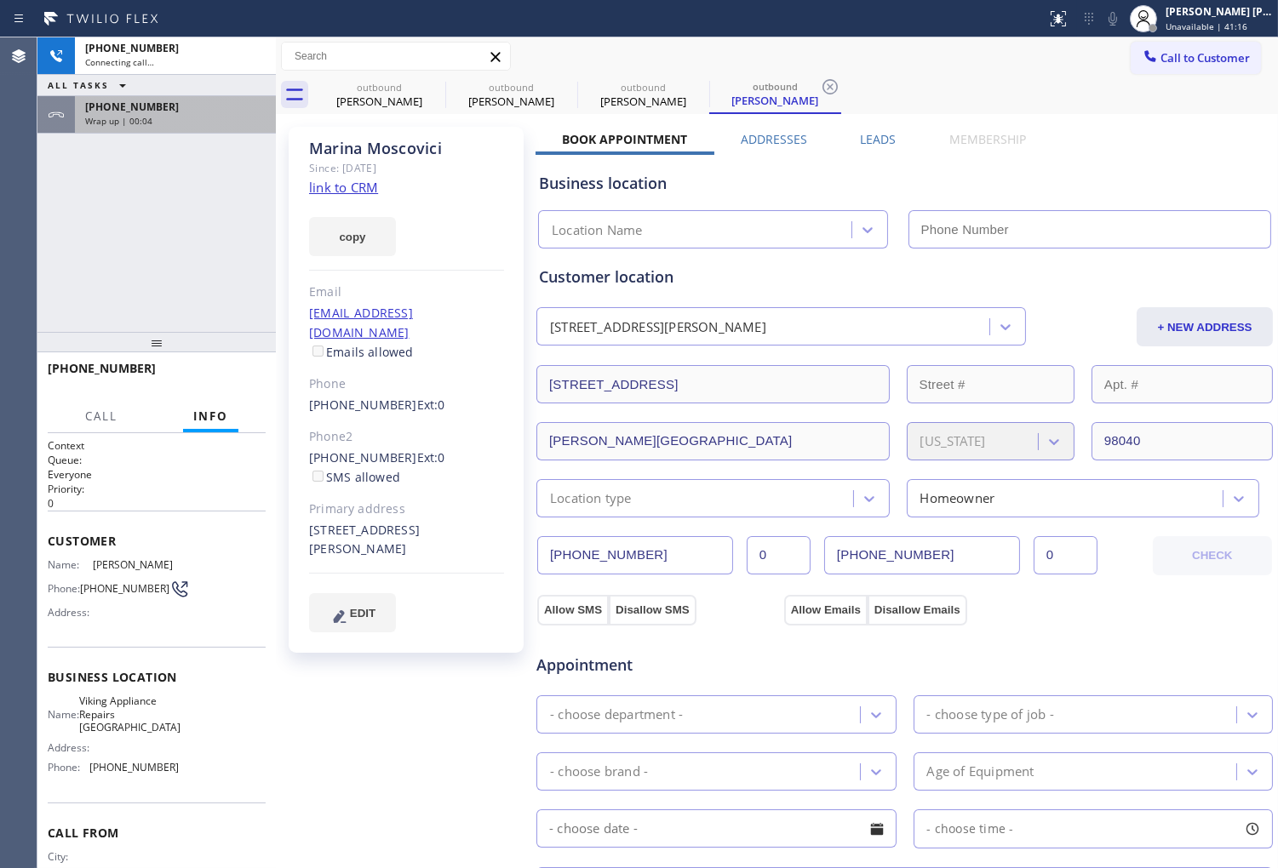
click at [180, 120] on div "Wrap up | 00:04" at bounding box center [175, 121] width 180 height 12
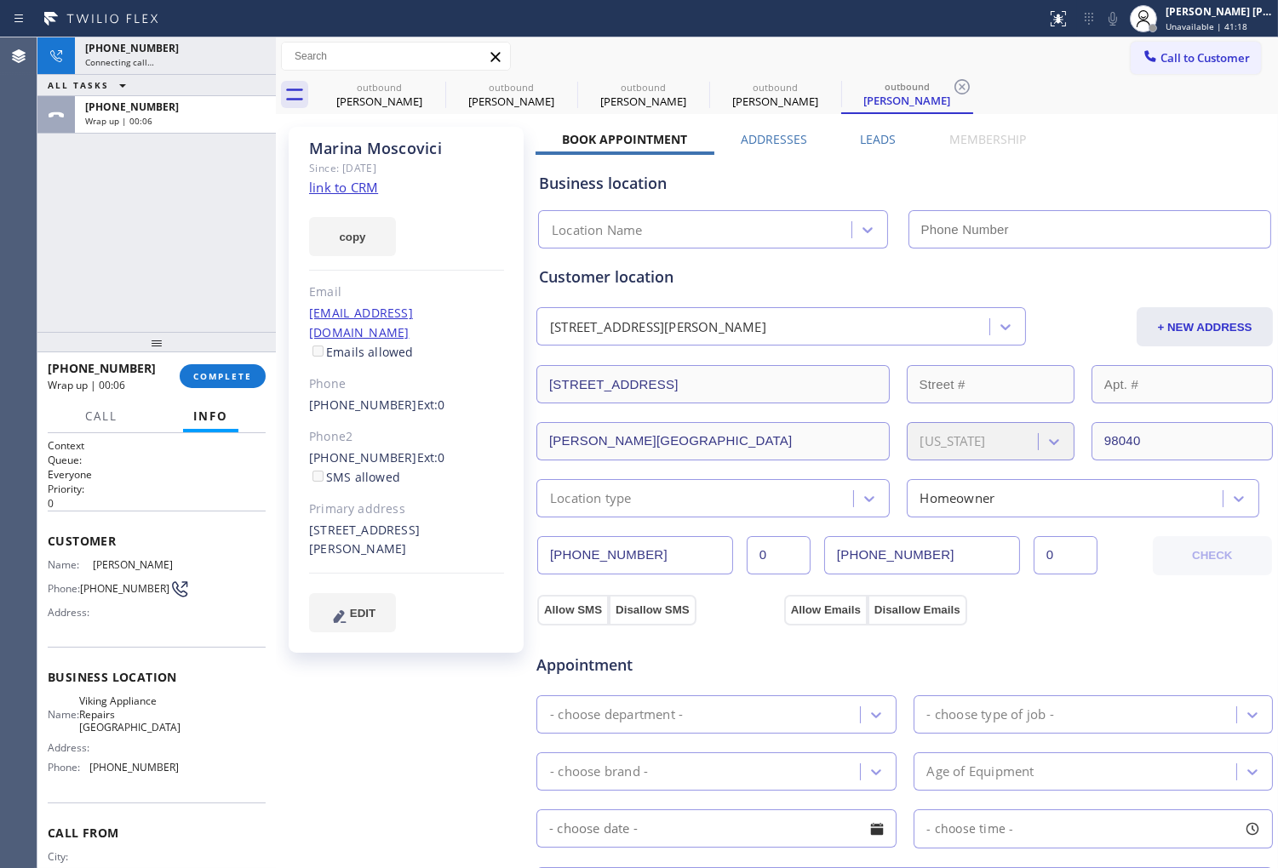
click at [245, 370] on span "COMPLETE" at bounding box center [222, 376] width 59 height 12
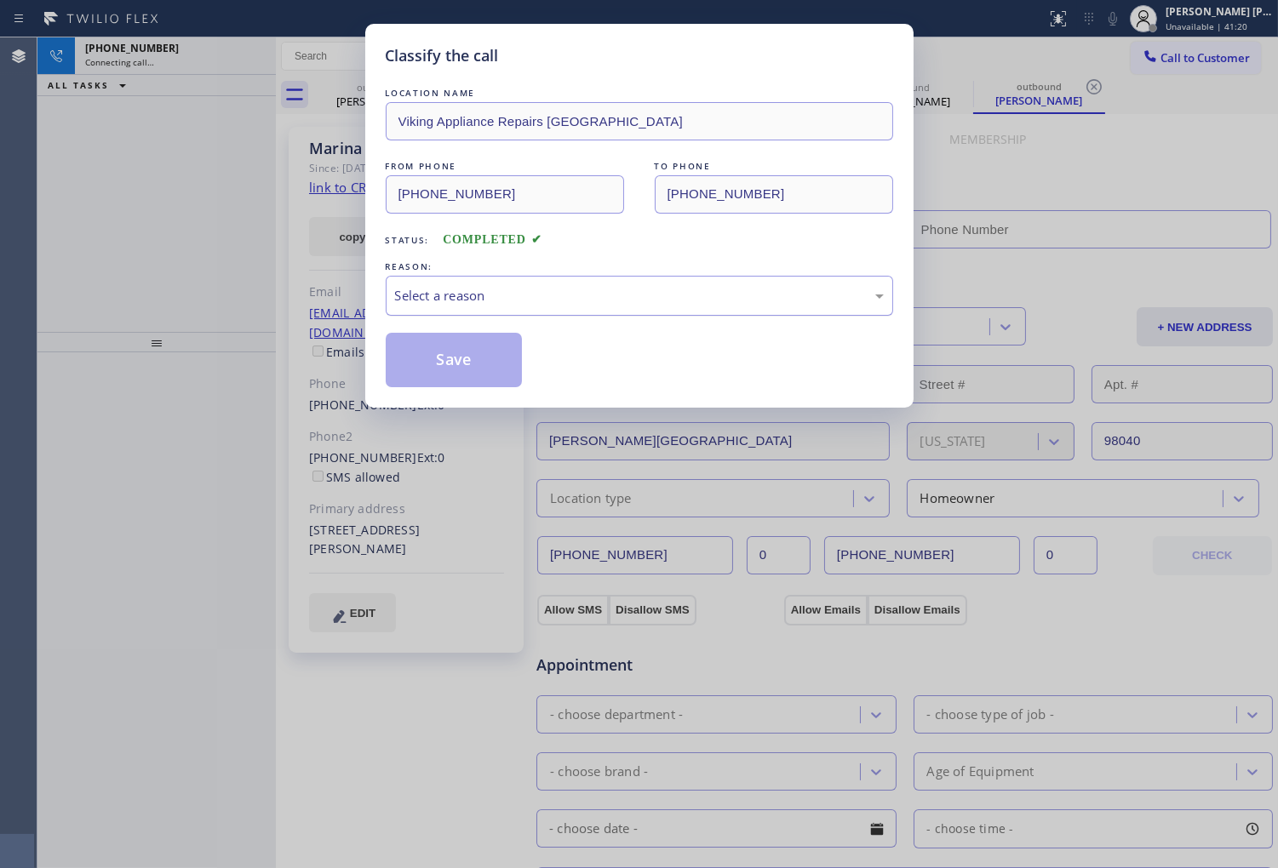
click at [500, 300] on div "Select a reason" at bounding box center [639, 296] width 489 height 20
type input "(206) 981-5347"
click at [500, 301] on div "Select a reason" at bounding box center [639, 296] width 489 height 20
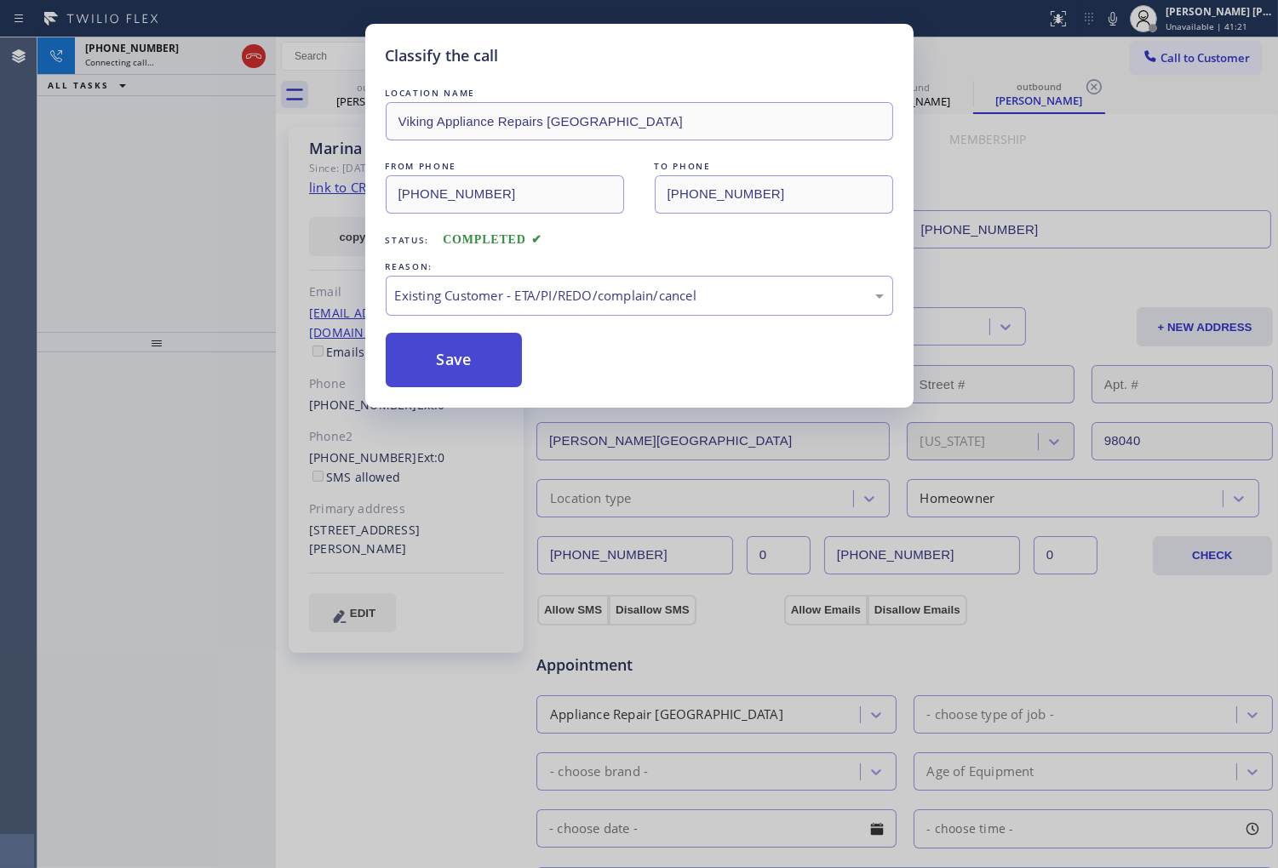
click at [447, 360] on button "Save" at bounding box center [454, 360] width 137 height 54
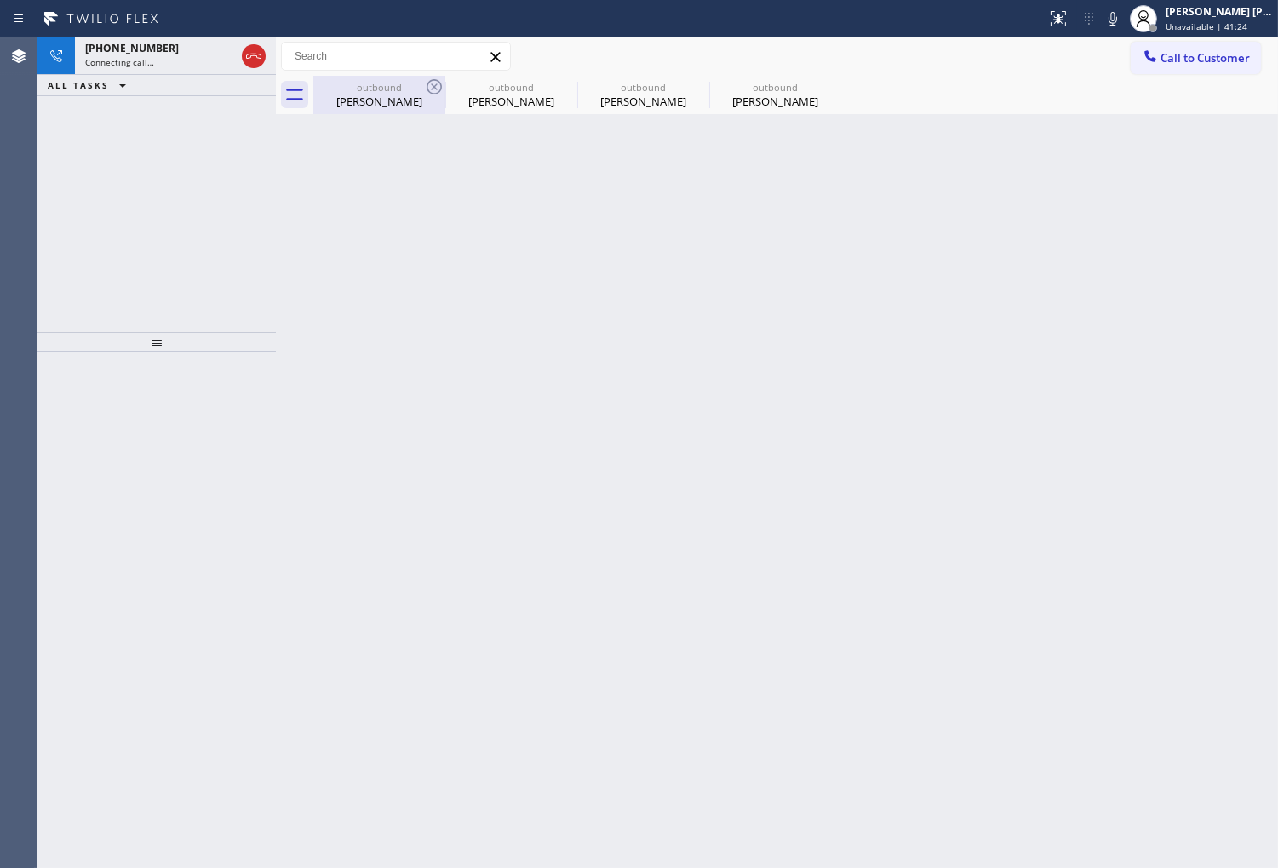
drag, startPoint x: 216, startPoint y: 55, endPoint x: 329, endPoint y: 86, distance: 117.3
click at [216, 56] on div "Connecting call…" at bounding box center [160, 62] width 150 height 12
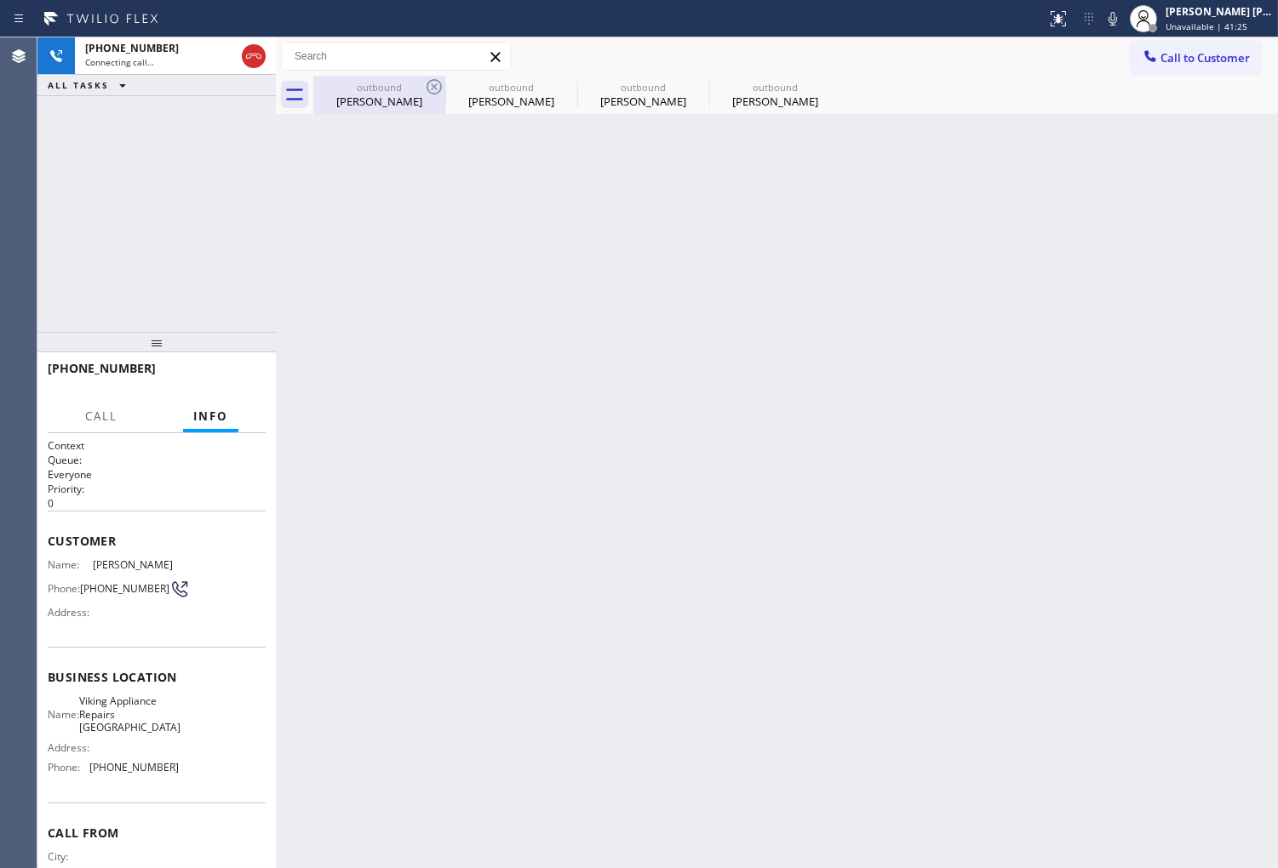
click at [384, 85] on div "outbound" at bounding box center [379, 87] width 129 height 13
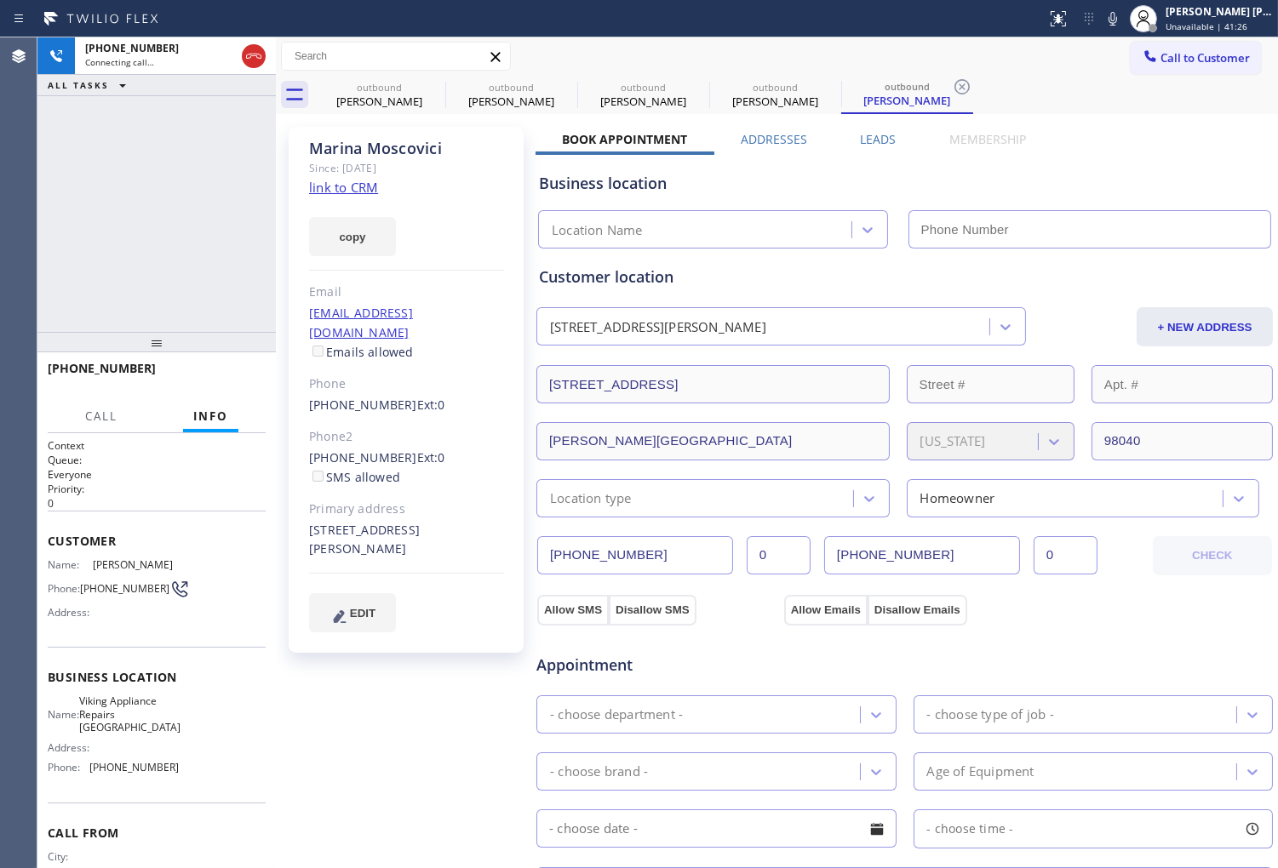
type input "(206) 981-5347"
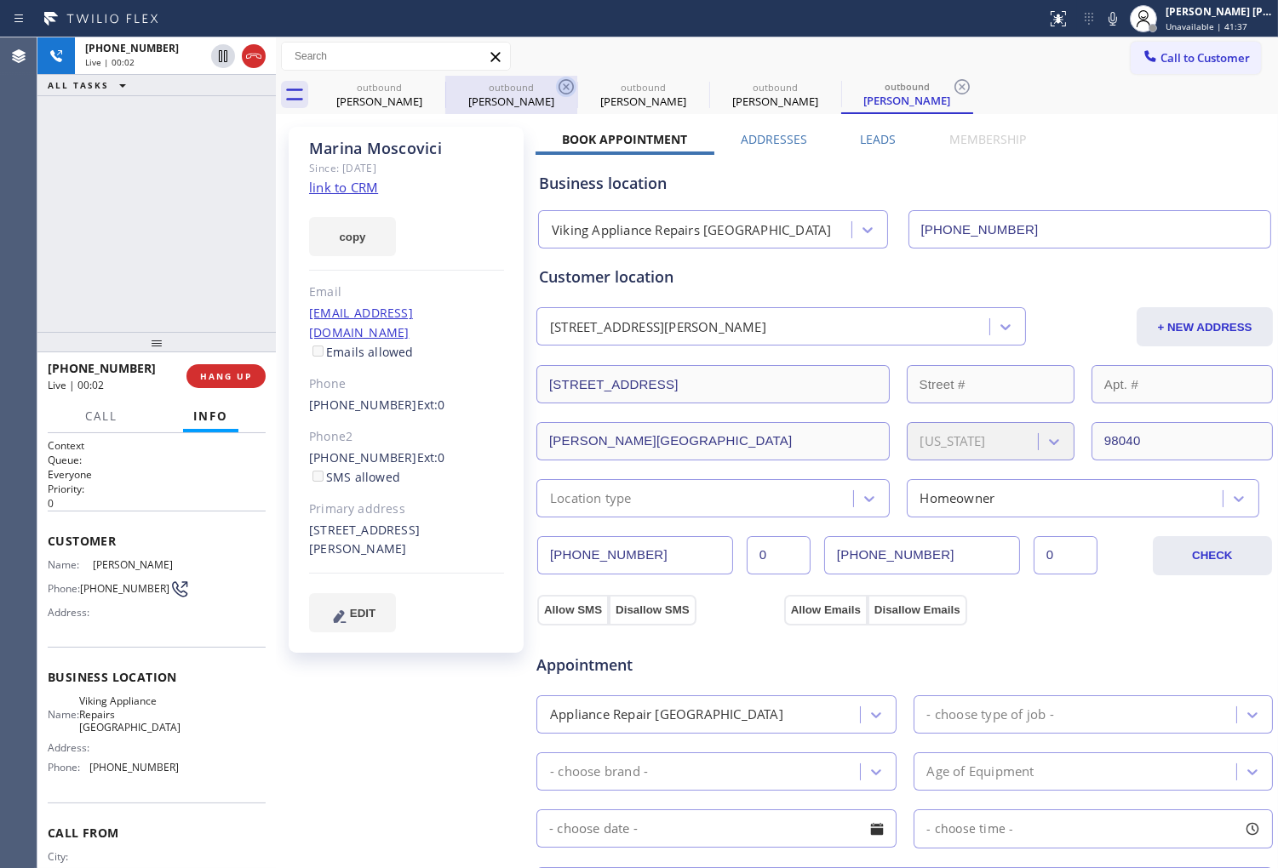
click at [569, 85] on icon at bounding box center [566, 87] width 20 height 20
click at [0, 0] on icon at bounding box center [0, 0] width 0 height 0
click at [569, 85] on icon at bounding box center [566, 87] width 20 height 20
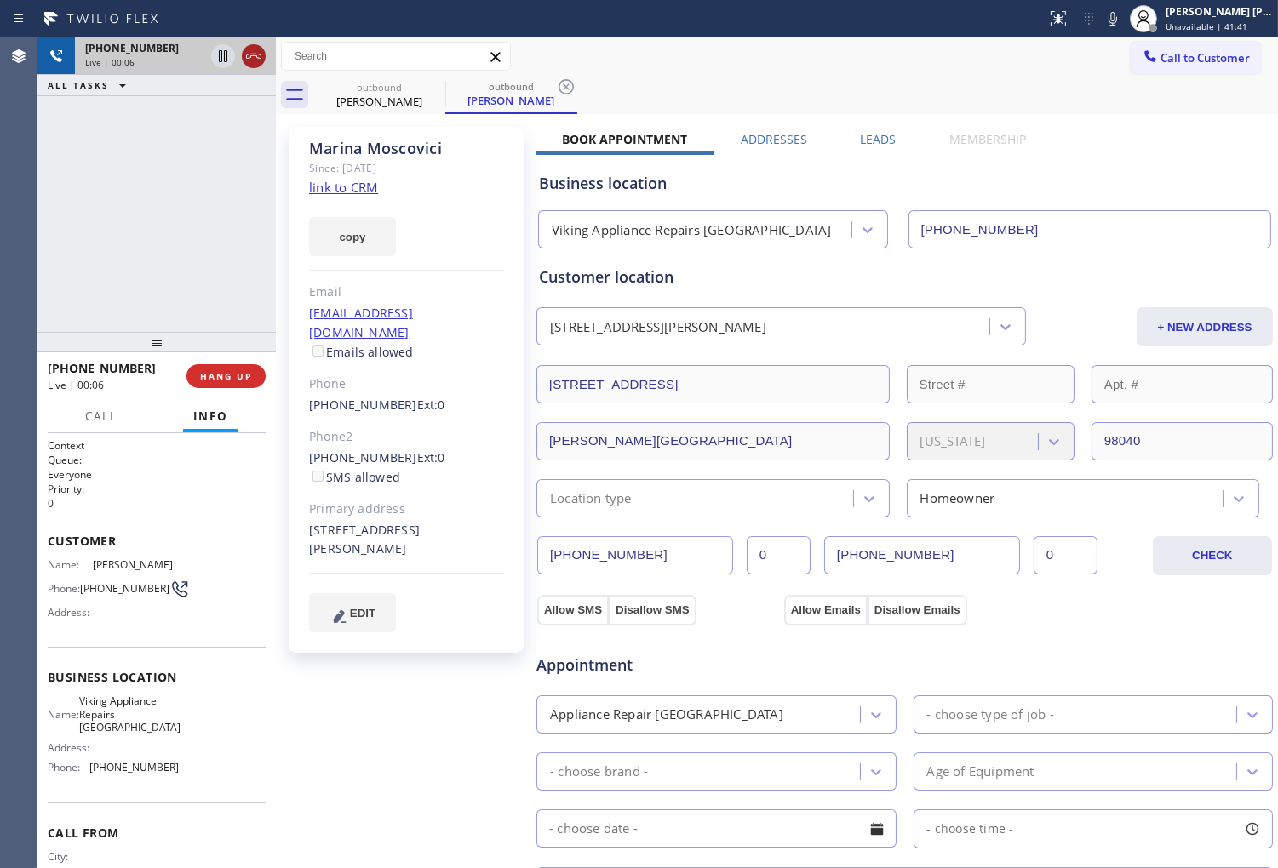
click at [252, 60] on icon at bounding box center [253, 56] width 20 height 20
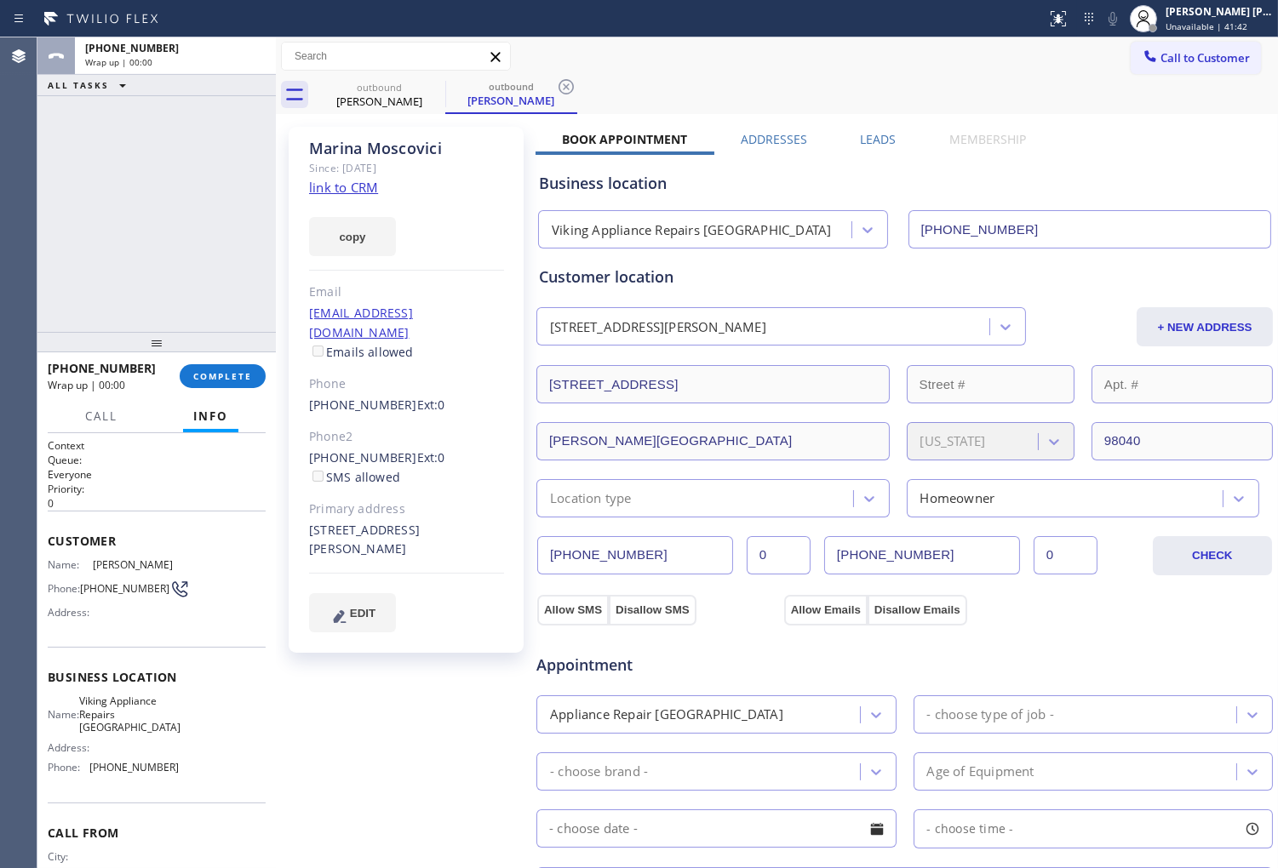
click at [860, 142] on label "Leads" at bounding box center [878, 139] width 36 height 16
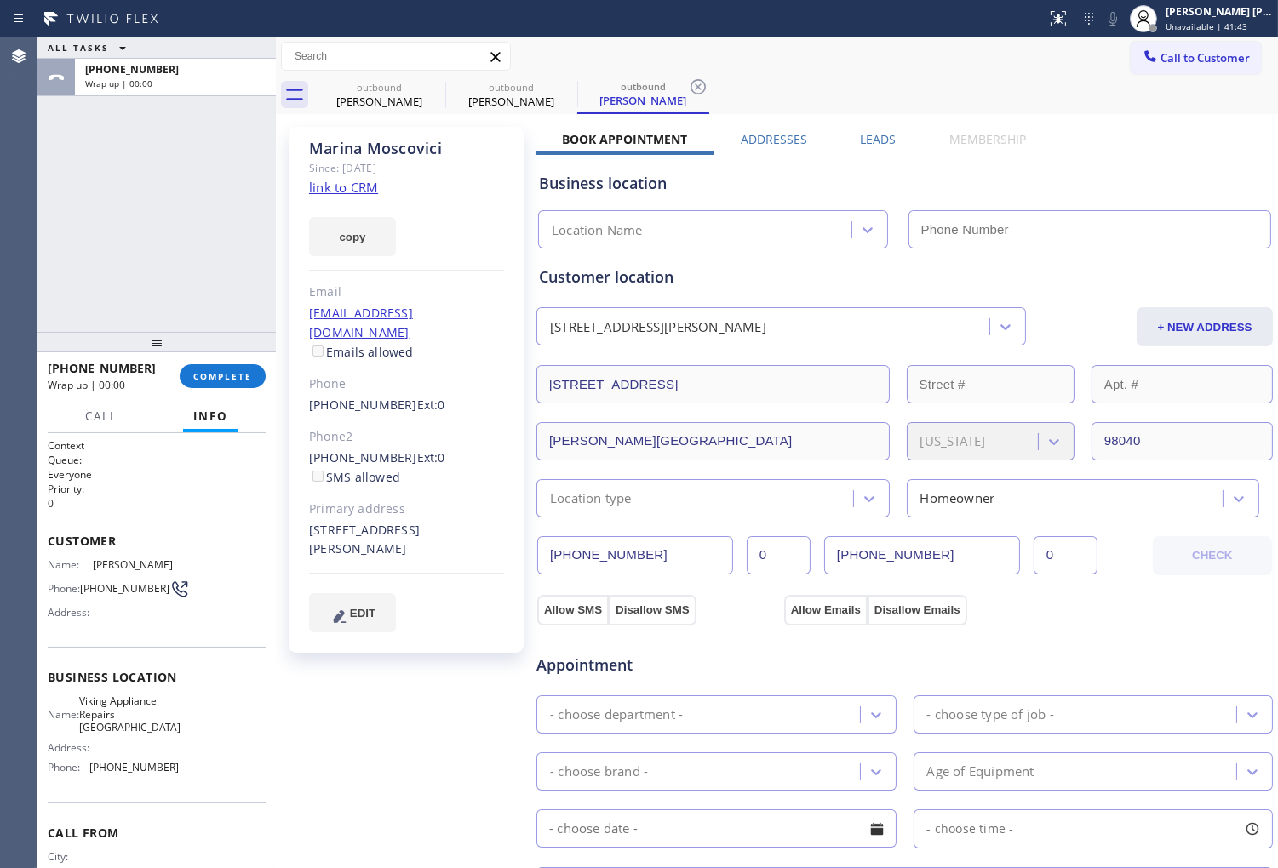
type input "(206) 981-5347"
click at [866, 131] on label "Leads" at bounding box center [878, 139] width 36 height 16
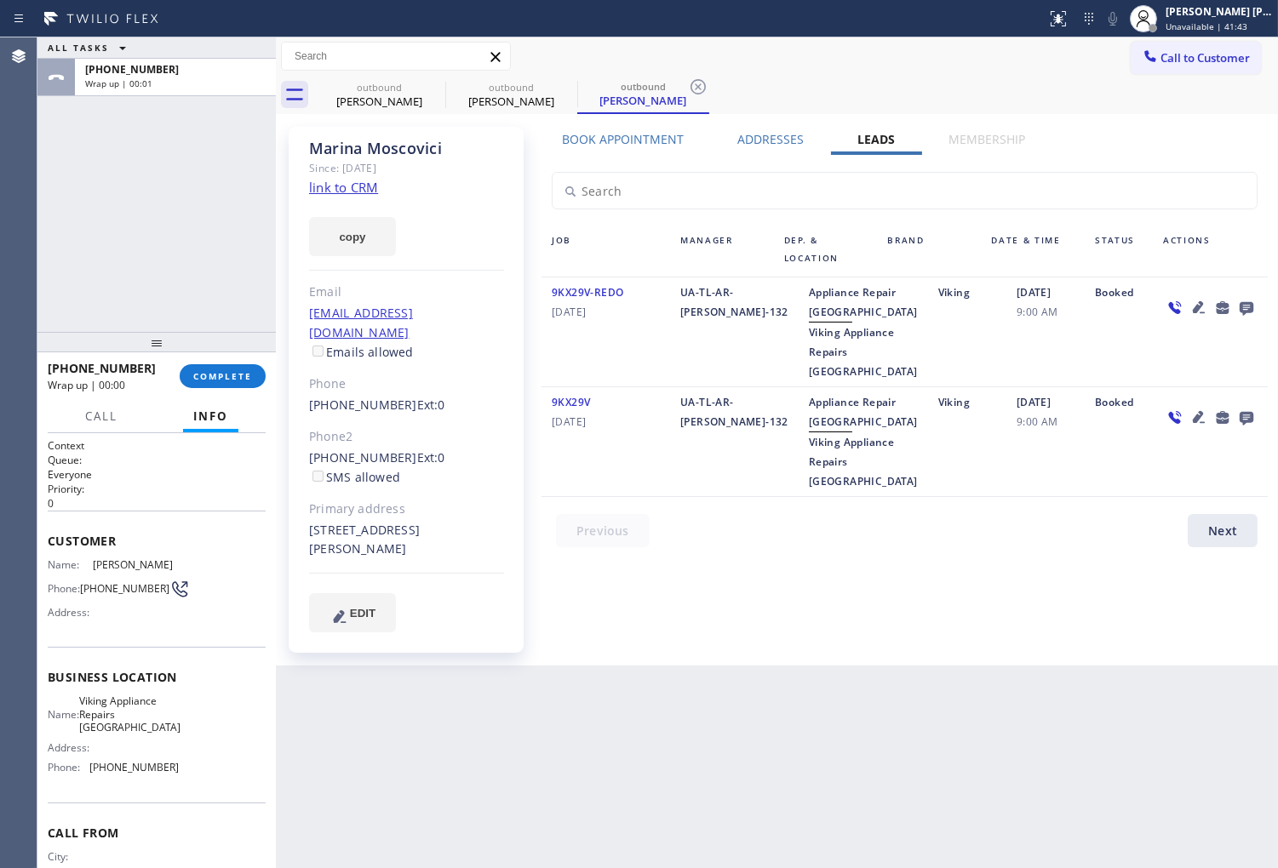
click at [1245, 303] on icon at bounding box center [1246, 309] width 14 height 14
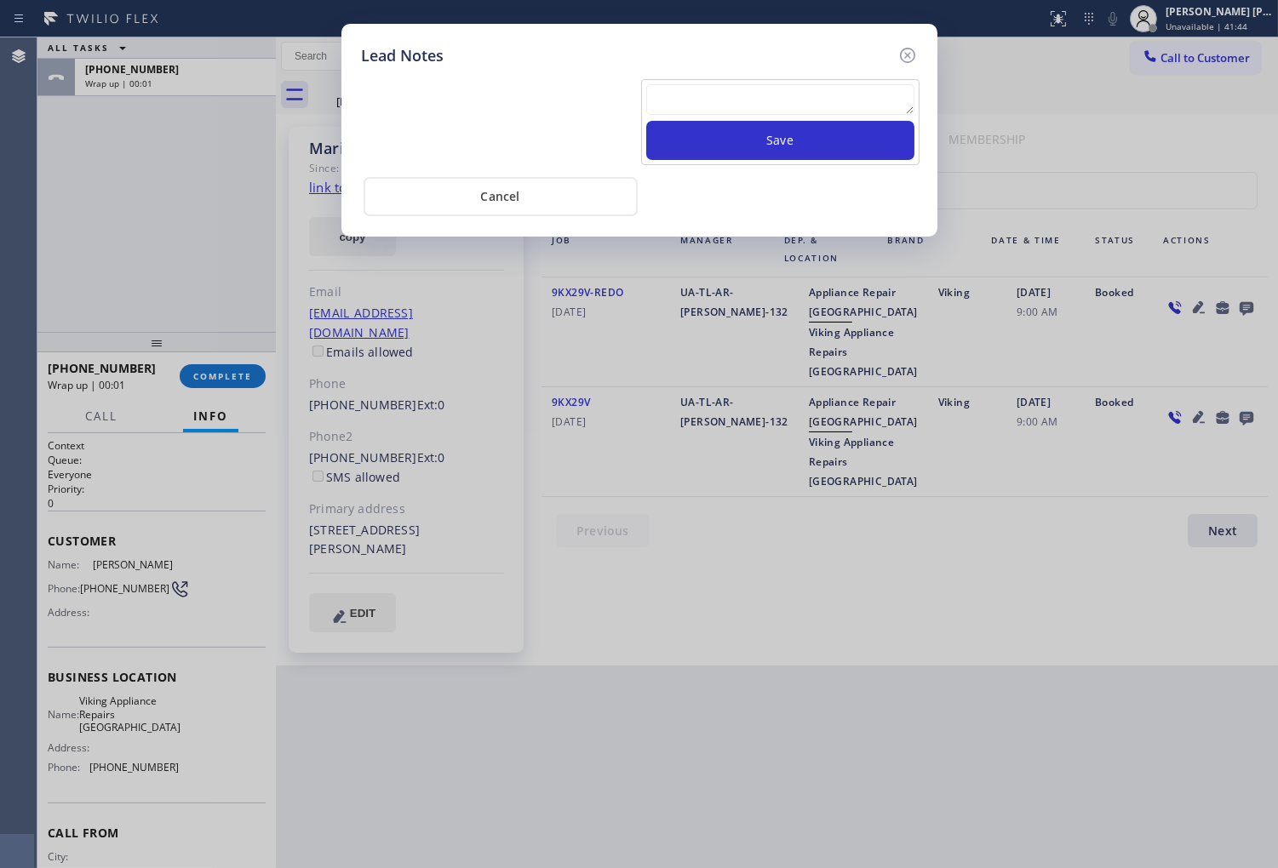
click at [856, 83] on div "Save" at bounding box center [780, 122] width 278 height 86
click at [865, 100] on textarea at bounding box center [780, 99] width 268 height 31
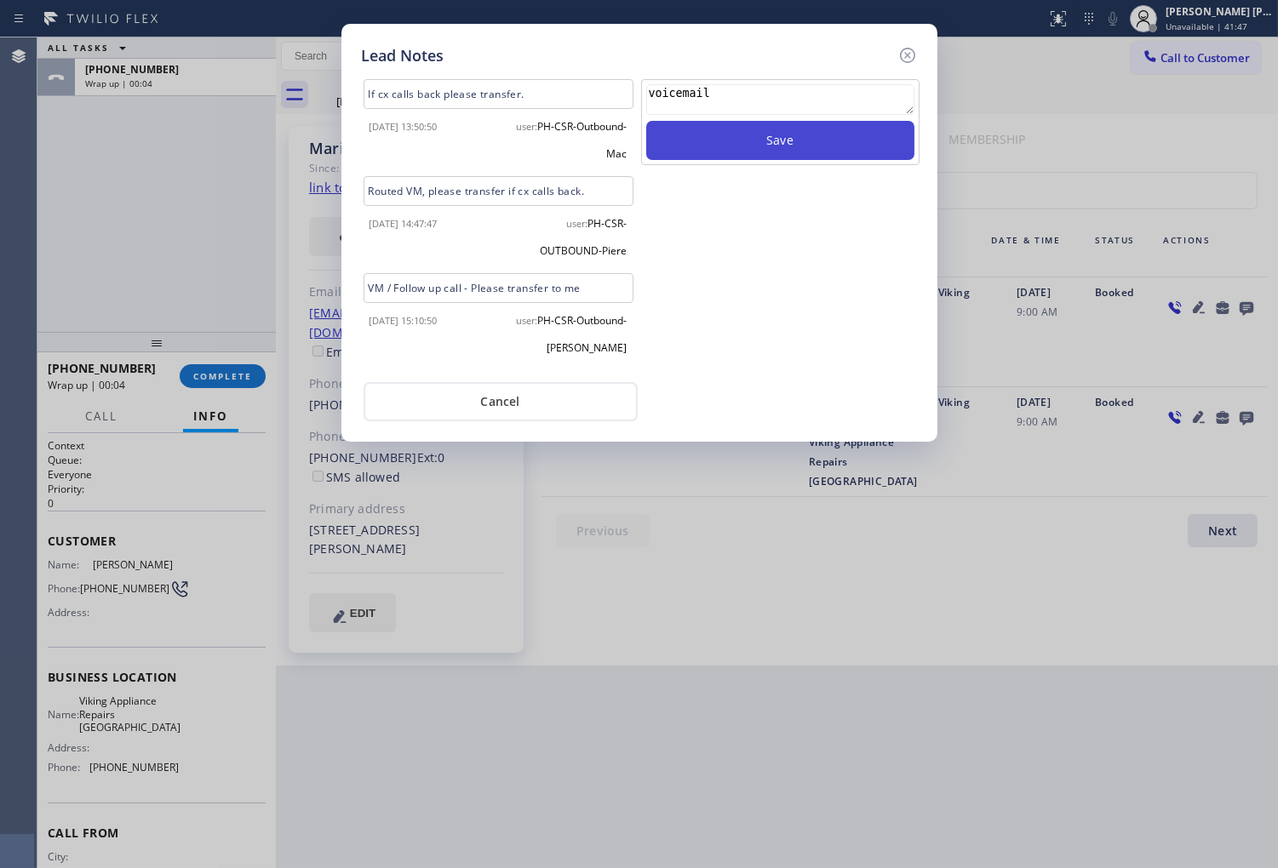
type textarea "voicemail"
click at [879, 140] on button "Save" at bounding box center [780, 140] width 268 height 39
click at [913, 49] on icon at bounding box center [907, 55] width 20 height 20
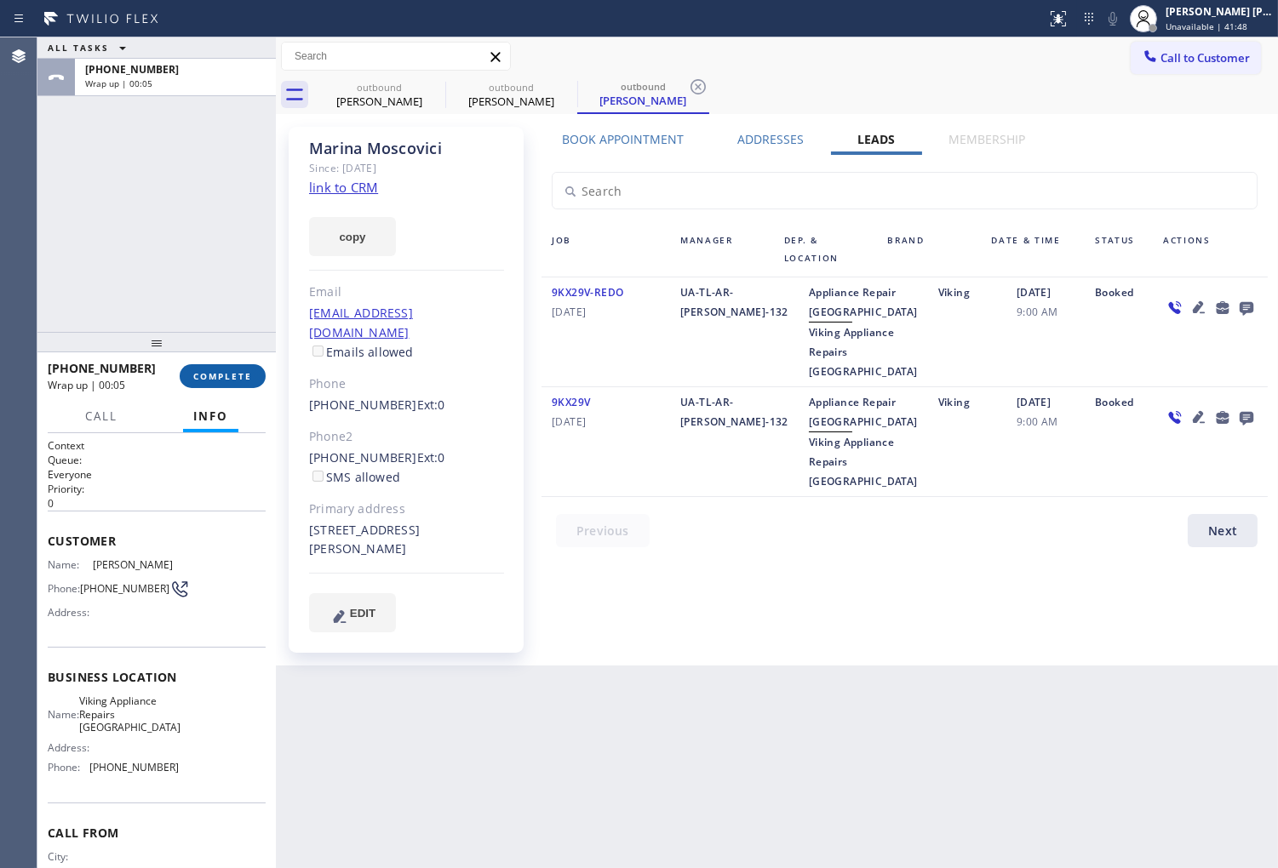
click at [192, 364] on button "COMPLETE" at bounding box center [223, 376] width 86 height 24
click at [565, 288] on span "9KX29V-REDO" at bounding box center [588, 292] width 72 height 14
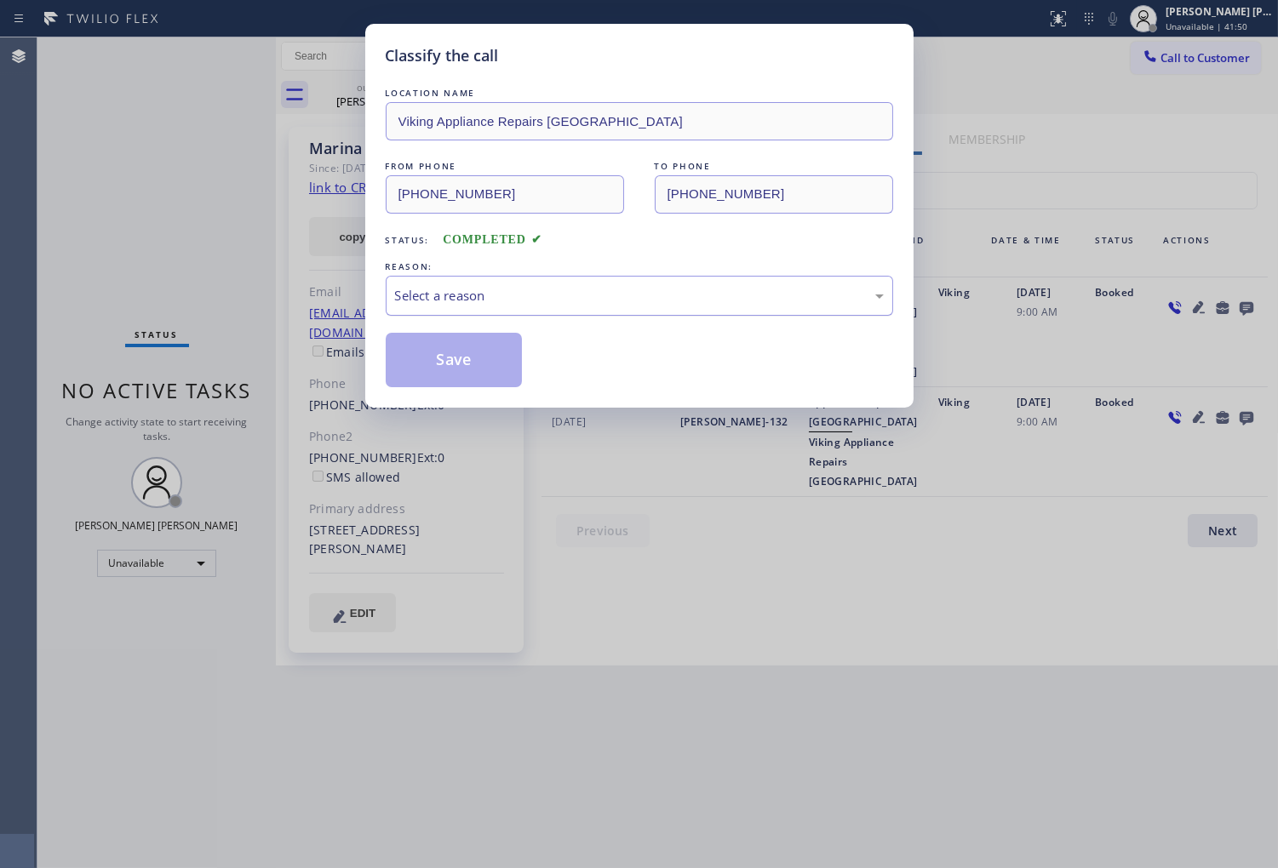
click at [581, 278] on div "Select a reason" at bounding box center [639, 296] width 507 height 40
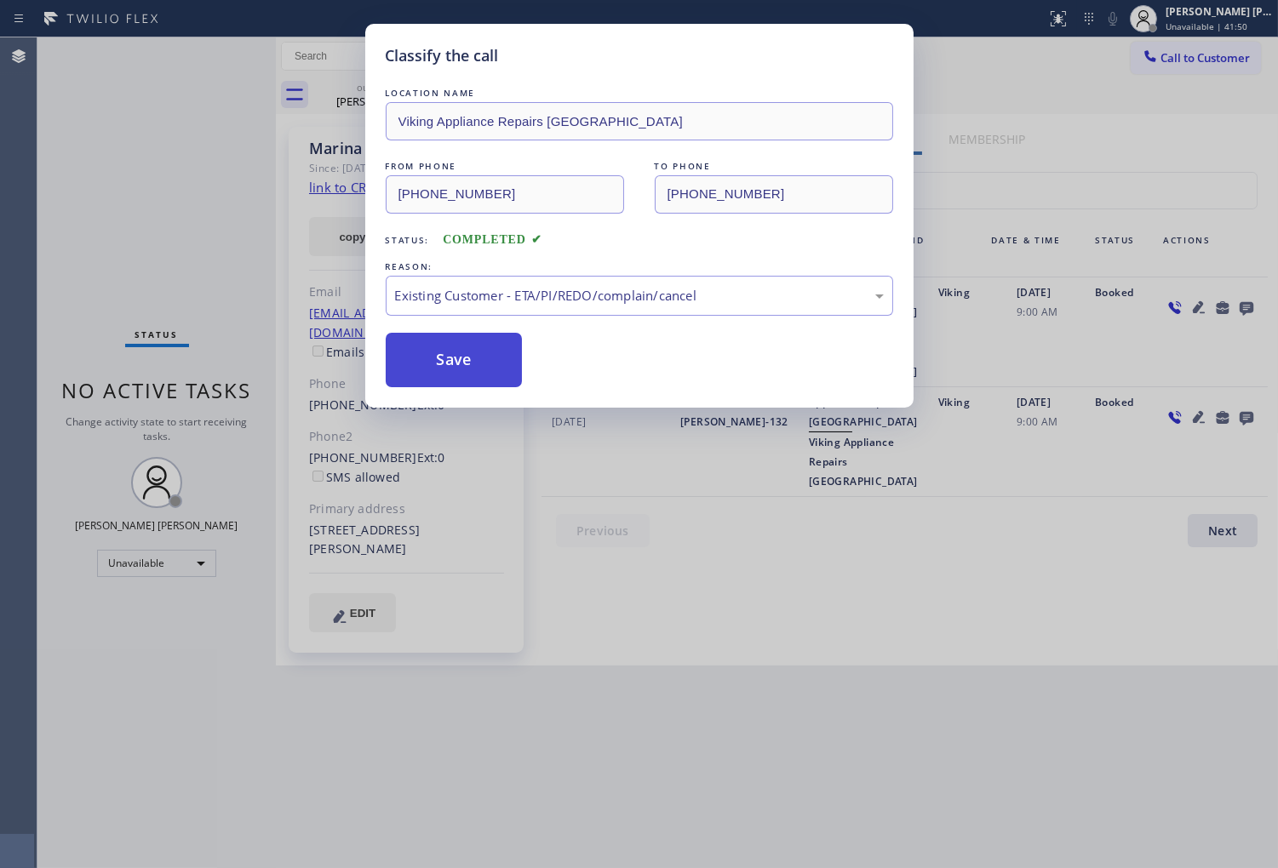
click at [465, 361] on button "Save" at bounding box center [454, 360] width 137 height 54
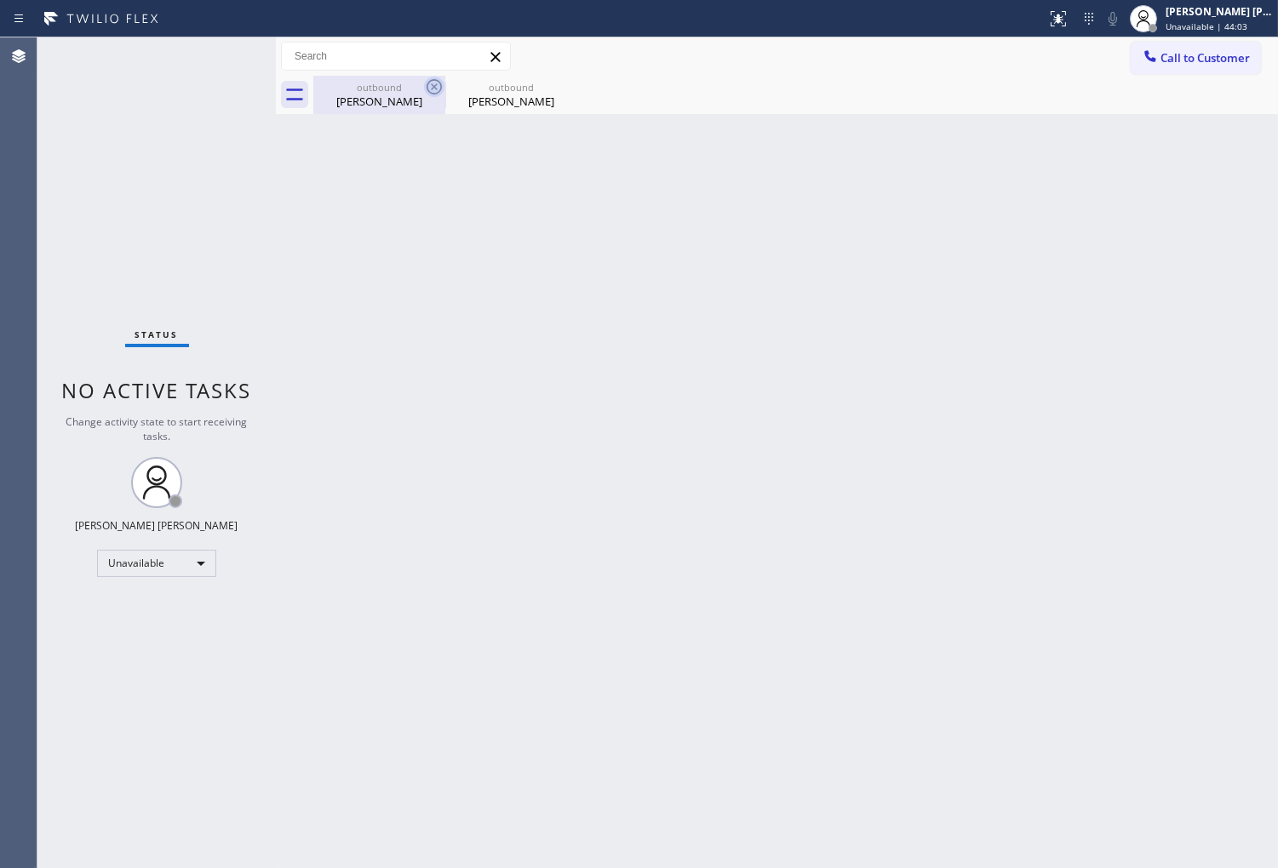
click at [432, 89] on icon at bounding box center [434, 87] width 20 height 20
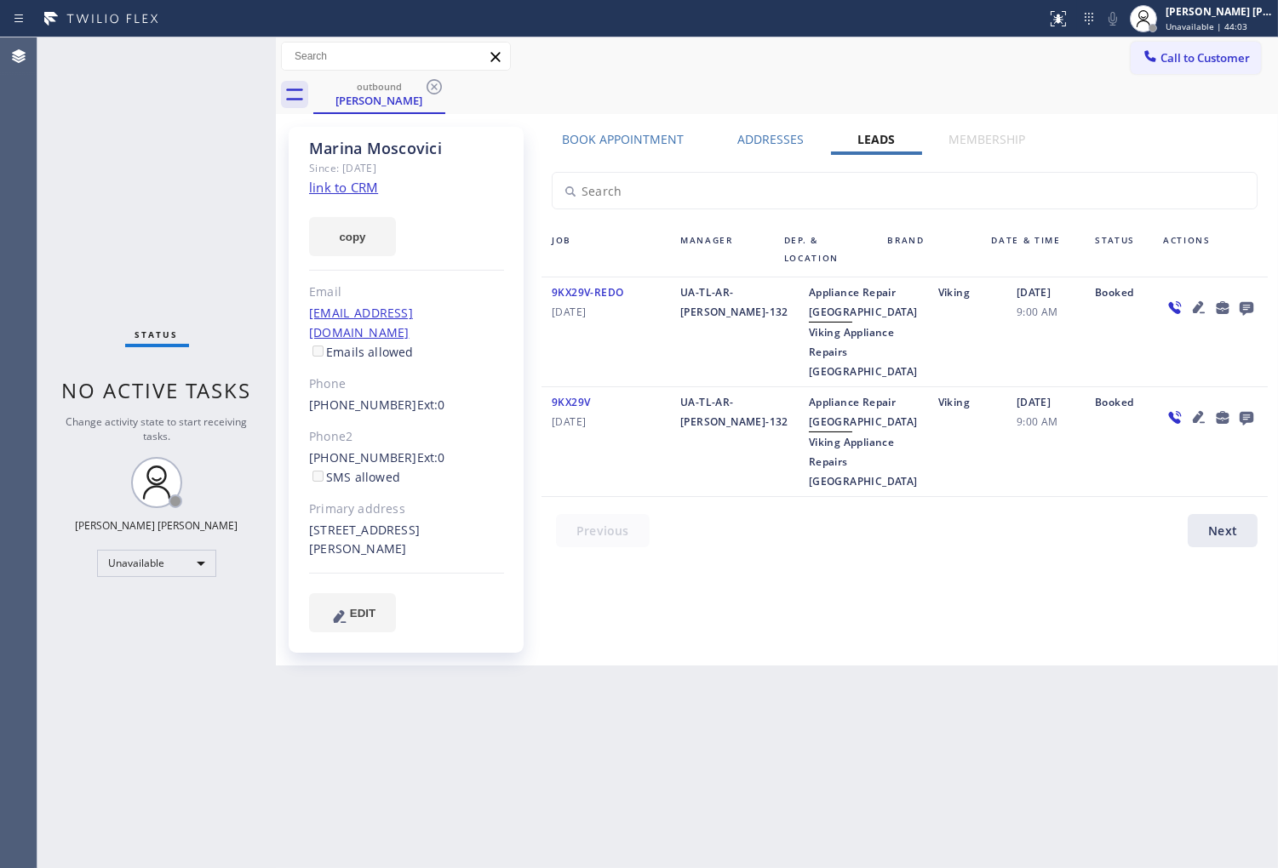
click at [432, 89] on icon at bounding box center [434, 87] width 20 height 20
click at [432, 89] on div "outbound Marina Moscovici" at bounding box center [795, 95] width 964 height 38
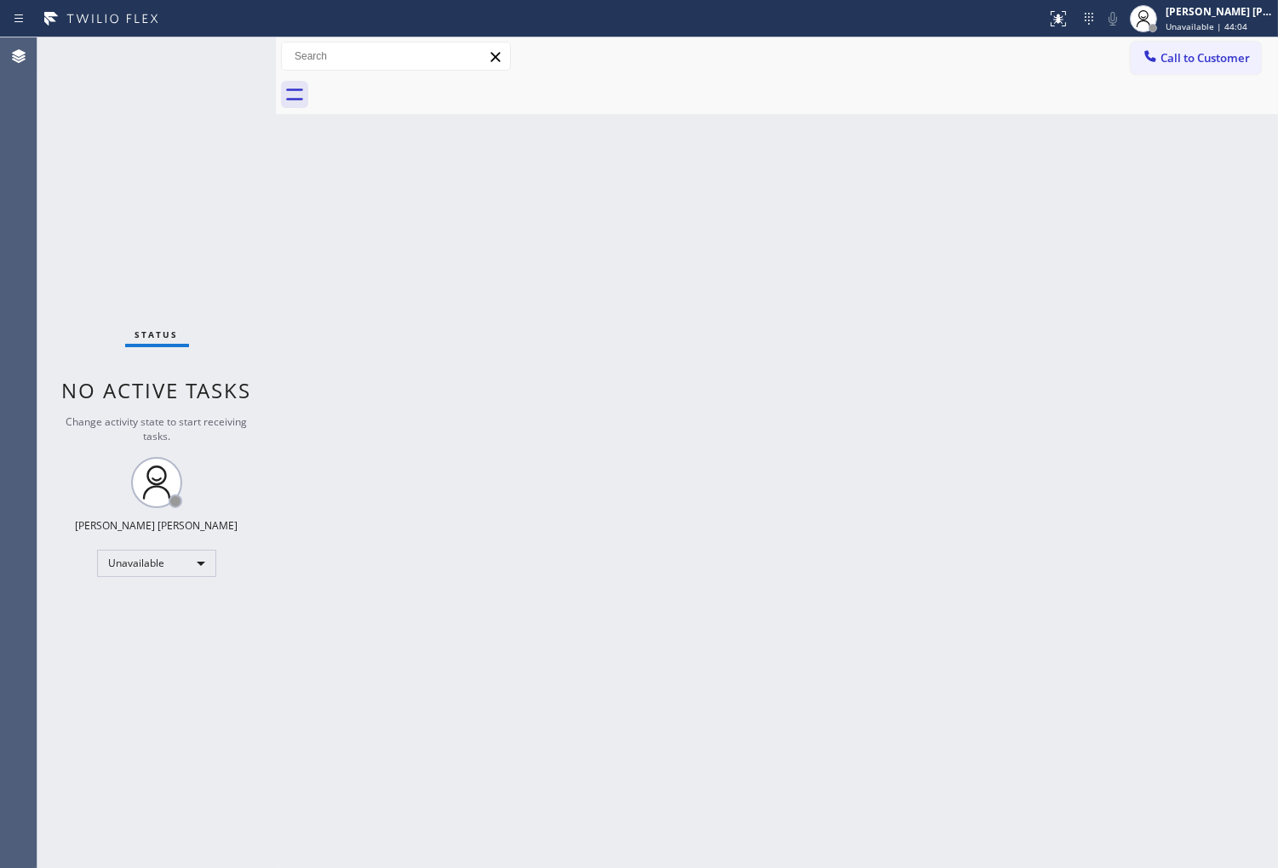
click at [1135, 56] on button "Call to Customer" at bounding box center [1195, 58] width 130 height 32
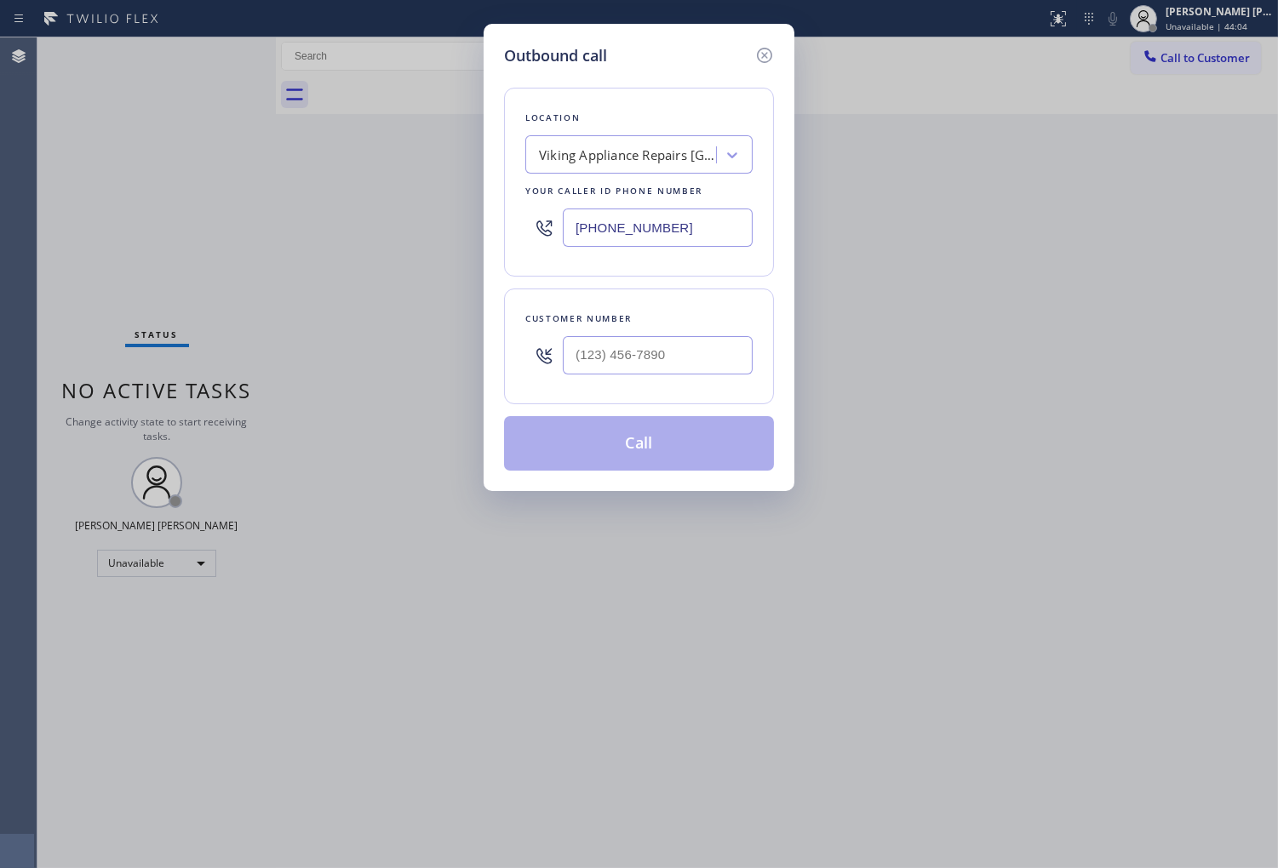
click at [628, 232] on input "(206) 981-5347" at bounding box center [658, 228] width 190 height 38
paste input "309-8891"
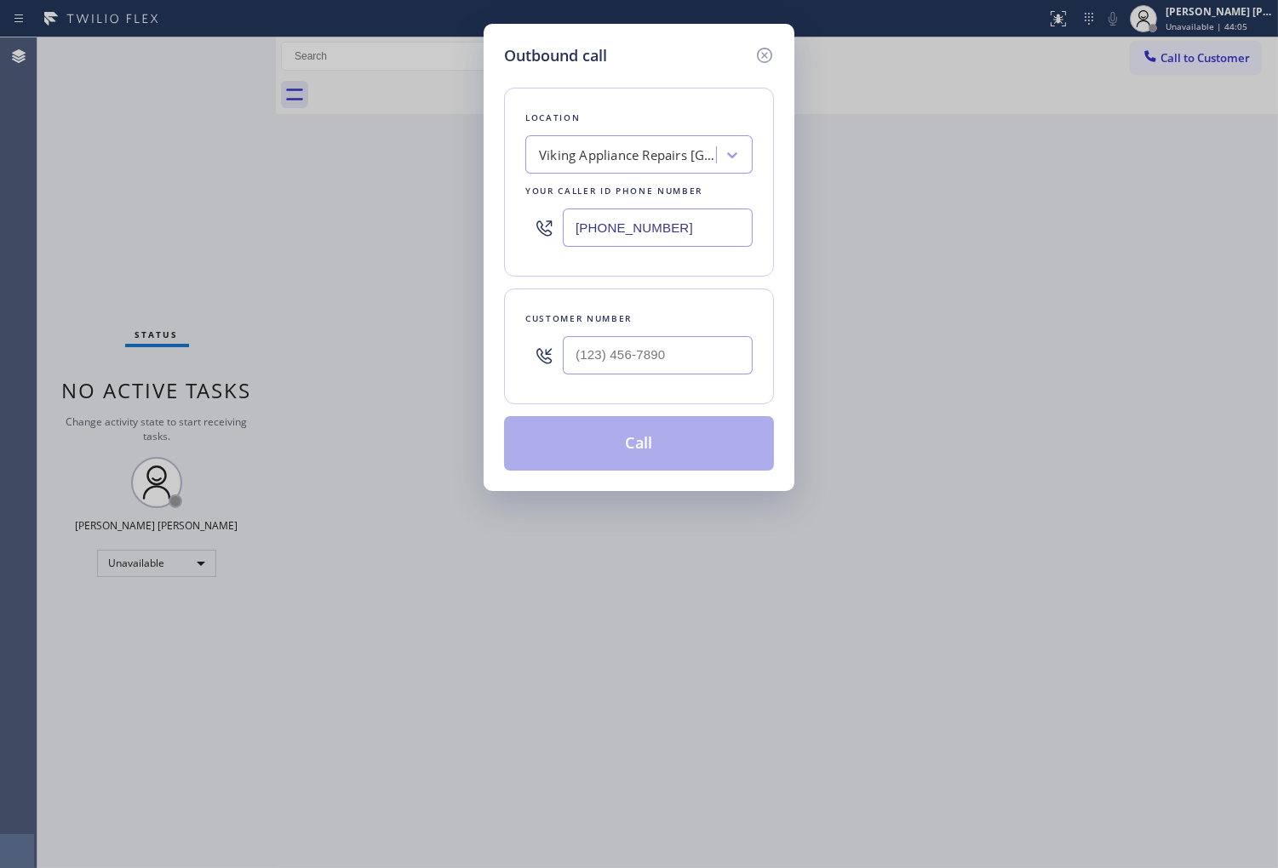
type input "(206) 309-8891"
click at [667, 361] on input "(___) ___-____" at bounding box center [658, 355] width 190 height 38
paste input "206) 799-1981"
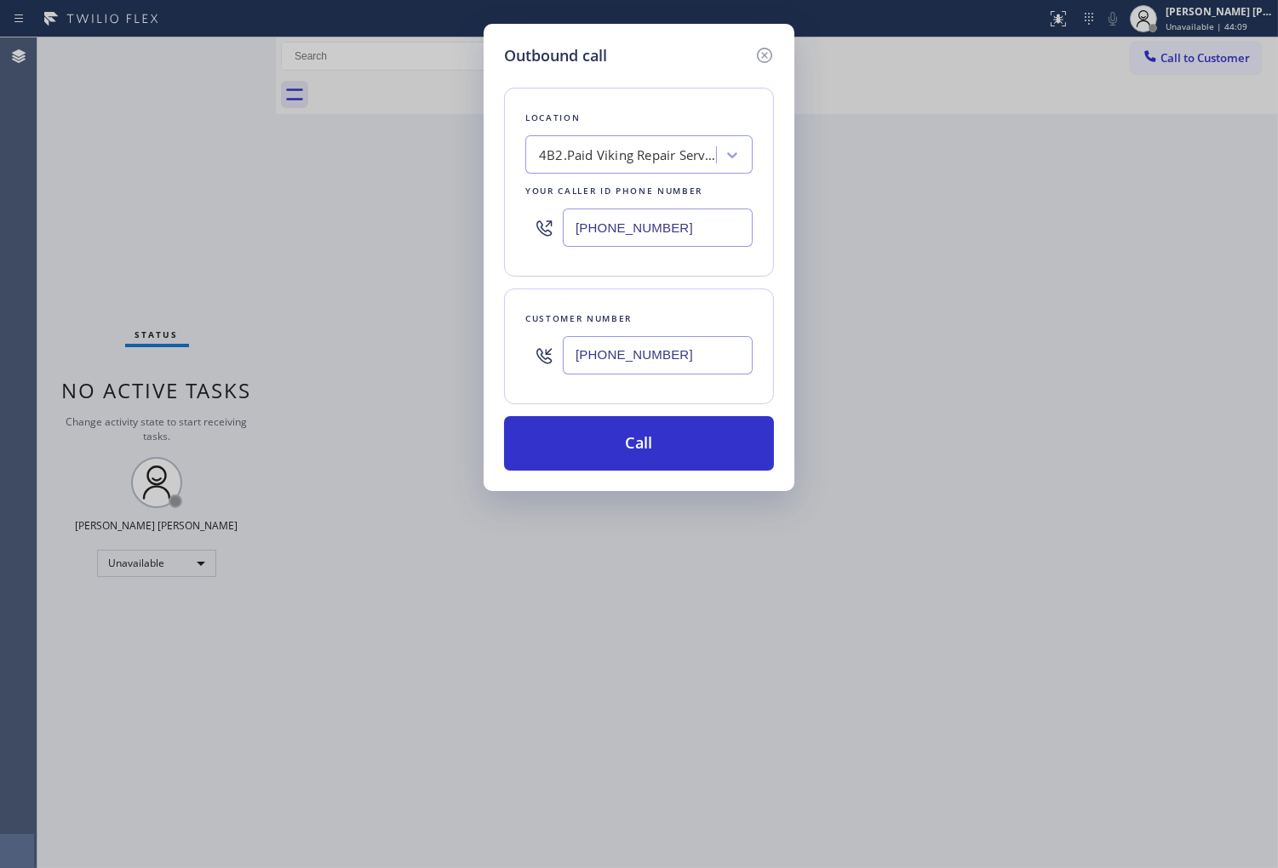
type input "(206) 799-1981"
click at [643, 215] on input "(206) 309-8891" at bounding box center [658, 228] width 190 height 38
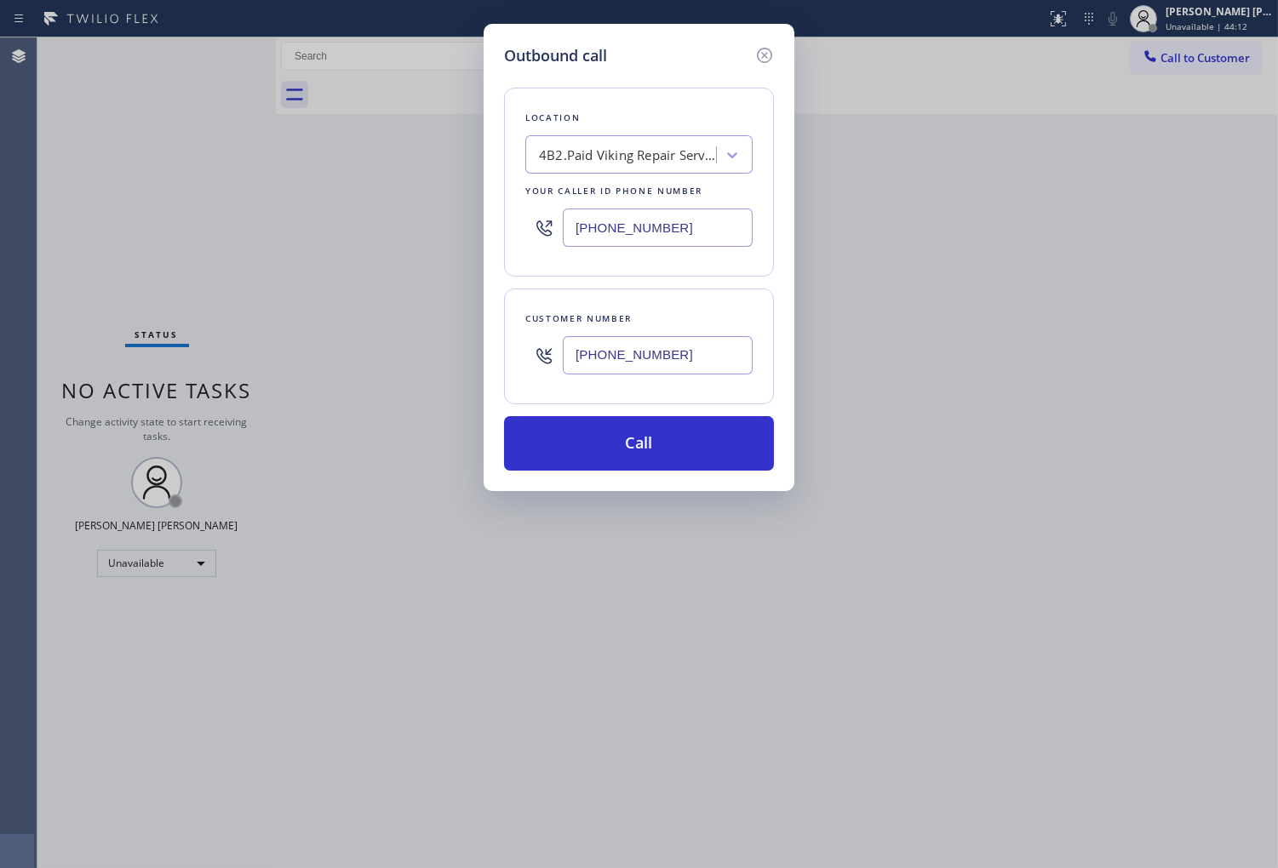
click at [643, 215] on input "(206) 309-8891" at bounding box center [658, 228] width 190 height 38
paste input "799-198"
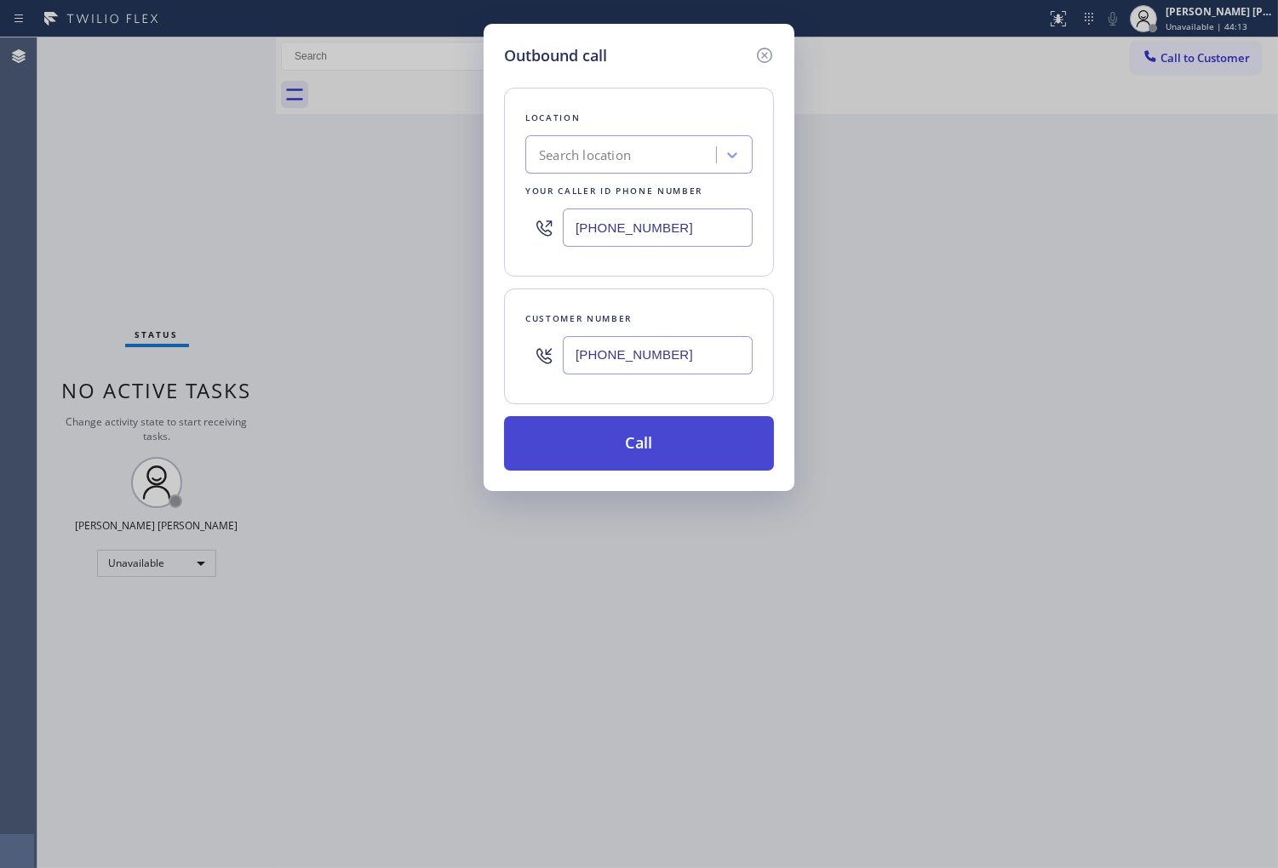
click at [660, 439] on button "Call" at bounding box center [639, 443] width 270 height 54
type input "(206) 309-8891"
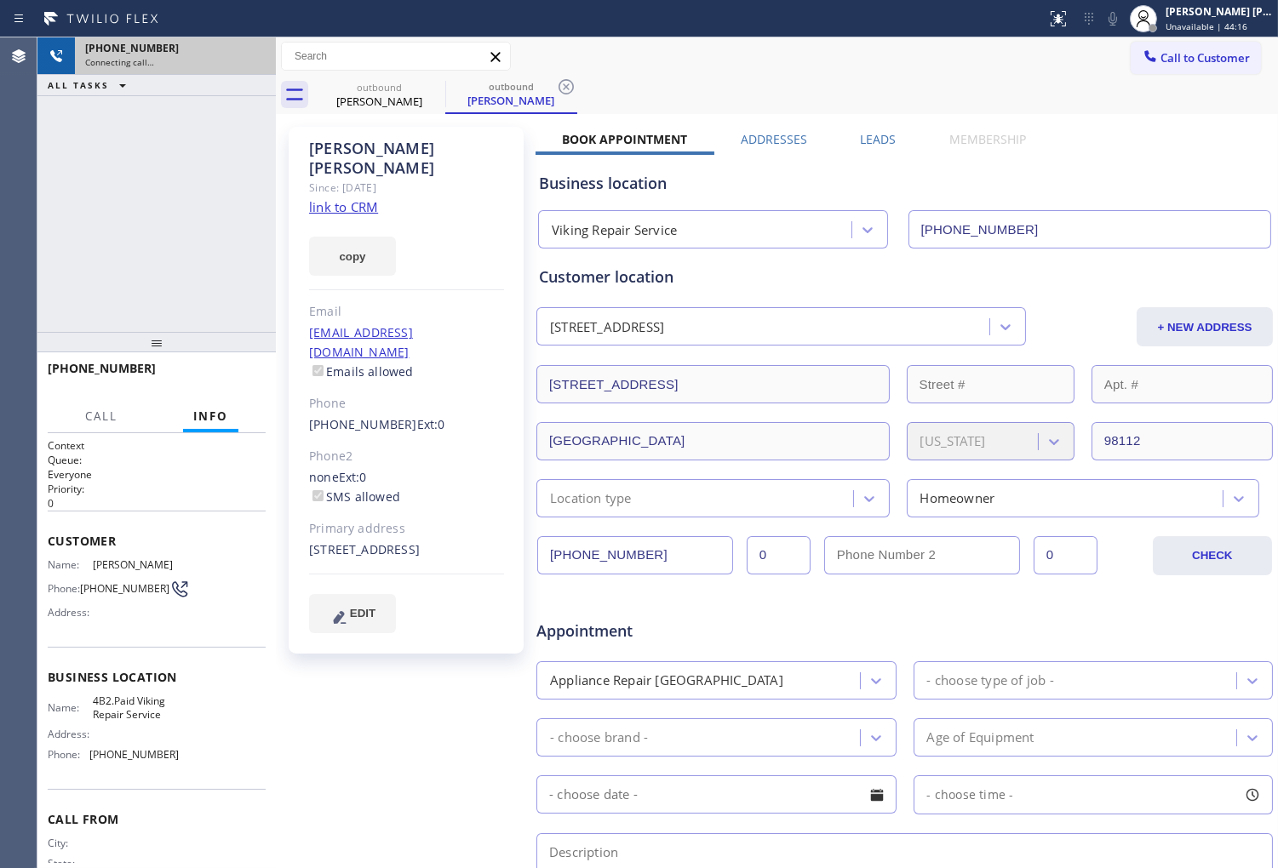
type input "(206) 309-8891"
click at [259, 58] on icon at bounding box center [253, 56] width 20 height 20
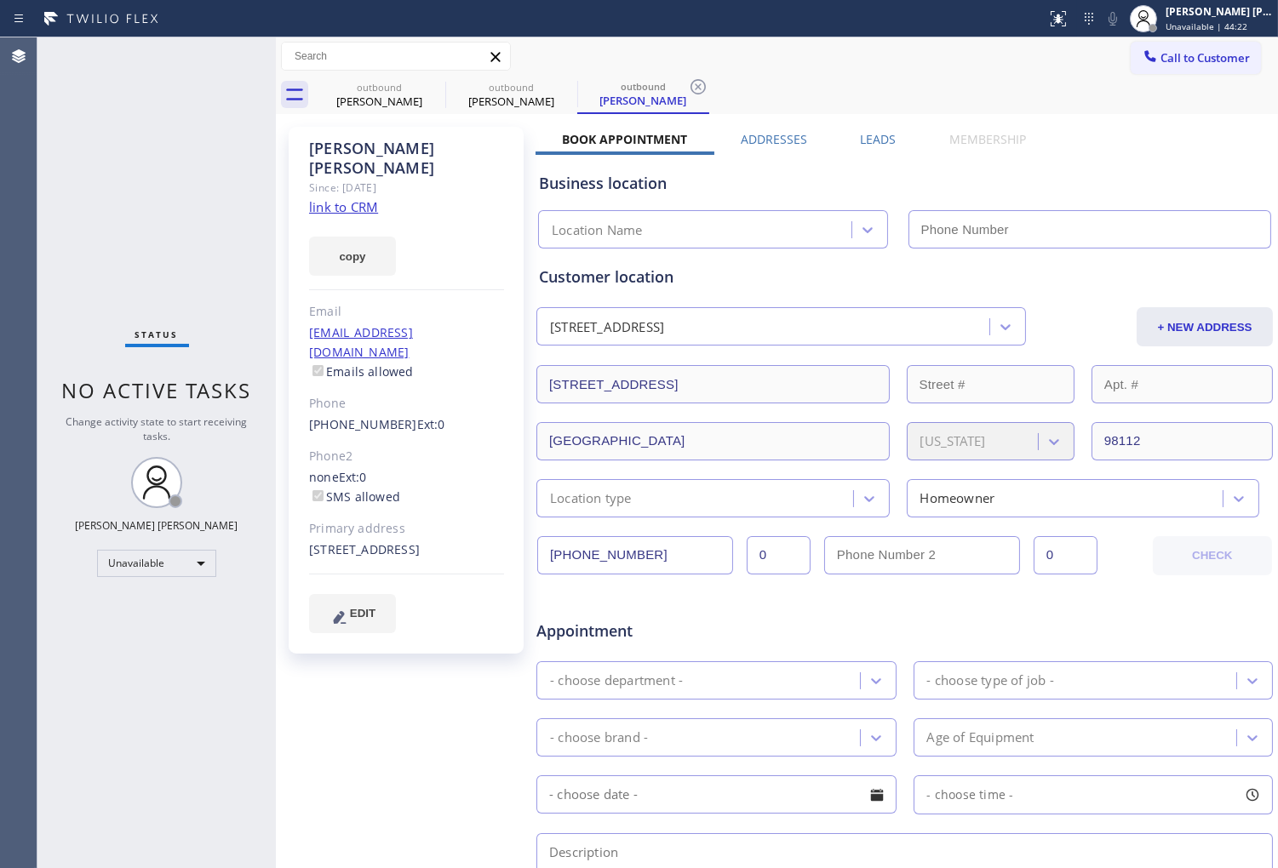
click at [354, 415] on div "(206) 799-1981 Ext: 0" at bounding box center [406, 425] width 195 height 20
type input "(206) 309-8891"
click at [360, 416] on link "(206) 799-1981" at bounding box center [363, 424] width 108 height 16
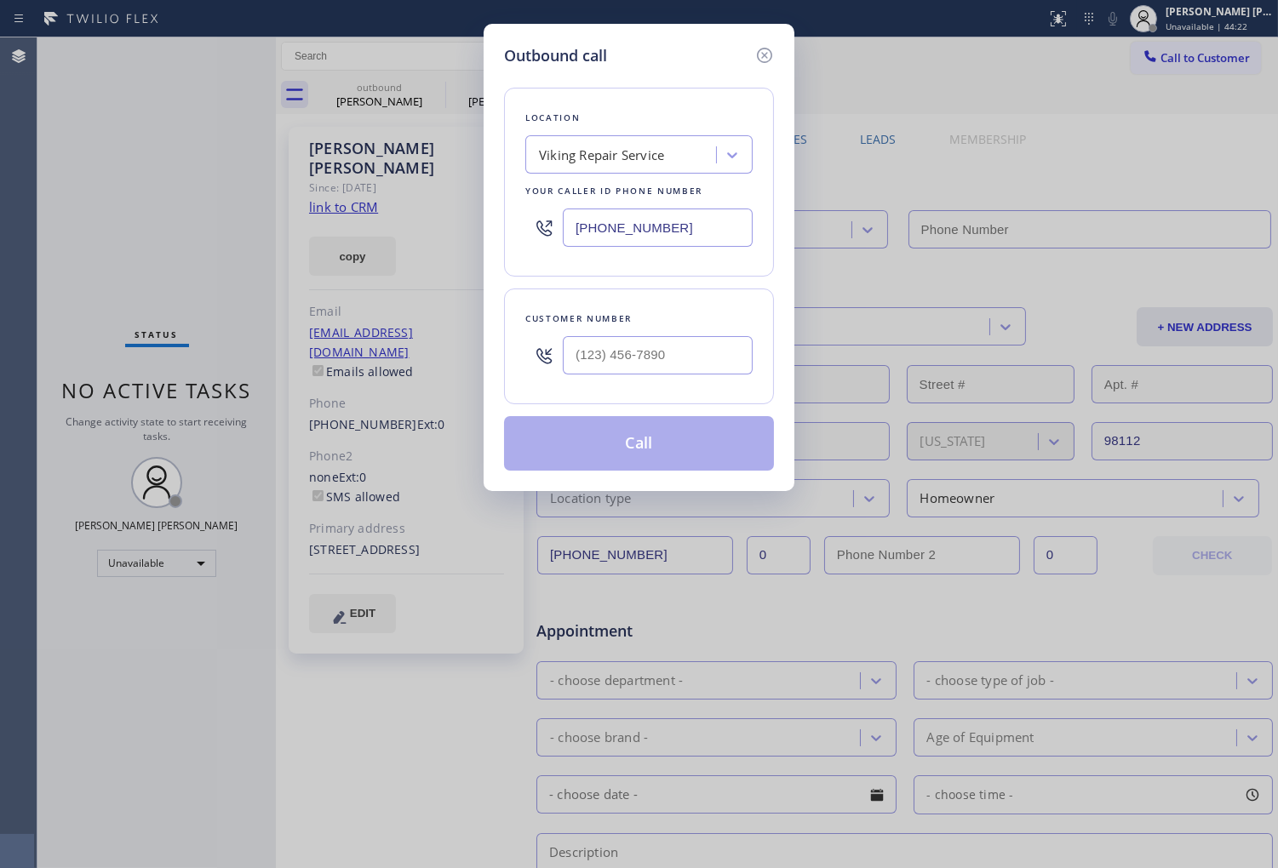
type input "(206) 309-8891"
type input "(206) 799-1981"
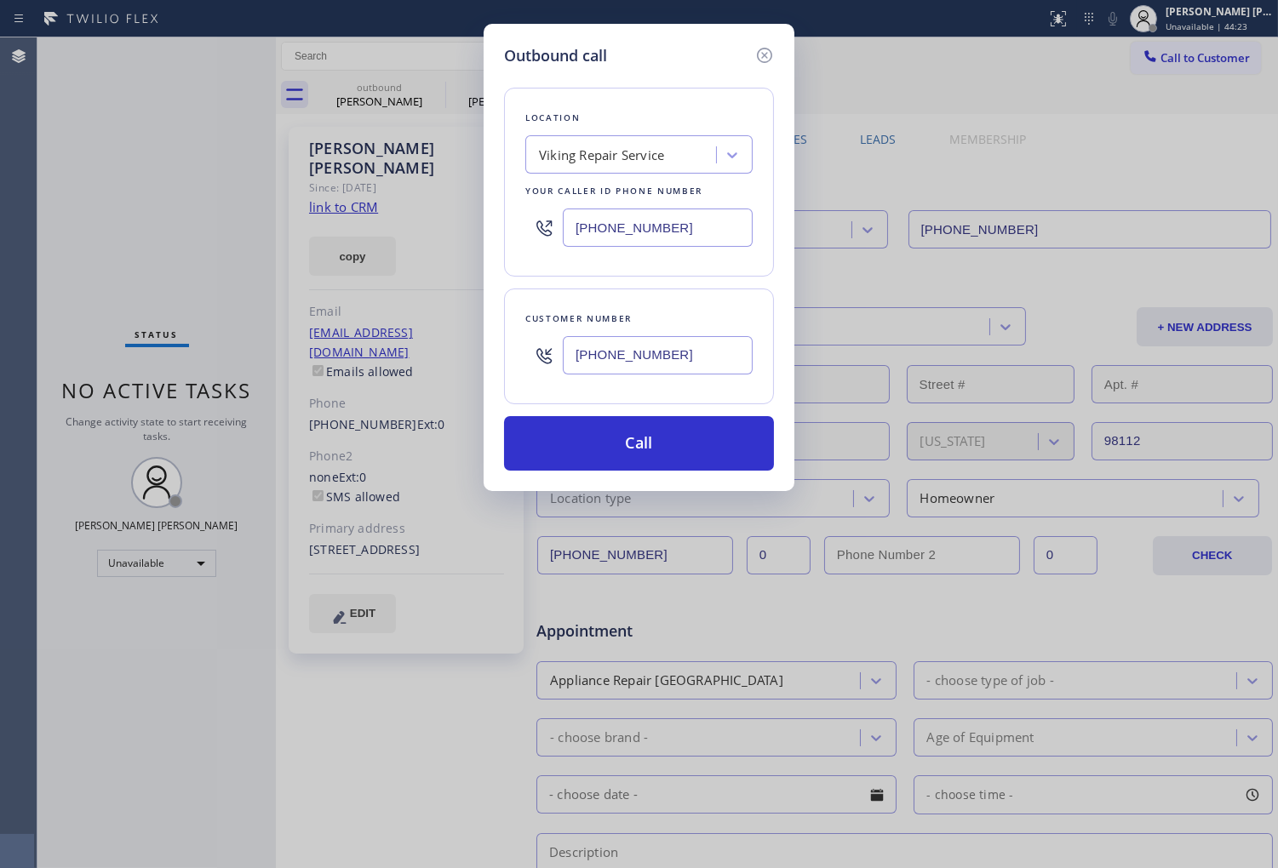
click at [647, 209] on input "(206) 309-8891" at bounding box center [658, 228] width 190 height 38
click at [641, 217] on input "(206) 309-8891" at bounding box center [658, 228] width 190 height 38
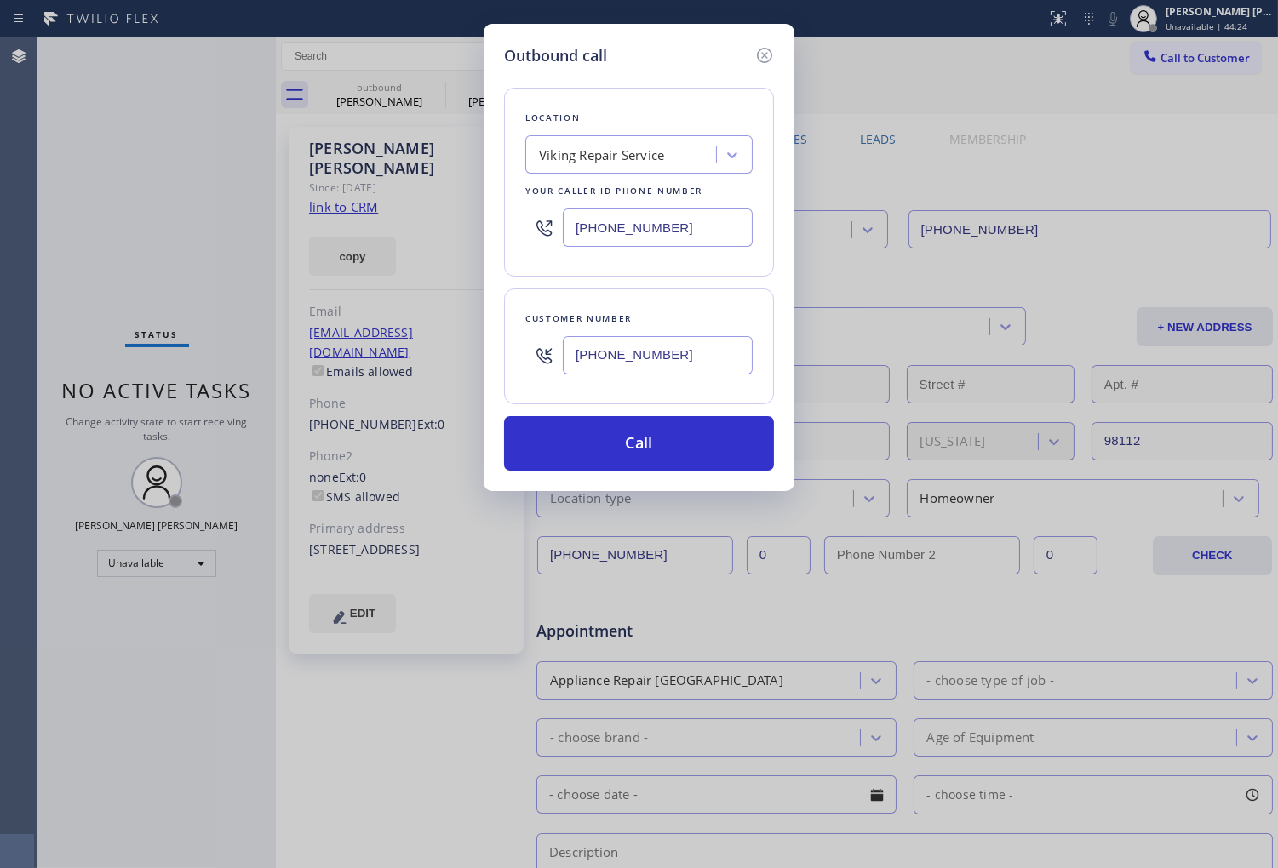
paste input "855) 731-4952"
type input "(855) 731-4952"
click at [715, 438] on button "Call" at bounding box center [639, 443] width 270 height 54
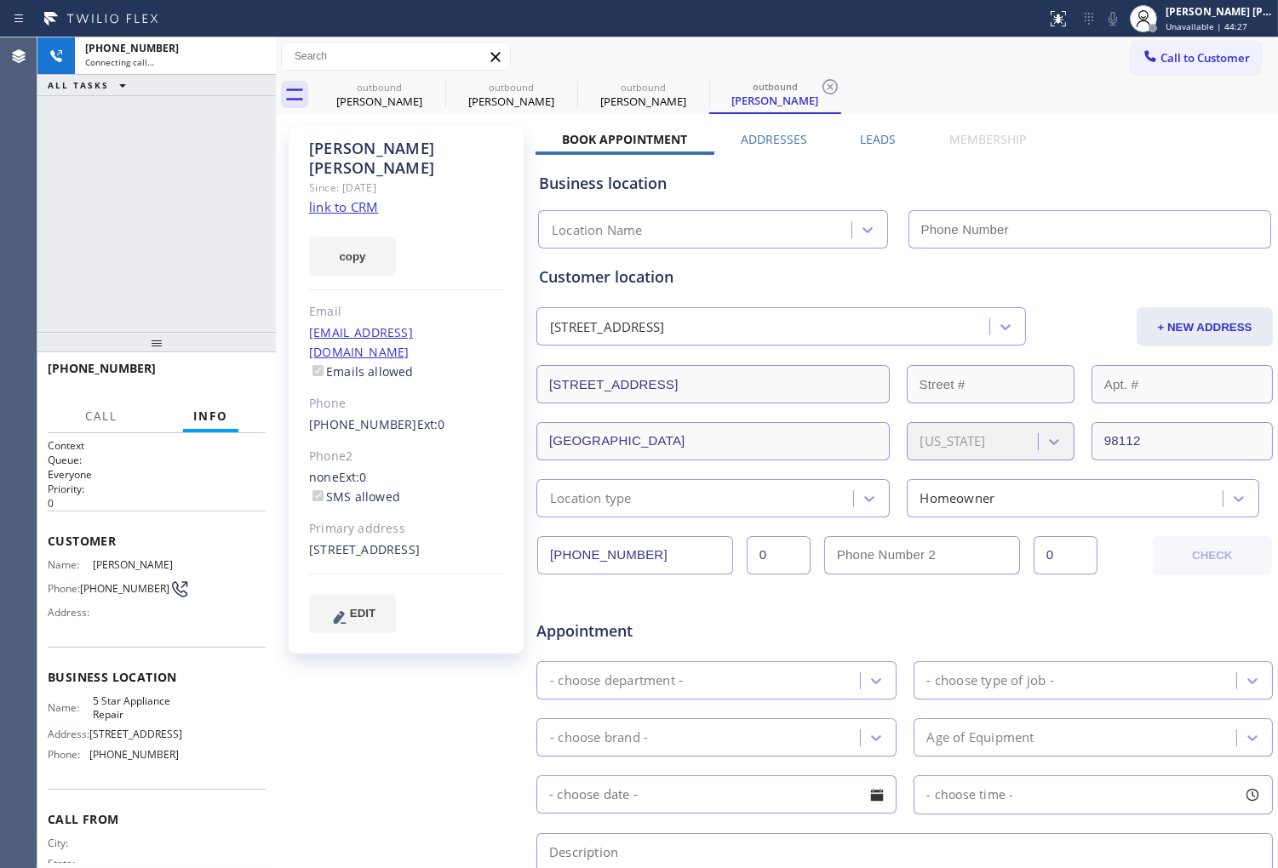
click at [384, 145] on div "outbound Judith Douglas outbound Judith Douglas outbound Judith Douglas outboun…" at bounding box center [777, 631] width 1002 height 1188
click at [384, 145] on div "Judith Douglas" at bounding box center [406, 158] width 195 height 39
type input "(855) 731-4952"
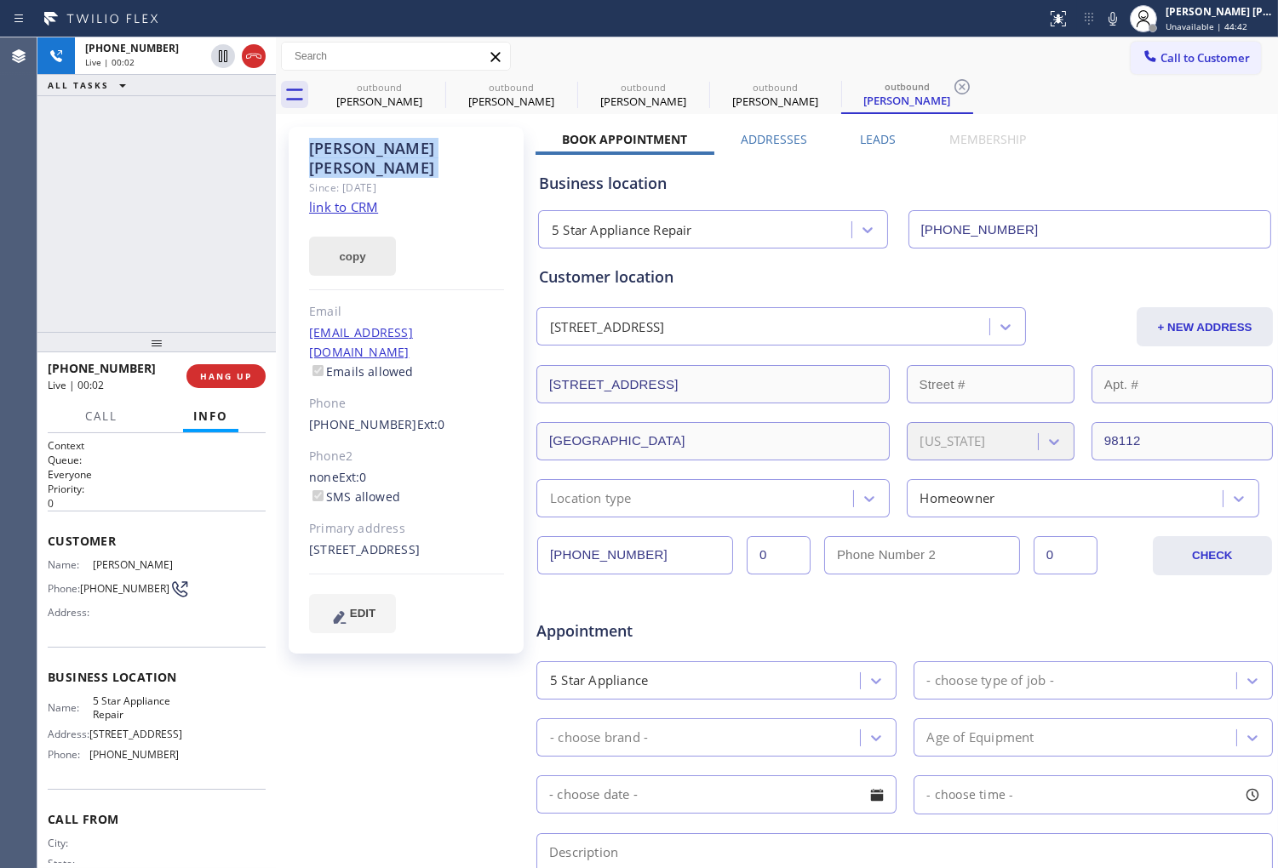
drag, startPoint x: 258, startPoint y: 49, endPoint x: 327, endPoint y: 219, distance: 182.9
click at [258, 49] on icon at bounding box center [253, 56] width 20 height 20
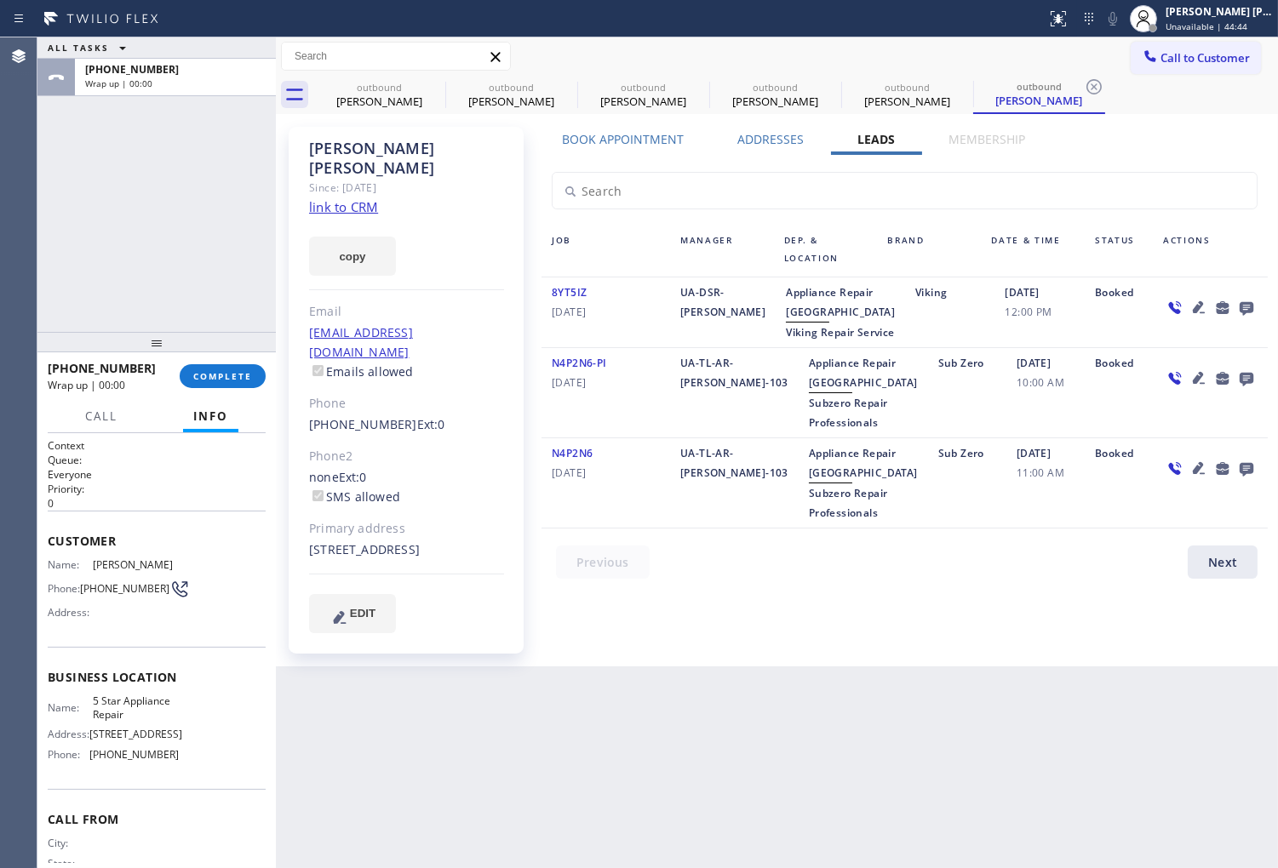
click at [1255, 307] on icon at bounding box center [1246, 307] width 20 height 21
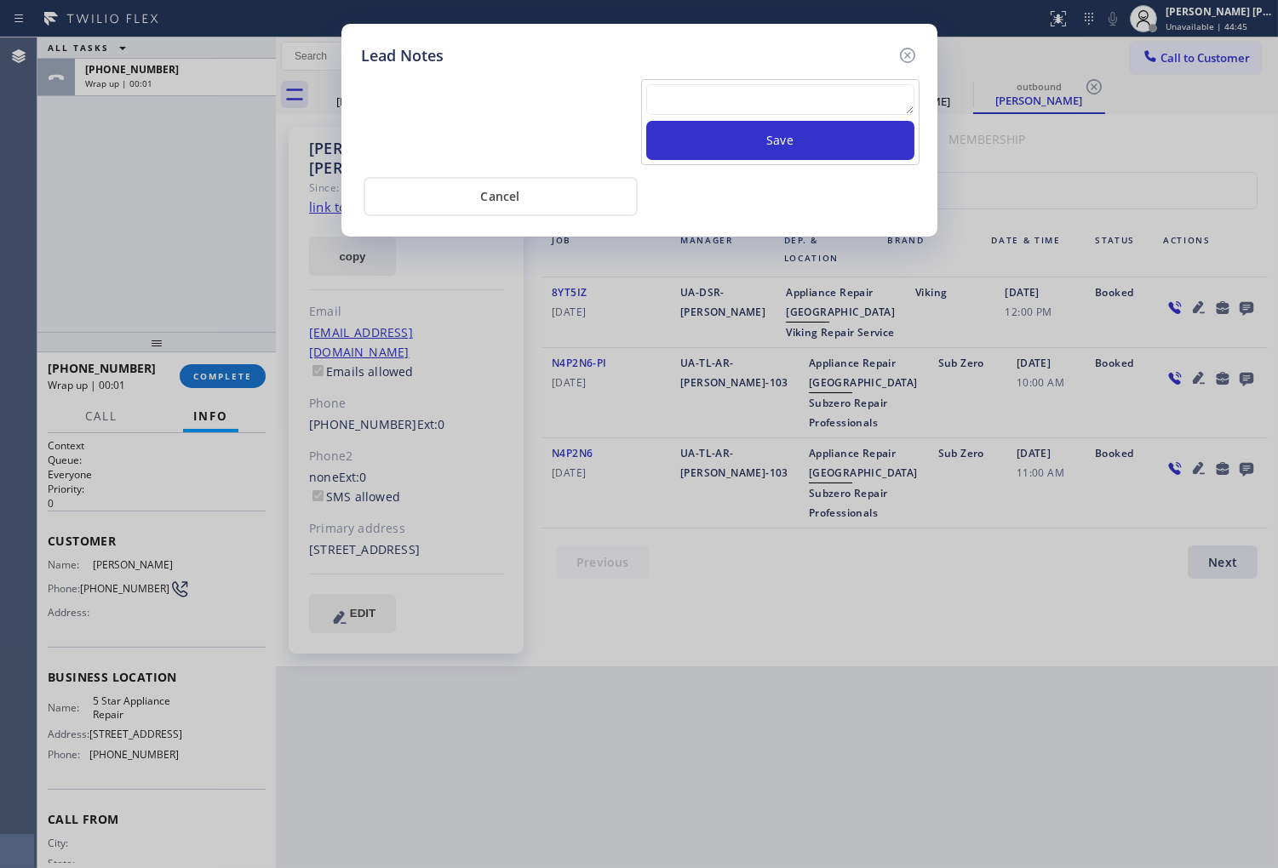
click at [868, 100] on textarea at bounding box center [780, 99] width 268 height 31
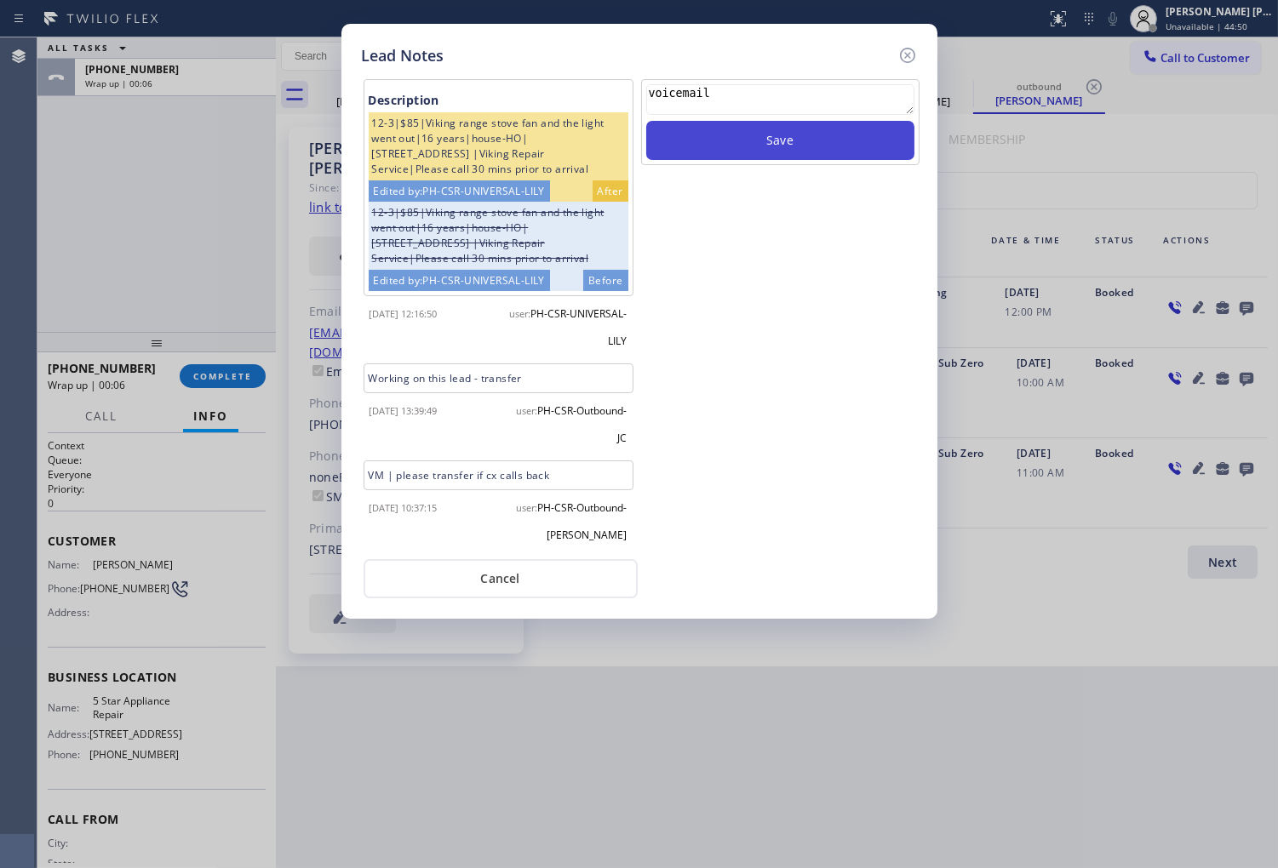
type textarea "voicemail"
click at [828, 128] on button "Save" at bounding box center [780, 140] width 268 height 39
click at [912, 54] on icon at bounding box center [907, 55] width 20 height 20
click at [912, 54] on div "Call to Customer Outbound call Location Search location Your caller id phone nu…" at bounding box center [777, 57] width 1002 height 30
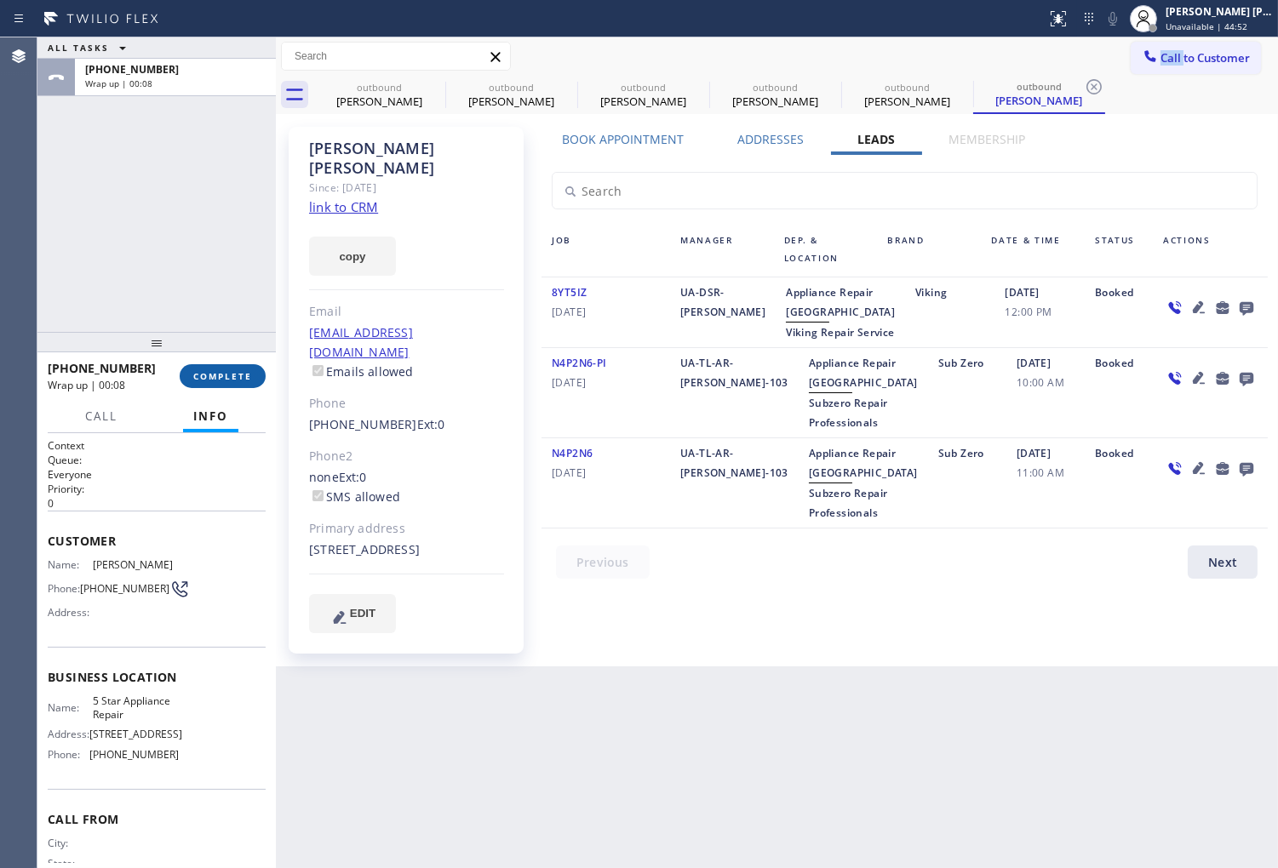
click at [238, 370] on span "COMPLETE" at bounding box center [222, 376] width 59 height 12
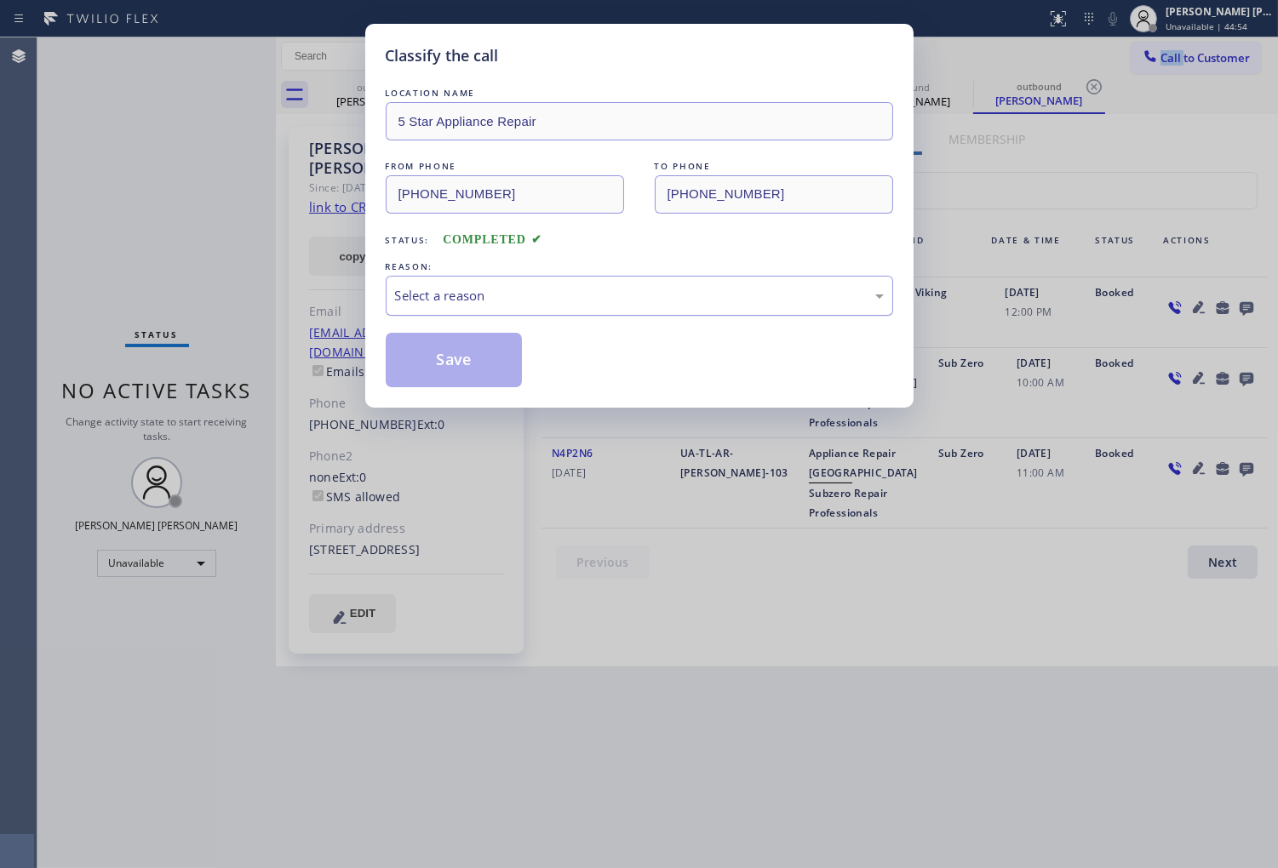
click at [548, 295] on div "Select a reason" at bounding box center [639, 296] width 489 height 20
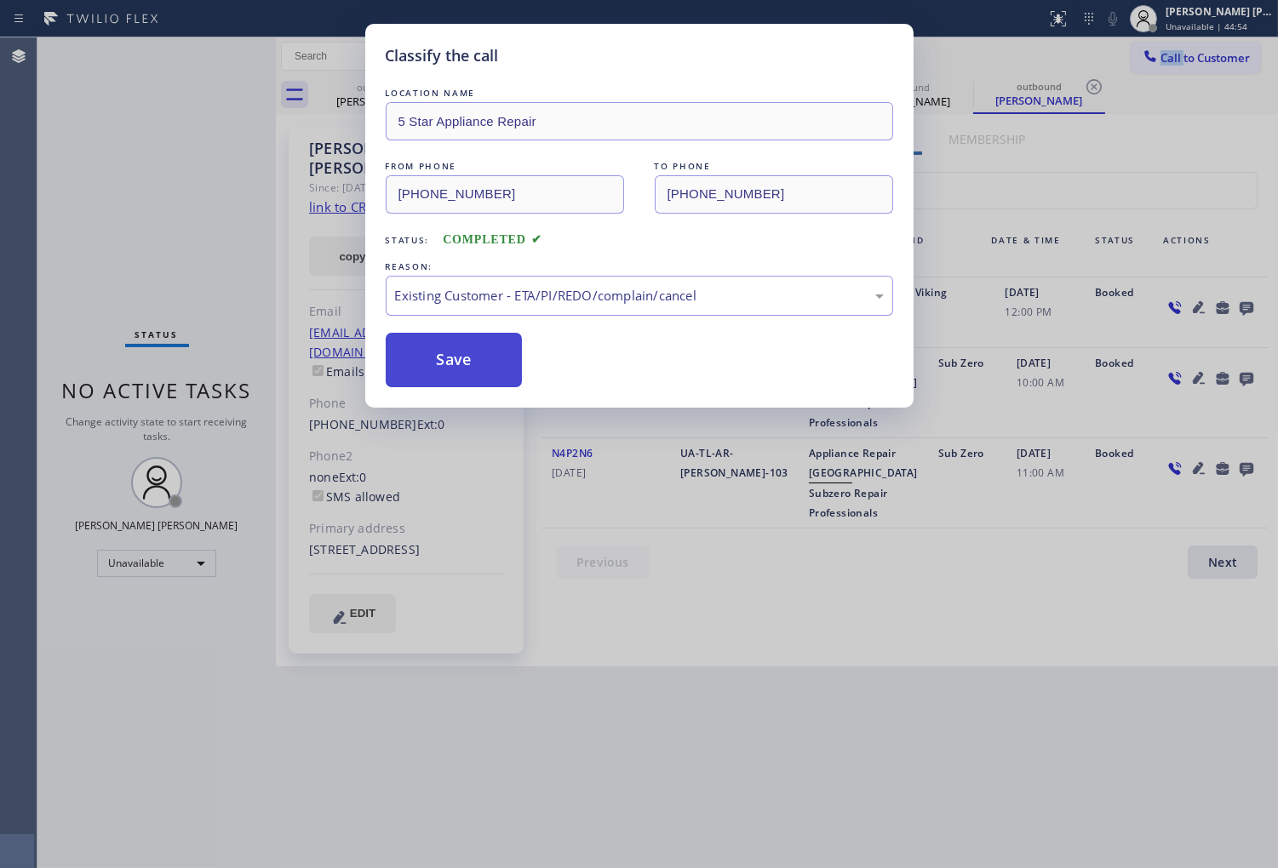
click at [406, 359] on button "Save" at bounding box center [454, 360] width 137 height 54
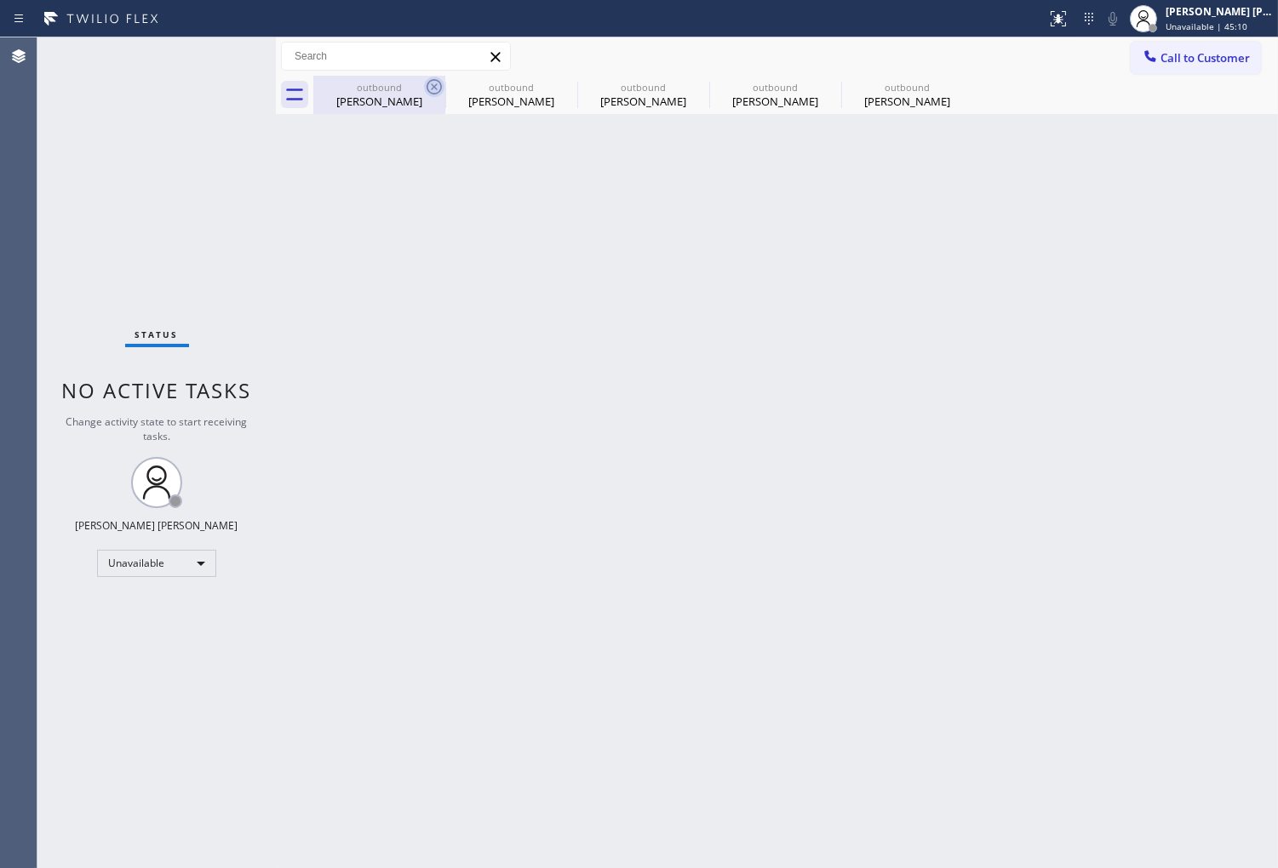
click at [432, 88] on icon at bounding box center [433, 86] width 15 height 15
click at [0, 0] on icon at bounding box center [0, 0] width 0 height 0
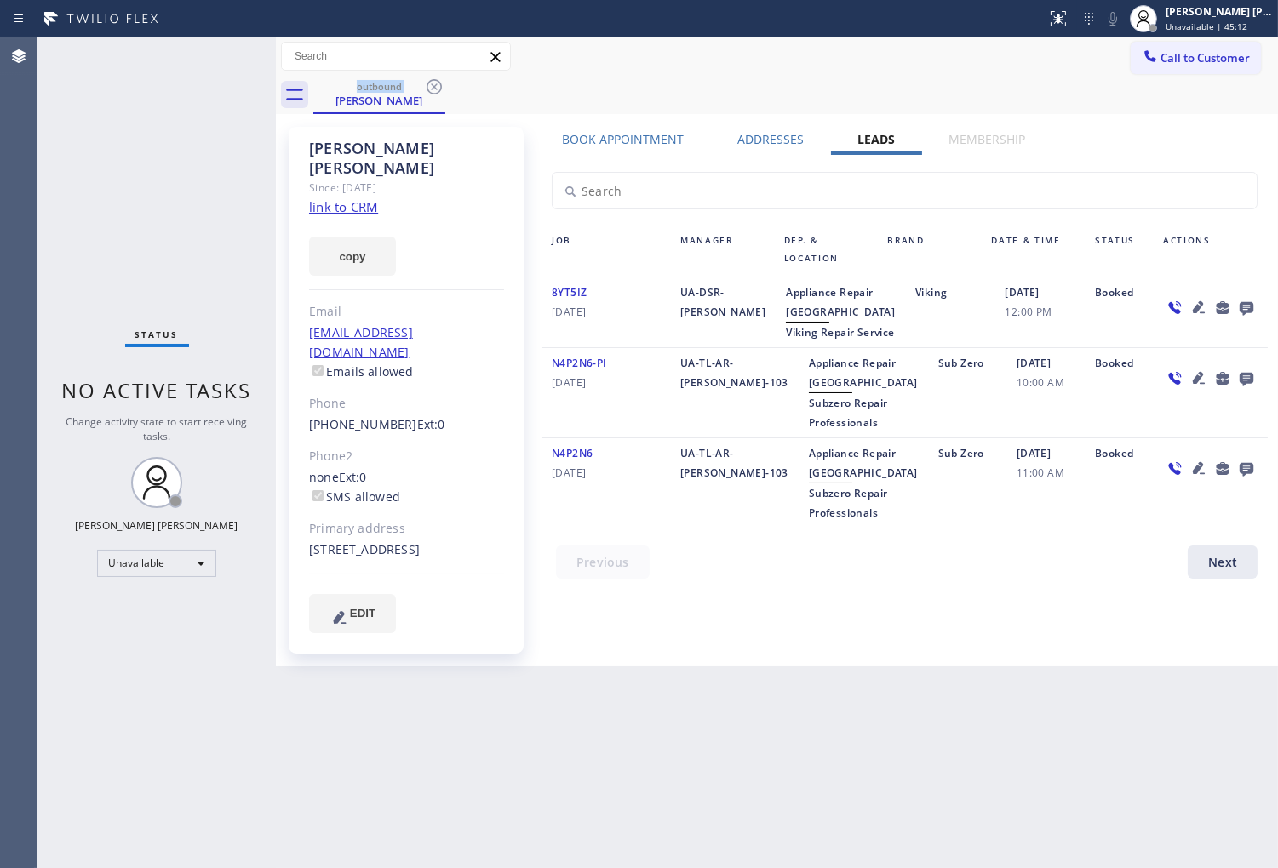
click at [432, 88] on icon at bounding box center [433, 86] width 15 height 15
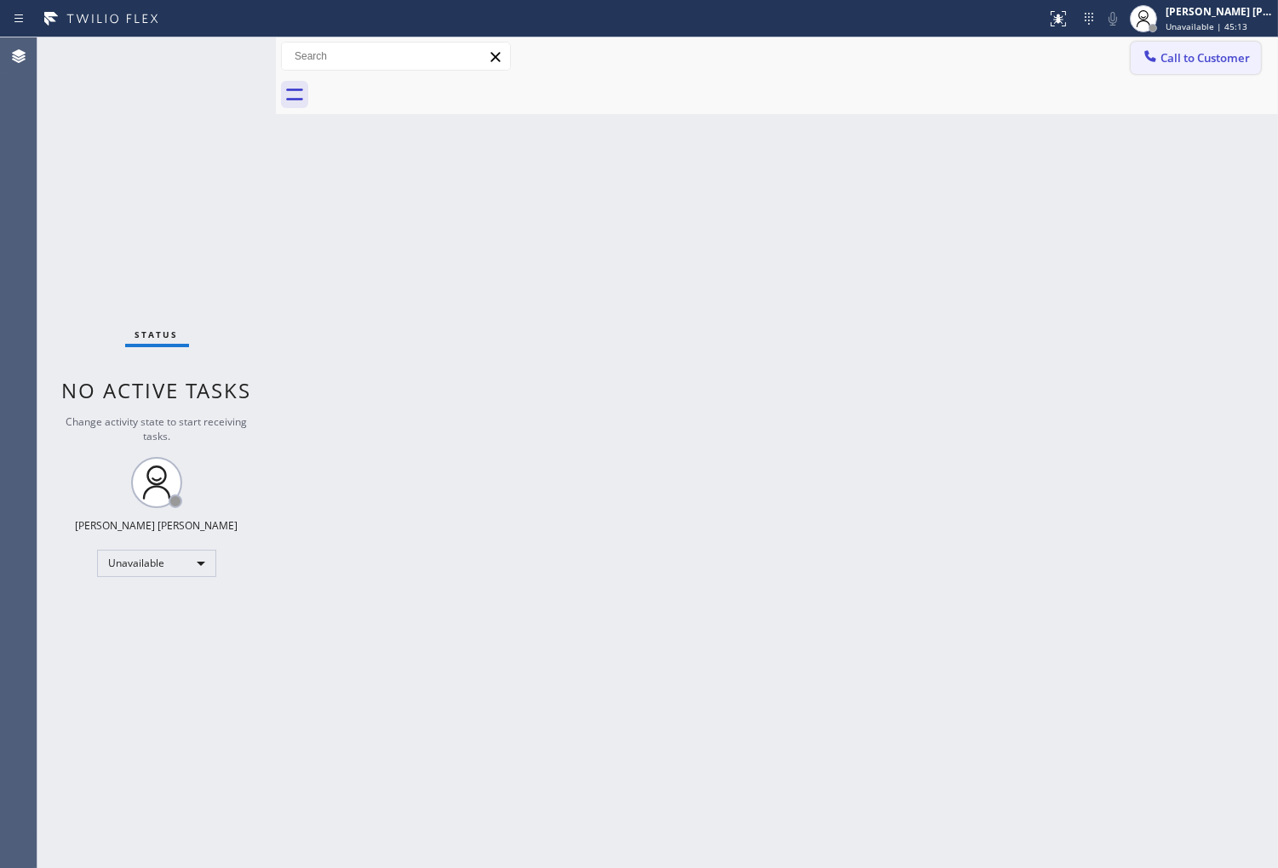
click at [1195, 71] on button "Call to Customer" at bounding box center [1195, 58] width 130 height 32
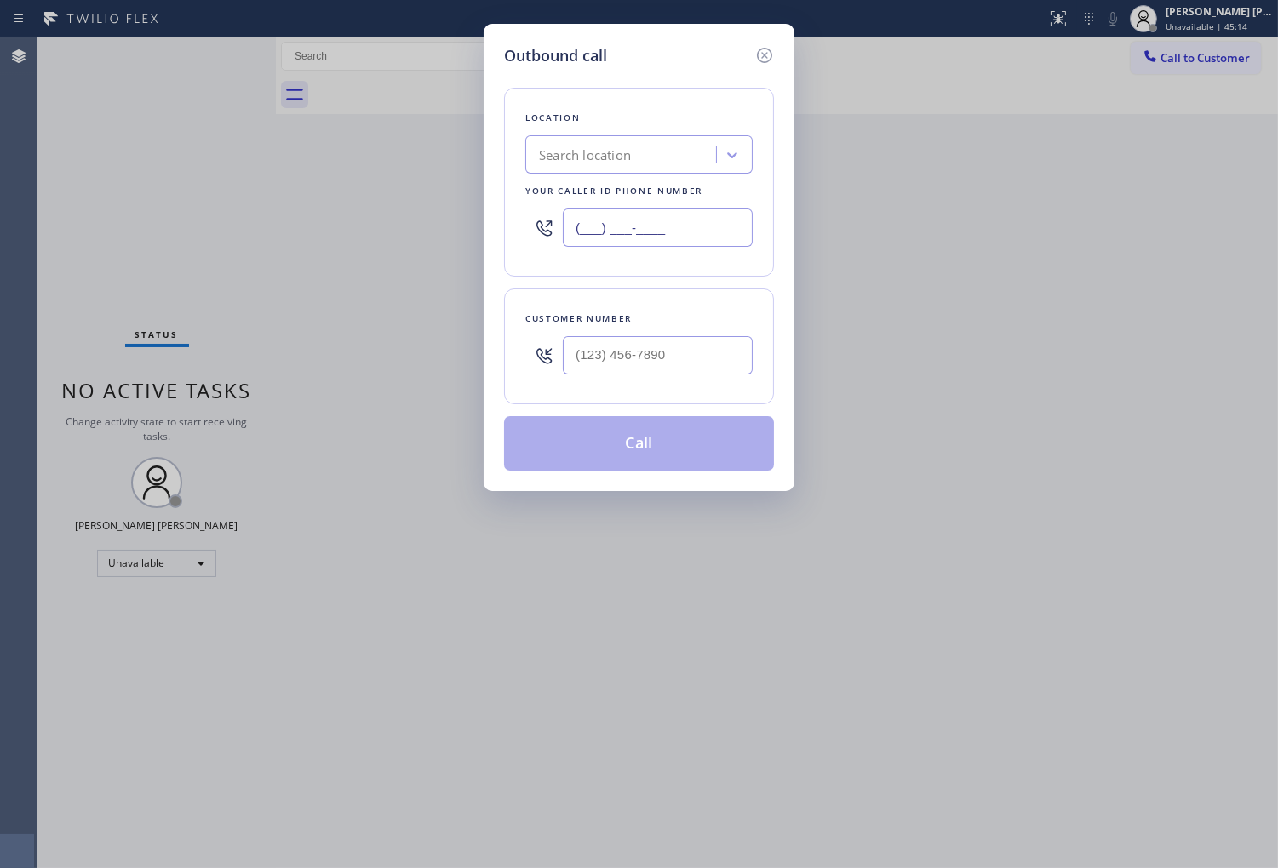
click at [590, 231] on input "(___) ___-____" at bounding box center [658, 228] width 190 height 38
paste input "949) 239-0453"
click at [598, 228] on input "(949) 239-0453" at bounding box center [658, 228] width 190 height 38
type input "(949) 239-0453"
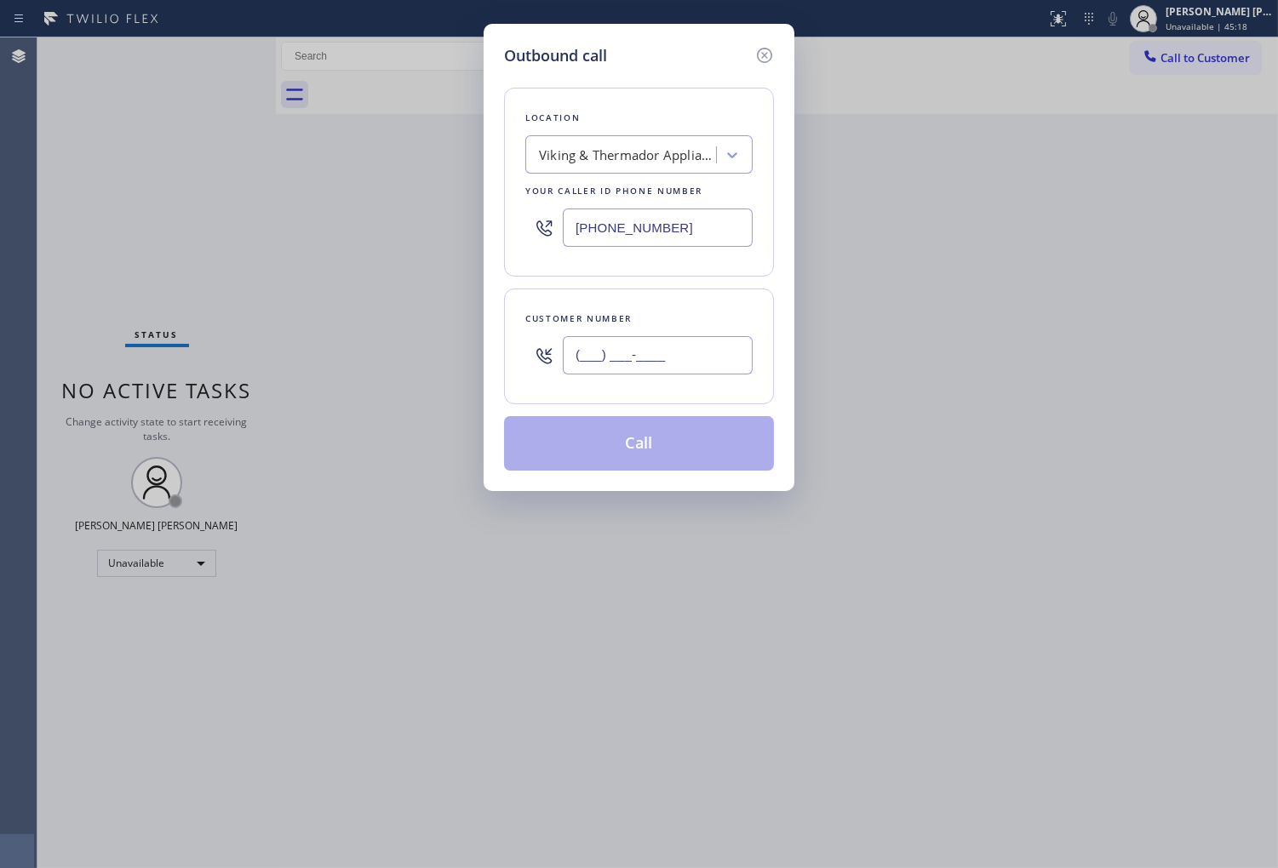
click at [669, 363] on input "(___) ___-____" at bounding box center [658, 355] width 190 height 38
paste input "949) 466-8331"
type input "(949) 466-8331"
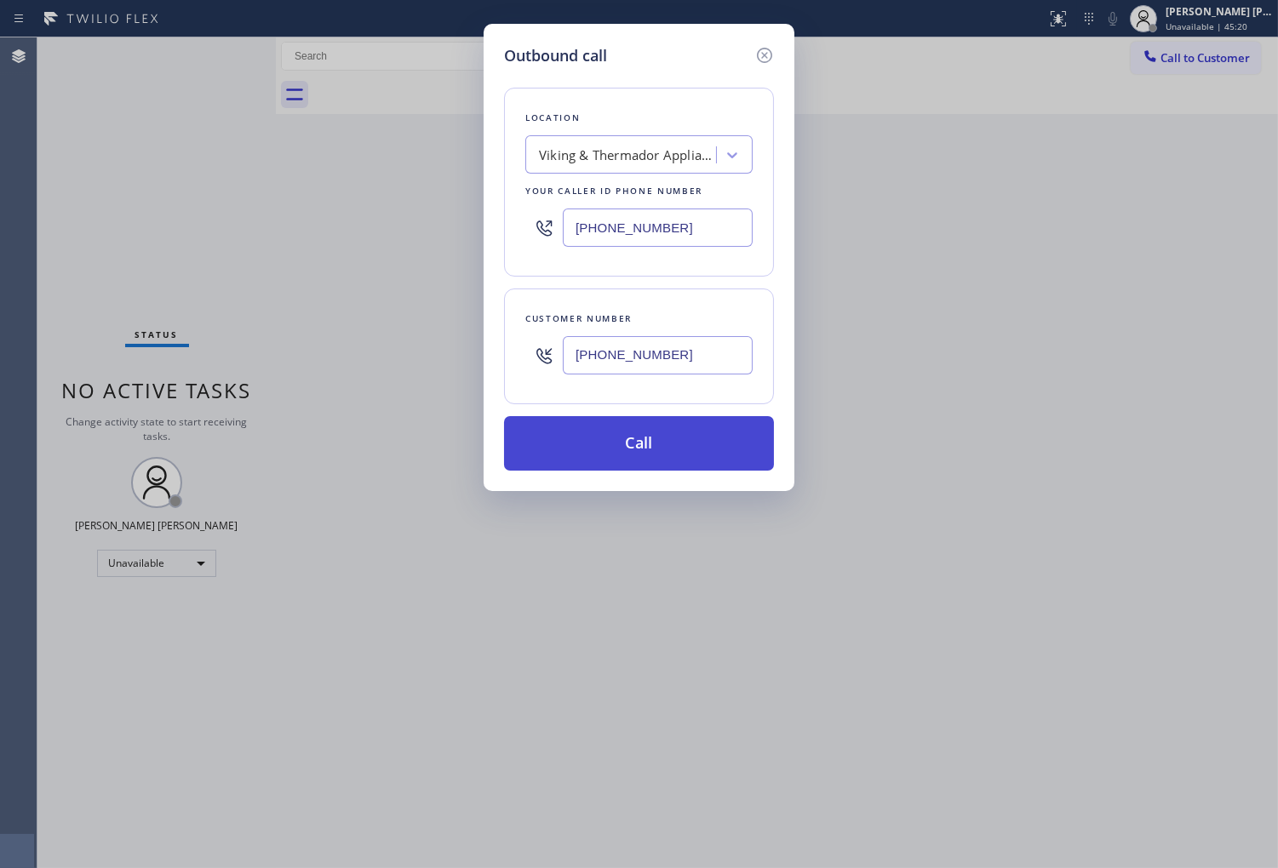
click at [651, 455] on button "Call" at bounding box center [639, 443] width 270 height 54
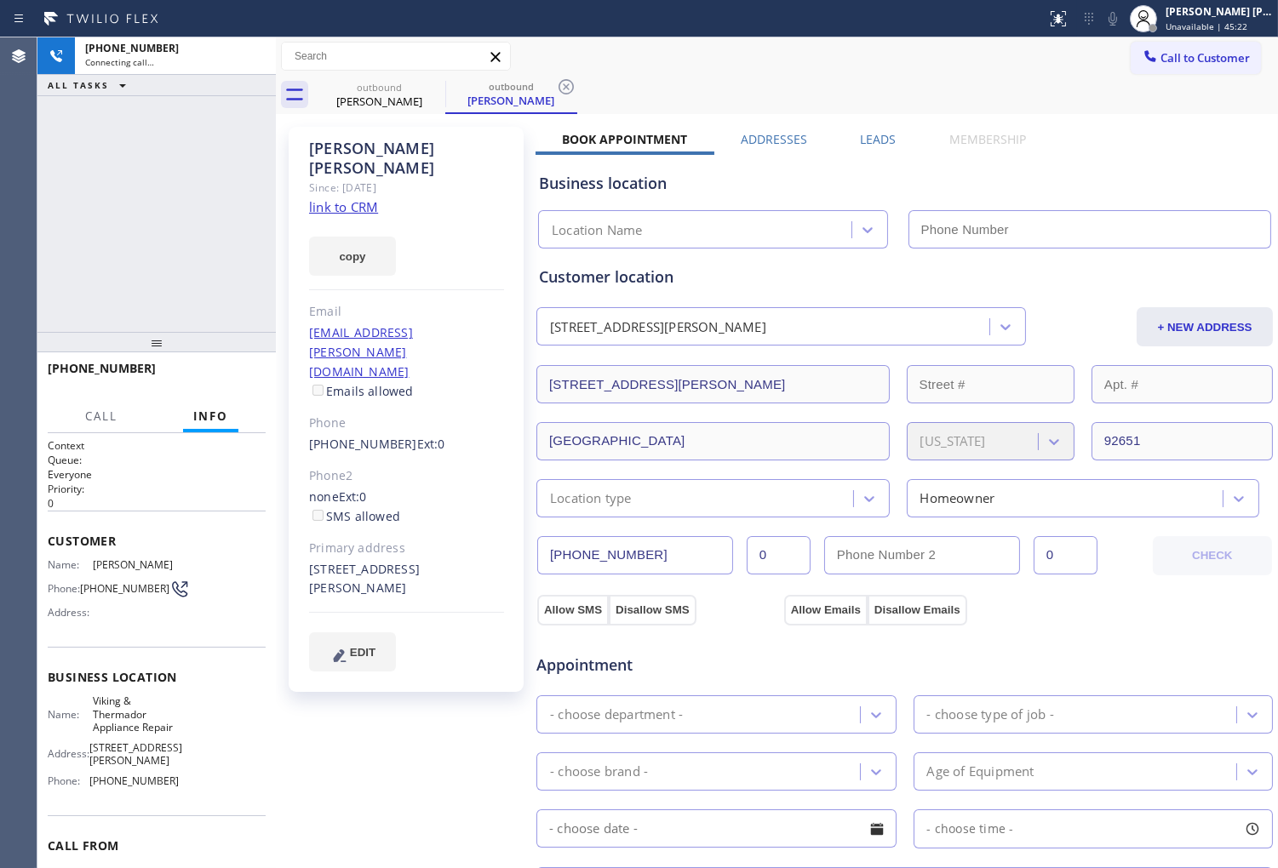
drag, startPoint x: 669, startPoint y: 275, endPoint x: 363, endPoint y: 150, distance: 331.0
click at [363, 150] on div "Gail Earley" at bounding box center [406, 158] width 195 height 39
drag, startPoint x: 83, startPoint y: 157, endPoint x: 662, endPoint y: 546, distance: 697.4
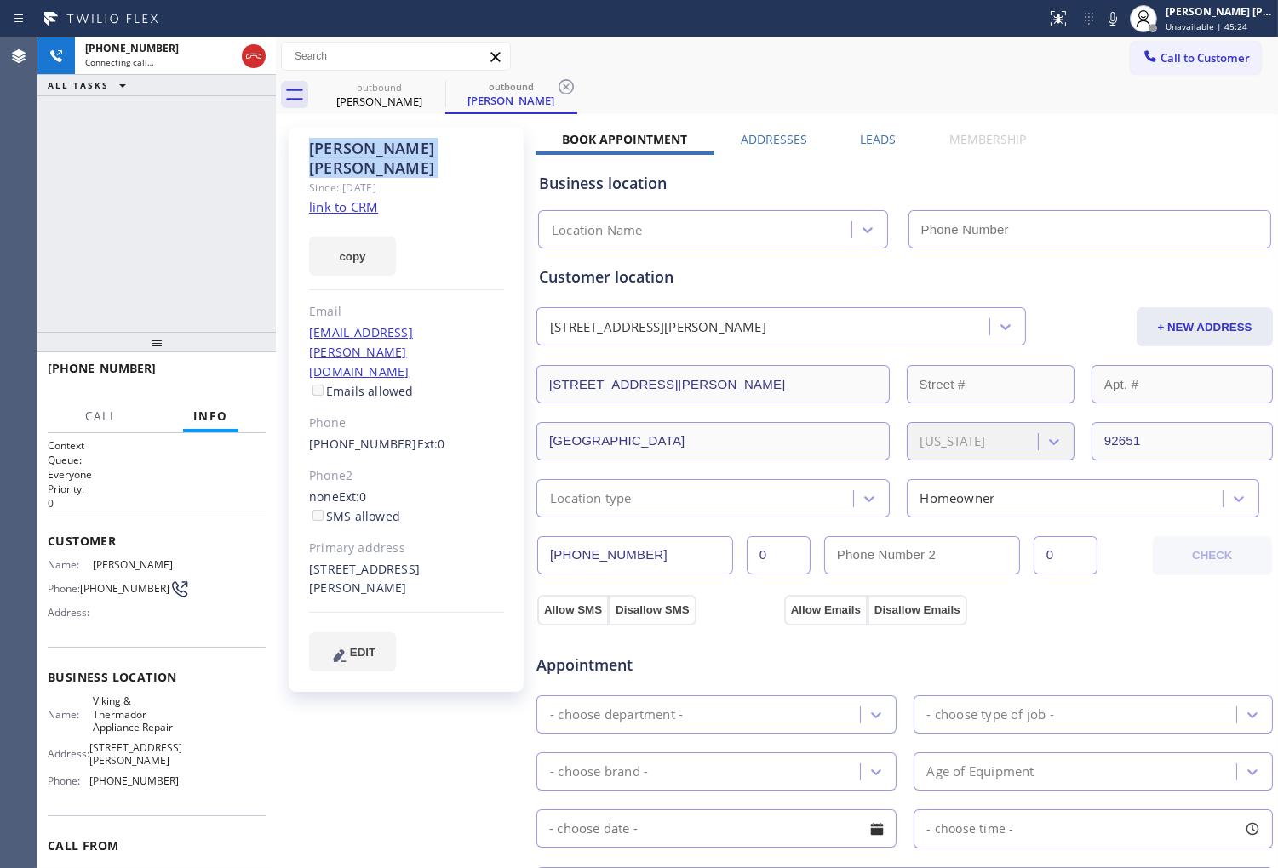
click at [83, 157] on div "+19494668331 Connecting call… ALL TASKS ALL TASKS ACTIVE TASKS TASKS IN WRAP UP" at bounding box center [156, 184] width 238 height 295
type input "(949) 239-0453"
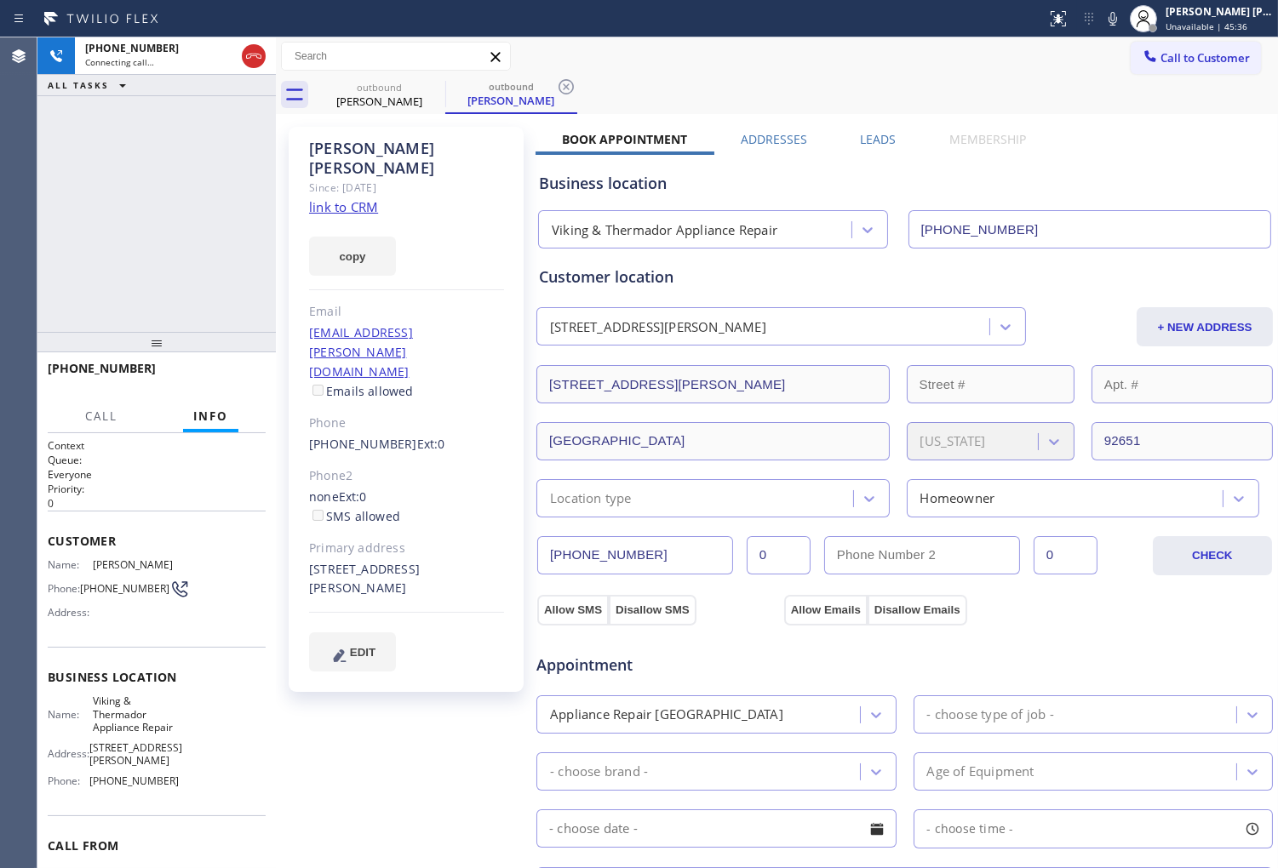
click at [3, 245] on div "Agent Desktop" at bounding box center [18, 452] width 37 height 831
click at [352, 149] on div "Gail Earley" at bounding box center [406, 158] width 195 height 39
click at [122, 228] on div "+19494668331 Live | 00:01 ALL TASKS ALL TASKS ACTIVE TASKS TASKS IN WRAP UP" at bounding box center [156, 184] width 238 height 295
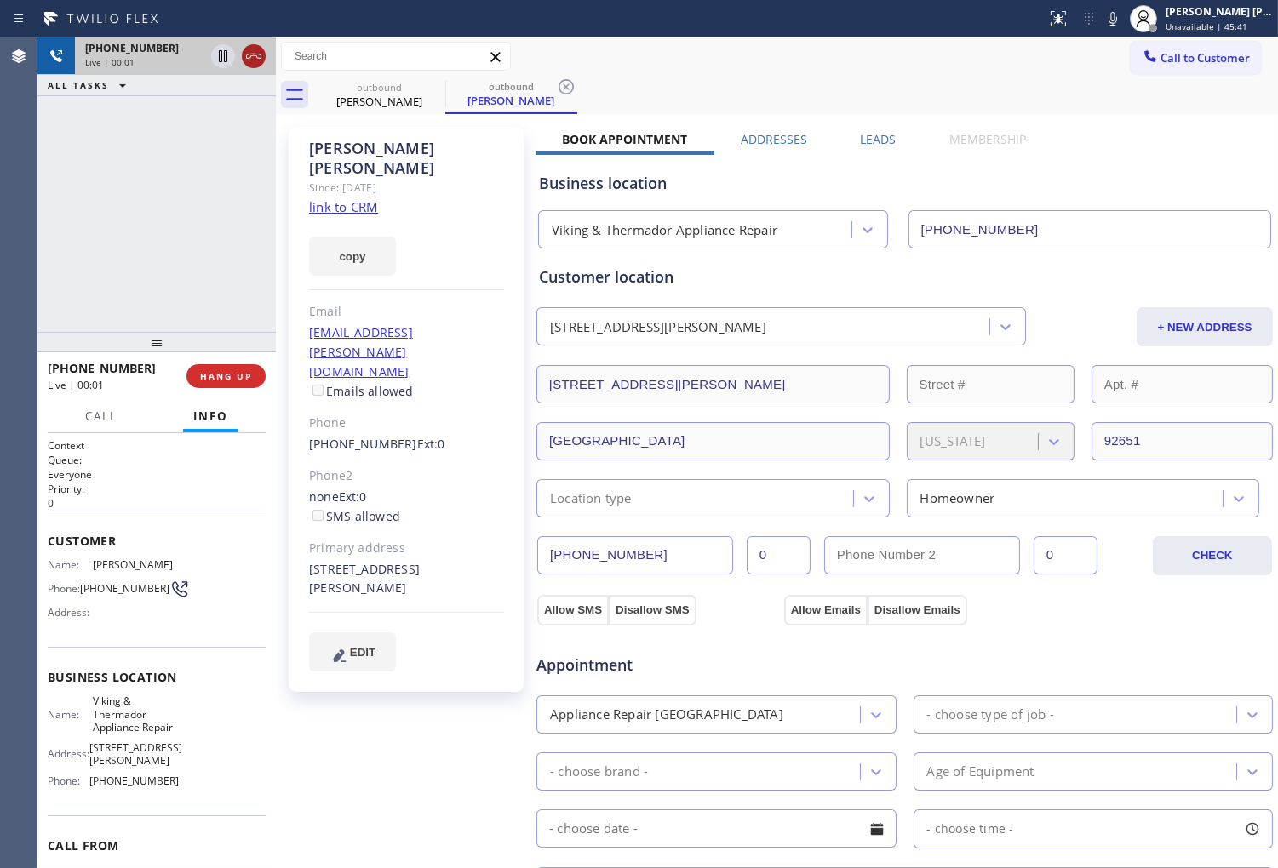
click at [265, 56] on div at bounding box center [254, 56] width 24 height 20
drag, startPoint x: 265, startPoint y: 56, endPoint x: 891, endPoint y: 137, distance: 631.7
click at [265, 56] on div at bounding box center [254, 56] width 24 height 20
click at [891, 137] on div "Leads" at bounding box center [877, 143] width 89 height 24
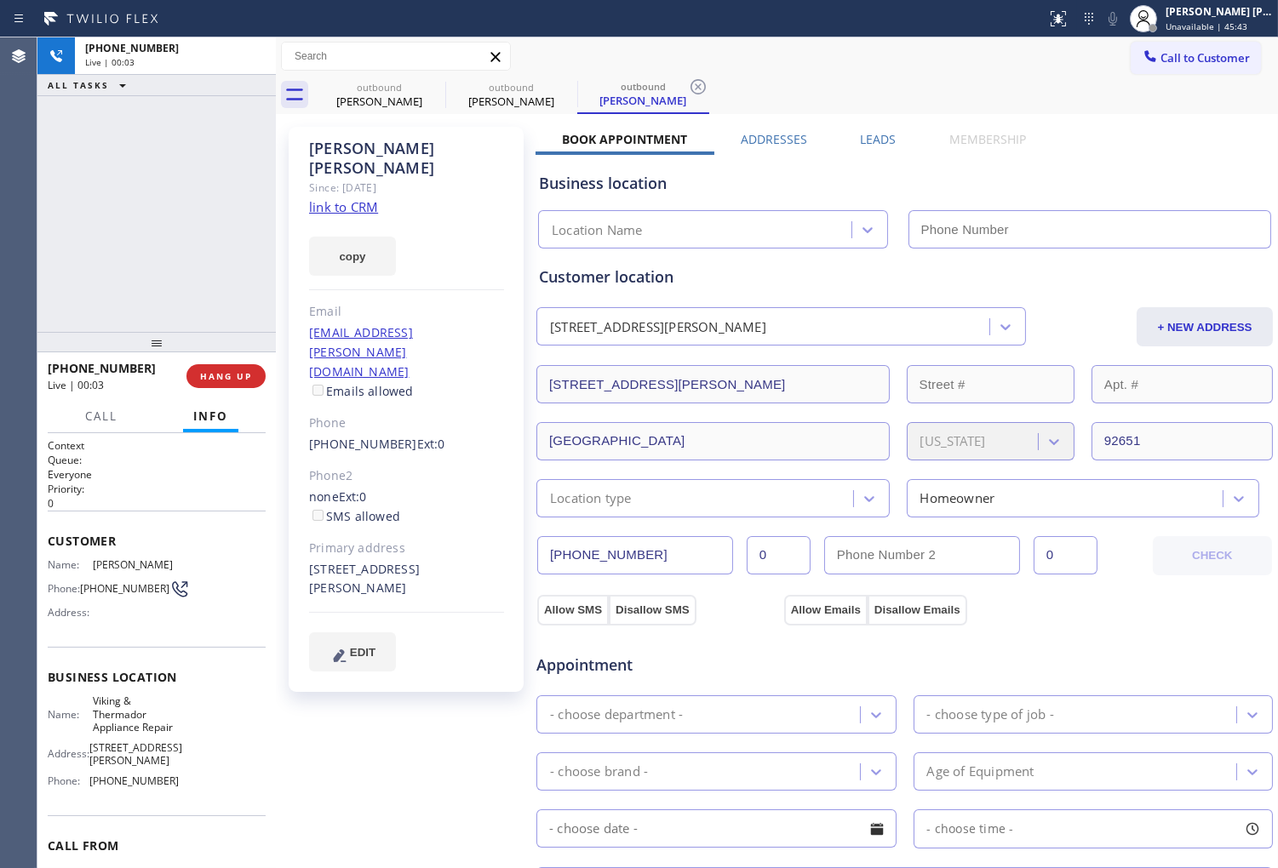
click at [1254, 307] on button "+ NEW ADDRESS" at bounding box center [1204, 326] width 136 height 39
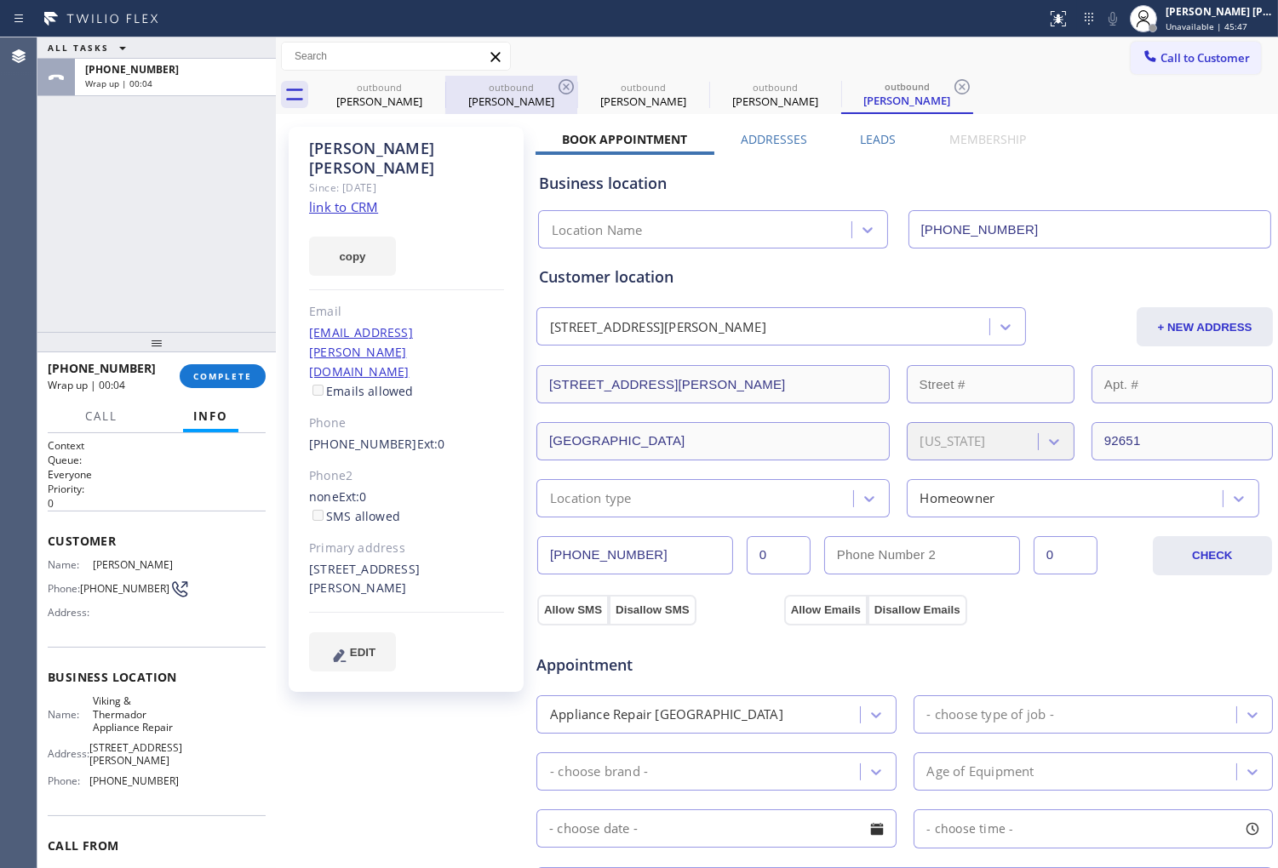
click at [563, 83] on icon at bounding box center [566, 87] width 20 height 20
click at [0, 0] on icon at bounding box center [0, 0] width 0 height 0
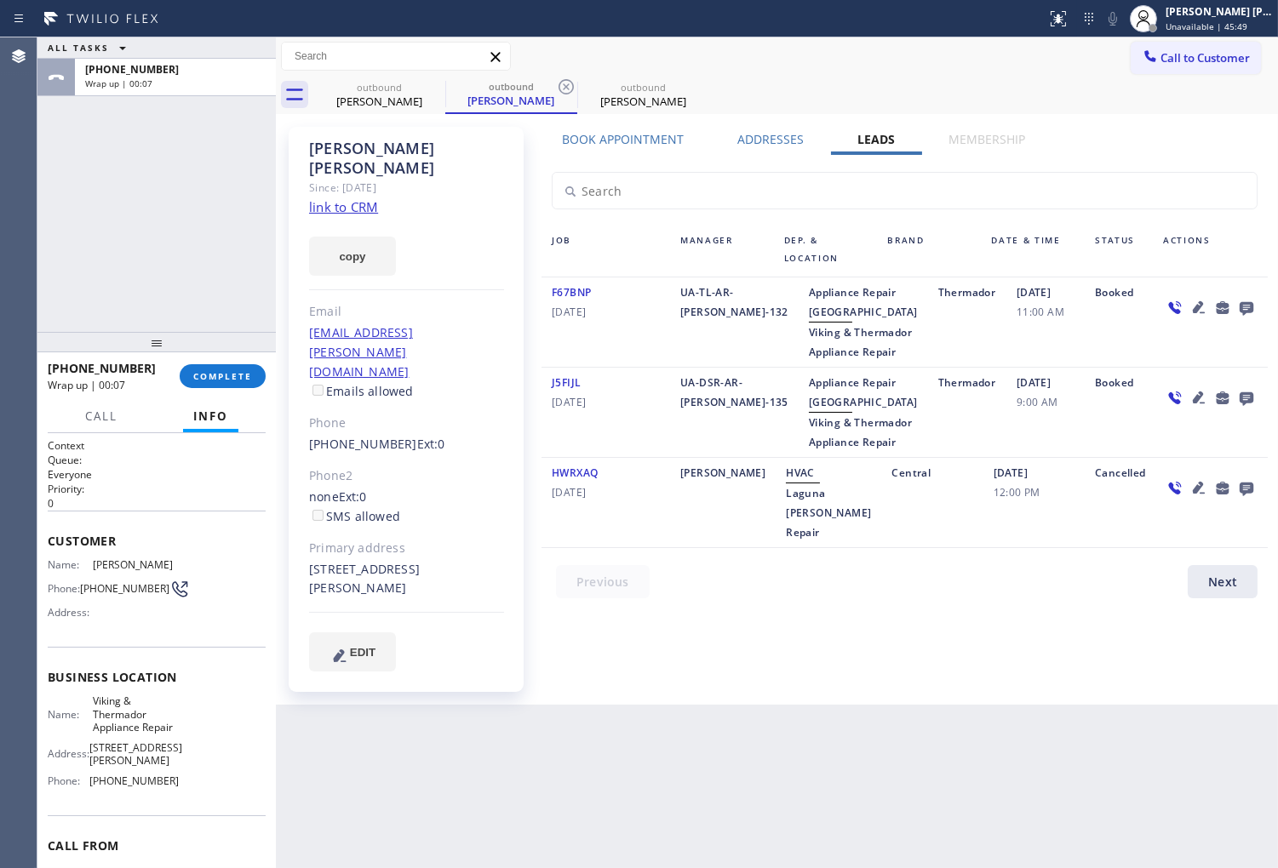
click at [1246, 306] on icon at bounding box center [1246, 307] width 20 height 21
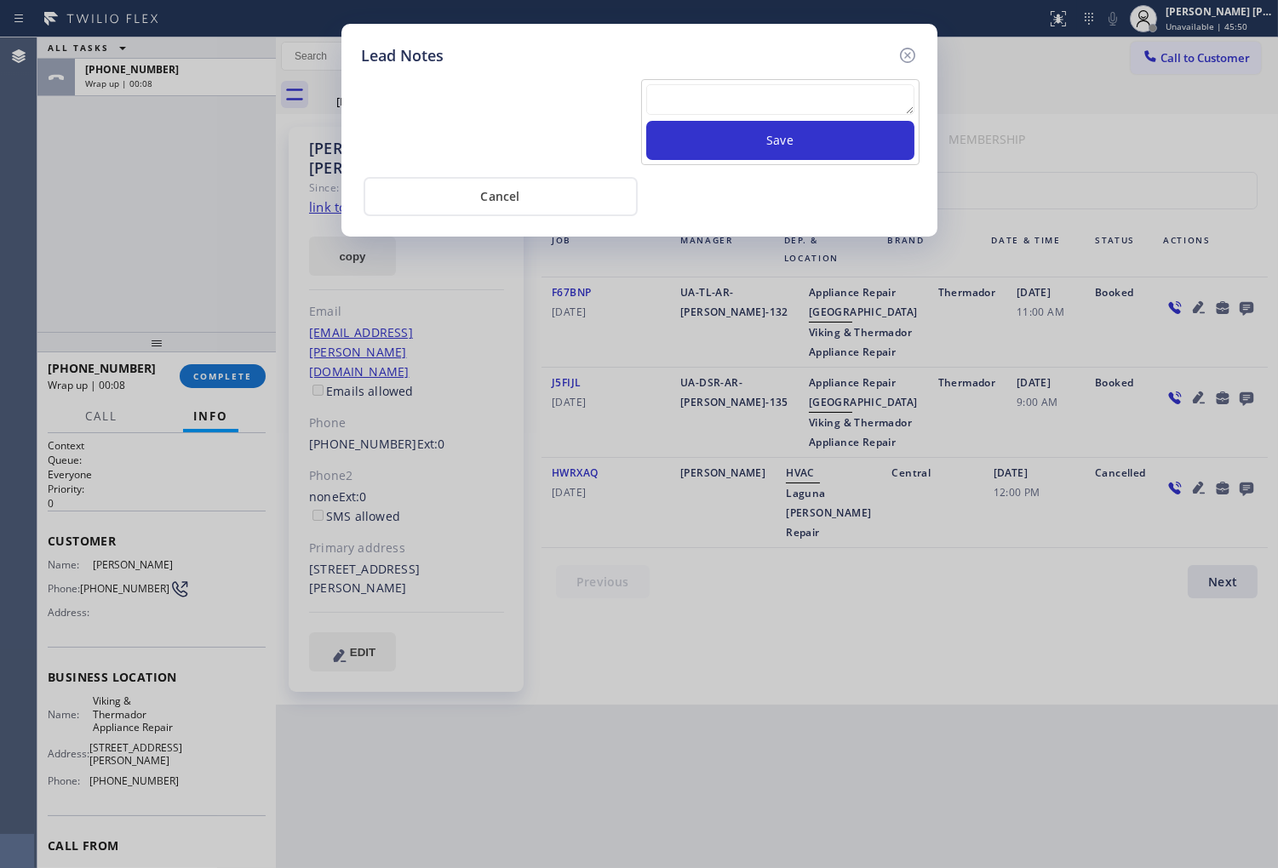
click at [797, 74] on div "Save Cancel" at bounding box center [639, 141] width 555 height 149
click at [794, 100] on textarea at bounding box center [780, 99] width 268 height 31
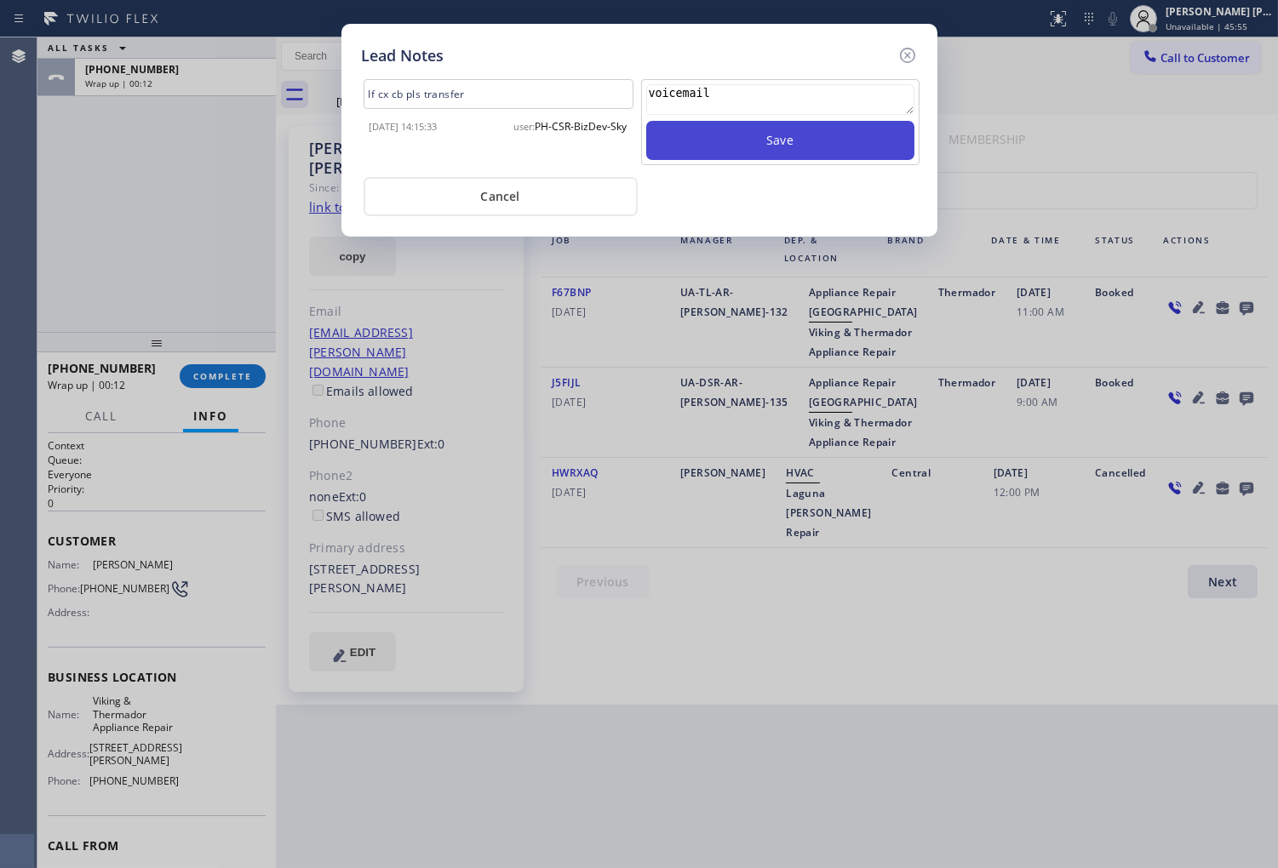
drag, startPoint x: 800, startPoint y: 111, endPoint x: 794, endPoint y: 133, distance: 22.9
click at [800, 112] on textarea "voicemail" at bounding box center [780, 99] width 268 height 31
type textarea "voicemail"
click at [790, 155] on button "Save" at bounding box center [780, 140] width 268 height 39
click at [901, 58] on icon at bounding box center [906, 55] width 15 height 15
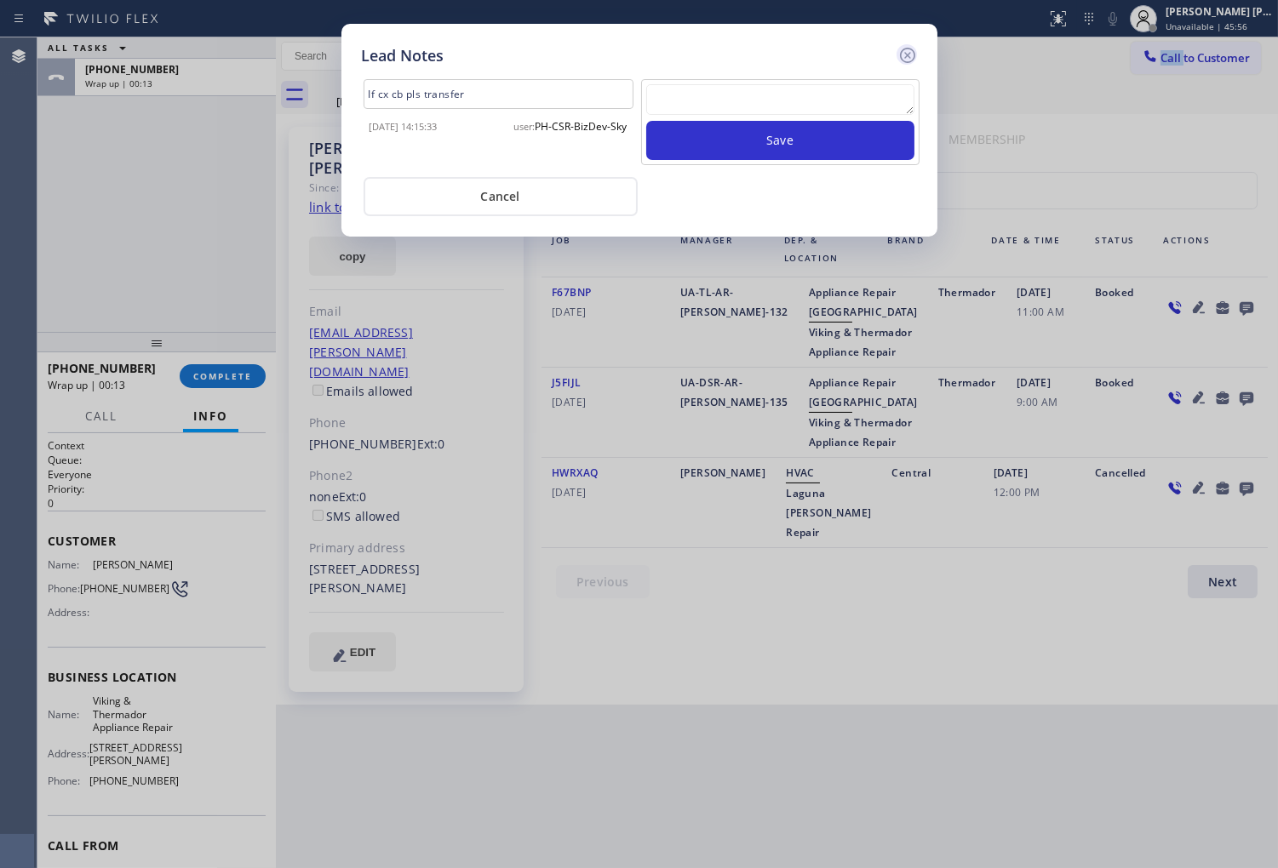
click at [901, 58] on div "Call to Customer Outbound call Location Viking & Thermador Appliance Repair You…" at bounding box center [777, 57] width 1002 height 30
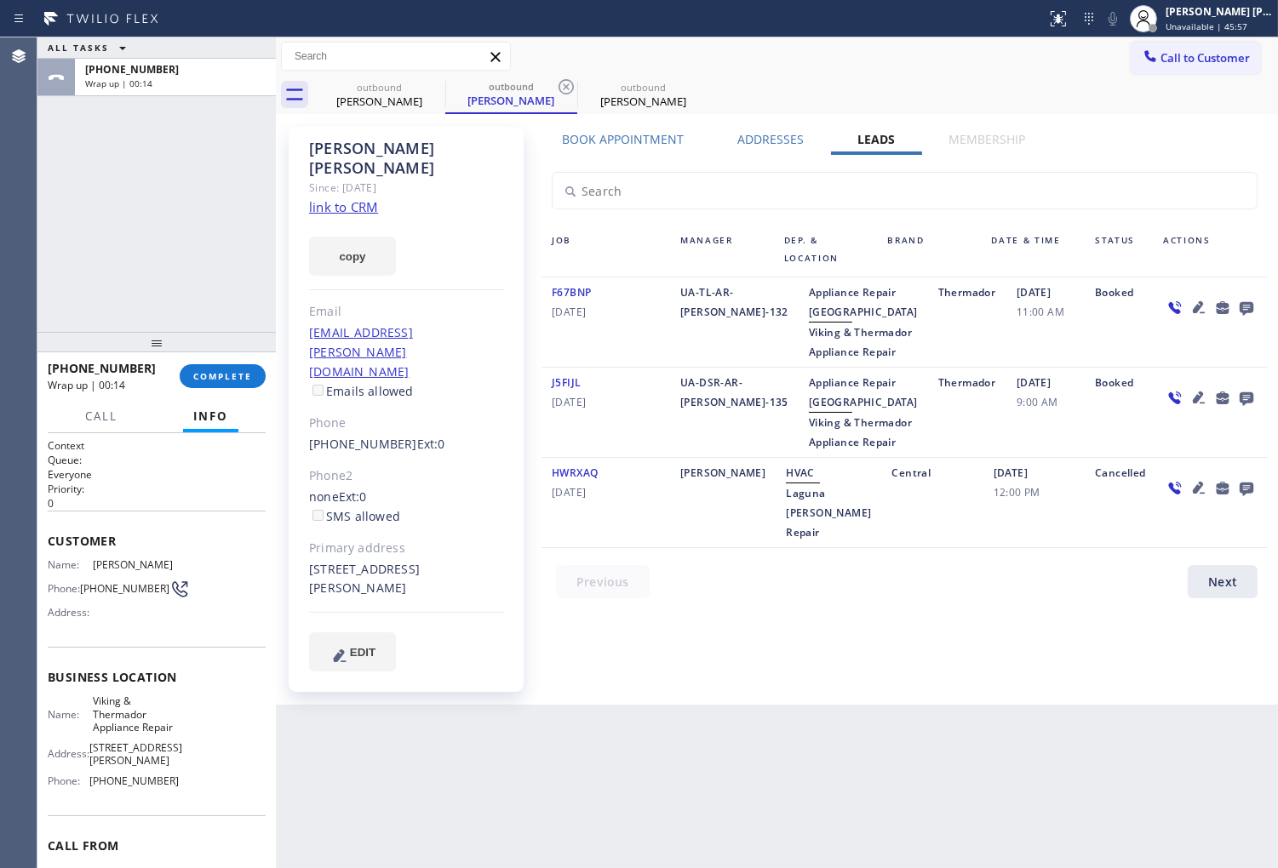
click at [238, 361] on div "+19494668331 Wrap up | 00:14 COMPLETE" at bounding box center [157, 376] width 218 height 44
click at [218, 386] on button "COMPLETE" at bounding box center [223, 376] width 86 height 24
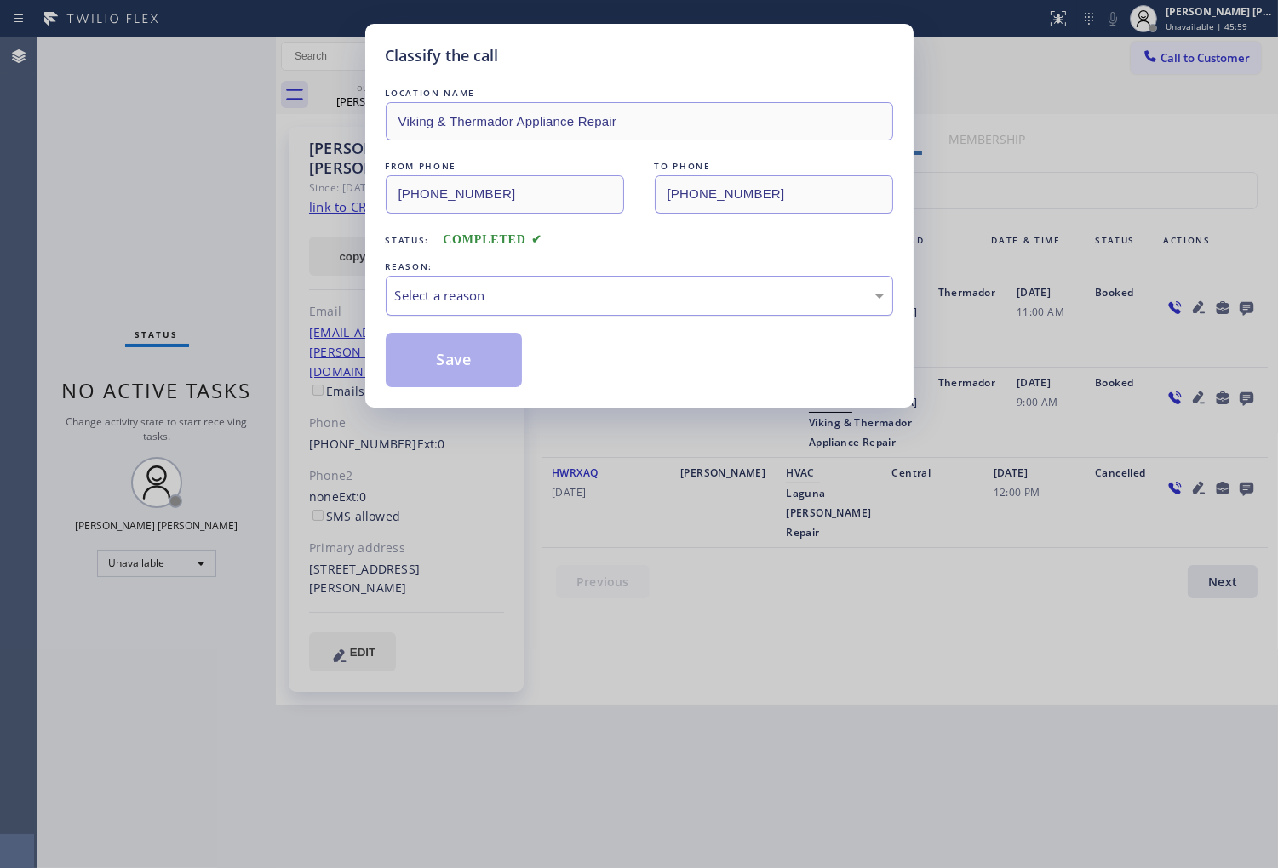
click at [518, 308] on div "Select a reason" at bounding box center [639, 296] width 507 height 40
click at [483, 317] on div "LOCATION NAME Viking & Thermador Appliance Repair FROM PHONE (949) 239-0453 TO …" at bounding box center [639, 235] width 507 height 303
click at [489, 310] on div "Select a reason" at bounding box center [639, 296] width 507 height 40
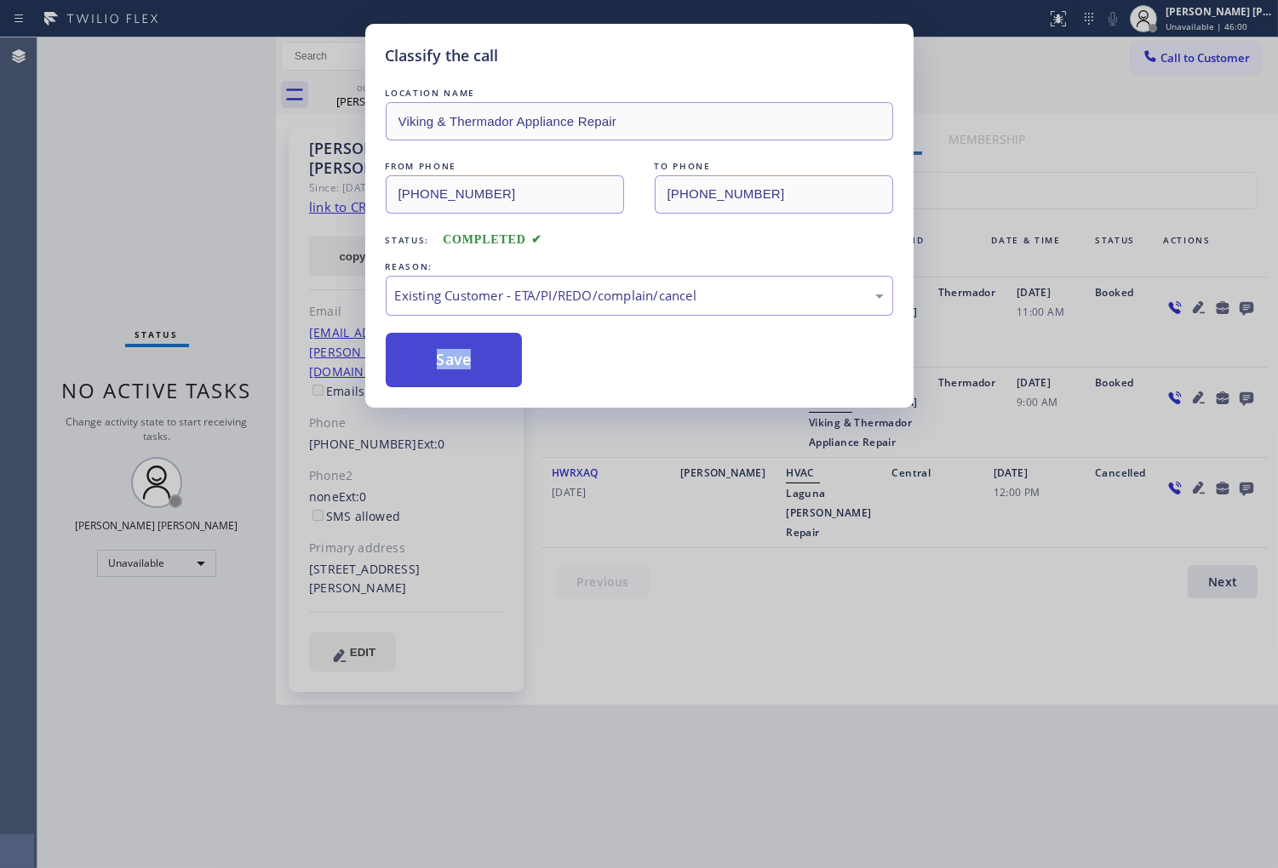
click at [438, 367] on button "Save" at bounding box center [454, 360] width 137 height 54
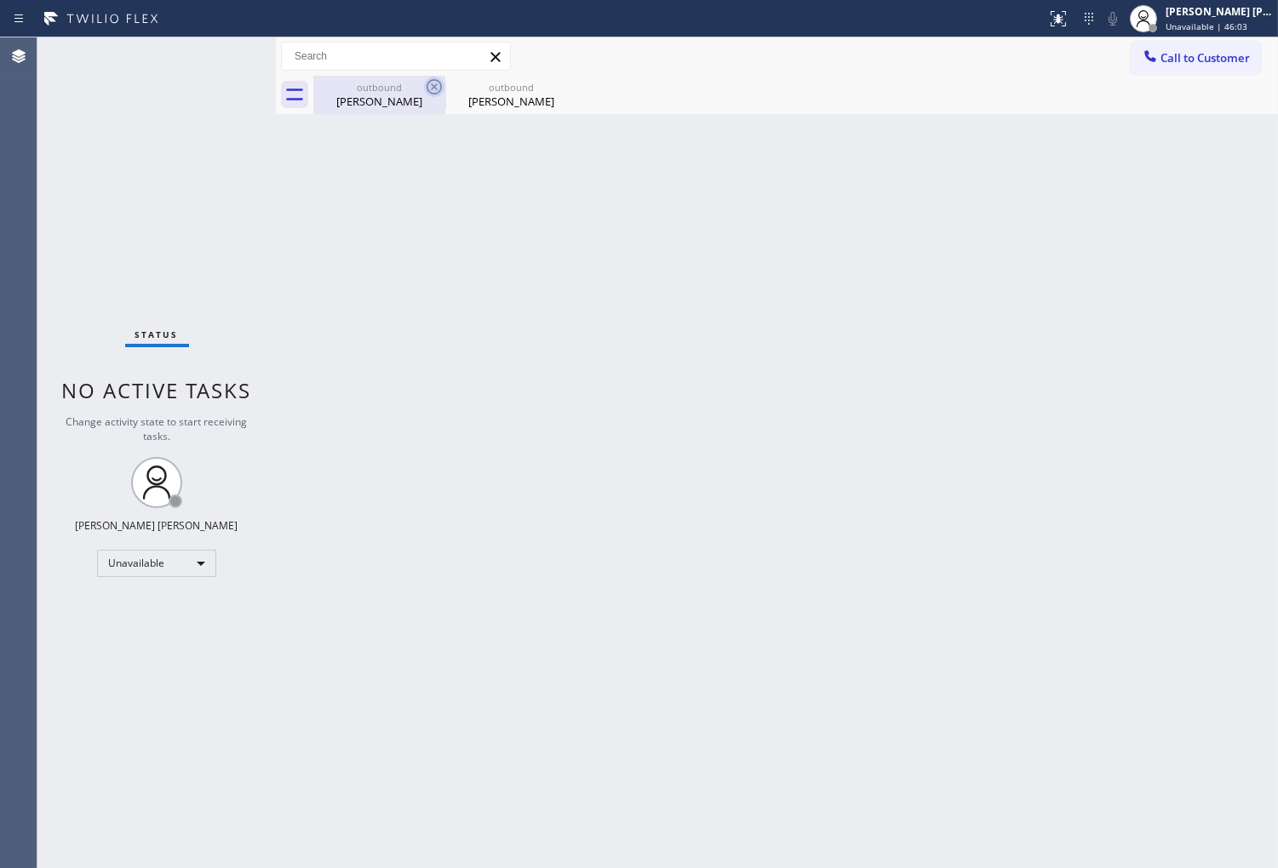
click at [436, 86] on icon at bounding box center [434, 87] width 20 height 20
click at [558, 86] on icon at bounding box center [565, 86] width 15 height 15
click at [1192, 72] on button "Call to Customer" at bounding box center [1195, 58] width 130 height 32
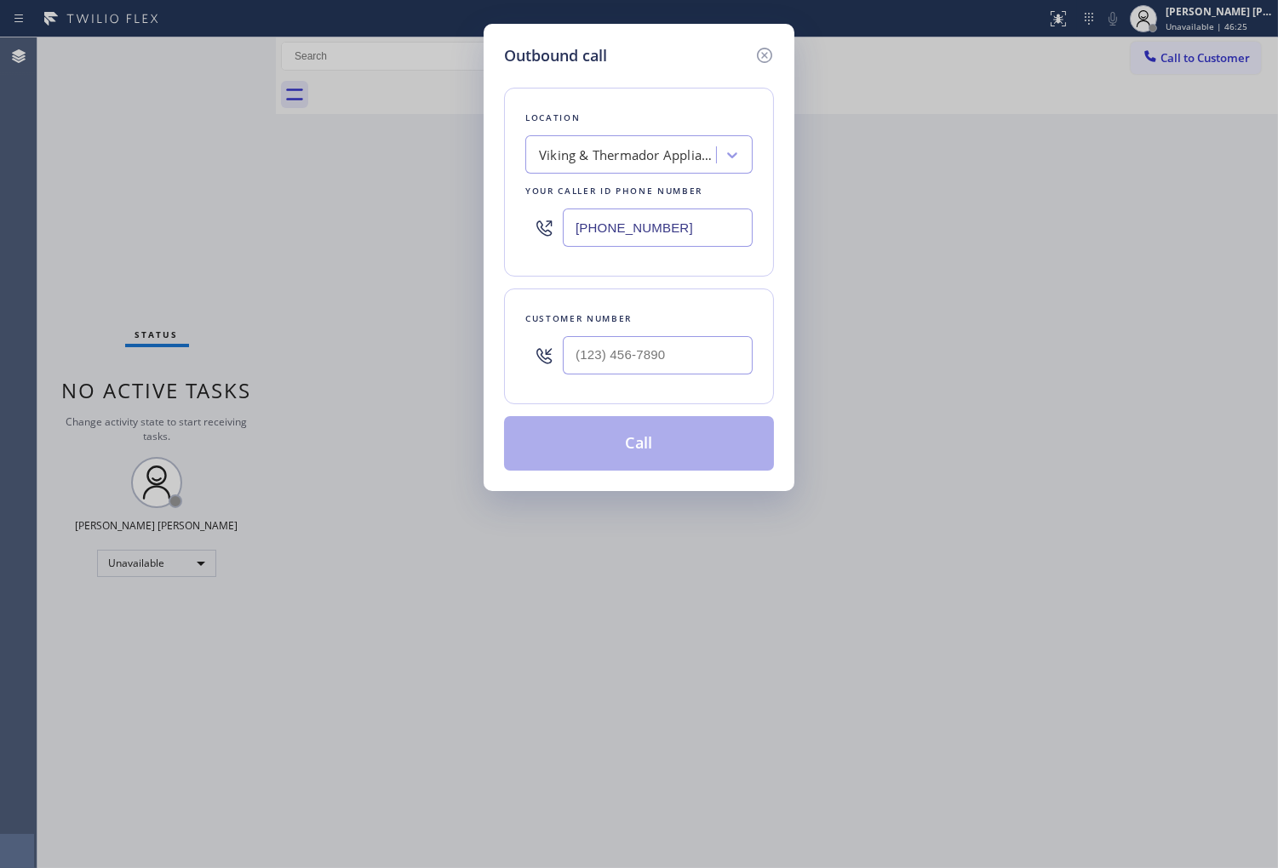
drag, startPoint x: 662, startPoint y: 197, endPoint x: 610, endPoint y: 226, distance: 60.2
click at [662, 197] on div "Your caller id phone number" at bounding box center [638, 191] width 227 height 18
click at [610, 226] on input "(949) 239-0453" at bounding box center [658, 228] width 190 height 38
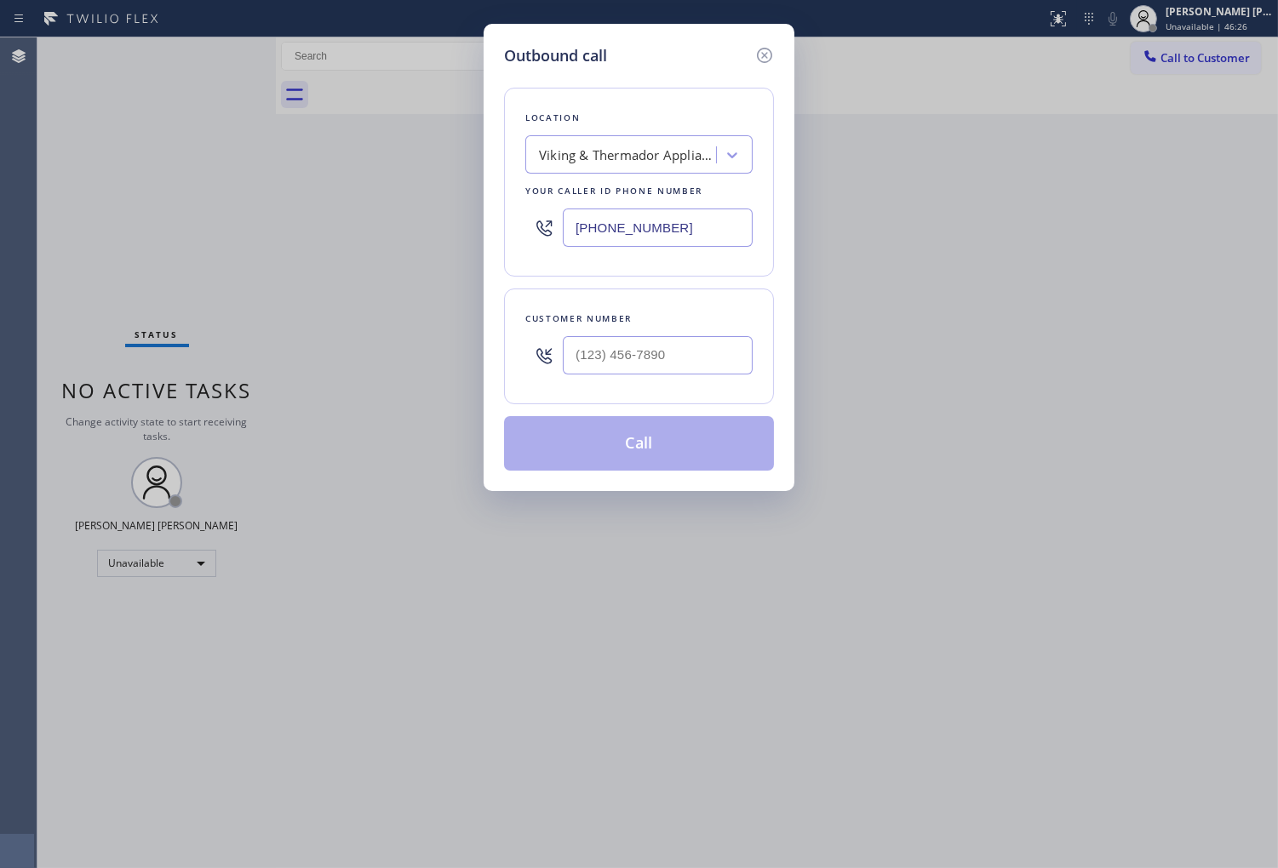
click at [610, 226] on input "(949) 239-0453" at bounding box center [658, 228] width 190 height 38
paste input "646) 760-7919"
type input "(646) 760-7919"
click at [650, 360] on input "(___) ___-____" at bounding box center [658, 355] width 190 height 38
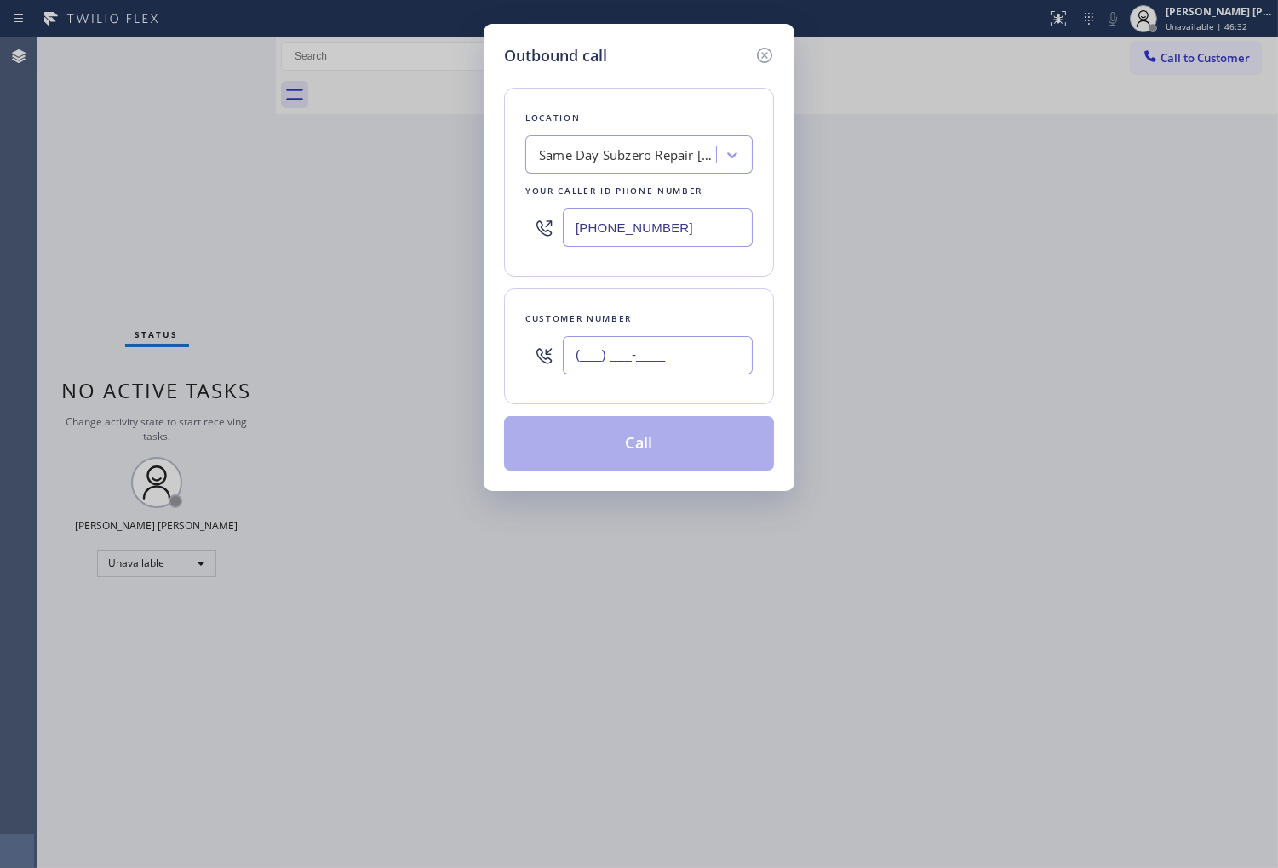
paste input "347) 993-6112"
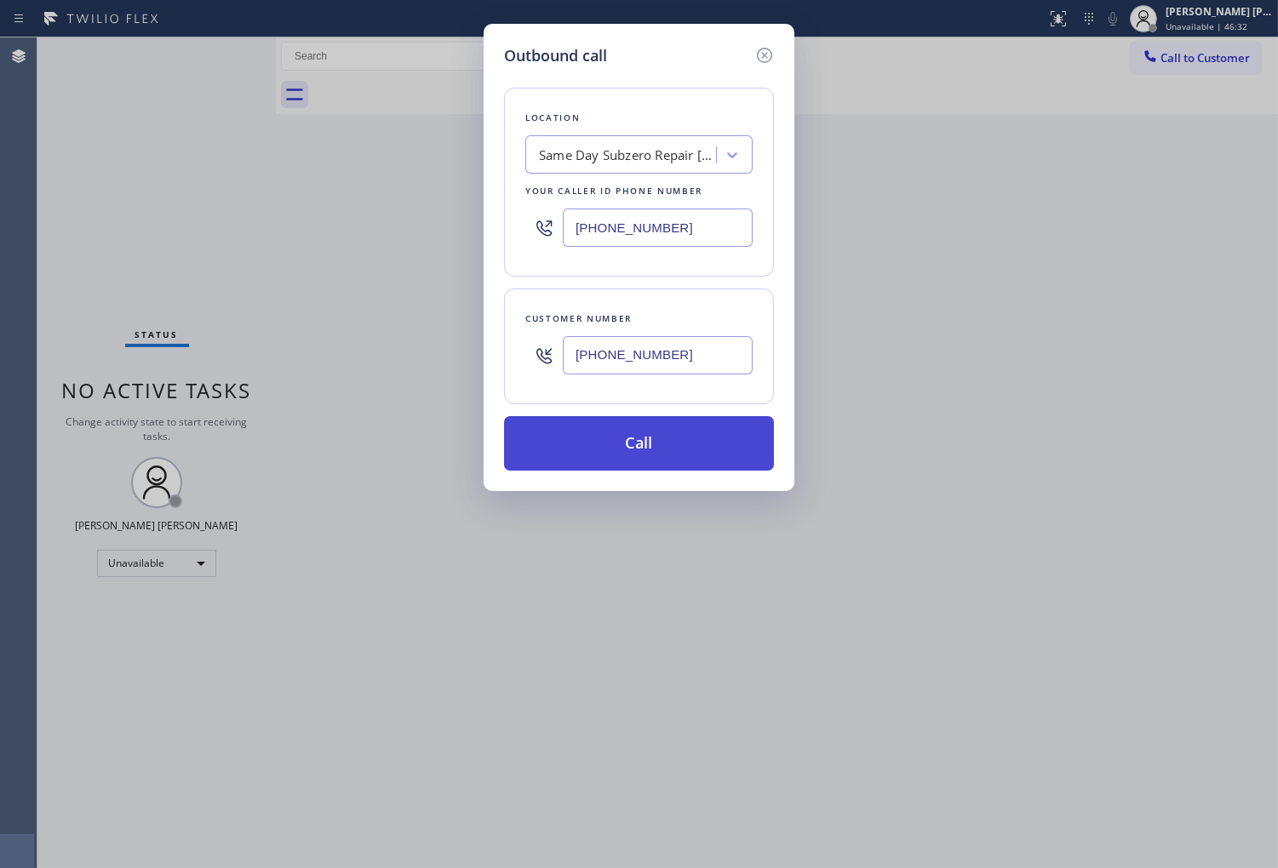
type input "(347) 993-6112"
click at [662, 441] on button "Call" at bounding box center [639, 443] width 270 height 54
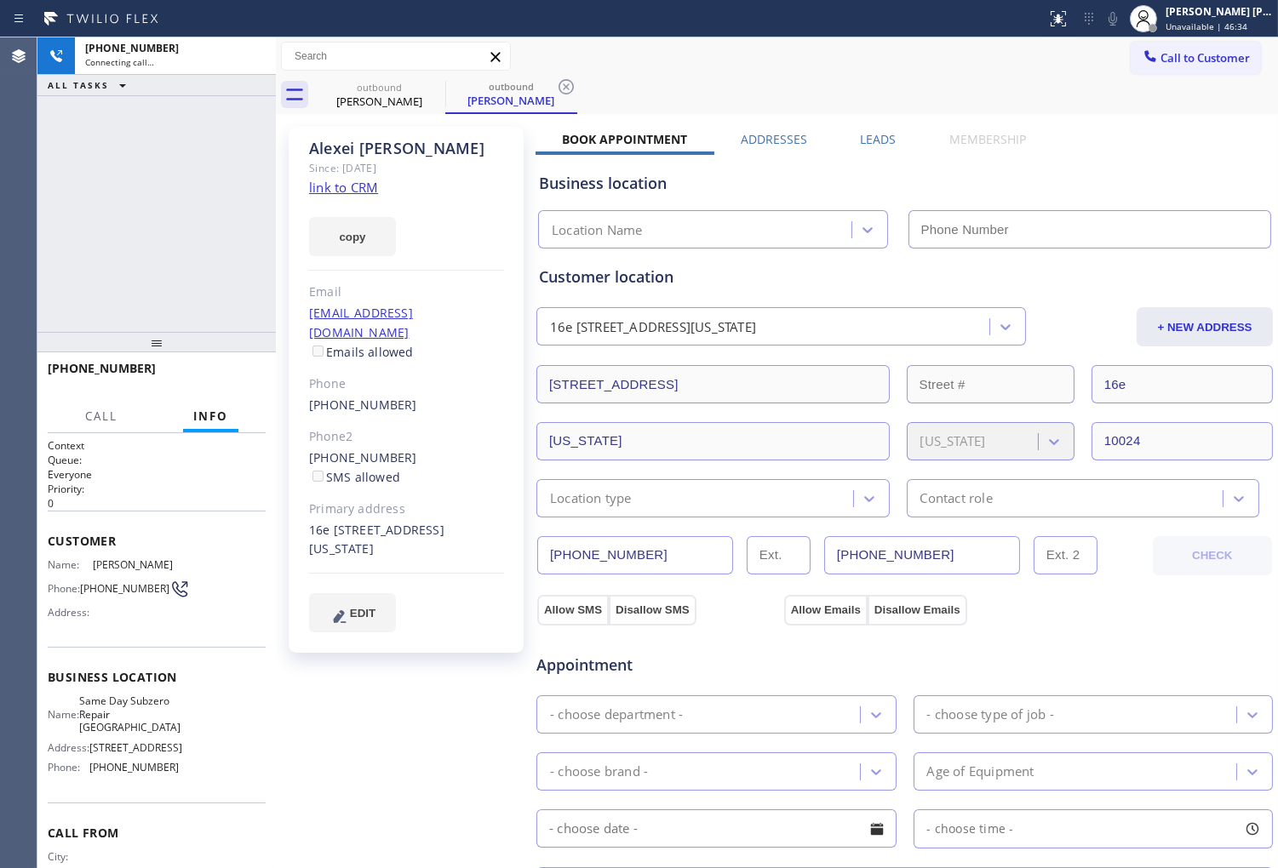
click at [334, 145] on div "Alexei Bakastov" at bounding box center [406, 149] width 195 height 20
click at [54, 194] on div "+13479936112 Connecting call… ALL TASKS ALL TASKS ACTIVE TASKS TASKS IN WRAP UP" at bounding box center [156, 184] width 238 height 295
type input "(646) 760-7919"
click at [82, 235] on div "+13479936112 Connecting call… ALL TASKS ALL TASKS ACTIVE TASKS TASKS IN WRAP UP" at bounding box center [156, 184] width 238 height 295
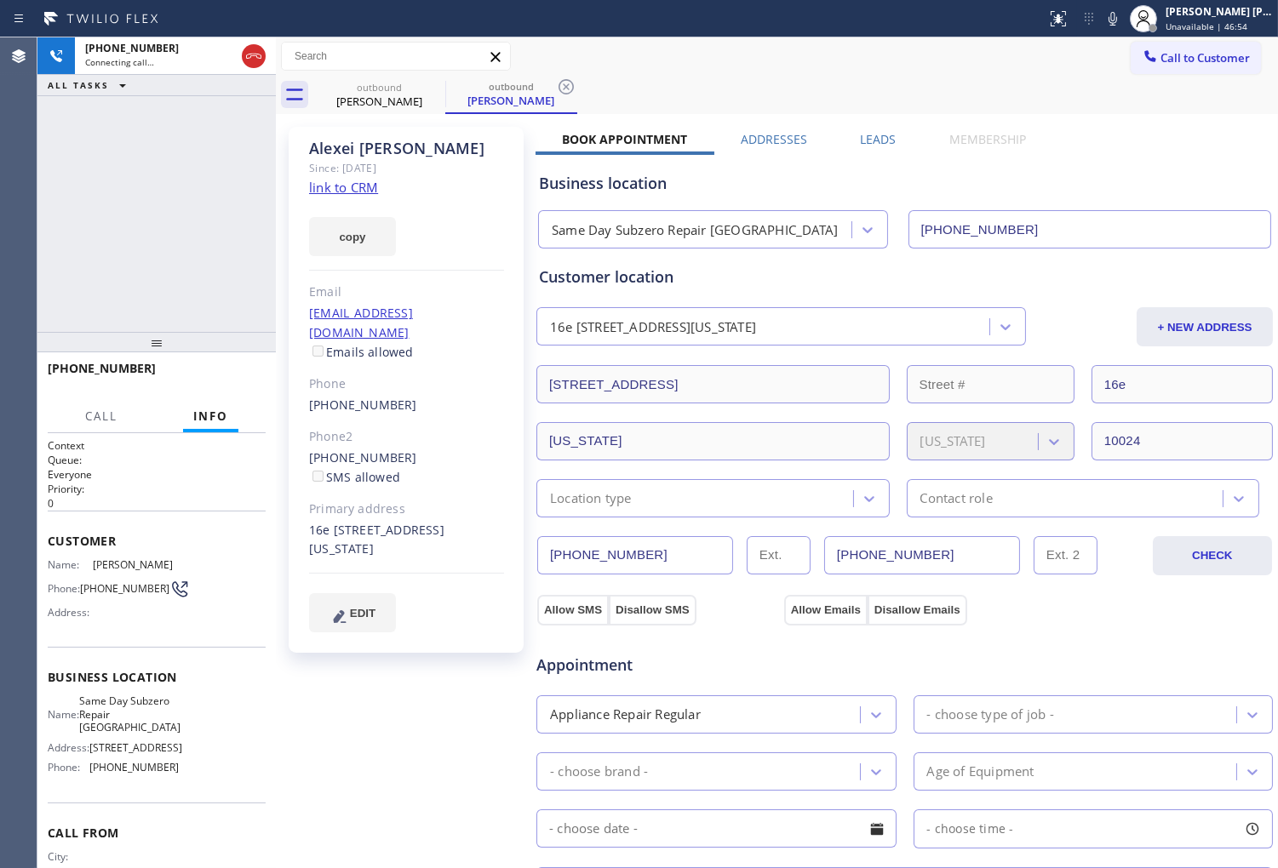
click at [125, 213] on div "+13479936112 Connecting call… ALL TASKS ALL TASKS ACTIVE TASKS TASKS IN WRAP UP" at bounding box center [156, 184] width 238 height 295
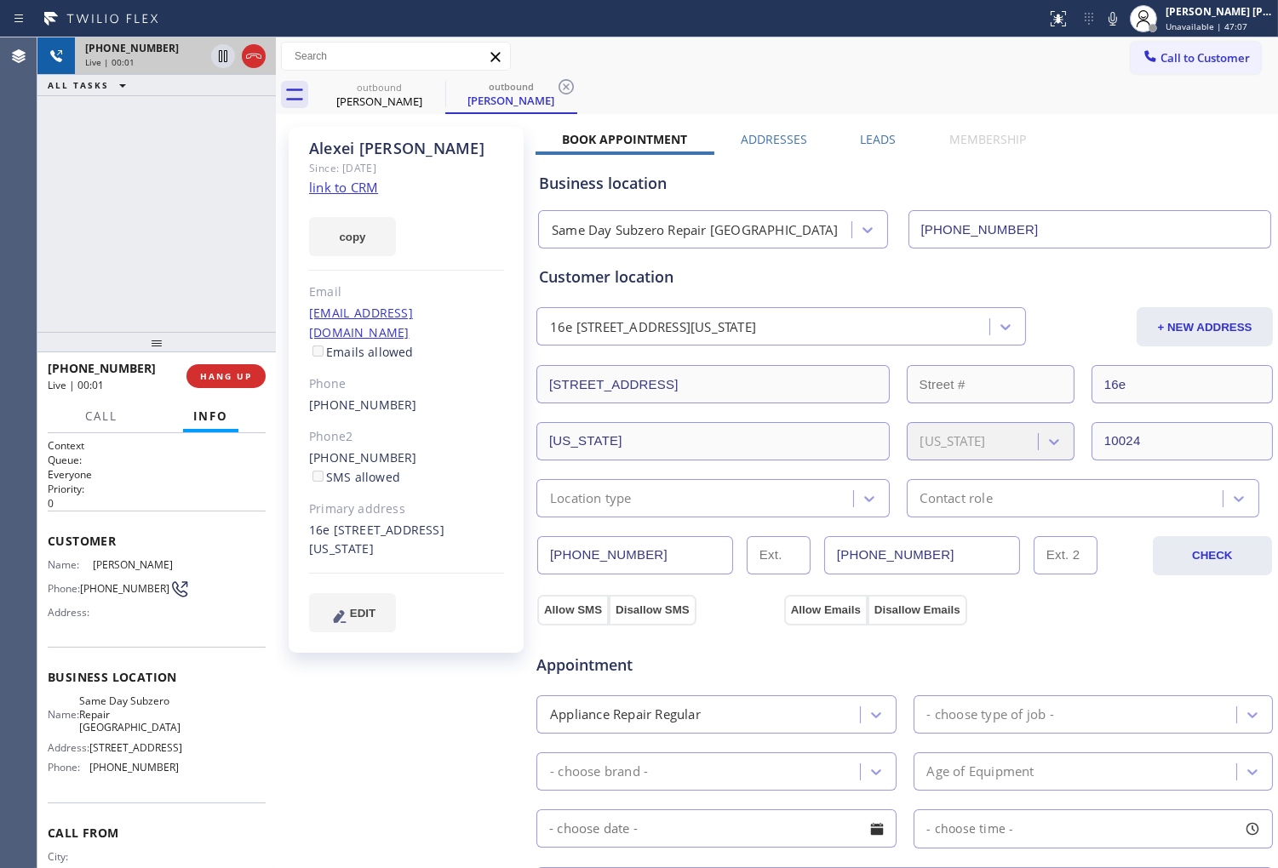
click at [238, 69] on div at bounding box center [238, 55] width 61 height 37
click at [249, 58] on icon at bounding box center [253, 56] width 20 height 20
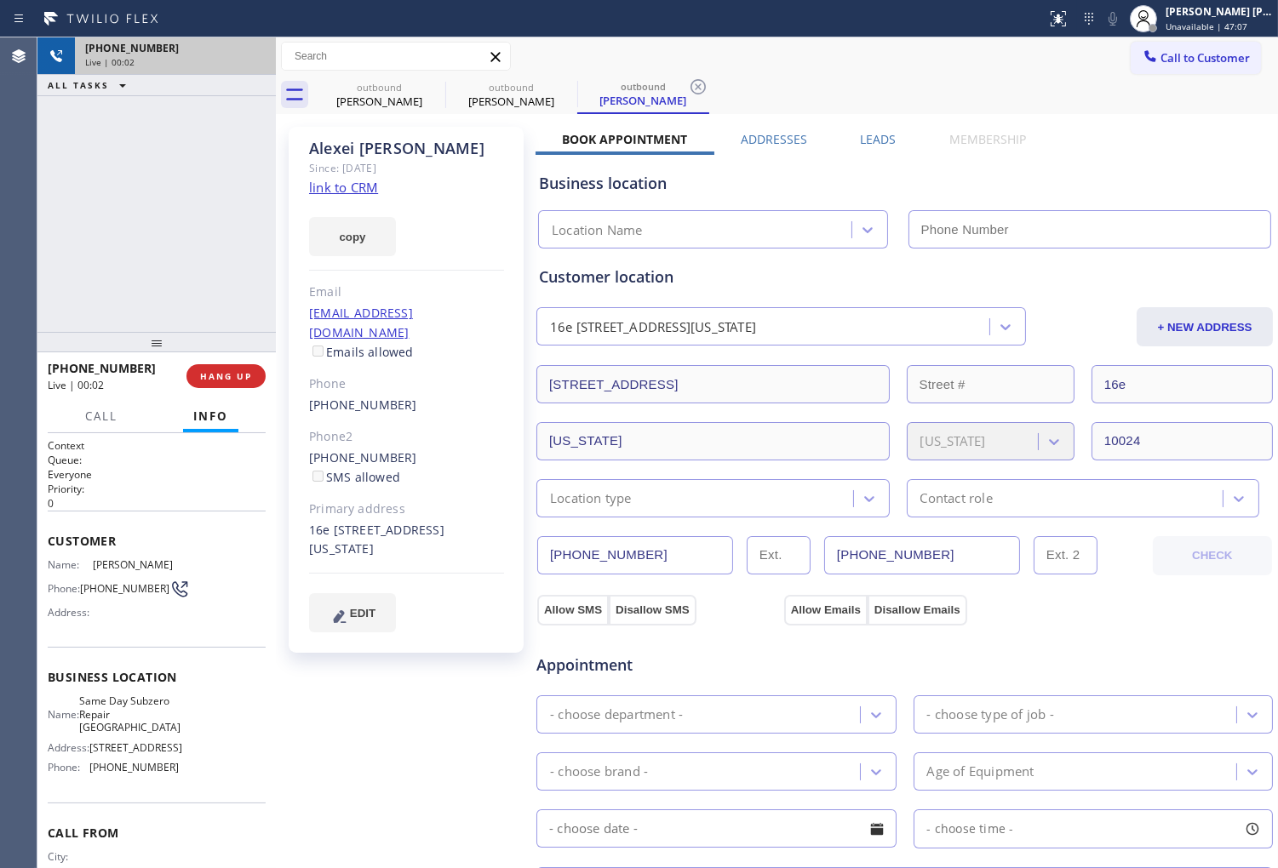
click at [904, 145] on div "outbound Alexei Bakastov outbound Alexei Bakastov outbound Alexei Bakastov Call…" at bounding box center [777, 648] width 1002 height 1222
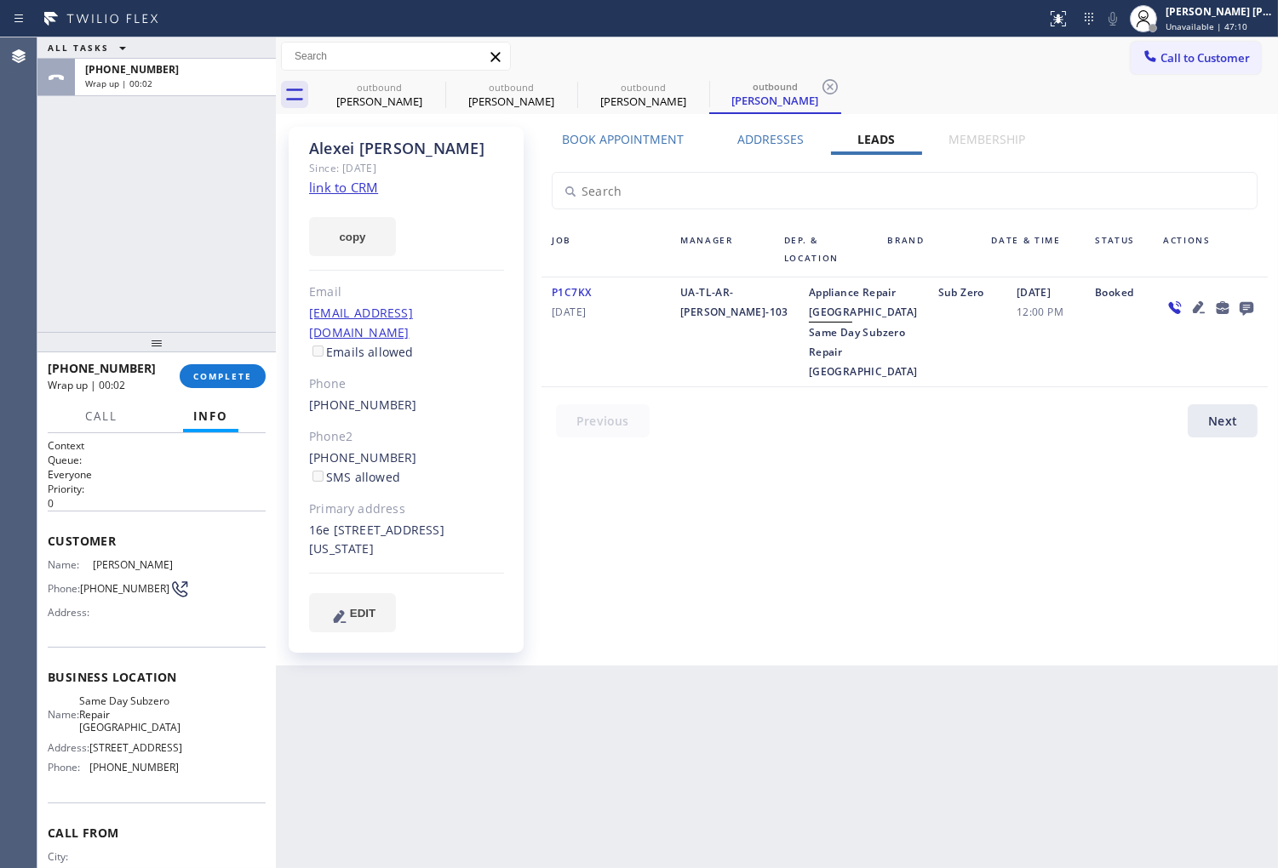
click at [1238, 309] on icon at bounding box center [1246, 307] width 20 height 21
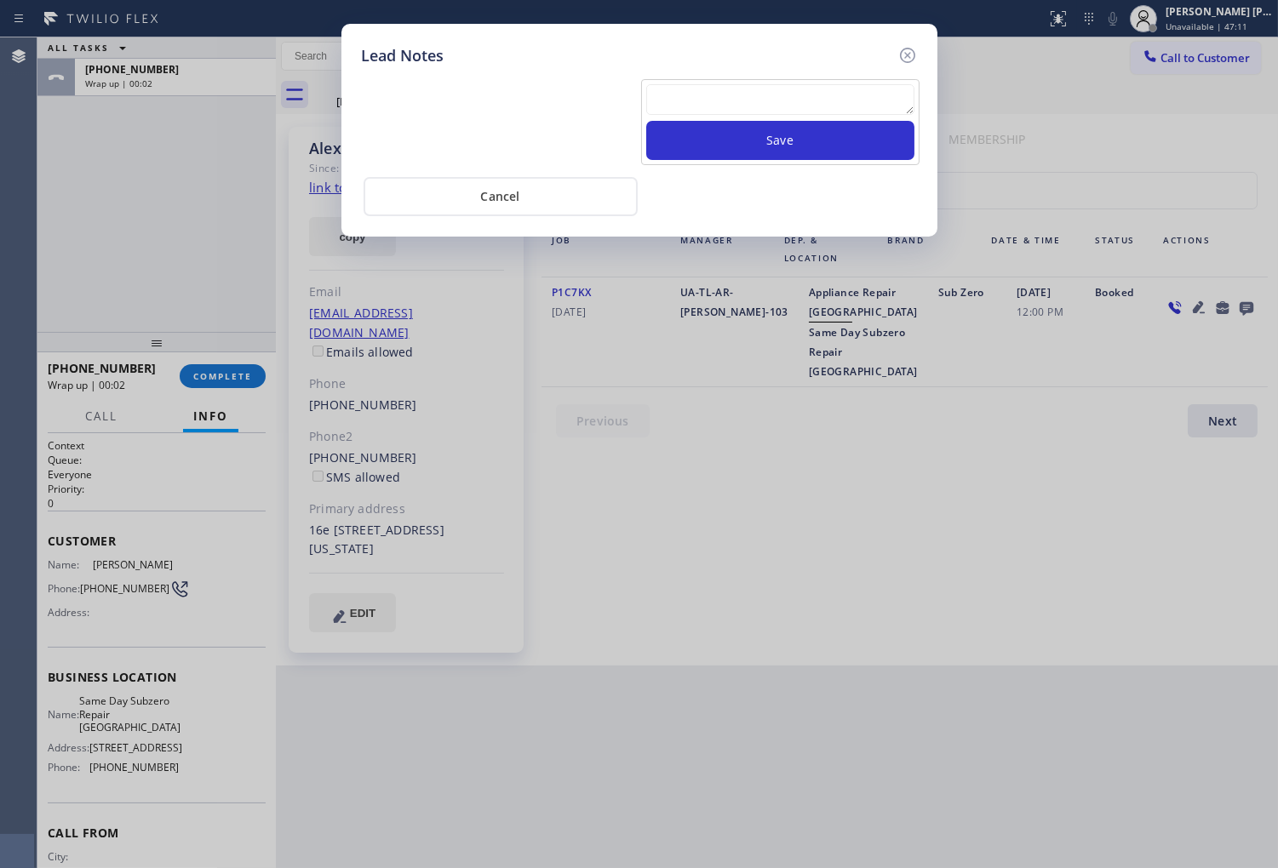
click at [879, 102] on textarea at bounding box center [780, 99] width 268 height 31
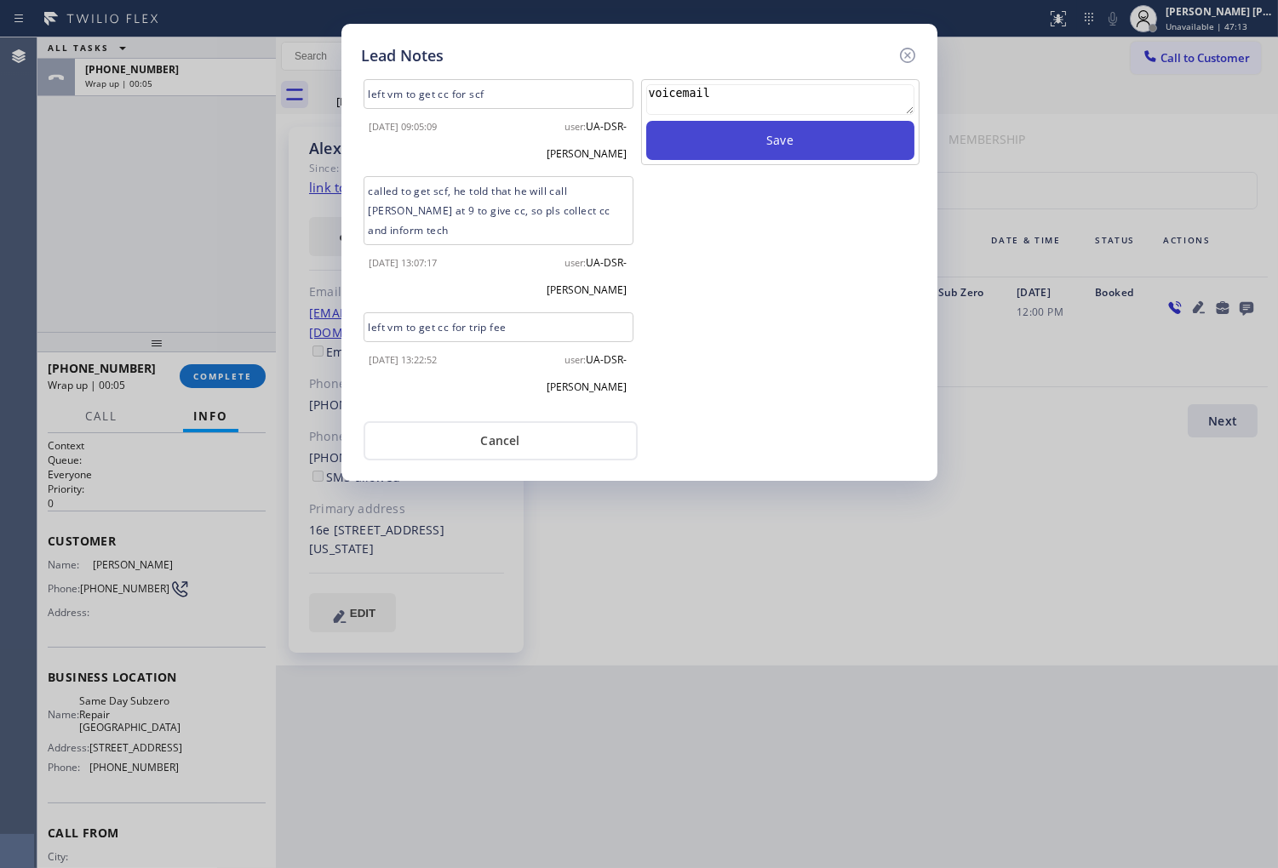
type textarea "voicemail"
click at [861, 141] on button "Save" at bounding box center [780, 140] width 268 height 39
click at [912, 53] on icon at bounding box center [907, 55] width 20 height 20
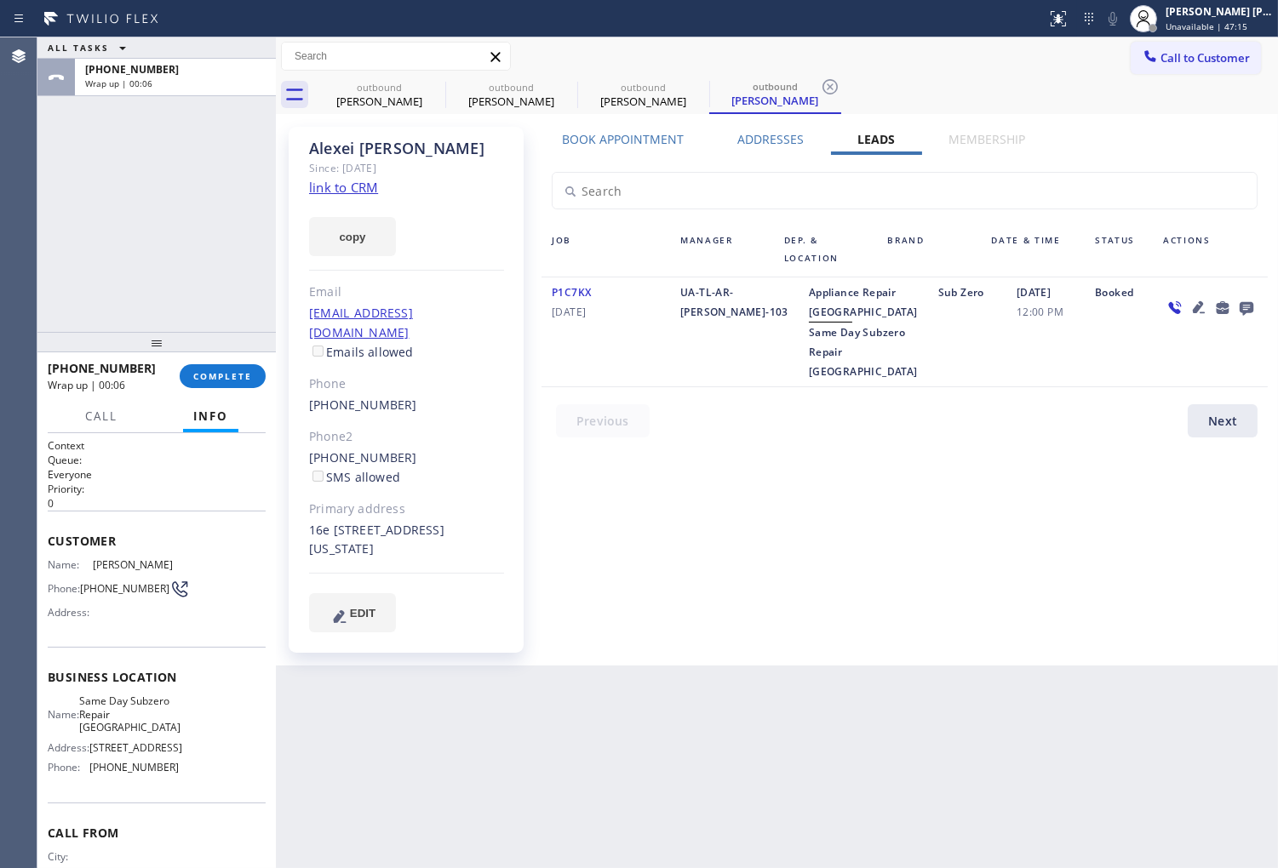
click at [260, 392] on div "+13479936112 Wrap up | 00:06 COMPLETE" at bounding box center [157, 376] width 218 height 44
click at [254, 377] on button "COMPLETE" at bounding box center [223, 376] width 86 height 24
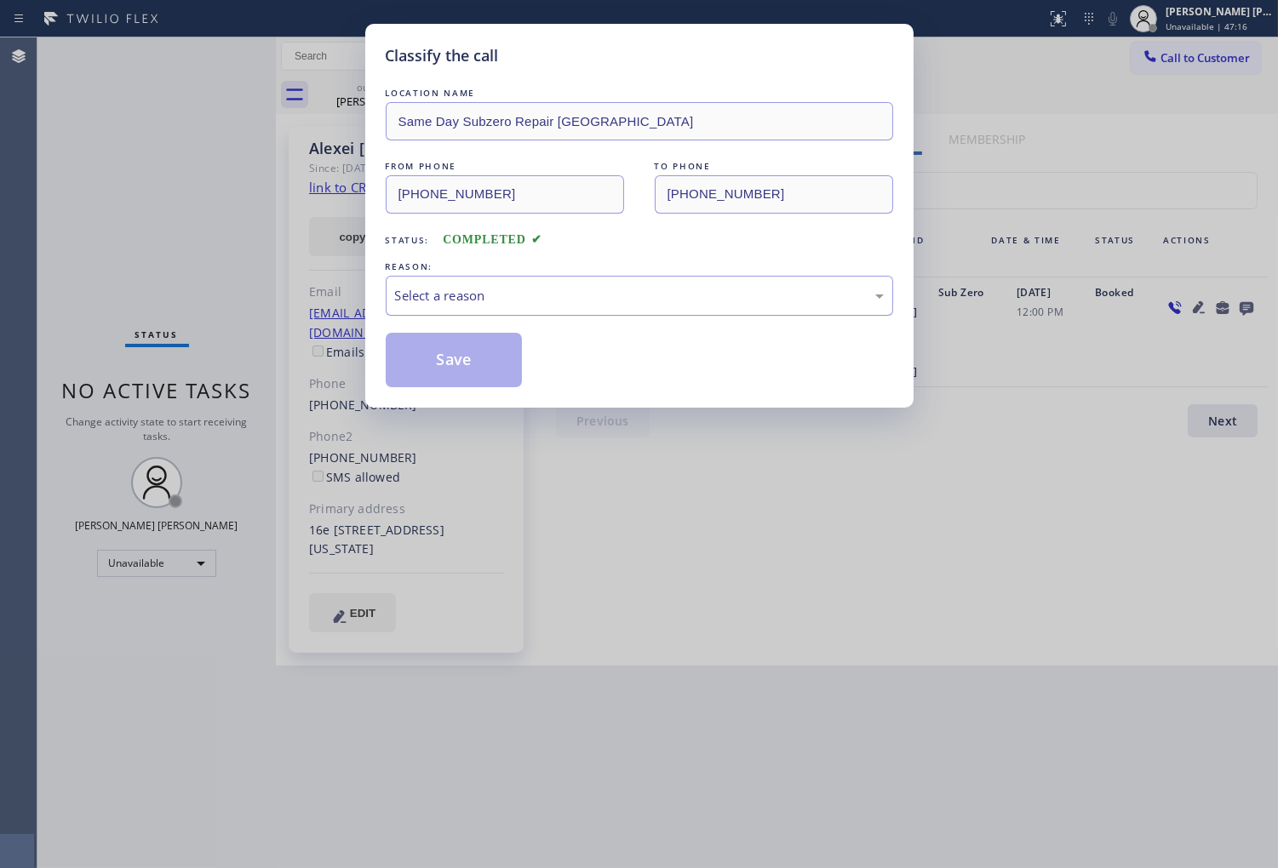
click at [517, 316] on div "Select a reason" at bounding box center [639, 296] width 507 height 40
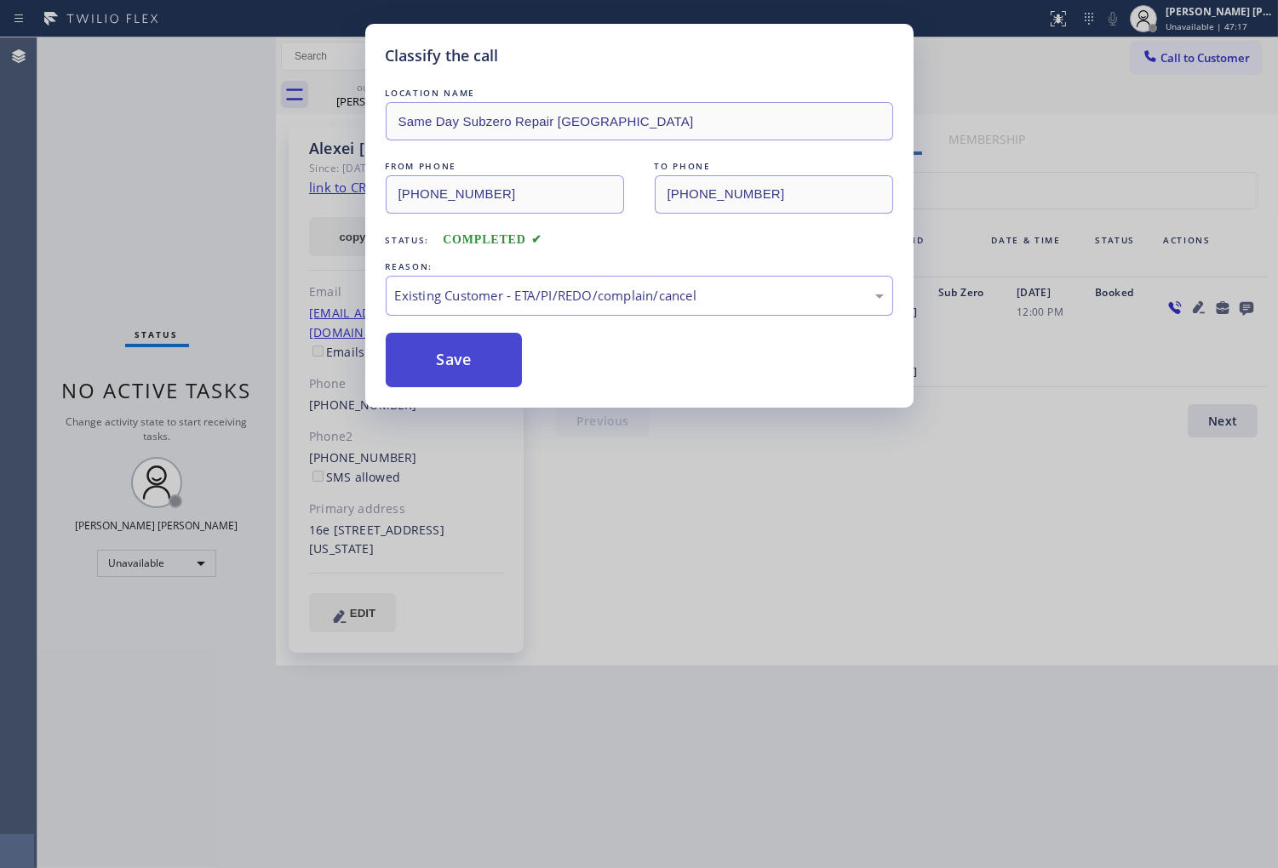
click at [451, 372] on button "Save" at bounding box center [454, 360] width 137 height 54
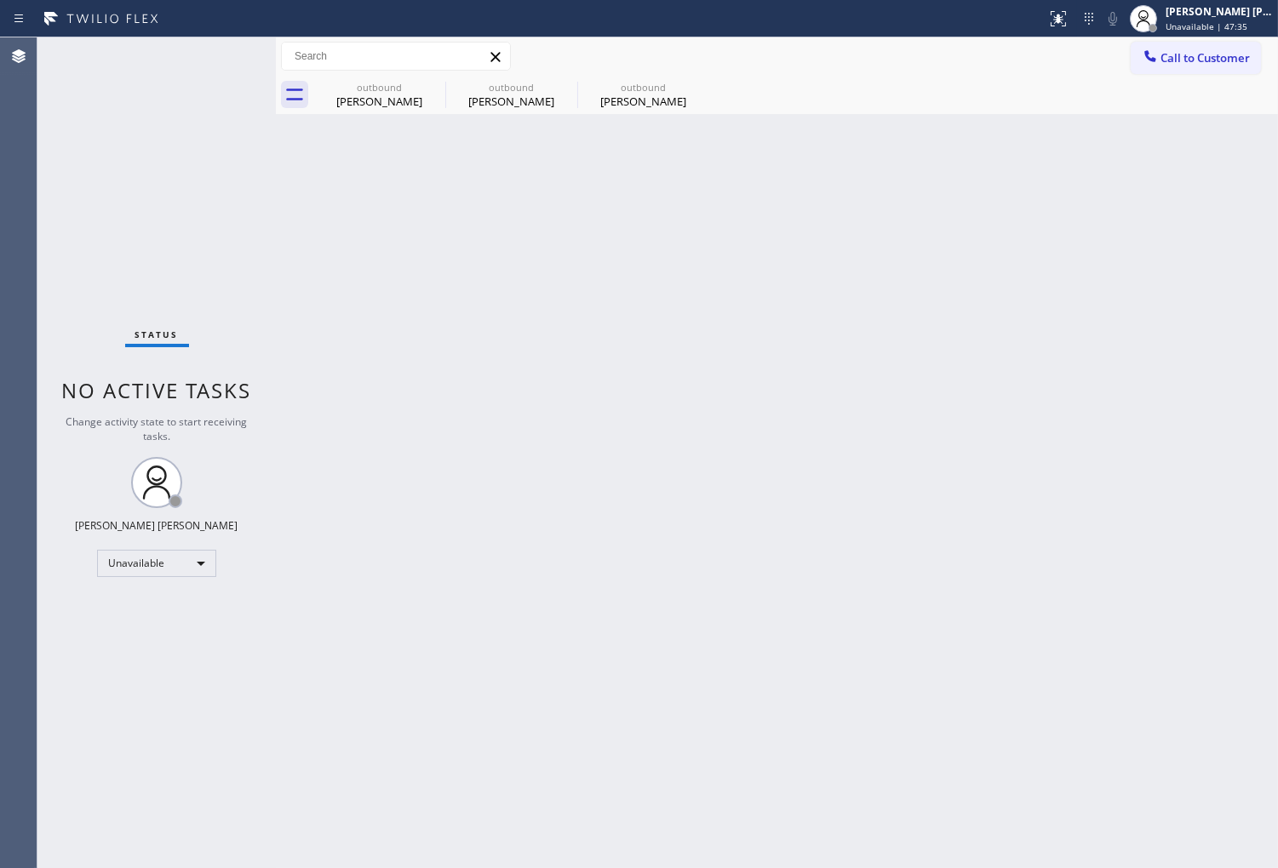
click at [0, 0] on icon at bounding box center [0, 0] width 0 height 0
click at [1199, 54] on span "Call to Customer" at bounding box center [1204, 57] width 89 height 15
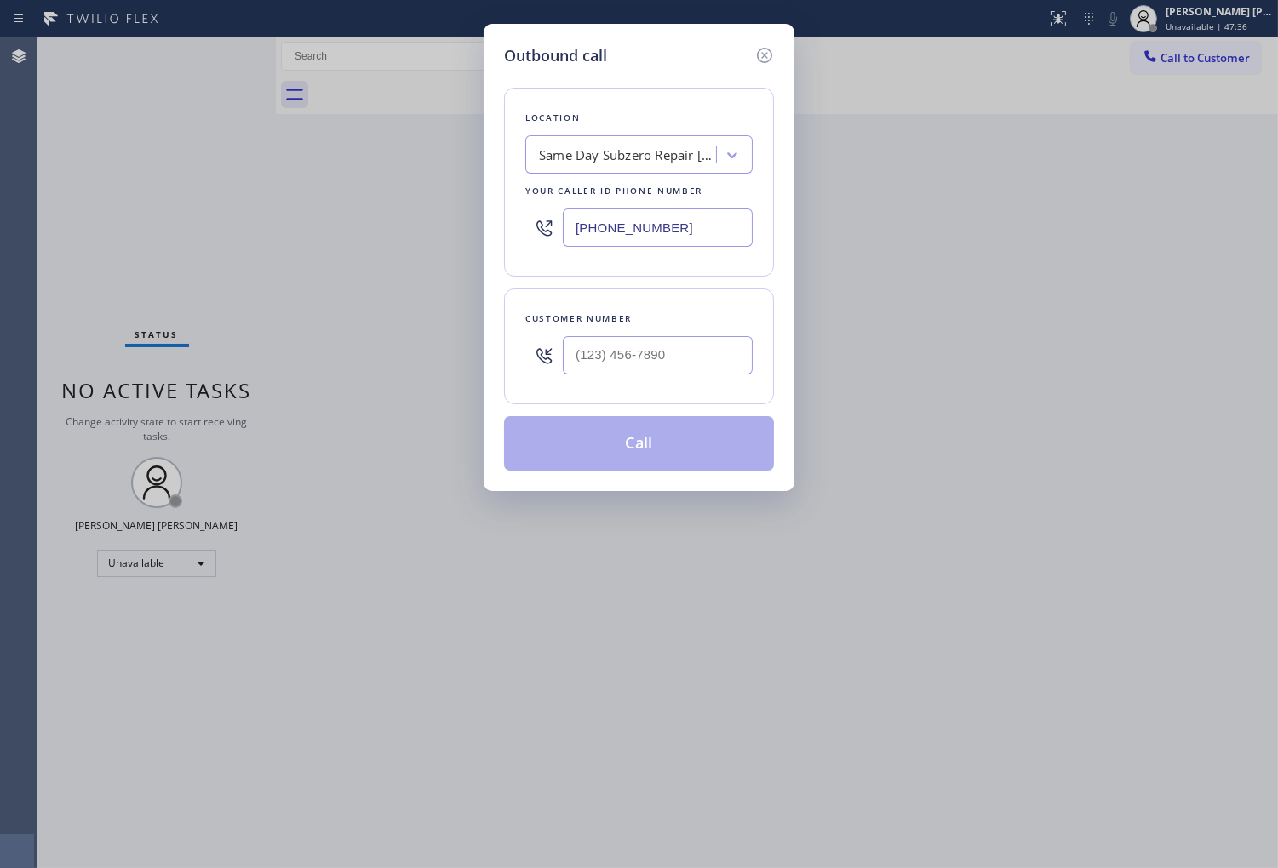
click at [668, 234] on input "(646) 760-7919" at bounding box center [658, 228] width 190 height 38
paste input "760) 284-8440"
type input "(760) 284-8440"
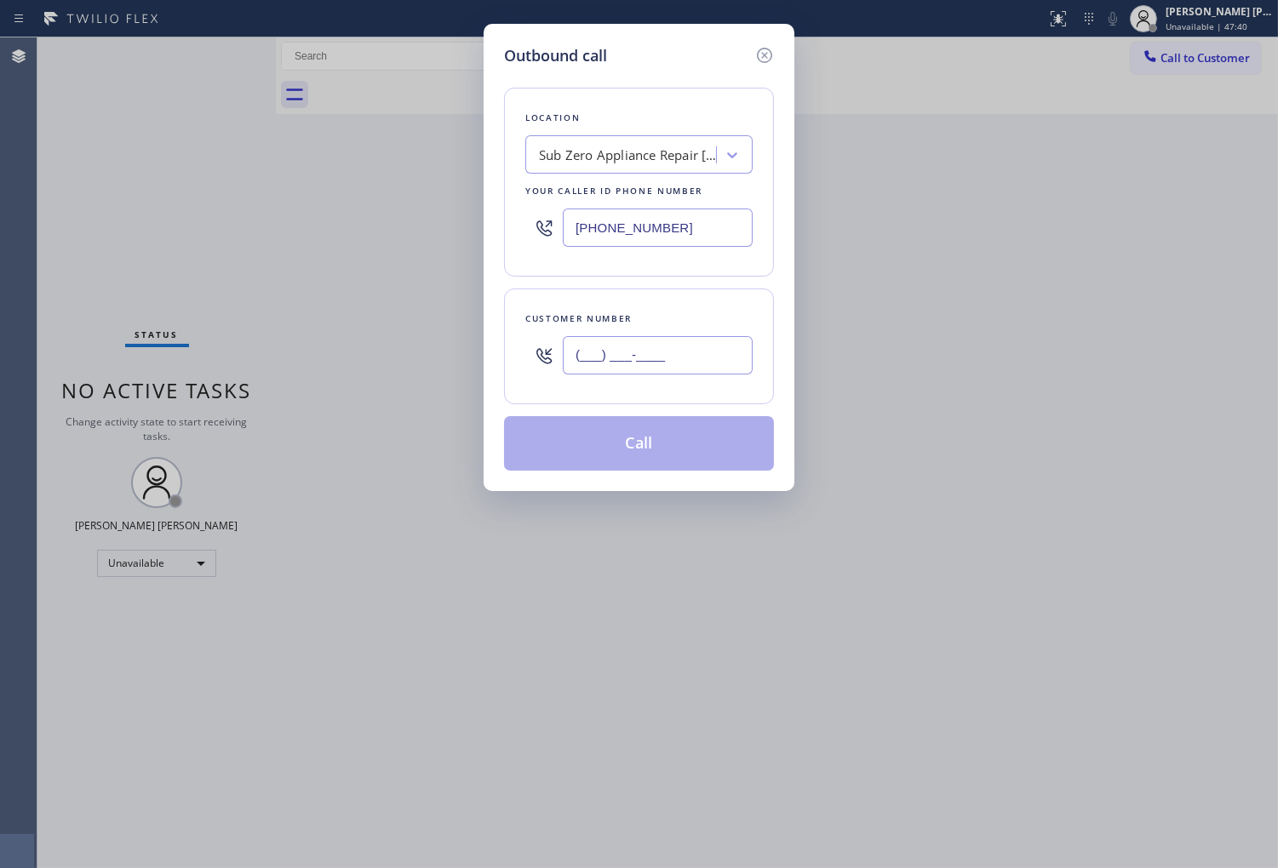
click at [620, 358] on input "(___) ___-____" at bounding box center [658, 355] width 190 height 38
paste input "760) 455-6234"
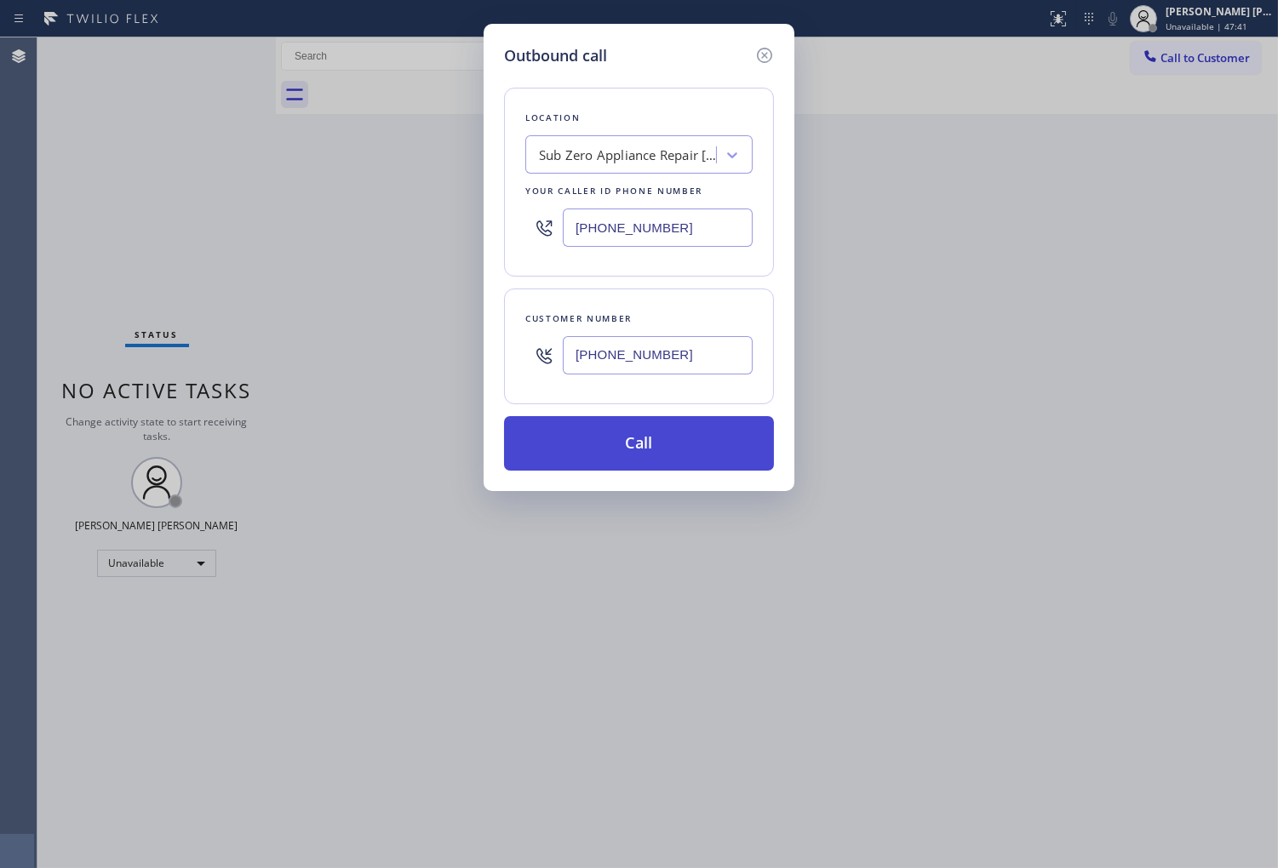
type input "(760) 455-6234"
click at [673, 444] on button "Call" at bounding box center [639, 443] width 270 height 54
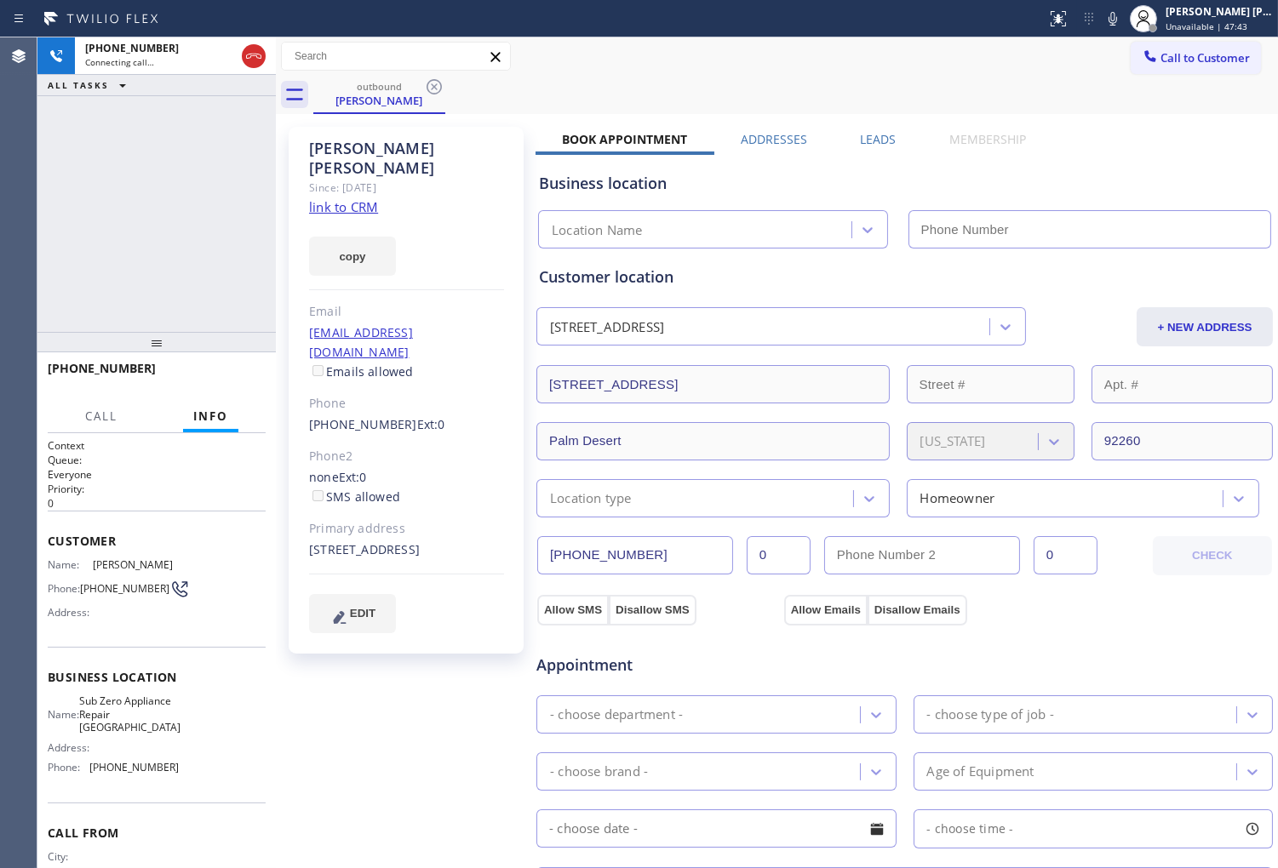
click at [339, 141] on div "Heidi Kuhn" at bounding box center [406, 158] width 195 height 39
click at [335, 150] on div "Heidi Kuhn" at bounding box center [406, 158] width 195 height 39
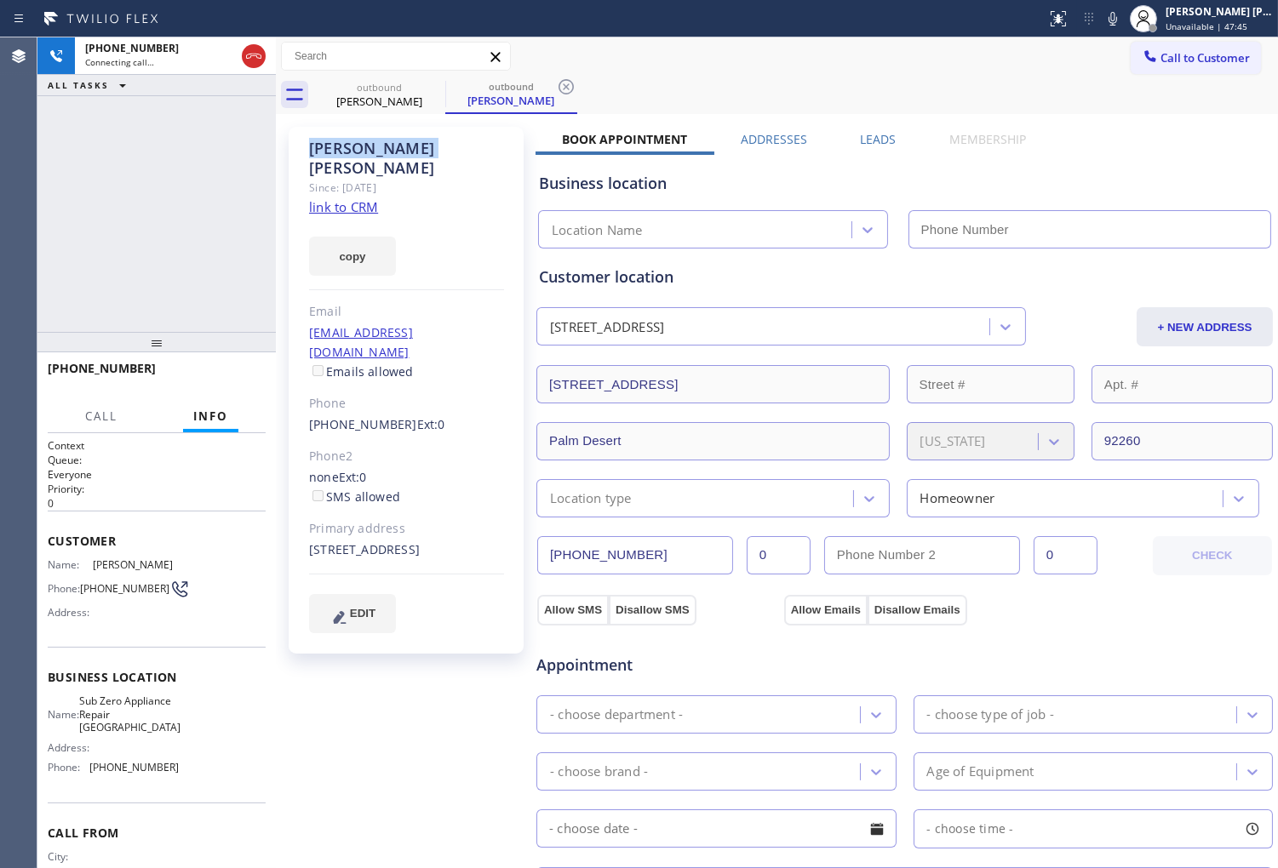
click at [335, 150] on div "Heidi Kuhn" at bounding box center [406, 158] width 195 height 39
type input "(760) 284-8440"
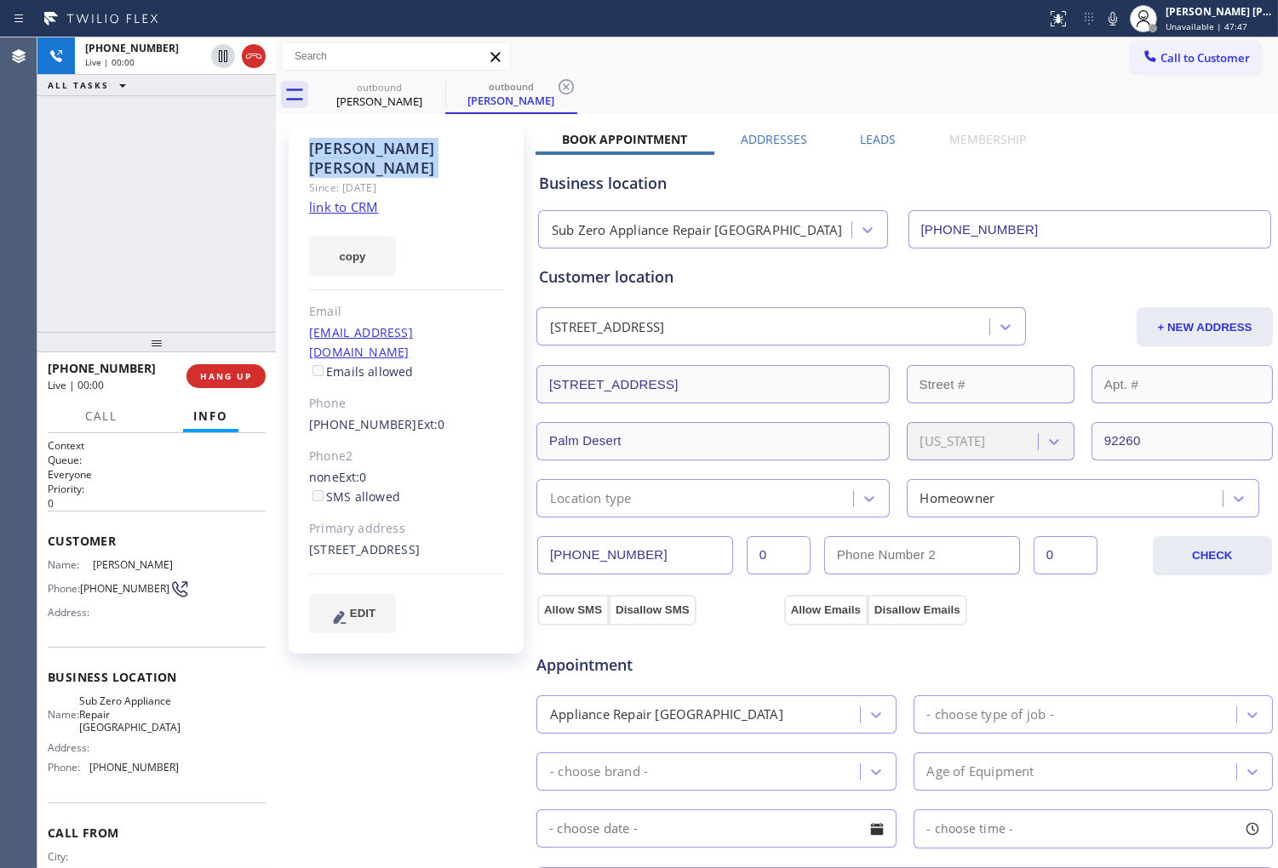
click at [4, 275] on div "Agent Desktop" at bounding box center [18, 452] width 37 height 831
click at [226, 255] on div "+17604556234 Live | 00:00 ALL TASKS ALL TASKS ACTIVE TASKS TASKS IN WRAP UP" at bounding box center [156, 184] width 238 height 295
click at [233, 387] on div "+17604556234 Live | 00:03 HANG UP" at bounding box center [157, 376] width 218 height 44
click at [235, 375] on span "HANG UP" at bounding box center [226, 376] width 52 height 12
click at [369, 397] on div "Heidi Kuhn Since: 20 may 2020 link to CRM copy Email heiku858@gmail.com Emails …" at bounding box center [406, 390] width 235 height 527
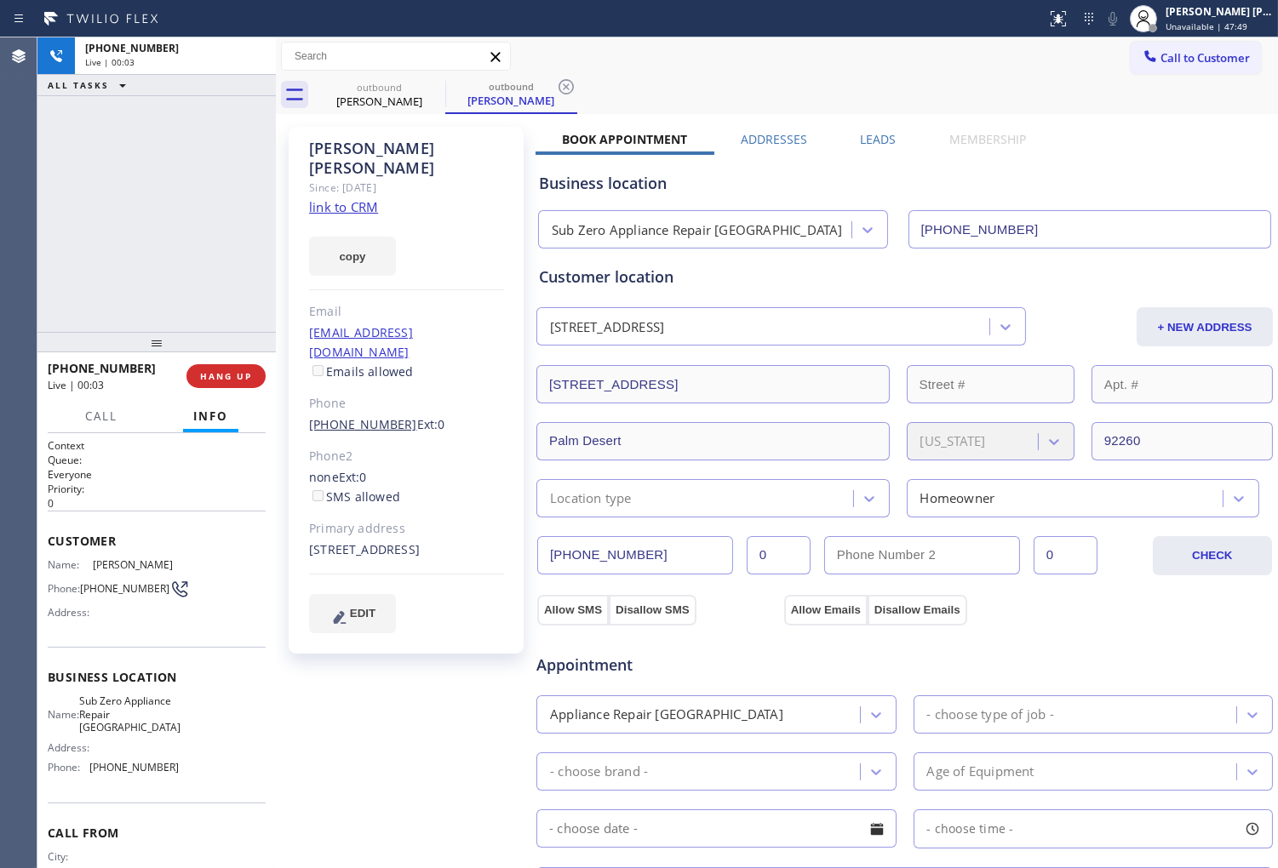
click at [375, 416] on link "(760) 455-6234" at bounding box center [363, 424] width 108 height 16
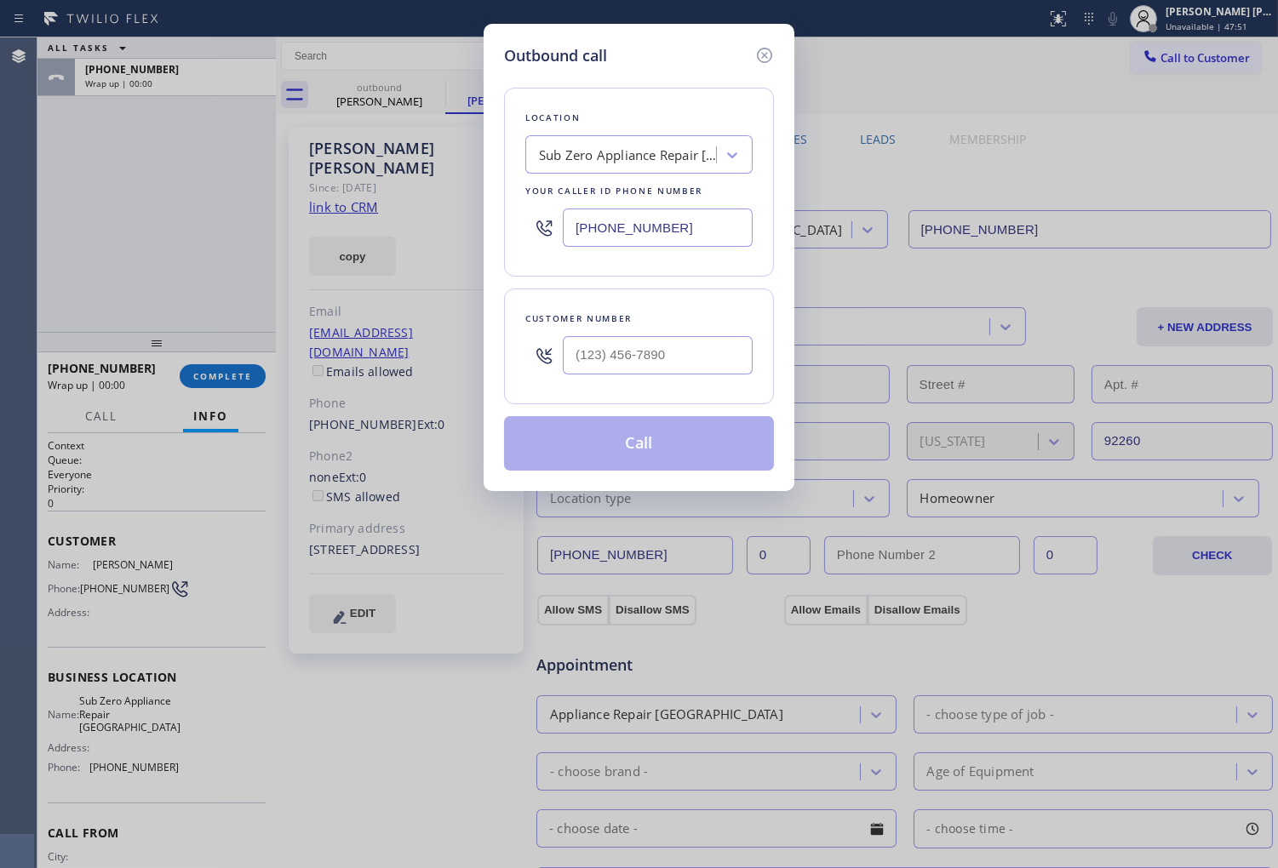
type input "(760) 455-6234"
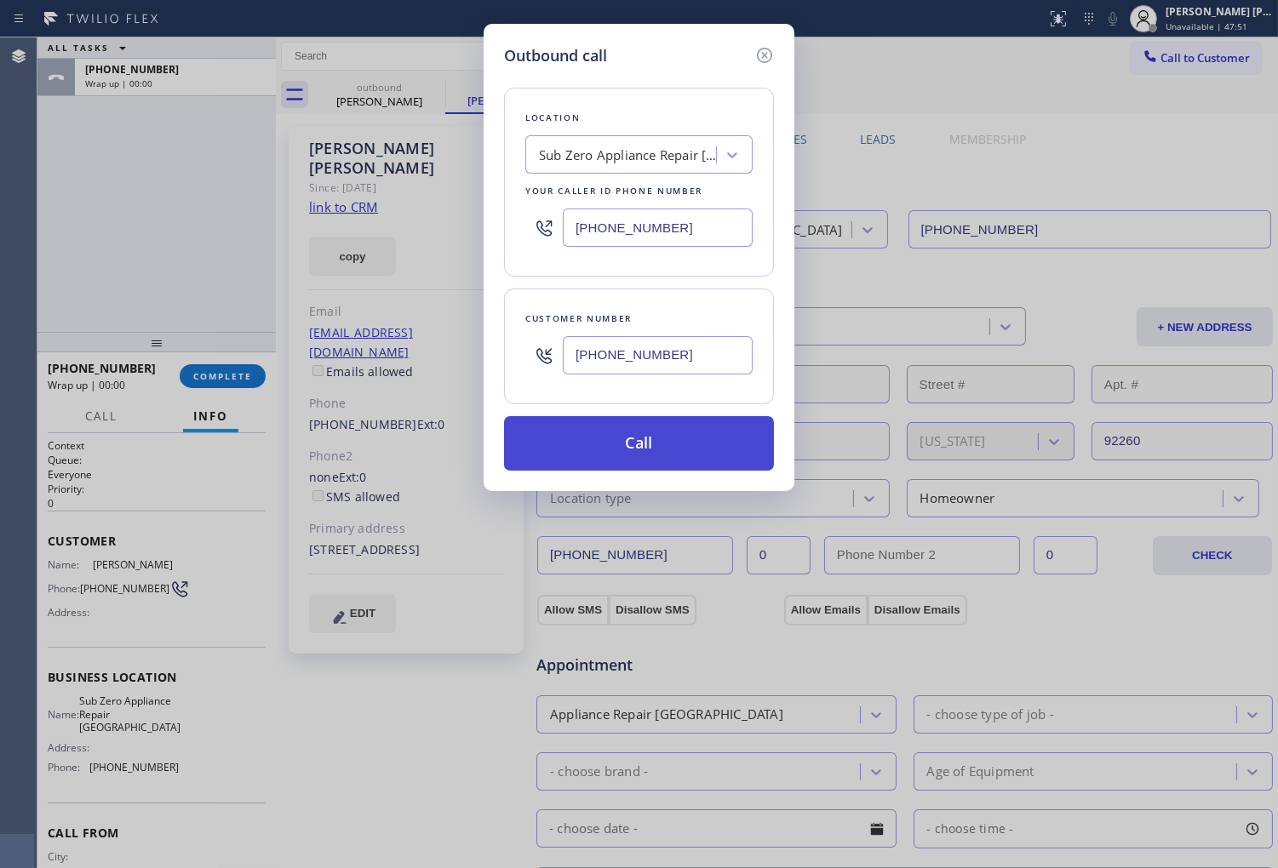
click at [673, 449] on button "Call" at bounding box center [639, 443] width 270 height 54
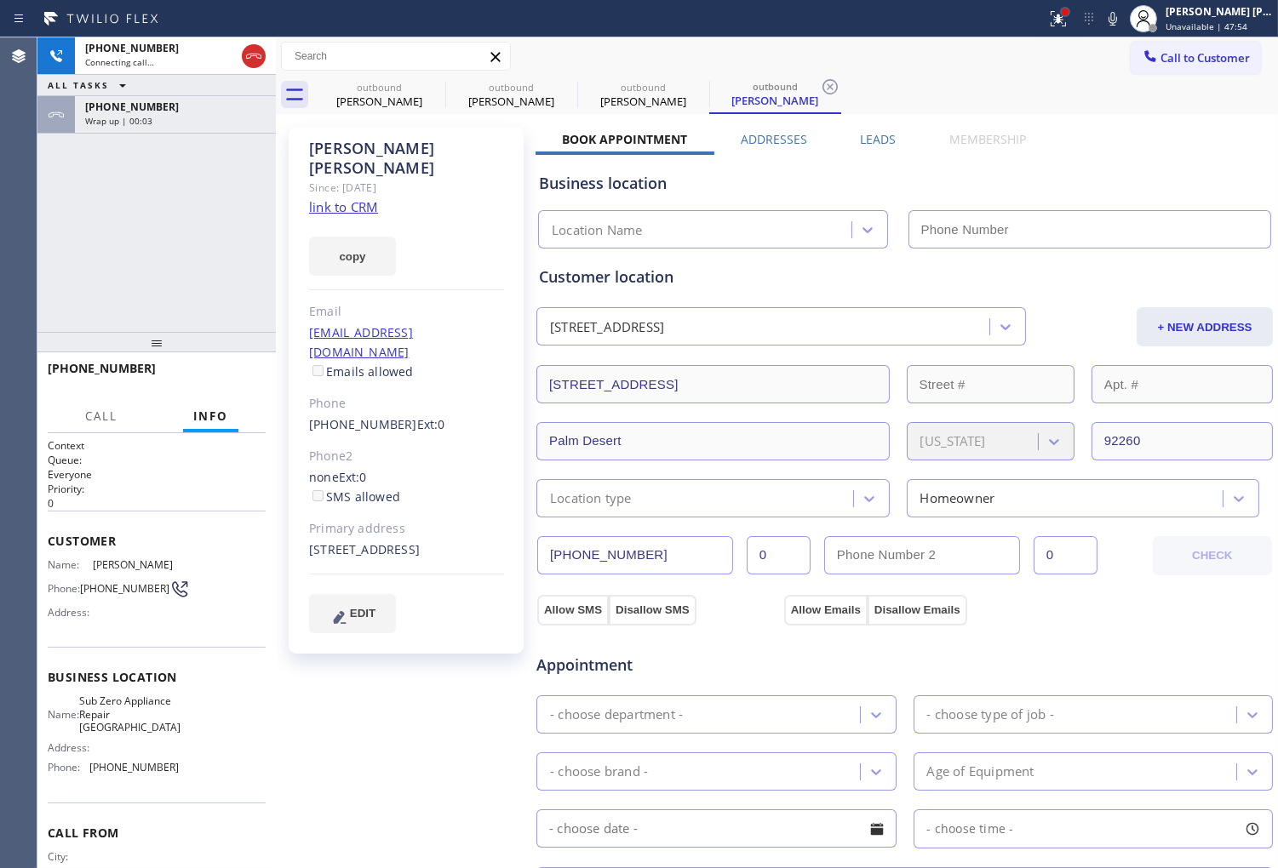
click at [1068, 13] on div at bounding box center [1065, 12] width 7 height 7
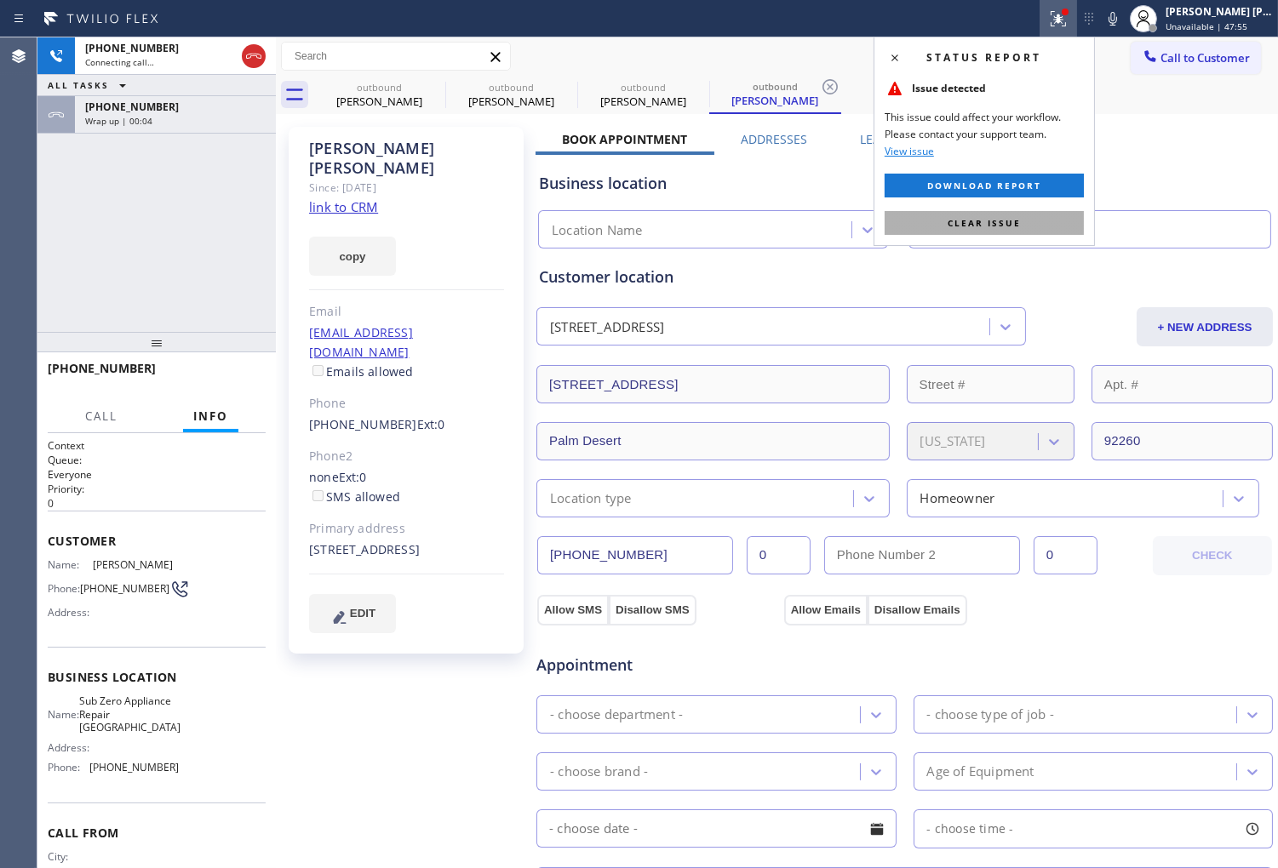
click at [970, 234] on button "Clear issue" at bounding box center [983, 223] width 199 height 24
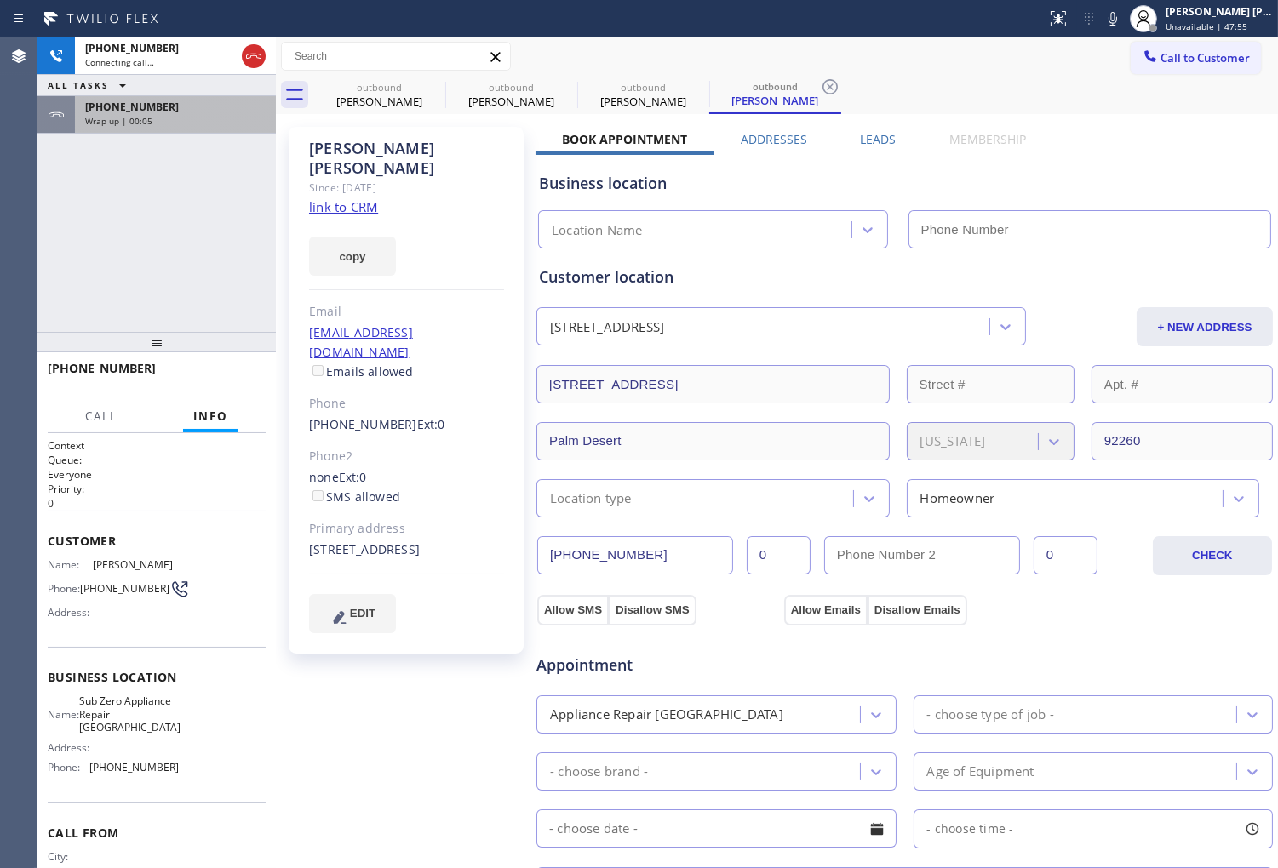
click at [239, 123] on div "Wrap up | 00:05" at bounding box center [175, 121] width 180 height 12
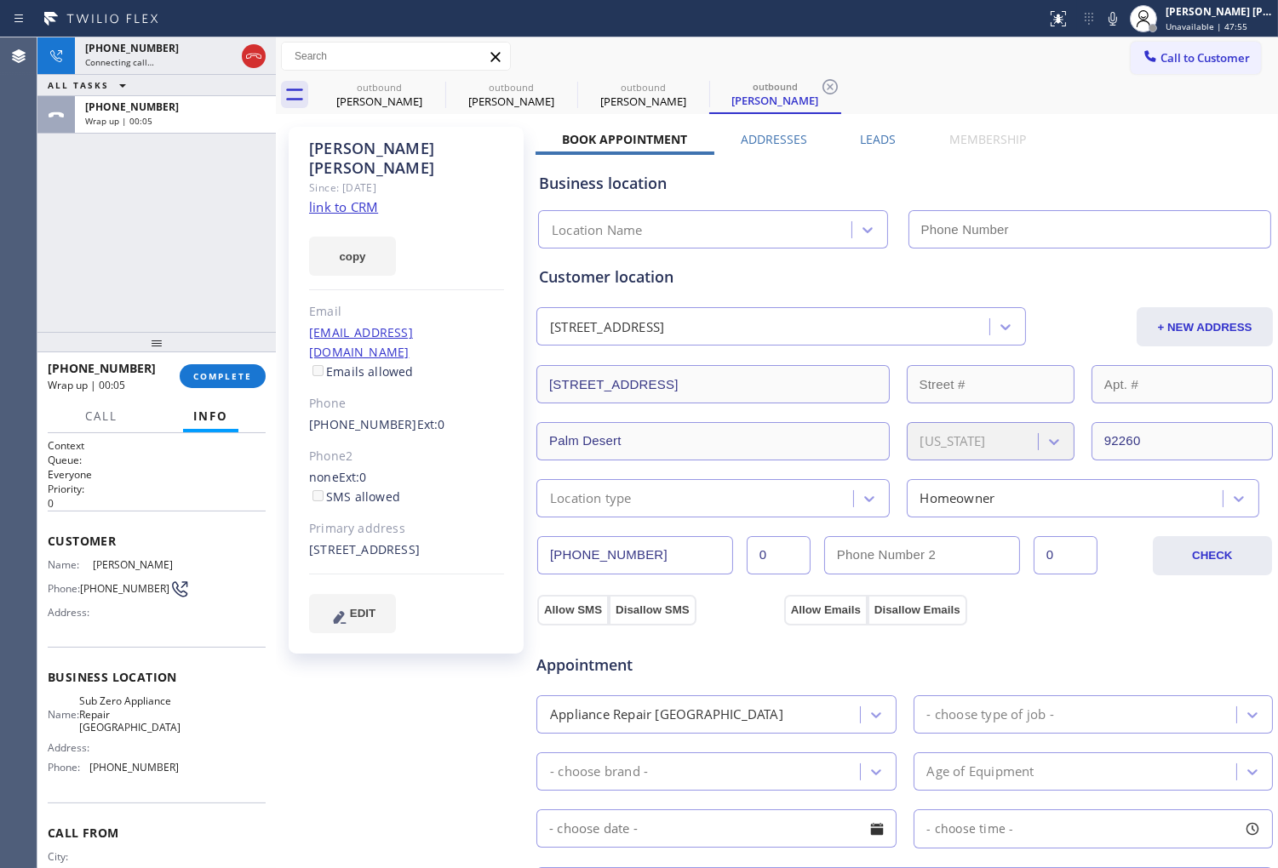
type input "(760) 284-8440"
click at [251, 378] on span "COMPLETE" at bounding box center [222, 376] width 59 height 12
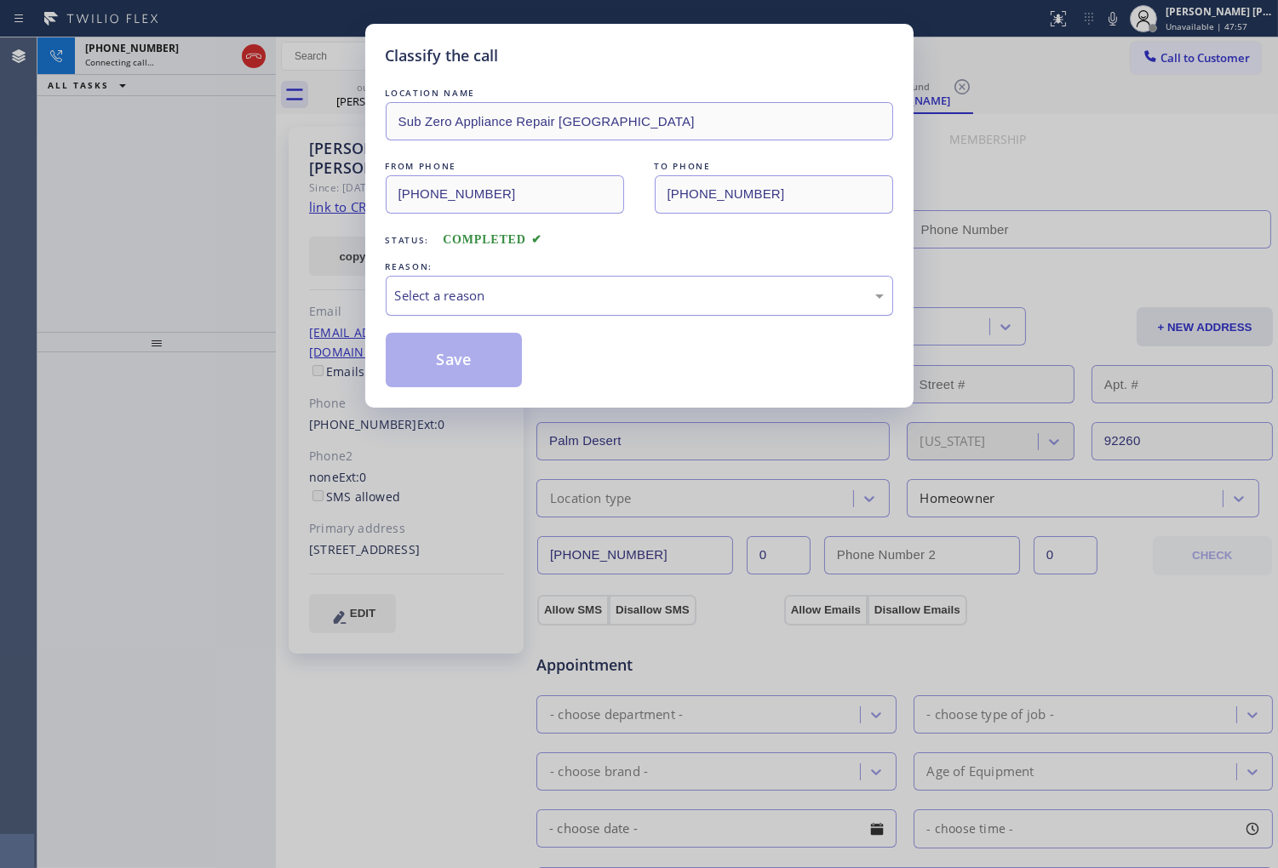
click at [529, 286] on div "Select a reason" at bounding box center [639, 296] width 489 height 20
type input "(760) 284-8440"
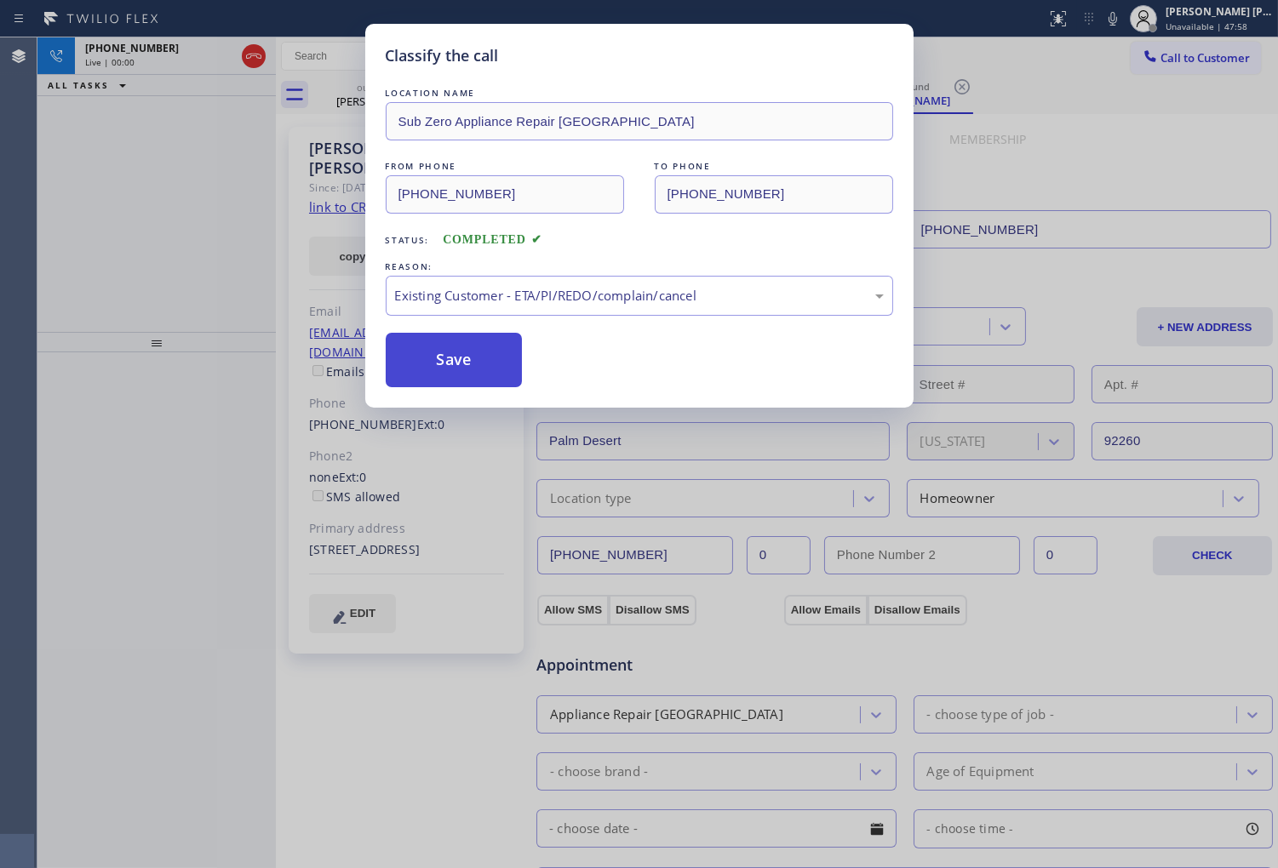
click at [392, 346] on button "Save" at bounding box center [454, 360] width 137 height 54
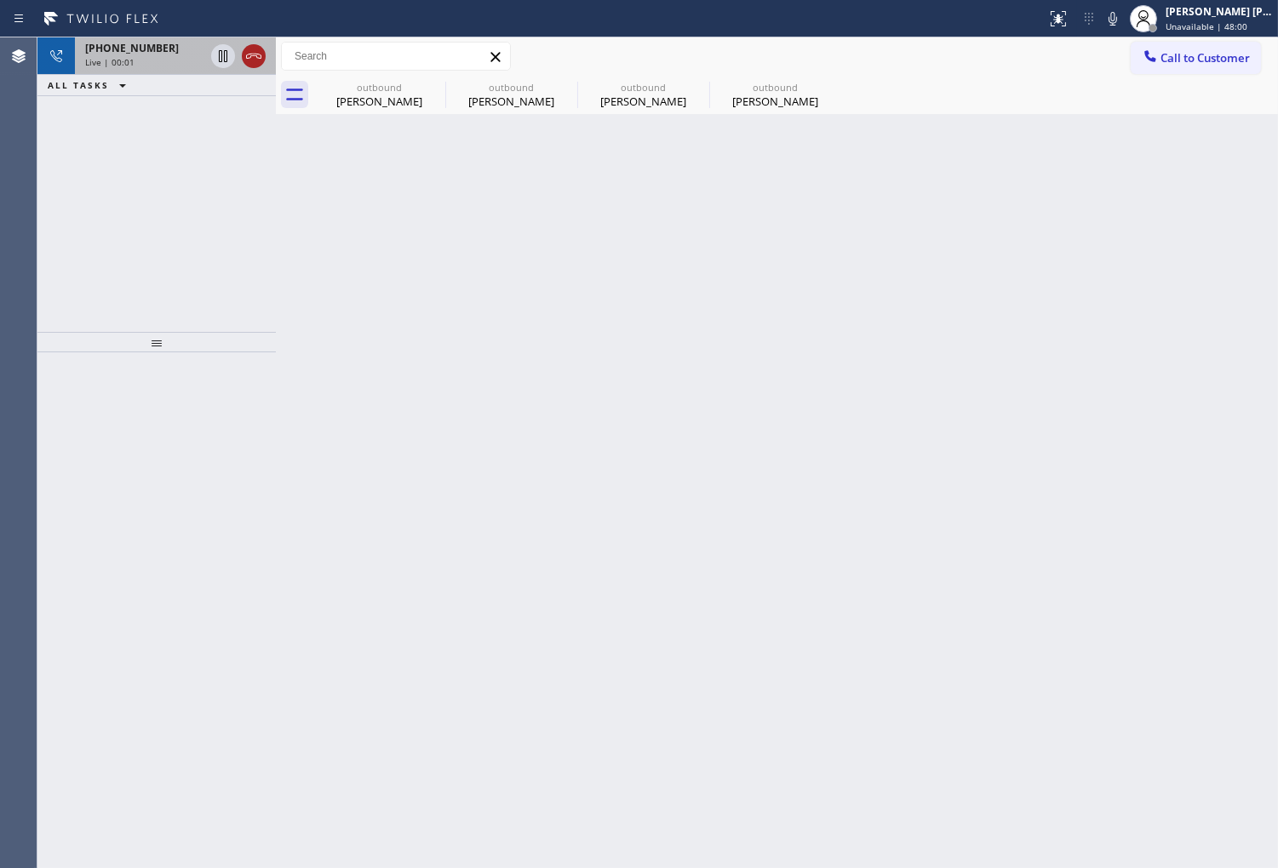
click at [252, 53] on icon at bounding box center [253, 56] width 20 height 20
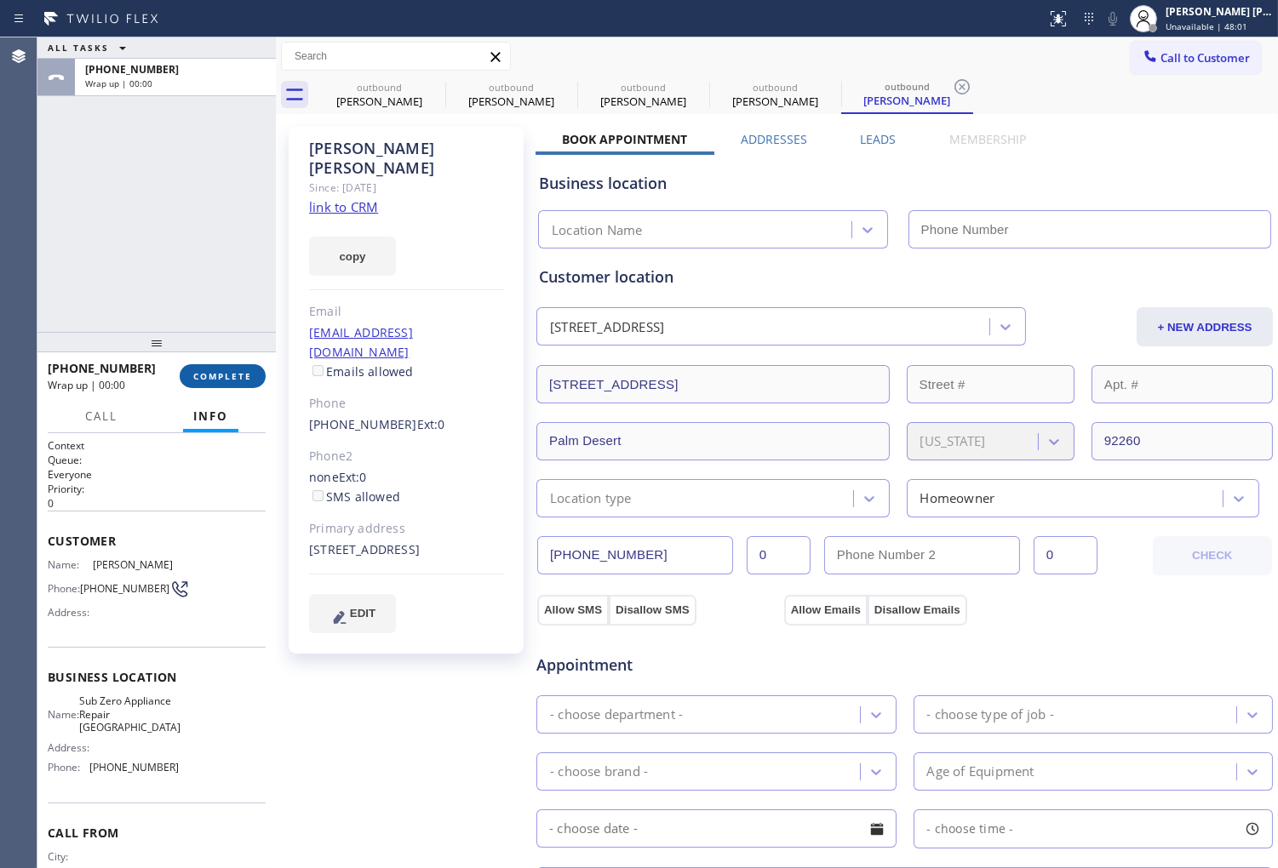
click at [232, 364] on button "COMPLETE" at bounding box center [223, 376] width 86 height 24
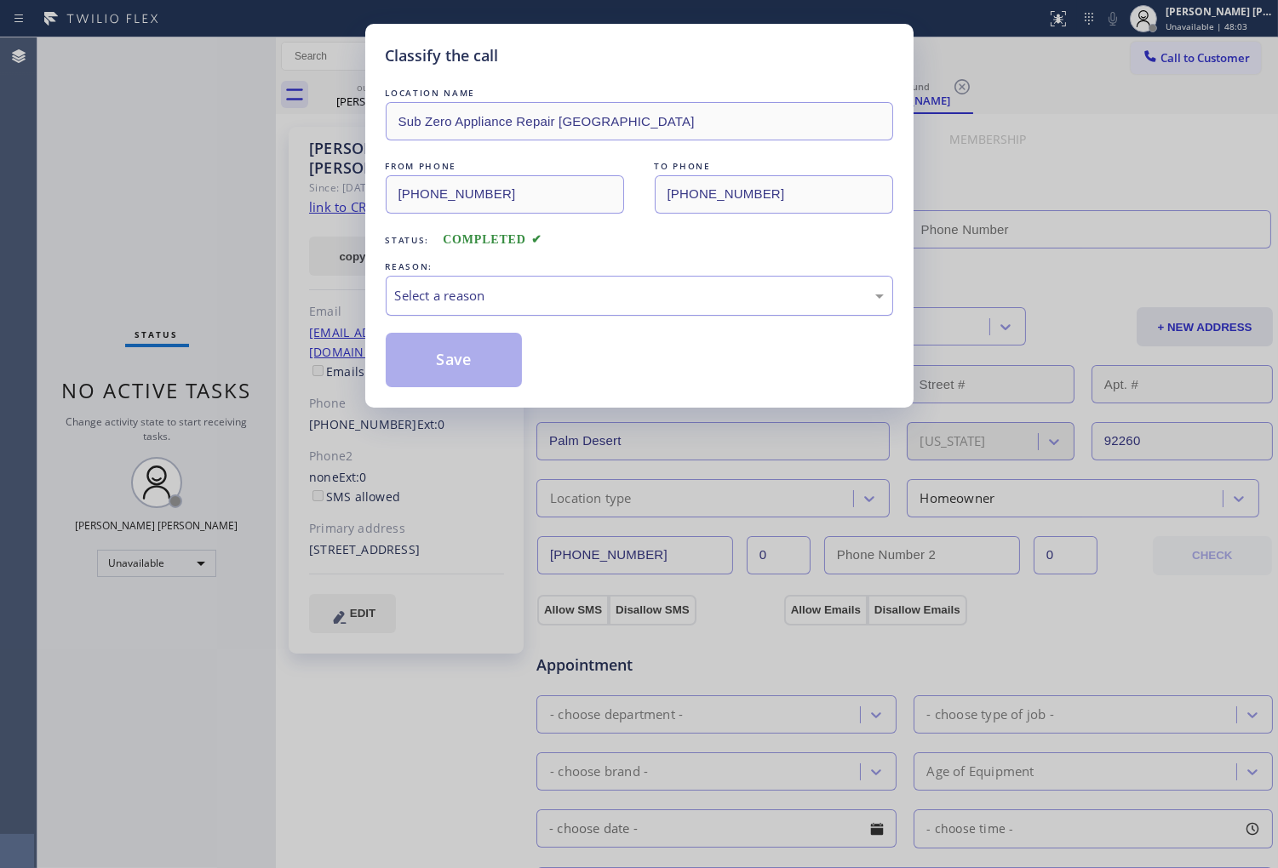
click at [472, 292] on div "Select a reason" at bounding box center [639, 296] width 489 height 20
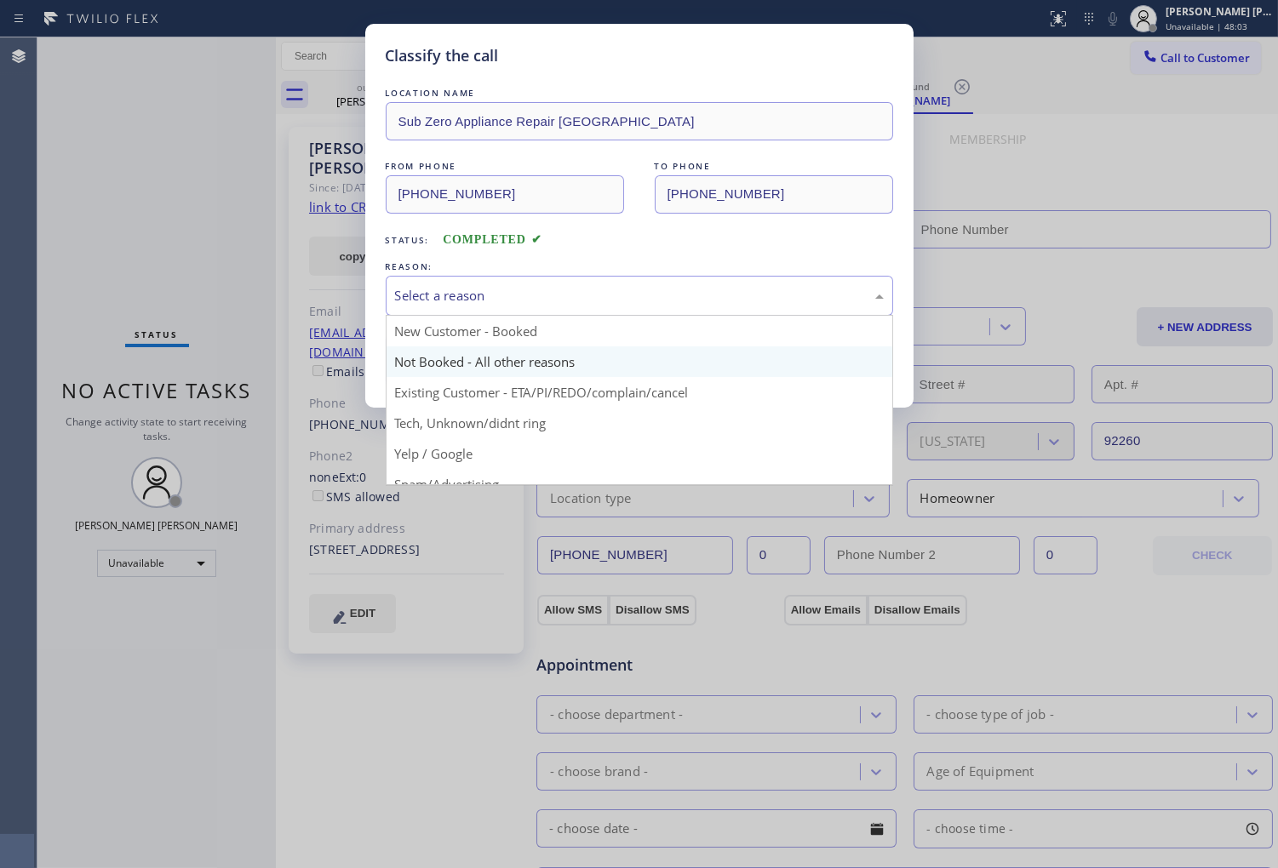
type input "(760) 284-8440"
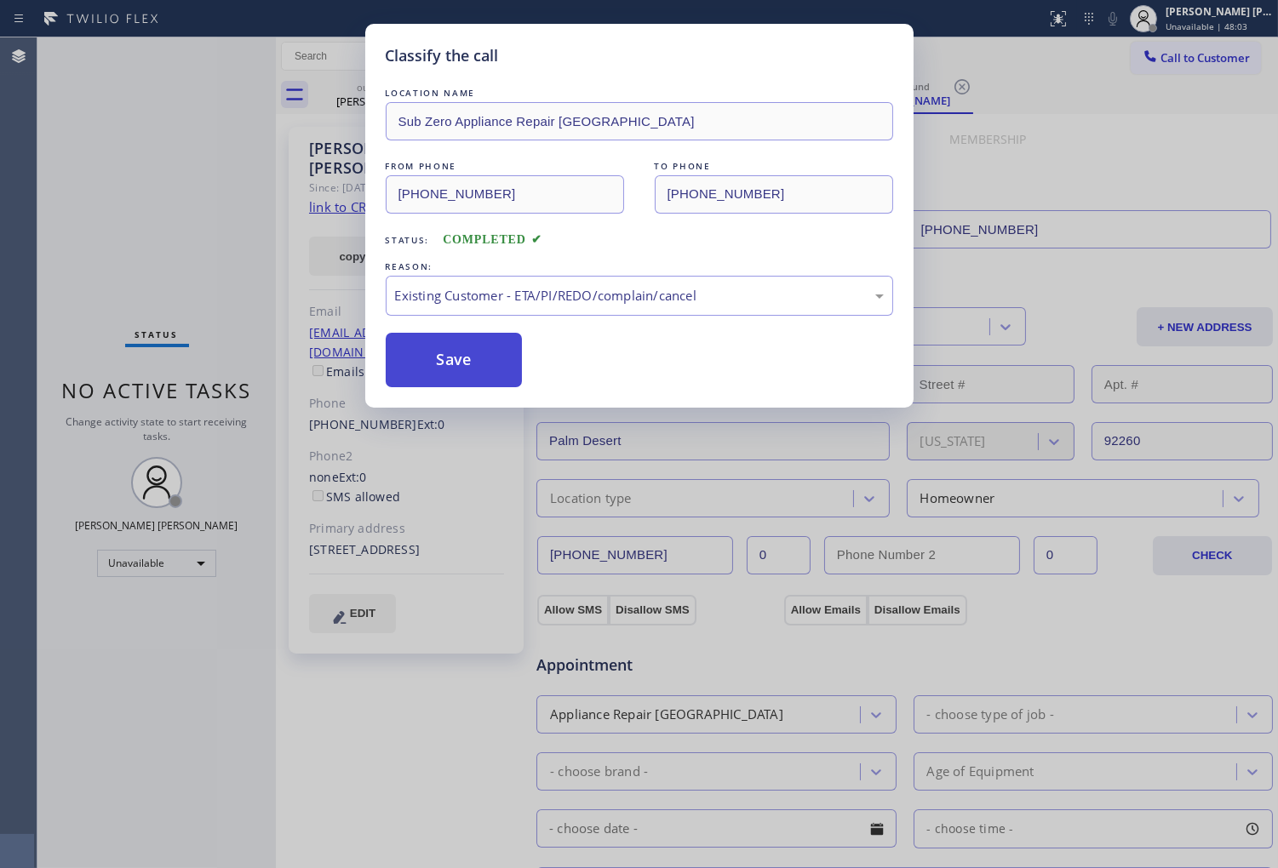
click at [444, 364] on button "Save" at bounding box center [454, 360] width 137 height 54
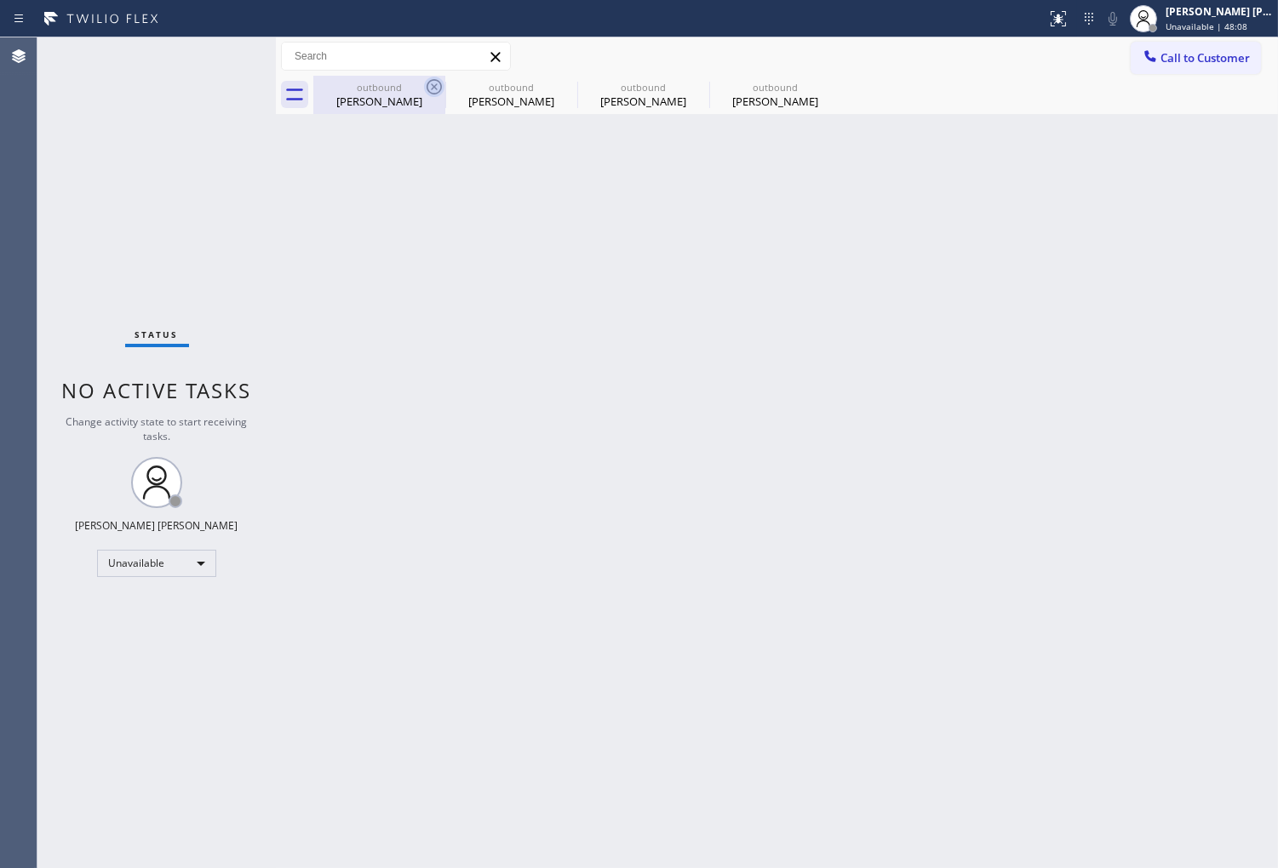
click at [435, 83] on icon at bounding box center [434, 87] width 20 height 20
click at [0, 0] on icon at bounding box center [0, 0] width 0 height 0
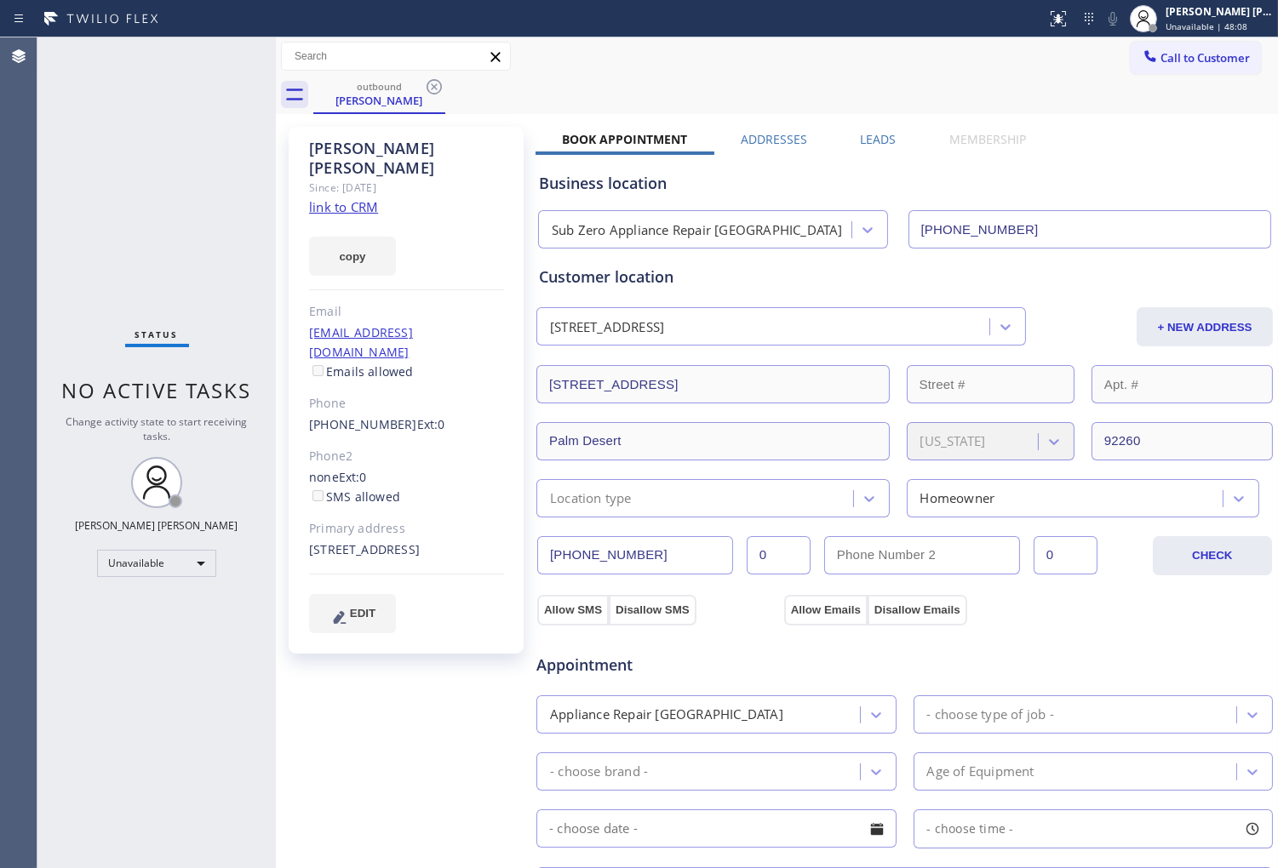
click at [435, 83] on icon at bounding box center [434, 87] width 20 height 20
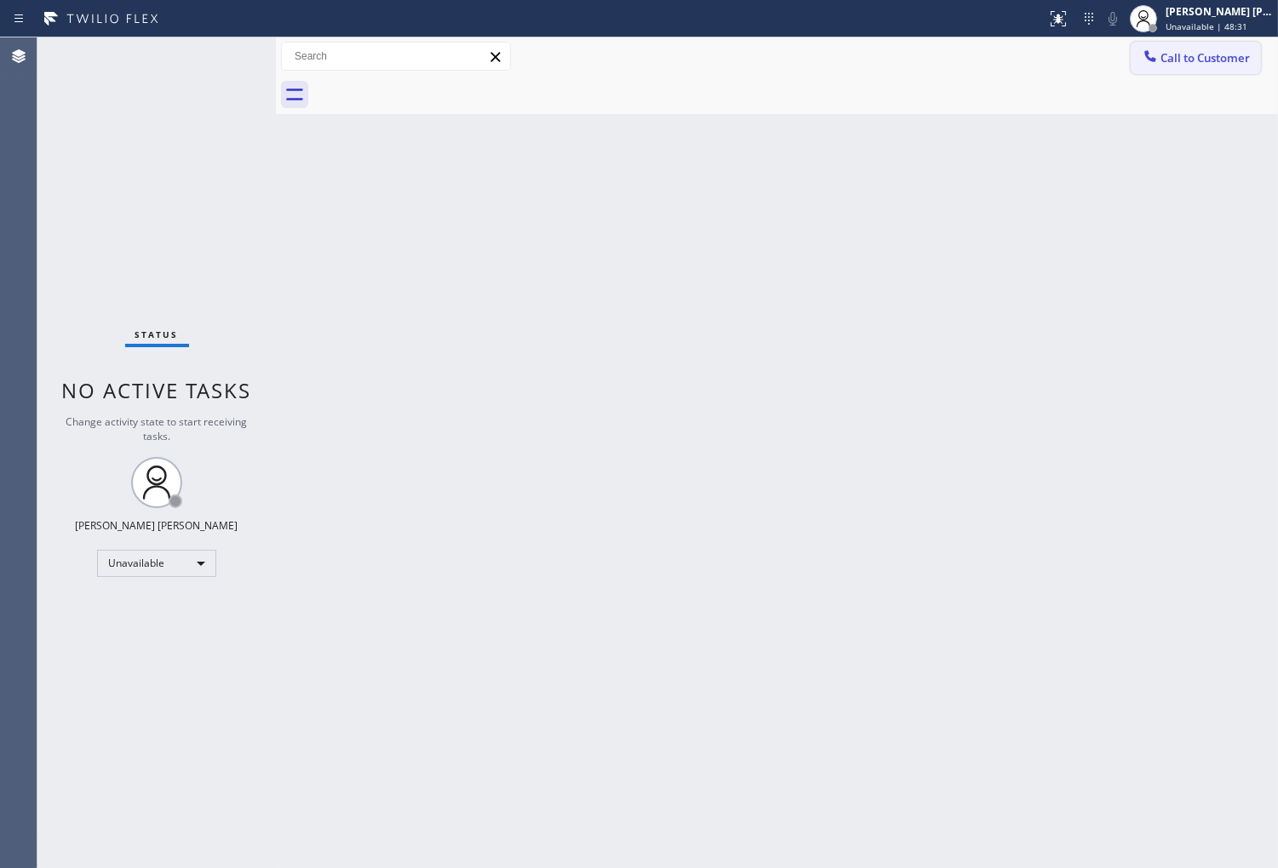
click at [1240, 58] on span "Call to Customer" at bounding box center [1204, 57] width 89 height 15
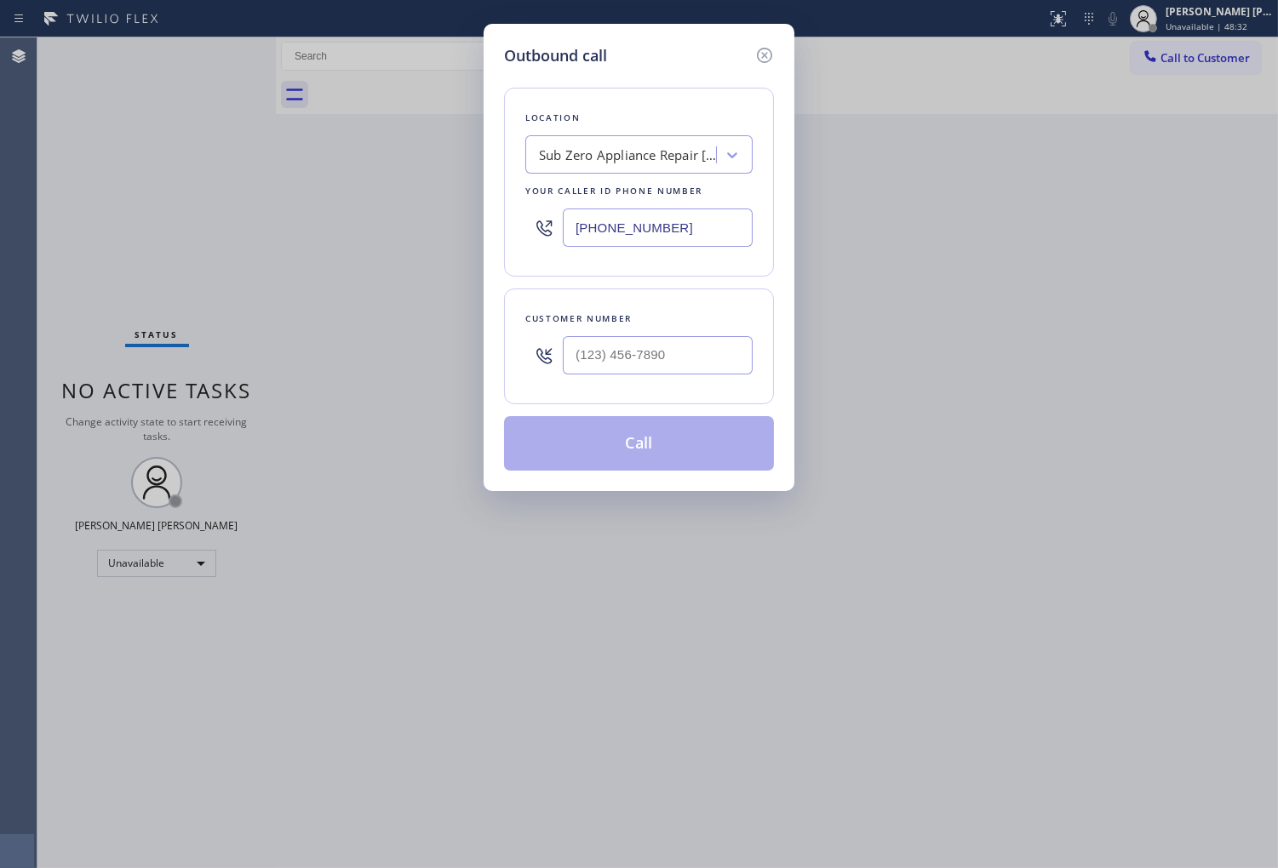
click at [622, 222] on input "(760) 284-8440" at bounding box center [658, 228] width 190 height 38
paste input "562) 307-8616"
type input "(562) 307-8616"
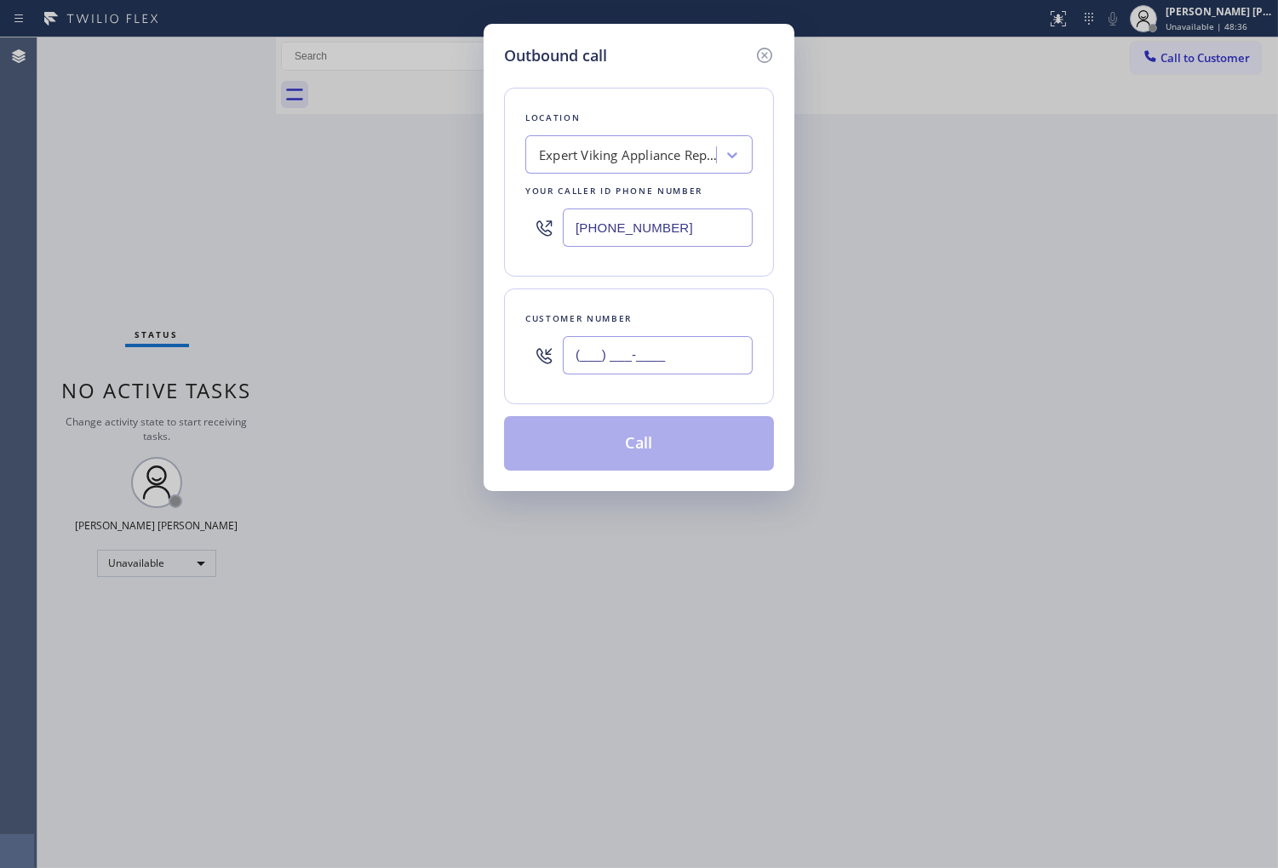
click at [673, 369] on input "(___) ___-____" at bounding box center [658, 355] width 190 height 38
paste input "562) 307-8616"
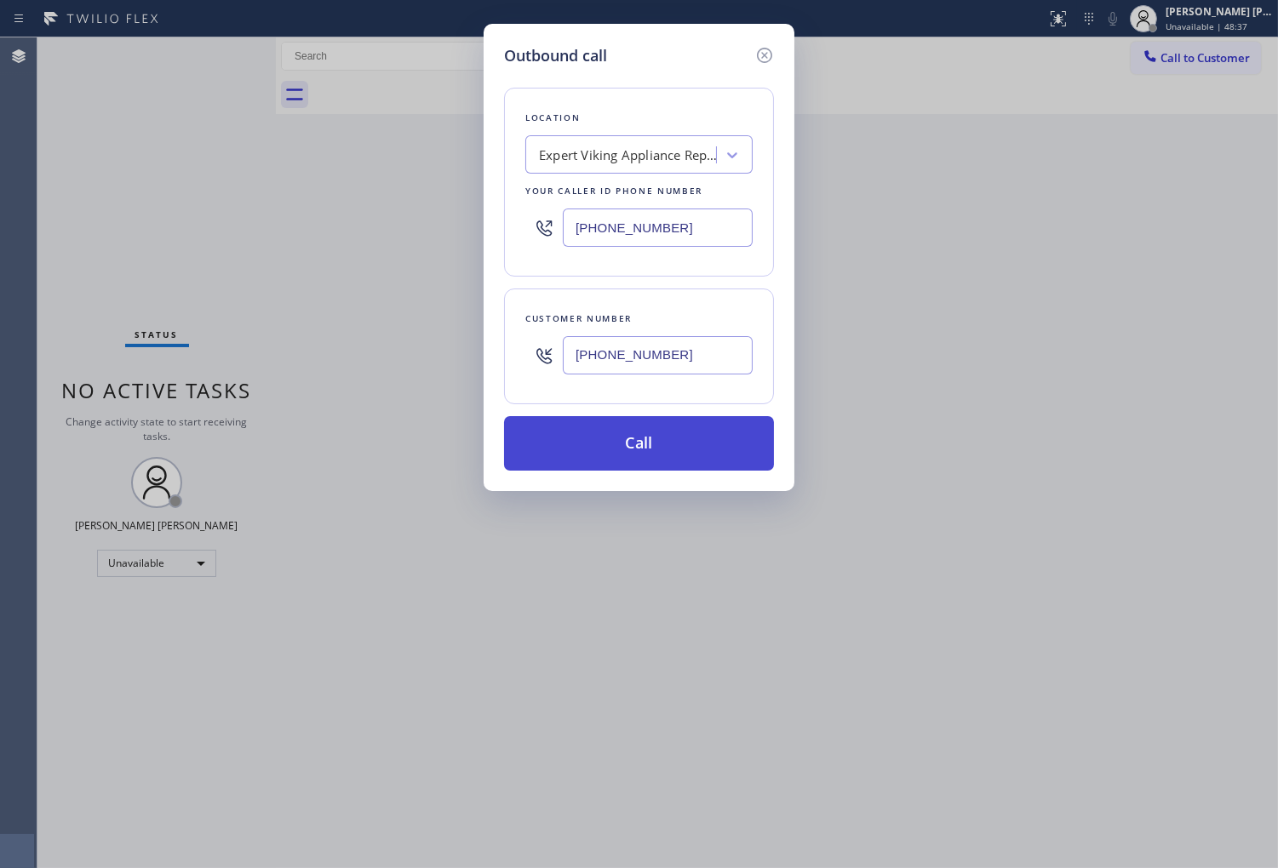
type input "(562) 307-8616"
click at [667, 440] on button "Call" at bounding box center [639, 443] width 270 height 54
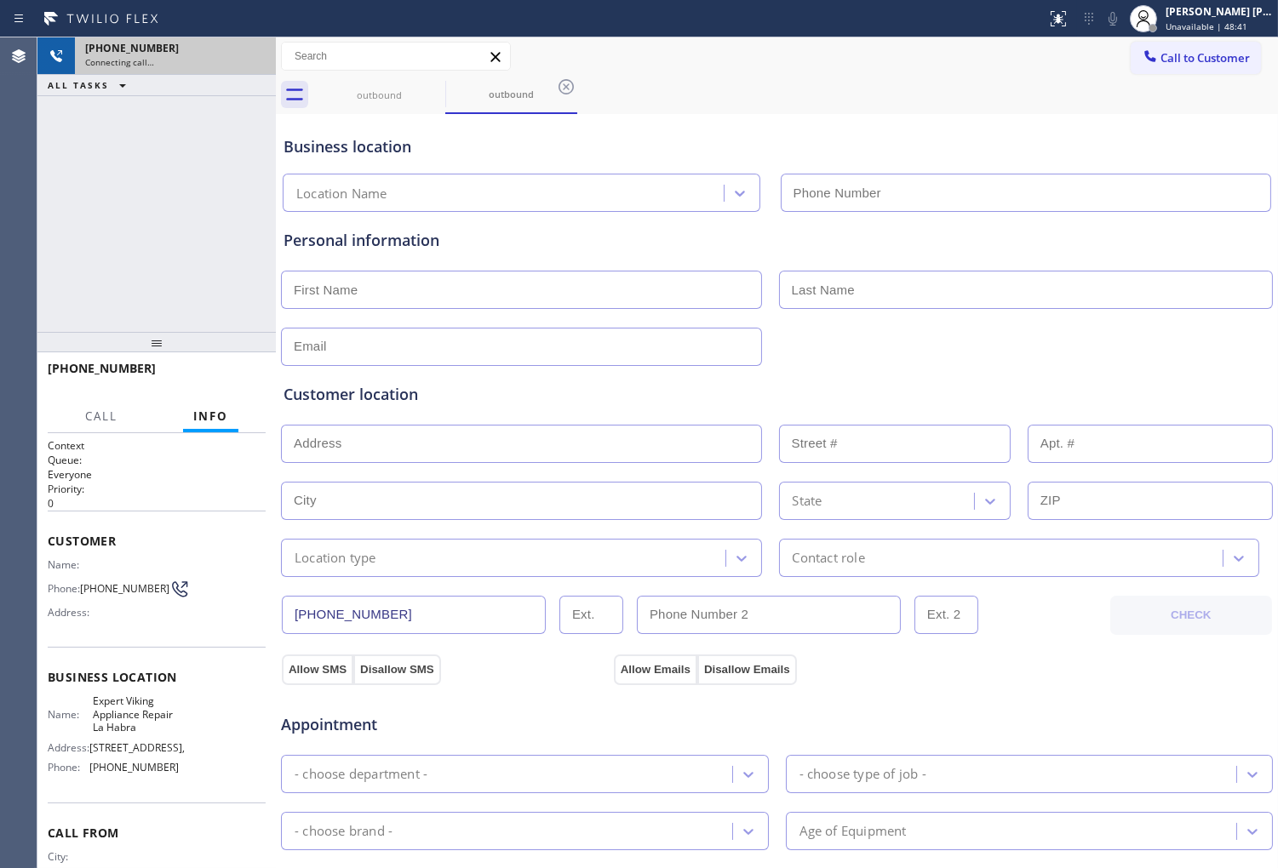
type input "(562) 307-8616"
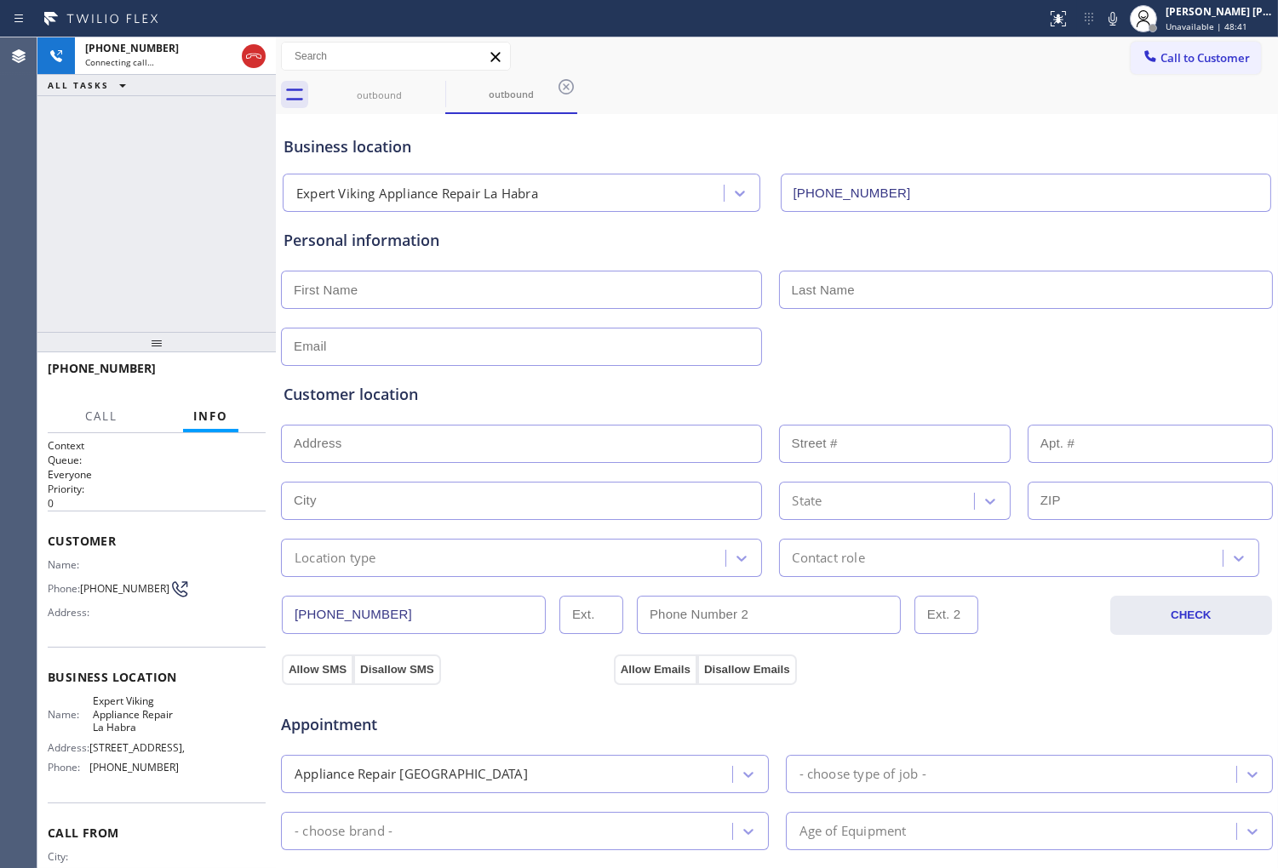
click at [257, 57] on icon at bounding box center [253, 56] width 15 height 5
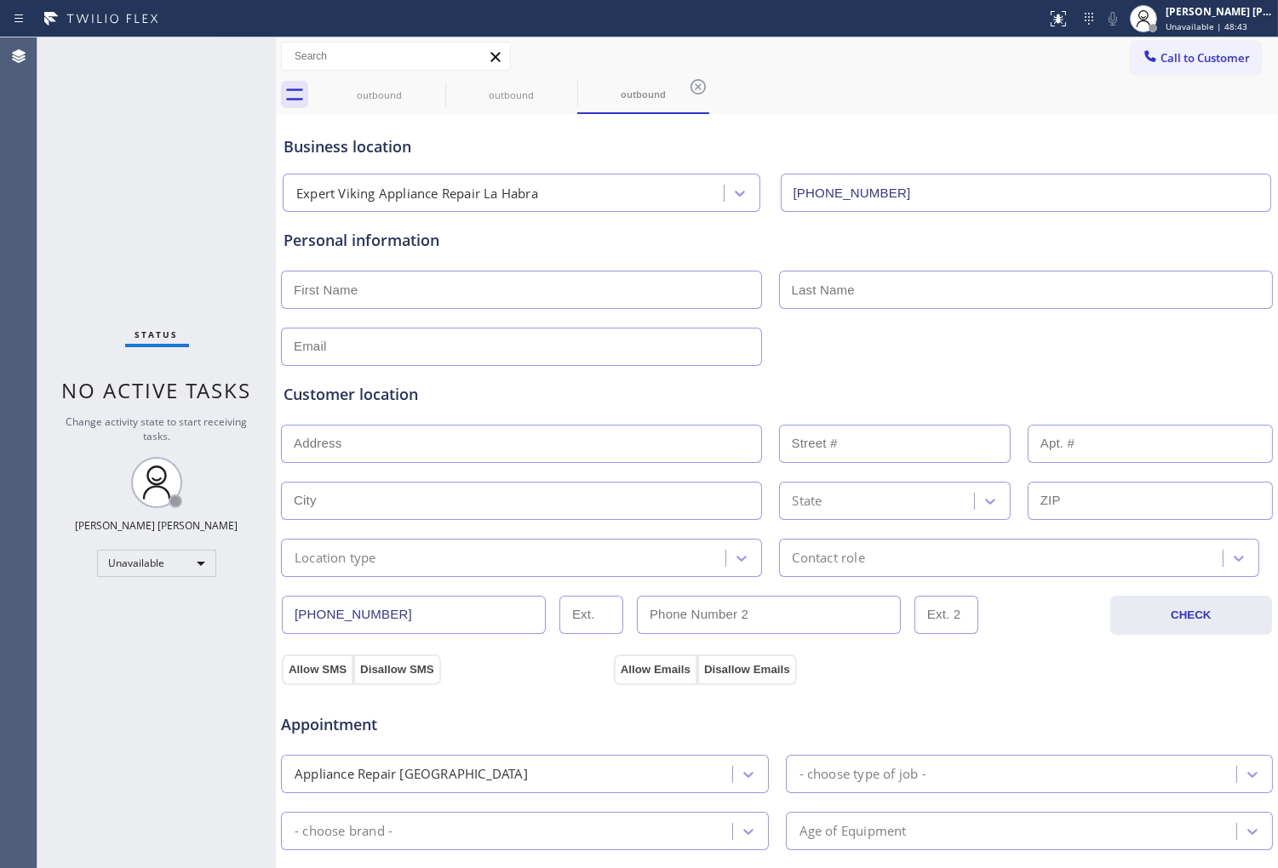
type input "(562) 307-8616"
click at [439, 89] on icon at bounding box center [433, 86] width 15 height 15
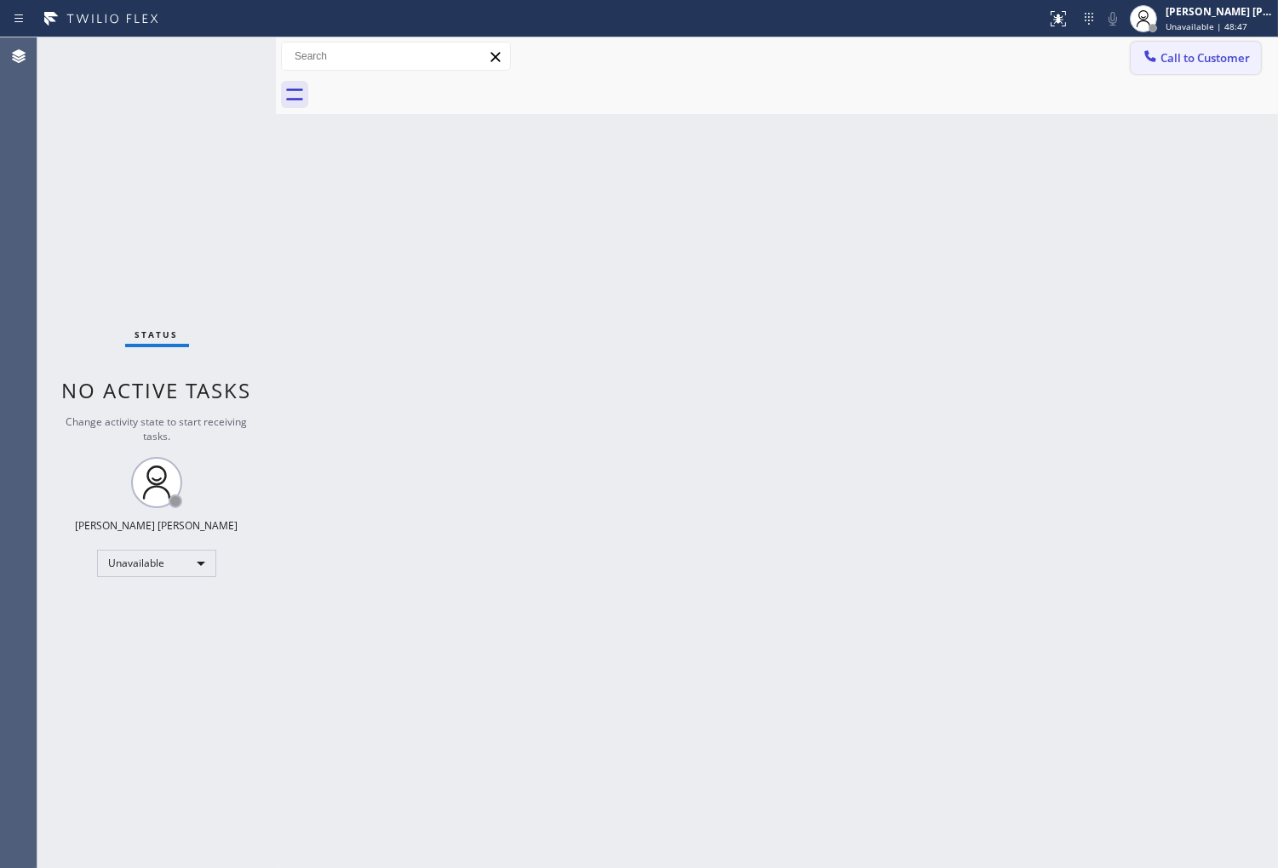
click at [1173, 53] on span "Call to Customer" at bounding box center [1204, 57] width 89 height 15
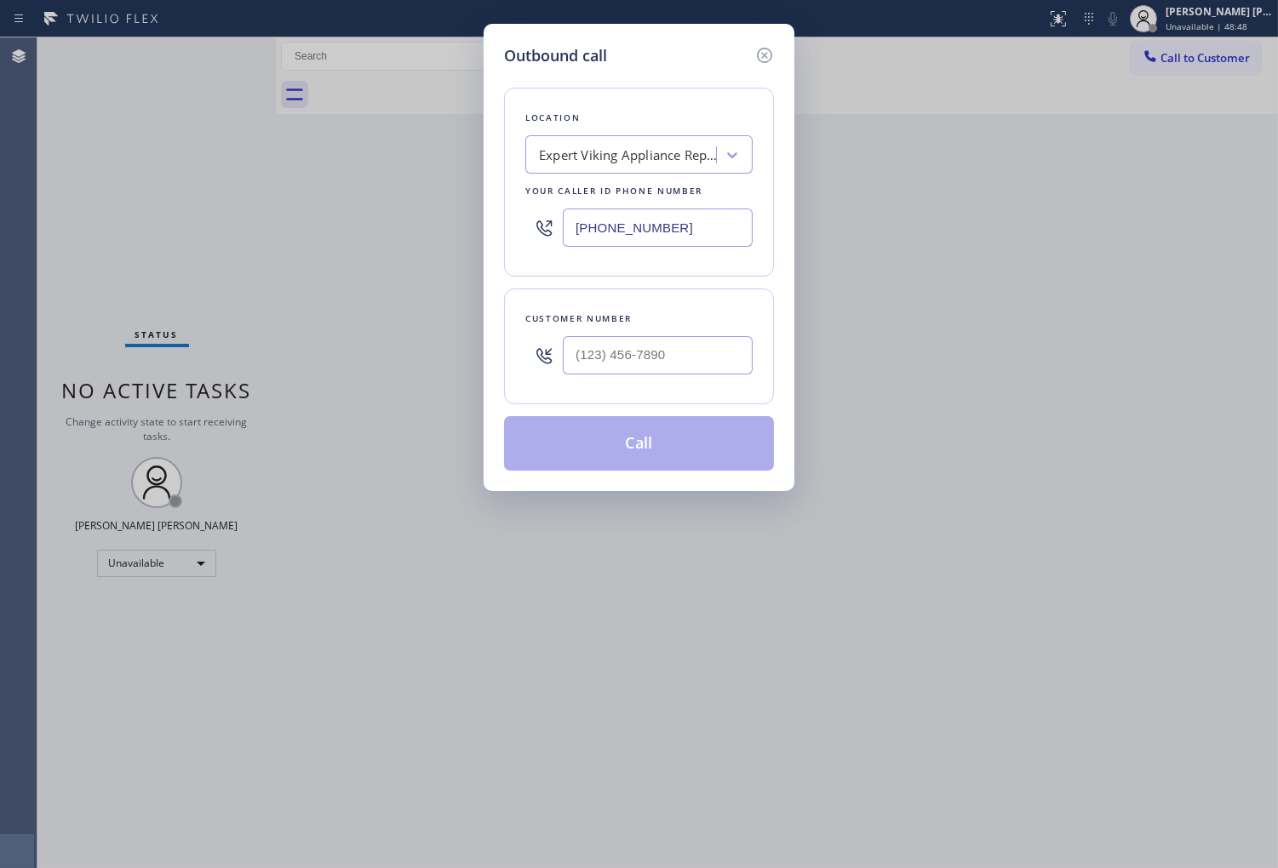
click at [626, 225] on input "(562) 307-8616" at bounding box center [658, 228] width 190 height 38
paste input "text"
type input "(562) 307-8616"
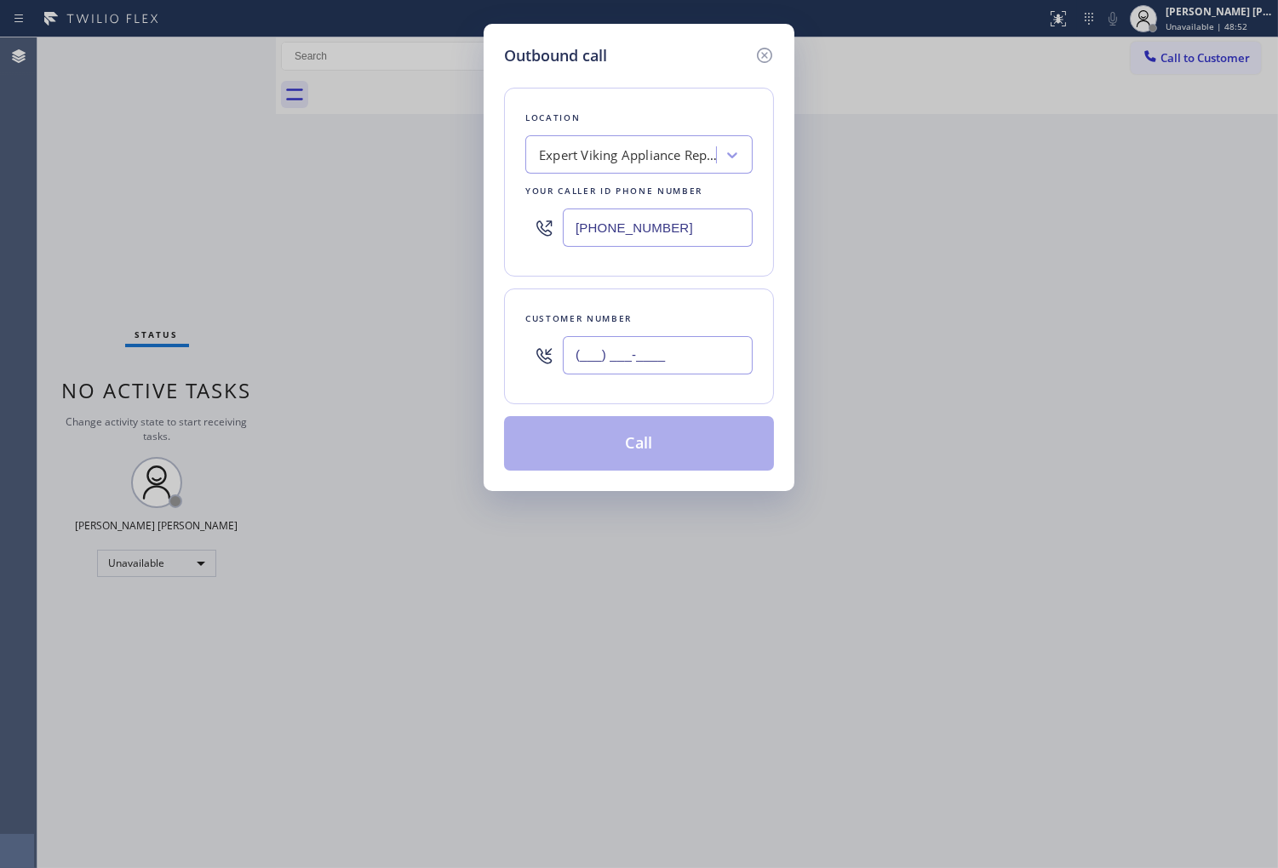
click at [676, 351] on input "(___) ___-____" at bounding box center [658, 355] width 190 height 38
paste input "562) 686-6804"
type input "(562) 686-6804"
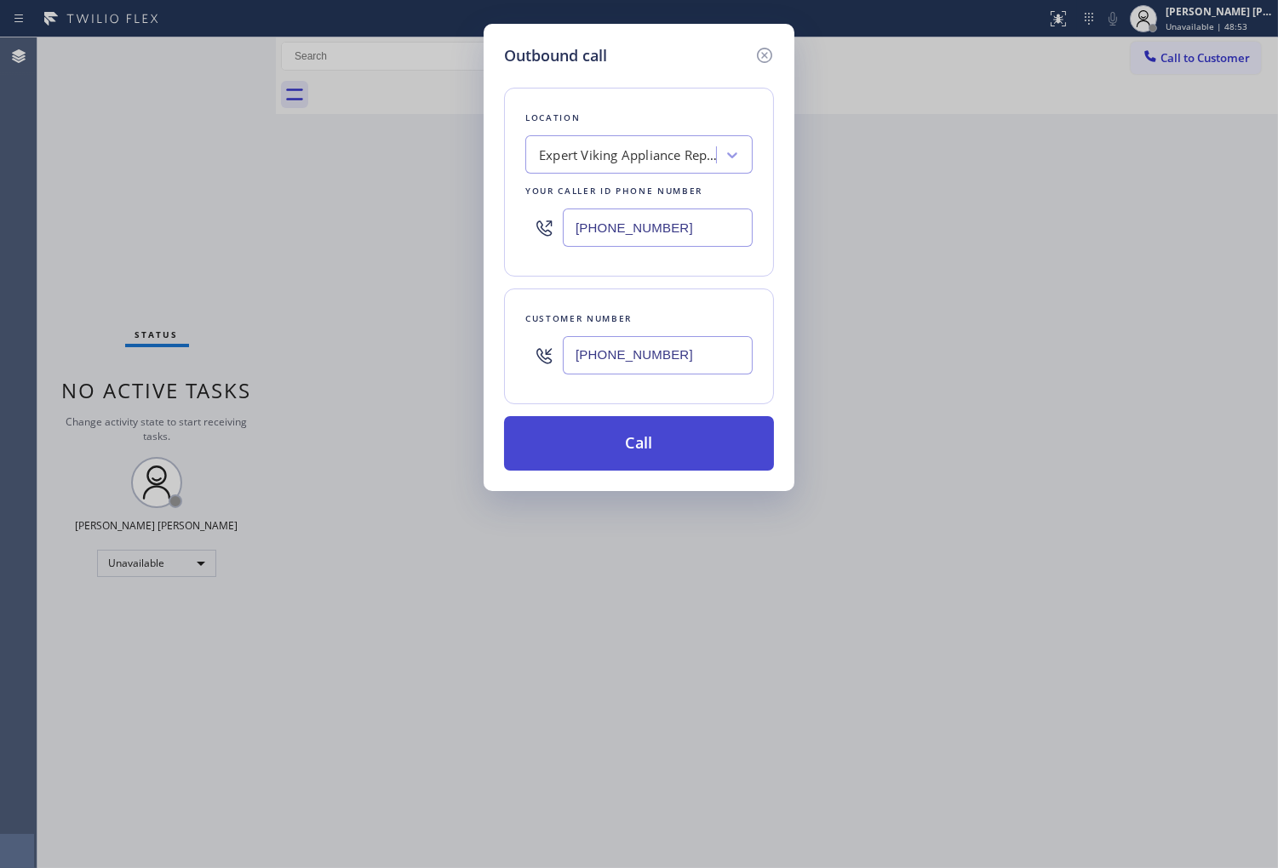
click at [681, 454] on button "Call" at bounding box center [639, 443] width 270 height 54
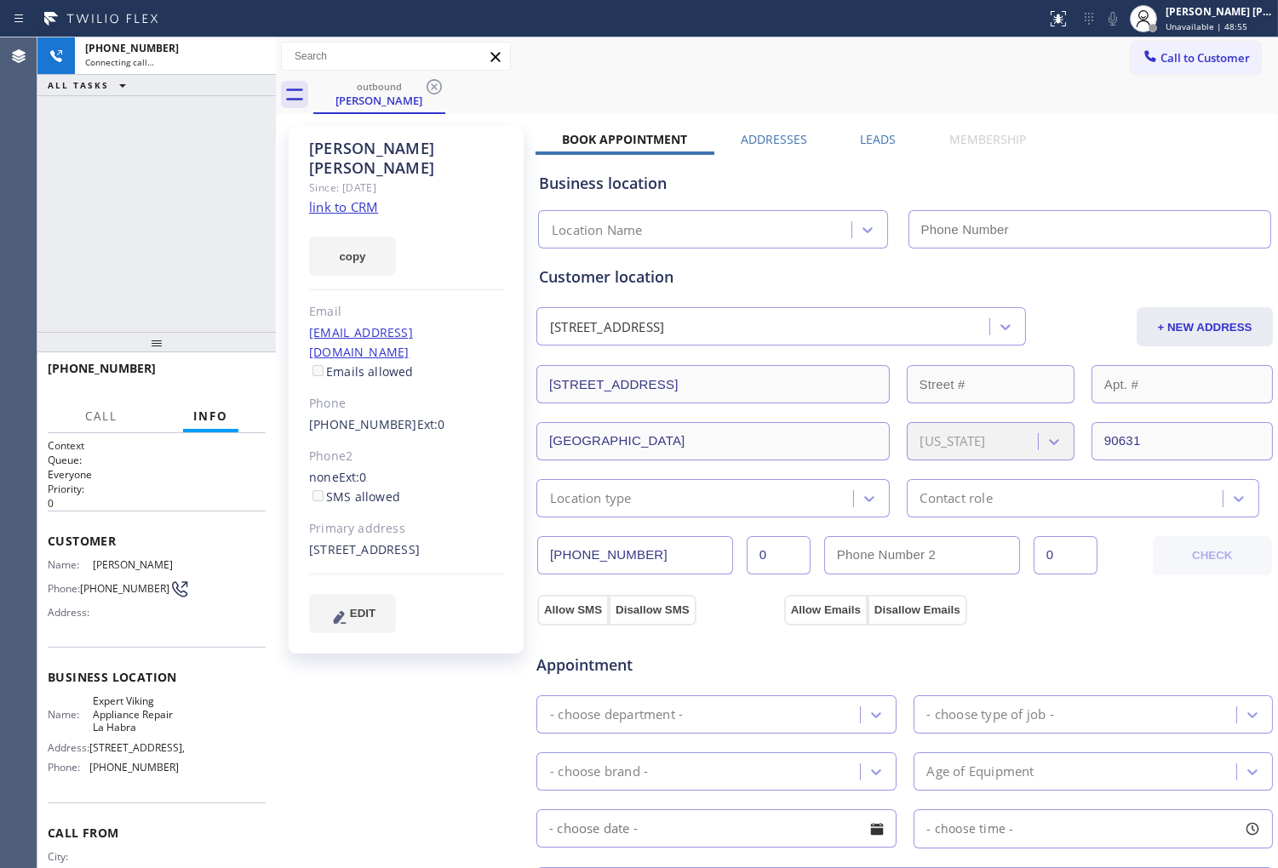
click at [341, 178] on div "Since: 20 may 2020" at bounding box center [406, 188] width 195 height 20
click at [341, 151] on div "Martin Browne" at bounding box center [406, 158] width 195 height 39
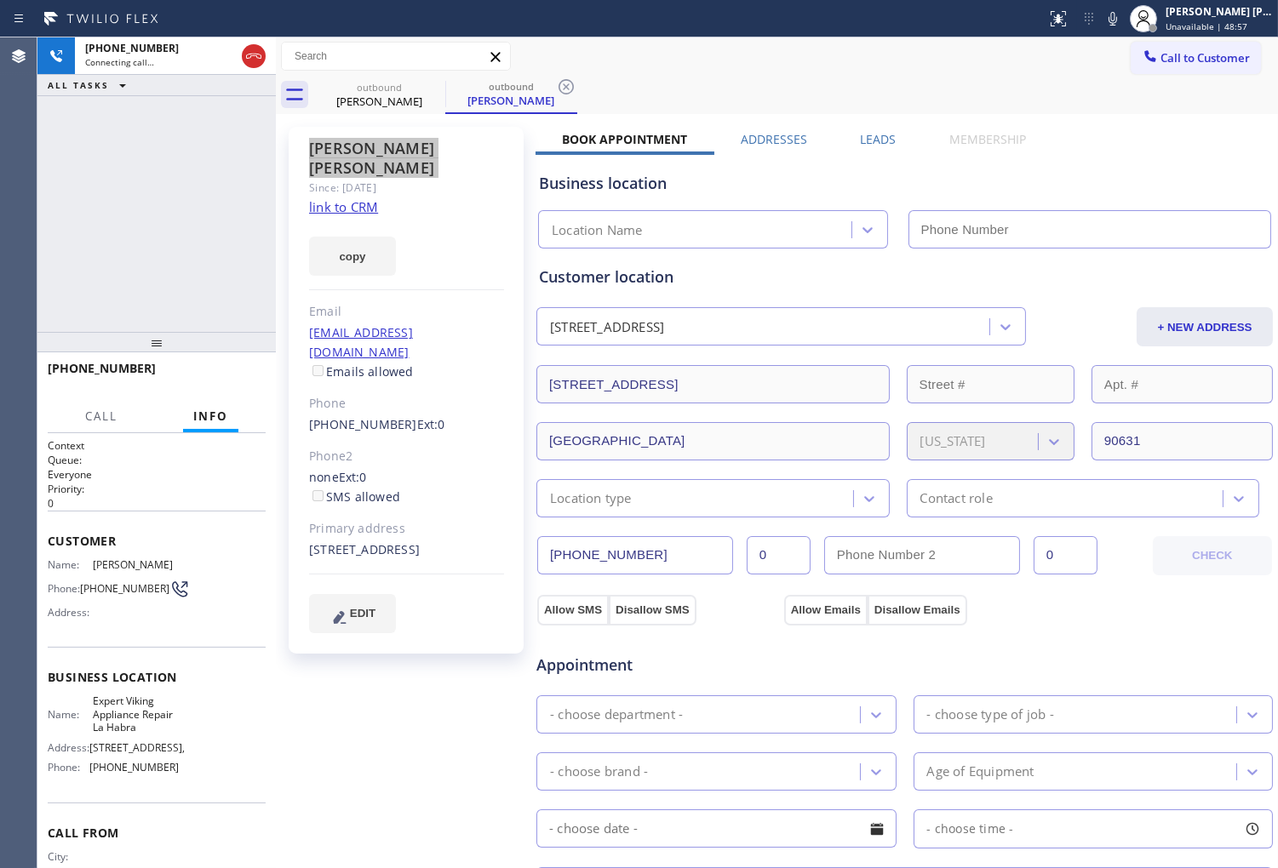
type input "(562) 307-8616"
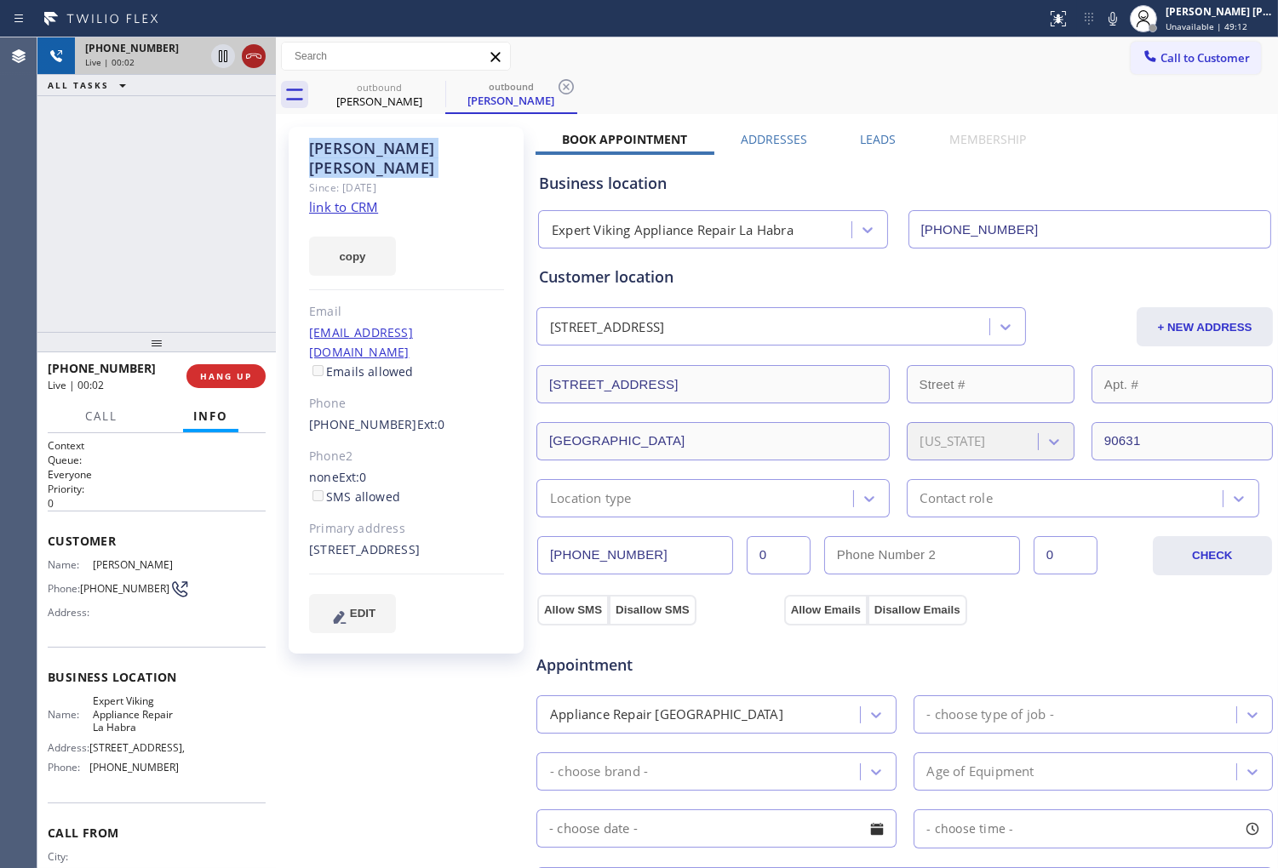
click at [258, 53] on icon at bounding box center [253, 56] width 20 height 20
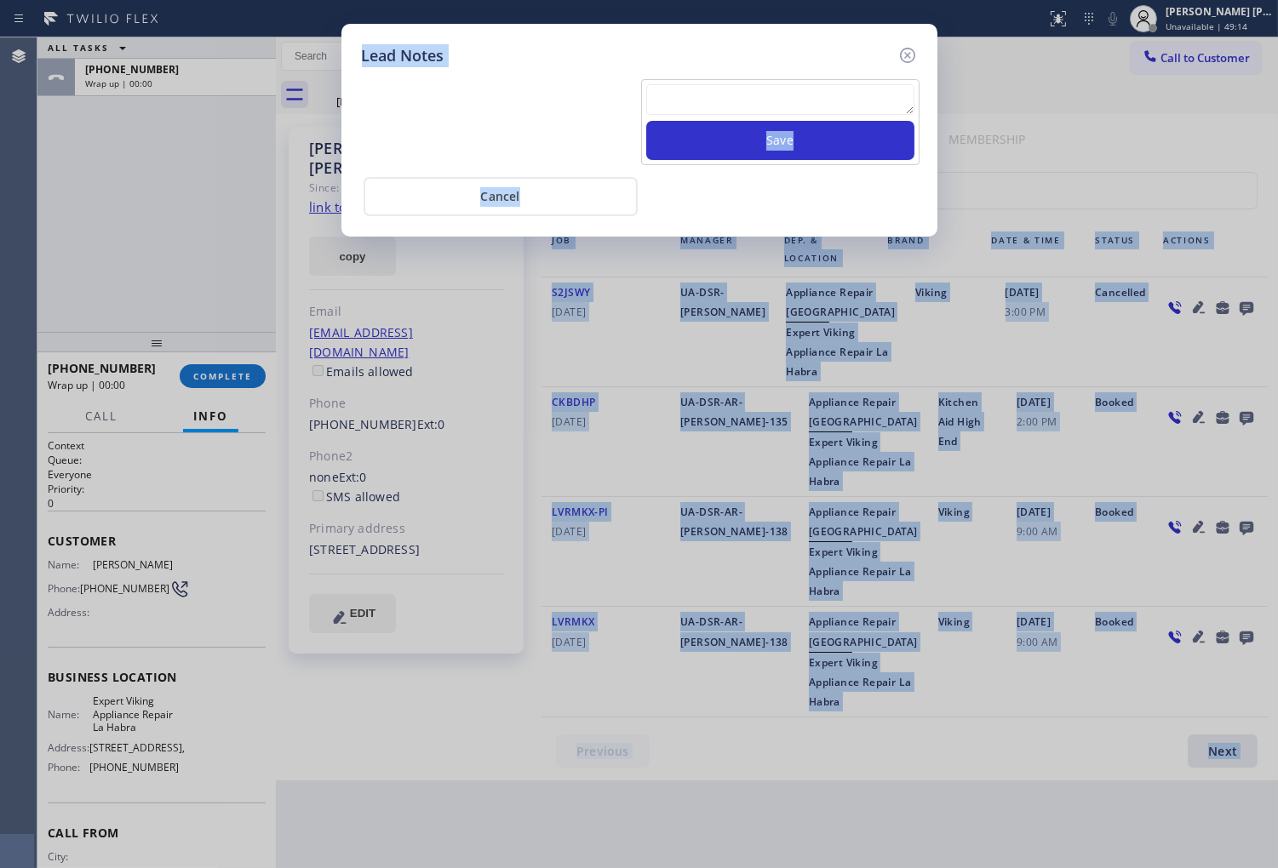
click at [1231, 302] on div "Lead Notes Save Cancel" at bounding box center [639, 434] width 1278 height 868
click at [812, 97] on textarea at bounding box center [780, 99] width 268 height 31
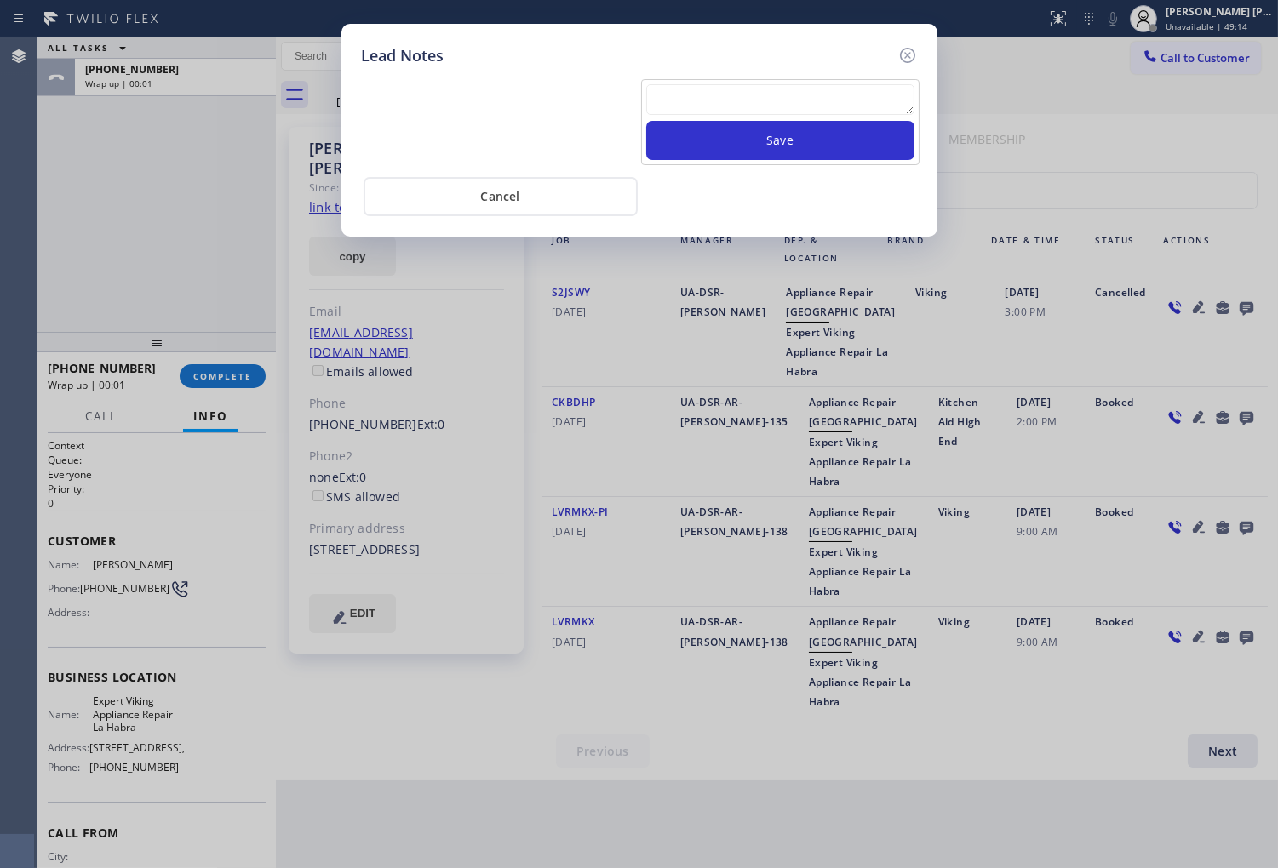
click at [812, 97] on textarea at bounding box center [780, 99] width 268 height 31
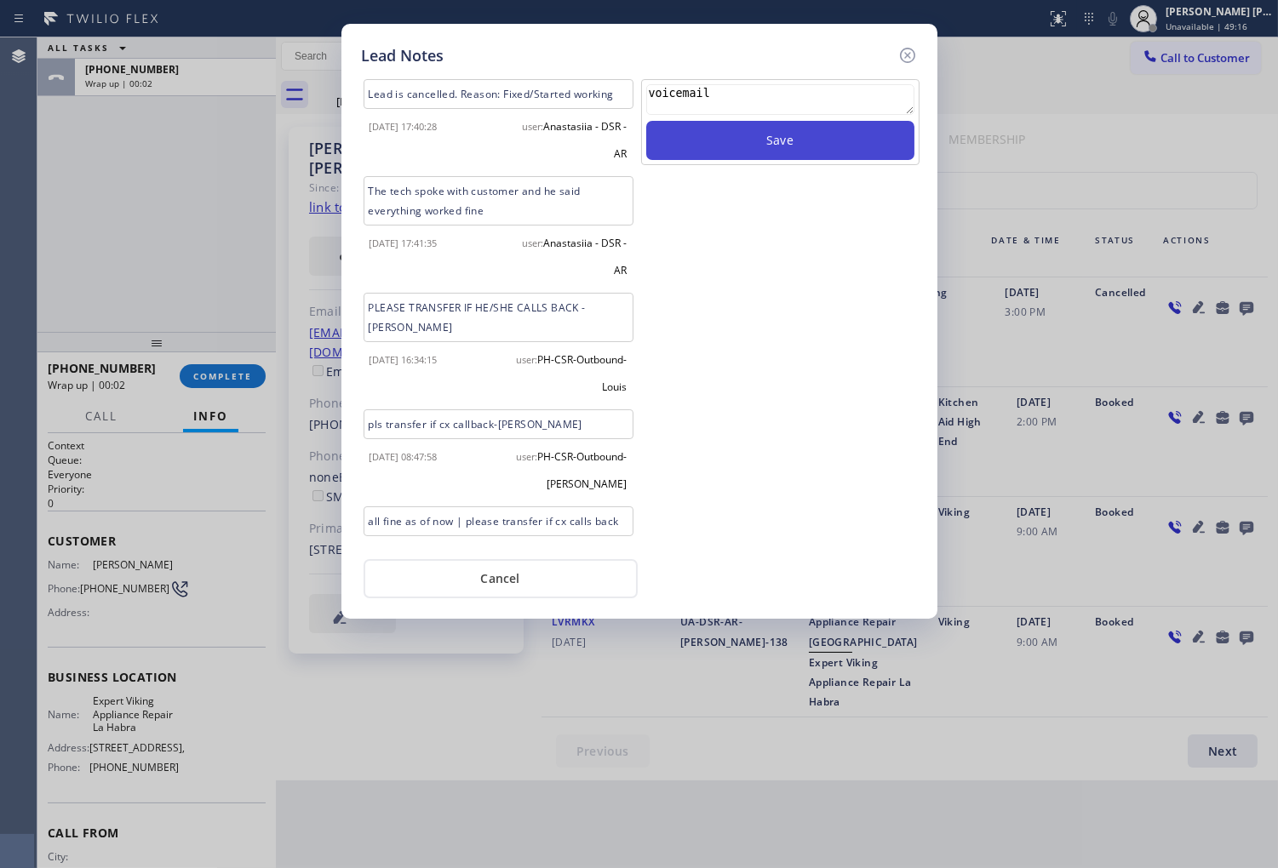
type textarea "voicemail"
click at [879, 152] on button "Save" at bounding box center [780, 140] width 268 height 39
click at [906, 55] on icon at bounding box center [906, 55] width 15 height 15
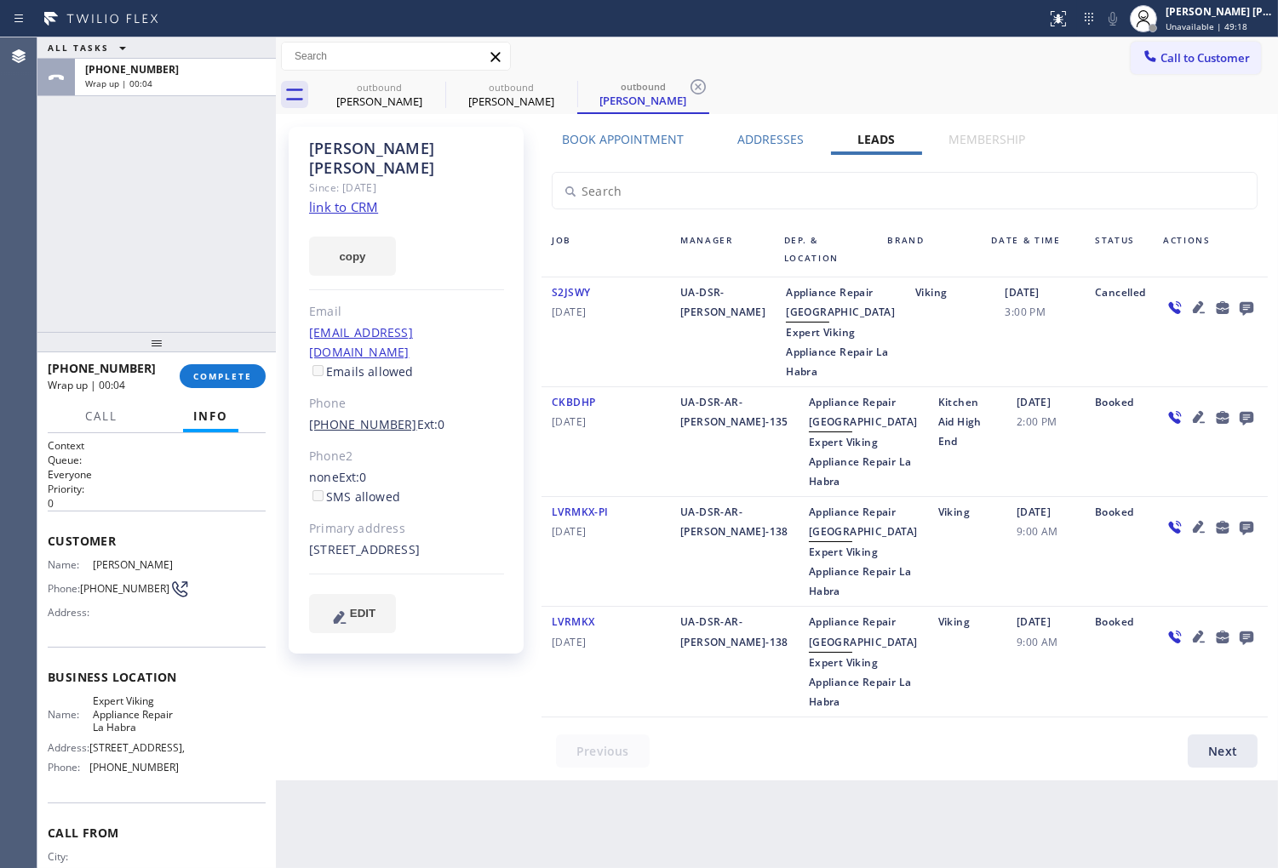
click at [369, 416] on link "(562) 686-6804" at bounding box center [363, 424] width 108 height 16
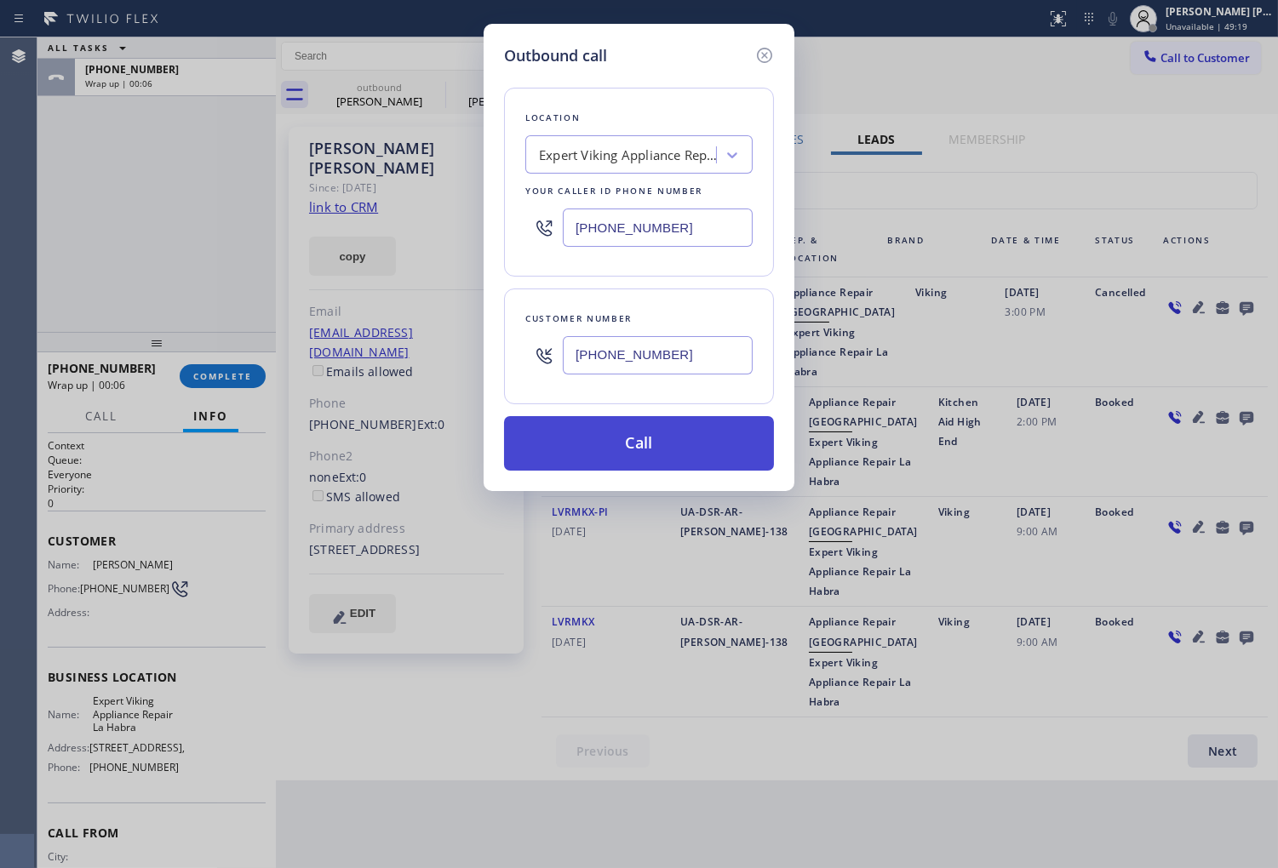
click at [688, 455] on button "Call" at bounding box center [639, 443] width 270 height 54
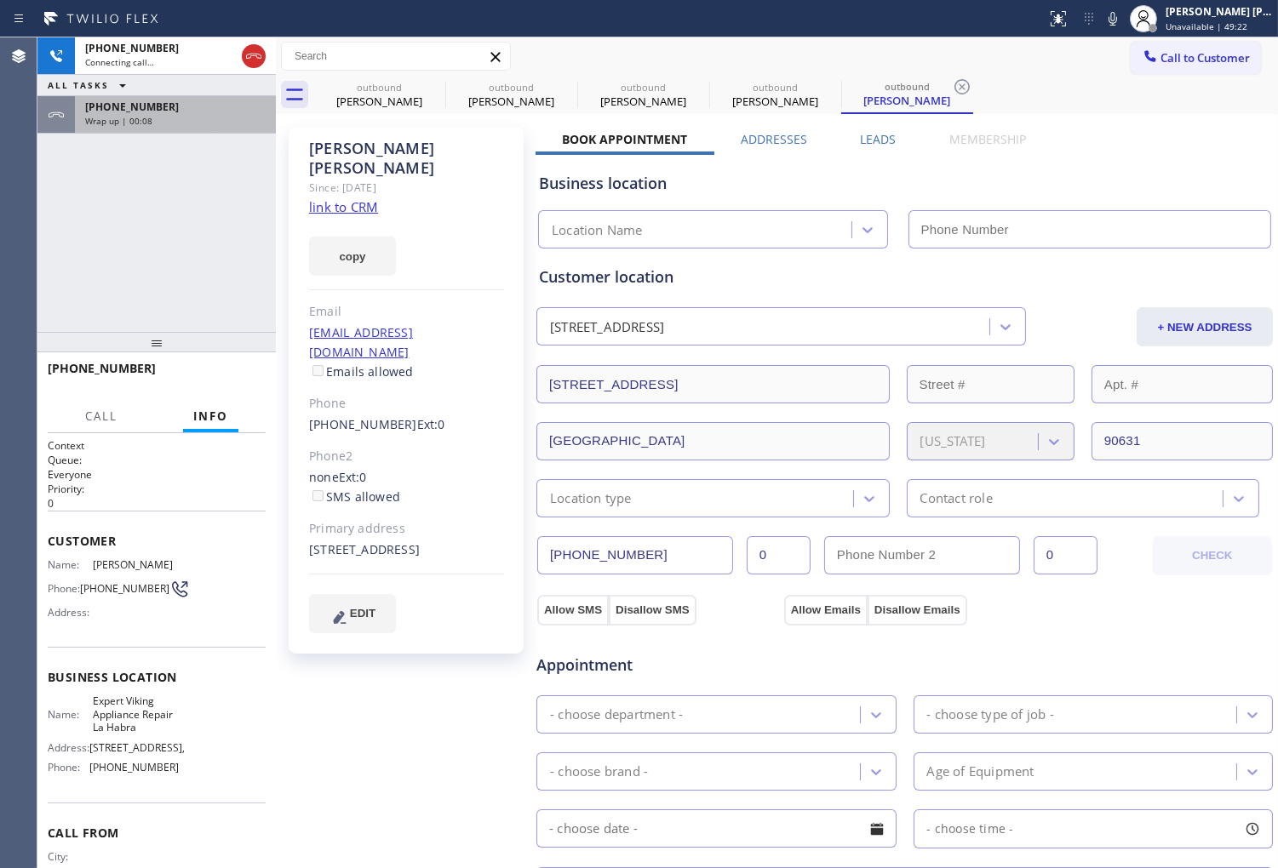
click at [183, 108] on div "+15626866804" at bounding box center [175, 107] width 180 height 14
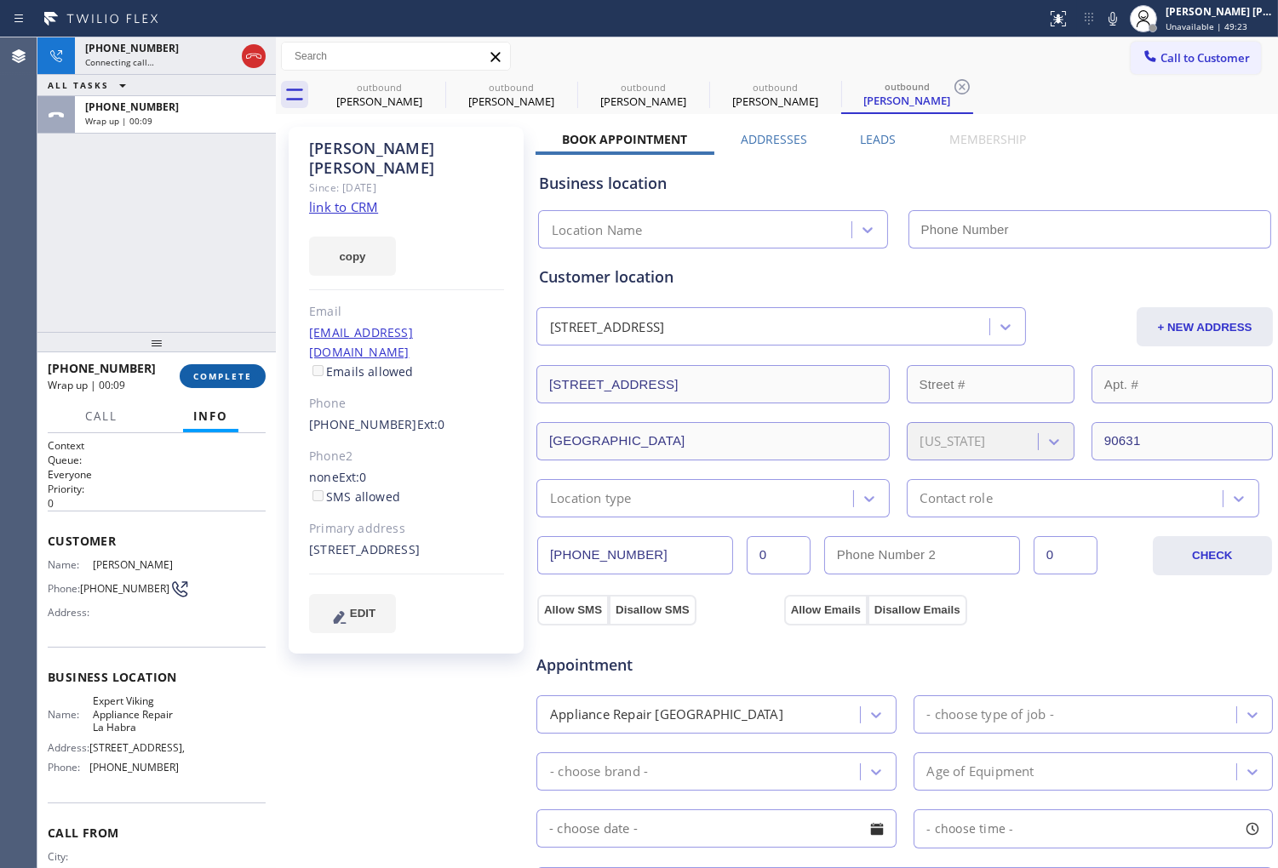
click at [219, 373] on span "COMPLETE" at bounding box center [222, 376] width 59 height 12
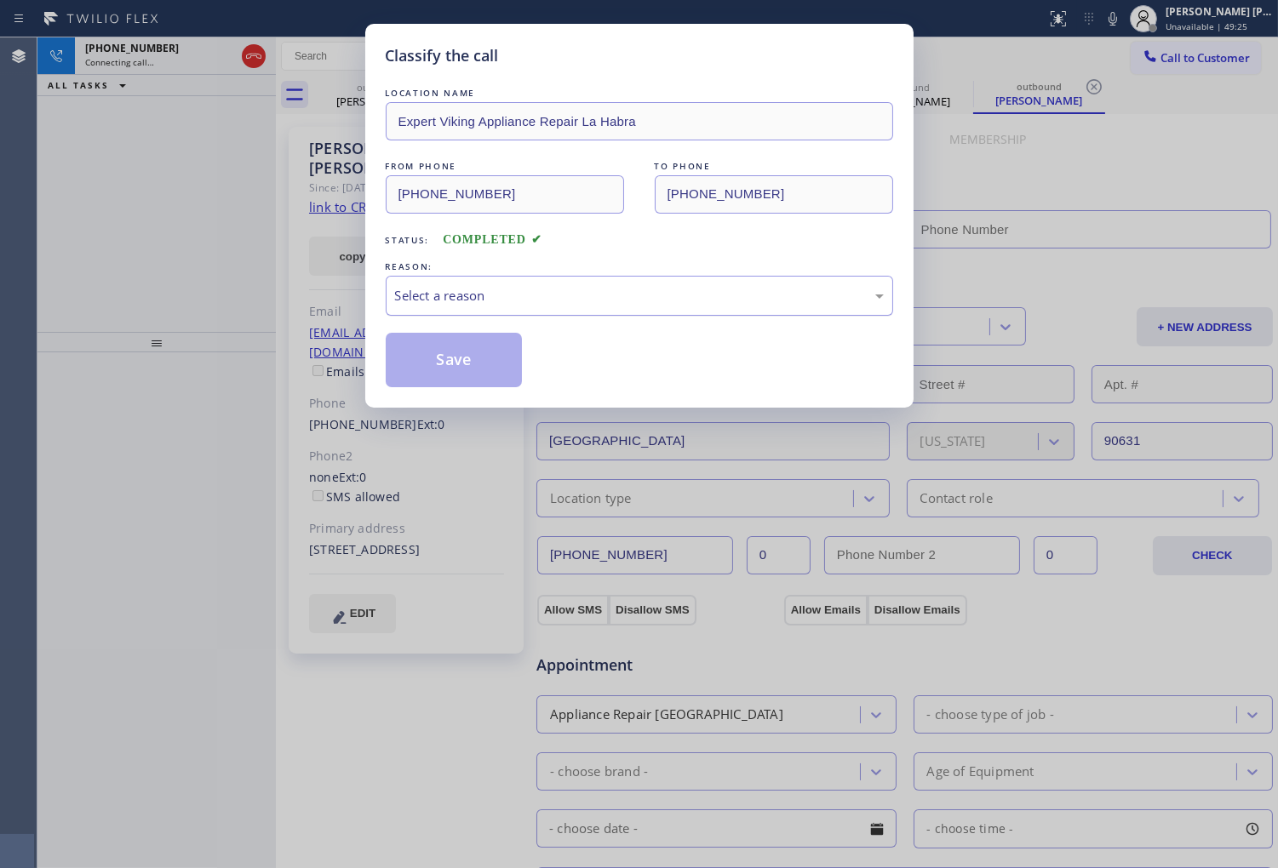
click at [475, 300] on div "Select a reason" at bounding box center [639, 296] width 489 height 20
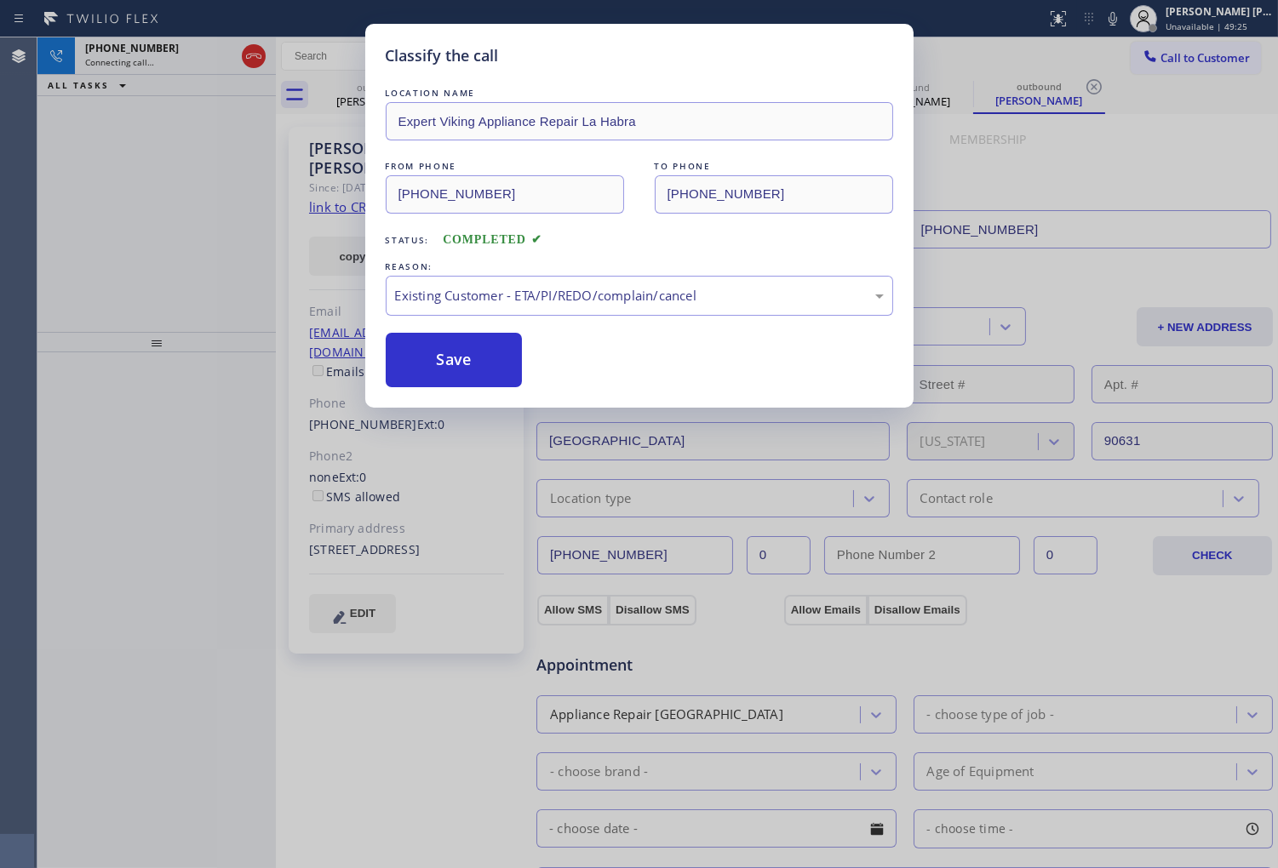
click at [458, 352] on button "Save" at bounding box center [454, 360] width 137 height 54
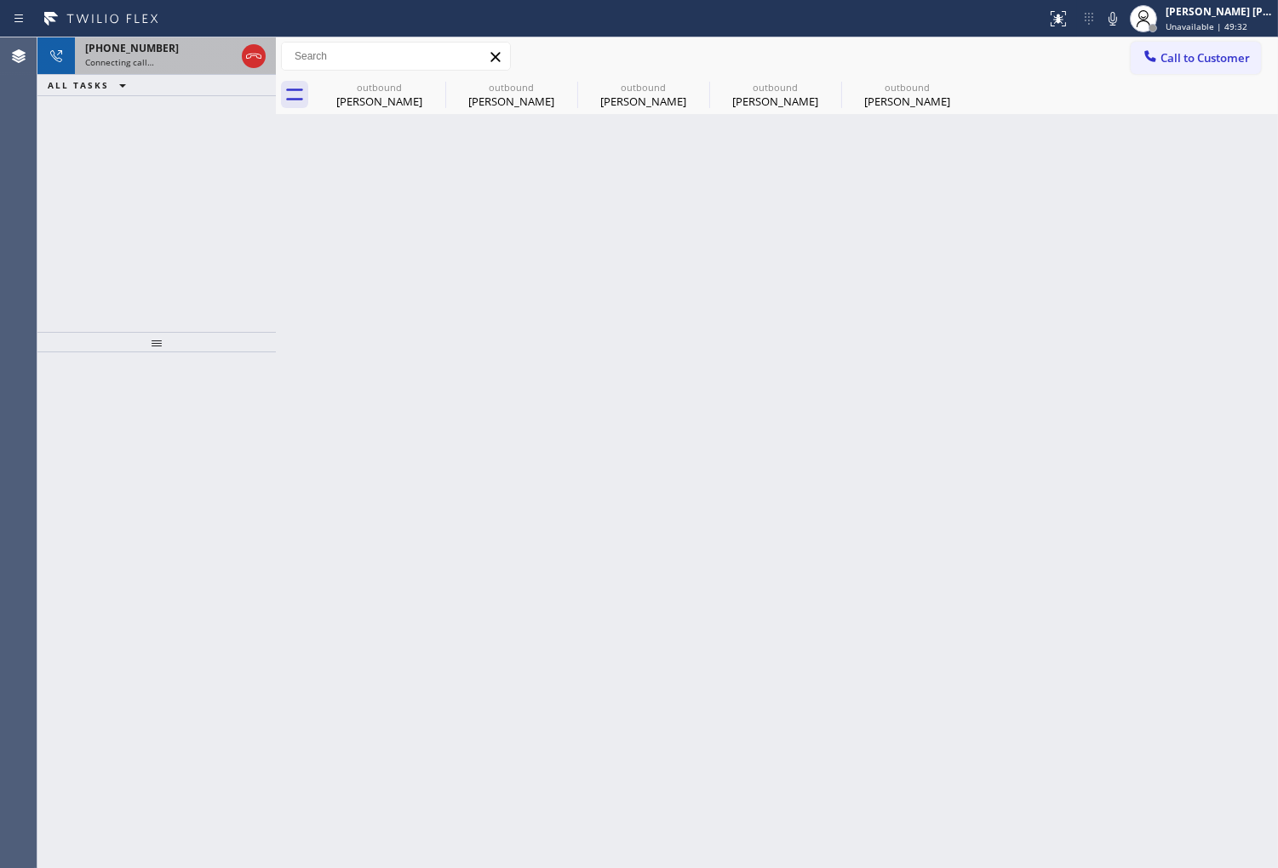
click at [200, 57] on div "Connecting call…" at bounding box center [160, 62] width 150 height 12
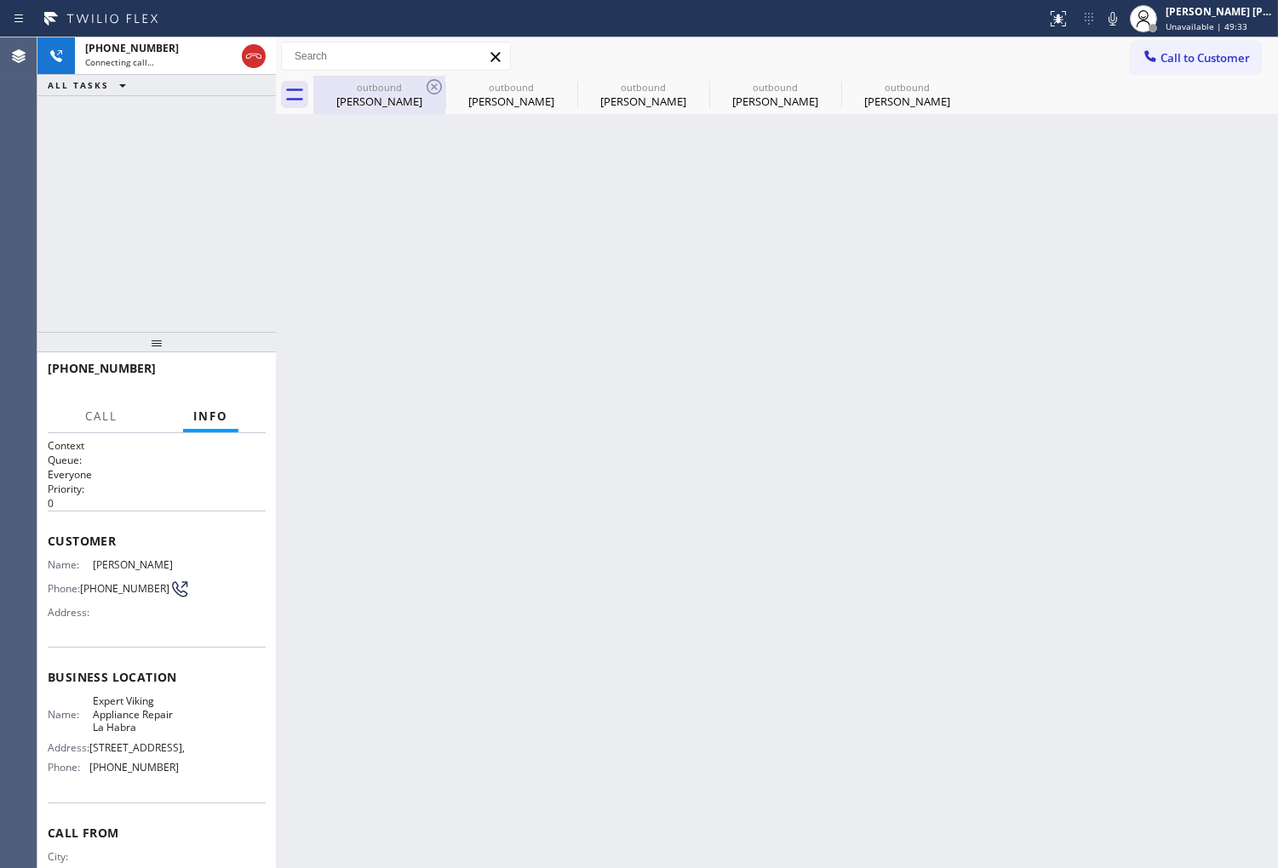
click at [362, 82] on div "outbound" at bounding box center [379, 87] width 129 height 13
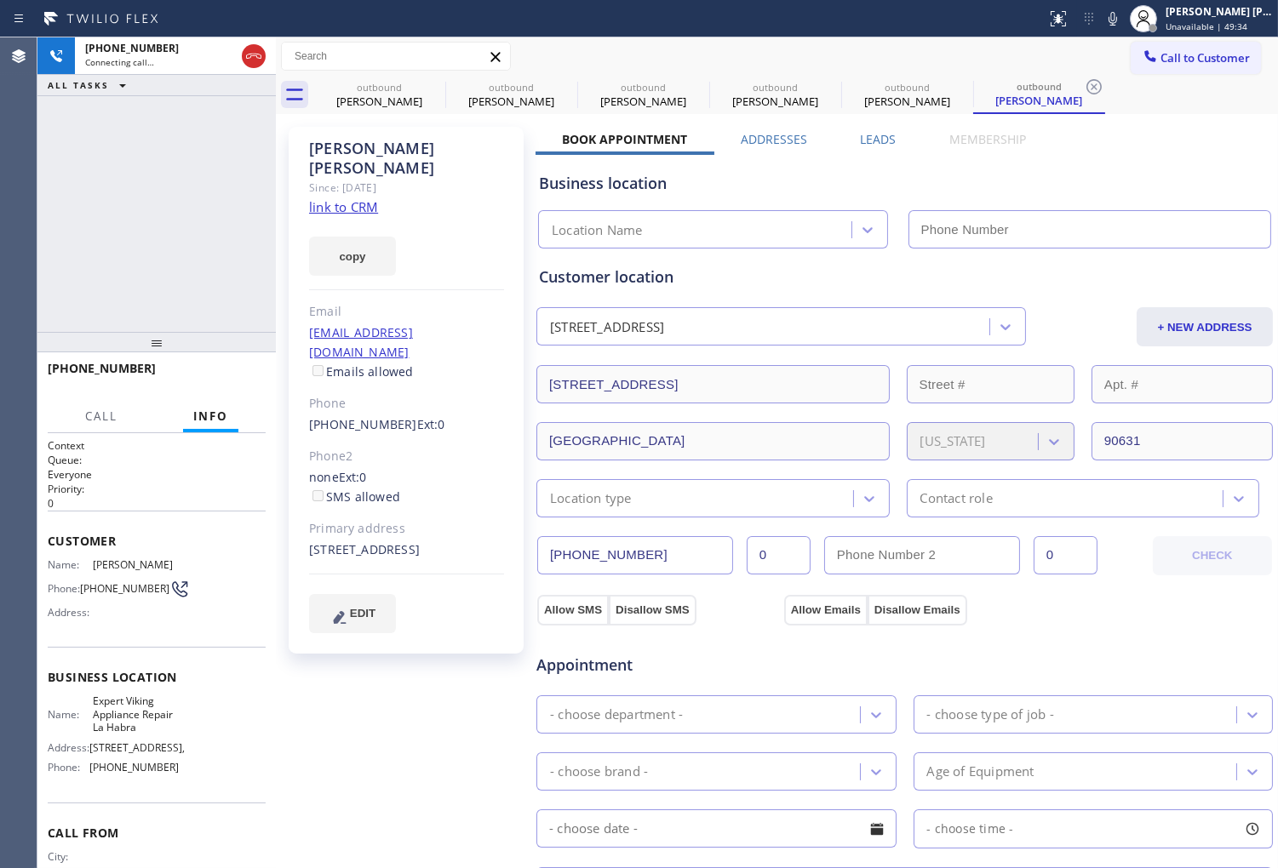
type input "[PHONE_NUMBER]"
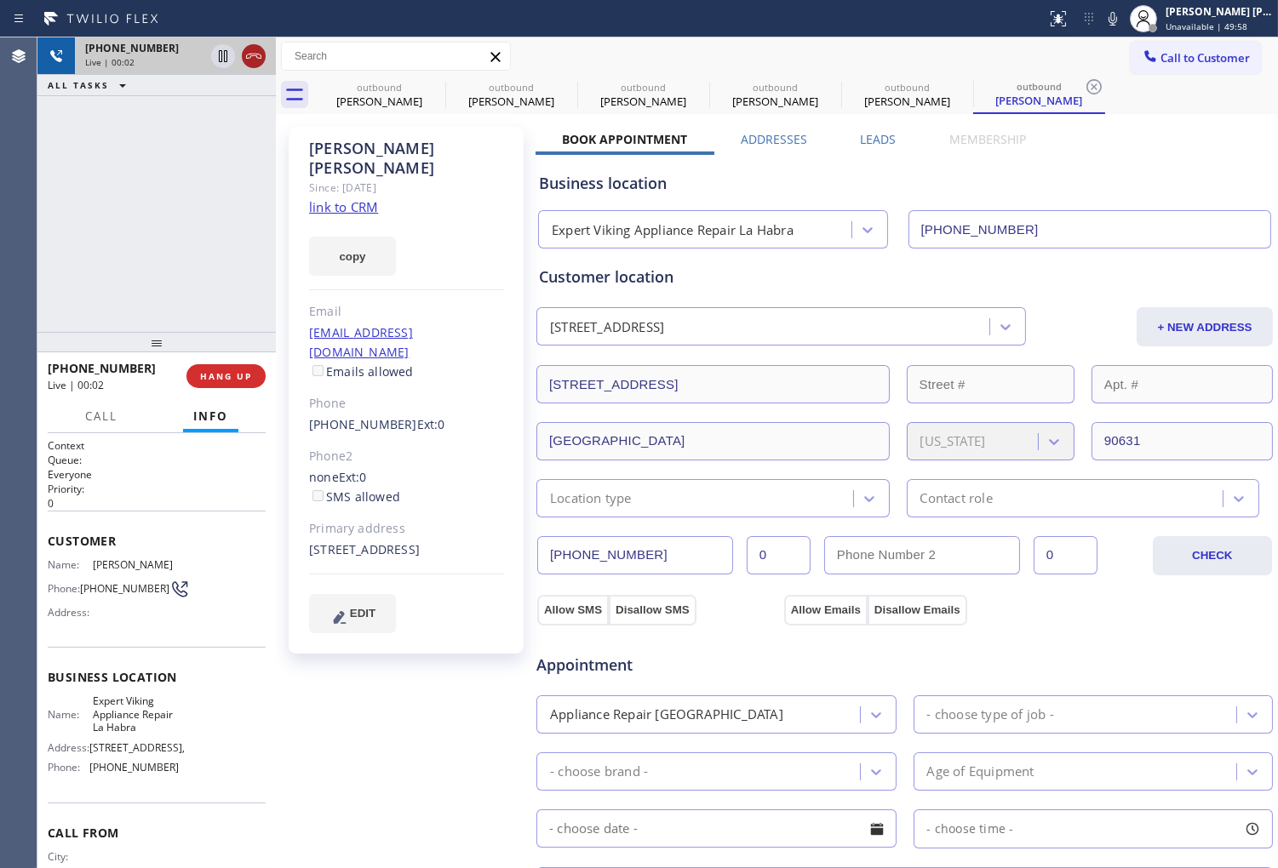
click at [259, 62] on icon at bounding box center [253, 56] width 20 height 20
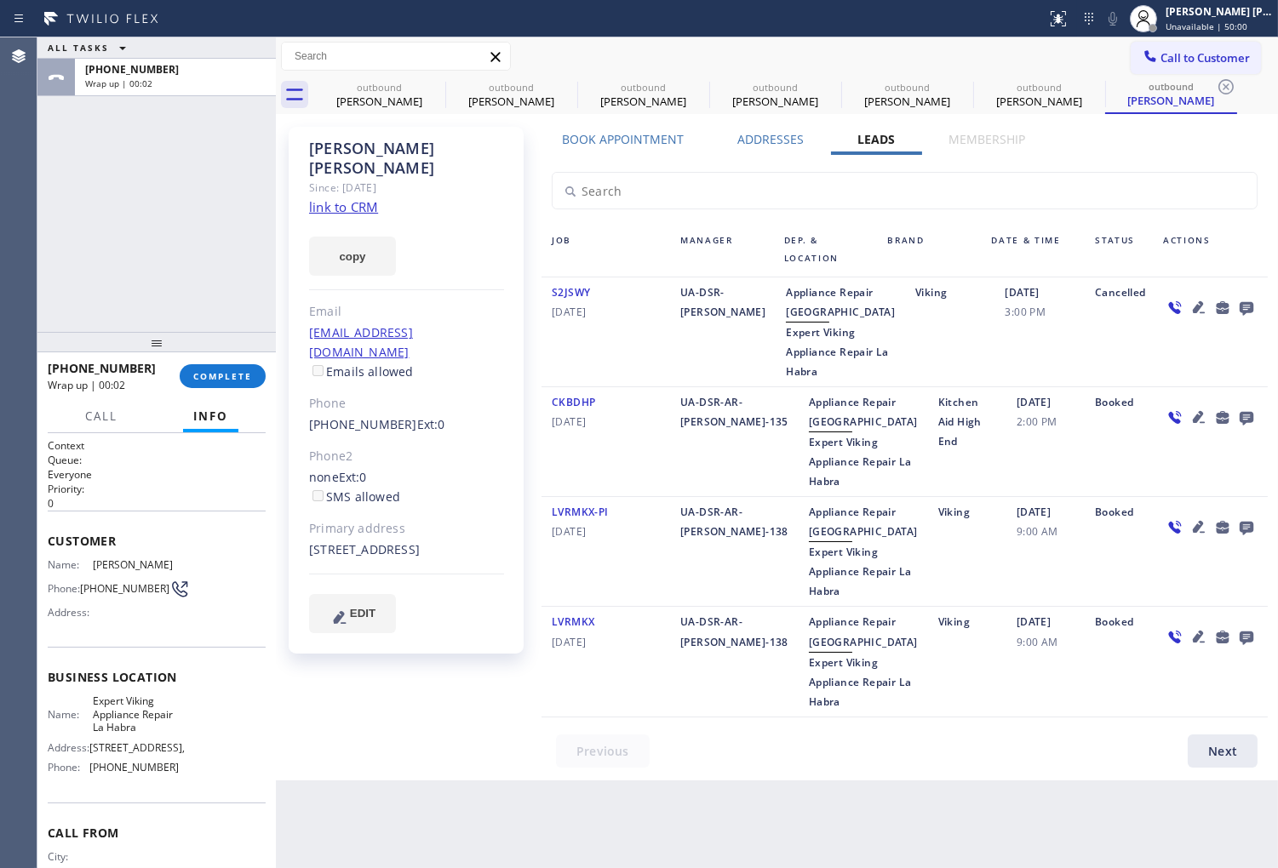
click at [1240, 303] on icon at bounding box center [1246, 307] width 20 height 21
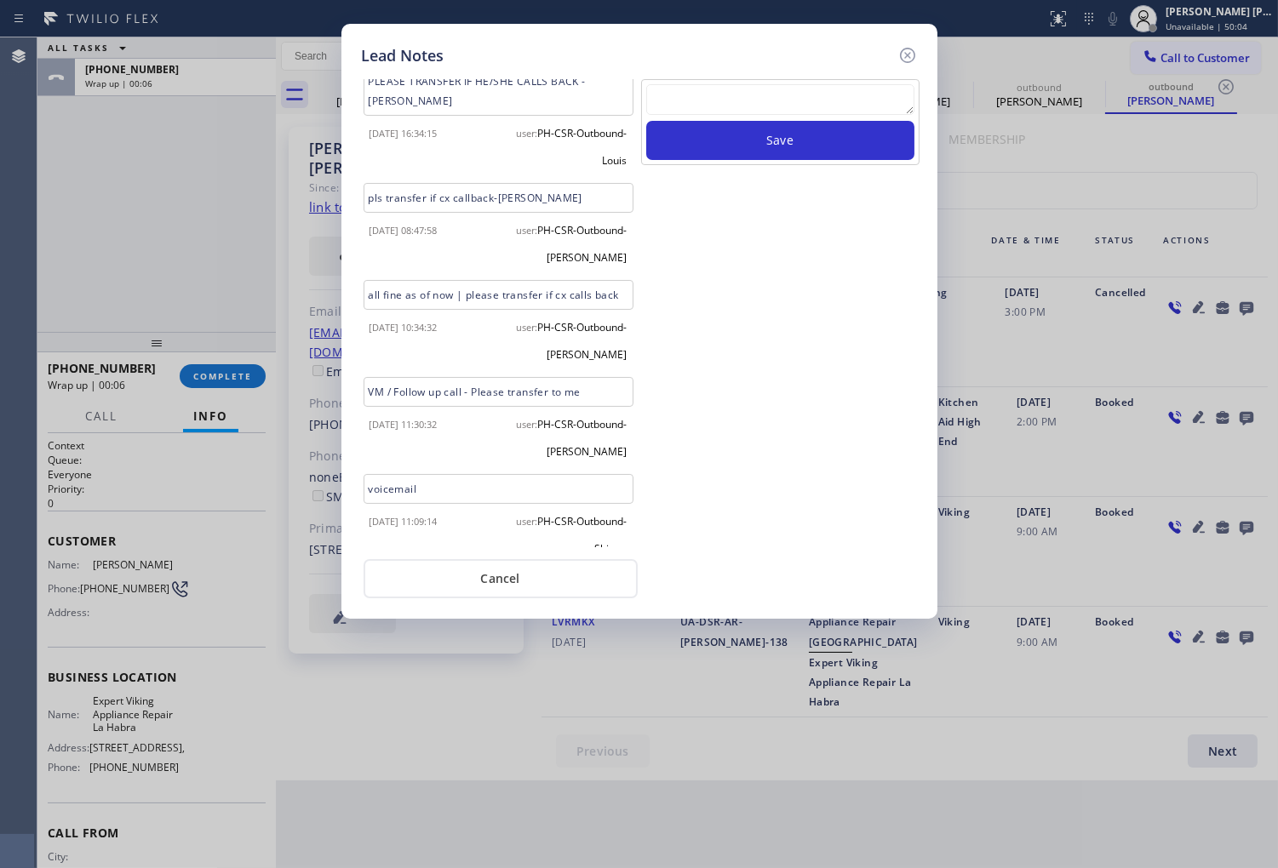
scroll to position [279, 0]
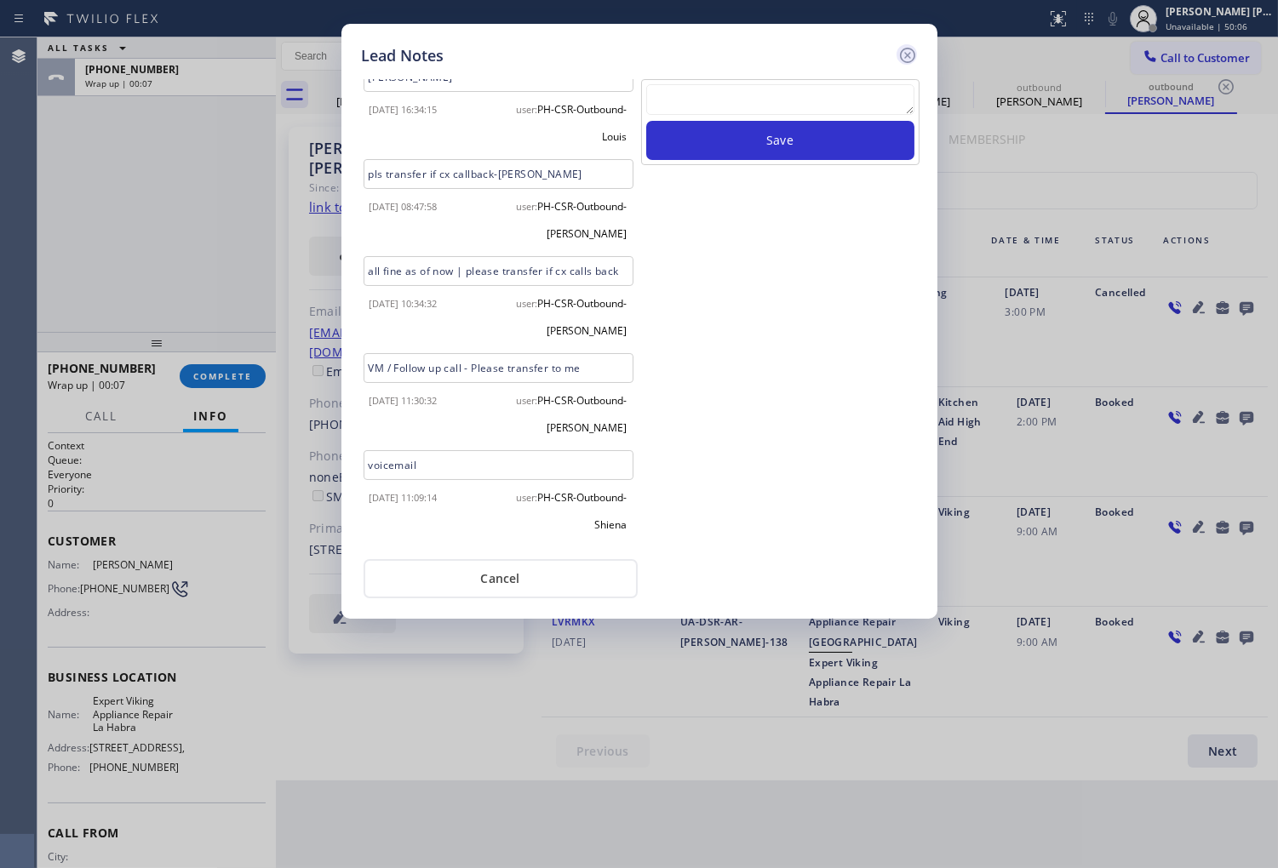
click at [911, 54] on icon at bounding box center [907, 55] width 20 height 20
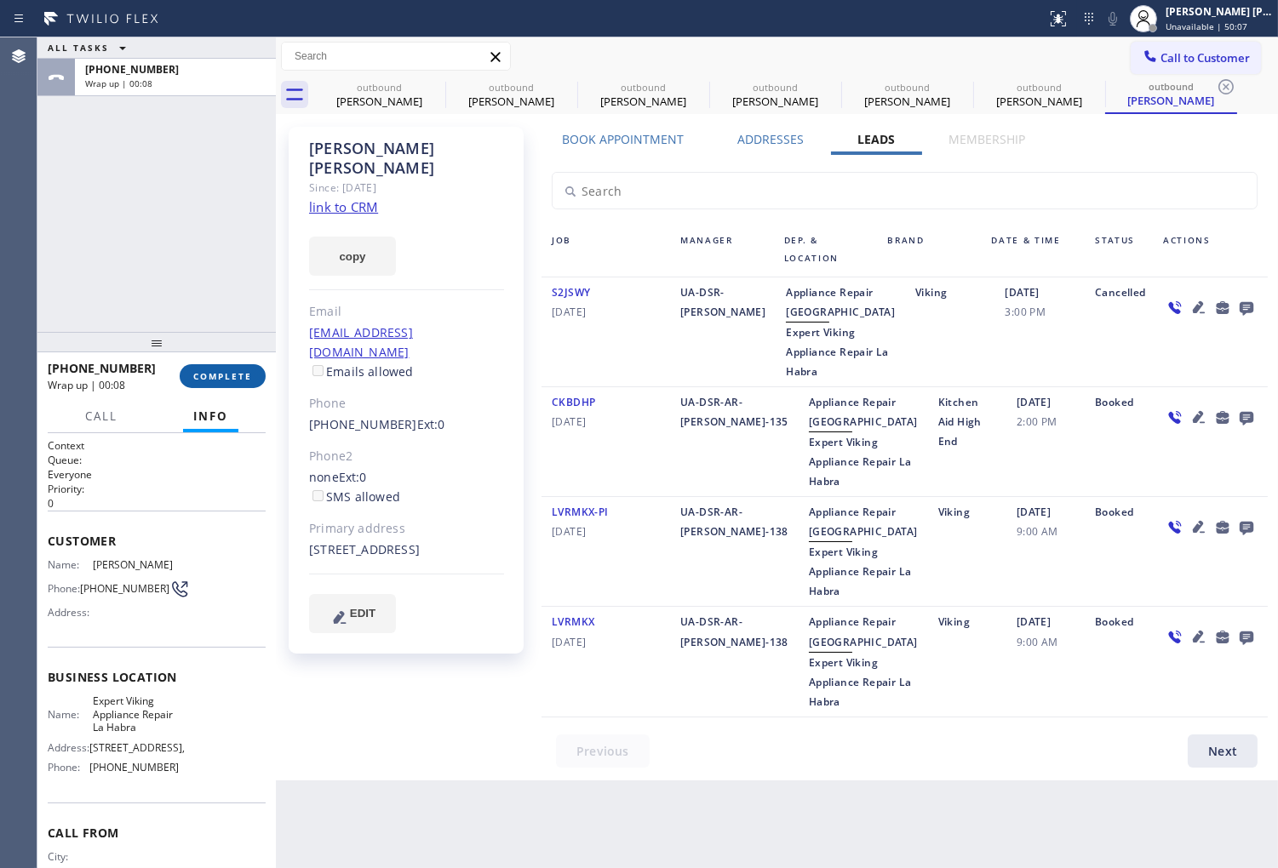
click at [235, 364] on button "COMPLETE" at bounding box center [223, 376] width 86 height 24
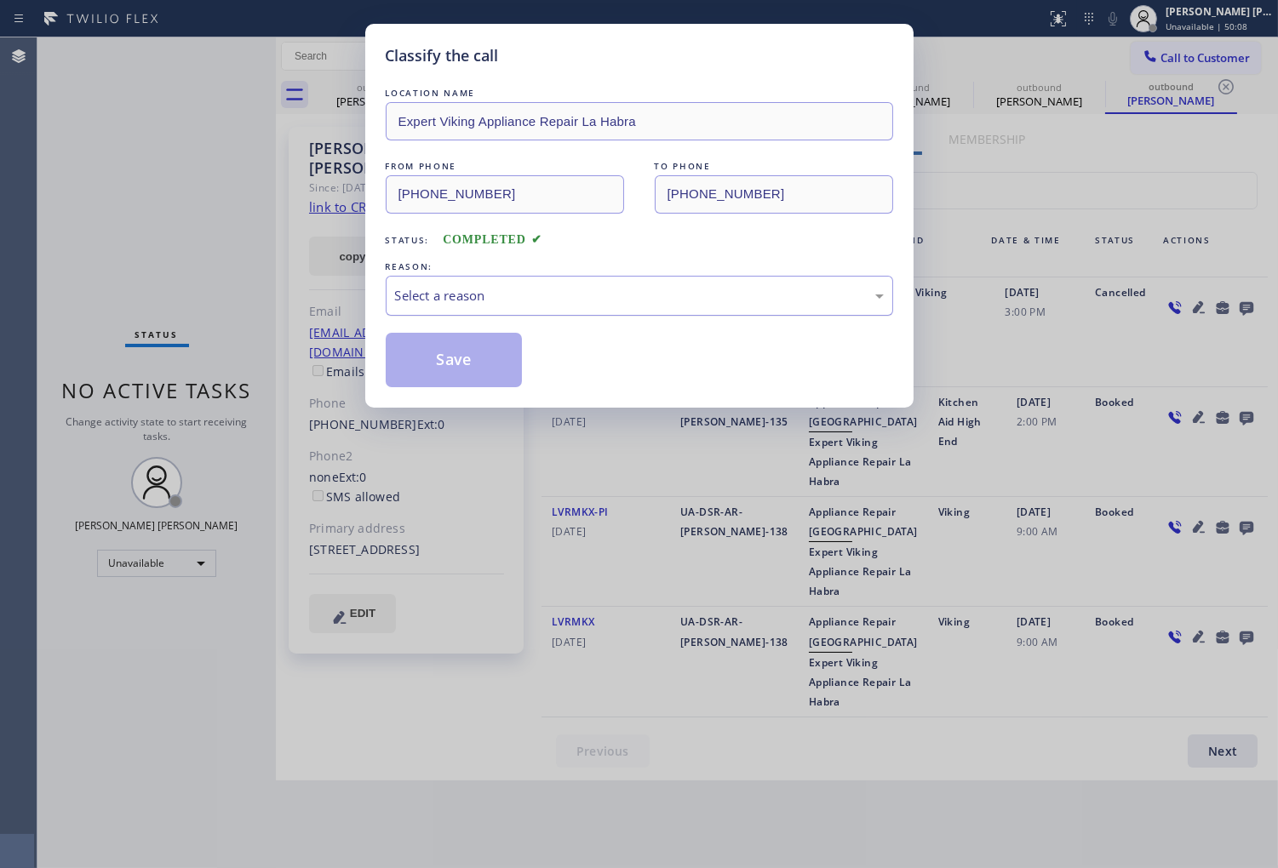
click at [458, 287] on div "Select a reason" at bounding box center [639, 296] width 489 height 20
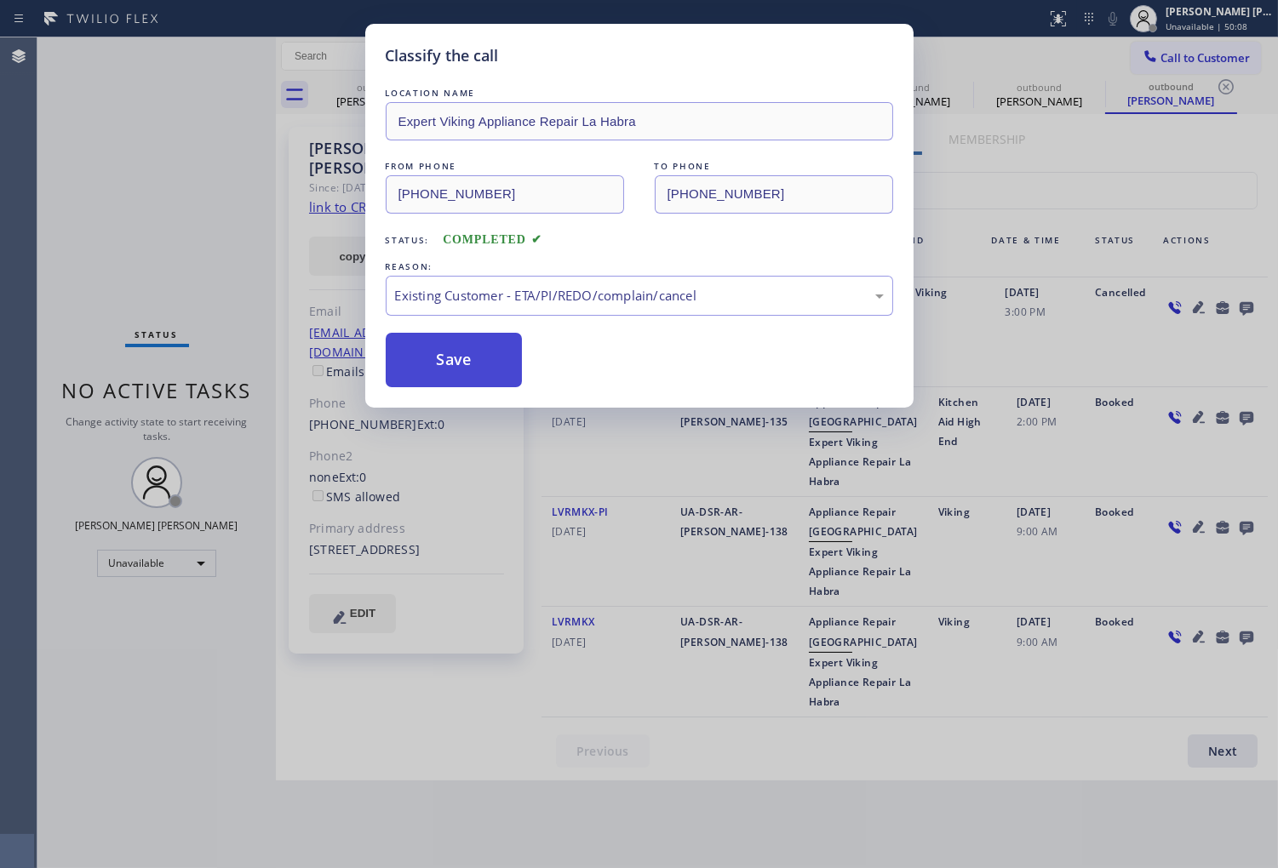
click at [449, 369] on button "Save" at bounding box center [454, 360] width 137 height 54
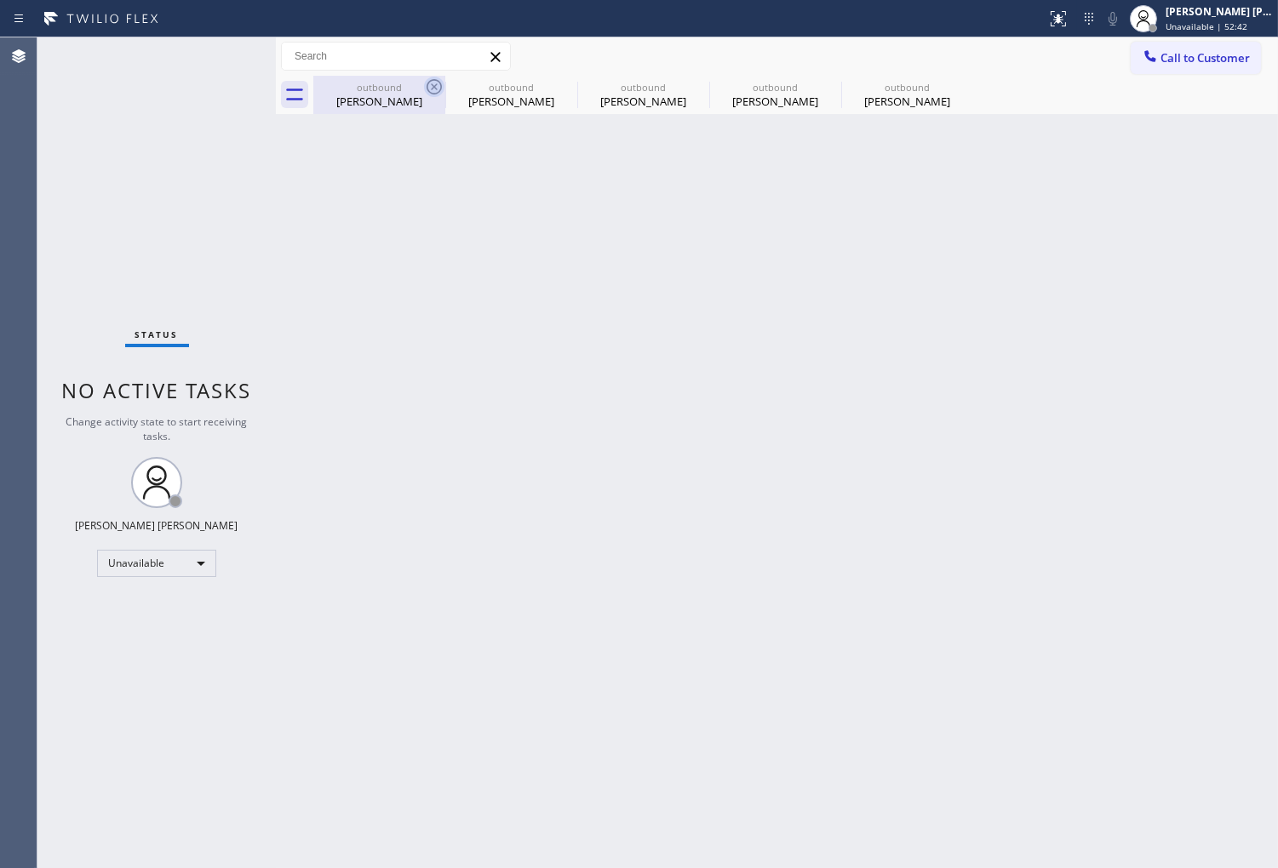
click at [428, 86] on icon at bounding box center [434, 87] width 20 height 20
click at [0, 0] on icon at bounding box center [0, 0] width 0 height 0
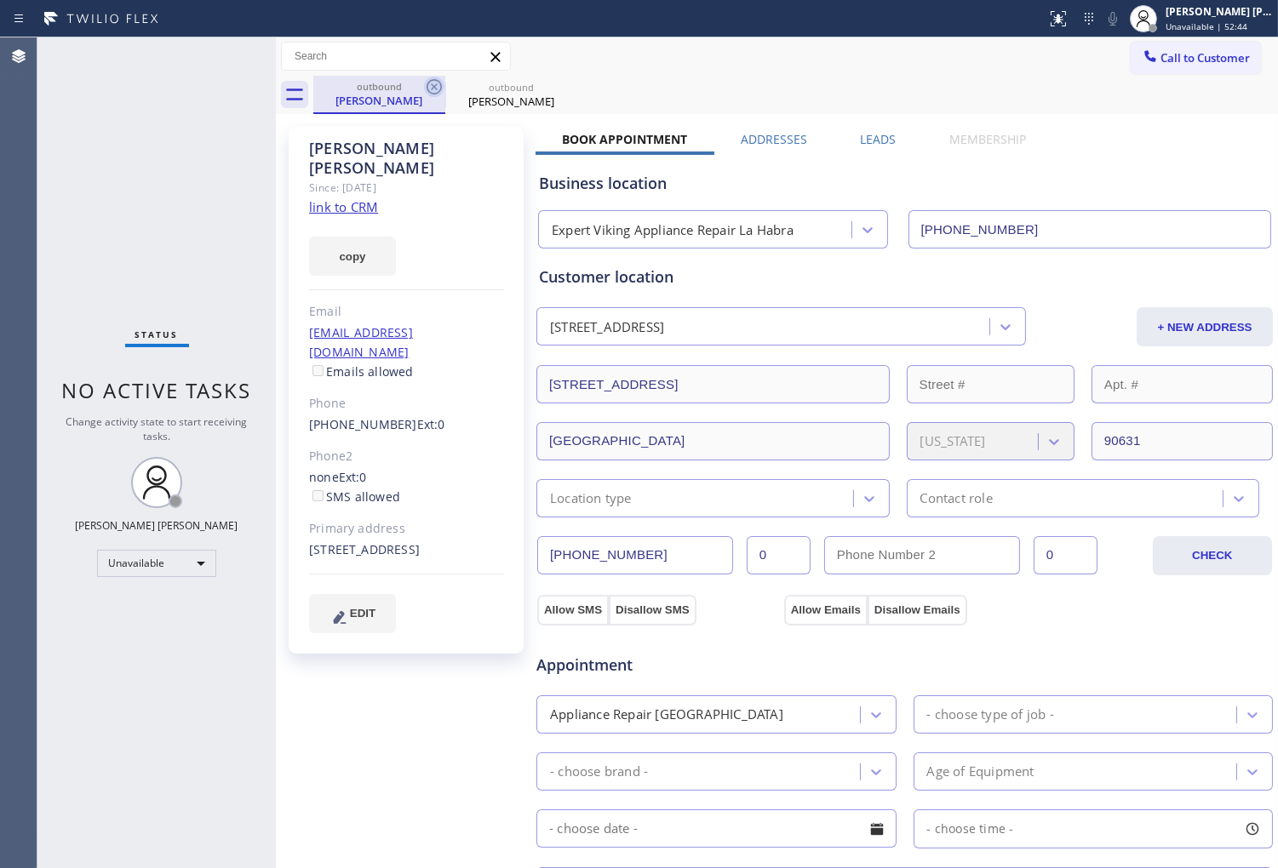
click at [438, 88] on icon at bounding box center [434, 87] width 20 height 20
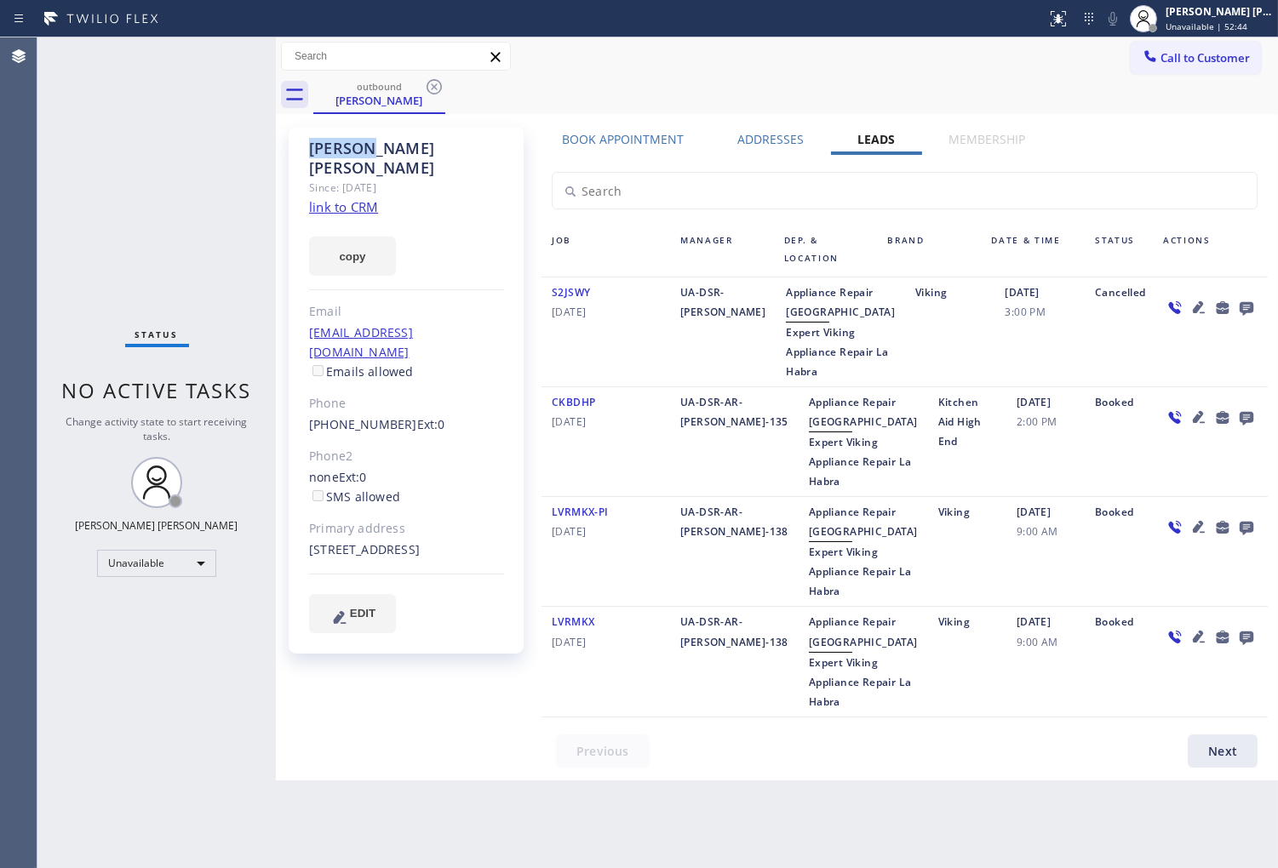
click at [438, 88] on icon at bounding box center [434, 87] width 20 height 20
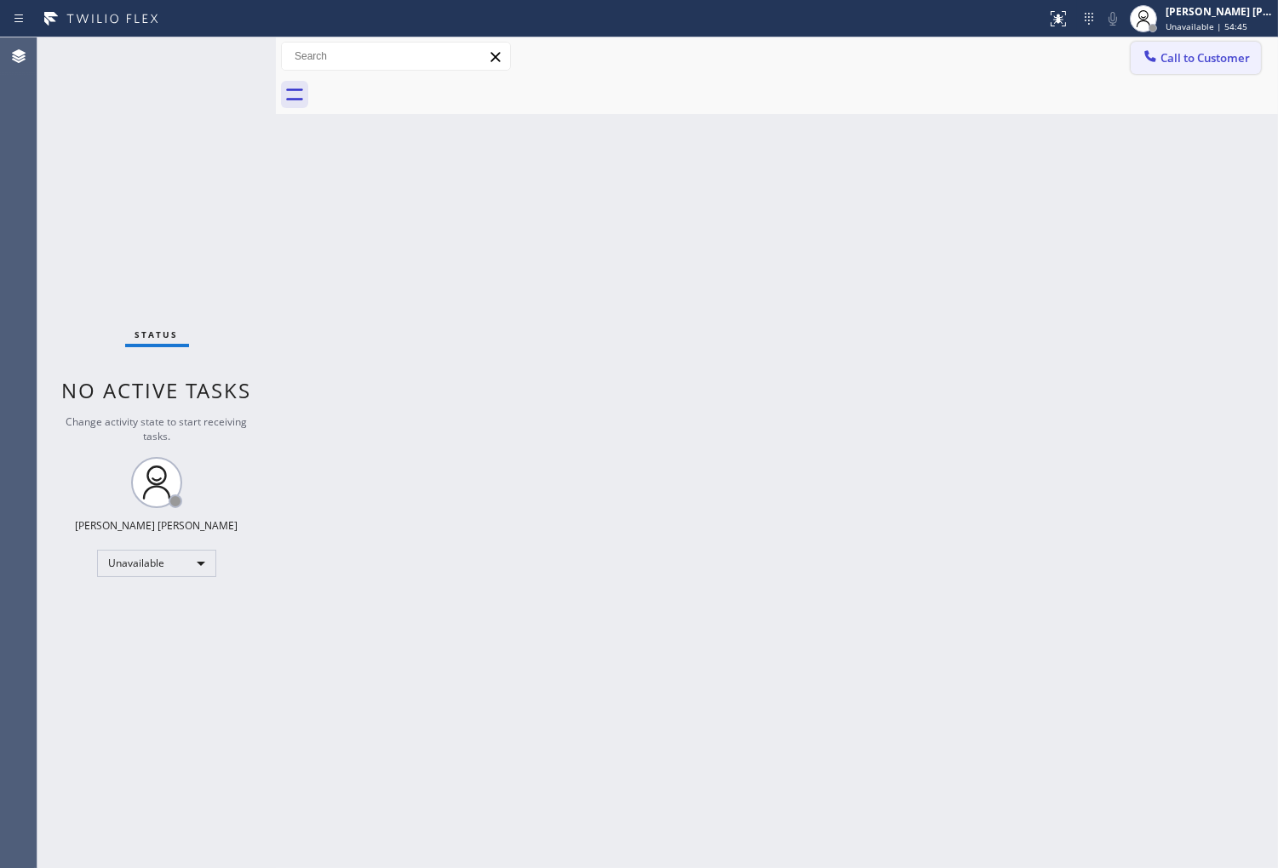
click at [1246, 56] on span "Call to Customer" at bounding box center [1204, 57] width 89 height 15
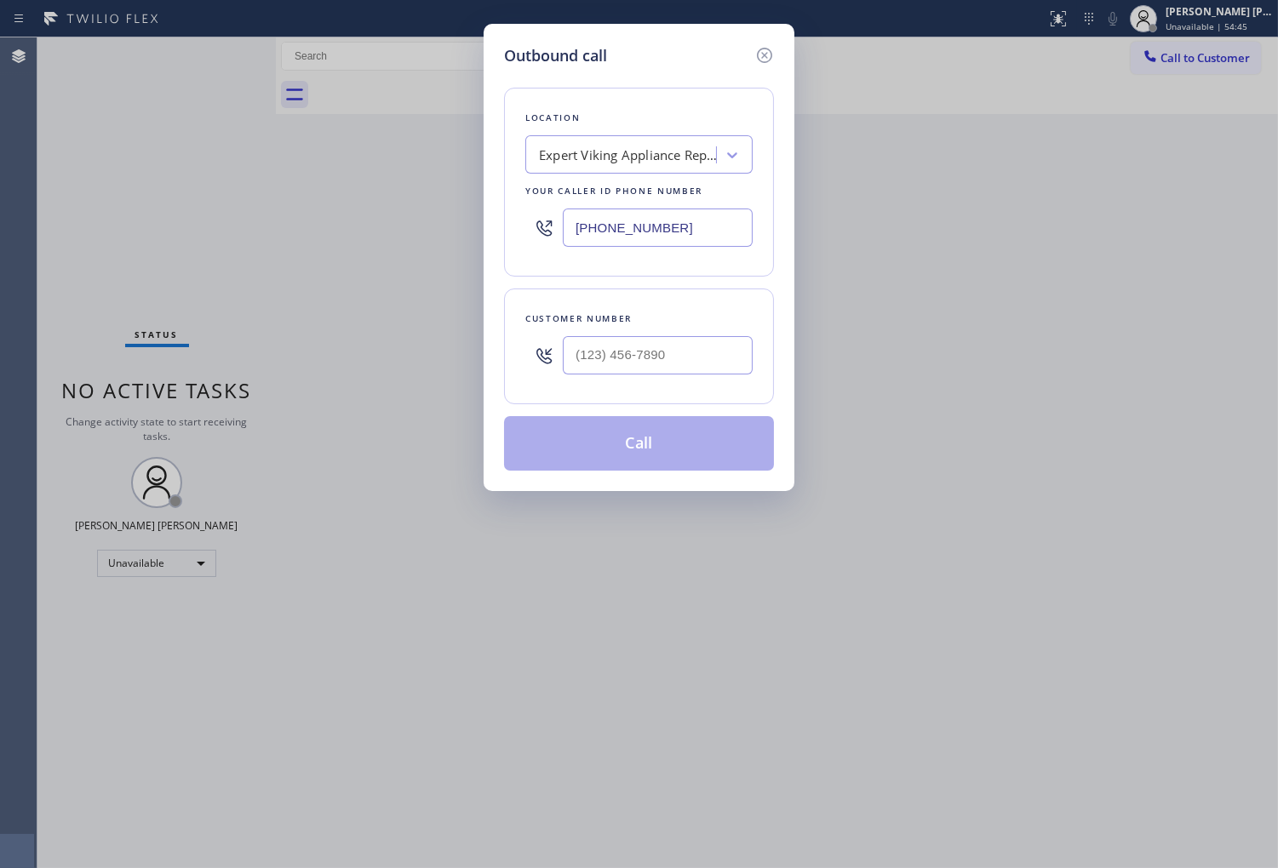
click at [615, 236] on input "(562) 307-8616" at bounding box center [658, 228] width 190 height 38
paste input "268-598"
type input "(562) 268-5986"
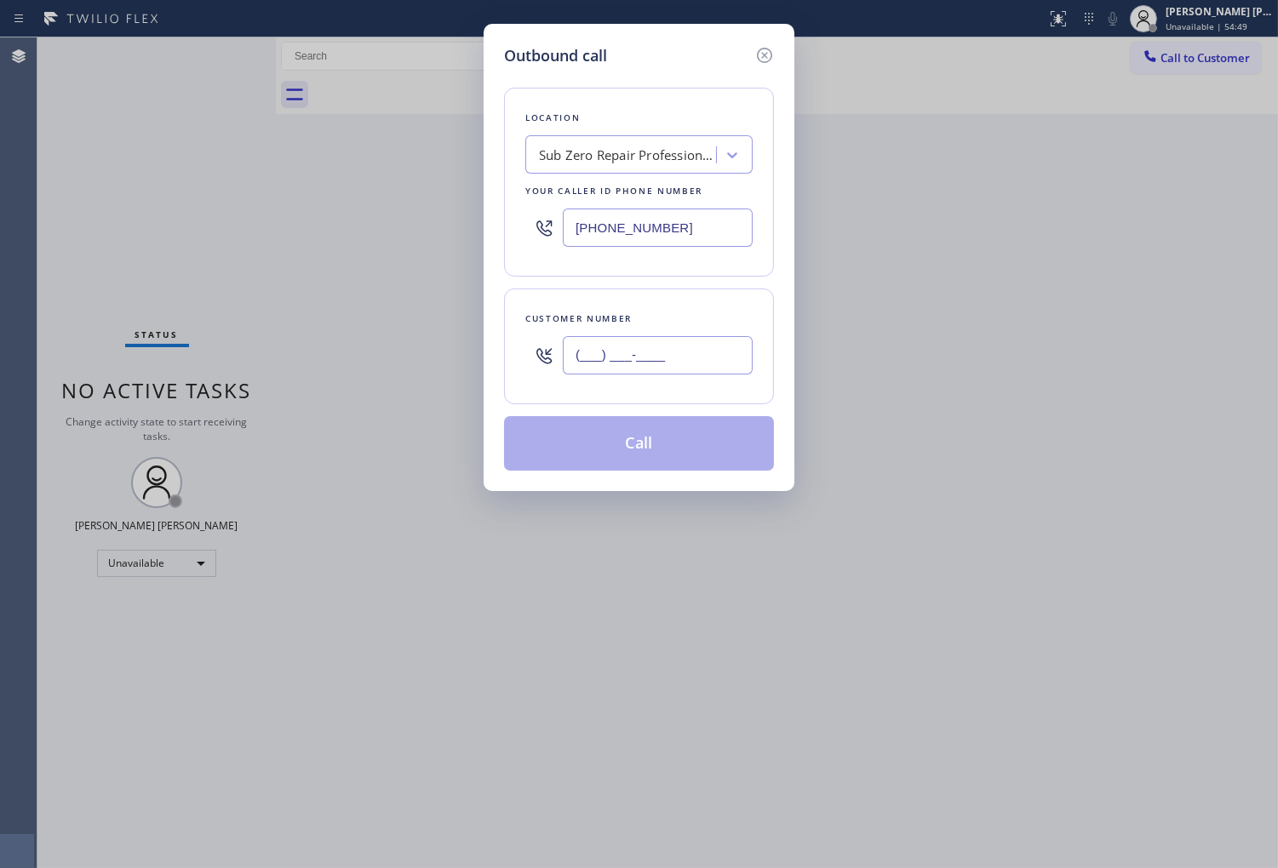
click at [640, 367] on input "(___) ___-____" at bounding box center [658, 355] width 190 height 38
paste input "714) 336-9980"
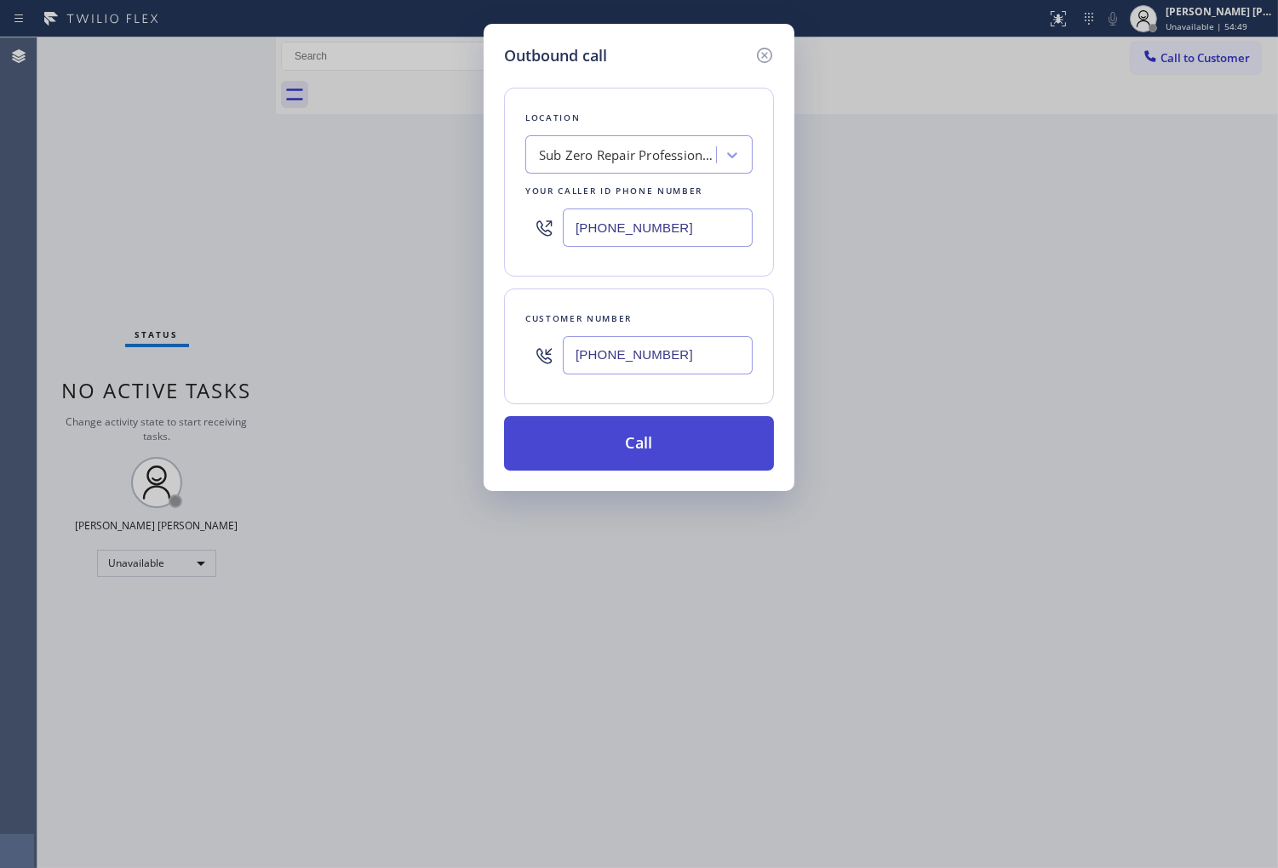
type input "(714) 336-9980"
click at [679, 453] on button "Call" at bounding box center [639, 443] width 270 height 54
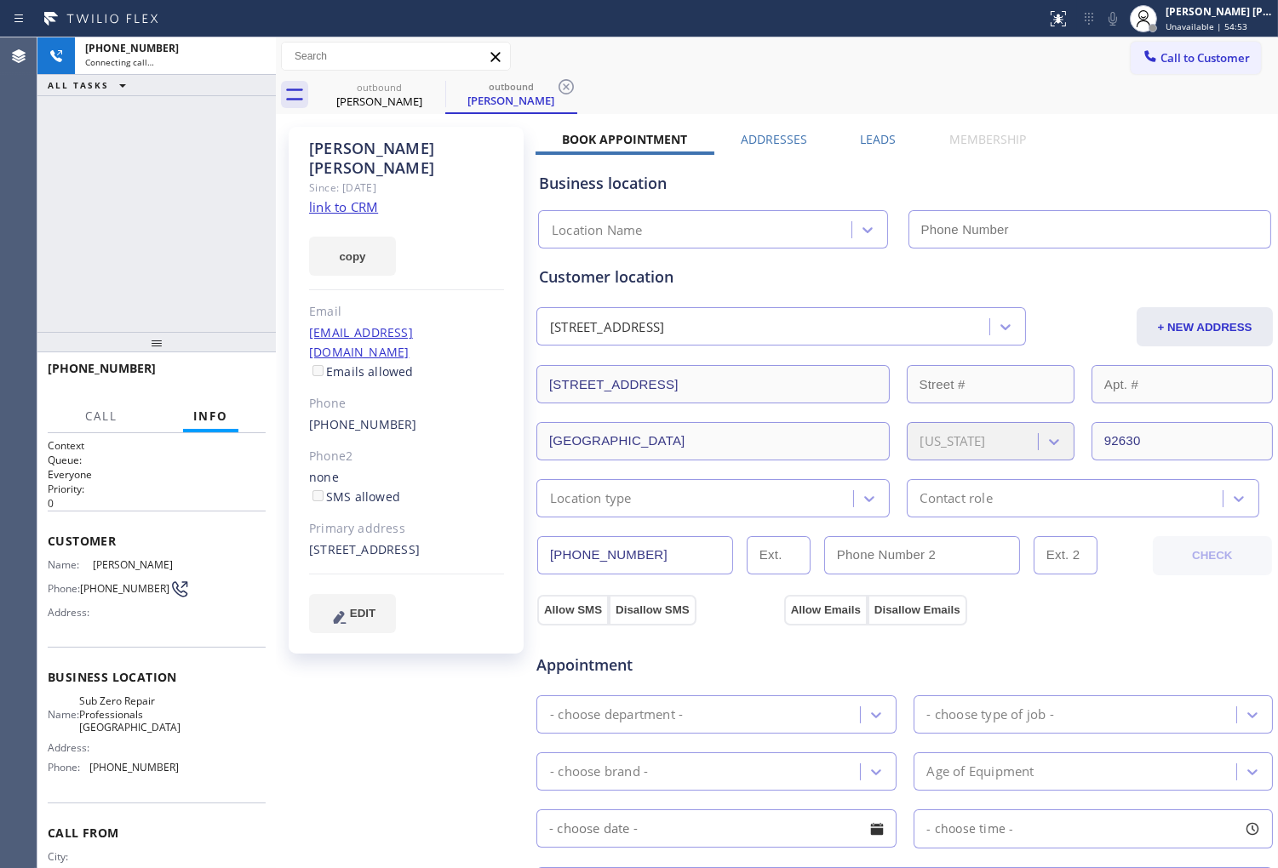
drag, startPoint x: 702, startPoint y: 175, endPoint x: 377, endPoint y: 148, distance: 326.3
click at [377, 148] on div "Allen Ross" at bounding box center [406, 158] width 195 height 39
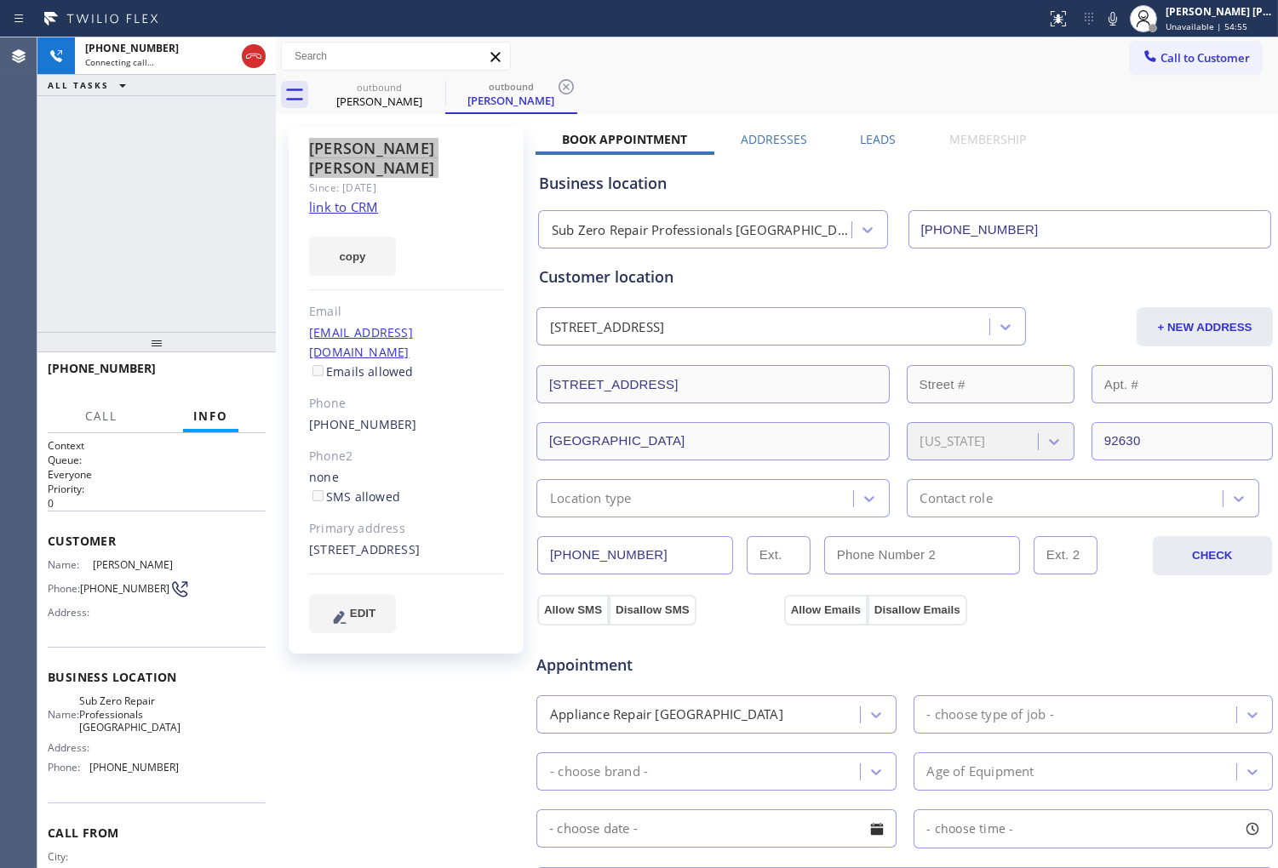
type input "(562) 268-5986"
click at [151, 243] on div "+17143369980 Live | 00:03 ALL TASKS ALL TASKS ACTIVE TASKS TASKS IN WRAP UP" at bounding box center [156, 184] width 238 height 295
click at [1123, 22] on icon at bounding box center [1112, 19] width 20 height 20
click at [1121, 21] on icon at bounding box center [1112, 19] width 20 height 20
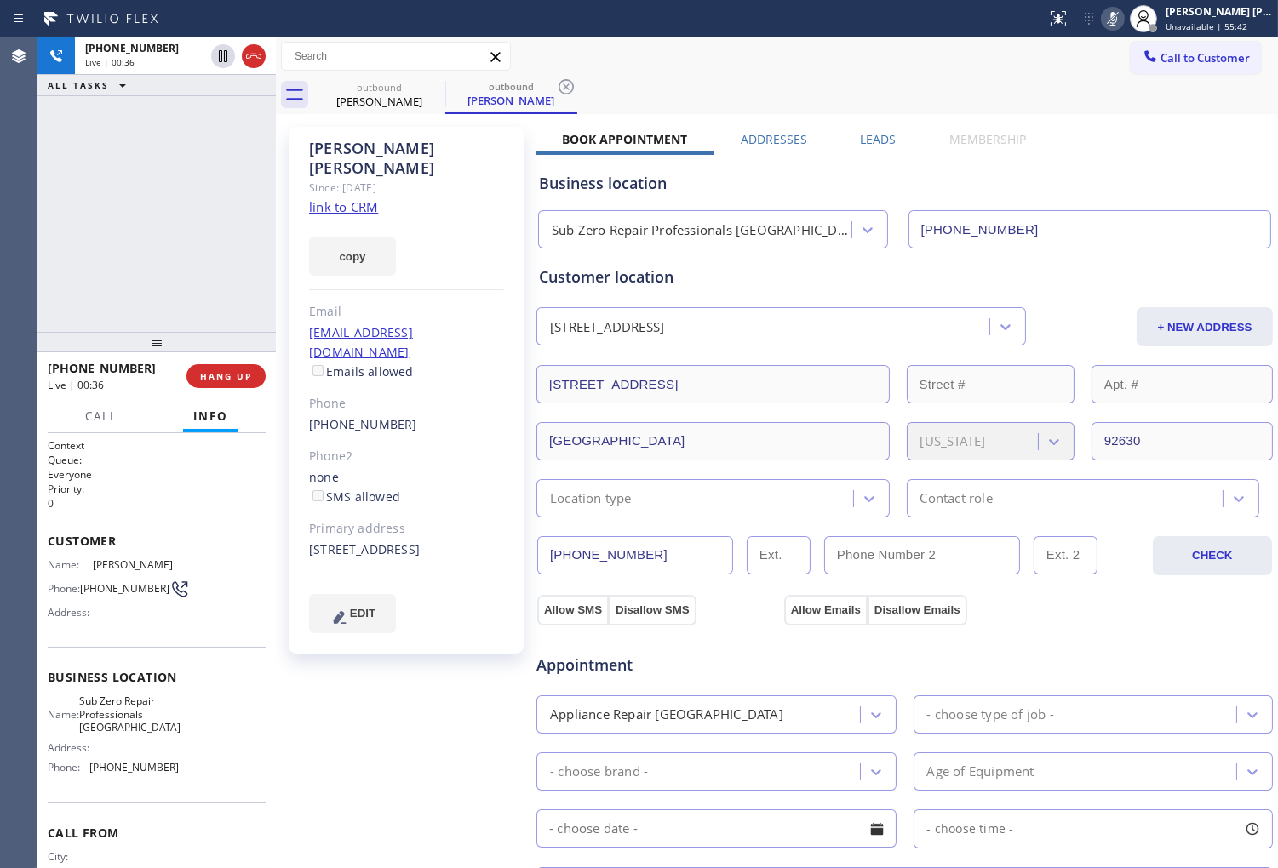
click at [1123, 13] on icon at bounding box center [1112, 19] width 20 height 20
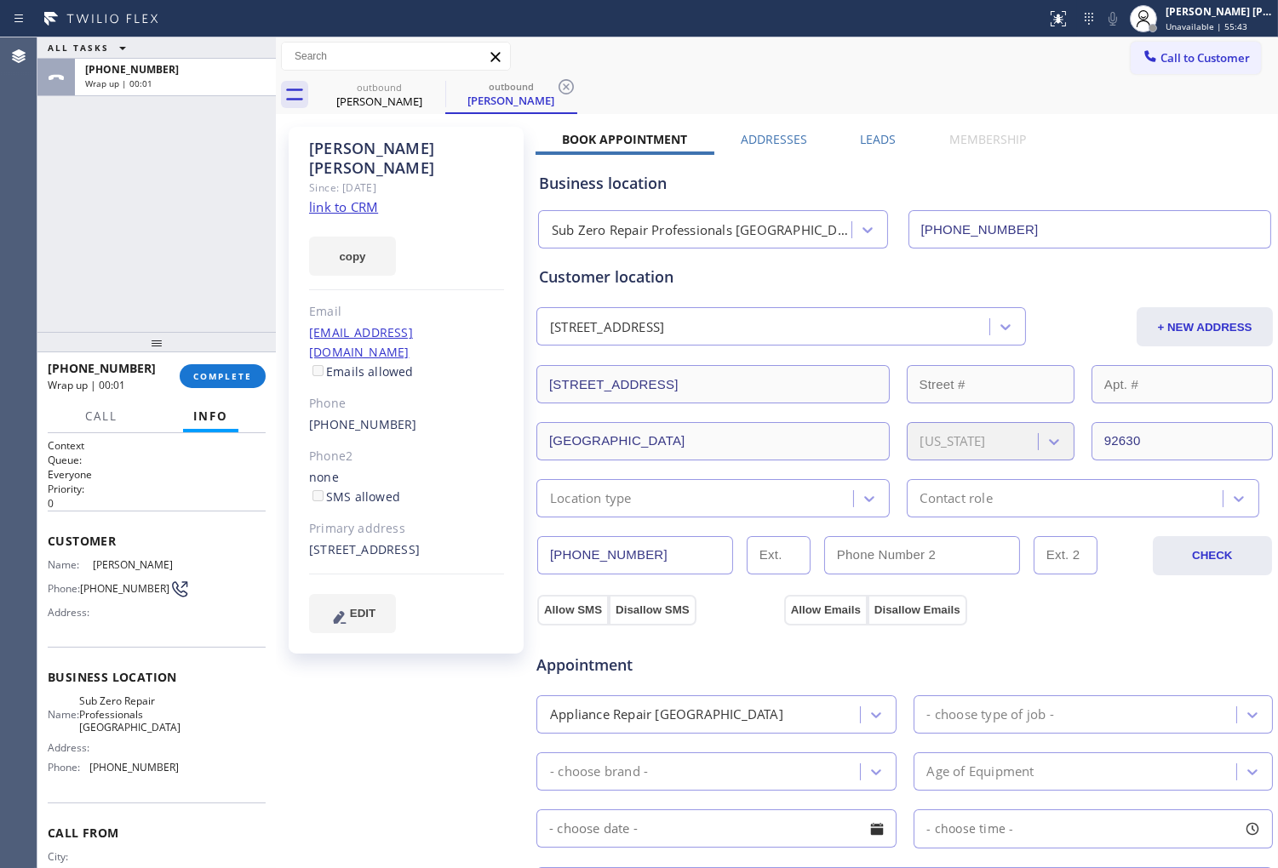
click at [878, 142] on label "Leads" at bounding box center [878, 139] width 36 height 16
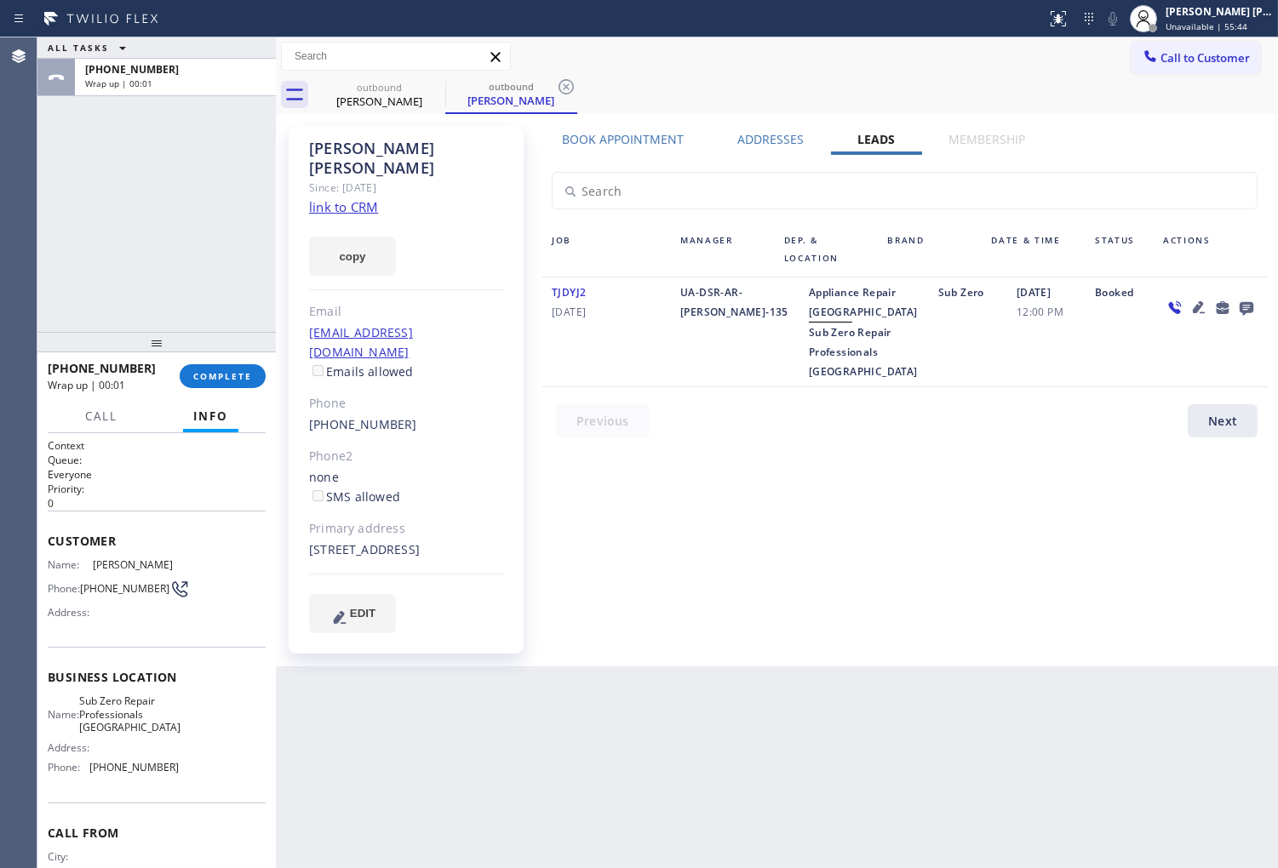
click at [1243, 304] on icon at bounding box center [1246, 307] width 20 height 21
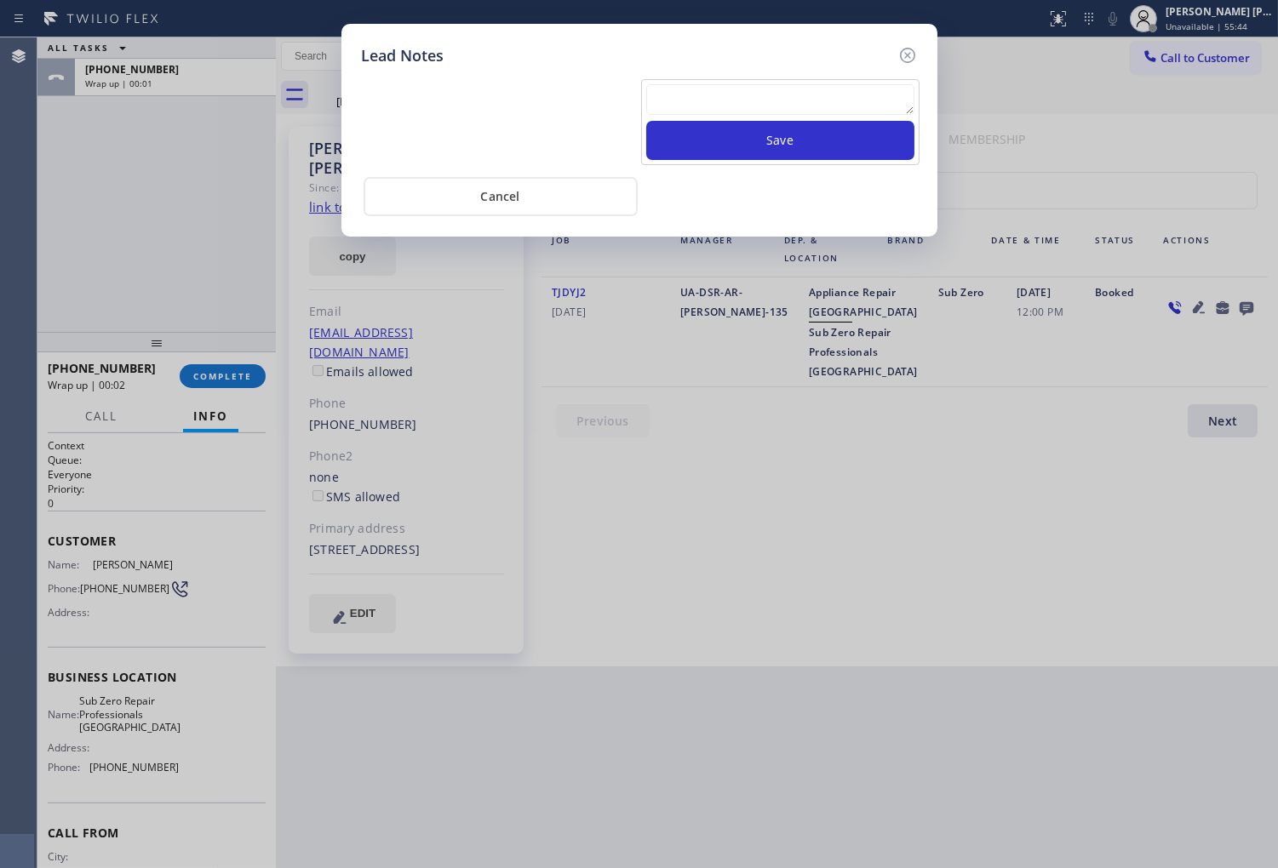
click at [760, 119] on div at bounding box center [780, 102] width 268 height 37
click at [767, 112] on textarea at bounding box center [780, 99] width 268 height 31
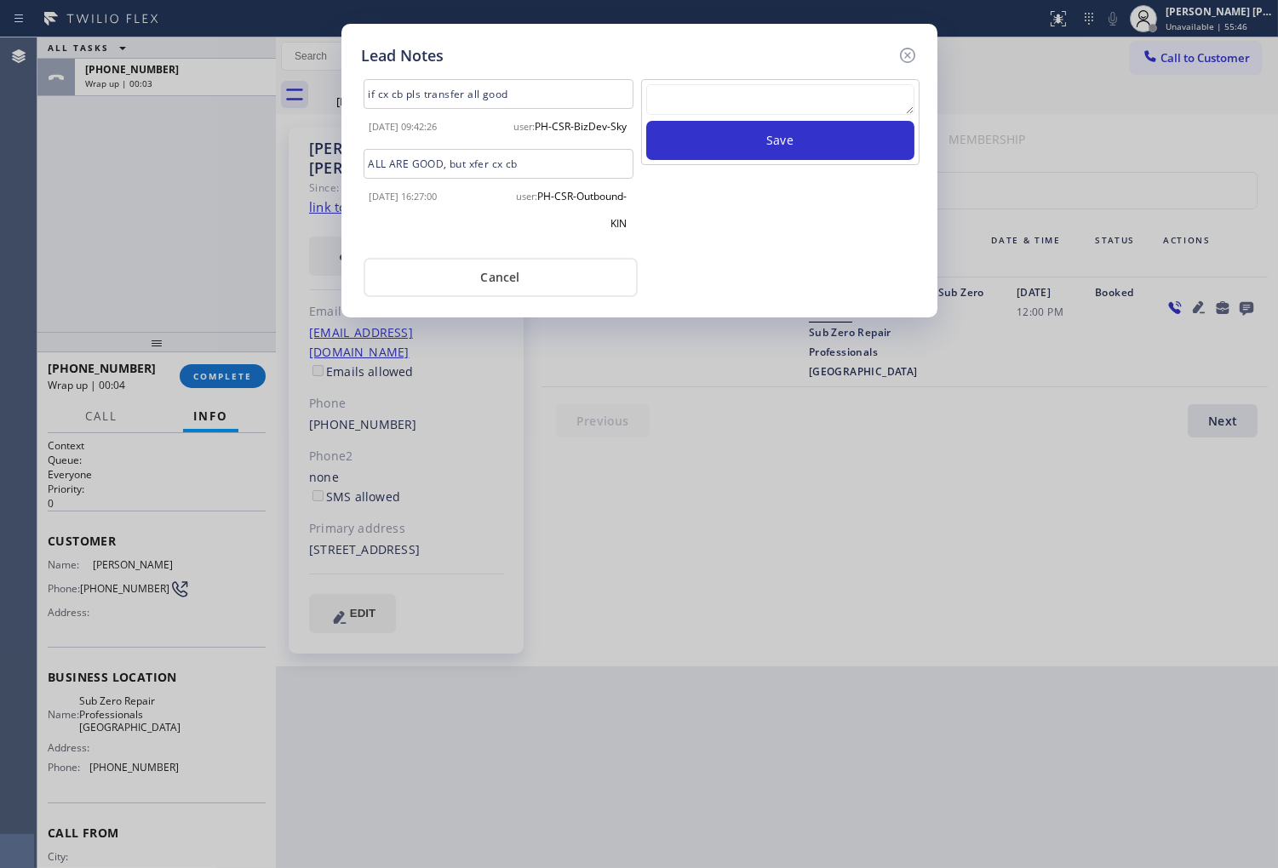
click at [780, 109] on textarea at bounding box center [780, 99] width 268 height 31
type textarea "a"
type textarea "ALL GOOD"
click at [818, 154] on button "Save" at bounding box center [780, 140] width 268 height 39
click at [912, 56] on icon at bounding box center [907, 55] width 20 height 20
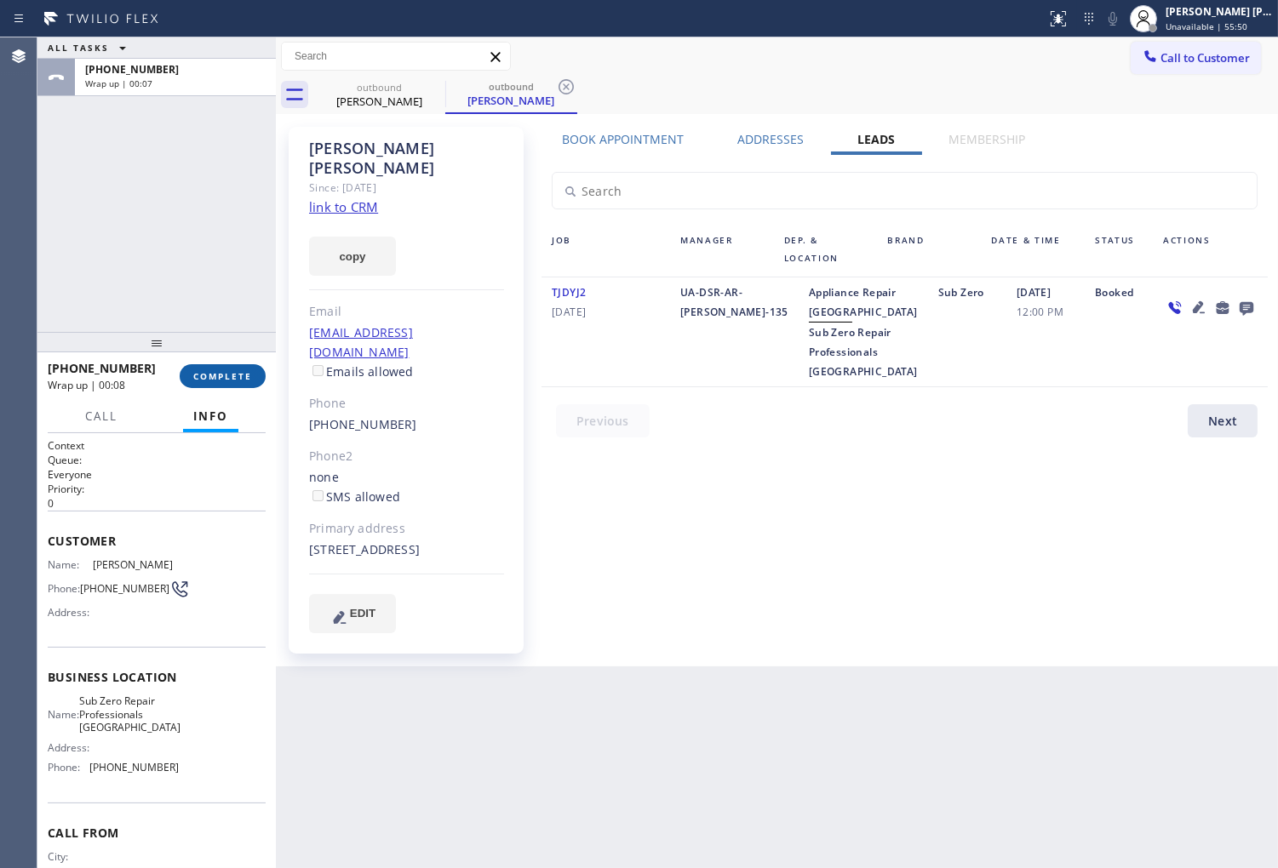
click at [249, 364] on button "COMPLETE" at bounding box center [223, 376] width 86 height 24
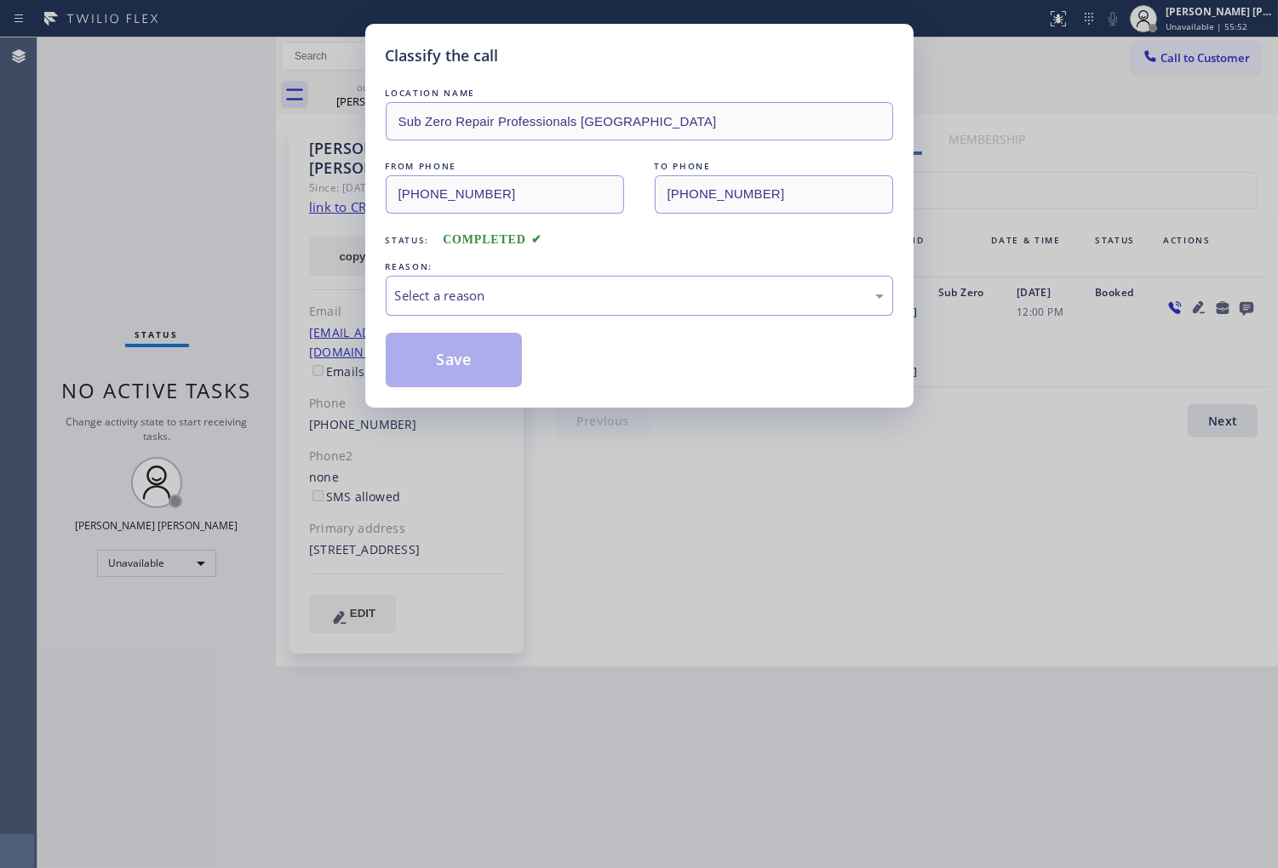
click at [485, 286] on div "Select a reason" at bounding box center [639, 296] width 489 height 20
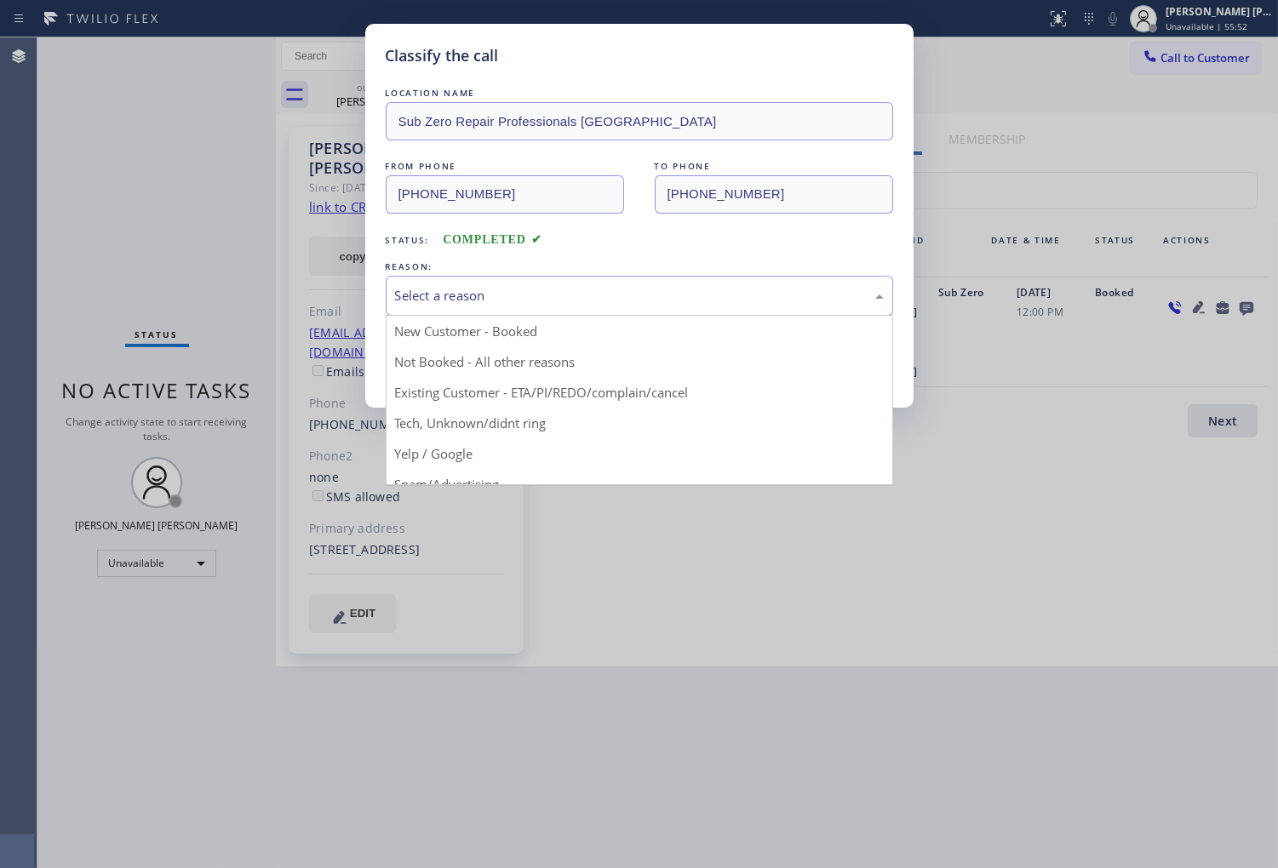
drag, startPoint x: 474, startPoint y: 394, endPoint x: 452, endPoint y: 363, distance: 38.5
click at [474, 394] on div "Classify the call LOCATION NAME Sub Zero Repair Professionals Orange County FRO…" at bounding box center [639, 216] width 548 height 384
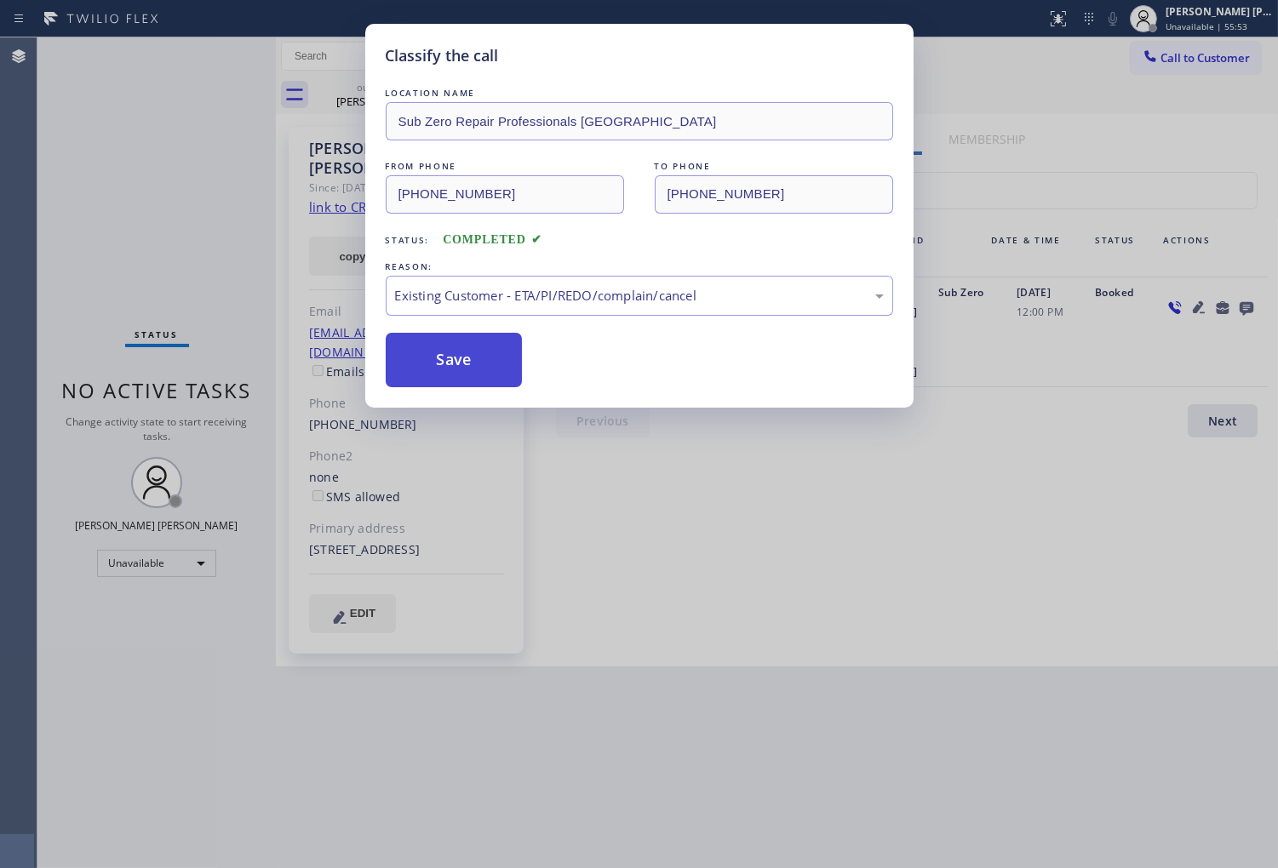
click at [452, 363] on button "Save" at bounding box center [454, 360] width 137 height 54
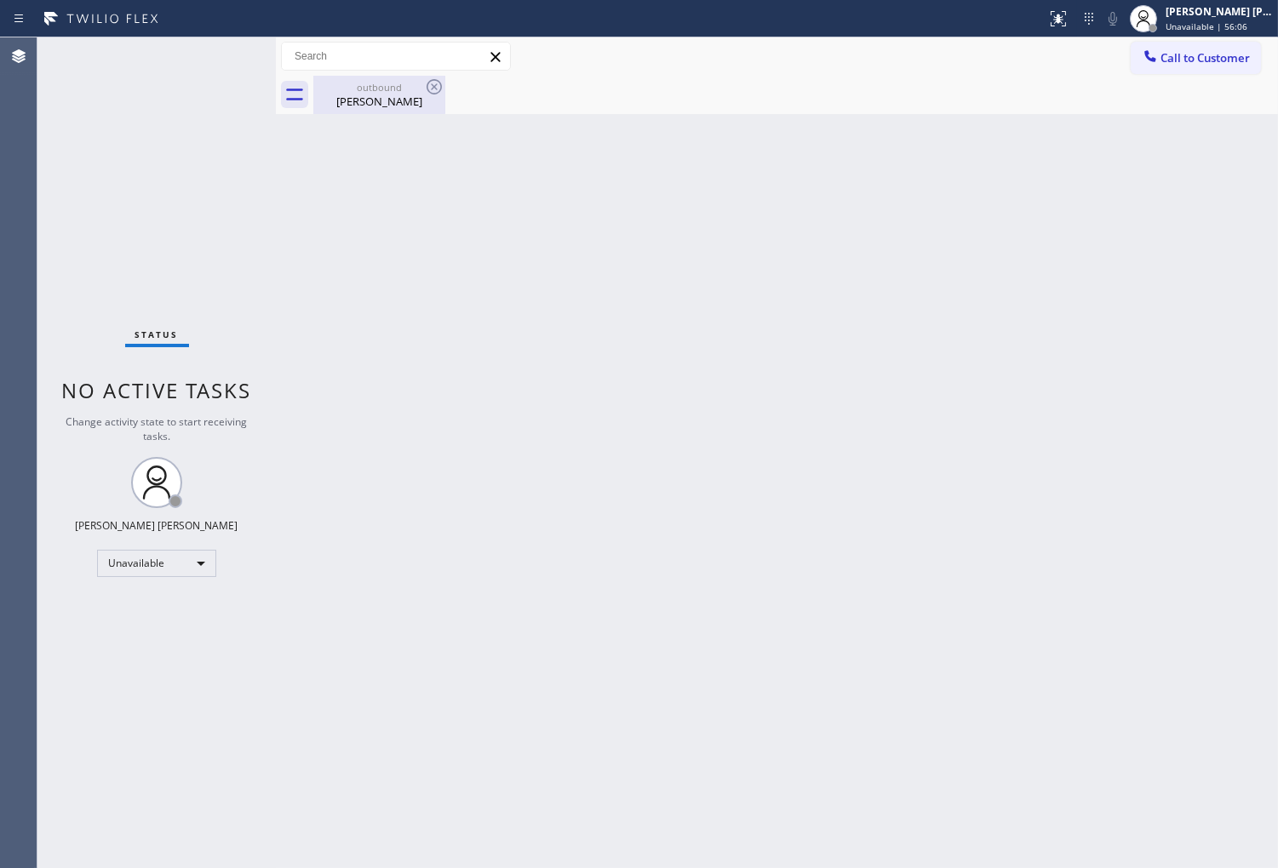
click at [418, 109] on div "outbound Allen Ross" at bounding box center [379, 95] width 129 height 38
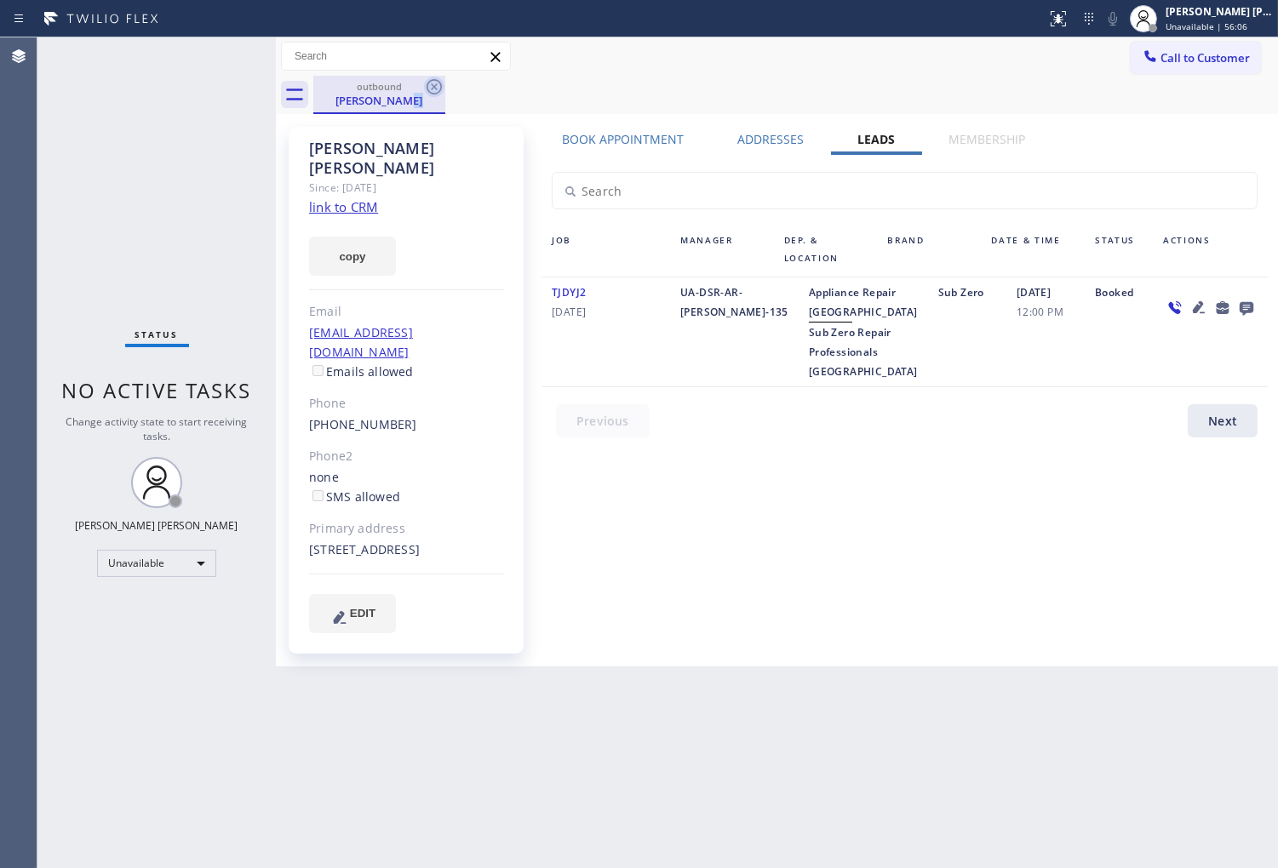
click at [439, 88] on icon at bounding box center [434, 87] width 20 height 20
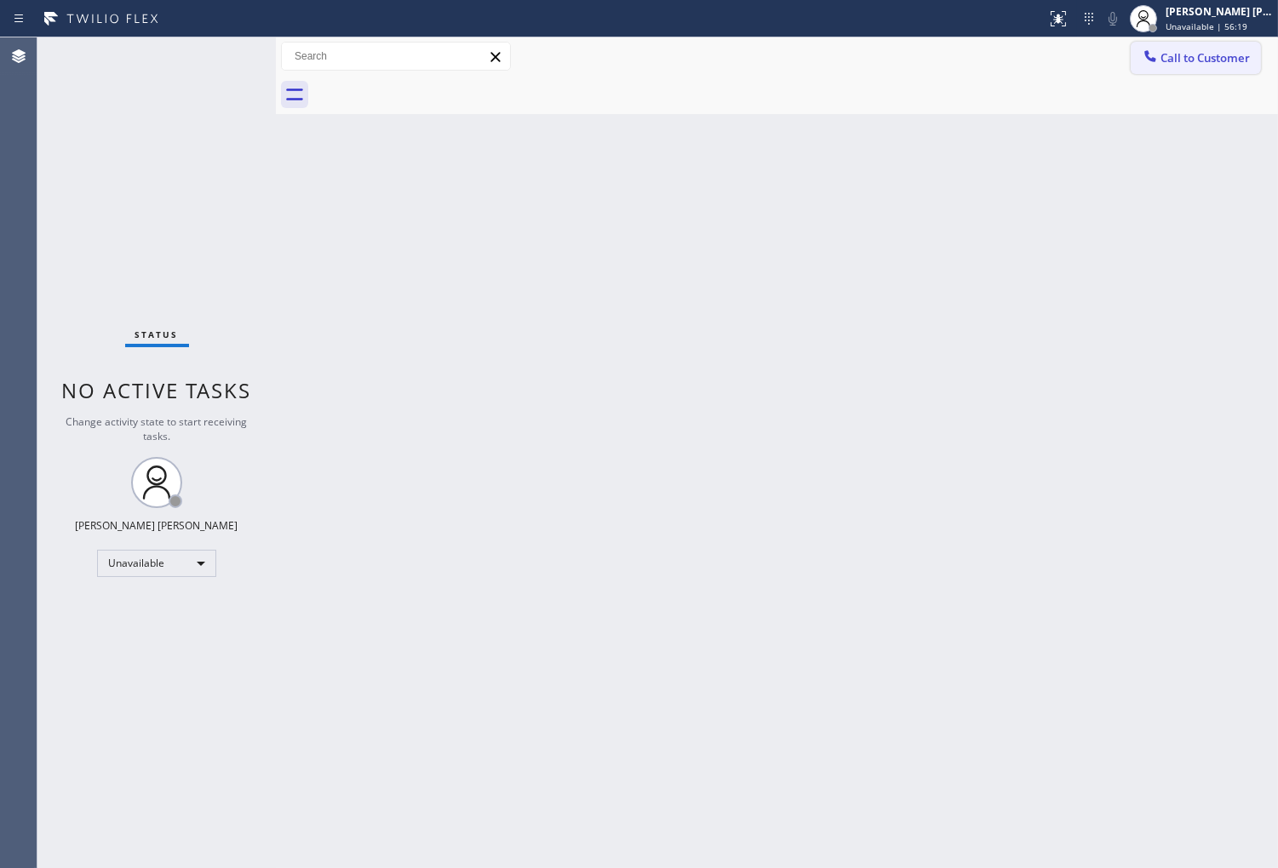
click at [1182, 50] on span "Call to Customer" at bounding box center [1204, 57] width 89 height 15
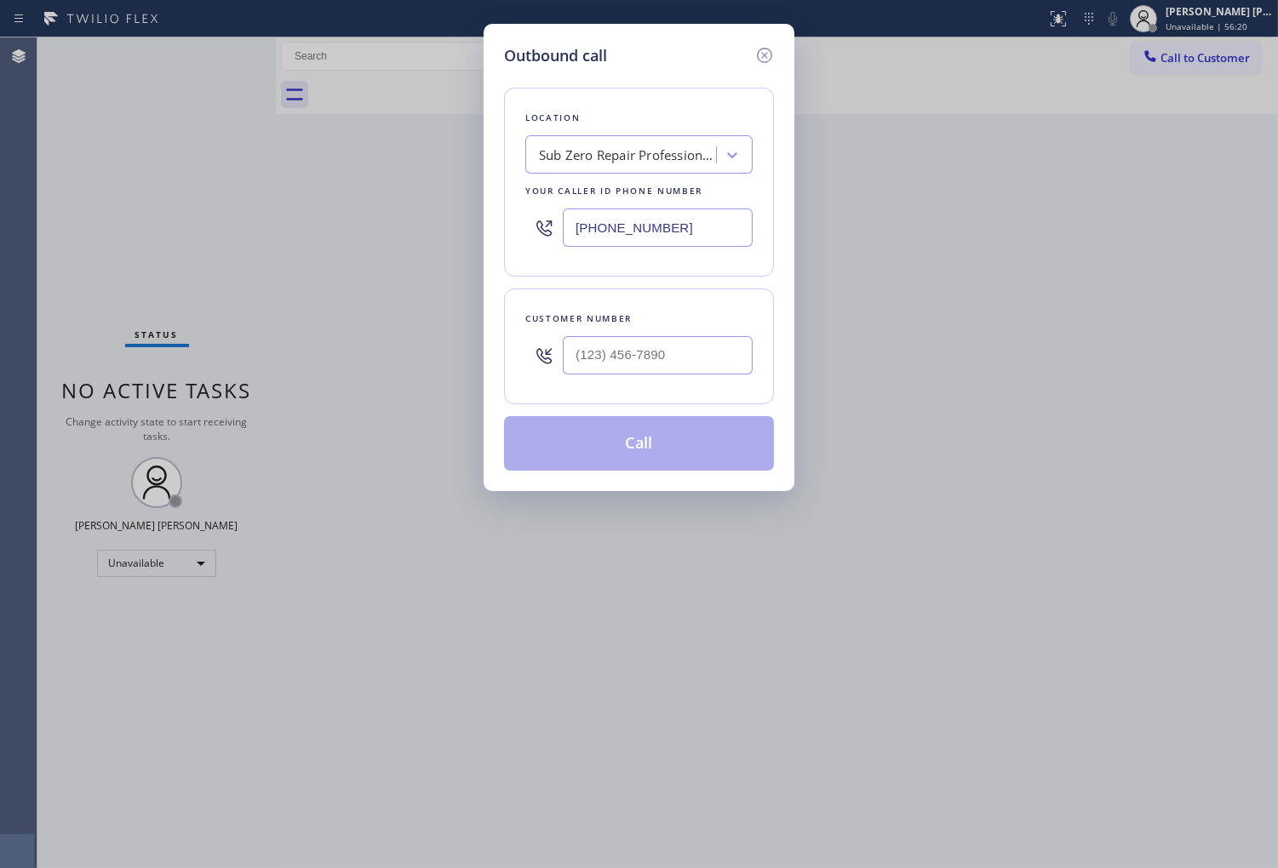
click at [685, 236] on input "(562) 268-5986" at bounding box center [658, 228] width 190 height 38
paste input "786) 802-7492"
type input "(786) 802-7492"
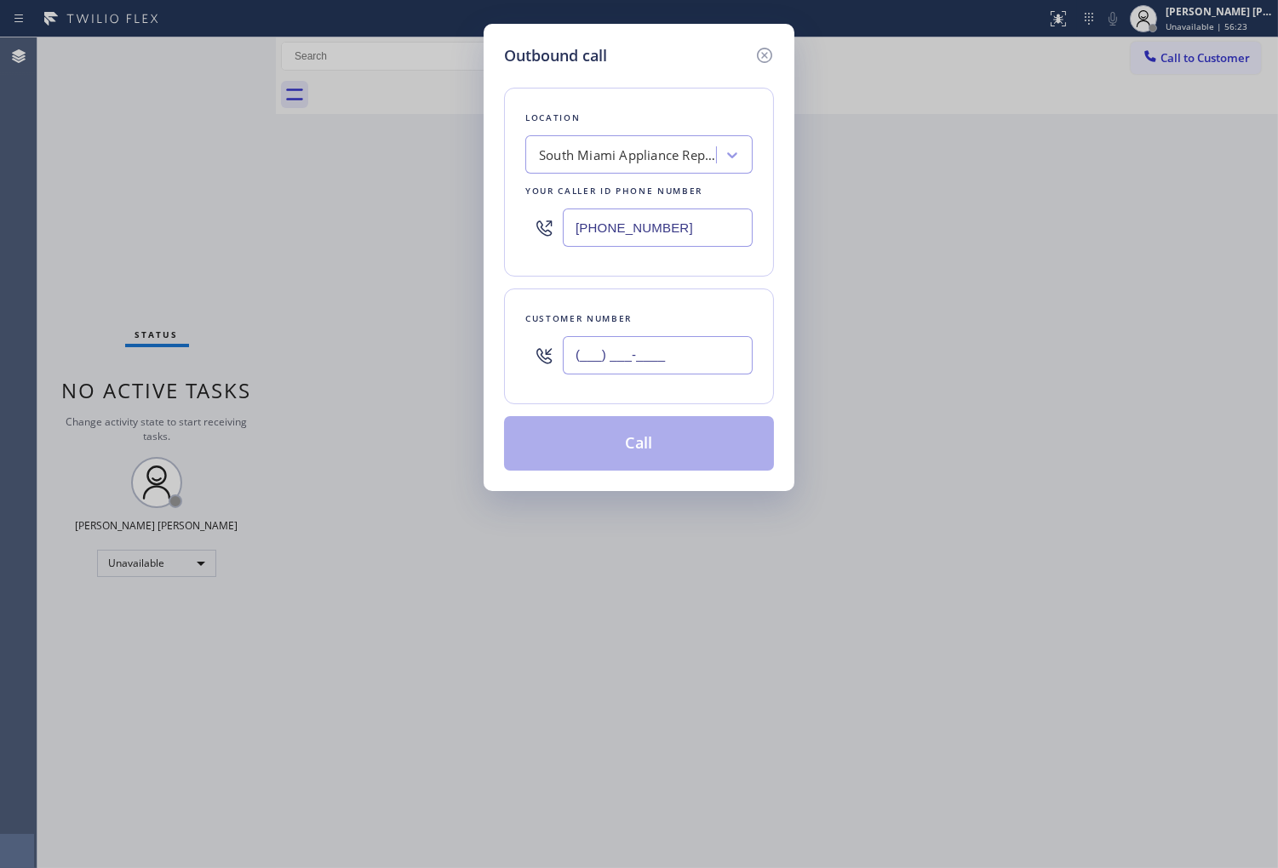
click at [695, 358] on input "(___) ___-____" at bounding box center [658, 355] width 190 height 38
paste input "305) 607-8976"
type input "(305) 607-8976"
click at [707, 434] on button "Call" at bounding box center [639, 443] width 270 height 54
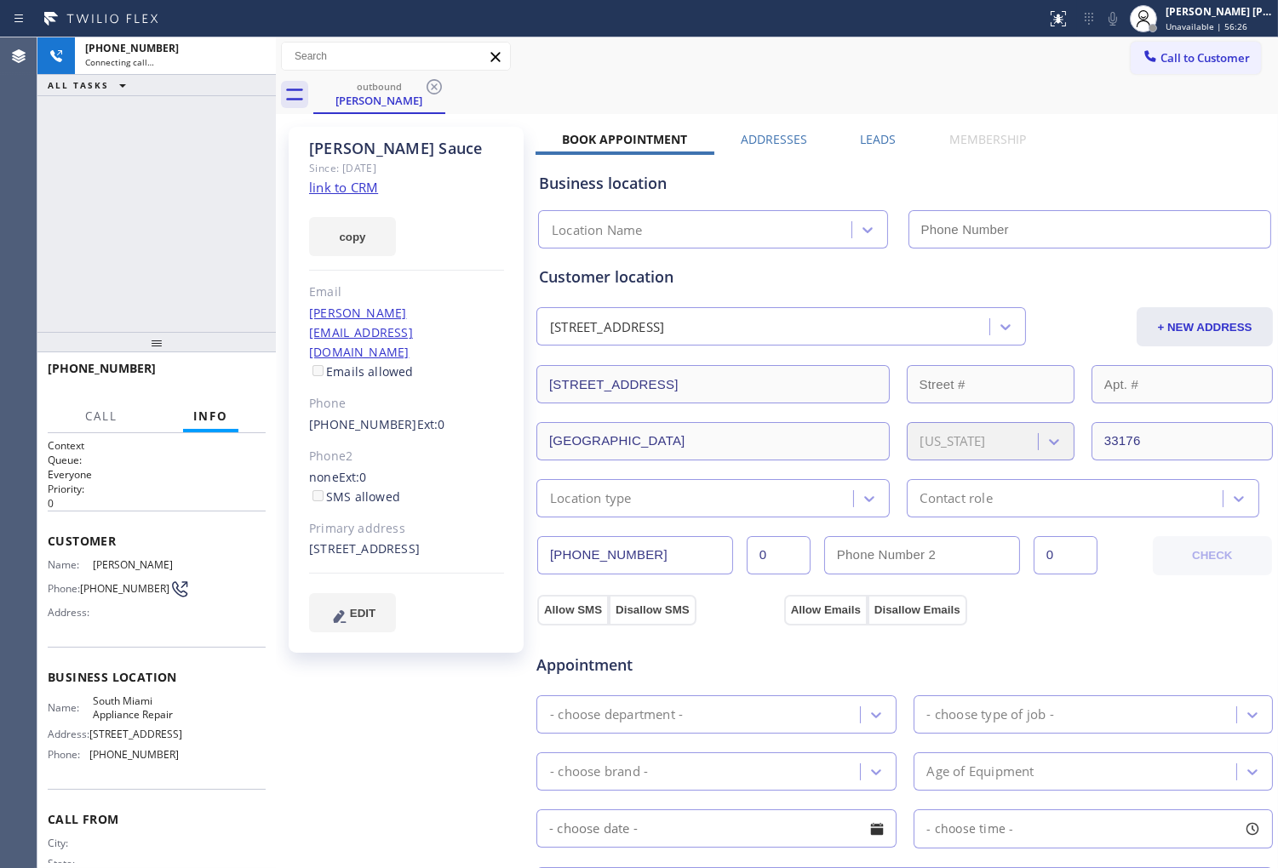
click at [355, 147] on div "outbound Jonathan Sauce Call to Customer Outbound call Location Search location…" at bounding box center [777, 648] width 1002 height 1222
click at [355, 147] on div "Jonathan Sauce" at bounding box center [406, 149] width 195 height 20
copy div "Jonathan"
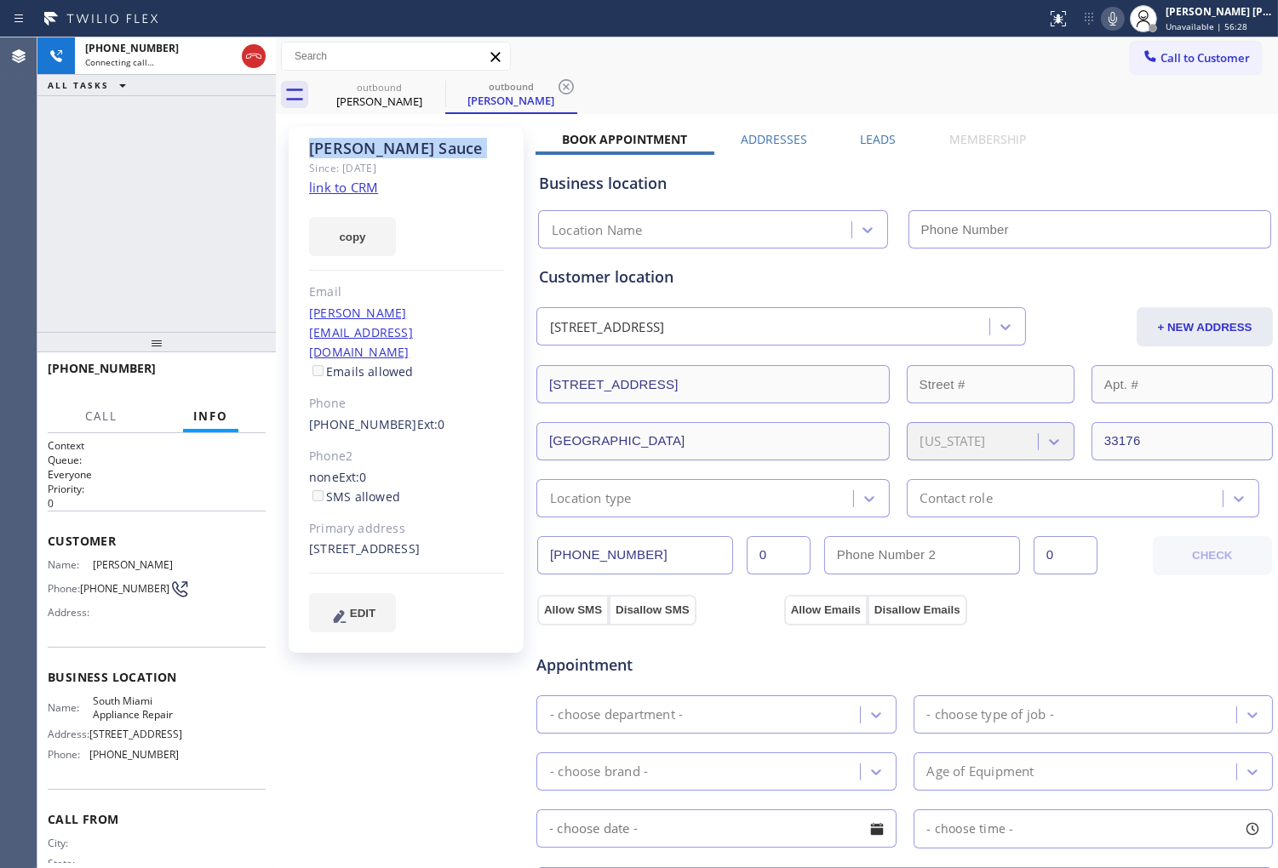
click at [3, 288] on div "Agent Desktop" at bounding box center [18, 452] width 37 height 831
type input "(786) 802-7492"
click at [222, 313] on div "+13056078976 Connecting call… ALL TASKS ALL TASKS ACTIVE TASKS TASKS IN WRAP UP" at bounding box center [156, 184] width 238 height 295
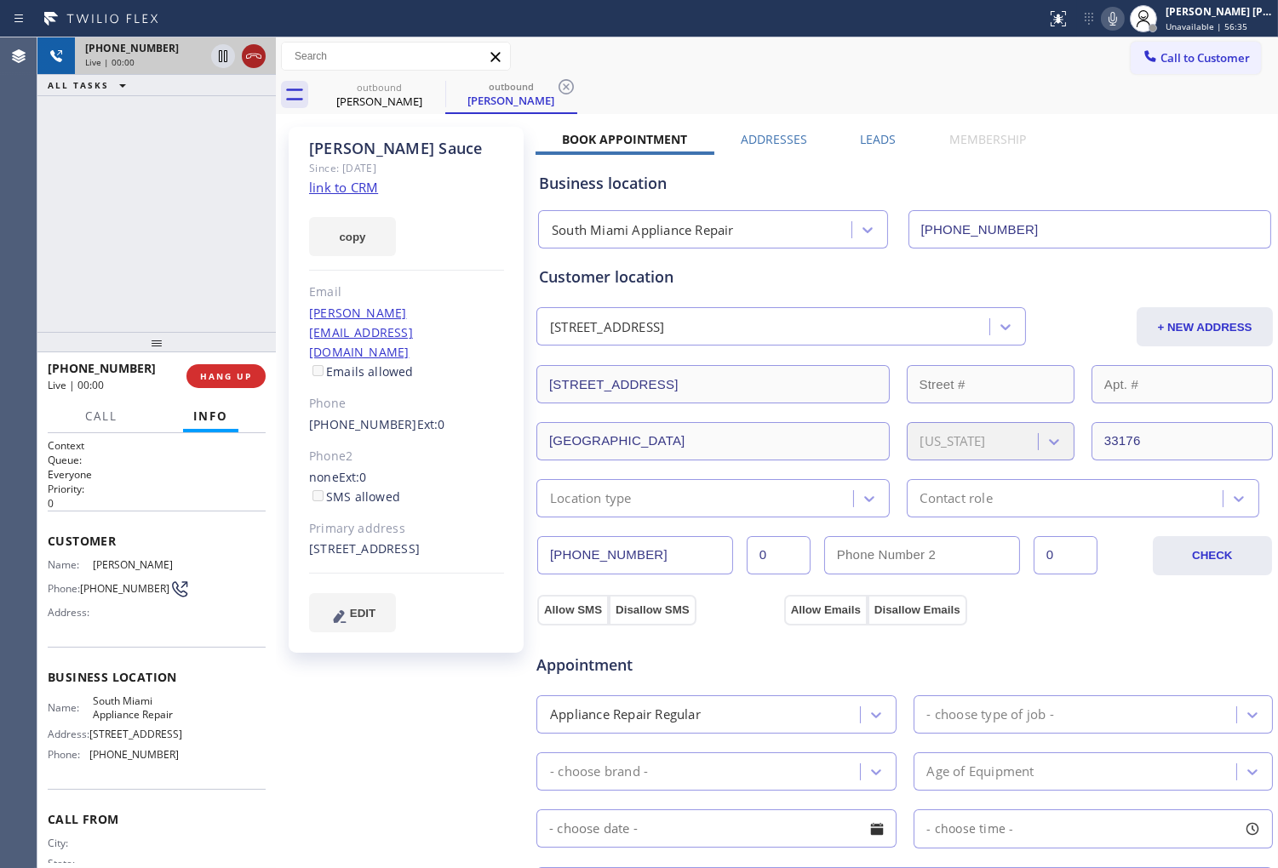
click at [247, 46] on icon at bounding box center [253, 56] width 20 height 20
click at [389, 416] on link "(305) 607-8976" at bounding box center [363, 424] width 108 height 16
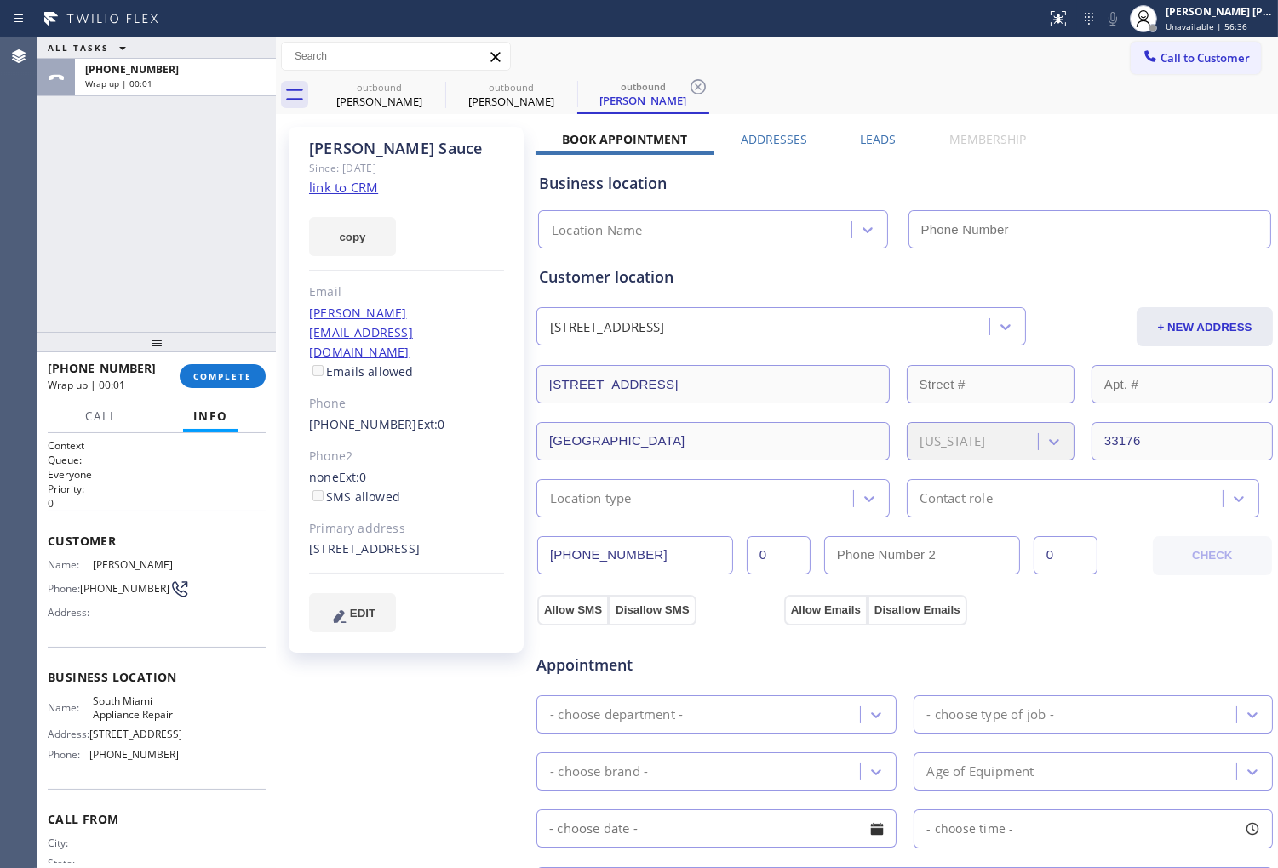
click at [354, 415] on div "(305) 607-8976 Ext: 0" at bounding box center [406, 425] width 195 height 20
type input "(786) 802-7492"
click at [356, 416] on link "(305) 607-8976" at bounding box center [363, 424] width 108 height 16
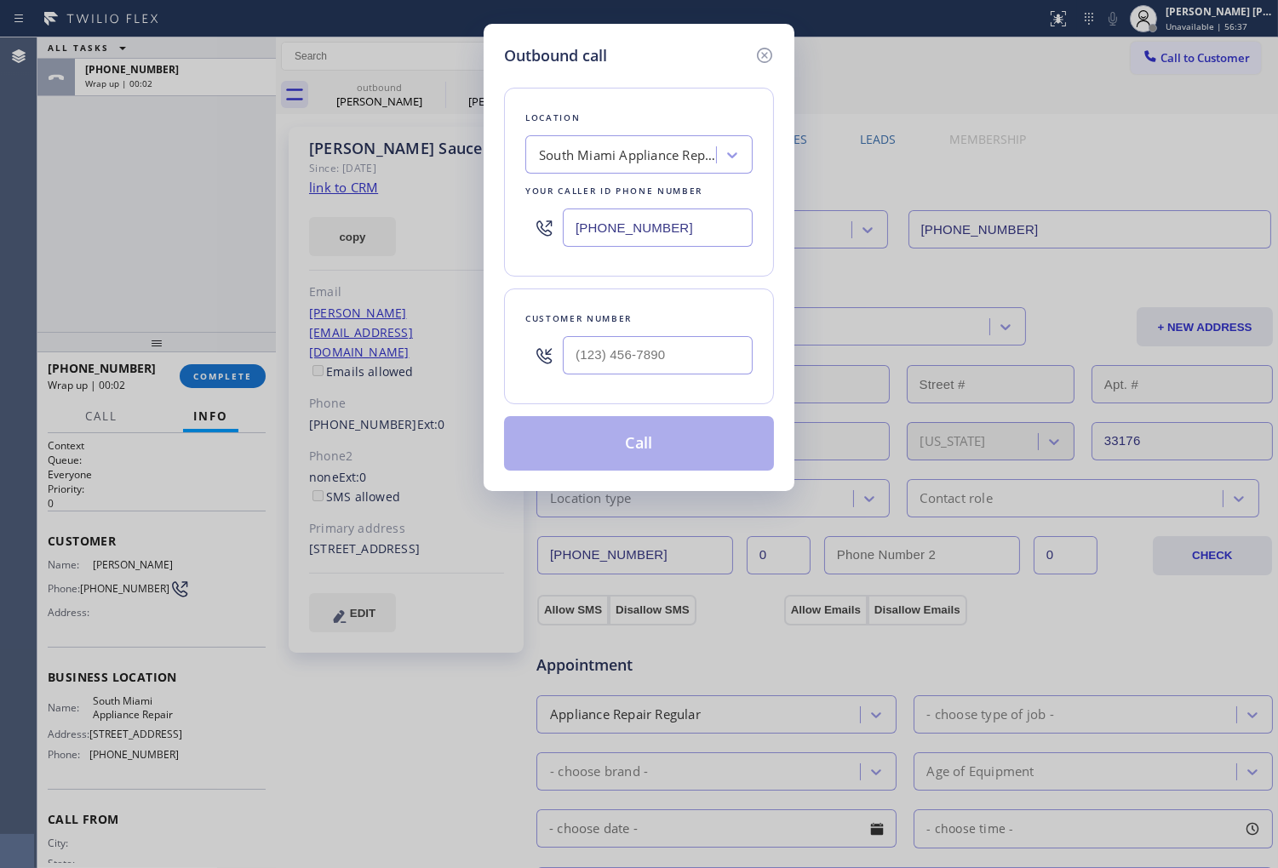
type input "(305) 607-8976"
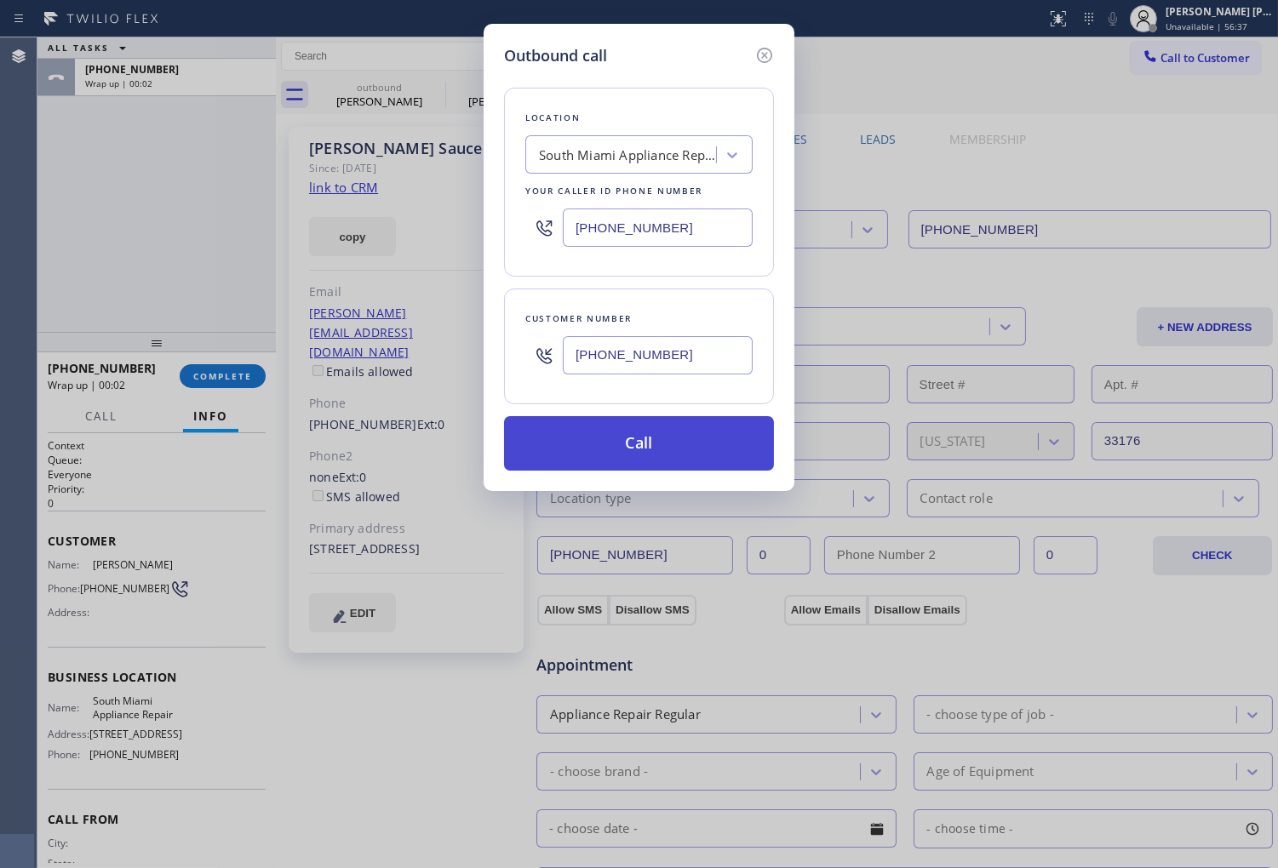
click at [651, 438] on button "Call" at bounding box center [639, 443] width 270 height 54
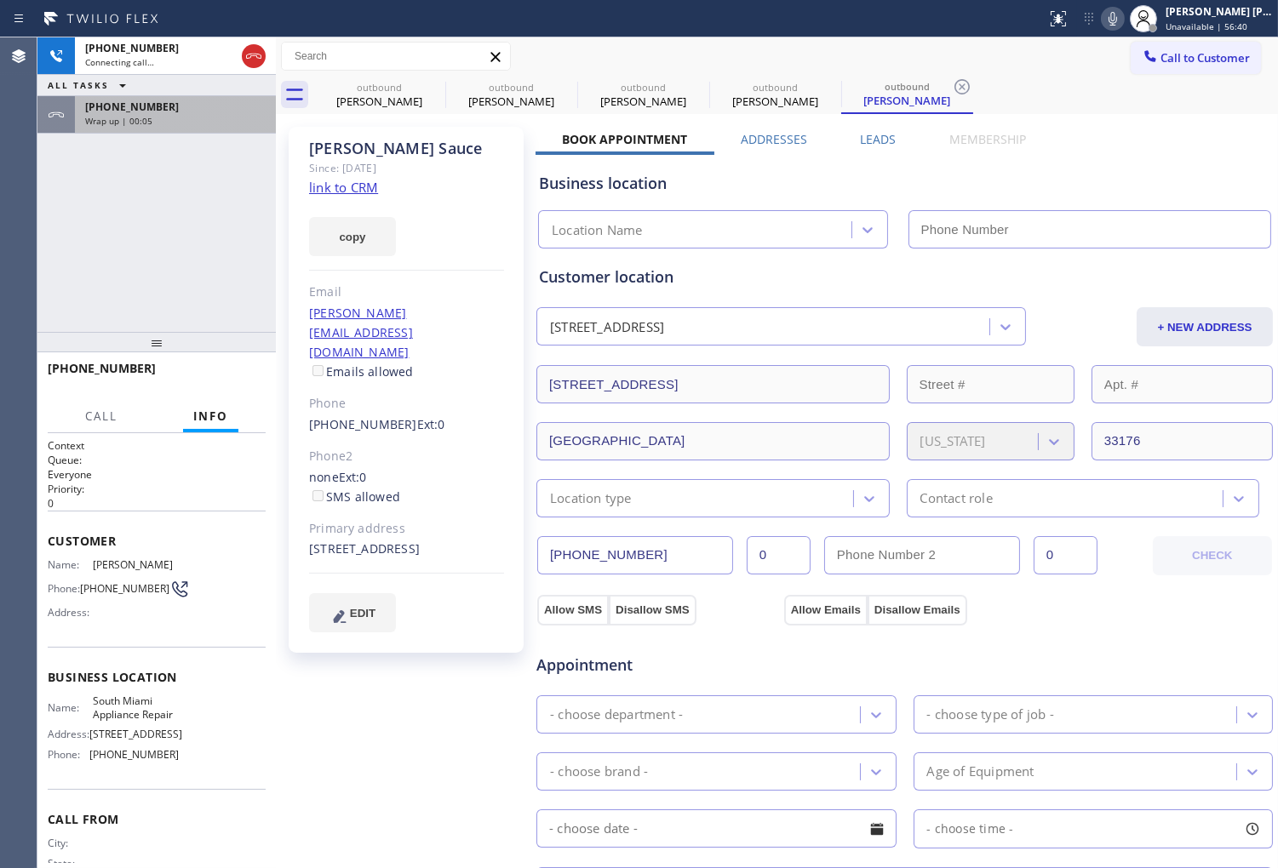
click at [233, 121] on div "Wrap up | 00:05" at bounding box center [175, 121] width 180 height 12
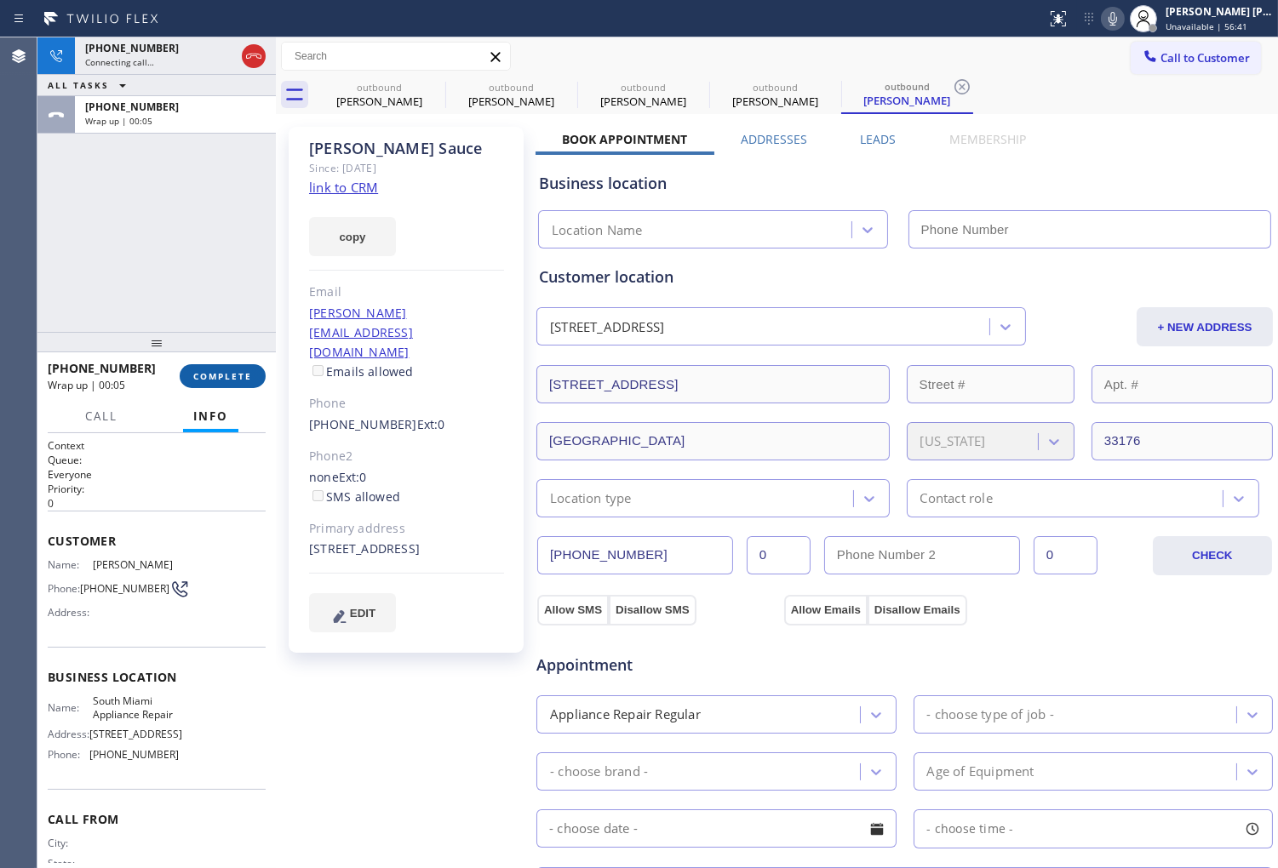
click at [248, 386] on div "+13056078976 Wrap up | 00:05 COMPLETE" at bounding box center [157, 376] width 218 height 44
click at [245, 385] on button "COMPLETE" at bounding box center [223, 376] width 86 height 24
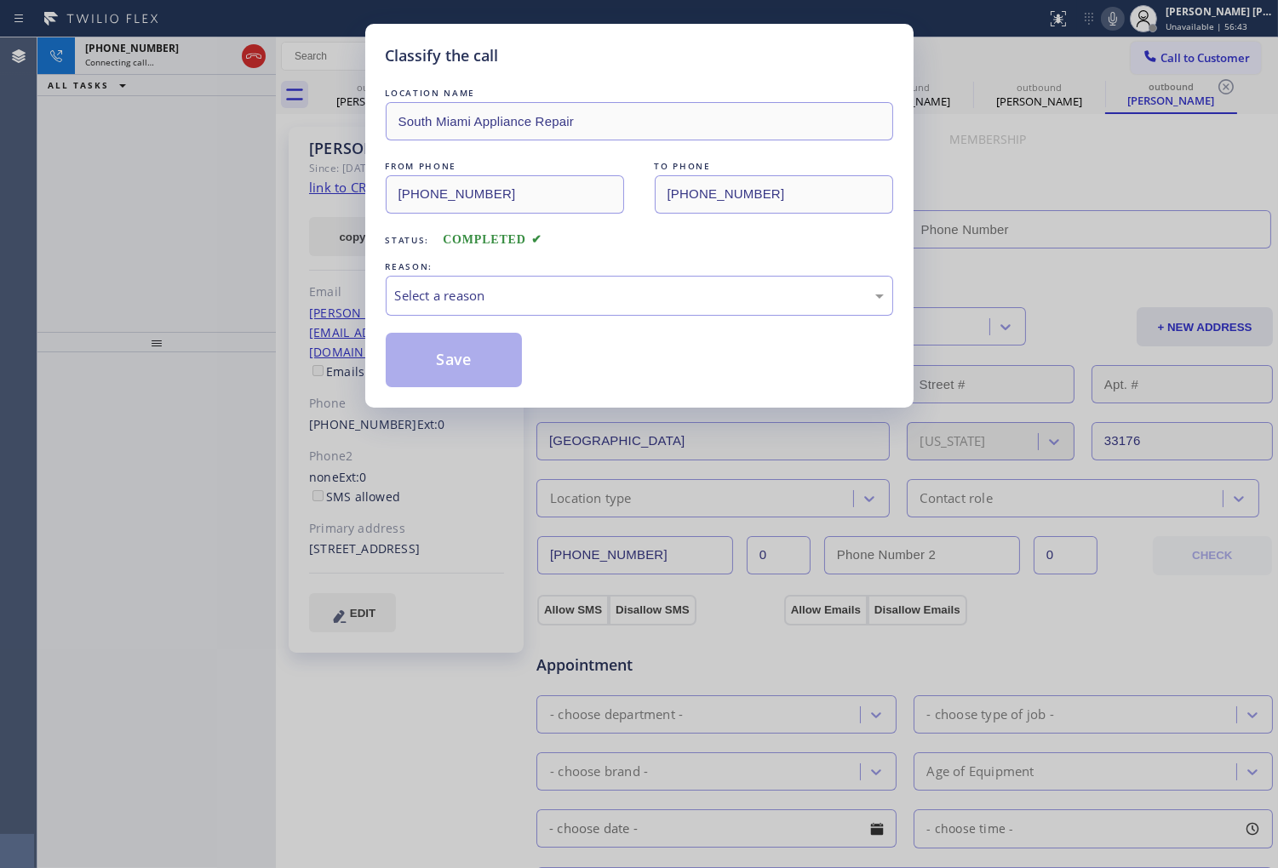
click at [461, 292] on div "Select a reason" at bounding box center [639, 296] width 489 height 20
drag, startPoint x: 454, startPoint y: 327, endPoint x: 461, endPoint y: 292, distance: 35.7
click at [461, 292] on div "Select a reason" at bounding box center [639, 296] width 489 height 20
click at [489, 298] on div "Select a reason" at bounding box center [639, 296] width 489 height 20
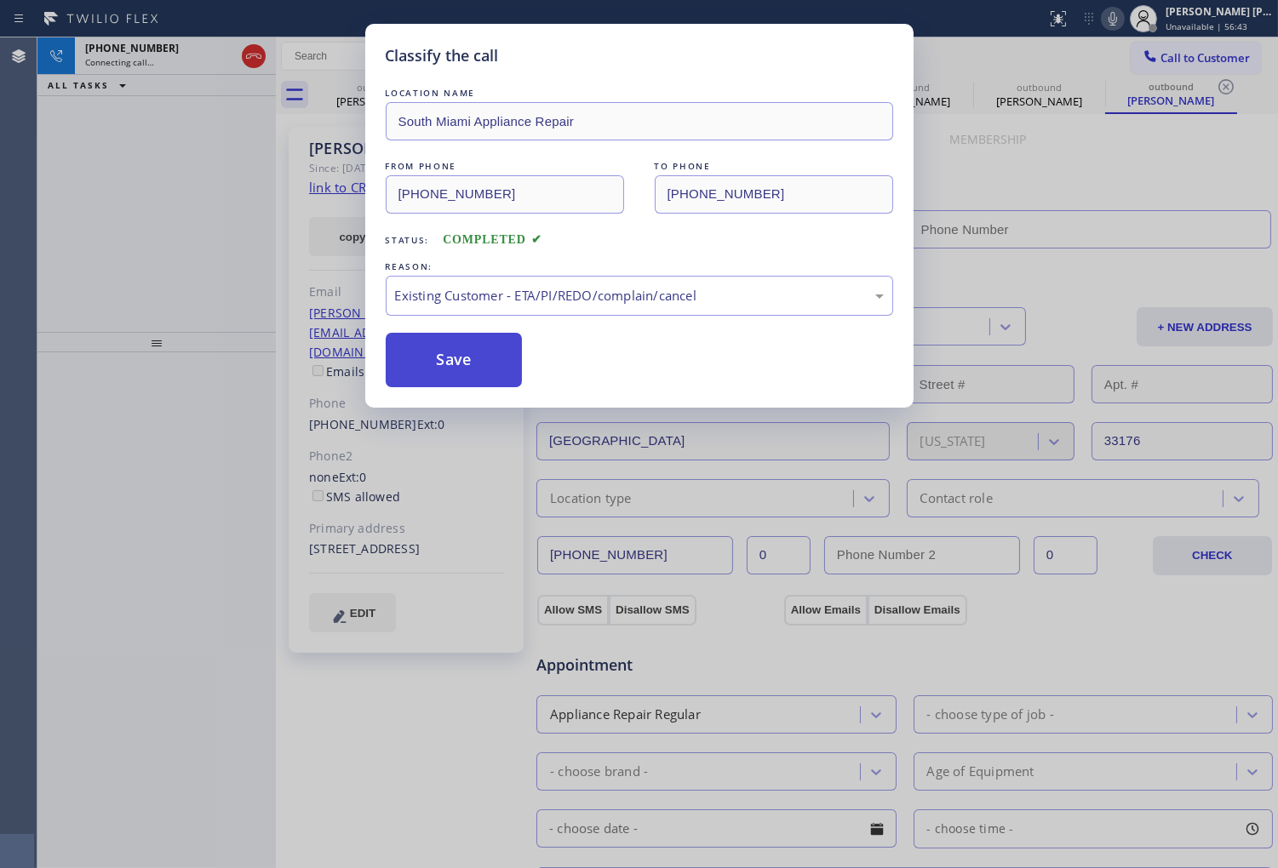
type input "(786) 802-7492"
click at [448, 364] on button "Save" at bounding box center [454, 360] width 137 height 54
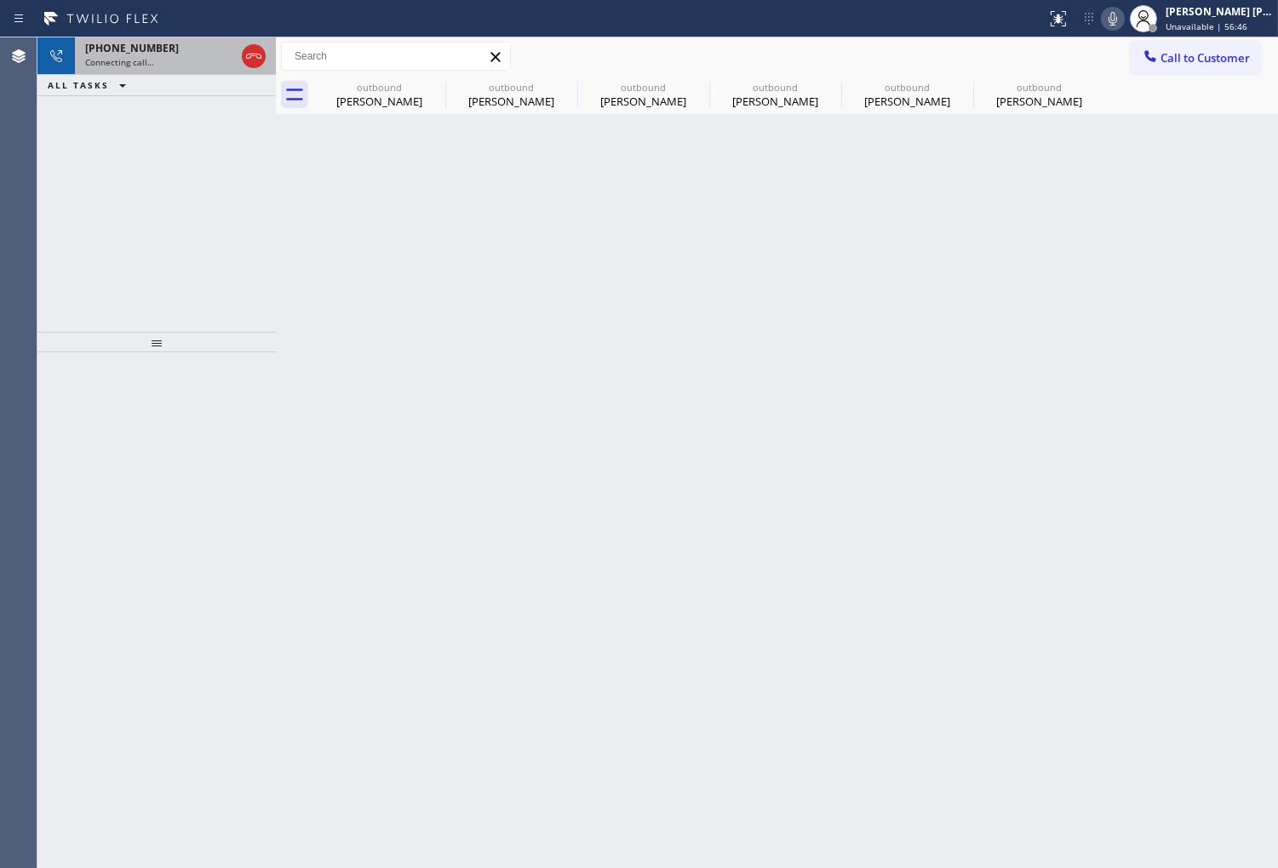
click at [218, 64] on div "Connecting call…" at bounding box center [160, 62] width 150 height 12
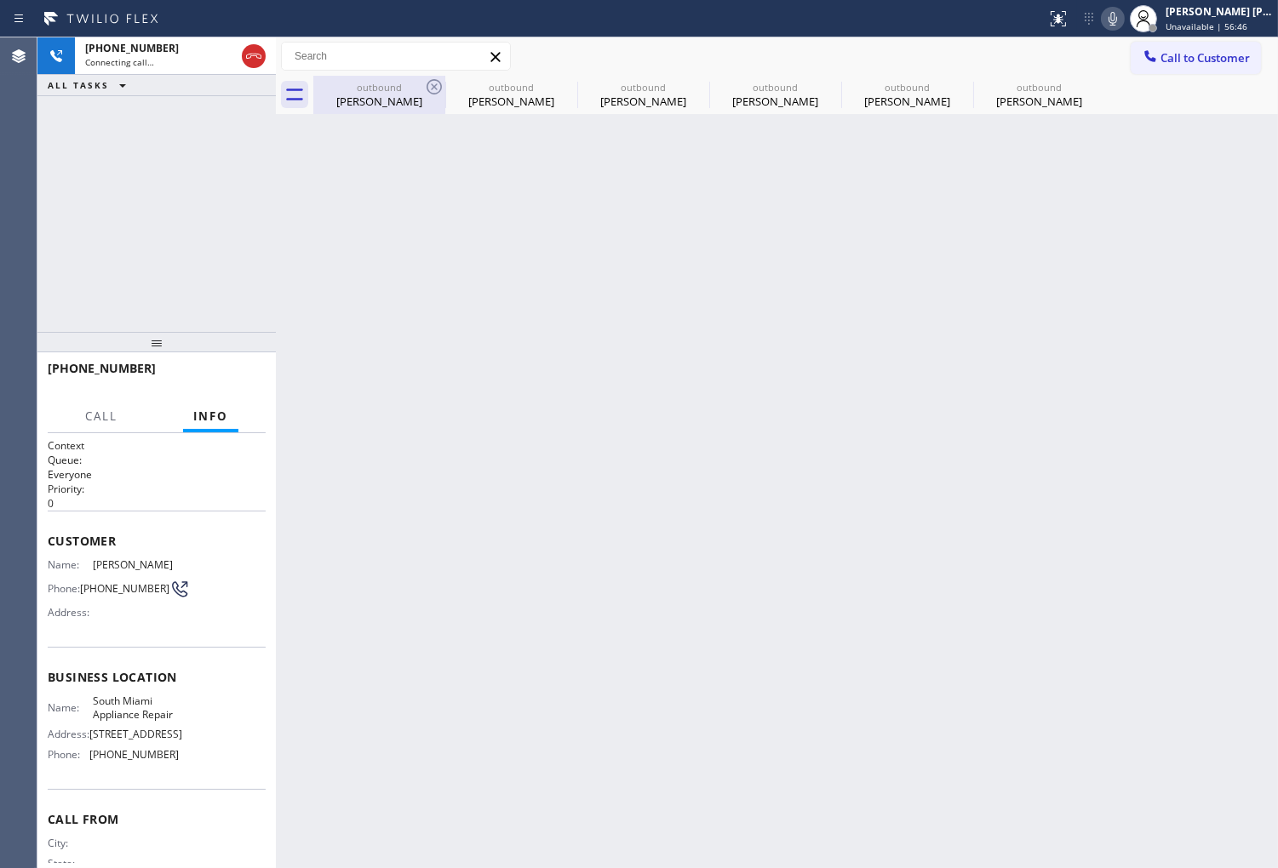
click at [381, 94] on div "Jonathan Sauce" at bounding box center [379, 101] width 129 height 15
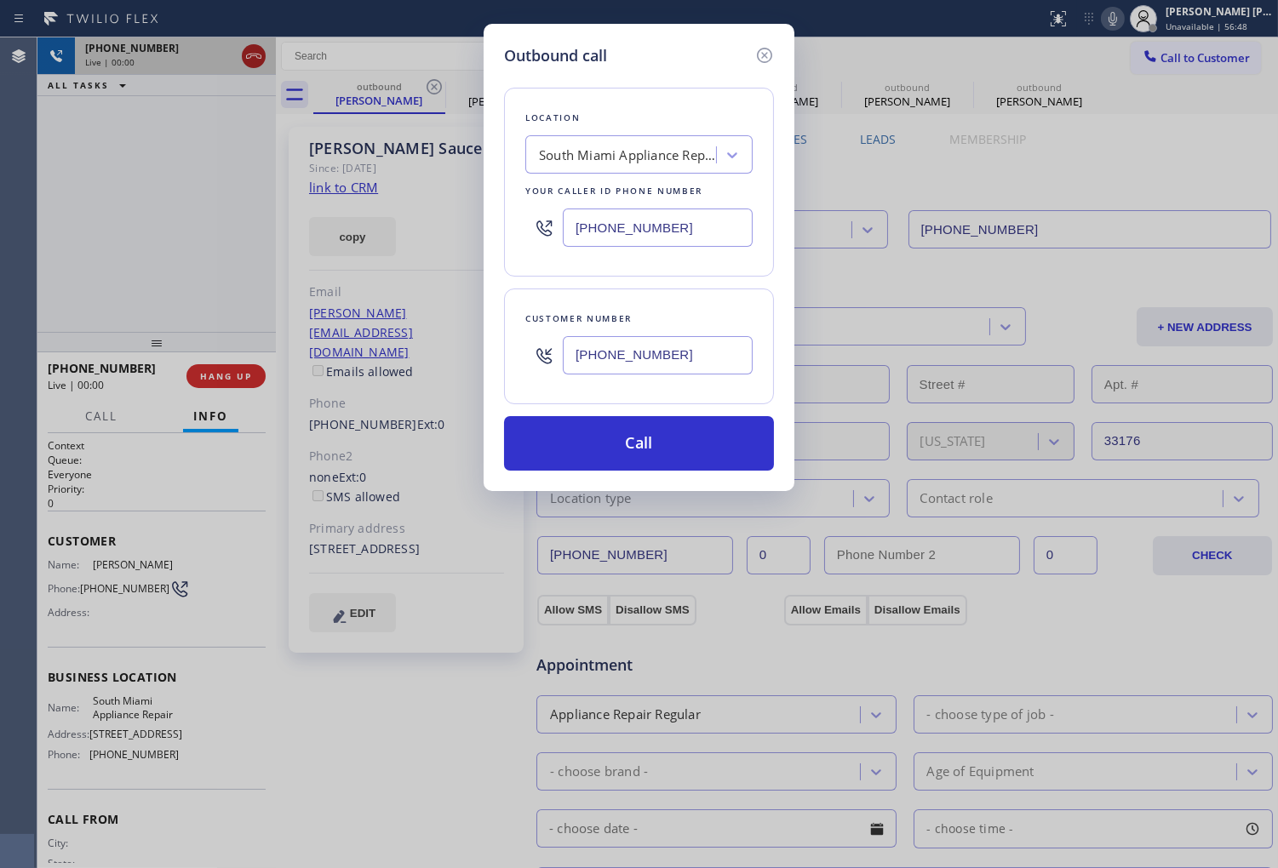
click at [239, 46] on div at bounding box center [253, 55] width 31 height 37
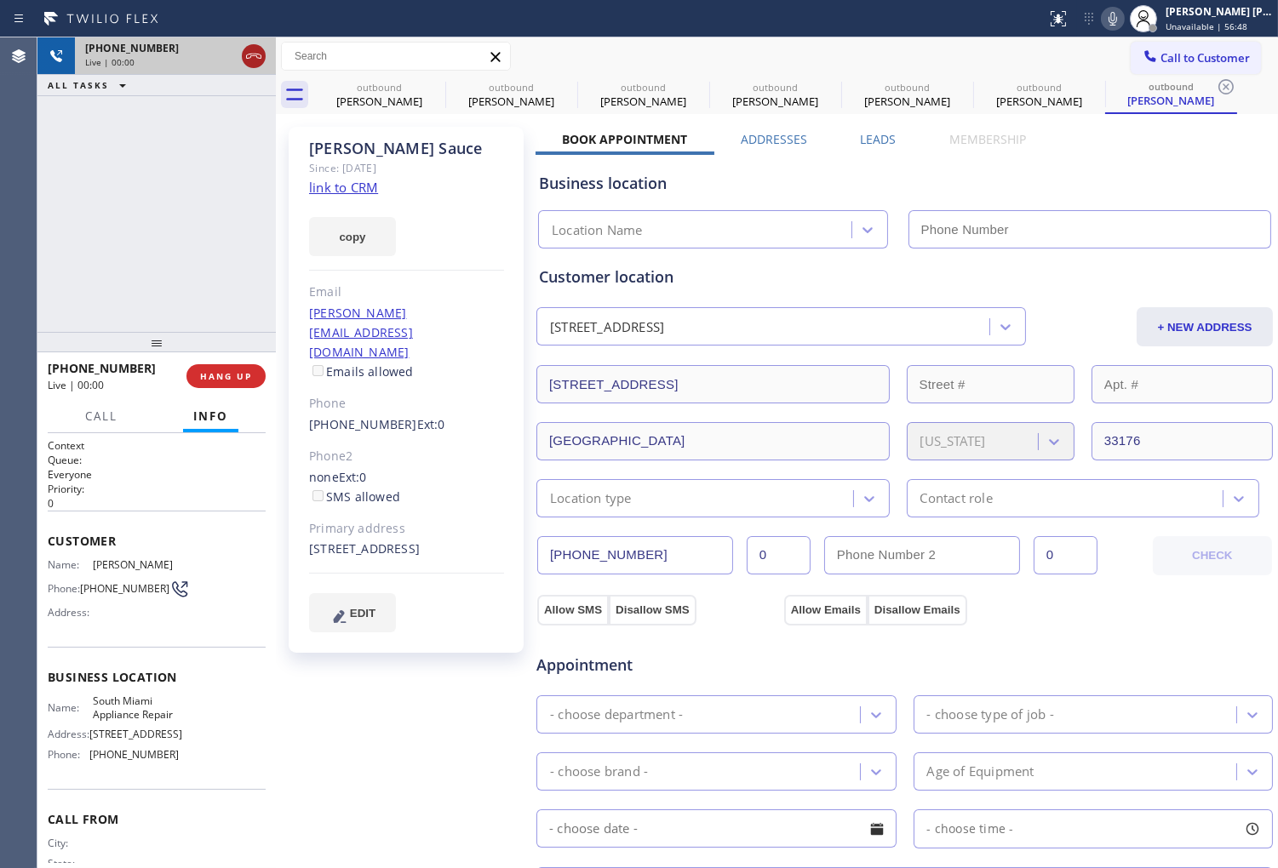
click at [260, 57] on icon at bounding box center [253, 56] width 20 height 20
click at [251, 370] on span "HANG UP" at bounding box center [226, 376] width 52 height 12
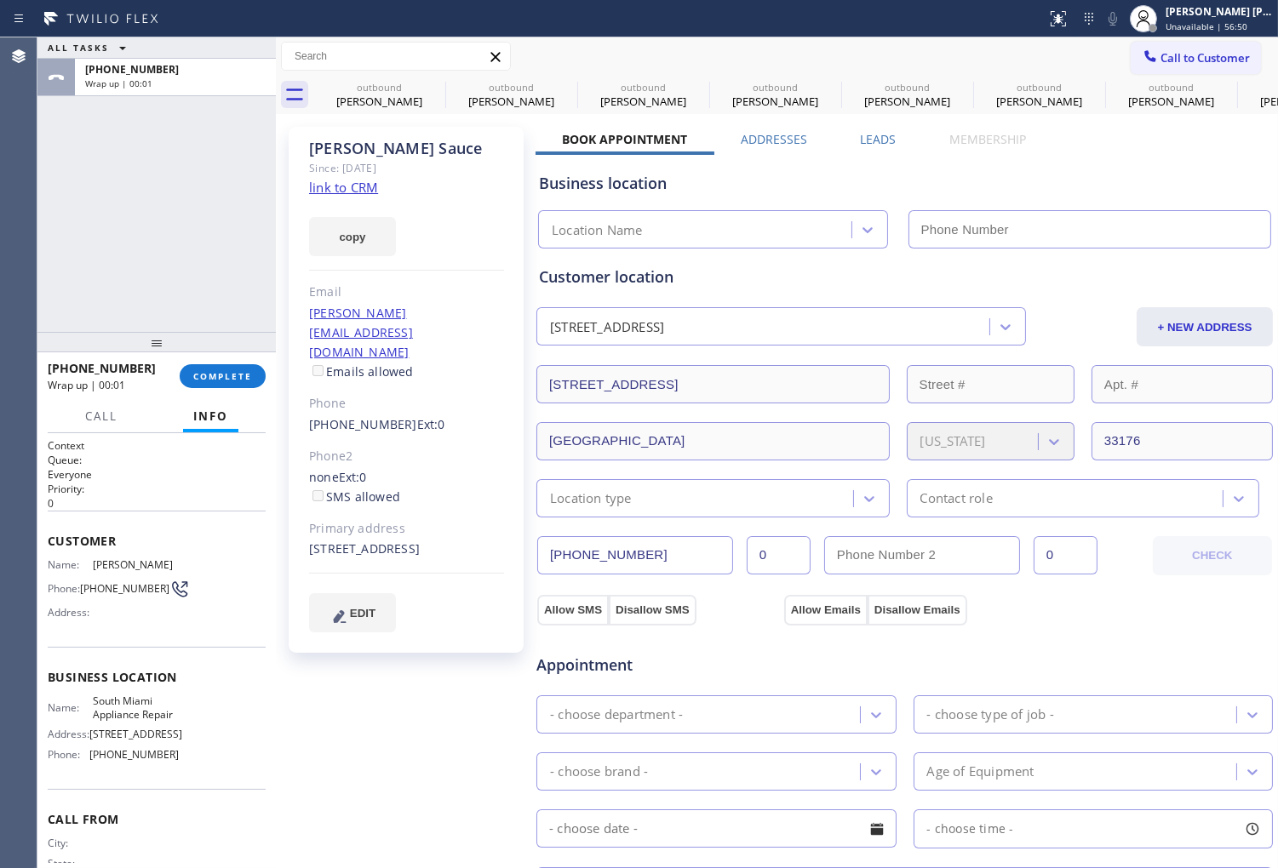
click at [596, 281] on div "Customer location" at bounding box center [904, 277] width 731 height 23
click at [249, 360] on div "+13056078976 Wrap up | 00:02 COMPLETE" at bounding box center [157, 376] width 218 height 44
click at [249, 368] on button "COMPLETE" at bounding box center [223, 376] width 86 height 24
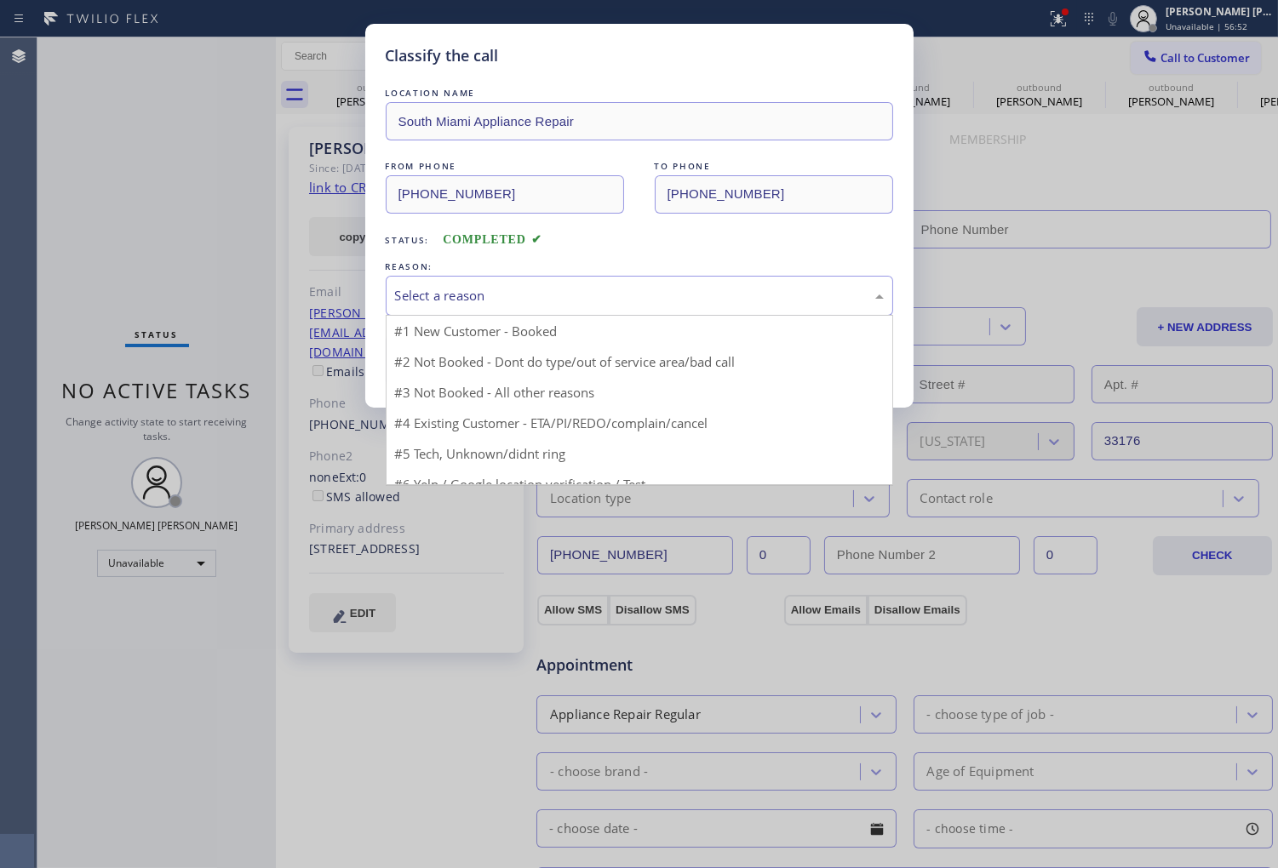
click at [542, 310] on div "Select a reason" at bounding box center [639, 296] width 507 height 40
type input "(786) 802-7492"
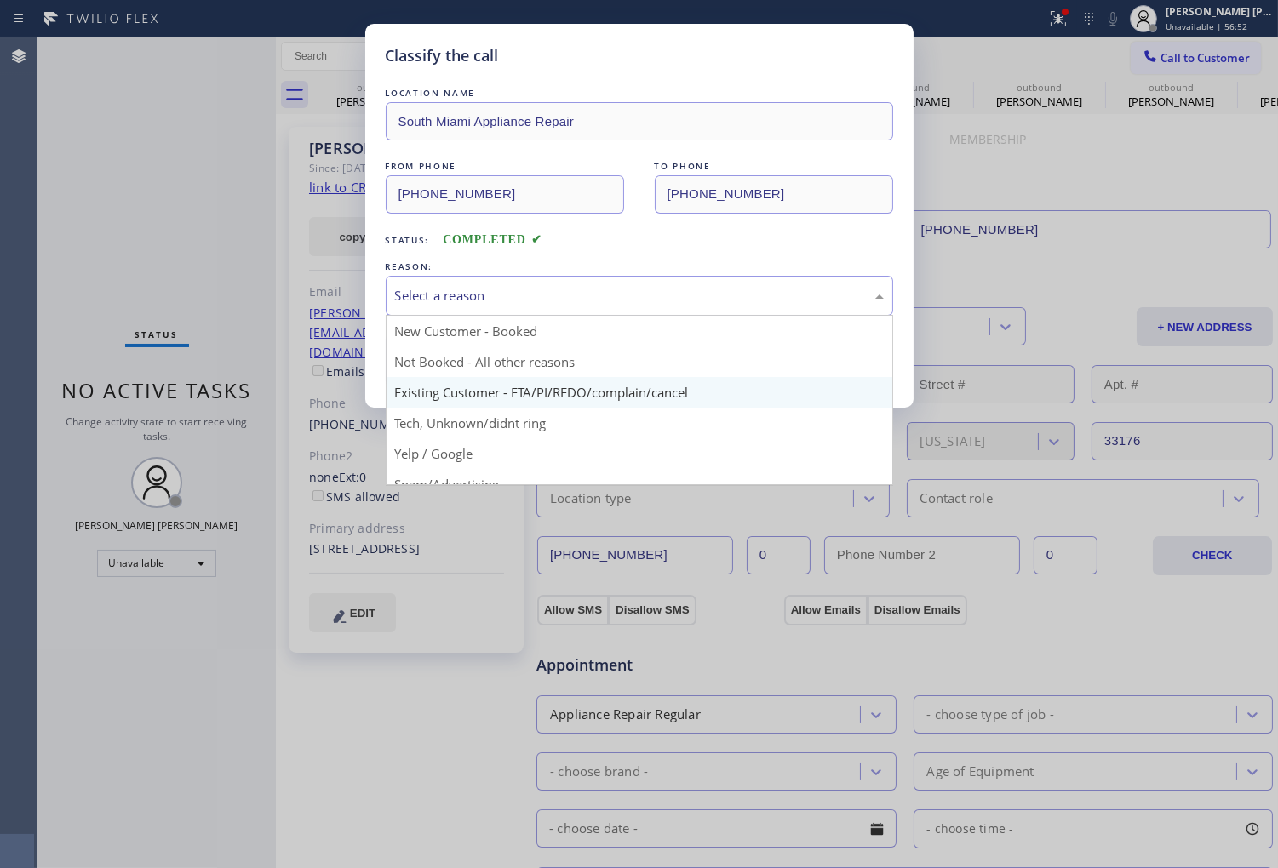
click at [528, 386] on div "Save" at bounding box center [639, 360] width 507 height 54
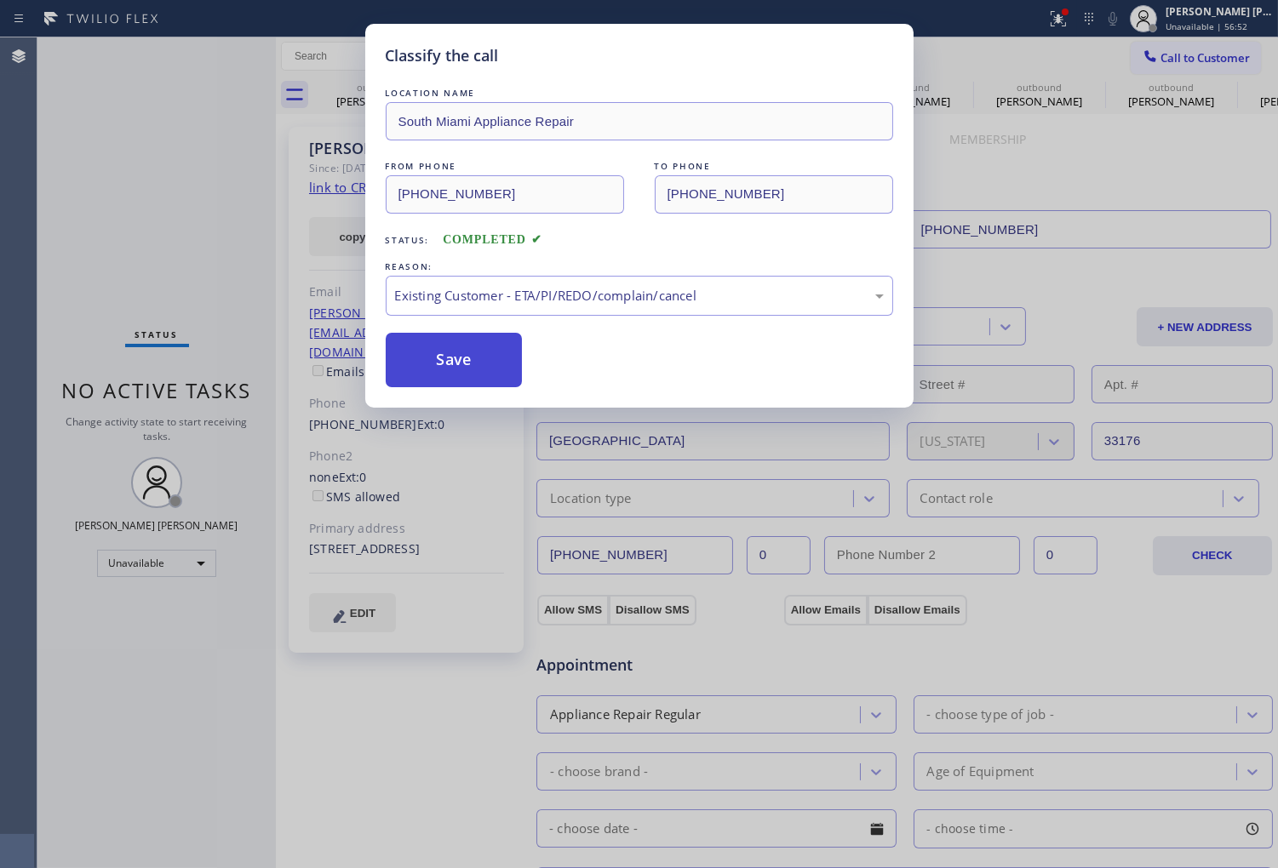
click at [464, 372] on button "Save" at bounding box center [454, 360] width 137 height 54
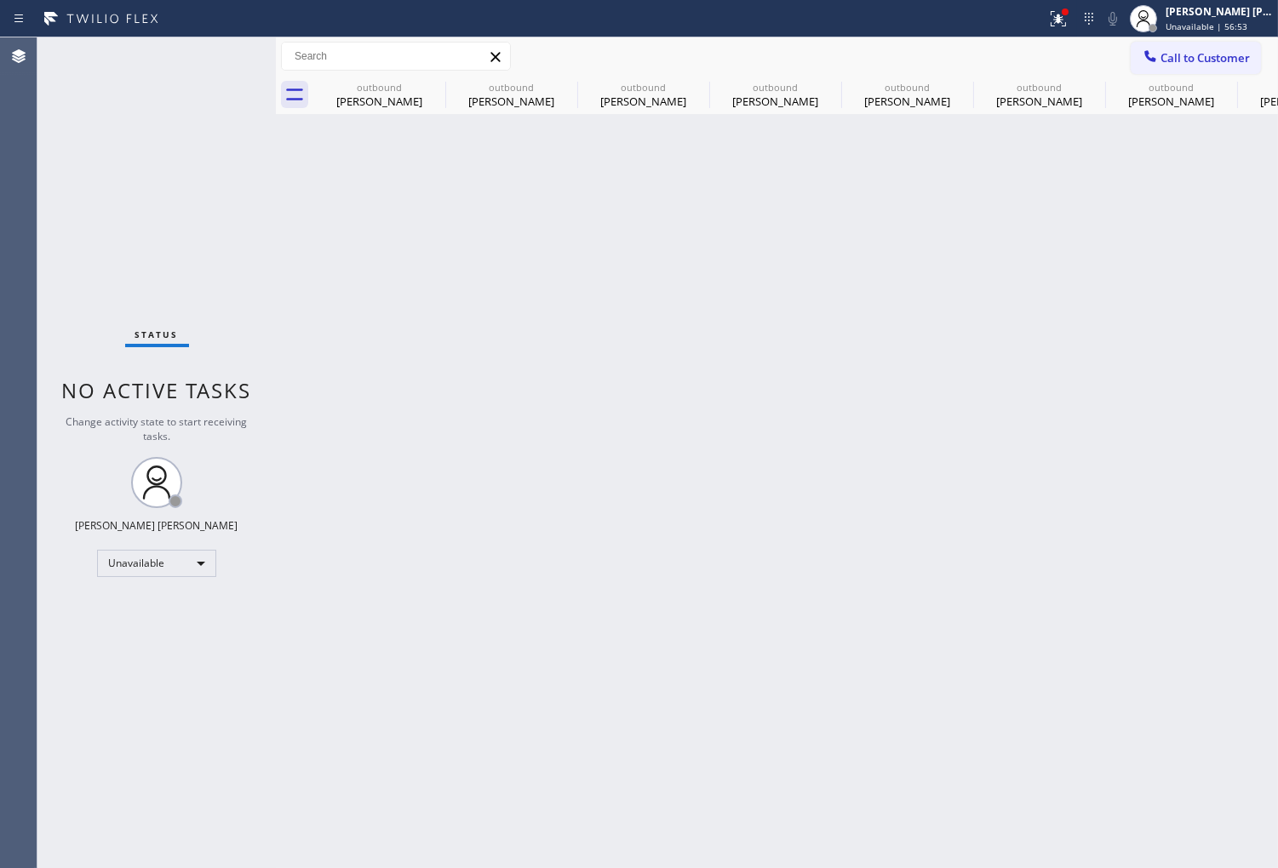
click at [81, 300] on div "Status No active tasks Change activity state to start receiving tasks. Shiena M…" at bounding box center [156, 452] width 238 height 831
click at [426, 81] on icon at bounding box center [434, 87] width 20 height 20
click at [556, 85] on icon at bounding box center [566, 87] width 20 height 20
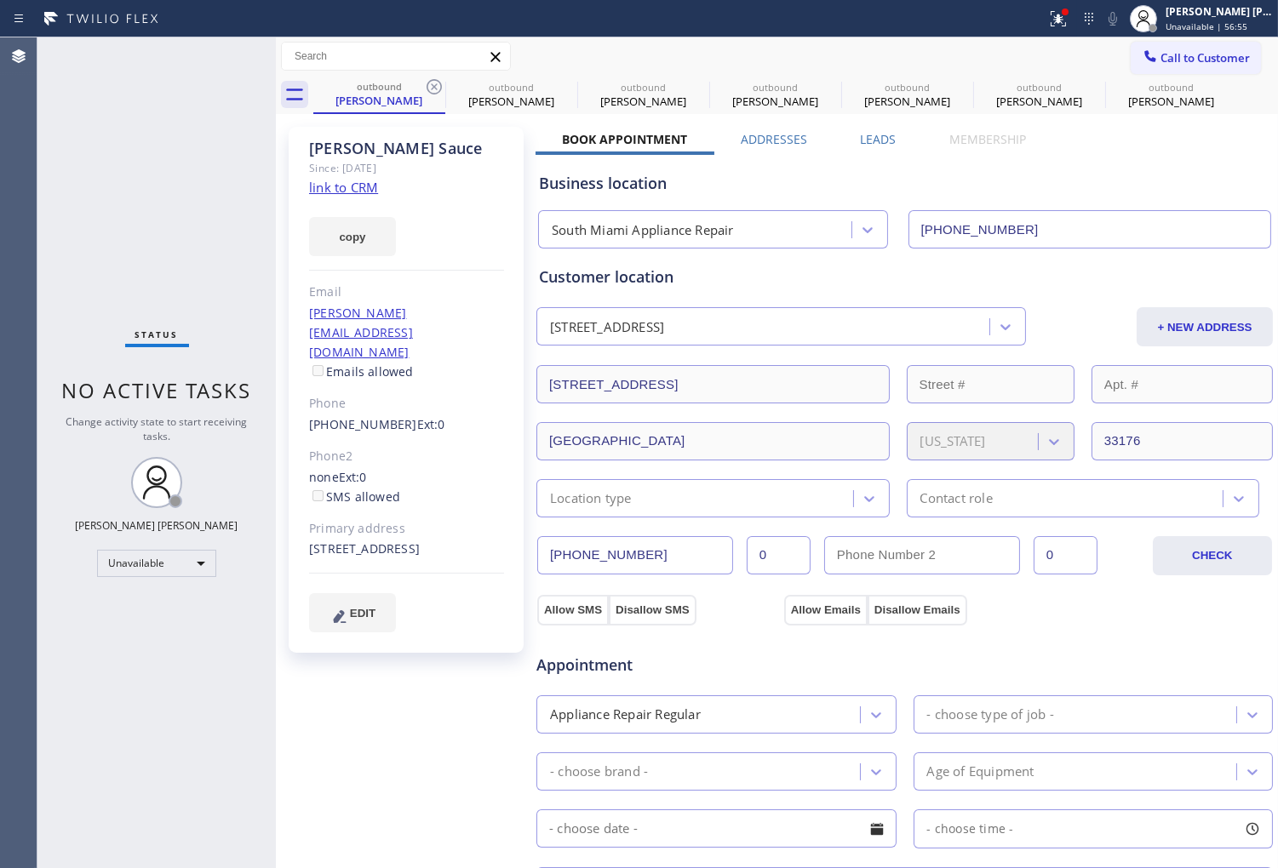
click at [431, 85] on icon at bounding box center [434, 87] width 20 height 20
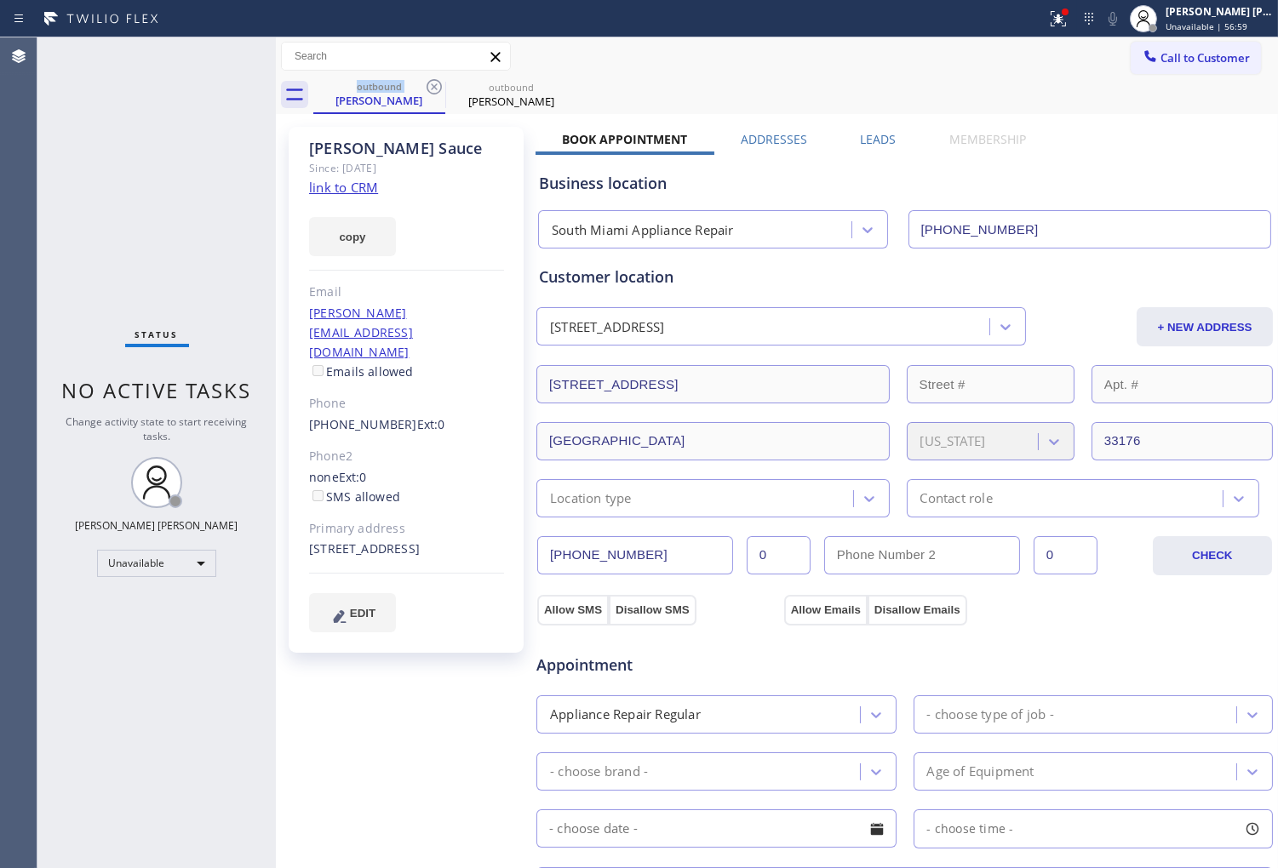
click at [431, 85] on icon at bounding box center [434, 87] width 20 height 20
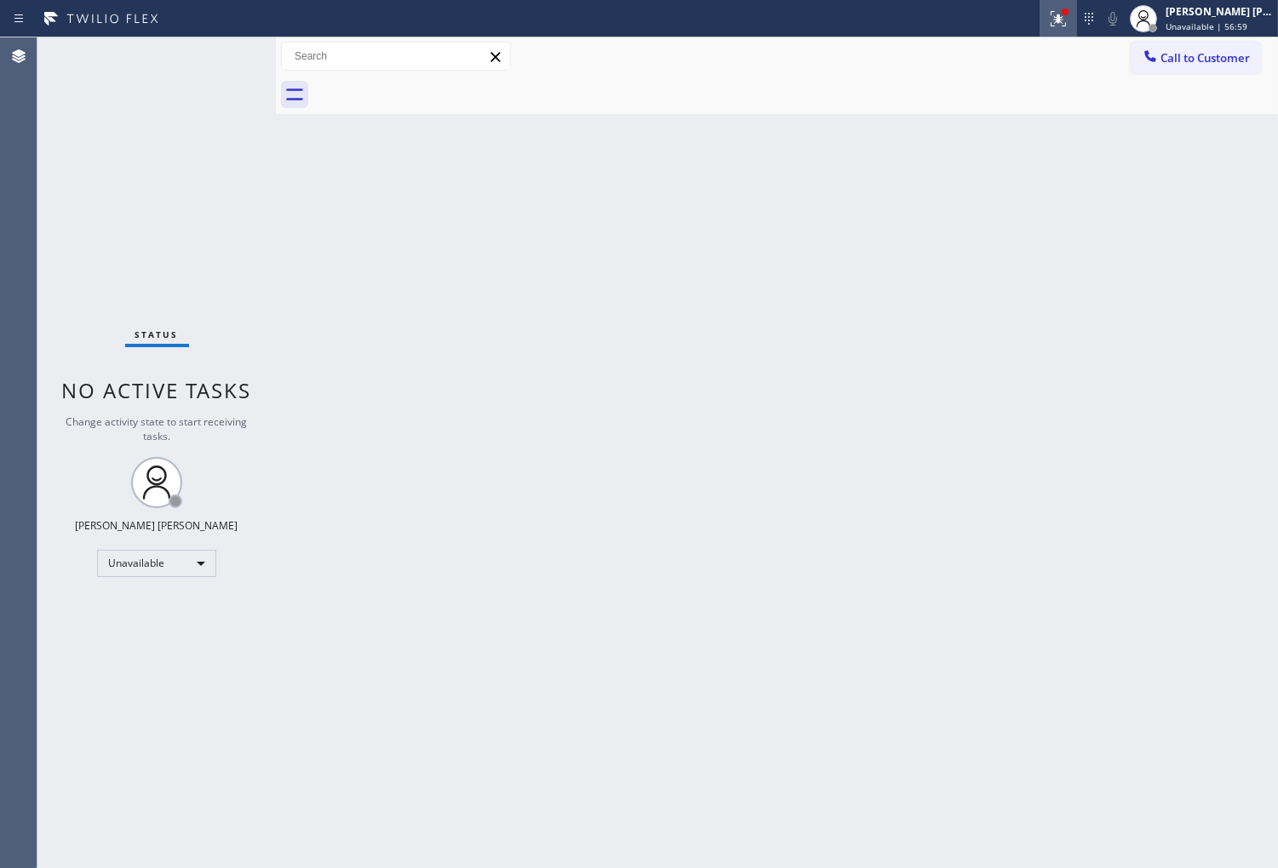
drag, startPoint x: 1091, startPoint y: 22, endPoint x: 1081, endPoint y: 24, distance: 10.4
click at [1077, 22] on div at bounding box center [1057, 19] width 37 height 20
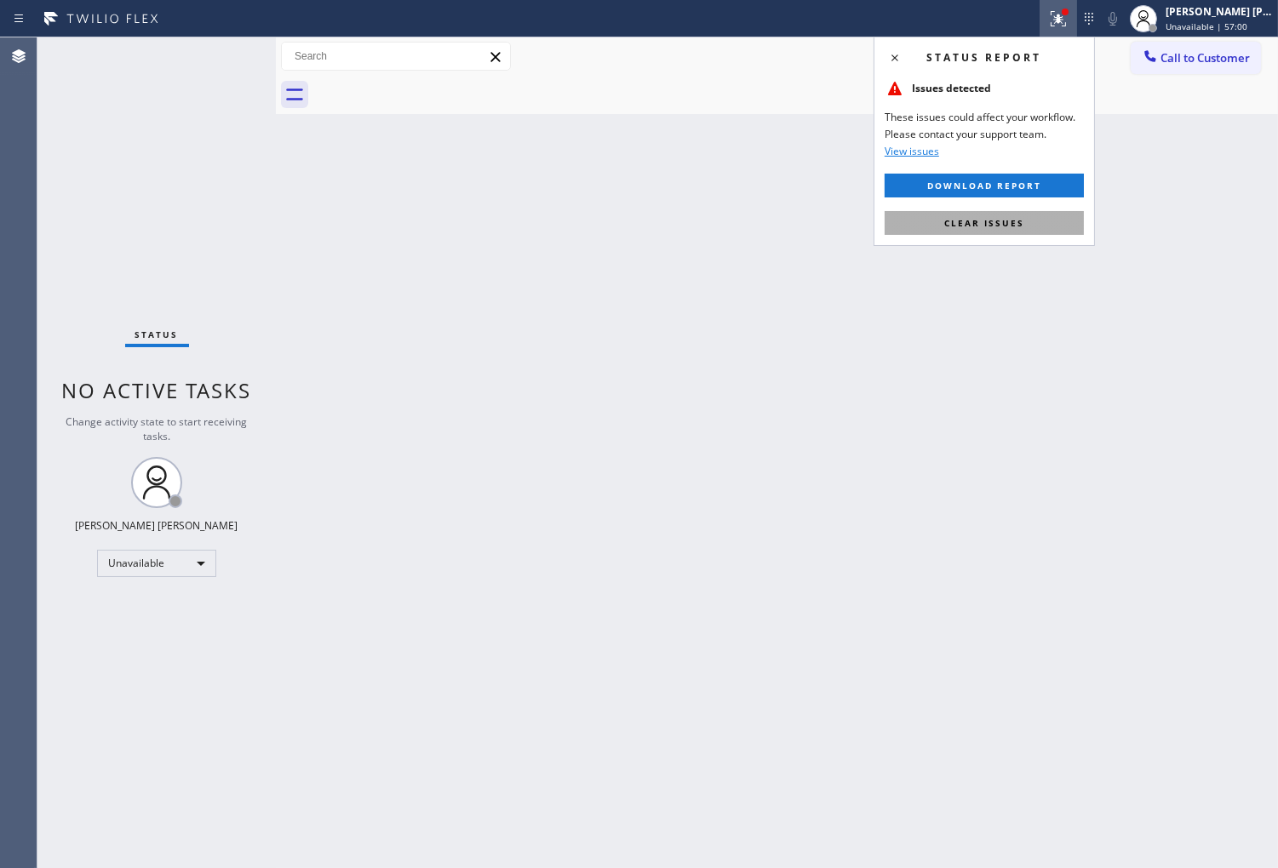
click at [962, 228] on span "Clear issues" at bounding box center [984, 223] width 80 height 12
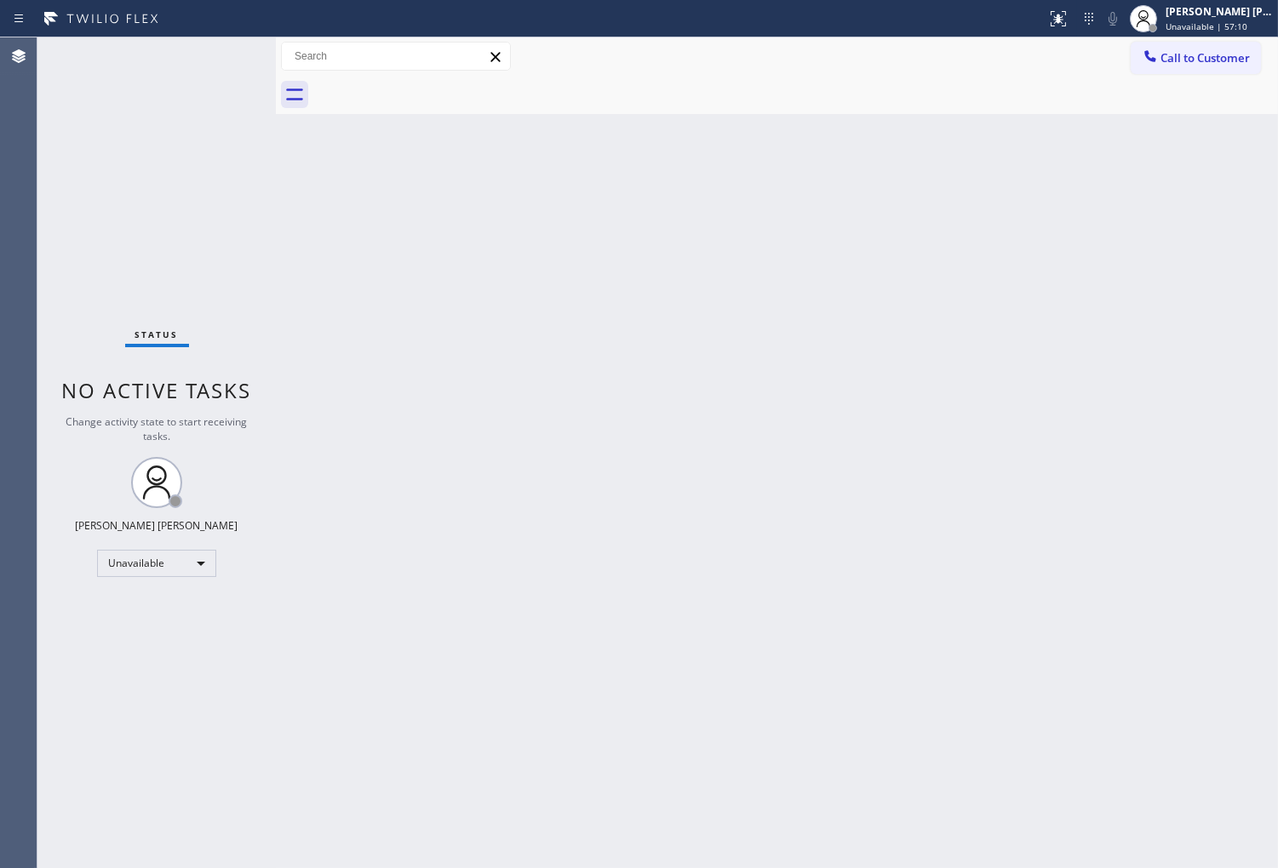
click at [1197, 60] on span "Call to Customer" at bounding box center [1204, 57] width 89 height 15
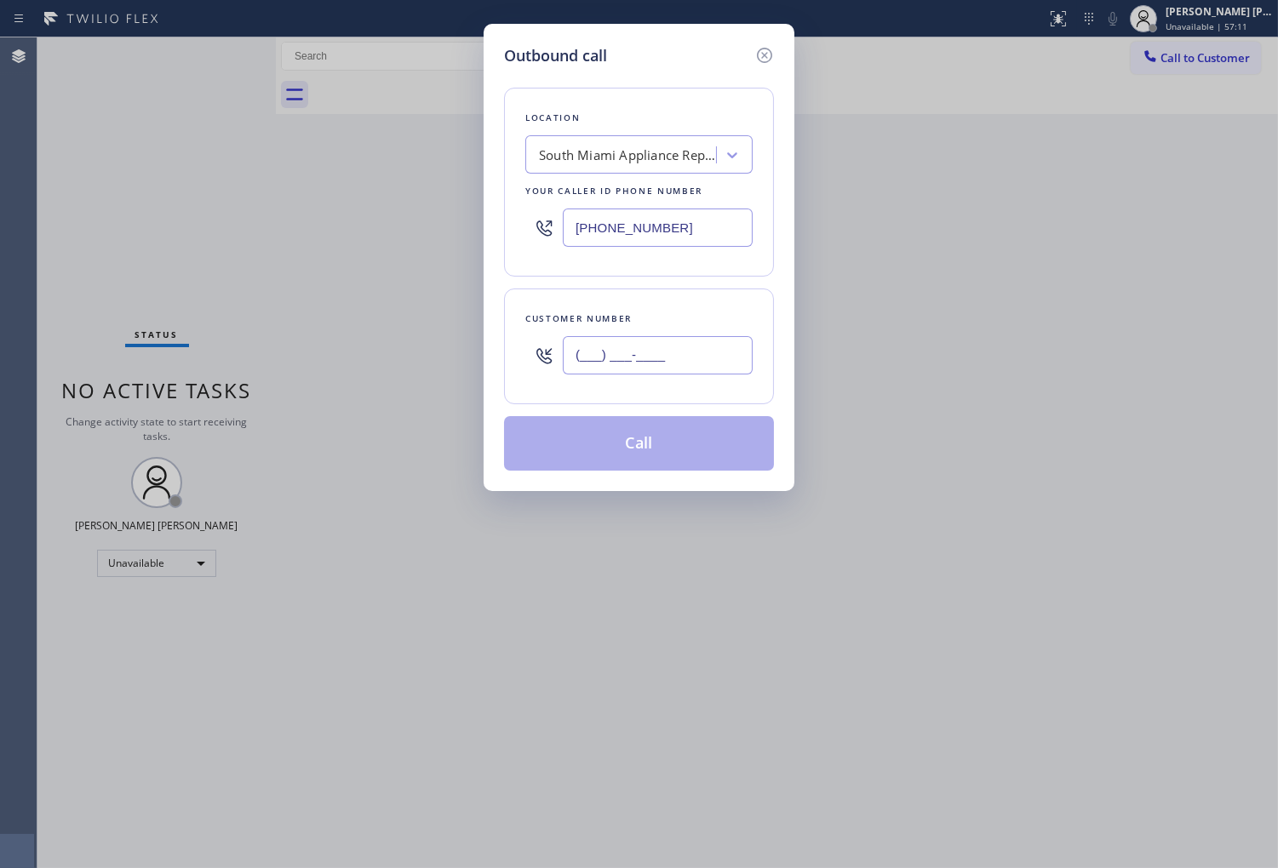
click at [673, 361] on input "(___) ___-____" at bounding box center [658, 355] width 190 height 38
paste input "805) 226-0596"
type input "(805) 226-0596"
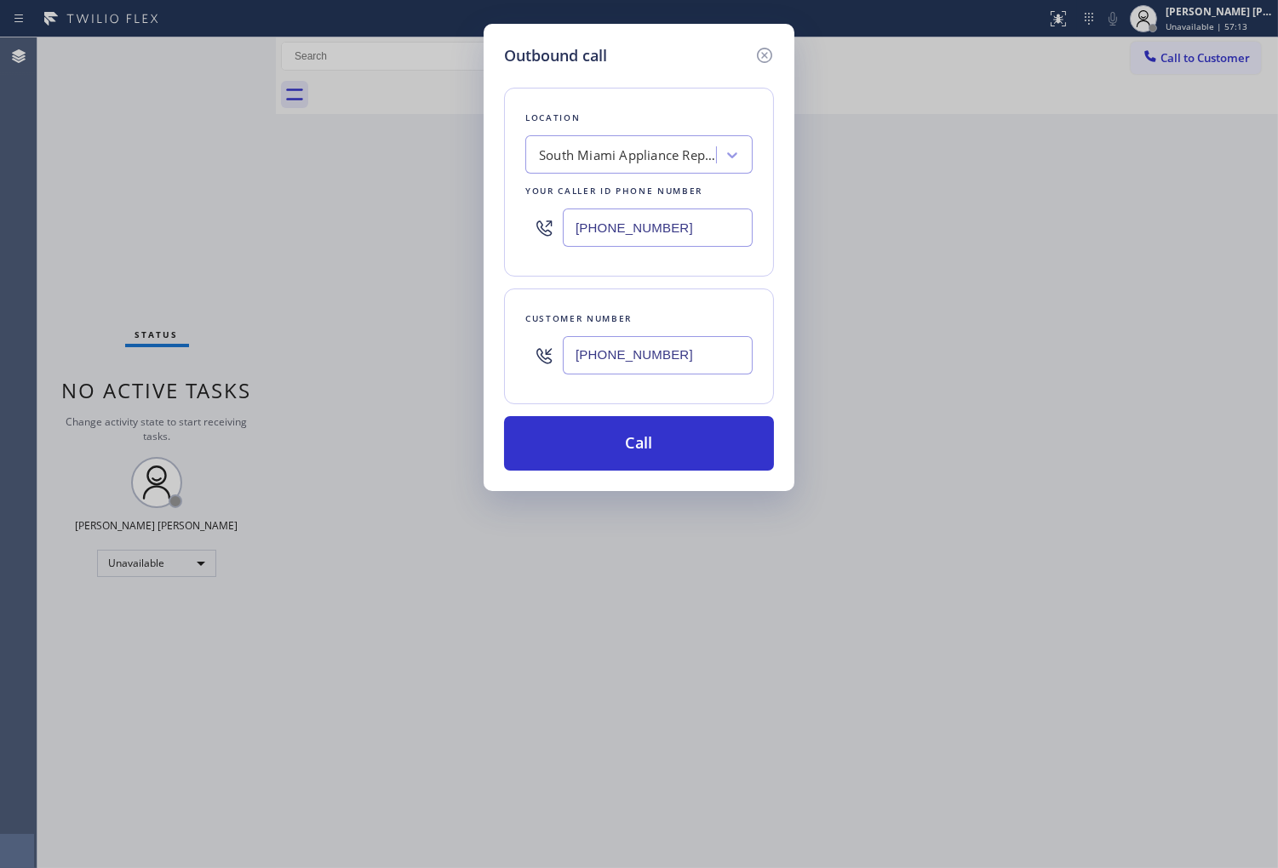
click at [660, 236] on input "(786) 802-7492" at bounding box center [658, 228] width 190 height 38
paste input "805) 608-3919"
type input "(805) 608-3919"
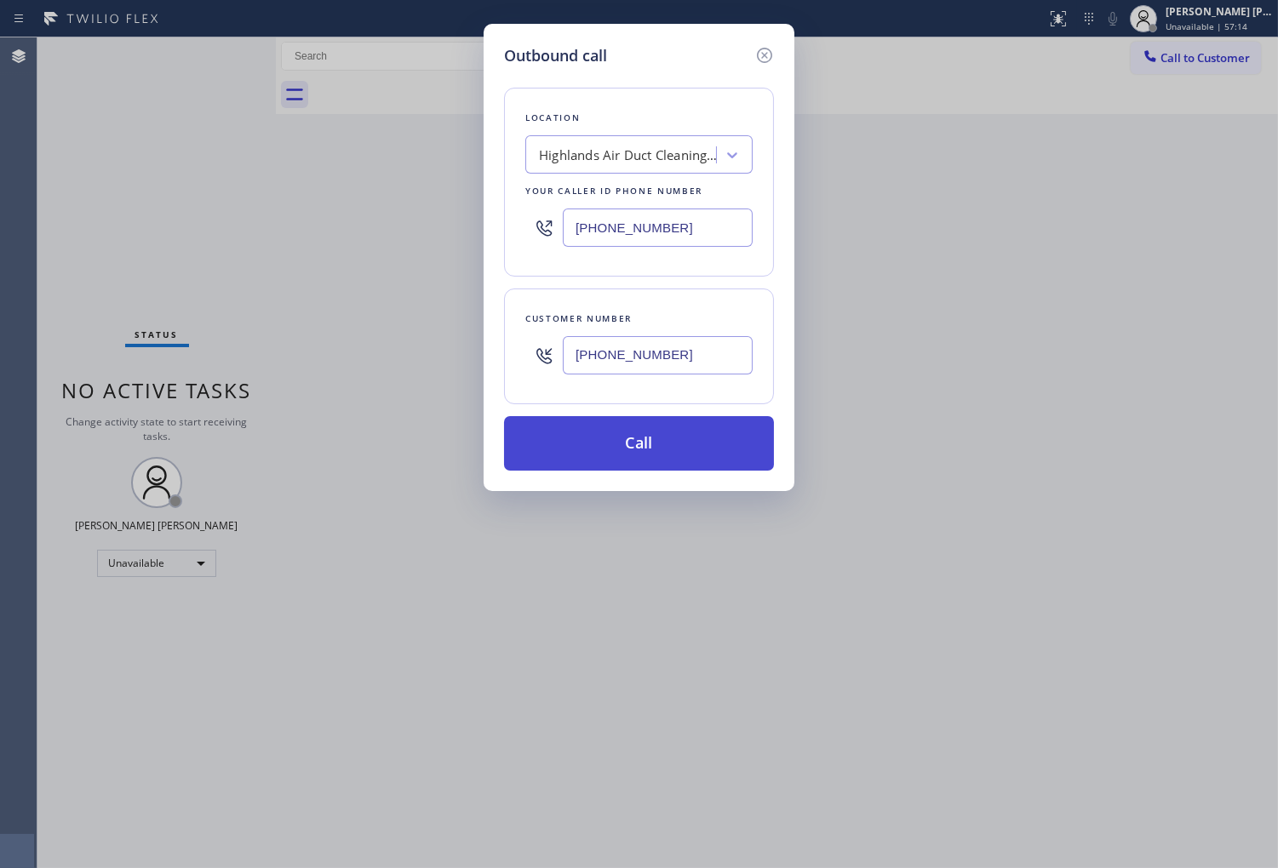
click at [709, 443] on button "Call" at bounding box center [639, 443] width 270 height 54
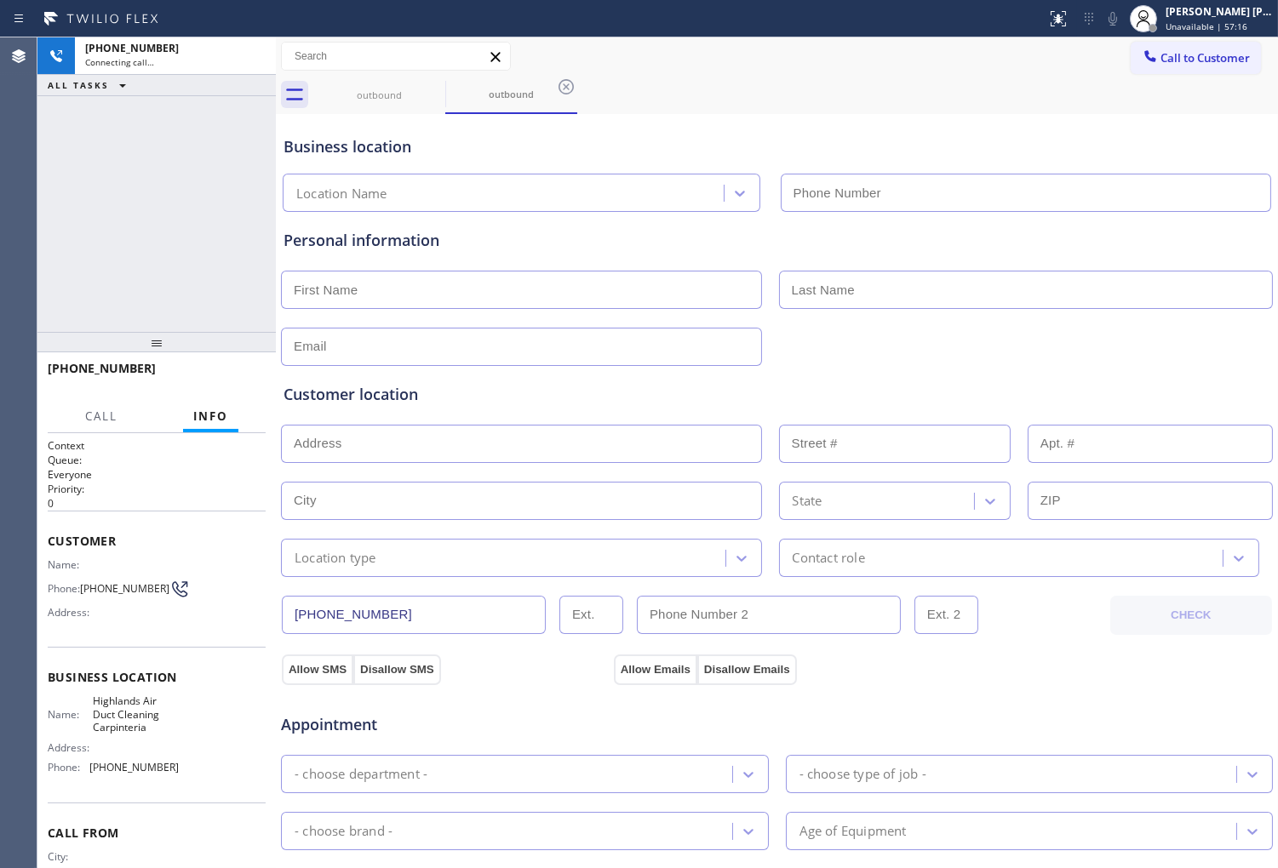
type input "(805) 608-3919"
click at [407, 114] on div "Business location Highlands Air Duct Cleaning Carpinteria (805) 608-3919" at bounding box center [776, 162] width 993 height 100
click at [404, 112] on div "Business location Highlands Air Duct Cleaning Carpinteria (805) 608-3919" at bounding box center [776, 162] width 993 height 100
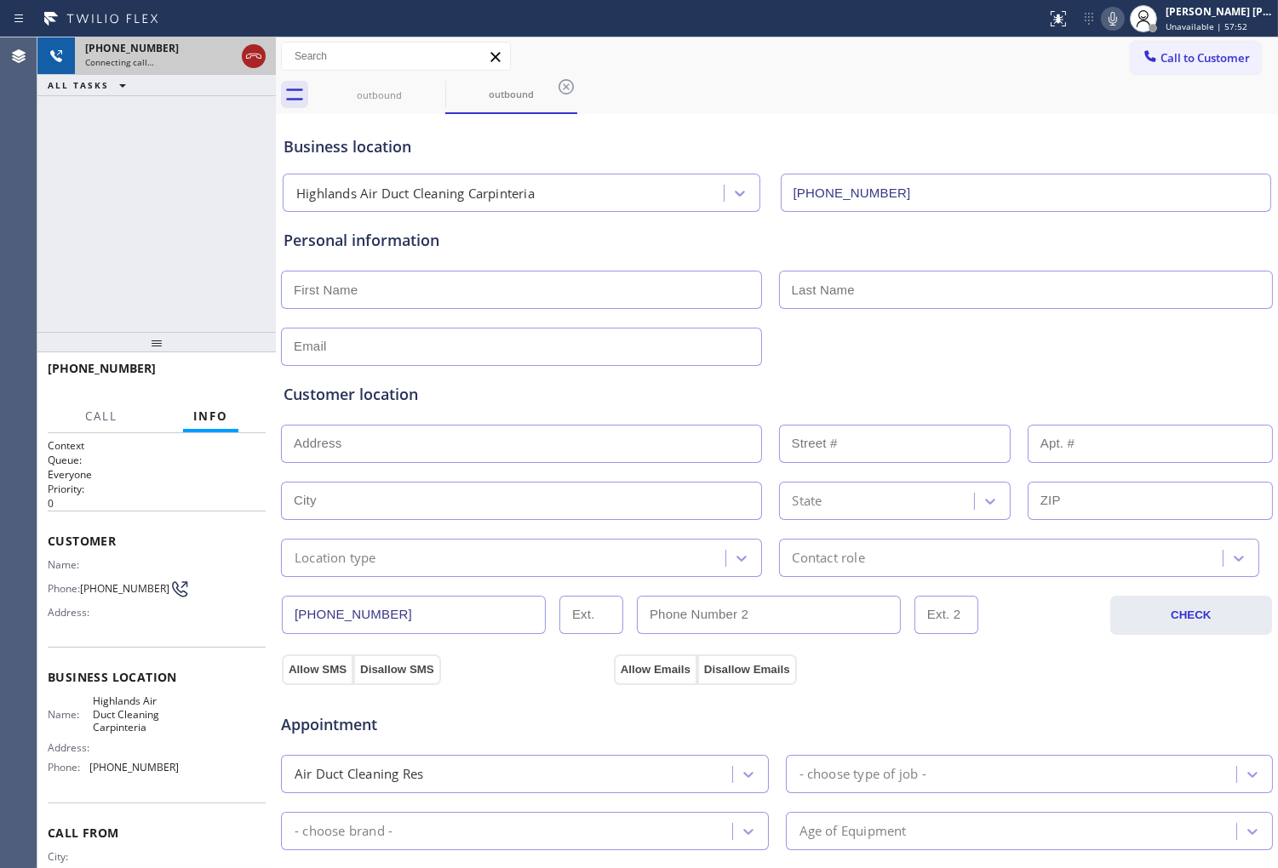
click at [240, 52] on div at bounding box center [253, 55] width 31 height 37
click at [245, 56] on icon at bounding box center [253, 56] width 20 height 20
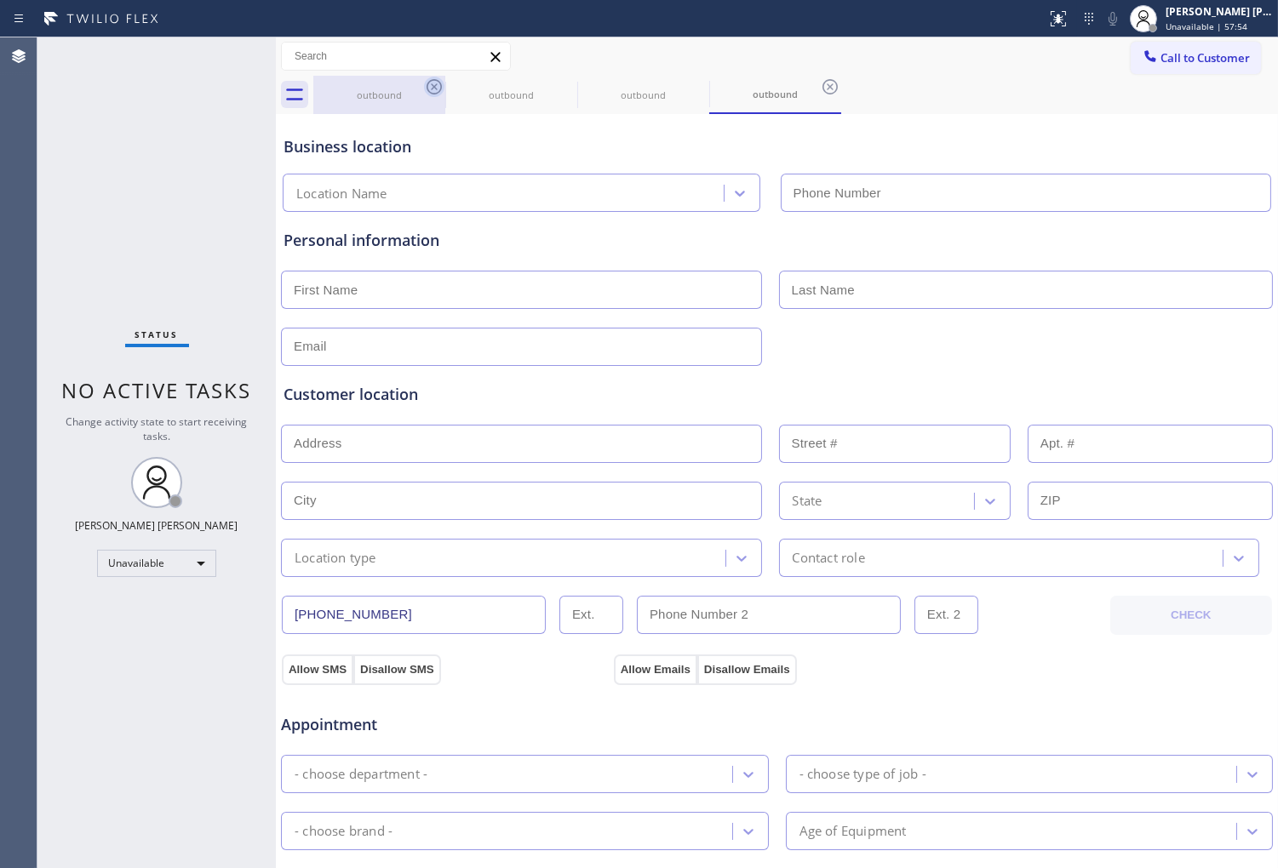
type input "(805) 608-3919"
click at [432, 86] on icon at bounding box center [434, 87] width 20 height 20
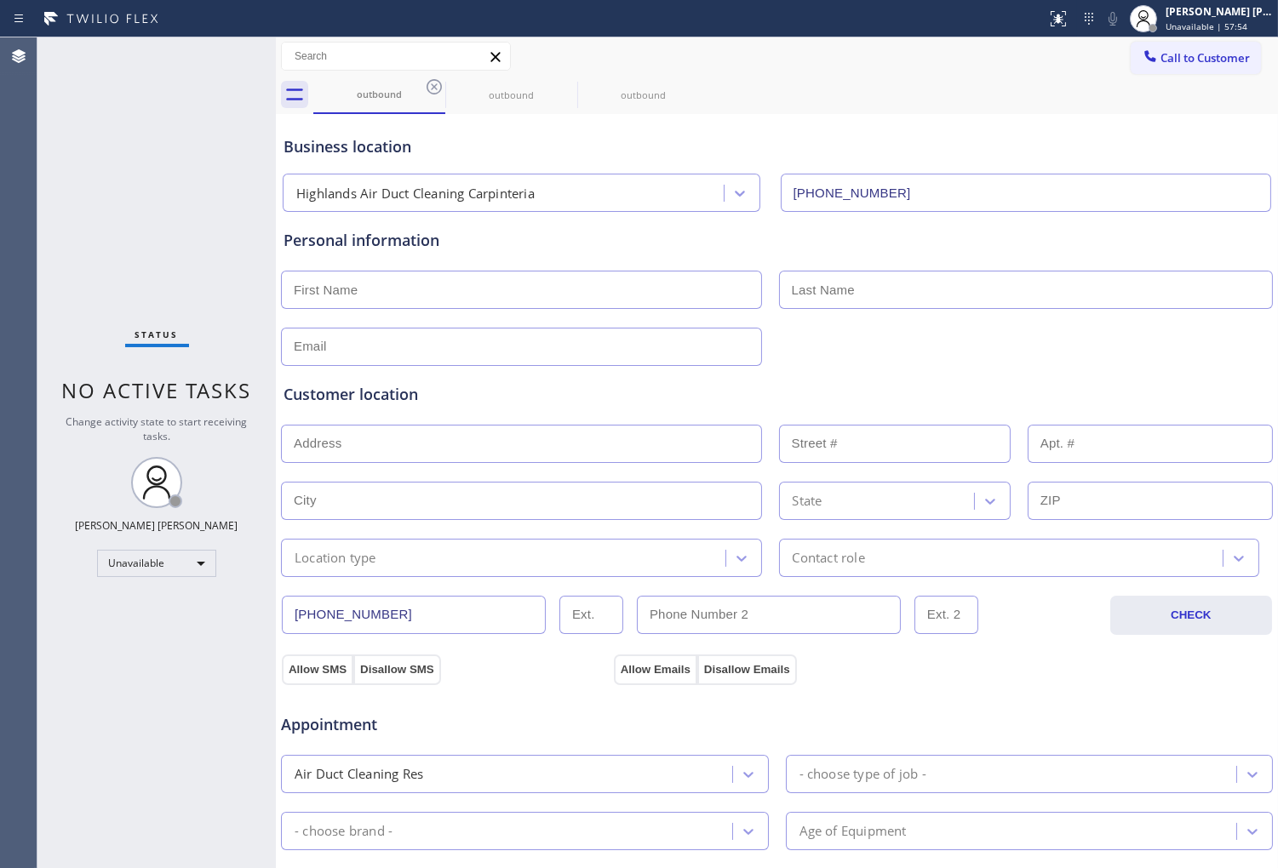
click at [432, 86] on icon at bounding box center [434, 87] width 20 height 20
drag, startPoint x: 432, startPoint y: 86, endPoint x: 443, endPoint y: 104, distance: 21.0
click at [0, 0] on icon at bounding box center [0, 0] width 0 height 0
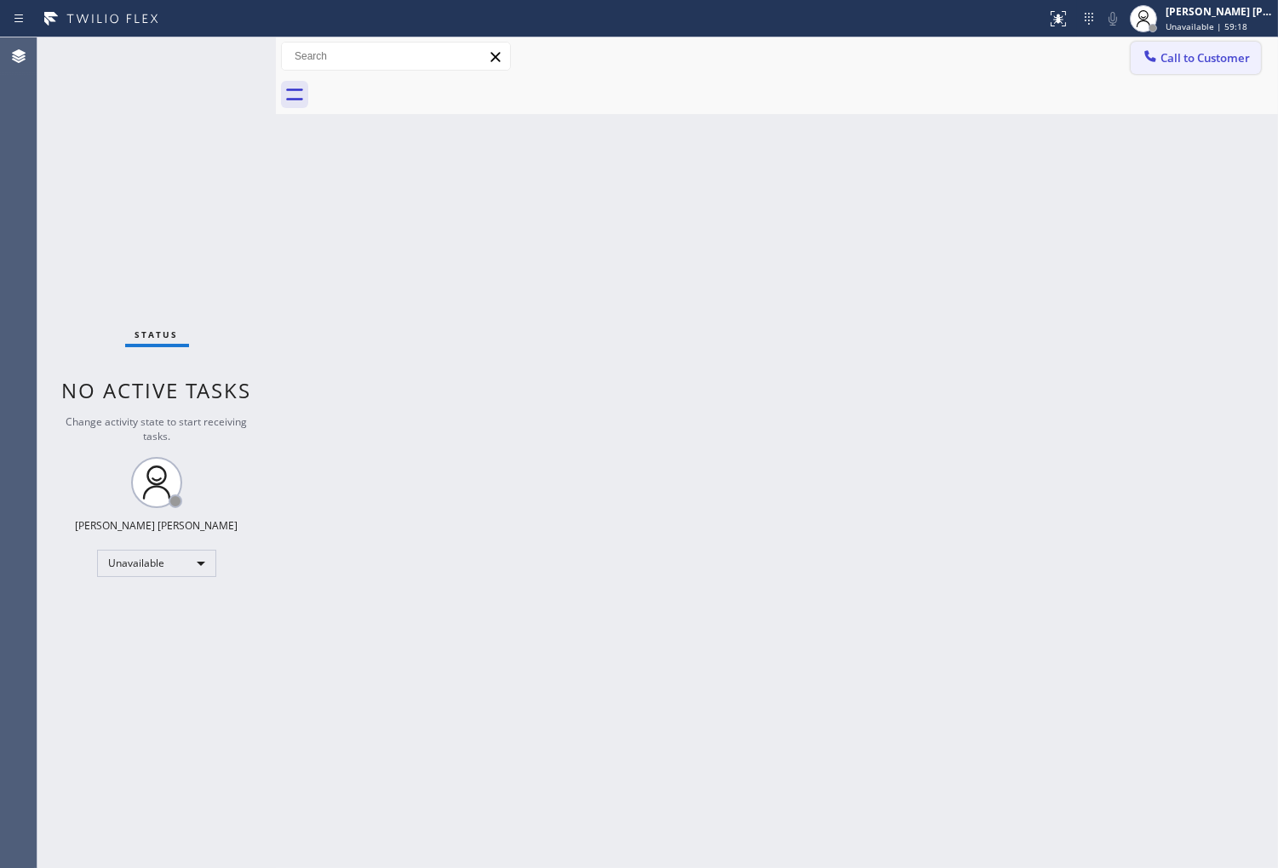
click at [1212, 54] on span "Call to Customer" at bounding box center [1204, 57] width 89 height 15
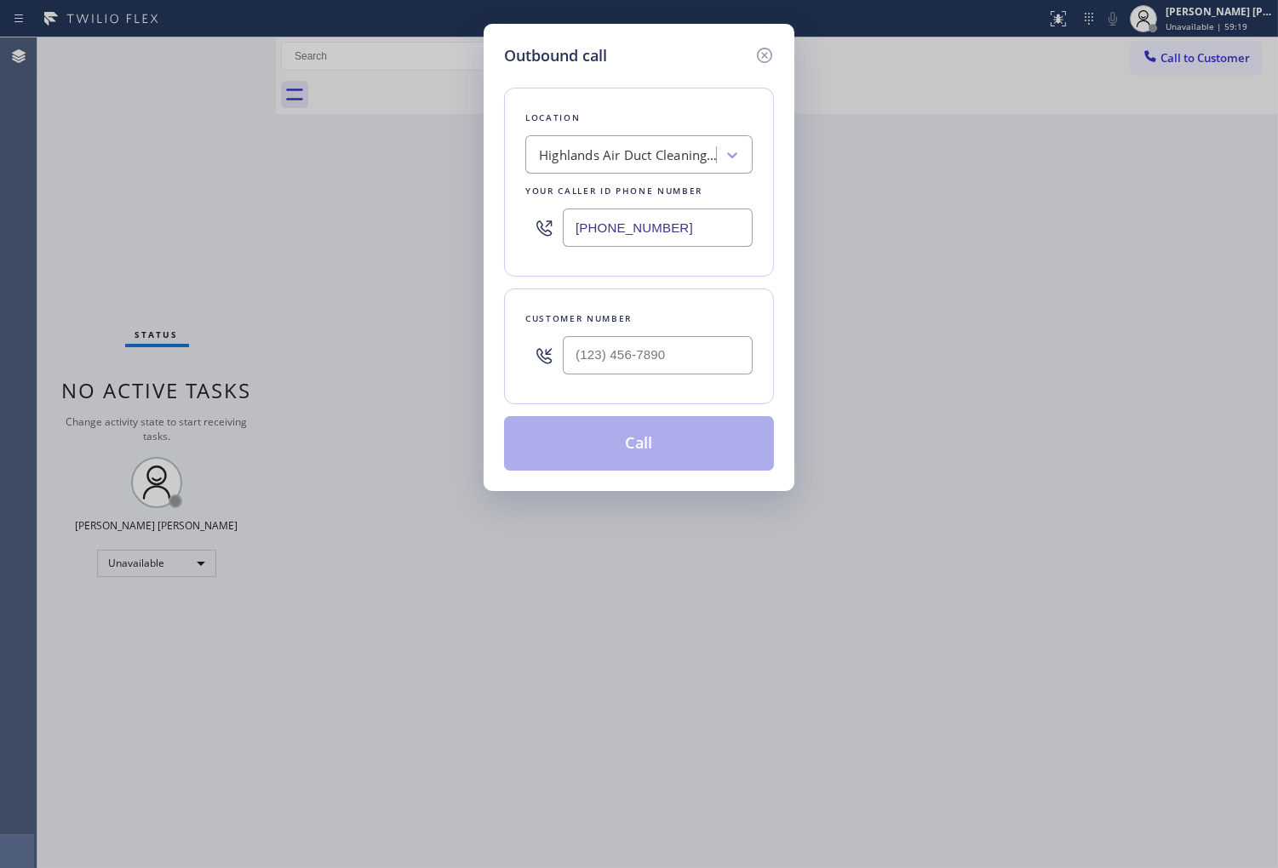
click at [641, 238] on input "(805) 608-3919" at bounding box center [658, 228] width 190 height 38
paste input "55) 731-4952"
type input "(855) 731-4952"
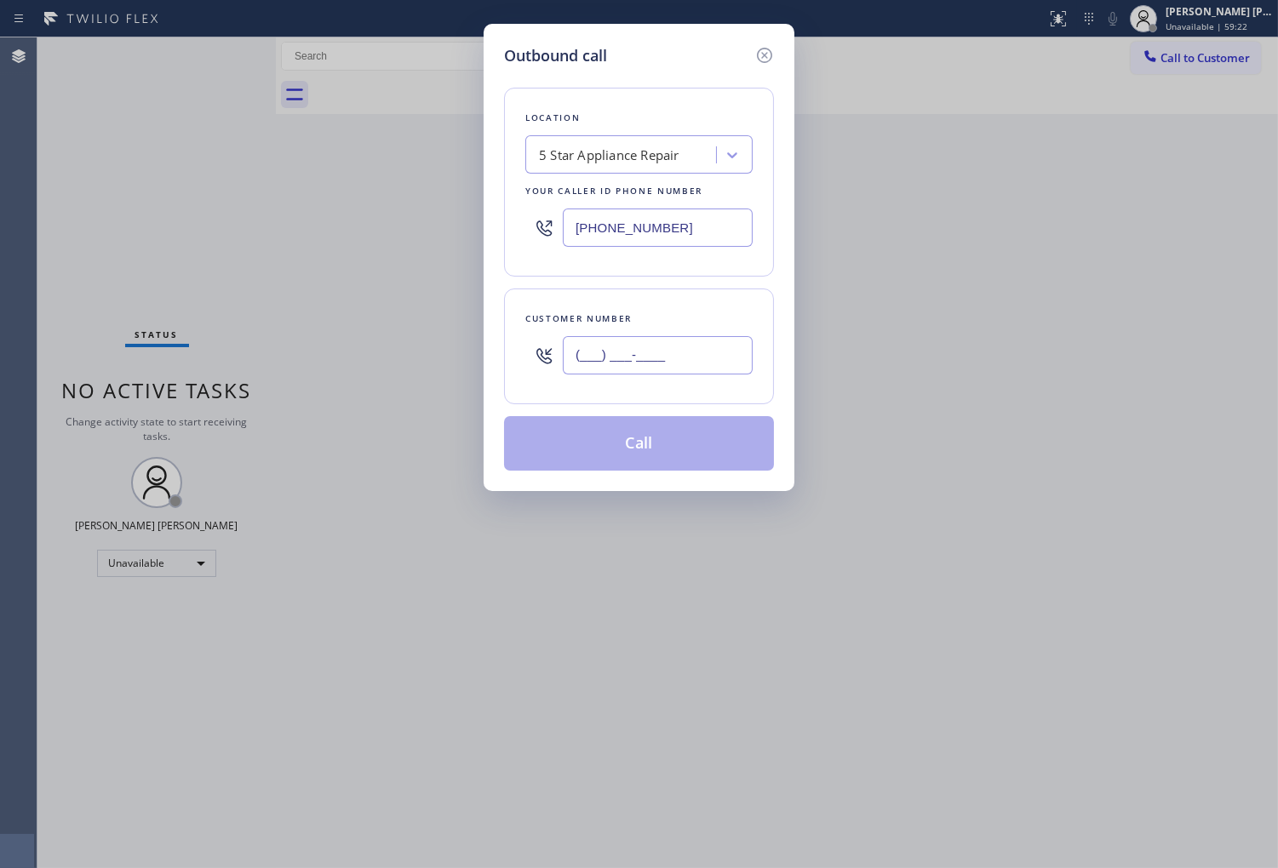
click at [720, 352] on input "(___) ___-____" at bounding box center [658, 355] width 190 height 38
paste input "602) 768-1220"
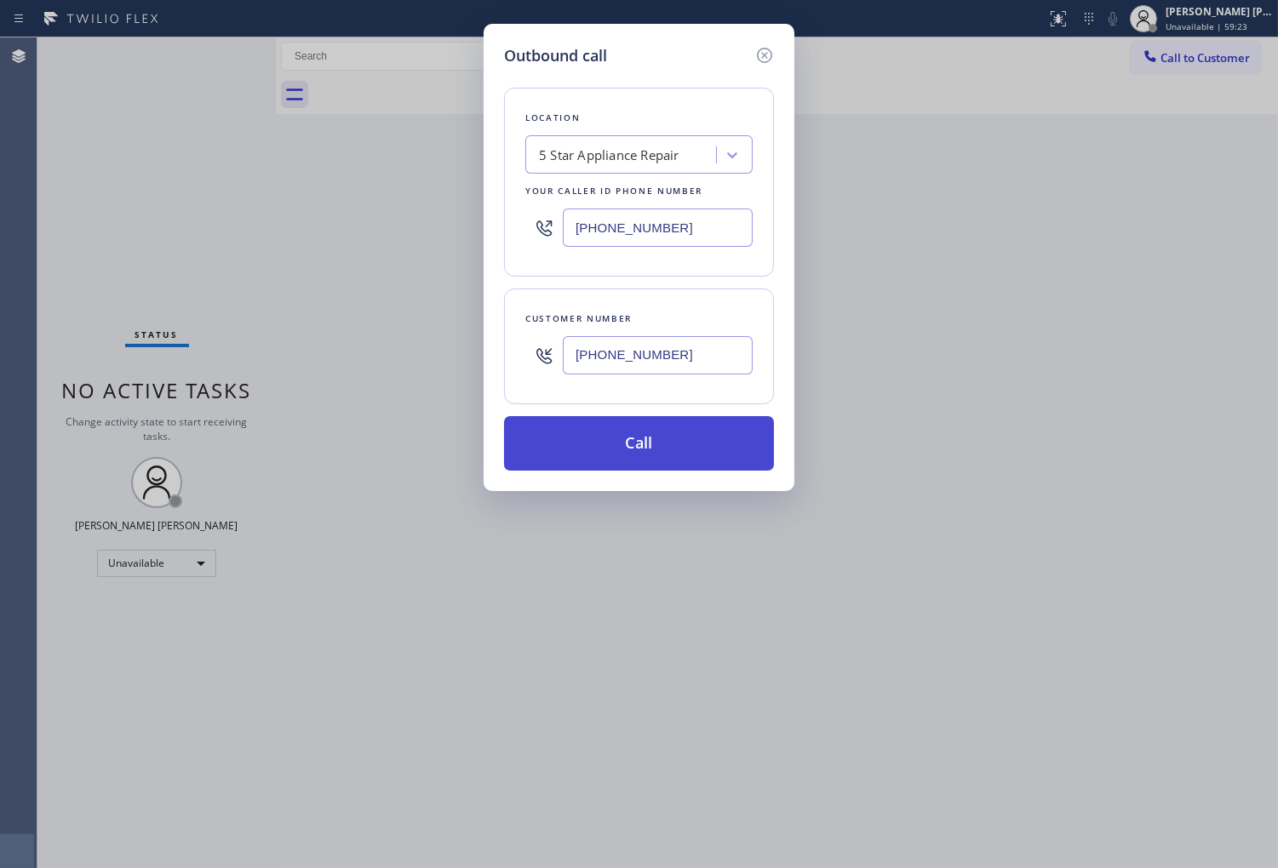
type input "(602) 768-1220"
click at [695, 458] on button "Call" at bounding box center [639, 443] width 270 height 54
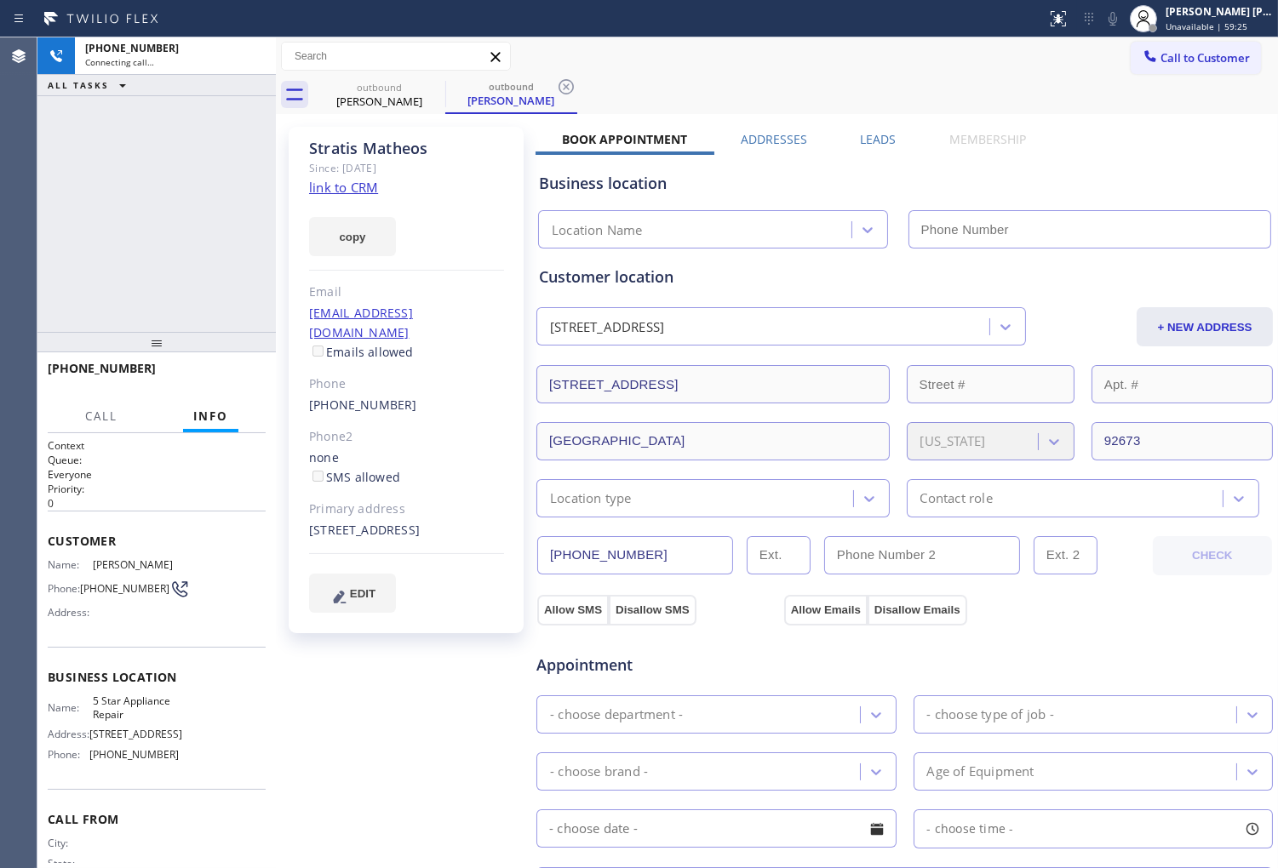
click at [358, 153] on div "Stratis Matheos" at bounding box center [406, 149] width 195 height 20
type input "(855) 731-4952"
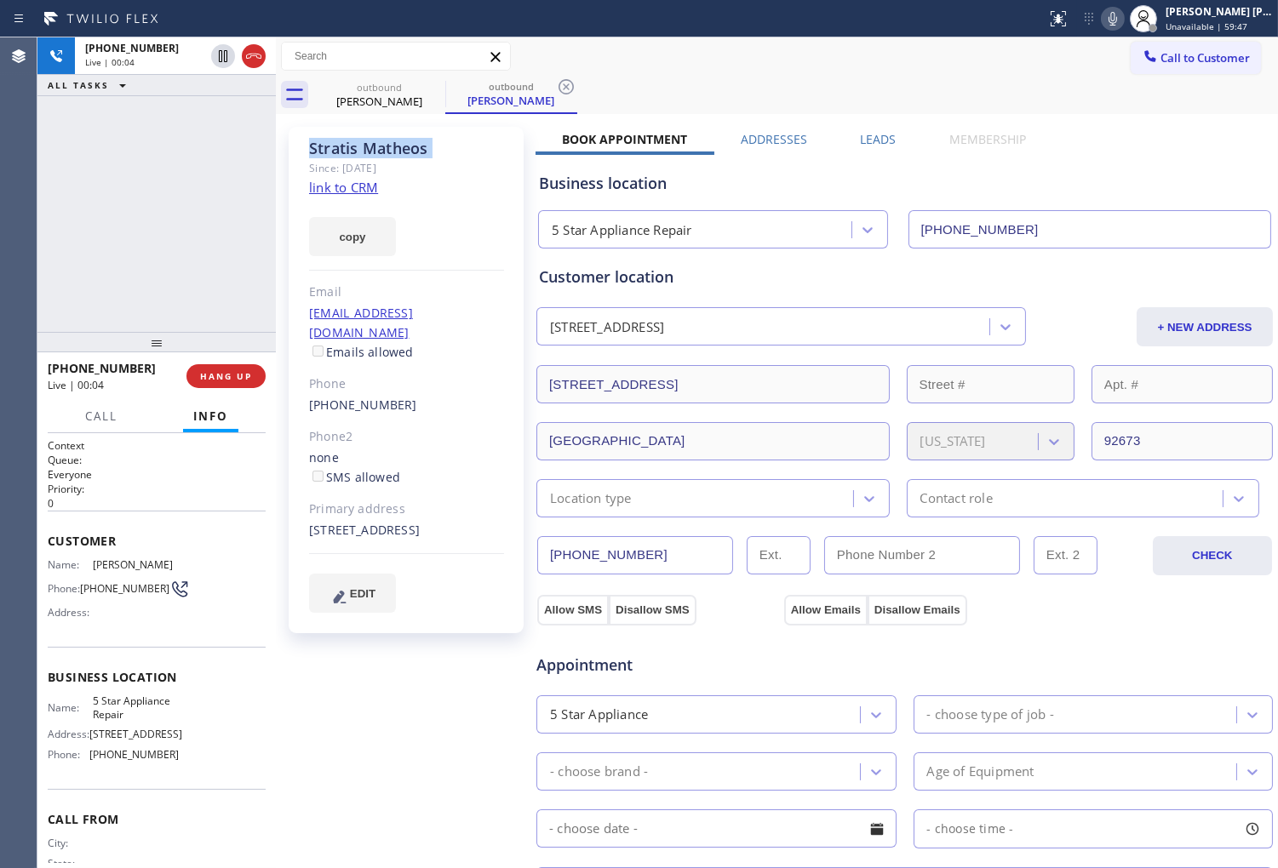
click at [34, 171] on div "Agent Desktop" at bounding box center [18, 452] width 37 height 831
click at [257, 61] on icon at bounding box center [253, 56] width 20 height 20
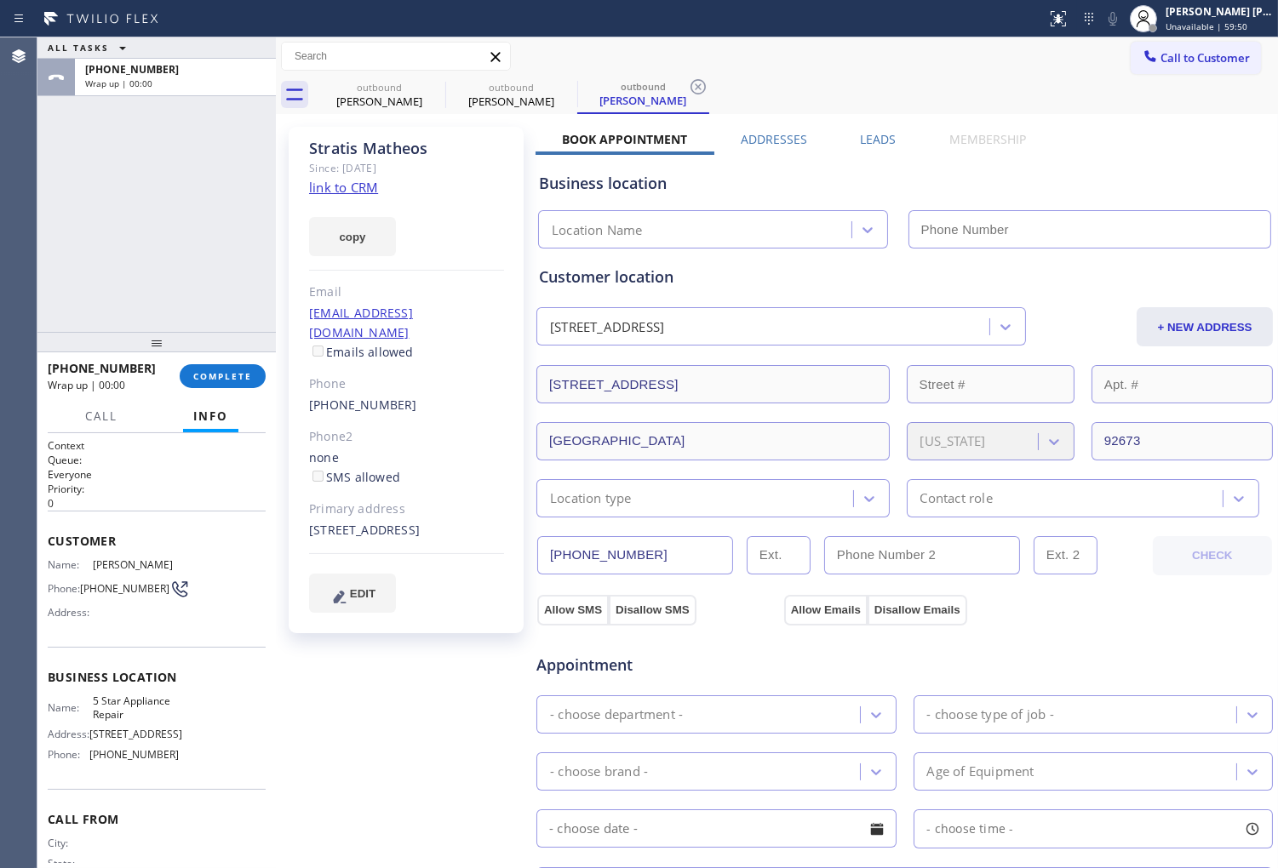
click at [352, 397] on link "(602) 768-1220" at bounding box center [363, 405] width 108 height 16
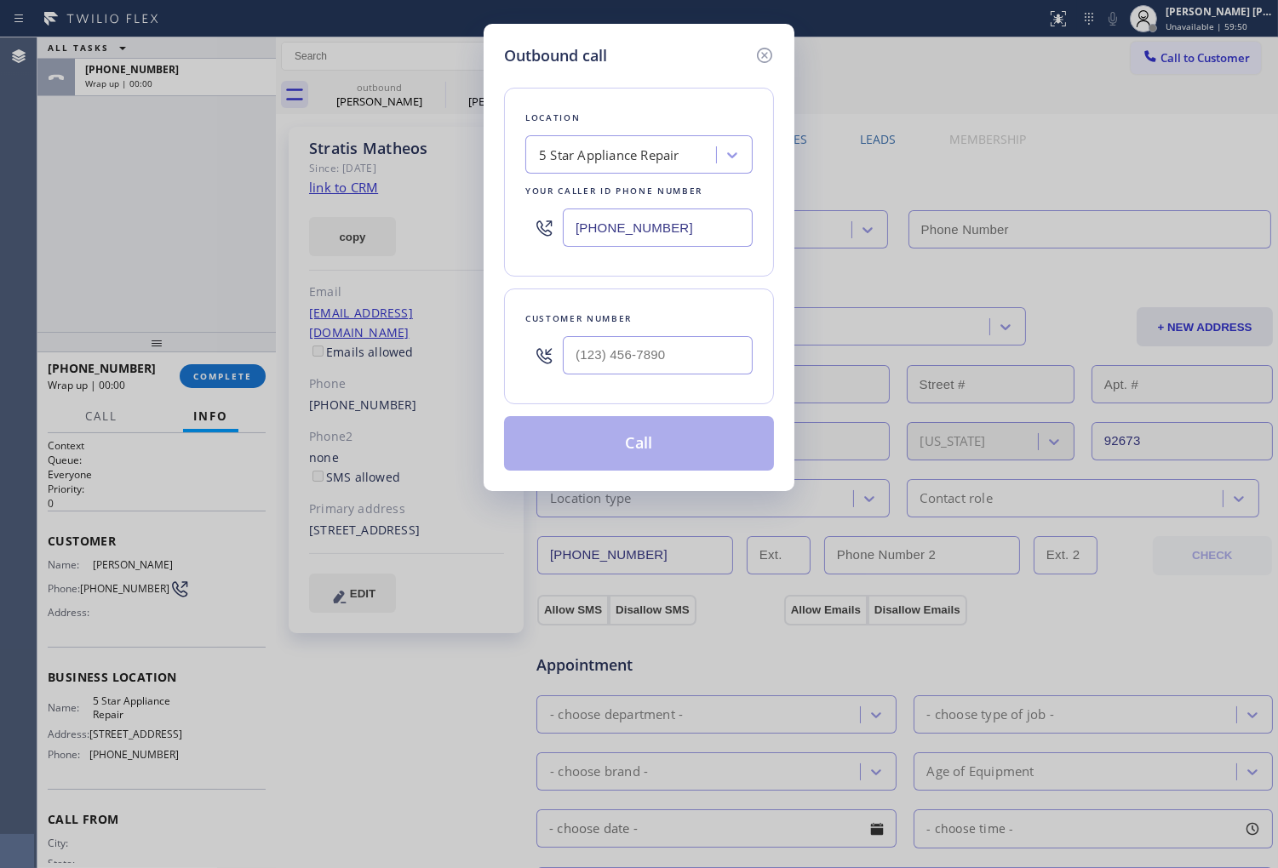
type input "(855) 731-4952"
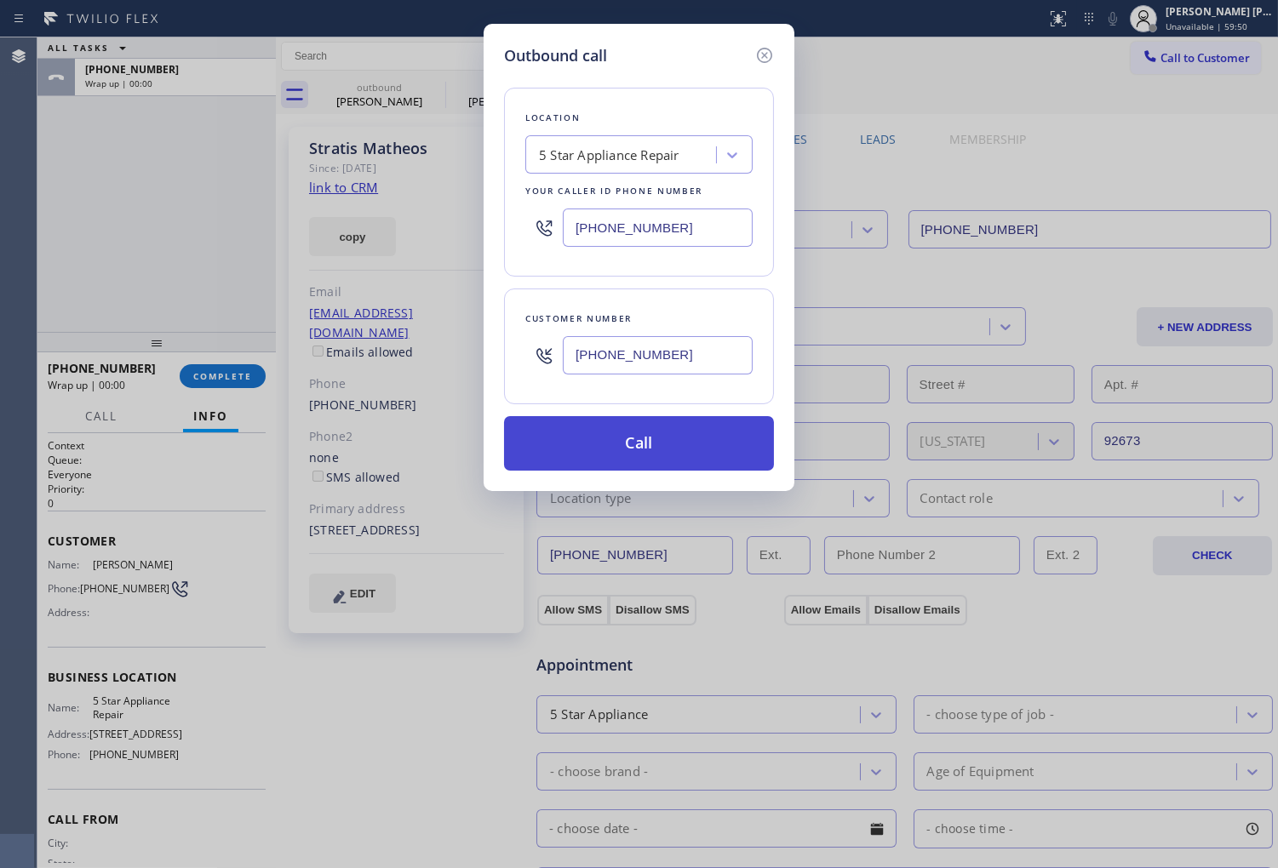
type input "(602) 768-1220"
click at [642, 444] on button "Call" at bounding box center [639, 443] width 270 height 54
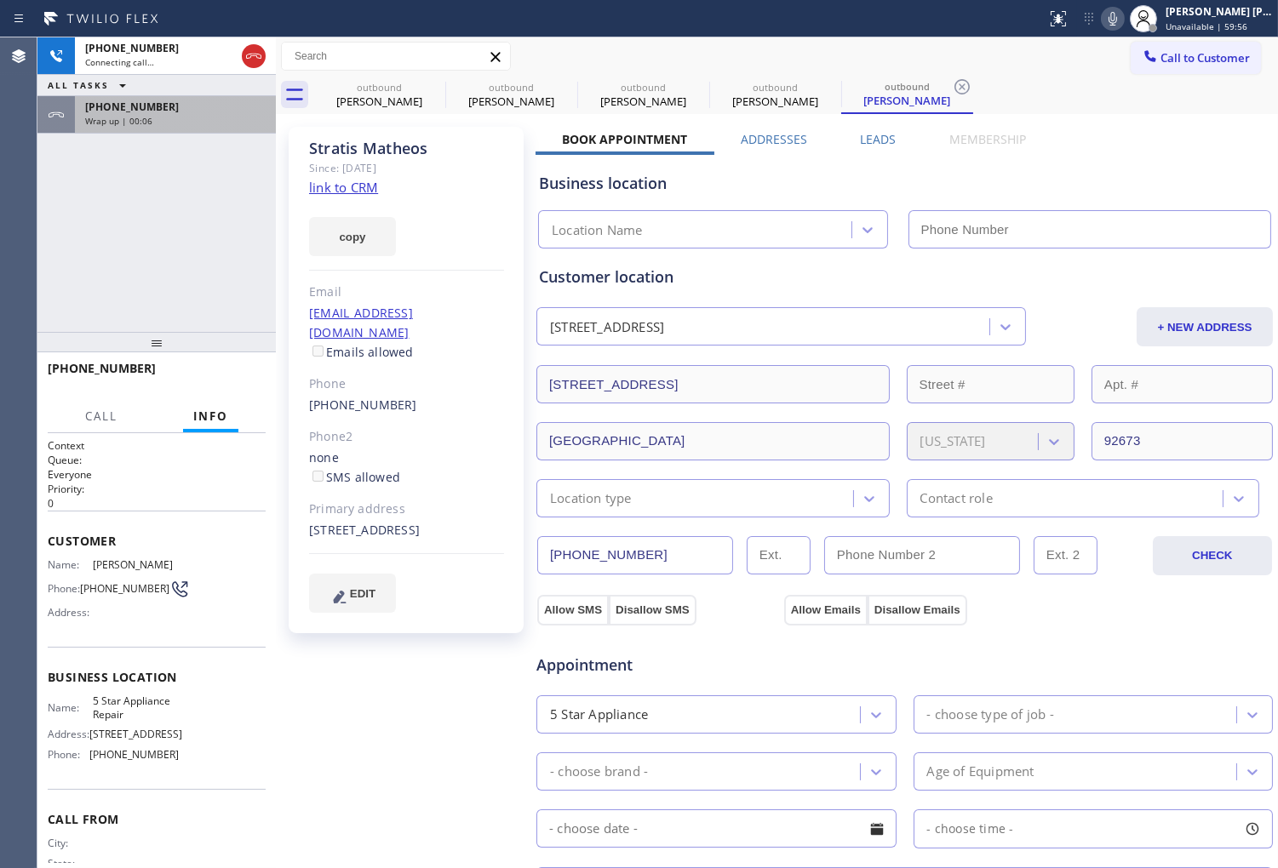
click at [165, 123] on div "Wrap up | 00:06" at bounding box center [175, 121] width 180 height 12
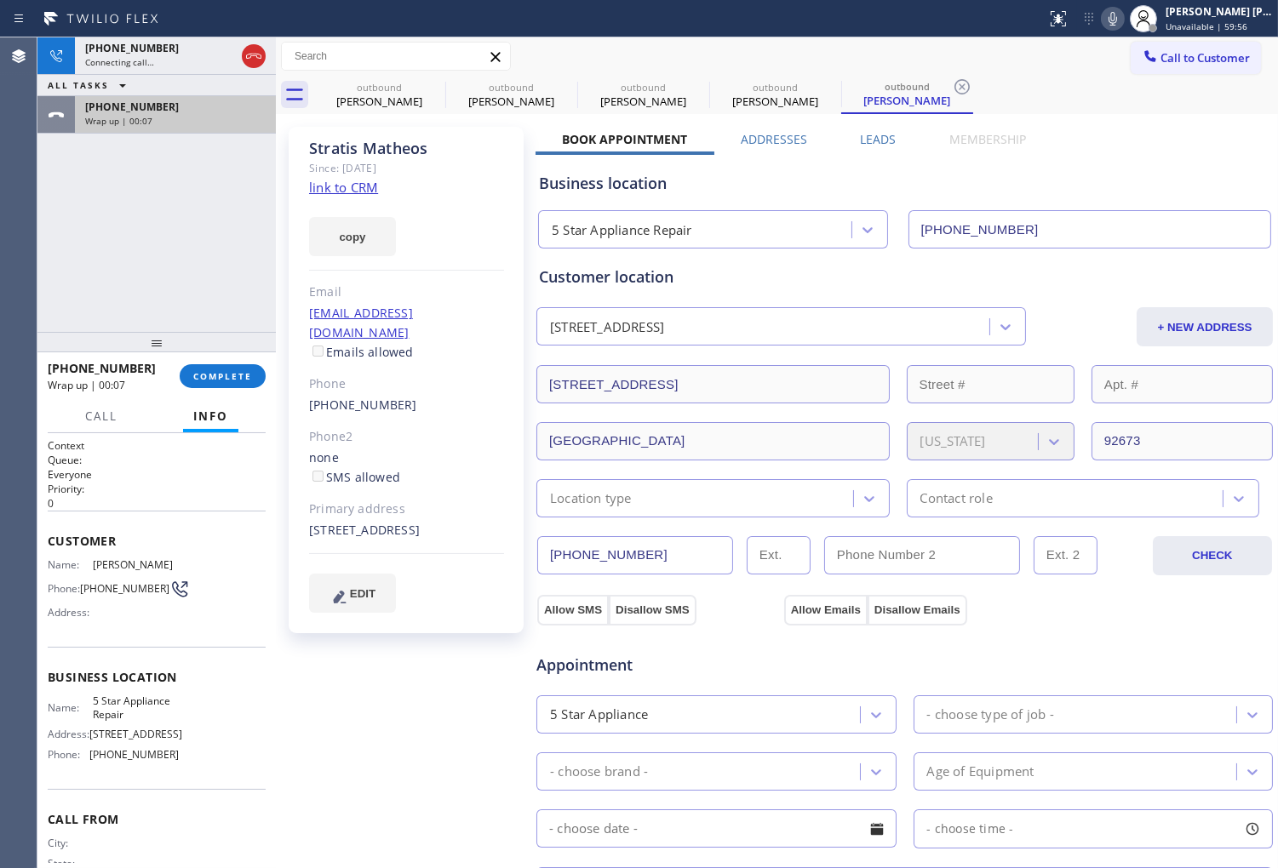
type input "(855) 731-4952"
click at [185, 115] on div "Wrap up | 00:07" at bounding box center [175, 121] width 180 height 12
click at [232, 370] on span "COMPLETE" at bounding box center [222, 376] width 59 height 12
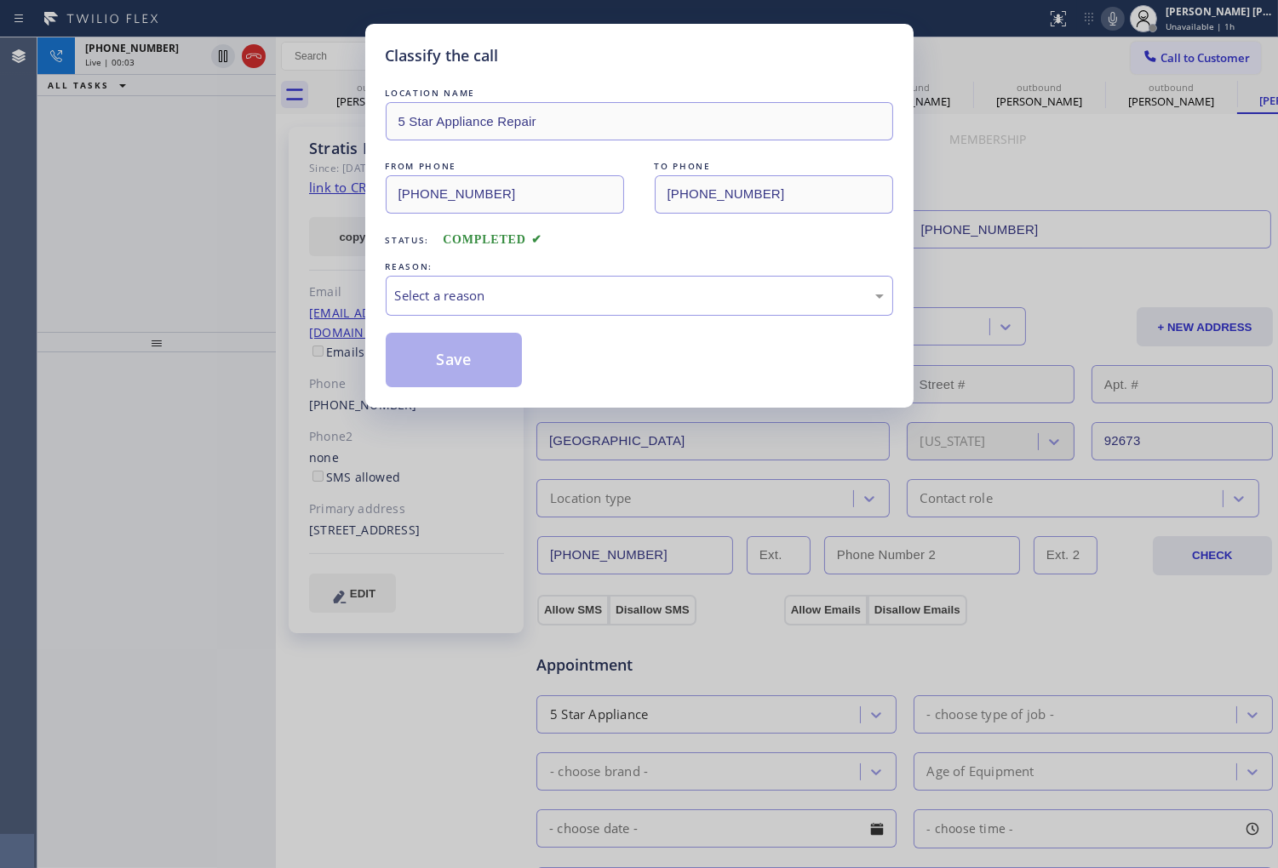
type input "(855) 731-4952"
click at [530, 310] on div "Select a reason" at bounding box center [639, 296] width 507 height 40
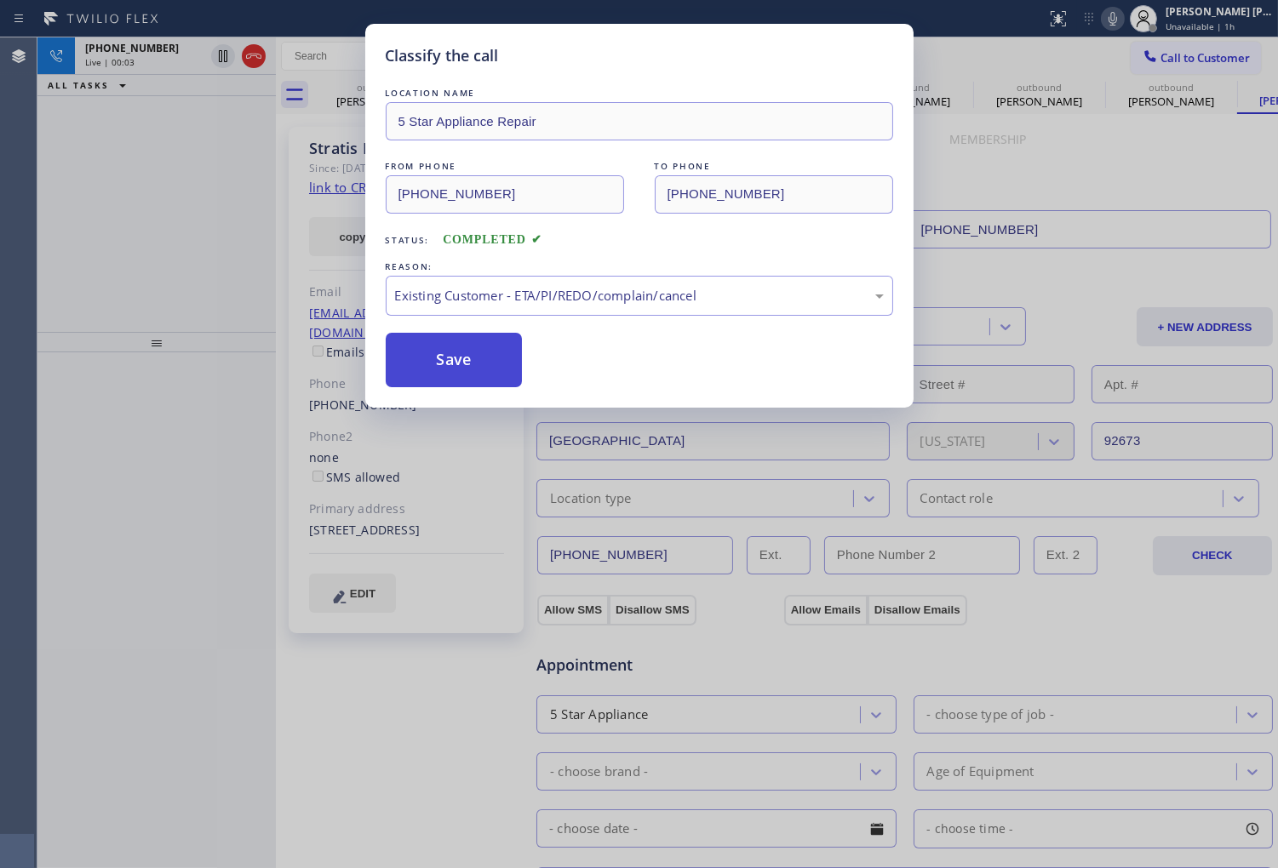
click at [460, 353] on button "Save" at bounding box center [454, 360] width 137 height 54
click at [443, 353] on div "Back to Dashboard Change Sender ID Customers Technicians Select a contact Outbo…" at bounding box center [777, 452] width 1002 height 831
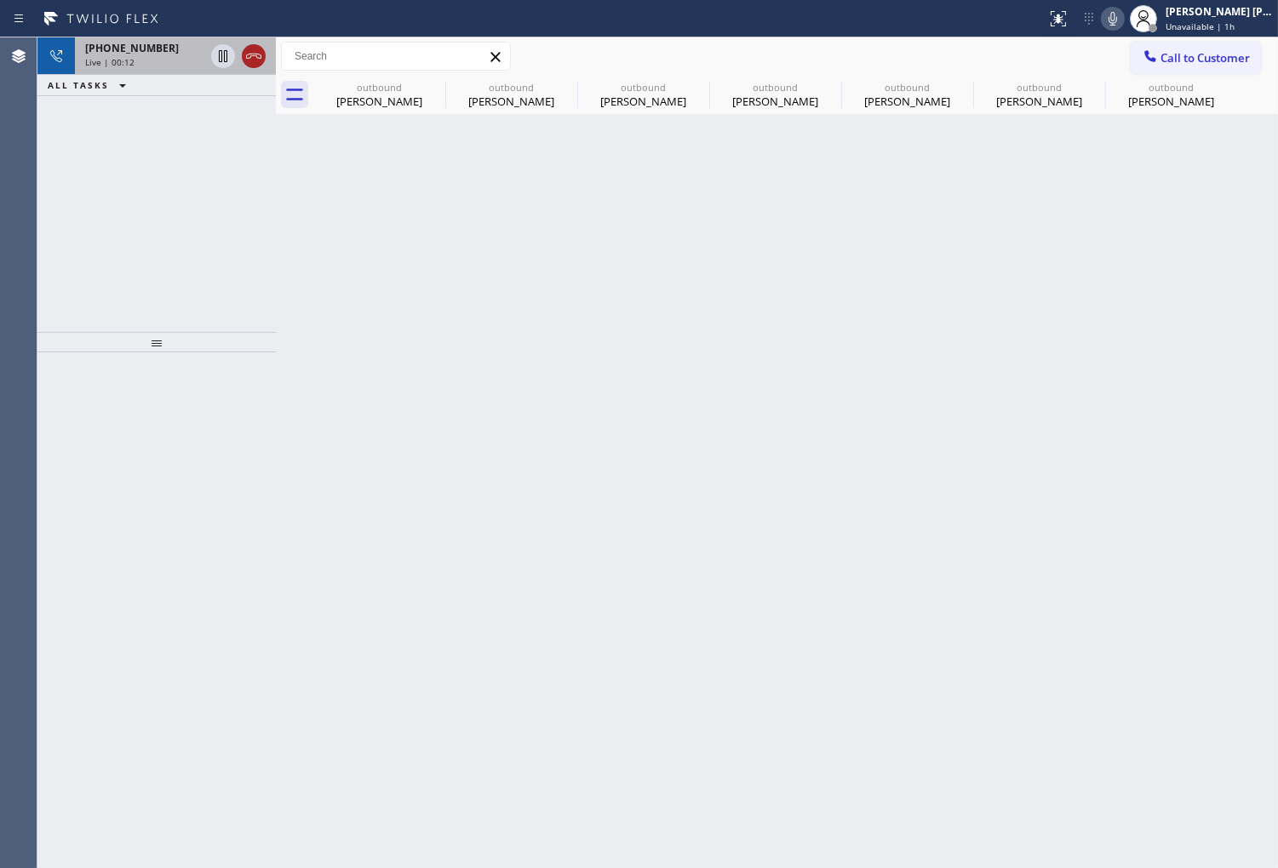
click at [245, 60] on icon at bounding box center [253, 56] width 20 height 20
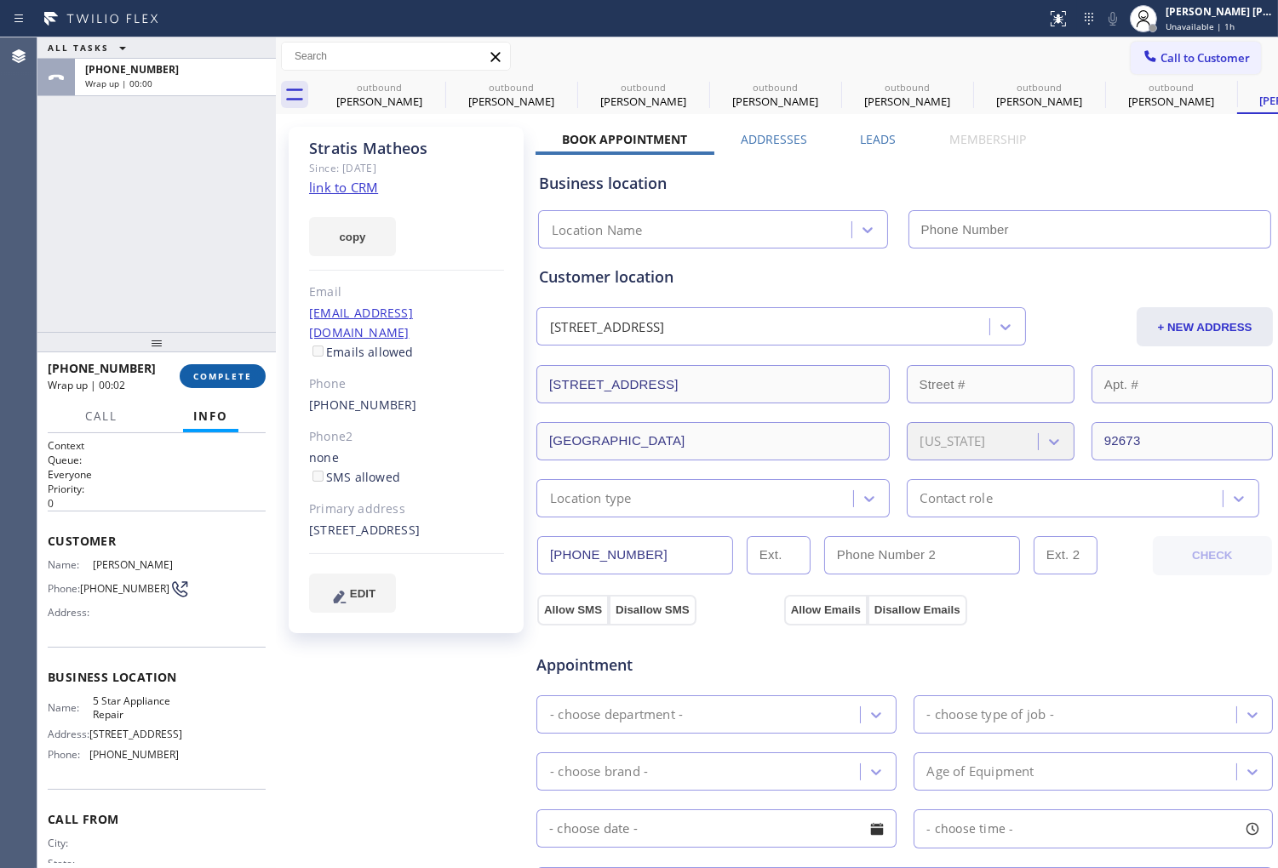
click at [226, 370] on span "COMPLETE" at bounding box center [222, 376] width 59 height 12
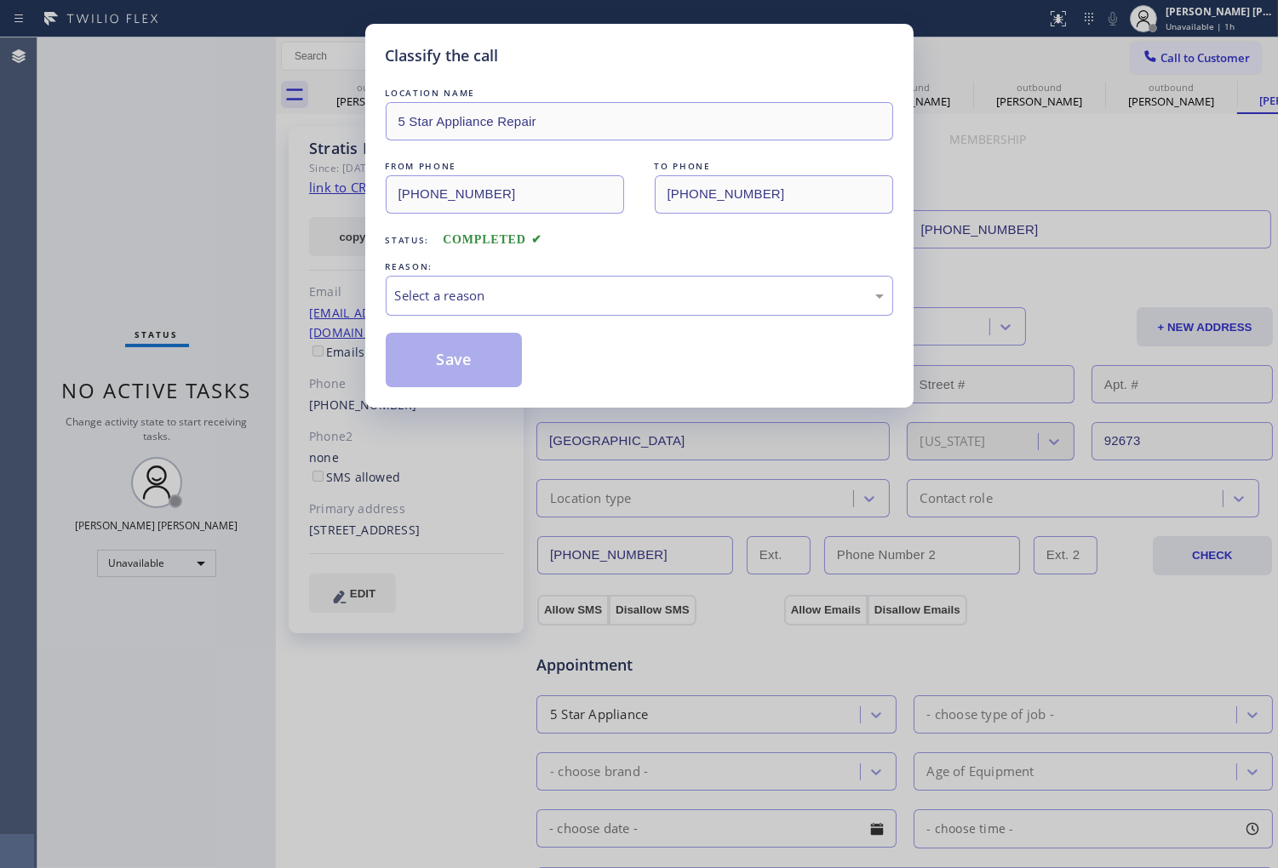
type input "(855) 731-4952"
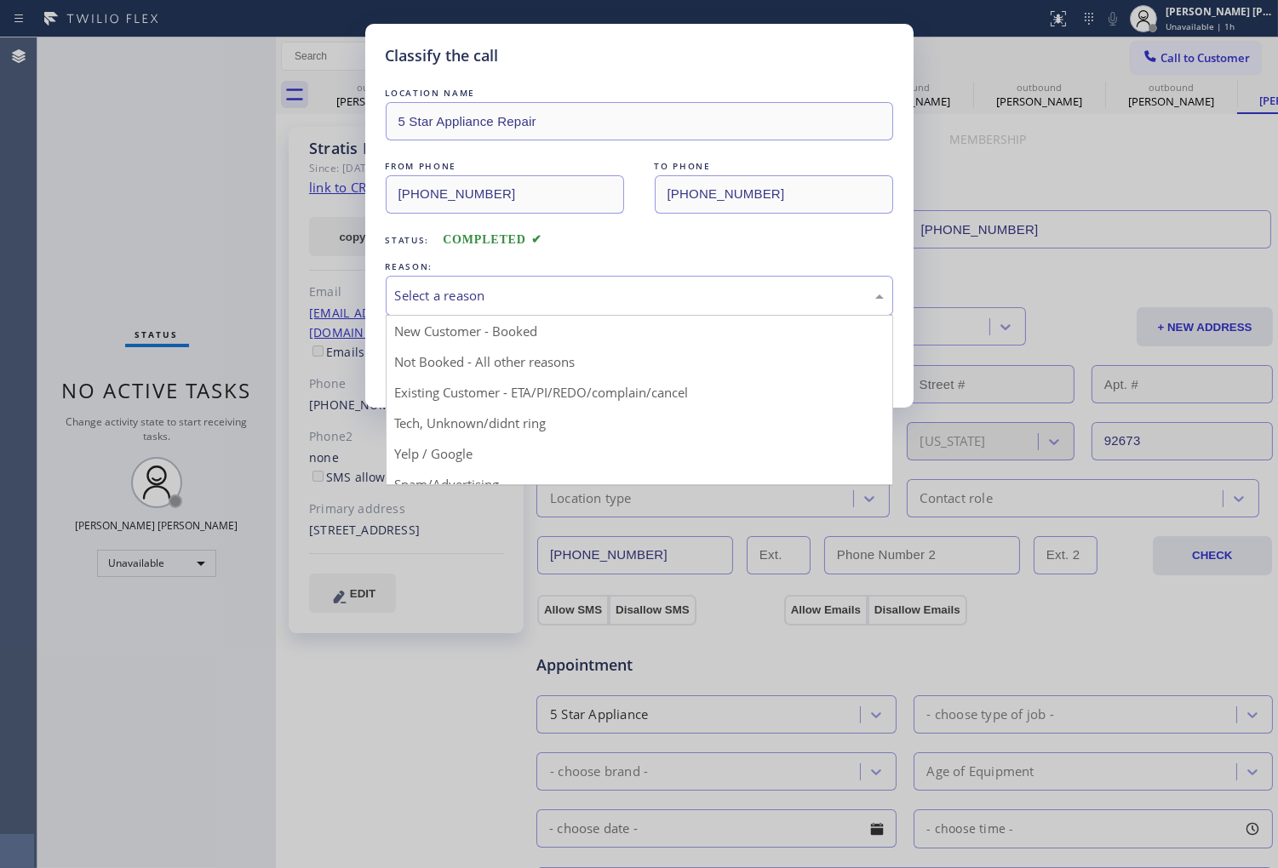
click at [516, 290] on div "Select a reason" at bounding box center [639, 296] width 489 height 20
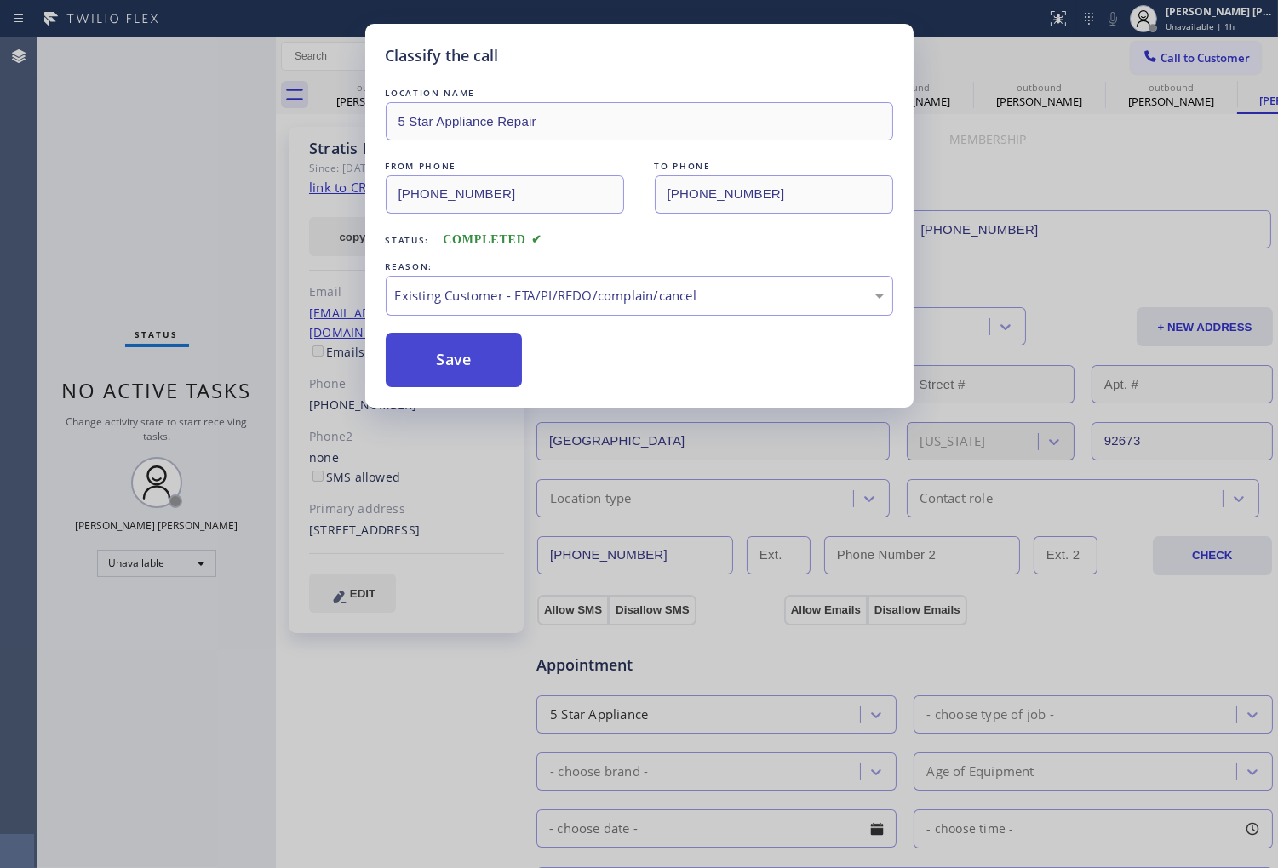
click at [444, 371] on button "Save" at bounding box center [454, 360] width 137 height 54
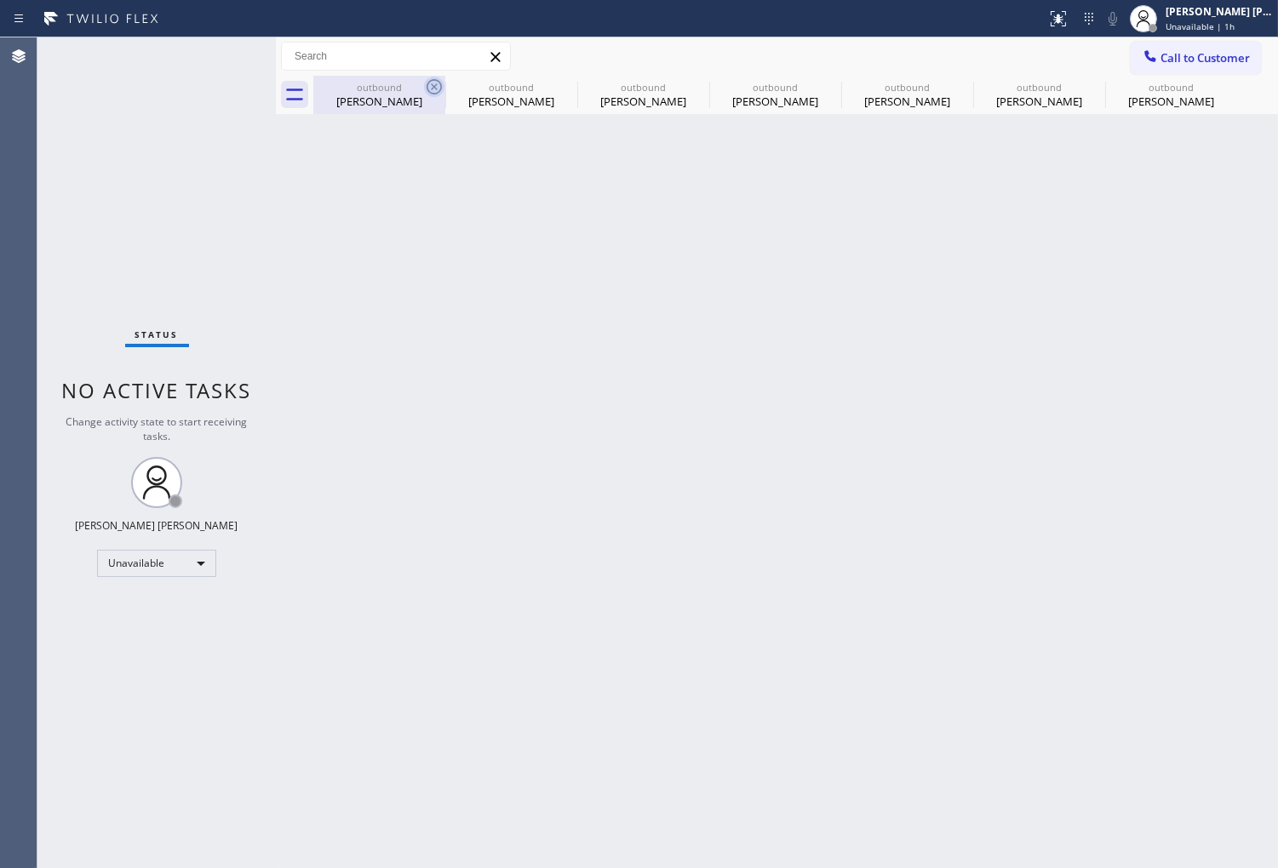
click at [437, 91] on icon at bounding box center [434, 87] width 20 height 20
click at [0, 0] on icon at bounding box center [0, 0] width 0 height 0
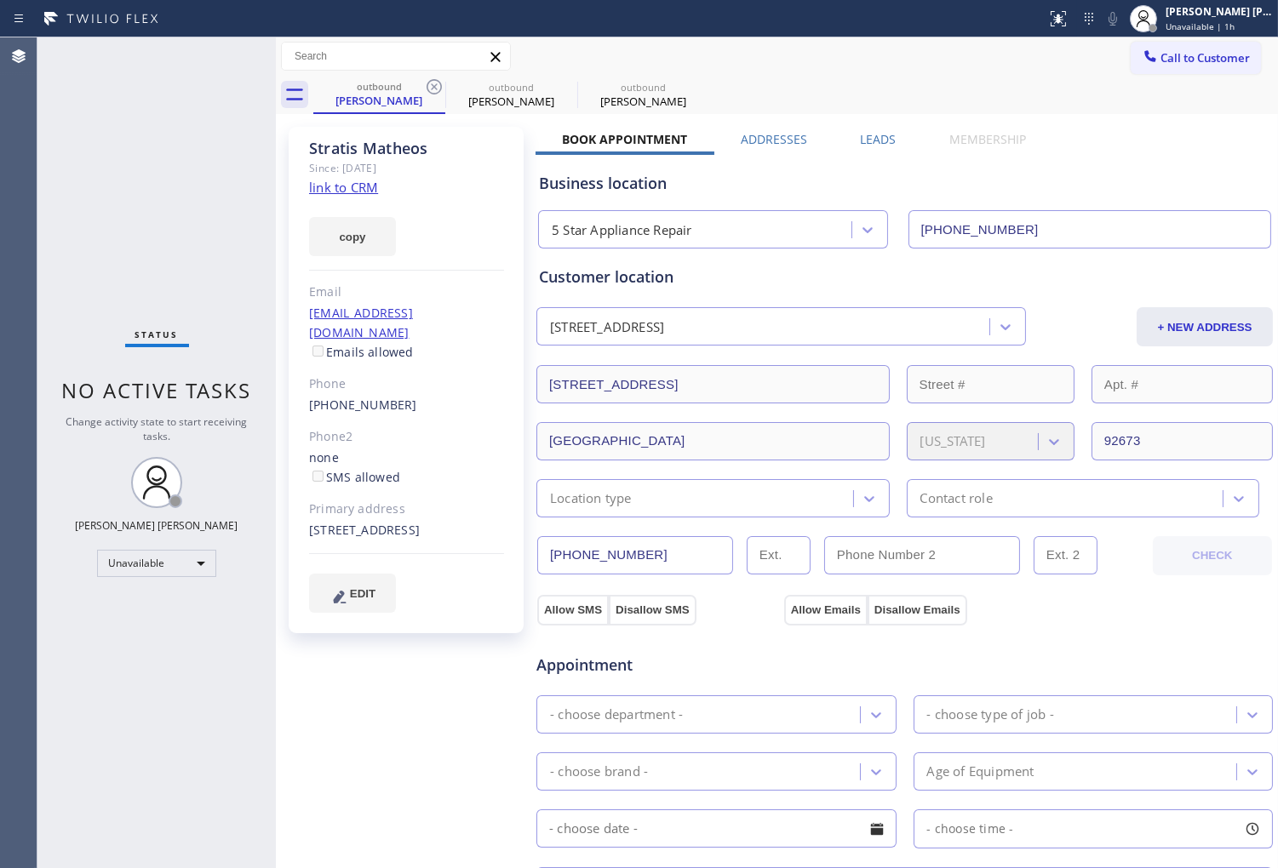
click at [437, 91] on icon at bounding box center [434, 87] width 20 height 20
click at [0, 0] on icon at bounding box center [0, 0] width 0 height 0
click at [428, 88] on icon at bounding box center [434, 87] width 20 height 20
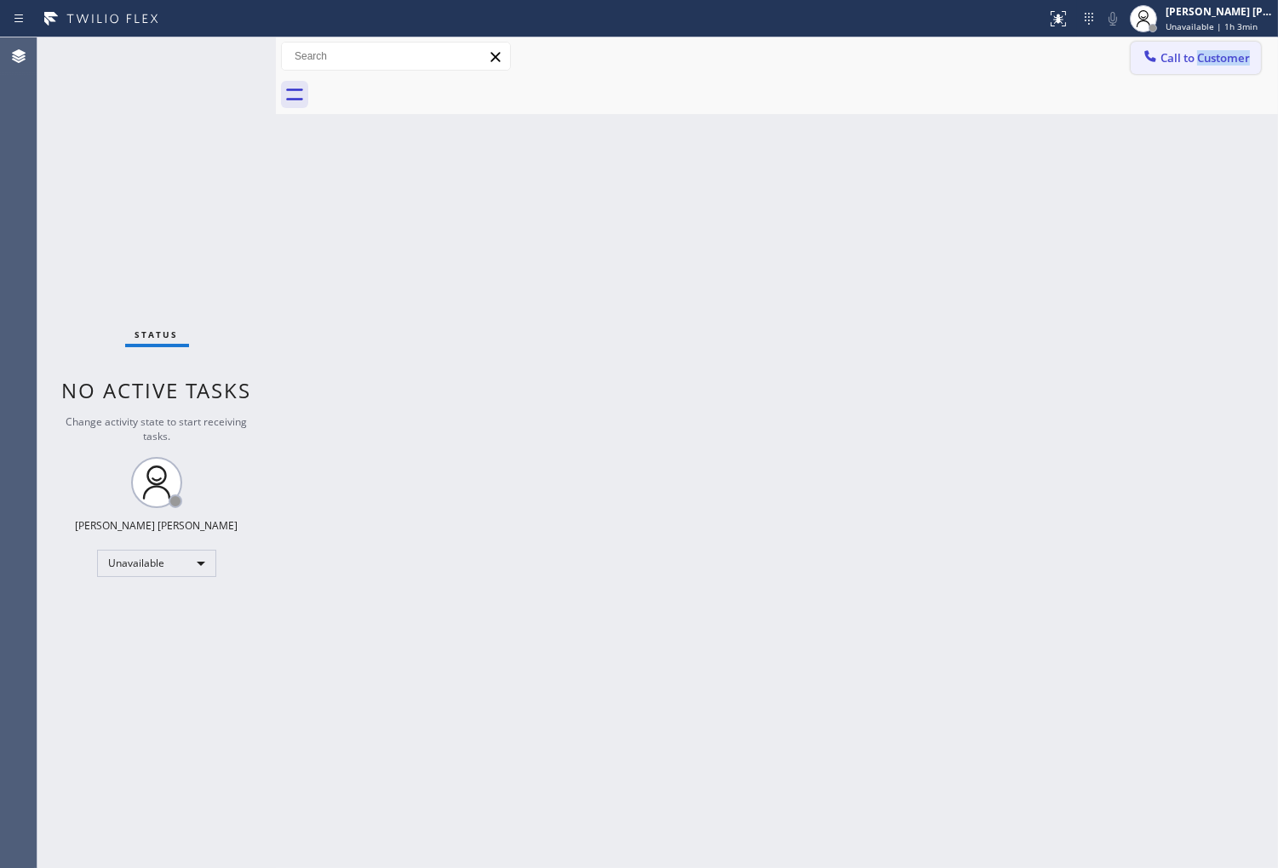
drag, startPoint x: 1198, startPoint y: 73, endPoint x: 1197, endPoint y: 65, distance: 8.6
click at [1198, 69] on div "Call to Customer Outbound call Location 5 Star Appliance Repair Your caller id …" at bounding box center [777, 75] width 1002 height 77
drag, startPoint x: 1189, startPoint y: 65, endPoint x: 1143, endPoint y: 72, distance: 46.6
click at [1189, 65] on span "Call to Customer" at bounding box center [1204, 57] width 89 height 15
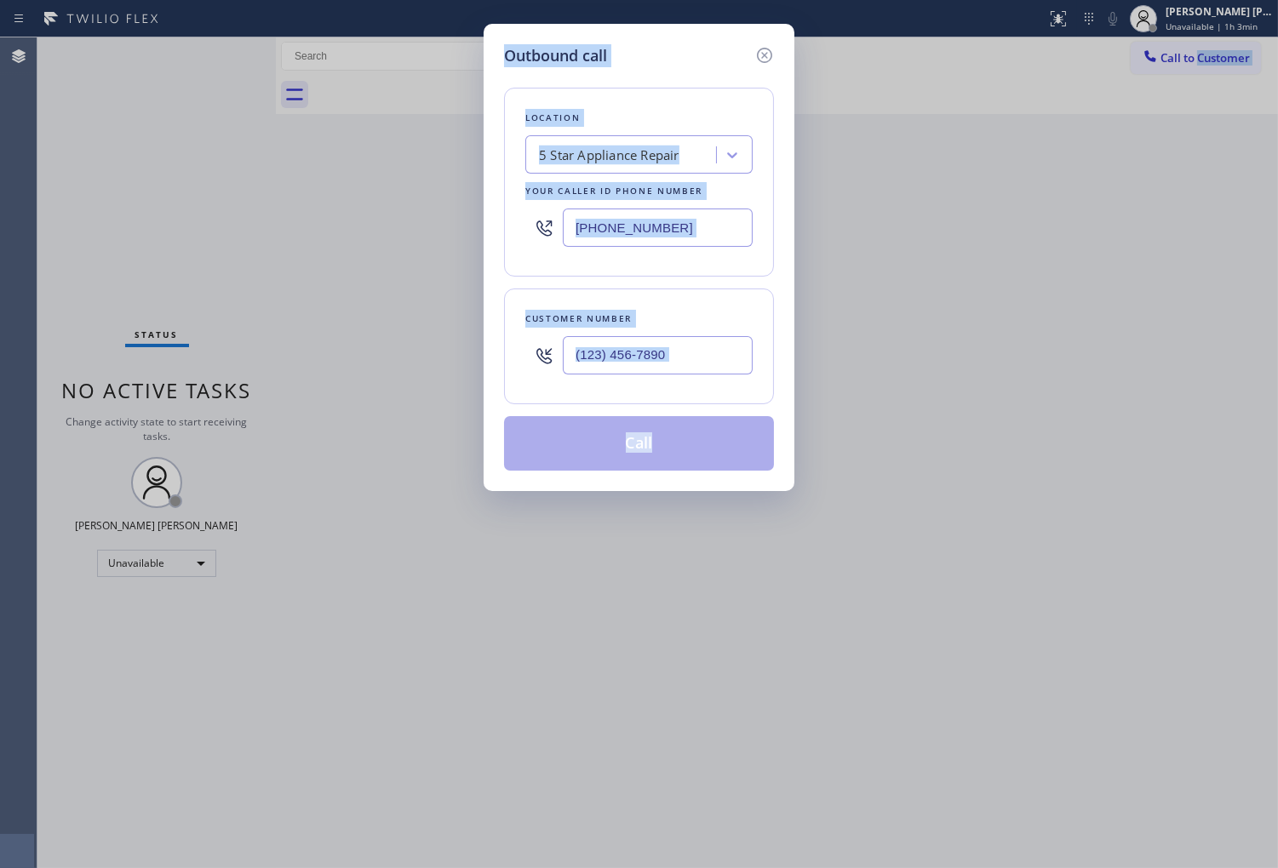
click at [662, 225] on input "(855) 731-4952" at bounding box center [658, 228] width 190 height 38
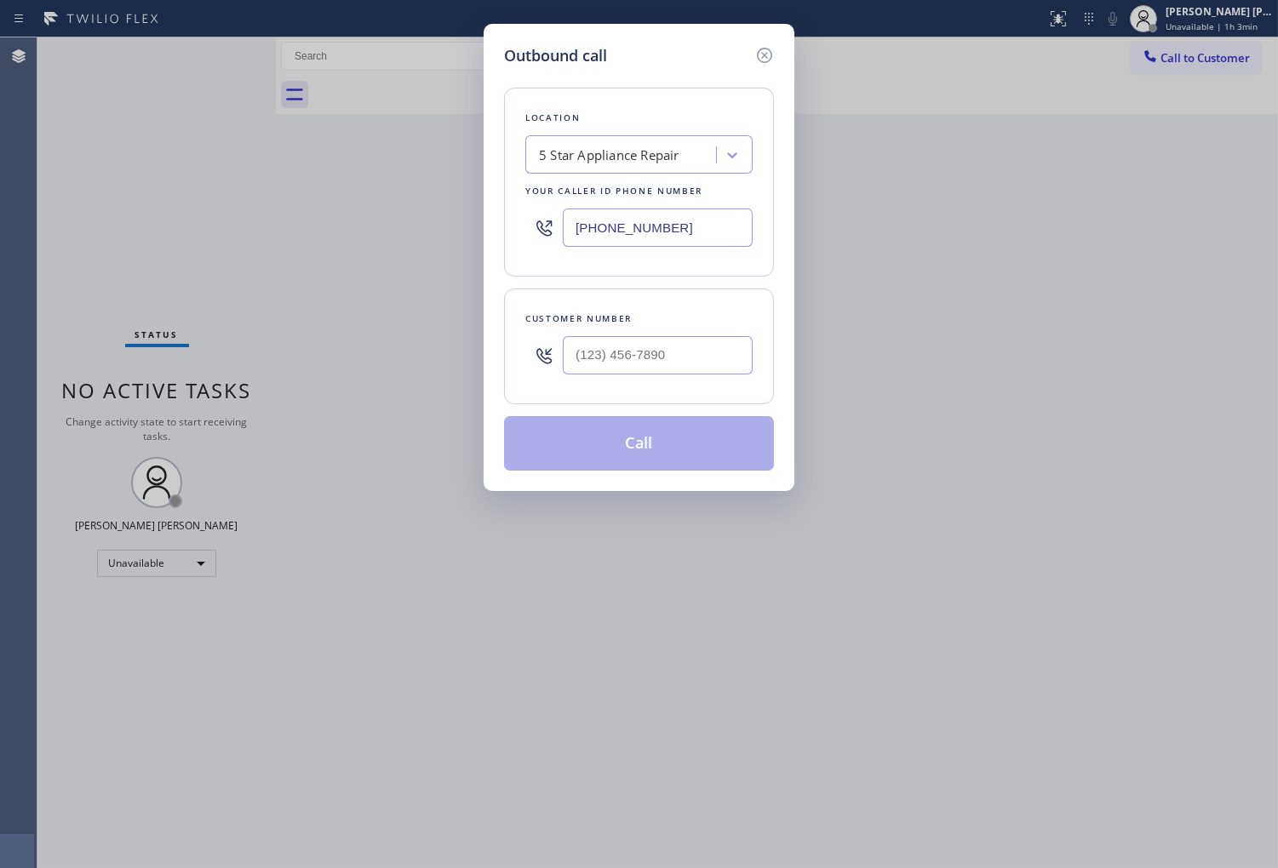
click at [662, 225] on input "(855) 731-4952" at bounding box center [658, 228] width 190 height 38
paste input "18) 452-1574"
type input "(818) 452-1574"
click at [31, 569] on div "Outbound call Location Same Day Subzero Repair Chatsworth Your caller id phone …" at bounding box center [639, 434] width 1278 height 868
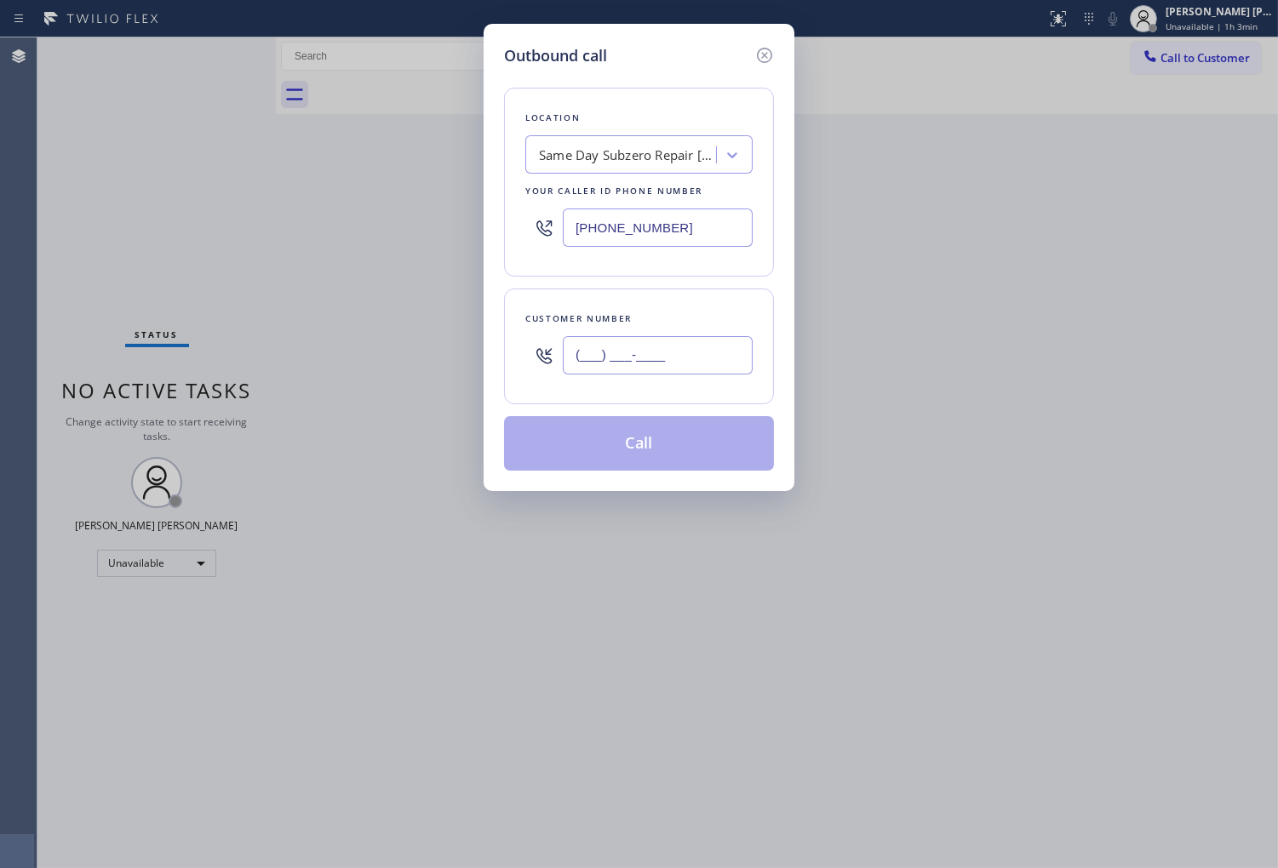
click at [650, 358] on input "(___) ___-____" at bounding box center [658, 355] width 190 height 38
paste input "818) 298-3898"
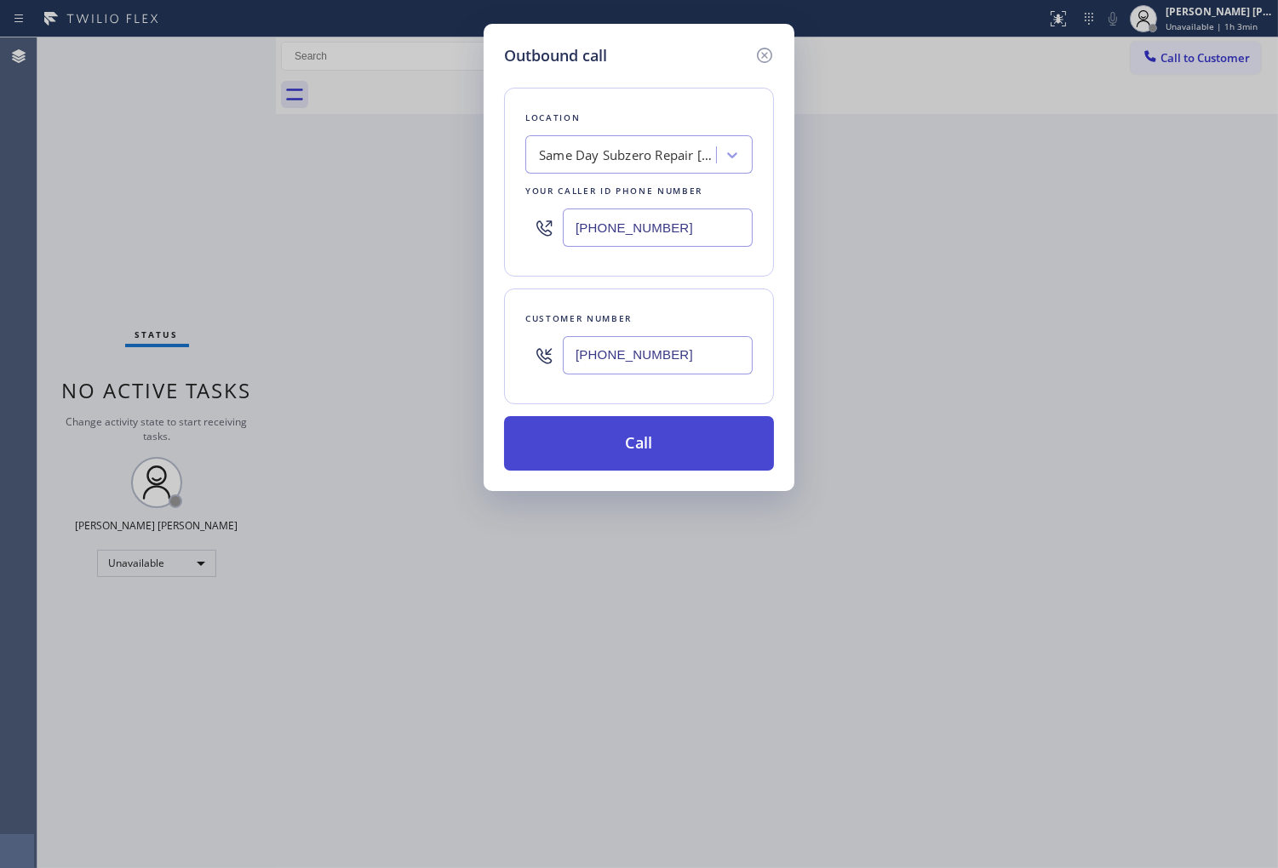
type input "(818) 298-3898"
click at [682, 461] on button "Call" at bounding box center [639, 443] width 270 height 54
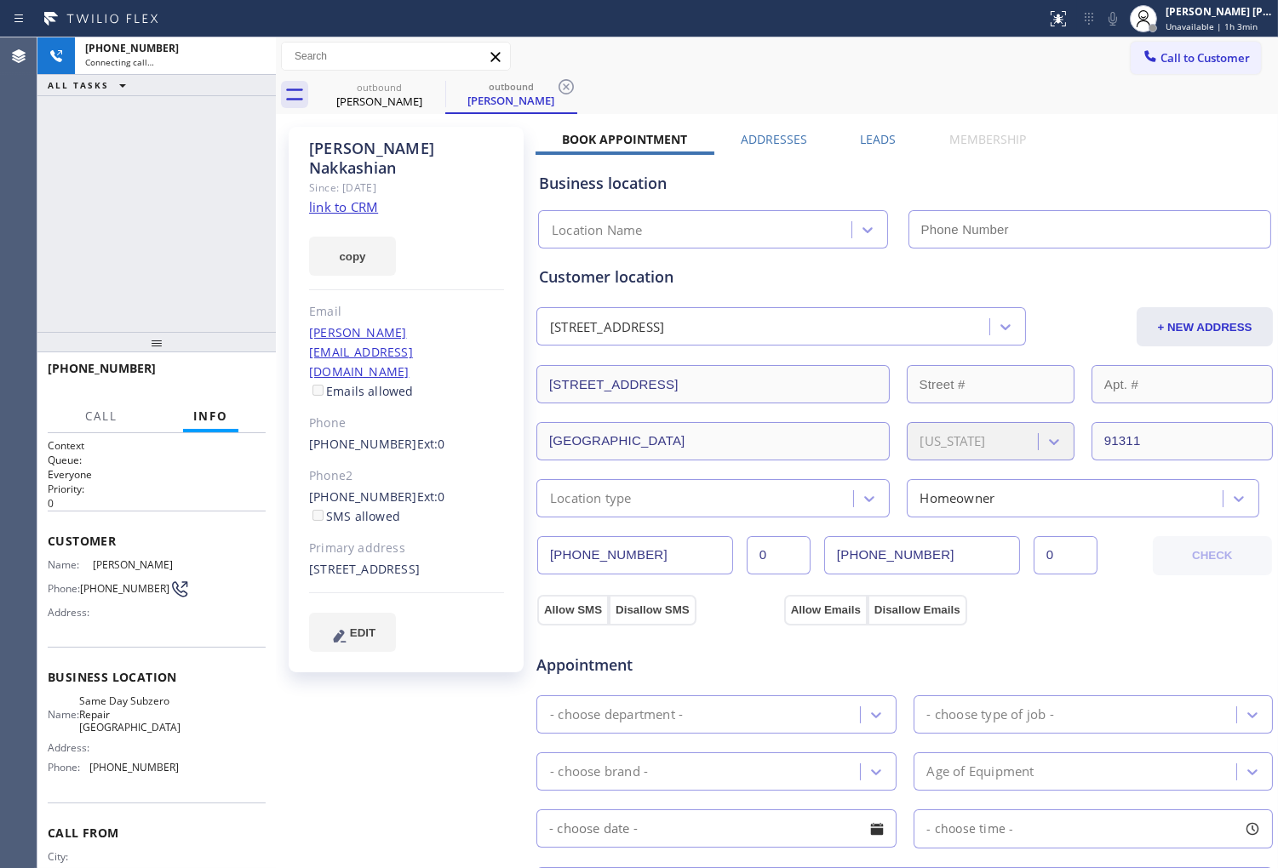
click at [371, 150] on div "Julie Nakkashian" at bounding box center [406, 158] width 195 height 39
type input "(818) 452-1574"
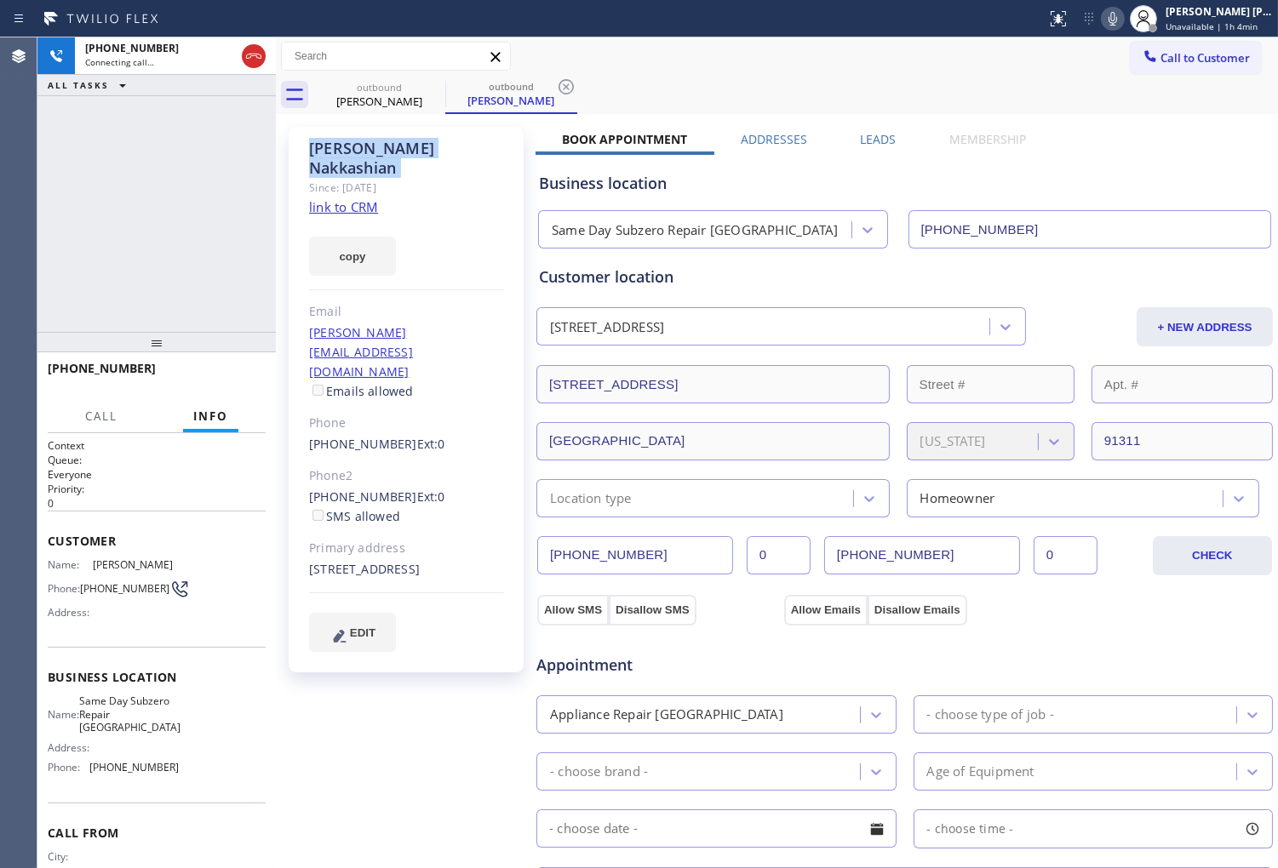
drag, startPoint x: 17, startPoint y: 401, endPoint x: 3, endPoint y: 462, distance: 63.0
click at [17, 398] on div "Agent Desktop" at bounding box center [18, 452] width 37 height 831
click at [227, 359] on div "+18182983898 Live | 00:02 HANG UP" at bounding box center [157, 376] width 218 height 44
click at [224, 375] on span "HANG UP" at bounding box center [226, 376] width 52 height 12
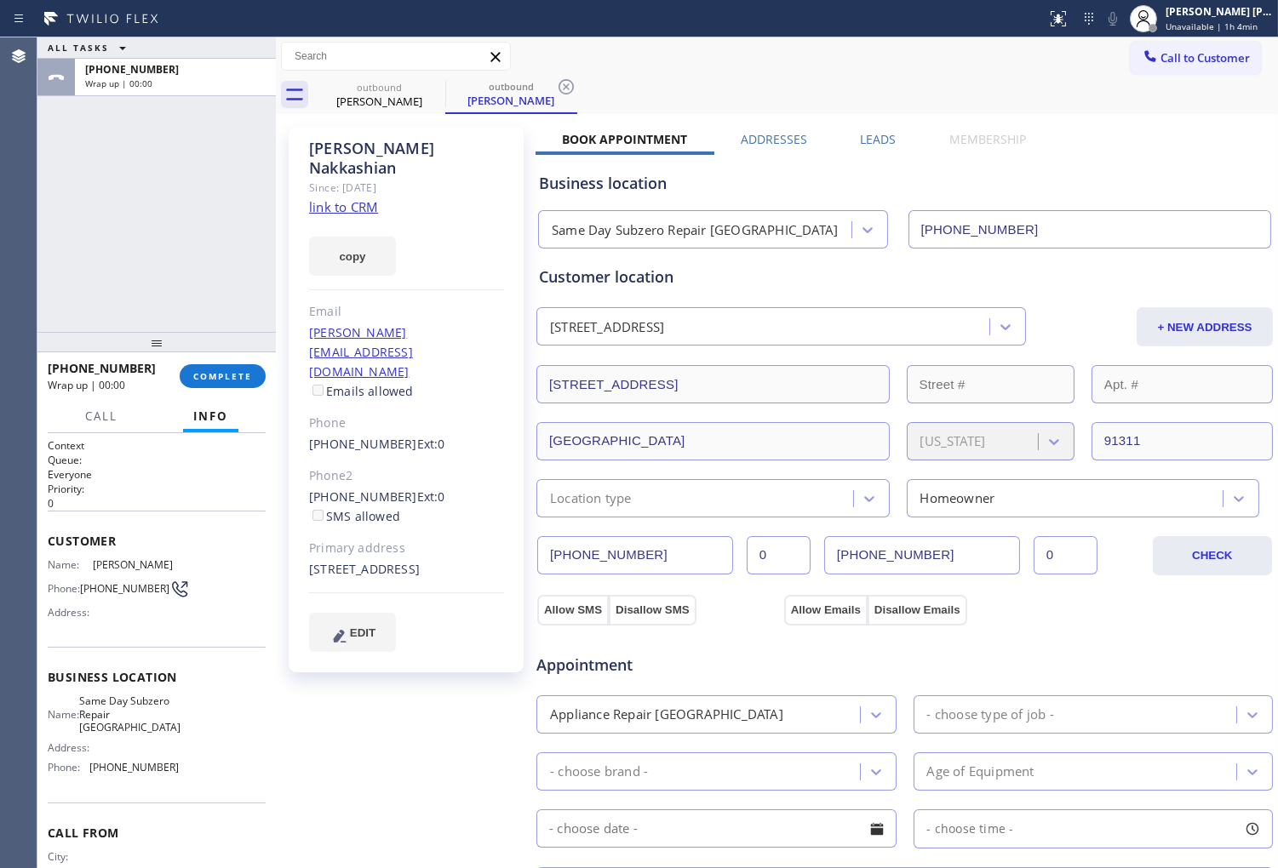
click at [873, 128] on div "Julie Nakkashian Since: 20 may 2020 link to CRM copy Email therese.kaz@yahoo.co…" at bounding box center [776, 686] width 993 height 1137
click at [881, 140] on label "Leads" at bounding box center [878, 139] width 36 height 16
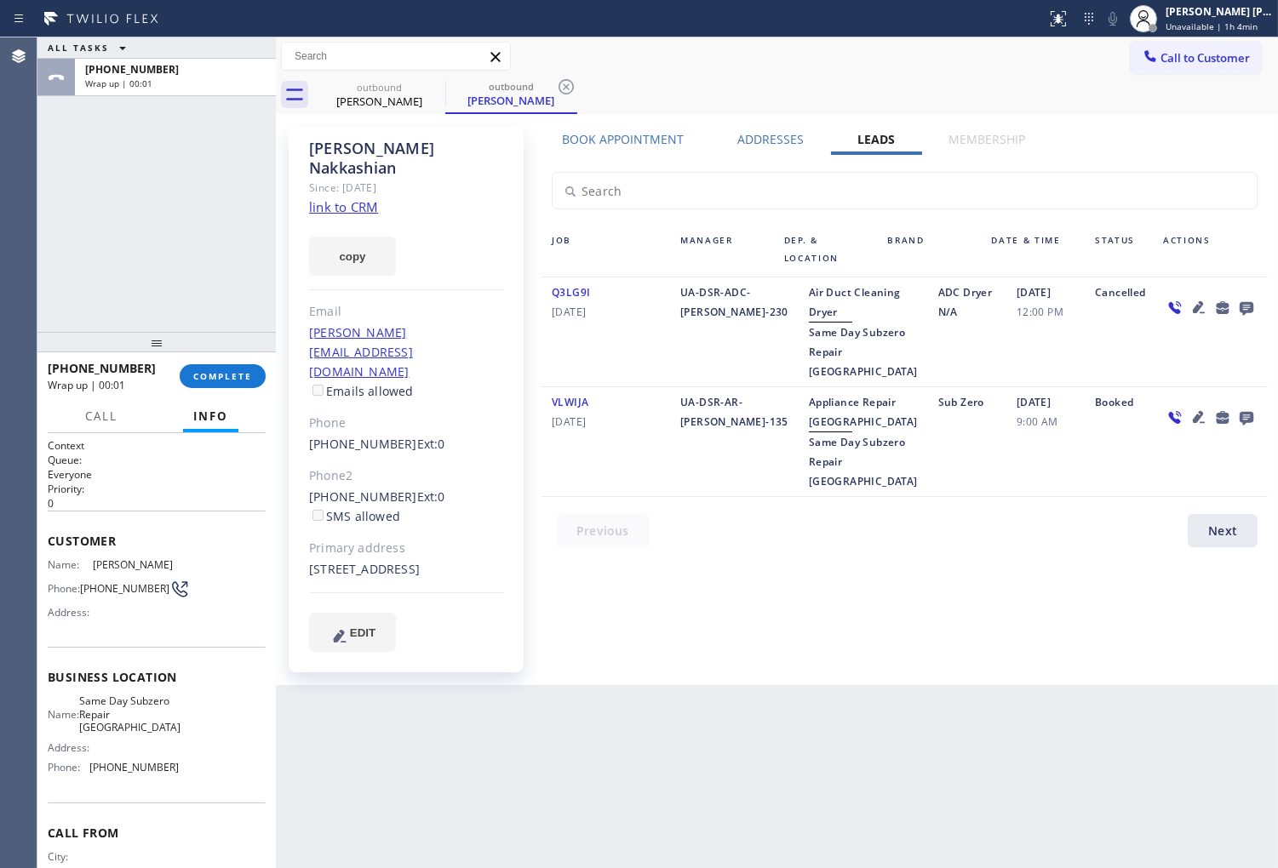
click at [1246, 304] on icon at bounding box center [1246, 307] width 20 height 21
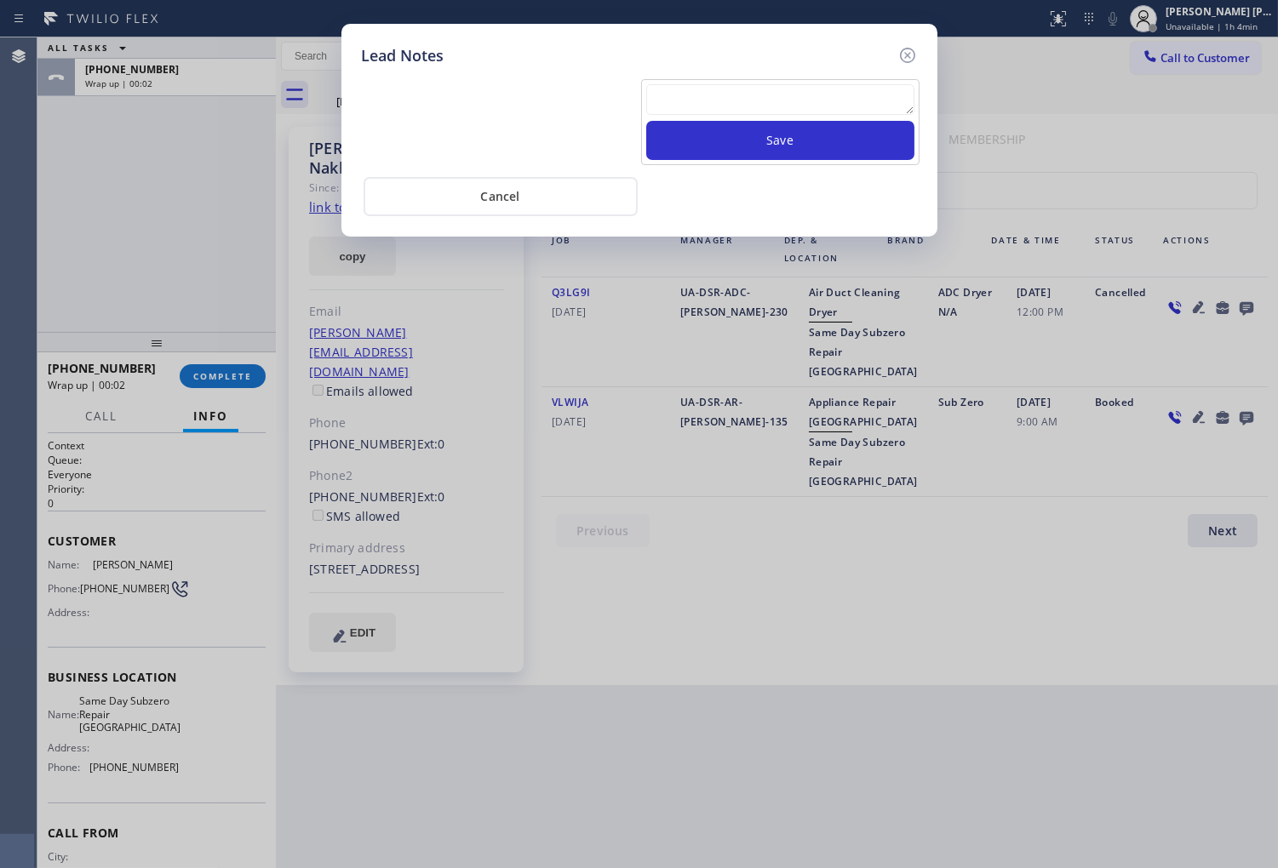
click at [884, 102] on textarea at bounding box center [780, 99] width 268 height 31
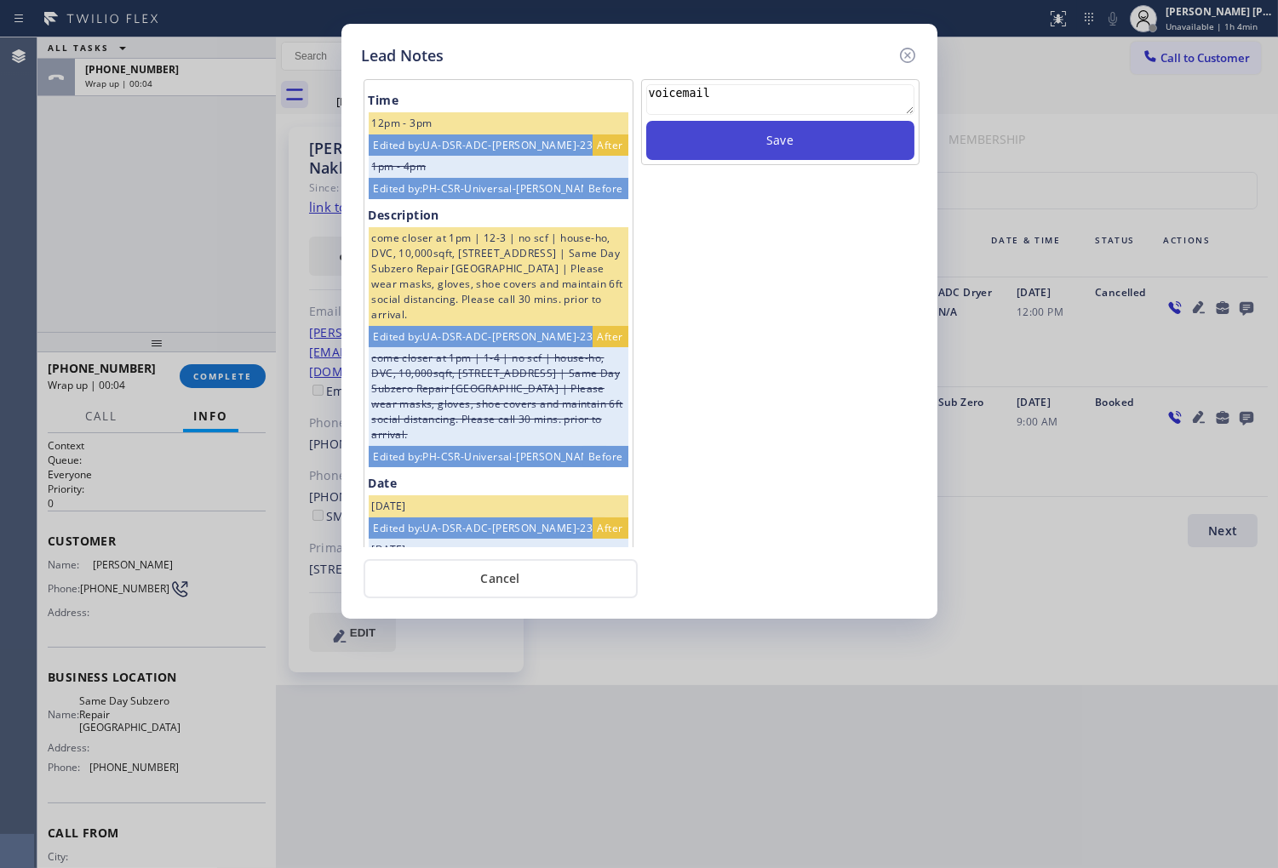
type textarea "voicemail"
click at [821, 158] on button "Save" at bounding box center [780, 140] width 268 height 39
click at [902, 55] on icon at bounding box center [907, 55] width 20 height 20
click at [904, 55] on div "Call to Customer Outbound call Location Same Day Subzero Repair Chatsworth Your…" at bounding box center [777, 57] width 1002 height 30
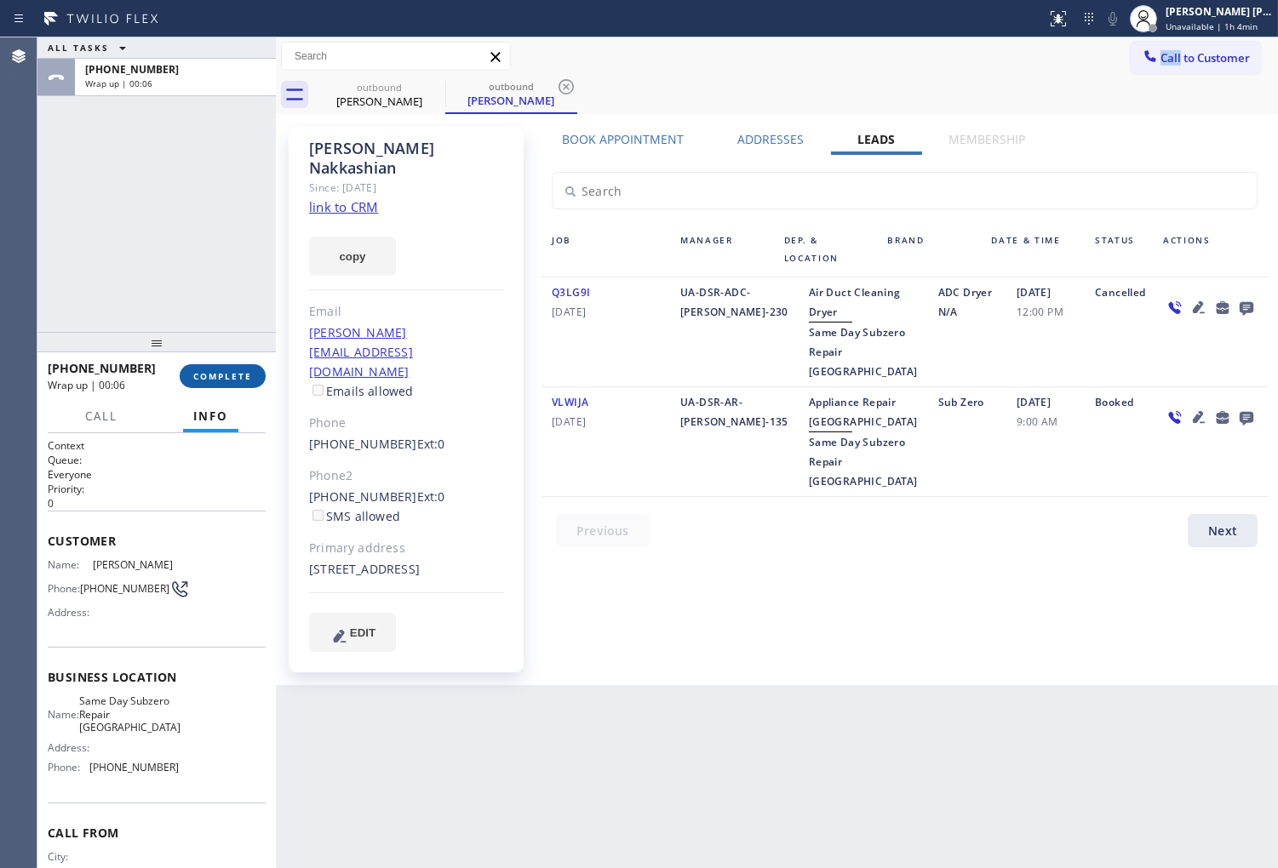
click at [233, 378] on span "COMPLETE" at bounding box center [222, 376] width 59 height 12
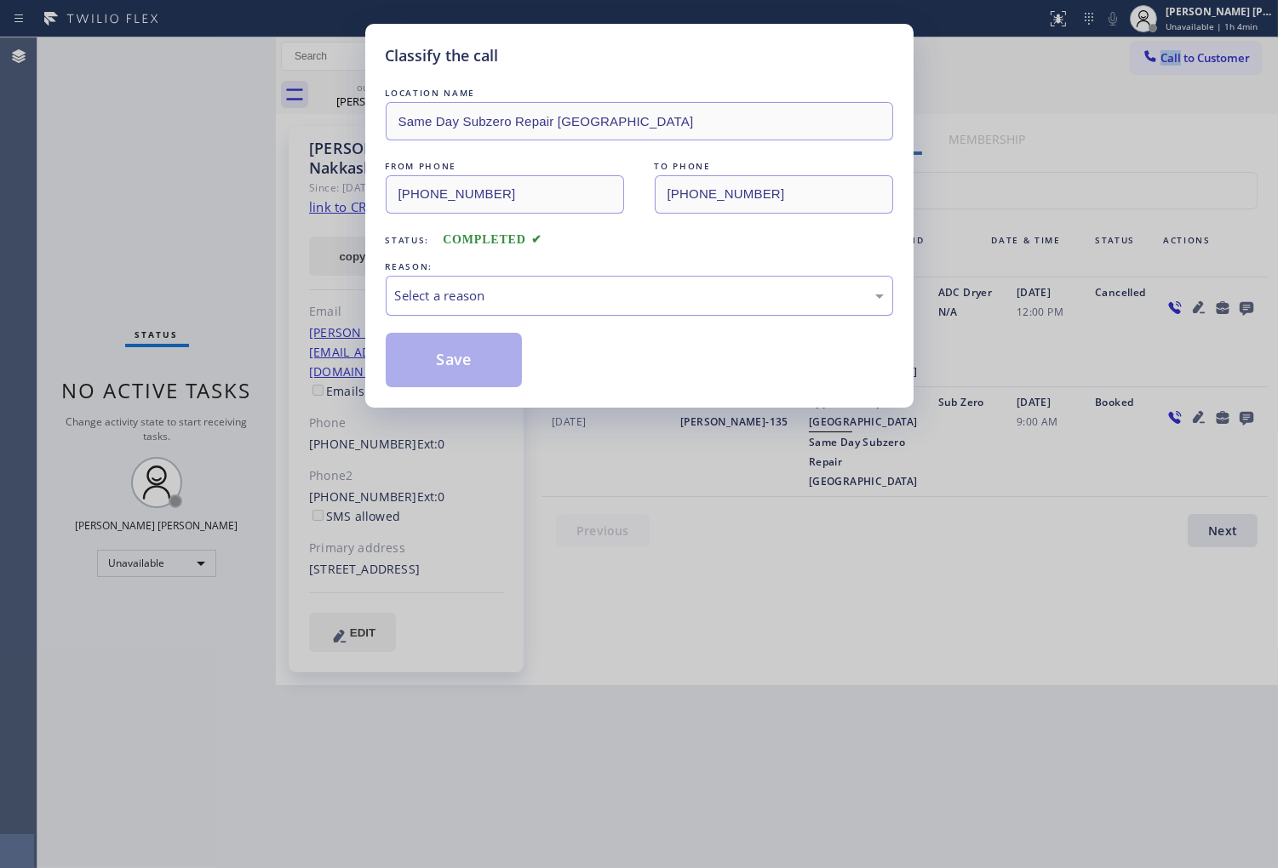
click at [611, 309] on div "Select a reason" at bounding box center [639, 296] width 507 height 40
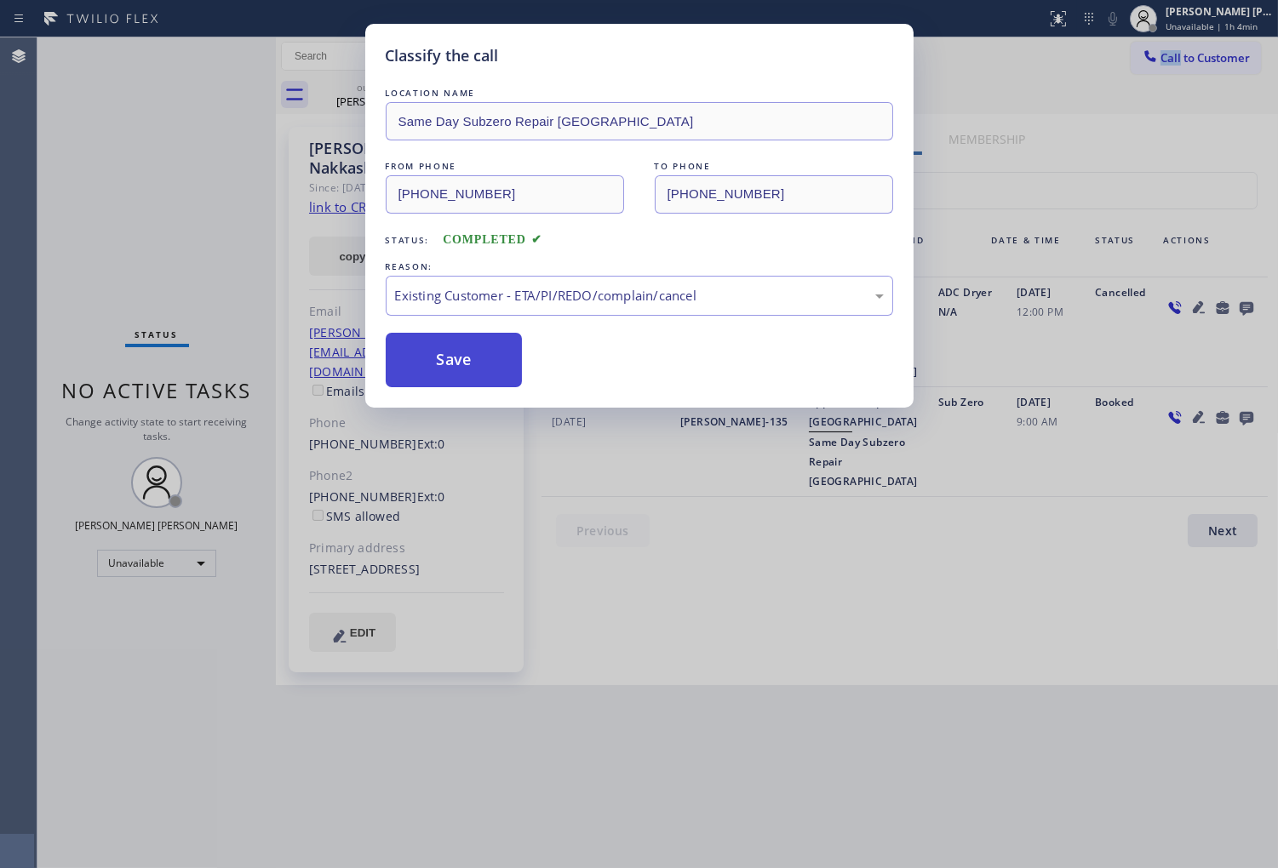
click at [470, 379] on button "Save" at bounding box center [454, 360] width 137 height 54
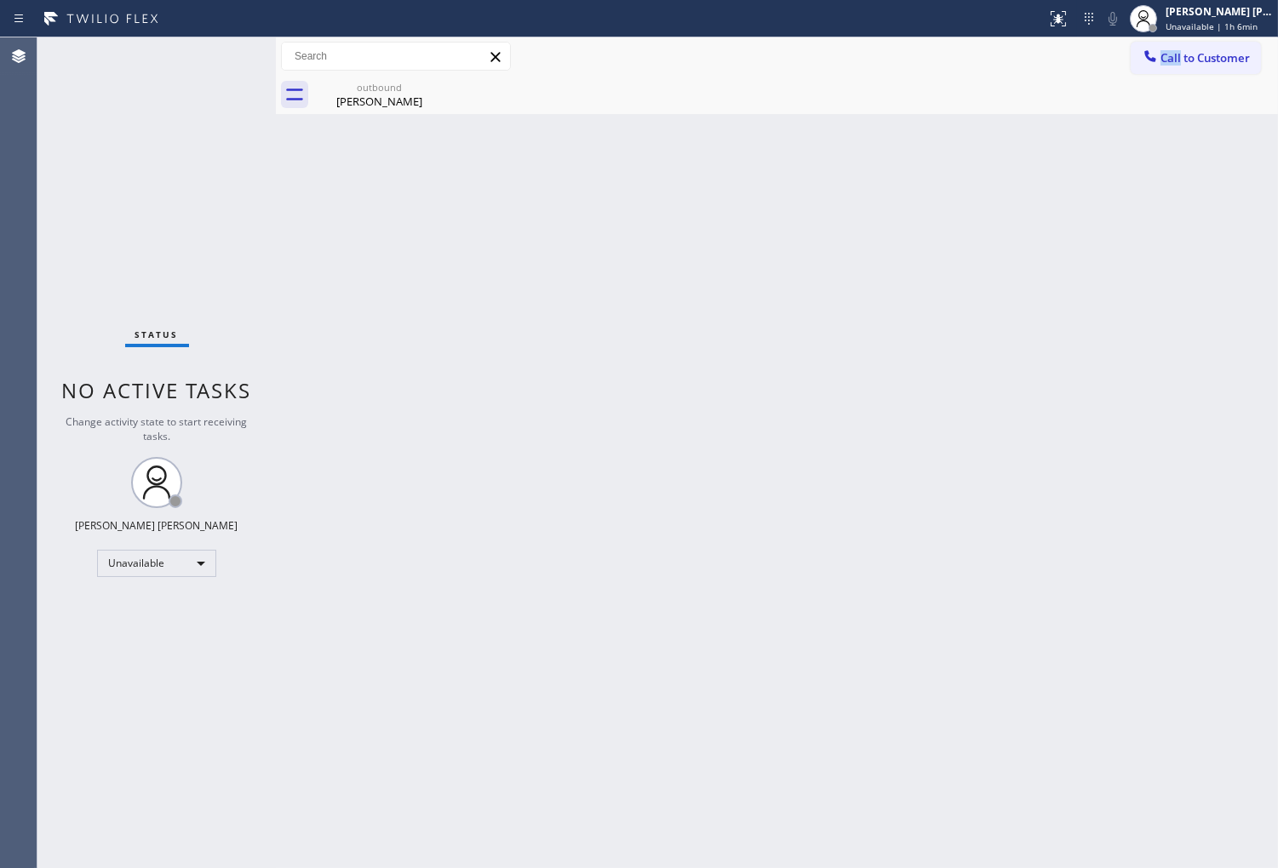
click at [3, 516] on div "Agent Desktop" at bounding box center [18, 452] width 37 height 831
click at [392, 89] on div "outbound" at bounding box center [379, 87] width 129 height 13
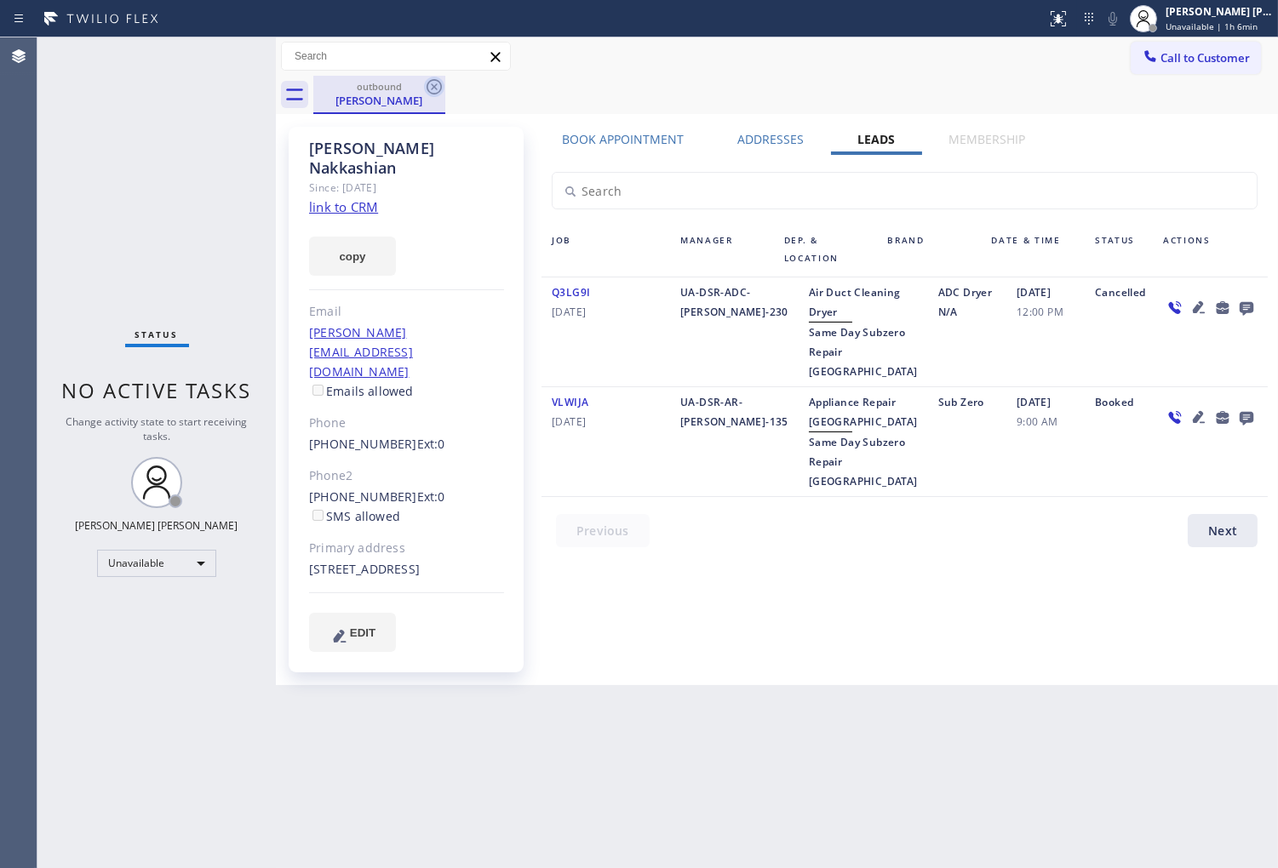
click at [437, 85] on icon at bounding box center [434, 87] width 20 height 20
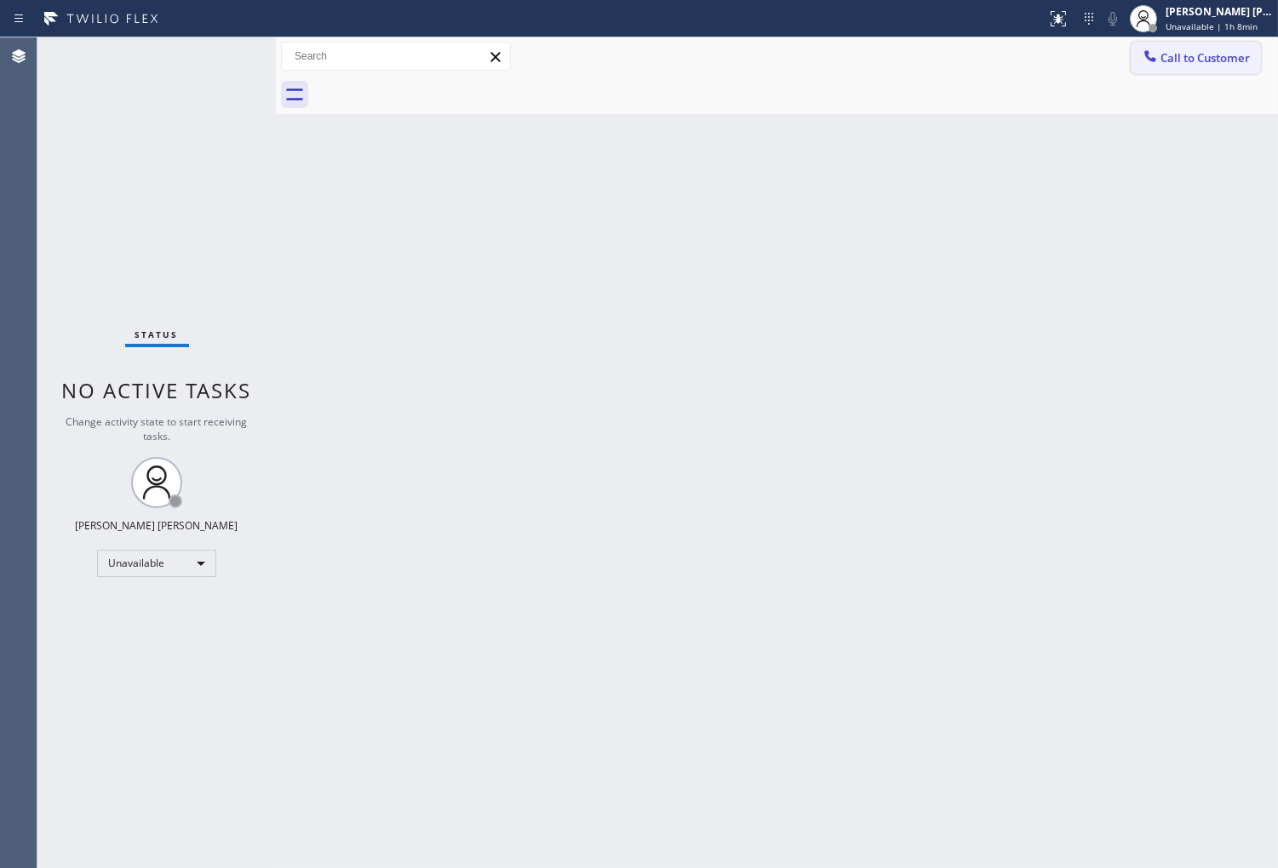
click at [1167, 62] on span "Call to Customer" at bounding box center [1204, 57] width 89 height 15
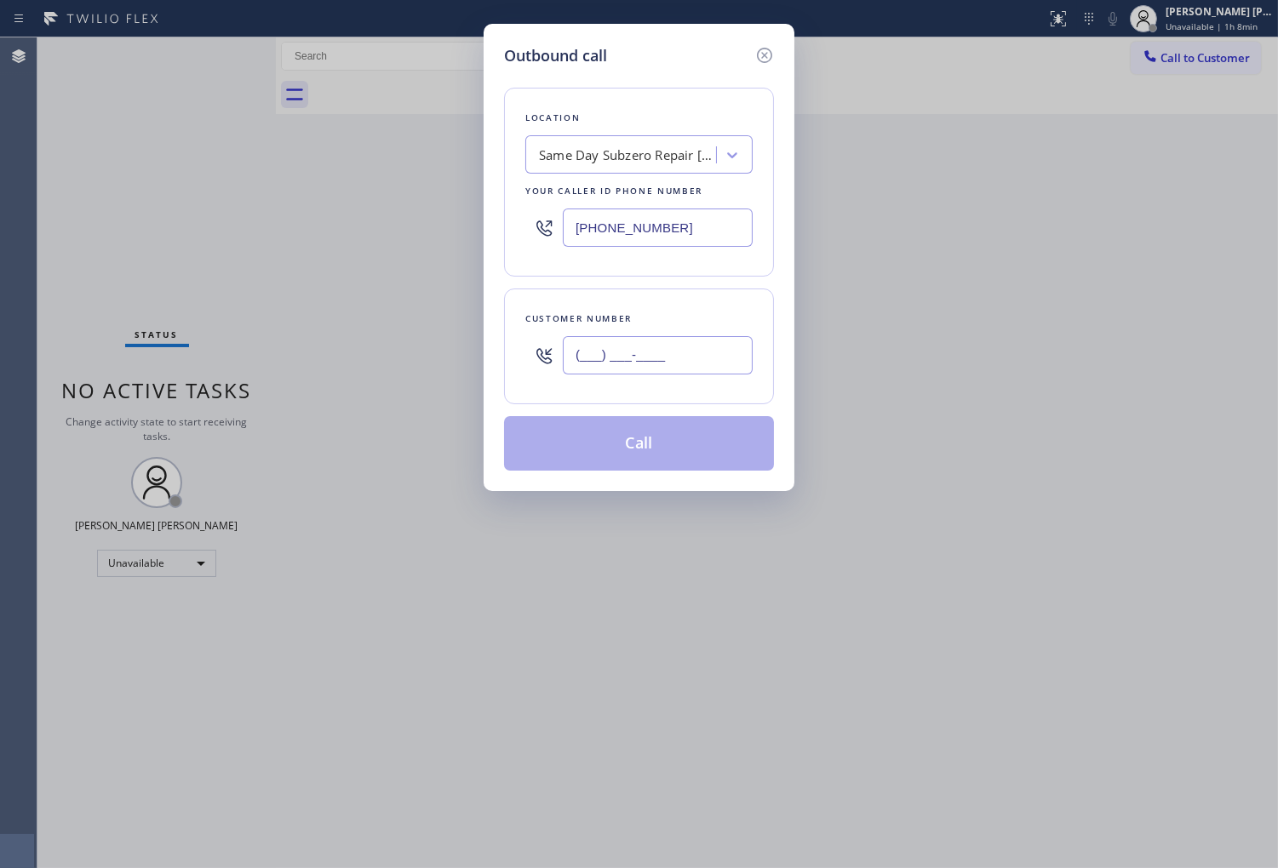
click at [661, 354] on input "(___) ___-____" at bounding box center [658, 355] width 190 height 38
paste input "805) 915-6265"
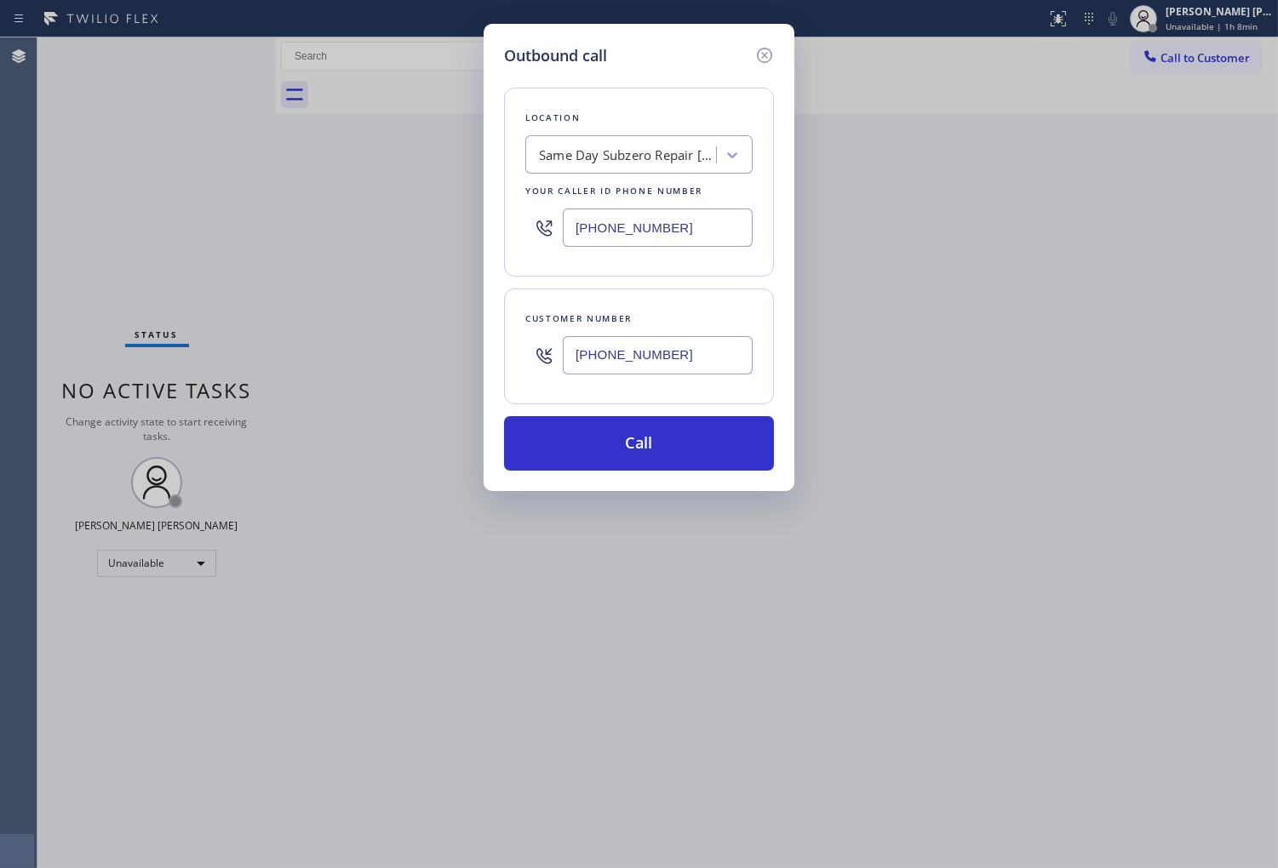
type input "(805) 915-6265"
click at [641, 231] on input "(818) 452-1574" at bounding box center [658, 228] width 190 height 38
paste input "05) 608-3909"
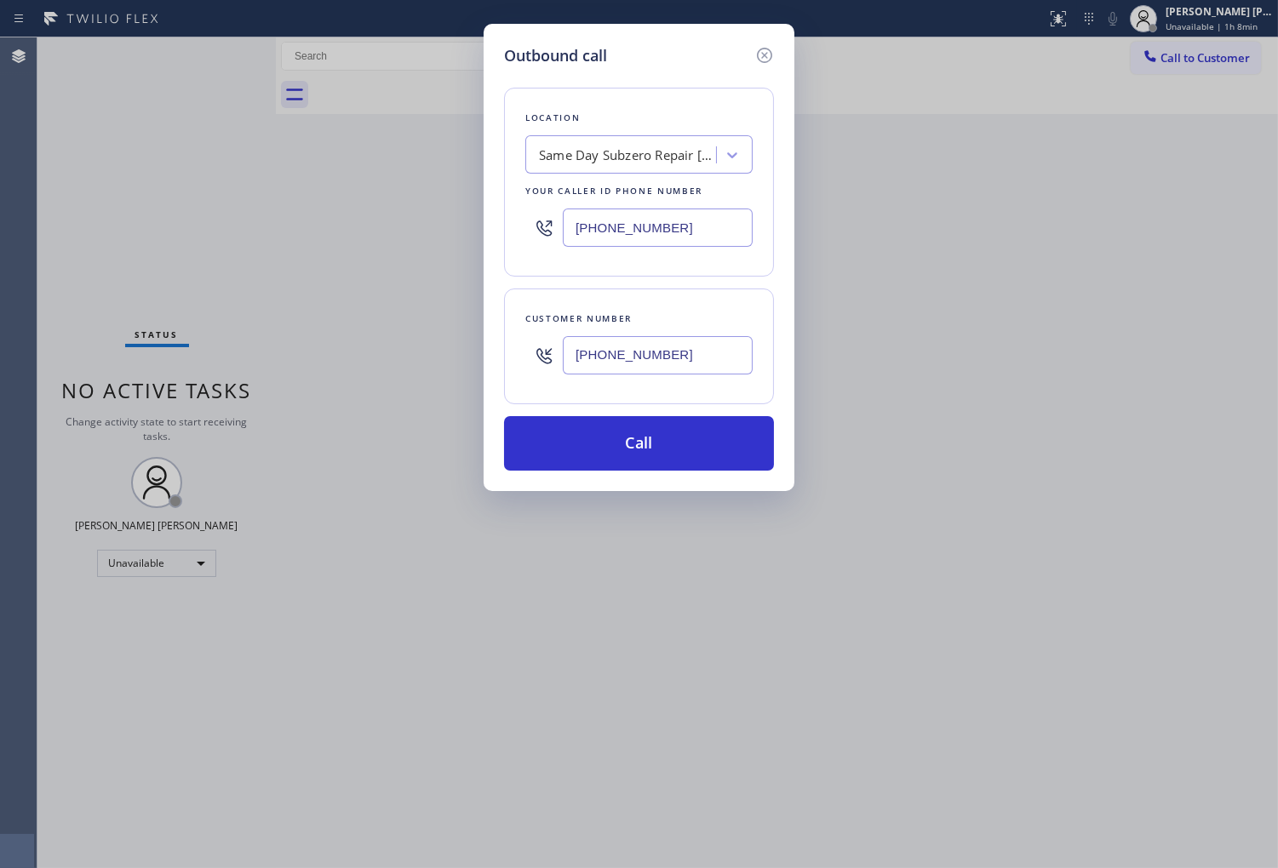
type input "(805) 608-3909"
click at [686, 443] on button "Call" at bounding box center [639, 443] width 270 height 54
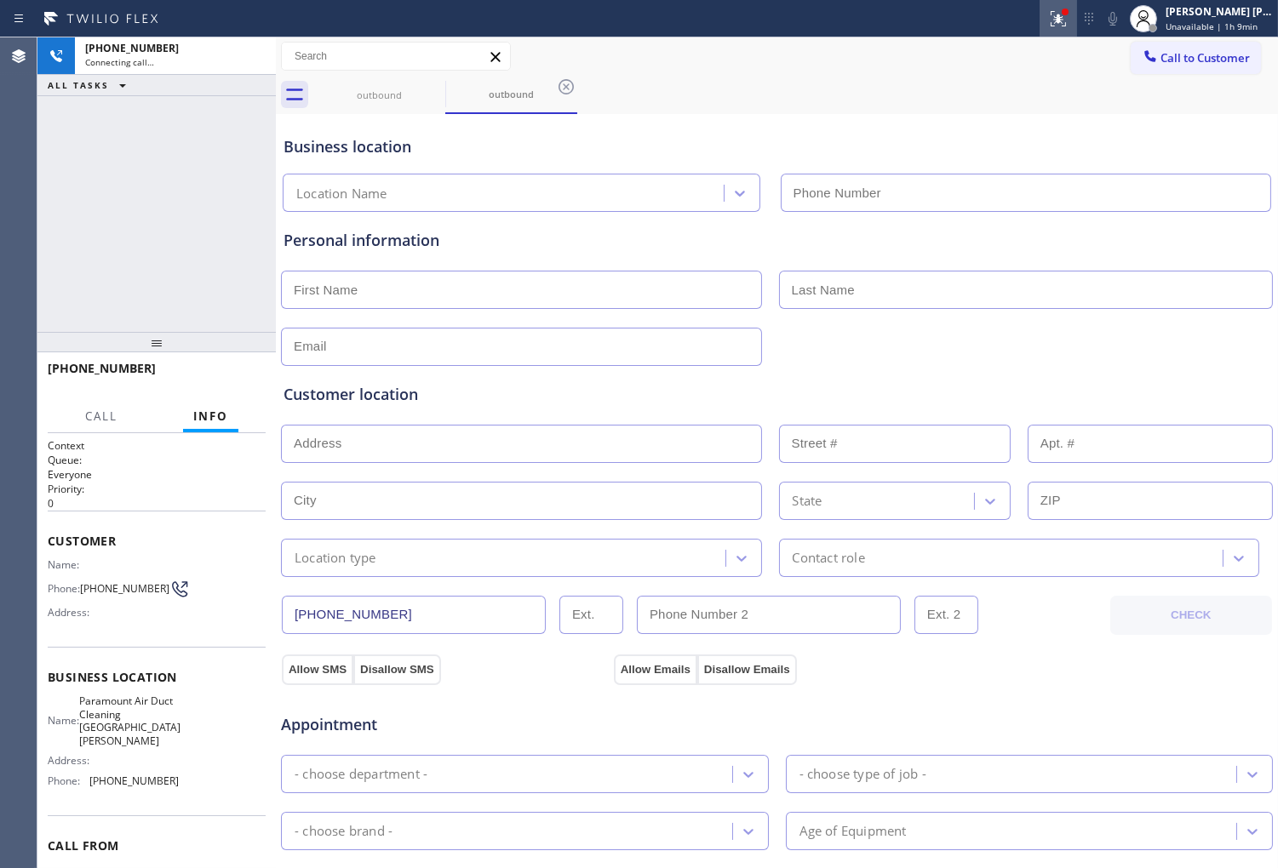
type input "(805) 608-3909"
click at [1064, 26] on div at bounding box center [1057, 19] width 37 height 20
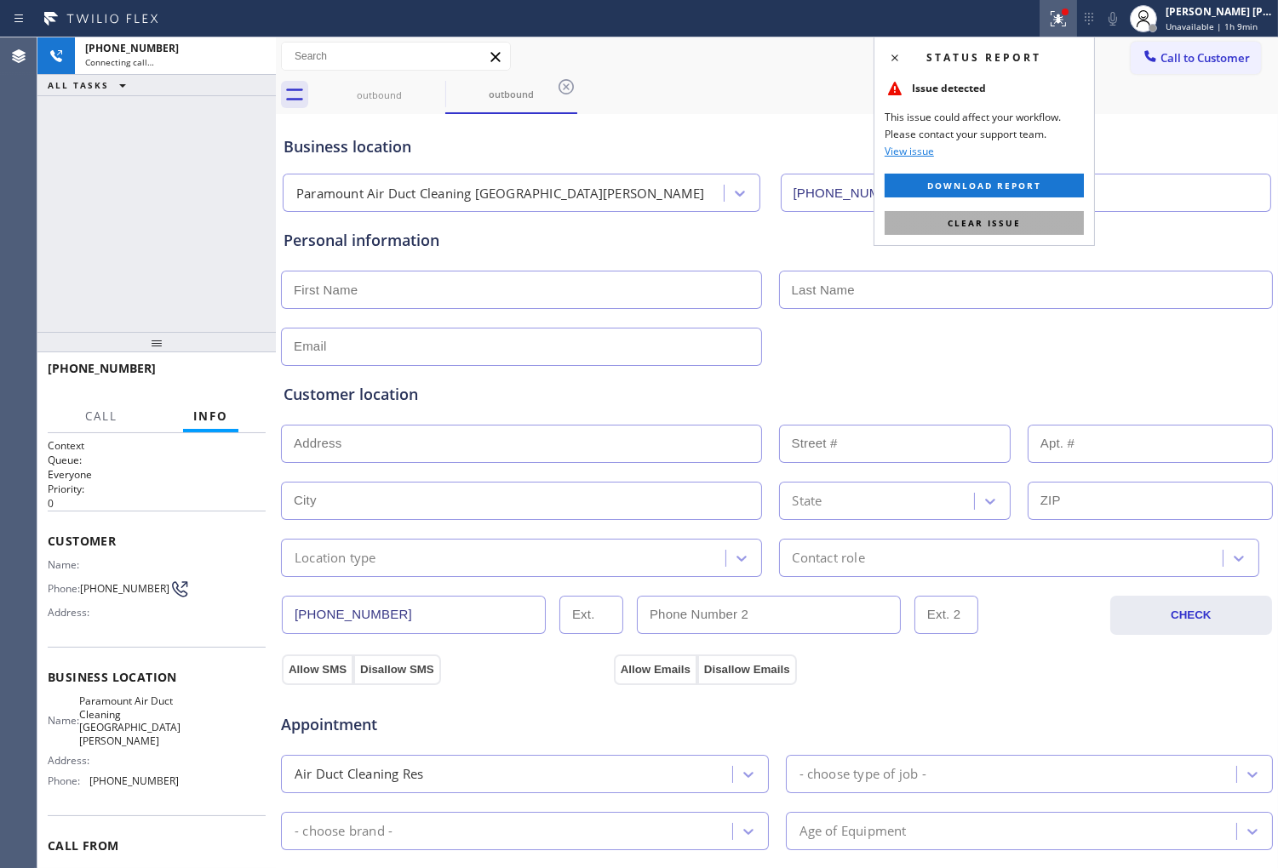
click at [1005, 234] on button "Clear issue" at bounding box center [983, 223] width 199 height 24
click at [1003, 221] on div "Personal information" at bounding box center [776, 289] width 993 height 154
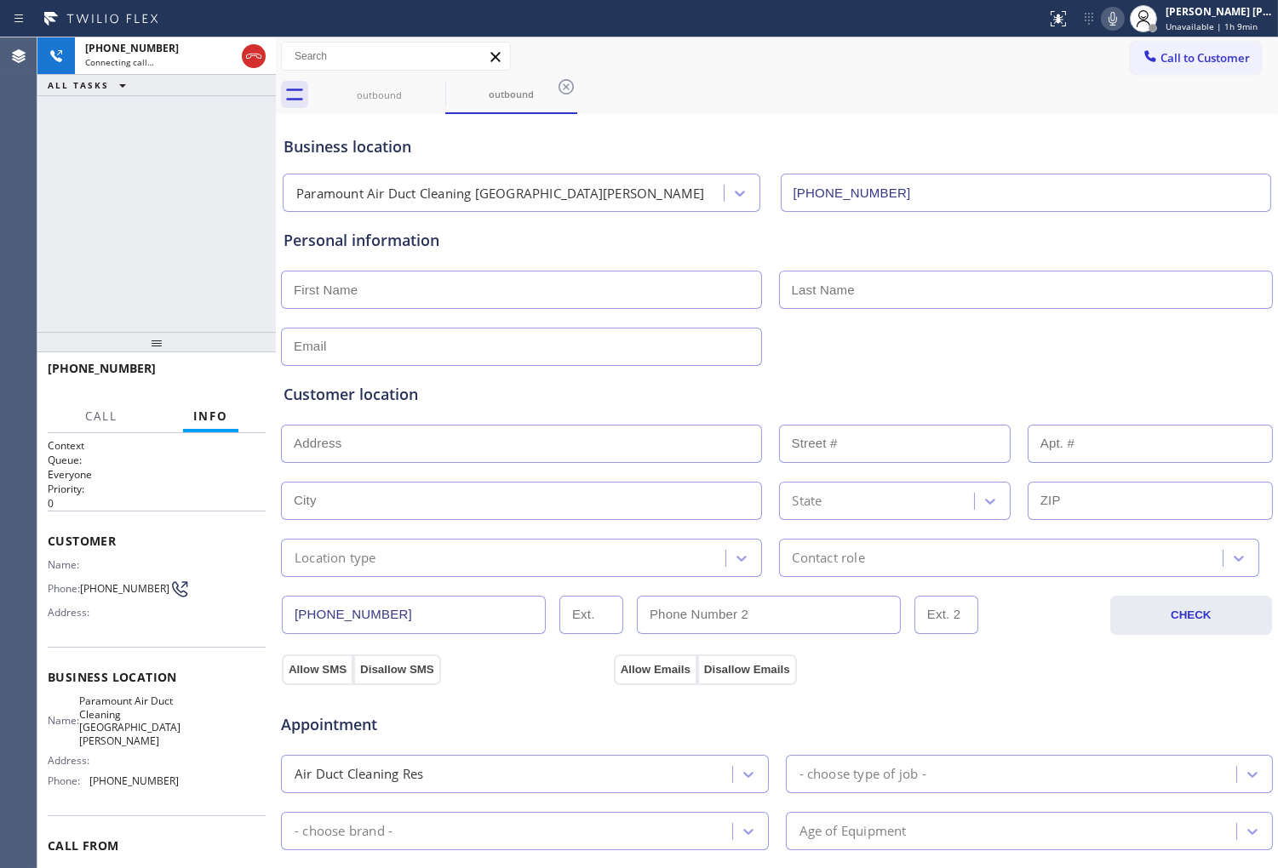
click at [709, 867] on div "Appointment Air Duct Cleaning Res - choose type of job - - choose brand - Age o…" at bounding box center [776, 852] width 987 height 318
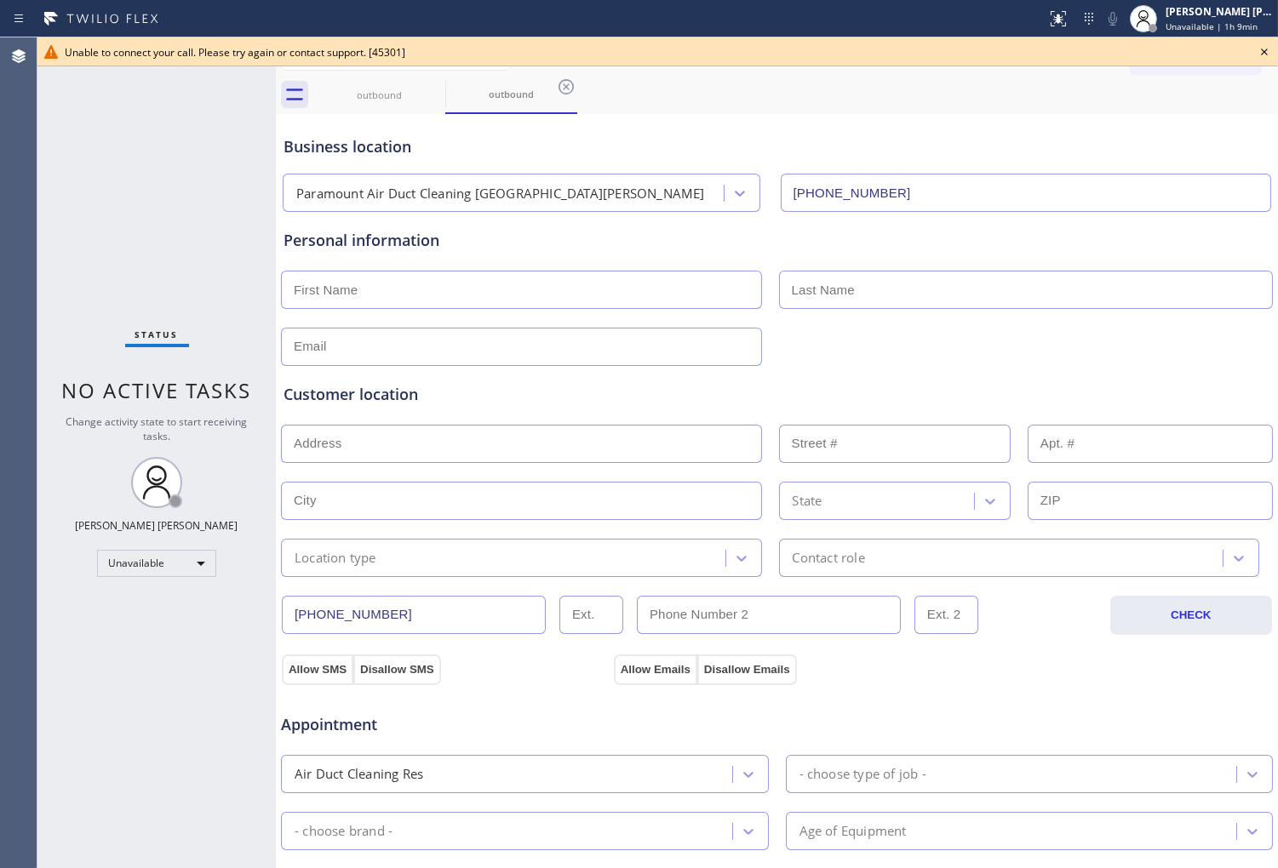
drag, startPoint x: 3, startPoint y: 243, endPoint x: 63, endPoint y: 250, distance: 60.9
click at [5, 242] on div "Agent Desktop" at bounding box center [18, 452] width 37 height 831
click at [1267, 53] on icon at bounding box center [1264, 52] width 20 height 20
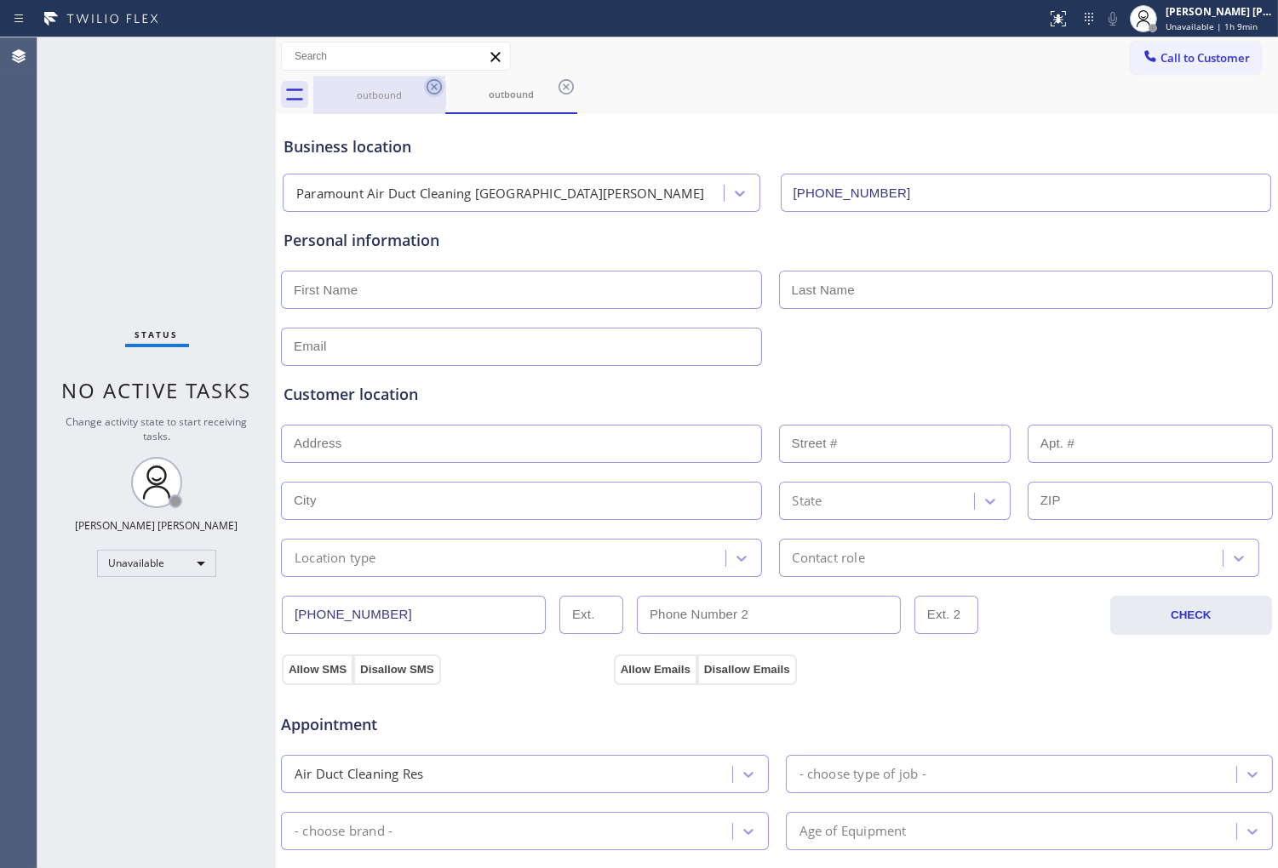
click at [438, 85] on icon at bounding box center [434, 87] width 20 height 20
click at [445, 85] on div "outbound" at bounding box center [511, 95] width 132 height 38
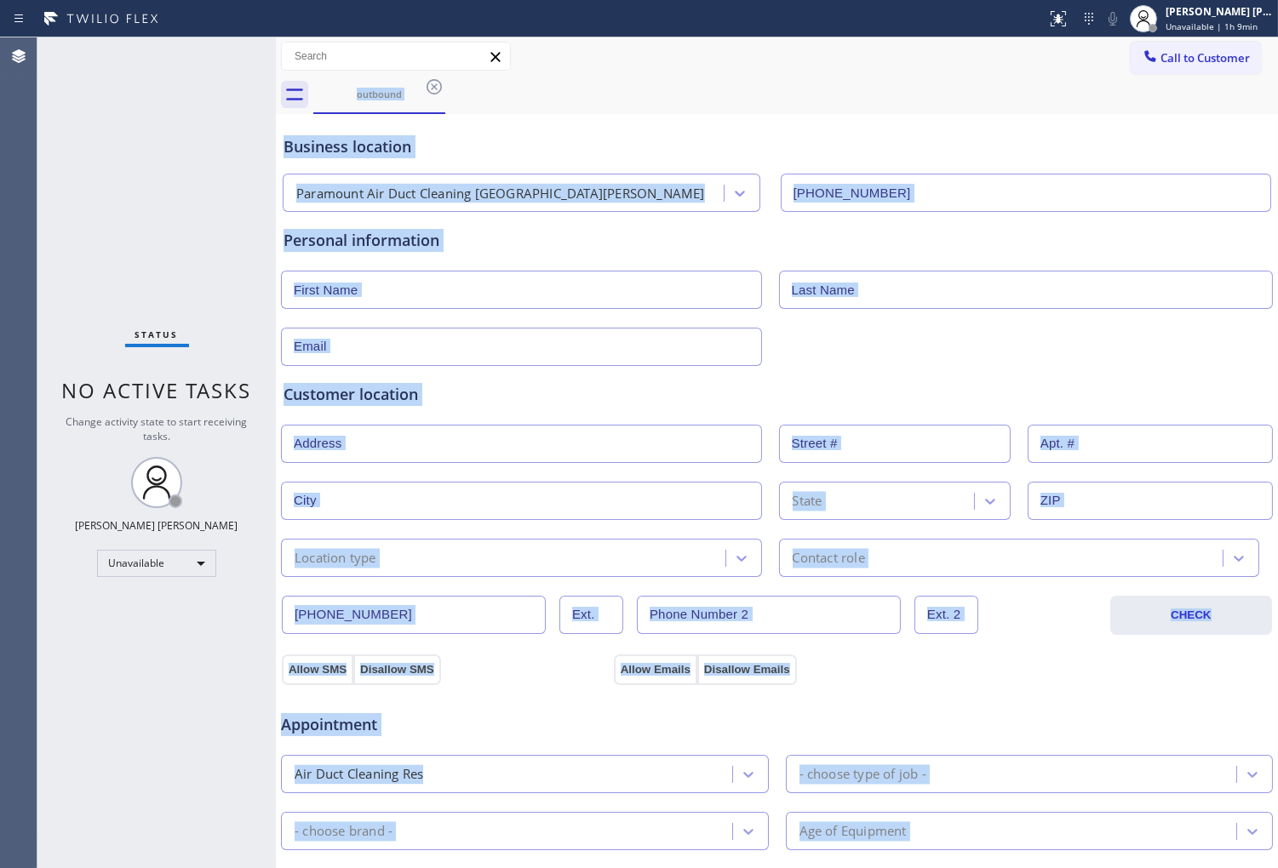
click at [633, 123] on div "Business location Paramount Air Duct Cleaning Santa Paula (805) 608-3909" at bounding box center [776, 165] width 993 height 94
click at [1222, 53] on span "Call to Customer" at bounding box center [1204, 57] width 89 height 15
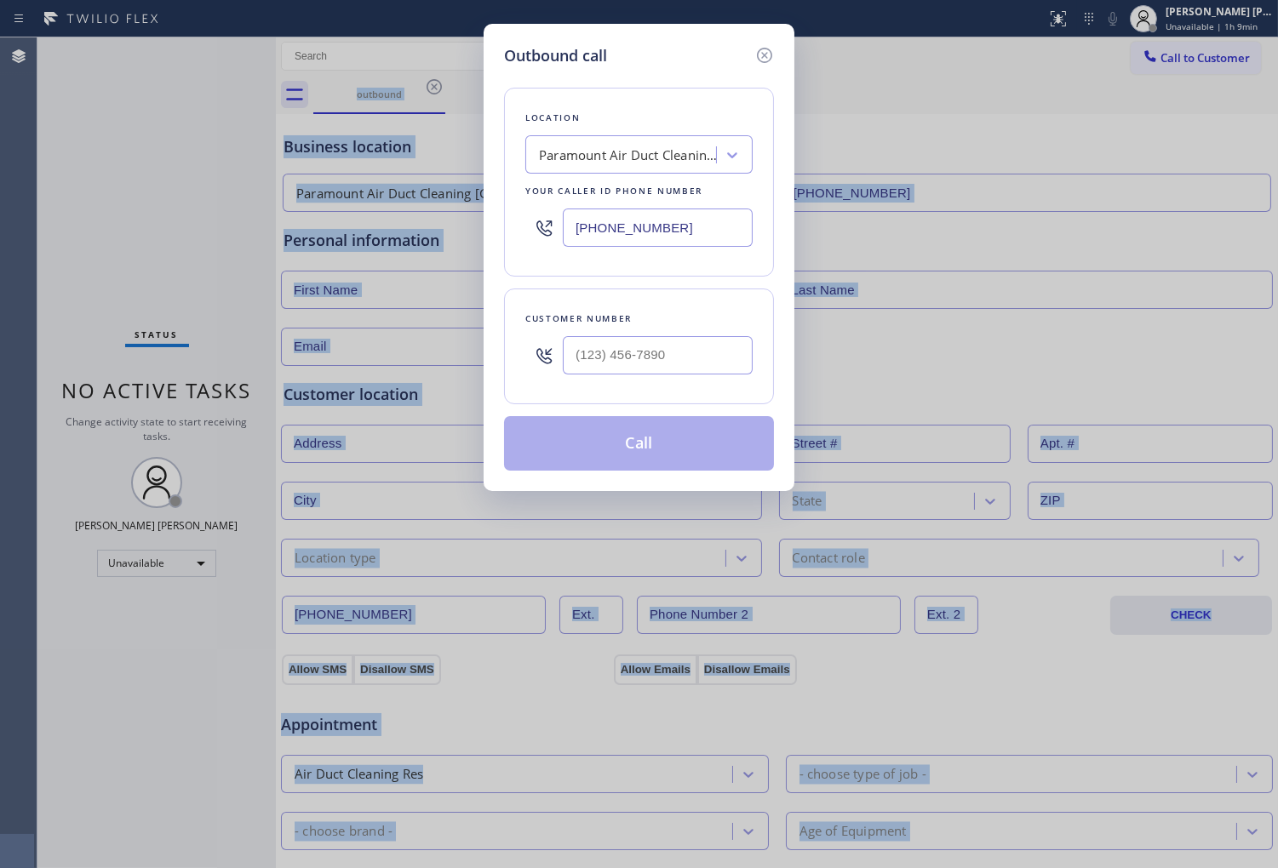
click at [712, 352] on input "text" at bounding box center [658, 355] width 190 height 38
paste input "805) 915-6265"
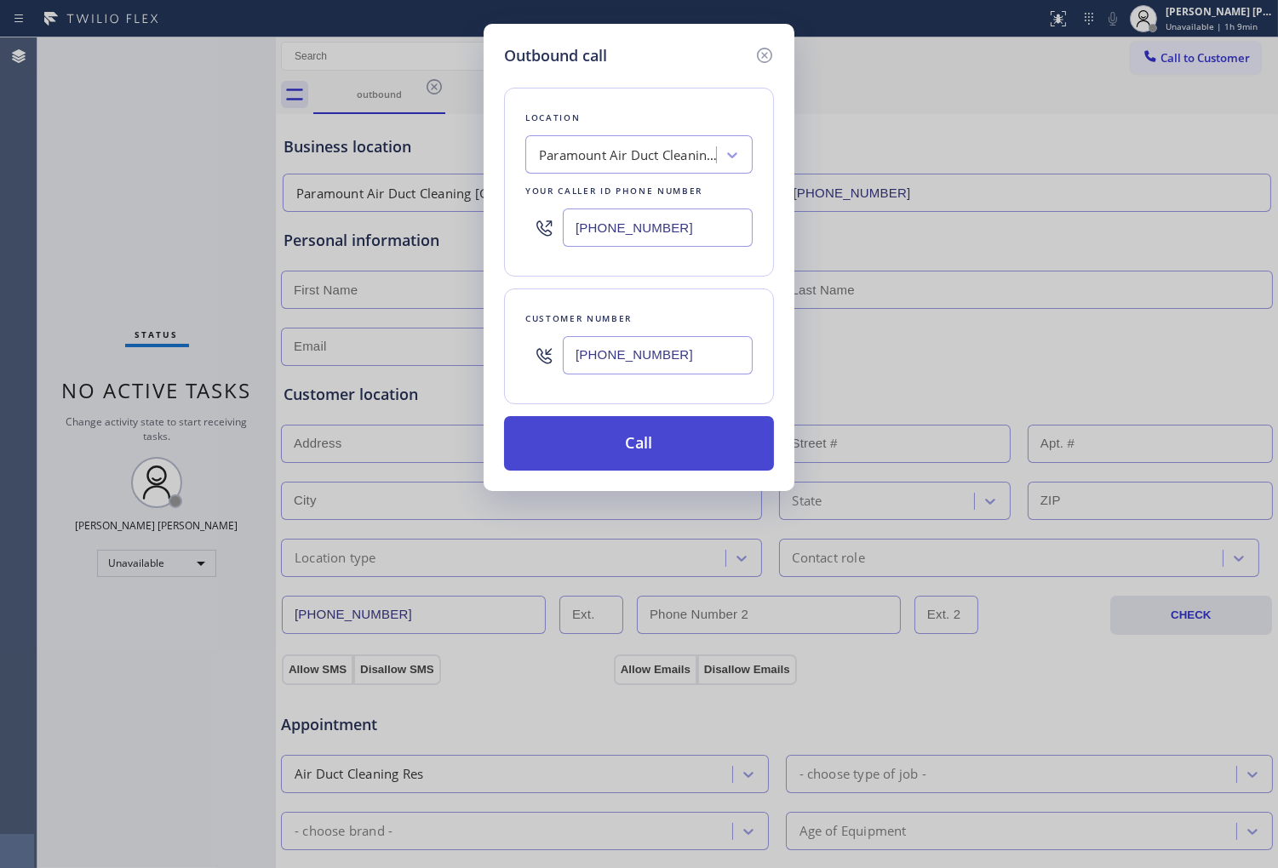
type input "(805) 915-6265"
click at [681, 444] on button "Call" at bounding box center [639, 443] width 270 height 54
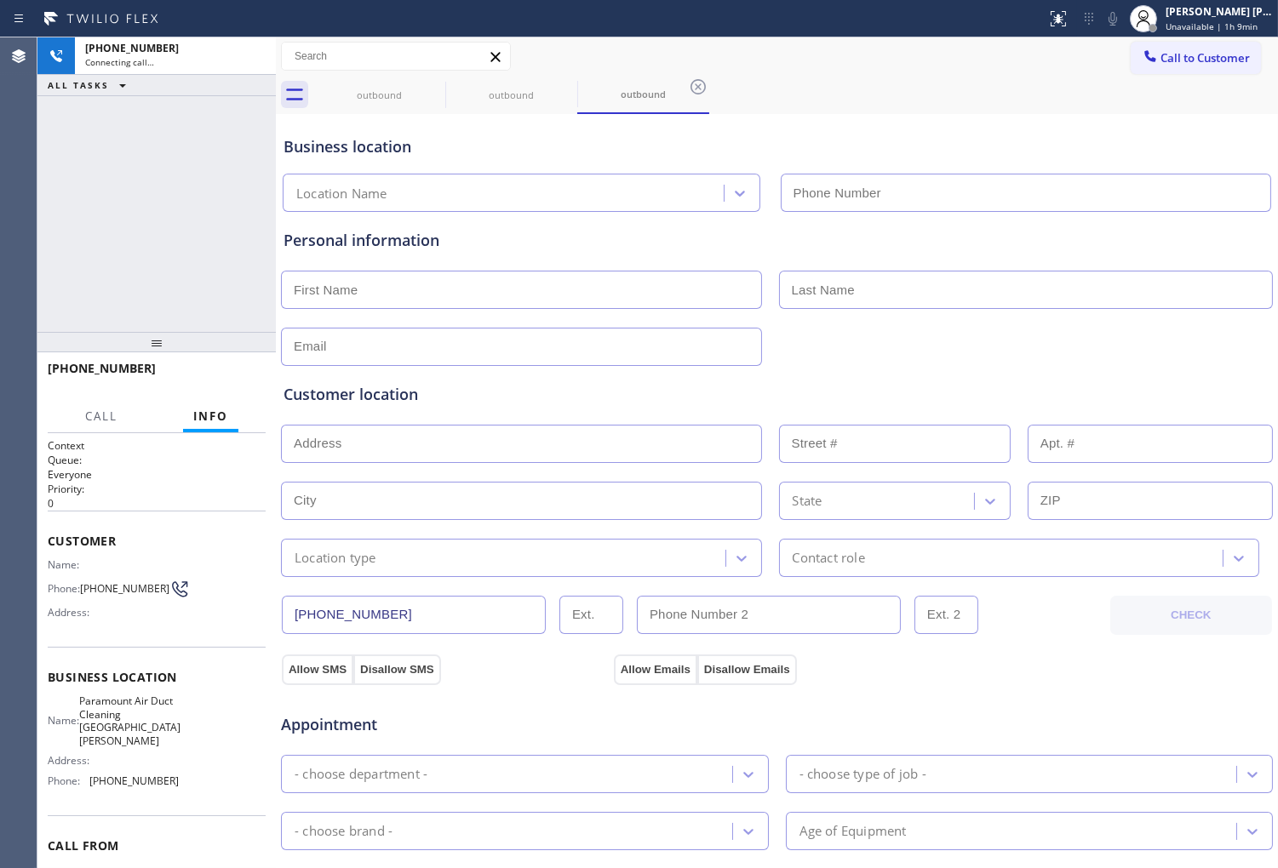
type input "(805) 608-3909"
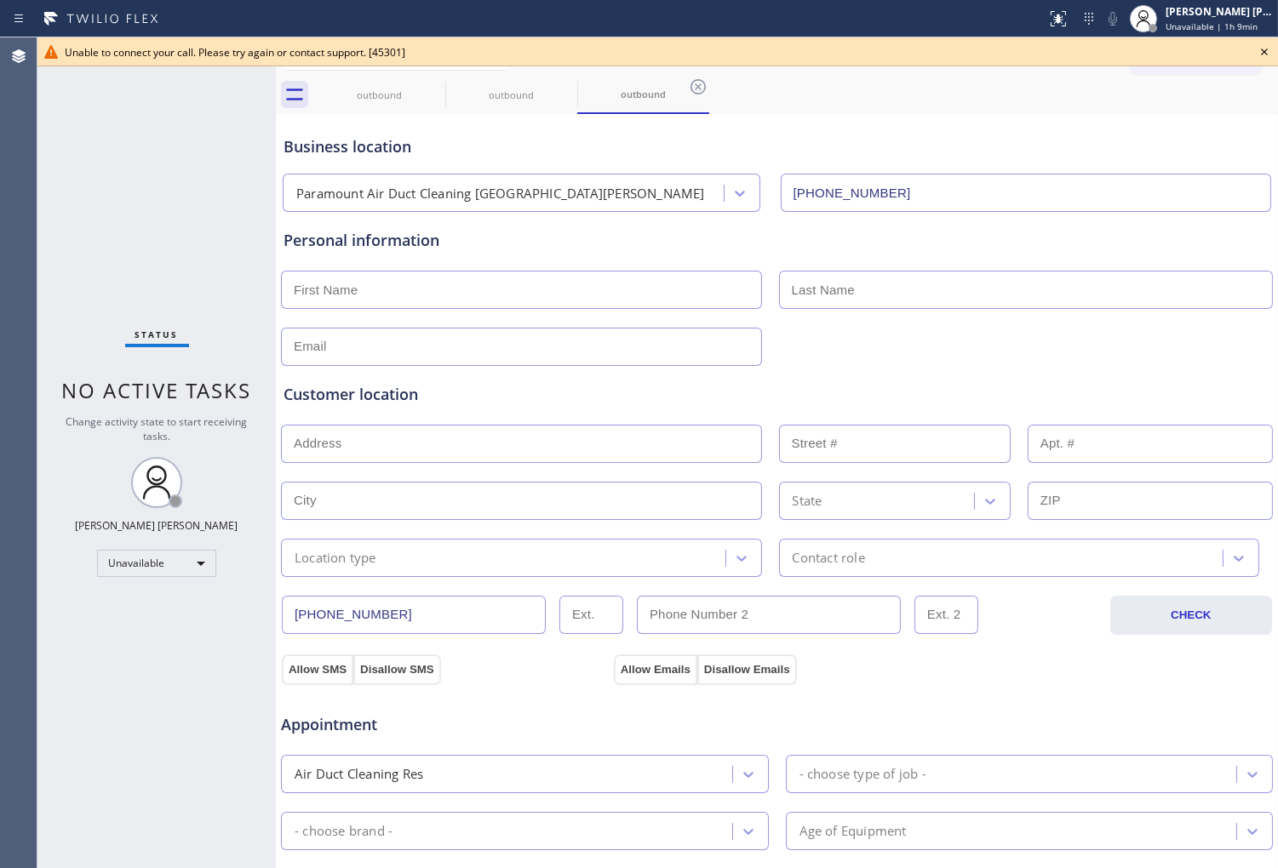
click at [7, 383] on div "Agent Desktop" at bounding box center [18, 452] width 37 height 831
click at [1265, 57] on icon at bounding box center [1264, 52] width 20 height 20
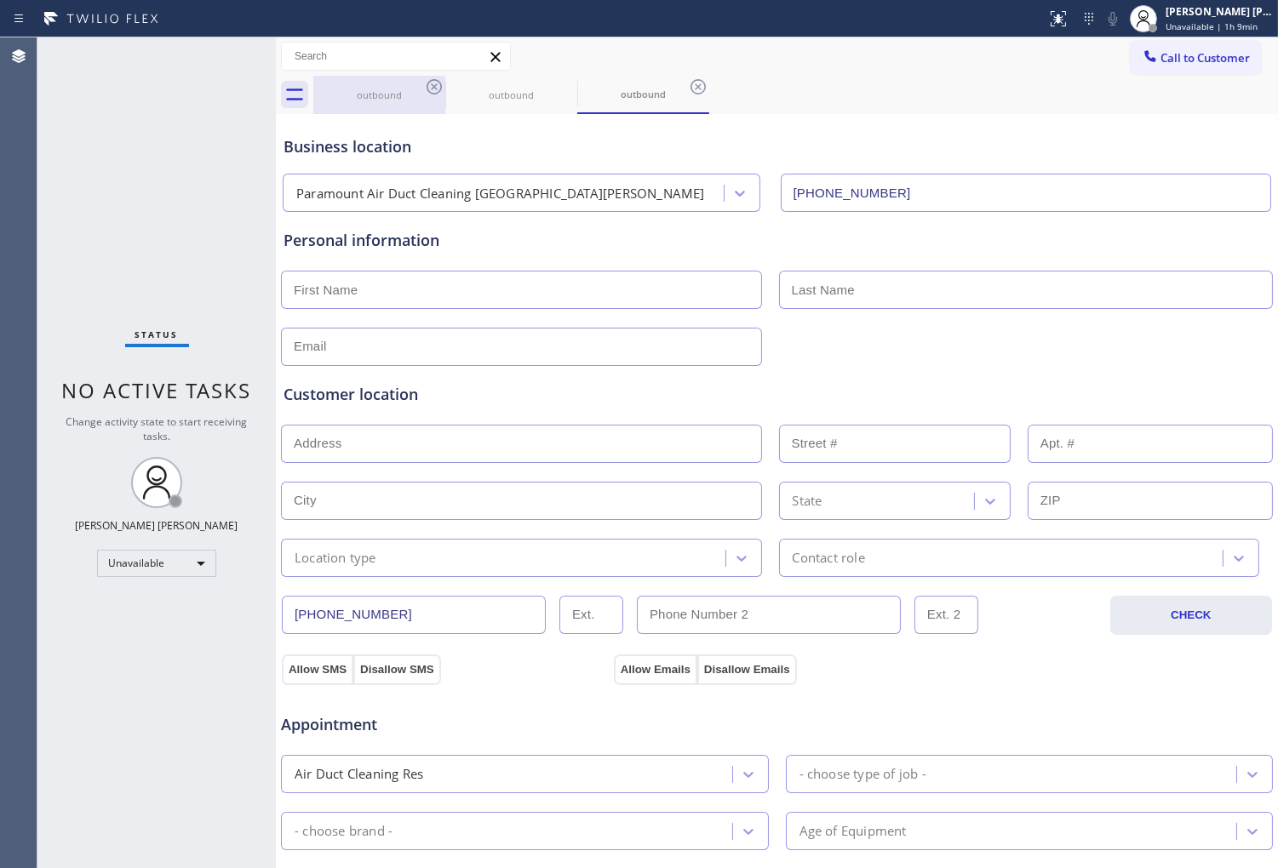
click at [422, 94] on div "outbound" at bounding box center [379, 95] width 129 height 13
click at [432, 89] on icon at bounding box center [434, 87] width 20 height 20
click at [0, 0] on icon at bounding box center [0, 0] width 0 height 0
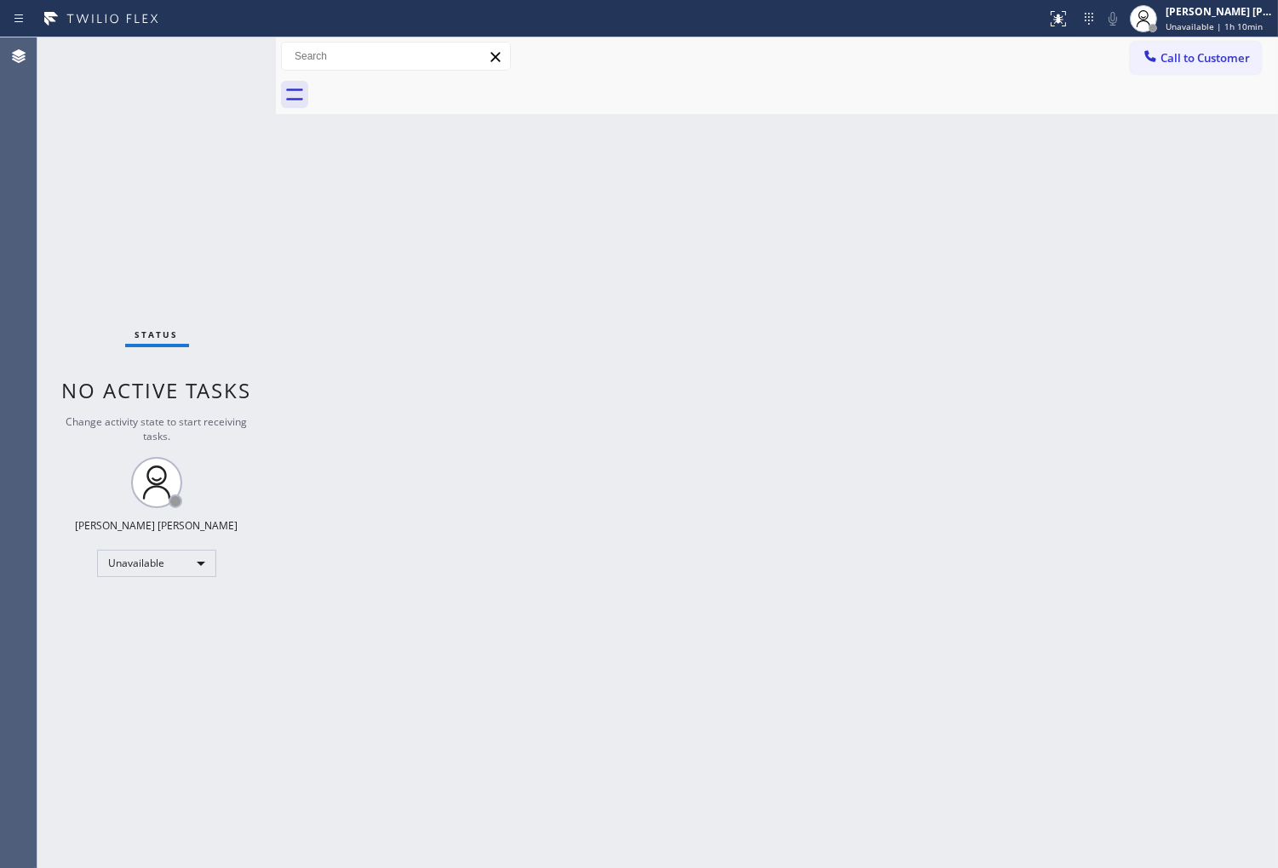
click at [3, 371] on div "Agent Desktop" at bounding box center [18, 452] width 37 height 831
click at [3, 496] on div "Agent Desktop" at bounding box center [18, 452] width 37 height 831
click at [1202, 31] on span "Unavailable | 1h 11min" at bounding box center [1213, 26] width 97 height 12
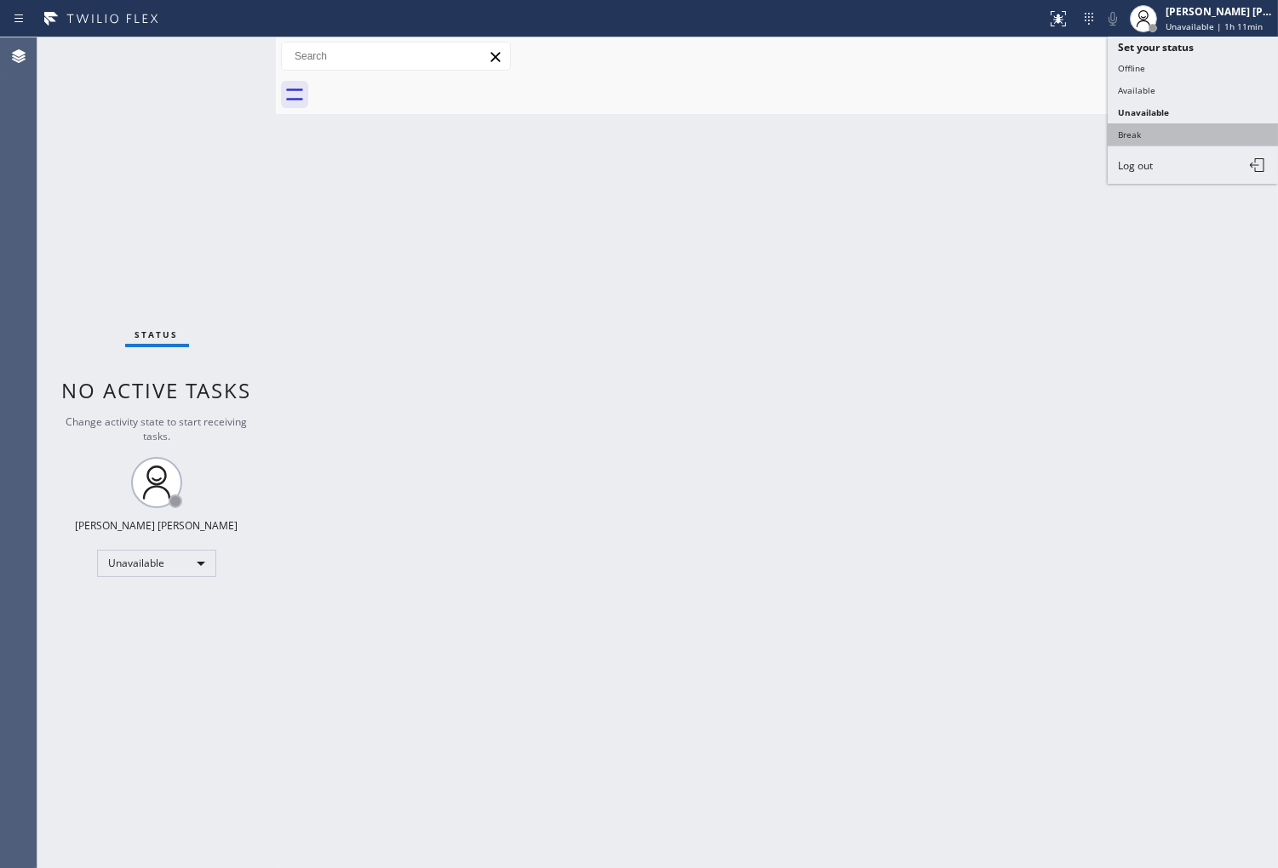
click at [1176, 126] on button "Break" at bounding box center [1193, 134] width 170 height 22
